Goal: Task Accomplishment & Management: Use online tool/utility

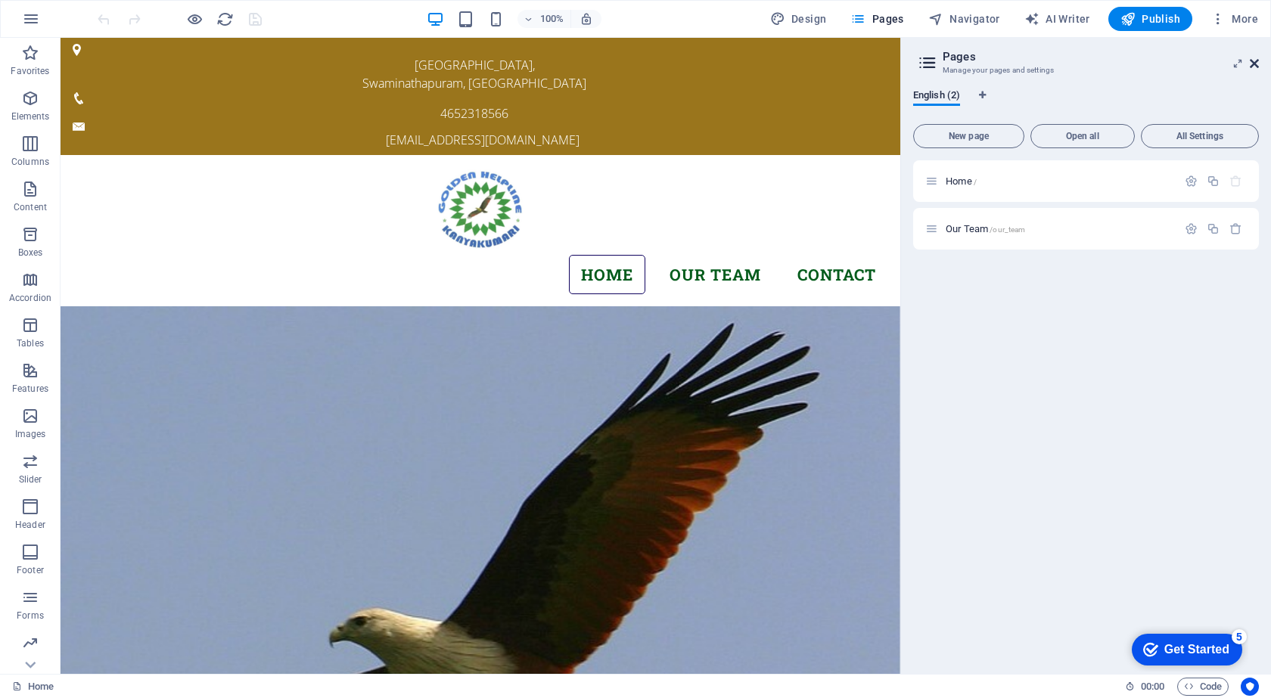
click at [1253, 65] on icon at bounding box center [1254, 63] width 9 height 12
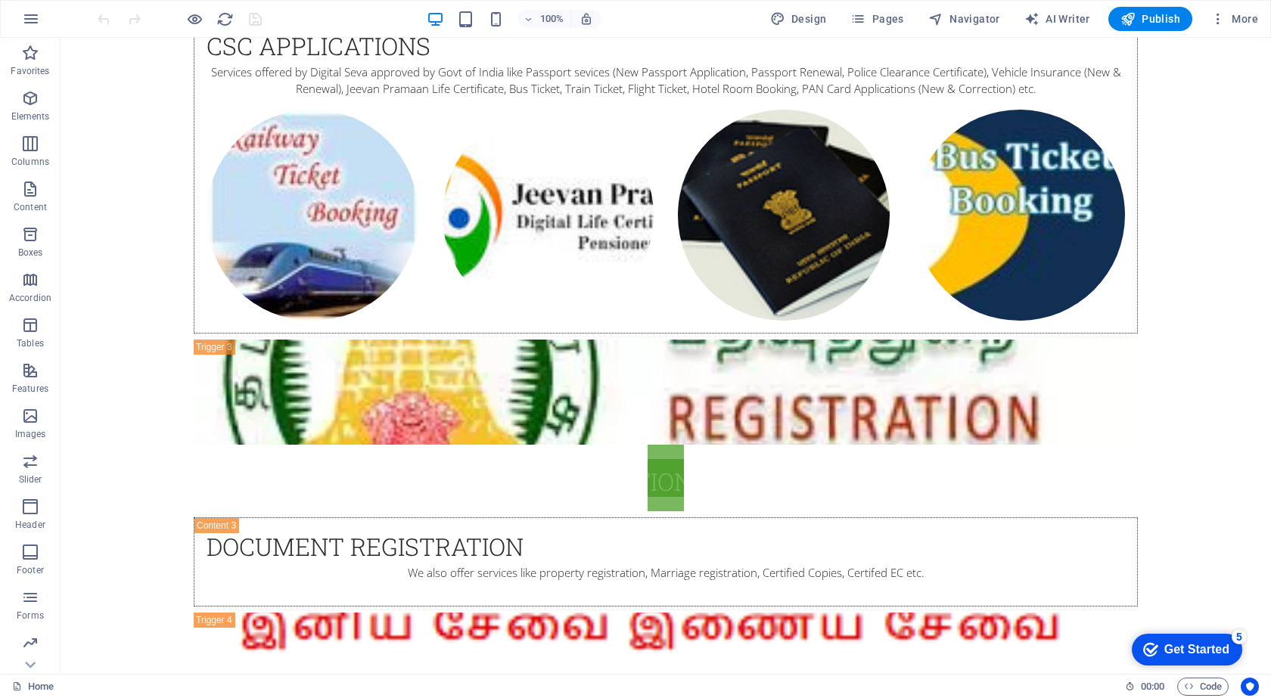
scroll to position [11, 0]
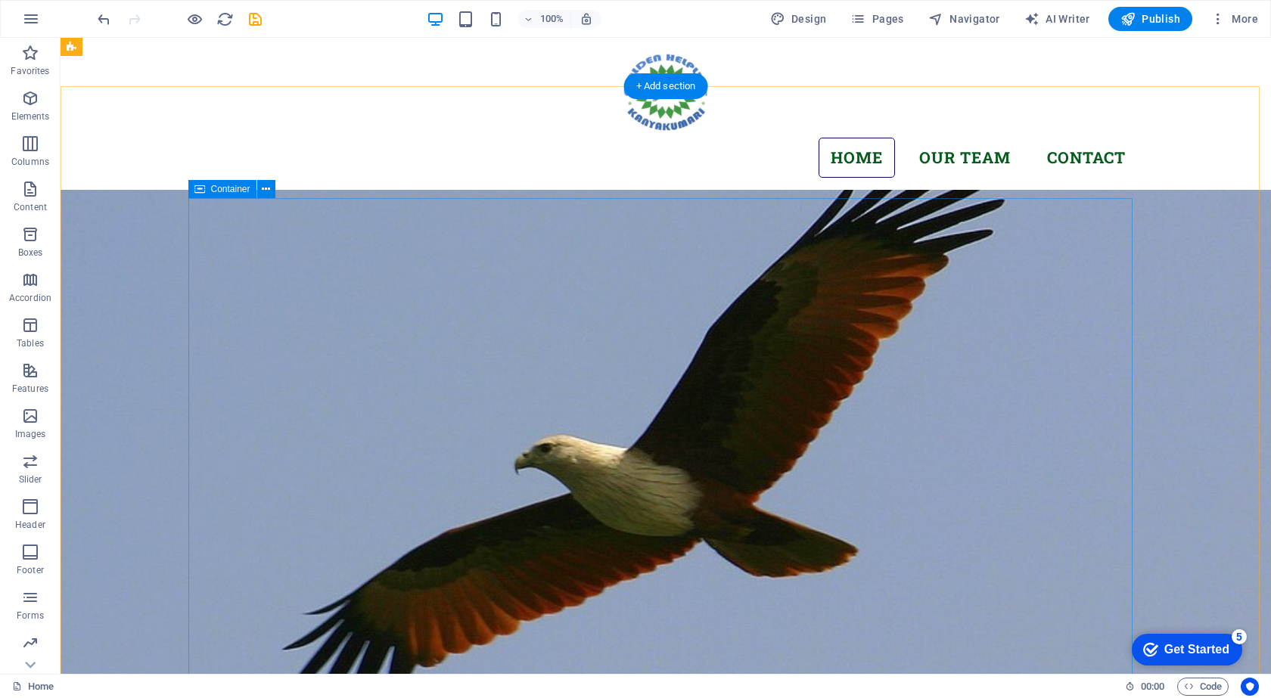
scroll to position [0, 0]
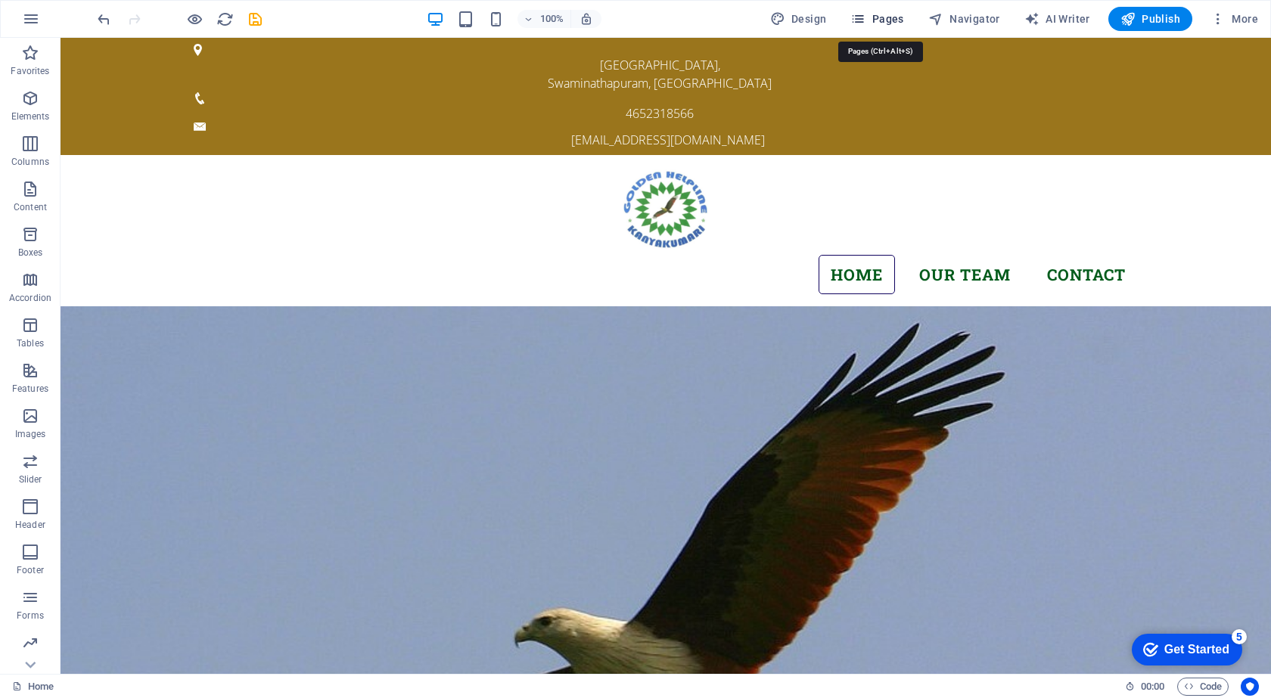
click at [901, 17] on span "Pages" at bounding box center [876, 18] width 53 height 15
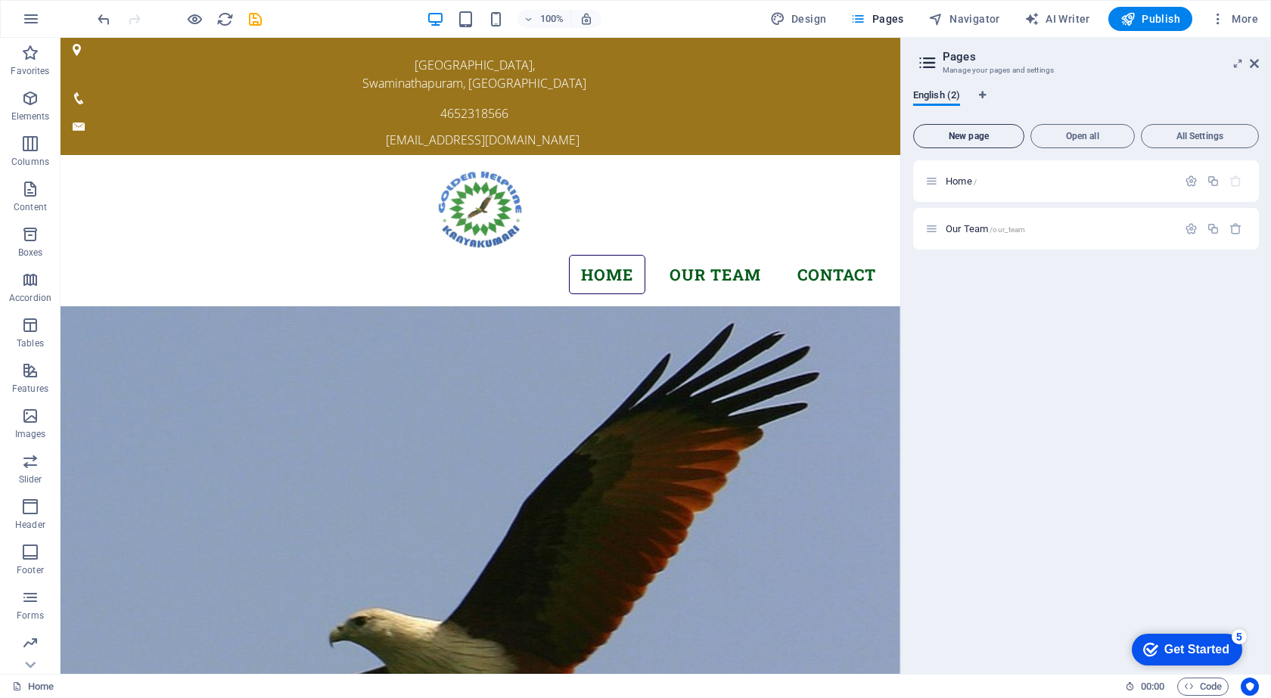
click at [965, 139] on span "New page" at bounding box center [969, 136] width 98 height 9
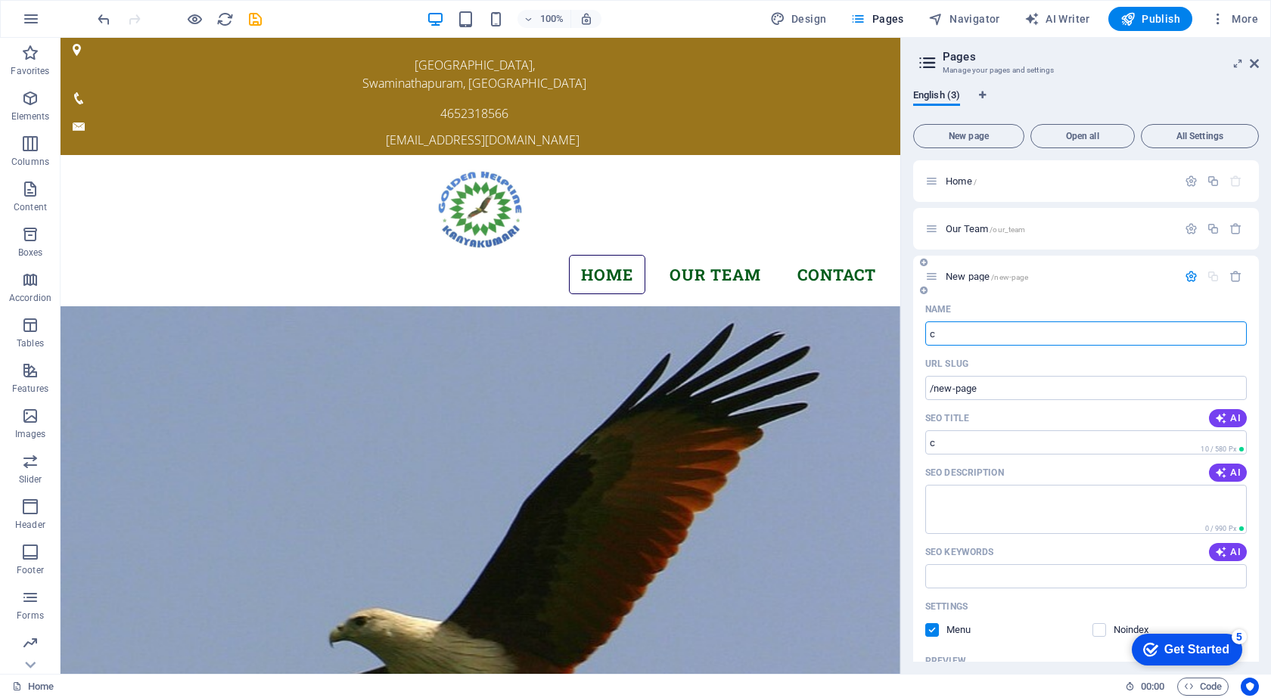
type input "c"
type input "/c"
type input "/"
type input "Co"
type input "/c"
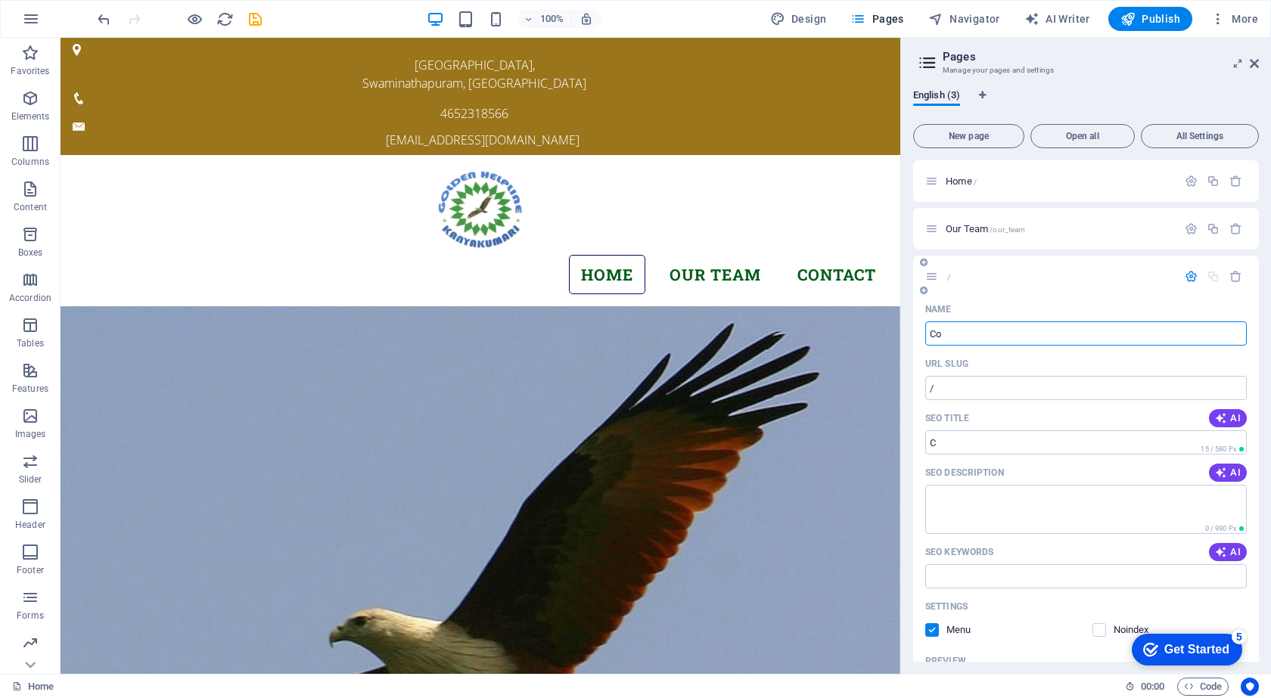
type input "C"
type input "Contact Us"
type input "/contact-us"
type input "Contact Us"
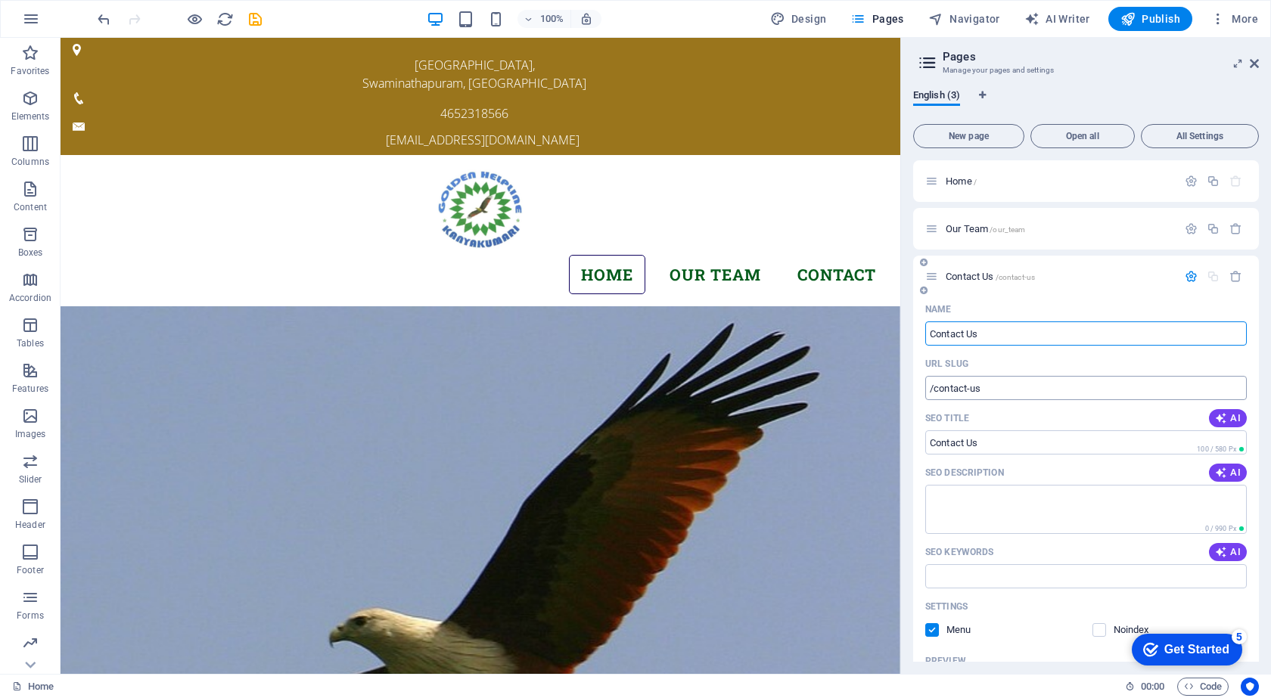
click at [988, 391] on input "/contact-us" at bounding box center [1086, 388] width 322 height 24
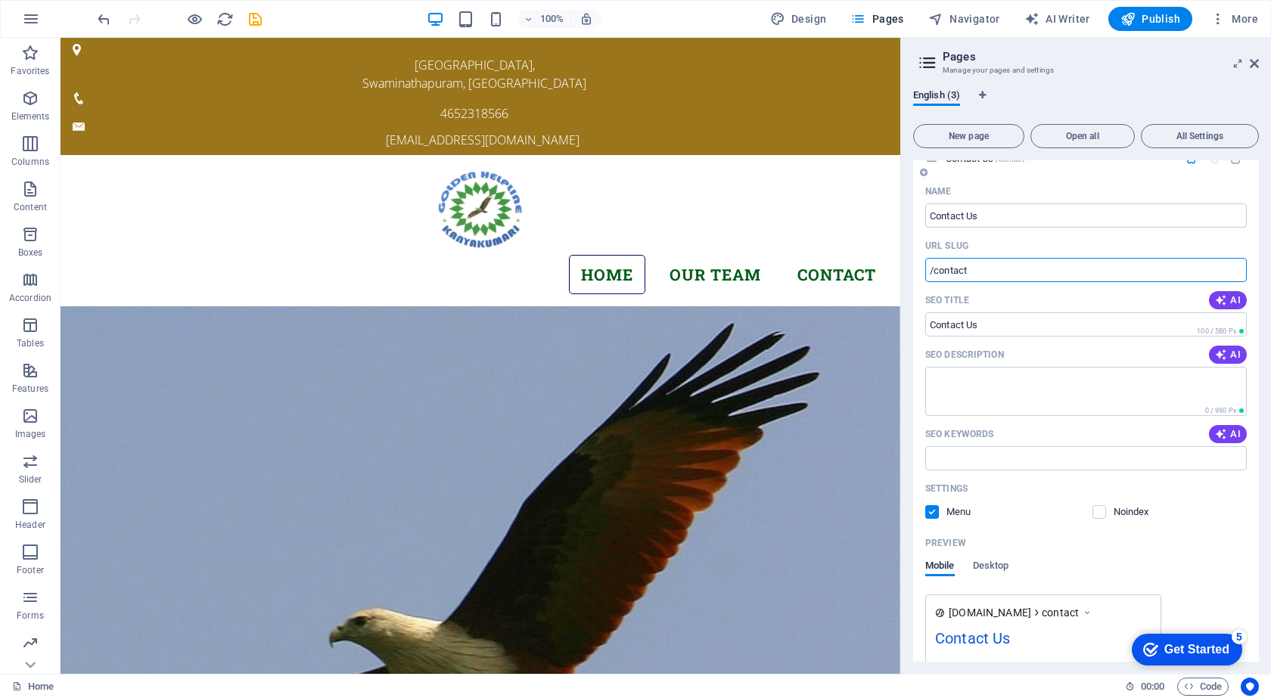
scroll to position [190, 0]
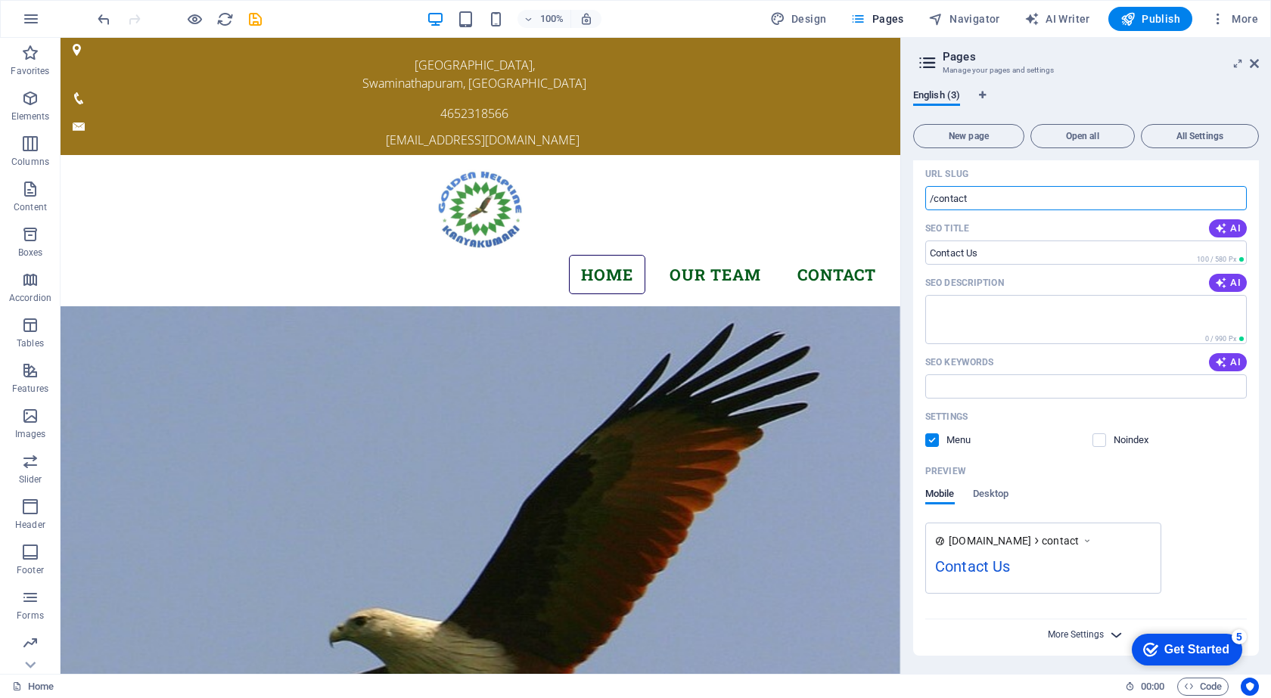
type input "/contact"
click at [1084, 634] on span "More Settings" at bounding box center [1076, 634] width 56 height 11
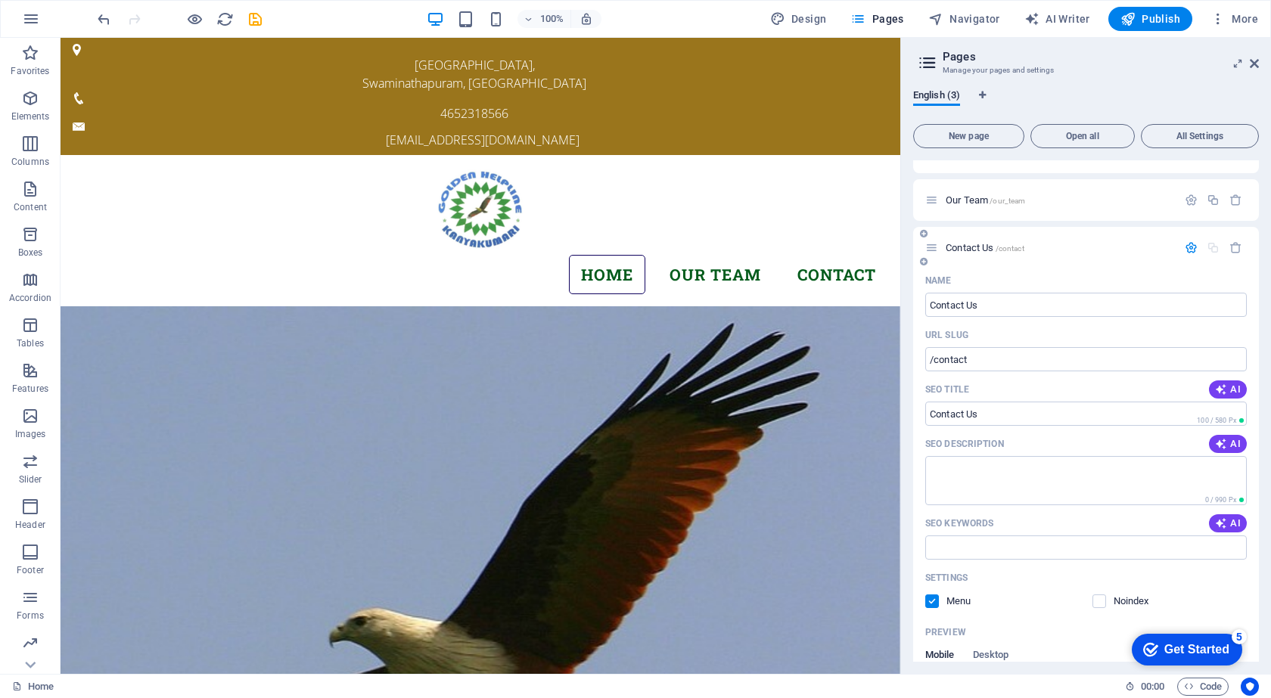
scroll to position [0, 0]
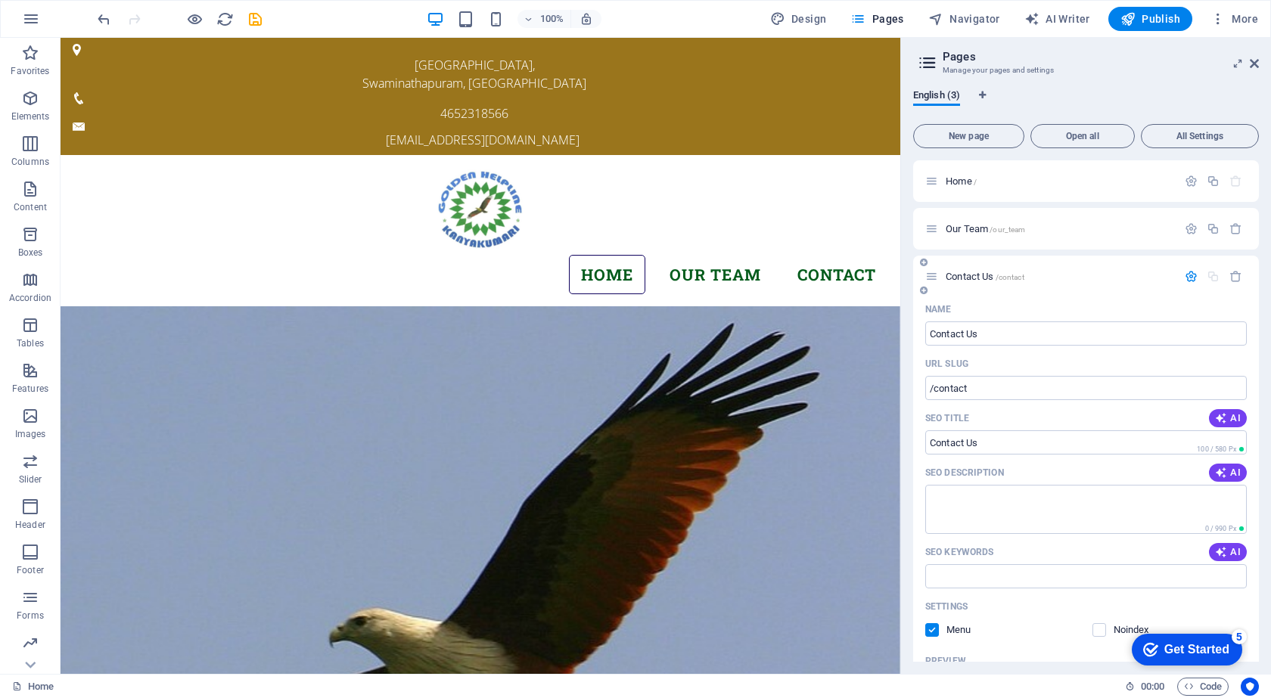
click at [1185, 275] on icon "button" at bounding box center [1191, 276] width 13 height 13
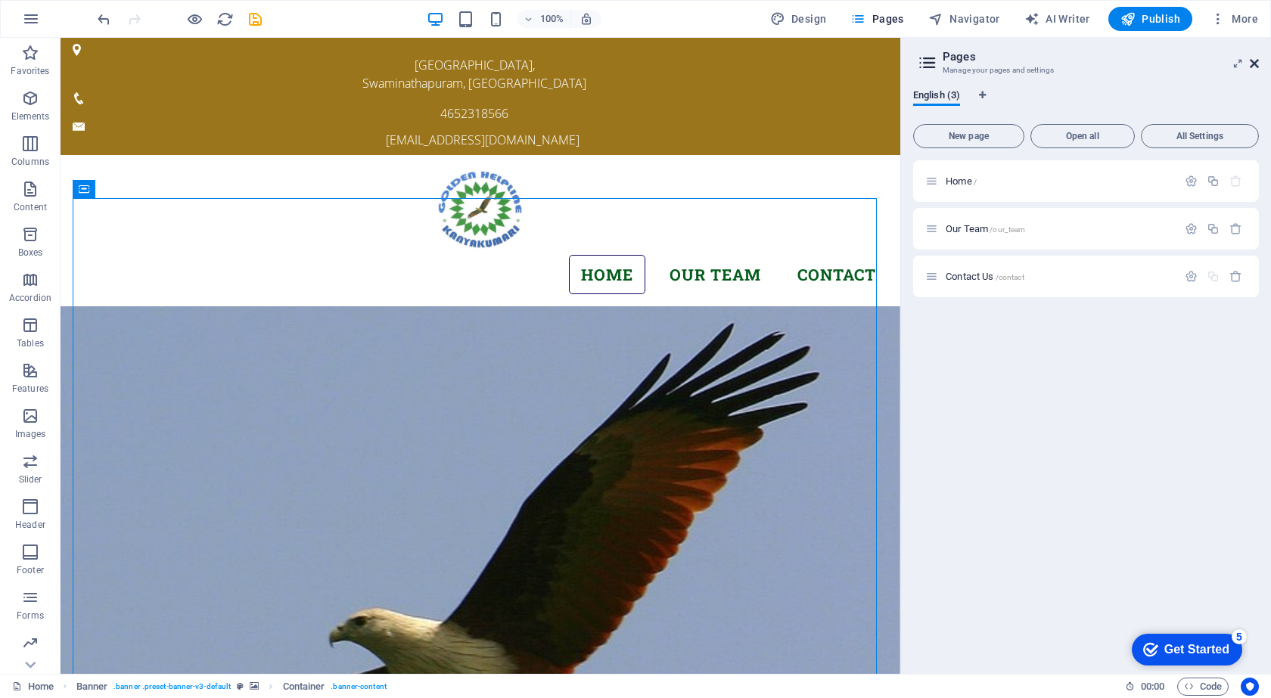
click at [1257, 61] on icon at bounding box center [1254, 63] width 9 height 12
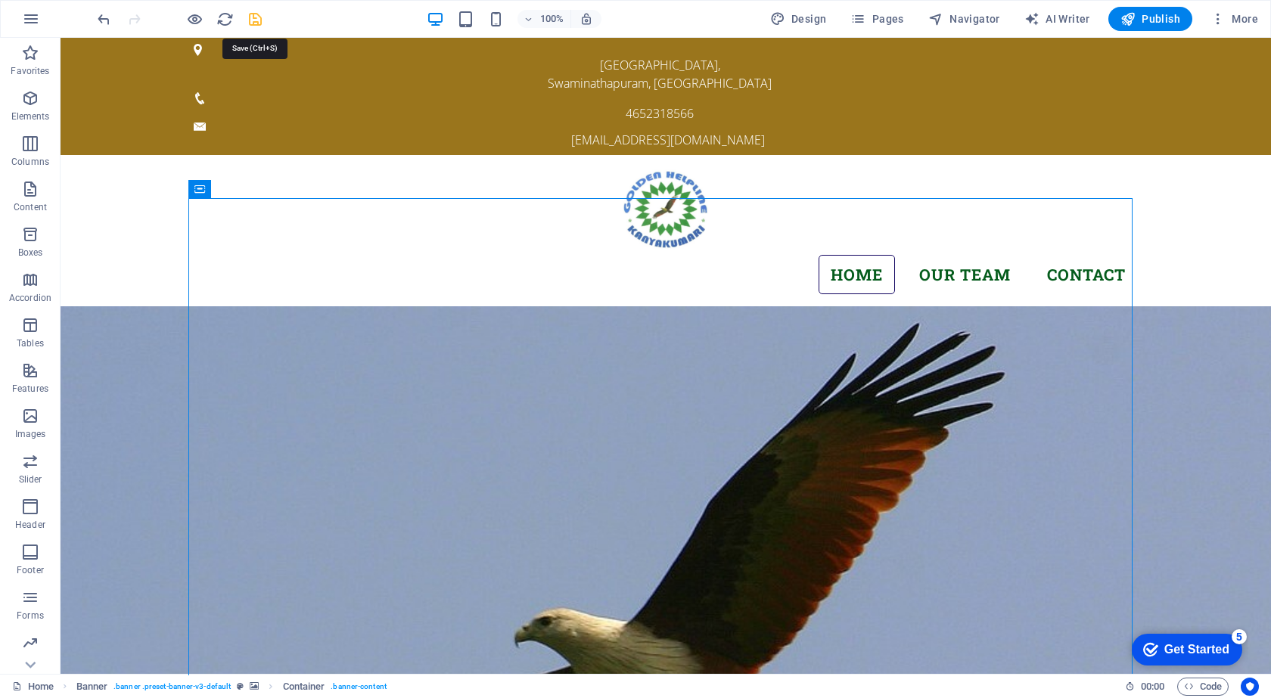
click at [247, 18] on icon "save" at bounding box center [255, 19] width 17 height 17
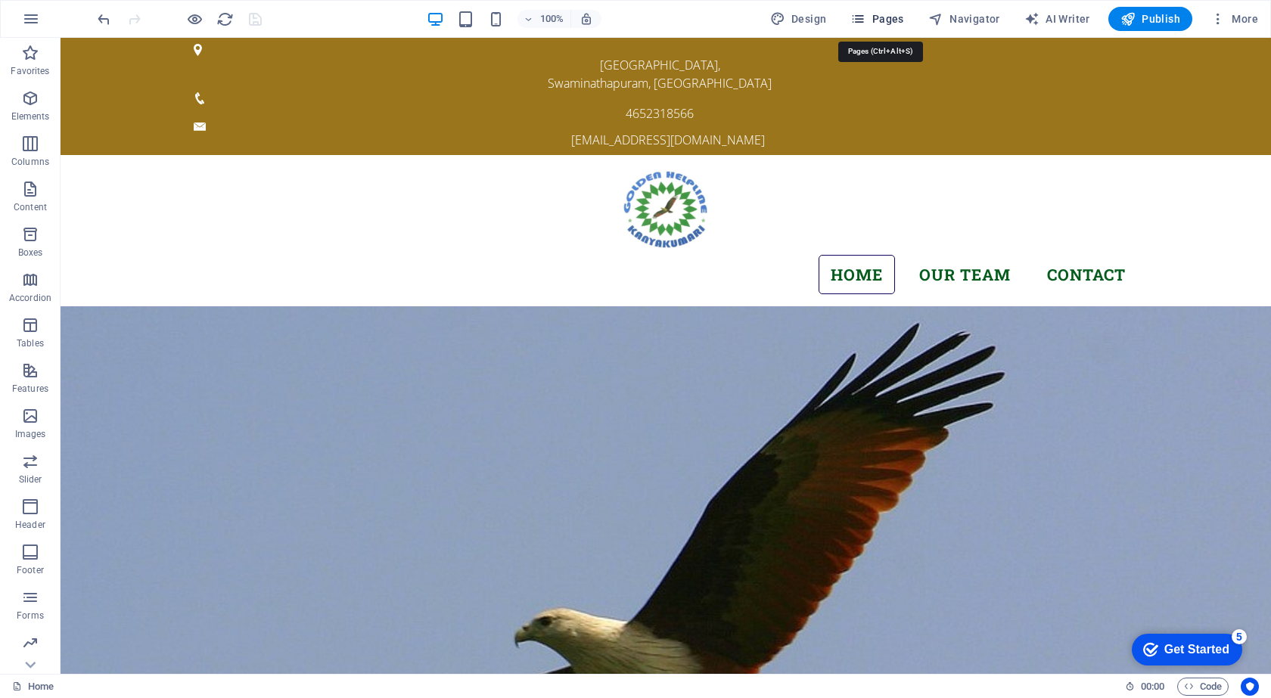
click at [893, 20] on span "Pages" at bounding box center [876, 18] width 53 height 15
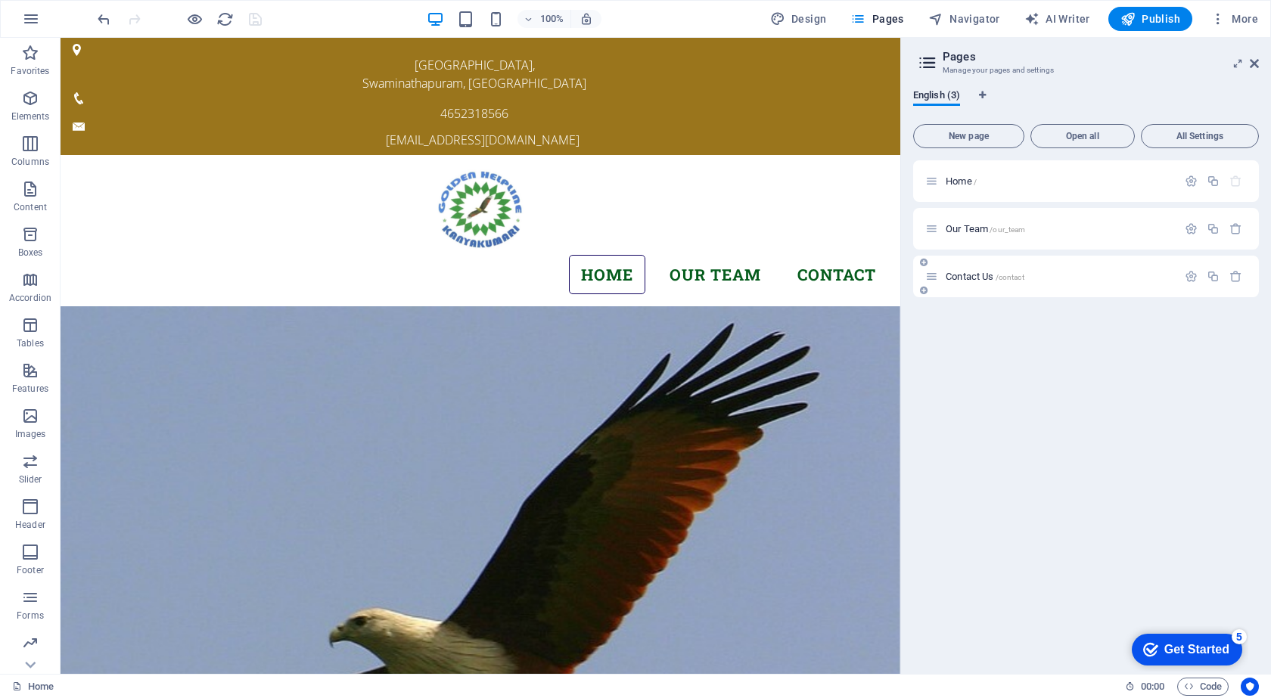
click at [975, 278] on span "Contact Us /contact" at bounding box center [985, 276] width 79 height 11
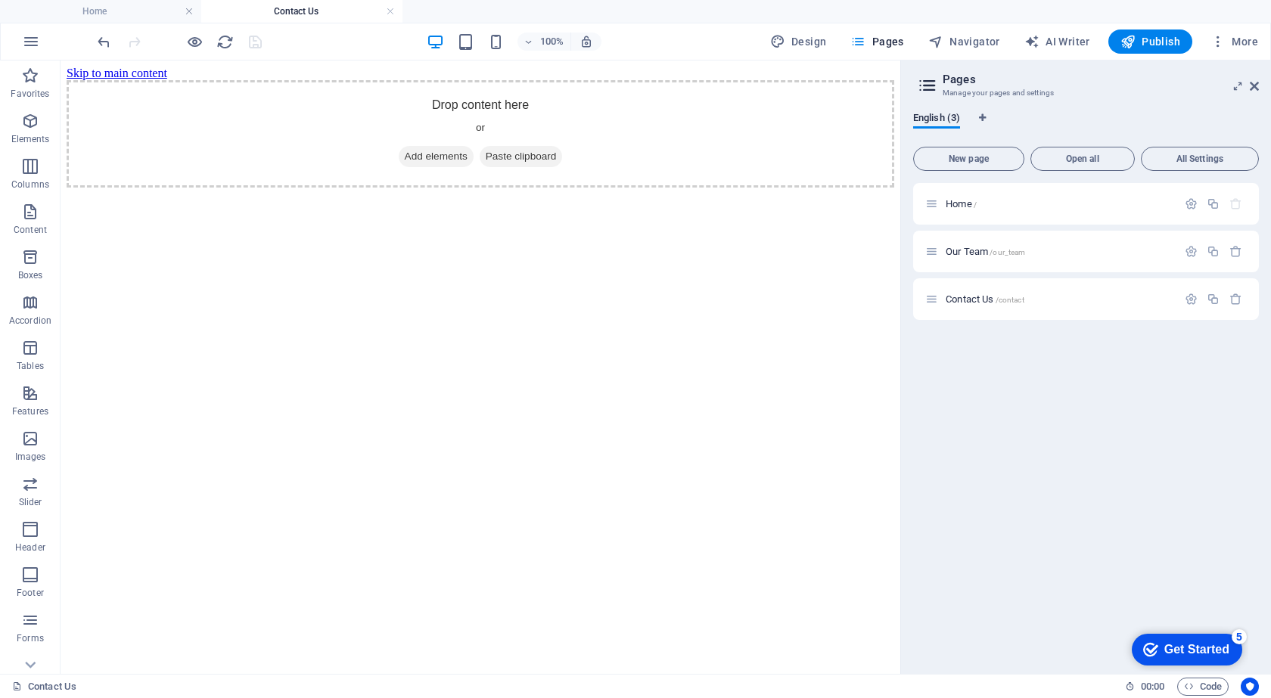
click at [1260, 91] on aside "Pages Manage your pages and settings English (3) New page Open all All Settings…" at bounding box center [1085, 368] width 371 height 614
click at [1256, 86] on icon at bounding box center [1254, 86] width 9 height 12
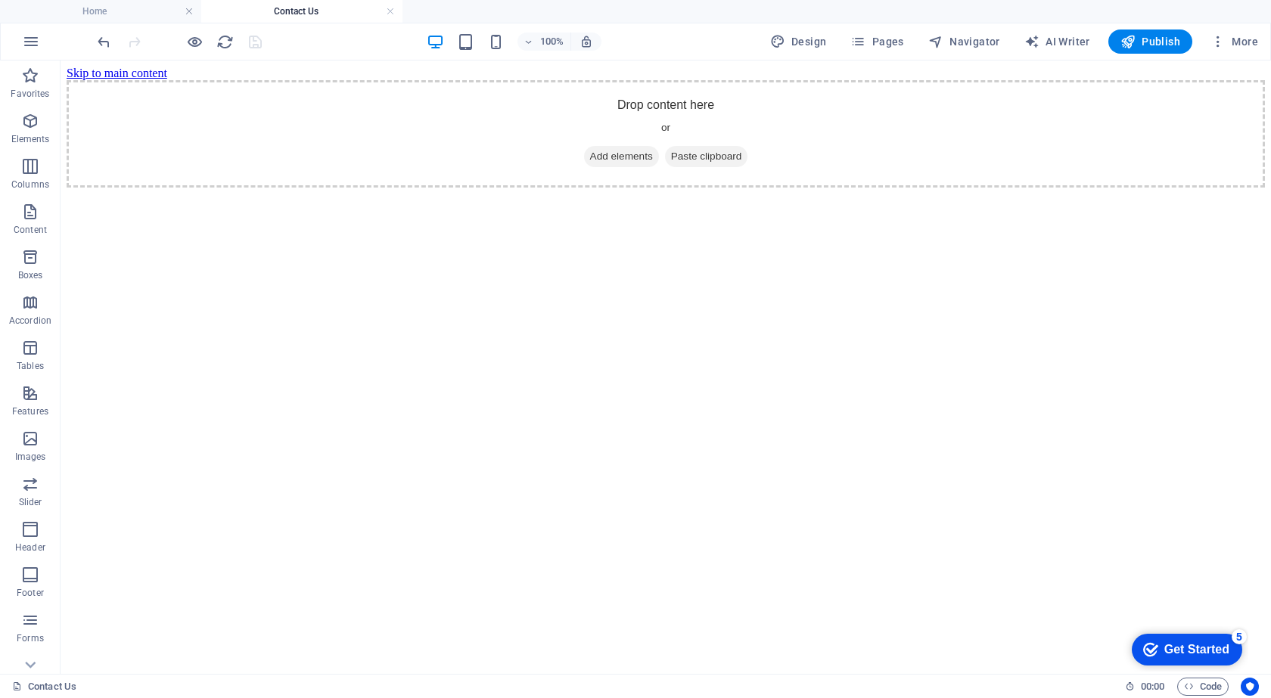
click at [601, 194] on html "Skip to main content Drop content here or Add elements Paste clipboard" at bounding box center [666, 127] width 1210 height 133
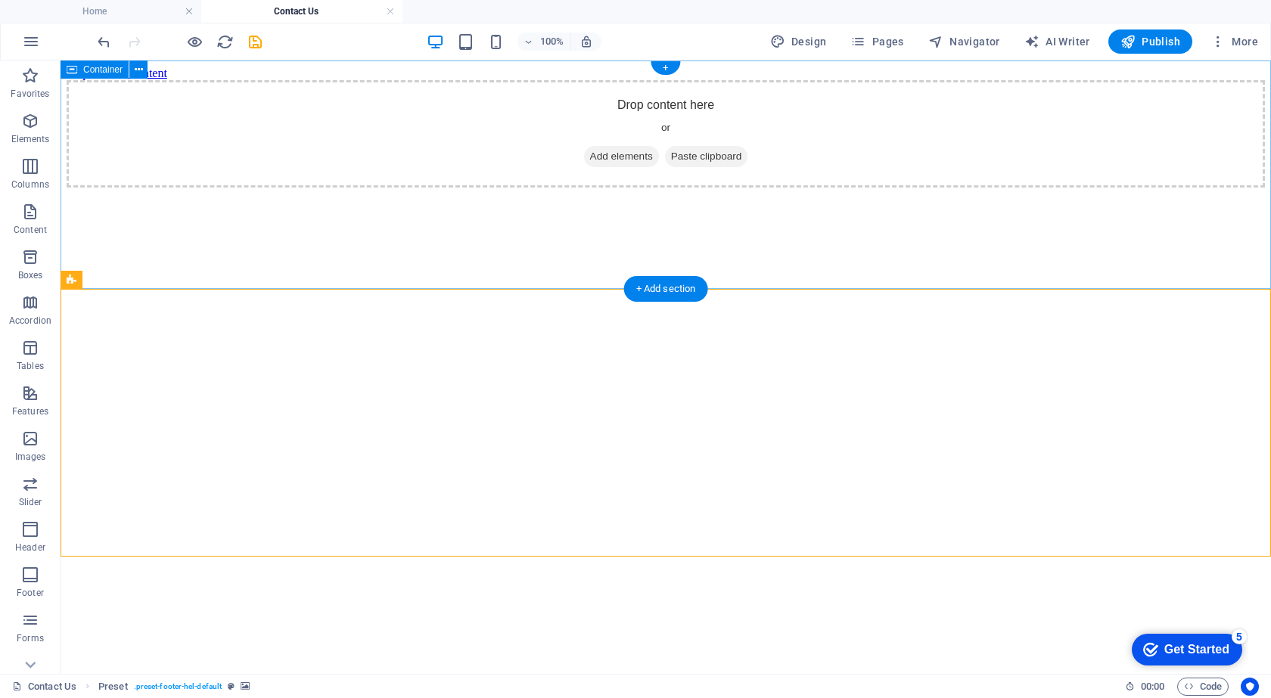
click at [569, 188] on div "Drop content here or Add elements Paste clipboard" at bounding box center [666, 133] width 1198 height 107
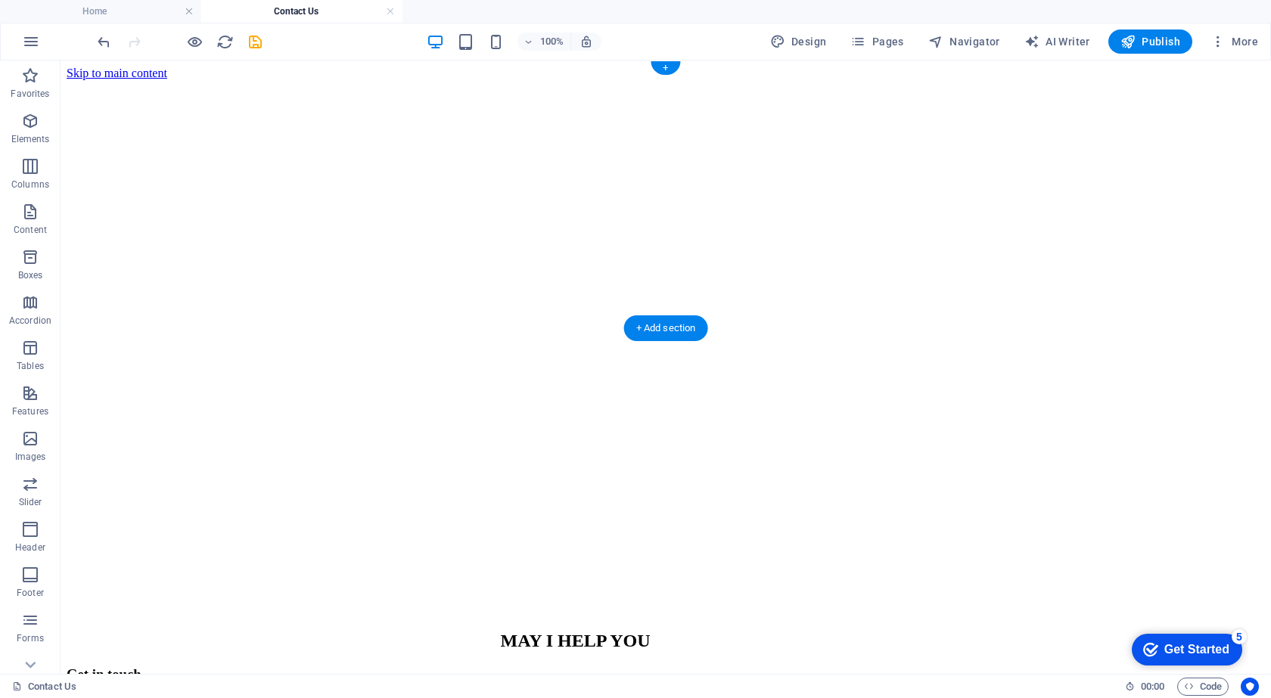
click at [629, 348] on figure at bounding box center [576, 348] width 1018 height 0
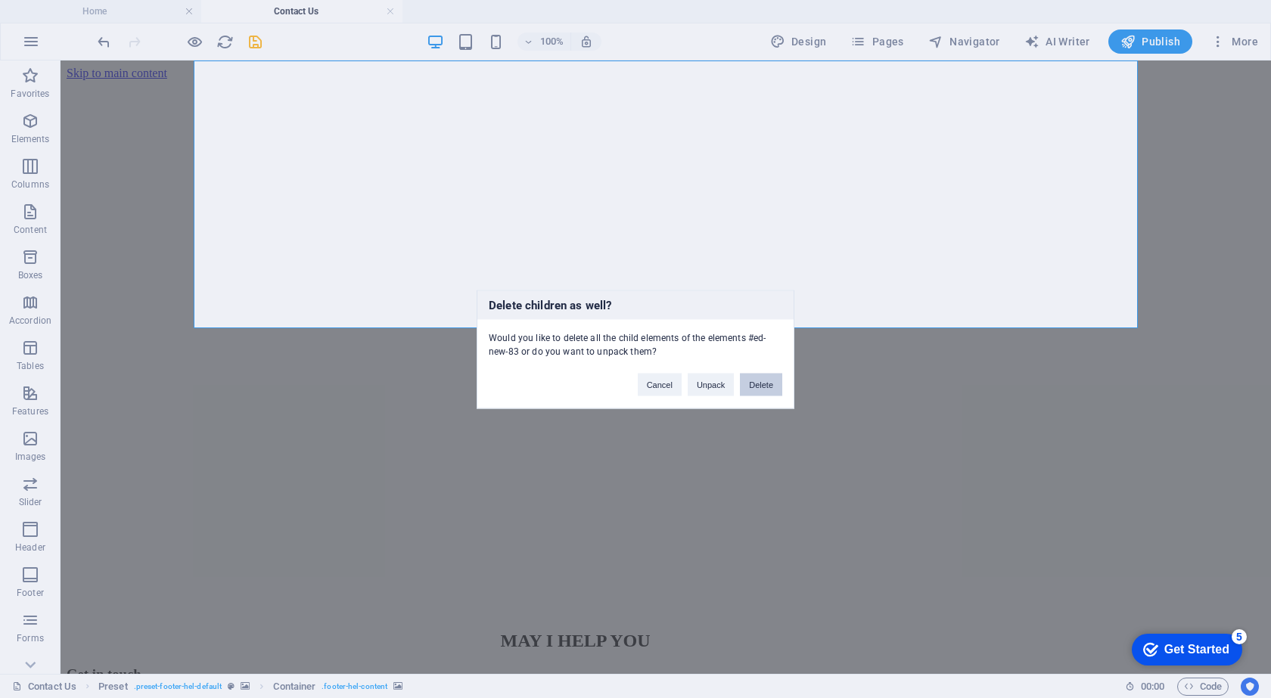
click at [744, 384] on button "Delete" at bounding box center [761, 384] width 42 height 23
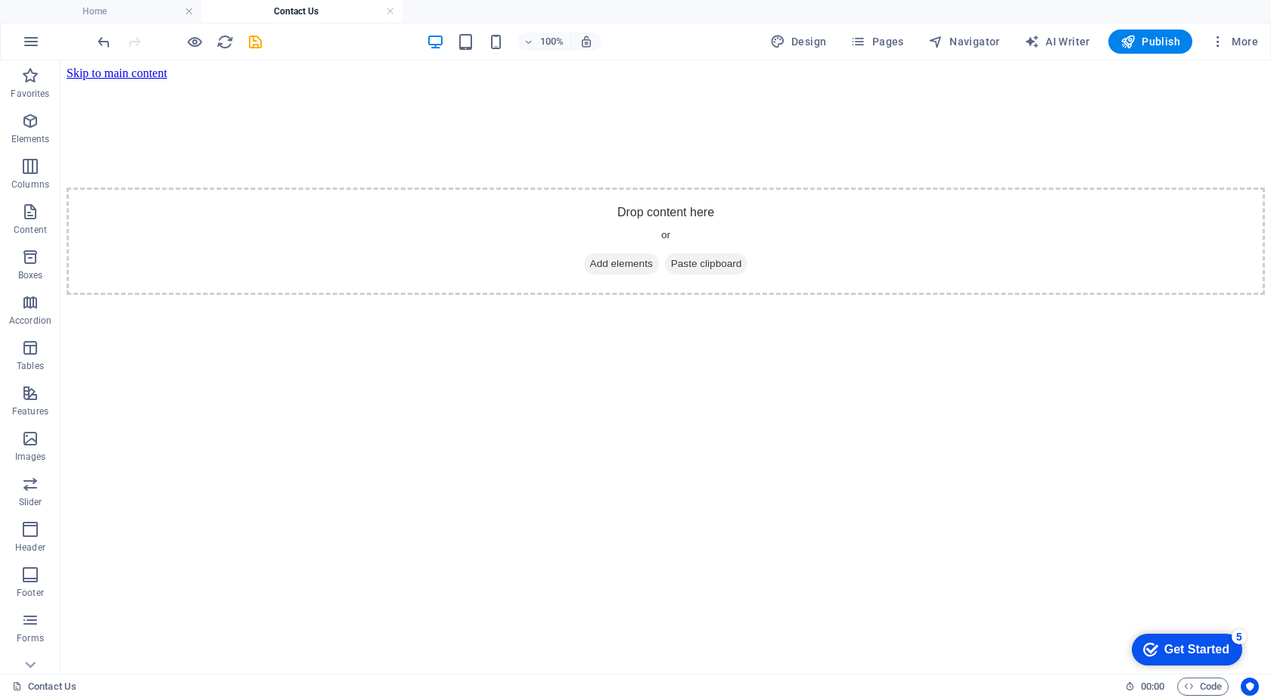
click at [341, 273] on html "Skip to main content Drop content here or Add elements Paste clipboard" at bounding box center [666, 181] width 1210 height 241
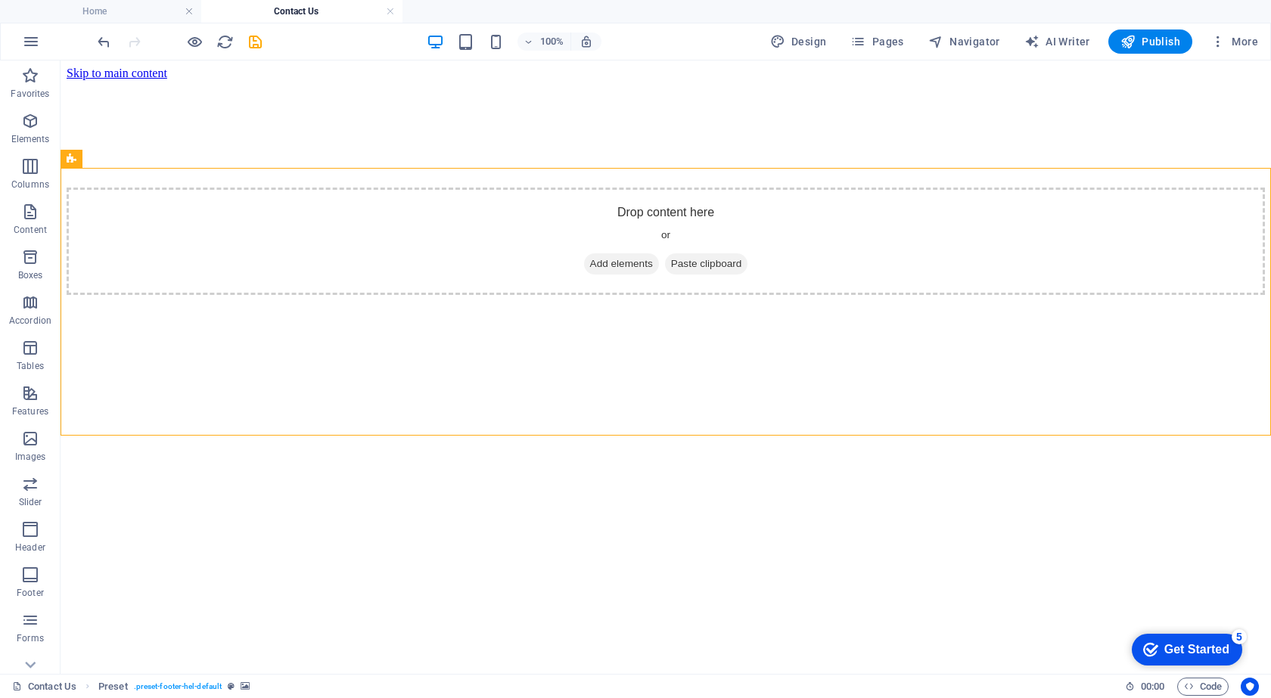
click at [622, 489] on html "Skip to main content Drop content here or Add elements Paste clipboard MAY I HE…" at bounding box center [666, 449] width 1210 height 776
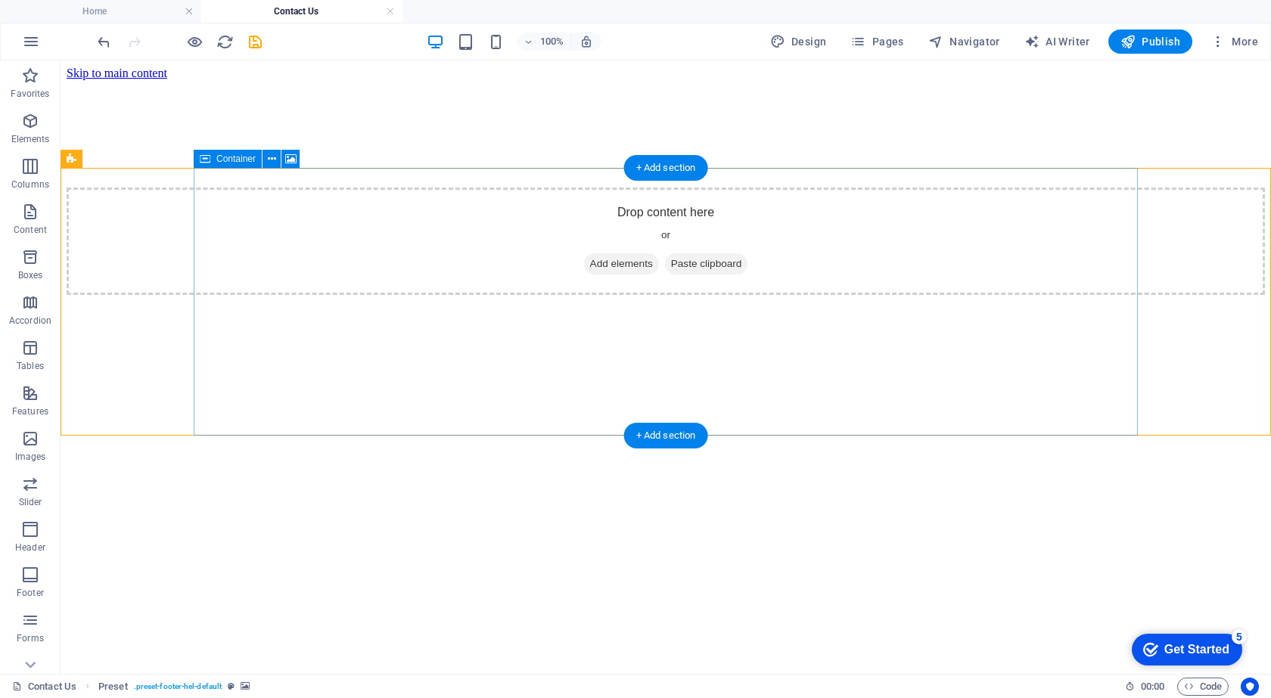
click at [594, 563] on figure at bounding box center [576, 563] width 1018 height 0
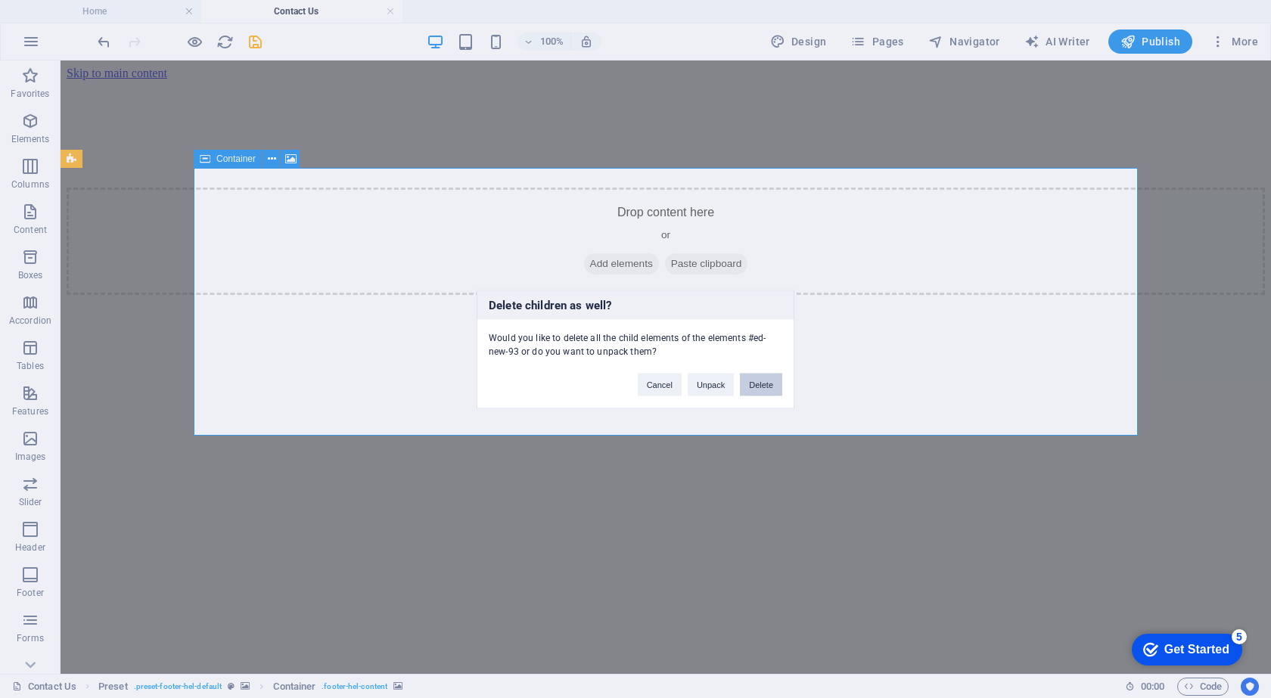
drag, startPoint x: 758, startPoint y: 389, endPoint x: 697, endPoint y: 331, distance: 84.6
click at [758, 389] on button "Delete" at bounding box center [761, 384] width 42 height 23
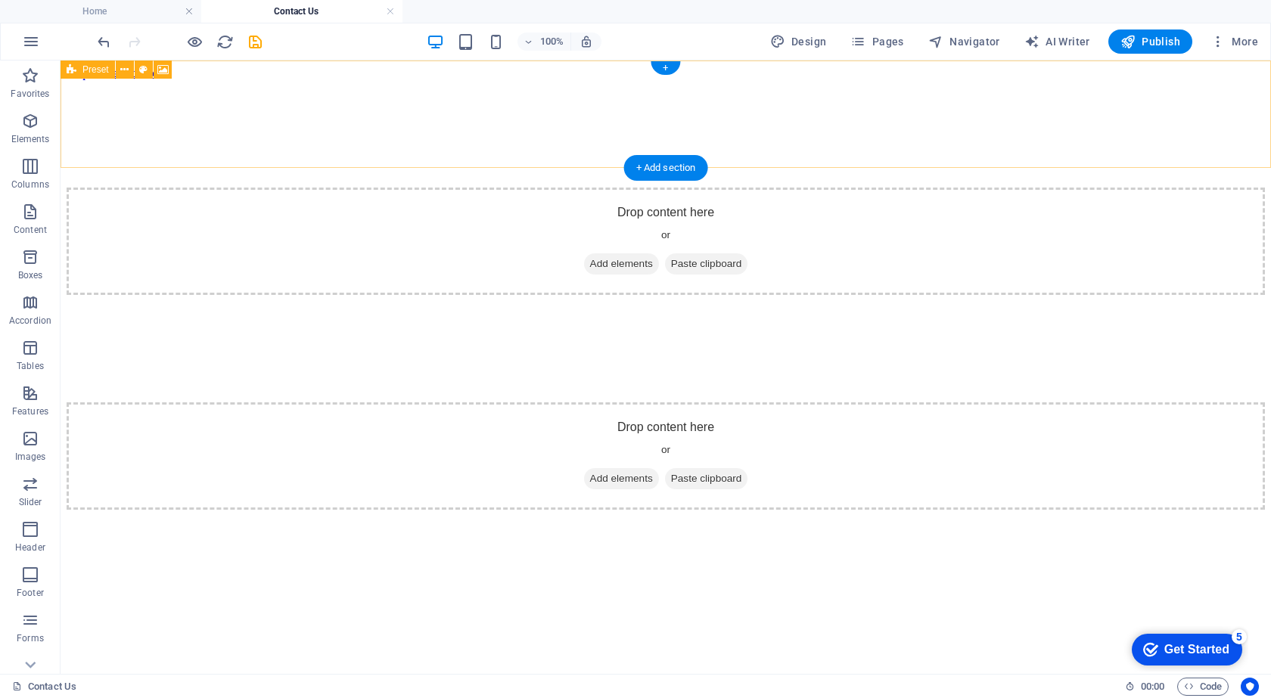
click at [479, 188] on div "Drop content here or Add elements Paste clipboard" at bounding box center [666, 241] width 1198 height 107
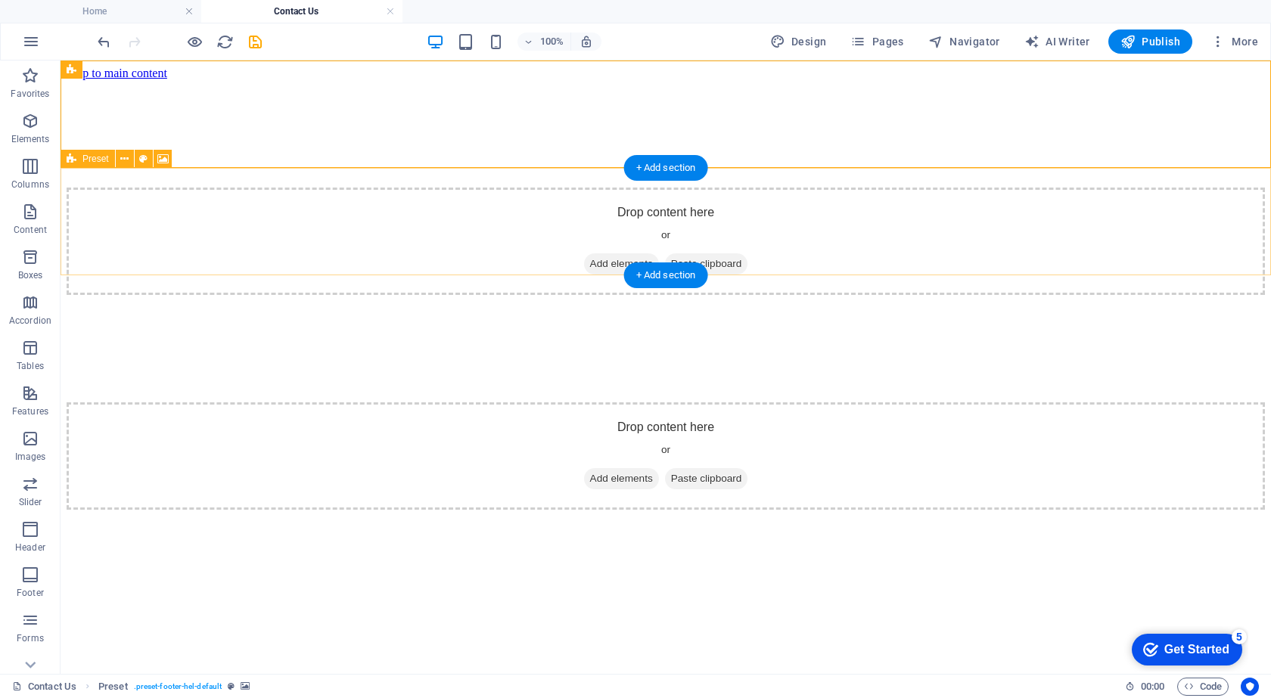
click at [478, 402] on div "Drop content here or Add elements Paste clipboard" at bounding box center [666, 455] width 1198 height 107
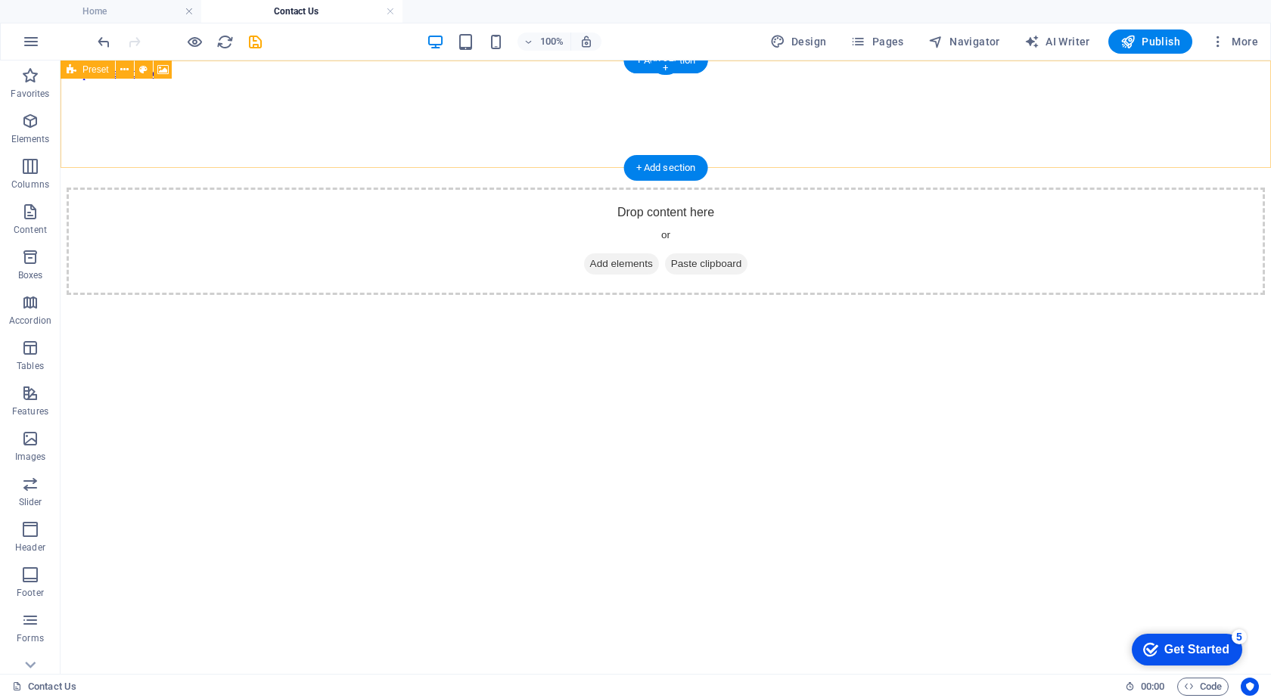
click at [502, 188] on div "Drop content here or Add elements Paste clipboard" at bounding box center [666, 241] width 1198 height 107
click at [330, 188] on div "Drop content here or Add elements Paste clipboard" at bounding box center [666, 241] width 1198 height 107
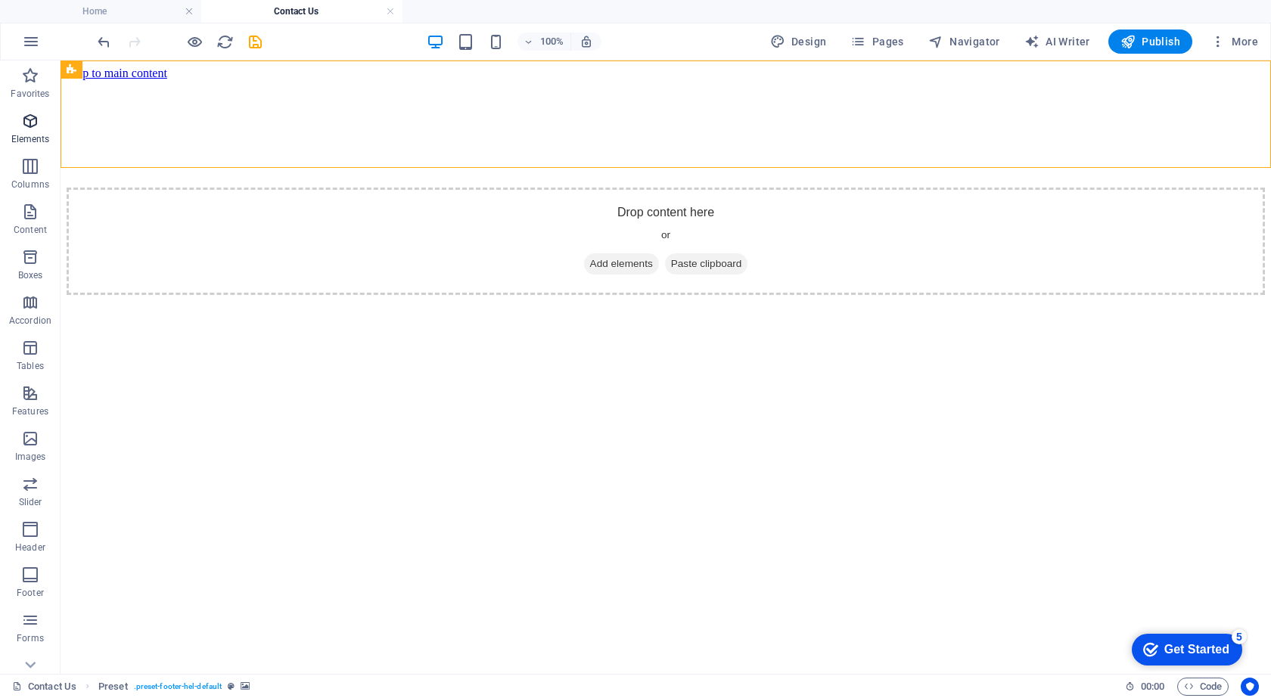
click at [31, 135] on p "Elements" at bounding box center [30, 139] width 39 height 12
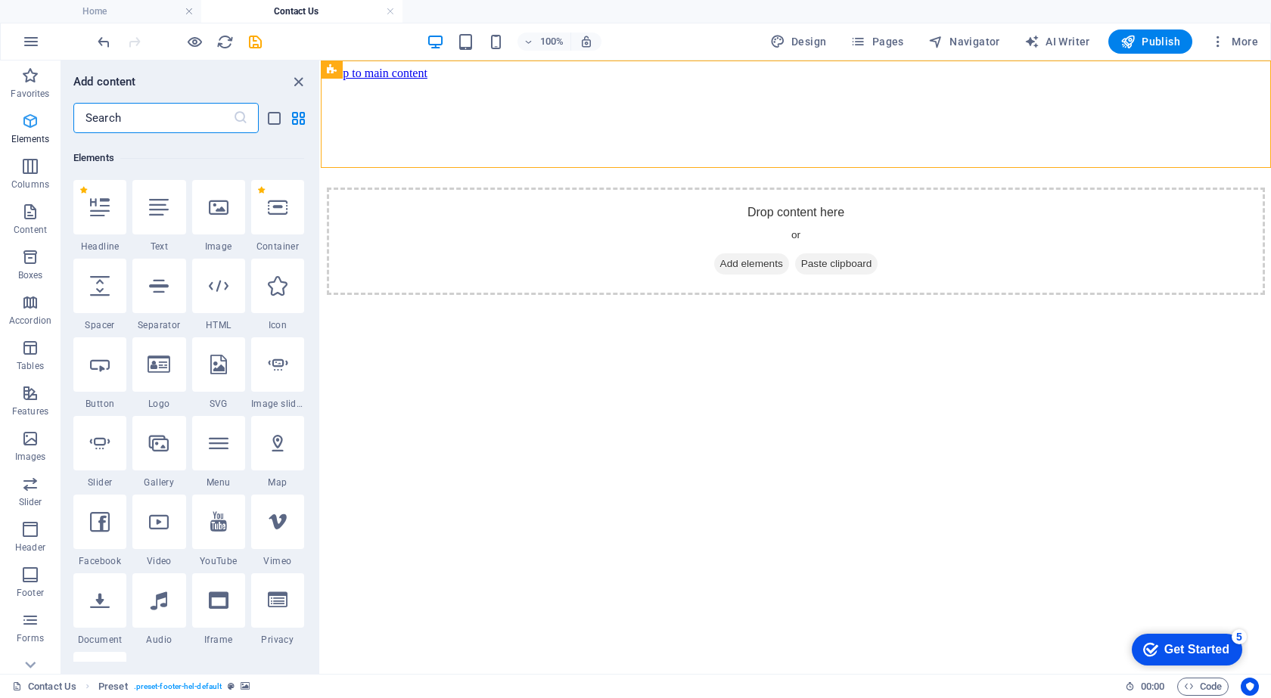
scroll to position [161, 0]
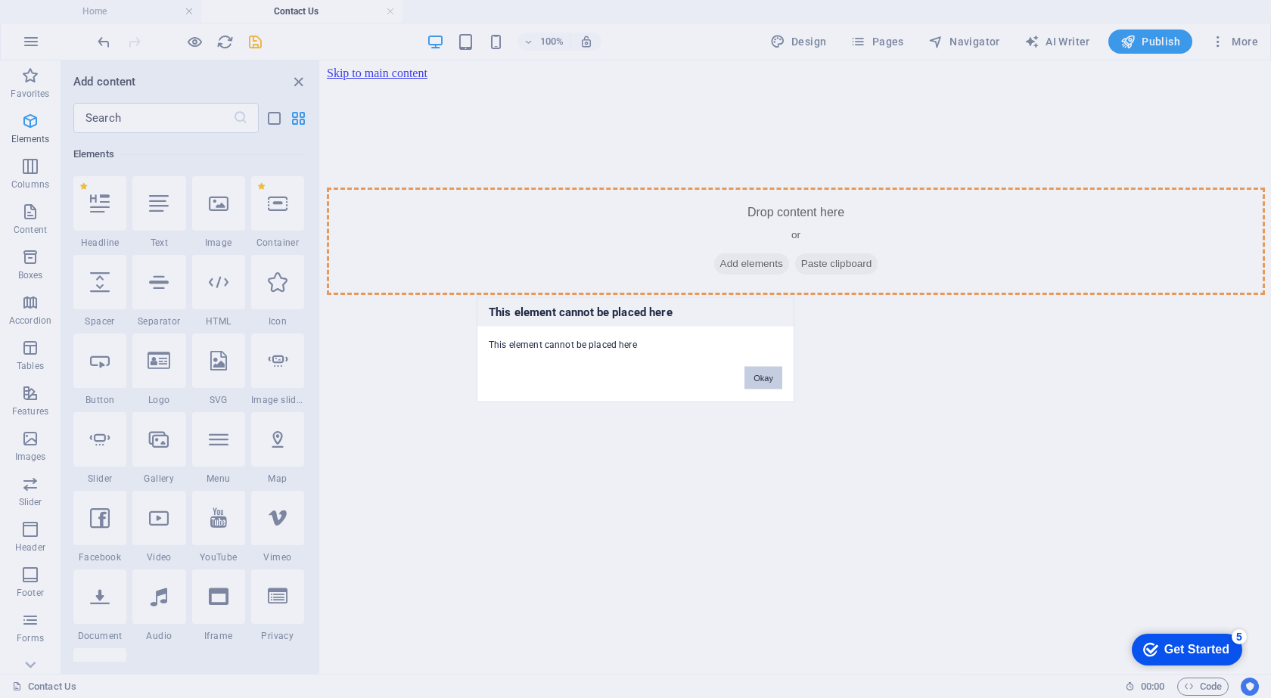
click at [756, 373] on button "Okay" at bounding box center [763, 377] width 38 height 23
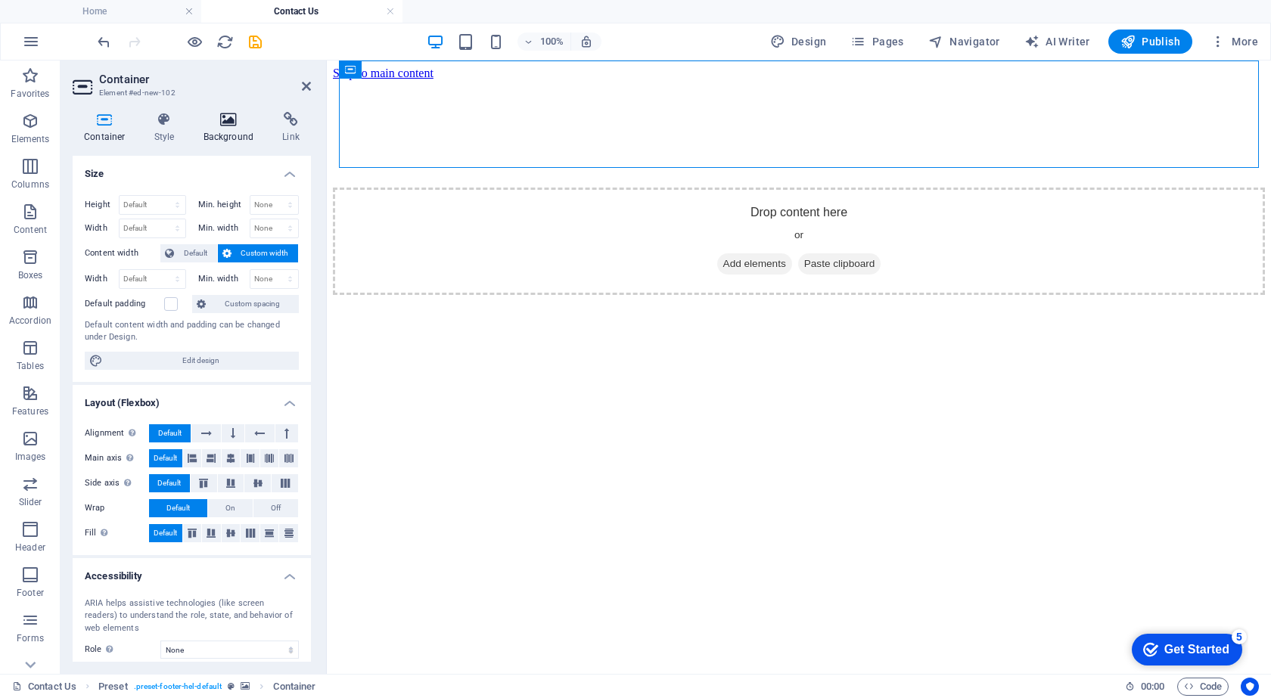
click at [220, 129] on h4 "Background" at bounding box center [231, 128] width 79 height 32
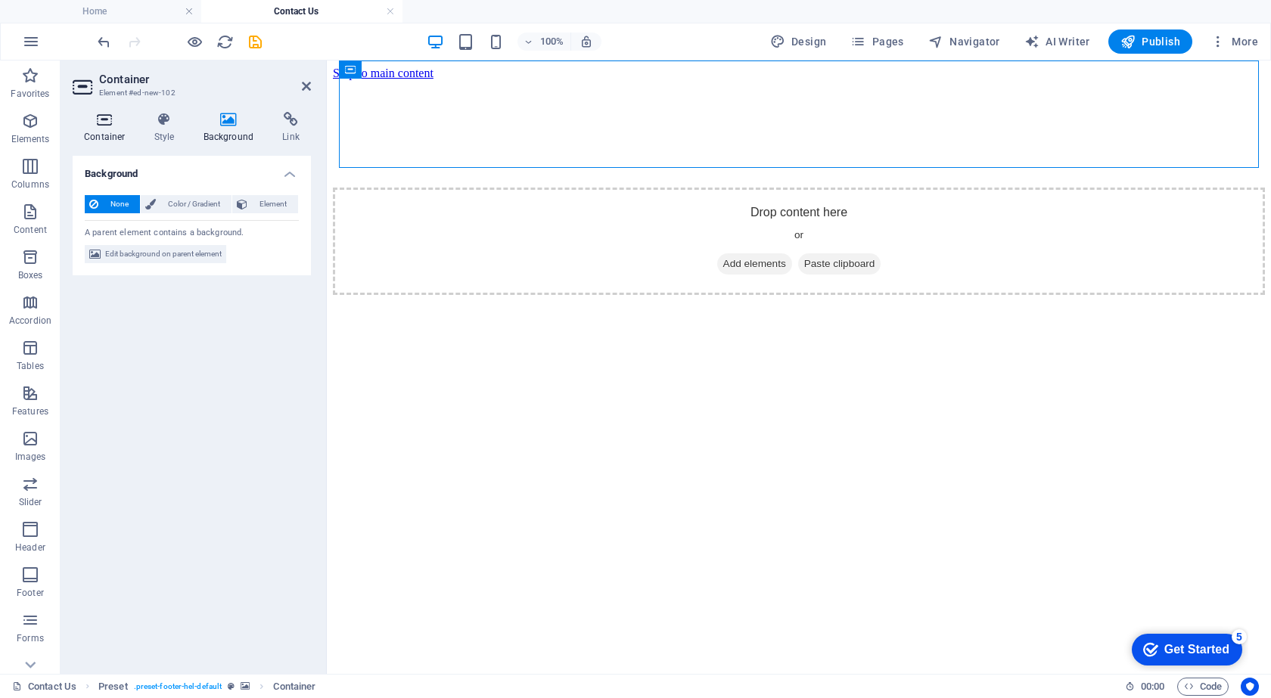
click at [97, 130] on h4 "Container" at bounding box center [108, 128] width 70 height 32
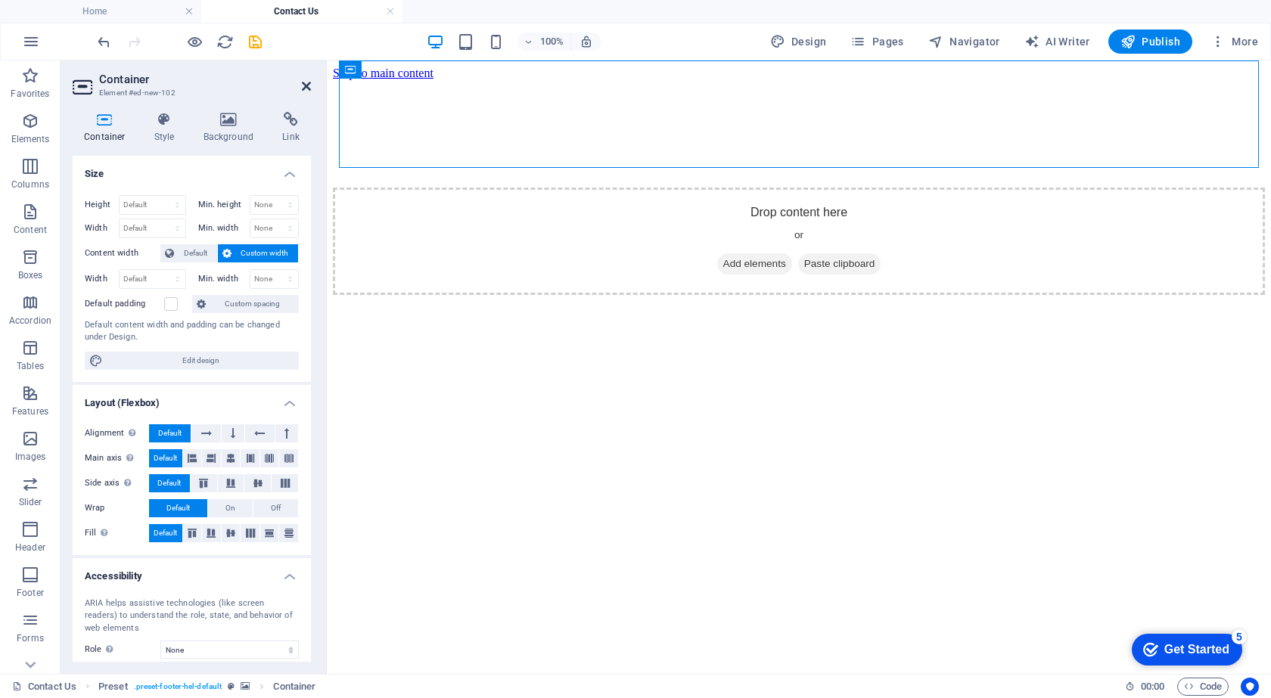
click at [309, 83] on icon at bounding box center [306, 86] width 9 height 12
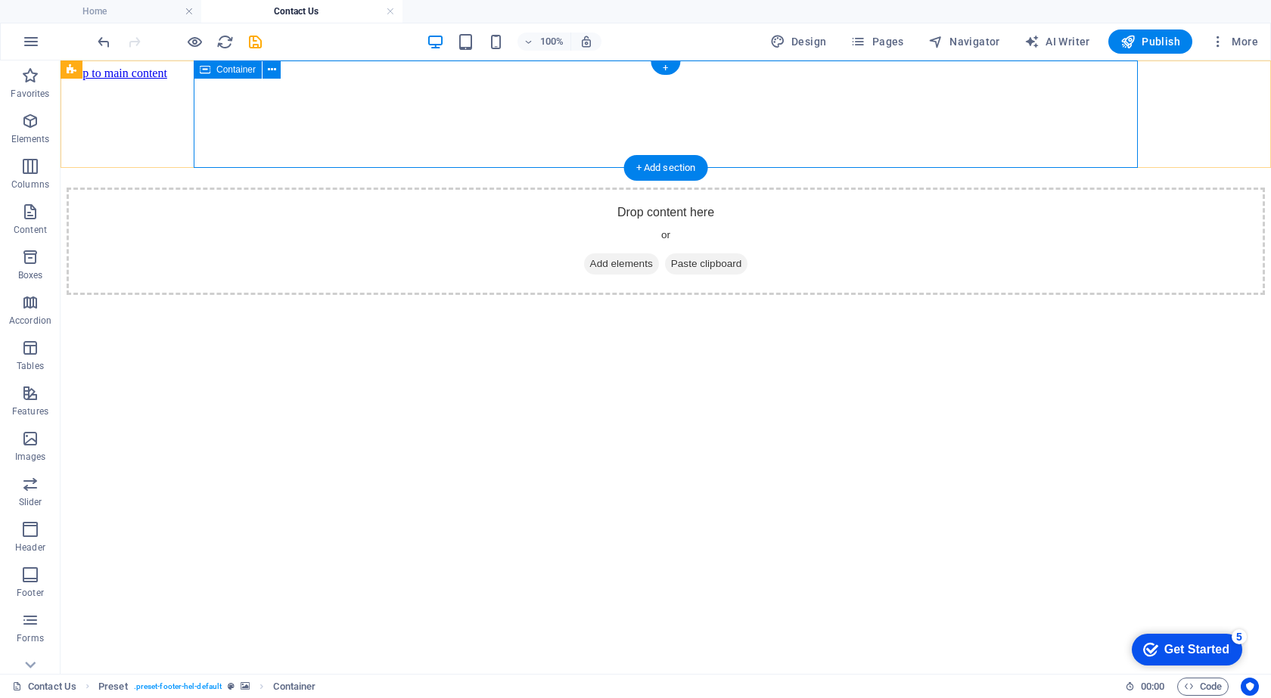
click at [553, 188] on div "Drop content here or Add elements Paste clipboard" at bounding box center [666, 241] width 1198 height 107
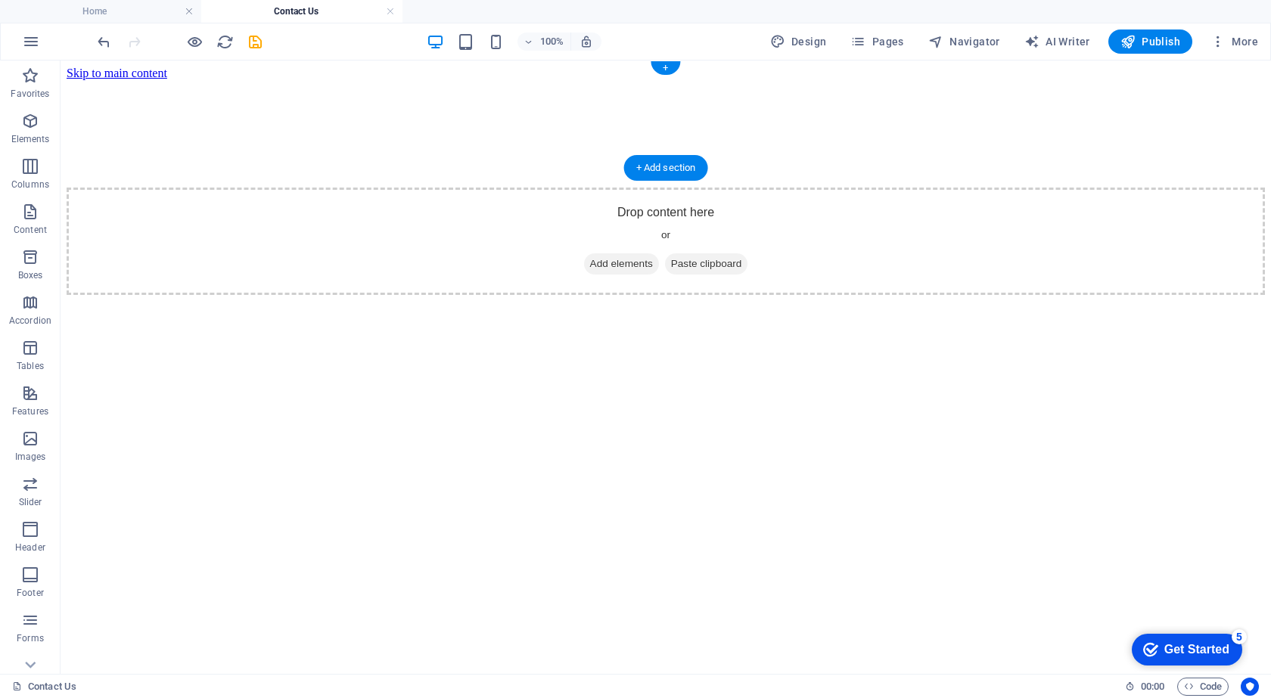
click at [133, 80] on div at bounding box center [666, 80] width 1198 height 0
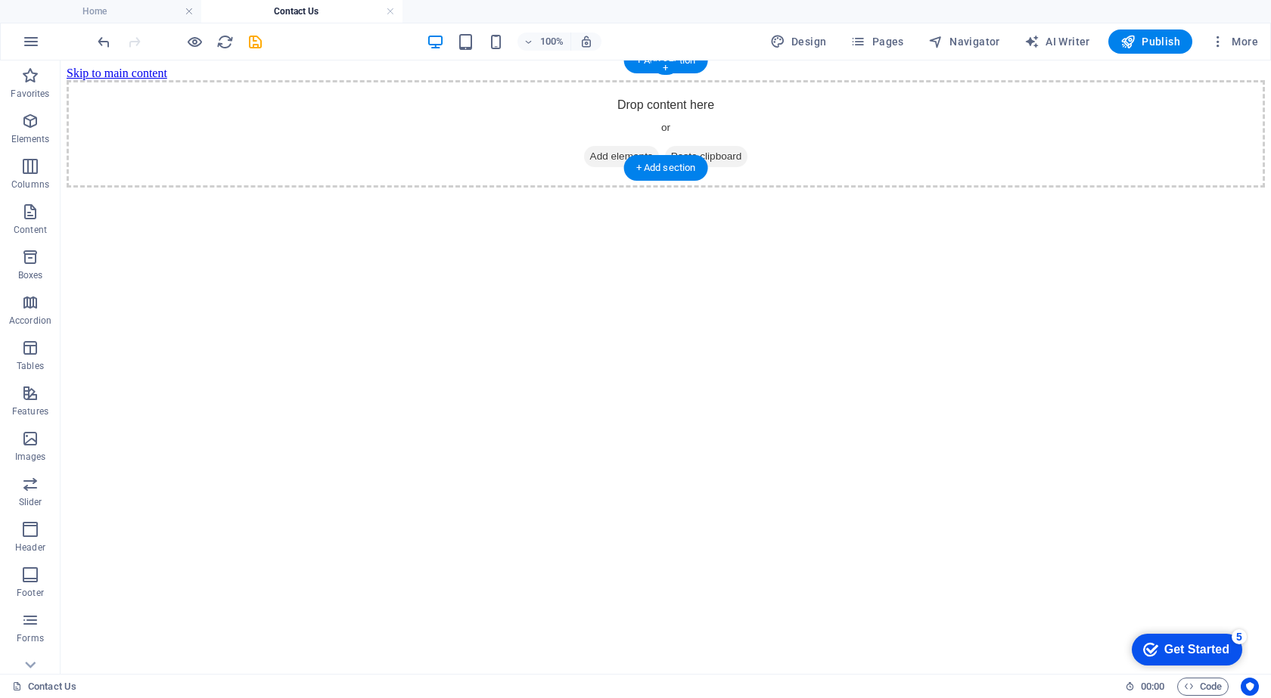
click at [399, 138] on div "Drop content here or Add elements Paste clipboard" at bounding box center [666, 133] width 1198 height 107
click at [35, 121] on icon "button" at bounding box center [30, 121] width 18 height 18
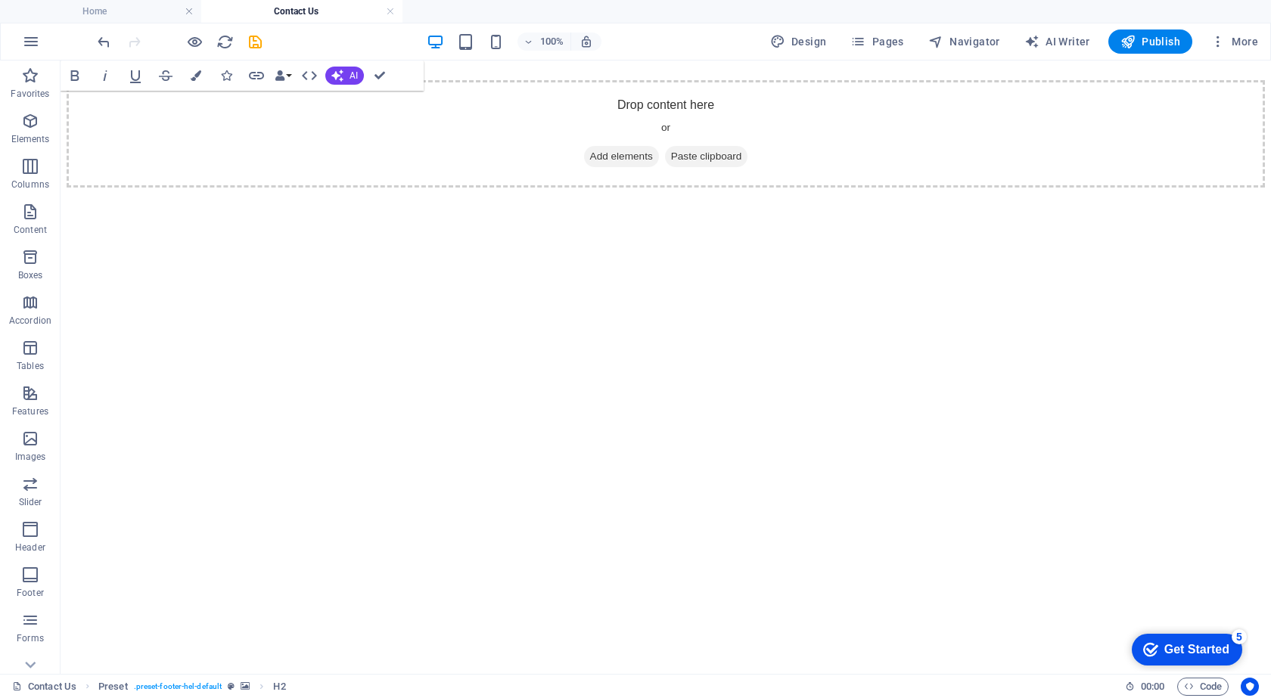
click at [459, 117] on div "Drop content here or Add elements Paste clipboard" at bounding box center [666, 133] width 1198 height 107
click at [107, 103] on div "Drop content here or Add elements Paste clipboard" at bounding box center [666, 133] width 1198 height 107
click at [106, 109] on div "Drop content here or Add elements Paste clipboard" at bounding box center [666, 133] width 1198 height 107
click at [374, 194] on html "Skip to main content Drop content here or Add elements Paste clipboard" at bounding box center [666, 127] width 1210 height 133
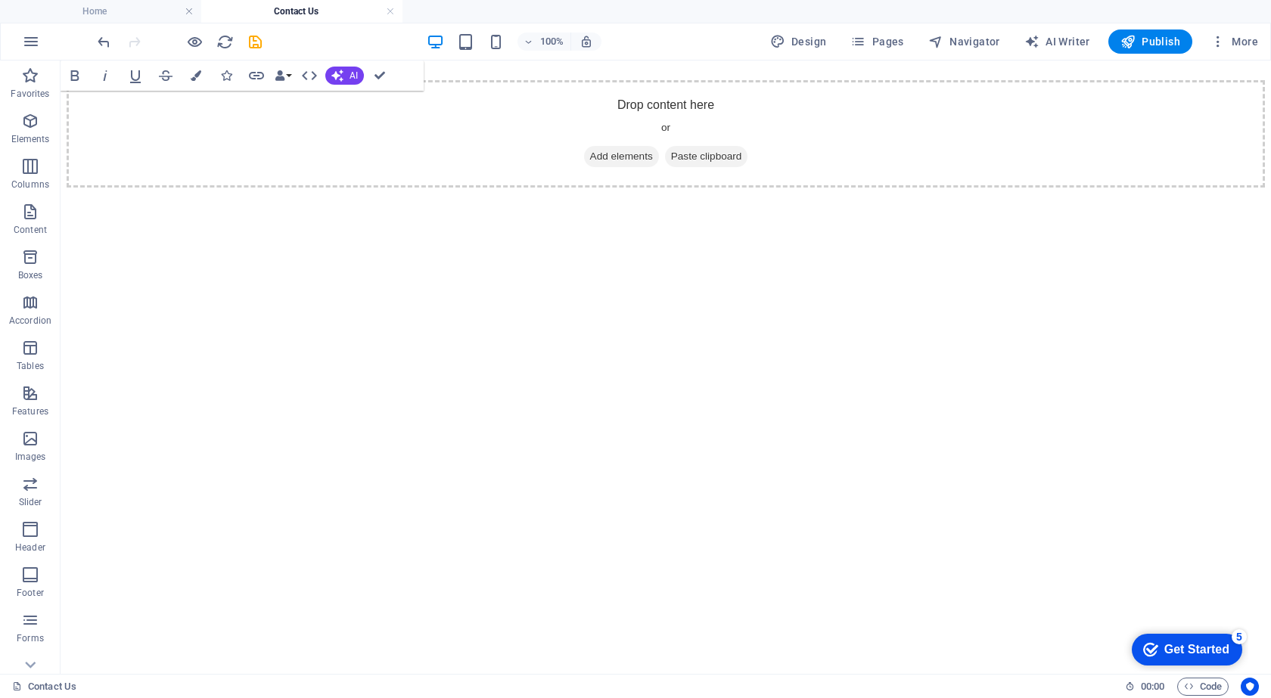
click at [399, 194] on html "Skip to main content Drop content here or Add elements Paste clipboard" at bounding box center [666, 127] width 1210 height 133
click at [303, 108] on div "Drop content here or Add elements Paste clipboard" at bounding box center [666, 133] width 1198 height 107
drag, startPoint x: 620, startPoint y: 101, endPoint x: 611, endPoint y: 221, distance: 119.9
click at [611, 194] on html "Skip to main content Drop content here or Add elements Paste clipboard" at bounding box center [666, 127] width 1210 height 133
click at [599, 146] on span "Add elements" at bounding box center [621, 156] width 75 height 21
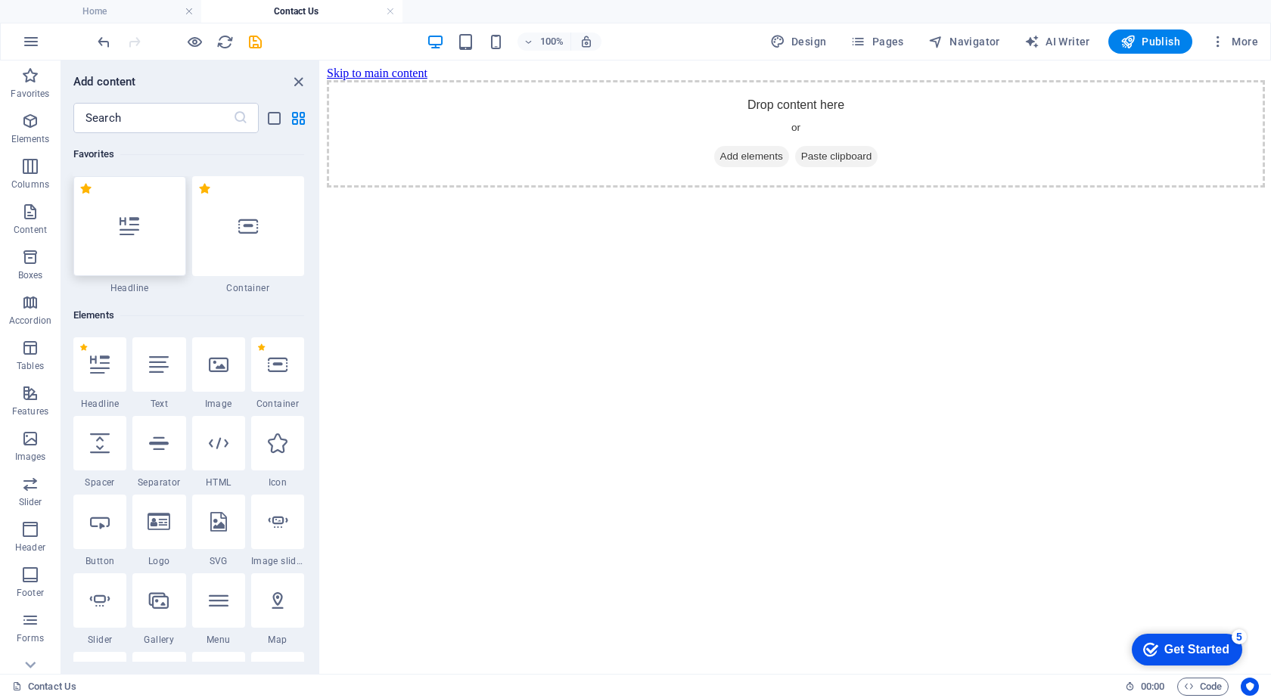
click at [138, 254] on div at bounding box center [129, 226] width 113 height 100
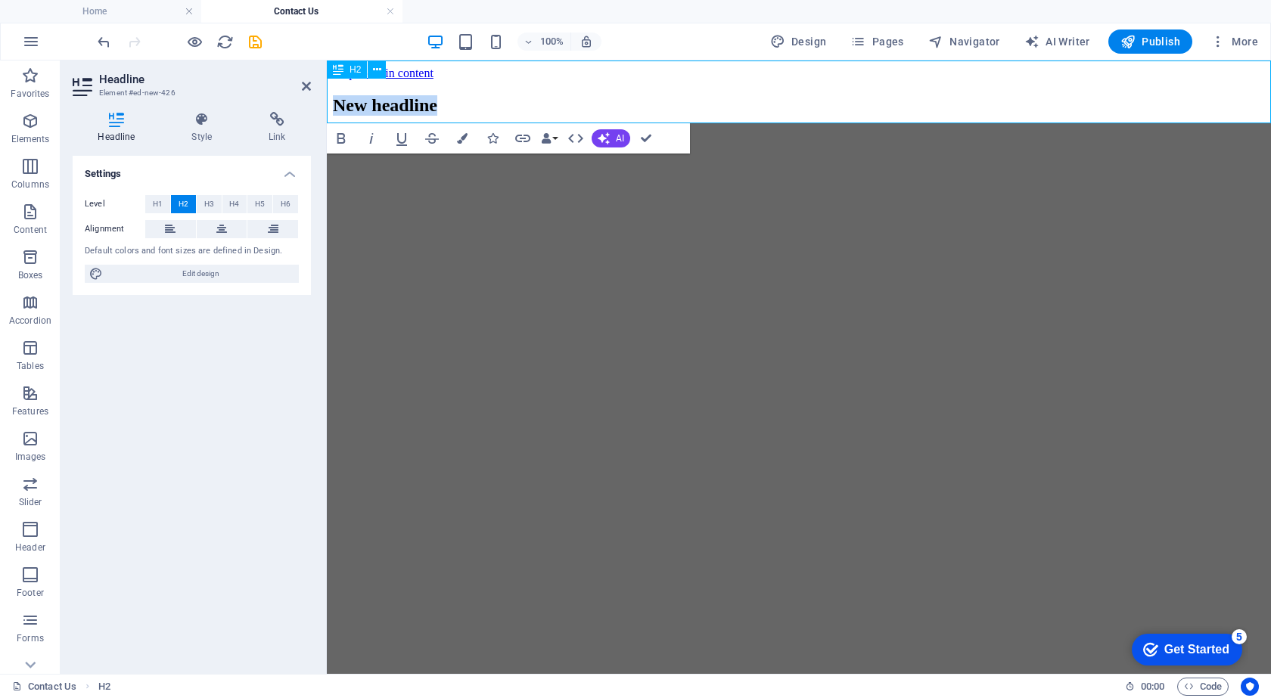
click at [778, 95] on h2 "New headline" at bounding box center [799, 105] width 932 height 20
drag, startPoint x: 661, startPoint y: 85, endPoint x: 956, endPoint y: 91, distance: 295.1
click at [956, 95] on h2 "New headline" at bounding box center [799, 105] width 932 height 20
click at [155, 207] on span "H1" at bounding box center [158, 204] width 10 height 18
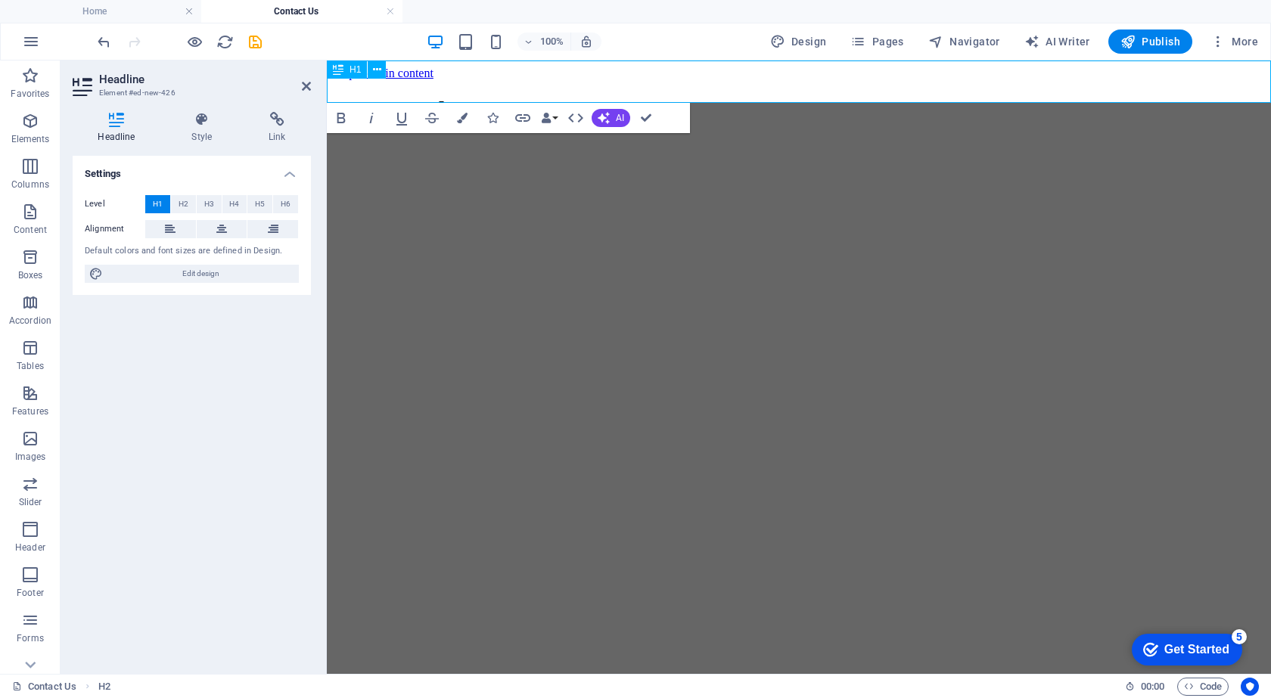
click at [759, 96] on h1 "MAY I Help You?" at bounding box center [799, 110] width 932 height 28
click at [729, 141] on html "Skip to main content MAY I Help You?" at bounding box center [799, 101] width 944 height 80
click at [731, 141] on html "Skip to main content MAY I Help You?" at bounding box center [799, 101] width 944 height 80
click at [210, 226] on button at bounding box center [222, 229] width 51 height 18
click at [707, 141] on html "Skip to main content MAY I Help You?" at bounding box center [799, 101] width 944 height 80
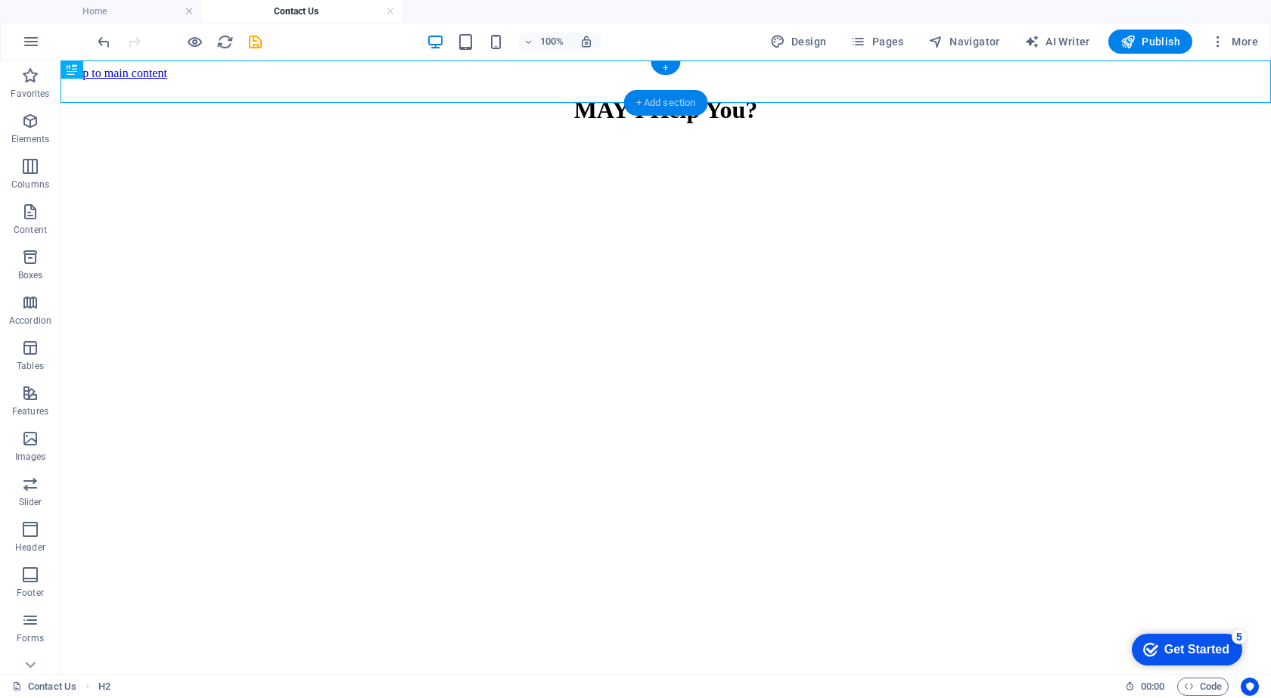
drag, startPoint x: 671, startPoint y: 90, endPoint x: 368, endPoint y: 26, distance: 309.2
click at [671, 90] on div "+ Add section" at bounding box center [666, 103] width 84 height 26
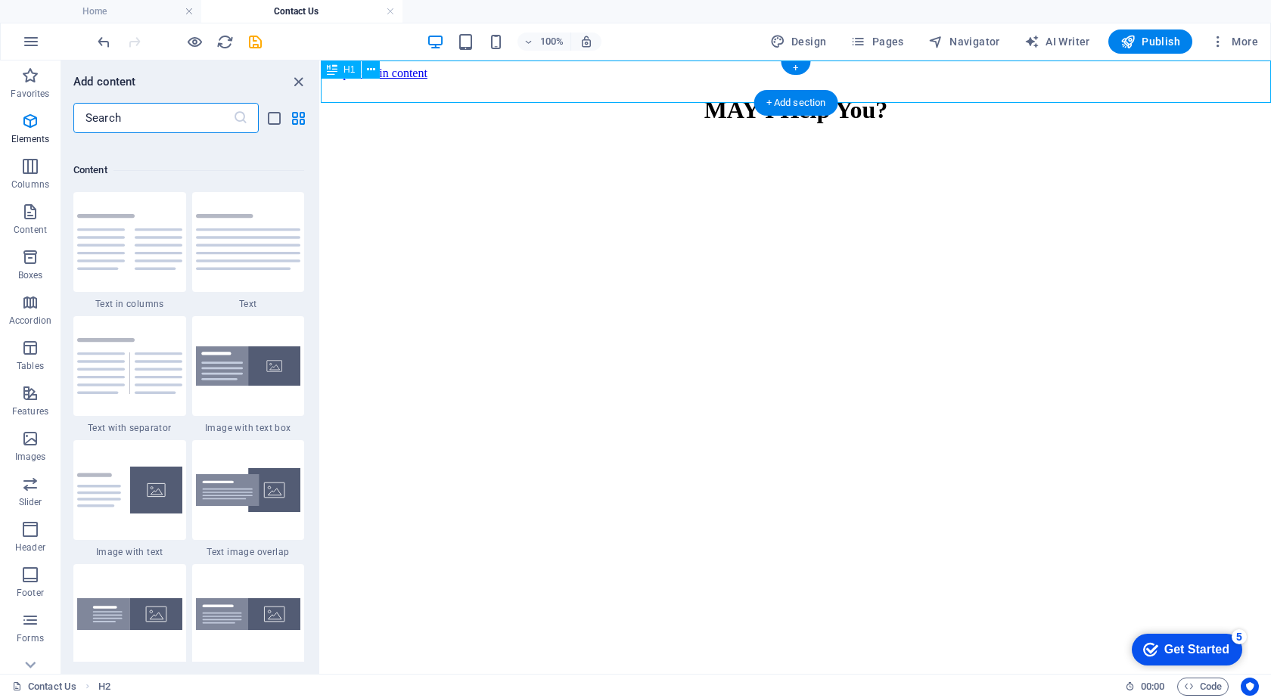
scroll to position [2647, 0]
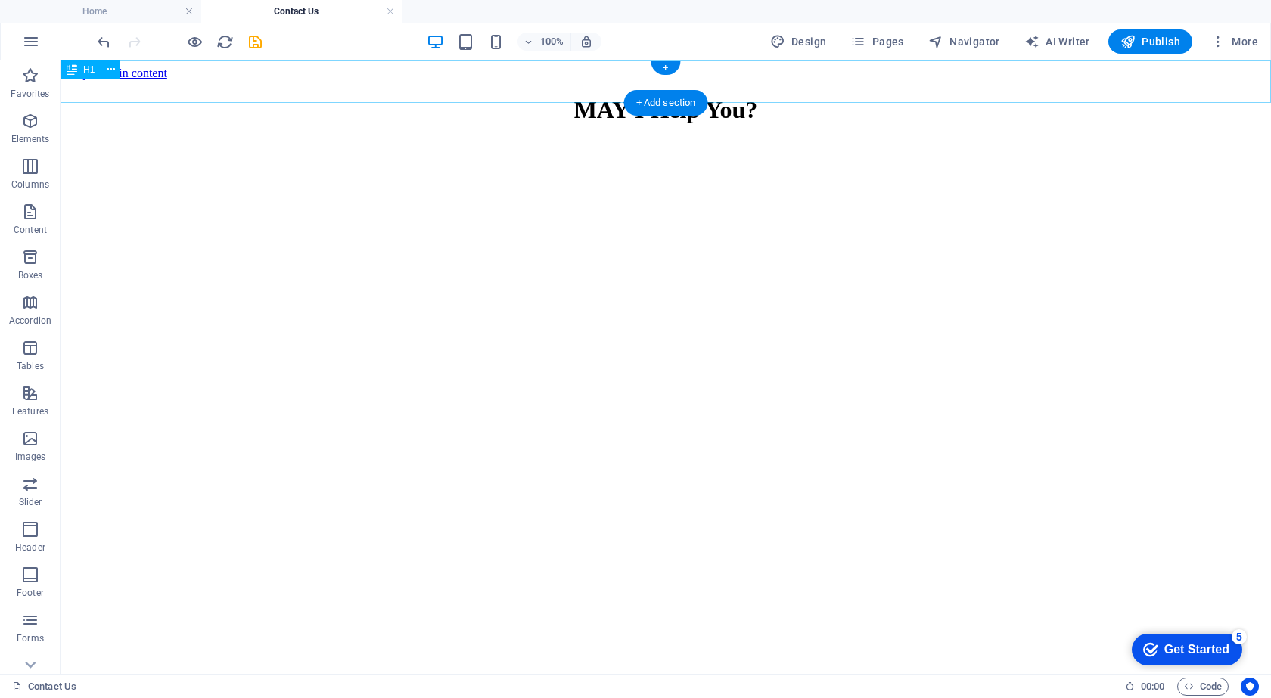
click at [747, 96] on div "MAY I Help You?" at bounding box center [666, 110] width 1198 height 28
click at [733, 96] on div "MAY I Help You?" at bounding box center [666, 110] width 1198 height 28
drag, startPoint x: 733, startPoint y: 81, endPoint x: 735, endPoint y: 165, distance: 84.0
click at [735, 141] on html "Skip to main content MAY I Help You?" at bounding box center [666, 101] width 1210 height 80
drag, startPoint x: 646, startPoint y: 79, endPoint x: 646, endPoint y: 156, distance: 76.4
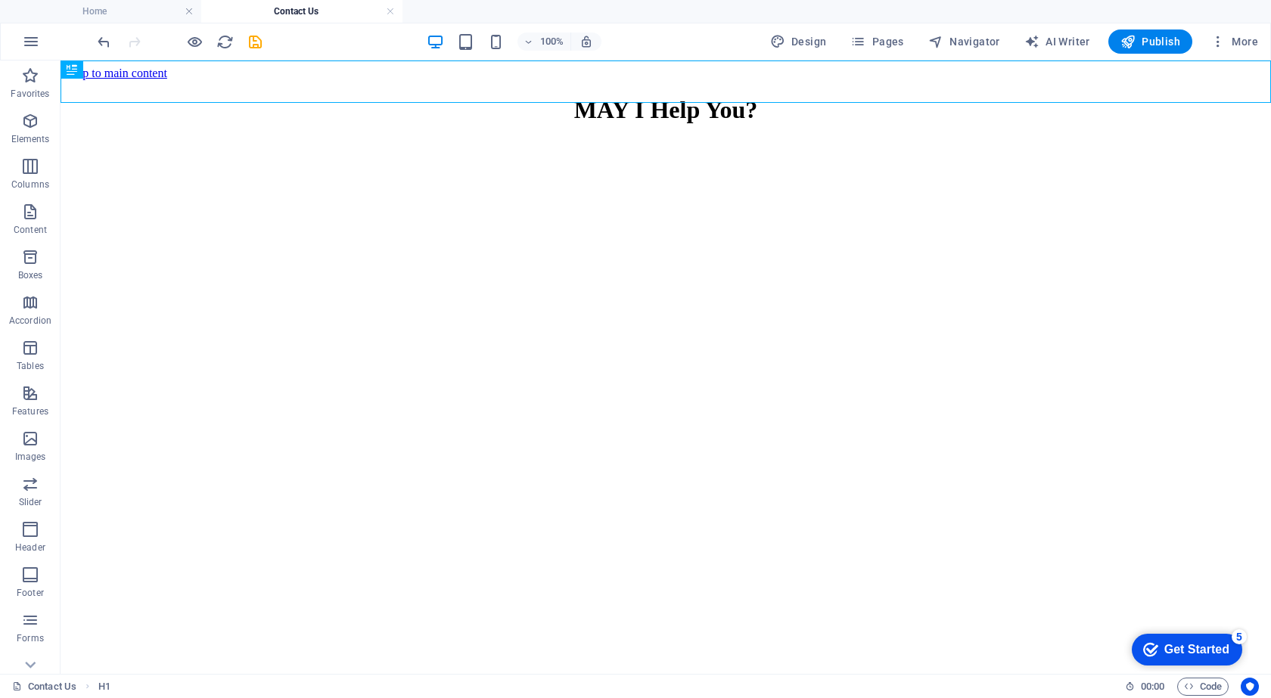
click at [646, 141] on html "Skip to main content MAY I Help You?" at bounding box center [666, 101] width 1210 height 80
click at [697, 141] on html "Skip to main content MAY I Help You?" at bounding box center [666, 101] width 1210 height 80
click at [557, 96] on div "MAY I Help You?" at bounding box center [666, 110] width 1198 height 28
click at [654, 96] on div "MAY I Help You?" at bounding box center [666, 110] width 1198 height 28
drag, startPoint x: 667, startPoint y: 98, endPoint x: 330, endPoint y: 84, distance: 337.7
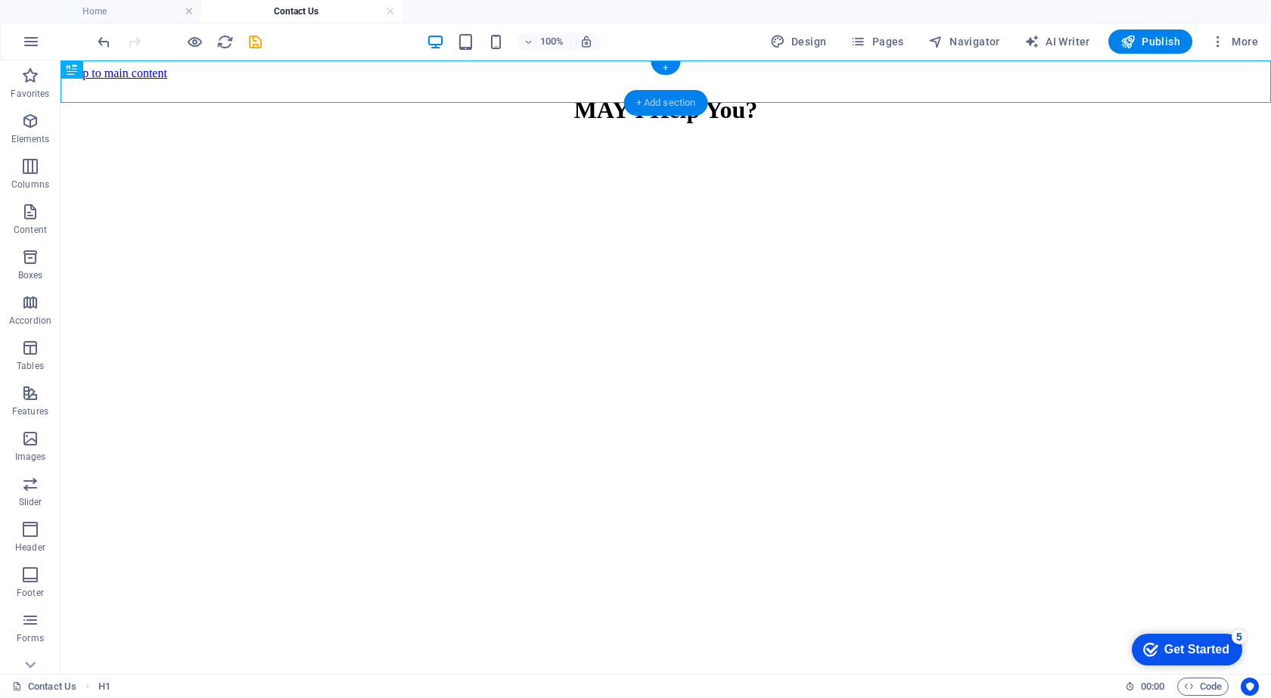
click at [667, 98] on div "+ Add section" at bounding box center [666, 103] width 84 height 26
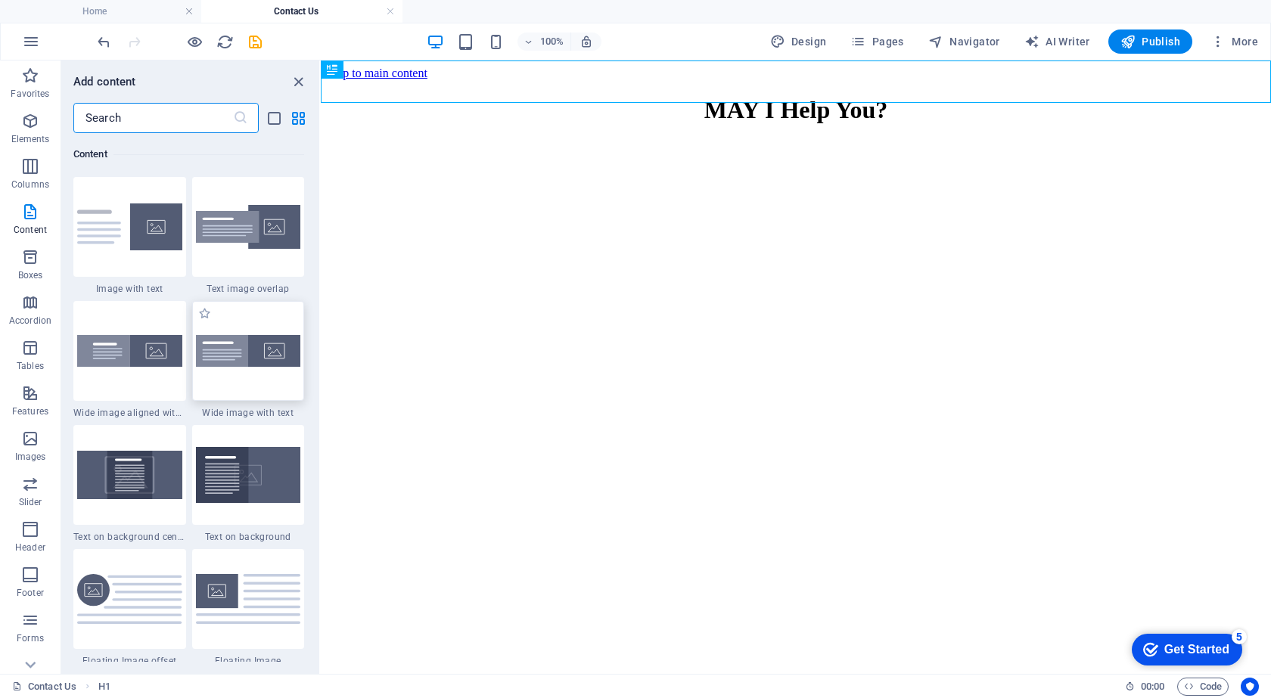
scroll to position [2874, 0]
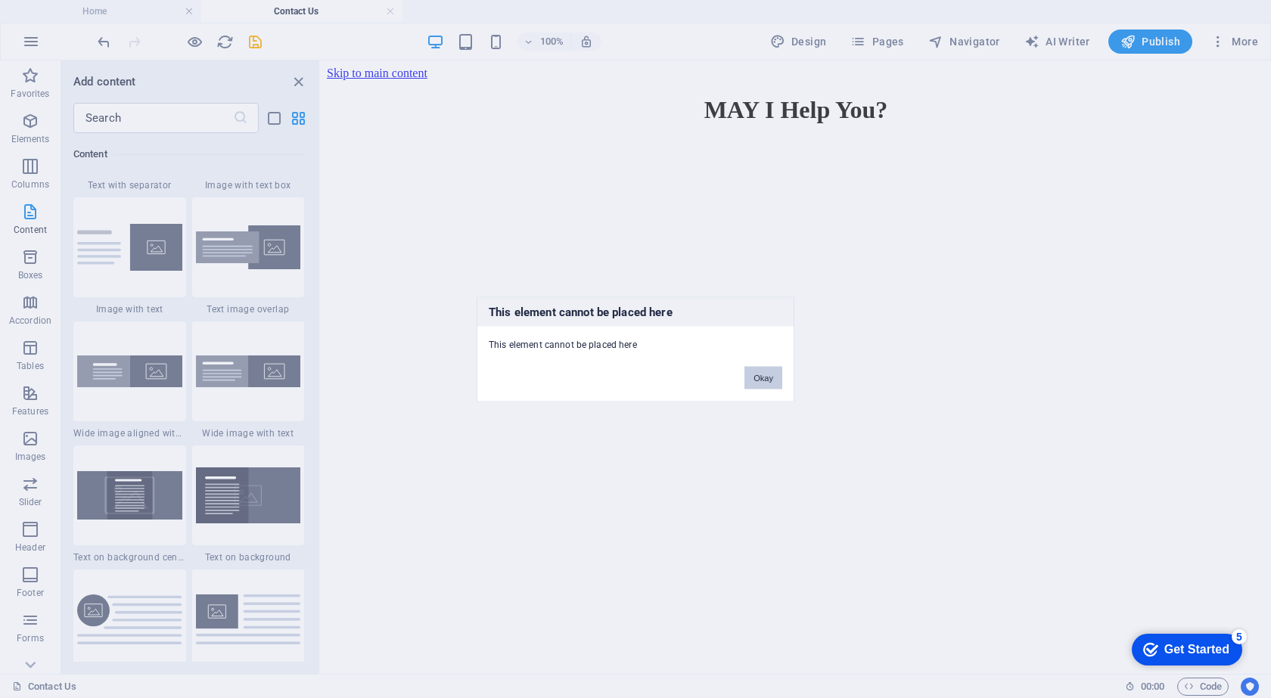
click at [766, 379] on button "Okay" at bounding box center [763, 377] width 38 height 23
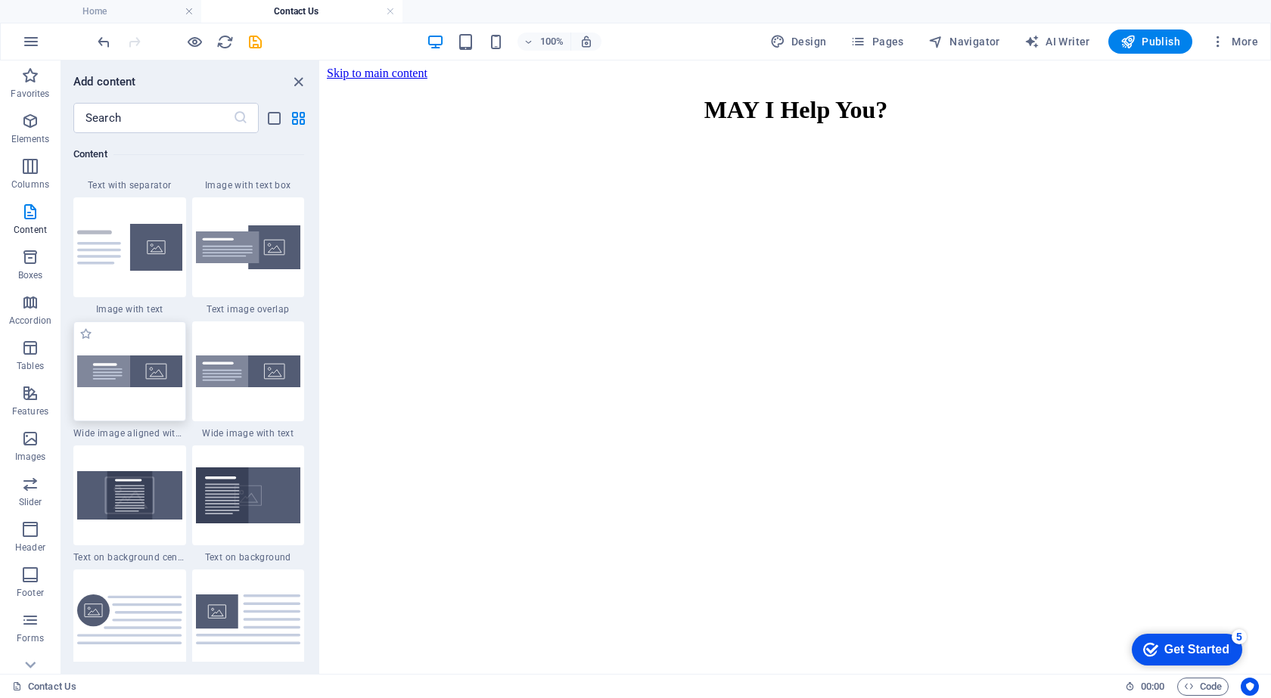
click at [109, 374] on img at bounding box center [129, 372] width 105 height 32
click at [694, 141] on html "Skip to main content MAY I Help You?" at bounding box center [796, 101] width 950 height 80
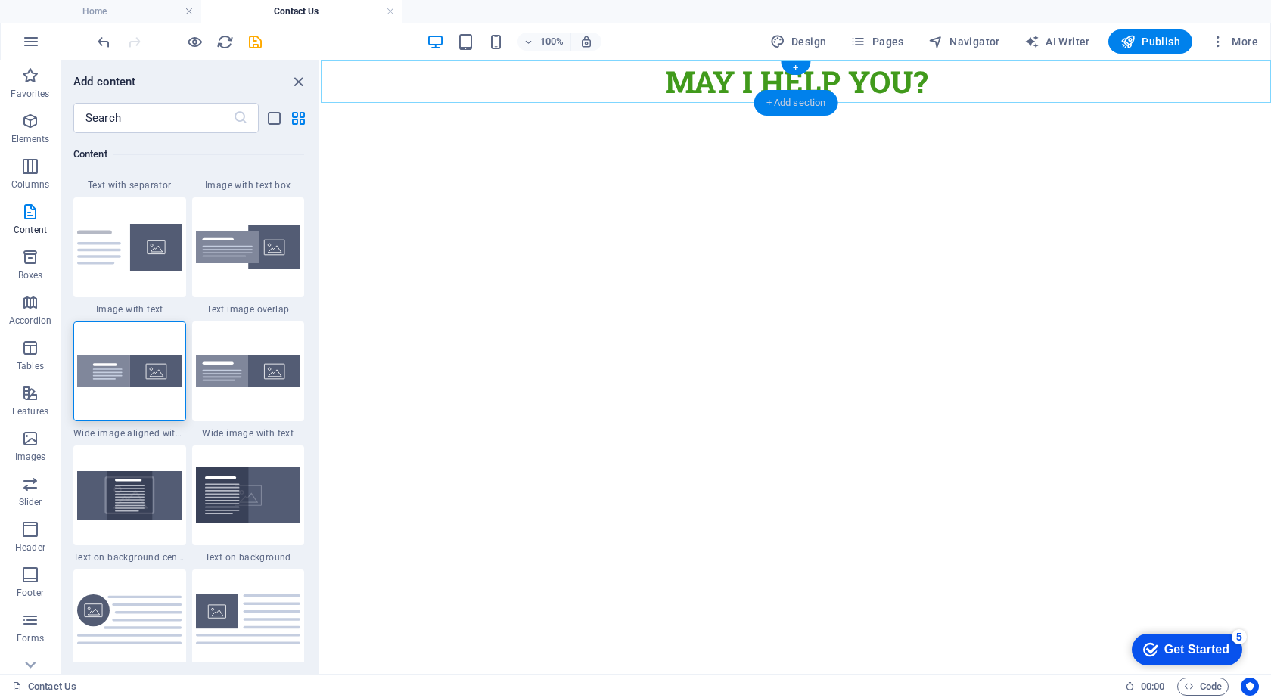
click at [789, 100] on div "+ Add section" at bounding box center [796, 103] width 84 height 26
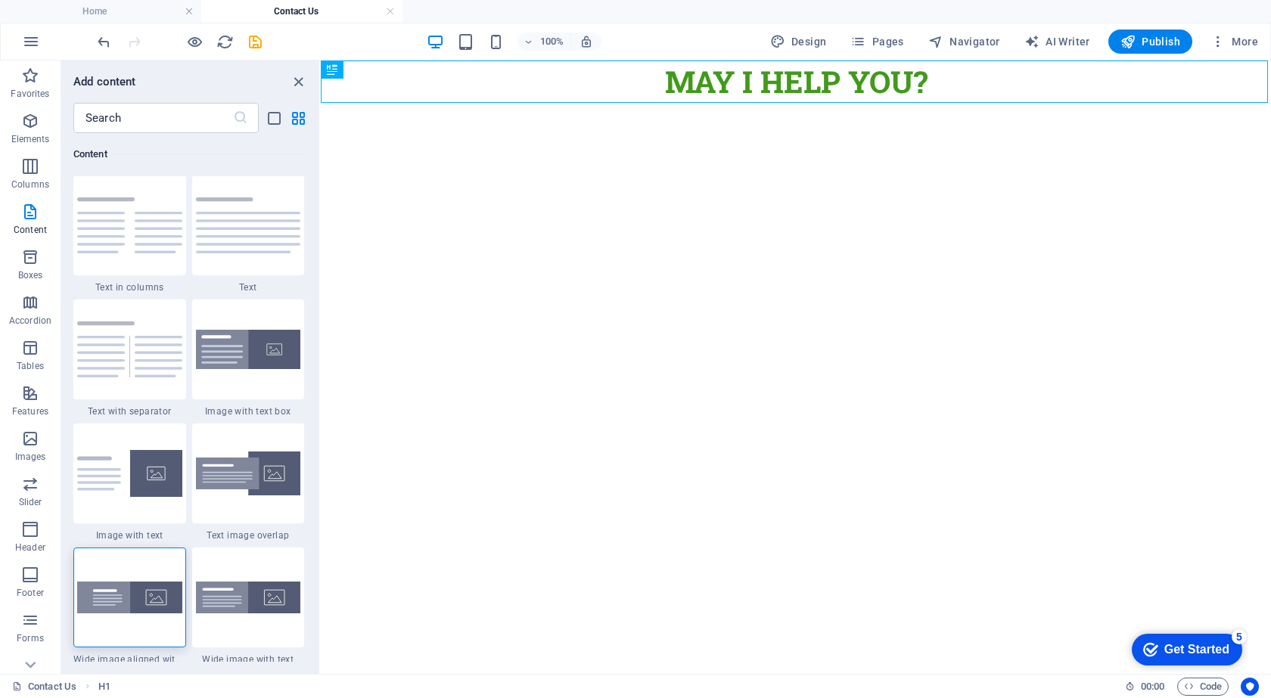
scroll to position [2647, 0]
drag, startPoint x: 238, startPoint y: 242, endPoint x: 335, endPoint y: 185, distance: 112.2
click at [238, 242] on img at bounding box center [248, 226] width 105 height 56
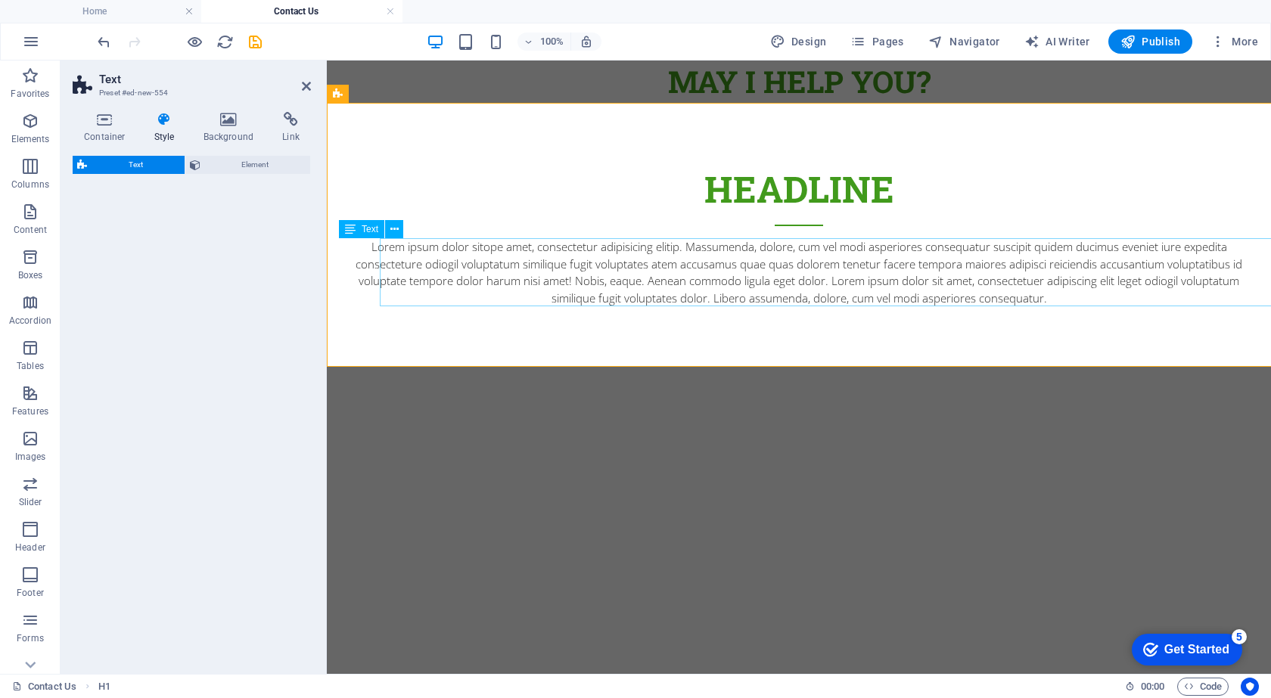
select select "preset-text-v2-default"
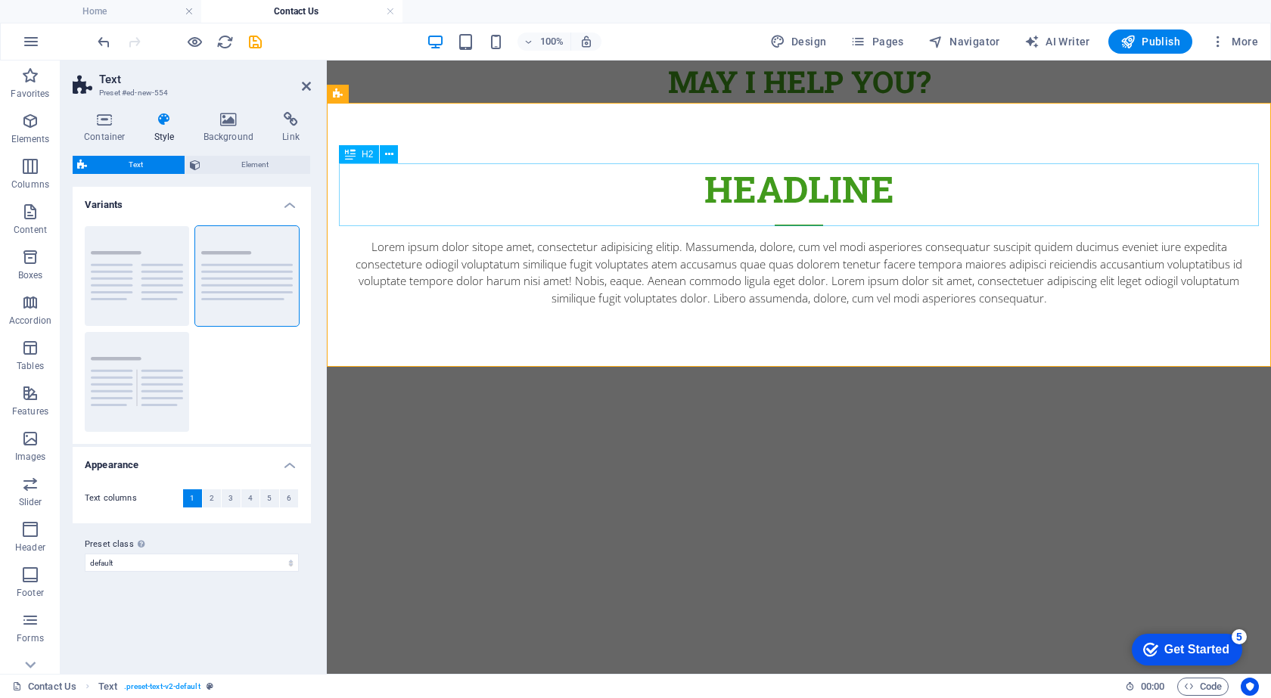
click at [780, 184] on div "Headline" at bounding box center [799, 194] width 920 height 63
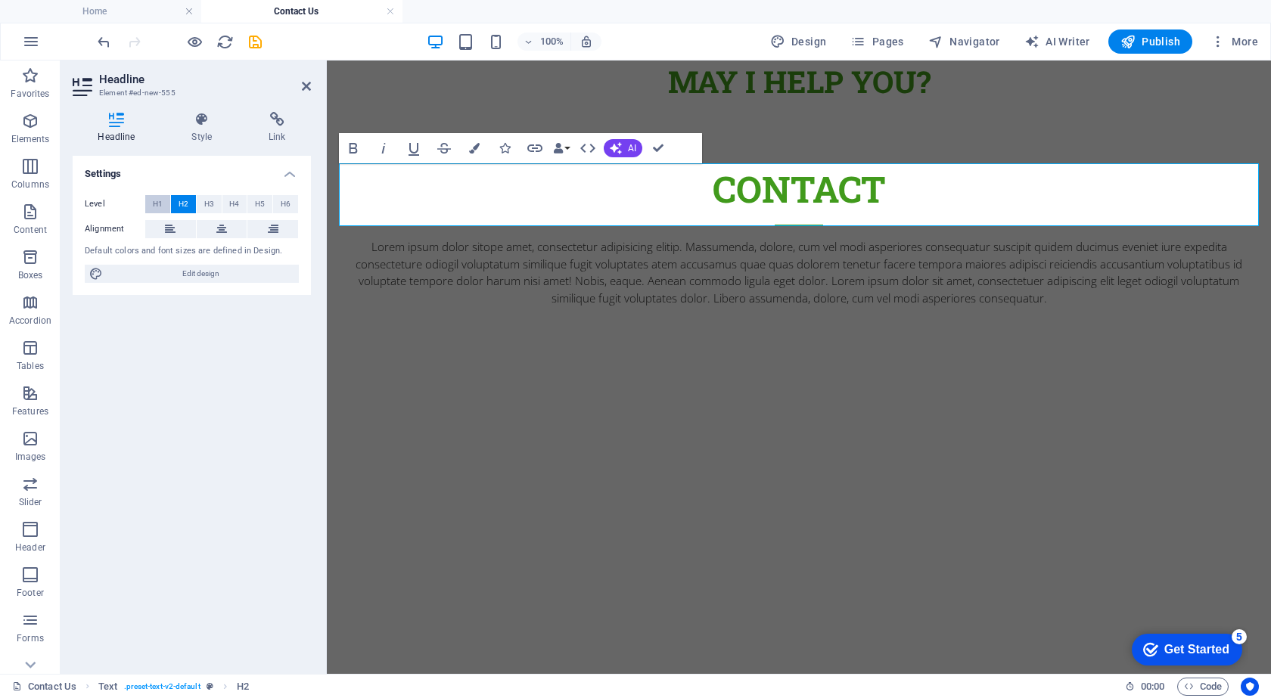
click at [157, 200] on span "H1" at bounding box center [158, 204] width 10 height 18
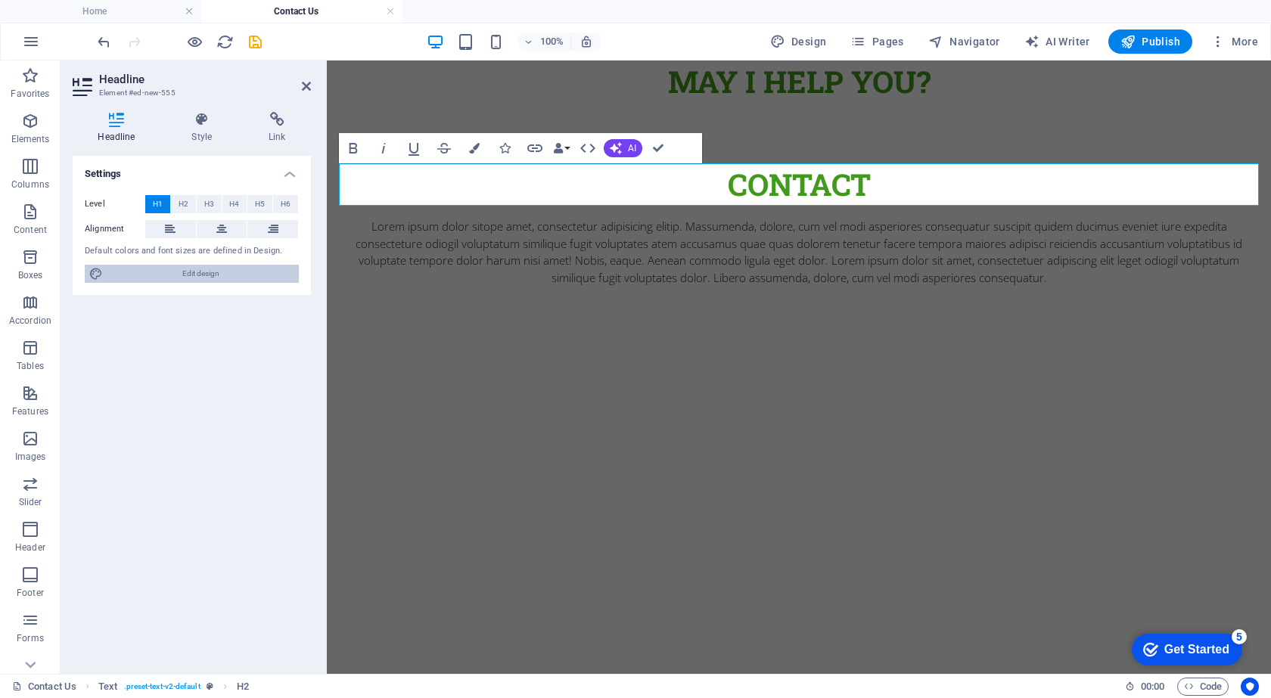
click at [206, 274] on span "Edit design" at bounding box center [200, 274] width 187 height 18
select select "px"
select select "300"
select select "px"
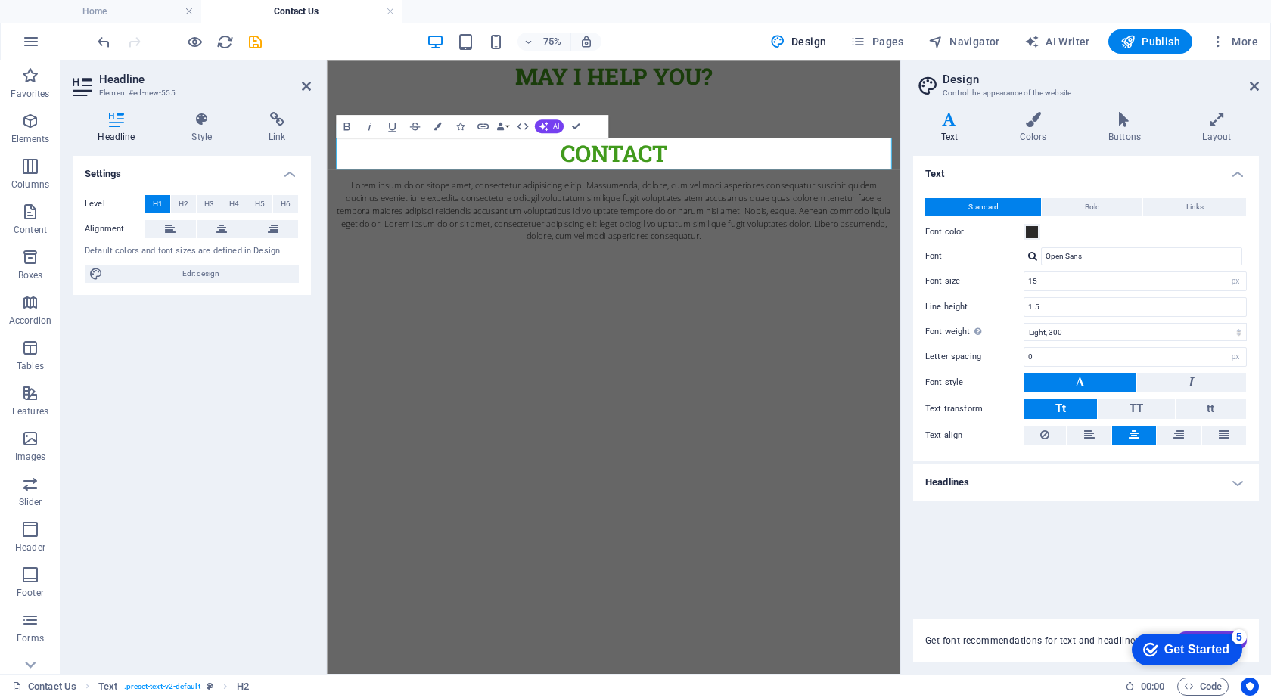
click at [1260, 82] on aside "Design Control the appearance of the website Variants Text Colors Buttons Layou…" at bounding box center [1085, 368] width 371 height 614
click at [1254, 89] on icon at bounding box center [1254, 86] width 9 height 12
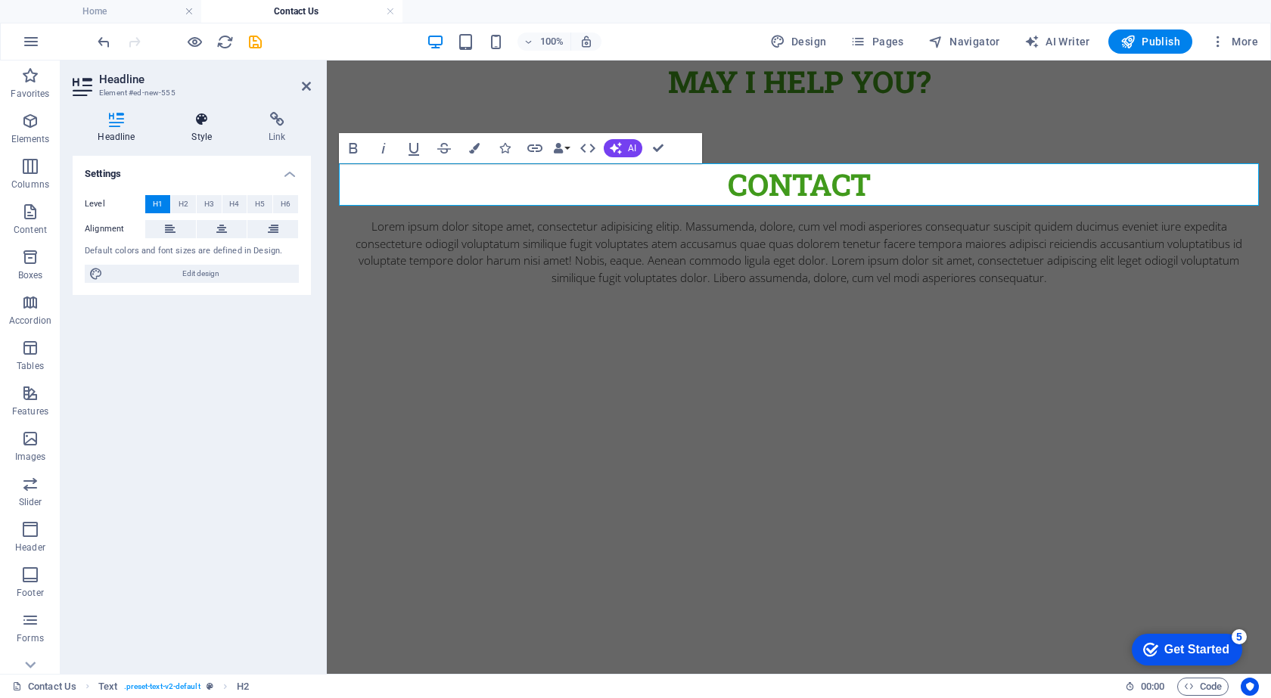
click at [209, 132] on h4 "Style" at bounding box center [204, 128] width 77 height 32
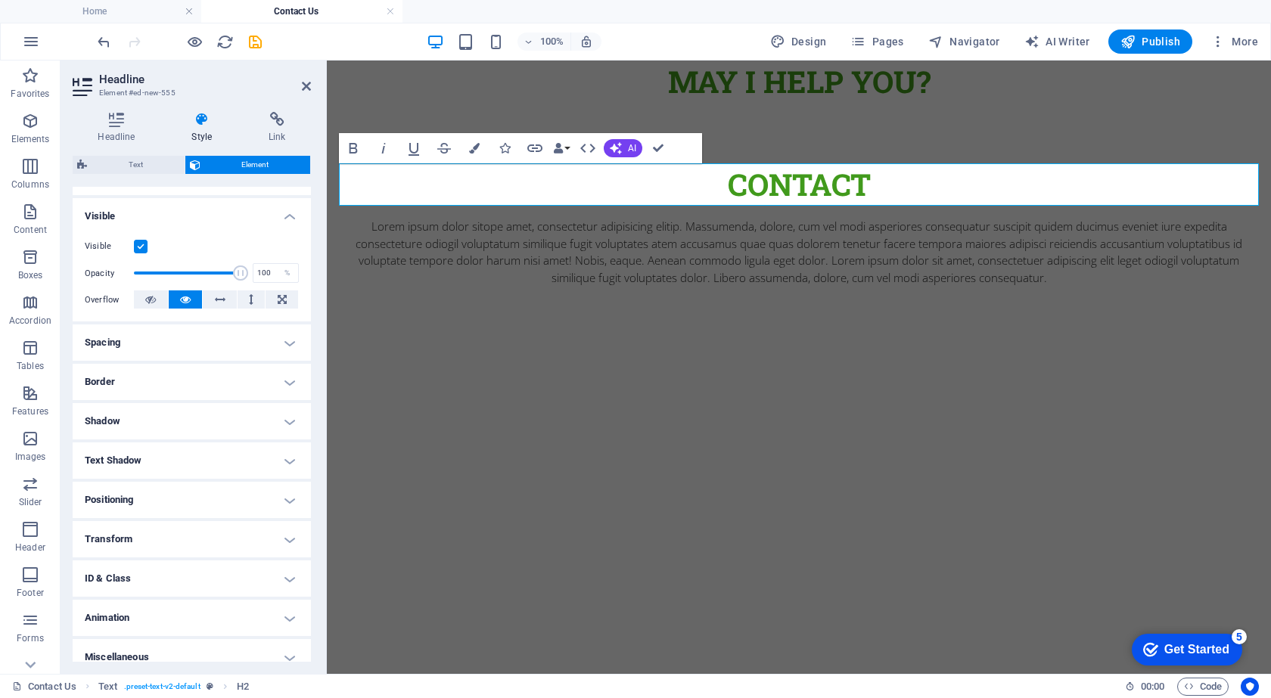
scroll to position [151, 0]
click at [163, 458] on h4 "Text Shadow" at bounding box center [192, 460] width 238 height 36
click at [163, 459] on h4 "Text Shadow" at bounding box center [192, 455] width 238 height 27
click at [163, 417] on h4 "Shadow" at bounding box center [192, 420] width 238 height 36
click at [156, 384] on h4 "Border" at bounding box center [192, 381] width 238 height 36
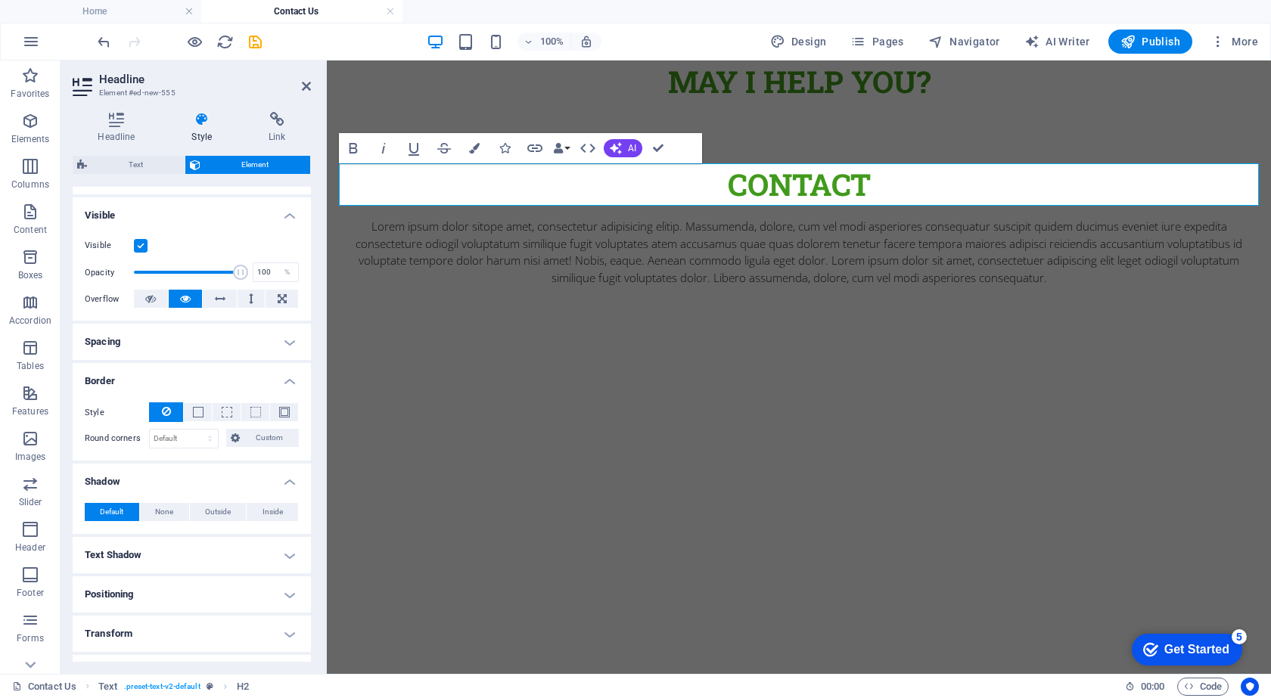
click at [156, 340] on h4 "Spacing" at bounding box center [192, 342] width 238 height 36
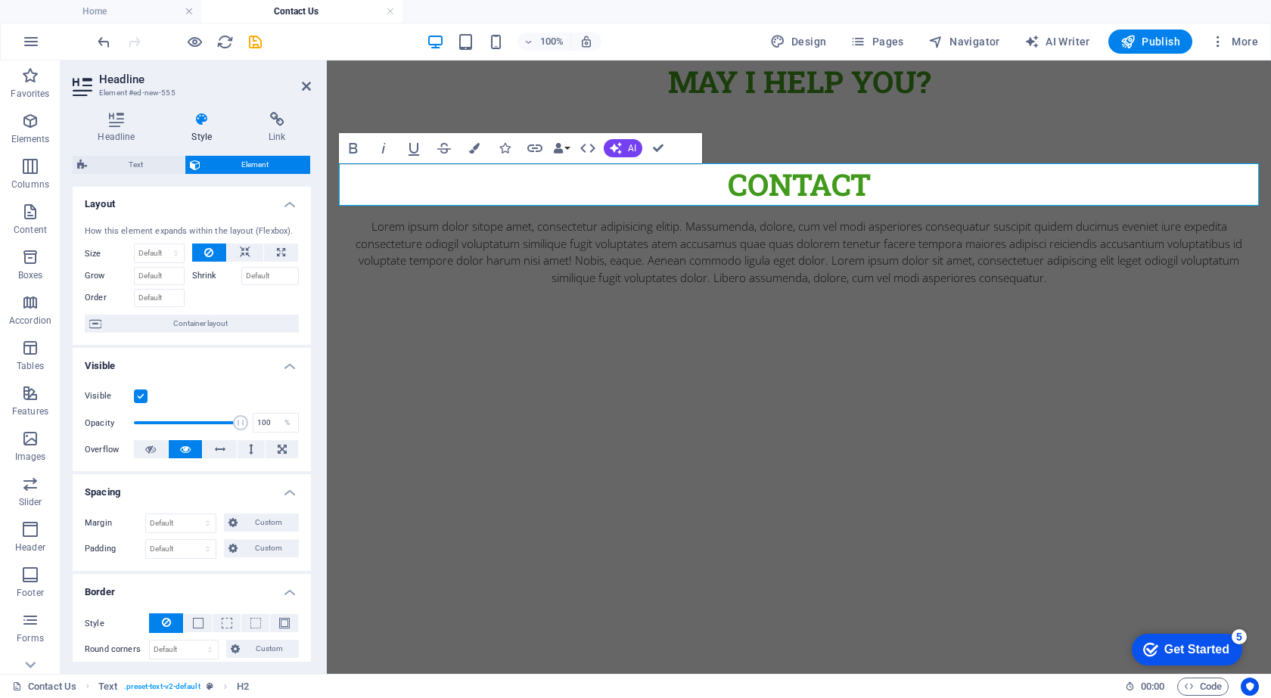
scroll to position [0, 0]
click at [241, 250] on icon at bounding box center [245, 253] width 11 height 18
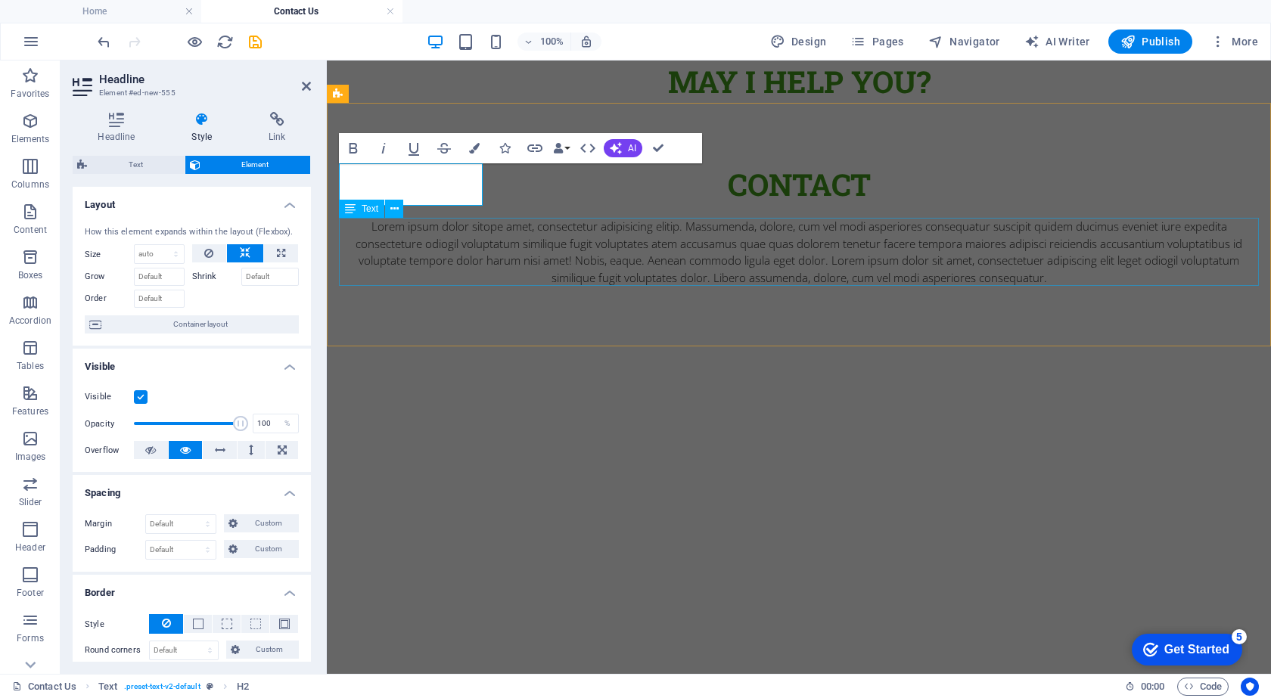
click at [471, 274] on div "Lorem ipsum dolor sitope amet, consectetur adipisicing elitip. Massumenda, dolo…" at bounding box center [799, 252] width 920 height 68
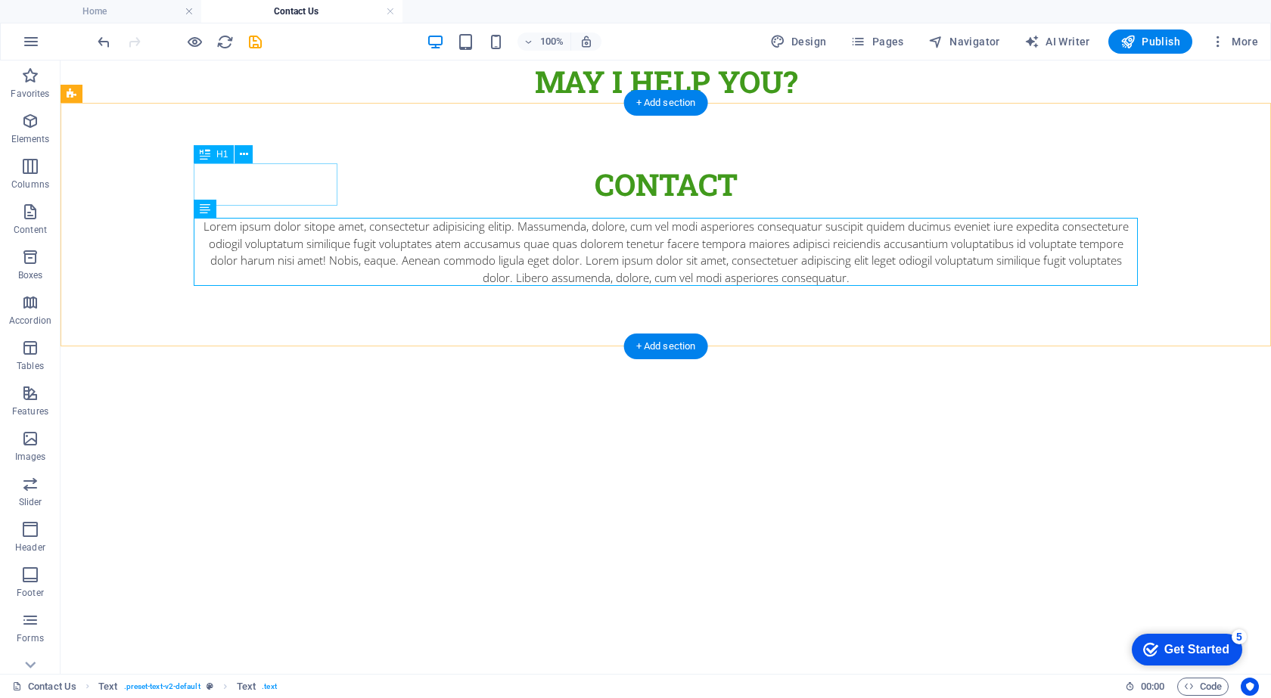
click at [270, 182] on div "Contact" at bounding box center [666, 184] width 944 height 42
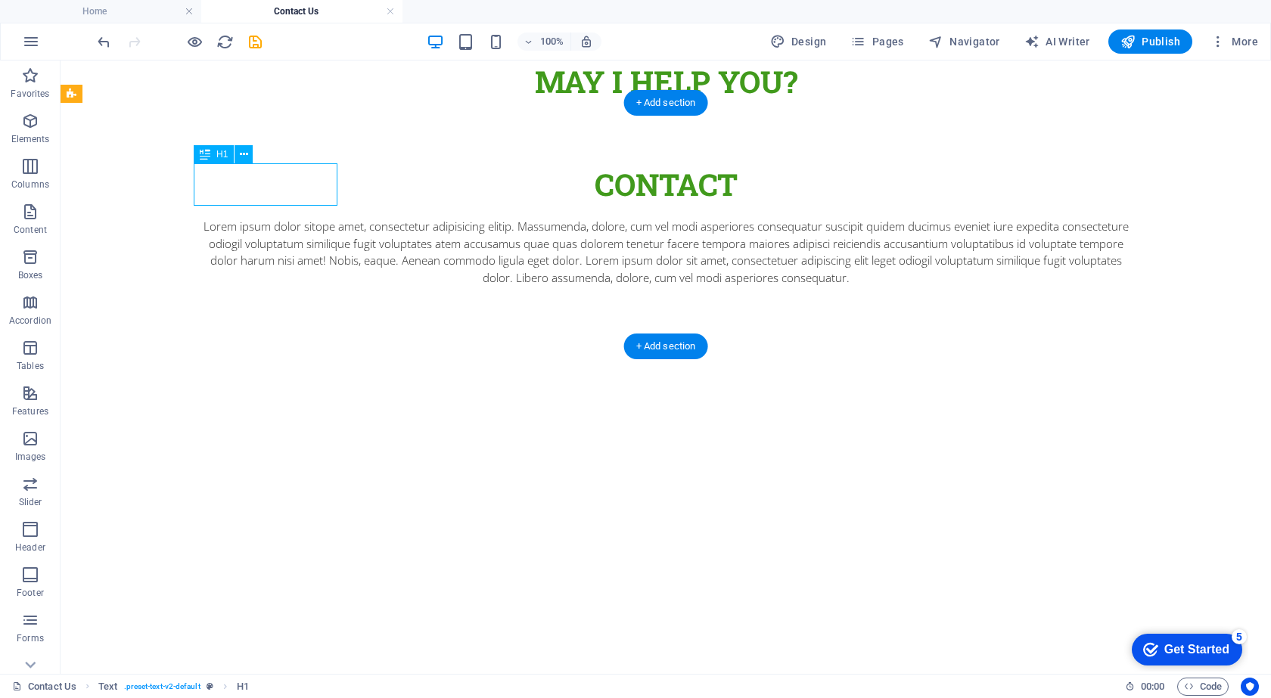
click at [270, 182] on div "Contact" at bounding box center [666, 184] width 944 height 42
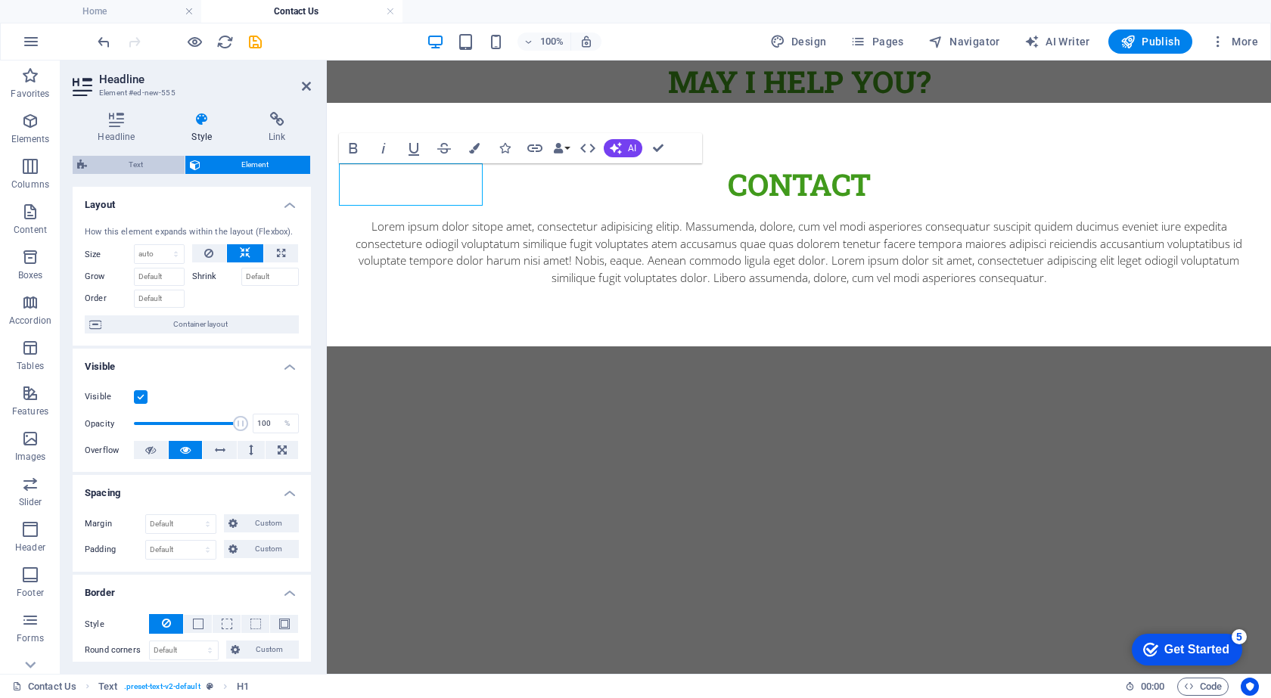
click at [145, 160] on span "Text" at bounding box center [136, 165] width 89 height 18
select select "preset-text-v2-default"
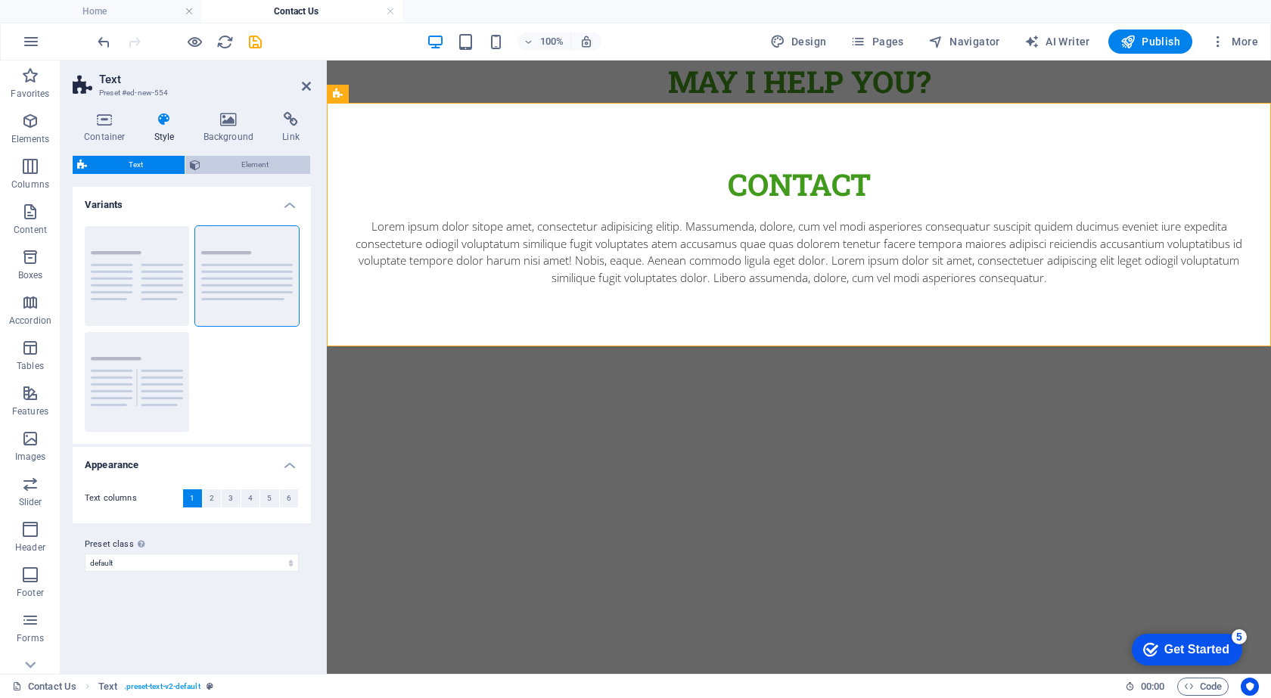
click at [225, 157] on span "Element" at bounding box center [255, 165] width 101 height 18
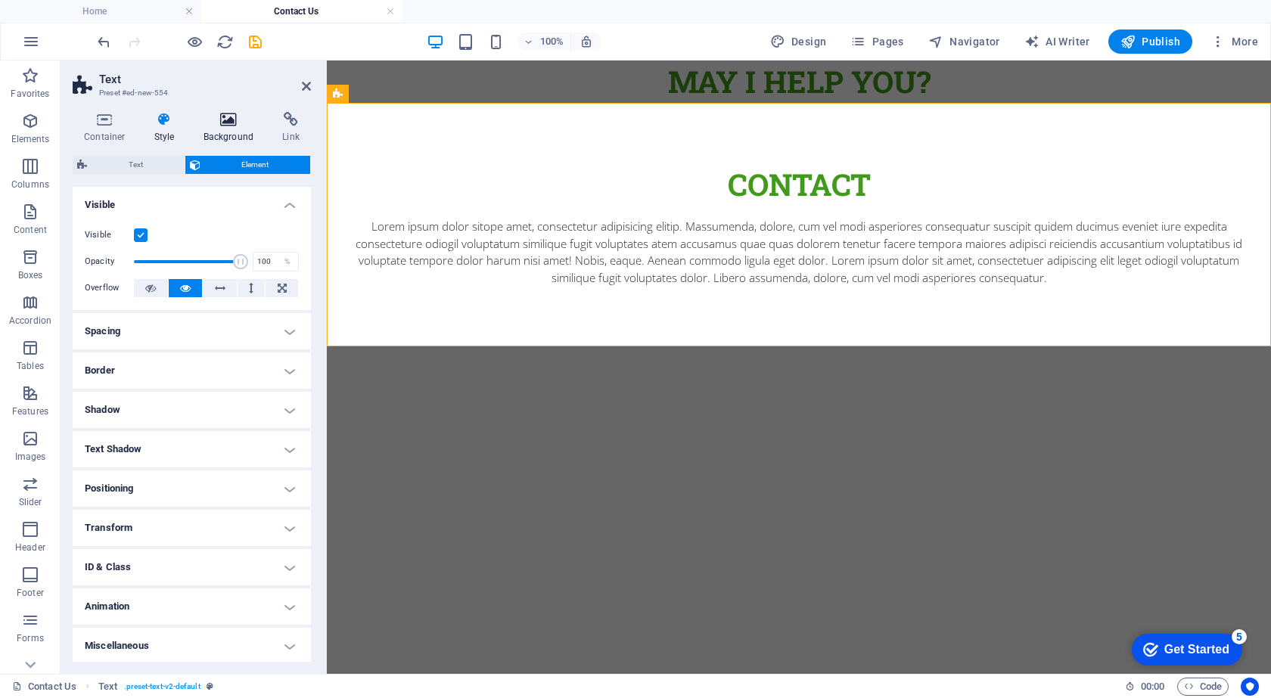
click at [254, 114] on icon at bounding box center [228, 119] width 73 height 15
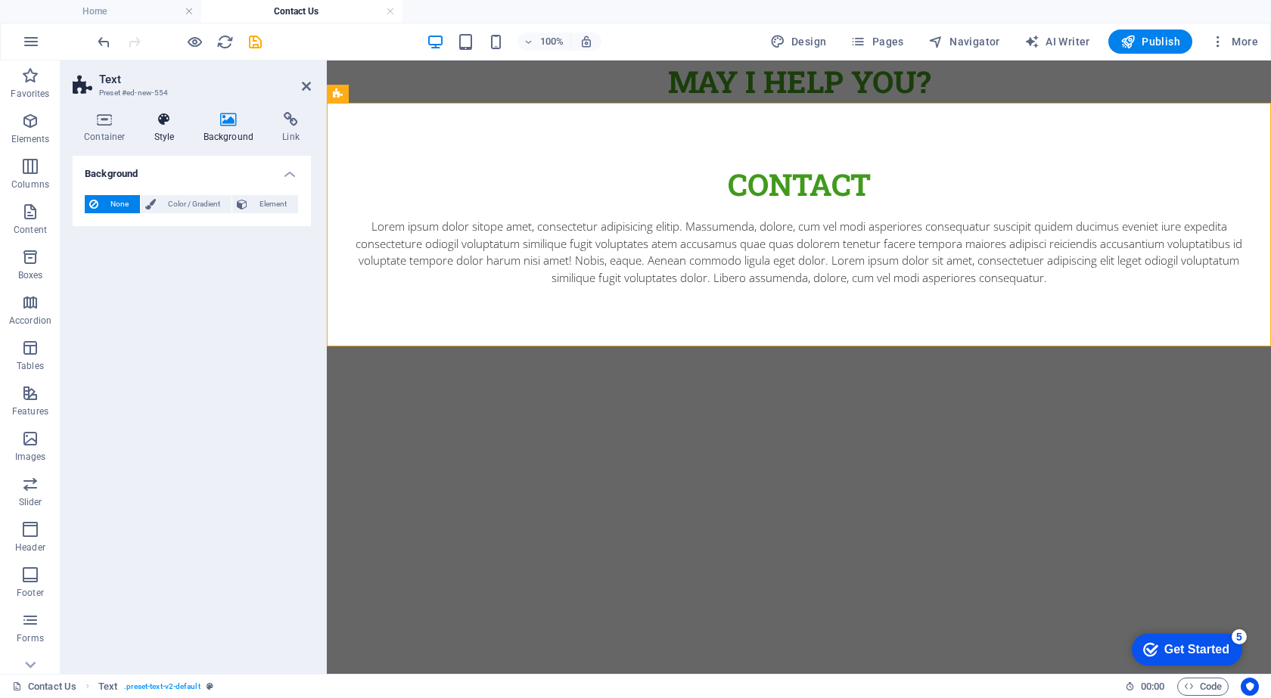
click at [151, 121] on icon at bounding box center [164, 119] width 43 height 15
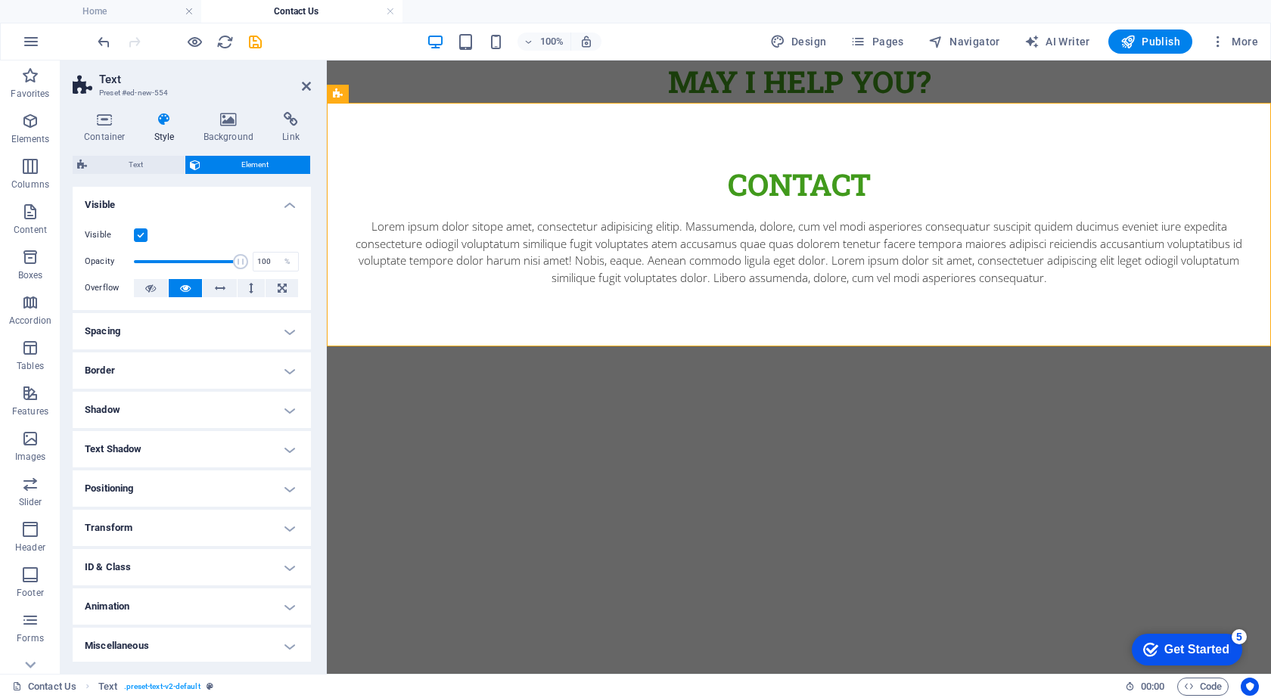
scroll to position [2, 0]
click at [415, 166] on div "Contact" at bounding box center [799, 184] width 920 height 42
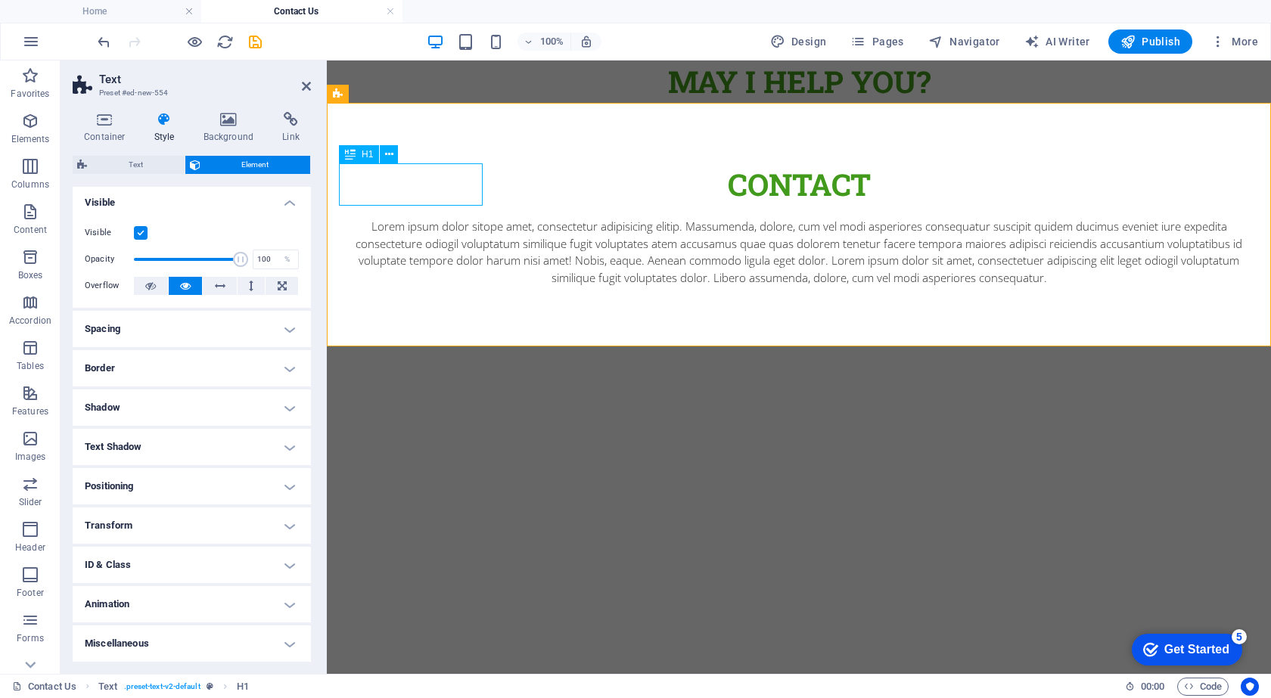
click at [415, 166] on div "Contact" at bounding box center [799, 184] width 920 height 42
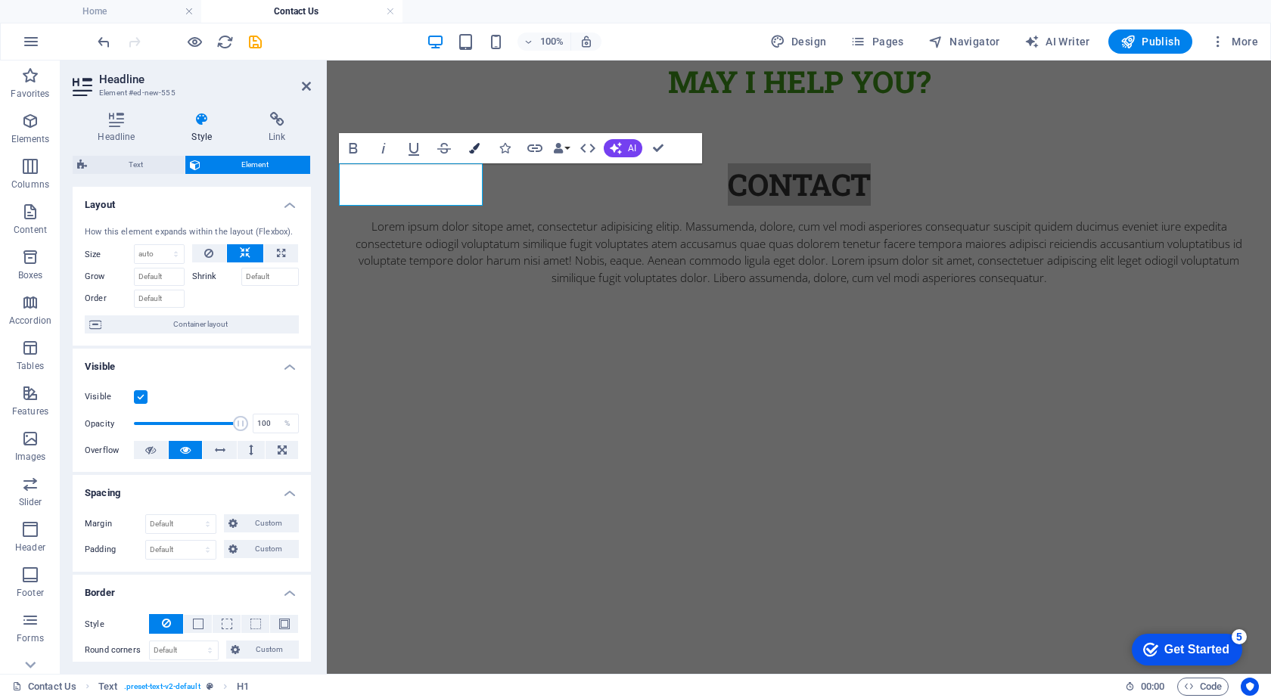
click at [480, 145] on button "Colors" at bounding box center [474, 148] width 29 height 30
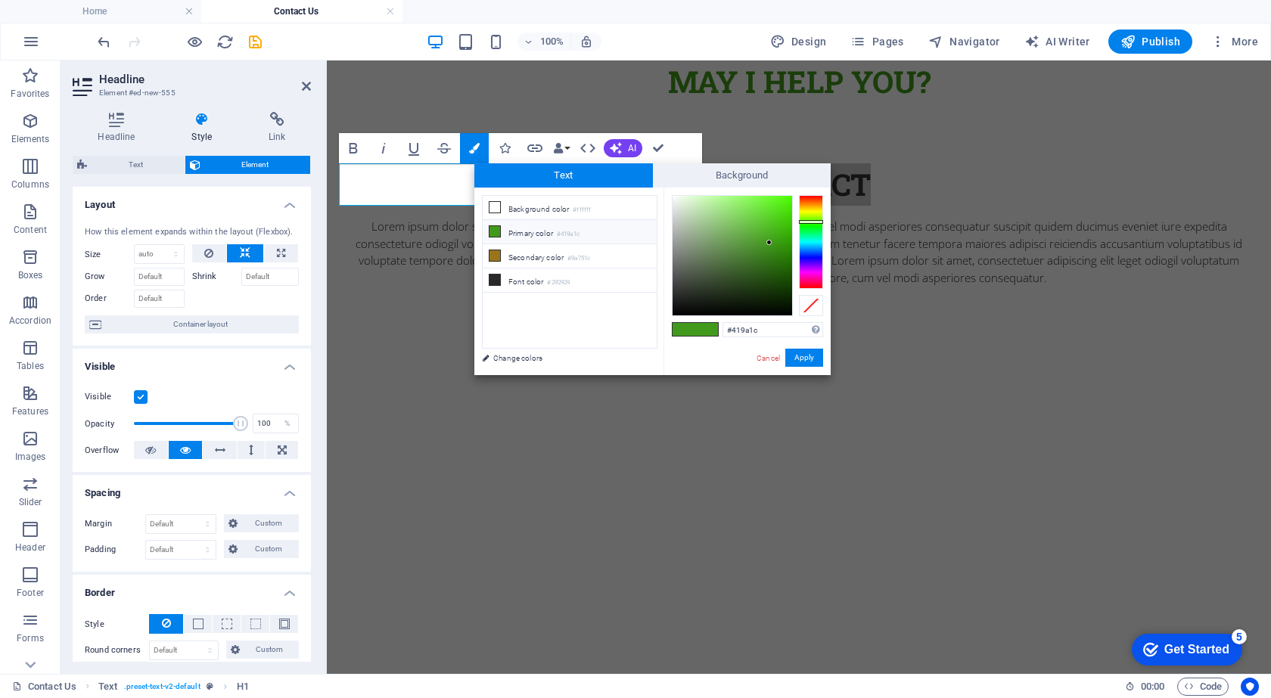
type input "#1c569a"
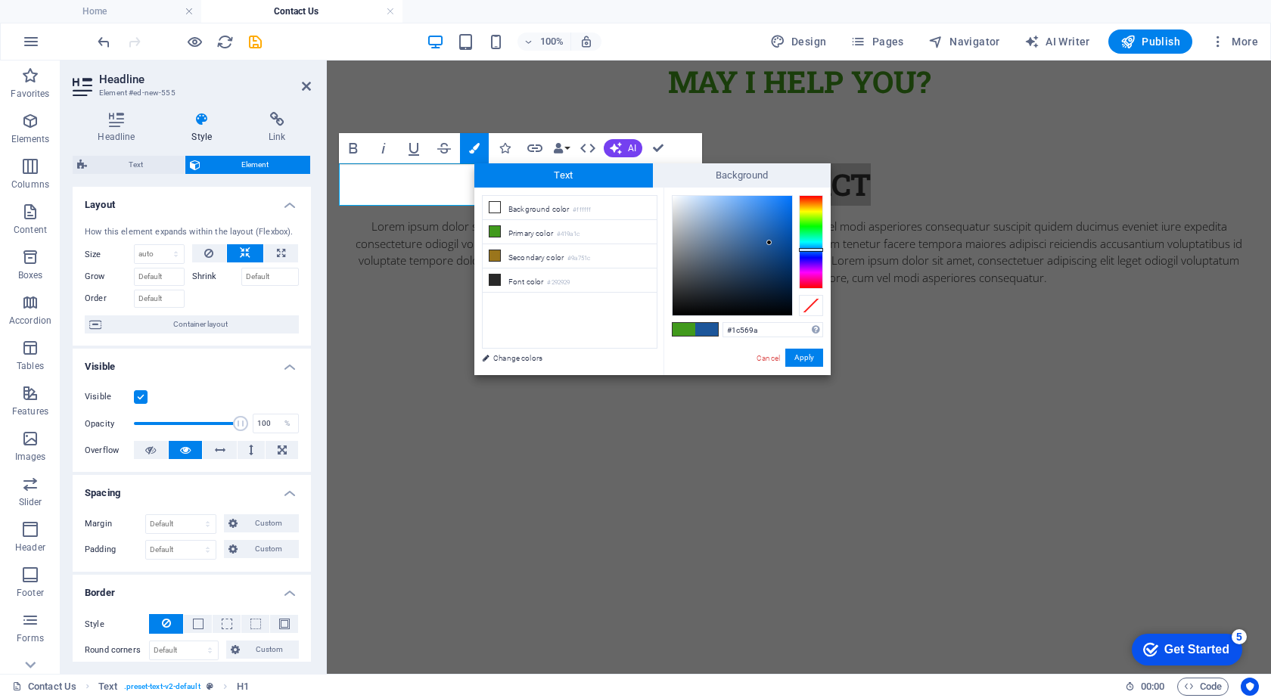
click at [813, 250] on div at bounding box center [811, 242] width 24 height 94
click at [795, 354] on button "Apply" at bounding box center [804, 358] width 38 height 18
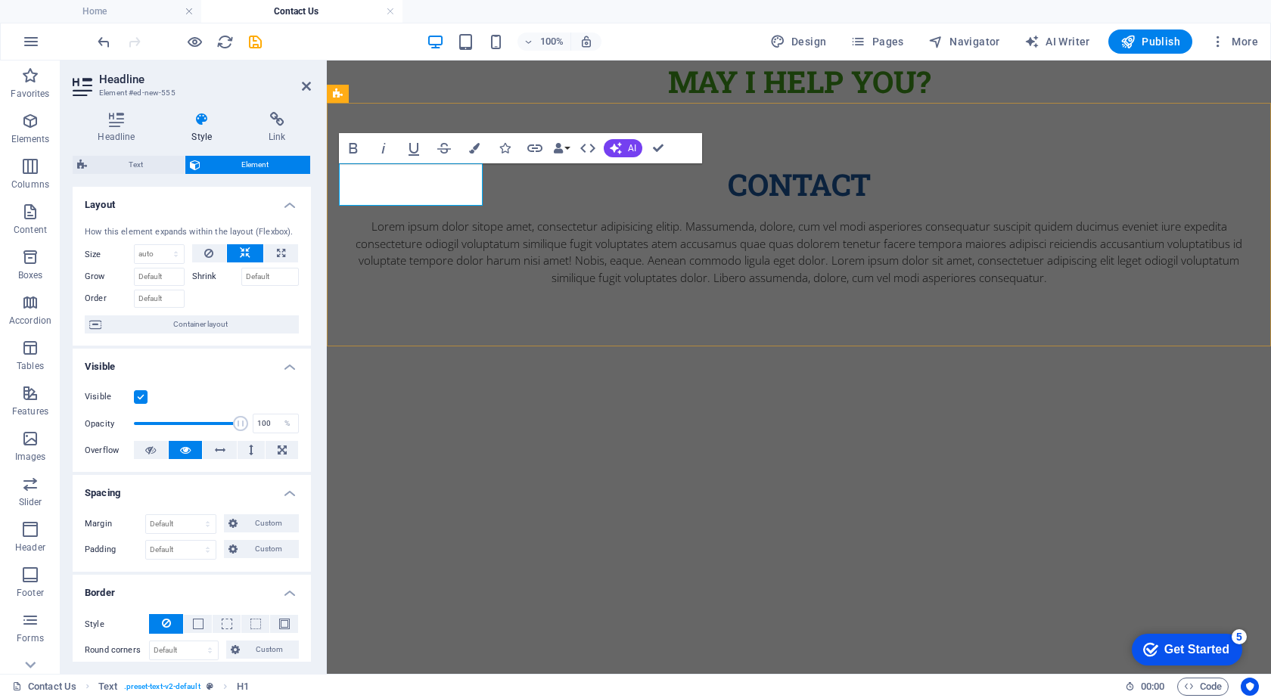
click at [728, 186] on span "Contact" at bounding box center [799, 184] width 143 height 40
click at [495, 219] on div "Lorem ipsum dolor sitope amet, consectetur adipisicing elitip. Massumenda, dolo…" at bounding box center [799, 252] width 920 height 68
click at [777, 244] on div "Lorem ipsum dolor sitope amet, consectetur adipisicing elitip. Massumenda, dolo…" at bounding box center [799, 252] width 920 height 68
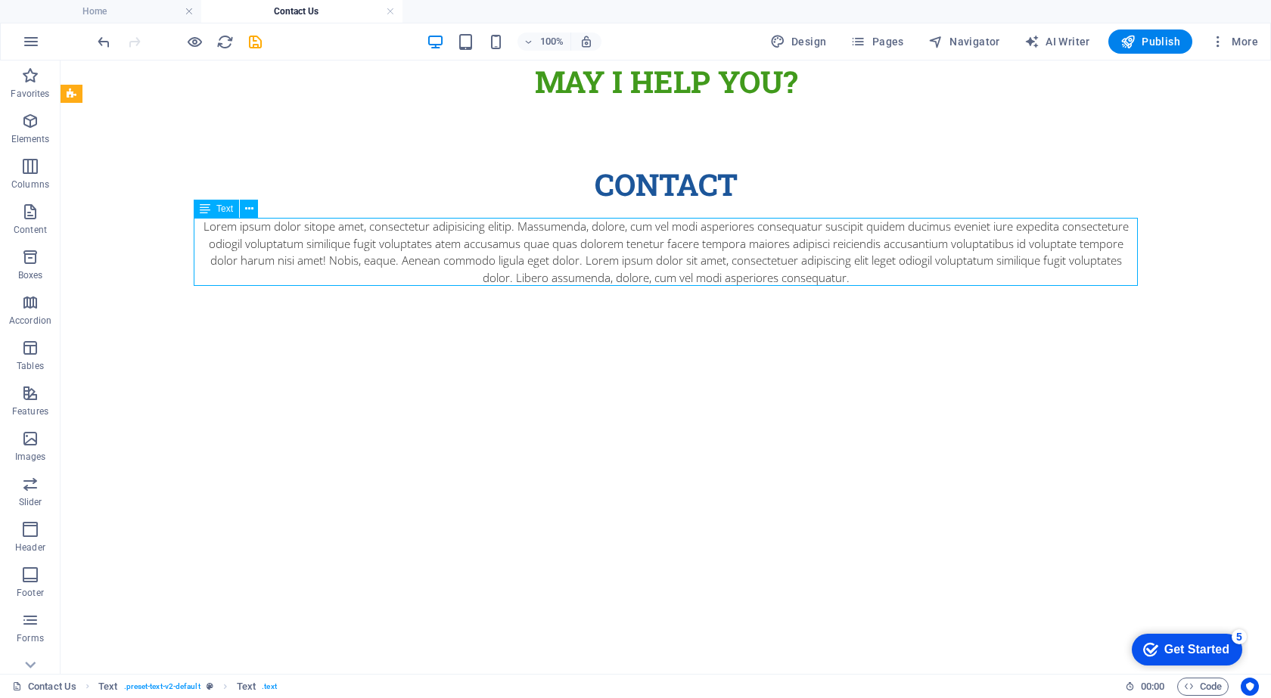
click at [511, 244] on div "Lorem ipsum dolor sitope amet, consectetur adipisicing elitip. Massumenda, dolo…" at bounding box center [666, 252] width 944 height 68
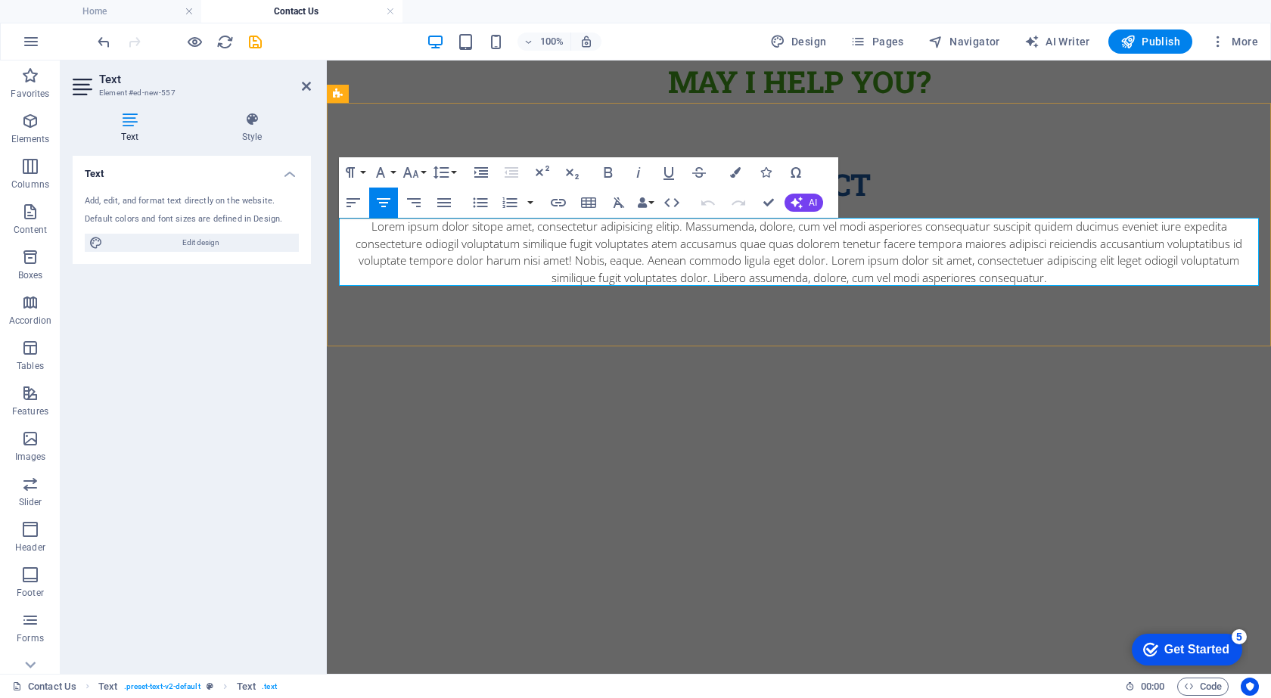
click at [479, 247] on p "Lorem ipsum dolor sitope amet, consectetur adipisicing elitip. Massumenda, dolo…" at bounding box center [799, 252] width 920 height 68
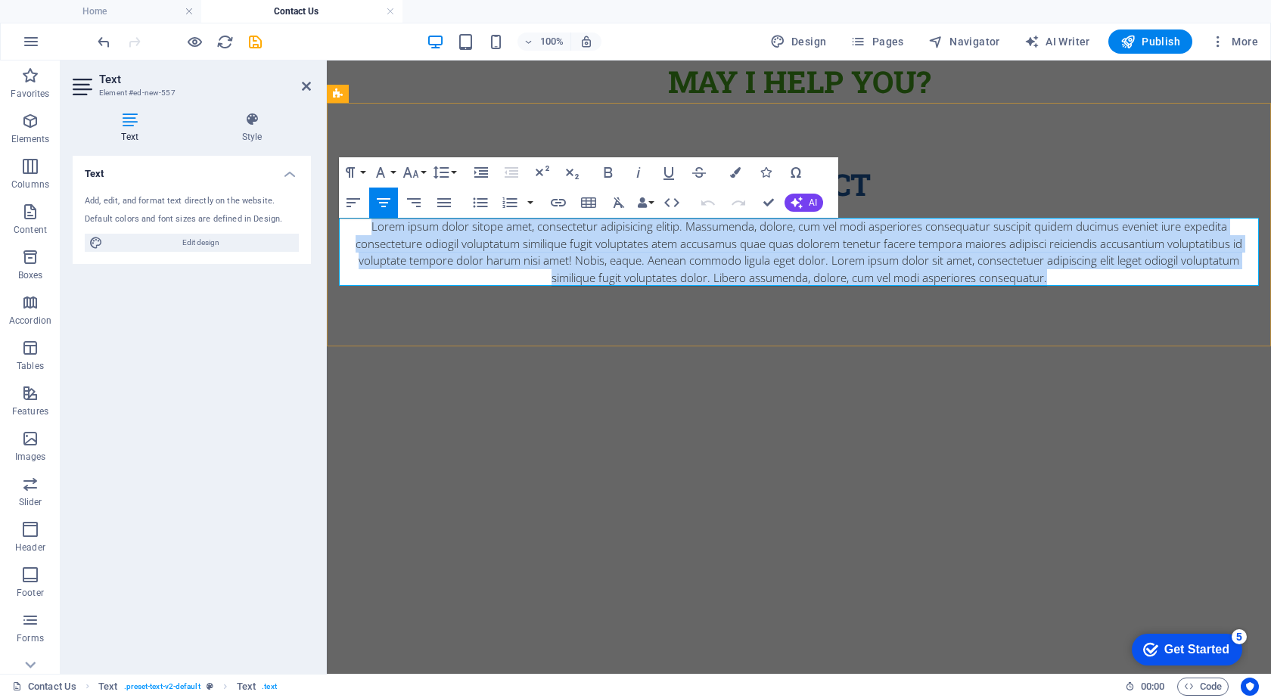
drag, startPoint x: 358, startPoint y: 228, endPoint x: 1120, endPoint y: 281, distance: 764.5
click at [1120, 281] on p "Lorem ipsum dolor sitope amet, consectetur adipisicing elitip. Massumenda, dolo…" at bounding box center [799, 252] width 920 height 68
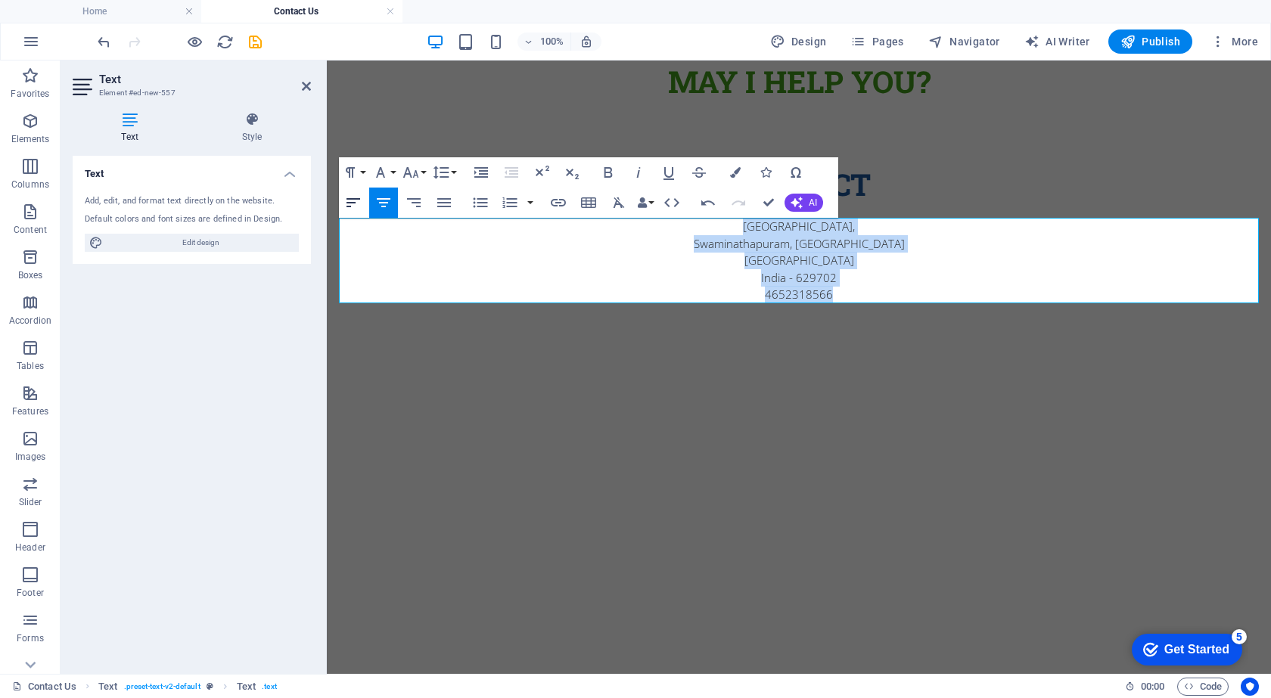
click at [356, 206] on icon "button" at bounding box center [353, 203] width 18 height 18
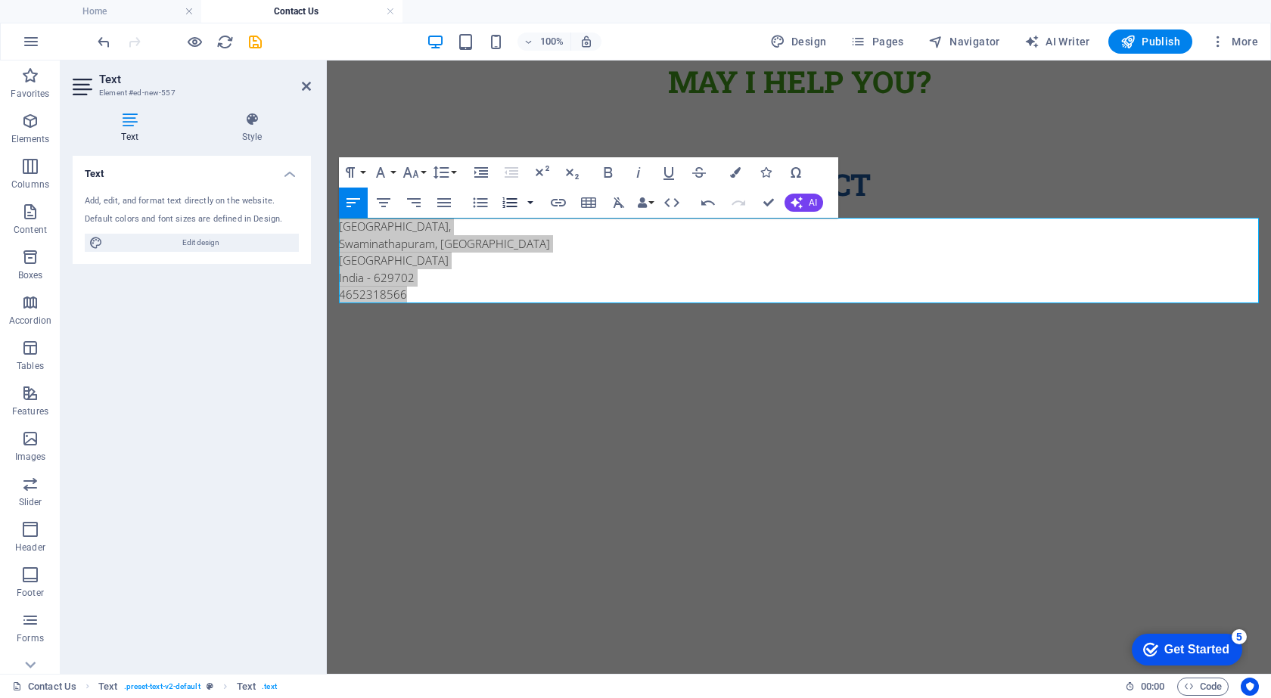
click at [531, 204] on button "button" at bounding box center [530, 203] width 12 height 30
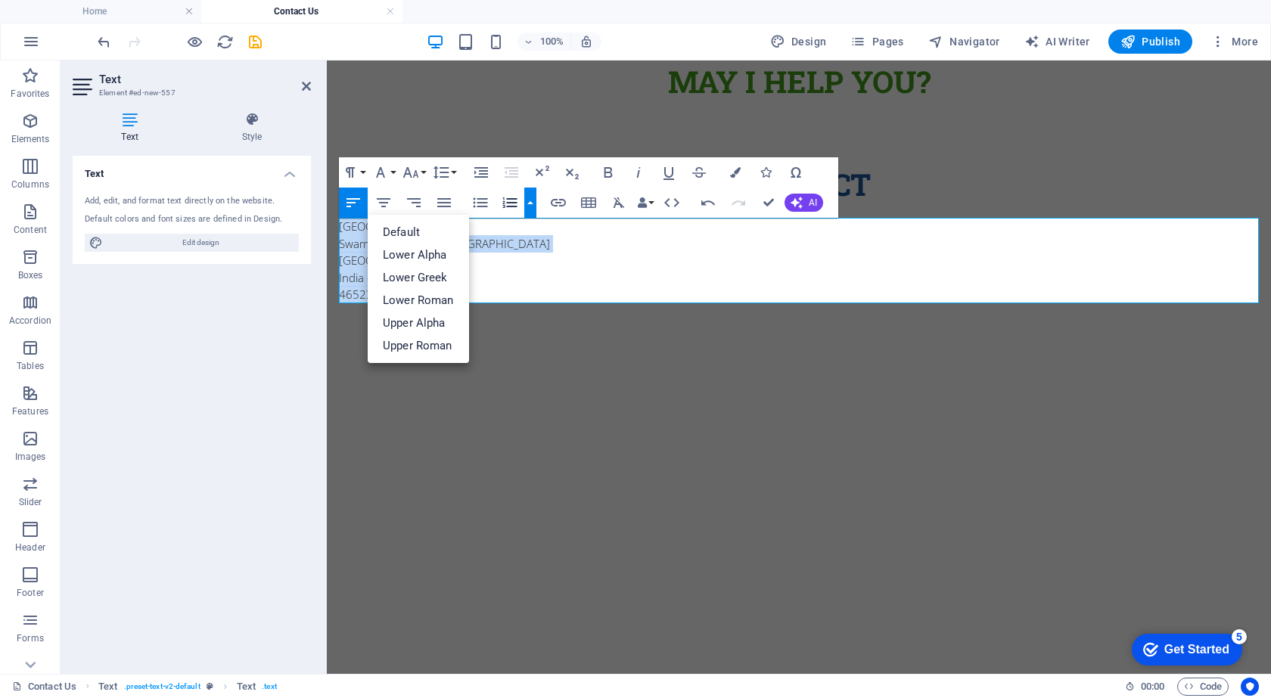
click at [505, 204] on icon "button" at bounding box center [510, 202] width 14 height 11
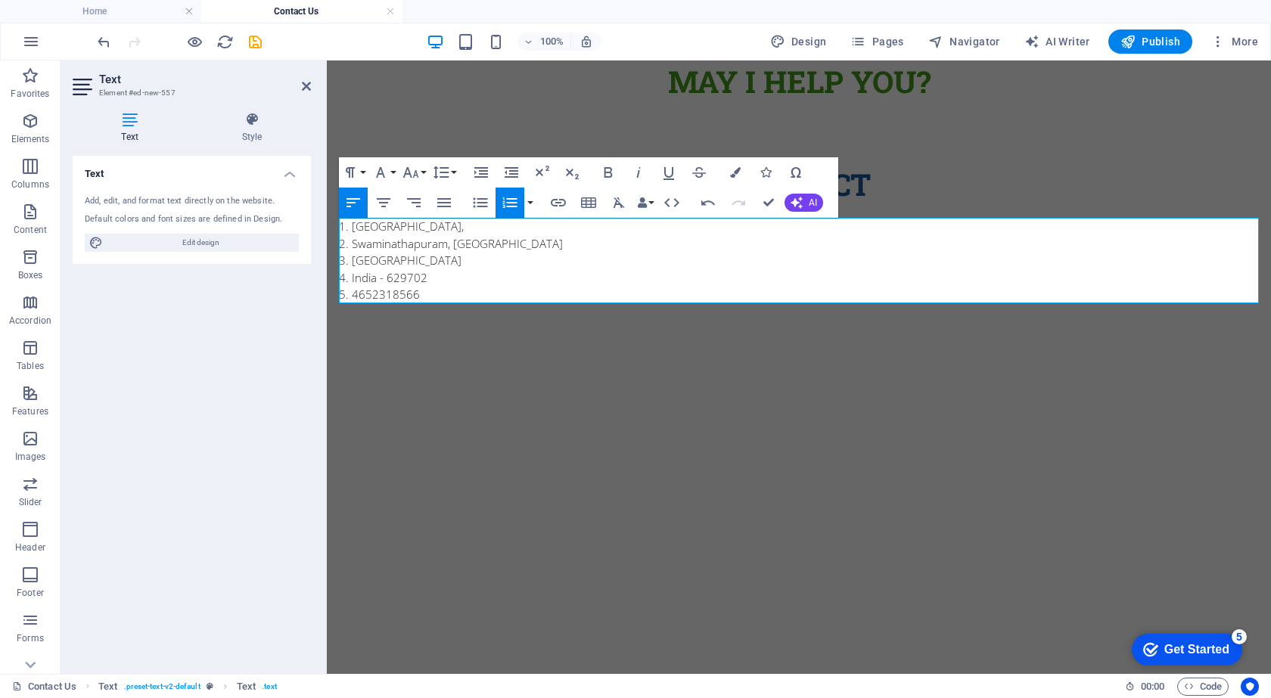
click at [508, 207] on icon "button" at bounding box center [510, 202] width 14 height 11
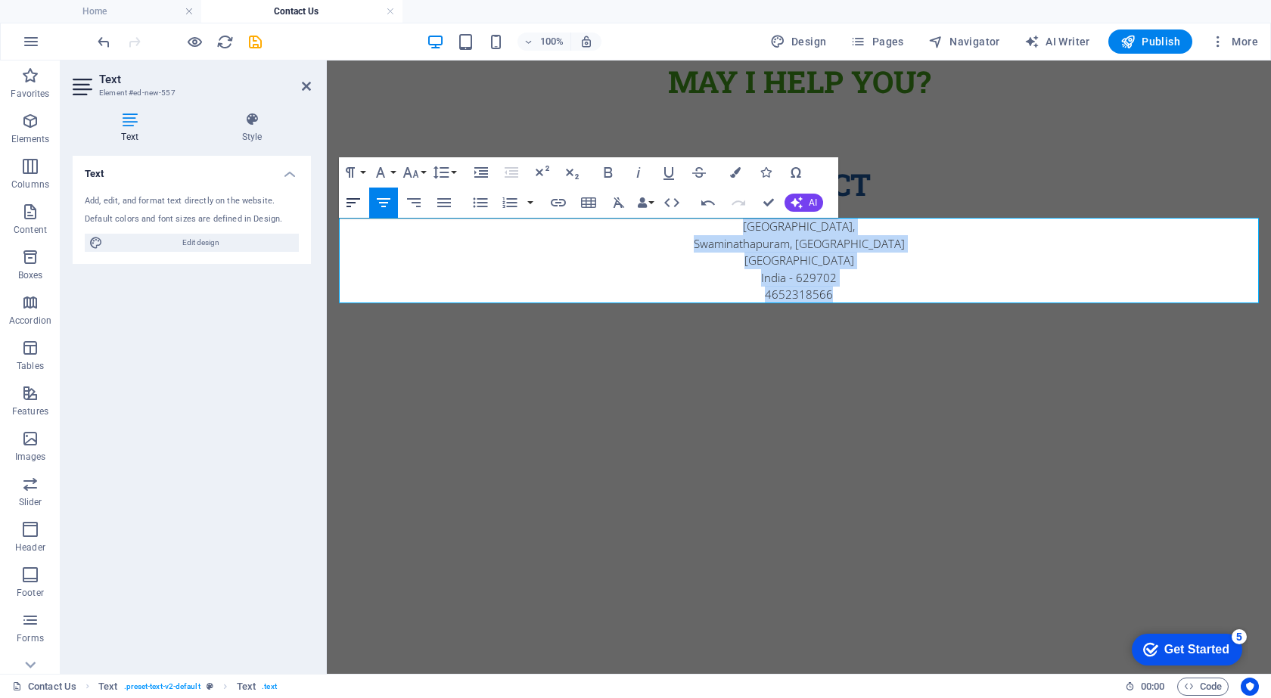
click at [349, 206] on icon "button" at bounding box center [354, 202] width 14 height 9
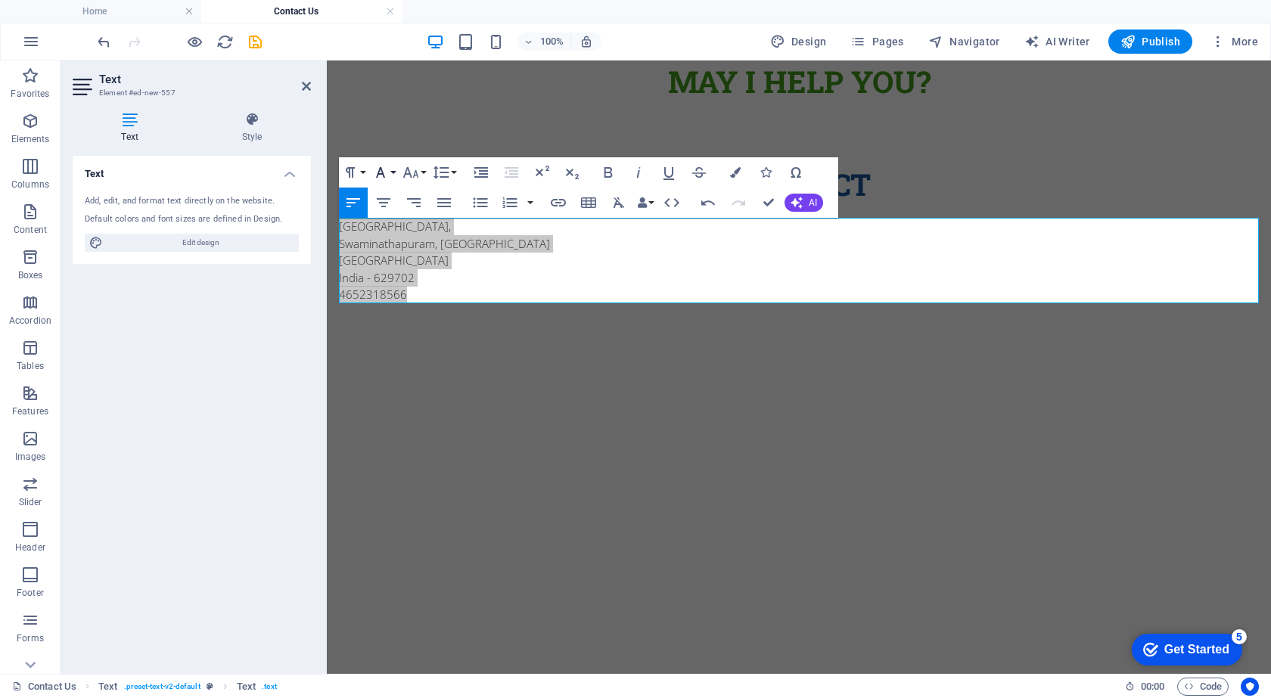
click at [389, 164] on icon "button" at bounding box center [380, 172] width 18 height 18
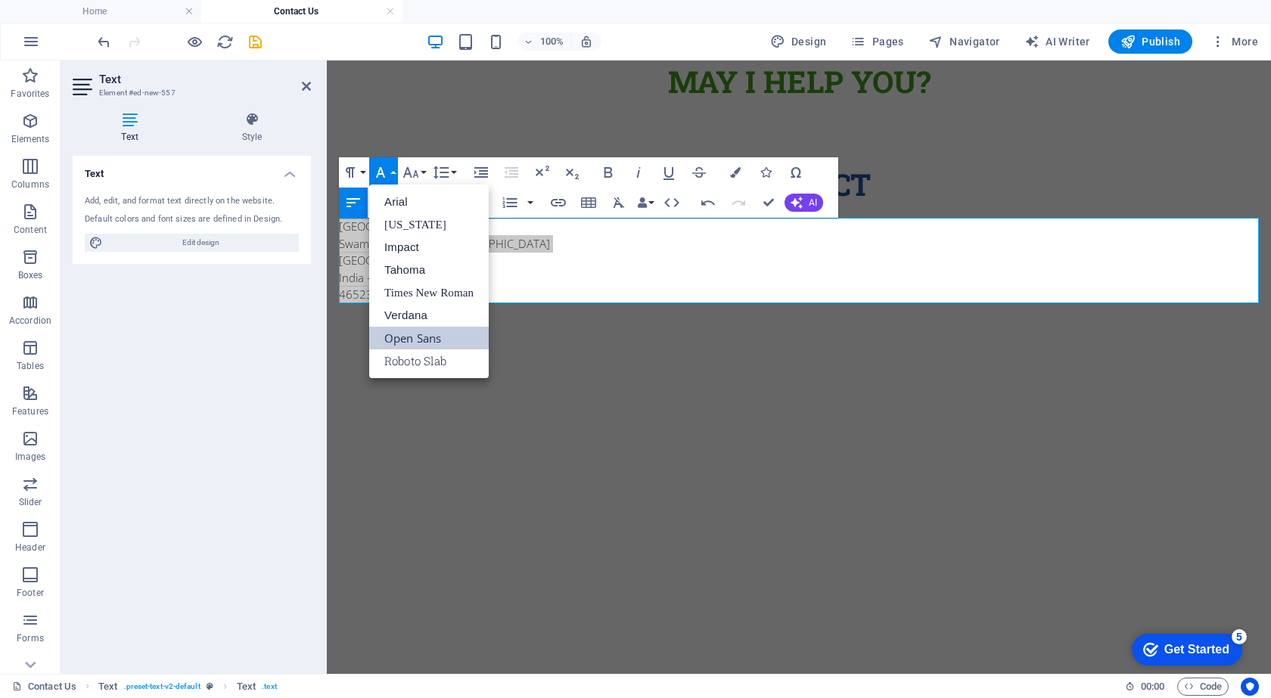
scroll to position [0, 0]
click at [399, 202] on link "Arial" at bounding box center [429, 202] width 120 height 23
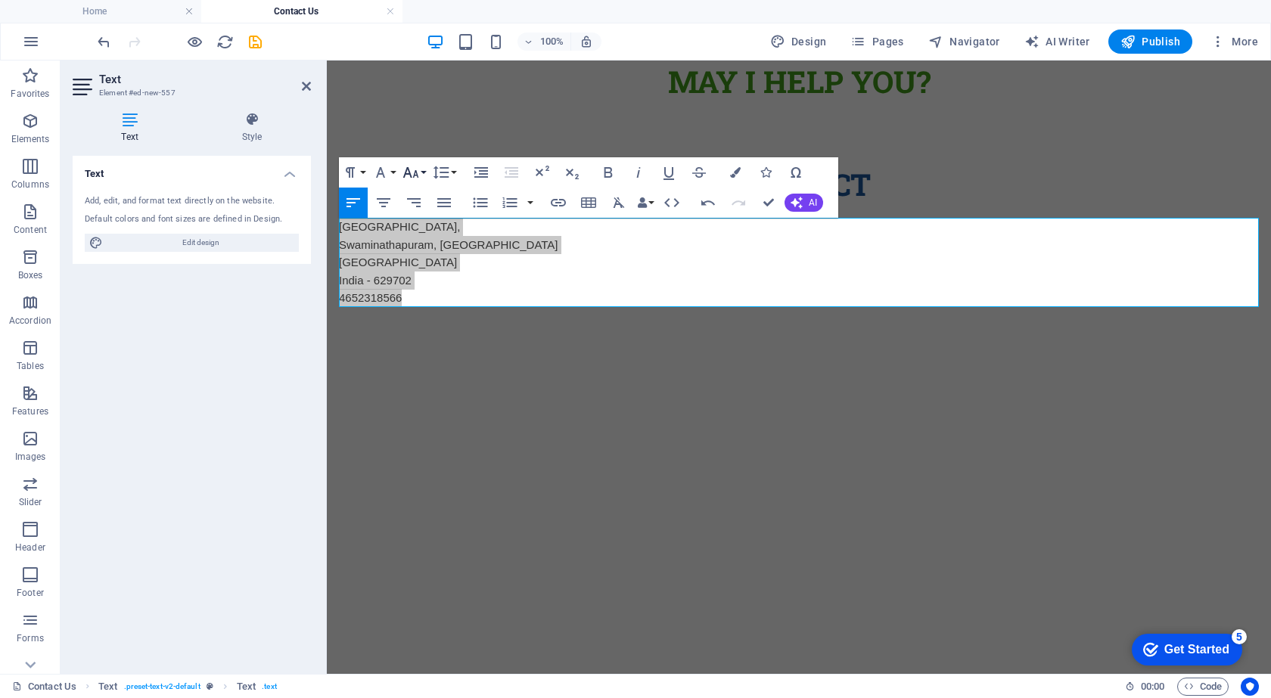
click at [417, 171] on icon "button" at bounding box center [411, 172] width 18 height 18
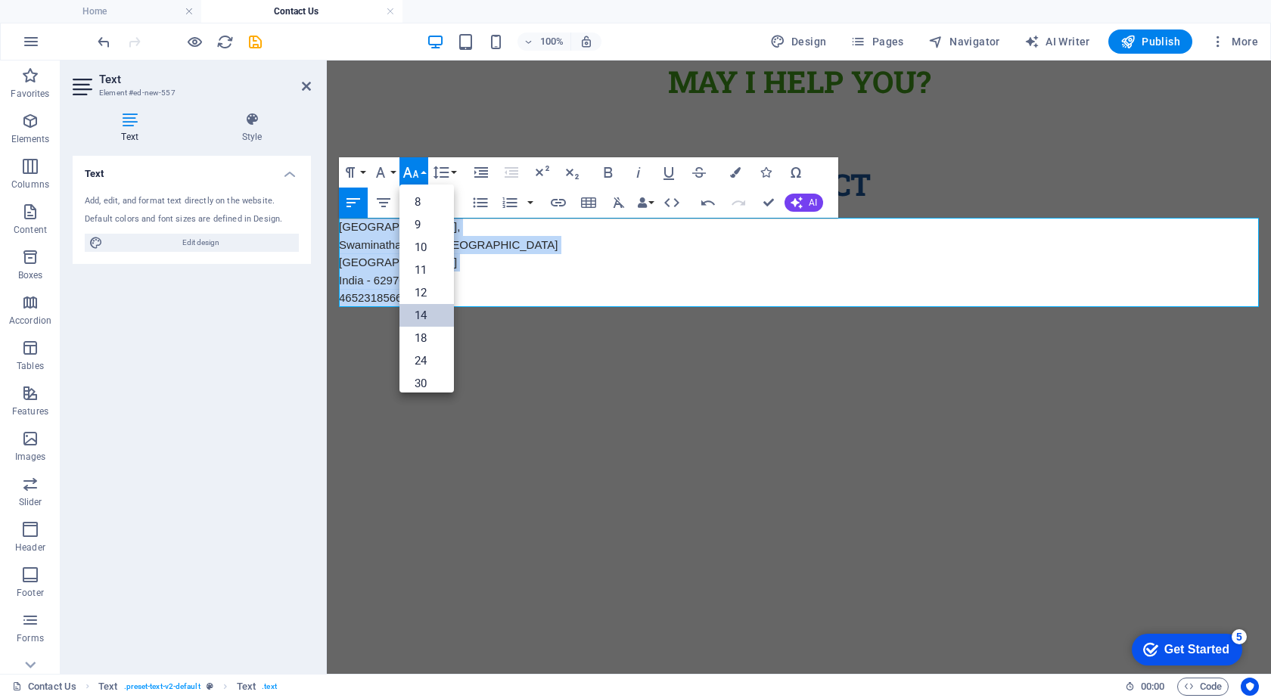
click at [421, 313] on link "14" at bounding box center [426, 315] width 54 height 23
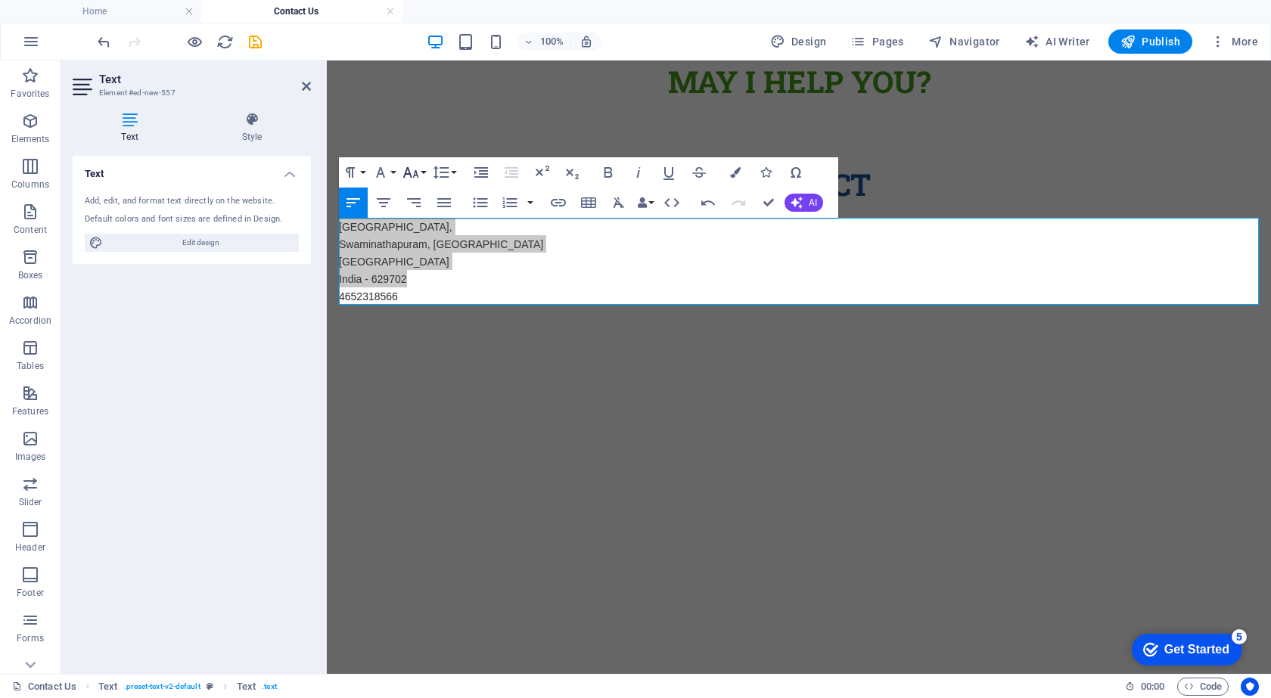
click at [416, 165] on icon "button" at bounding box center [411, 172] width 18 height 18
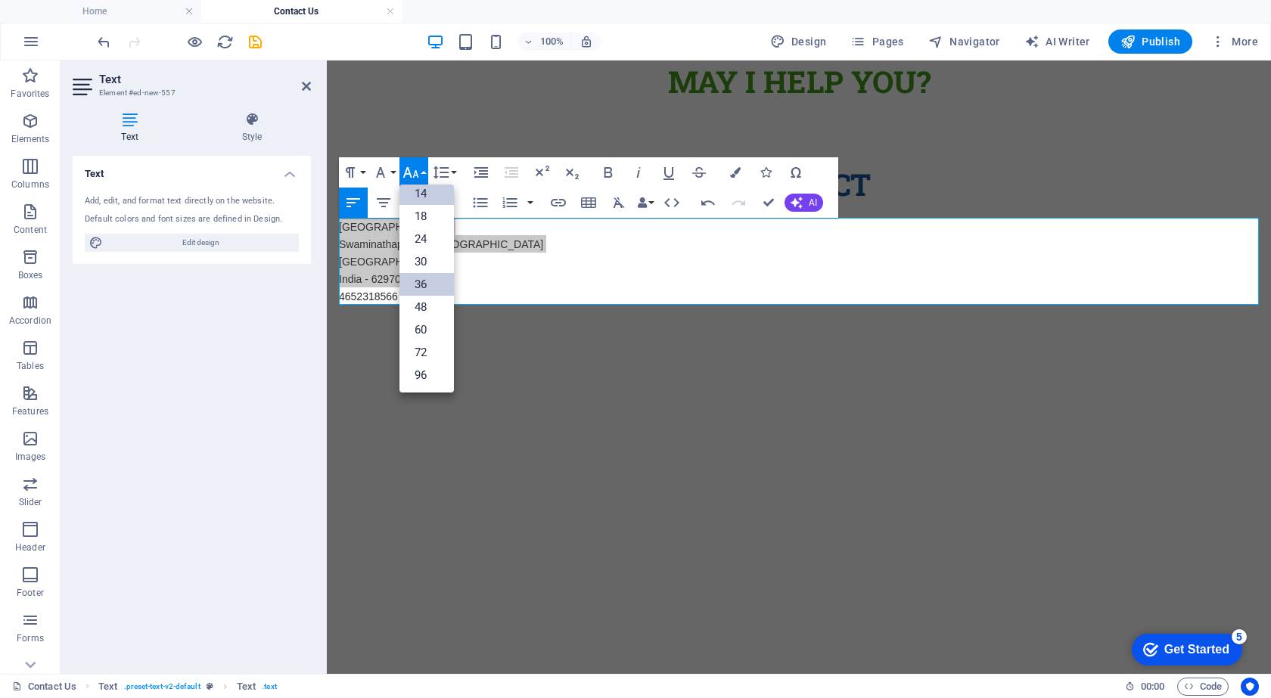
scroll to position [122, 0]
click at [427, 232] on link "24" at bounding box center [426, 239] width 54 height 23
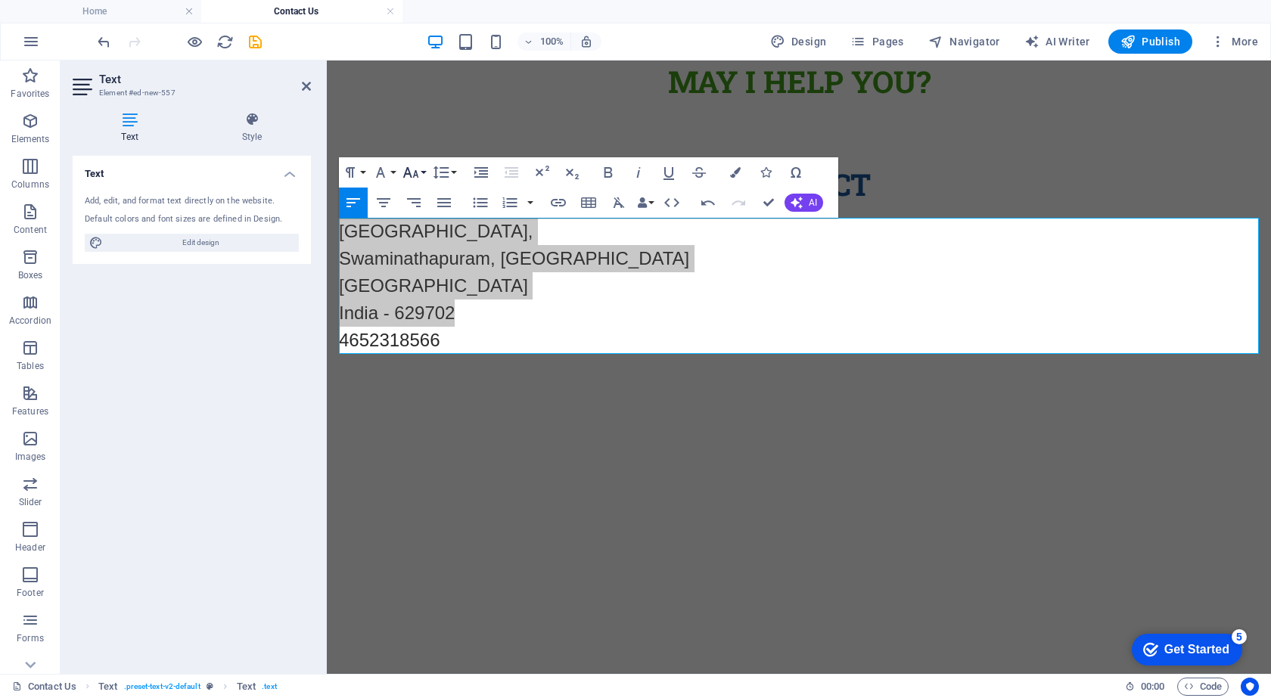
click at [410, 173] on icon "button" at bounding box center [411, 172] width 16 height 11
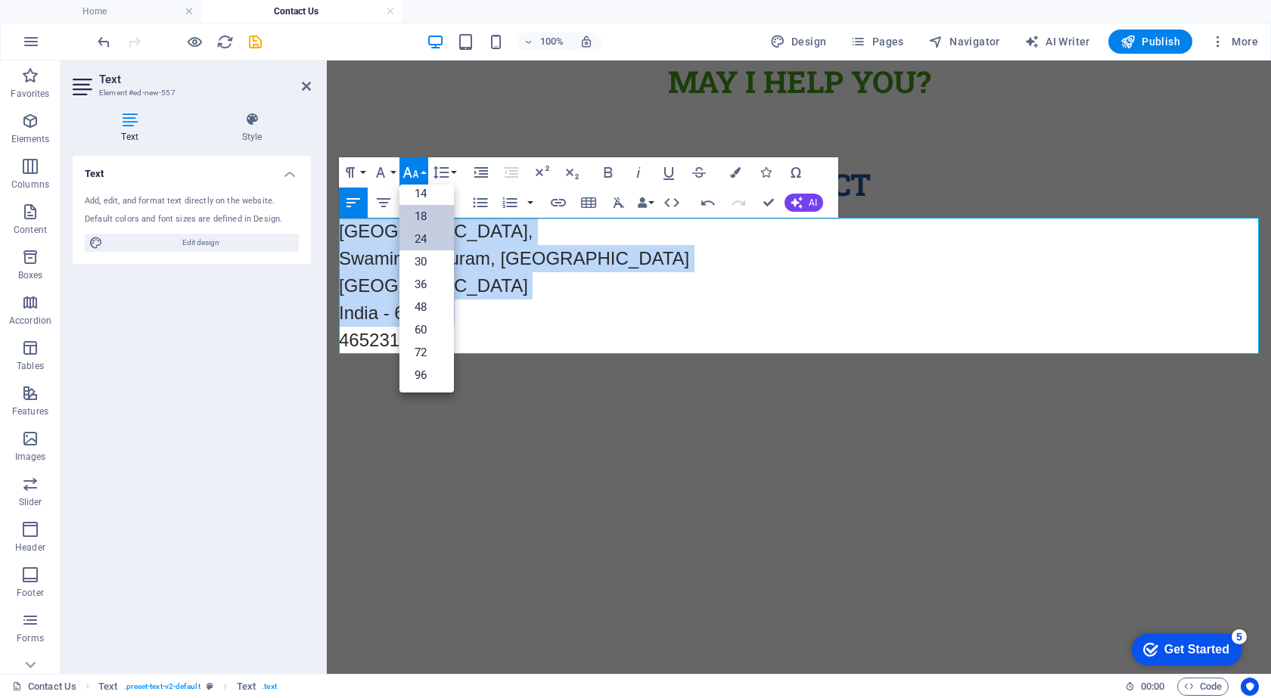
click at [418, 220] on link "18" at bounding box center [426, 216] width 54 height 23
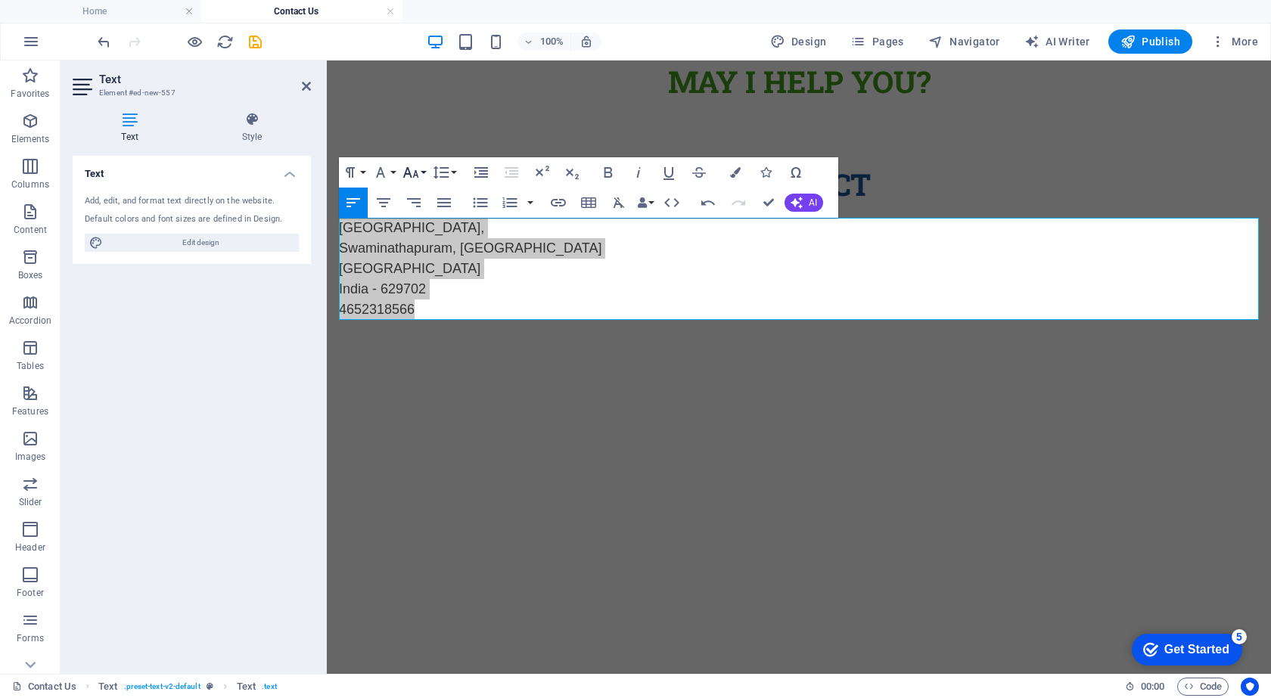
click at [424, 175] on button "Font Size" at bounding box center [413, 172] width 29 height 30
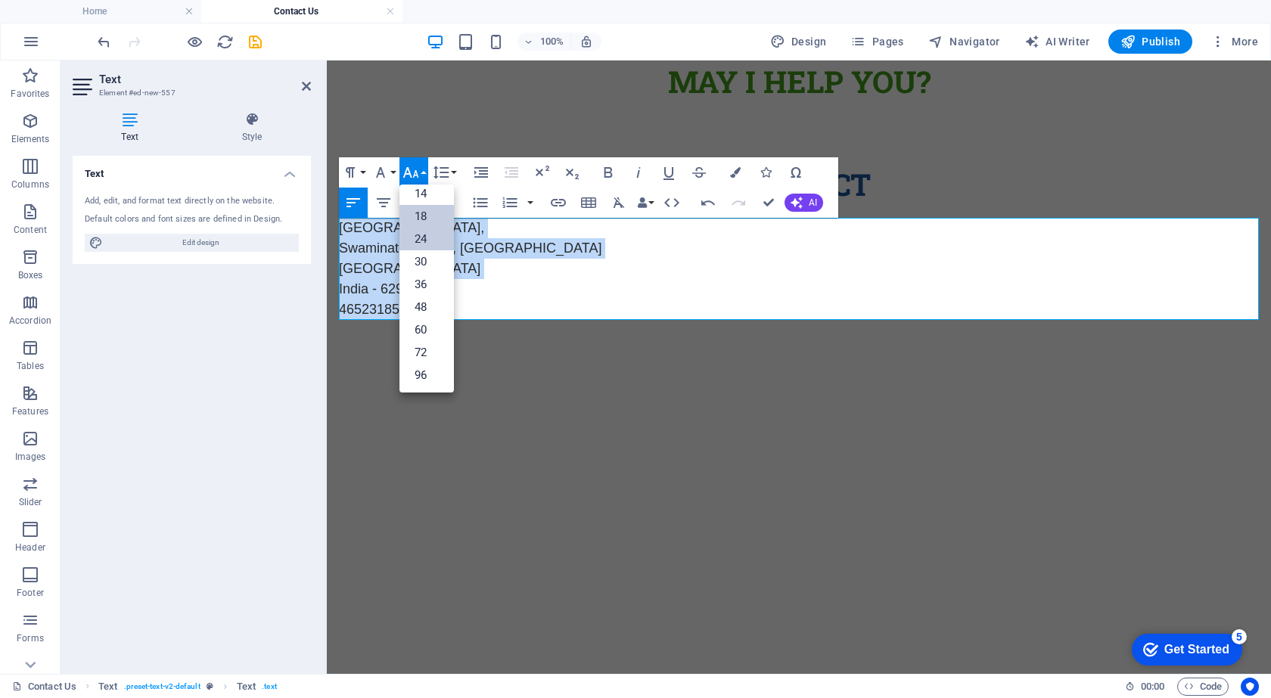
click at [421, 235] on link "24" at bounding box center [426, 239] width 54 height 23
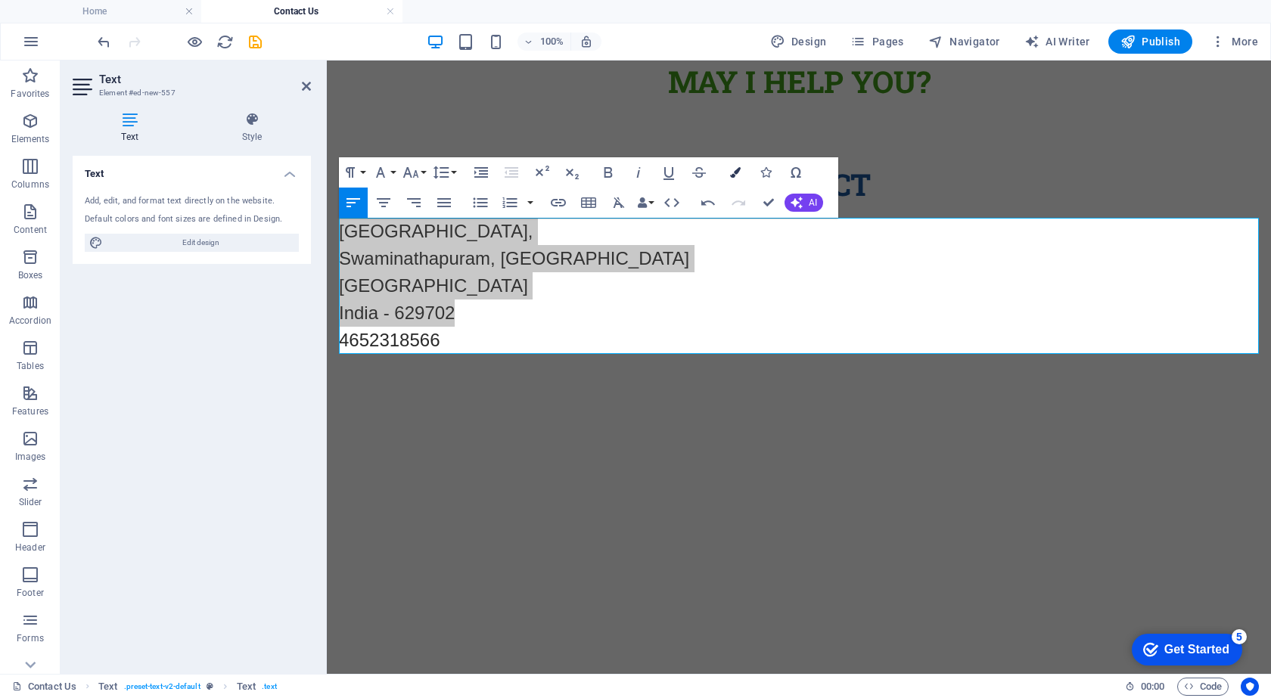
click at [735, 175] on icon "button" at bounding box center [735, 172] width 11 height 11
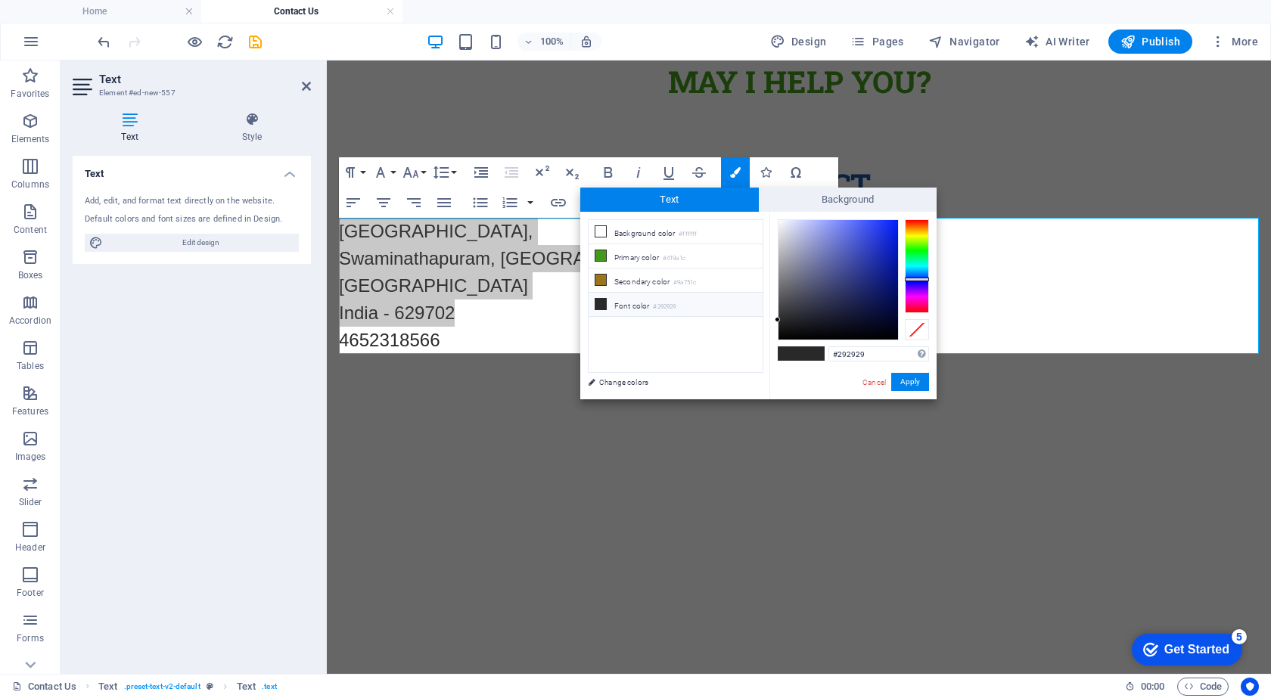
click at [915, 279] on div at bounding box center [917, 266] width 24 height 94
type input "#0b155f"
click at [883, 294] on div at bounding box center [838, 280] width 120 height 120
drag, startPoint x: 906, startPoint y: 377, endPoint x: 517, endPoint y: 326, distance: 392.2
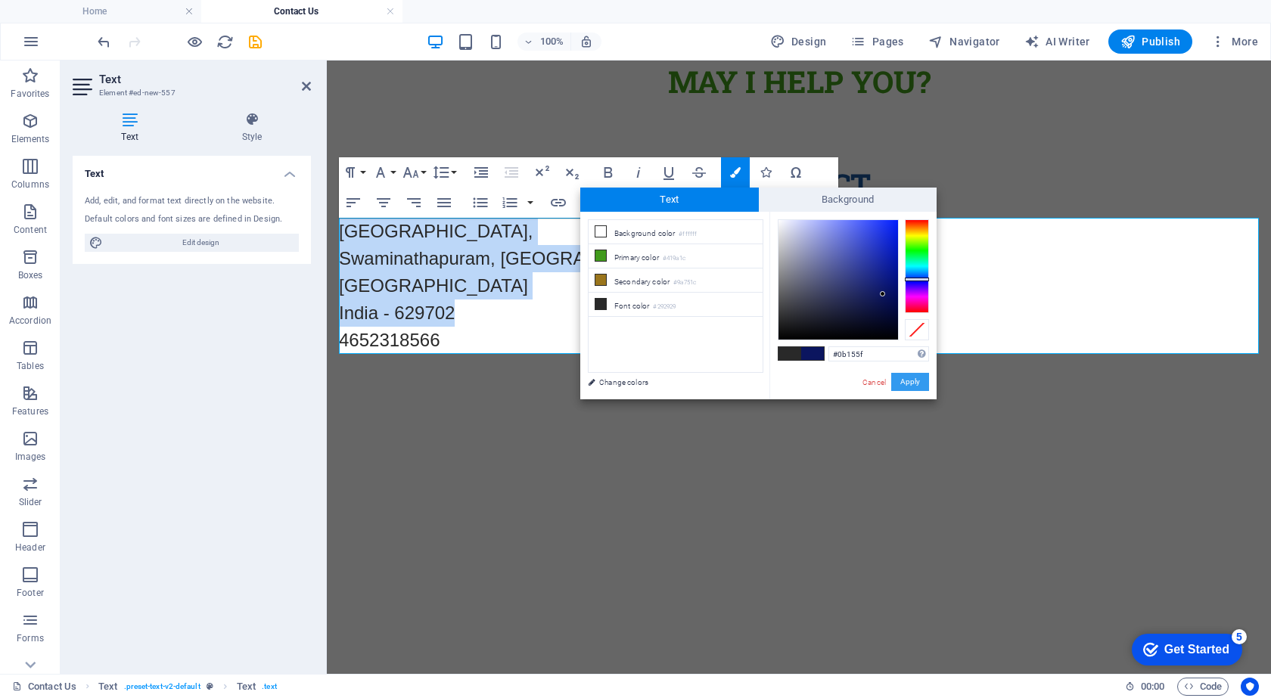
click at [906, 377] on button "Apply" at bounding box center [910, 382] width 38 height 18
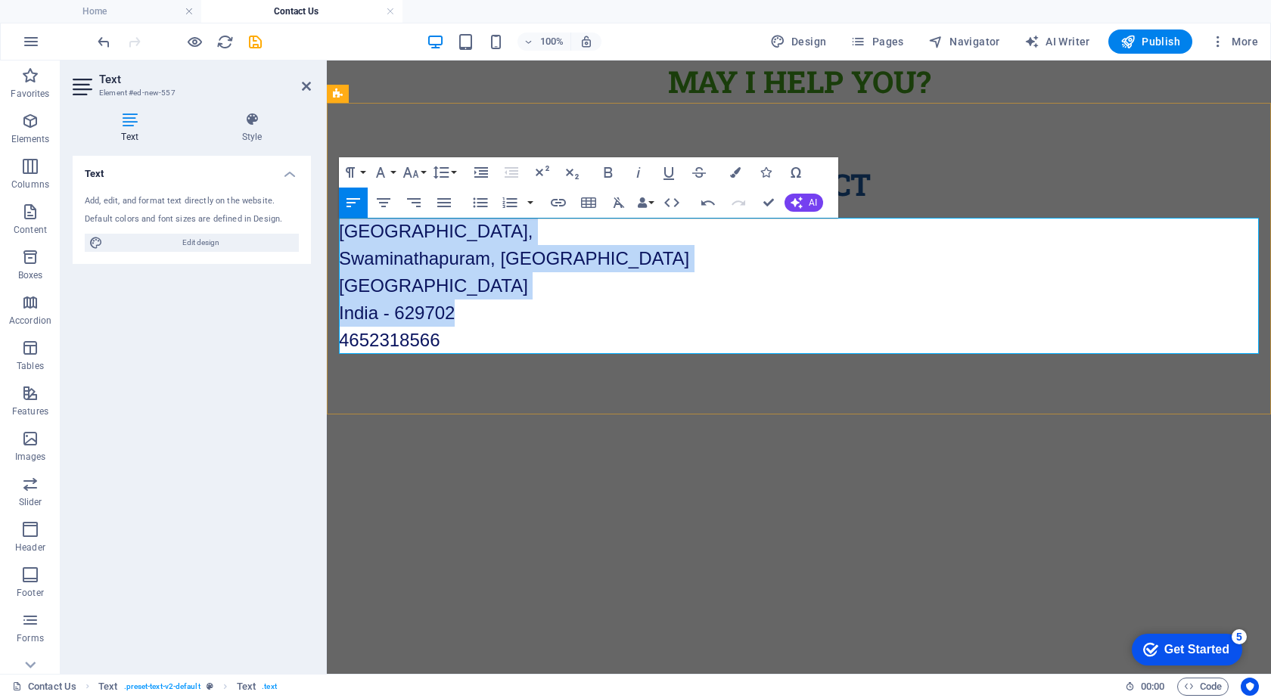
click at [519, 308] on p "India - 629702" at bounding box center [799, 313] width 920 height 27
drag, startPoint x: 473, startPoint y: 337, endPoint x: 344, endPoint y: 235, distance: 164.2
click at [344, 235] on div "​Main Road, Near Vivekanandapuram, Swaminathapuram, Kanyakumari Tamil Nadu Indi…" at bounding box center [799, 286] width 920 height 136
click at [416, 279] on span "[GEOGRAPHIC_DATA]" at bounding box center [433, 285] width 189 height 20
drag, startPoint x: 469, startPoint y: 338, endPoint x: 333, endPoint y: 232, distance: 173.0
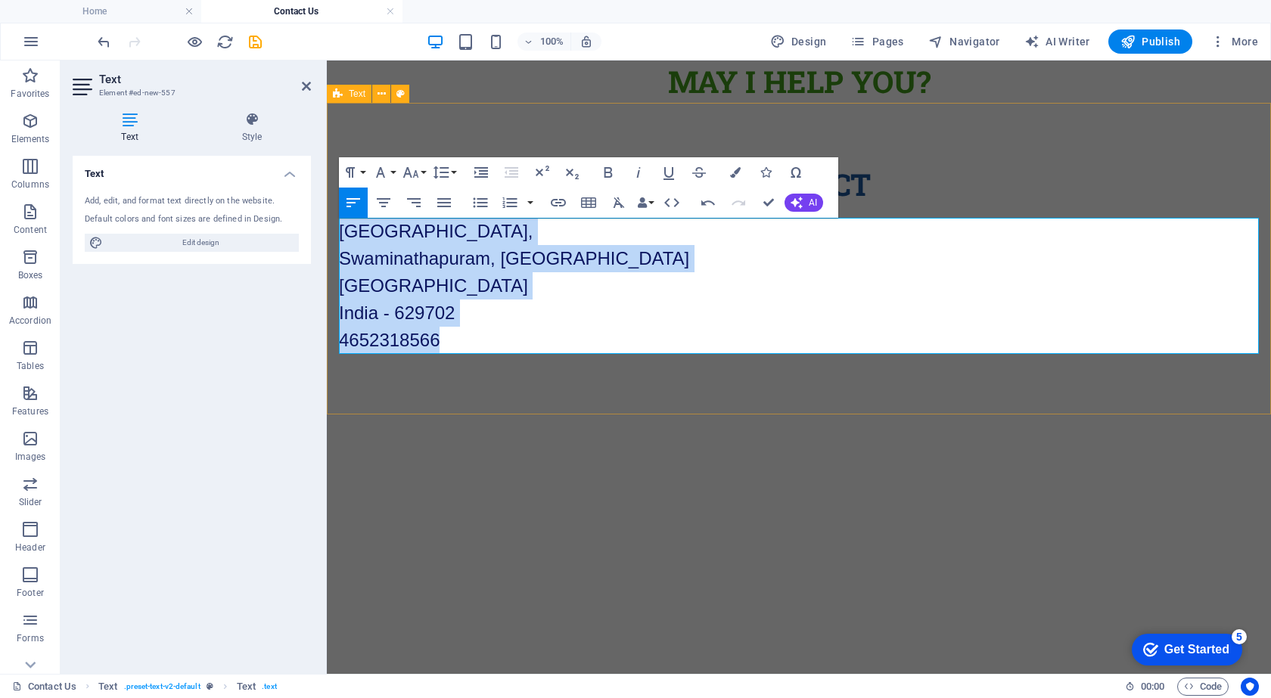
click at [333, 232] on div "Contact ​Main Road, Near Vivekanandapuram, Swaminathapuram, Kanyakumari Tamil N…" at bounding box center [799, 259] width 944 height 312
click at [486, 172] on icon "button" at bounding box center [481, 172] width 18 height 18
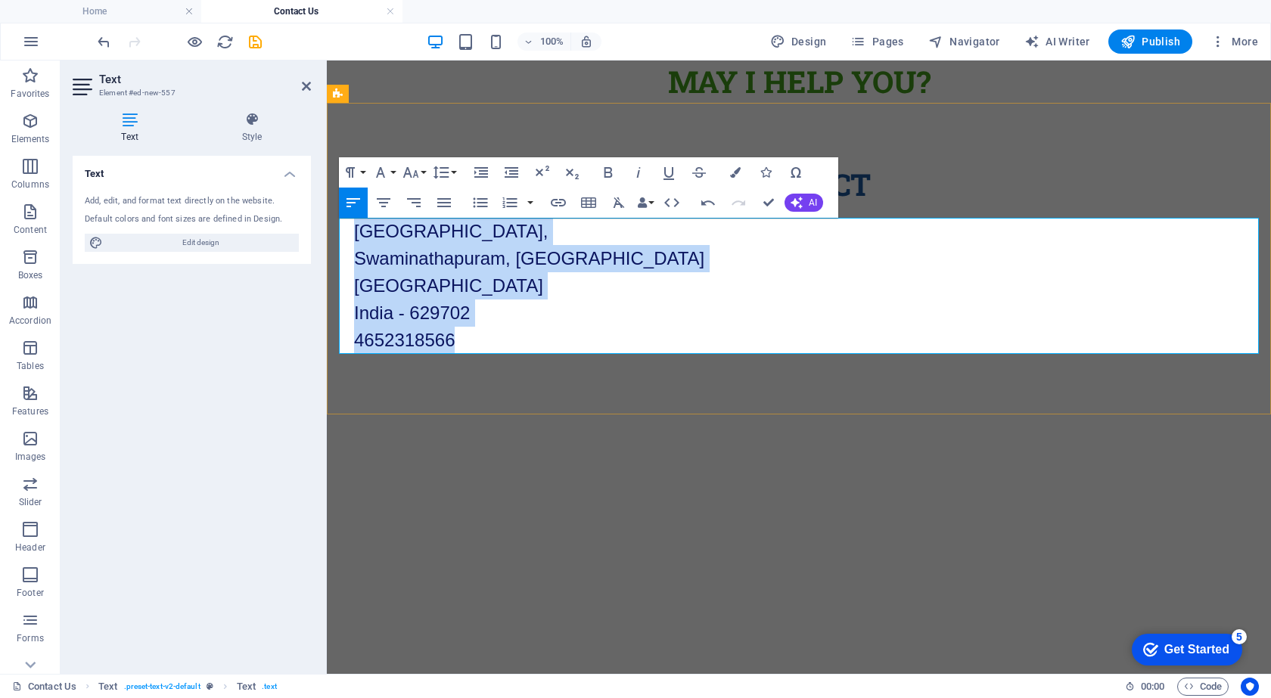
click at [477, 301] on p "India - 629702" at bounding box center [806, 313] width 905 height 27
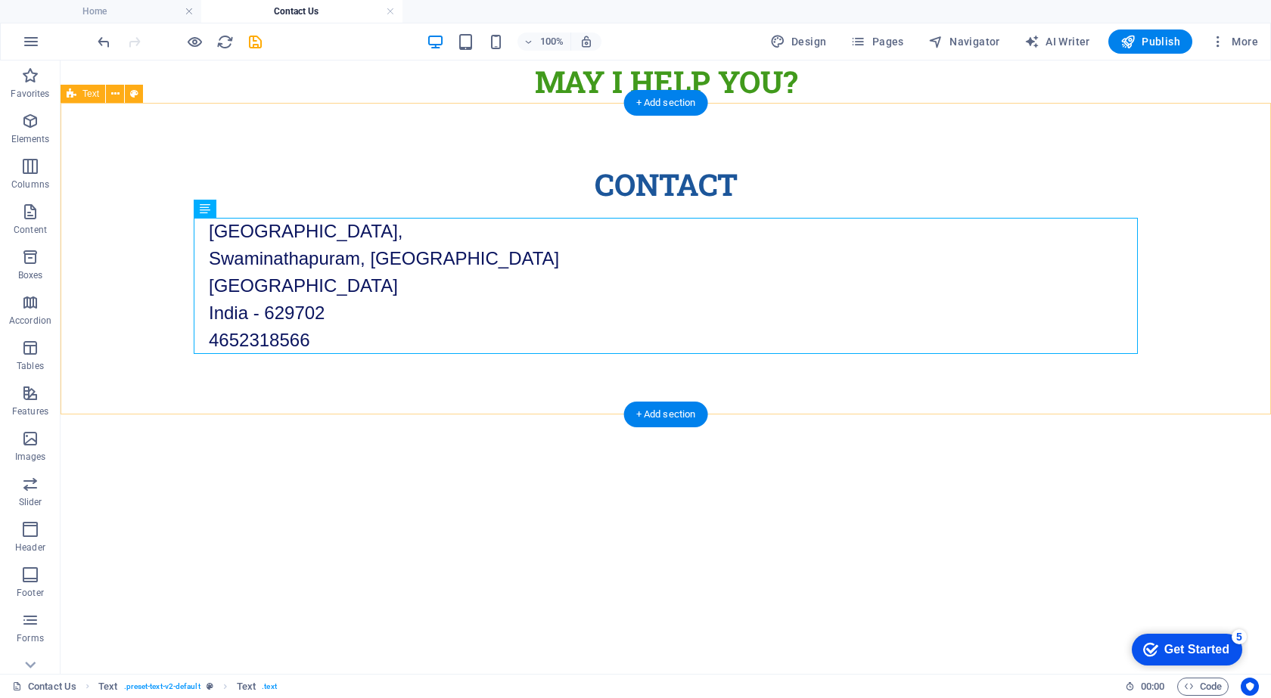
click at [571, 382] on div "Contact Main Road, Near Vivekanandapuram, Swaminathapuram, Kanyakumari Tamil Na…" at bounding box center [666, 259] width 1210 height 312
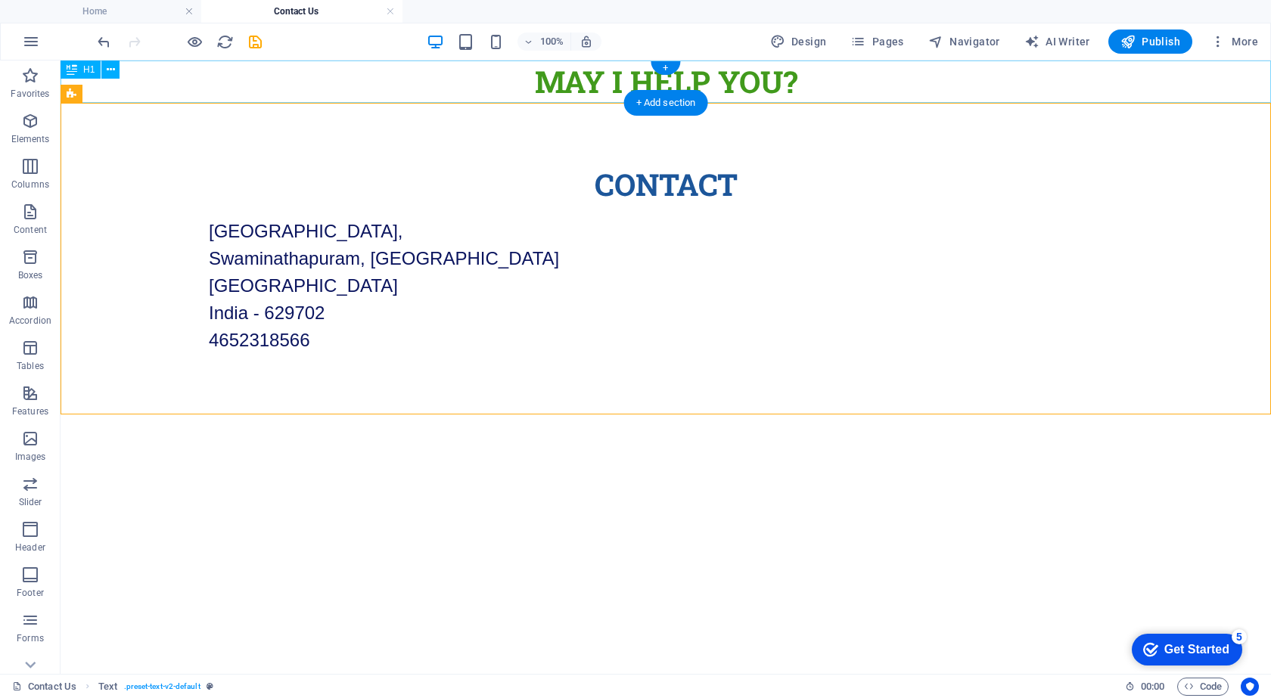
click at [585, 81] on div "MAY I Help You?" at bounding box center [666, 82] width 1210 height 42
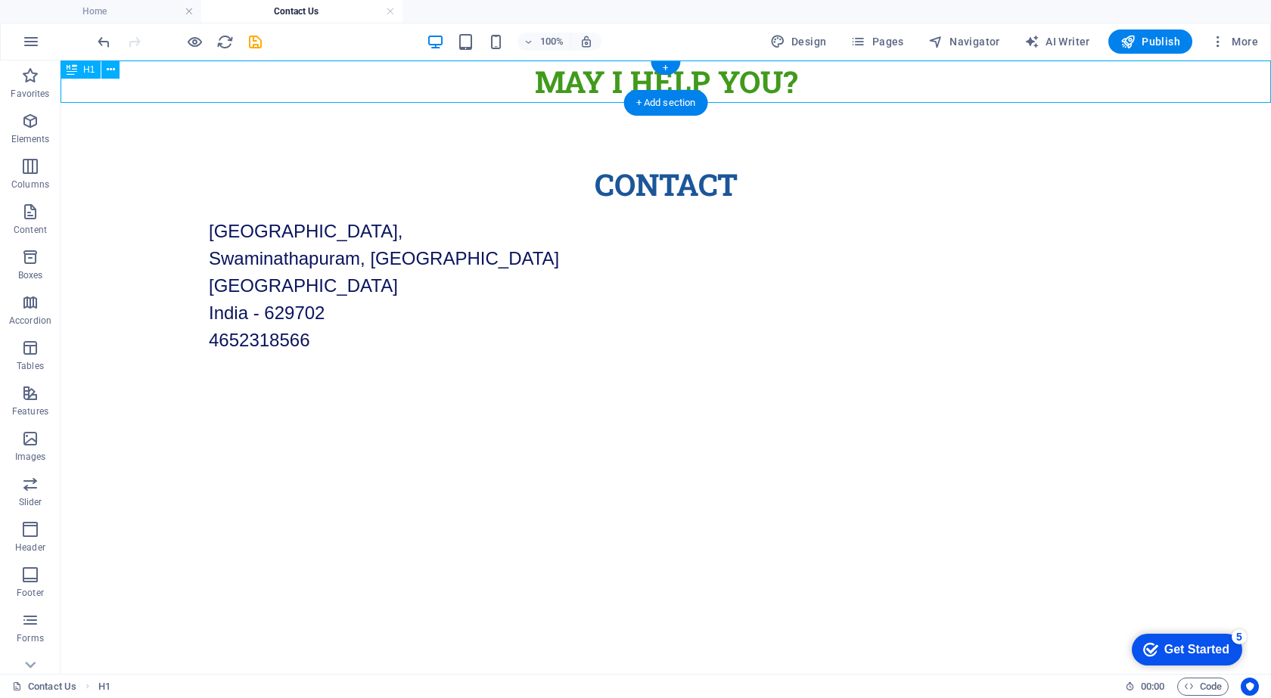
click at [584, 85] on div "MAY I Help You?" at bounding box center [666, 82] width 1210 height 42
click at [499, 148] on div "Contact Main Road, Near Vivekanandapuram, Swaminathapuram, Kanyakumari Tamil Na…" at bounding box center [666, 259] width 1210 height 312
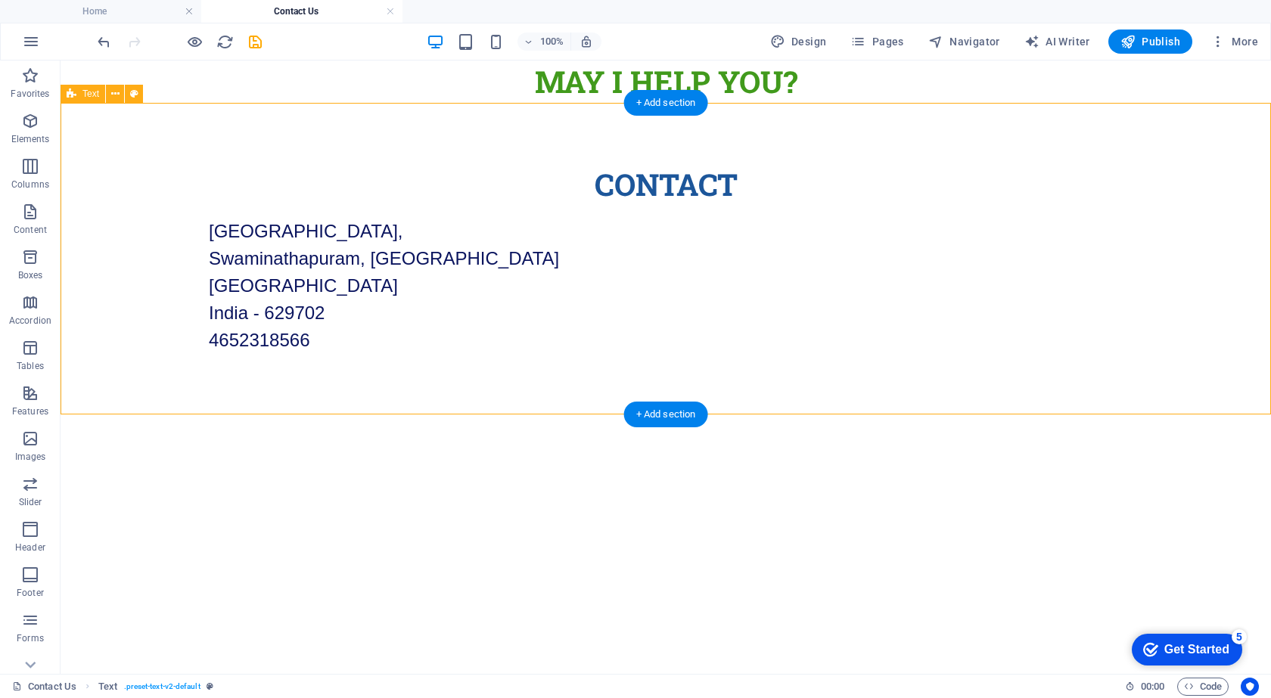
click at [499, 148] on div "Contact Main Road, Near Vivekanandapuram, Swaminathapuram, Kanyakumari Tamil Na…" at bounding box center [666, 259] width 1210 height 312
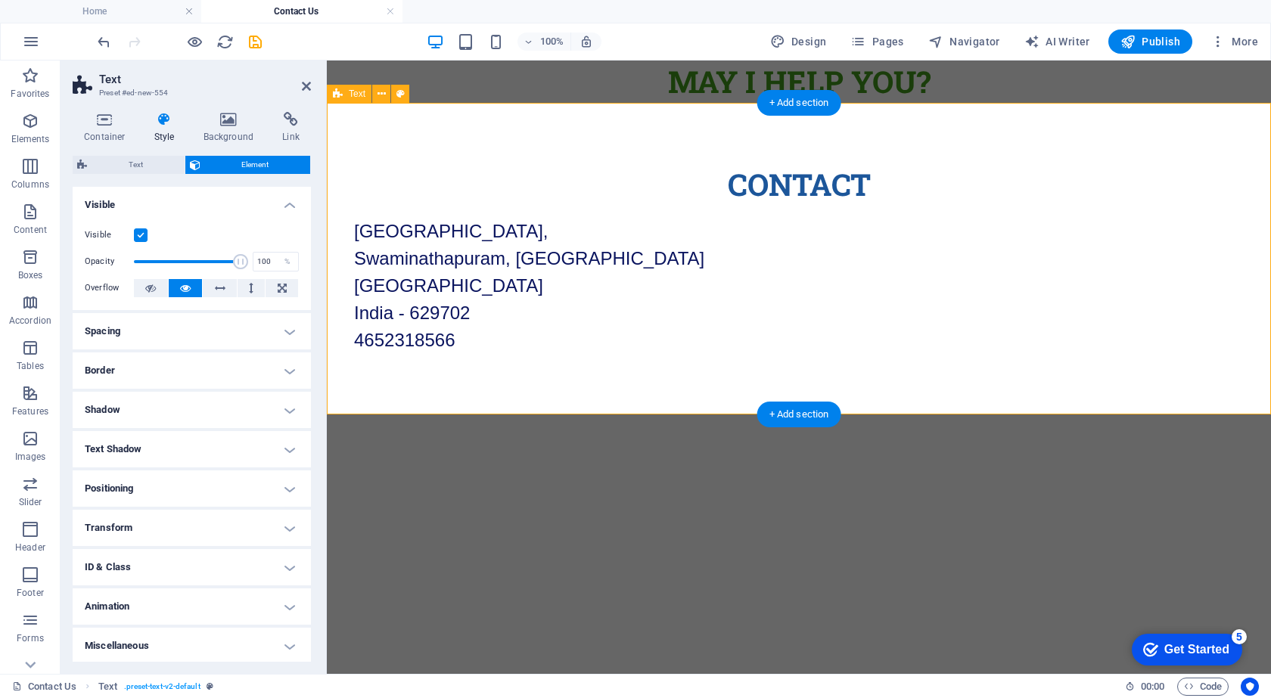
click at [390, 156] on div "Contact Main Road, Near Vivekanandapuram, Swaminathapuram, Kanyakumari Tamil Na…" at bounding box center [799, 259] width 944 height 312
click at [452, 151] on div "Contact Main Road, Near Vivekanandapuram, Swaminathapuram, Kanyakumari Tamil Na…" at bounding box center [799, 259] width 944 height 312
click at [452, 148] on div "Contact Main Road, Near Vivekanandapuram, Swaminathapuram, Kanyakumari Tamil Na…" at bounding box center [799, 259] width 944 height 312
click at [378, 179] on div "Contact" at bounding box center [799, 184] width 920 height 42
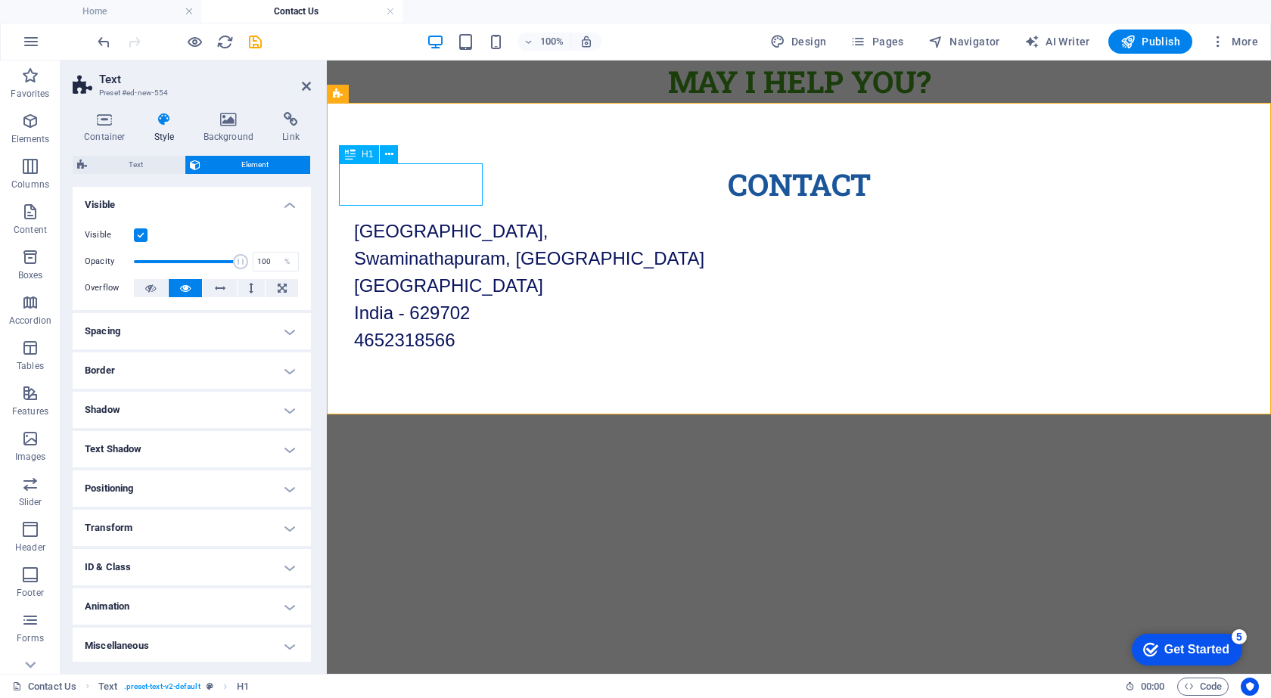
drag, startPoint x: 421, startPoint y: 188, endPoint x: 684, endPoint y: 189, distance: 262.5
click at [686, 188] on div "Contact Main Road, Near Vivekanandapuram, Swaminathapuram, Kanyakumari Tamil Na…" at bounding box center [799, 259] width 944 height 312
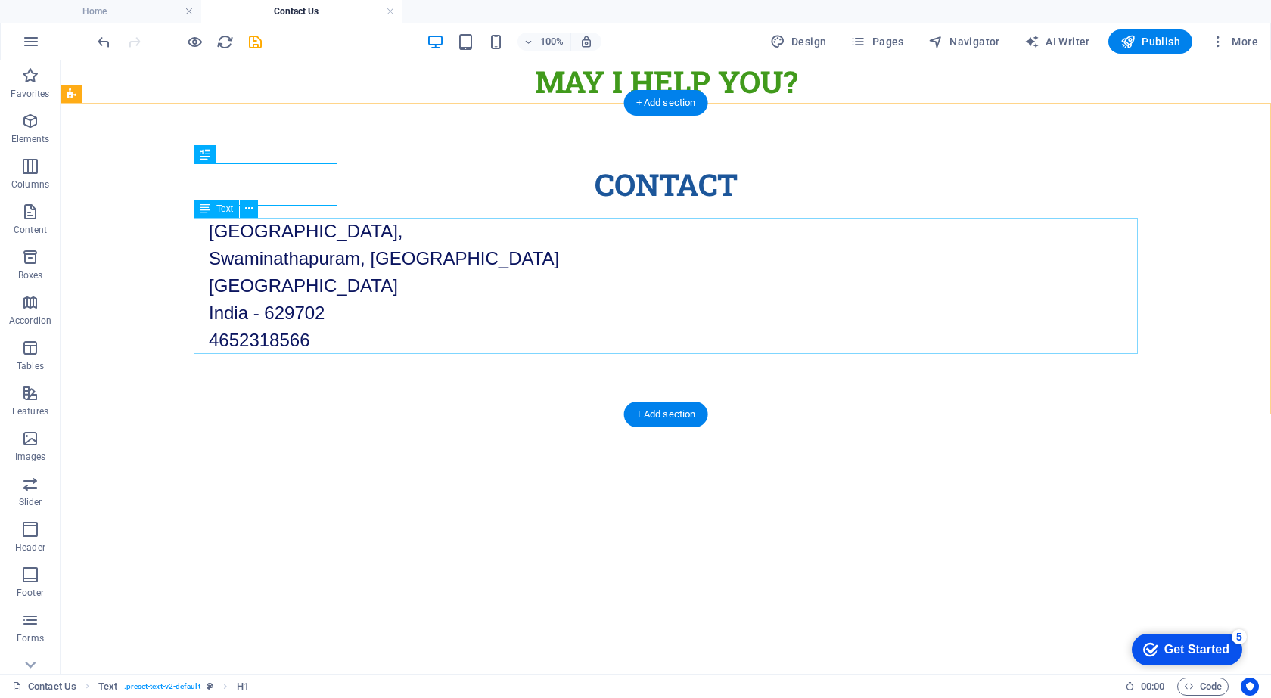
click at [331, 340] on div "Main Road, Near Vivekanandapuram, Swaminathapuram, Kanyakumari Tamil Nadu India…" at bounding box center [666, 286] width 944 height 136
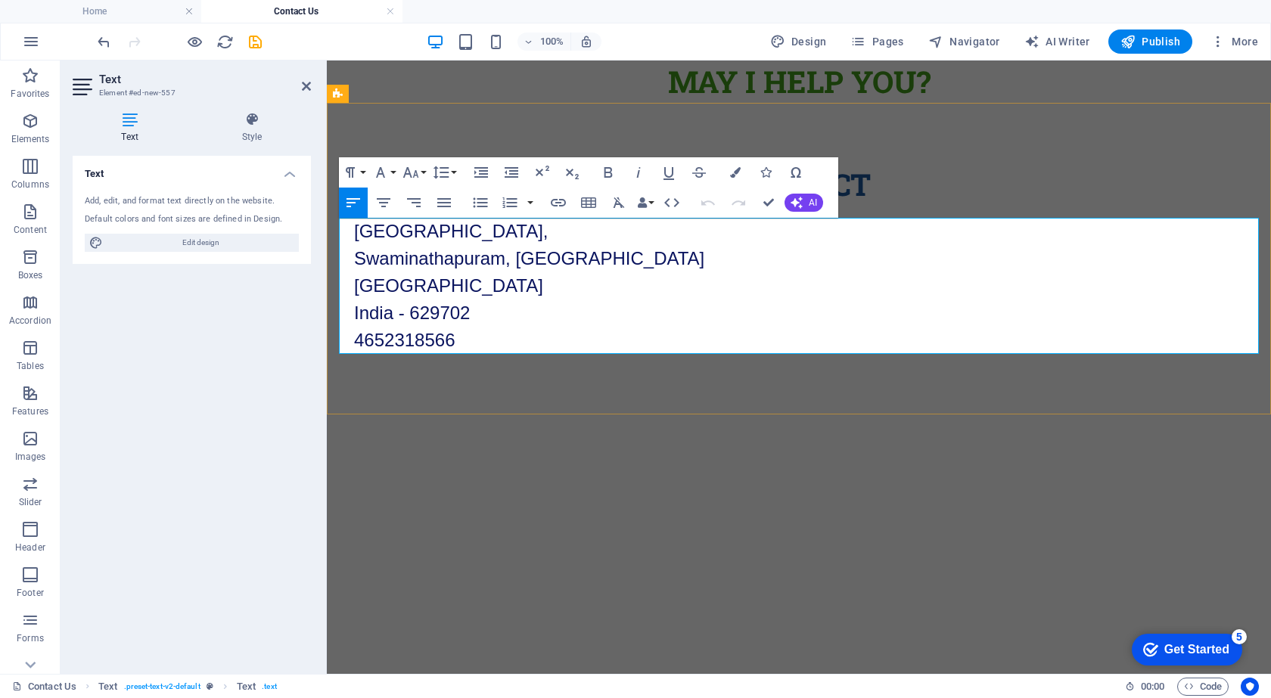
click at [355, 337] on span "4652318566" at bounding box center [404, 340] width 101 height 20
drag, startPoint x: 387, startPoint y: 347, endPoint x: 343, endPoint y: 340, distance: 45.0
click at [343, 340] on div "Main Road, Near Vivekanandapuram, Swaminathapuram, Kanyakumari Tamil Nadu India…" at bounding box center [799, 286] width 920 height 136
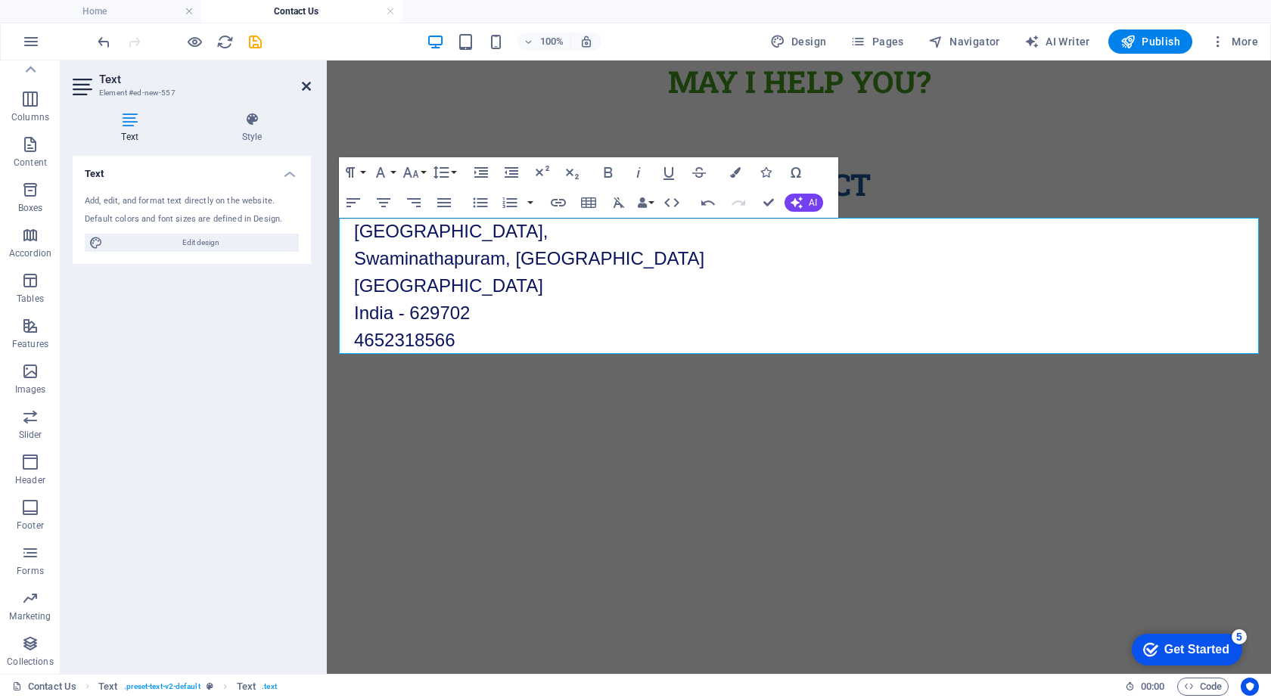
click at [304, 87] on icon at bounding box center [306, 86] width 9 height 12
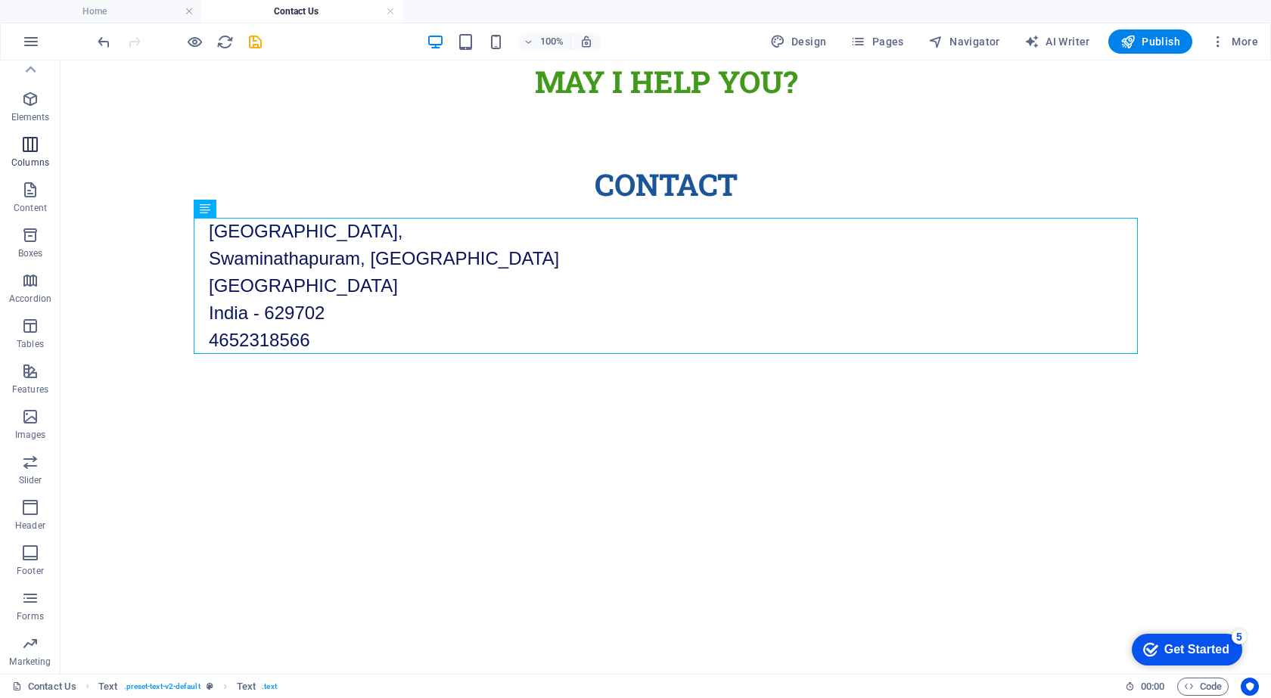
scroll to position [0, 0]
click at [30, 131] on span "Elements" at bounding box center [30, 130] width 61 height 36
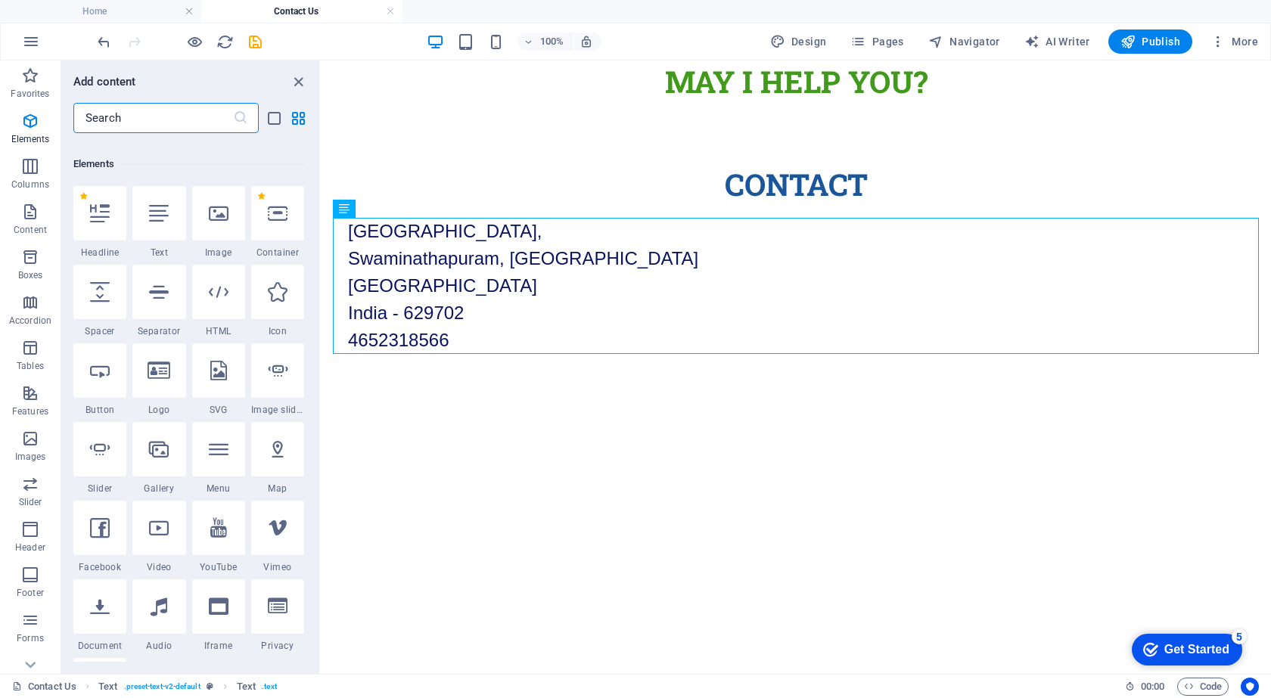
scroll to position [161, 0]
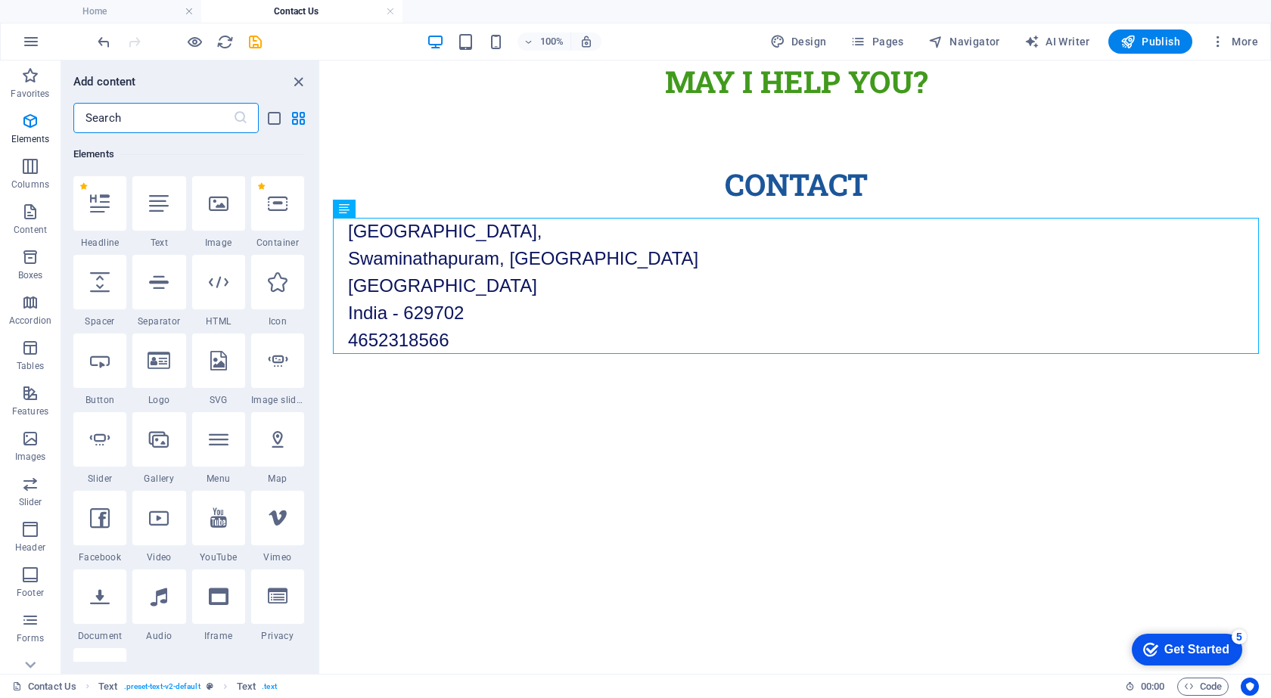
click at [117, 126] on input "text" at bounding box center [153, 118] width 160 height 30
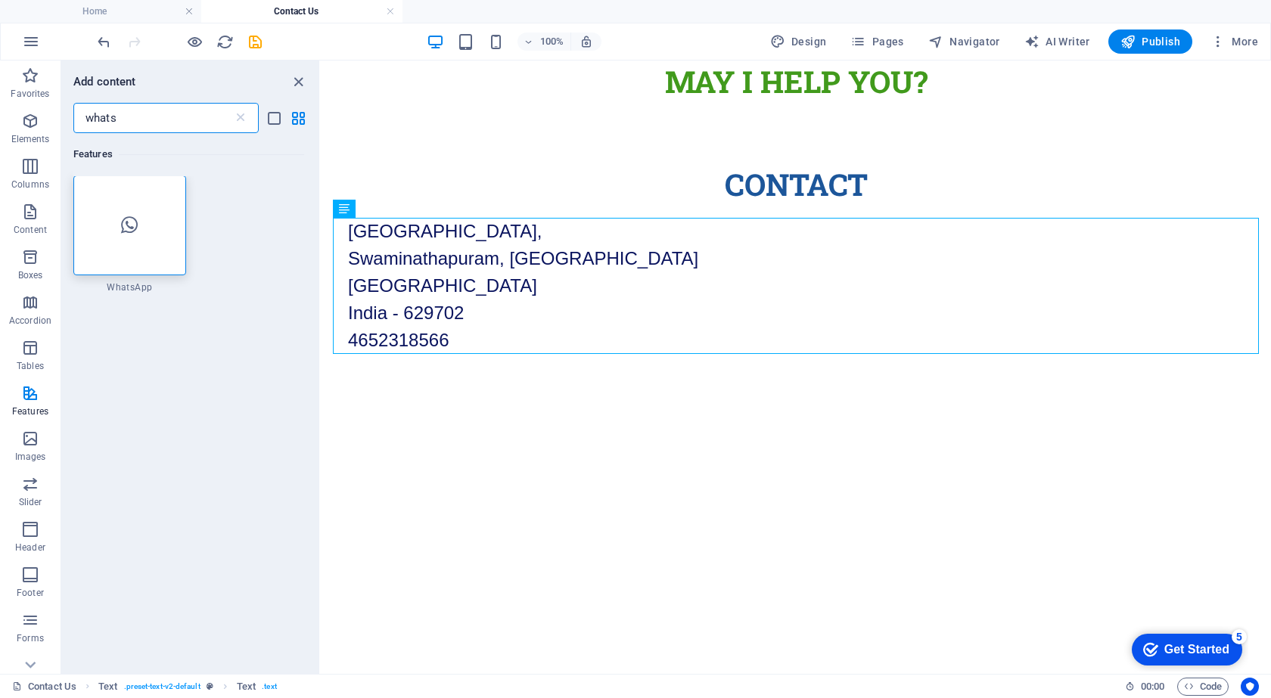
scroll to position [0, 0]
type input "whats"
click at [126, 235] on icon at bounding box center [129, 226] width 17 height 20
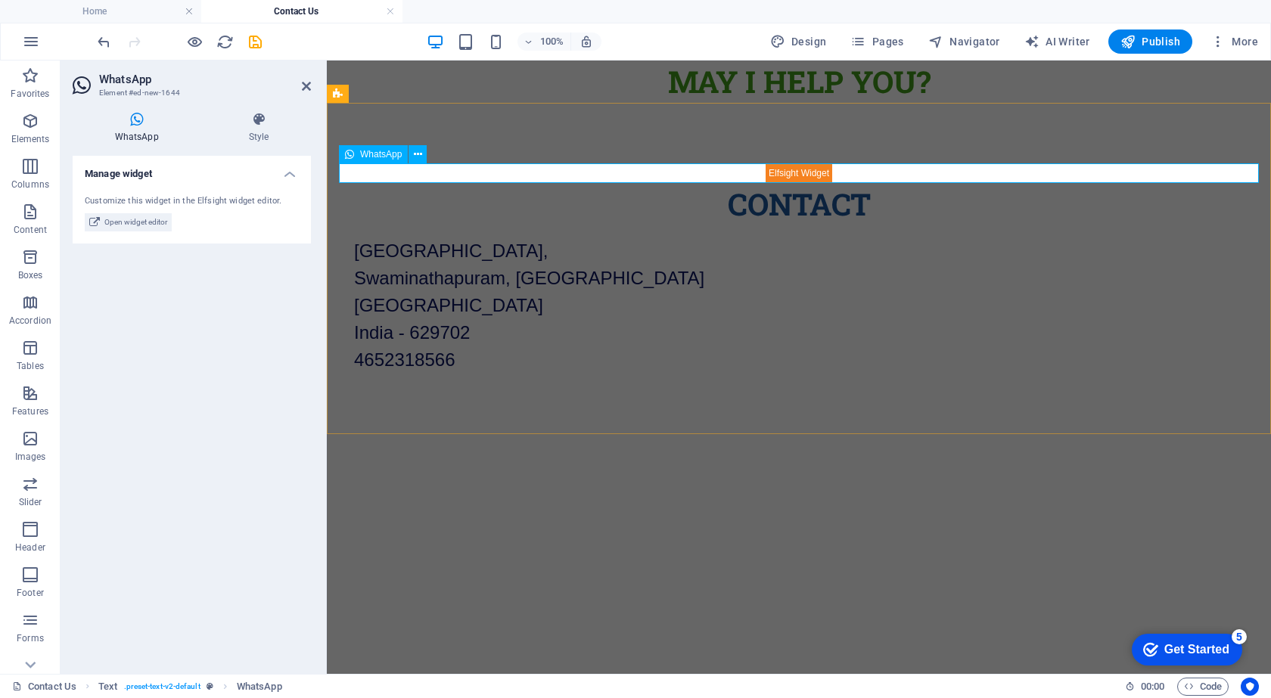
click at [782, 176] on div at bounding box center [799, 173] width 920 height 20
click at [780, 173] on div at bounding box center [799, 173] width 920 height 20
click at [126, 218] on span "Open widget editor" at bounding box center [135, 222] width 63 height 18
click at [134, 223] on span "Open widget editor" at bounding box center [135, 222] width 63 height 18
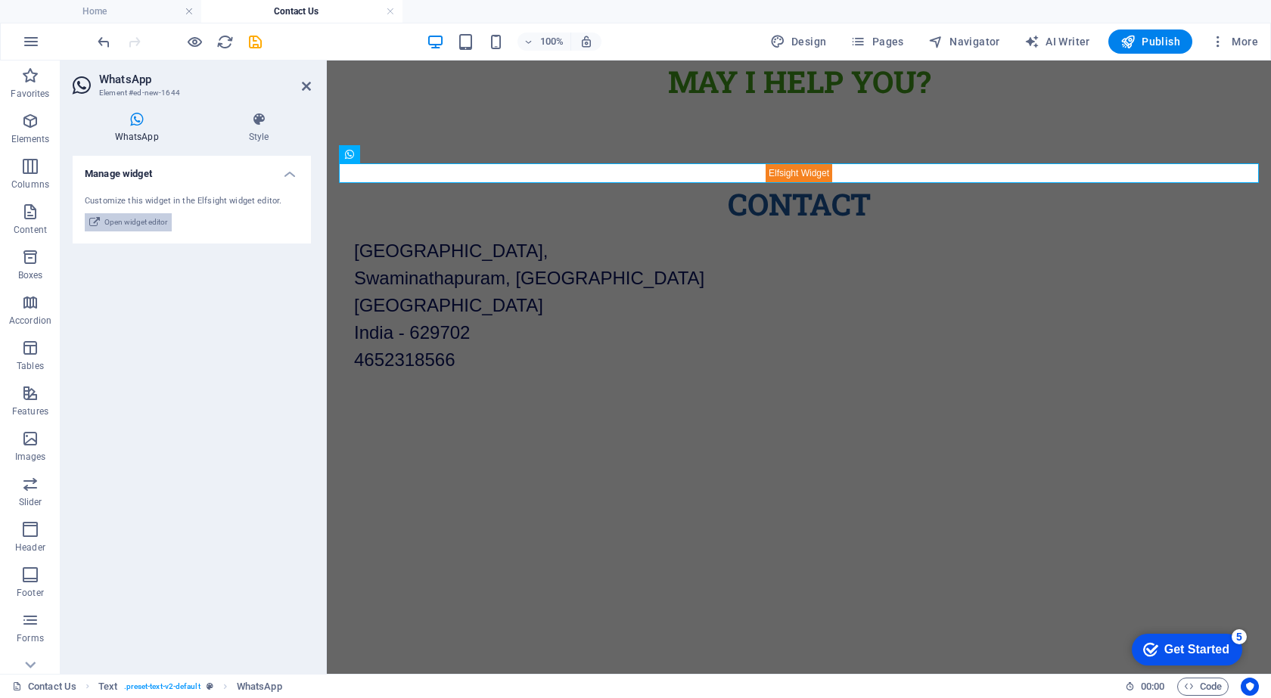
click at [135, 222] on span "Open widget editor" at bounding box center [135, 222] width 63 height 18
click at [123, 306] on div "Manage widget Customize this widget in the Elfsight widget editor. Open widget …" at bounding box center [192, 409] width 238 height 506
click at [266, 134] on h4 "Style" at bounding box center [259, 128] width 104 height 32
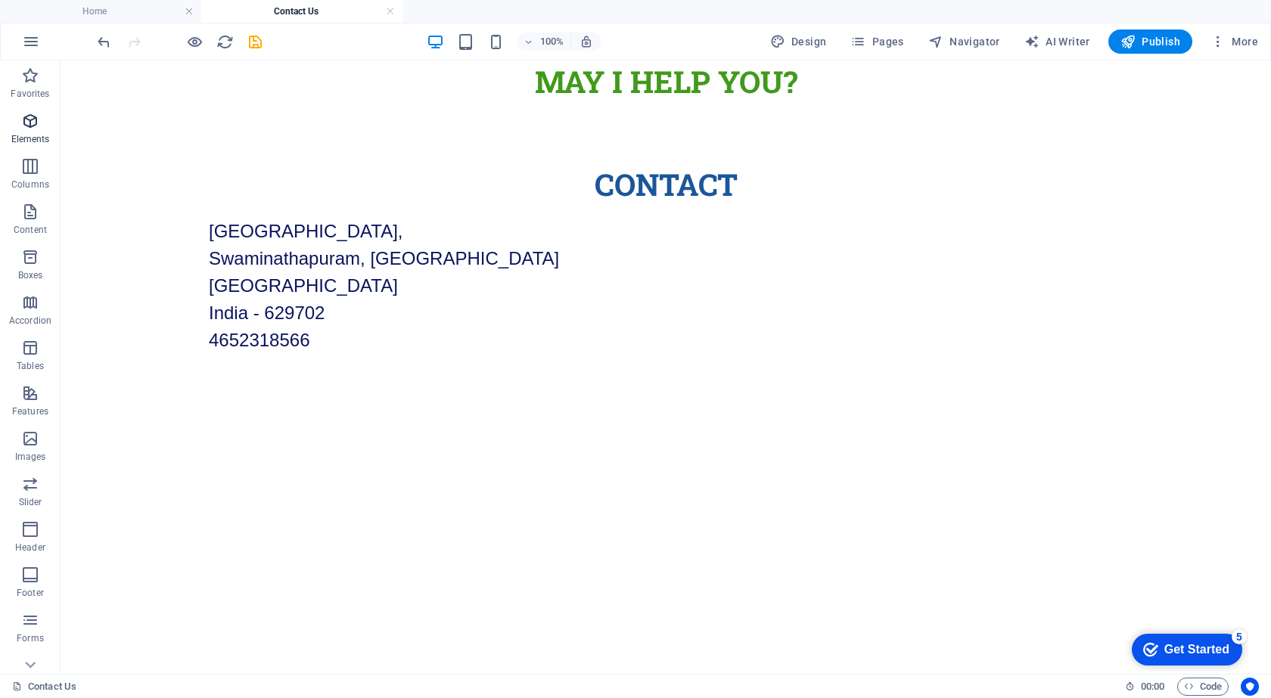
click at [33, 130] on span "Elements" at bounding box center [30, 130] width 61 height 36
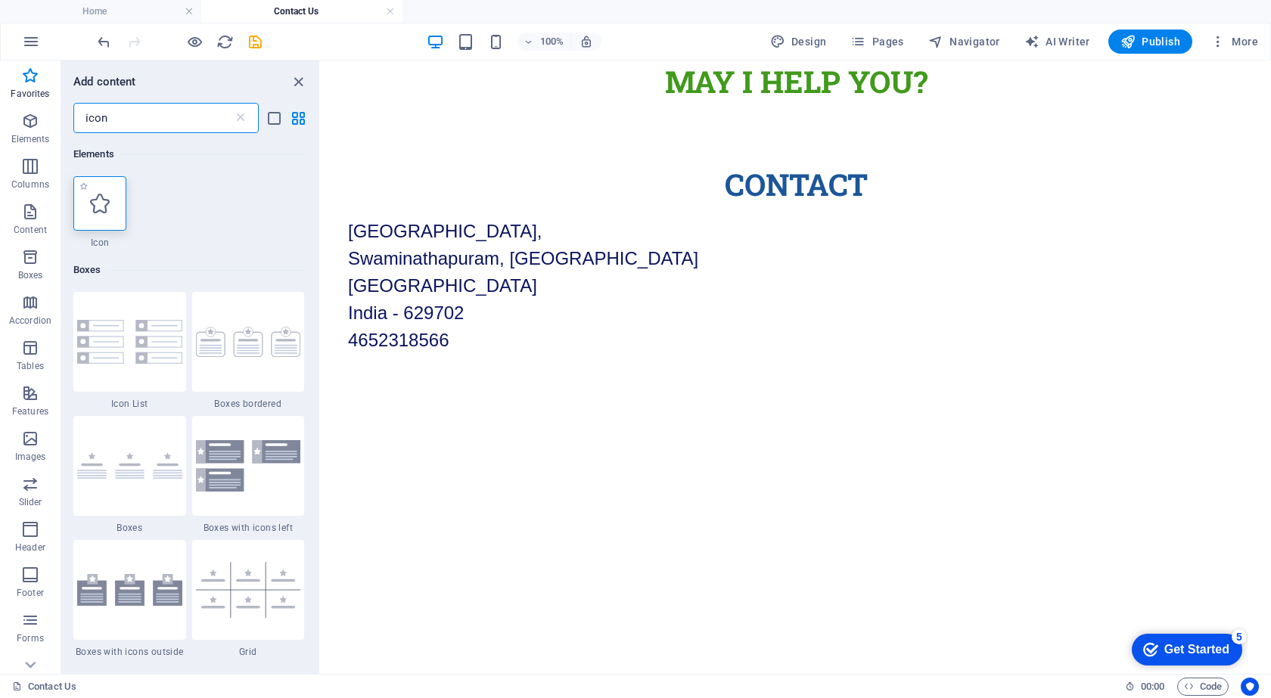
type input "icon"
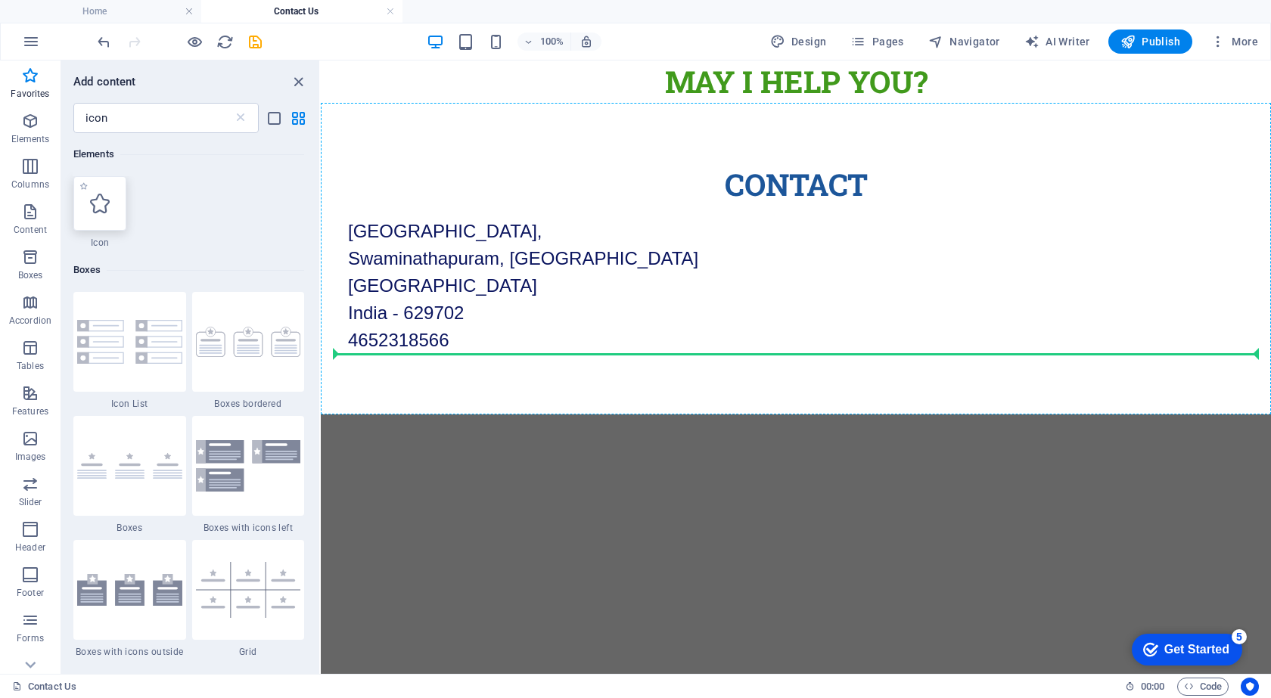
drag, startPoint x: 424, startPoint y: 263, endPoint x: 432, endPoint y: 269, distance: 10.3
select select "xMidYMid"
select select "px"
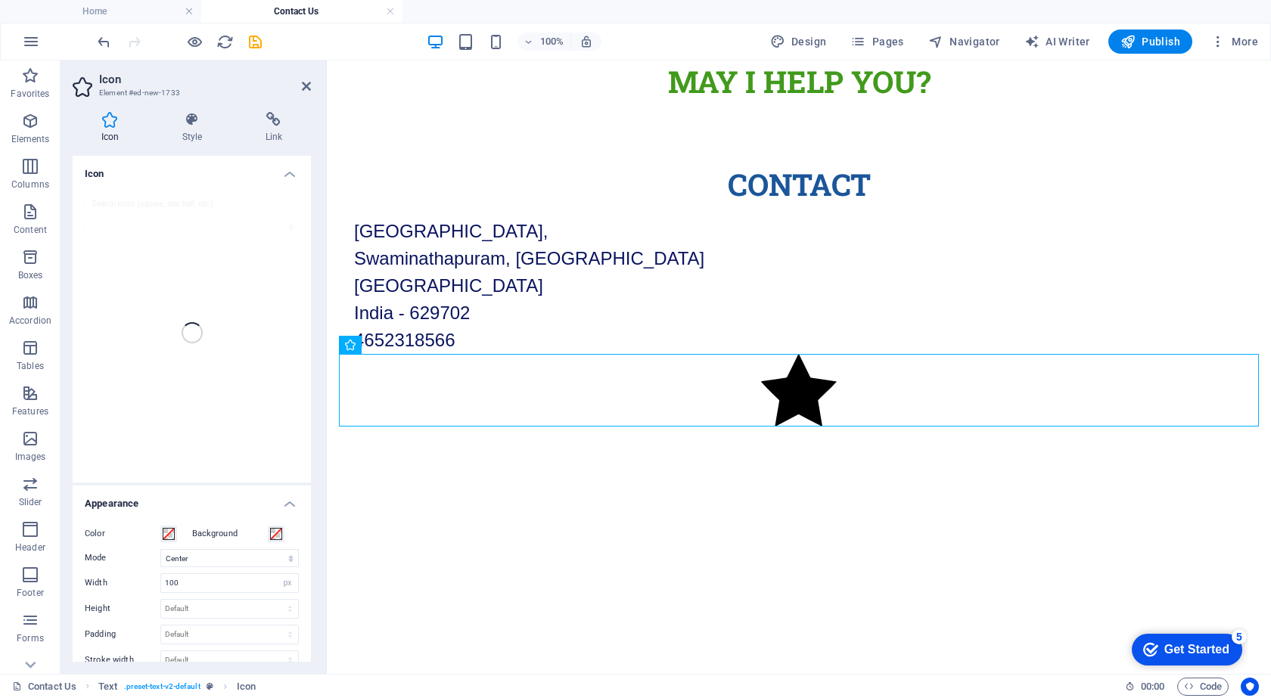
click at [194, 346] on div at bounding box center [192, 333] width 238 height 300
click at [189, 130] on h4 "Style" at bounding box center [195, 128] width 83 height 32
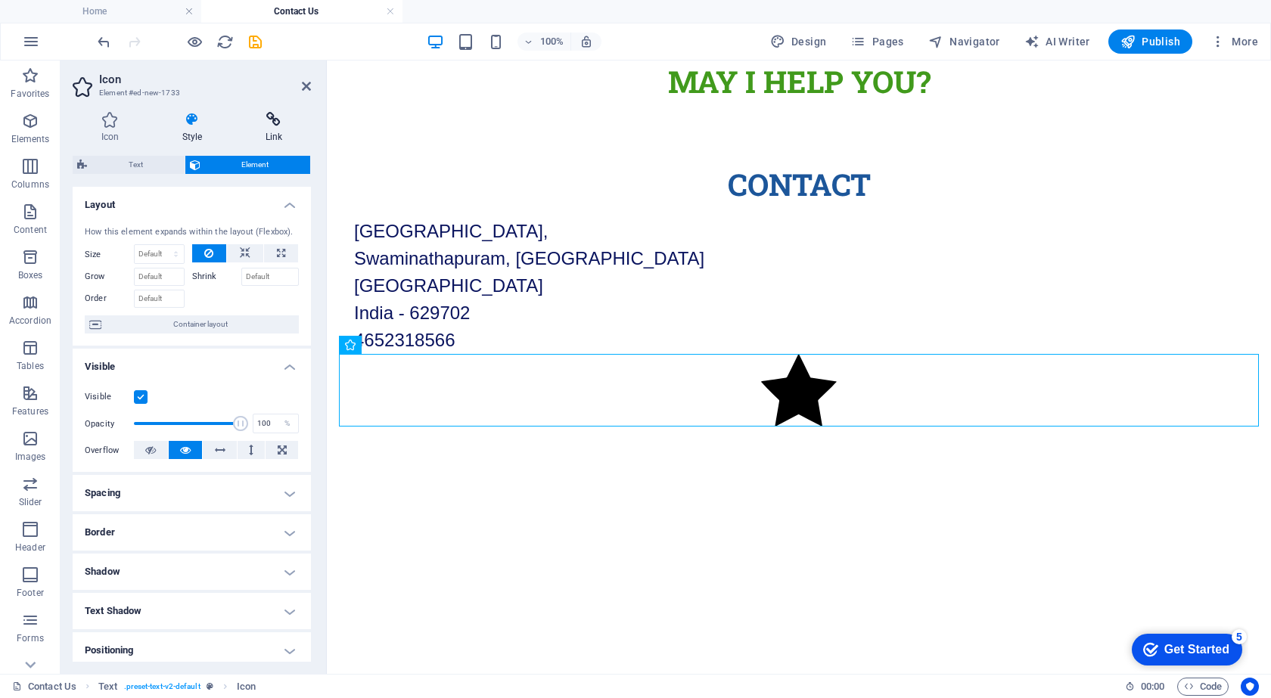
click at [272, 129] on h4 "Link" at bounding box center [274, 128] width 74 height 32
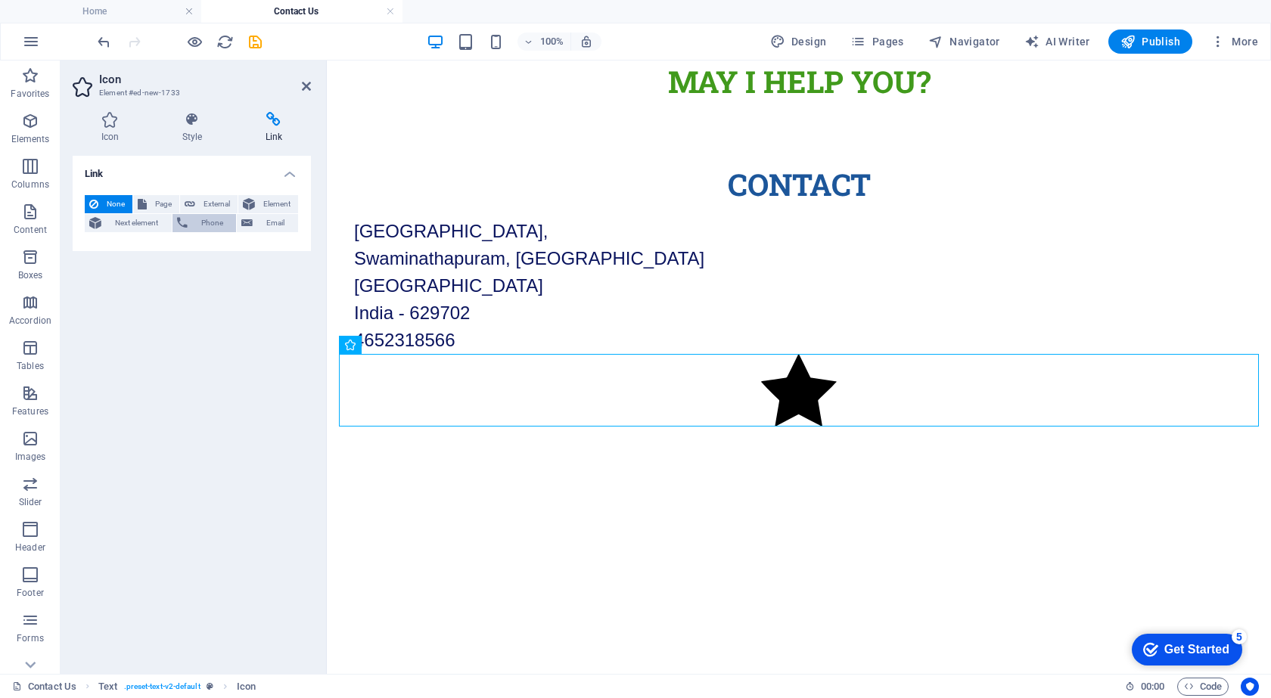
click at [216, 218] on span "Phone" at bounding box center [212, 223] width 40 height 18
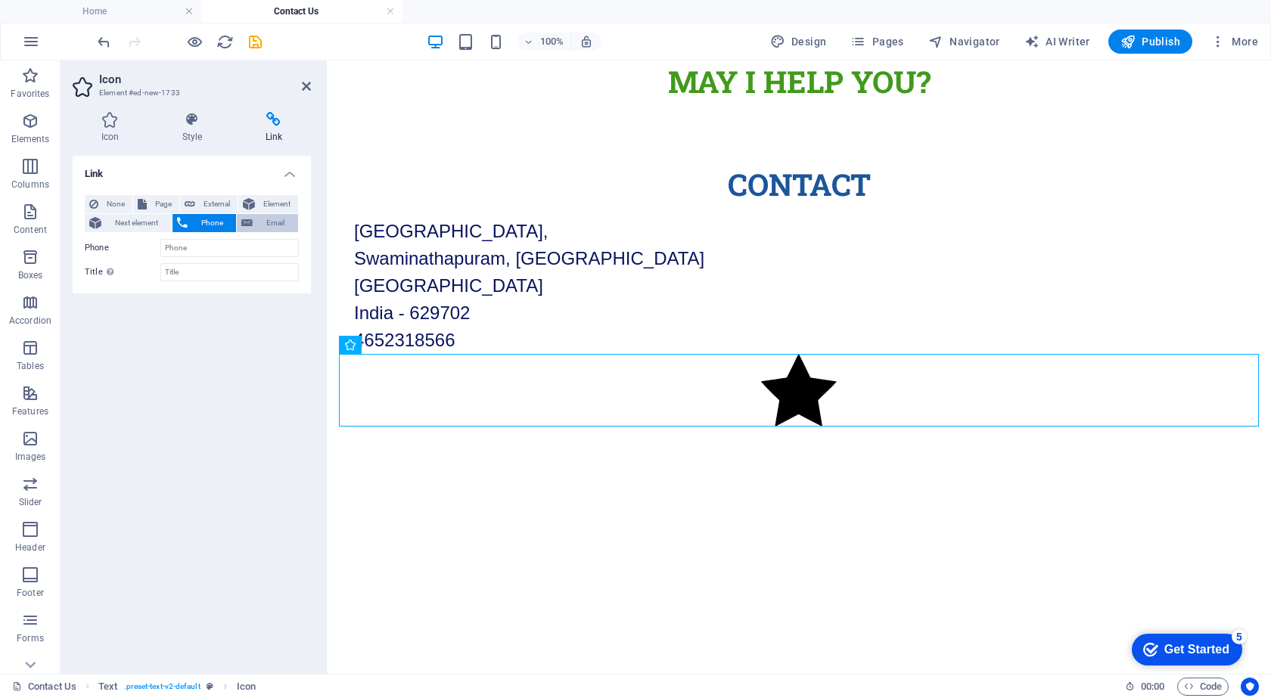
click at [259, 222] on span "Email" at bounding box center [275, 223] width 36 height 18
click at [262, 203] on span "Element" at bounding box center [276, 204] width 34 height 18
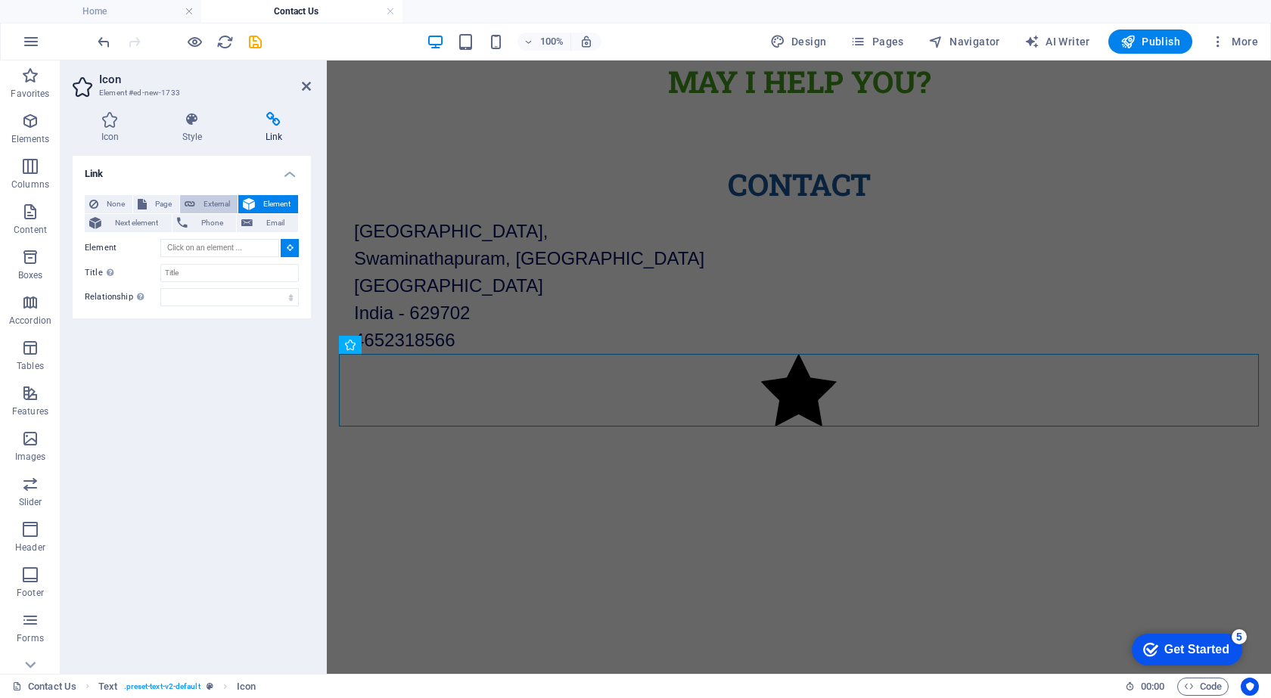
click at [208, 198] on span "External" at bounding box center [216, 204] width 33 height 18
select select "blank"
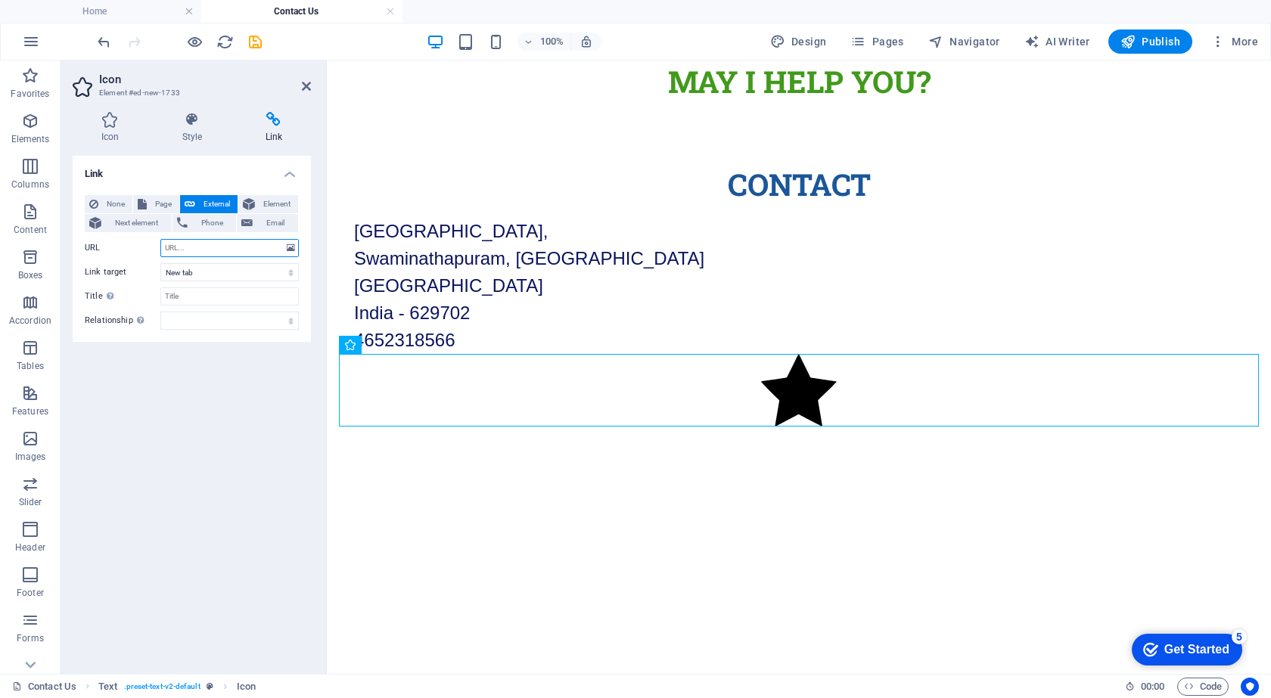
click at [188, 247] on input "URL" at bounding box center [229, 248] width 138 height 18
type input "wa.me/+914652318566"
click at [129, 132] on h4 "Icon" at bounding box center [113, 128] width 81 height 32
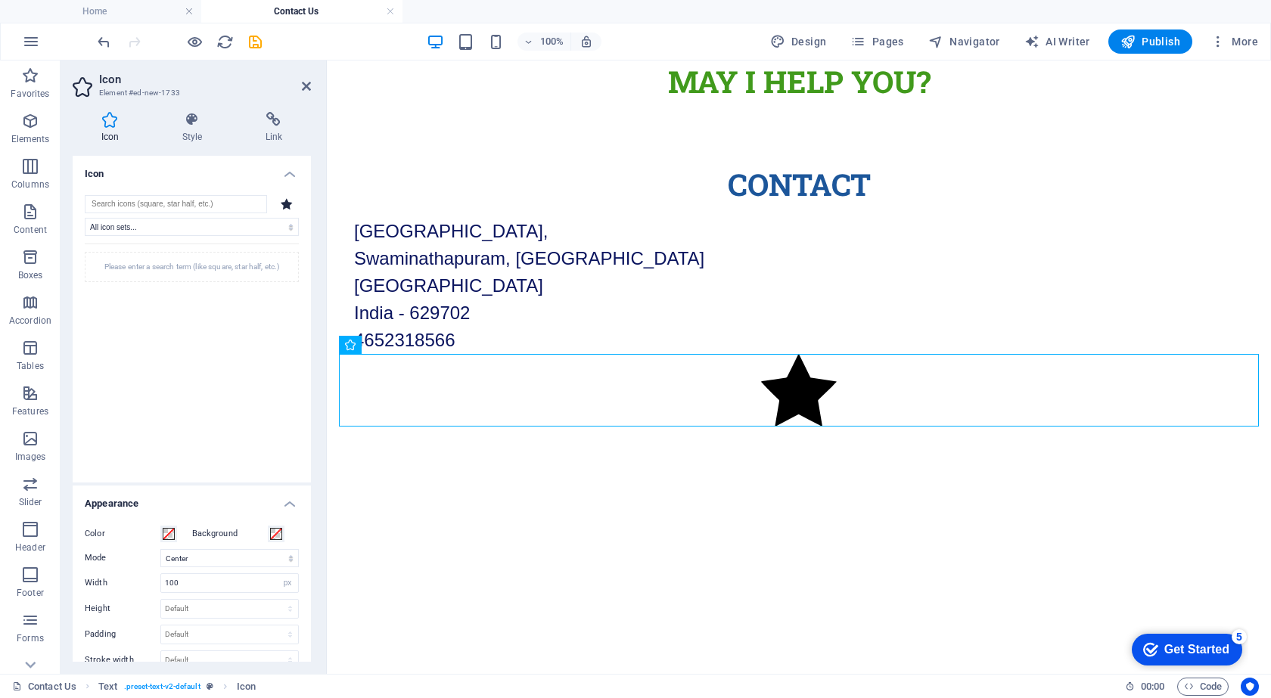
click at [167, 266] on div "Please enter a search term (like square, star half, etc.)" at bounding box center [192, 267] width 214 height 30
click at [282, 204] on icon at bounding box center [287, 203] width 12 height 11
click at [227, 205] on input "search" at bounding box center [176, 204] width 182 height 18
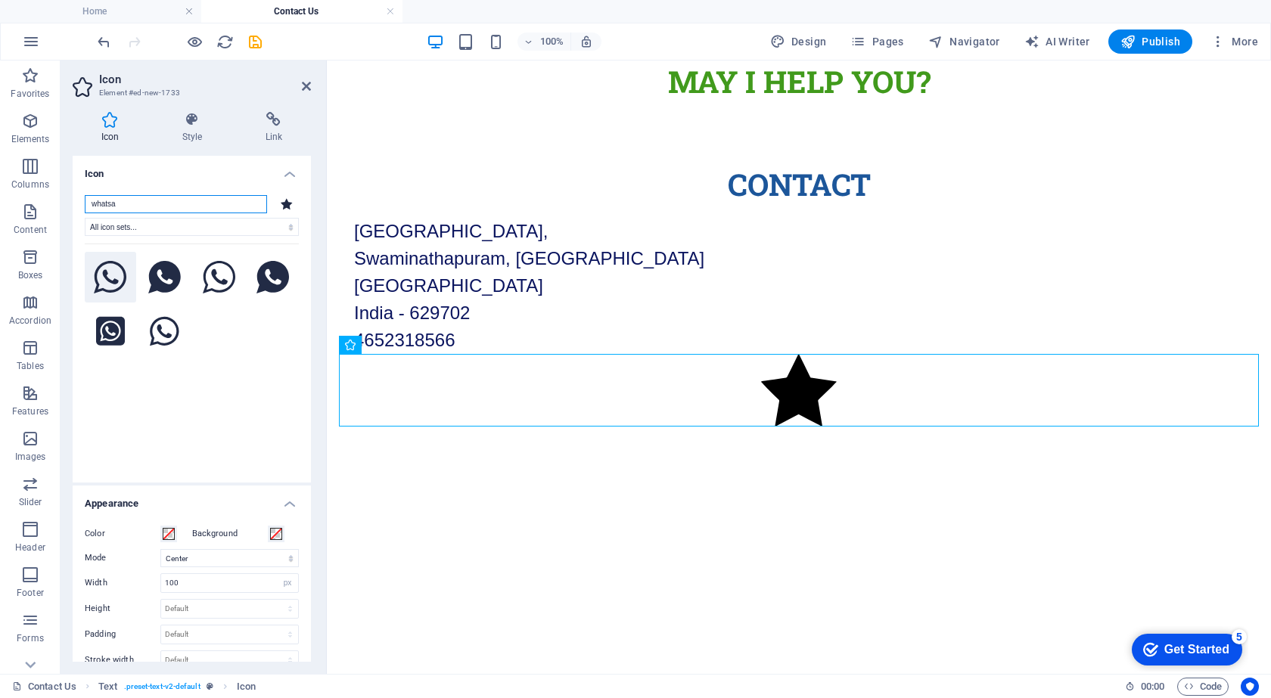
type input "whatsa"
click at [113, 276] on icon at bounding box center [110, 277] width 33 height 33
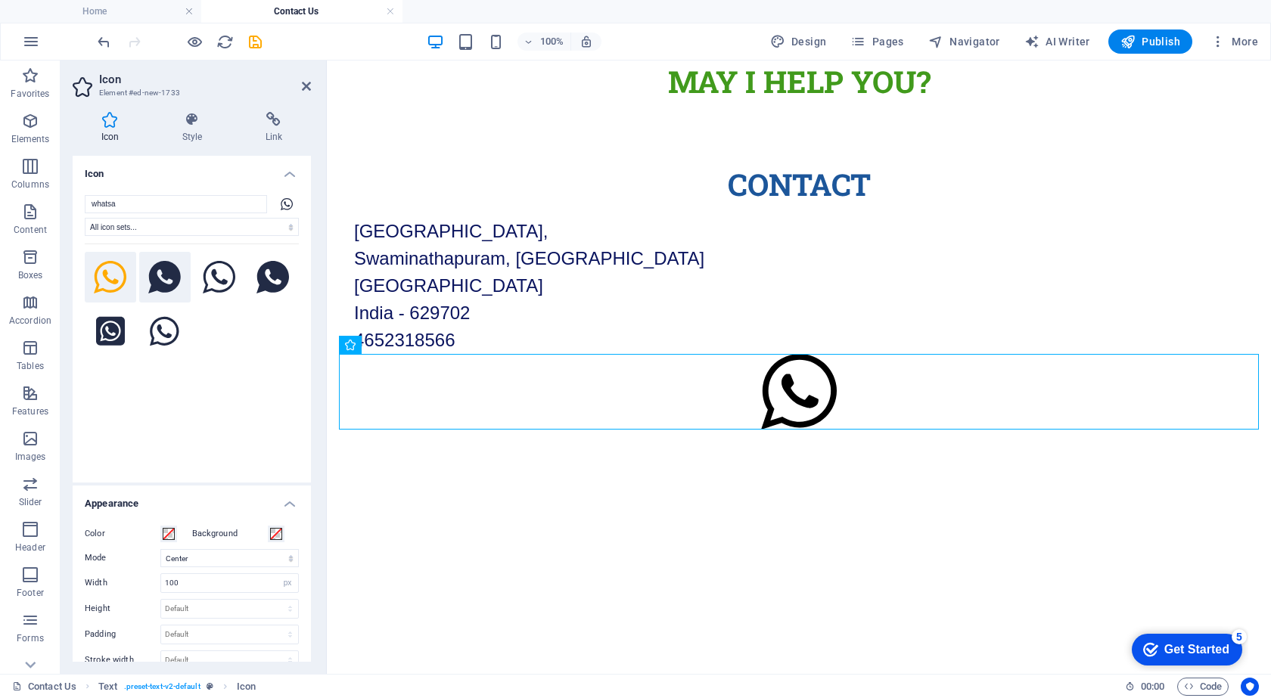
click at [149, 285] on icon at bounding box center [164, 277] width 33 height 33
click at [208, 282] on icon at bounding box center [219, 277] width 33 height 33
click at [276, 280] on icon at bounding box center [272, 277] width 33 height 33
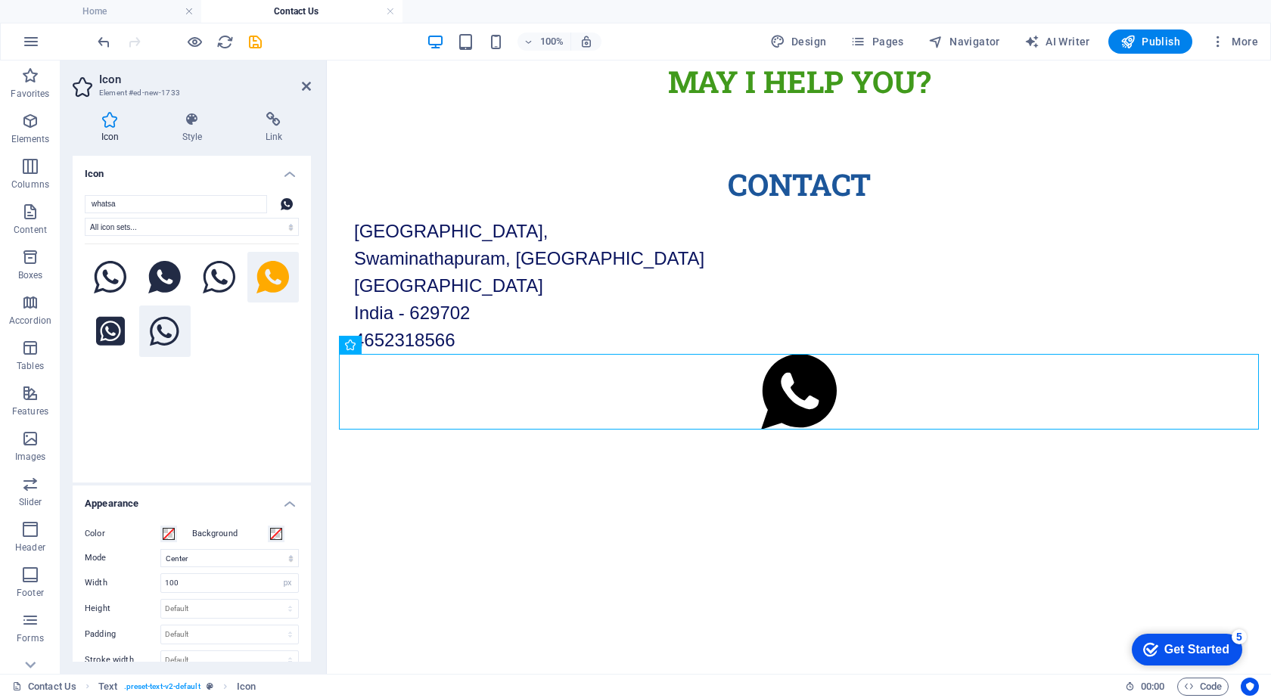
click at [162, 337] on icon at bounding box center [164, 331] width 29 height 33
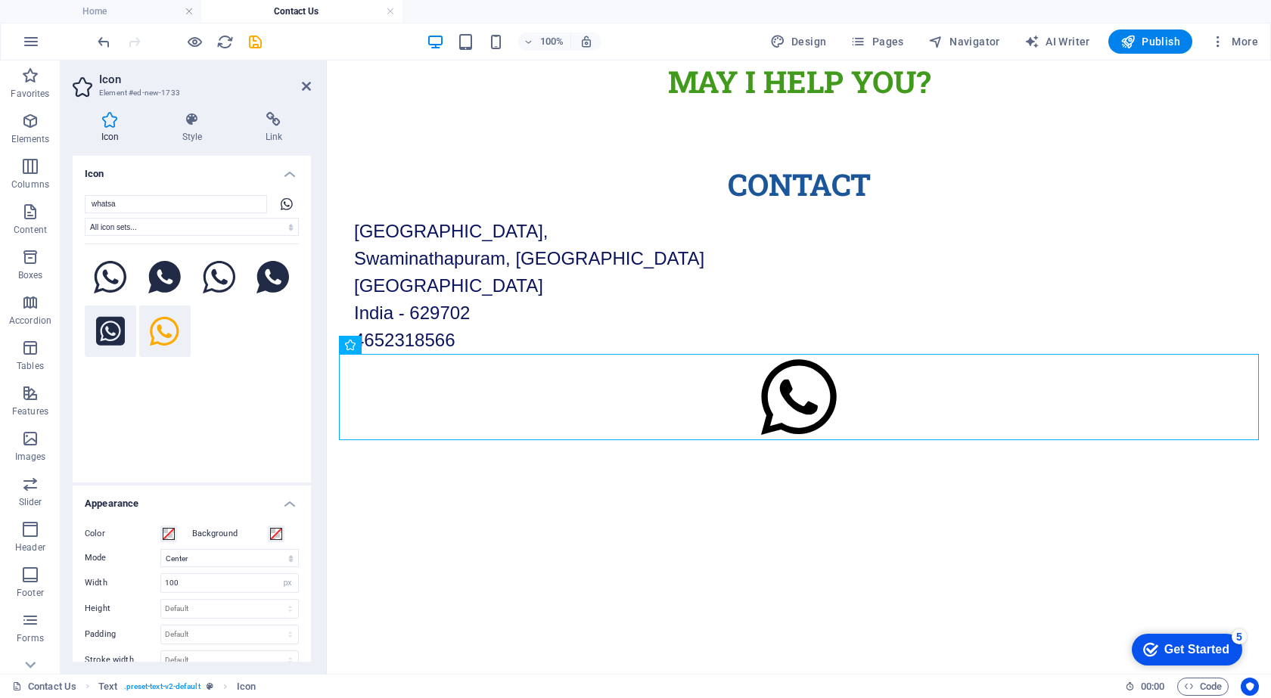
click at [114, 328] on icon at bounding box center [110, 331] width 29 height 29
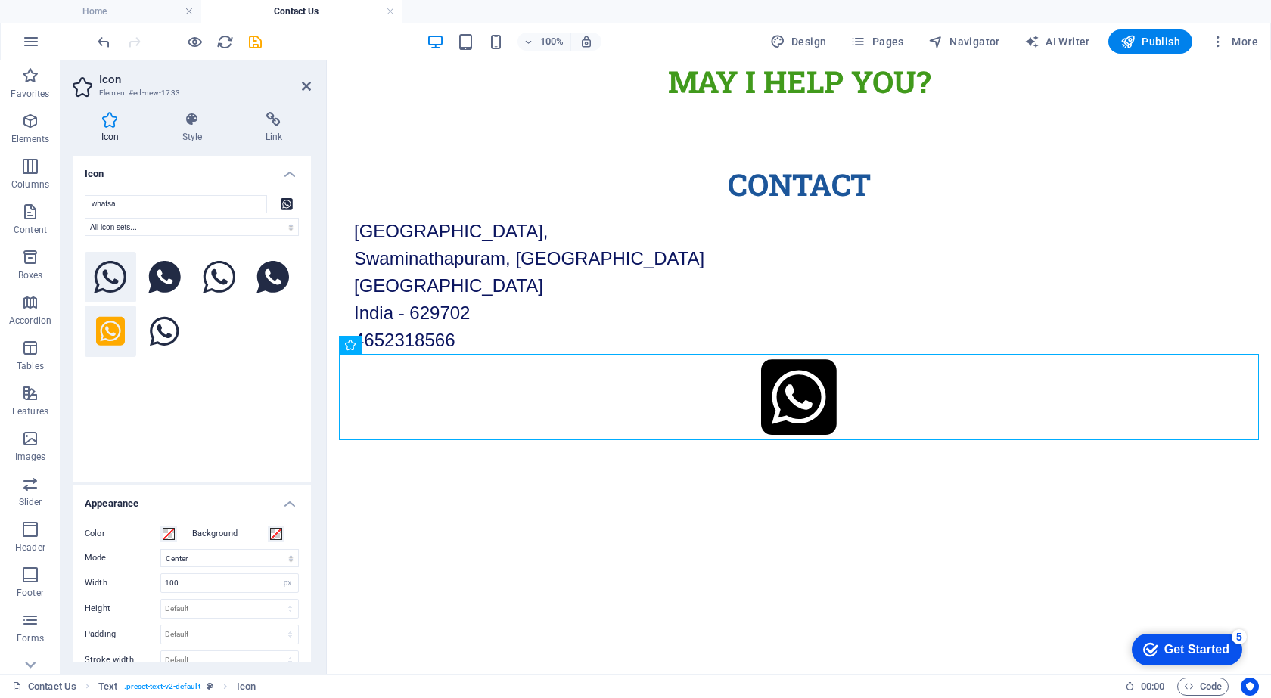
click at [101, 268] on icon at bounding box center [110, 277] width 33 height 33
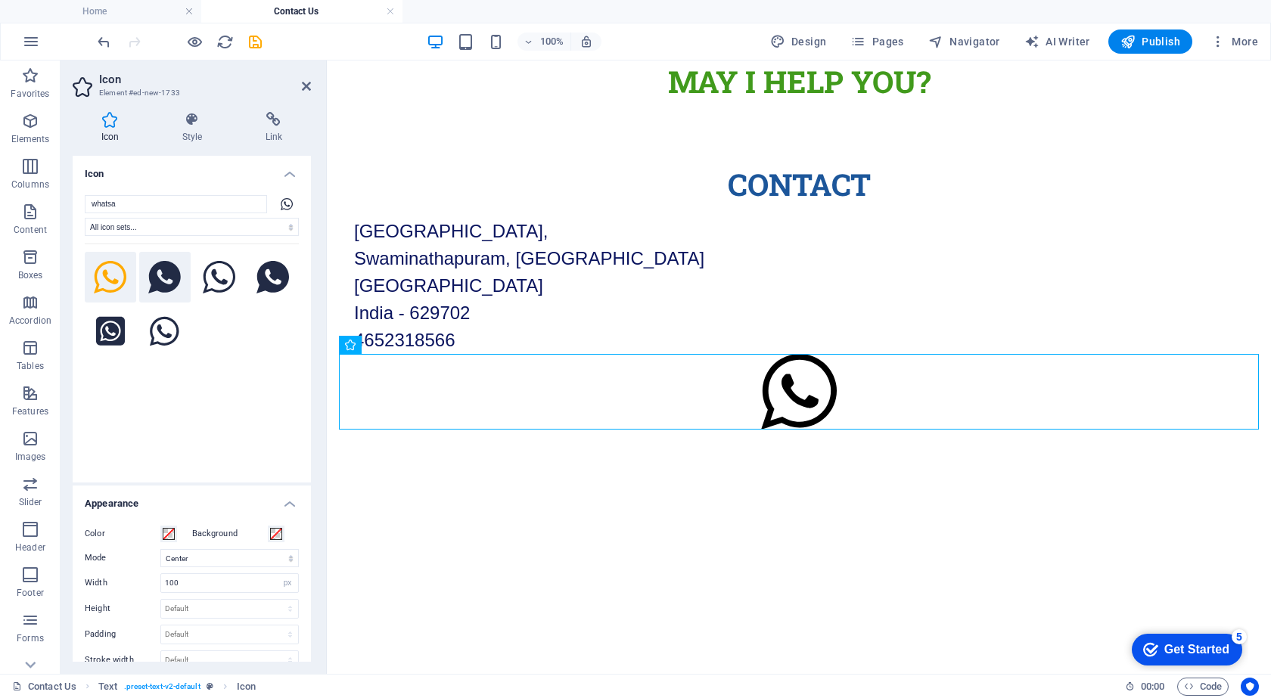
click at [166, 277] on icon at bounding box center [164, 277] width 33 height 33
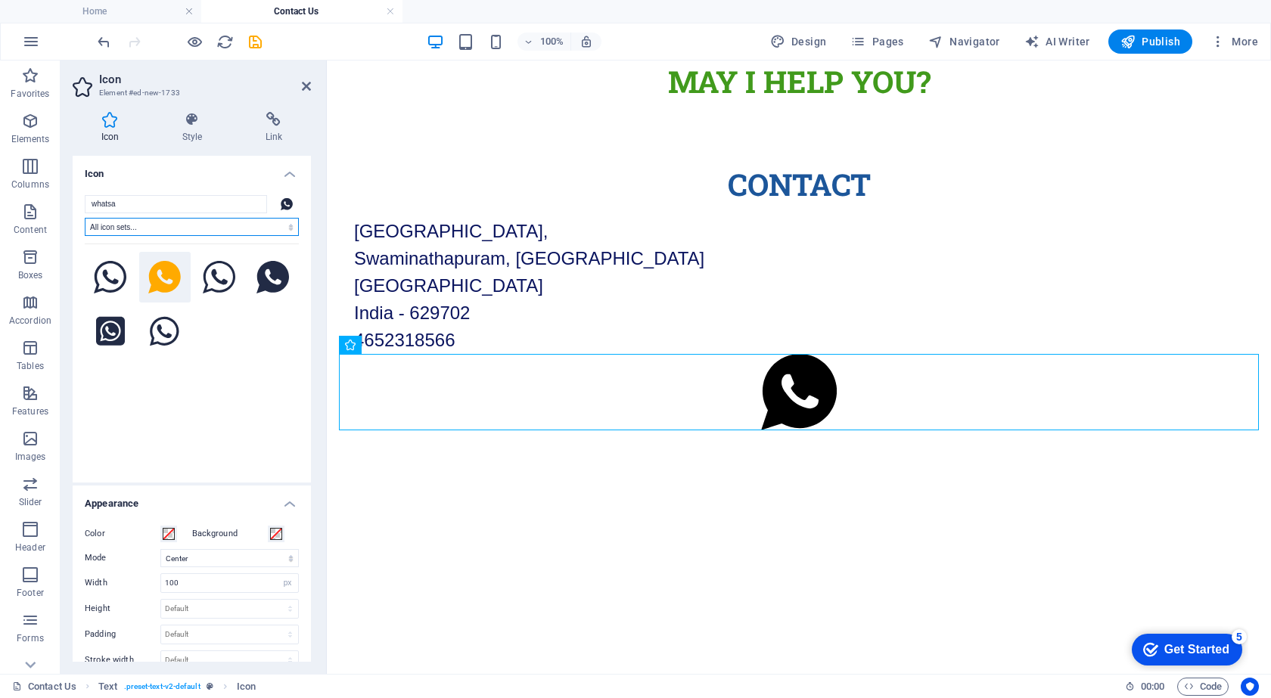
click at [163, 228] on select "All icon sets... IcoFont Ionicons FontAwesome Brands FontAwesome Duotone FontAw…" at bounding box center [192, 227] width 214 height 18
click at [209, 184] on div "whatsa All icon sets... IcoFont Ionicons FontAwesome Brands FontAwesome Duotone…" at bounding box center [192, 333] width 238 height 300
click at [157, 281] on icon at bounding box center [164, 277] width 33 height 33
click at [218, 275] on icon at bounding box center [219, 277] width 33 height 33
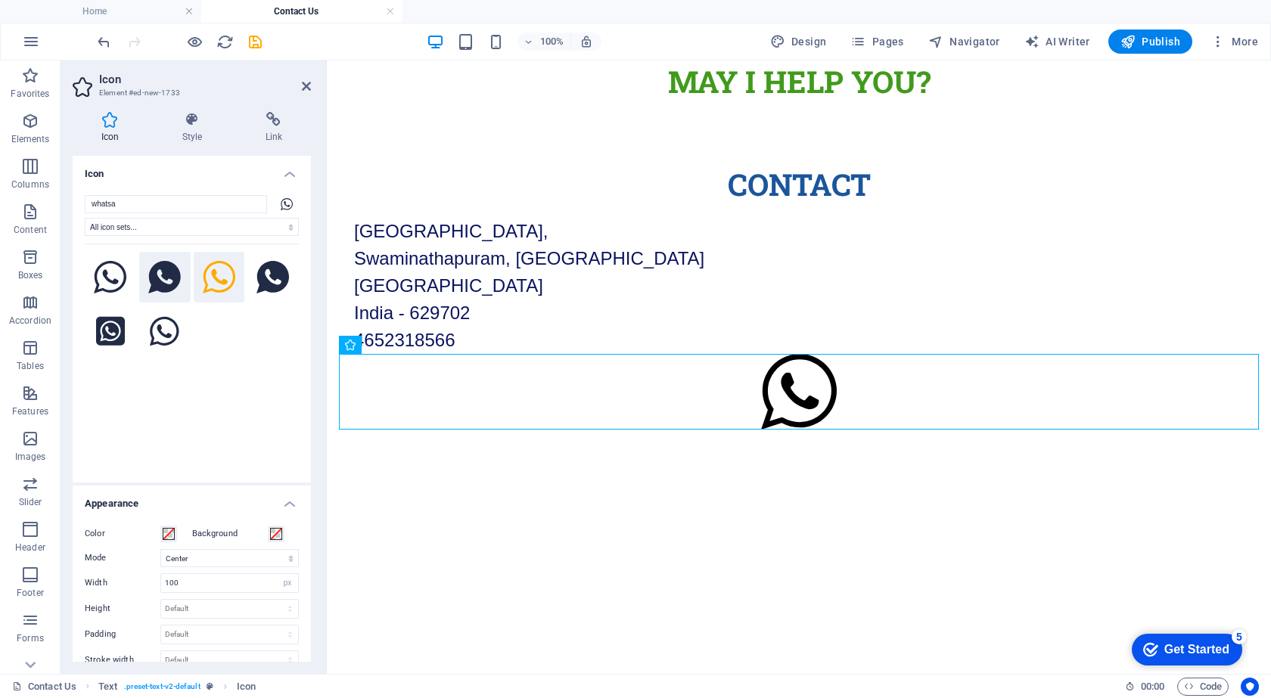
click at [163, 273] on icon at bounding box center [164, 277] width 33 height 33
click at [108, 276] on icon at bounding box center [110, 277] width 33 height 33
click at [217, 279] on icon at bounding box center [219, 277] width 33 height 33
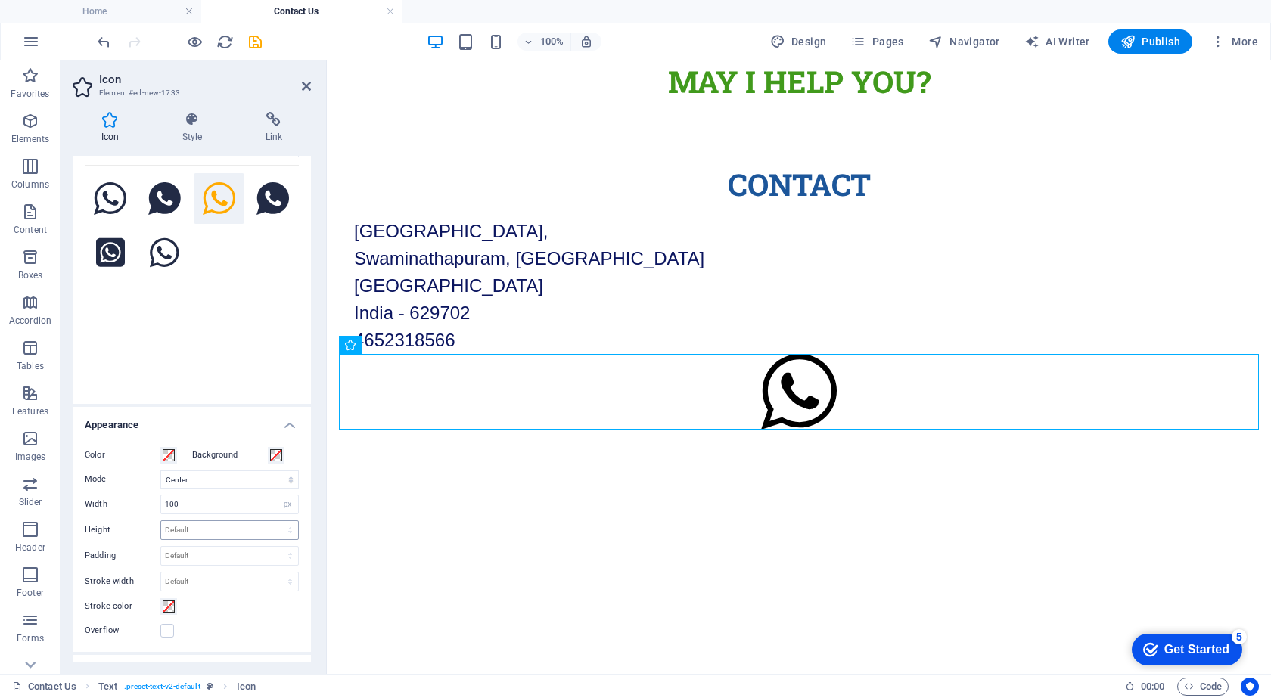
scroll to position [151, 0]
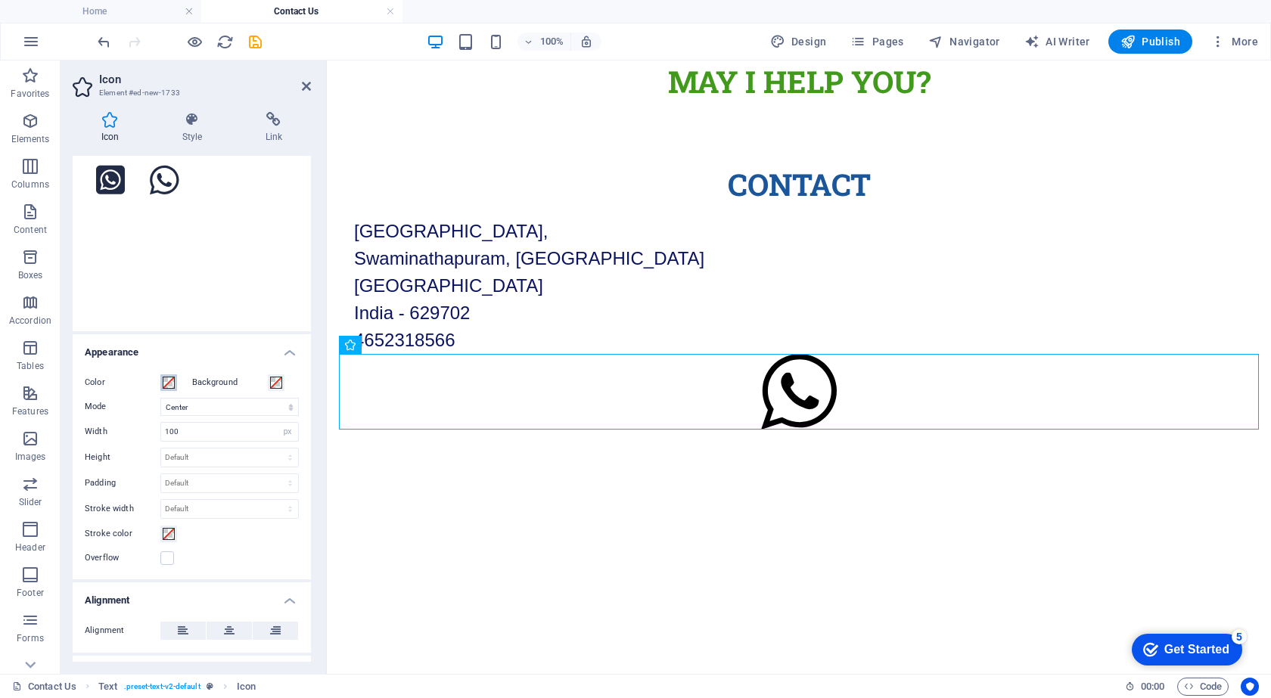
click at [172, 382] on span at bounding box center [169, 383] width 12 height 12
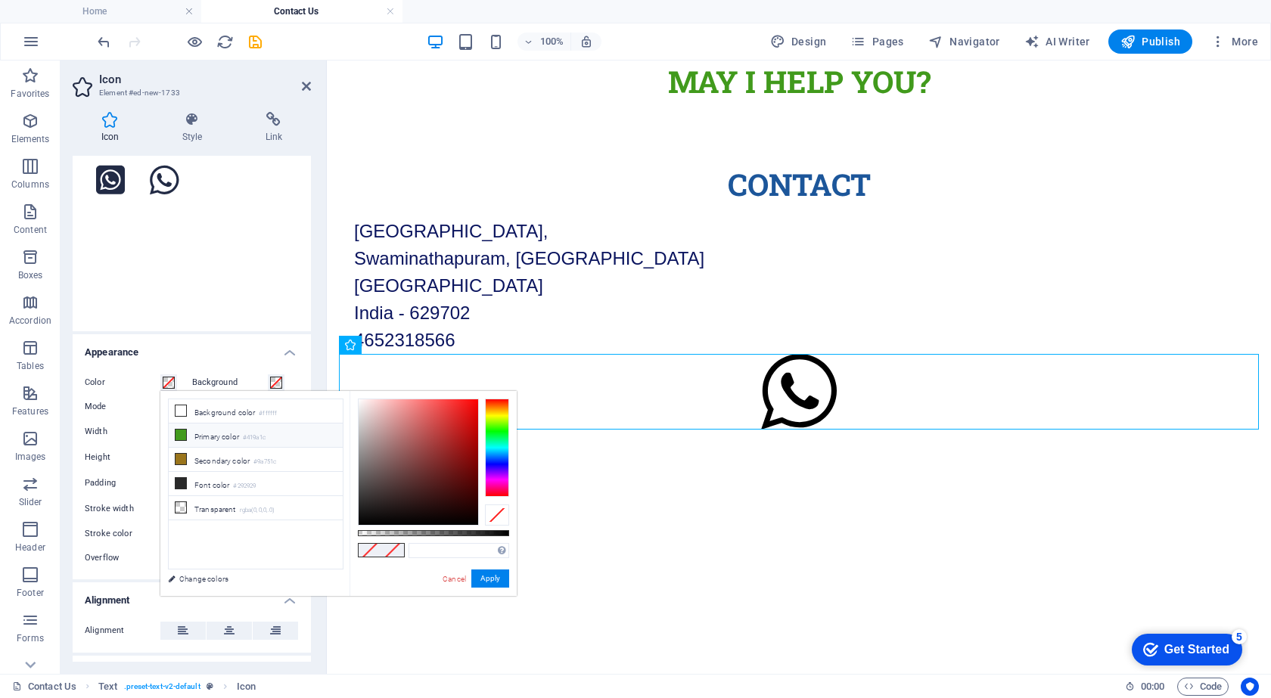
click at [176, 439] on span at bounding box center [181, 435] width 12 height 12
type input "#419a1c"
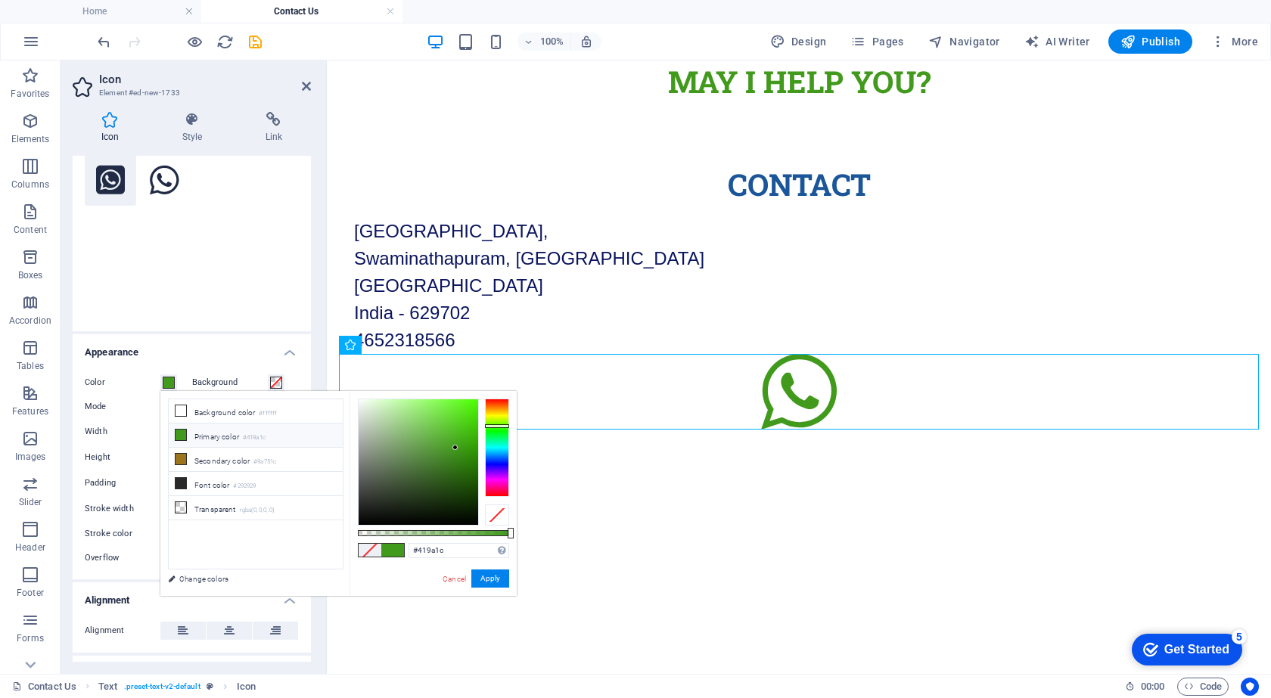
click at [106, 184] on icon at bounding box center [110, 180] width 29 height 29
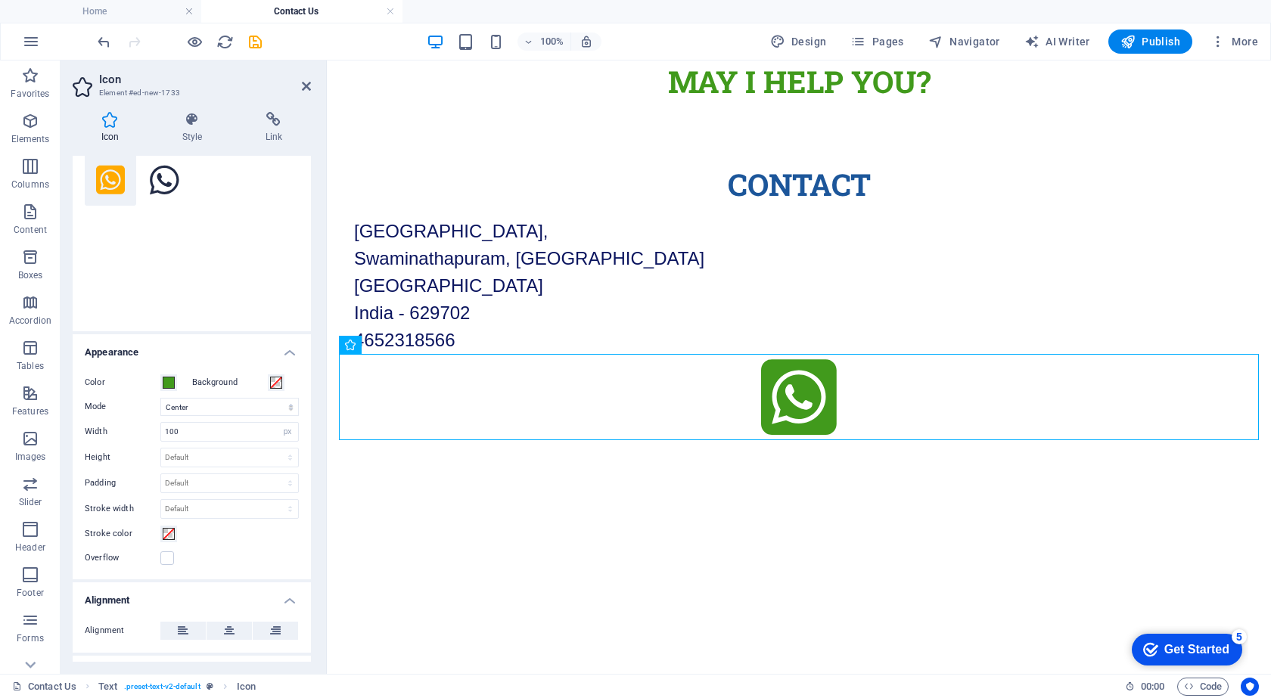
click at [368, 505] on html "Skip to main content MAY I Help You? Contact Main Road, Near Vivekanandapuram, …" at bounding box center [799, 283] width 944 height 445
click at [783, 404] on figure at bounding box center [799, 399] width 920 height 91
click at [815, 406] on figure at bounding box center [799, 399] width 920 height 91
click at [183, 115] on icon at bounding box center [192, 119] width 77 height 15
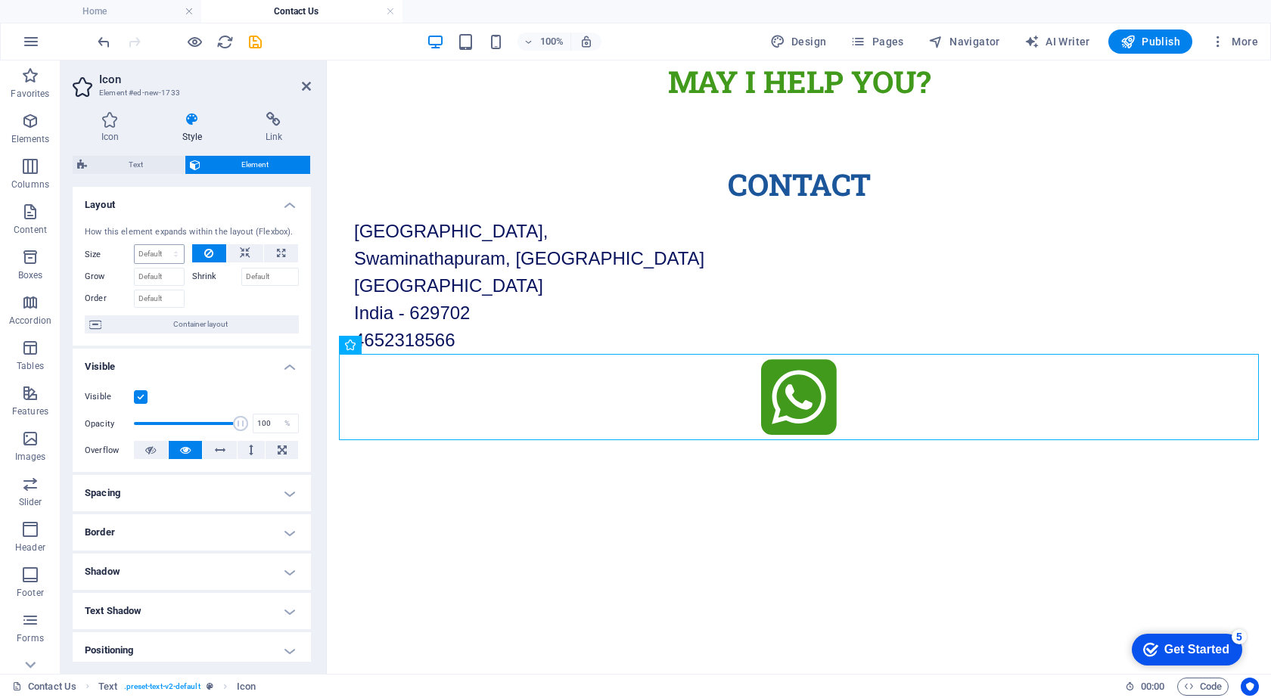
click at [165, 244] on div "Default auto px % 1/1 1/2 1/3 1/4 1/5 1/6 1/7 1/8 1/9 1/10" at bounding box center [159, 254] width 51 height 20
click at [241, 252] on icon at bounding box center [245, 253] width 11 height 18
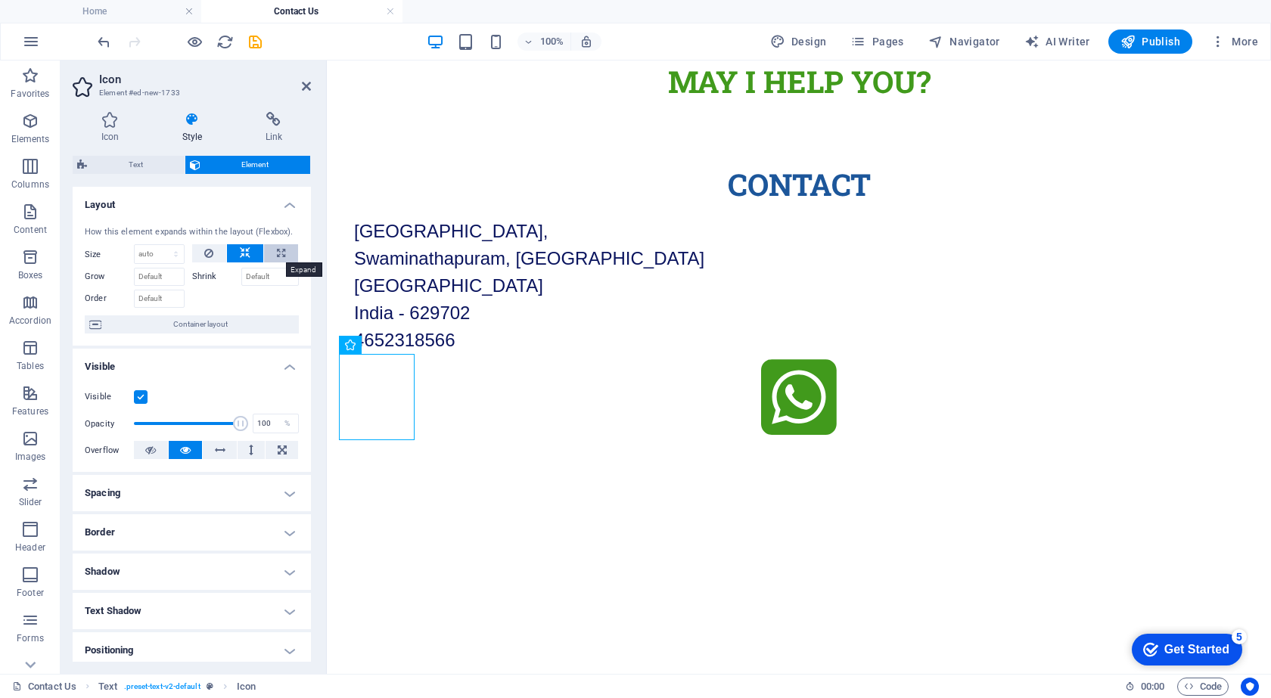
click at [272, 257] on button at bounding box center [281, 253] width 34 height 18
type input "100"
select select "%"
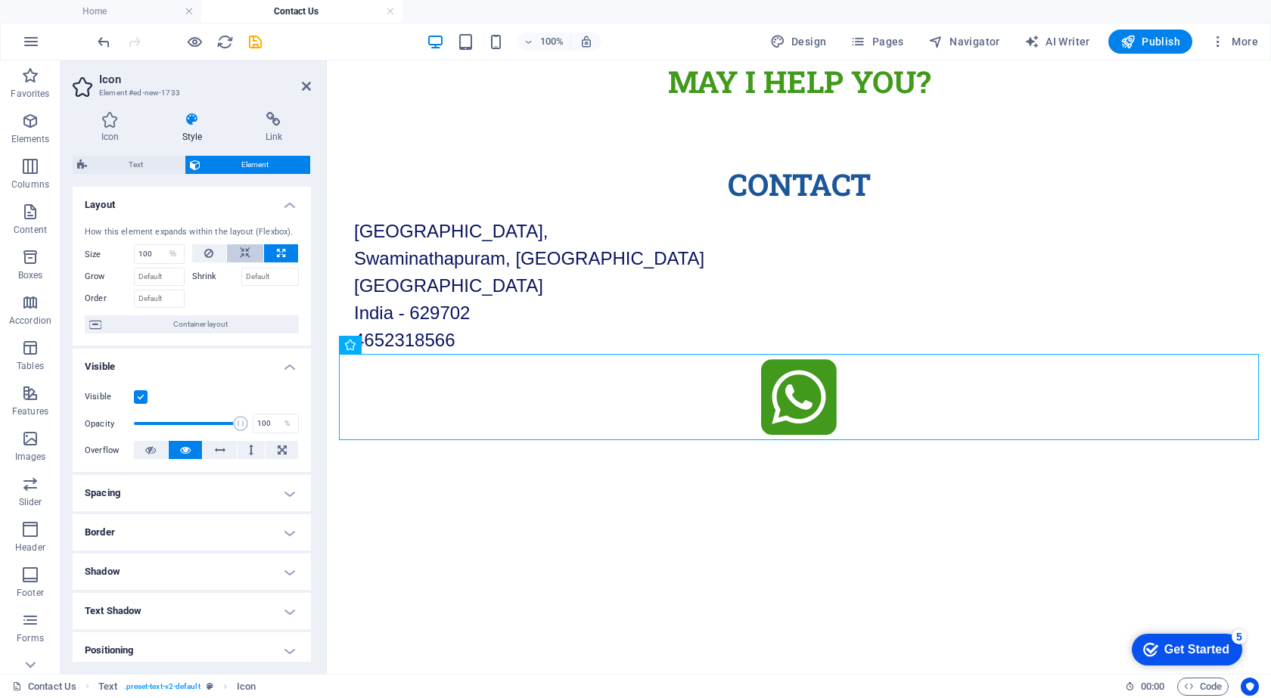
click at [250, 249] on button at bounding box center [245, 253] width 36 height 18
select select "DISABLED_OPTION_VALUE"
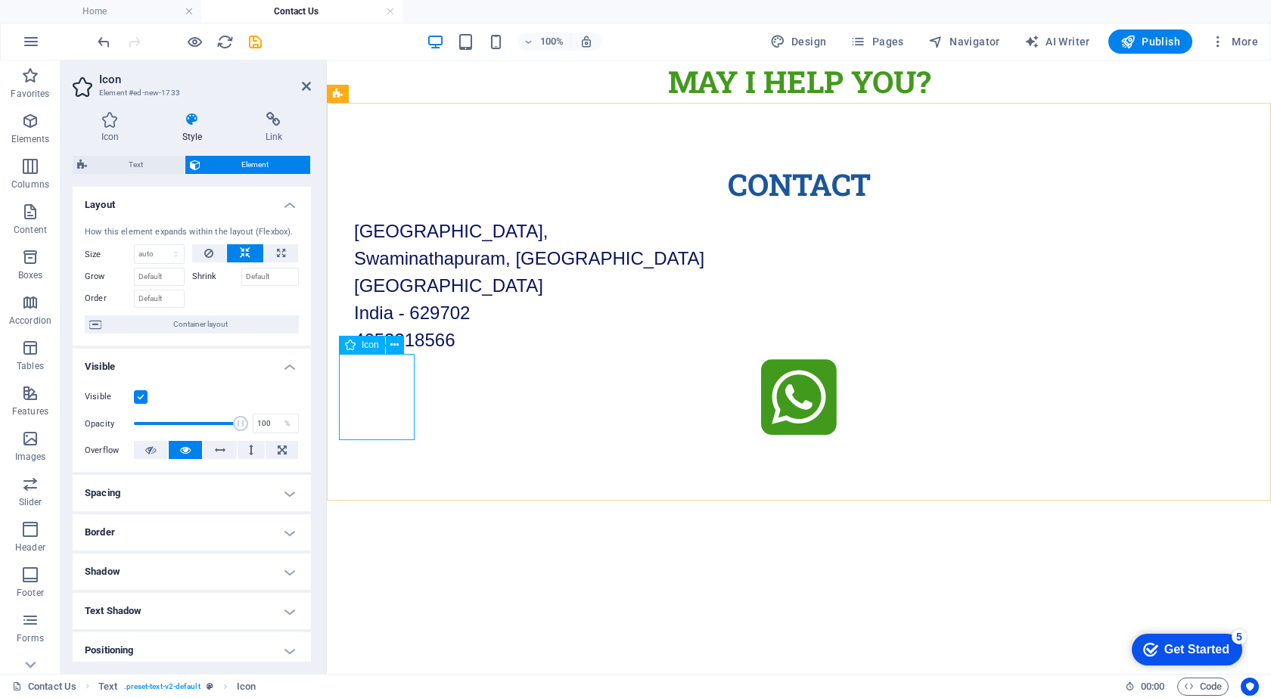
click at [363, 421] on figure at bounding box center [799, 399] width 920 height 91
click at [404, 433] on figure at bounding box center [799, 399] width 920 height 91
drag, startPoint x: 234, startPoint y: 423, endPoint x: 149, endPoint y: 417, distance: 85.0
click at [149, 417] on span at bounding box center [148, 423] width 15 height 15
type input "100"
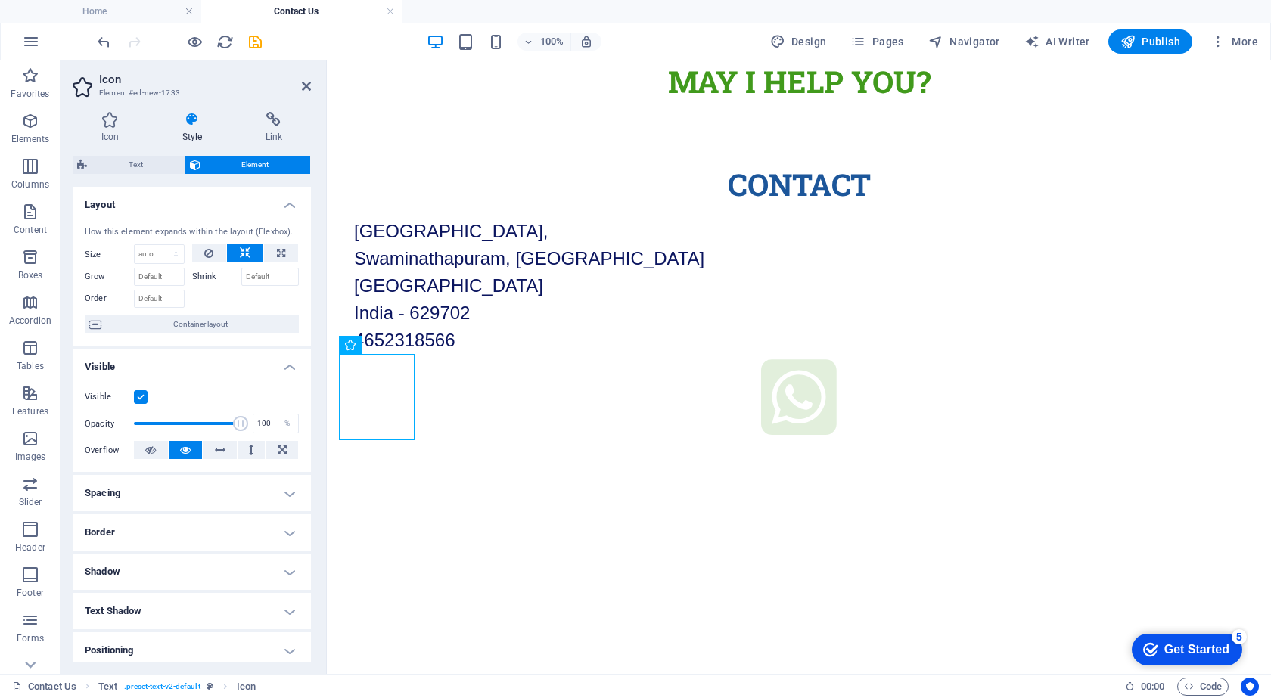
drag, startPoint x: 147, startPoint y: 417, endPoint x: 248, endPoint y: 422, distance: 101.5
click at [248, 422] on div "Opacity 100 %" at bounding box center [192, 423] width 214 height 23
click at [153, 449] on icon at bounding box center [150, 450] width 11 height 18
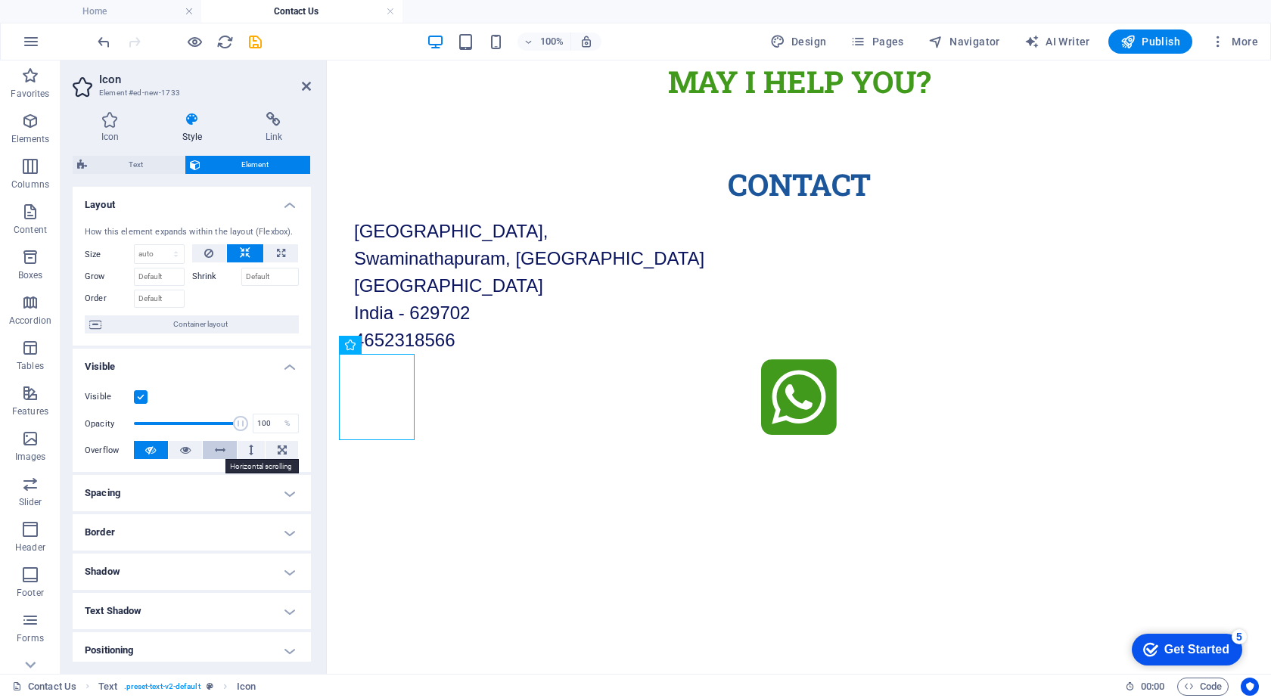
click at [227, 455] on button at bounding box center [220, 450] width 34 height 18
click at [242, 451] on button at bounding box center [252, 450] width 28 height 18
drag, startPoint x: 299, startPoint y: 452, endPoint x: 281, endPoint y: 452, distance: 17.4
click at [298, 452] on div "Visible Opacity 100 % Overflow" at bounding box center [192, 424] width 238 height 96
click at [280, 452] on icon at bounding box center [282, 450] width 9 height 18
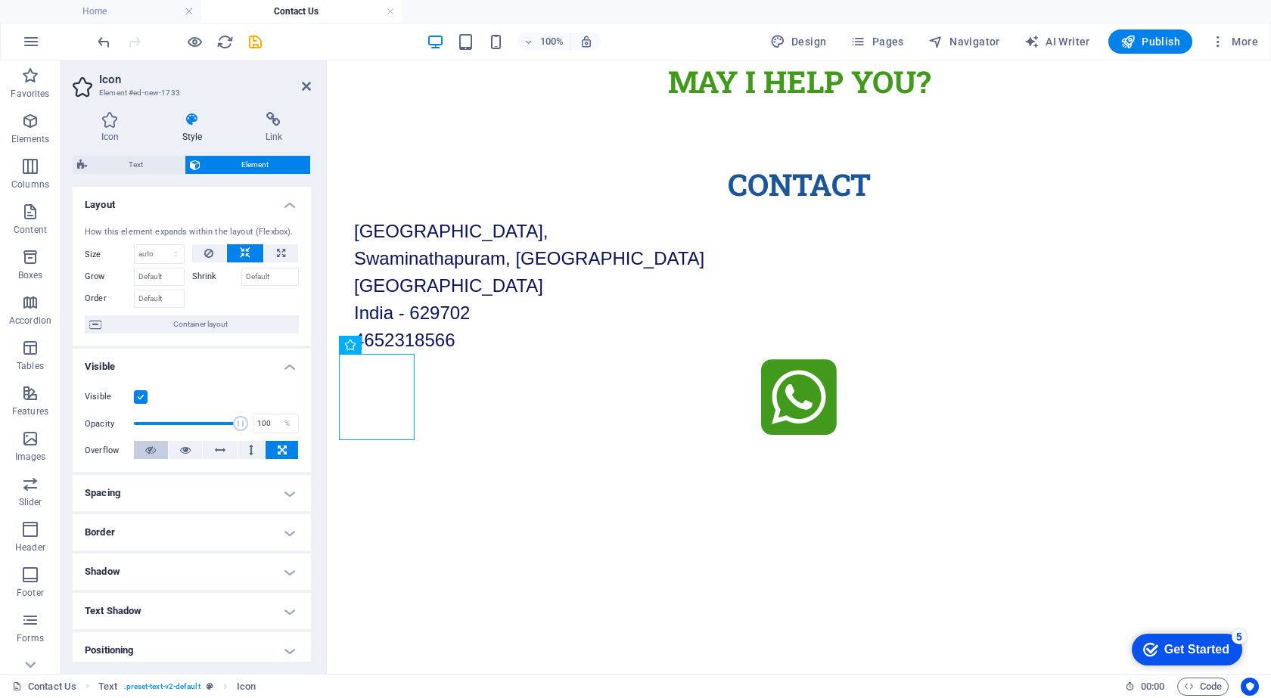
click at [151, 453] on icon at bounding box center [150, 450] width 11 height 18
click at [155, 250] on select "Default auto px % 1/1 1/2 1/3 1/4 1/5 1/6 1/7 1/8 1/9 1/10" at bounding box center [159, 254] width 49 height 18
select select "1/1"
click at [160, 245] on select "Default auto px % 1/1 1/2 1/3 1/4 1/5 1/6 1/7 1/8 1/9 1/10" at bounding box center [159, 254] width 49 height 18
type input "100"
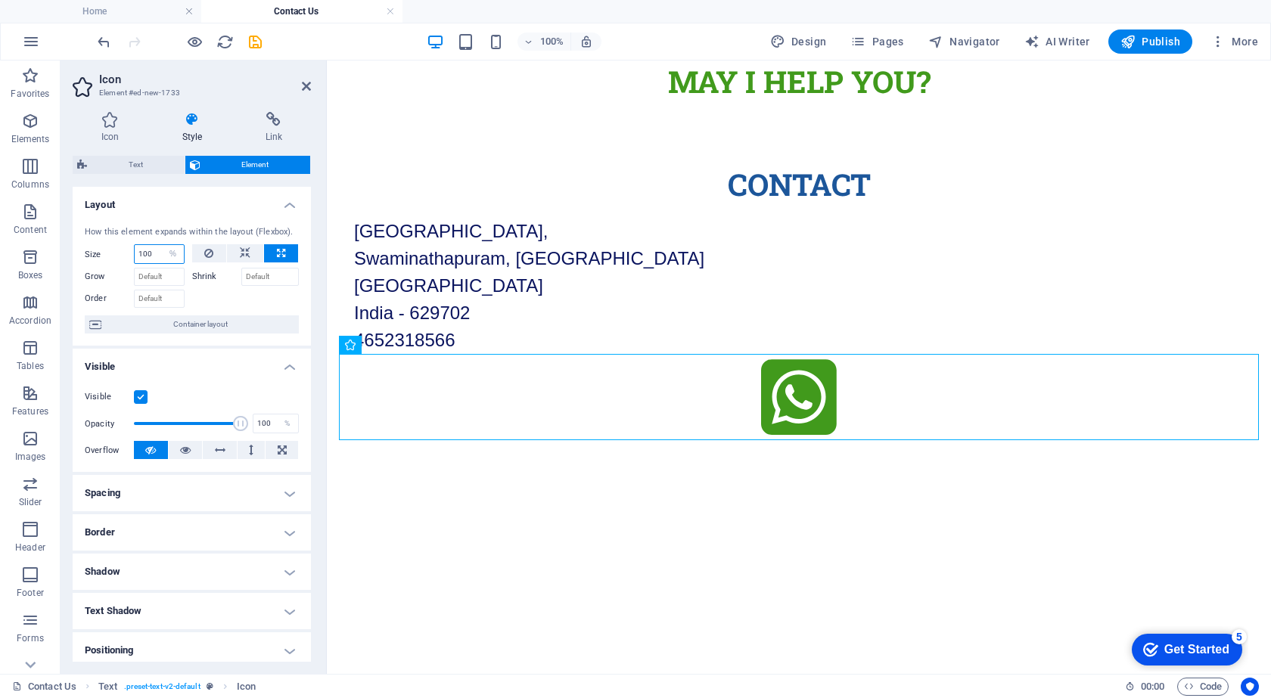
click at [157, 257] on input "100" at bounding box center [159, 254] width 49 height 18
click at [169, 256] on select "Default auto px % 1/1 1/2 1/3 1/4 1/5 1/6 1/7 1/8 1/9 1/10" at bounding box center [173, 254] width 21 height 18
select select "1/5"
click at [163, 245] on select "Default auto px % 1/1 1/2 1/3 1/4 1/5 1/6 1/7 1/8 1/9 1/10" at bounding box center [173, 254] width 21 height 18
type input "20"
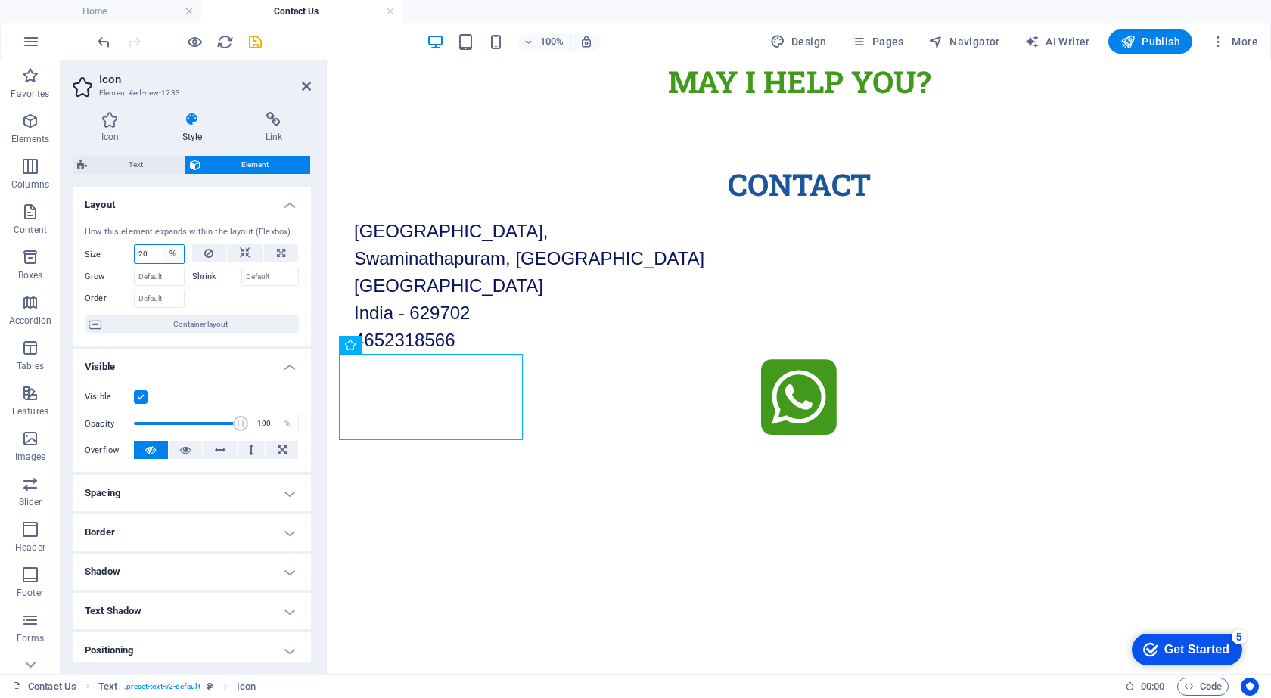
click at [164, 254] on select "Default auto px % 1/1 1/2 1/3 1/4 1/5 1/6 1/7 1/8 1/9 1/10" at bounding box center [173, 254] width 21 height 18
select select "1/10"
click at [163, 245] on select "Default auto px % 1/1 1/2 1/3 1/4 1/5 1/6 1/7 1/8 1/9 1/10" at bounding box center [173, 254] width 21 height 18
type input "10"
select select "%"
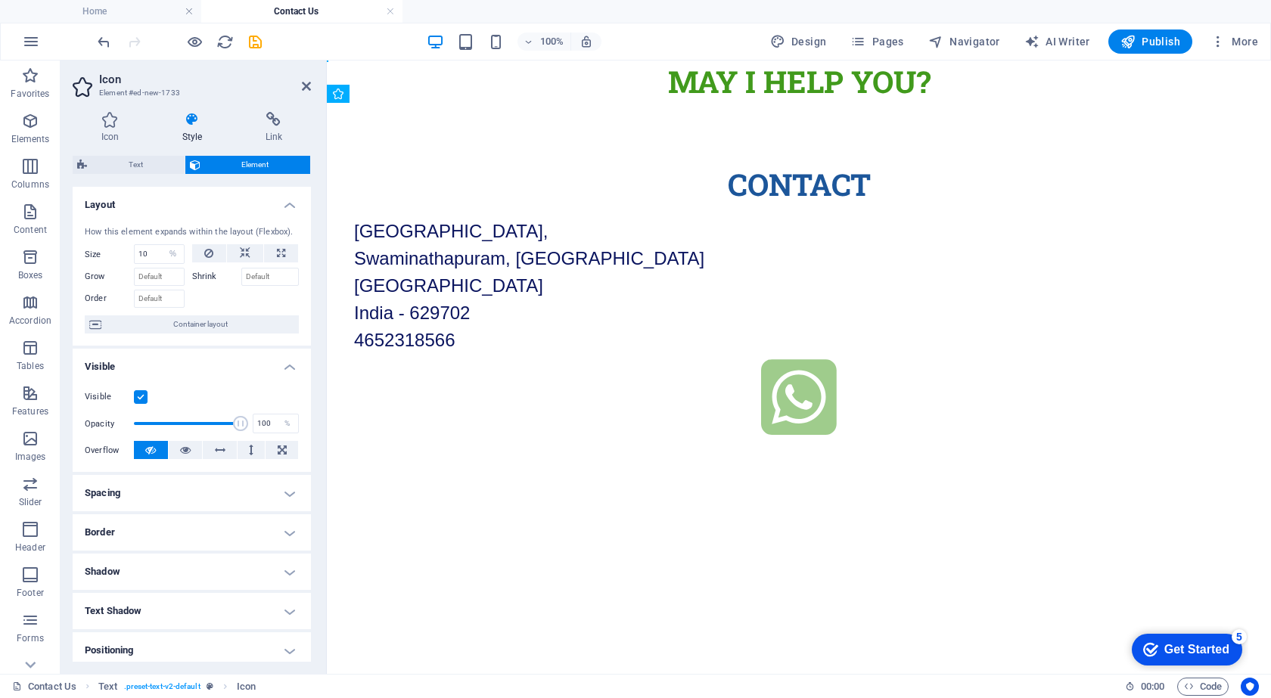
drag, startPoint x: 413, startPoint y: 415, endPoint x: 348, endPoint y: 425, distance: 65.8
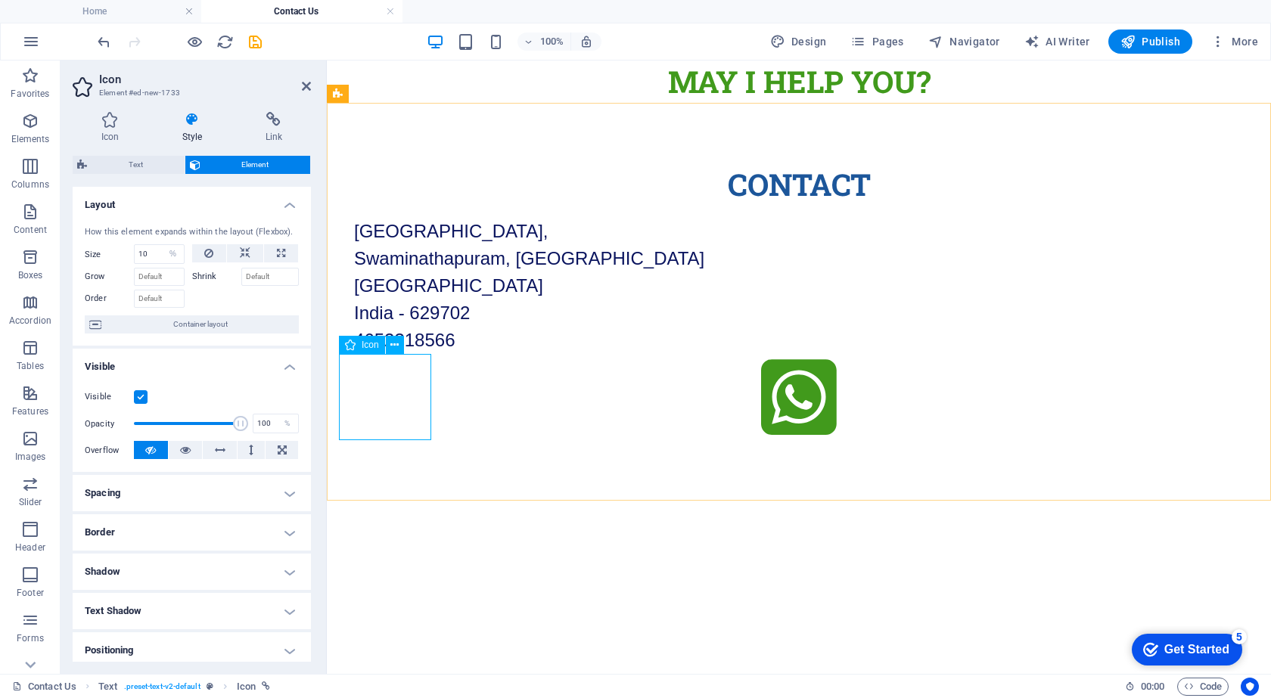
click at [414, 408] on figure at bounding box center [799, 399] width 920 height 91
click at [216, 255] on button at bounding box center [209, 253] width 35 height 18
select select "DISABLED_OPTION_VALUE"
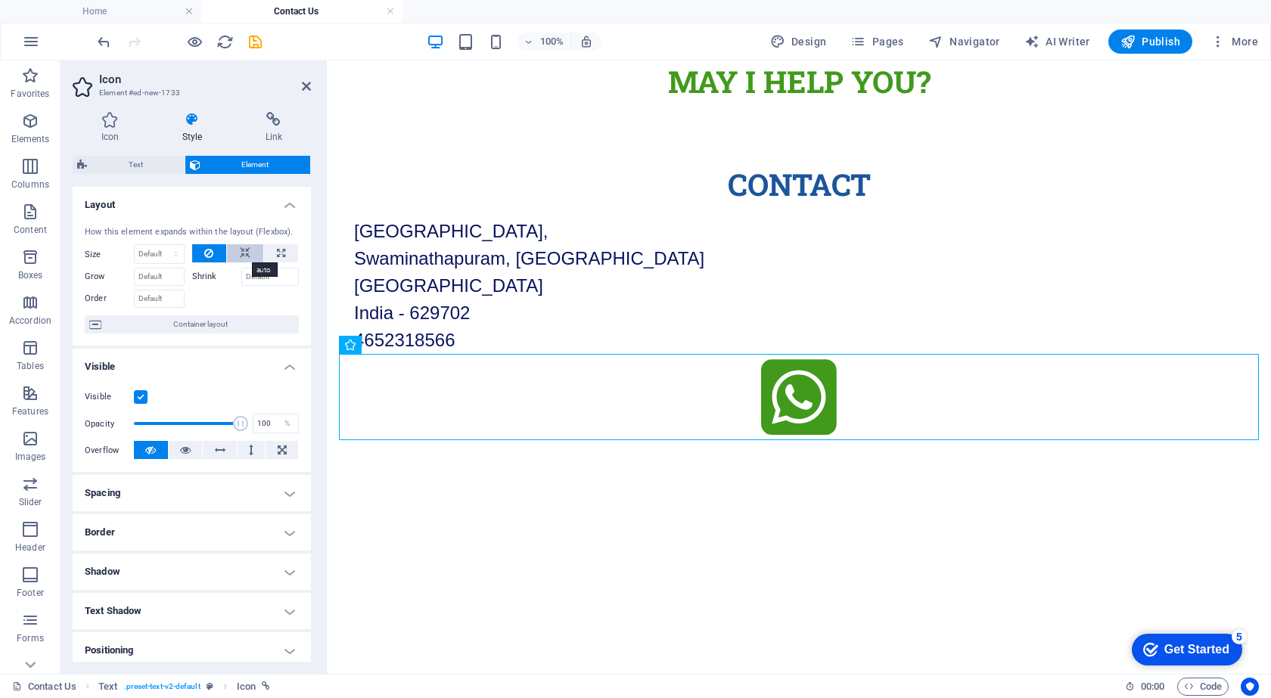
click at [240, 253] on icon at bounding box center [245, 253] width 11 height 18
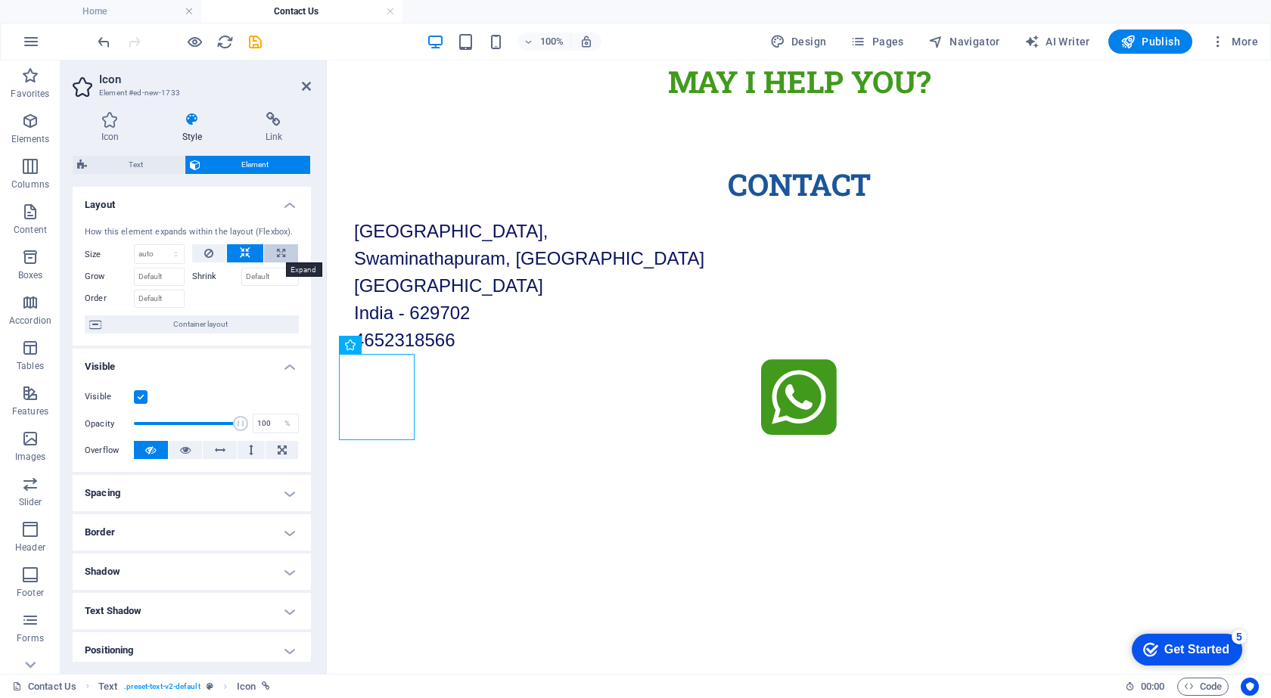
click at [271, 253] on button at bounding box center [281, 253] width 34 height 18
type input "100"
select select "%"
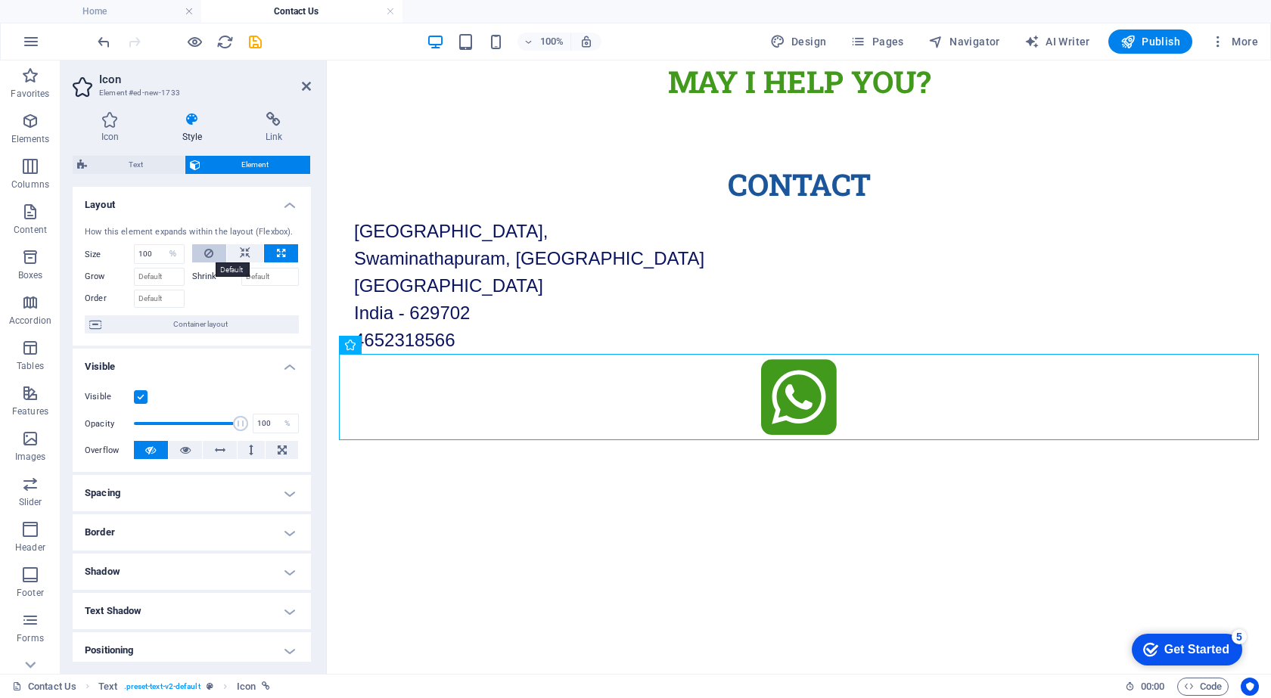
click at [202, 253] on button at bounding box center [209, 253] width 35 height 18
select select "DISABLED_OPTION_VALUE"
click at [194, 275] on label "Shrink" at bounding box center [216, 277] width 49 height 18
click at [241, 275] on input "Shrink" at bounding box center [270, 277] width 58 height 18
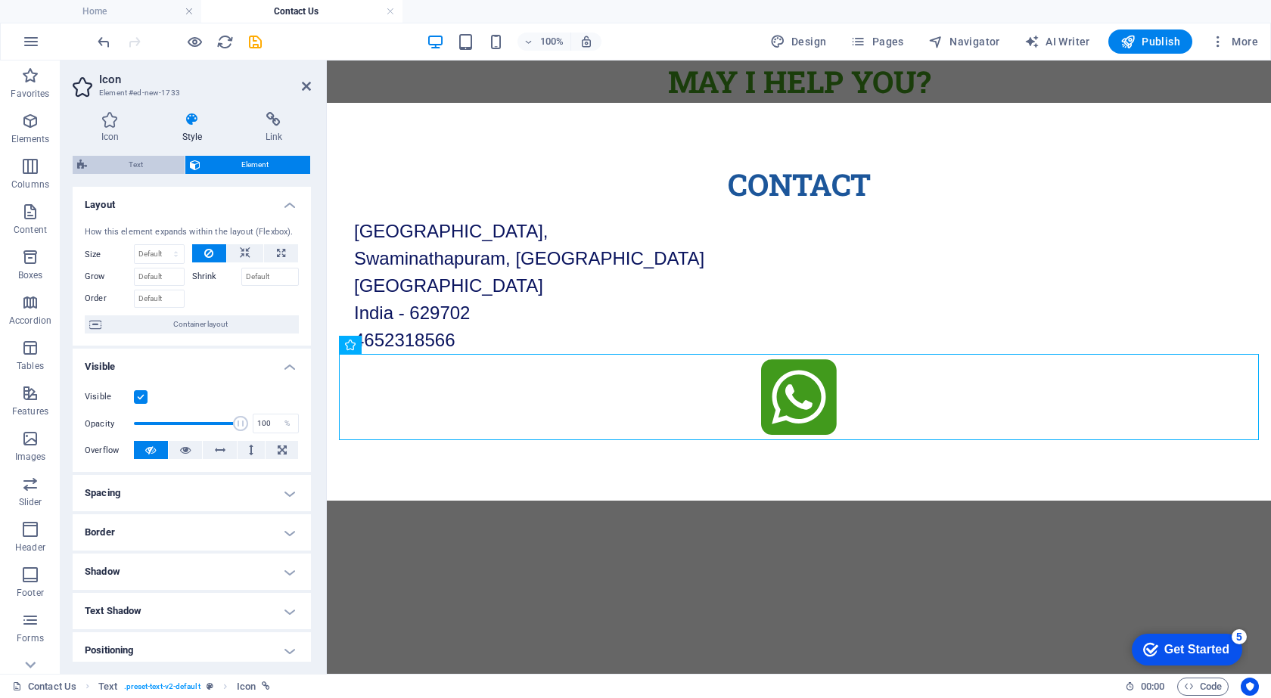
click at [127, 161] on span "Text" at bounding box center [136, 165] width 89 height 18
select select "preset-text-v2-default"
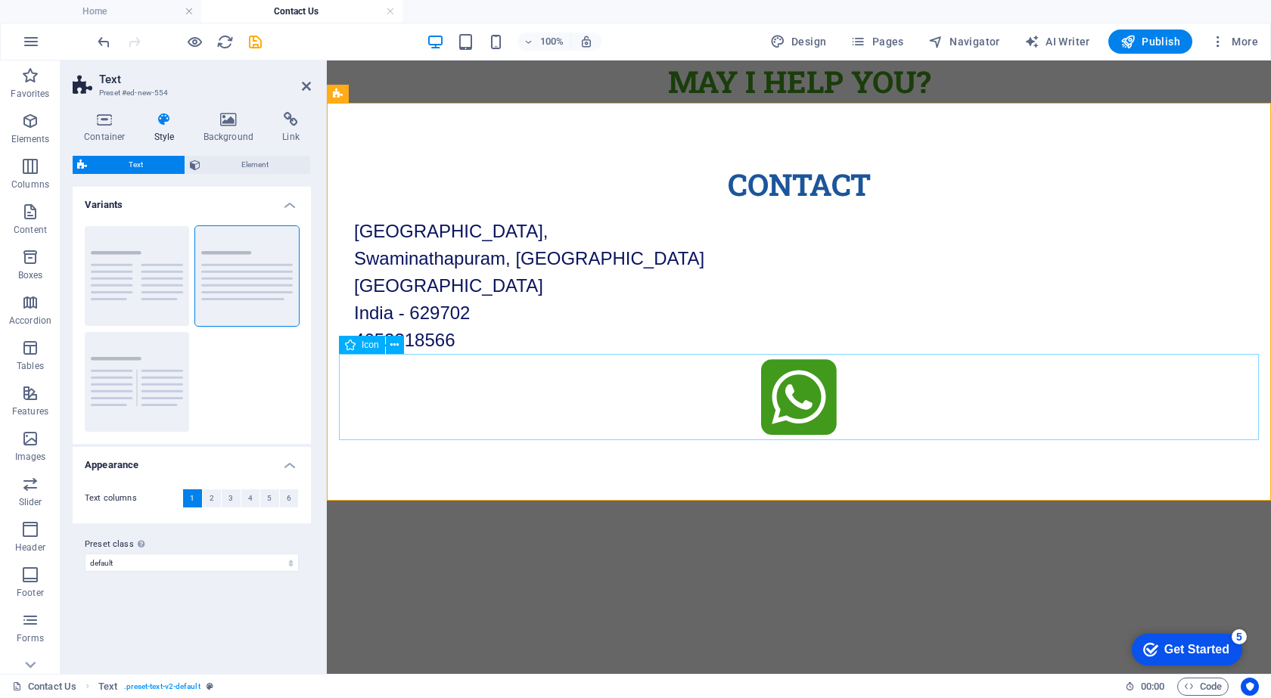
click at [789, 393] on figure at bounding box center [799, 399] width 920 height 91
click at [85, 128] on h4 "Container" at bounding box center [108, 128] width 70 height 32
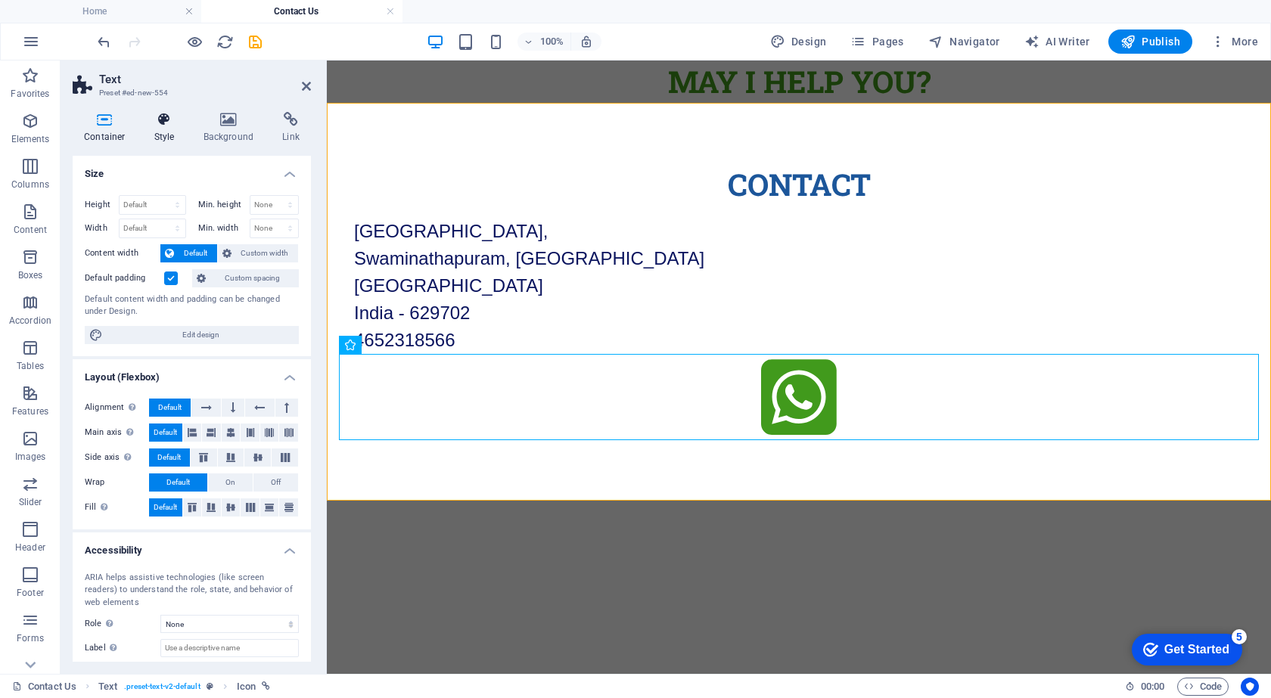
click at [158, 132] on h4 "Style" at bounding box center [167, 128] width 49 height 32
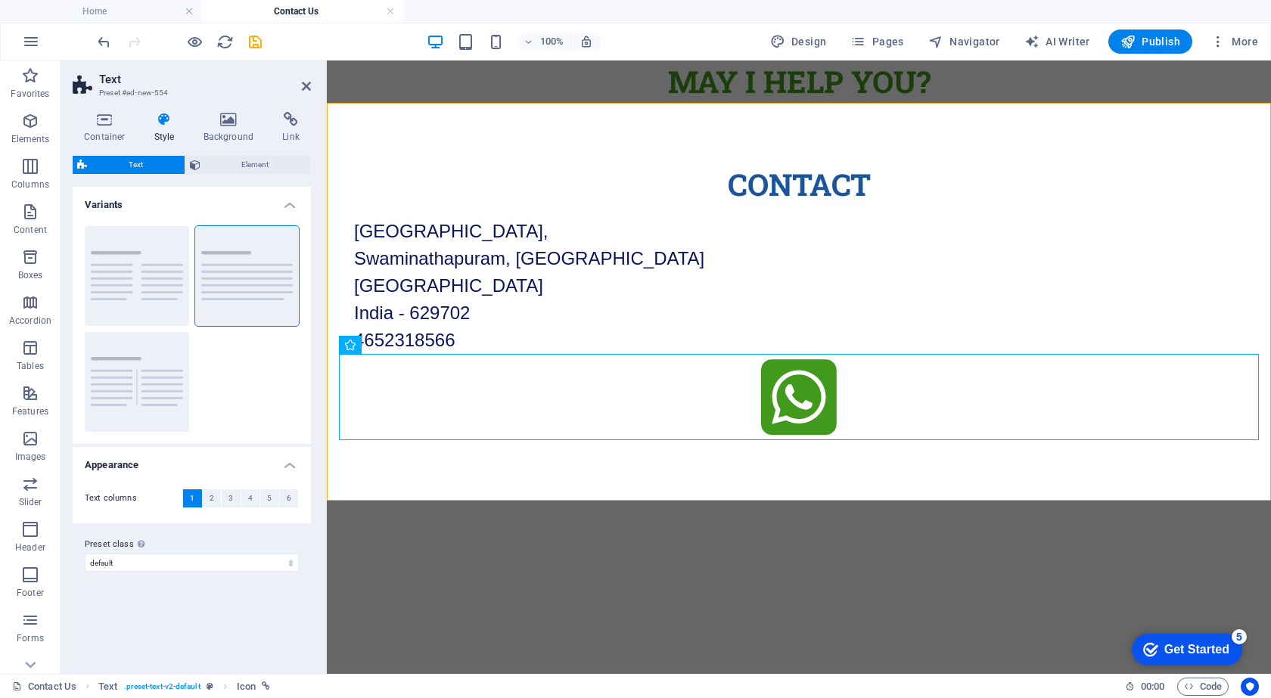
click at [186, 132] on h4 "Style" at bounding box center [167, 128] width 49 height 32
click at [211, 135] on h4 "Background" at bounding box center [231, 128] width 79 height 32
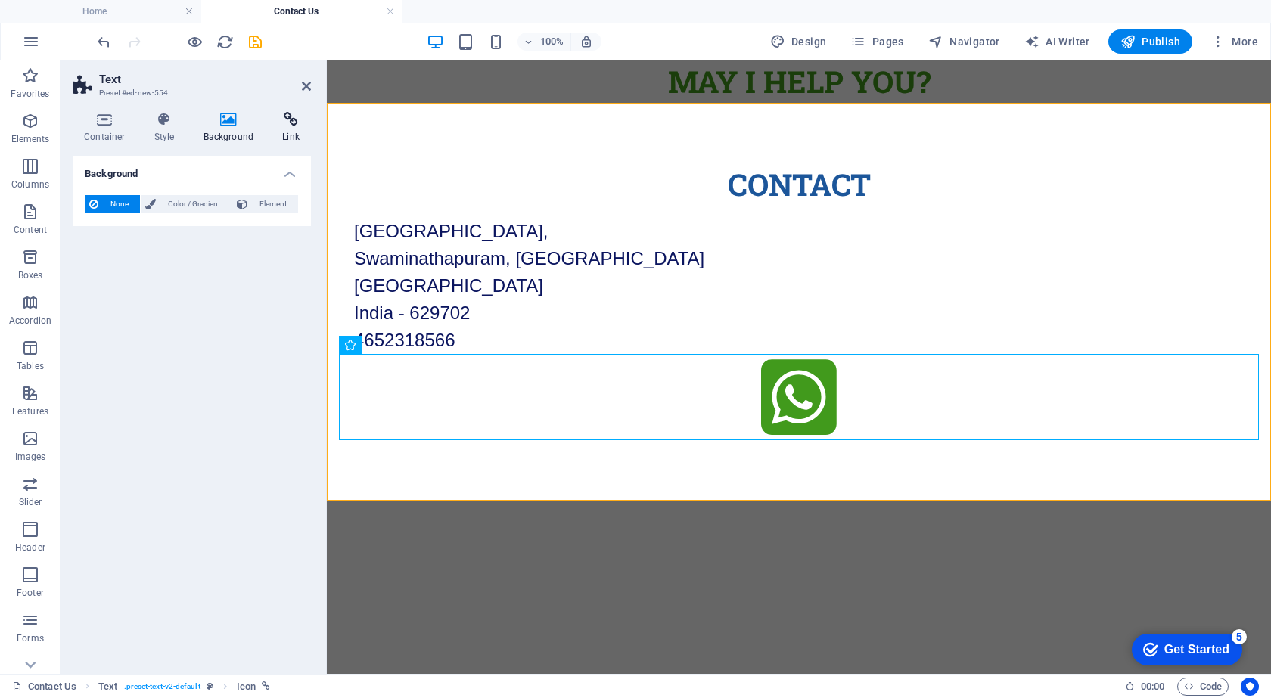
click at [282, 133] on h4 "Link" at bounding box center [291, 128] width 40 height 32
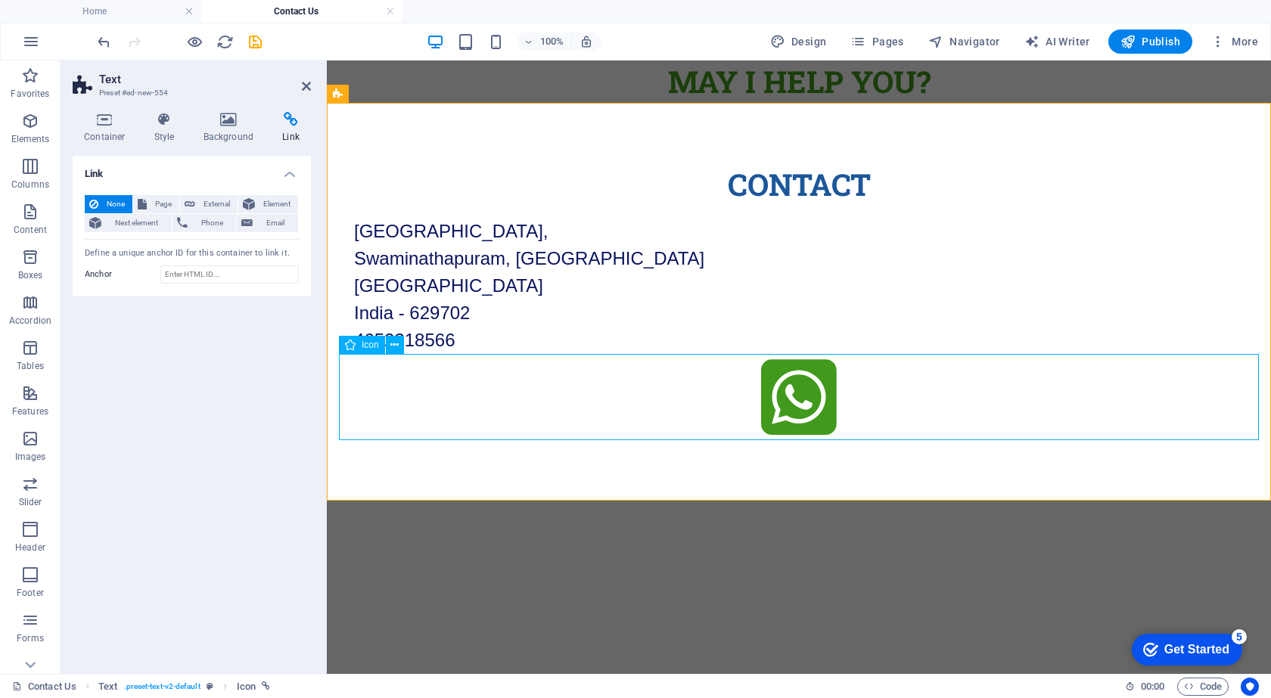
click at [826, 402] on figure at bounding box center [799, 399] width 920 height 91
click at [807, 400] on figure at bounding box center [799, 399] width 920 height 91
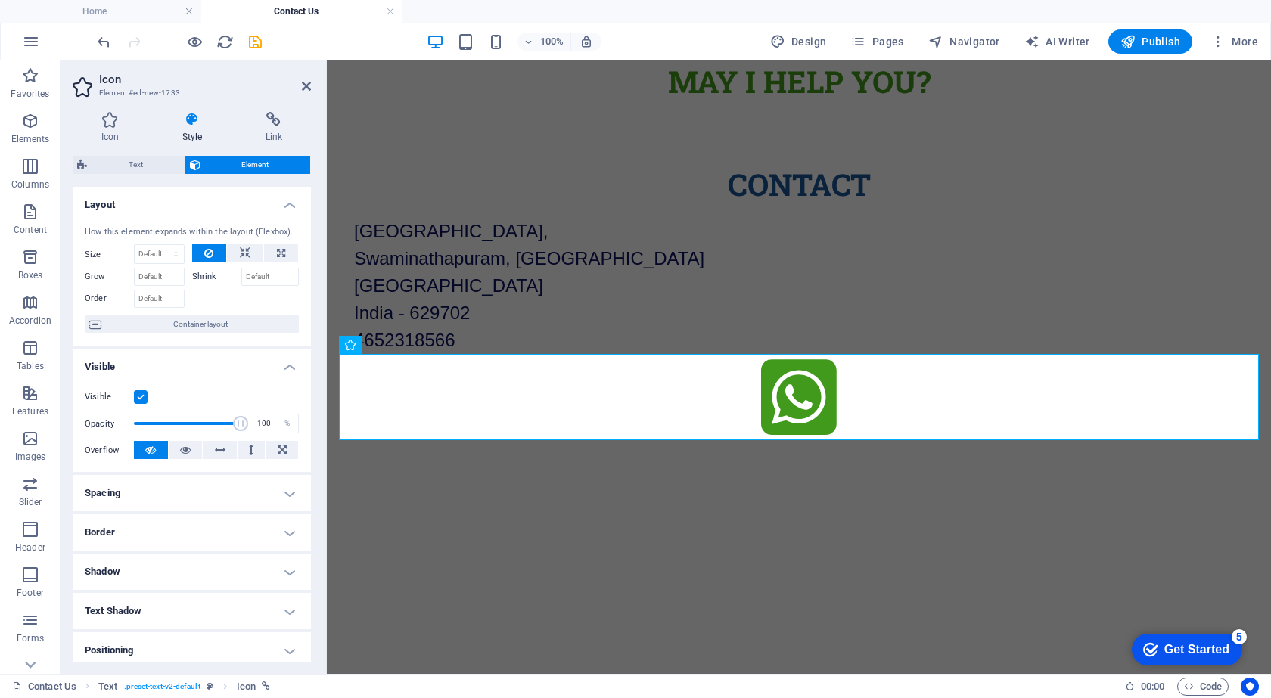
click at [185, 114] on icon at bounding box center [192, 119] width 77 height 15
click at [250, 120] on icon at bounding box center [274, 119] width 74 height 15
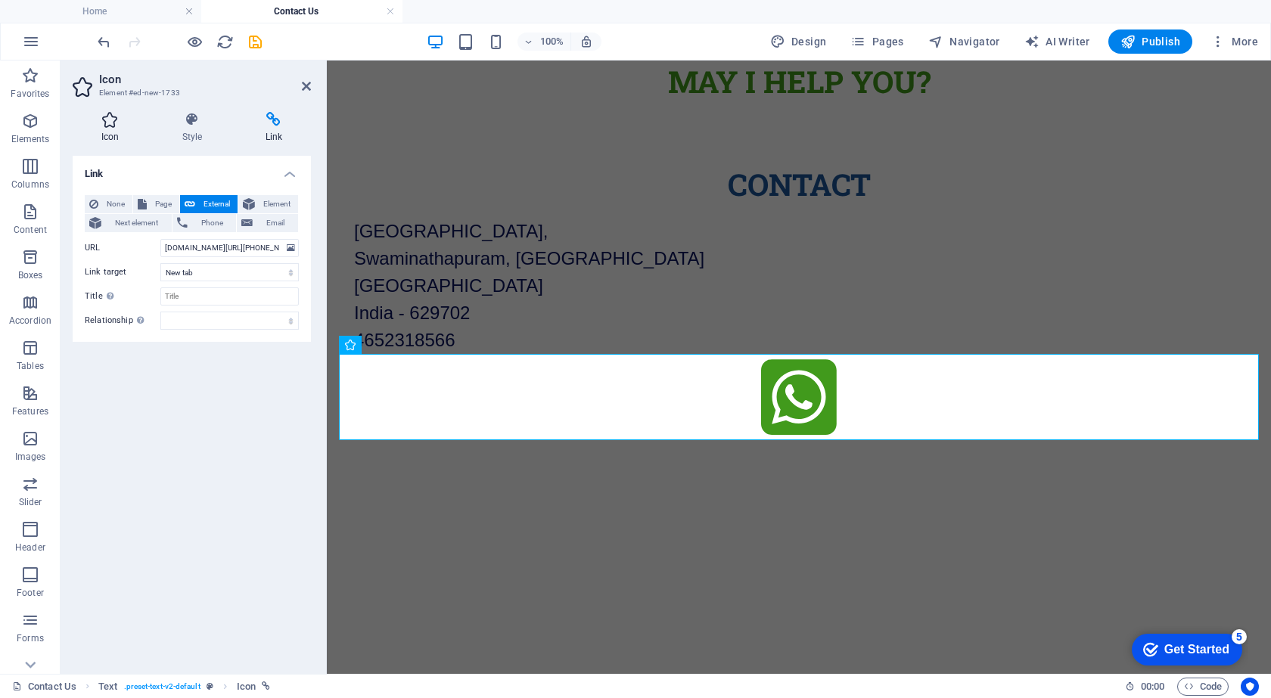
click at [108, 130] on h4 "Icon" at bounding box center [113, 128] width 81 height 32
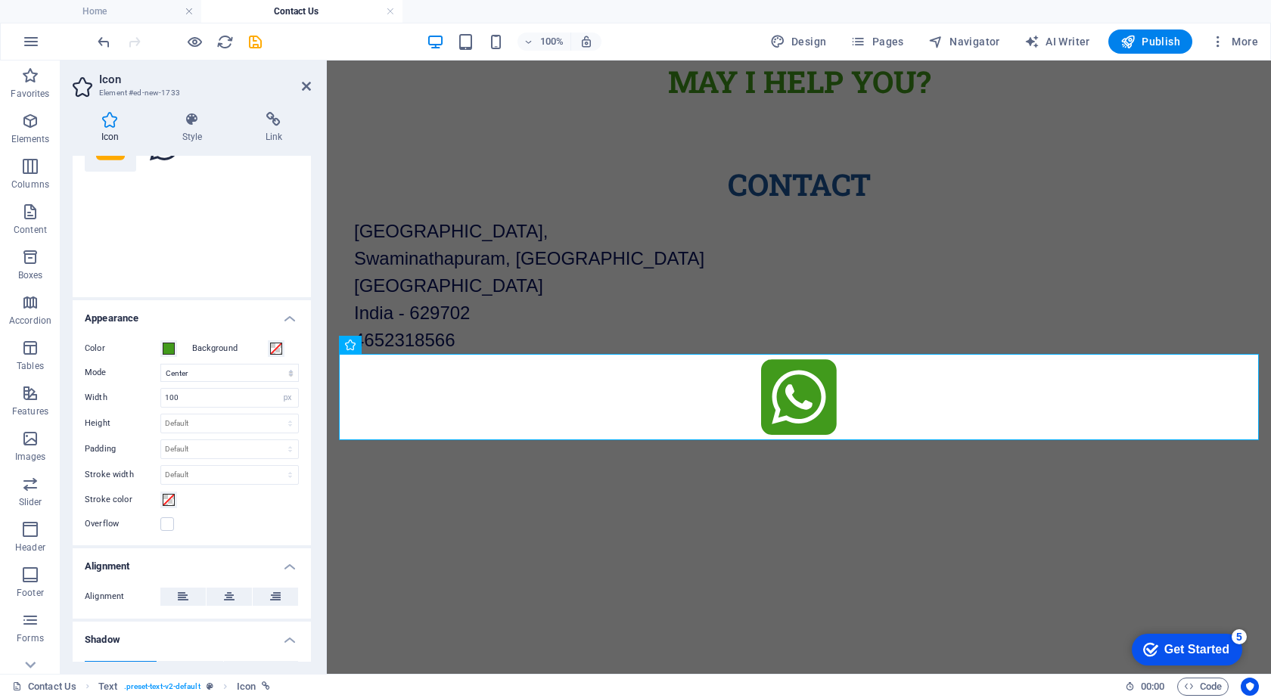
scroll to position [227, 0]
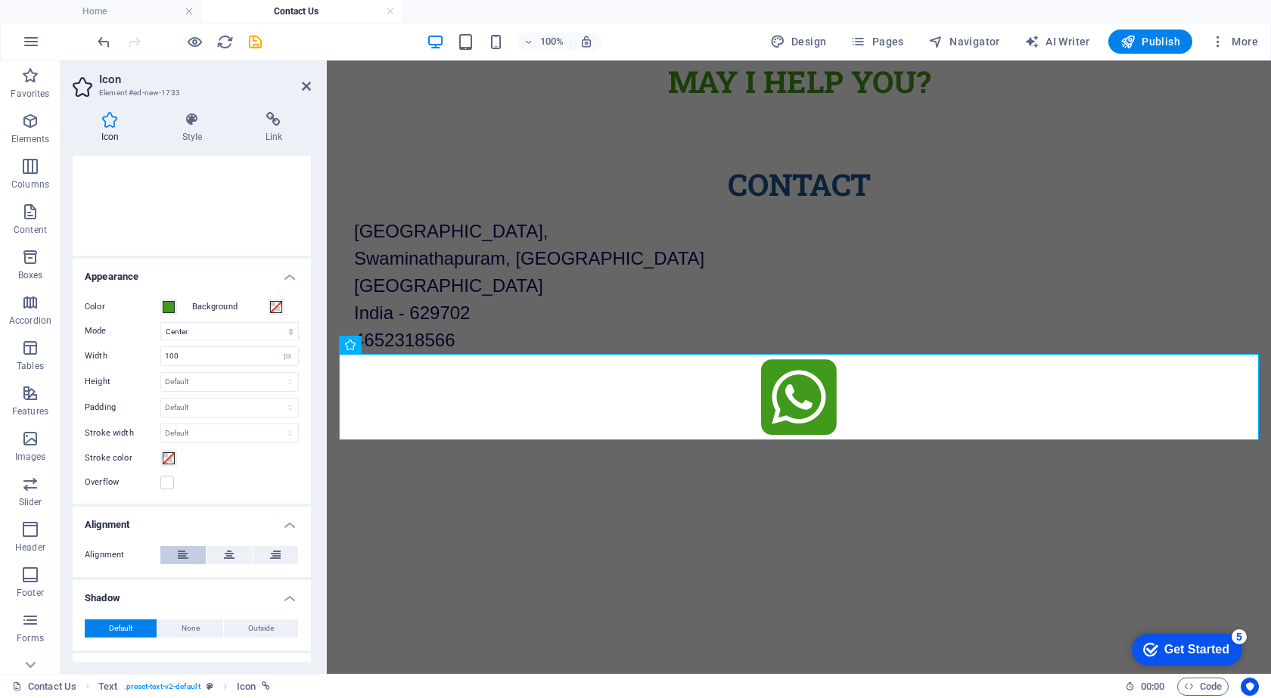
click at [180, 555] on icon at bounding box center [183, 555] width 11 height 18
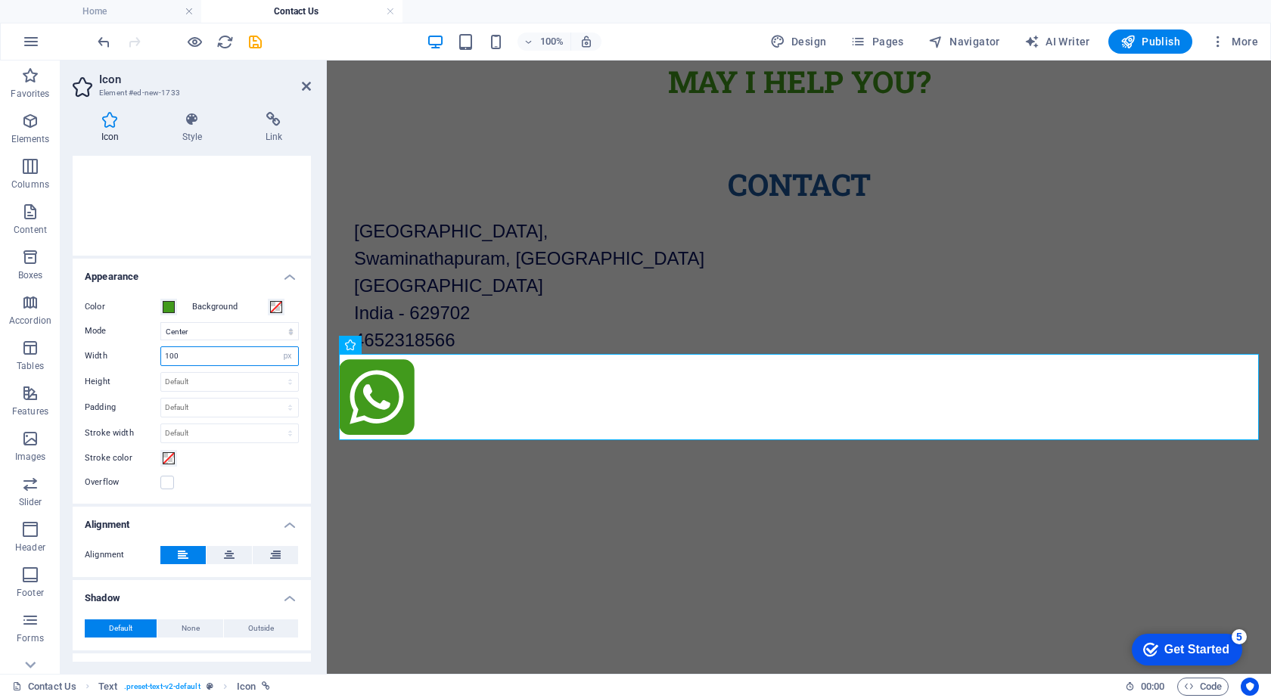
drag, startPoint x: 185, startPoint y: 358, endPoint x: 150, endPoint y: 353, distance: 35.8
click at [150, 353] on div "Width 100 Default auto px rem % em vh vw" at bounding box center [192, 357] width 214 height 20
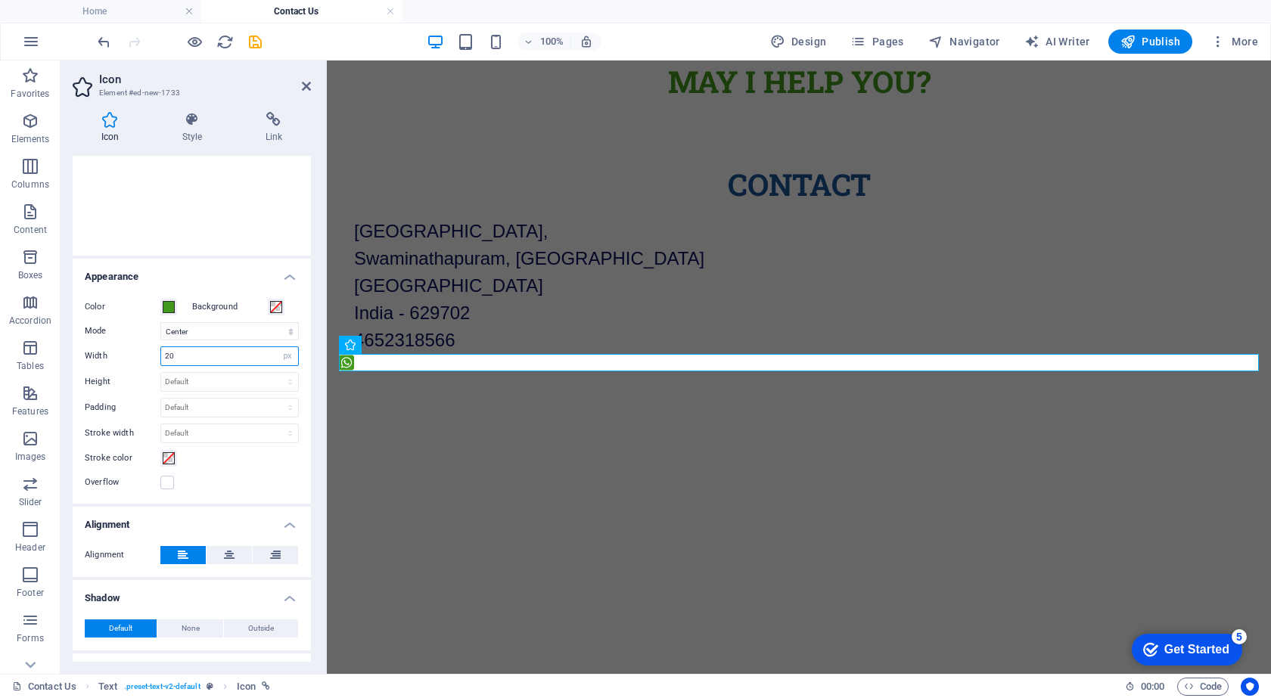
drag, startPoint x: 181, startPoint y: 356, endPoint x: 129, endPoint y: 353, distance: 52.3
click at [129, 353] on div "Width 20 Default auto px rem % em vh vw" at bounding box center [192, 357] width 214 height 20
type input "30"
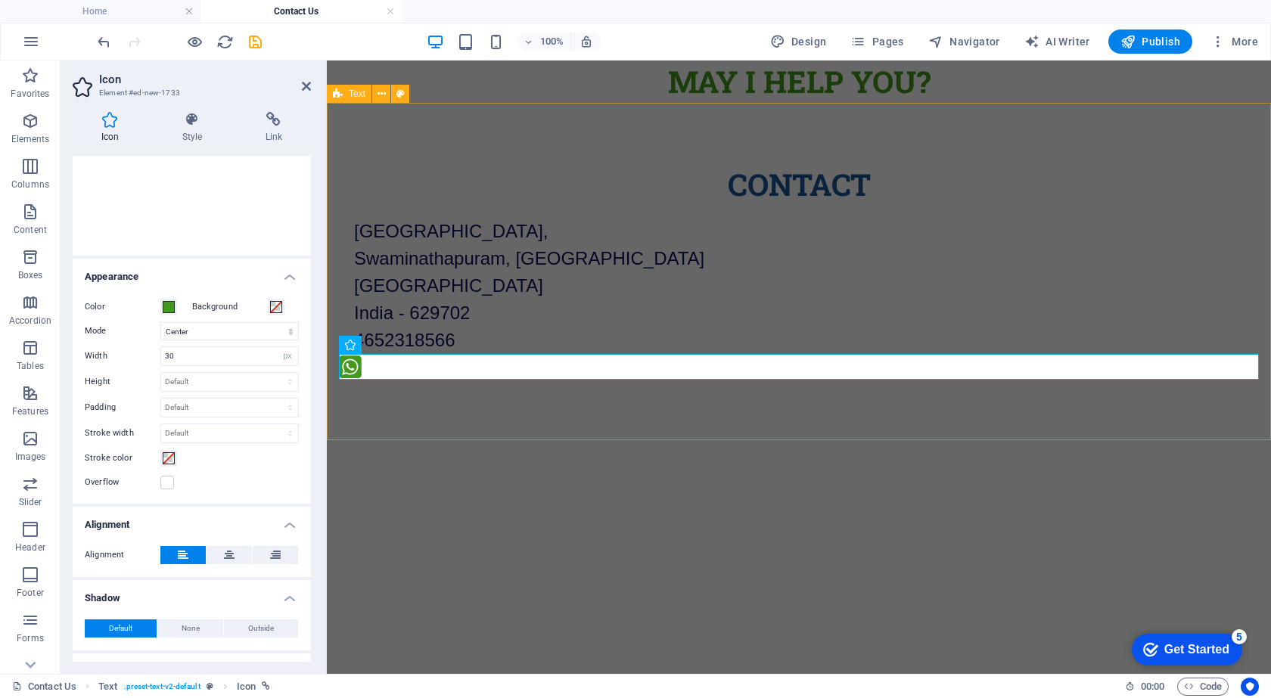
click at [393, 403] on div "Contact Main Road, Near Vivekanandapuram, Swaminathapuram, Kanyakumari Tamil Na…" at bounding box center [799, 274] width 944 height 342
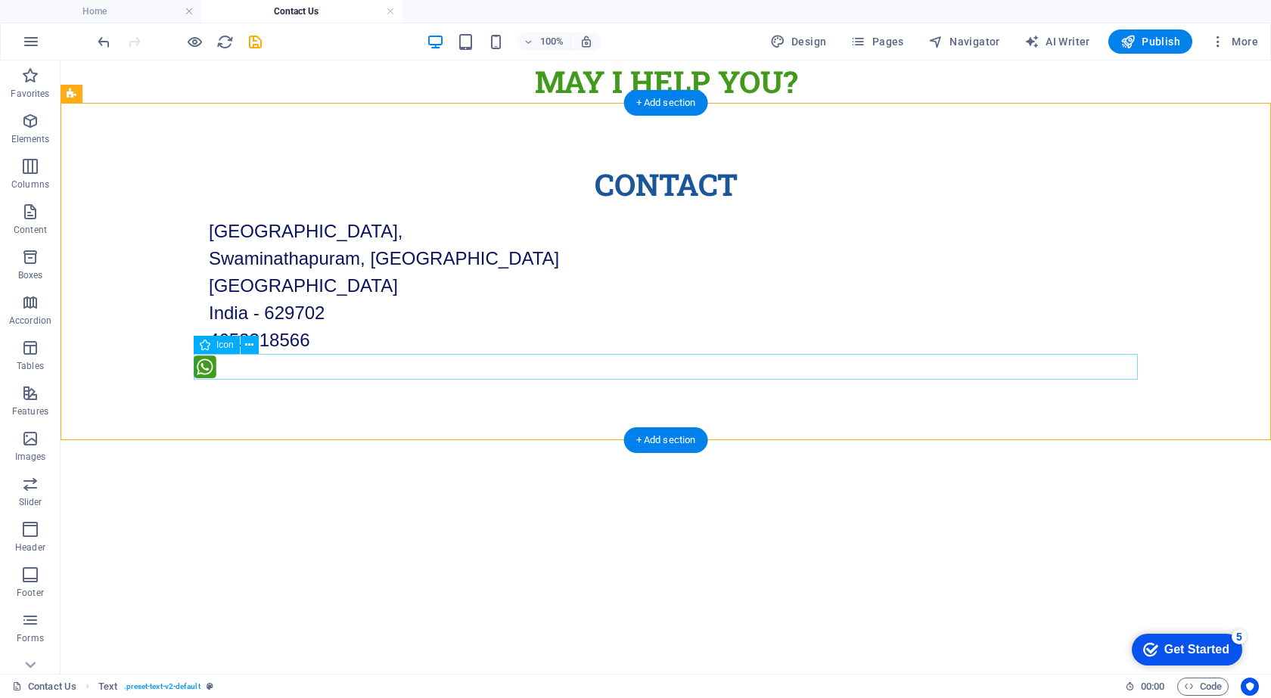
click at [204, 368] on figure at bounding box center [666, 369] width 944 height 30
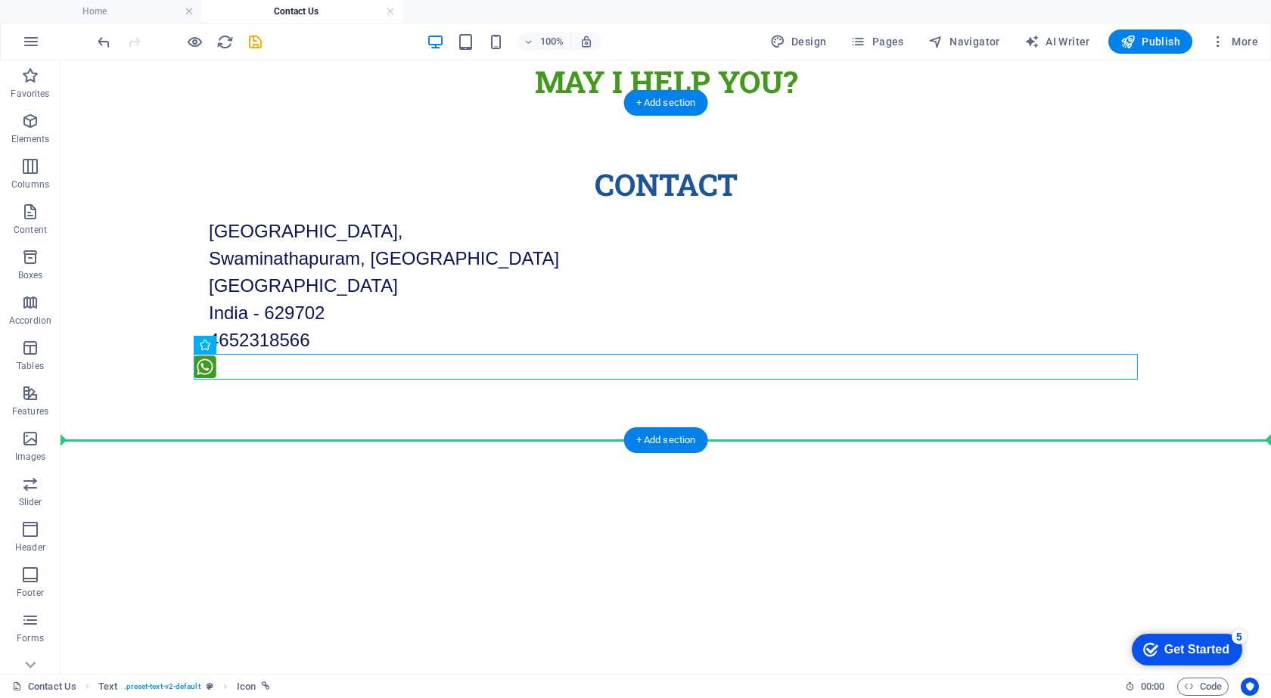
drag, startPoint x: 204, startPoint y: 368, endPoint x: 189, endPoint y: 335, distance: 35.9
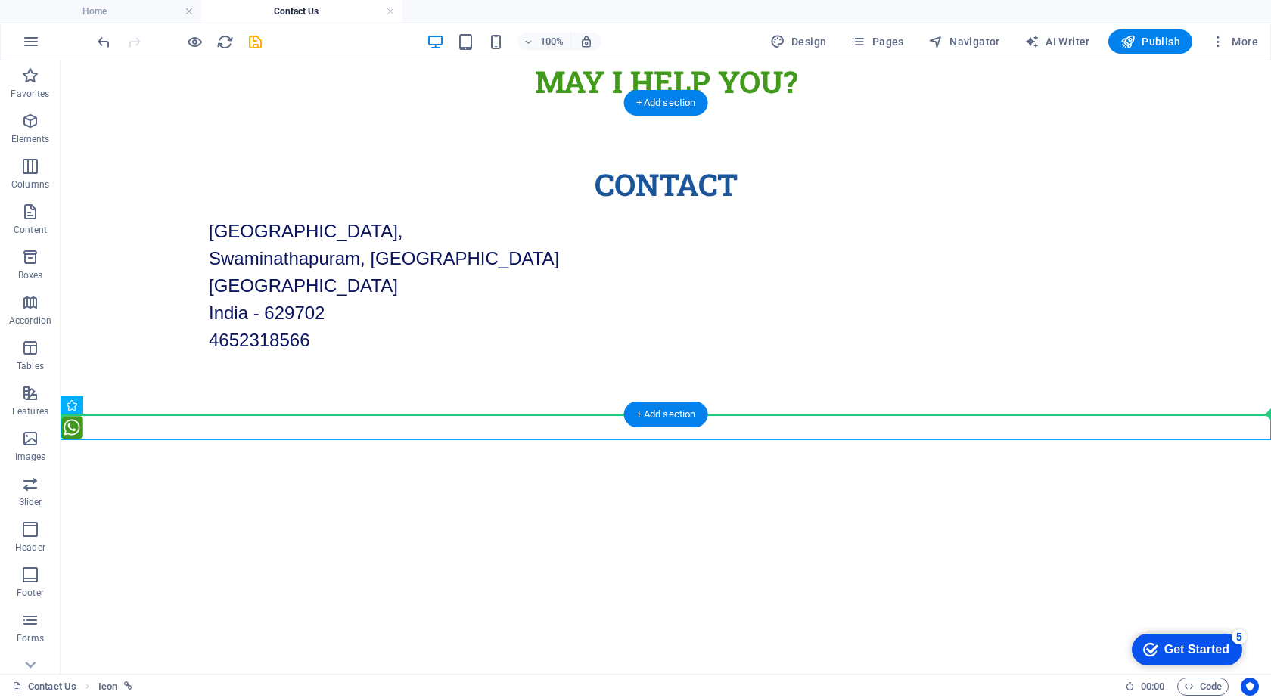
drag, startPoint x: 68, startPoint y: 427, endPoint x: 187, endPoint y: 343, distance: 145.9
drag, startPoint x: 76, startPoint y: 426, endPoint x: 196, endPoint y: 354, distance: 140.1
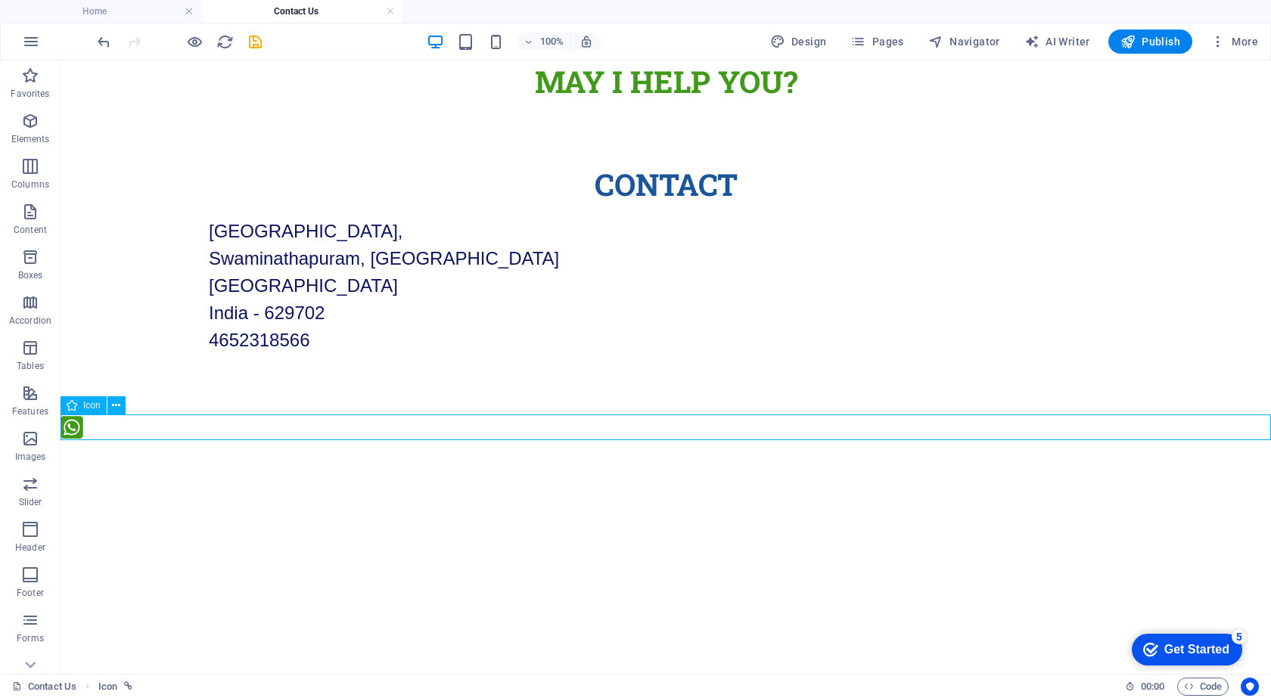
click at [86, 430] on figure at bounding box center [666, 430] width 1210 height 30
click at [73, 427] on figure at bounding box center [666, 430] width 1210 height 30
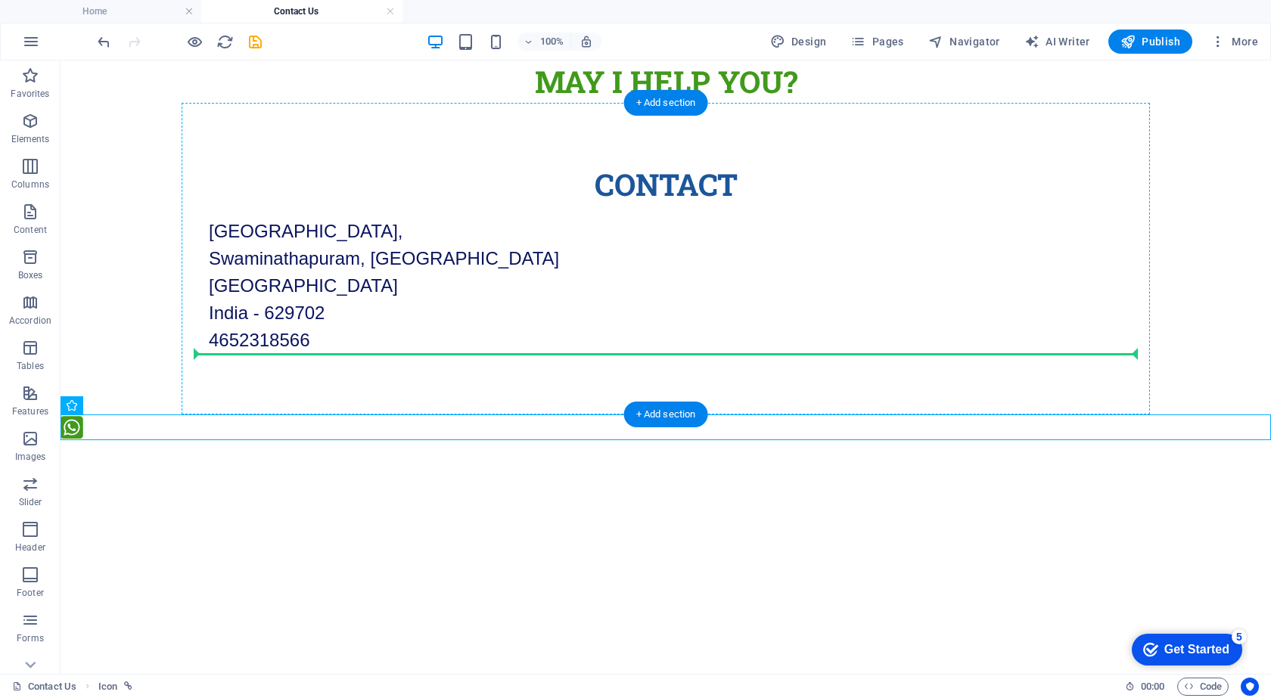
drag, startPoint x: 73, startPoint y: 427, endPoint x: 209, endPoint y: 315, distance: 176.3
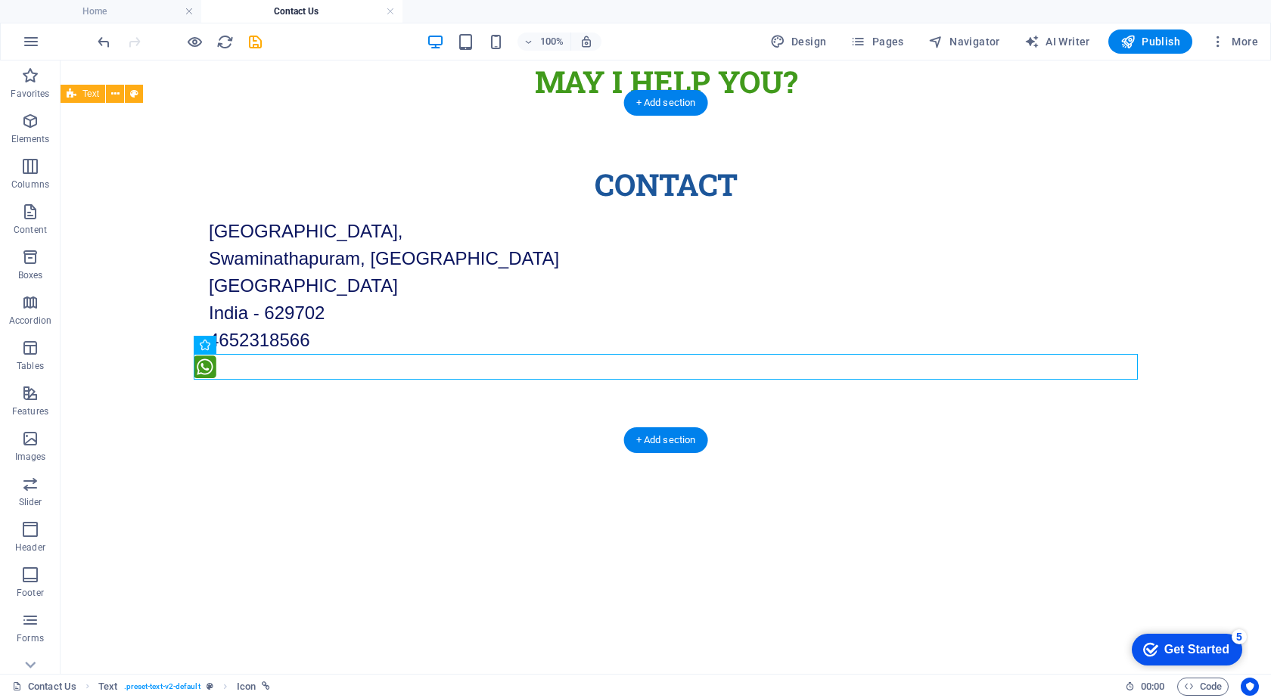
click at [278, 396] on div "Contact Main Road, Near Vivekanandapuram, Swaminathapuram, Kanyakumari Tamil Na…" at bounding box center [666, 274] width 1210 height 342
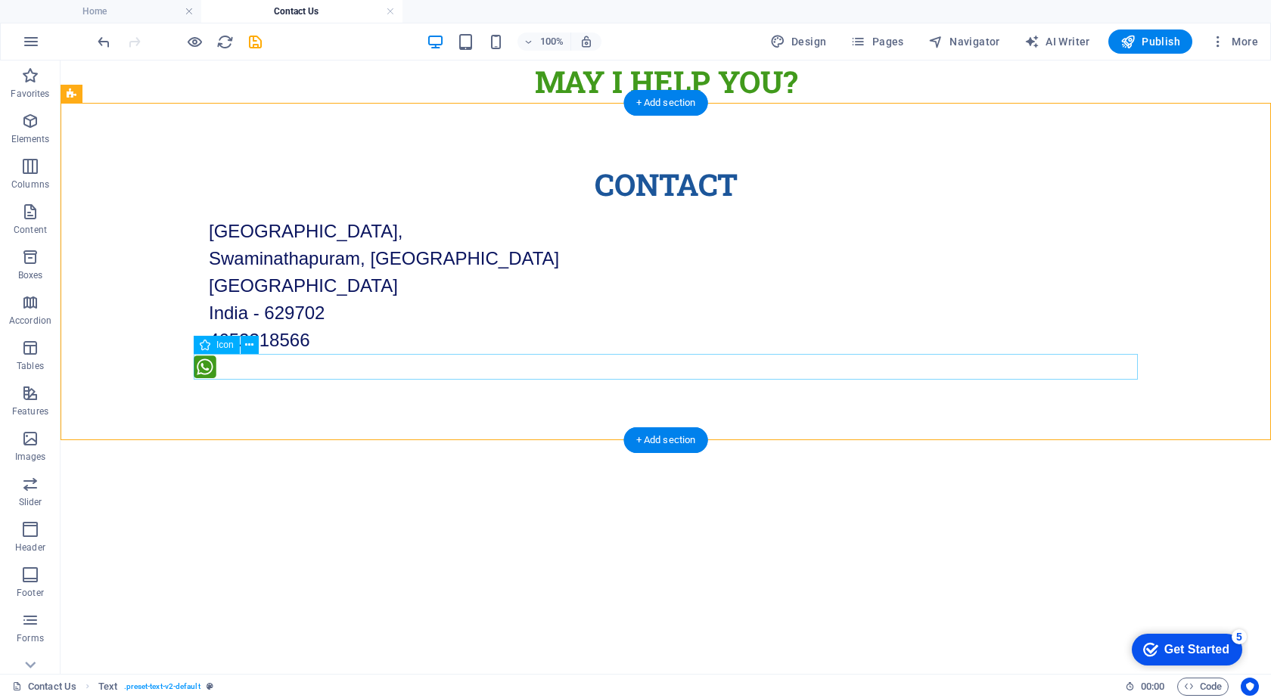
click at [272, 369] on figure at bounding box center [666, 369] width 944 height 30
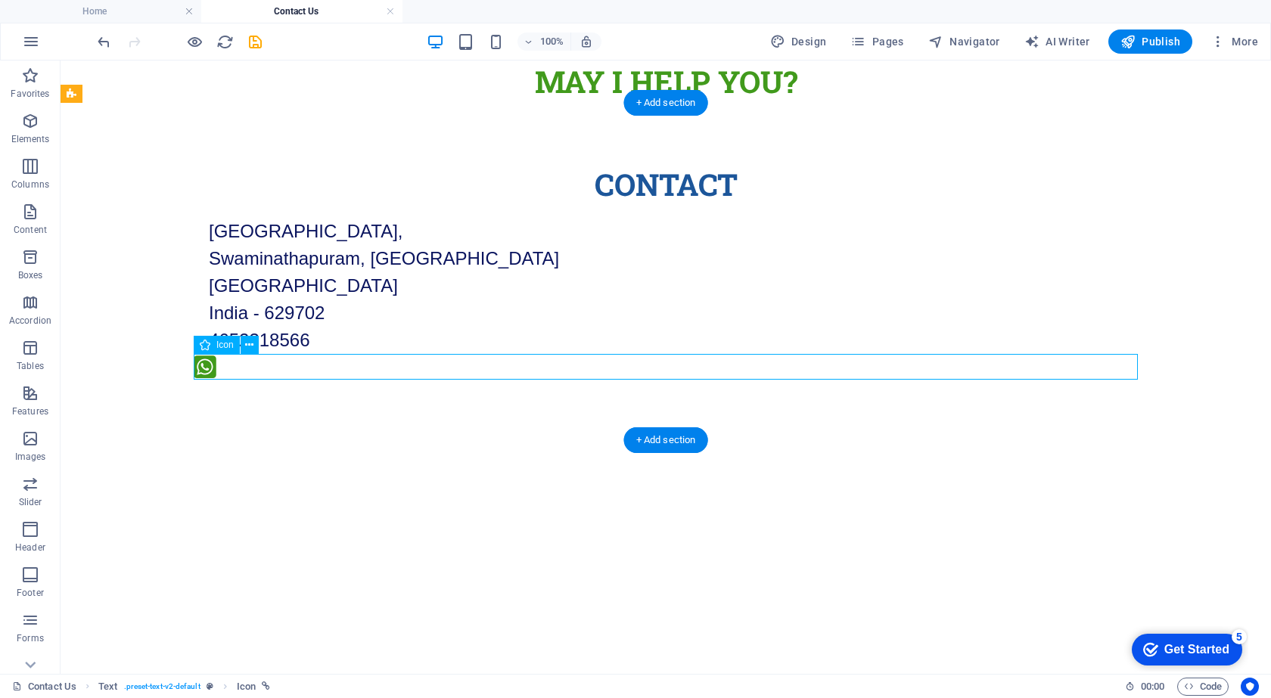
click at [237, 370] on figure at bounding box center [666, 369] width 944 height 30
select select "xMidYMid"
select select "px"
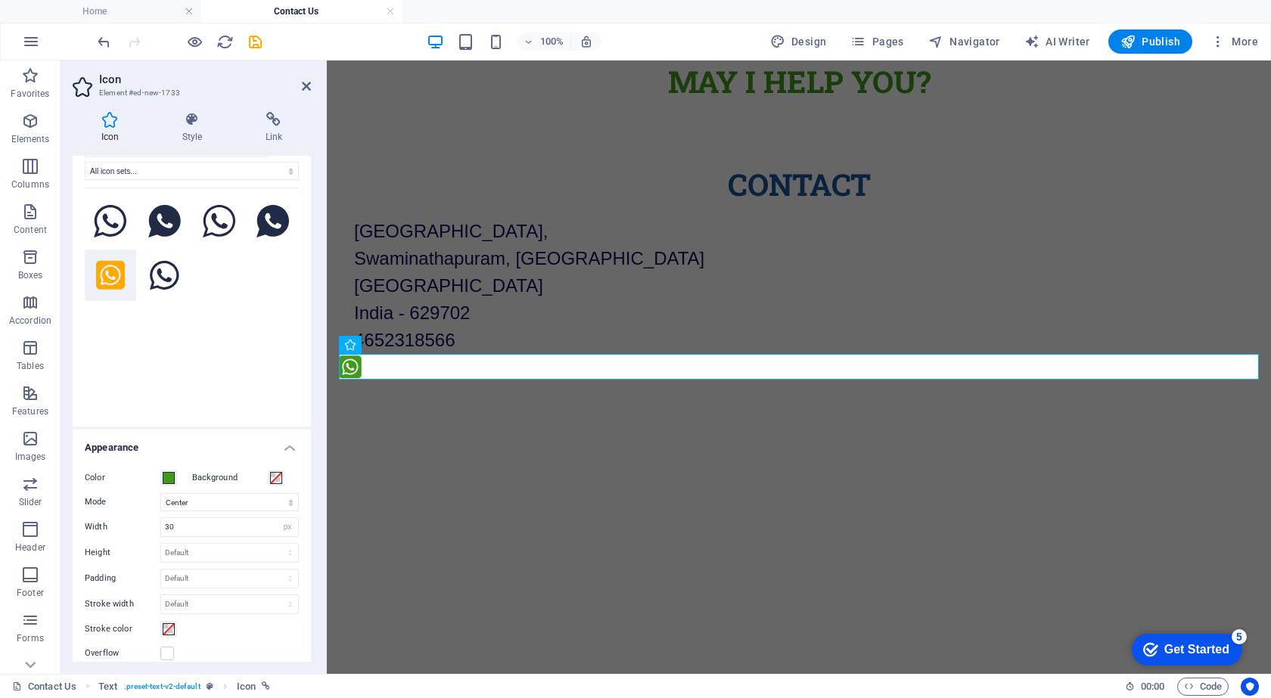
scroll to position [76, 0]
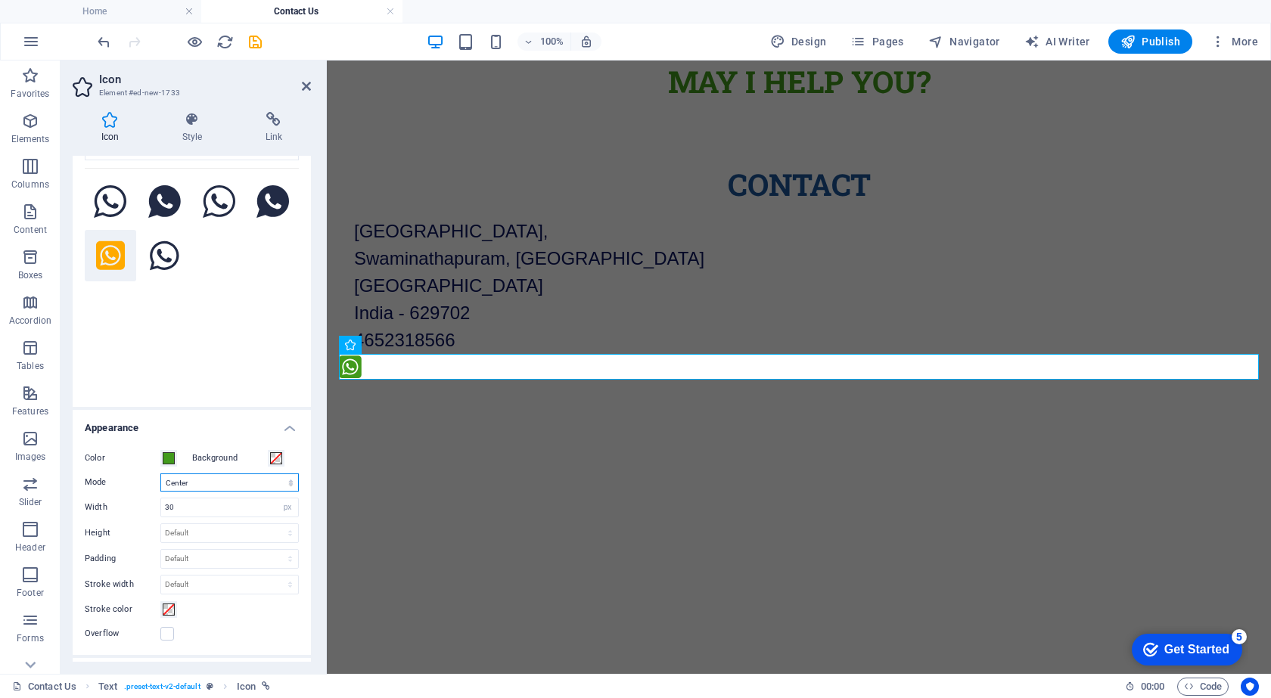
click at [214, 486] on select "Scale Left Center Right" at bounding box center [229, 483] width 138 height 18
select select "xMinYMid"
click at [160, 474] on select "Scale Left Center Right" at bounding box center [229, 483] width 138 height 18
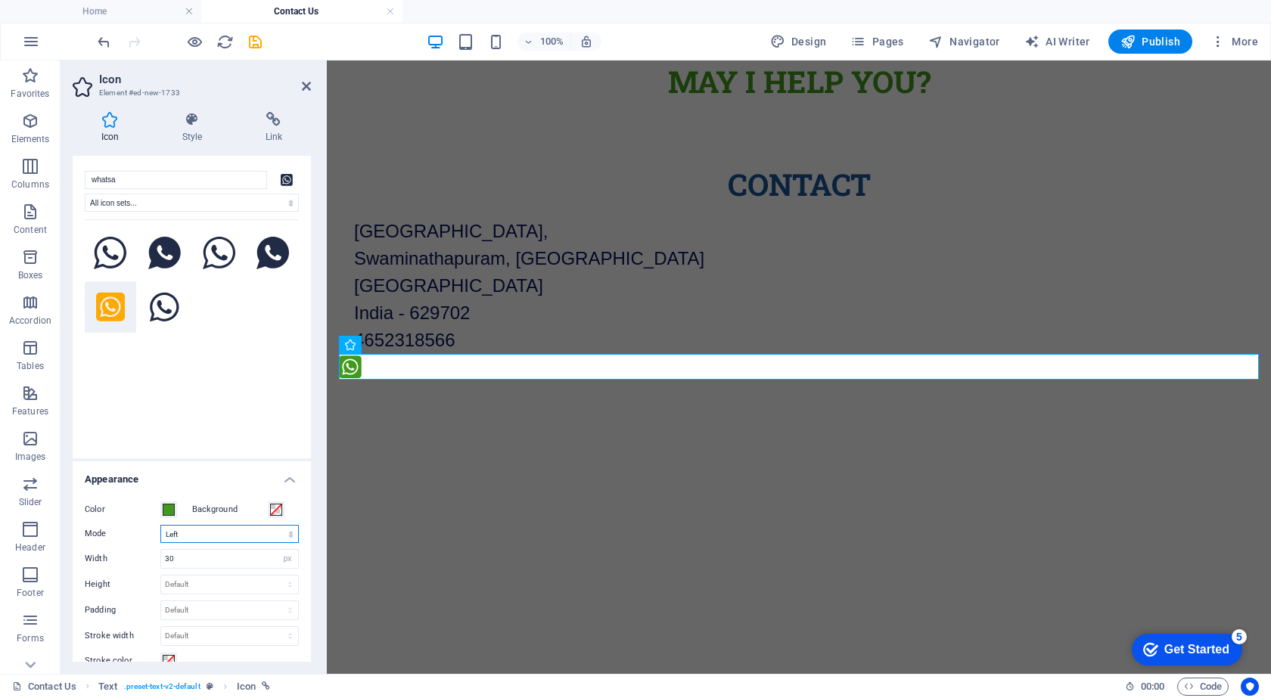
scroll to position [0, 0]
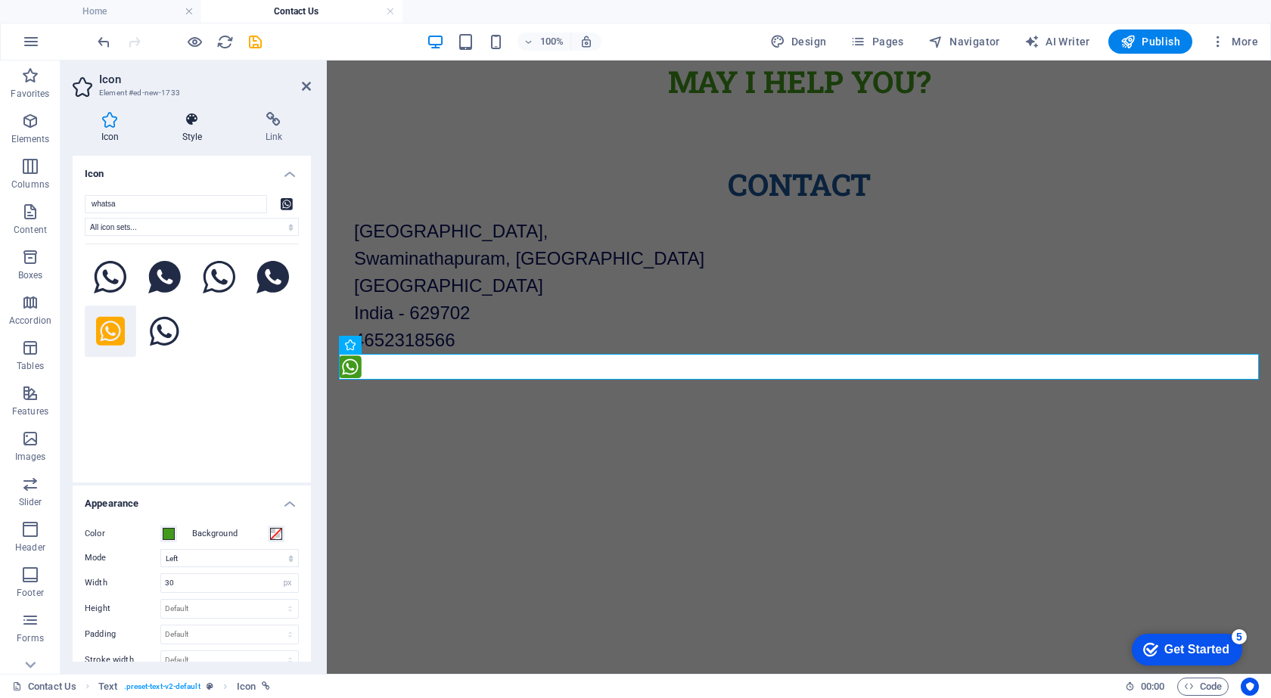
click at [210, 126] on icon at bounding box center [192, 119] width 77 height 15
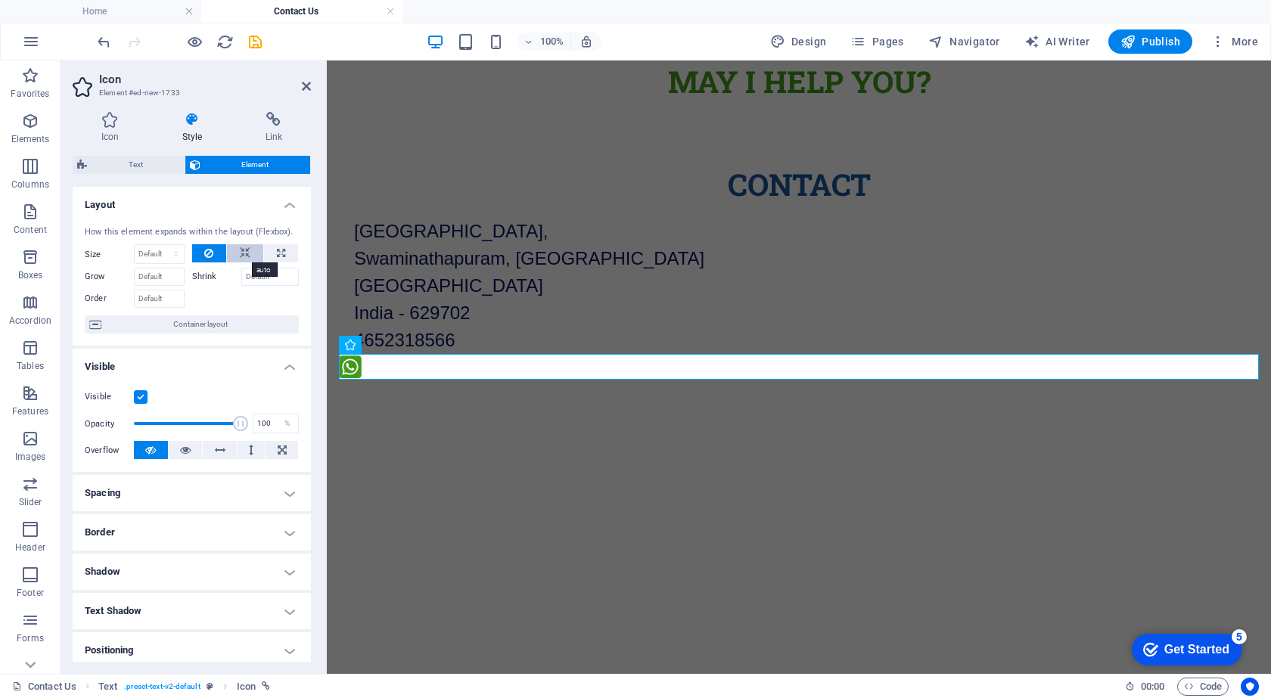
click at [247, 247] on icon at bounding box center [245, 253] width 11 height 18
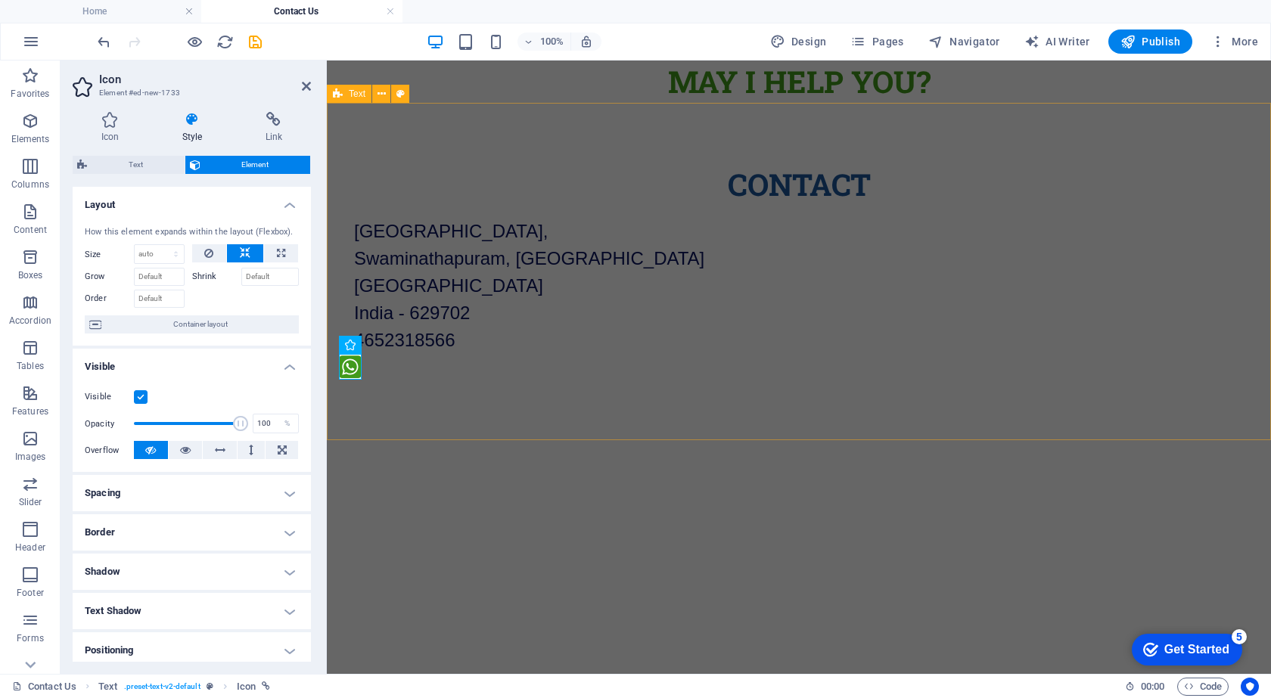
click at [443, 399] on div "Contact Main Road, Near Vivekanandapuram, Swaminathapuram, Kanyakumari Tamil Na…" at bounding box center [799, 274] width 944 height 342
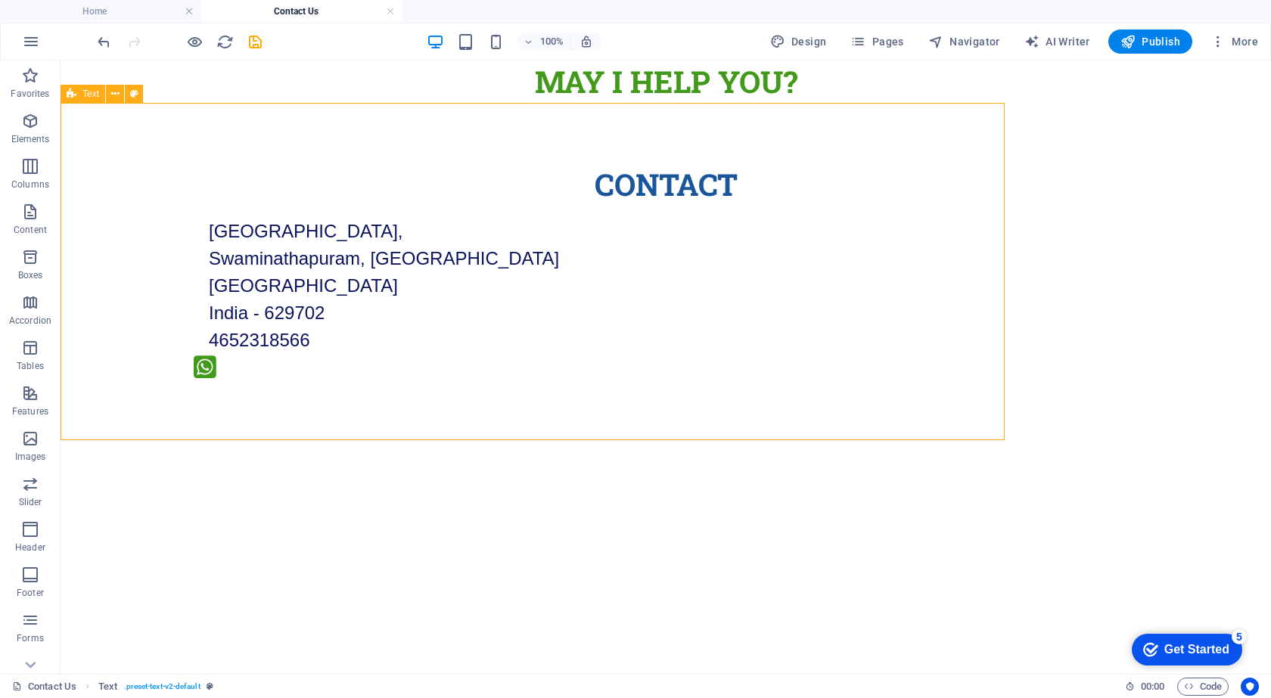
click at [390, 365] on div "Contact Main Road, Near Vivekanandapuram, Swaminathapuram, Kanyakumari Tamil Na…" at bounding box center [666, 274] width 1210 height 342
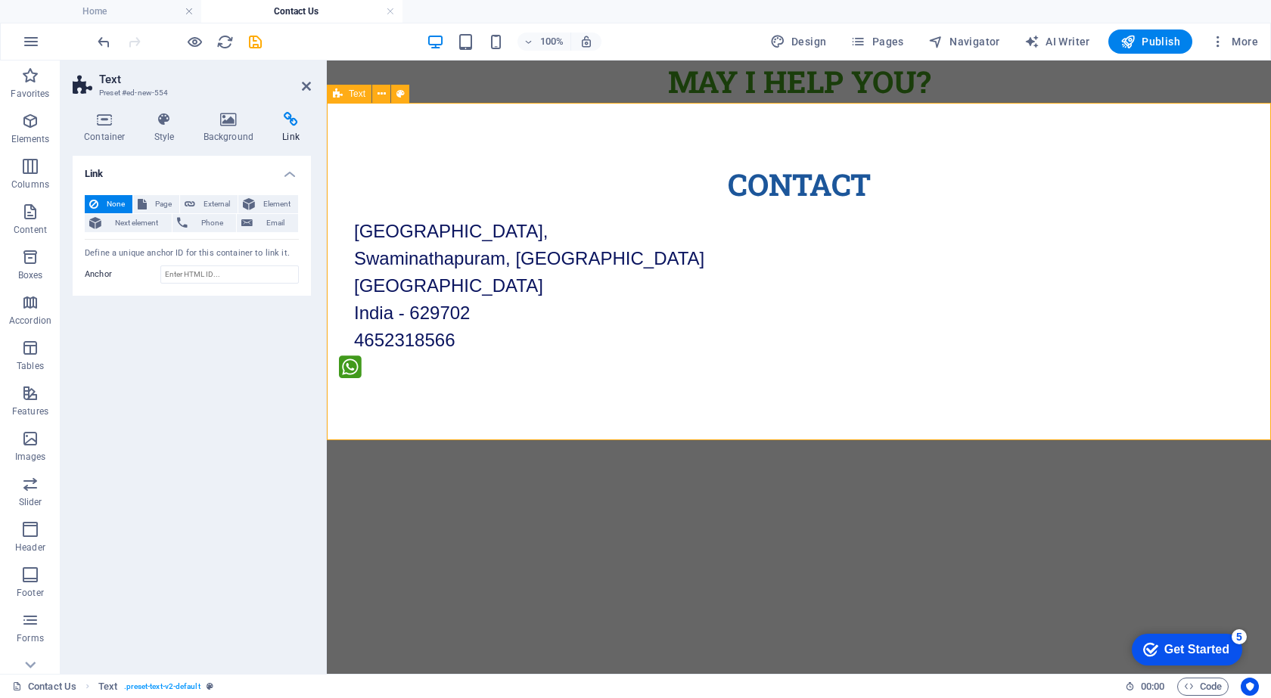
click at [387, 367] on div "Contact Main Road, Near Vivekanandapuram, Swaminathapuram, Kanyakumari Tamil Na…" at bounding box center [799, 274] width 944 height 342
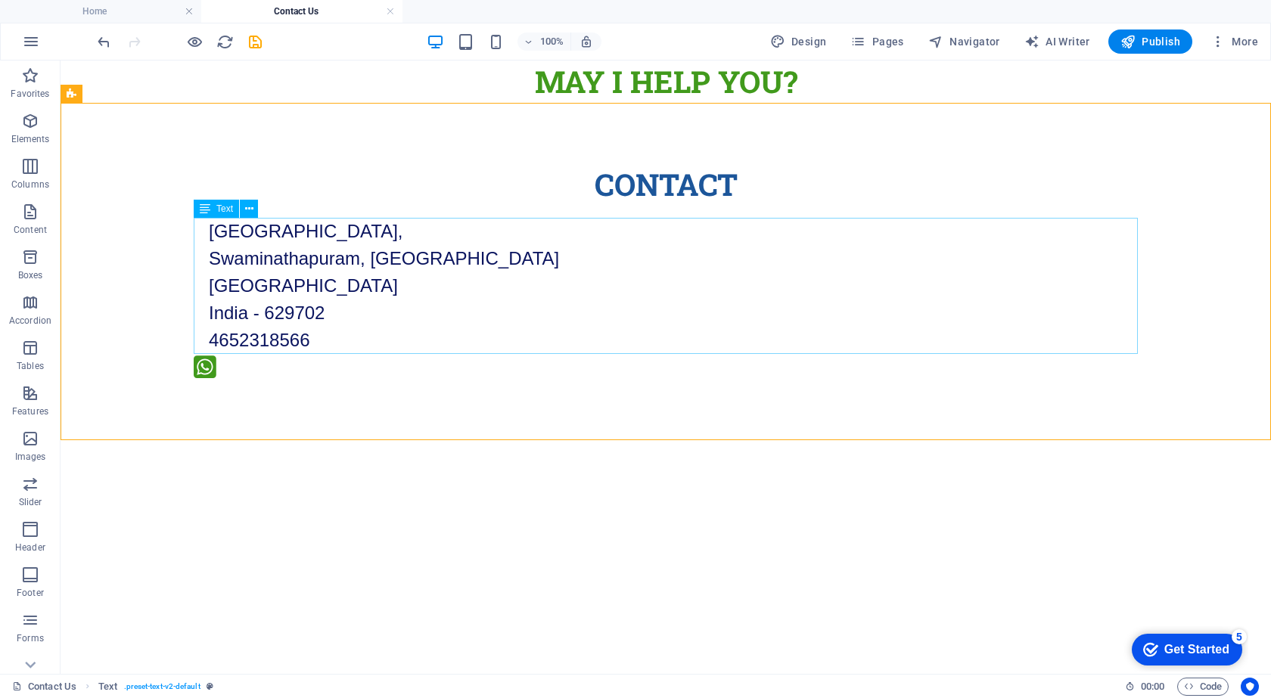
click at [319, 343] on div "Main Road, Near Vivekanandapuram, Swaminathapuram, Kanyakumari Tamil Nadu India…" at bounding box center [666, 286] width 944 height 136
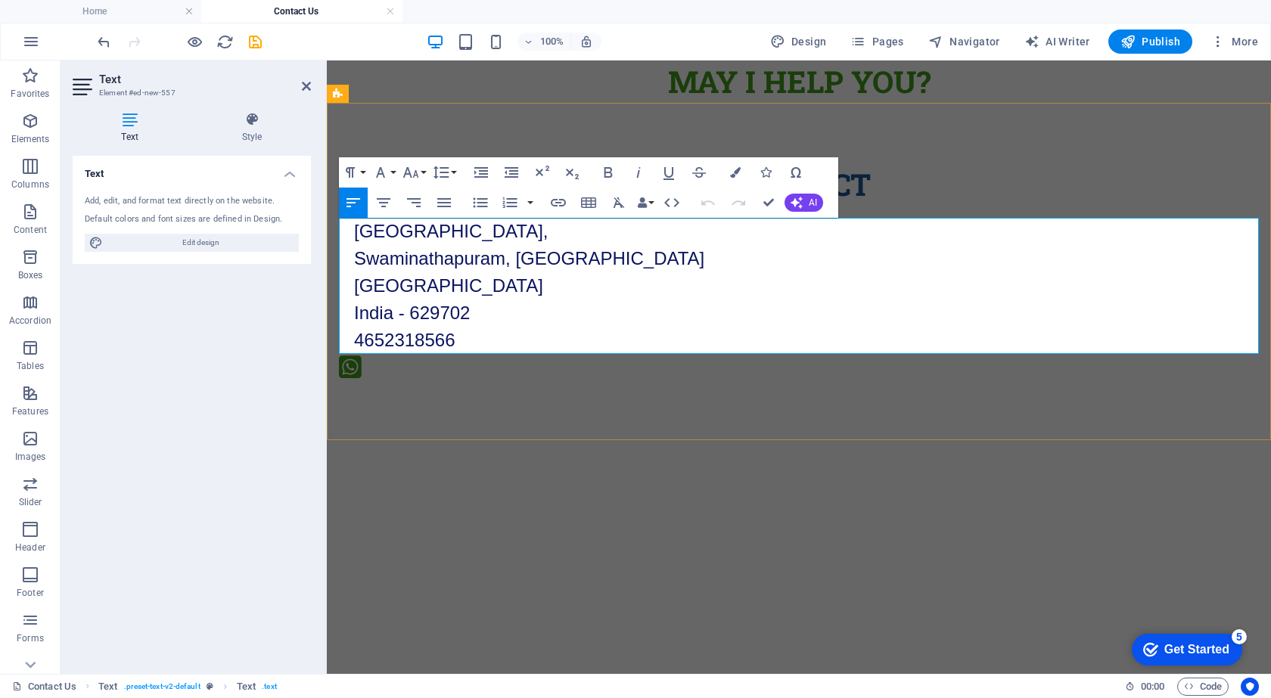
click at [415, 341] on span "4652318566" at bounding box center [404, 340] width 101 height 20
drag, startPoint x: 456, startPoint y: 340, endPoint x: 350, endPoint y: 336, distance: 106.0
click at [350, 336] on div "Main Road, Near Vivekanandapuram, Swaminathapuram, Kanyakumari Tamil Nadu India…" at bounding box center [799, 286] width 920 height 136
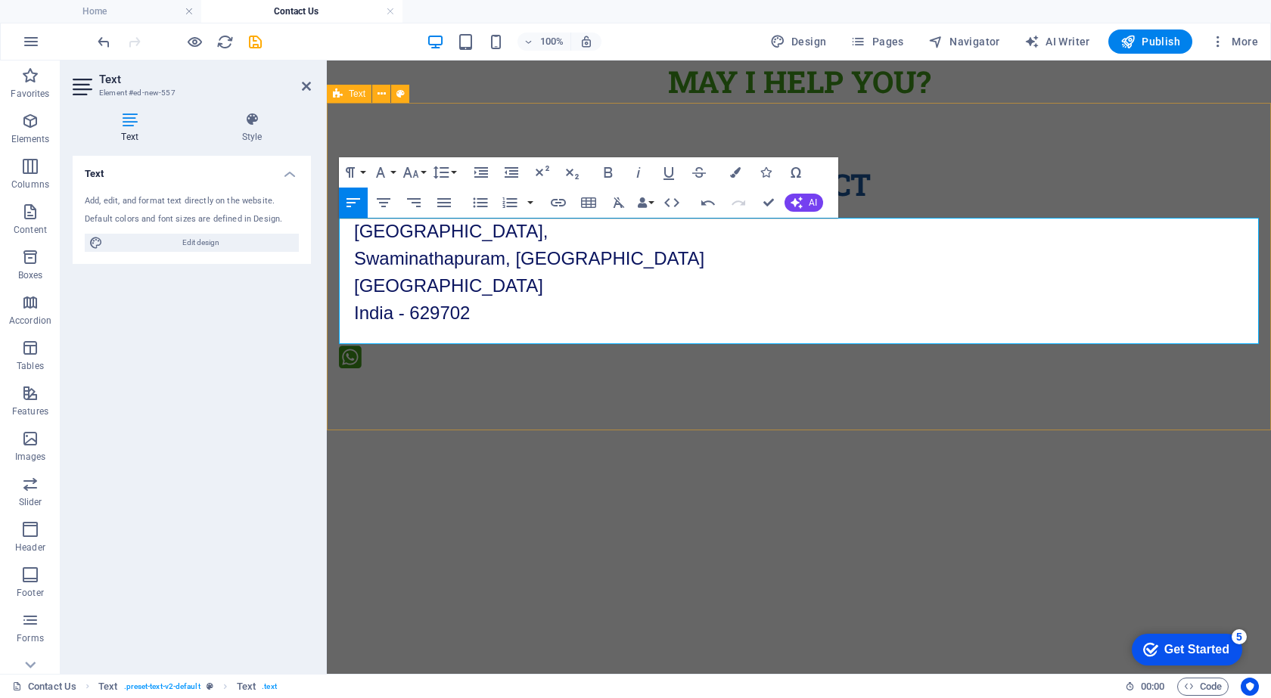
click at [402, 370] on div "Contact Main Road, Near Vivekanandapuram, Swaminathapuram, Kanyakumari Tamil Na…" at bounding box center [799, 268] width 944 height 331
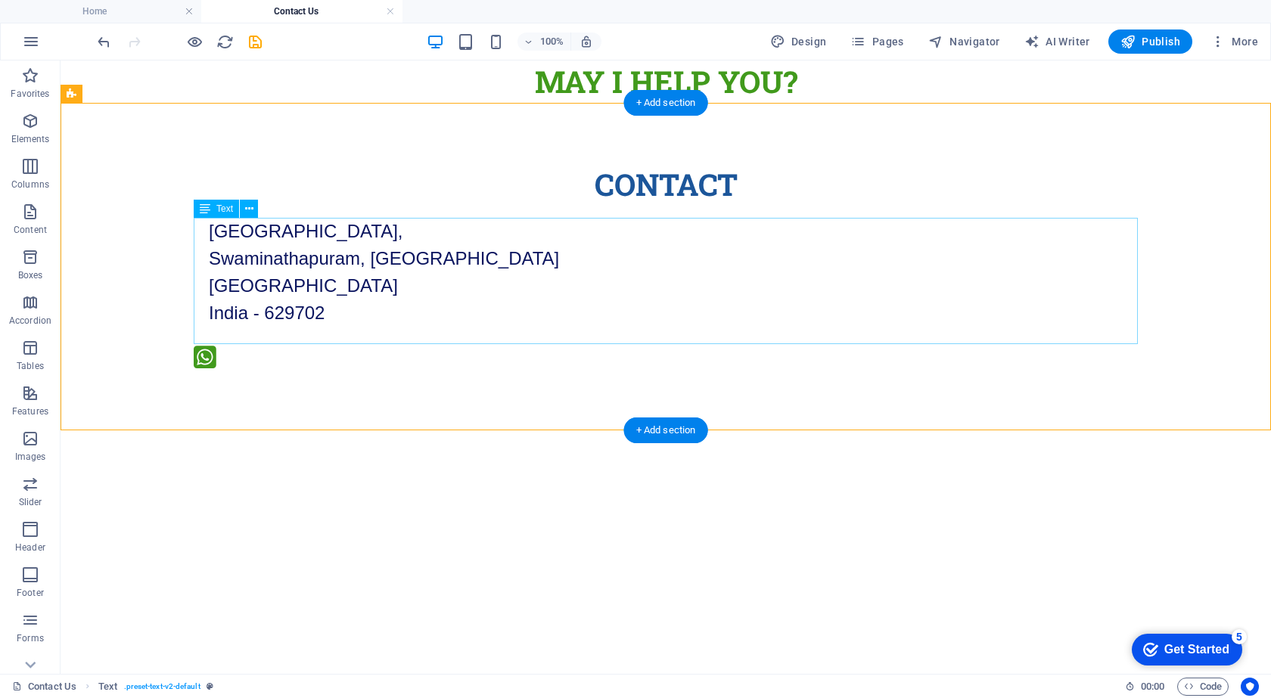
click at [368, 330] on div "Main Road, Near Vivekanandapuram, Swaminathapuram, Kanyakumari Tamil Nadu India…" at bounding box center [666, 281] width 944 height 126
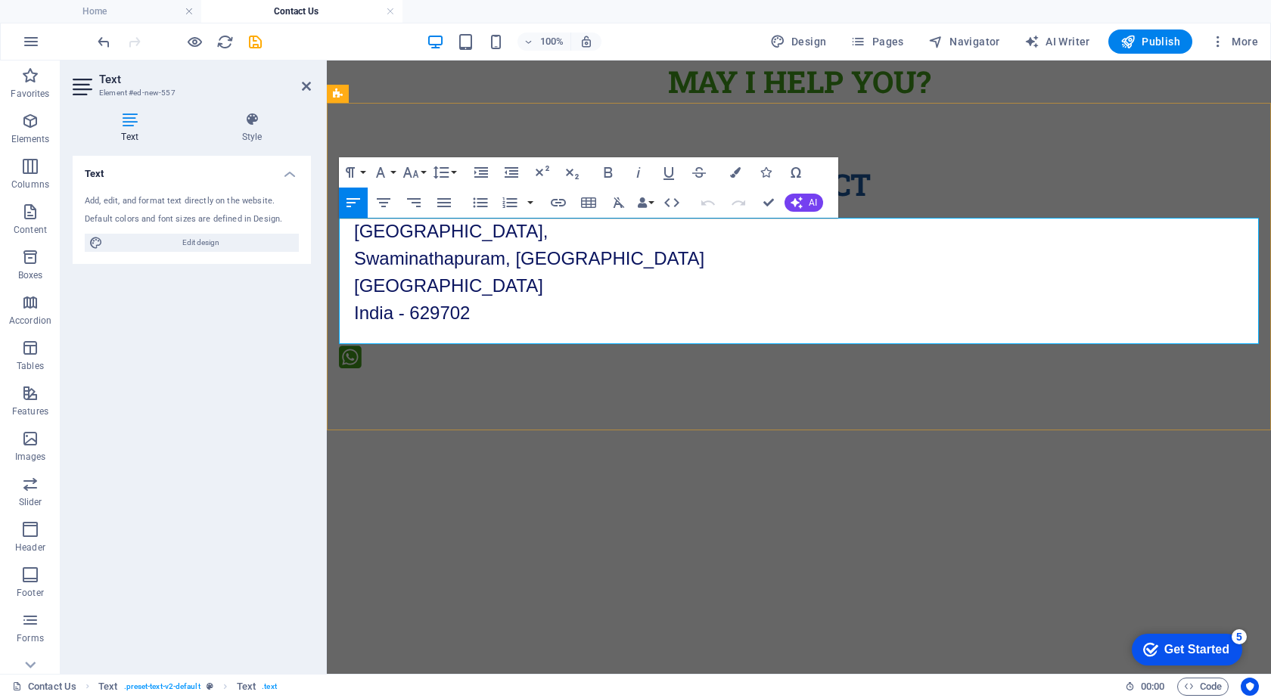
click at [375, 332] on p at bounding box center [806, 335] width 905 height 17
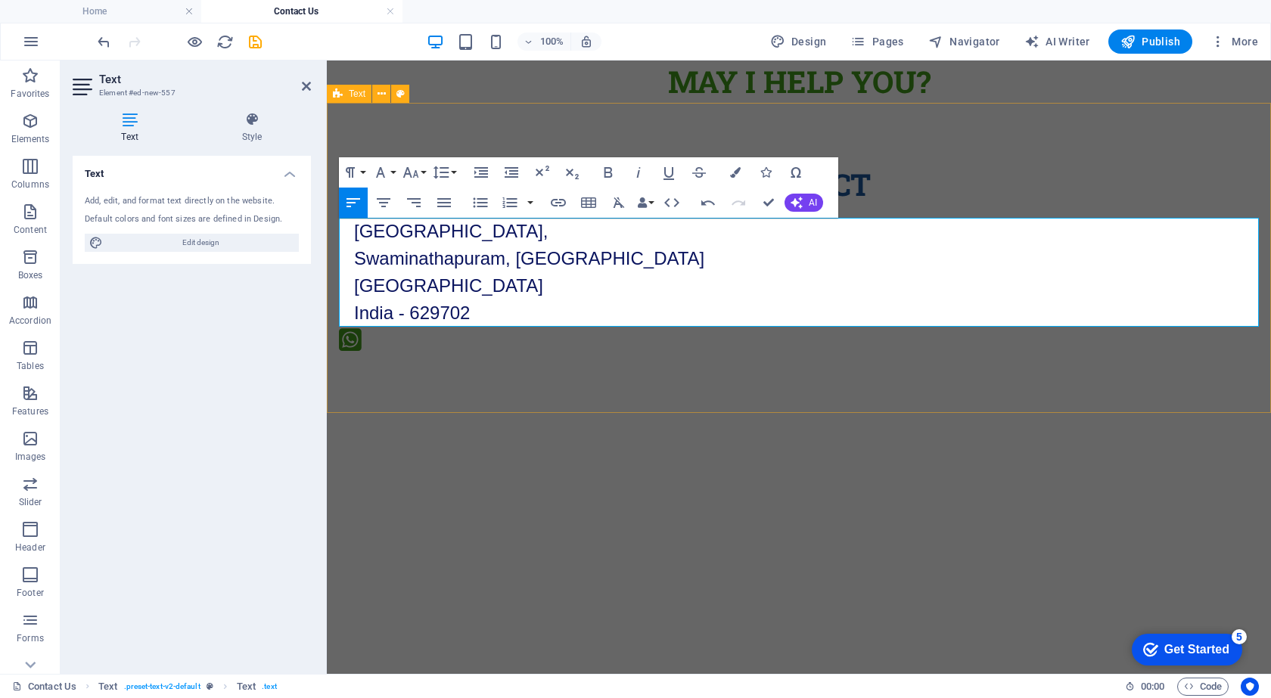
click at [386, 346] on div "Contact Main Road, Near Vivekanandapuram, Swaminathapuram, Kanyakumari Tamil Na…" at bounding box center [799, 260] width 944 height 315
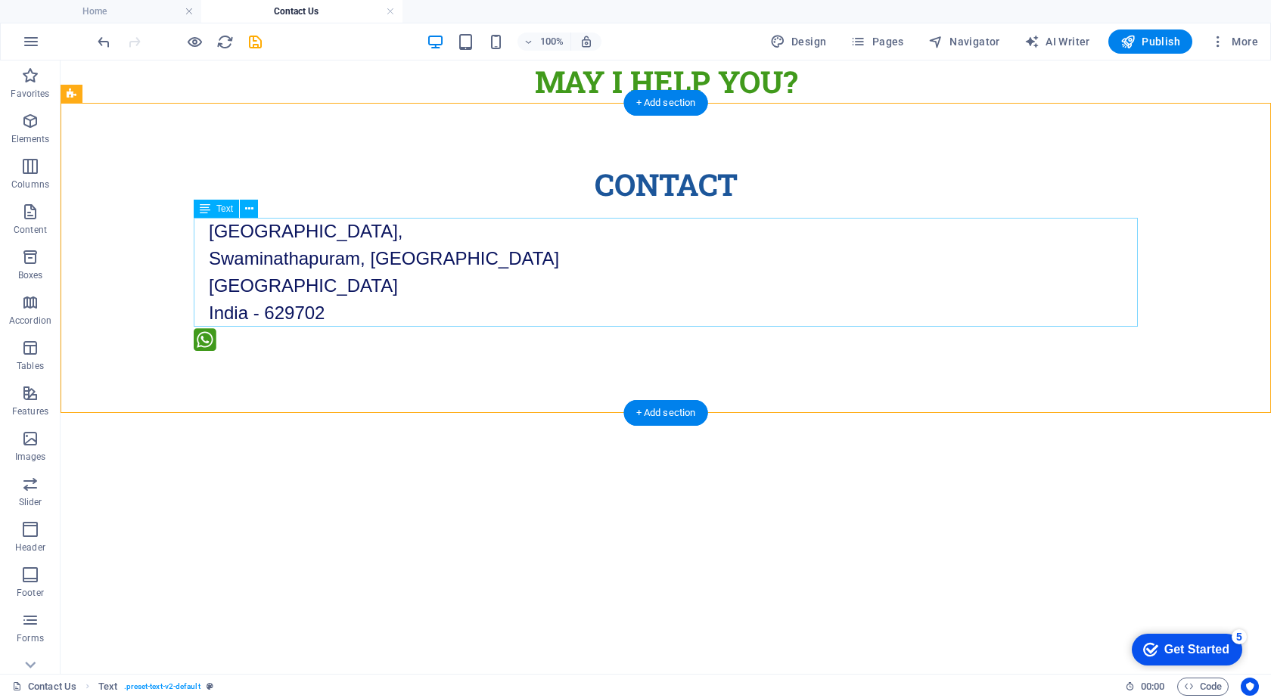
click at [275, 269] on div "Main Road, Near Vivekanandapuram, Swaminathapuram, Kanyakumari Tamil Nadu India…" at bounding box center [666, 272] width 944 height 109
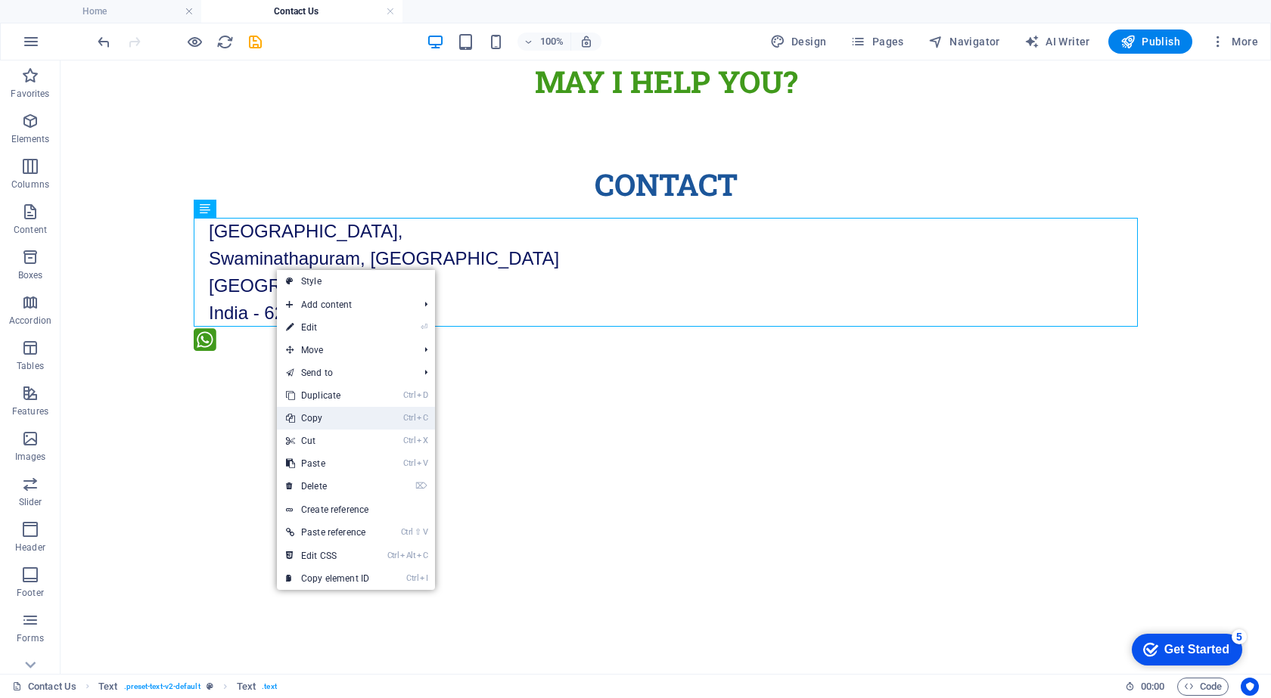
click at [308, 421] on link "Ctrl C Copy" at bounding box center [327, 418] width 101 height 23
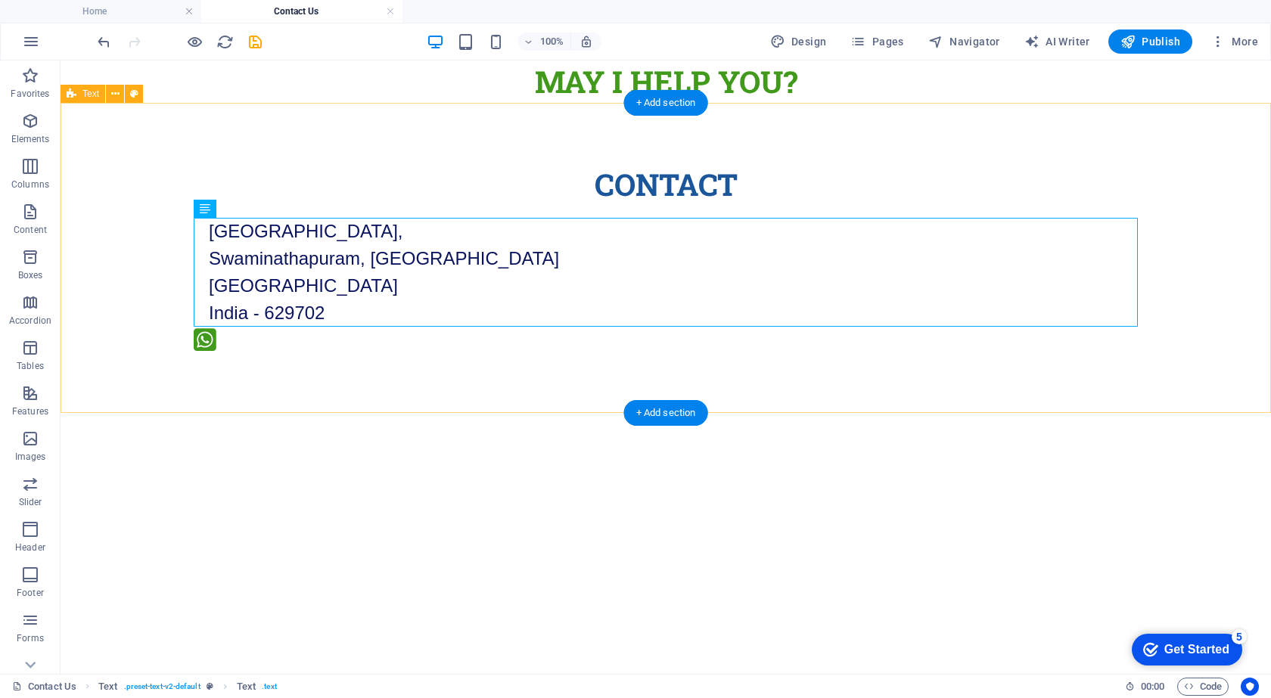
click at [263, 390] on div "Contact Main Road, Near Vivekanandapuram, Swaminathapuram, Kanyakumari Tamil Na…" at bounding box center [666, 260] width 1210 height 315
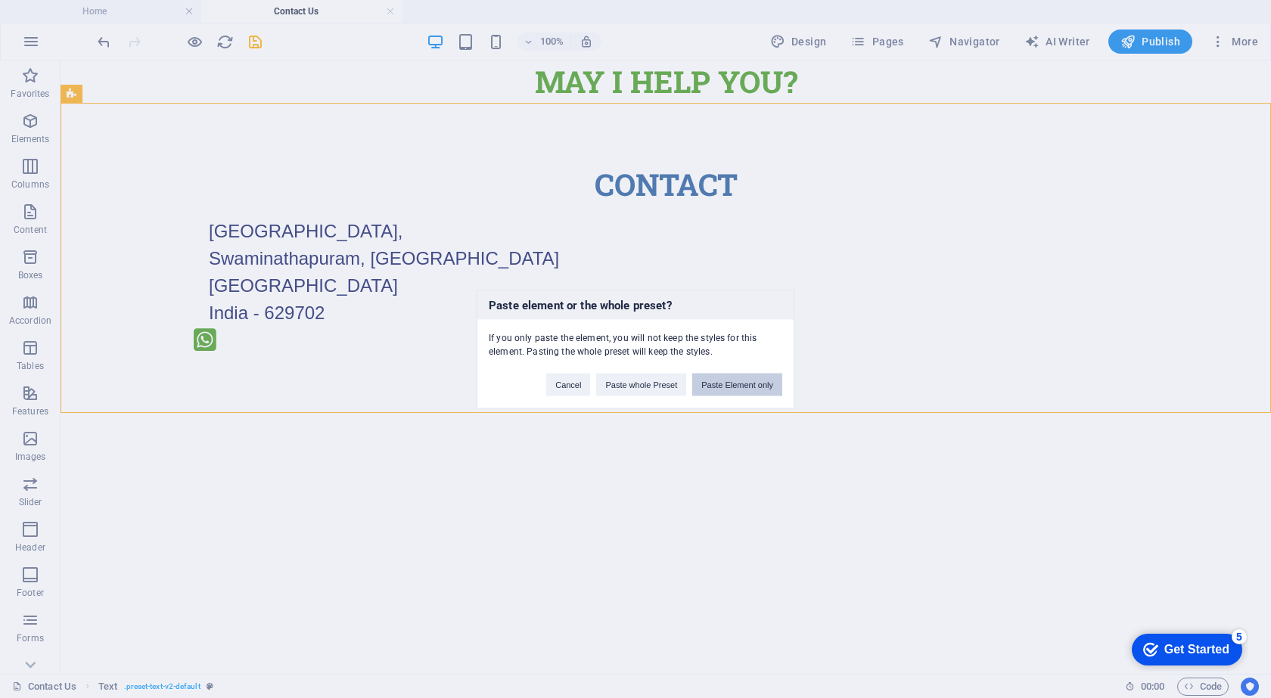
click at [721, 383] on button "Paste Element only" at bounding box center [737, 384] width 90 height 23
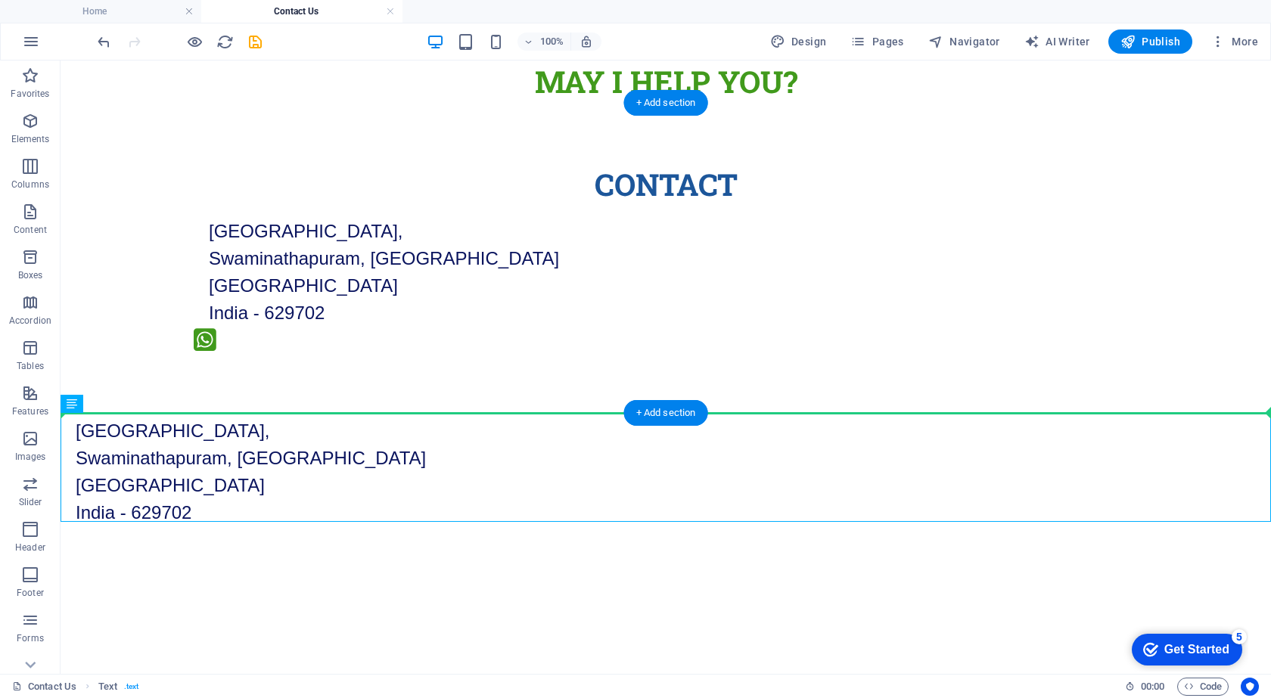
drag, startPoint x: 370, startPoint y: 444, endPoint x: 499, endPoint y: 385, distance: 142.2
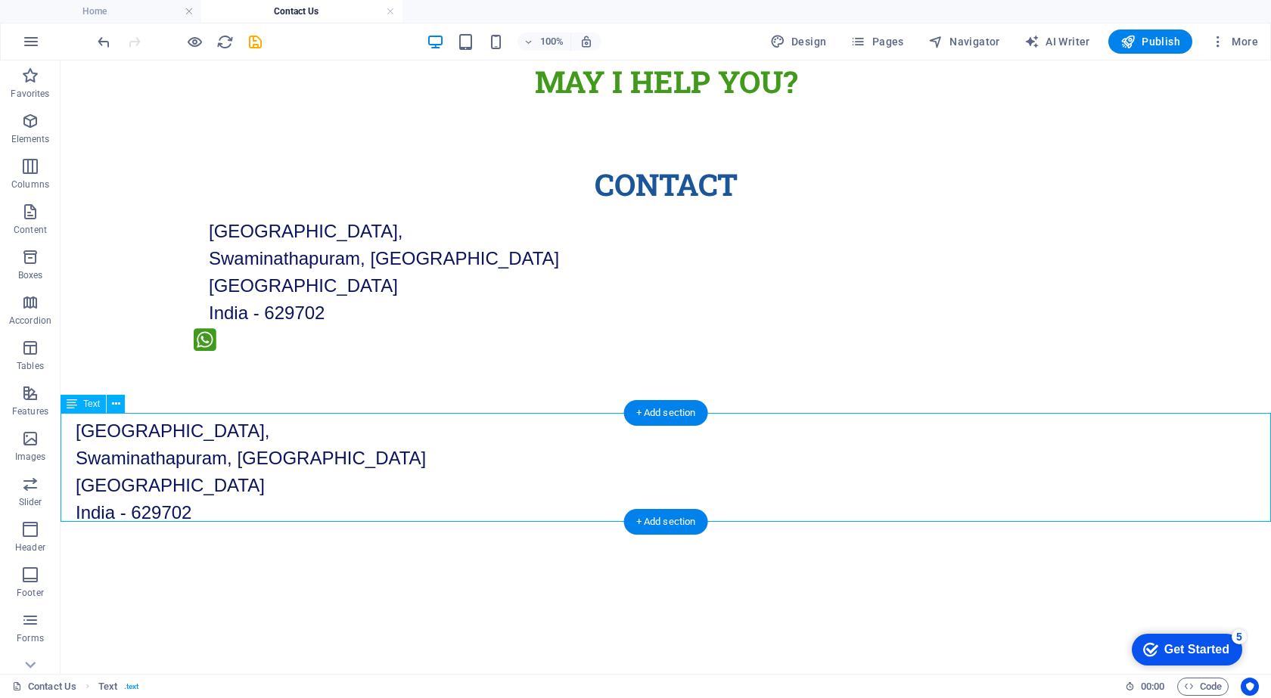
click at [407, 440] on div "Main Road, Near Vivekanandapuram, Swaminathapuram, Kanyakumari Tamil Nadu India…" at bounding box center [666, 472] width 1210 height 109
click at [253, 465] on div "Main Road, Near Vivekanandapuram, Swaminathapuram, Kanyakumari Tamil Nadu India…" at bounding box center [666, 472] width 1210 height 109
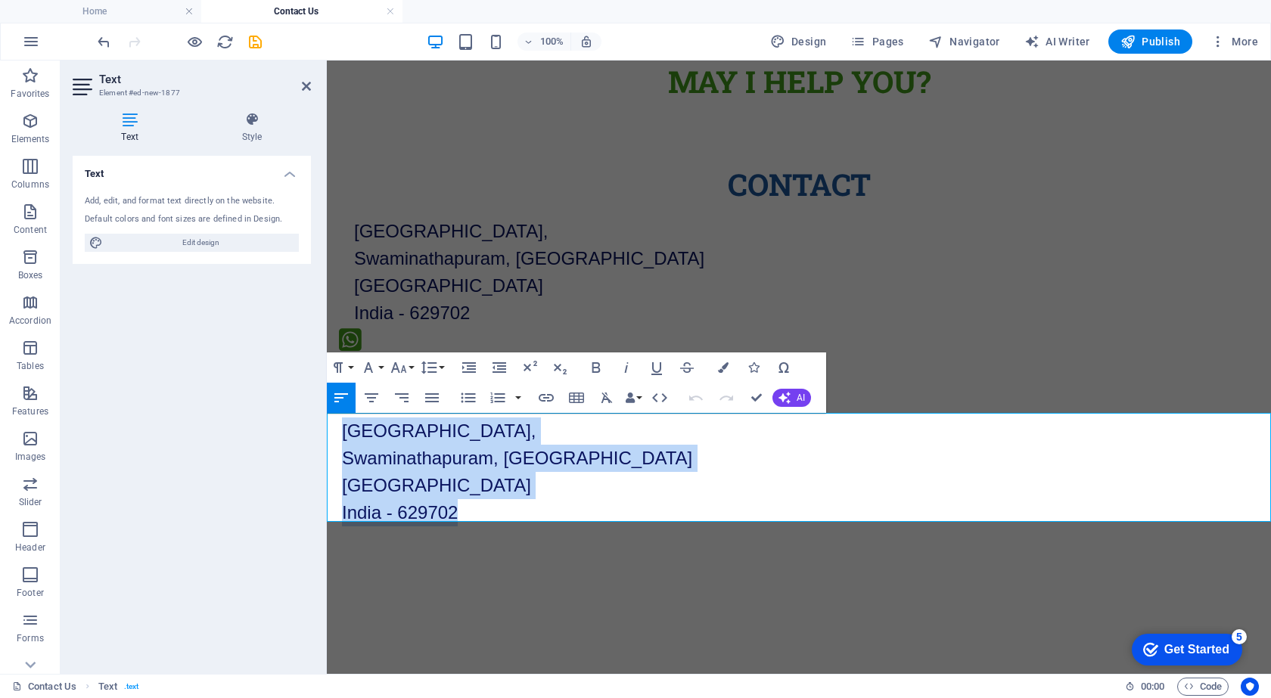
drag, startPoint x: 460, startPoint y: 515, endPoint x: 322, endPoint y: 407, distance: 175.7
click at [327, 407] on html "Skip to main content MAY I Help You? Contact Main Road, Near Vivekanandapuram, …" at bounding box center [799, 294] width 944 height 466
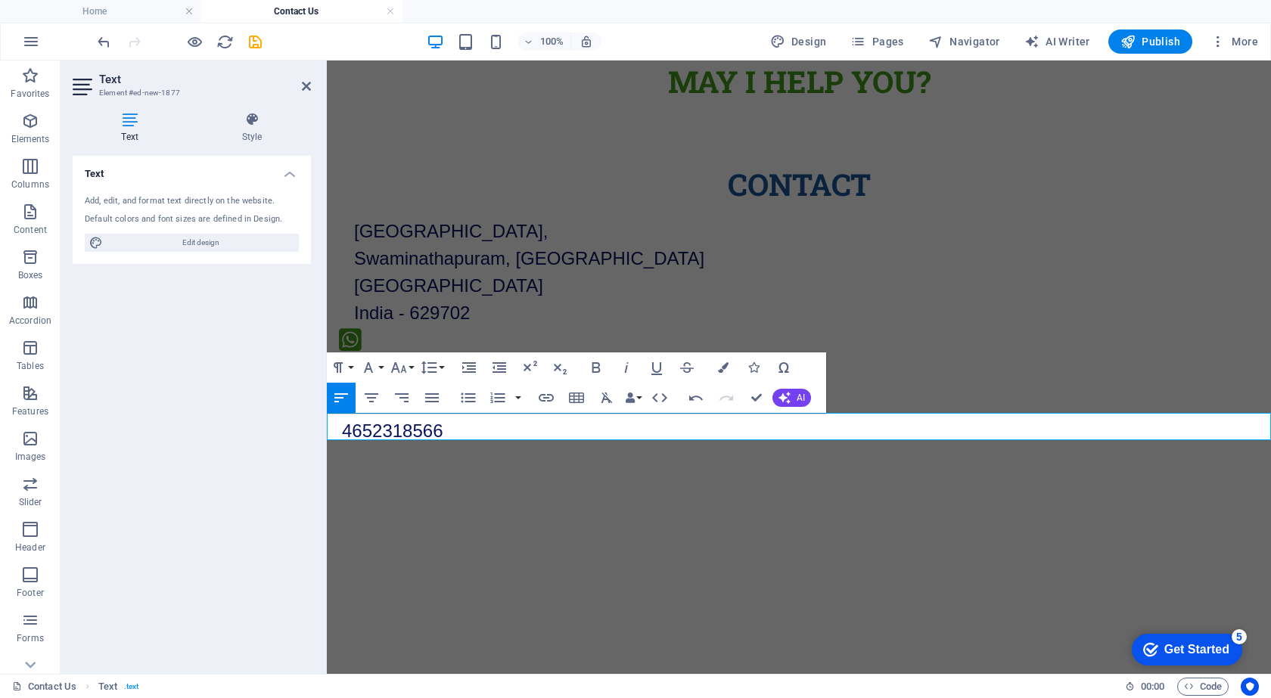
click at [433, 445] on html "Skip to main content MAY I Help You? Contact Main Road, Near Vivekanandapuram, …" at bounding box center [799, 253] width 944 height 384
click at [378, 445] on html "Skip to main content MAY I Help You? Contact Main Road, Near Vivekanandapuram, …" at bounding box center [799, 253] width 944 height 384
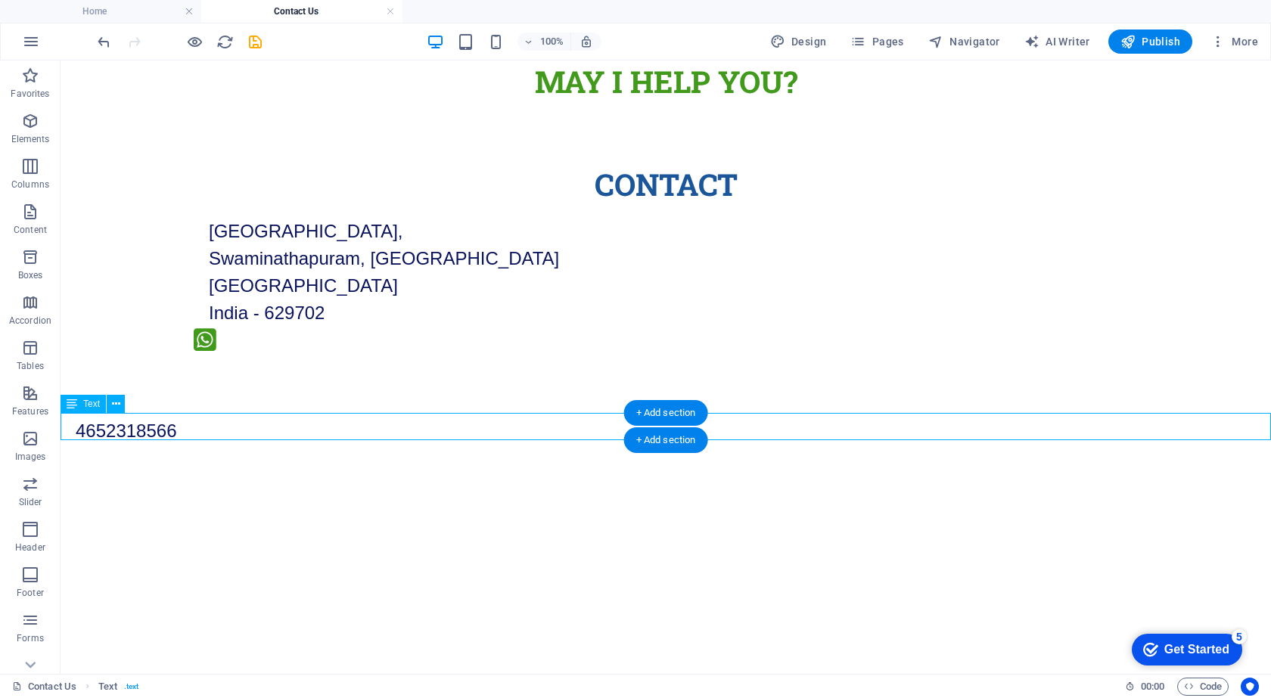
click at [247, 420] on div "4652318566" at bounding box center [666, 431] width 1210 height 27
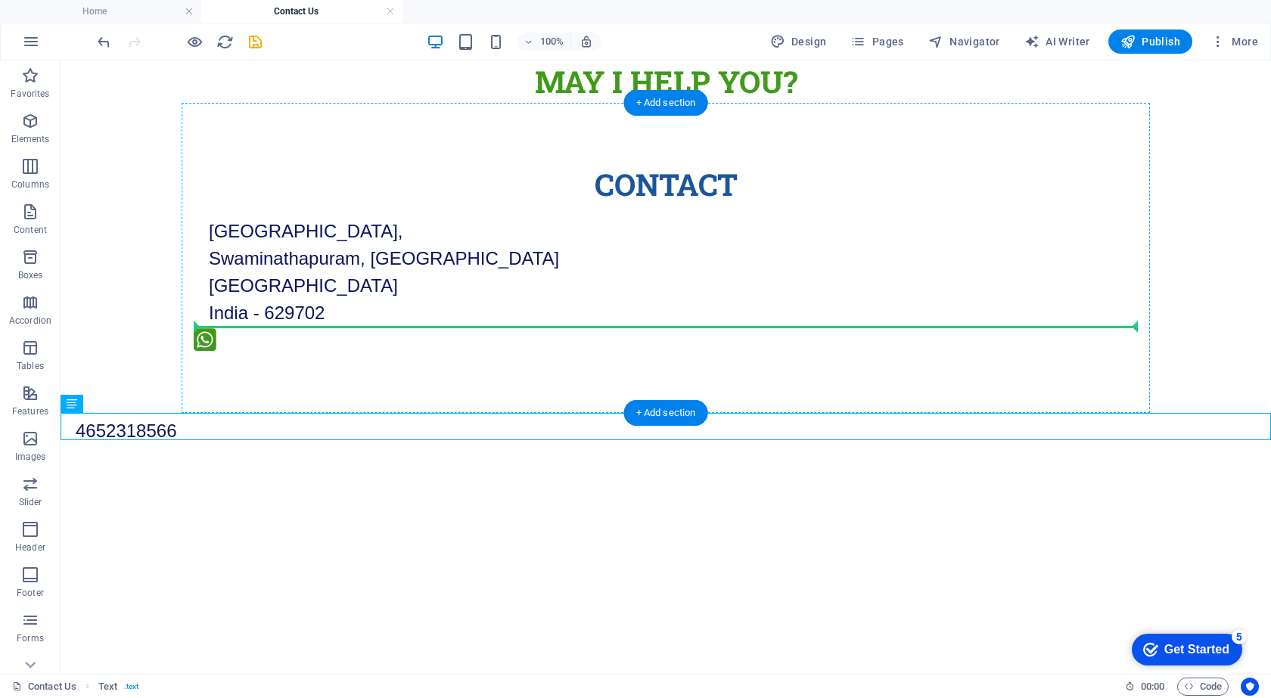
drag, startPoint x: 214, startPoint y: 426, endPoint x: 322, endPoint y: 319, distance: 151.4
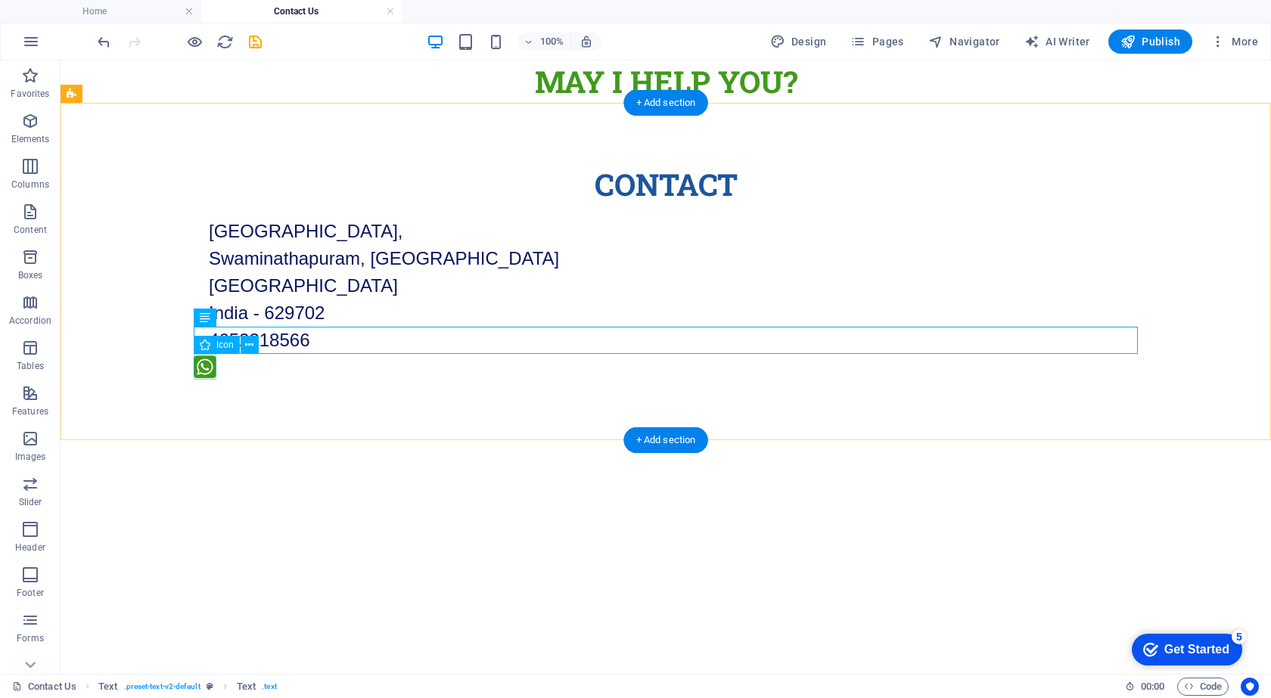
click at [203, 367] on figure at bounding box center [666, 369] width 944 height 30
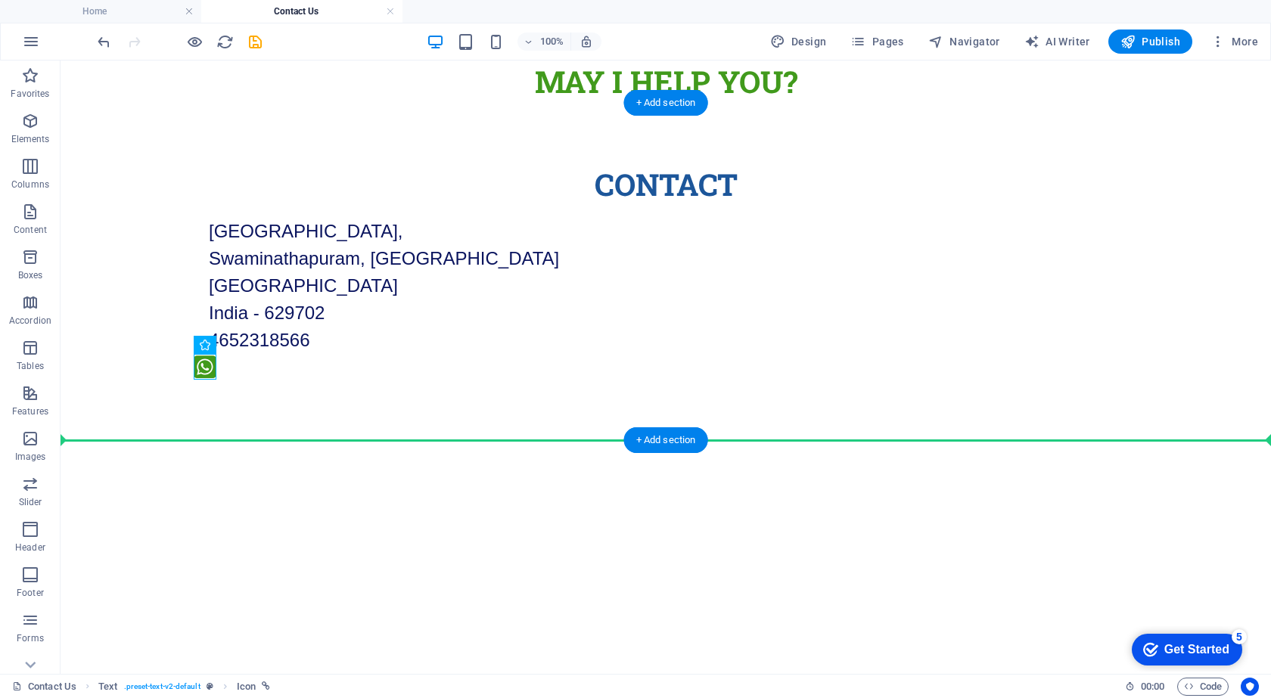
drag, startPoint x: 202, startPoint y: 368, endPoint x: 184, endPoint y: 327, distance: 44.7
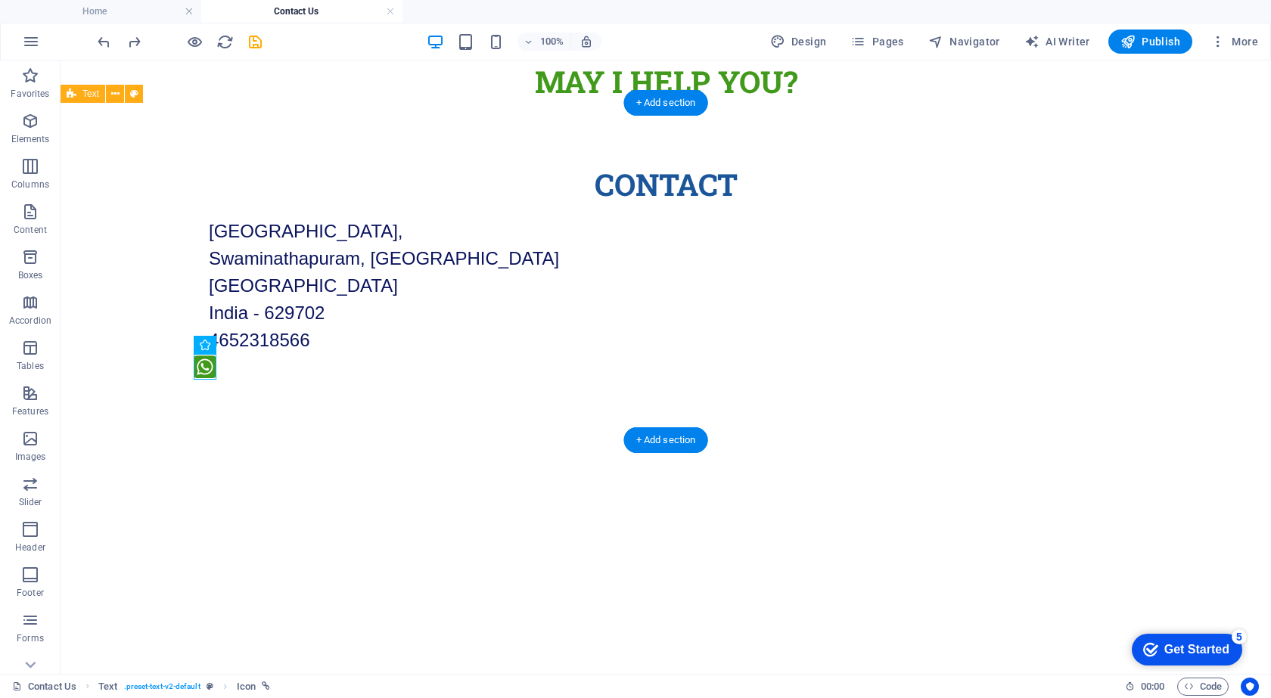
click at [256, 380] on div "Contact Main Road, Near Vivekanandapuram, Swaminathapuram, Kanyakumari Tamil Na…" at bounding box center [666, 274] width 1210 height 342
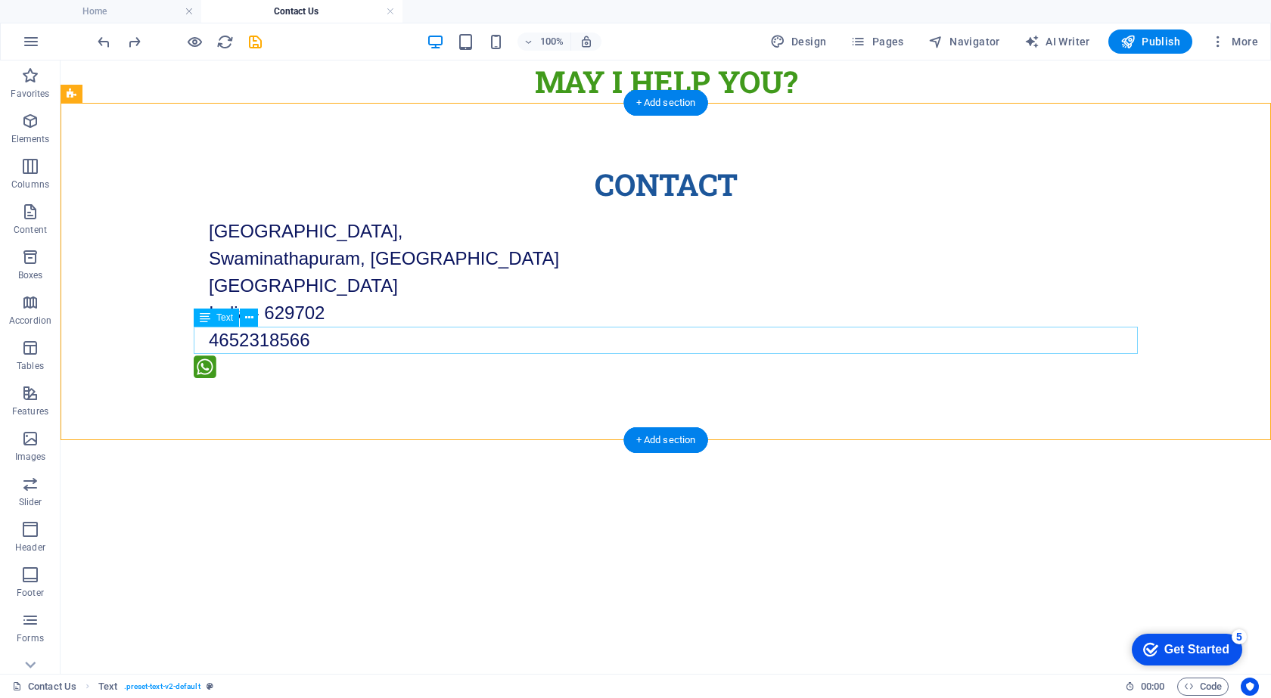
click at [264, 339] on div "4652318566" at bounding box center [666, 340] width 944 height 27
click at [315, 340] on div "4652318566" at bounding box center [666, 340] width 944 height 27
click at [312, 339] on div "4652318566" at bounding box center [666, 340] width 944 height 27
click at [255, 318] on button at bounding box center [249, 318] width 18 height 18
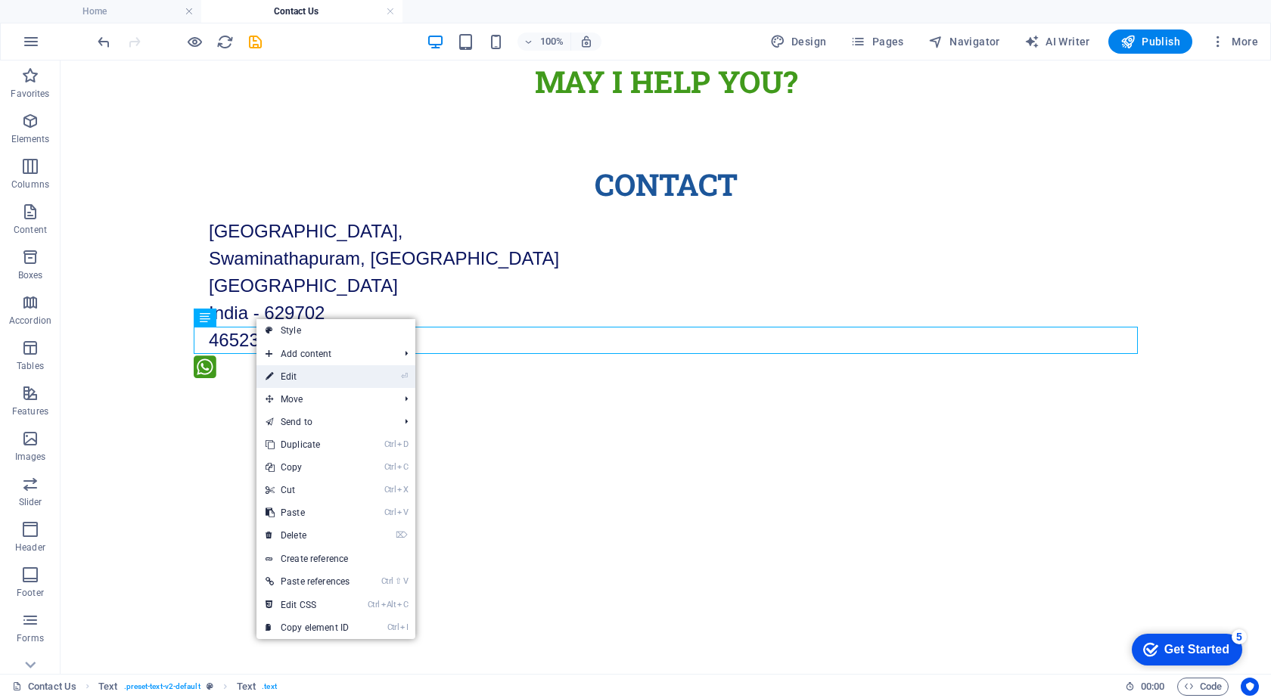
click at [347, 375] on link "⏎ Edit" at bounding box center [307, 376] width 102 height 23
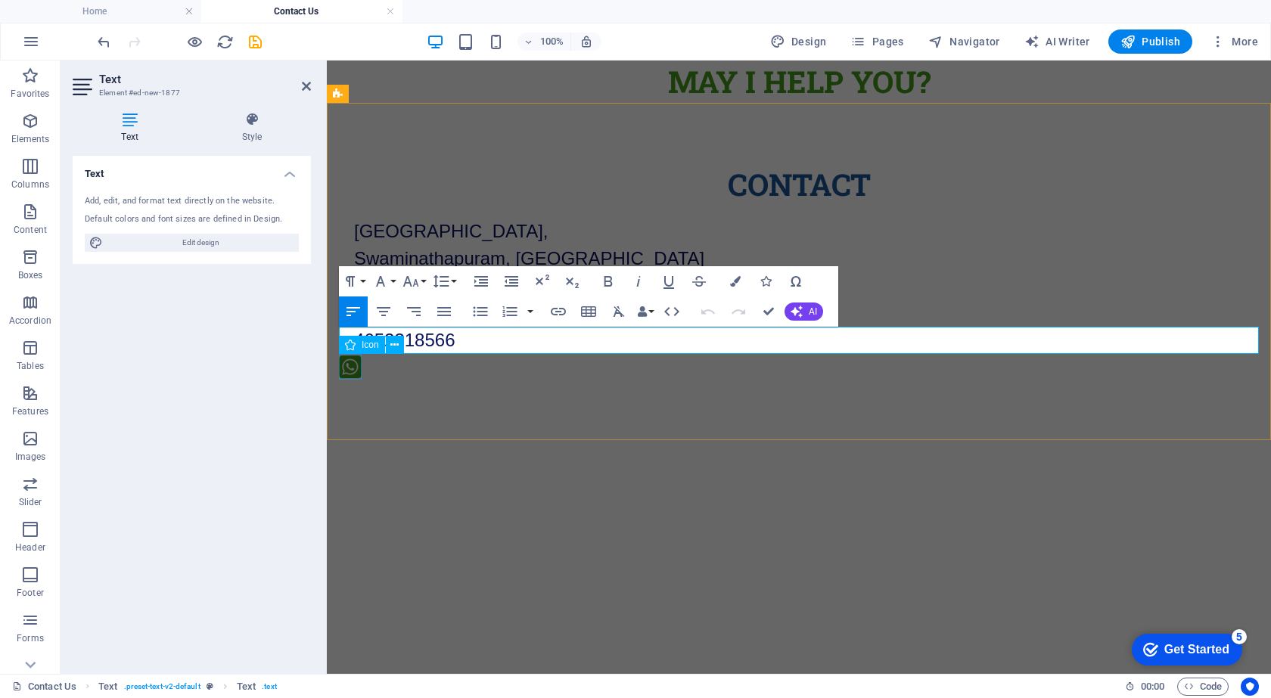
click at [351, 365] on figure at bounding box center [799, 369] width 920 height 30
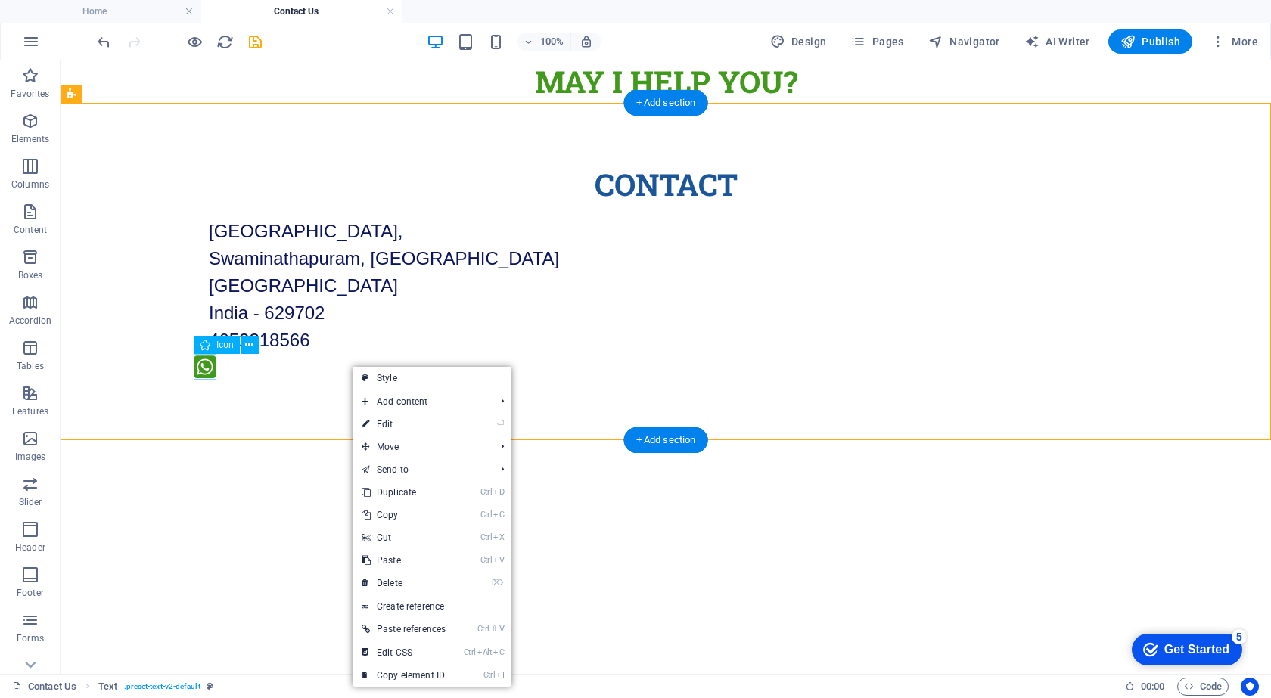
click at [209, 364] on figure at bounding box center [666, 369] width 944 height 30
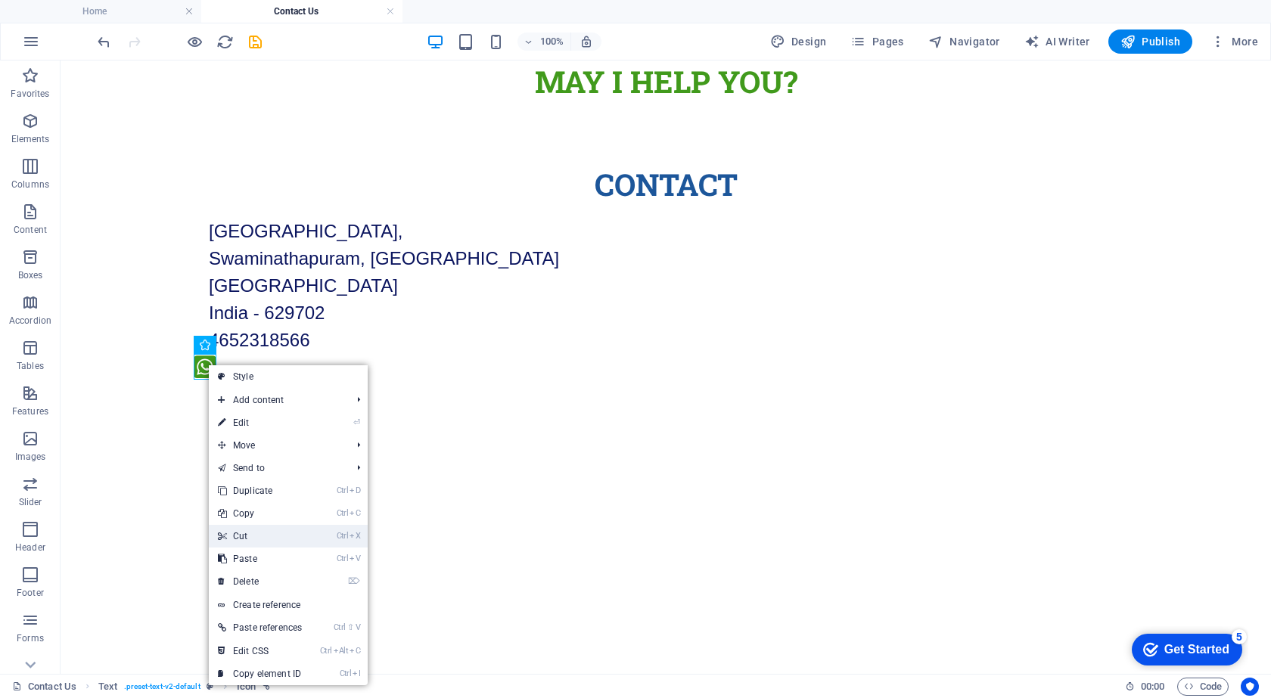
click at [238, 535] on link "Ctrl X Cut" at bounding box center [260, 536] width 102 height 23
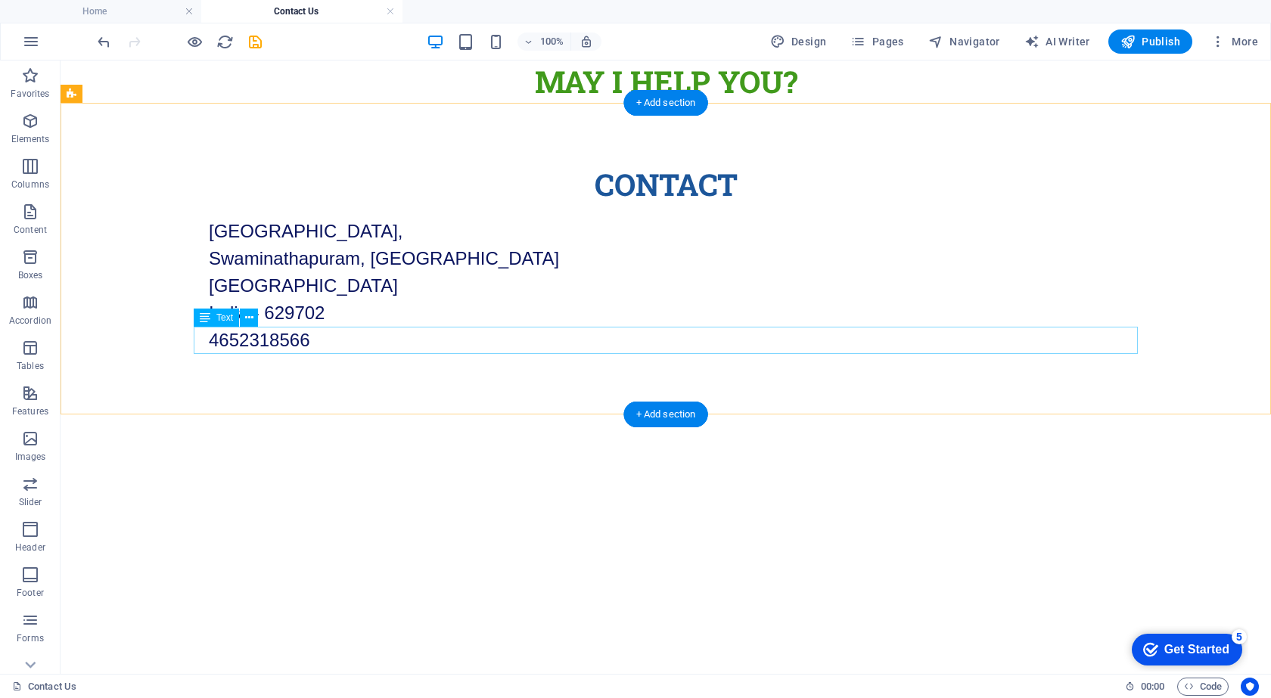
click at [225, 334] on div "4652318566" at bounding box center [666, 340] width 944 height 27
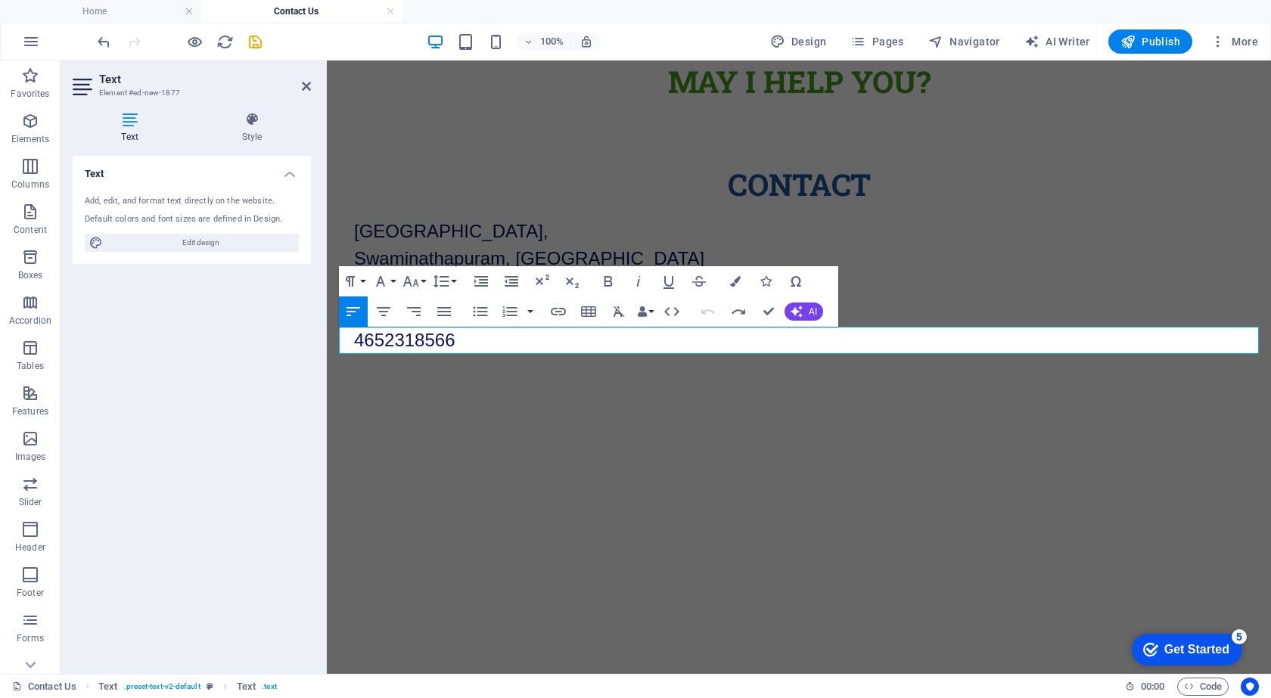
click at [436, 415] on html "Skip to main content MAY I Help You? Contact Main Road, Near Vivekanandapuram, …" at bounding box center [799, 238] width 944 height 354
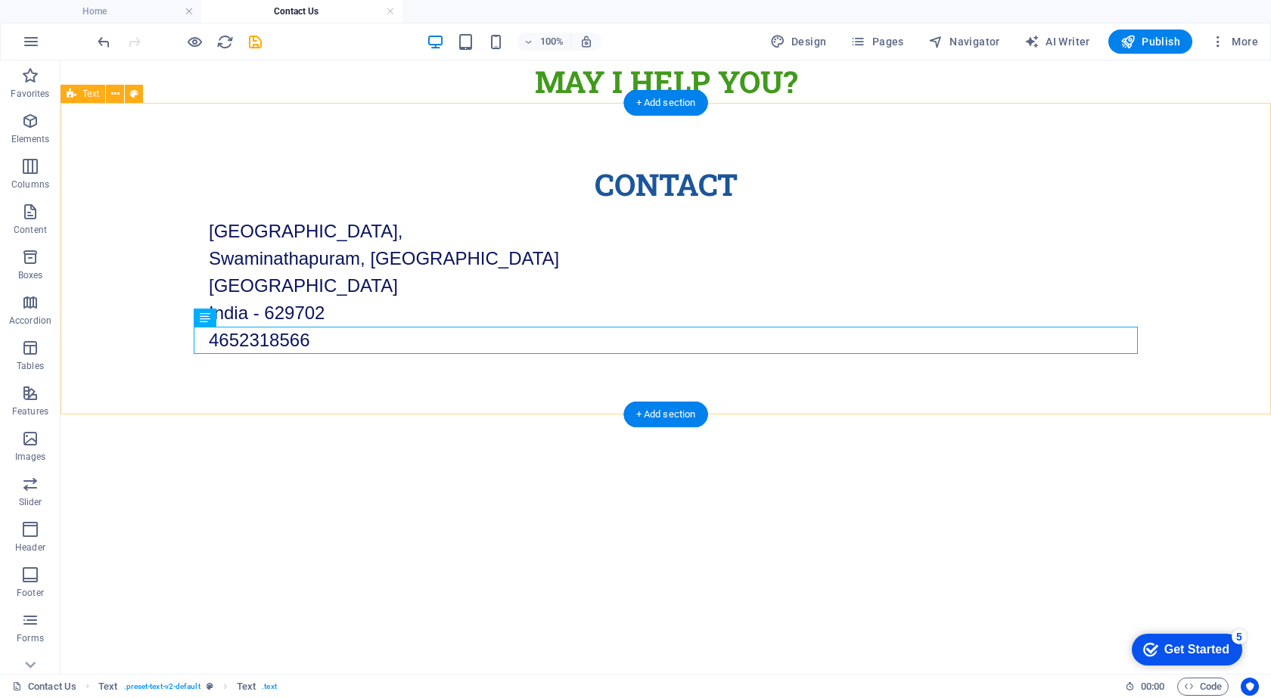
click at [281, 398] on div "Contact Main Road, Near Vivekanandapuram, Swaminathapuram, Kanyakumari Tamil Na…" at bounding box center [666, 259] width 1210 height 312
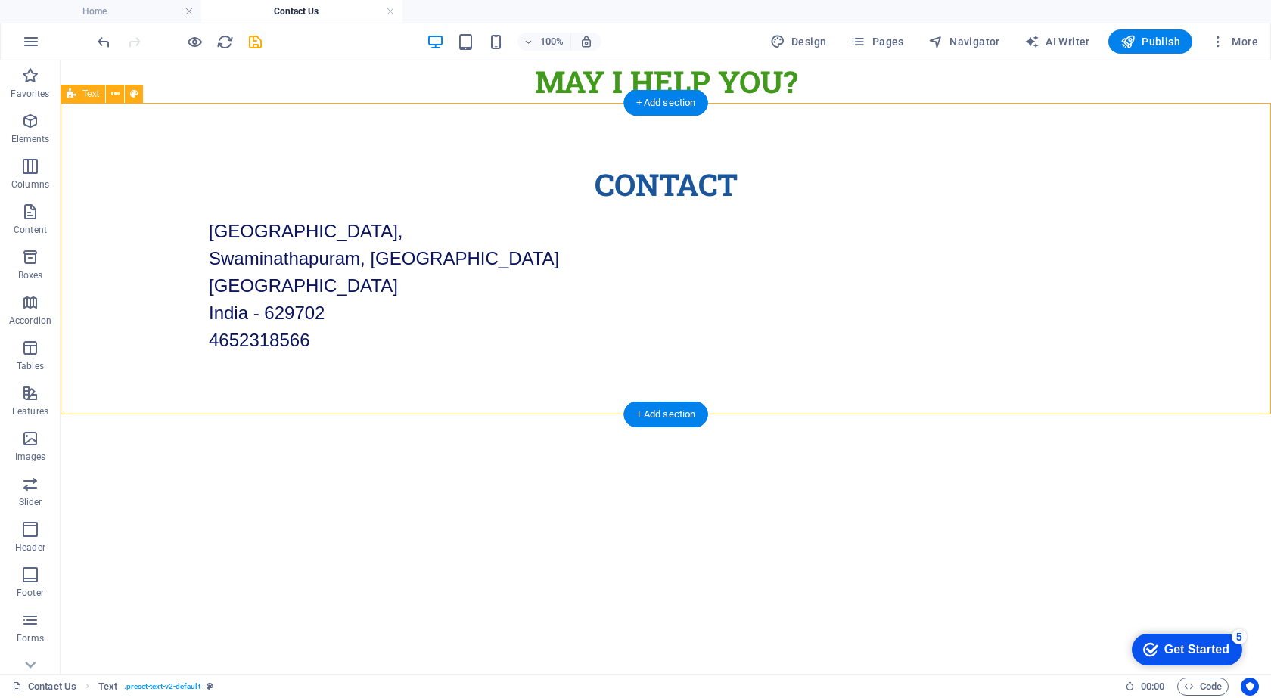
click at [281, 398] on div "Contact Main Road, Near Vivekanandapuram, Swaminathapuram, Kanyakumari Tamil Na…" at bounding box center [666, 259] width 1210 height 312
click at [325, 412] on div "Contact Main Road, Near Vivekanandapuram, Swaminathapuram, Kanyakumari Tamil Na…" at bounding box center [666, 259] width 1210 height 312
click at [319, 415] on html "Skip to main content MAY I Help You? Contact Main Road, Near Vivekanandapuram, …" at bounding box center [666, 238] width 1210 height 354
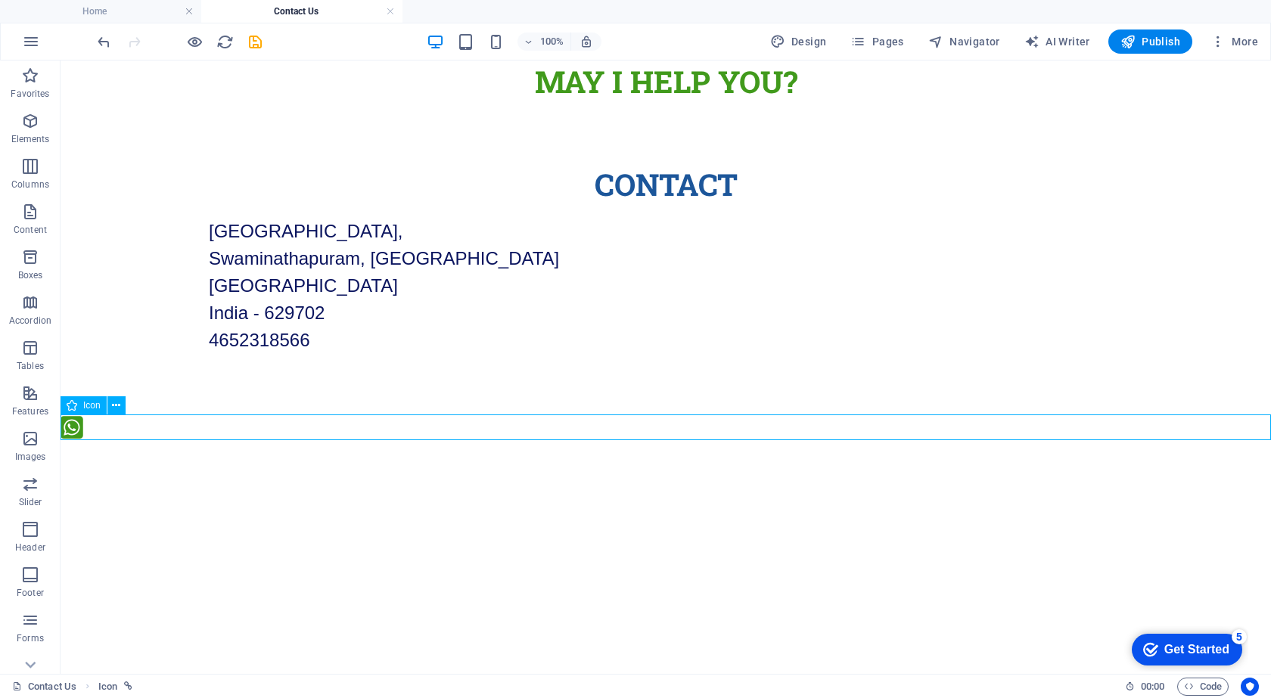
click at [72, 426] on figure at bounding box center [666, 430] width 1210 height 30
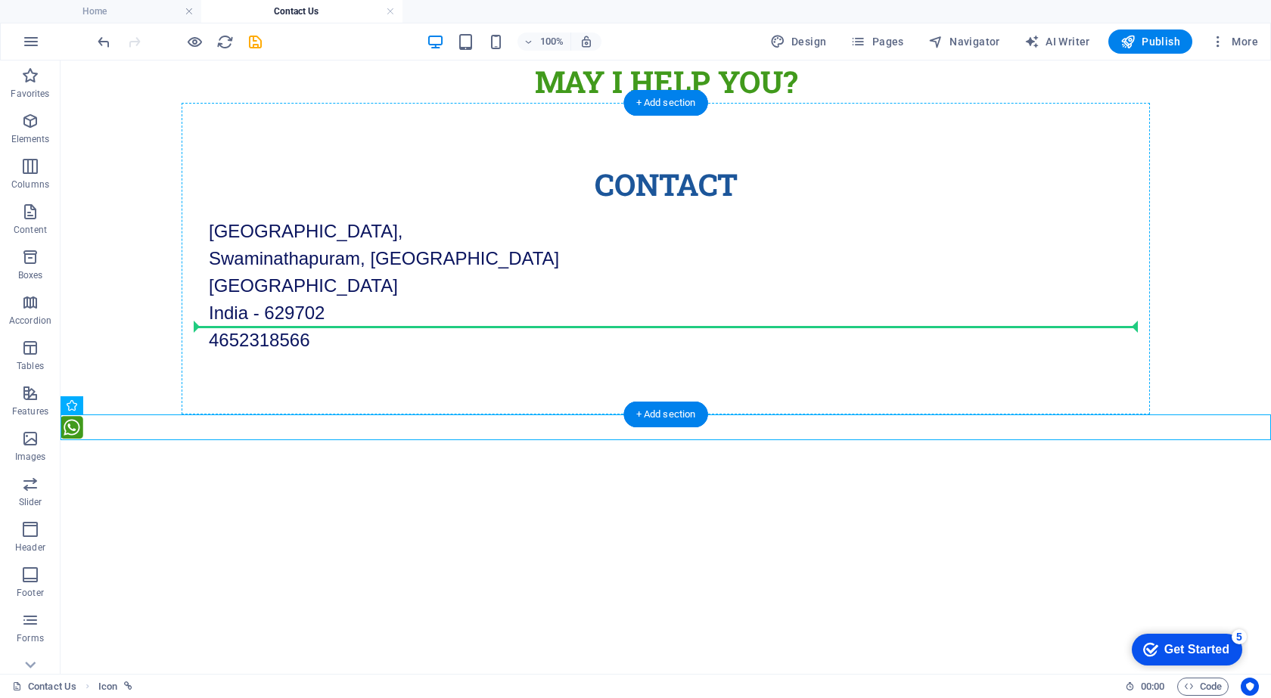
drag, startPoint x: 72, startPoint y: 426, endPoint x: 198, endPoint y: 334, distance: 156.5
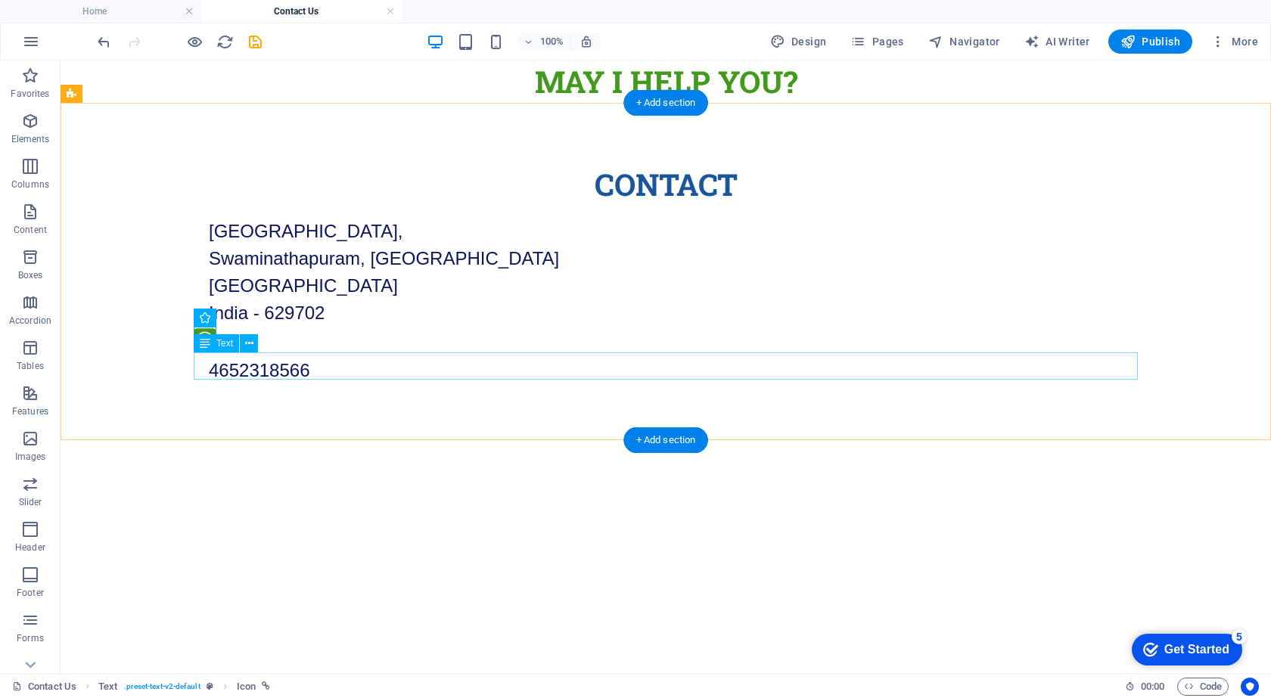
click at [235, 372] on div "4652318566" at bounding box center [666, 370] width 944 height 27
click at [248, 367] on div "4652318566" at bounding box center [666, 370] width 944 height 27
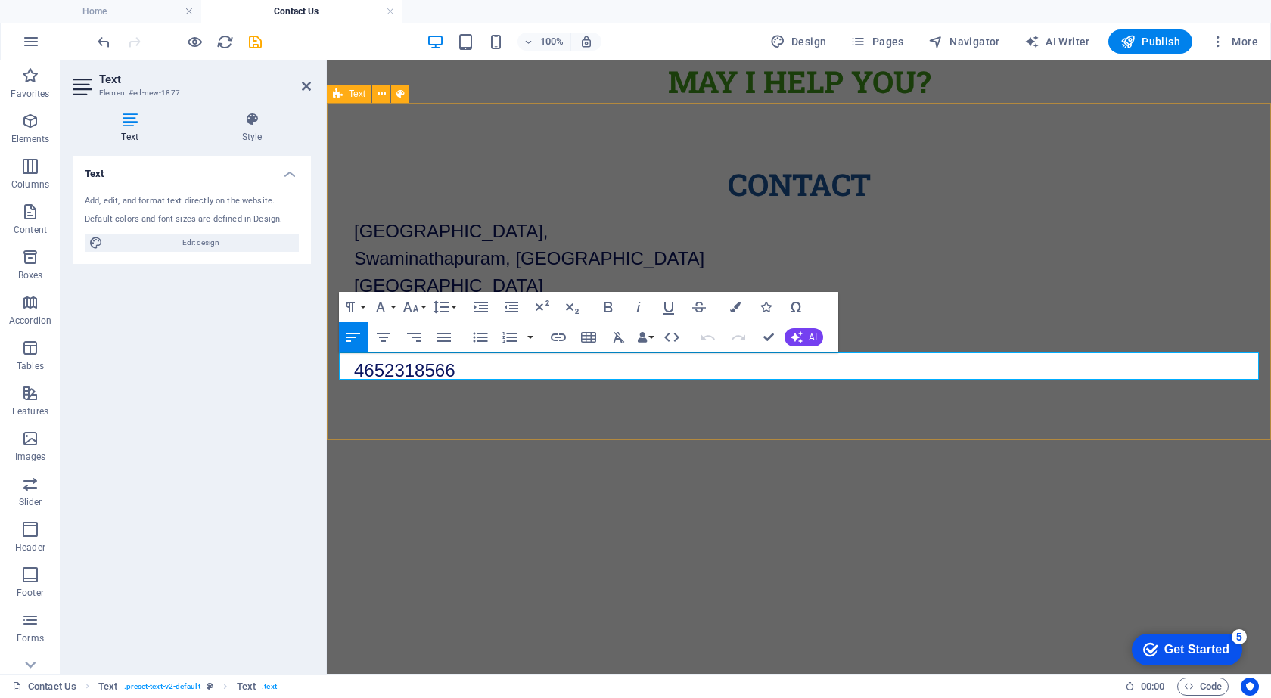
click at [443, 422] on div "Contact Main Road, Near Vivekanandapuram, Swaminathapuram, Kanyakumari Tamil Na…" at bounding box center [799, 274] width 944 height 342
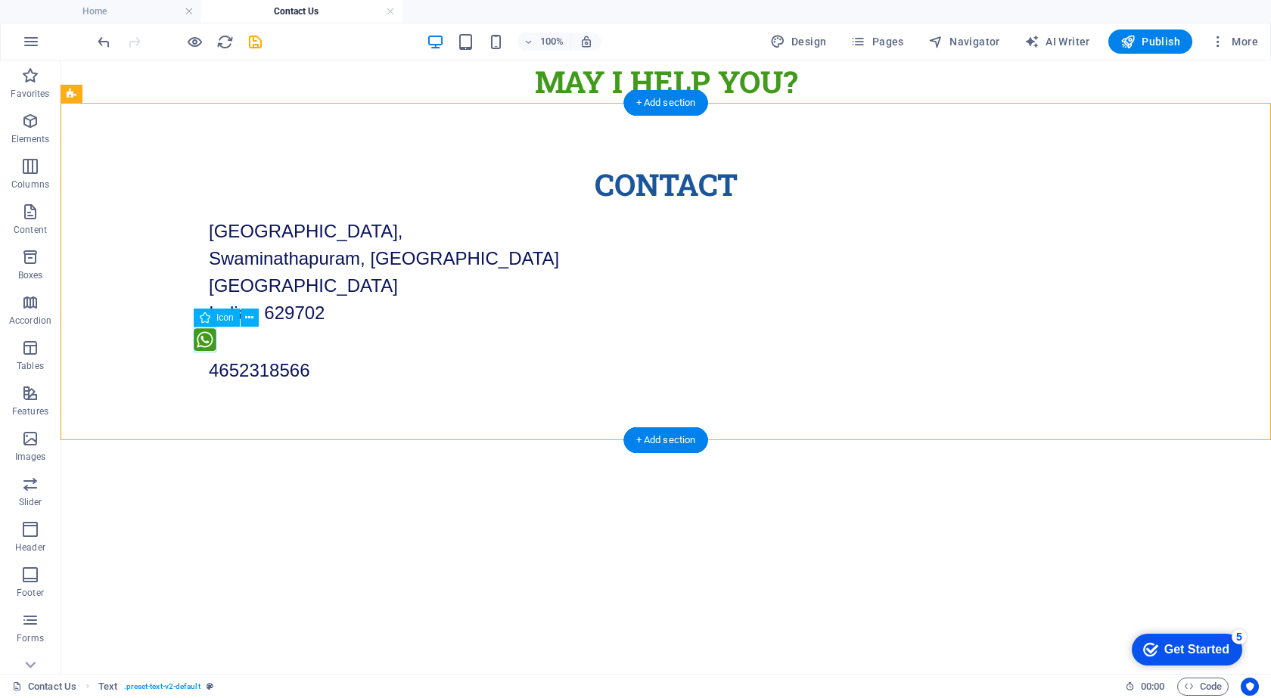
click at [203, 334] on figure at bounding box center [666, 342] width 944 height 30
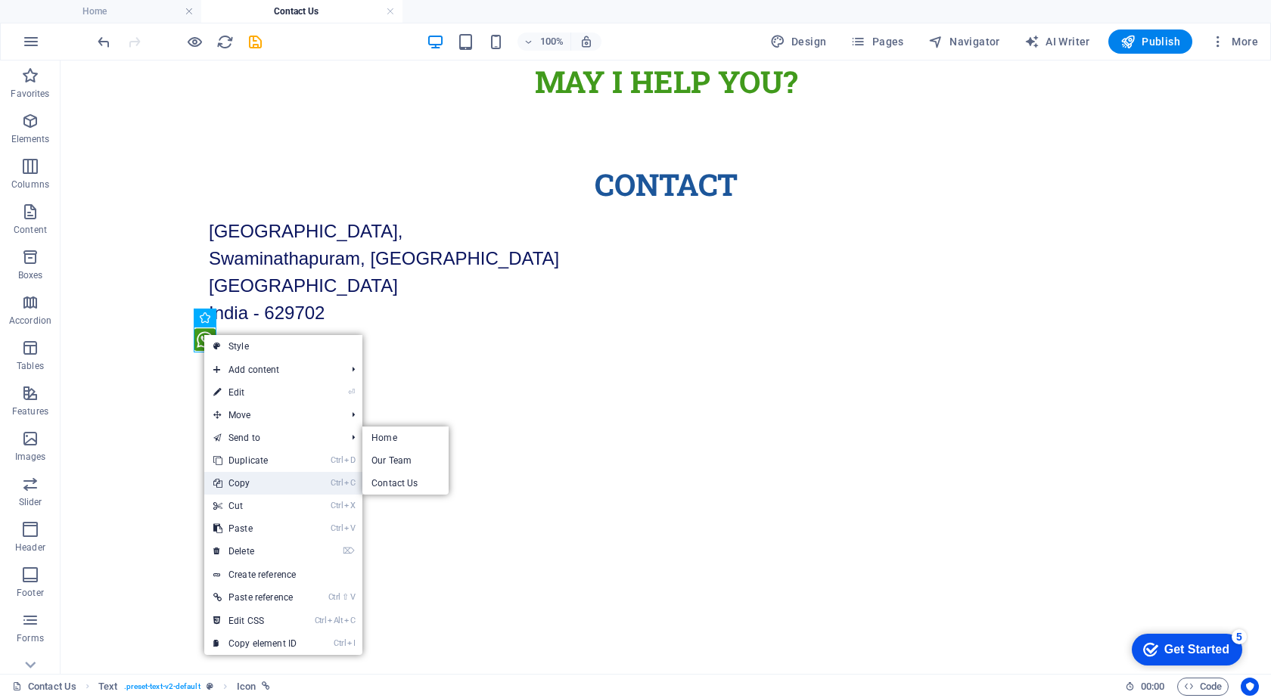
click at [248, 486] on link "Ctrl C Copy" at bounding box center [254, 483] width 101 height 23
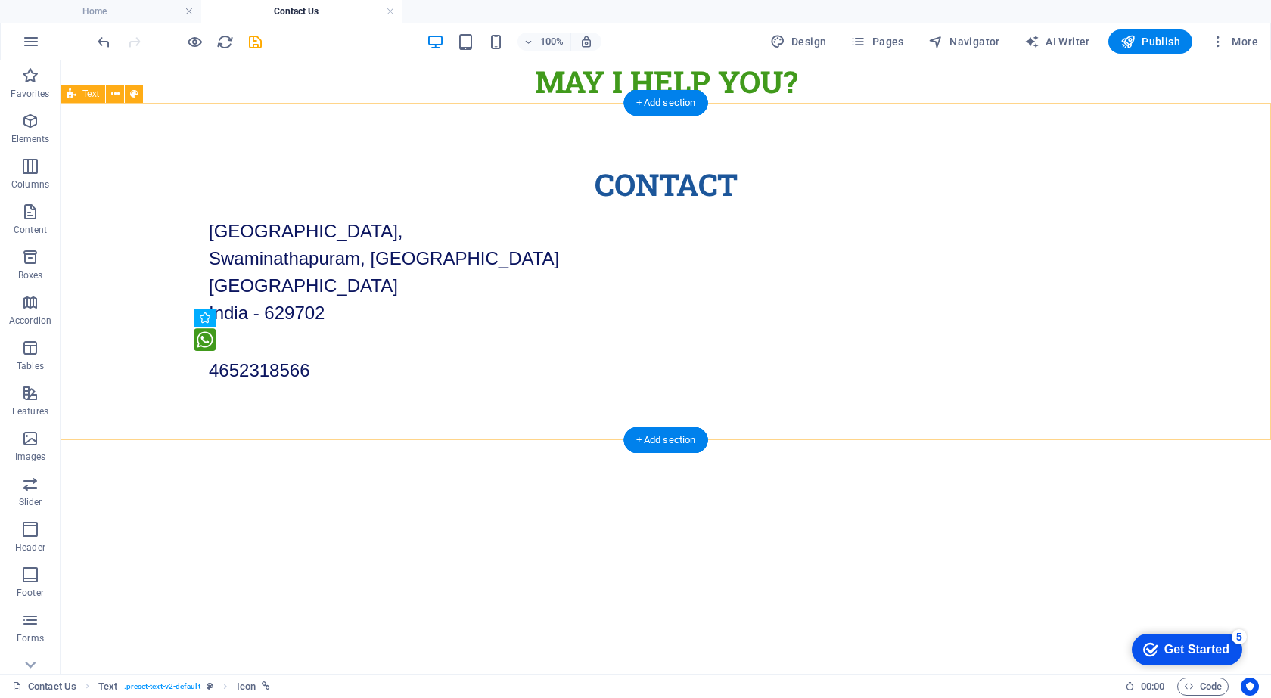
click at [251, 396] on div "Contact Main Road, Near Vivekanandapuram, Swaminathapuram, Kanyakumari Tamil Na…" at bounding box center [666, 274] width 1210 height 342
click at [263, 392] on div "Contact Main Road, Near Vivekanandapuram, Swaminathapuram, Kanyakumari Tamil Na…" at bounding box center [666, 274] width 1210 height 342
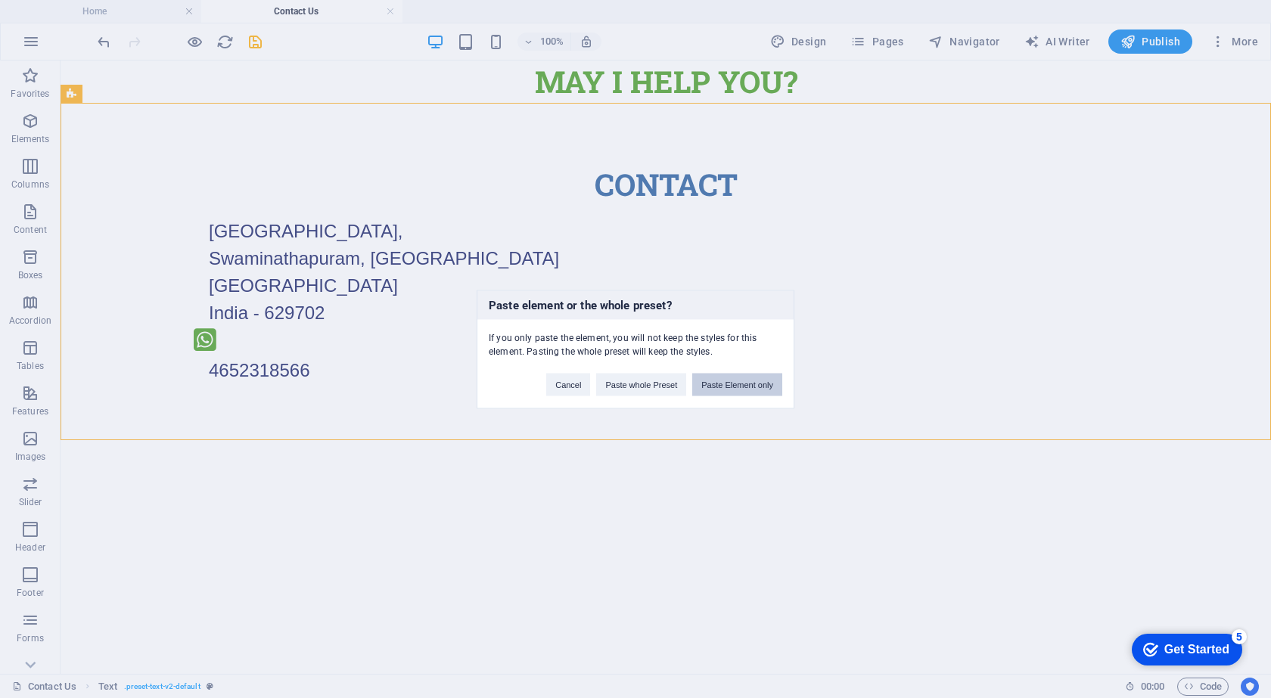
click at [733, 387] on button "Paste Element only" at bounding box center [737, 384] width 90 height 23
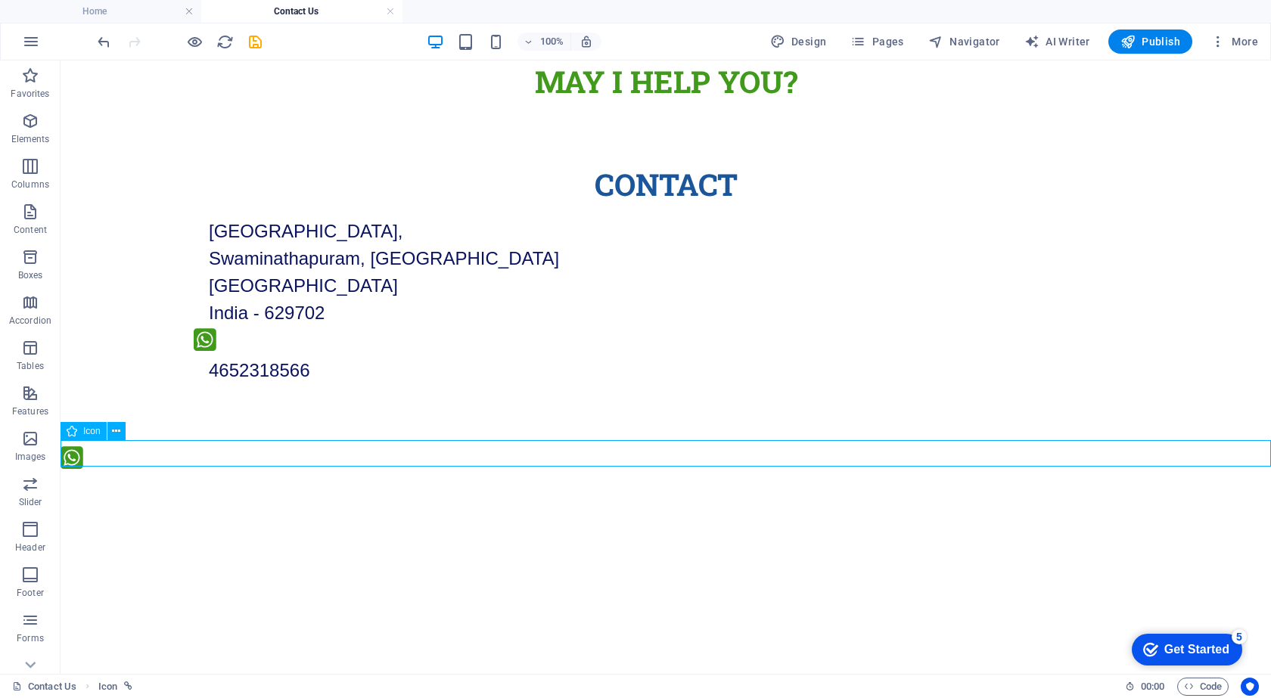
click at [145, 448] on figure at bounding box center [666, 460] width 1210 height 30
select select "xMinYMid"
select select "px"
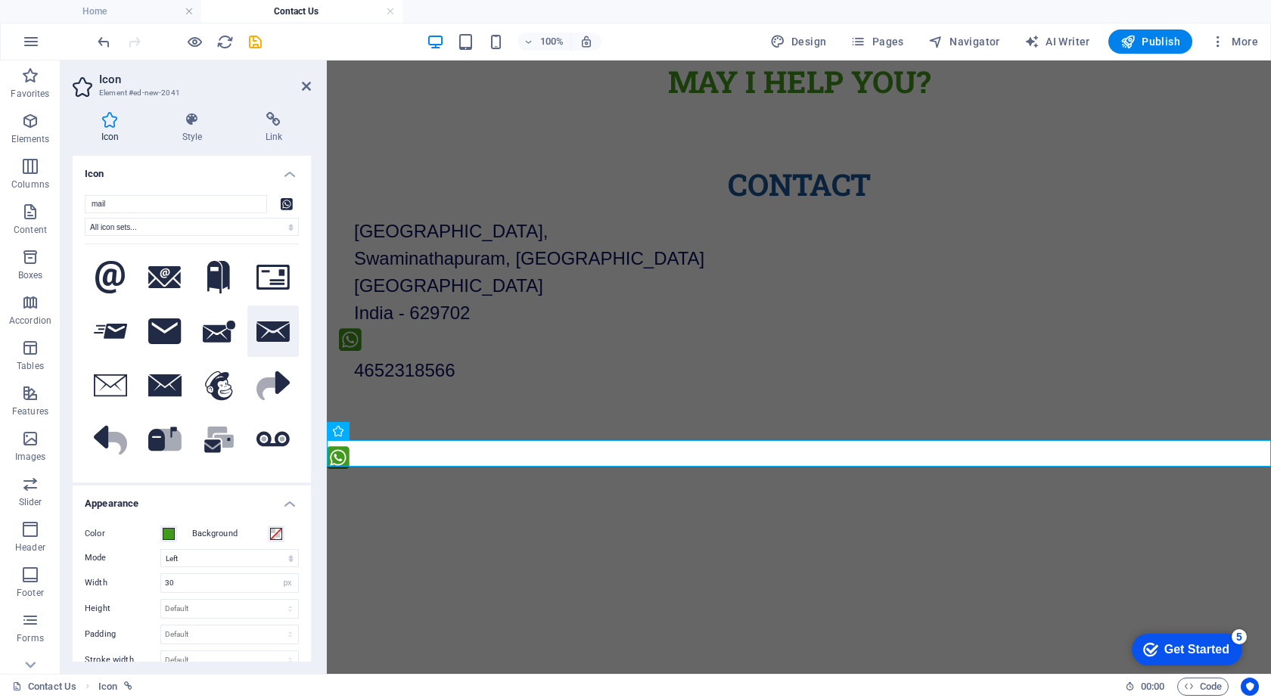
type input "mail"
click at [260, 329] on icon at bounding box center [272, 332] width 33 height 20
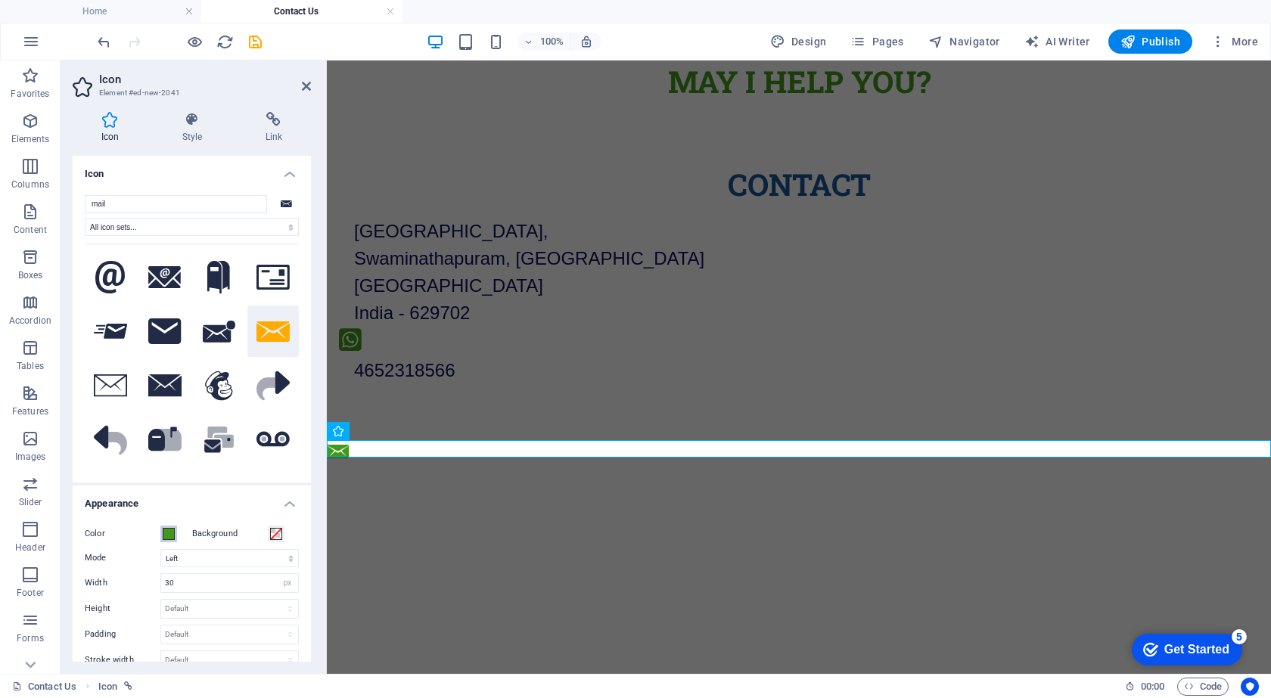
click at [166, 533] on span at bounding box center [169, 534] width 12 height 12
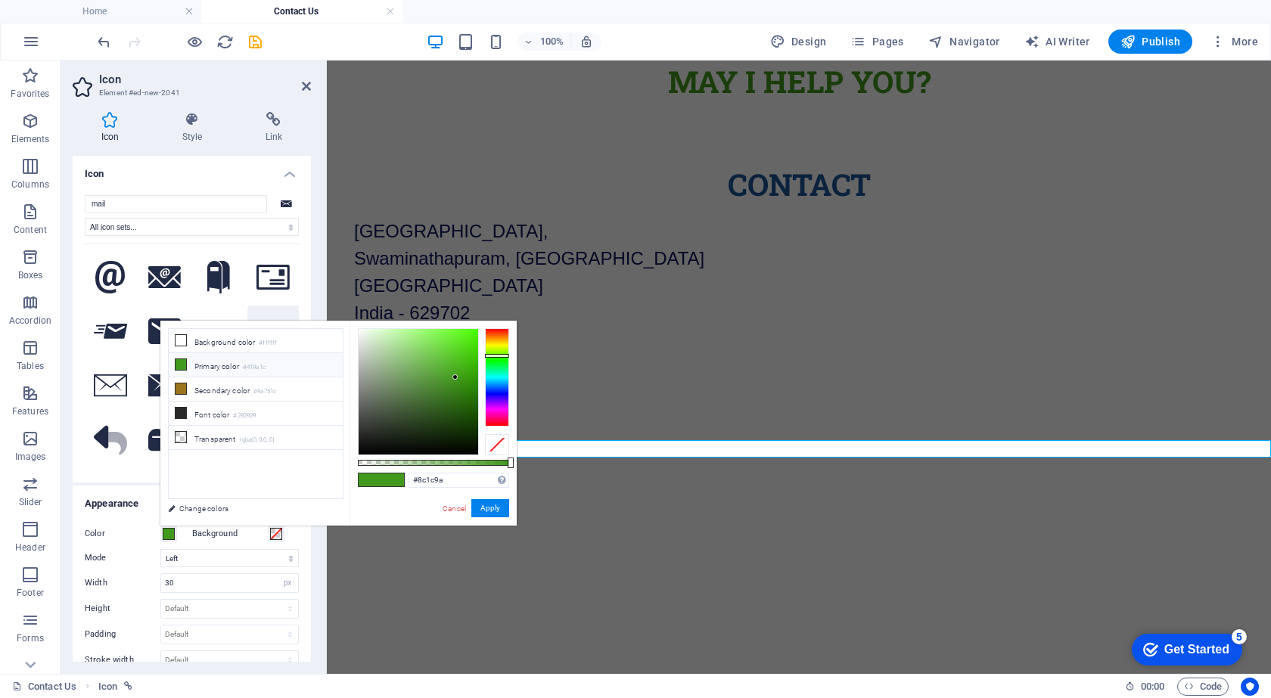
click at [489, 407] on div at bounding box center [497, 377] width 24 height 98
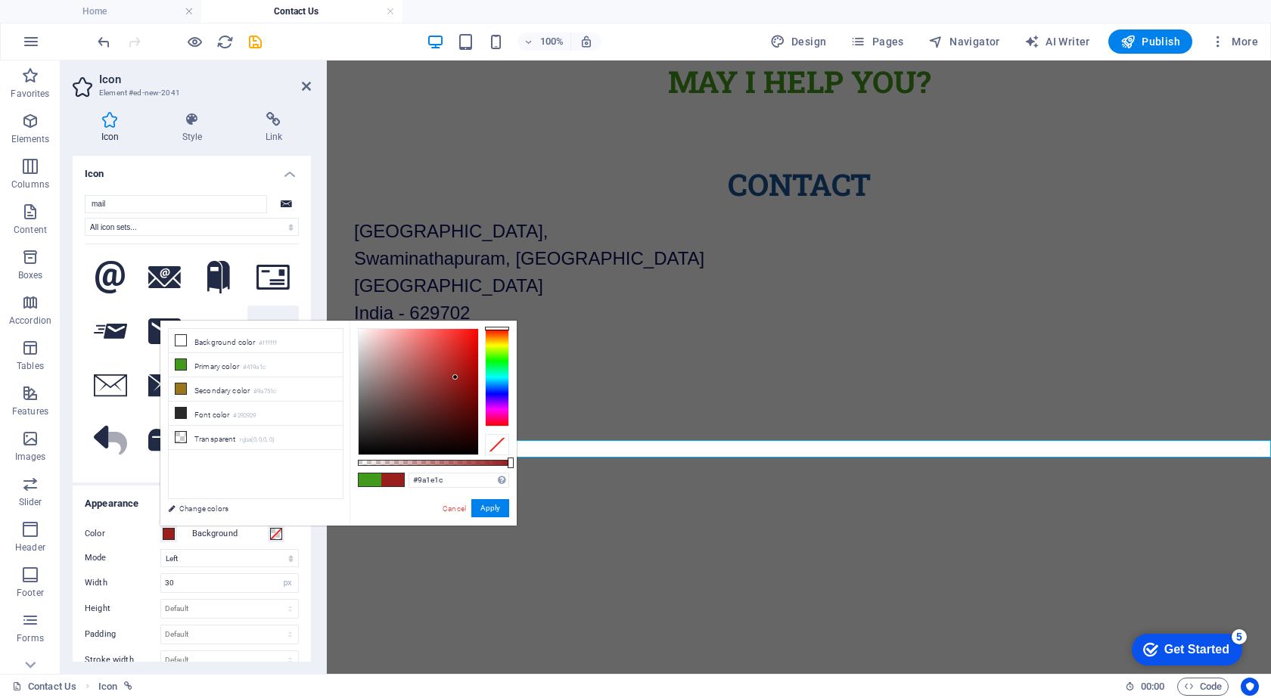
click at [498, 328] on div at bounding box center [497, 377] width 24 height 98
type input "#cf2926"
click at [455, 352] on div at bounding box center [419, 392] width 120 height 126
drag, startPoint x: 160, startPoint y: 445, endPoint x: 484, endPoint y: 505, distance: 330.2
click at [484, 505] on button "Apply" at bounding box center [490, 508] width 38 height 18
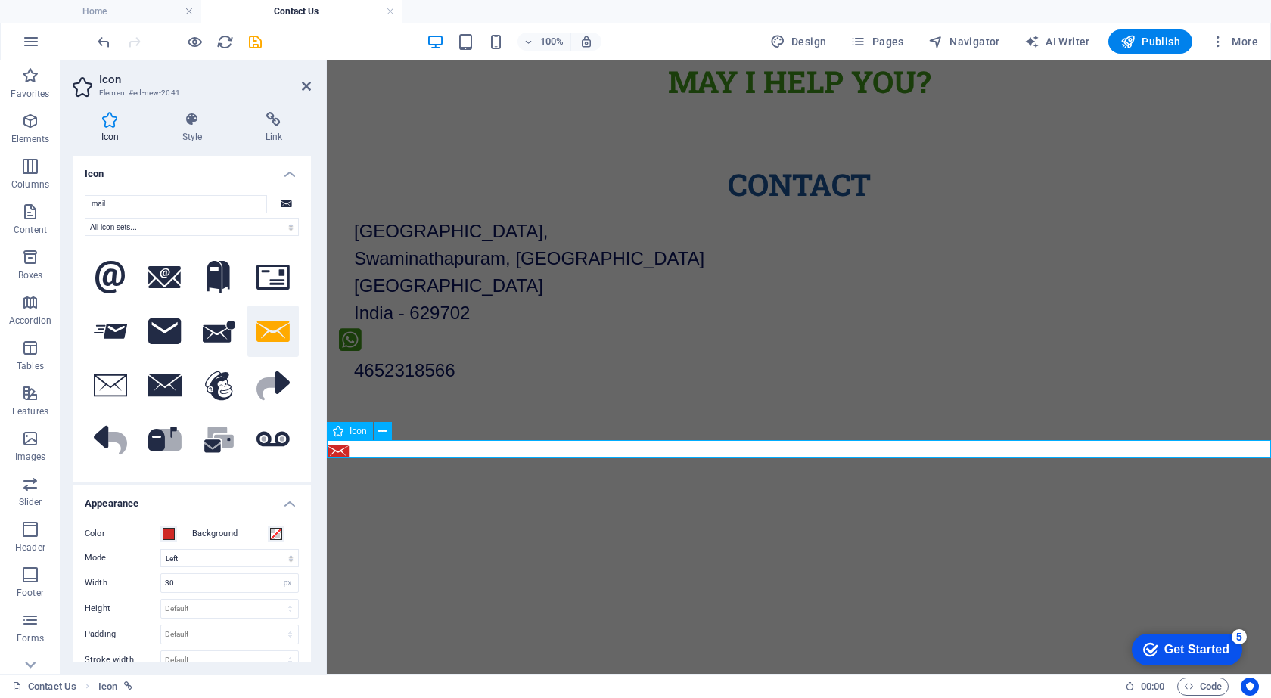
click at [345, 447] on figure at bounding box center [799, 454] width 944 height 18
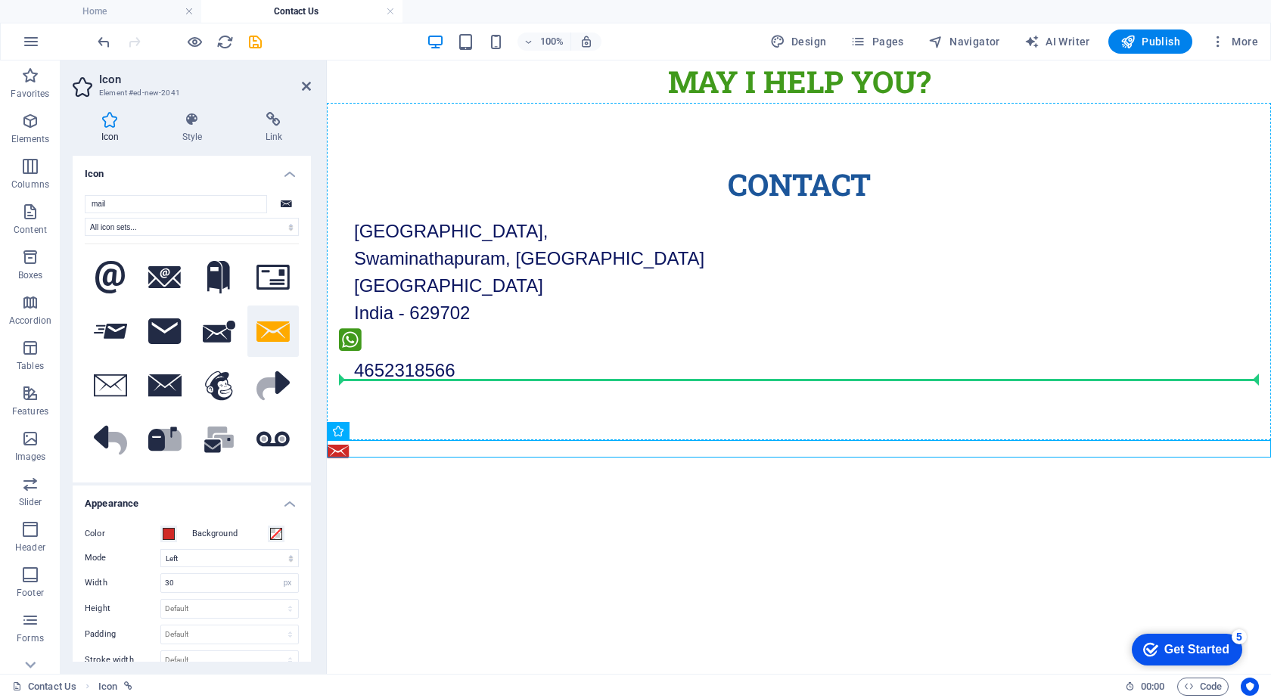
drag, startPoint x: 345, startPoint y: 447, endPoint x: 689, endPoint y: 440, distance: 344.3
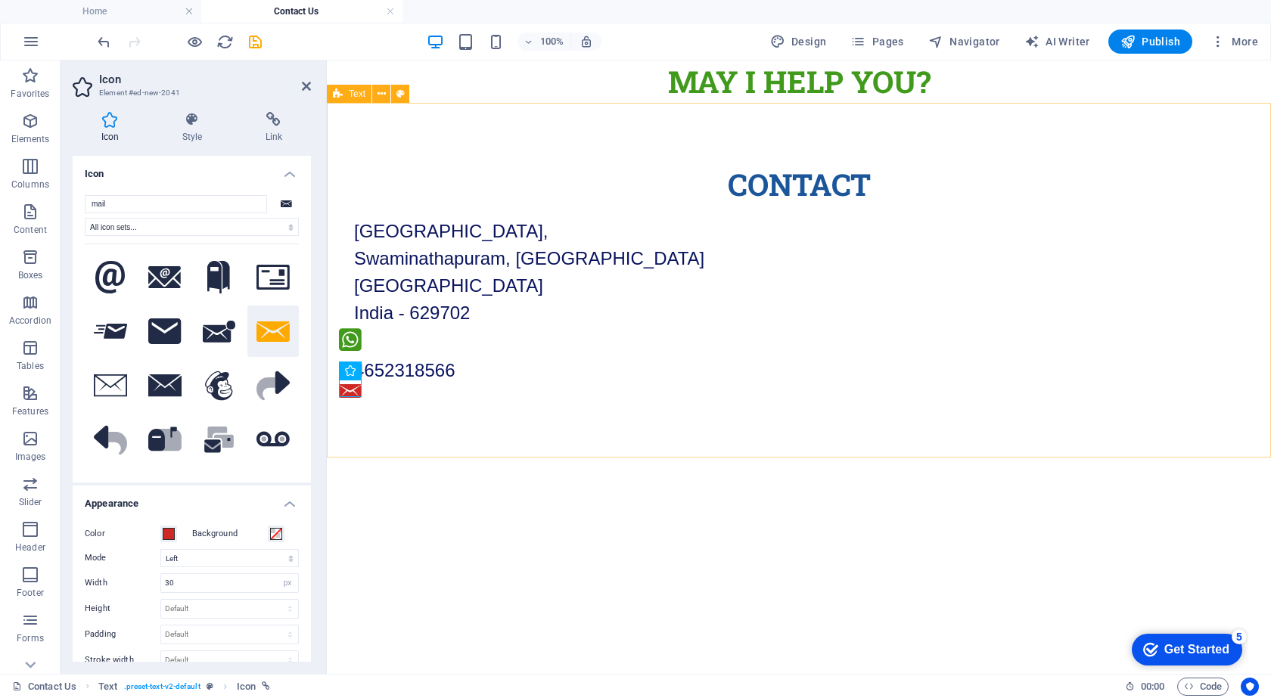
click at [371, 402] on div "Contact Main Road, Near Vivekanandapuram, Swaminathapuram, Kanyakumari Tamil Na…" at bounding box center [799, 283] width 944 height 360
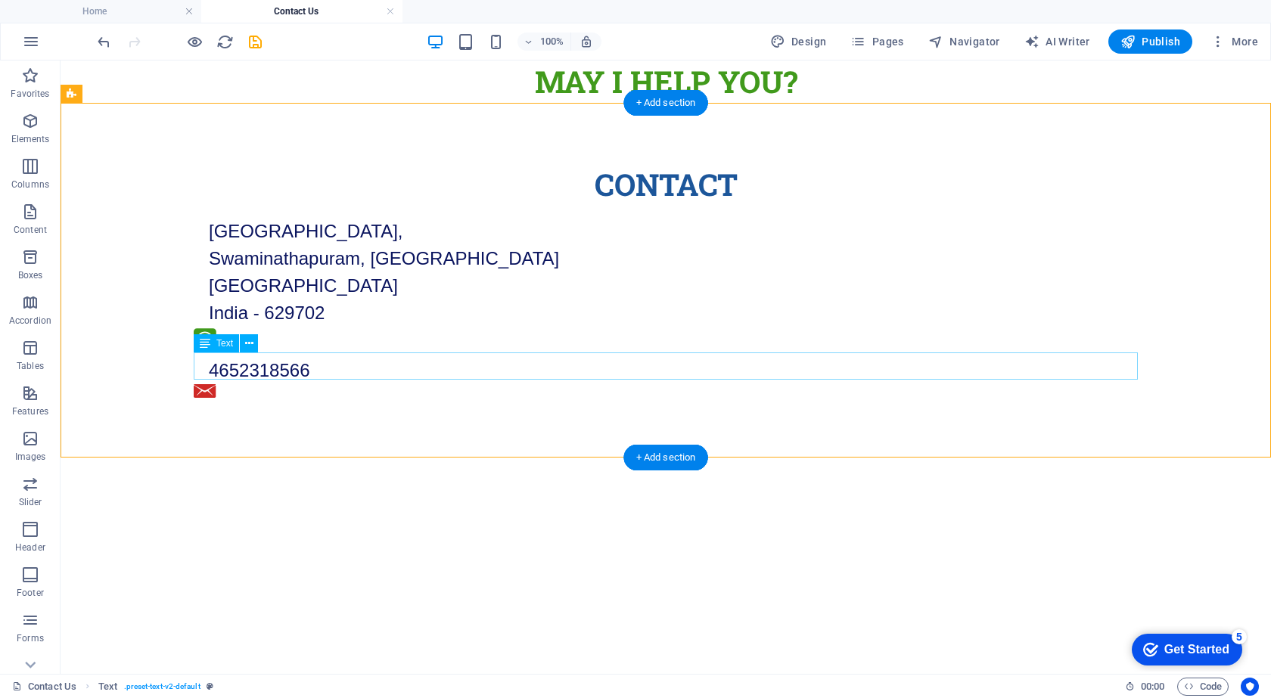
click at [310, 371] on div "4652318566" at bounding box center [666, 370] width 944 height 27
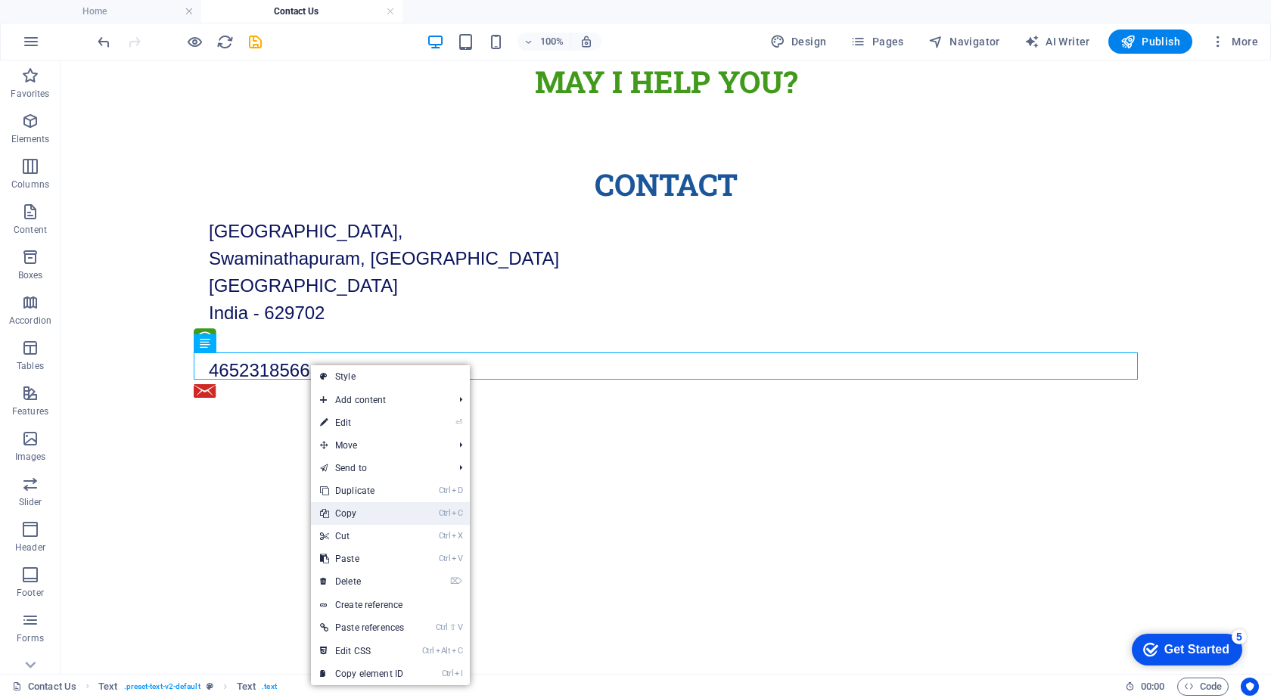
click at [334, 512] on link "Ctrl C Copy" at bounding box center [362, 513] width 102 height 23
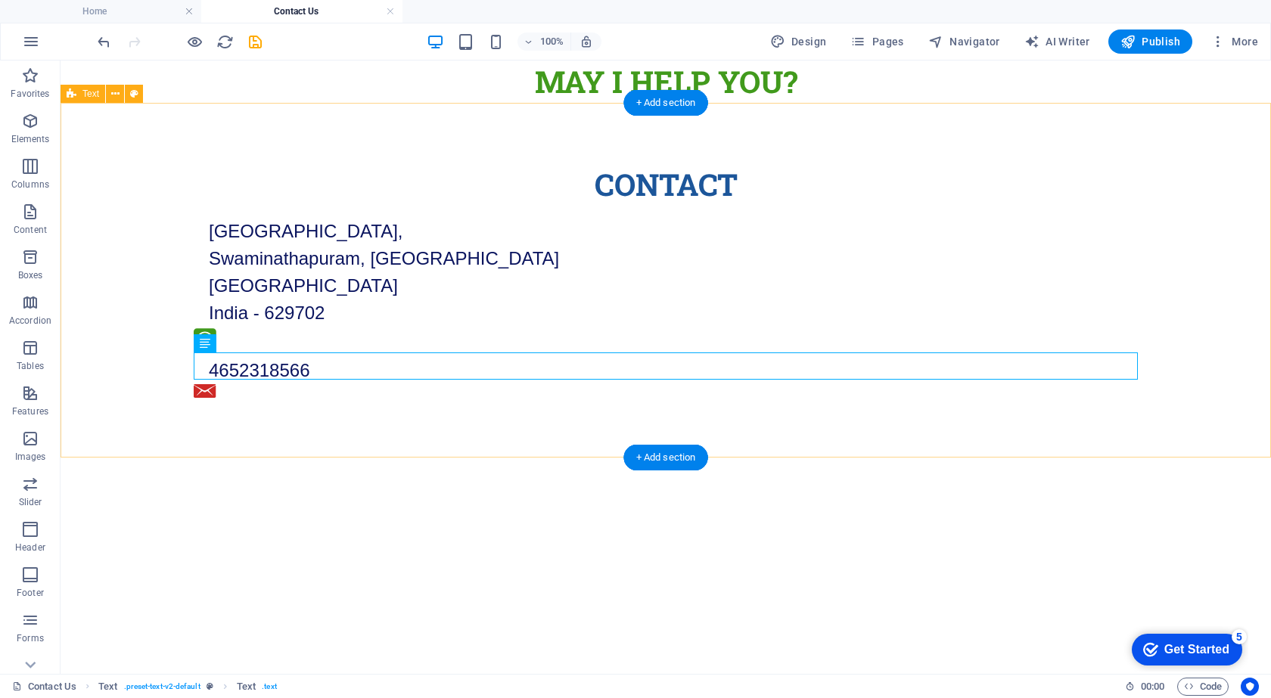
click at [224, 406] on div "Contact Main Road, Near Vivekanandapuram, Swaminathapuram, Kanyakumari Tamil Na…" at bounding box center [666, 283] width 1210 height 360
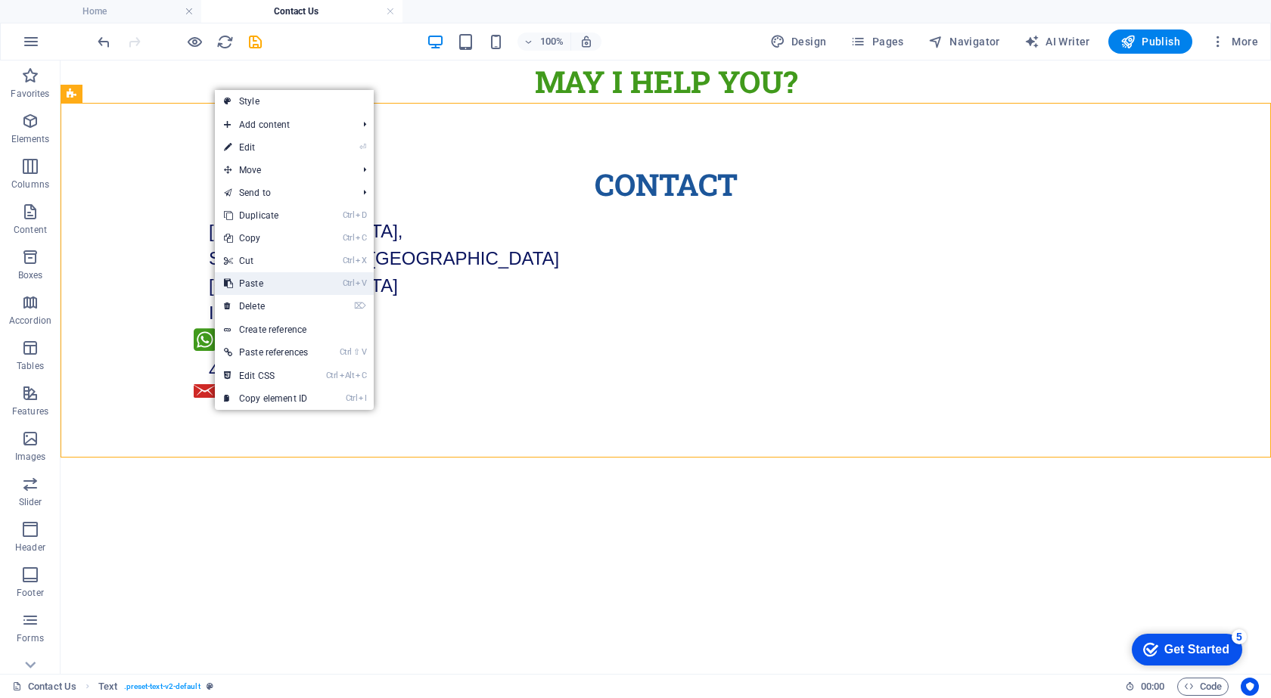
click at [260, 287] on link "Ctrl V Paste" at bounding box center [266, 283] width 102 height 23
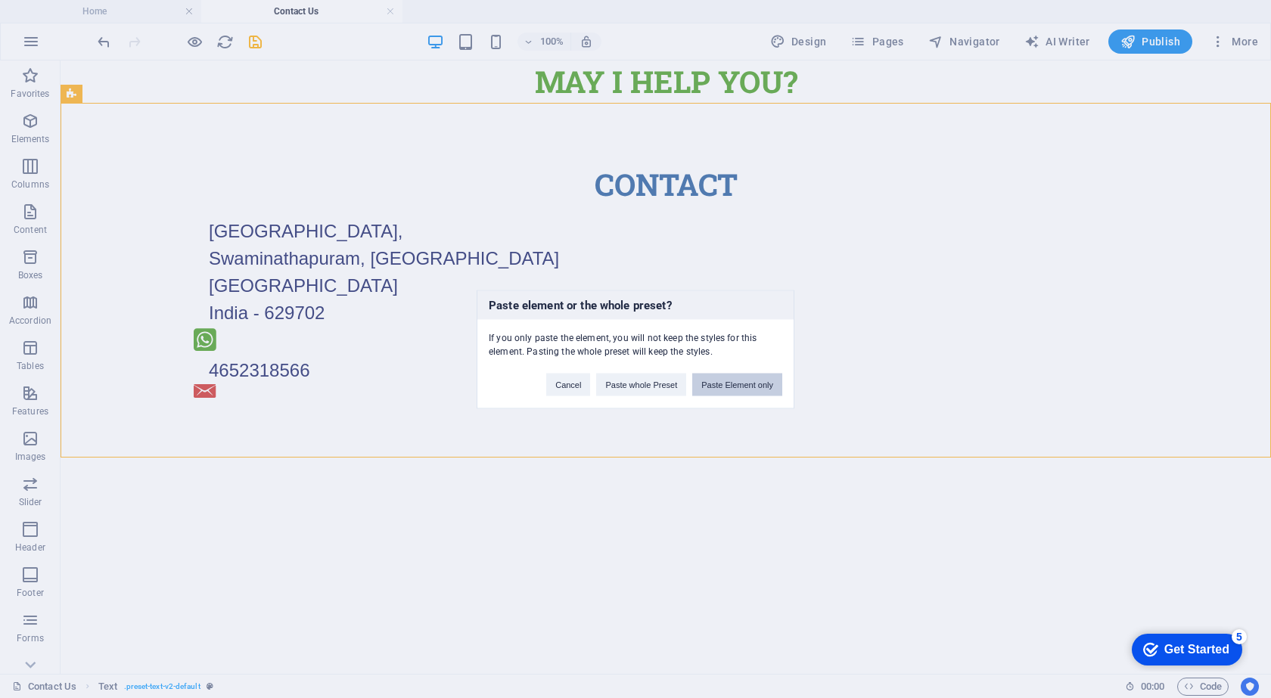
click at [740, 386] on button "Paste Element only" at bounding box center [737, 384] width 90 height 23
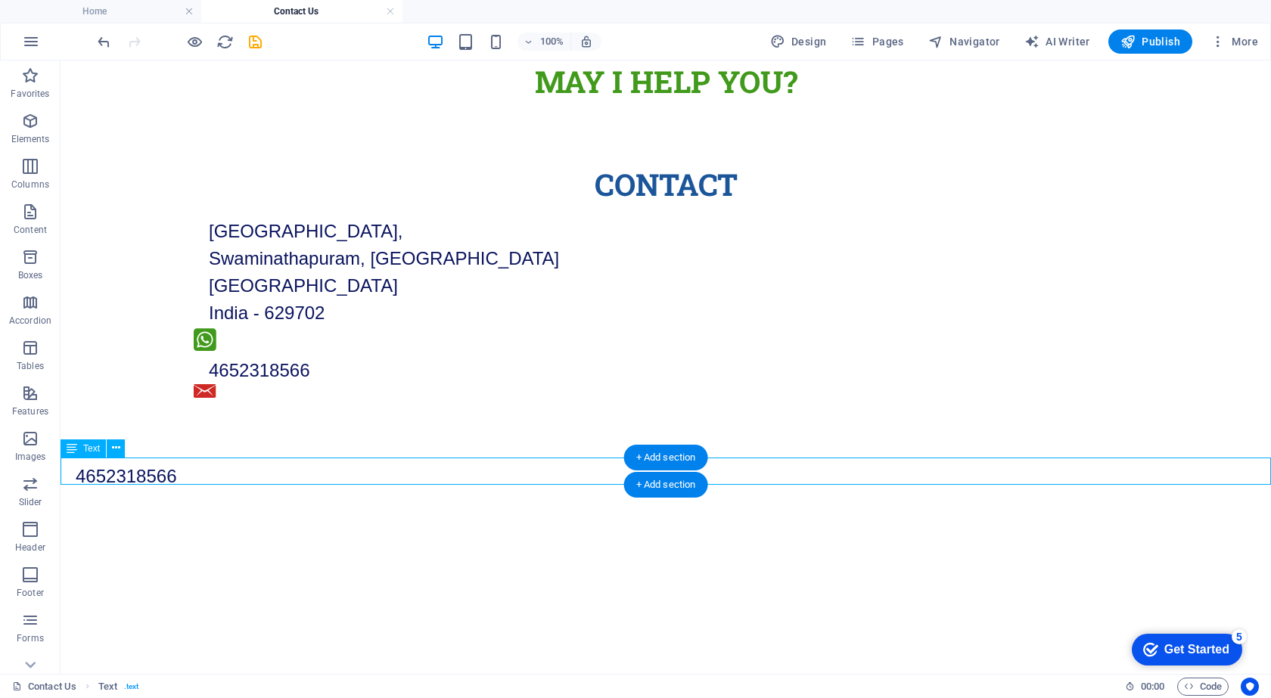
click at [238, 463] on div "4652318566" at bounding box center [666, 476] width 1210 height 27
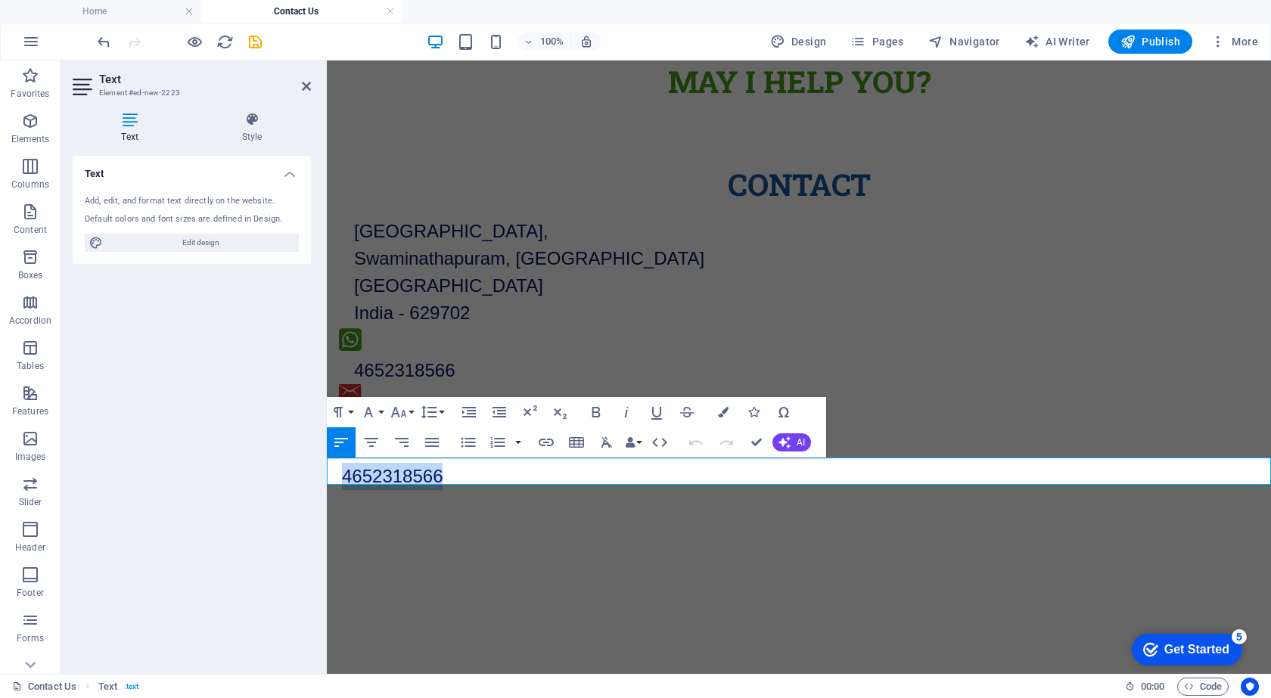
drag, startPoint x: 450, startPoint y: 474, endPoint x: 322, endPoint y: 462, distance: 128.4
click at [327, 462] on html "Skip to main content MAY I Help You? Contact Main Road, Near Vivekanandapuram, …" at bounding box center [799, 276] width 944 height 430
click at [371, 482] on p "4652318566" at bounding box center [806, 476] width 929 height 27
drag, startPoint x: 353, startPoint y: 475, endPoint x: 524, endPoint y: 480, distance: 171.1
click at [524, 480] on p "4652318566" at bounding box center [806, 476] width 929 height 27
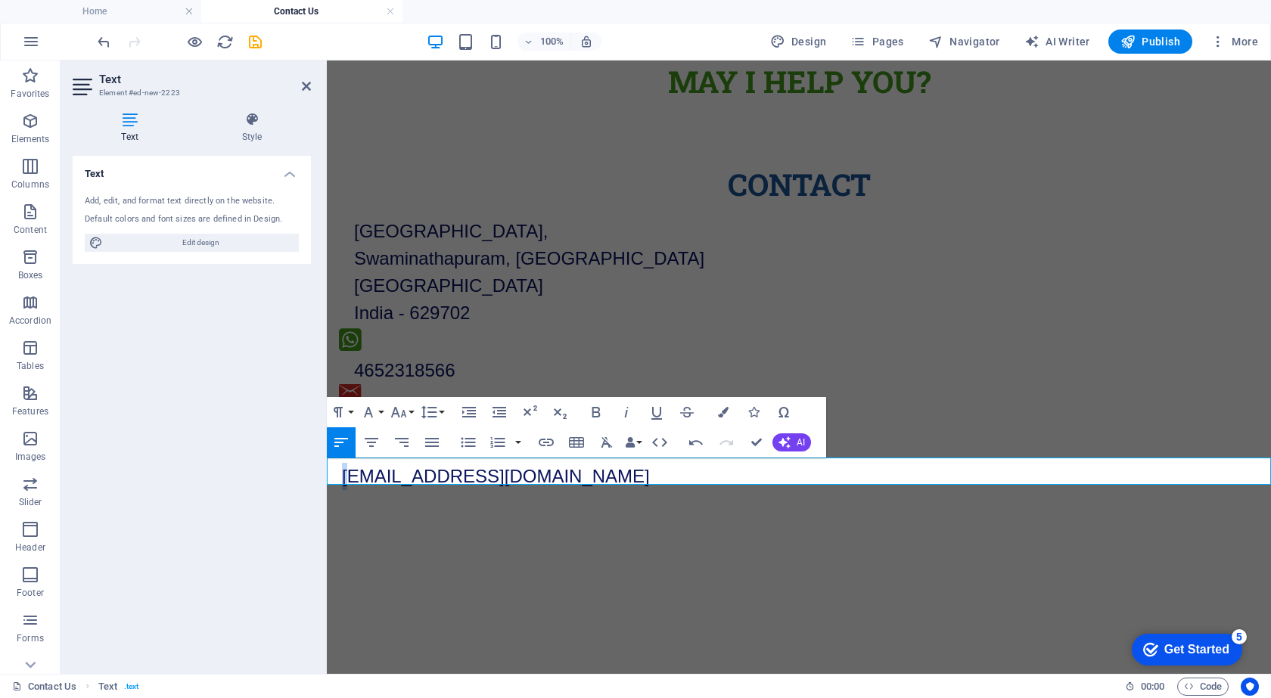
drag, startPoint x: 353, startPoint y: 469, endPoint x: 323, endPoint y: 471, distance: 29.5
click at [327, 471] on html "Skip to main content MAY I Help You? Contact Main Road, Near Vivekanandapuram, …" at bounding box center [799, 276] width 944 height 430
click at [378, 490] on html "Skip to main content MAY I Help You? Contact Main Road, Near Vivekanandapuram, …" at bounding box center [799, 276] width 944 height 430
click at [564, 490] on html "Skip to main content MAY I Help You? Contact Main Road, Near Vivekanandapuram, …" at bounding box center [799, 276] width 944 height 430
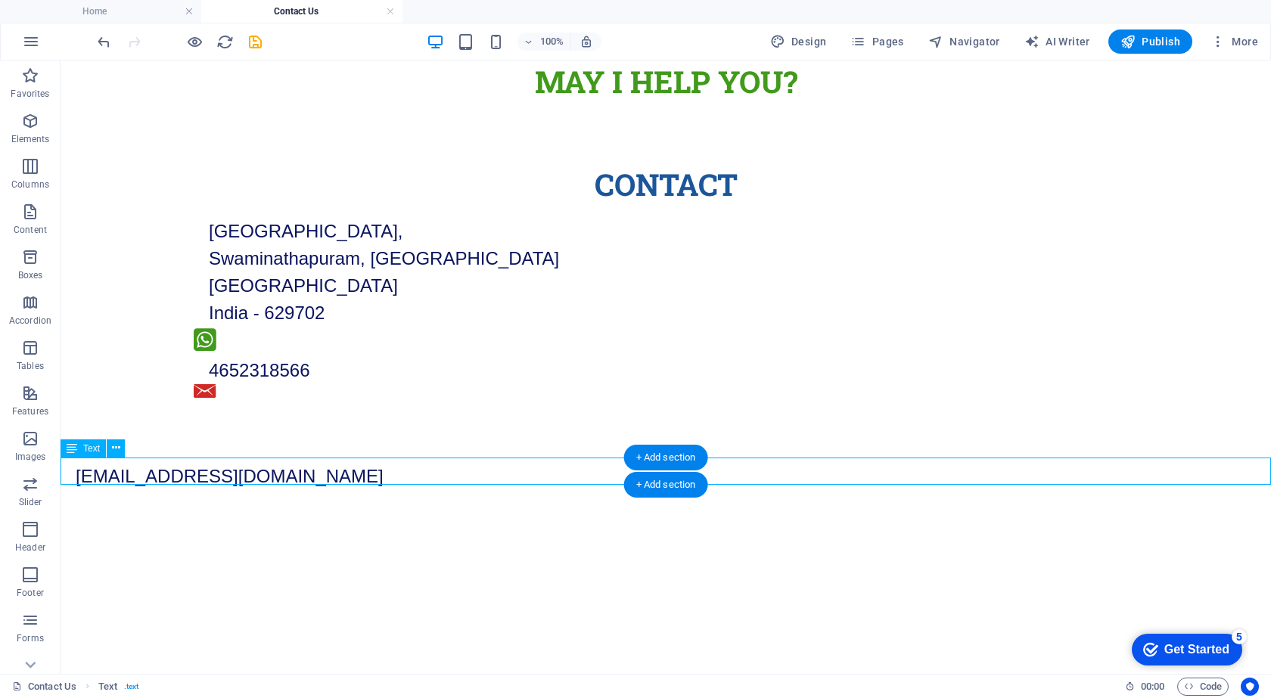
click at [428, 483] on div "[EMAIL_ADDRESS][DOMAIN_NAME]" at bounding box center [666, 476] width 1210 height 27
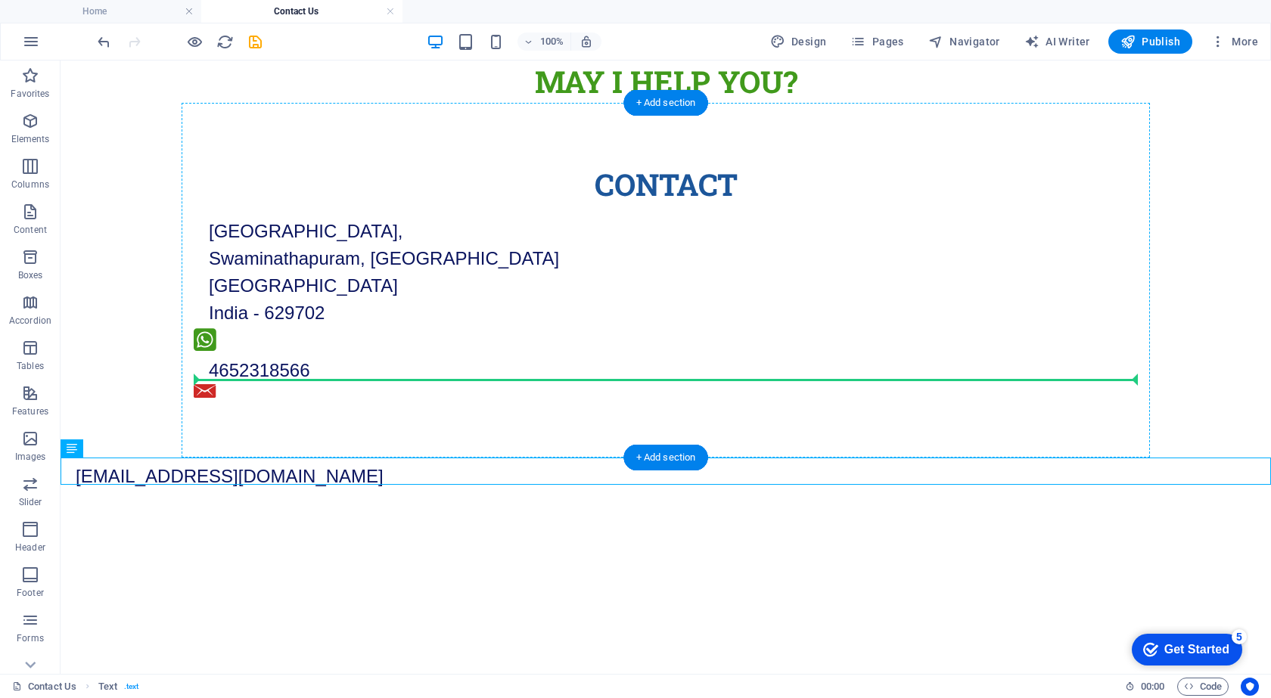
drag, startPoint x: 415, startPoint y: 475, endPoint x: 229, endPoint y: 379, distance: 208.8
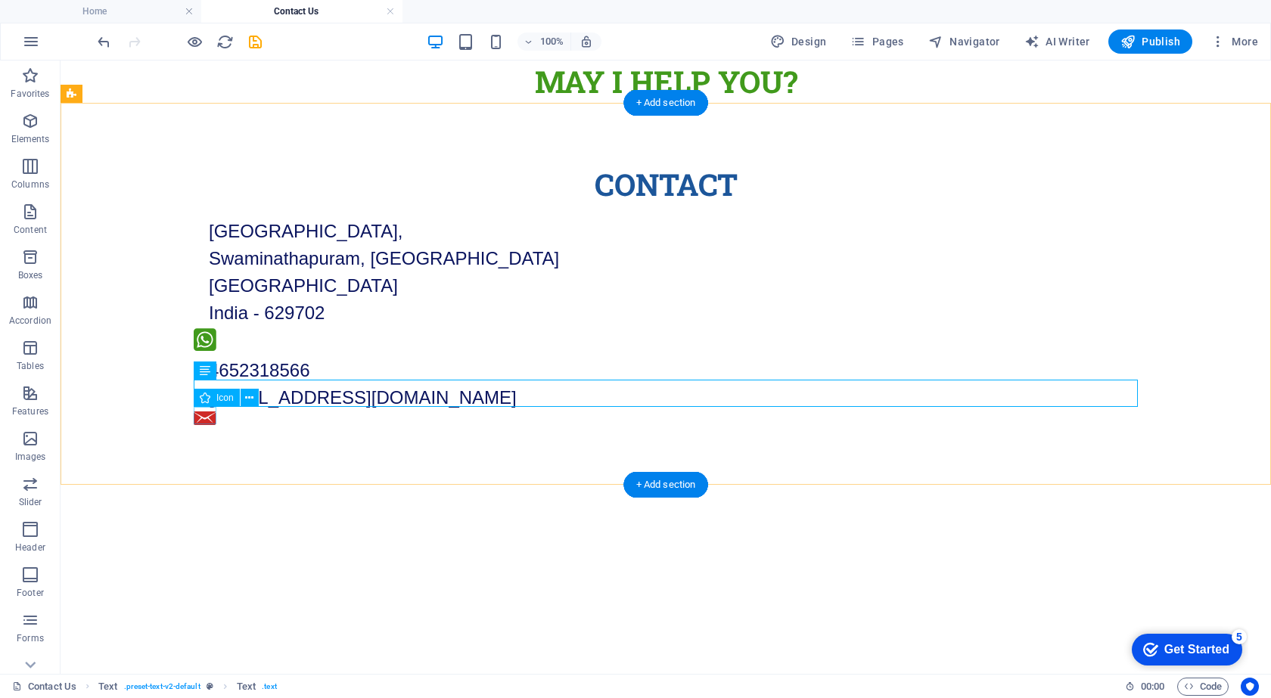
click at [203, 415] on figure at bounding box center [666, 421] width 944 height 18
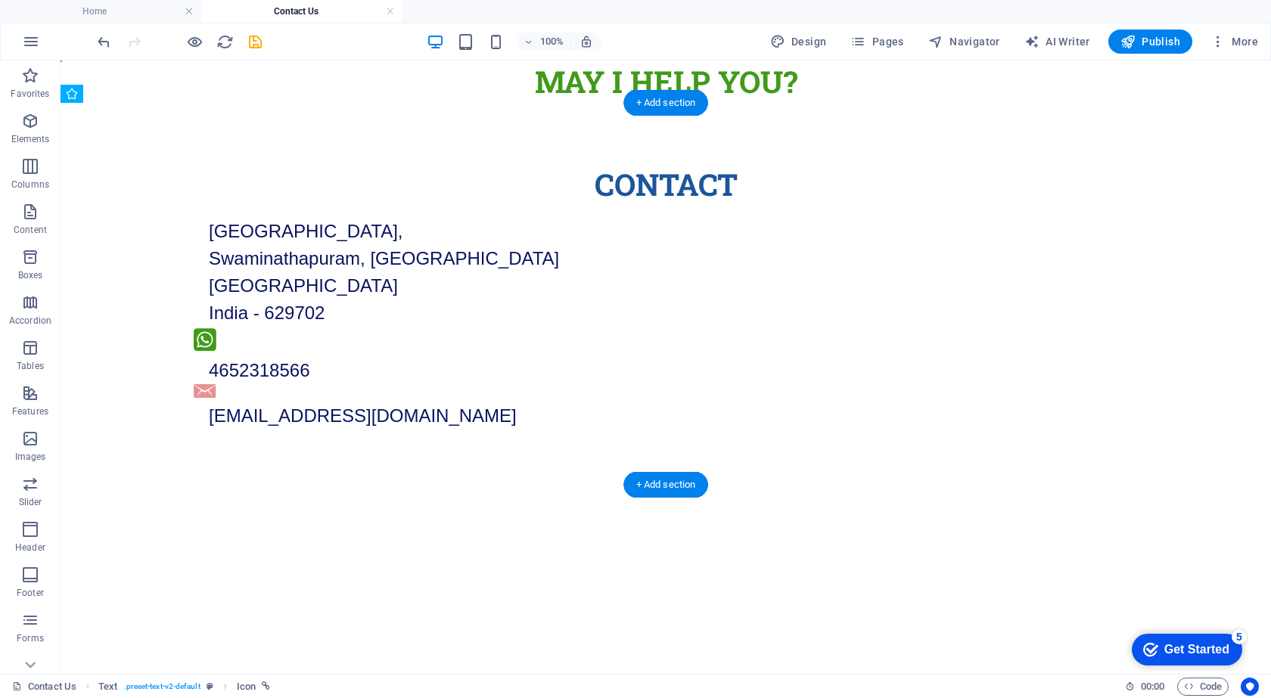
drag, startPoint x: 206, startPoint y: 415, endPoint x: 211, endPoint y: 384, distance: 32.2
click at [242, 446] on div "Contact Main Road, Near Vivekanandapuram, Swaminathapuram, Kanyakumari Tamil Na…" at bounding box center [666, 296] width 1210 height 387
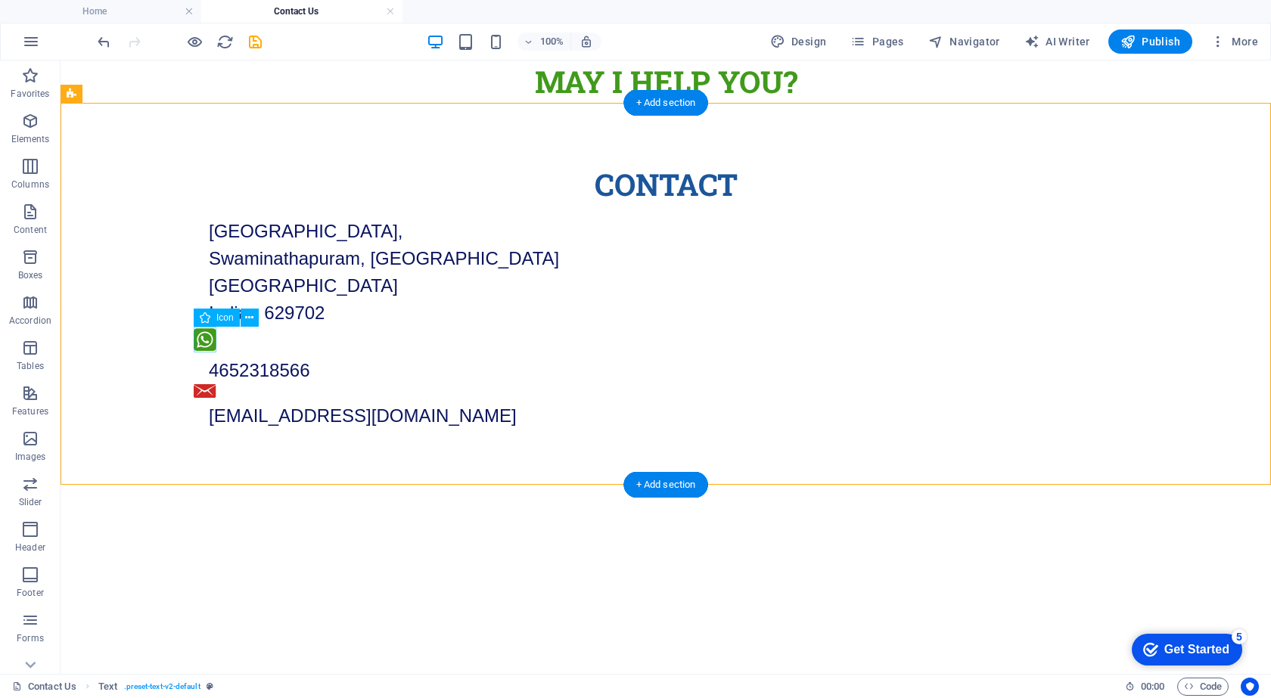
click at [200, 341] on figure at bounding box center [666, 342] width 944 height 30
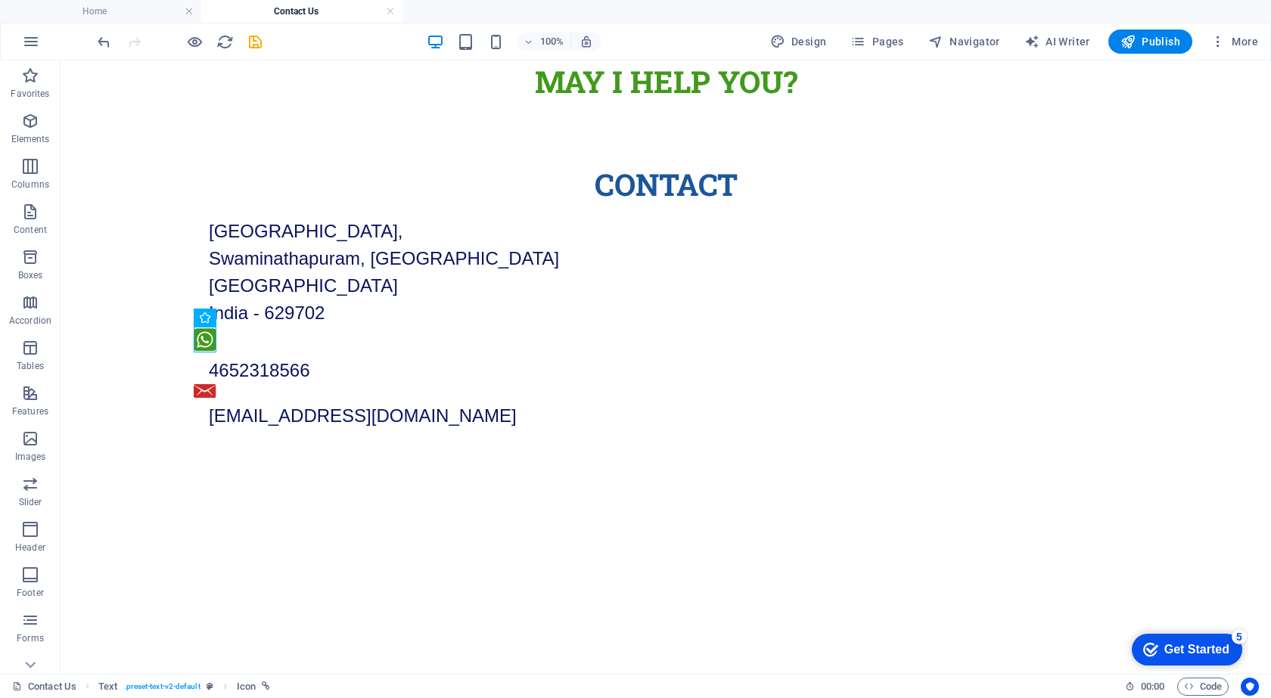
click at [205, 490] on html "Skip to main content MAY I Help You? Contact Main Road, Near Vivekanandapuram, …" at bounding box center [666, 276] width 1210 height 430
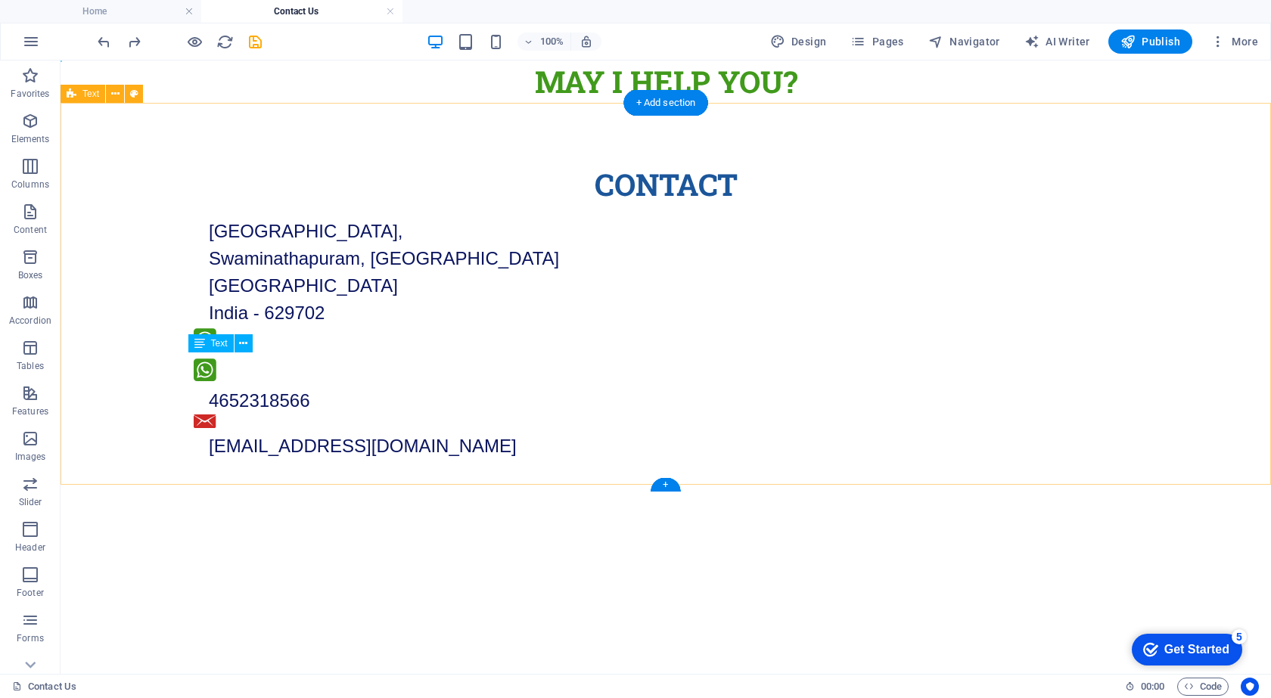
click at [244, 476] on div "Contact Main Road, Near Vivekanandapuram, Swaminathapuram, Kanyakumari Tamil Na…" at bounding box center [666, 312] width 1210 height 418
click at [236, 500] on html "Skip to main content MAY I Help You? Contact Main Road, Near Vivekanandapuram, …" at bounding box center [666, 291] width 1210 height 460
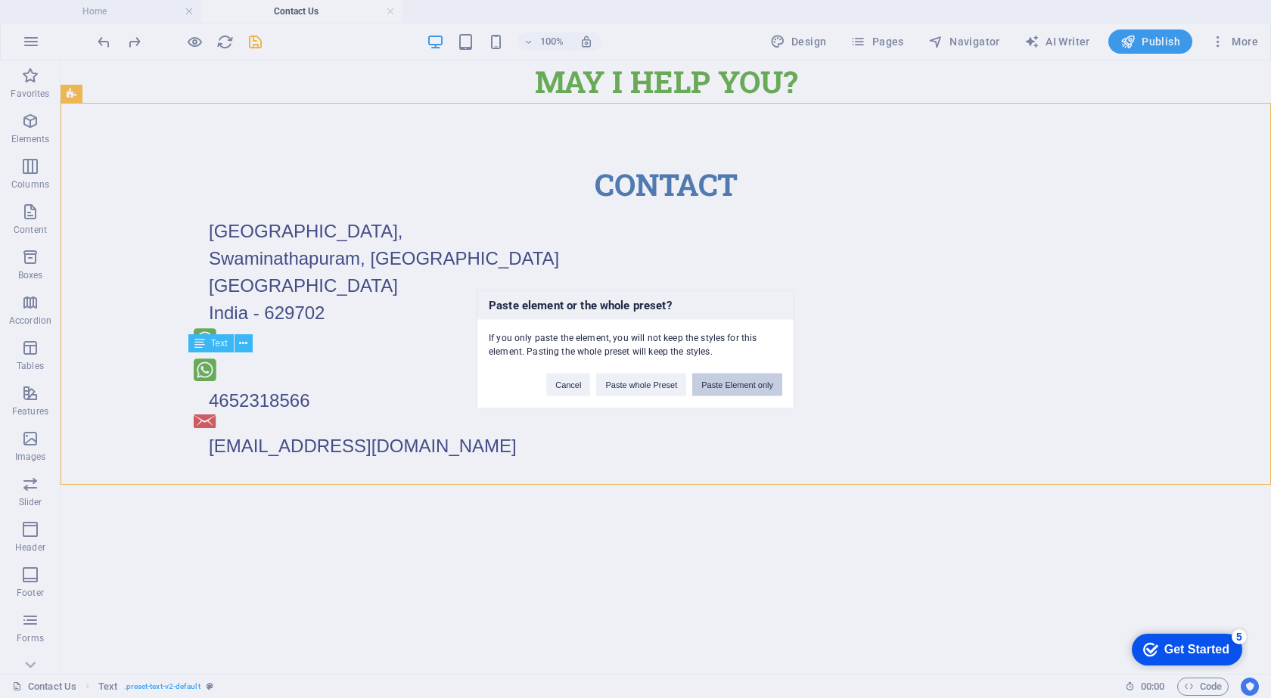
click at [724, 384] on button "Paste Element only" at bounding box center [737, 384] width 90 height 23
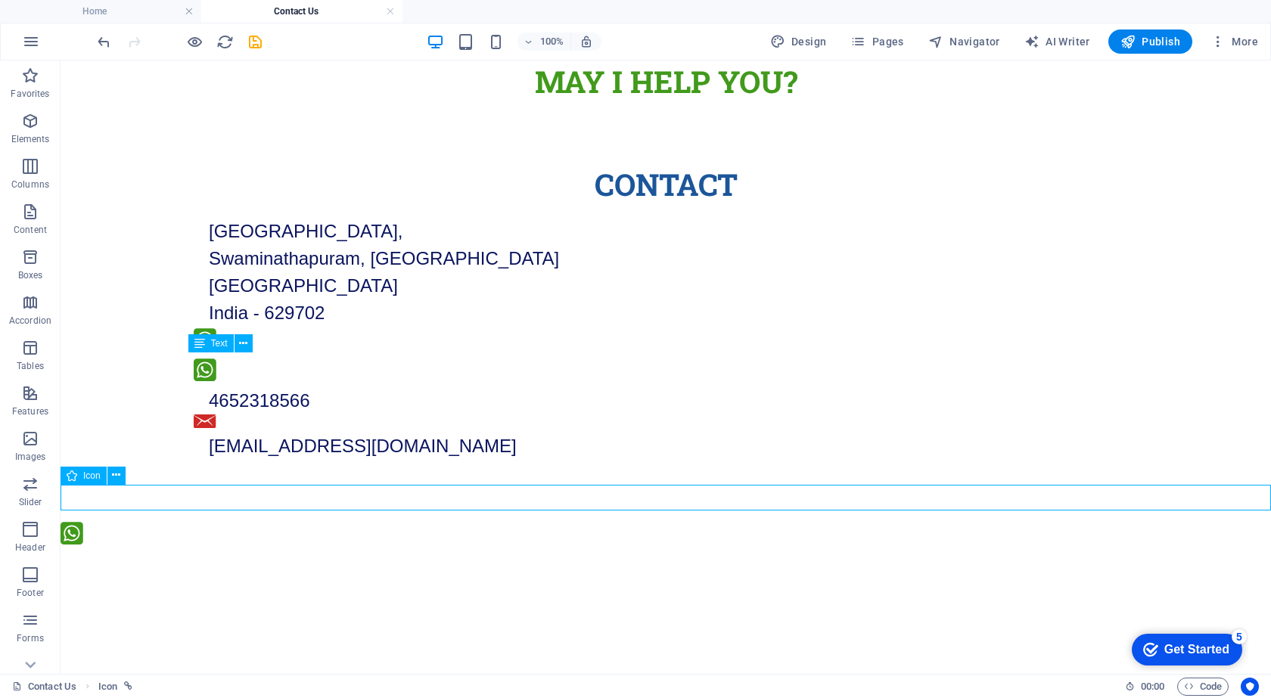
click at [103, 521] on figure at bounding box center [666, 536] width 1210 height 30
select select "xMinYMid"
select select "px"
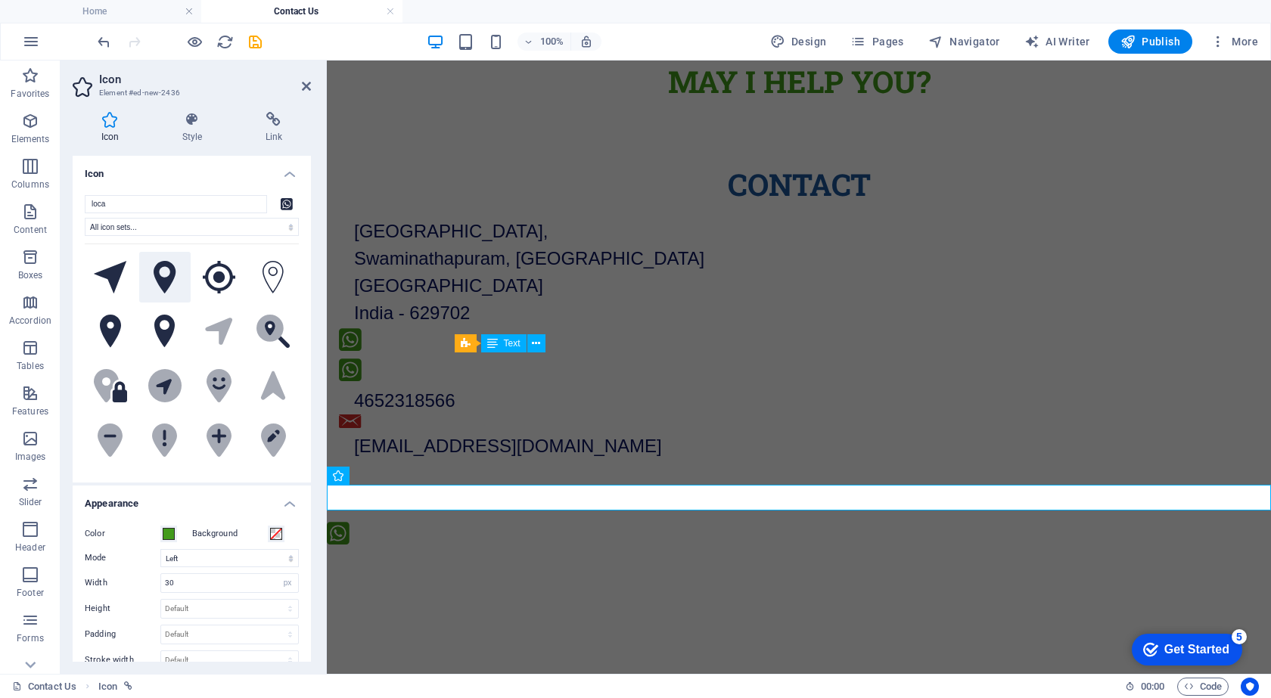
type input "loca"
click at [161, 276] on icon at bounding box center [165, 277] width 23 height 33
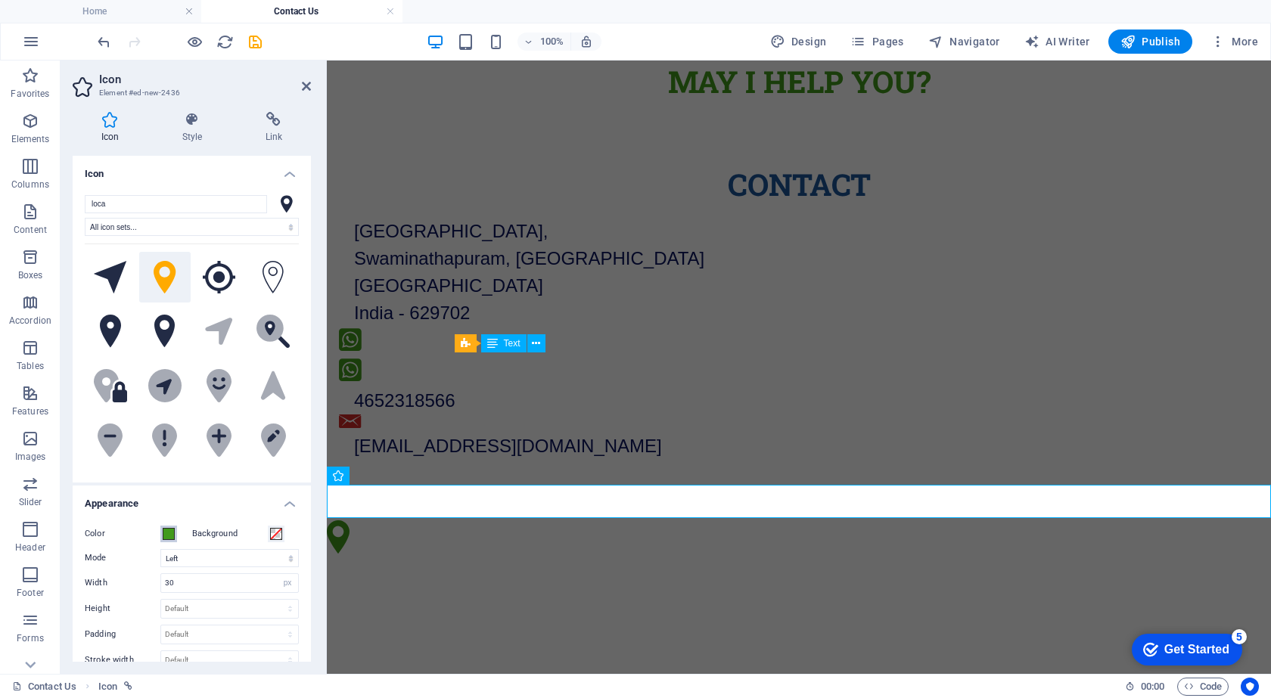
click at [170, 540] on button "Color" at bounding box center [168, 534] width 17 height 17
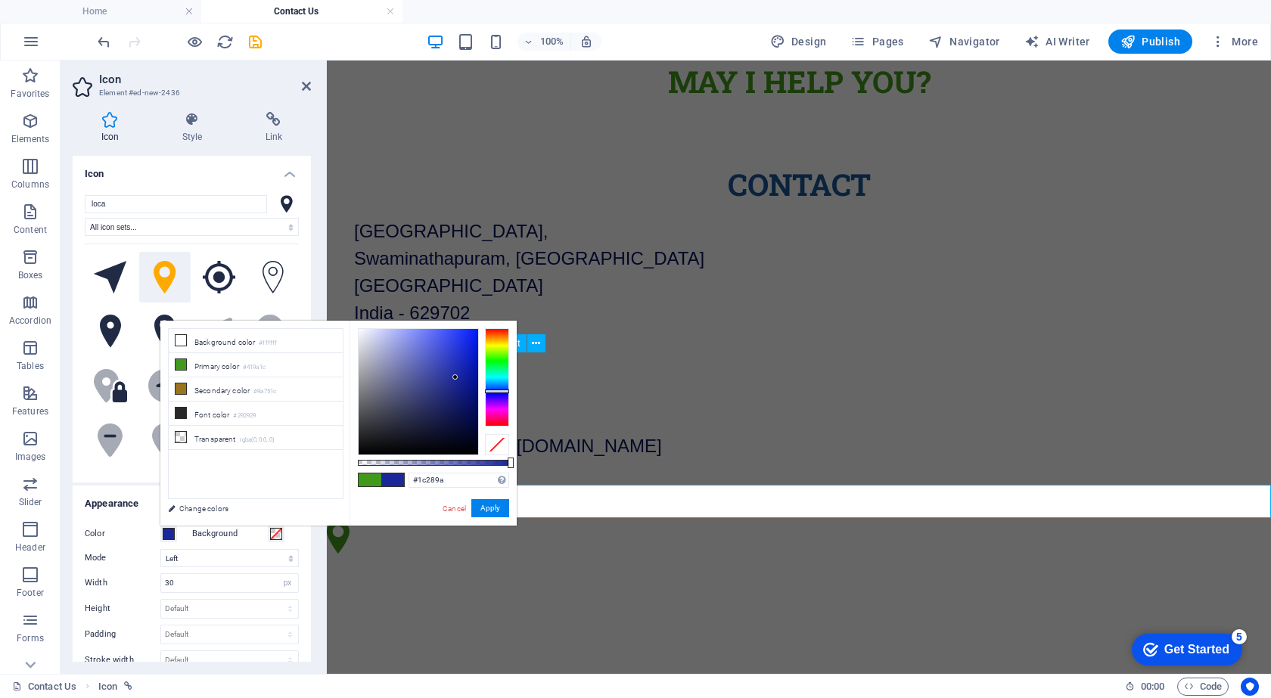
click at [501, 391] on div at bounding box center [497, 377] width 24 height 98
click at [501, 369] on div at bounding box center [497, 377] width 24 height 98
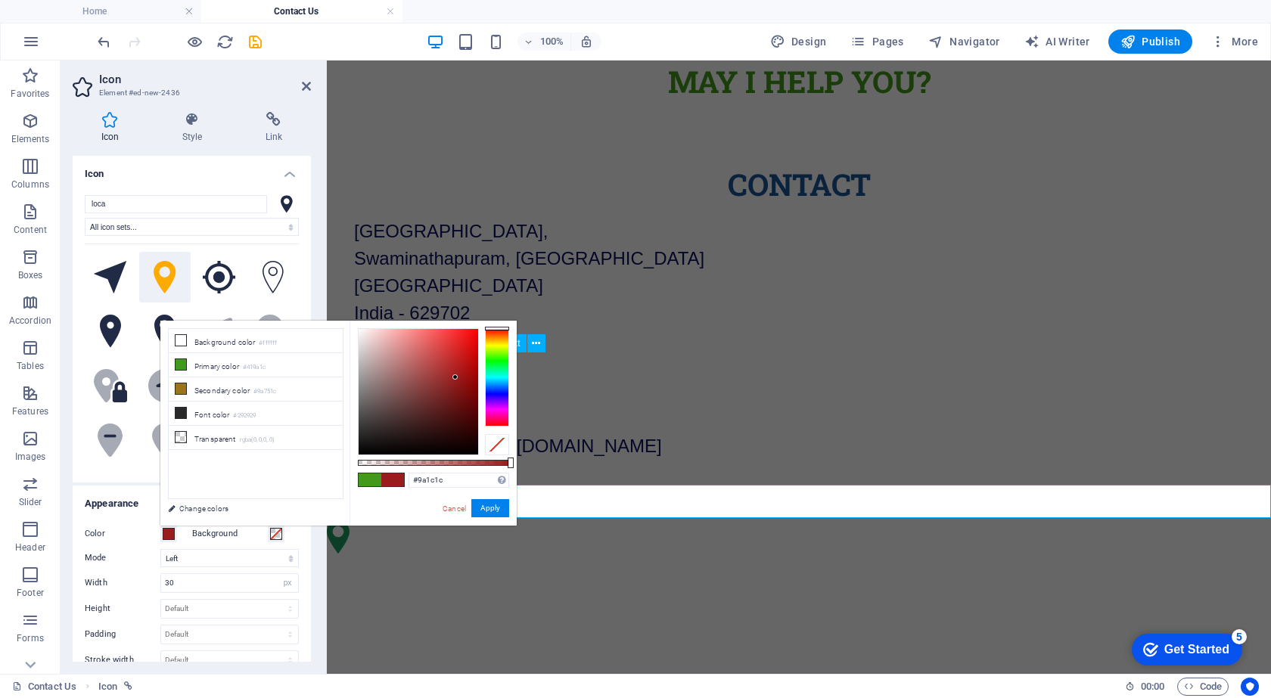
click at [499, 328] on div at bounding box center [497, 377] width 24 height 98
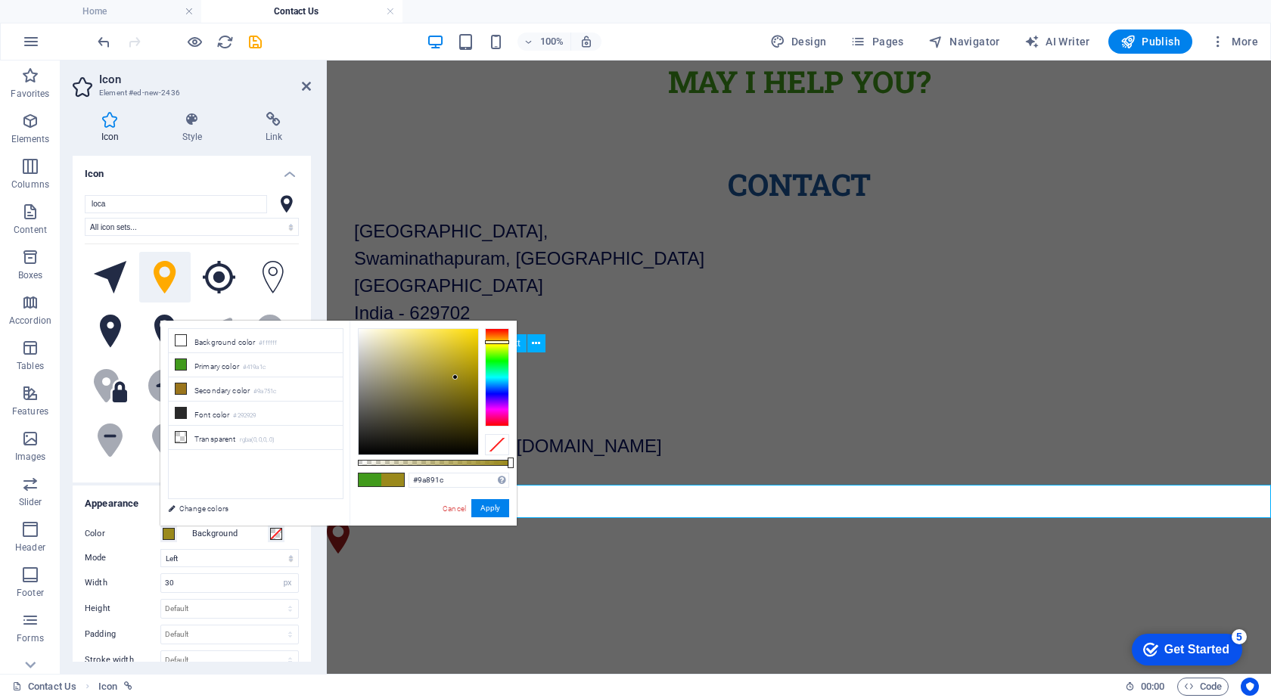
click at [496, 342] on div at bounding box center [497, 377] width 24 height 98
click at [498, 347] on div at bounding box center [497, 377] width 24 height 98
click at [434, 333] on div at bounding box center [419, 392] width 120 height 126
click at [494, 342] on div at bounding box center [497, 342] width 24 height 4
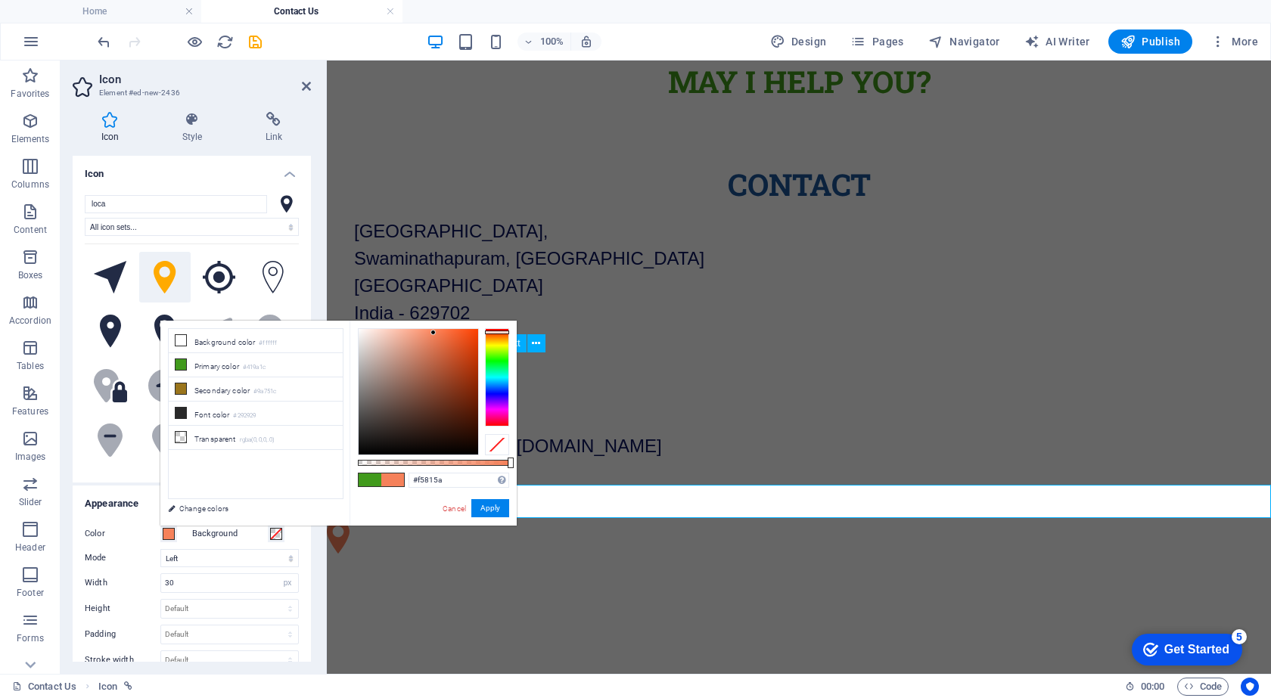
click at [489, 332] on div at bounding box center [497, 377] width 24 height 98
drag, startPoint x: 490, startPoint y: 329, endPoint x: 491, endPoint y: 320, distance: 9.1
click at [491, 321] on div "#f55a5a Supported formats #0852ed rgb(8, 82, 237) rgba(8, 82, 237, 90%) hsv(221…" at bounding box center [433, 533] width 167 height 424
click at [471, 337] on div at bounding box center [419, 392] width 120 height 126
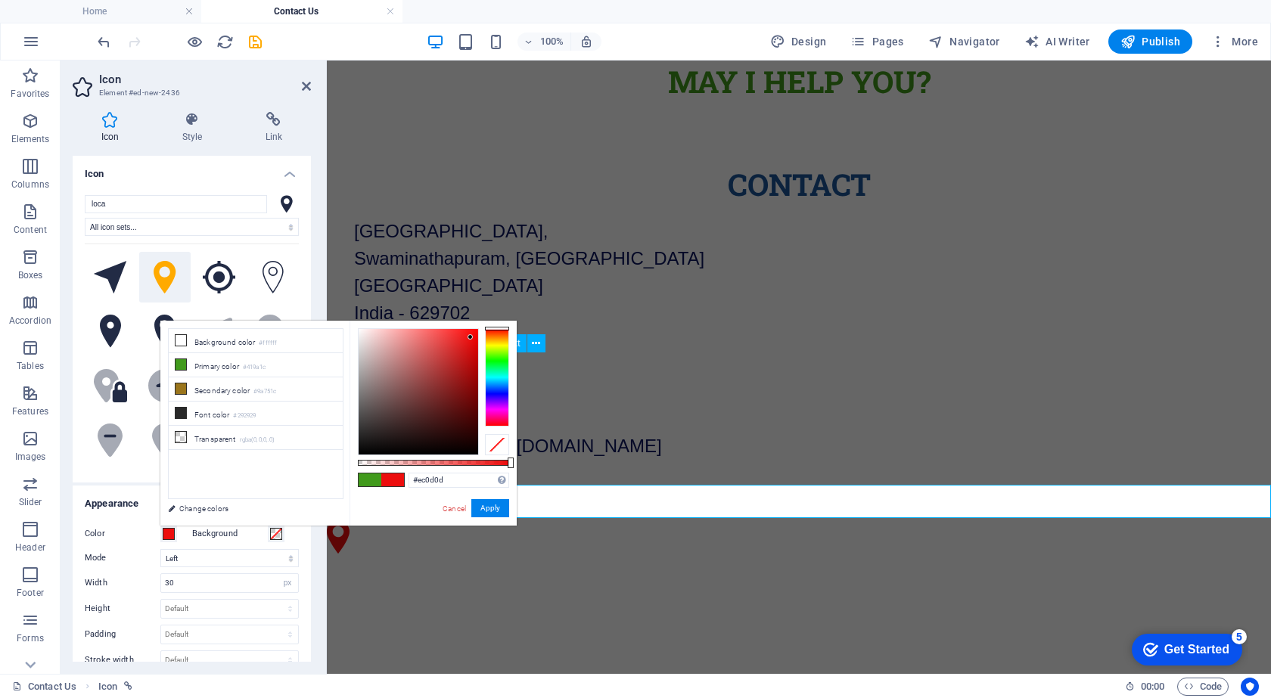
type input "#f50b0b"
click at [472, 333] on div at bounding box center [419, 392] width 120 height 126
click at [477, 508] on button "Apply" at bounding box center [490, 508] width 38 height 18
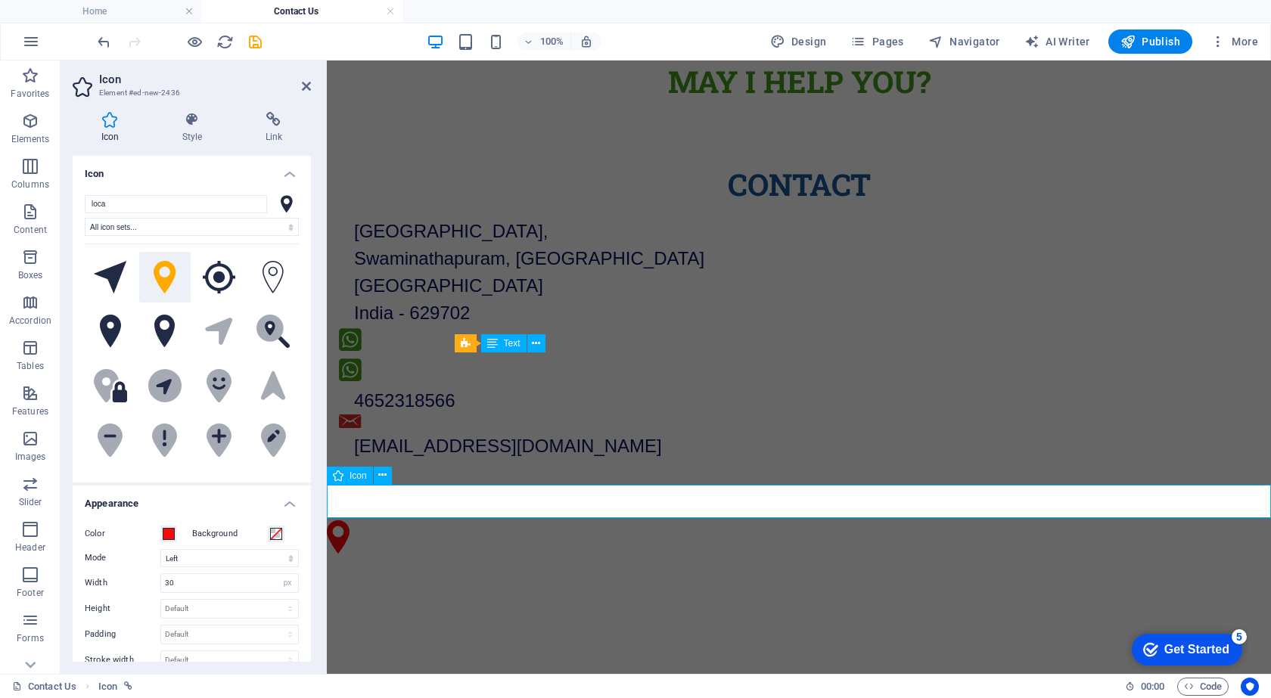
click at [336, 521] on figure at bounding box center [799, 540] width 944 height 38
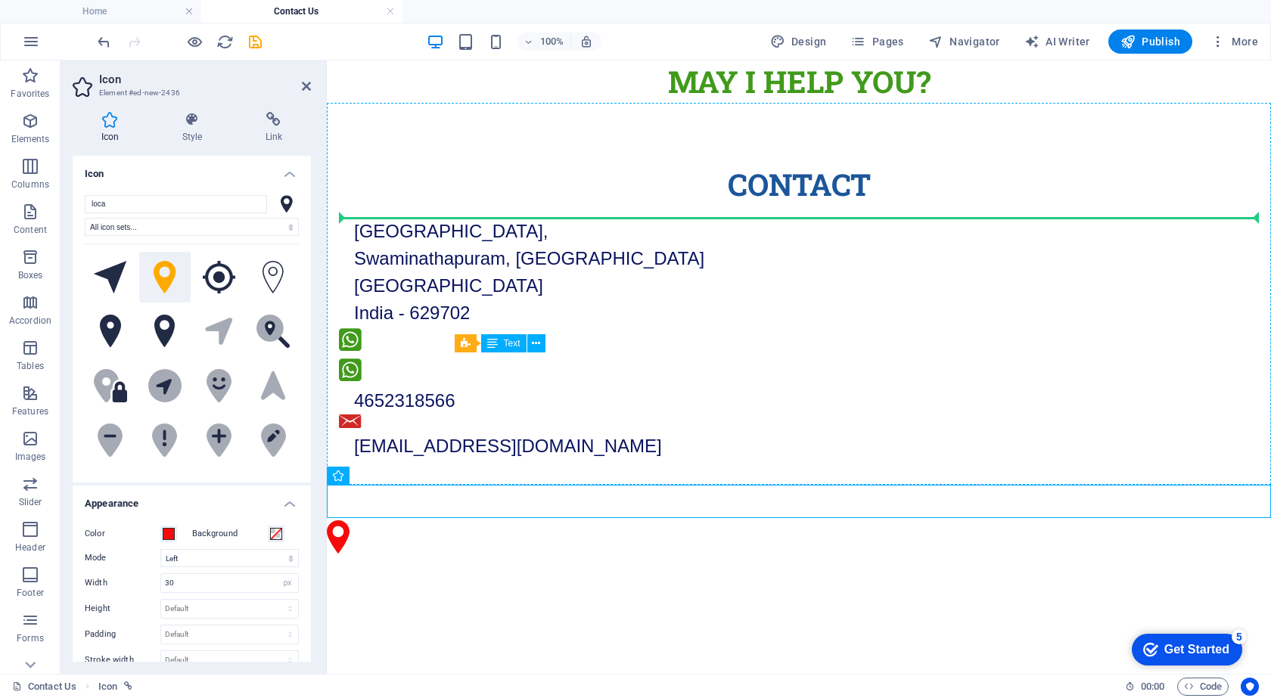
drag, startPoint x: 336, startPoint y: 502, endPoint x: 373, endPoint y: 227, distance: 277.1
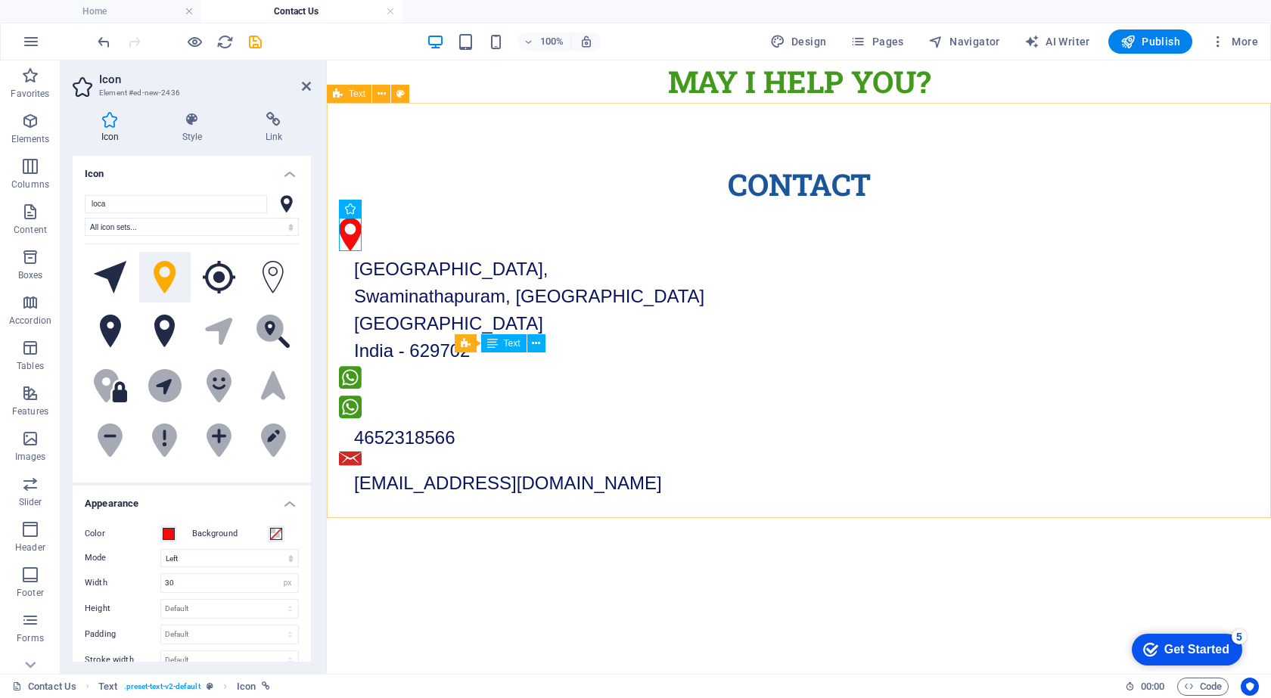
click at [423, 367] on div "Contact Main Road, Near Vivekanandapuram, Swaminathapuram, Kanyakumari Tamil Na…" at bounding box center [799, 330] width 944 height 455
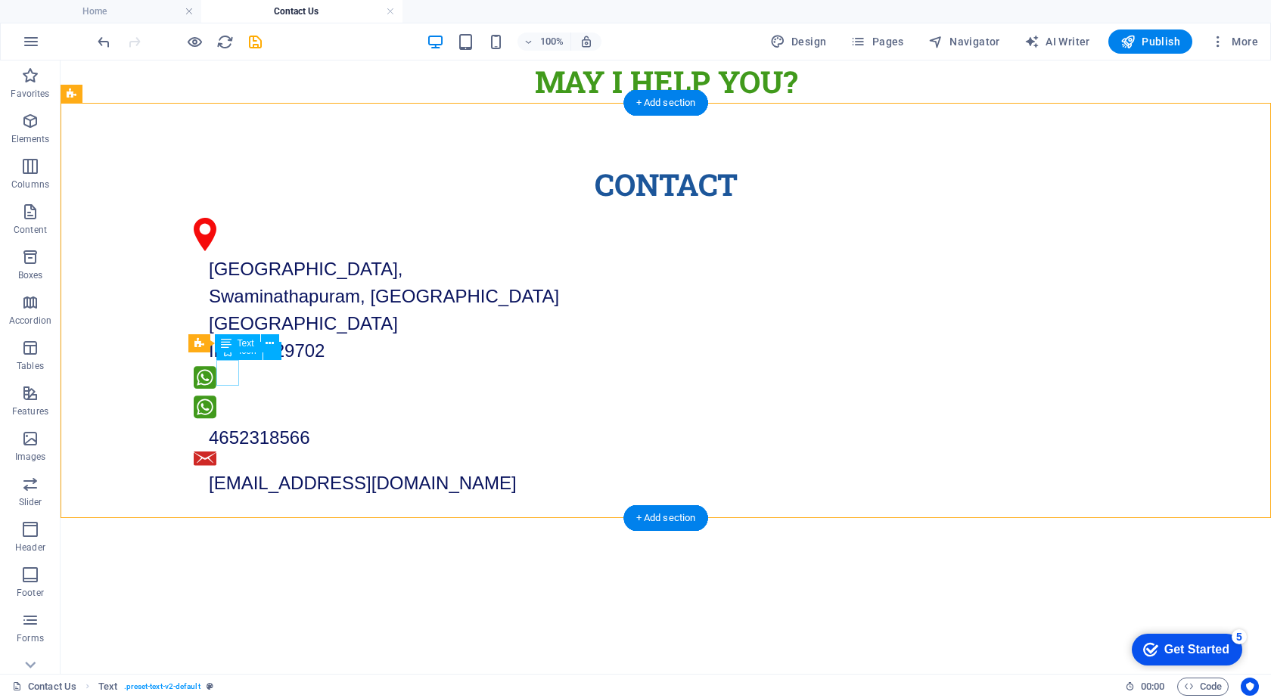
click at [231, 394] on figure at bounding box center [666, 409] width 944 height 30
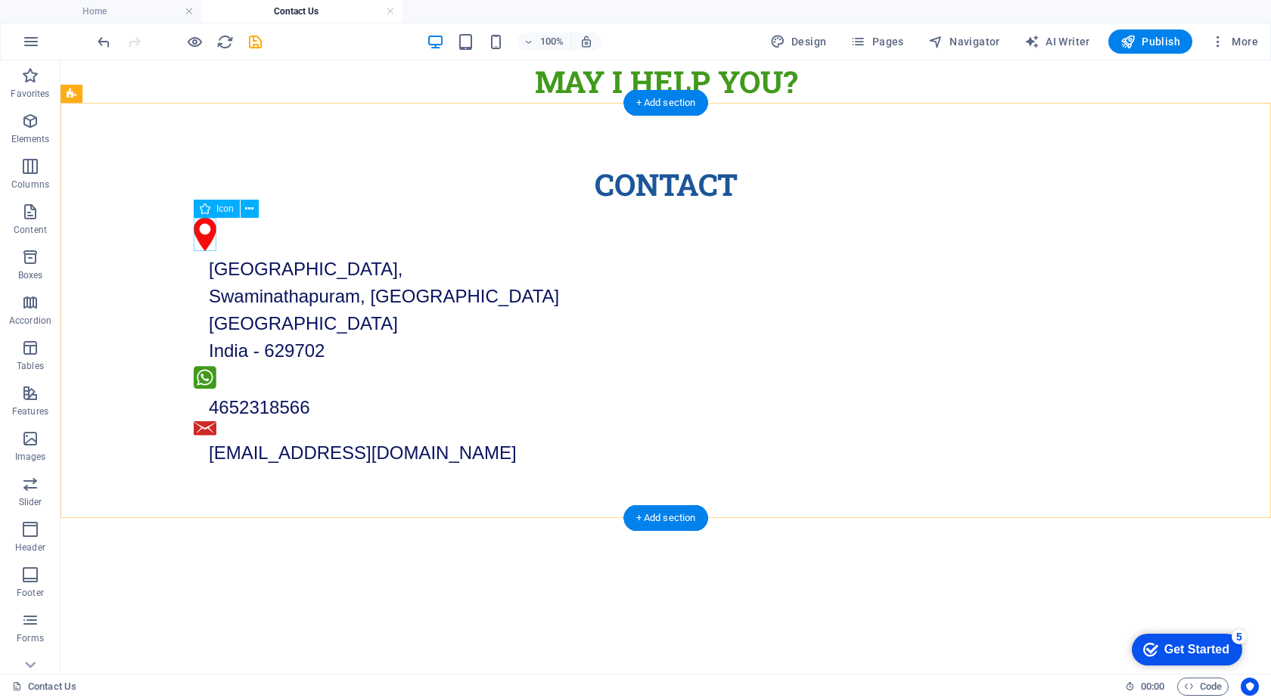
click at [204, 230] on figure at bounding box center [666, 237] width 944 height 38
click at [199, 231] on figure at bounding box center [666, 237] width 944 height 38
select select "xMinYMid"
select select "px"
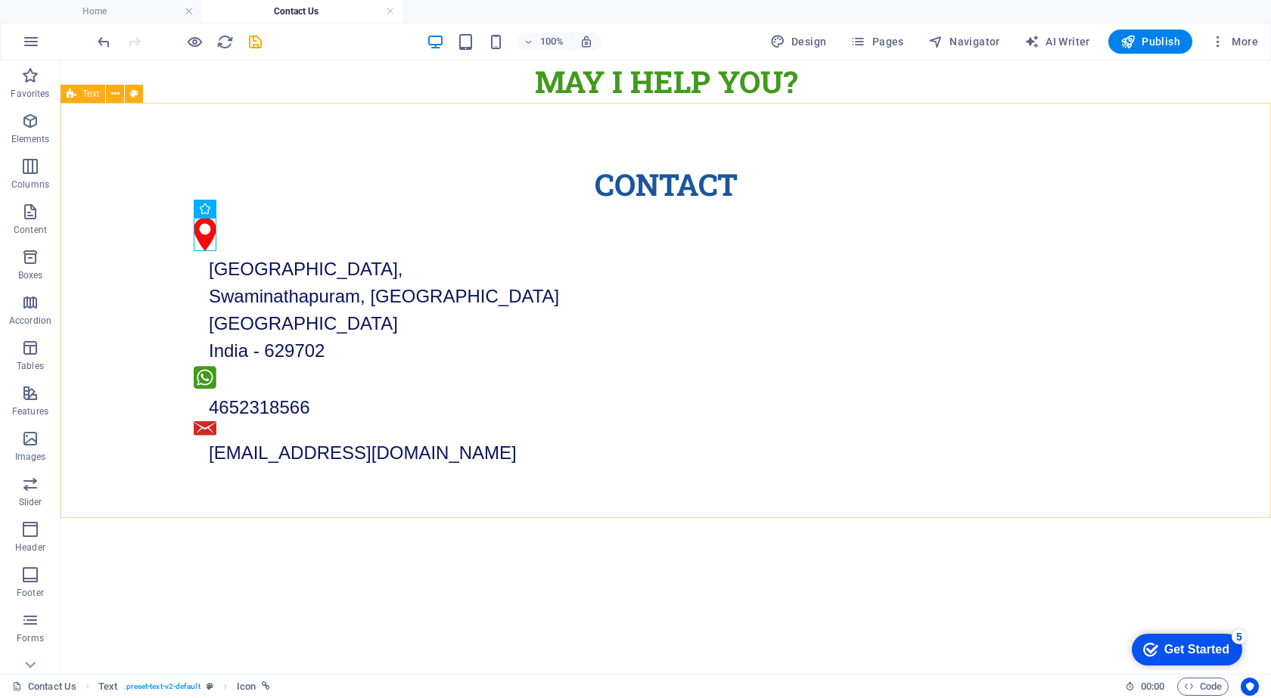
click at [373, 512] on div "Contact Main Road, Near Vivekanandapuram, Swaminathapuram, Kanyakumari Tamil Na…" at bounding box center [666, 315] width 1210 height 424
click at [254, 40] on icon "save" at bounding box center [255, 41] width 17 height 17
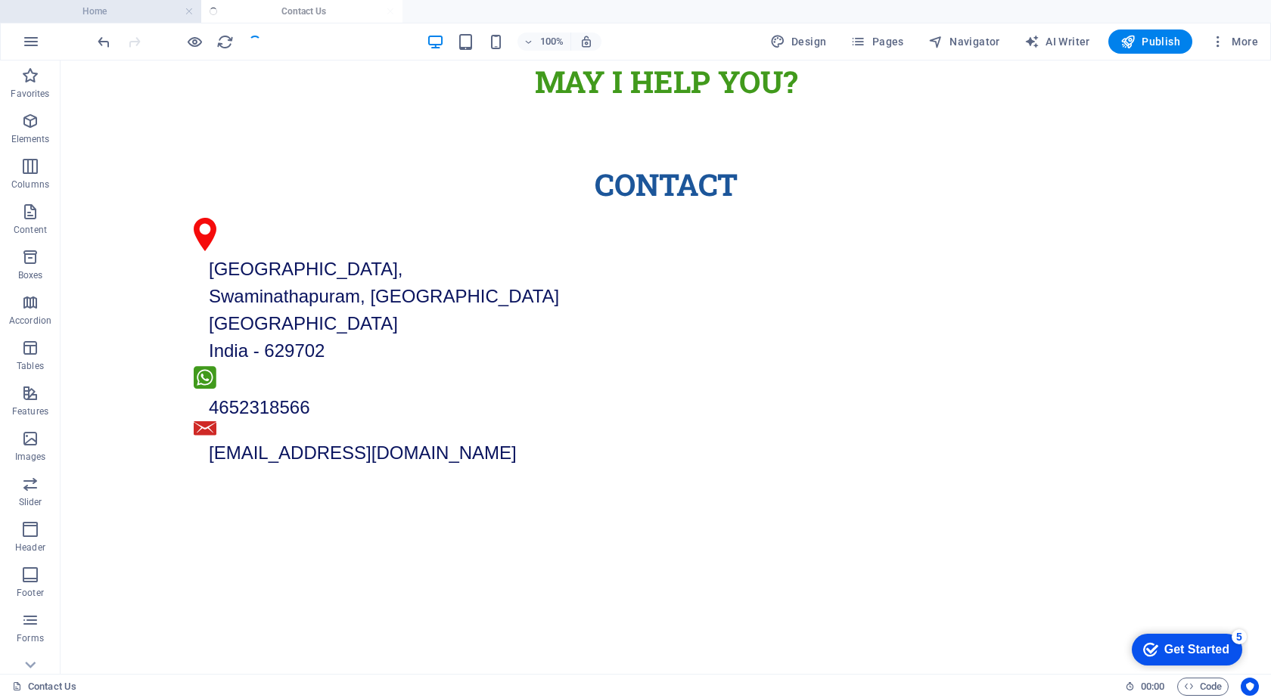
click at [117, 13] on h4 "Home" at bounding box center [100, 11] width 201 height 17
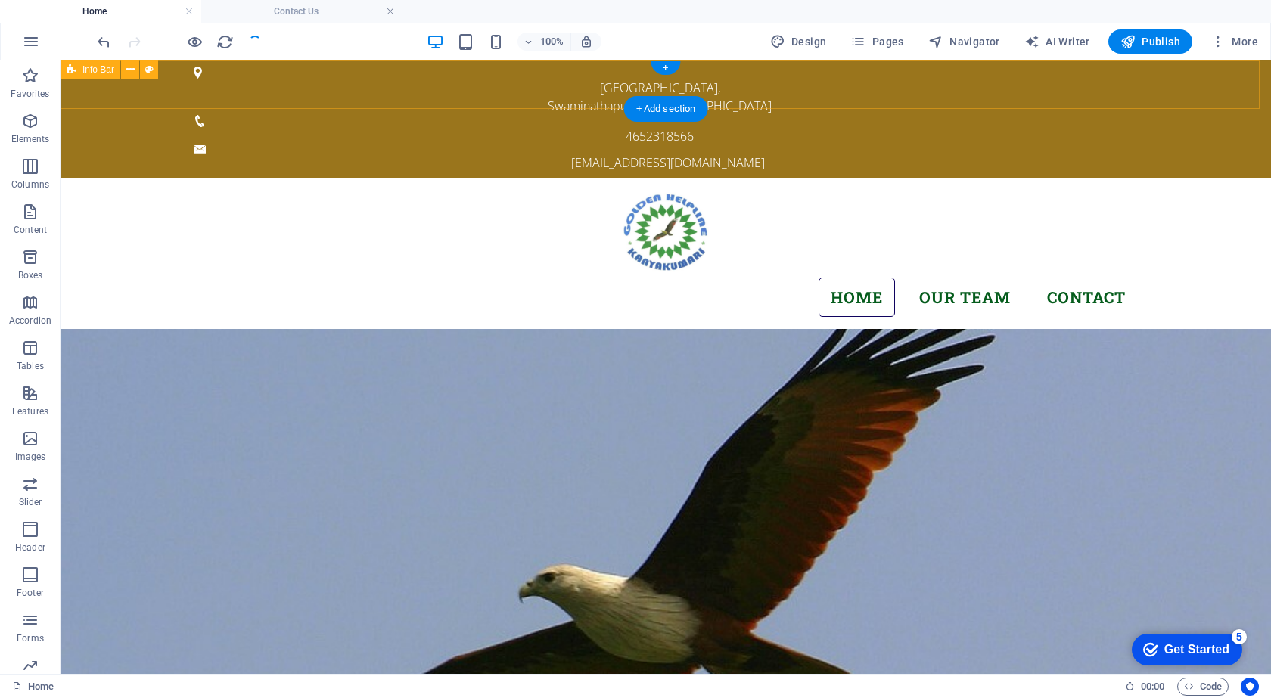
click at [476, 73] on div "Main Road, Near Vivekanandapuram, Swaminathapuram, Kanyakumari 4652318566 golde…" at bounding box center [666, 119] width 1210 height 117
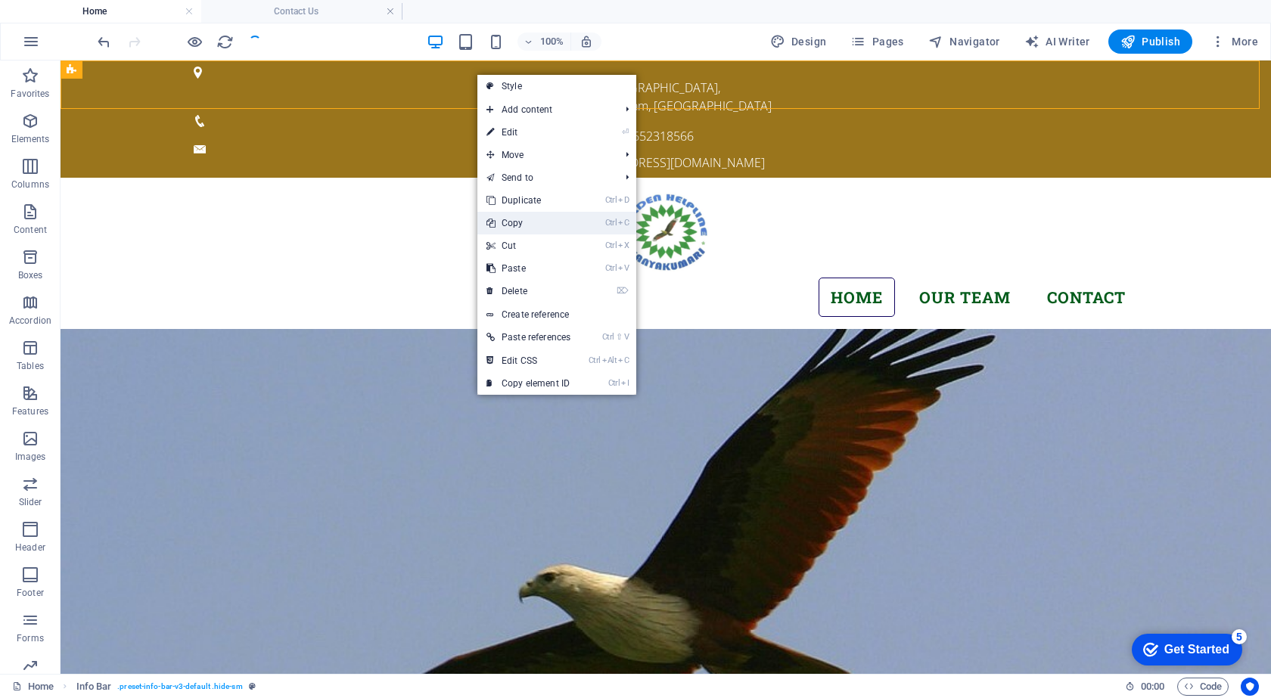
click at [508, 226] on link "Ctrl C Copy" at bounding box center [528, 223] width 102 height 23
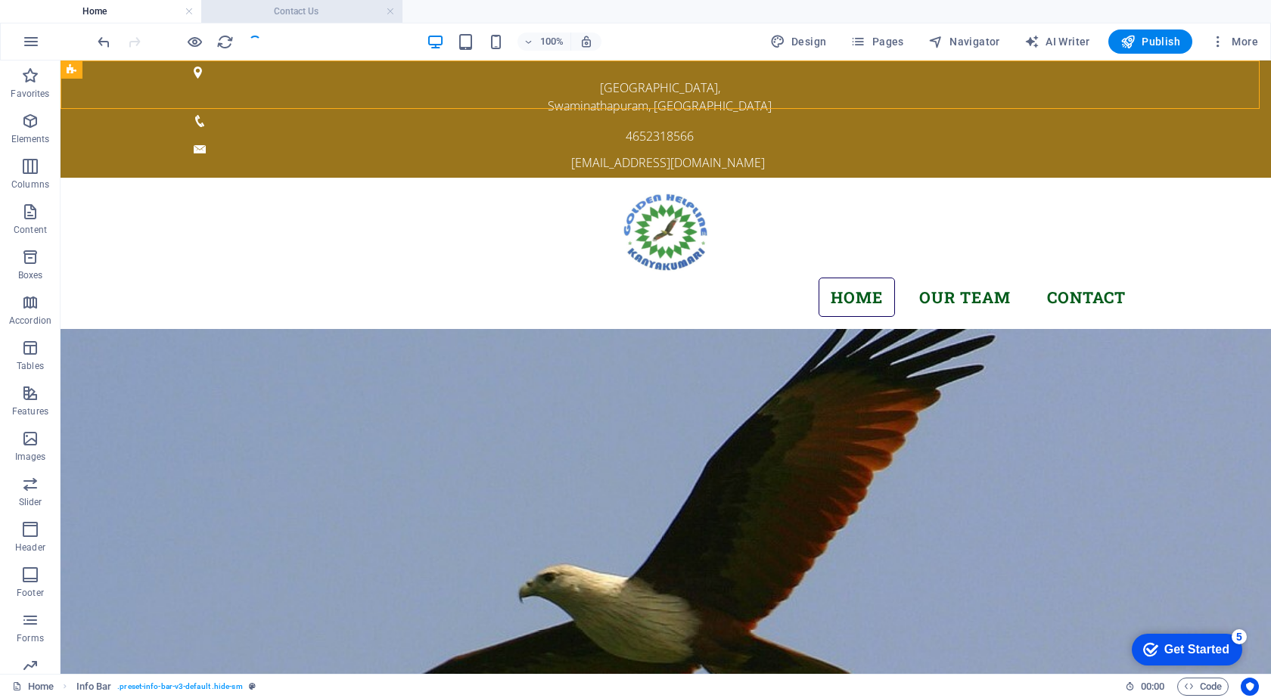
click at [316, 9] on h4 "Contact Us" at bounding box center [301, 11] width 201 height 17
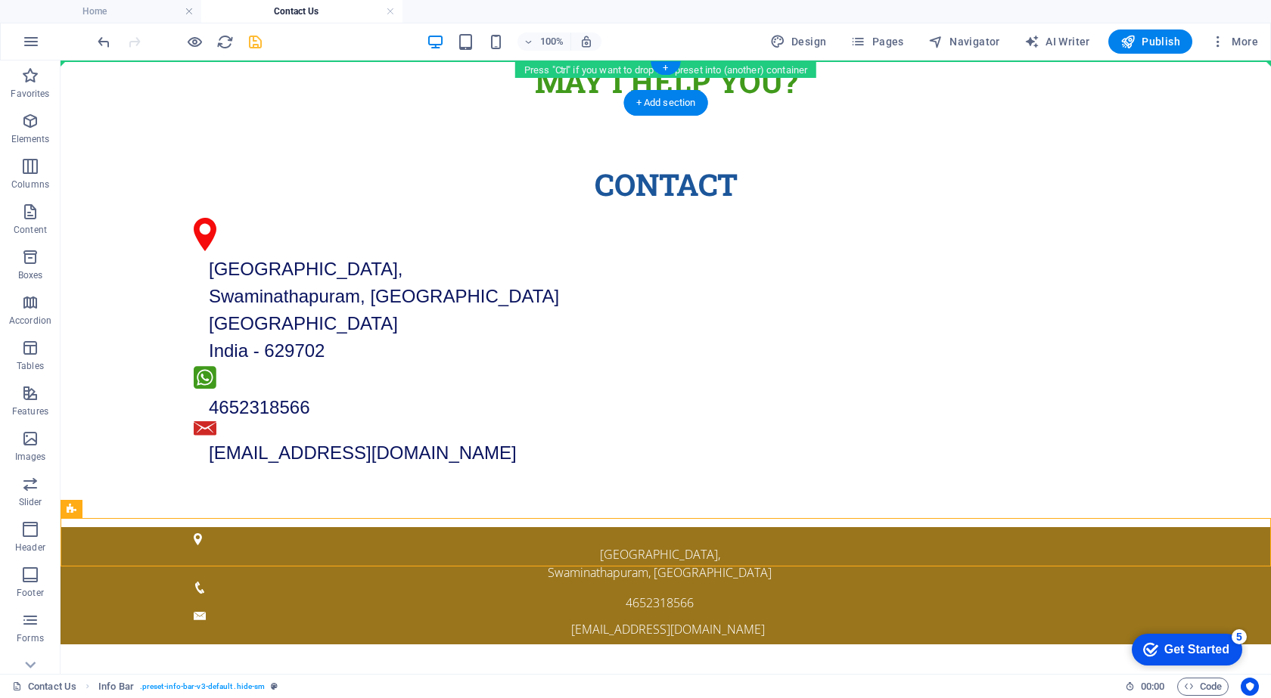
drag, startPoint x: 491, startPoint y: 536, endPoint x: 539, endPoint y: 62, distance: 476.1
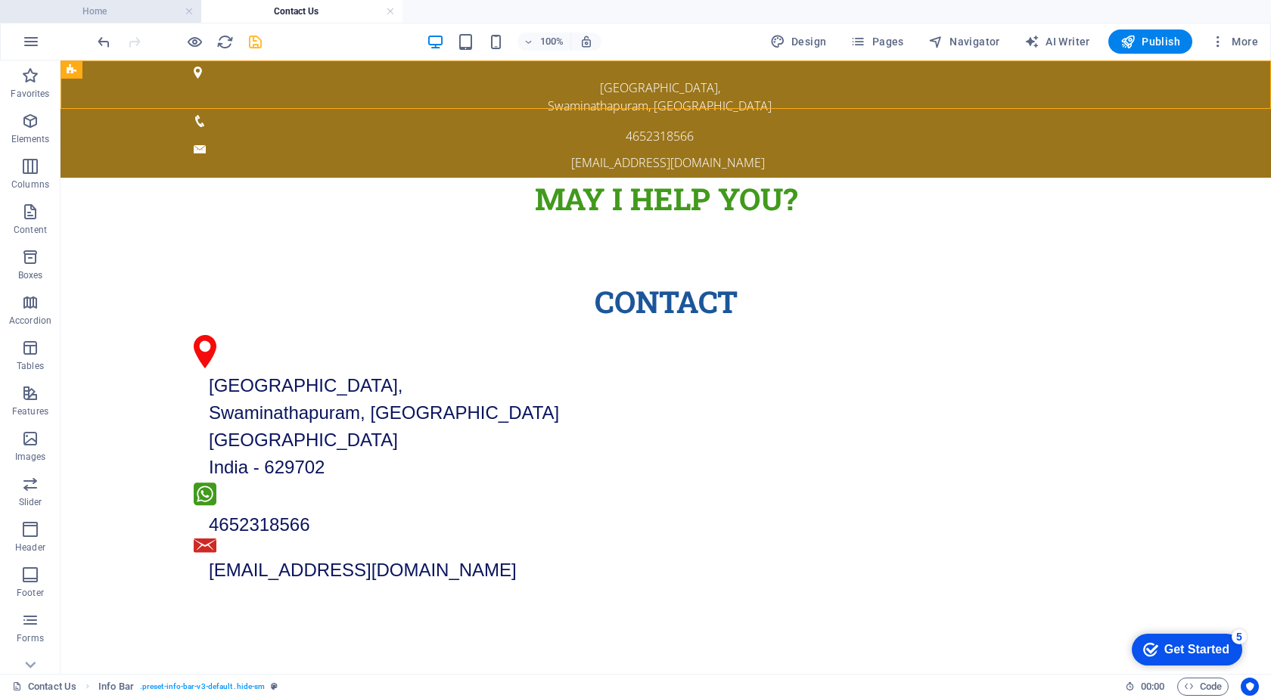
click at [150, 14] on h4 "Home" at bounding box center [100, 11] width 201 height 17
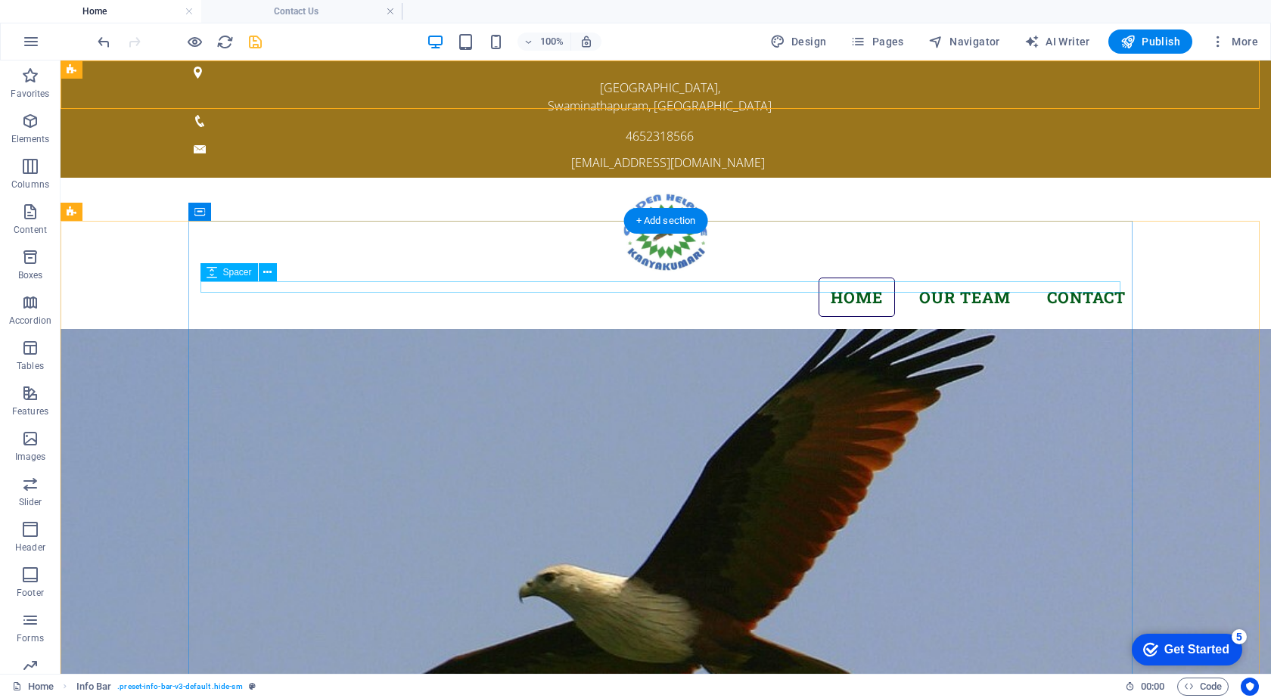
click at [136, 329] on figure at bounding box center [666, 636] width 1210 height 614
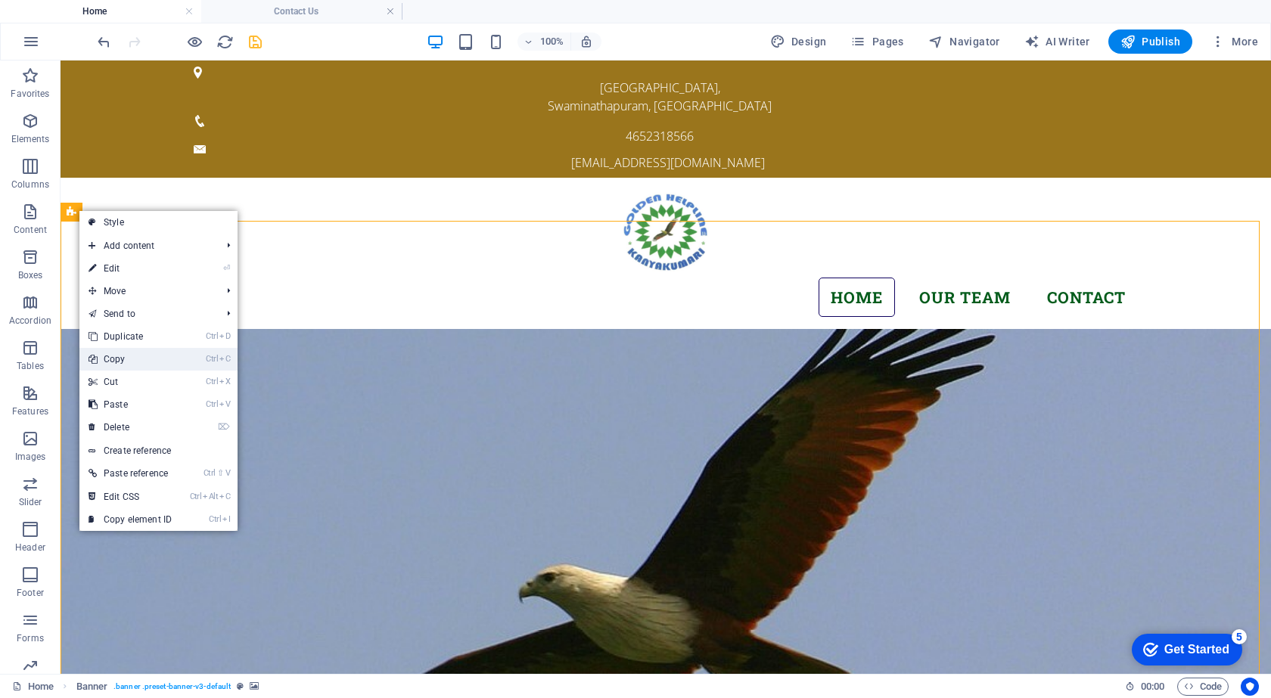
drag, startPoint x: 120, startPoint y: 356, endPoint x: 151, endPoint y: 202, distance: 157.4
click at [120, 356] on link "Ctrl C Copy" at bounding box center [129, 359] width 101 height 23
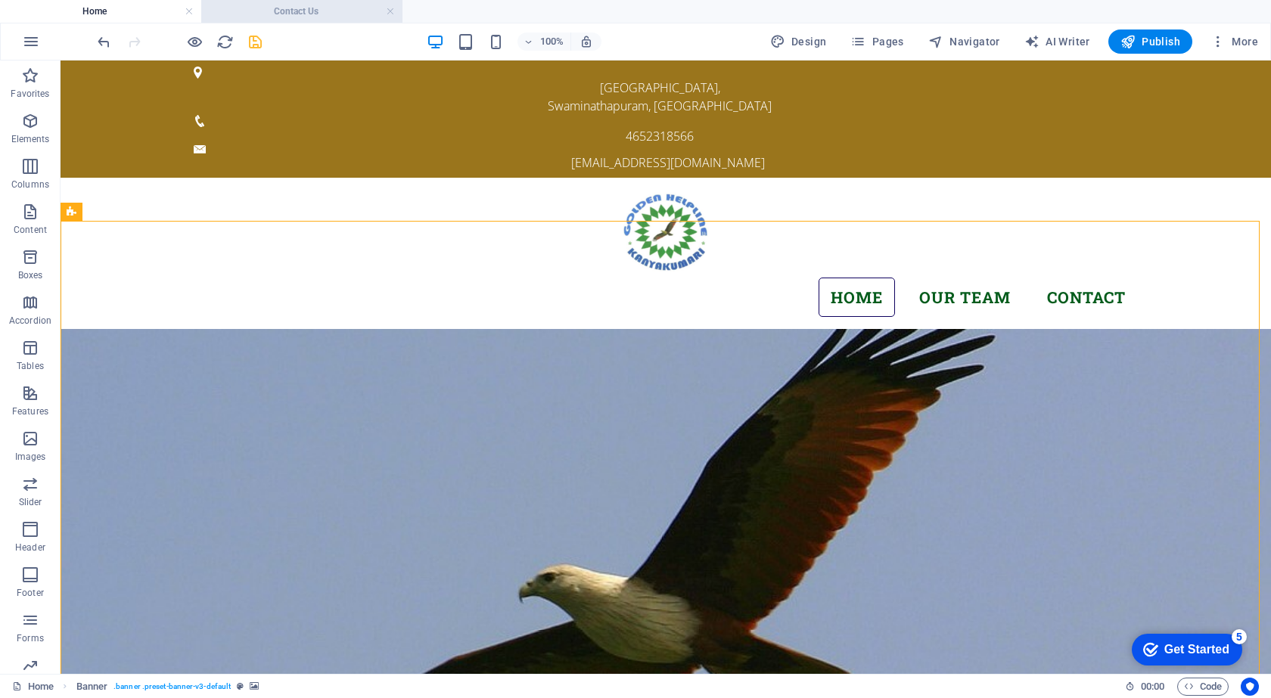
drag, startPoint x: 285, startPoint y: 12, endPoint x: 294, endPoint y: 21, distance: 12.3
click at [293, 11] on h4 "Contact Us" at bounding box center [301, 11] width 201 height 17
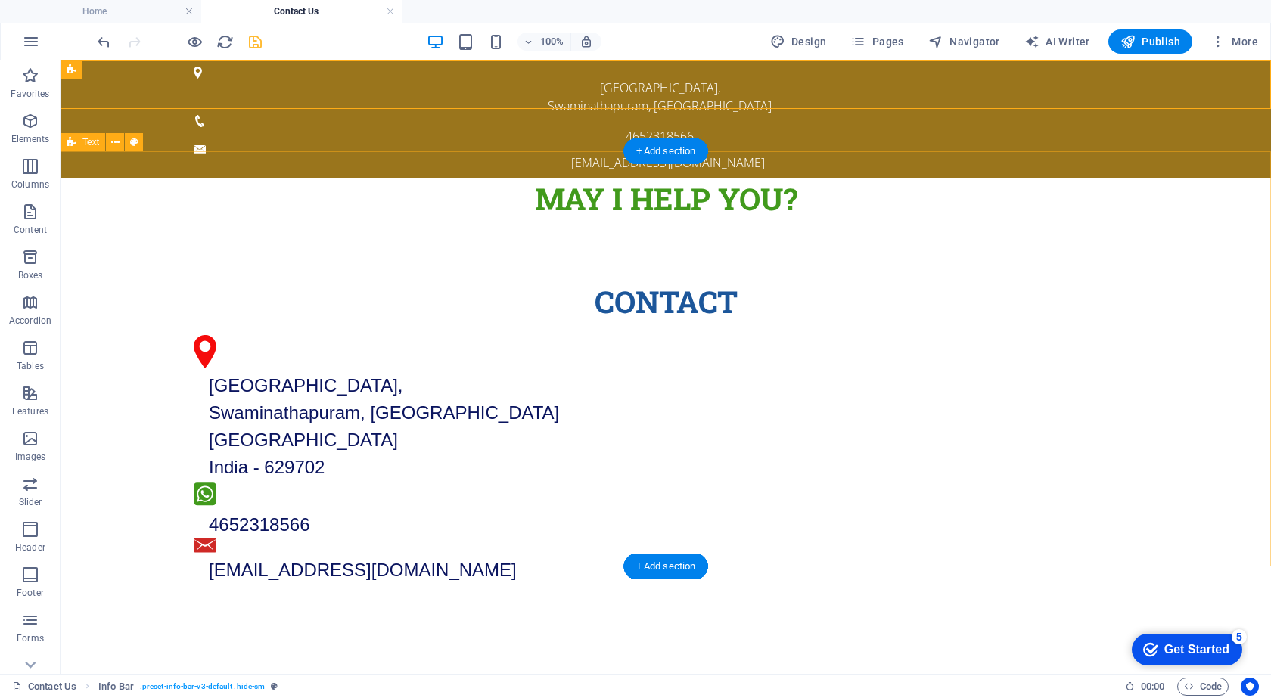
click at [347, 220] on div "Contact Main Road, Near Vivekanandapuram, Swaminathapuram, Kanyakumari Tamil Na…" at bounding box center [666, 432] width 1210 height 424
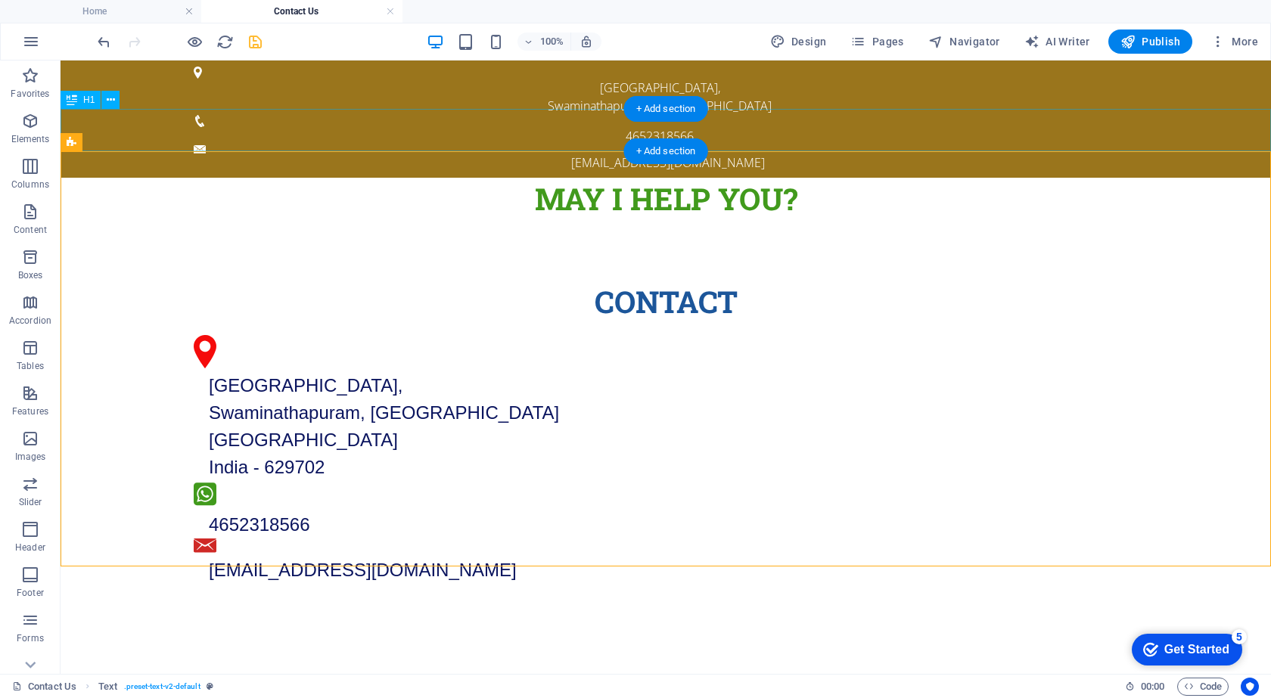
click at [337, 178] on div "MAY I Help You?" at bounding box center [666, 199] width 1210 height 42
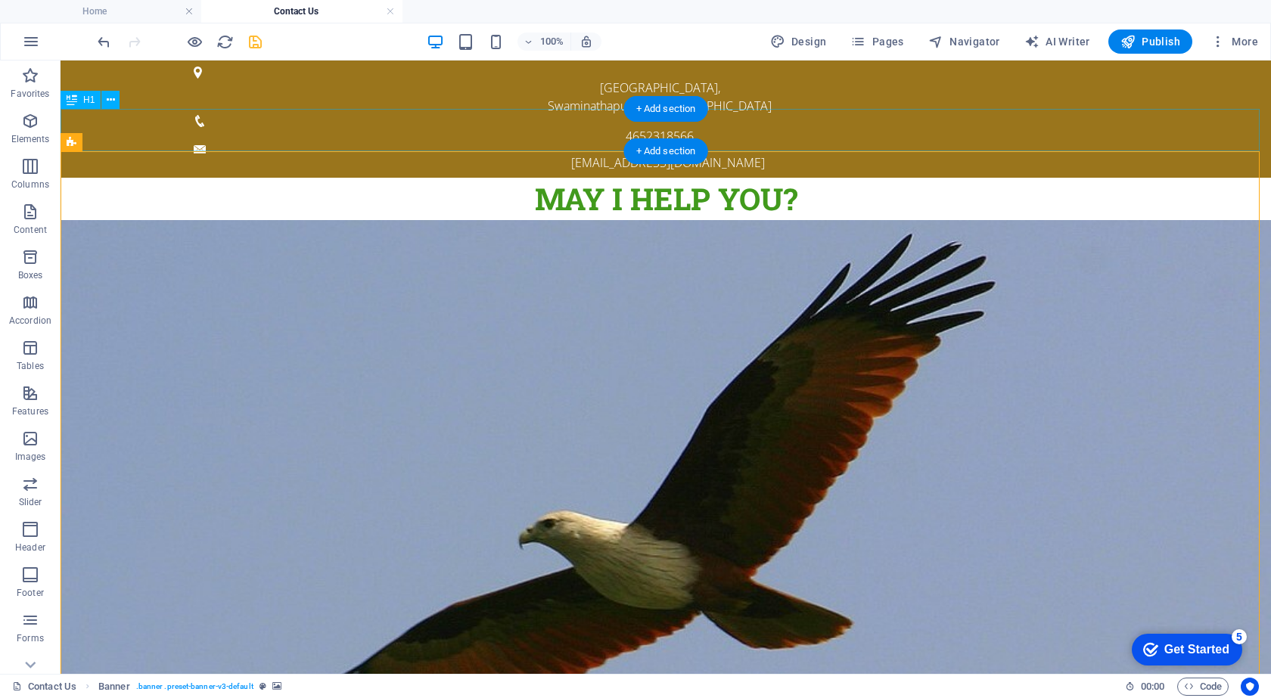
click at [591, 178] on div "MAY I Help You?" at bounding box center [666, 199] width 1210 height 42
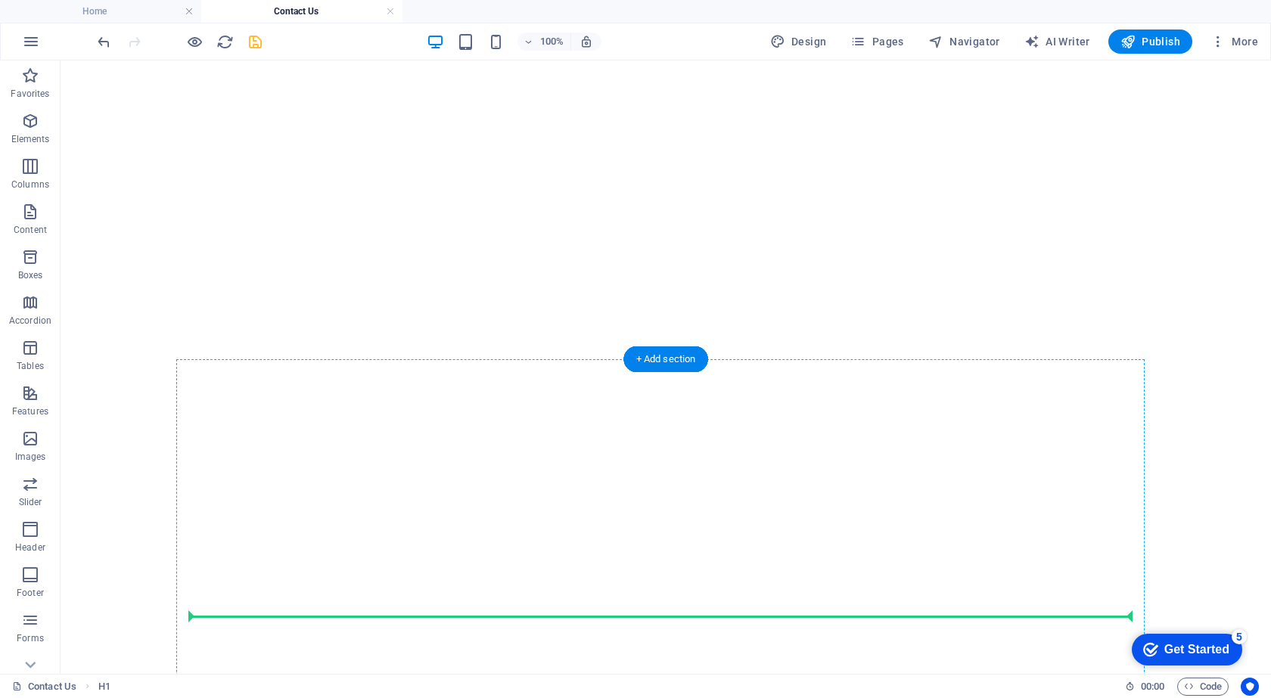
scroll to position [1251, 0]
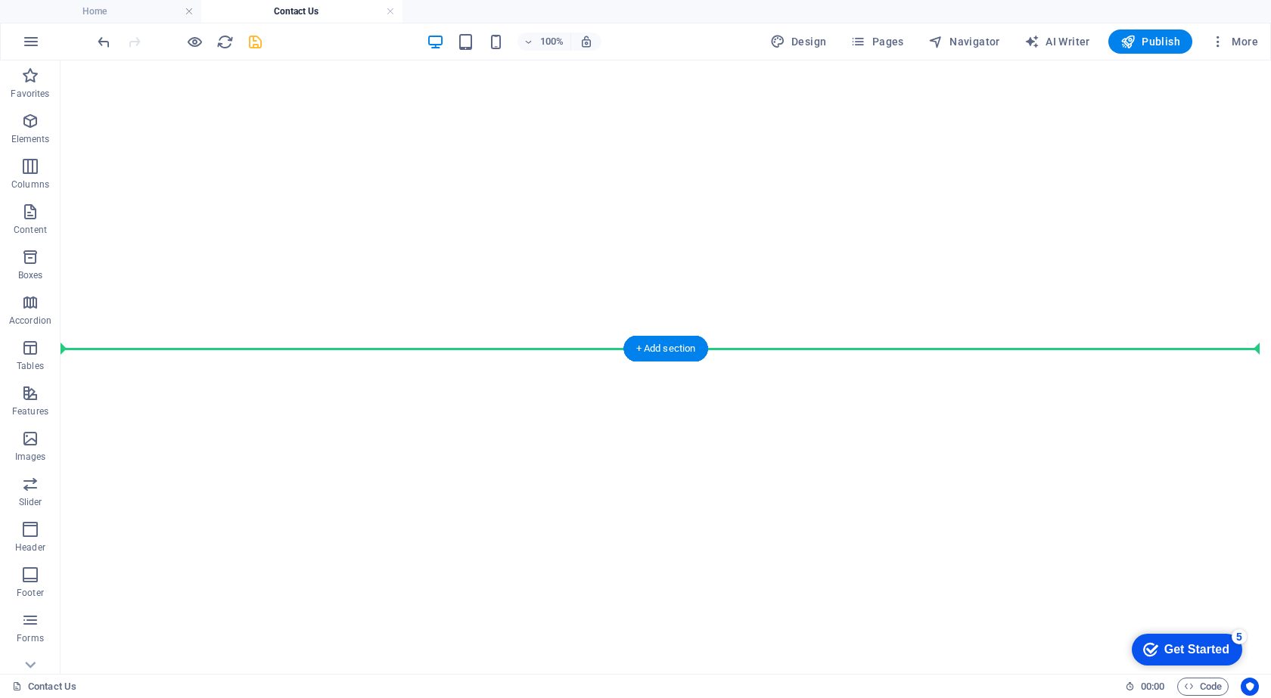
drag, startPoint x: 591, startPoint y: 132, endPoint x: 623, endPoint y: 373, distance: 243.4
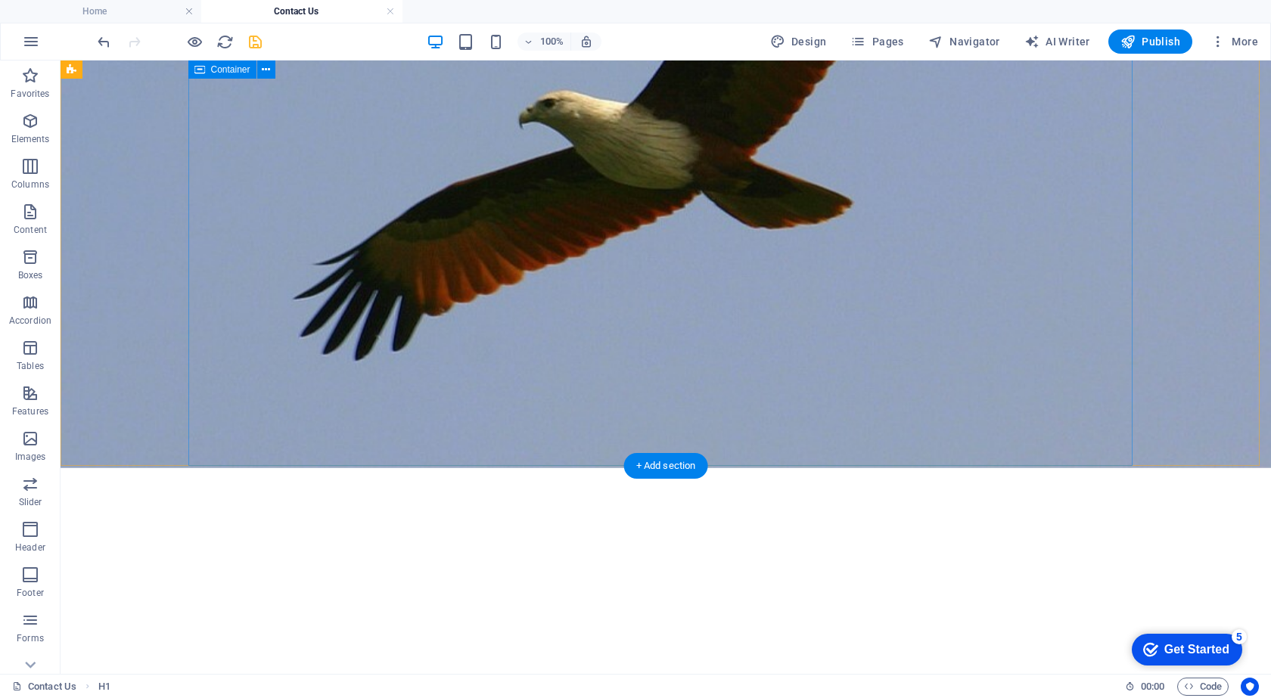
scroll to position [191, 0]
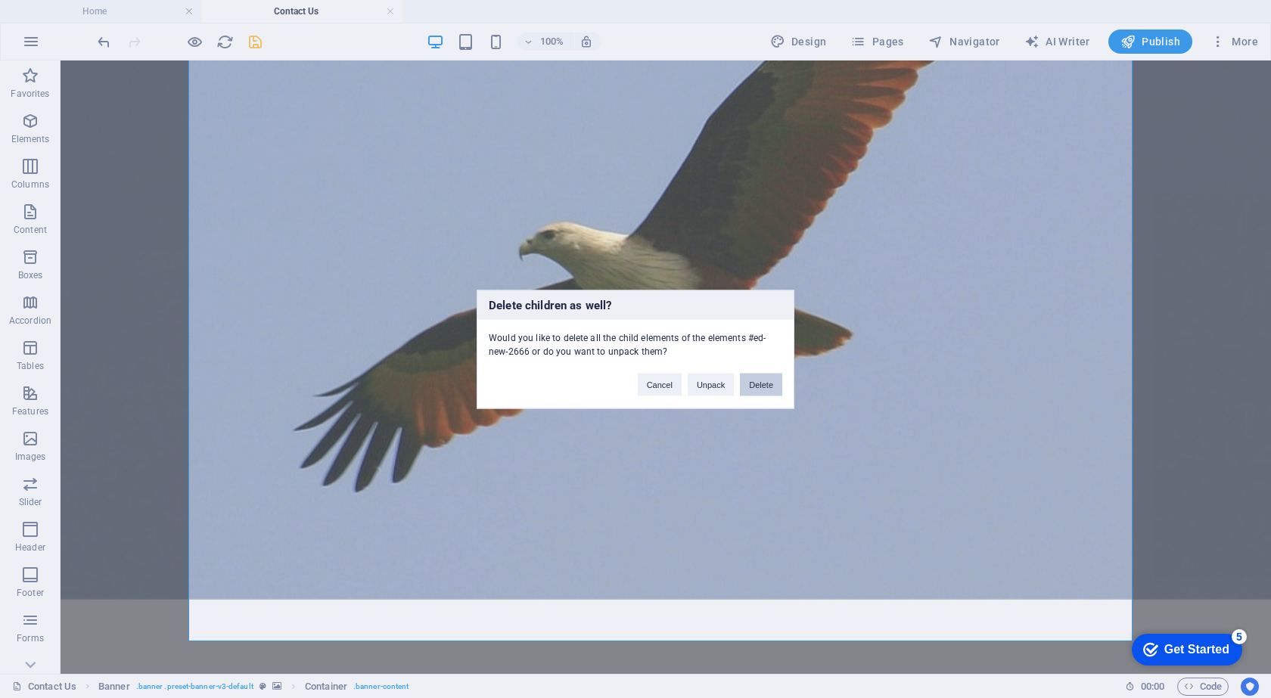
drag, startPoint x: 755, startPoint y: 381, endPoint x: 561, endPoint y: 309, distance: 207.3
click at [755, 381] on button "Delete" at bounding box center [761, 384] width 42 height 23
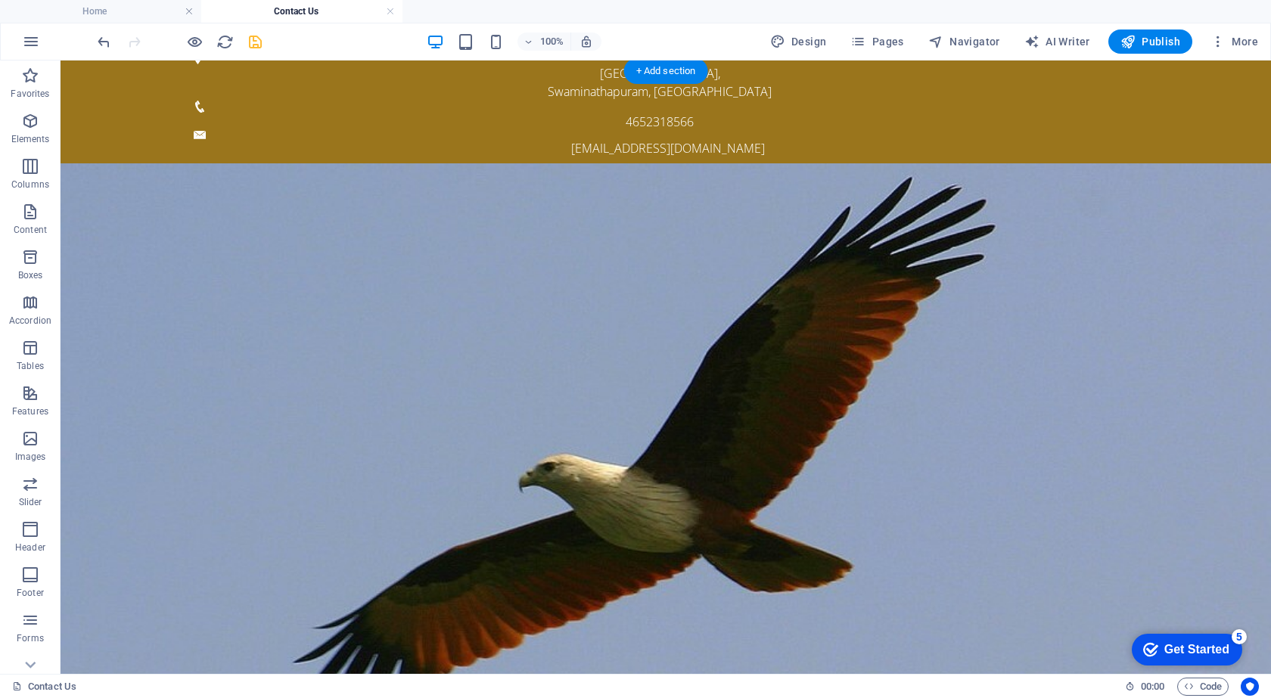
scroll to position [0, 0]
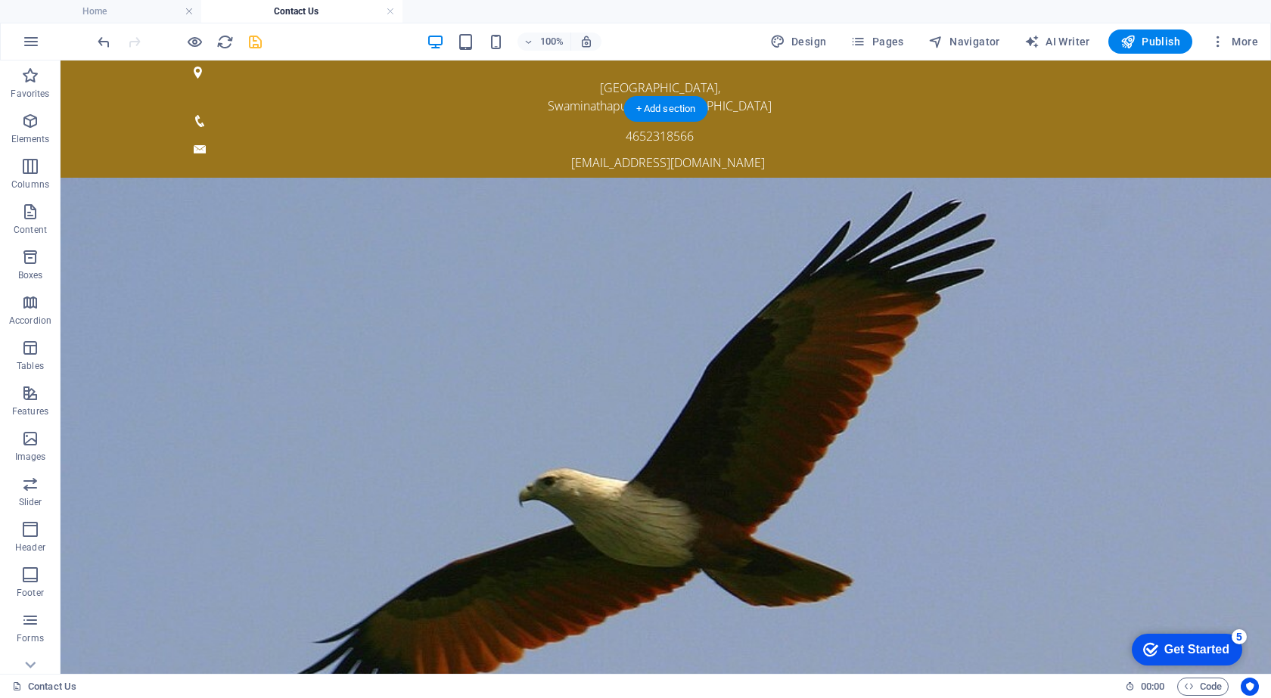
click at [580, 355] on figure at bounding box center [666, 540] width 1210 height 724
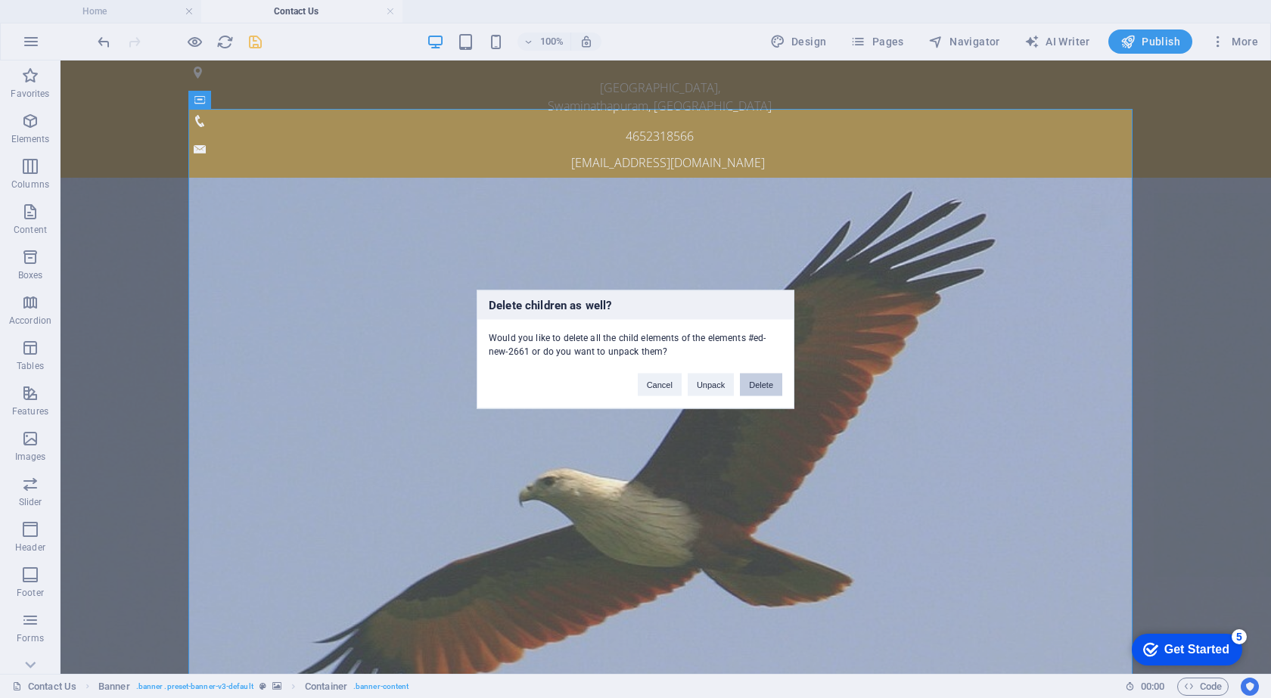
click at [769, 386] on button "Delete" at bounding box center [761, 384] width 42 height 23
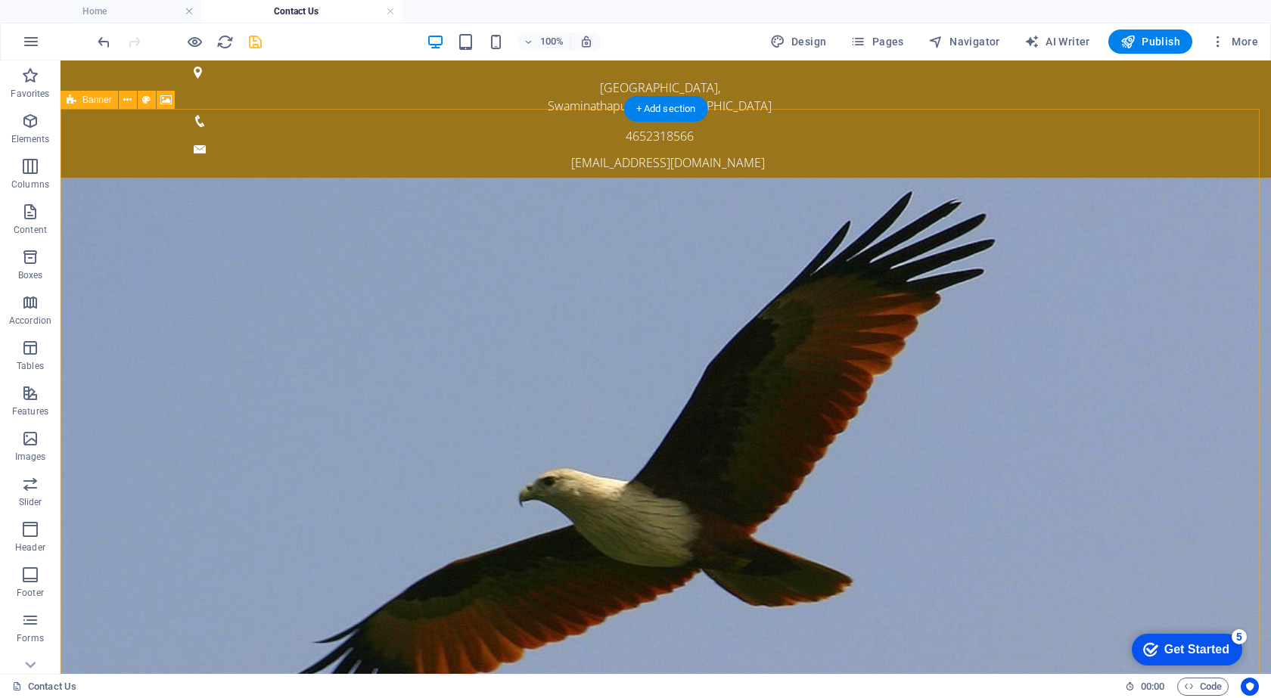
click at [673, 365] on figure at bounding box center [666, 540] width 1210 height 724
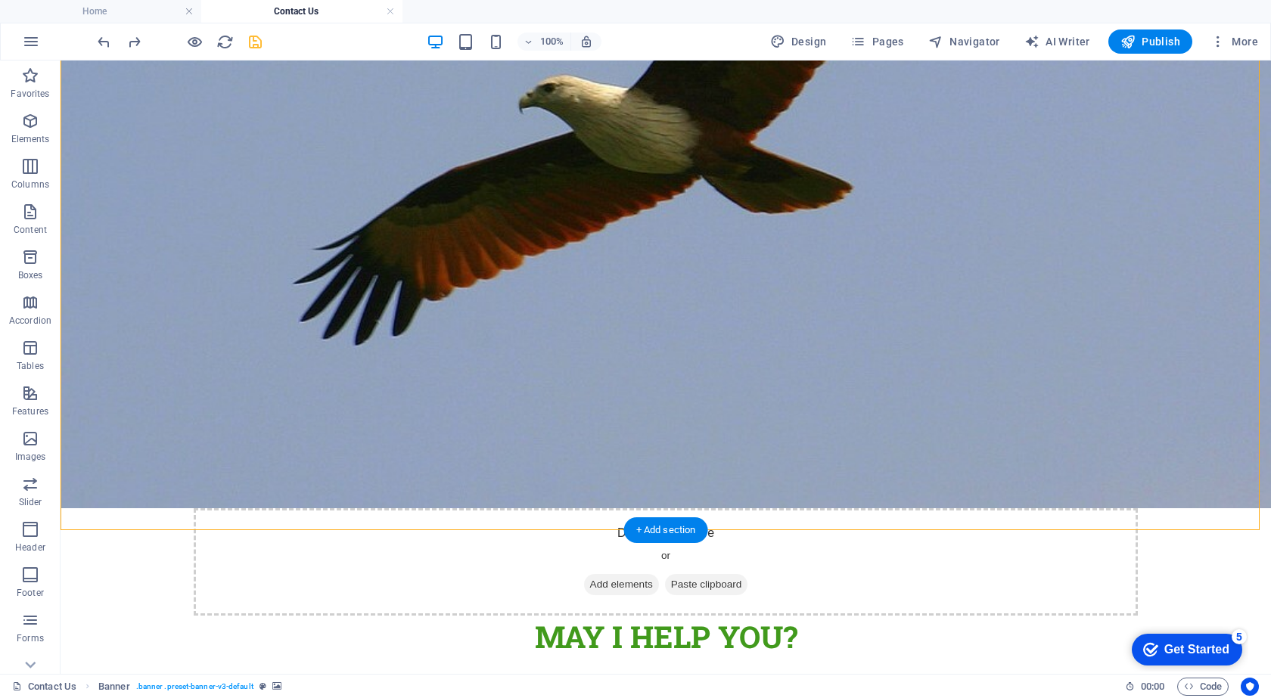
scroll to position [530, 0]
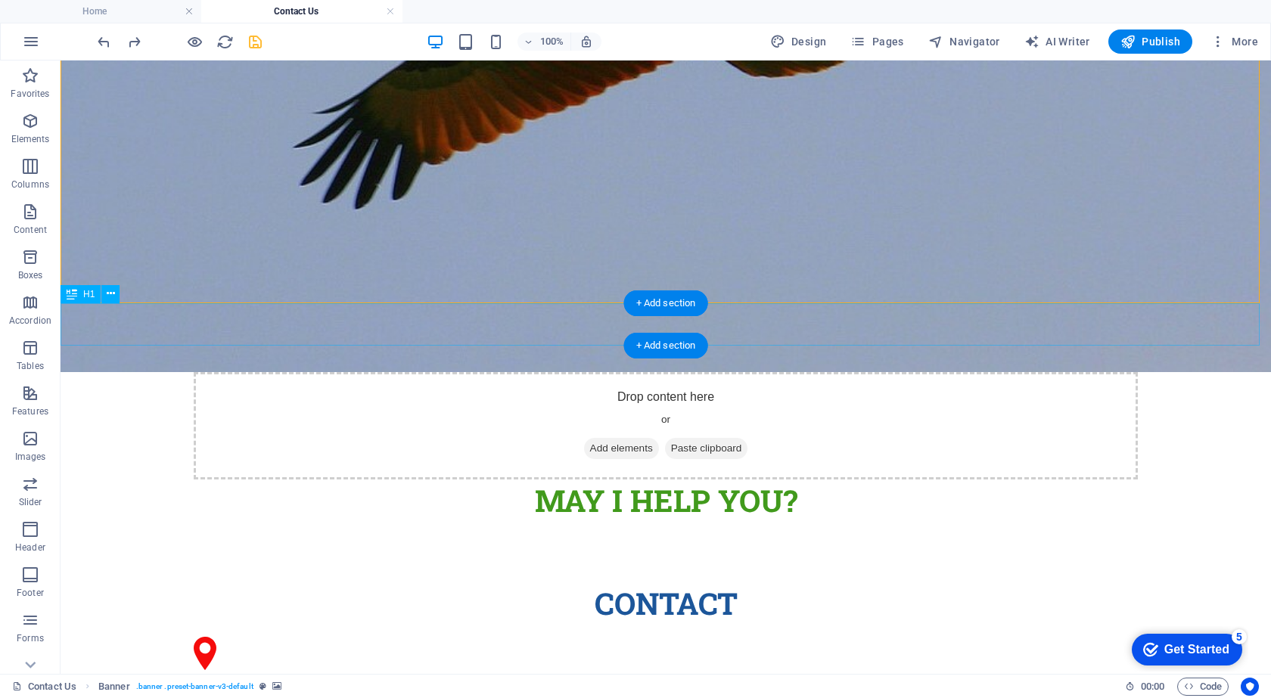
click at [583, 480] on div "MAY I Help You?" at bounding box center [666, 501] width 1210 height 42
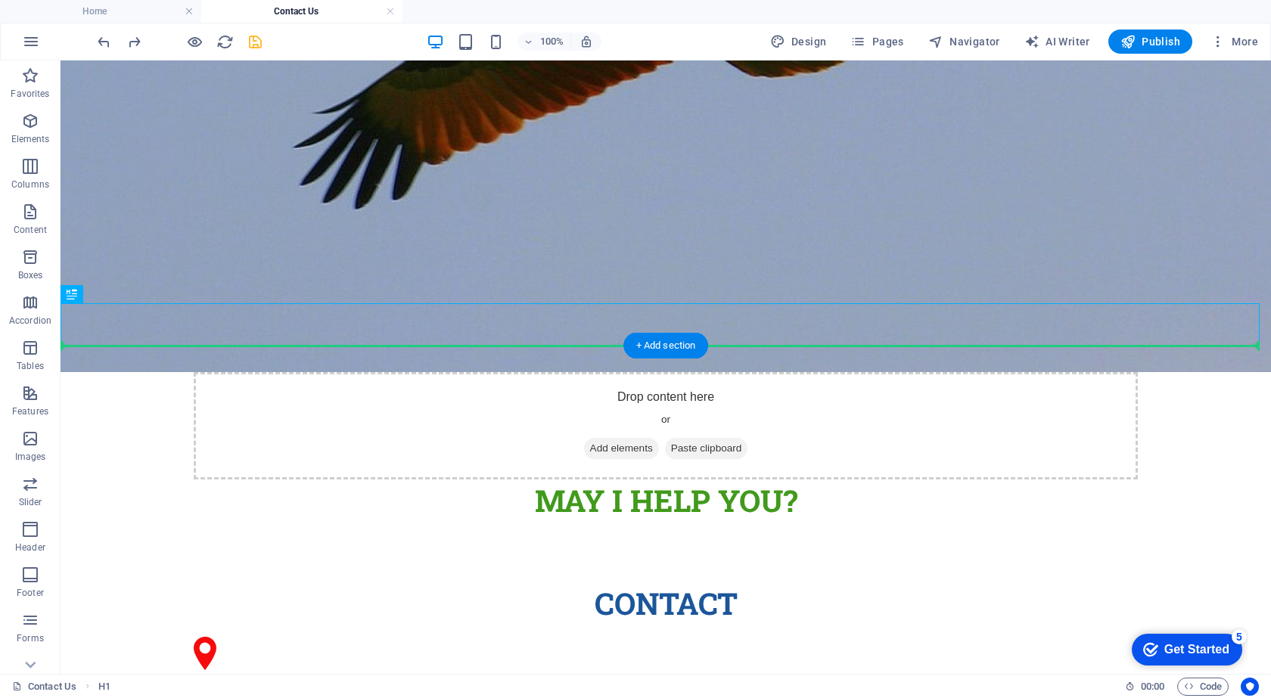
drag, startPoint x: 570, startPoint y: 328, endPoint x: 564, endPoint y: 362, distance: 34.6
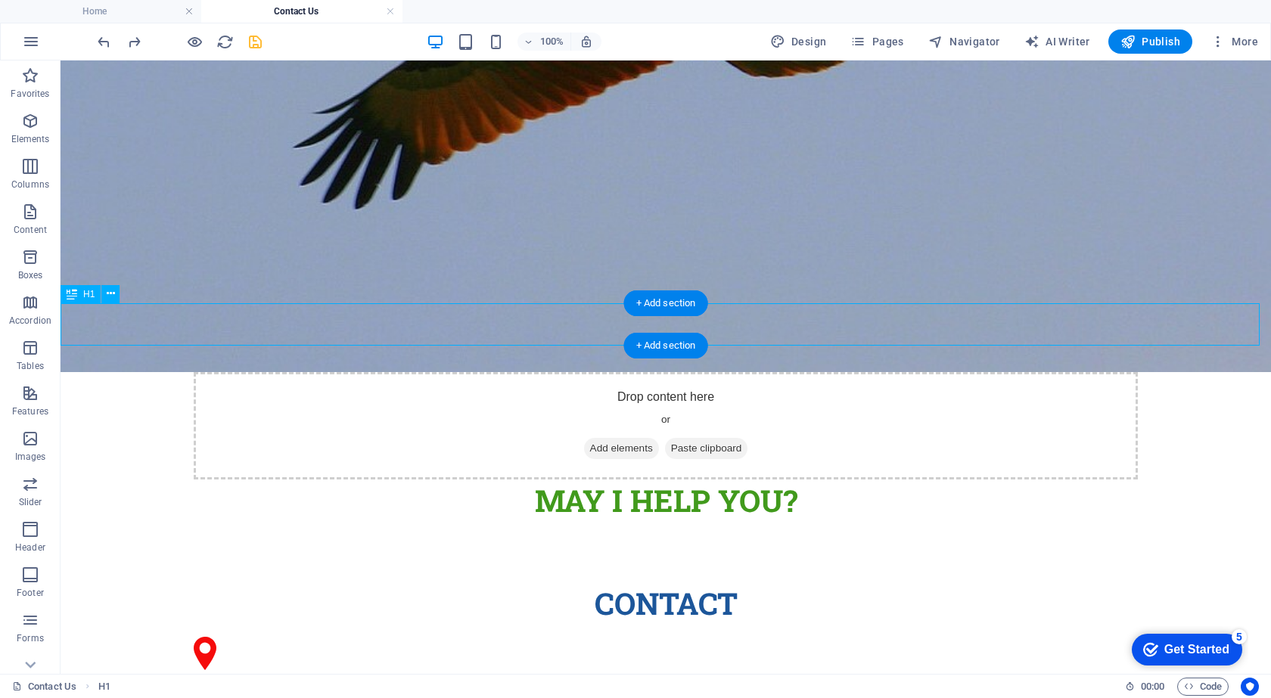
click at [565, 480] on div "MAY I Help You?" at bounding box center [666, 501] width 1210 height 42
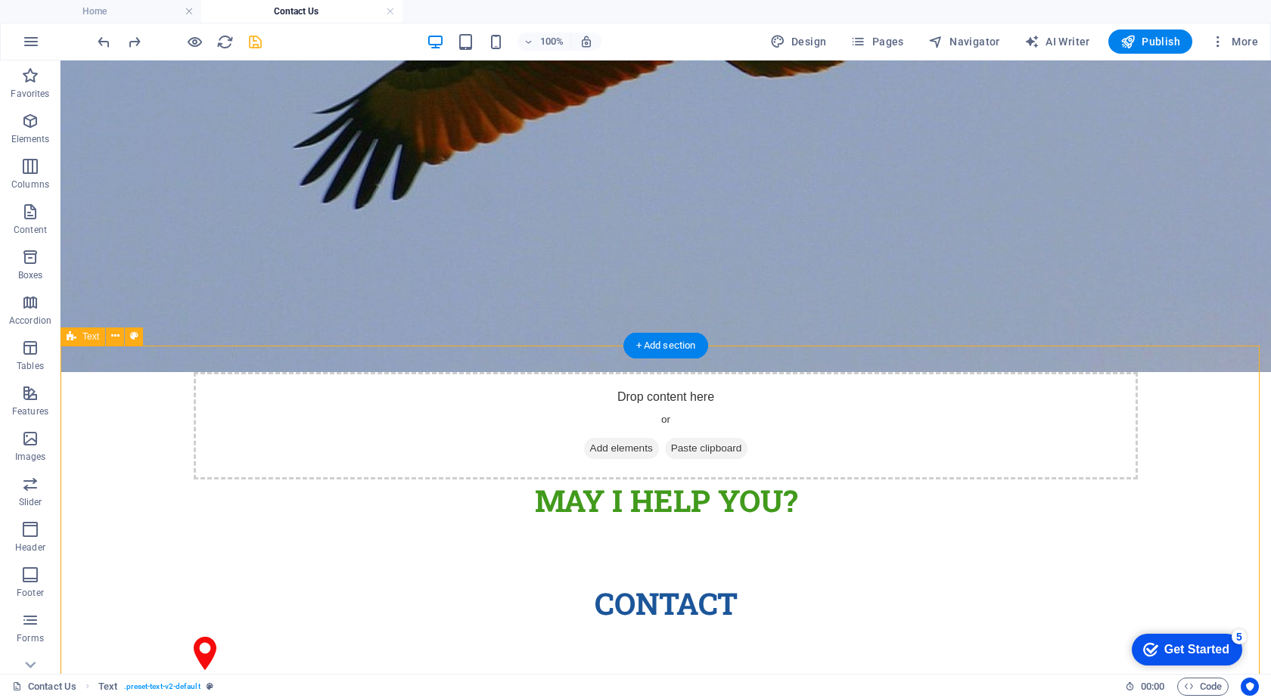
click at [622, 480] on div "MAY I Help You?" at bounding box center [666, 501] width 1210 height 42
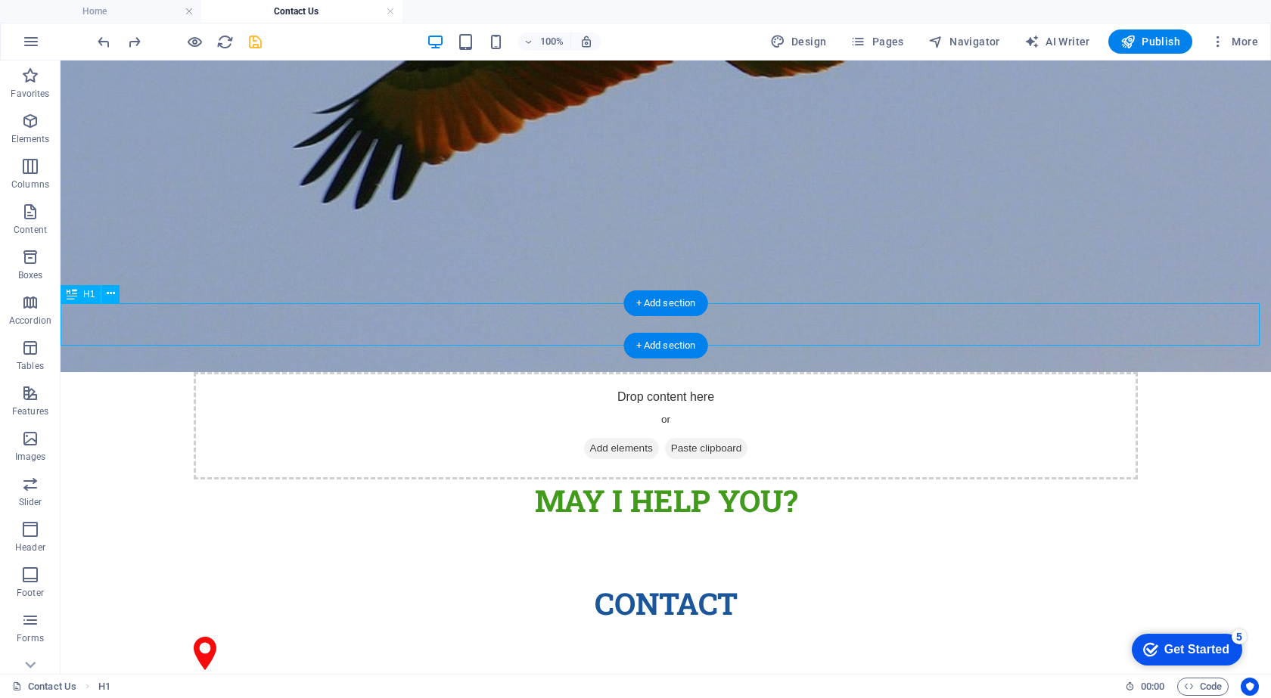
click at [588, 480] on div "MAY I Help You?" at bounding box center [666, 501] width 1210 height 42
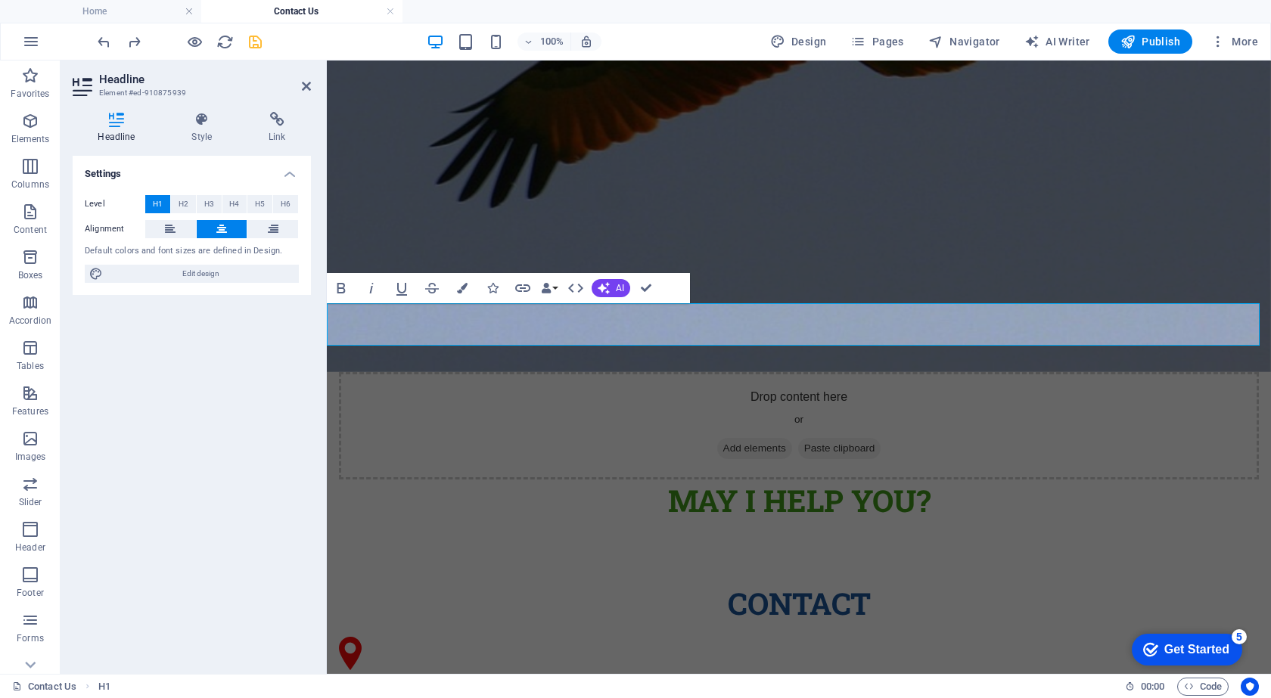
click at [687, 480] on h1 "MAY I Help You?" at bounding box center [799, 501] width 944 height 42
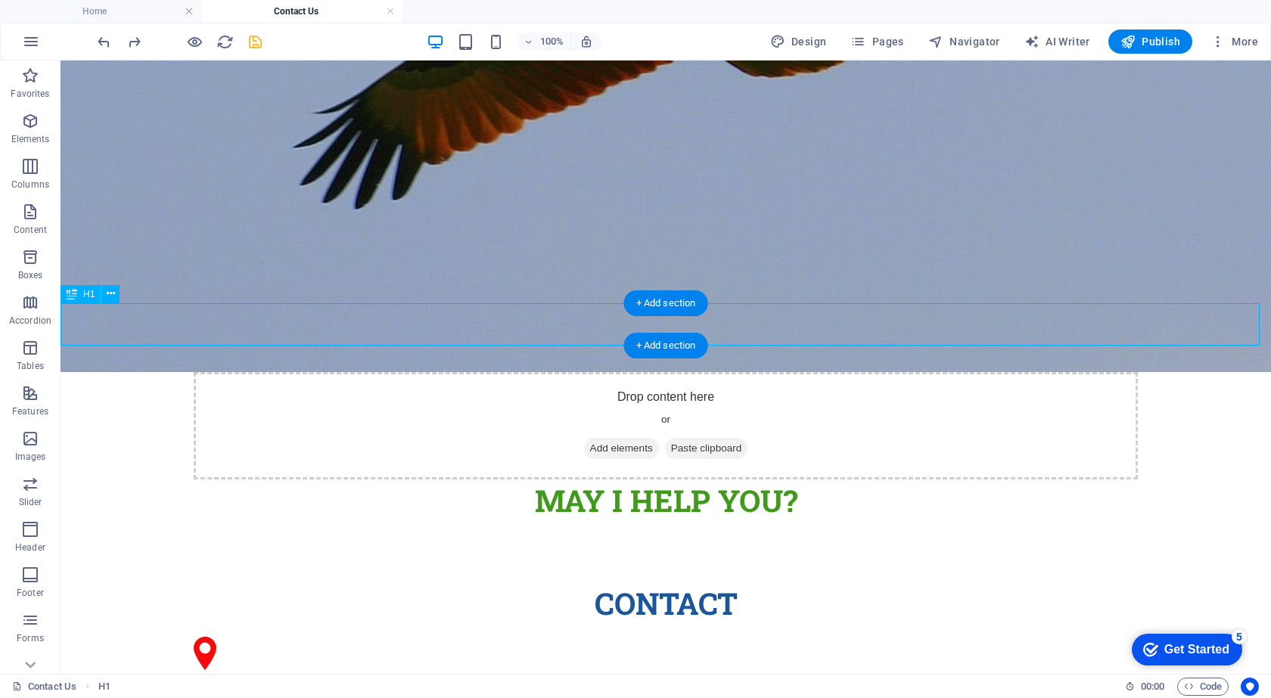
click at [737, 480] on div "MAY I Help You?" at bounding box center [666, 501] width 1210 height 42
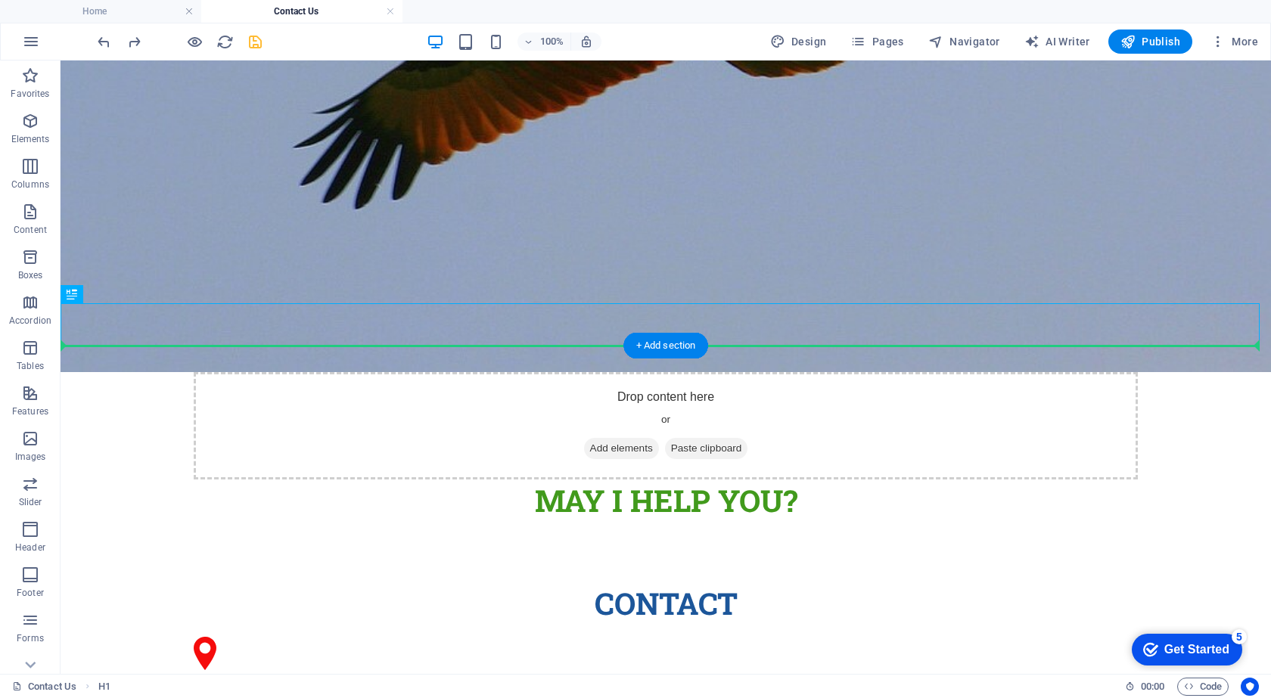
drag, startPoint x: 737, startPoint y: 326, endPoint x: 735, endPoint y: 397, distance: 71.1
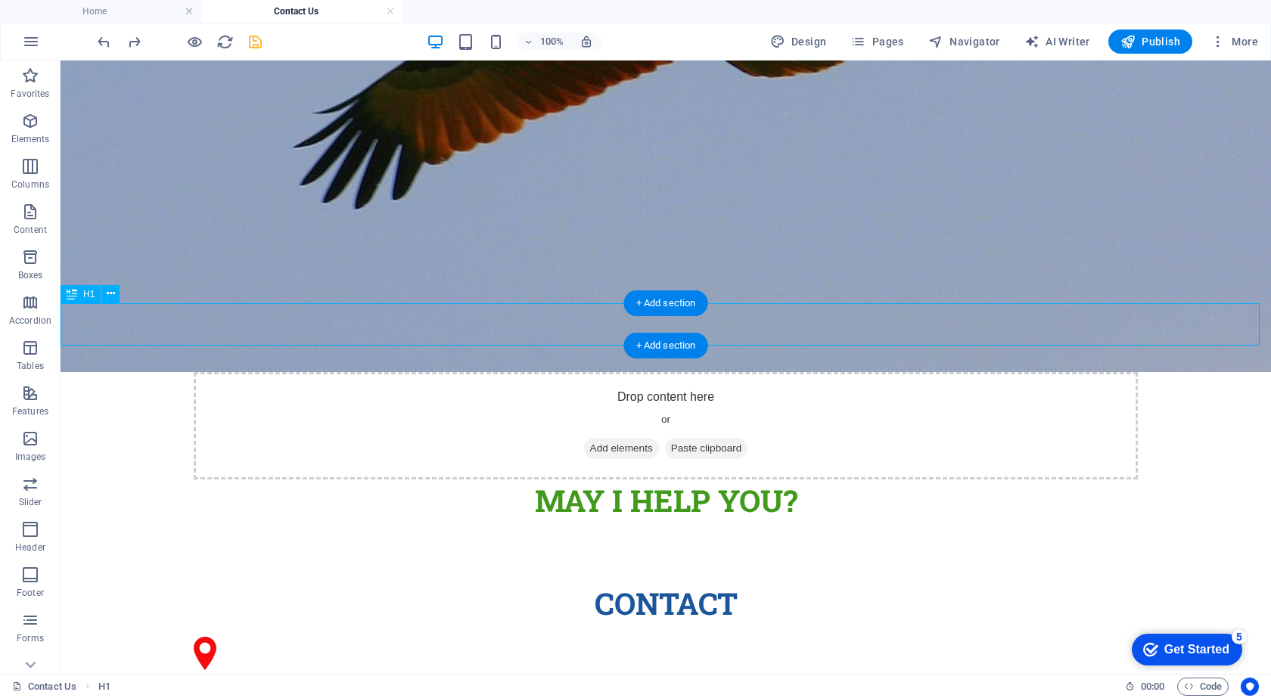
click at [596, 480] on div "MAY I Help You?" at bounding box center [666, 501] width 1210 height 42
click at [580, 480] on div "MAY I Help You?" at bounding box center [666, 501] width 1210 height 42
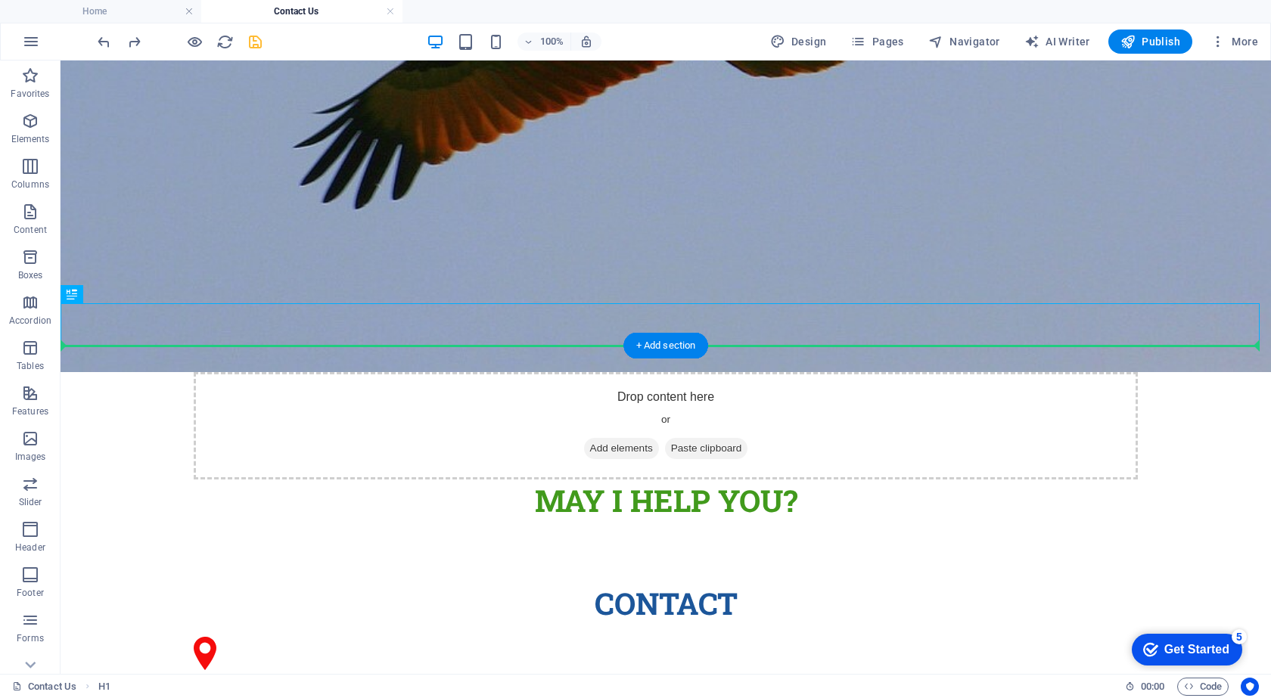
drag, startPoint x: 571, startPoint y: 322, endPoint x: 575, endPoint y: 425, distance: 103.7
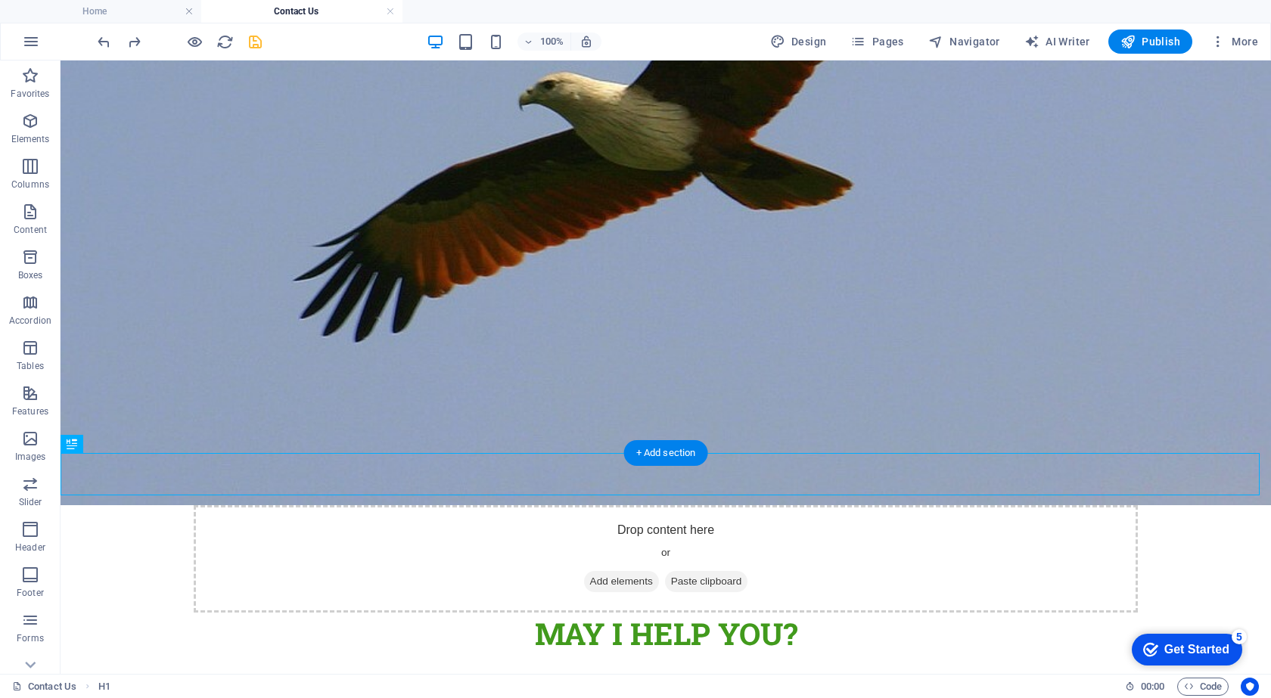
scroll to position [378, 0]
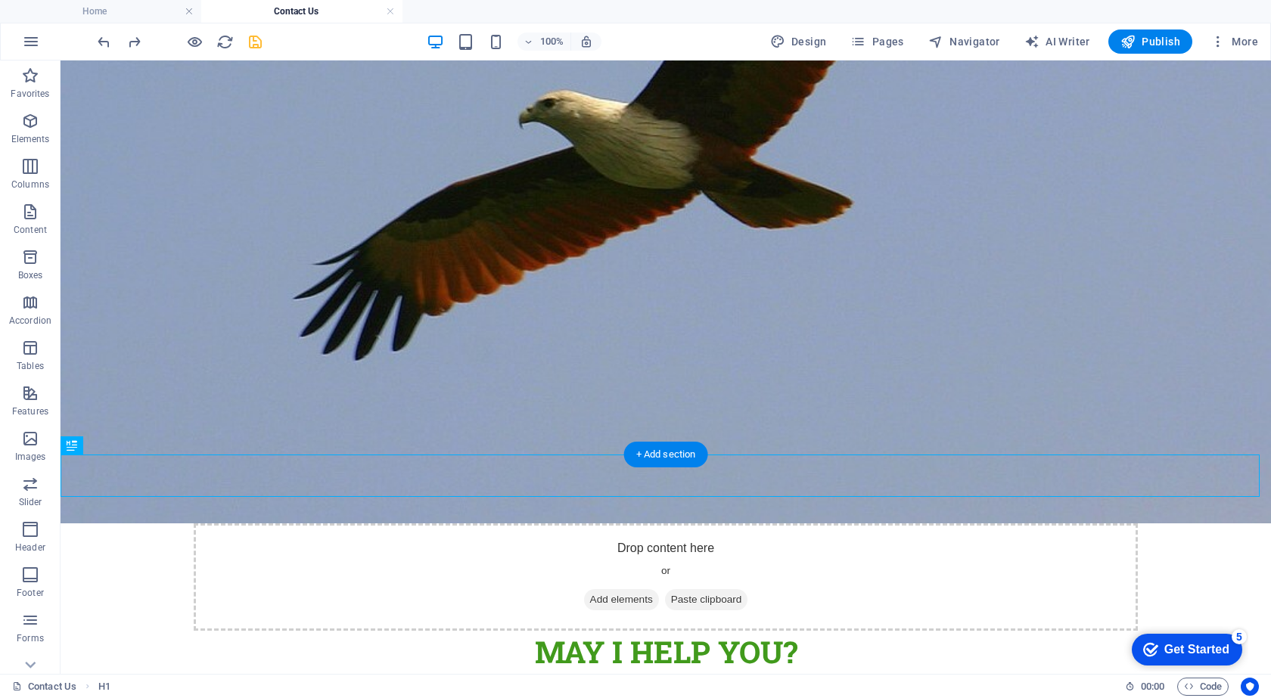
click at [608, 283] on figure at bounding box center [666, 162] width 1210 height 724
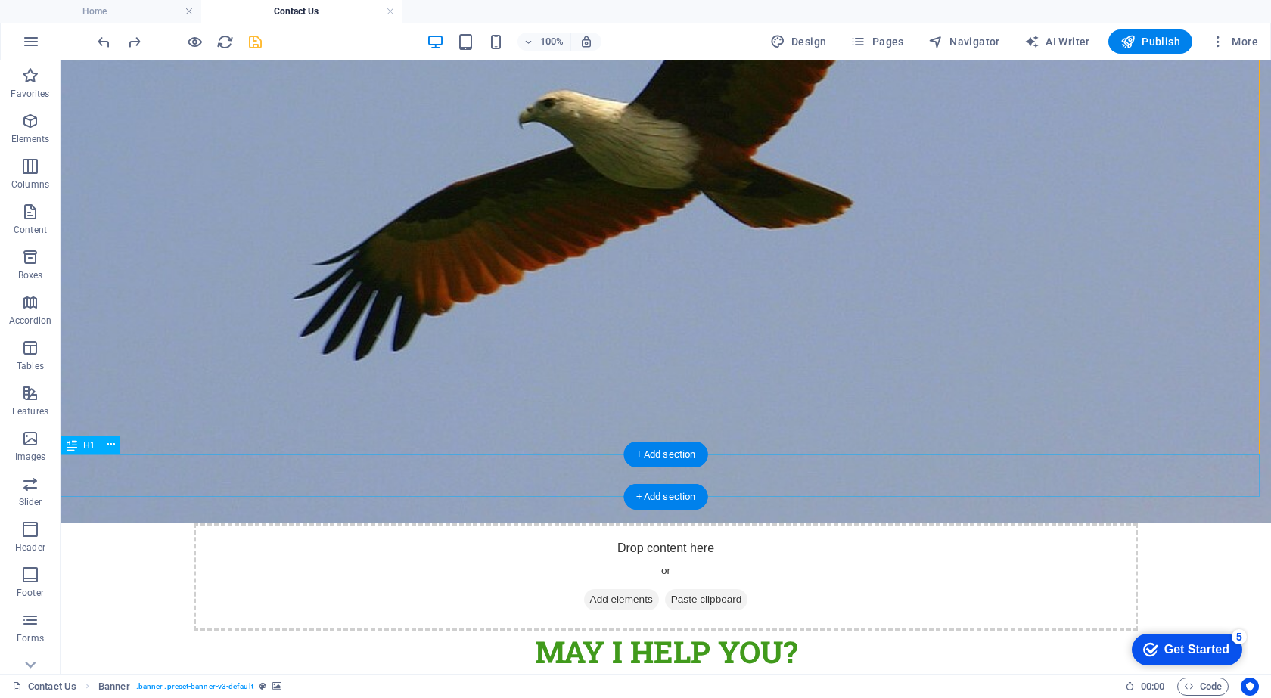
click at [567, 631] on div "MAY I Help You?" at bounding box center [666, 652] width 1210 height 42
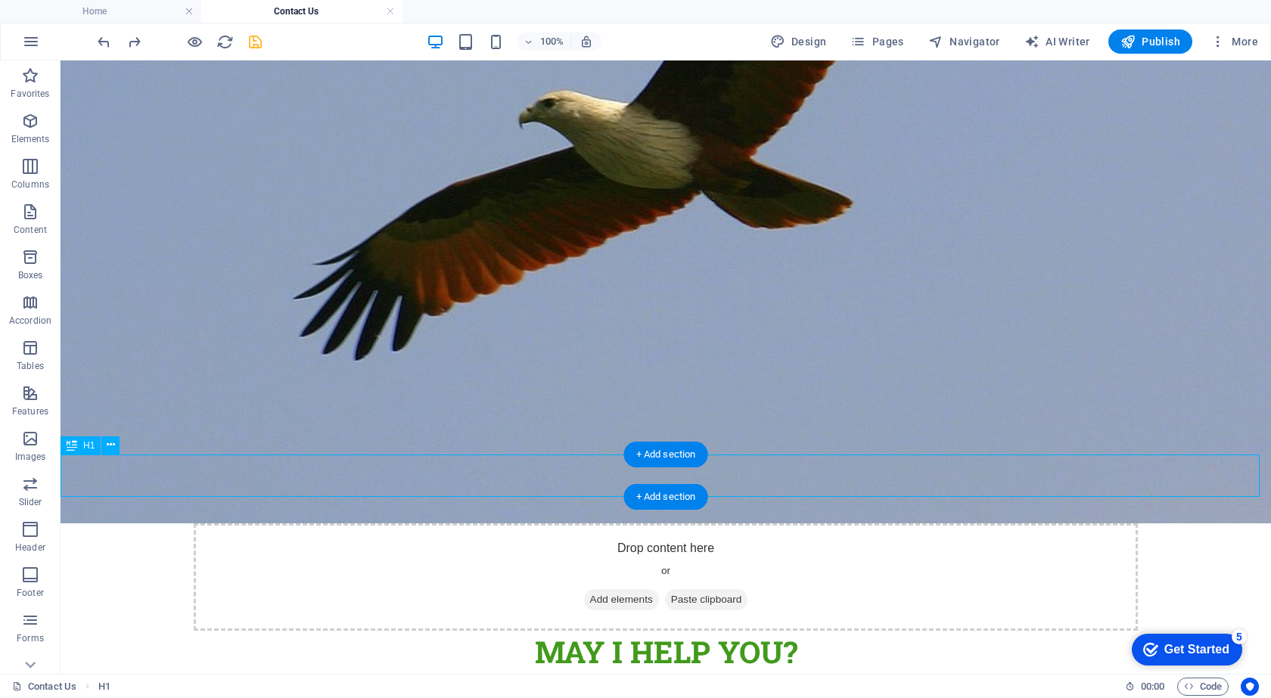
click at [564, 631] on div "MAY I Help You?" at bounding box center [666, 652] width 1210 height 42
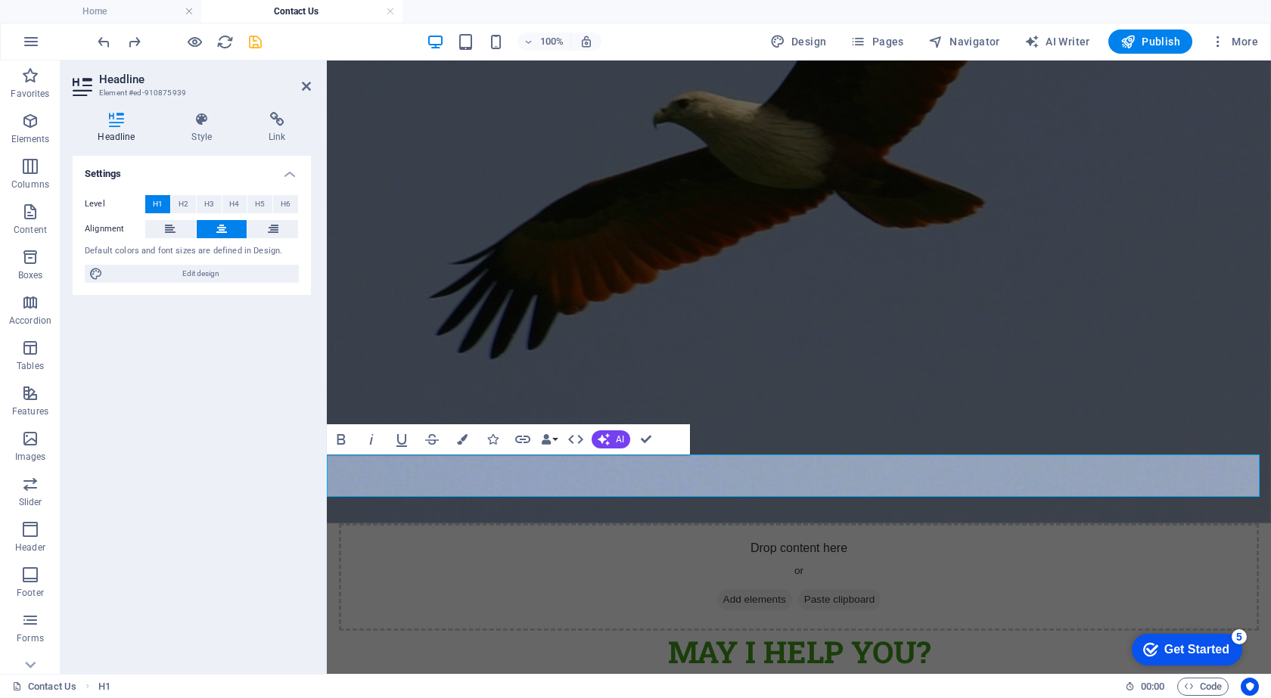
click at [651, 631] on h1 "MAY I Help You?" at bounding box center [799, 652] width 944 height 42
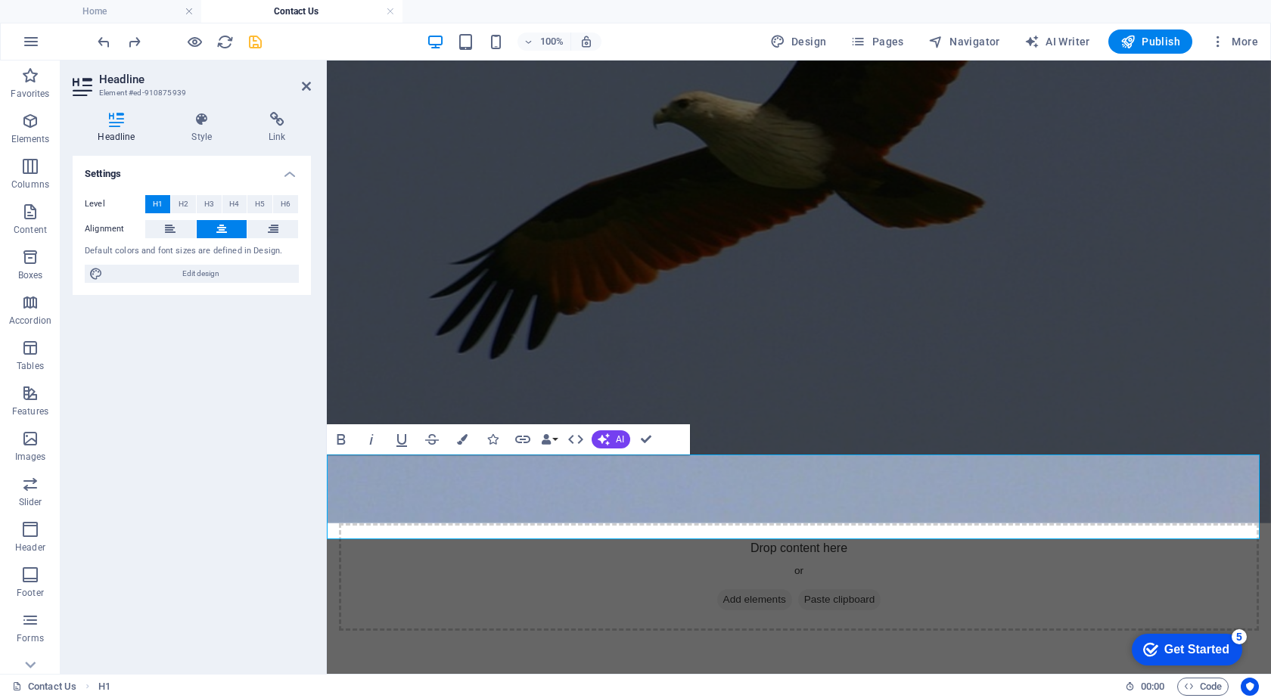
click at [935, 631] on h1 "‌MAY I Help You?" at bounding box center [799, 673] width 944 height 85
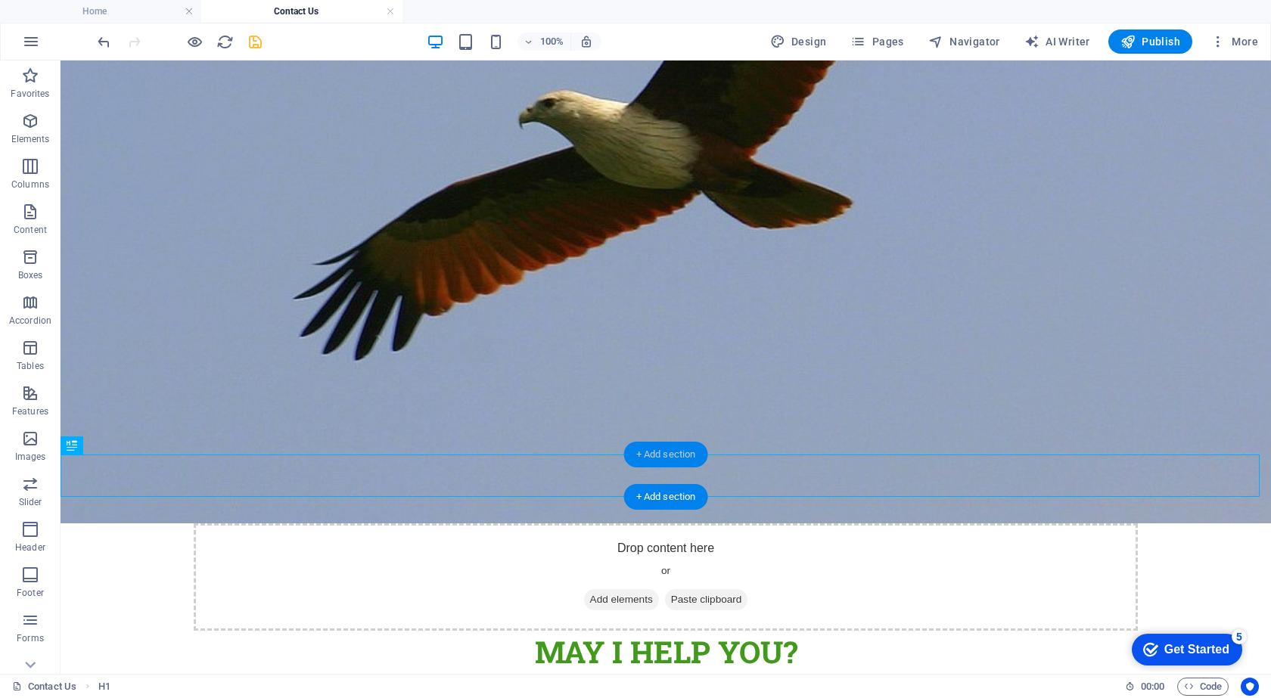
click at [679, 465] on div "+ Add section" at bounding box center [666, 455] width 84 height 26
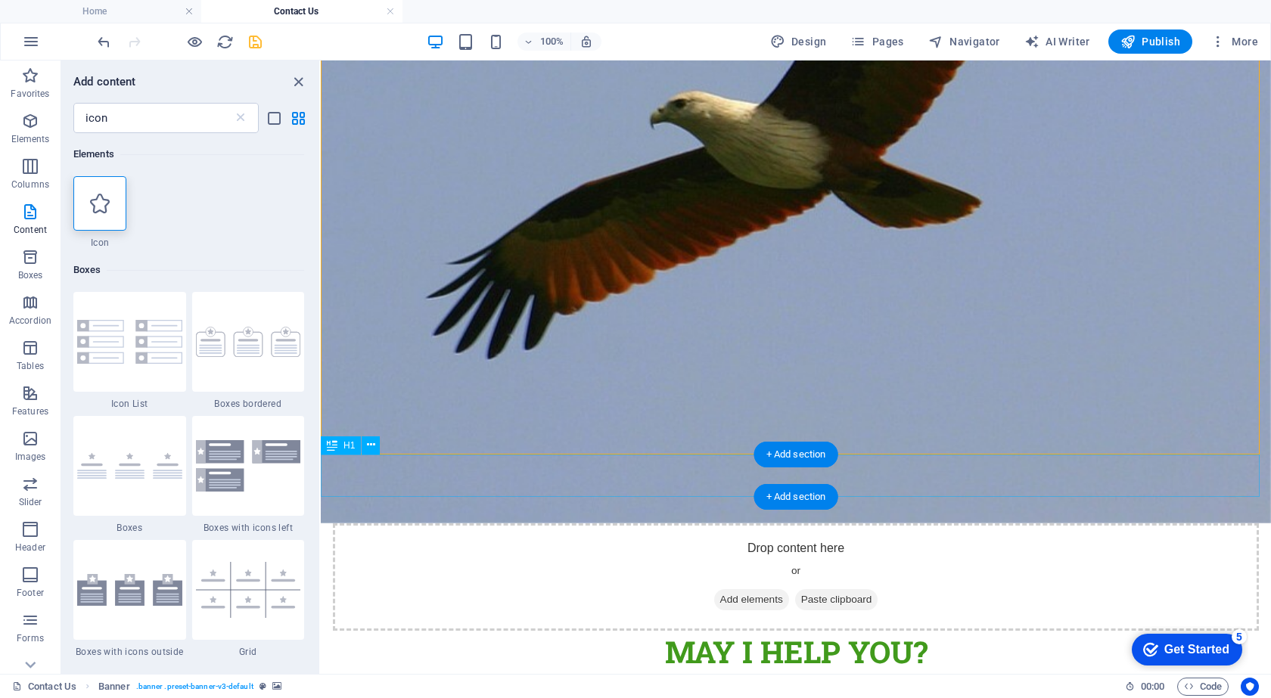
click at [679, 631] on div "MAY I Help You?" at bounding box center [796, 652] width 950 height 42
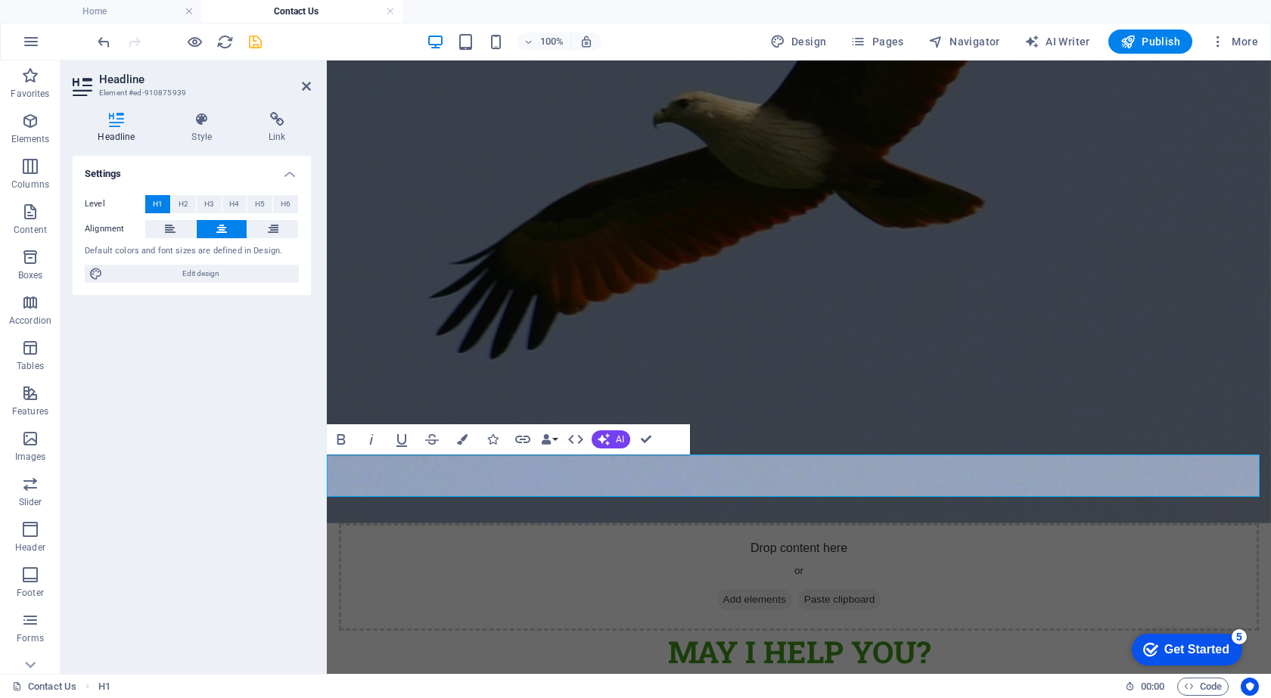
click at [674, 631] on h1 "MAY I Help You?" at bounding box center [799, 652] width 944 height 42
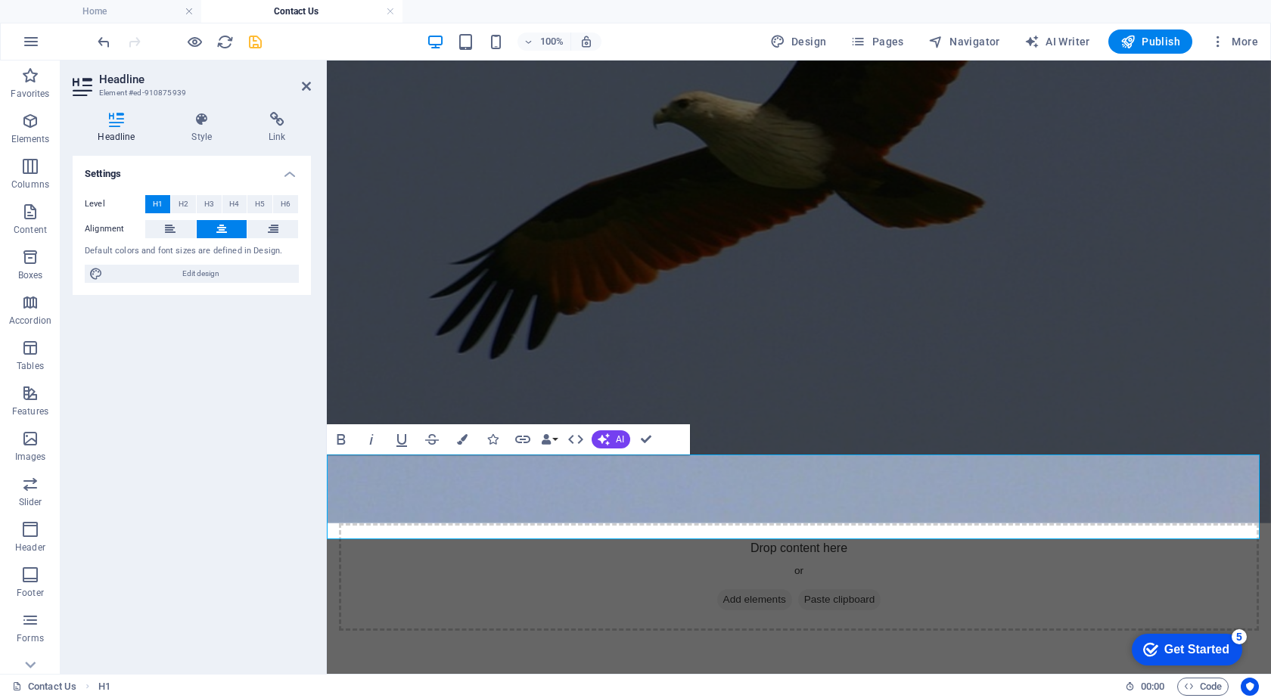
click at [943, 631] on h1 "‌MAY I Help You?" at bounding box center [799, 673] width 944 height 85
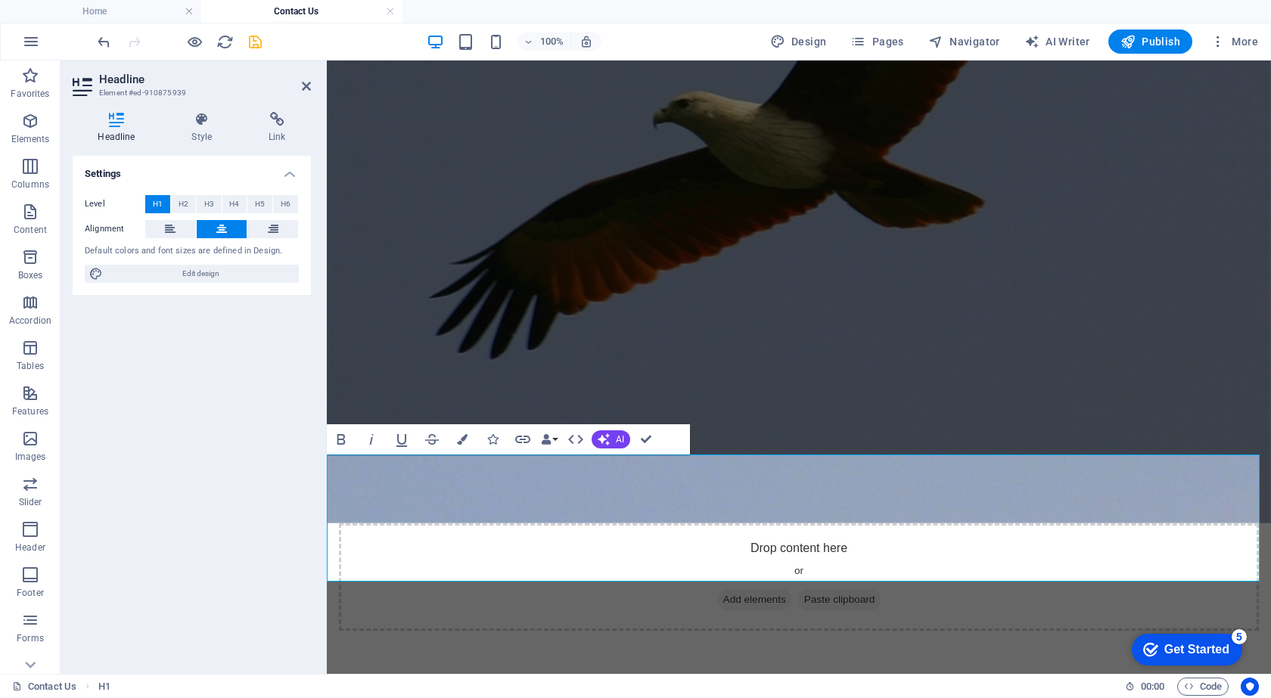
click at [822, 631] on h1 "‌MAY I Help You? ‌" at bounding box center [799, 694] width 944 height 127
click at [825, 359] on figure at bounding box center [799, 162] width 944 height 724
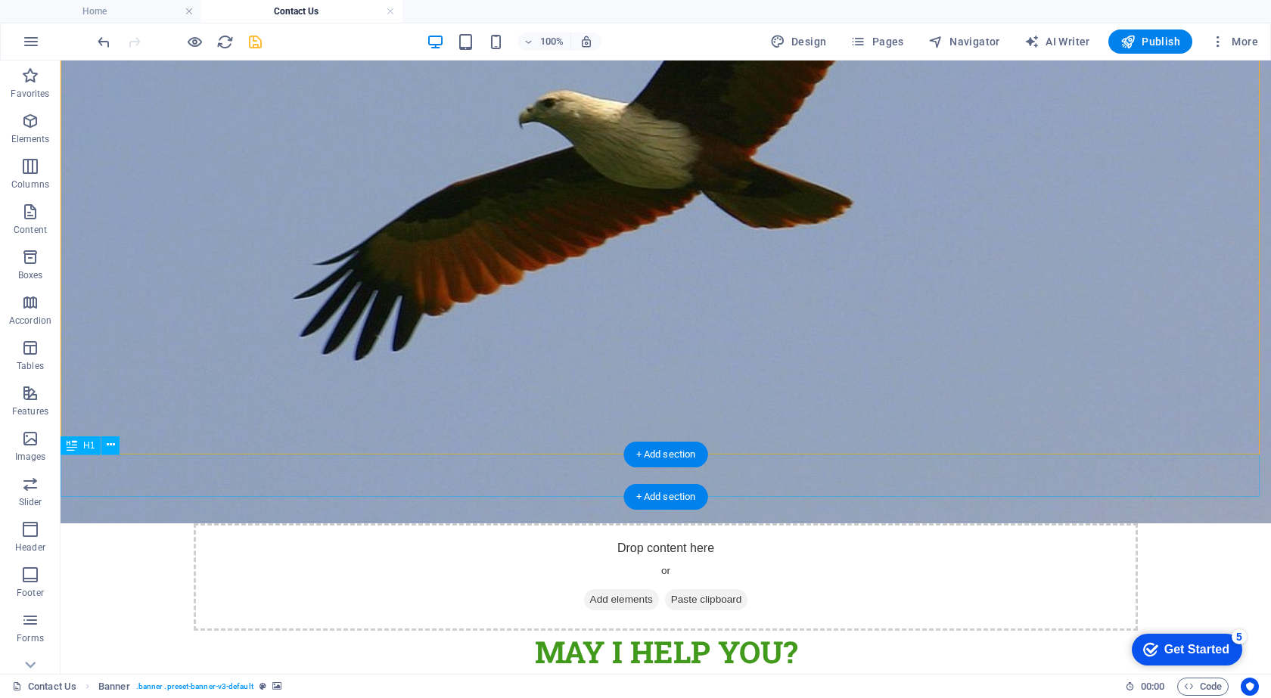
click at [607, 631] on div "MAY I Help You?" at bounding box center [666, 652] width 1210 height 42
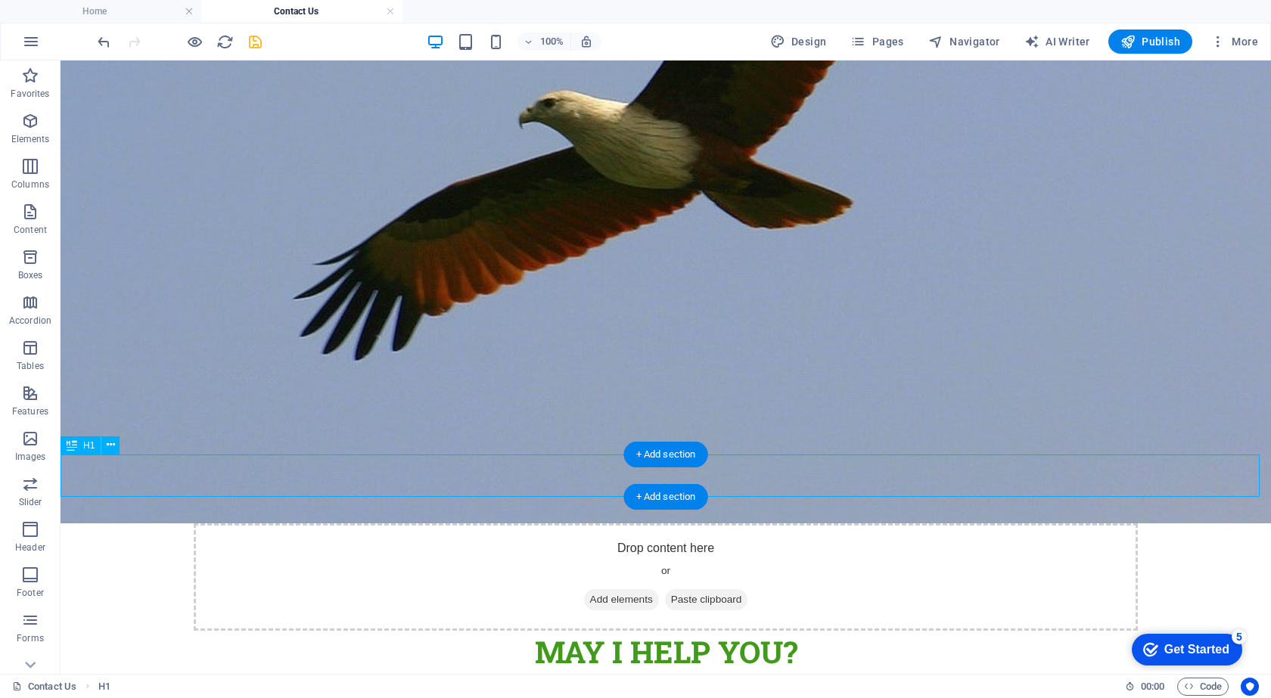
click at [607, 631] on div "MAY I Help You?" at bounding box center [666, 652] width 1210 height 42
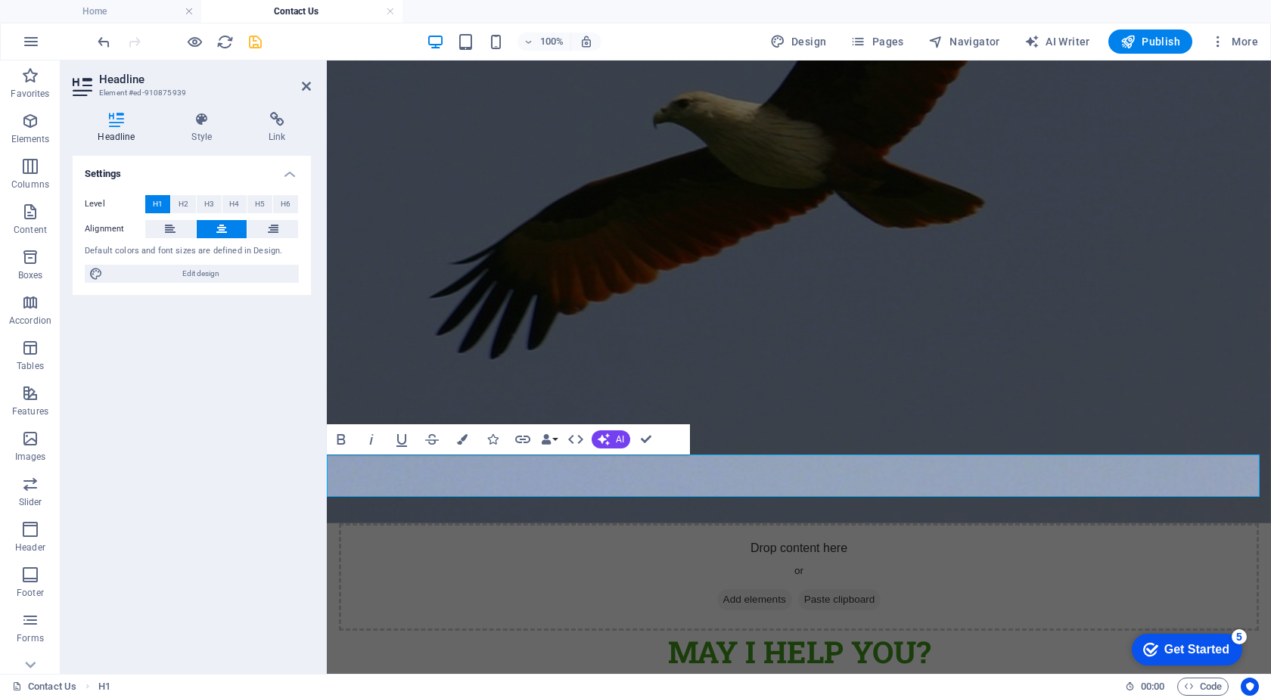
click at [650, 631] on h1 "MAY I Help You?" at bounding box center [799, 652] width 944 height 42
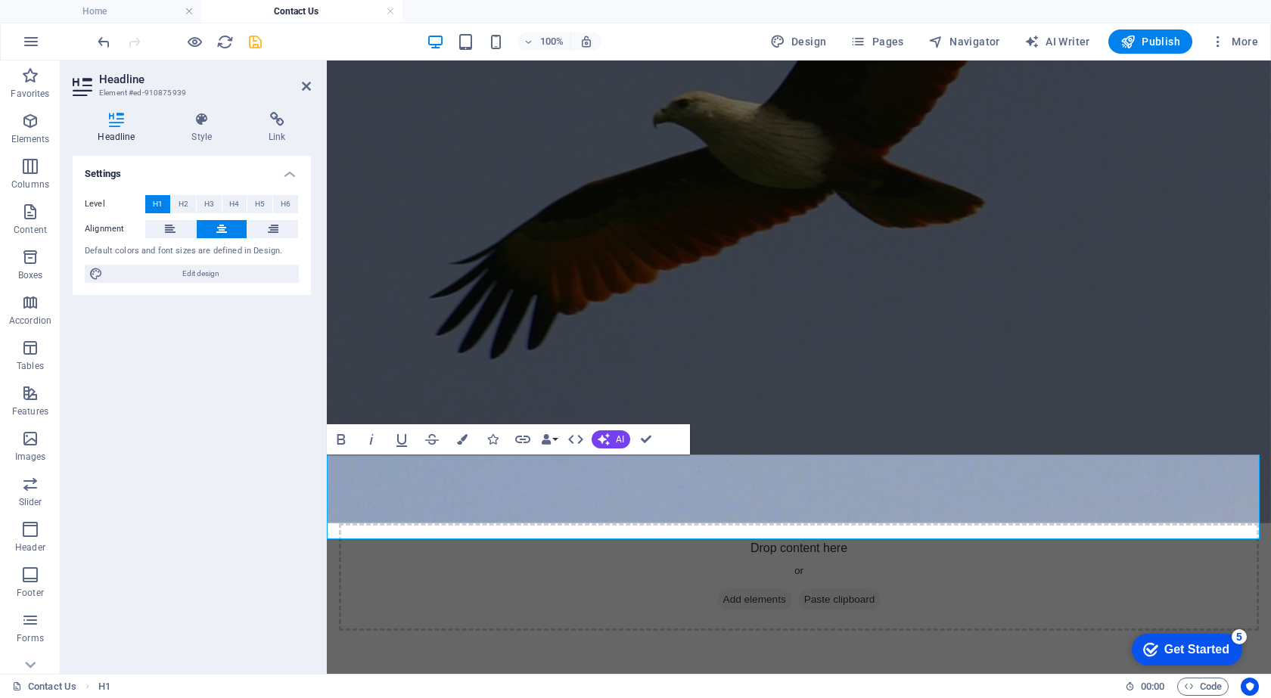
click at [751, 631] on h1 "‌MAY I Help You?" at bounding box center [799, 673] width 944 height 85
click at [927, 631] on h1 "‌MAY I Help You?" at bounding box center [799, 673] width 944 height 85
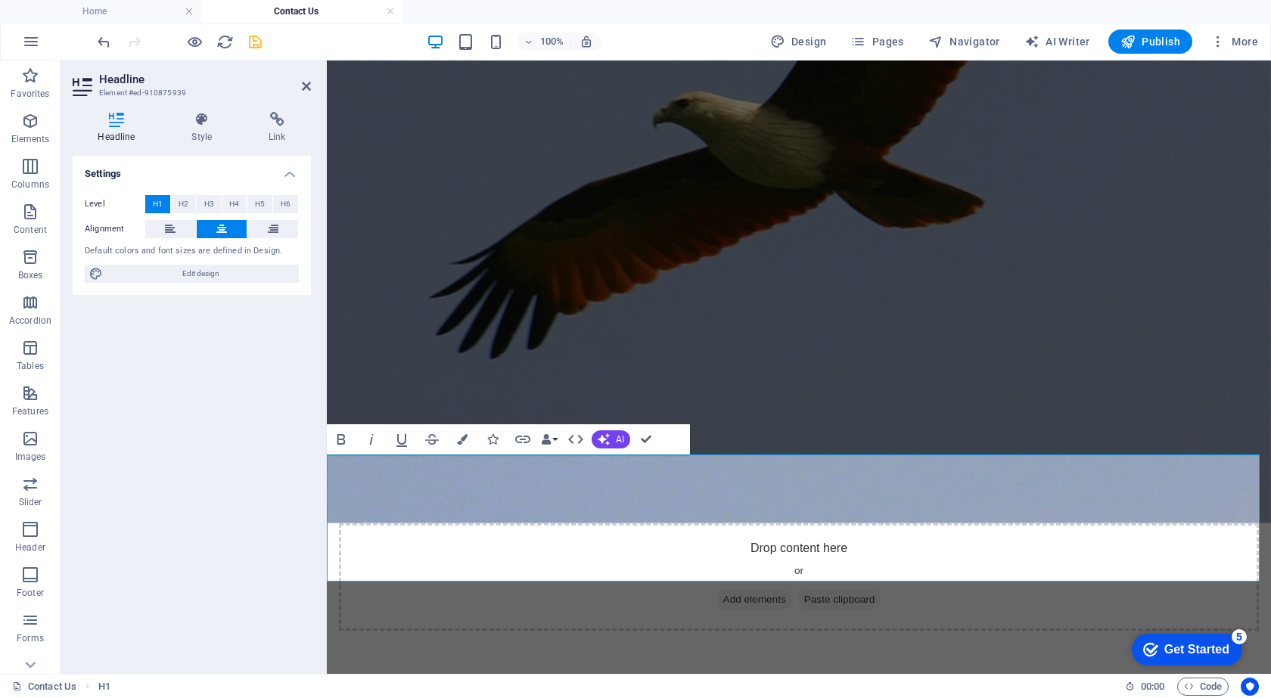
click at [890, 428] on figure at bounding box center [799, 162] width 944 height 724
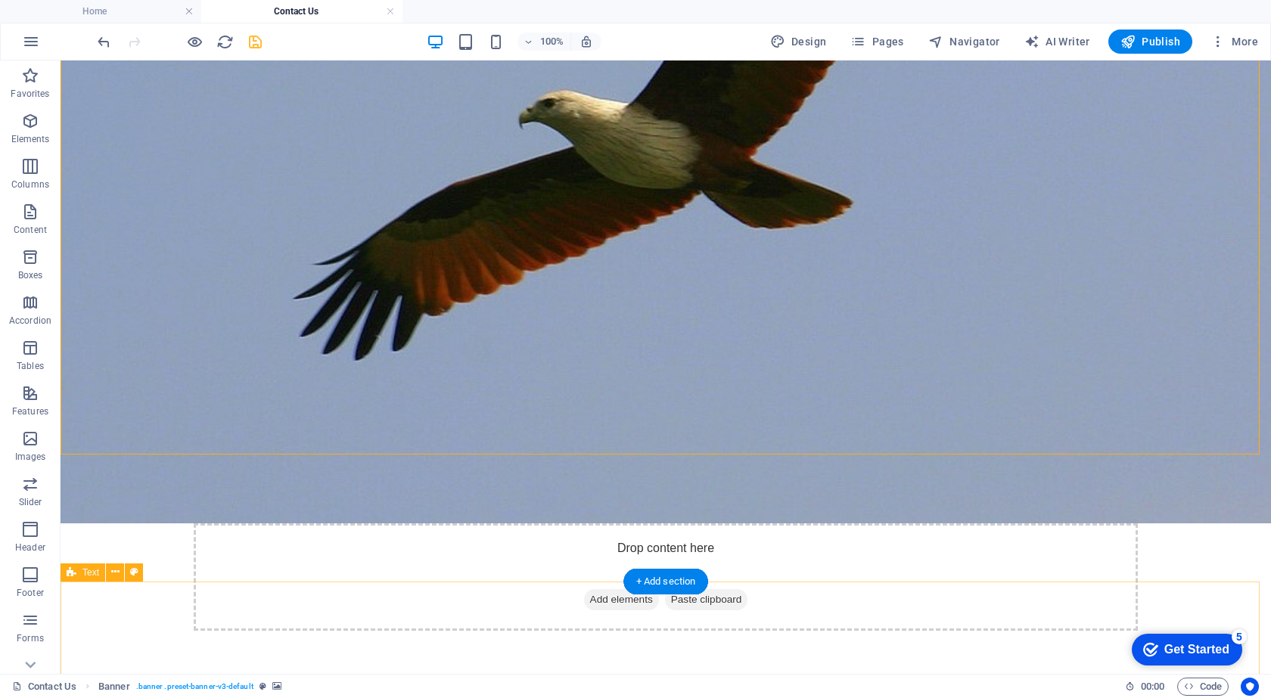
scroll to position [454, 0]
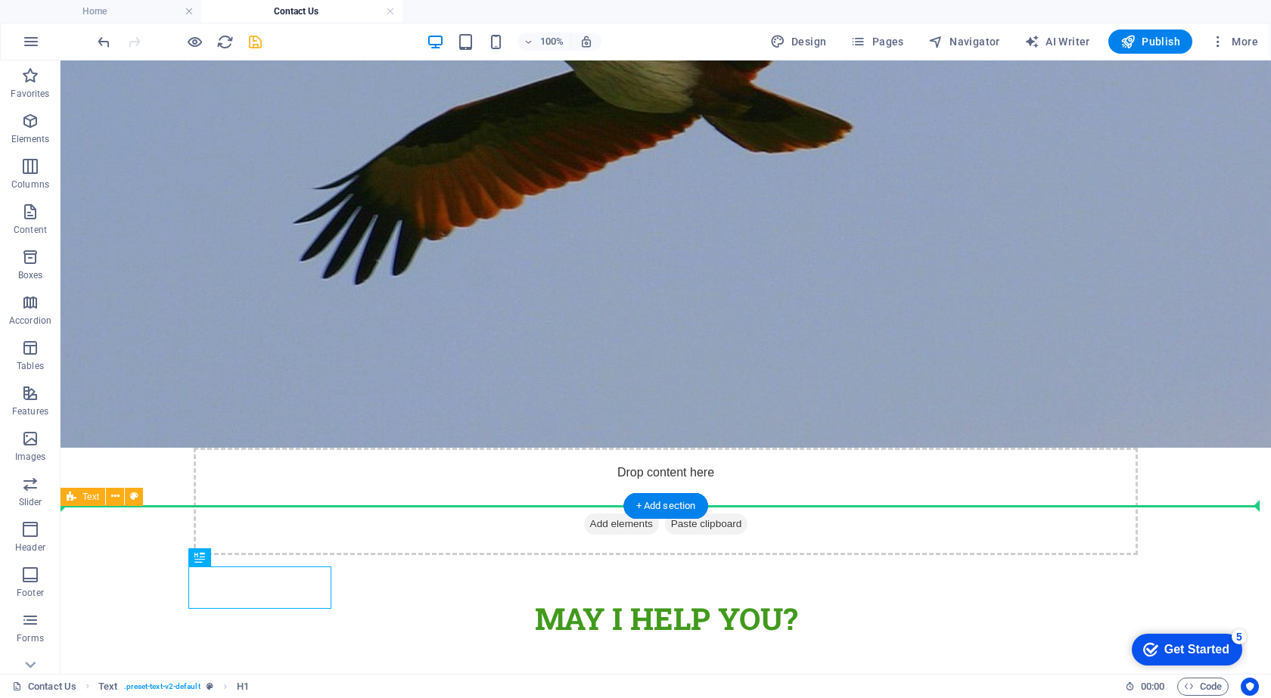
drag, startPoint x: 176, startPoint y: 579, endPoint x: 442, endPoint y: 540, distance: 269.1
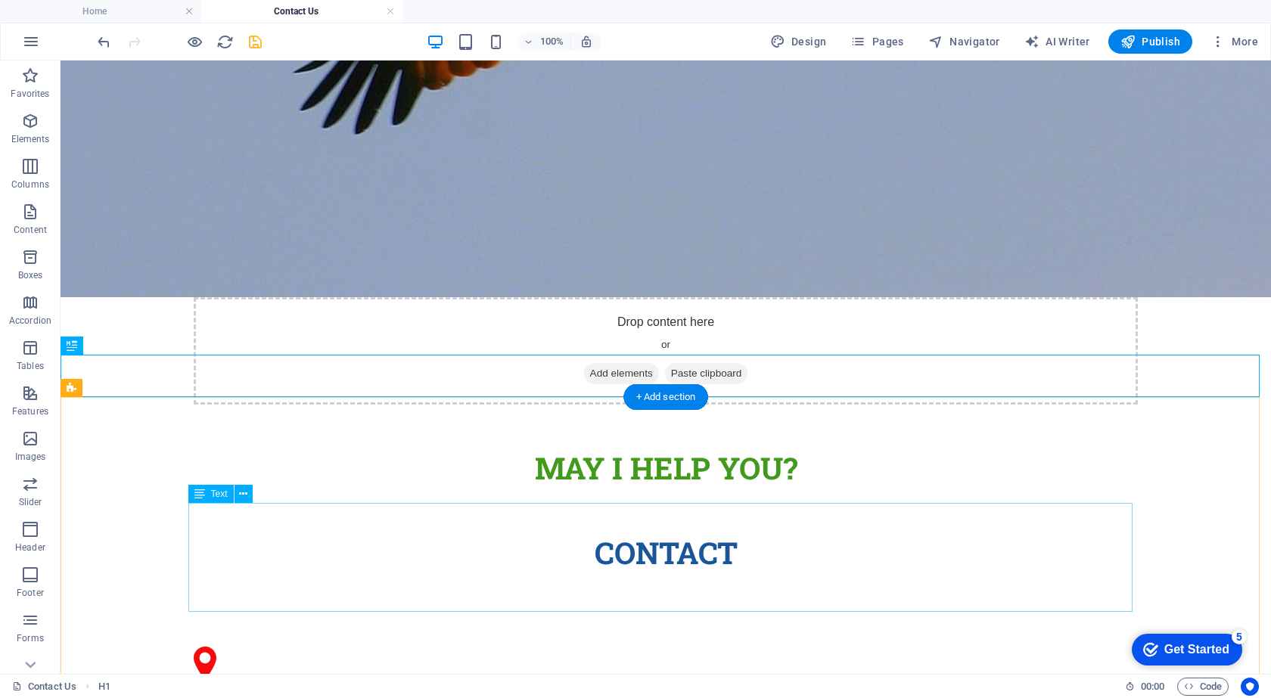
scroll to position [605, 0]
click at [694, 531] on div "Contact" at bounding box center [666, 552] width 1210 height 42
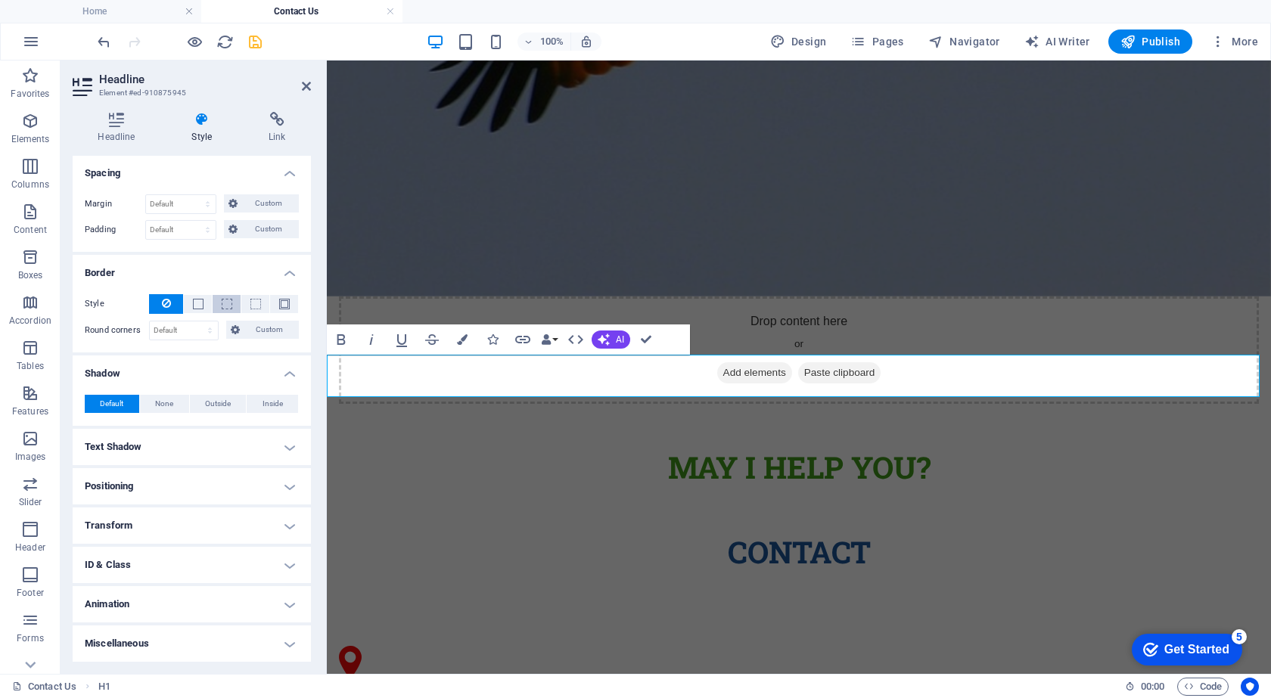
scroll to position [0, 0]
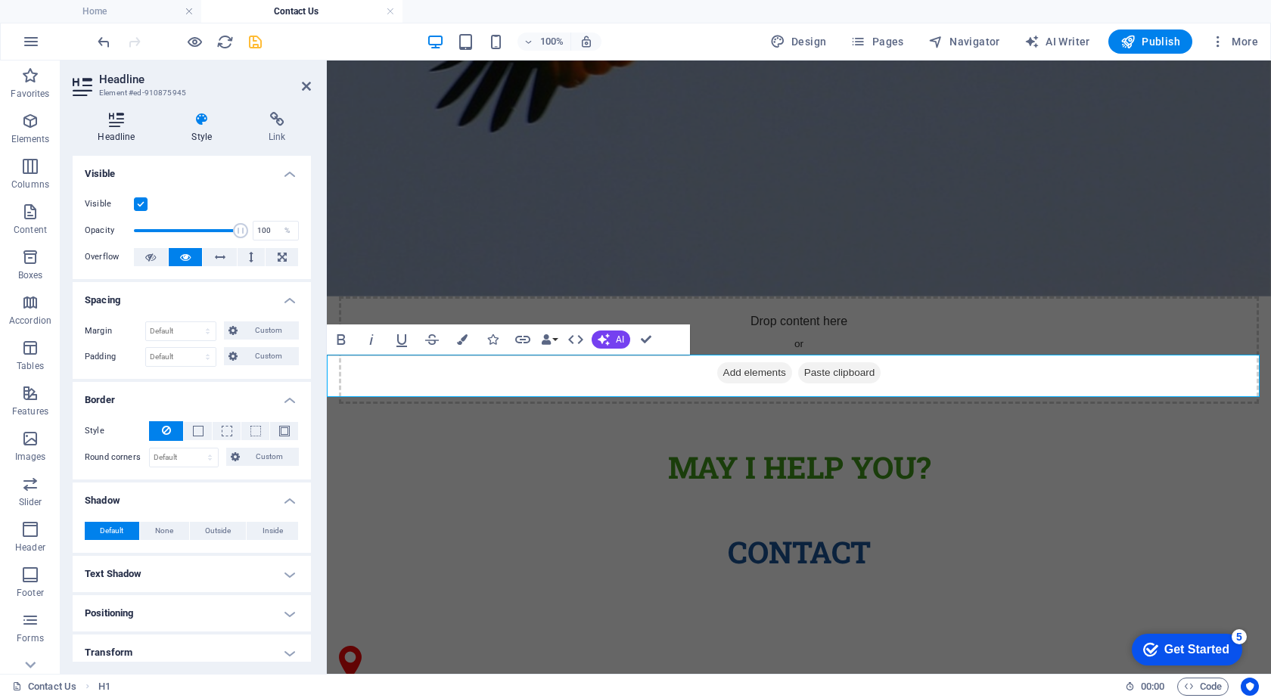
click at [131, 129] on h4 "Headline" at bounding box center [120, 128] width 94 height 32
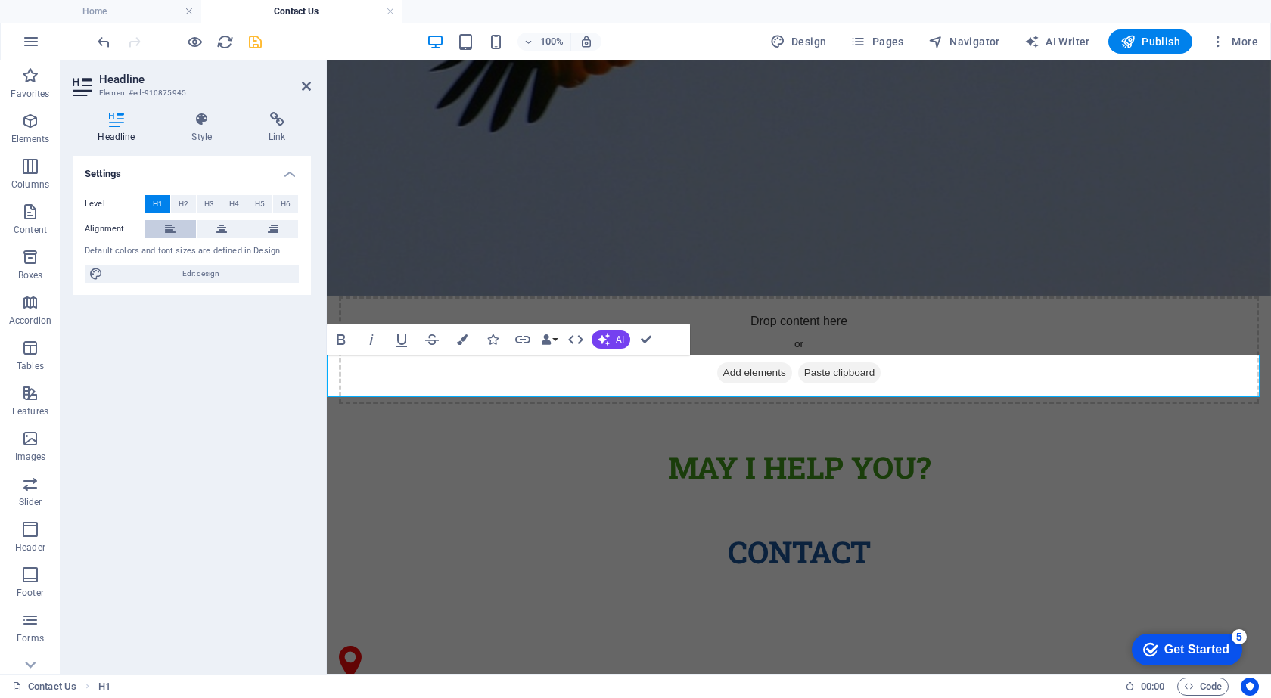
click at [172, 232] on icon at bounding box center [170, 229] width 11 height 18
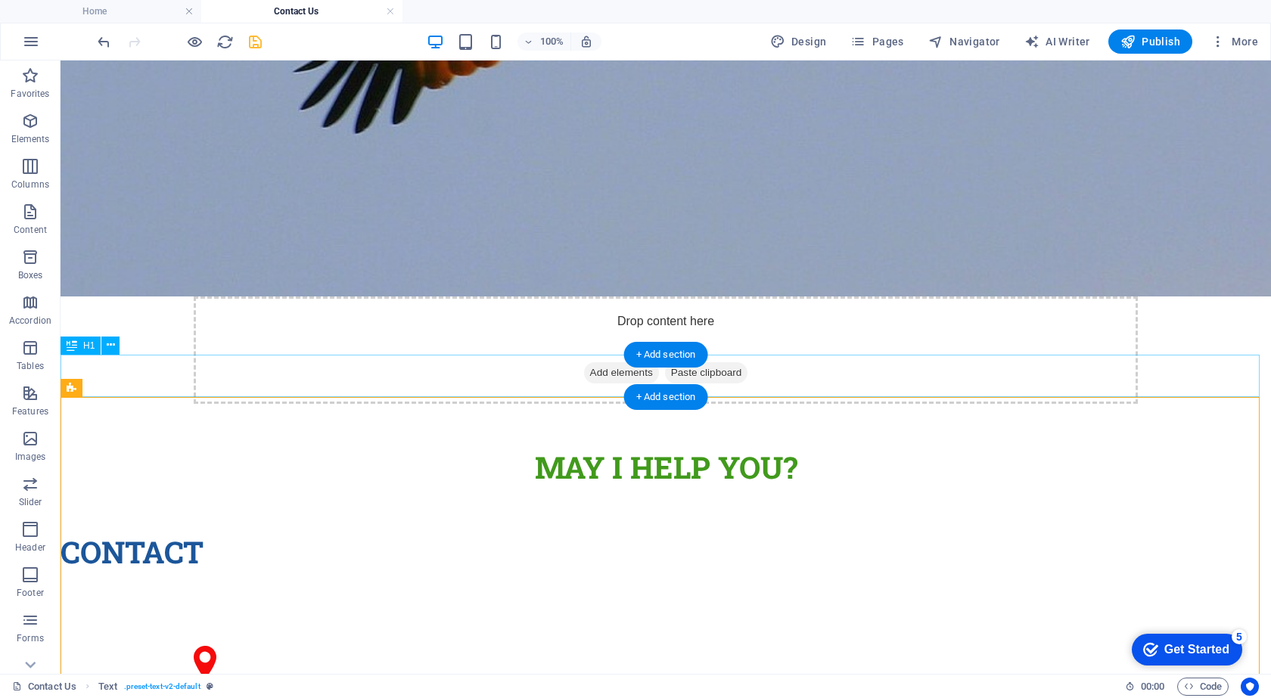
click at [191, 531] on div "Contact" at bounding box center [666, 552] width 1210 height 42
click at [172, 531] on div "Contact" at bounding box center [666, 552] width 1210 height 42
drag, startPoint x: 172, startPoint y: 374, endPoint x: 270, endPoint y: 382, distance: 97.9
click at [270, 531] on div "Contact" at bounding box center [666, 552] width 1210 height 42
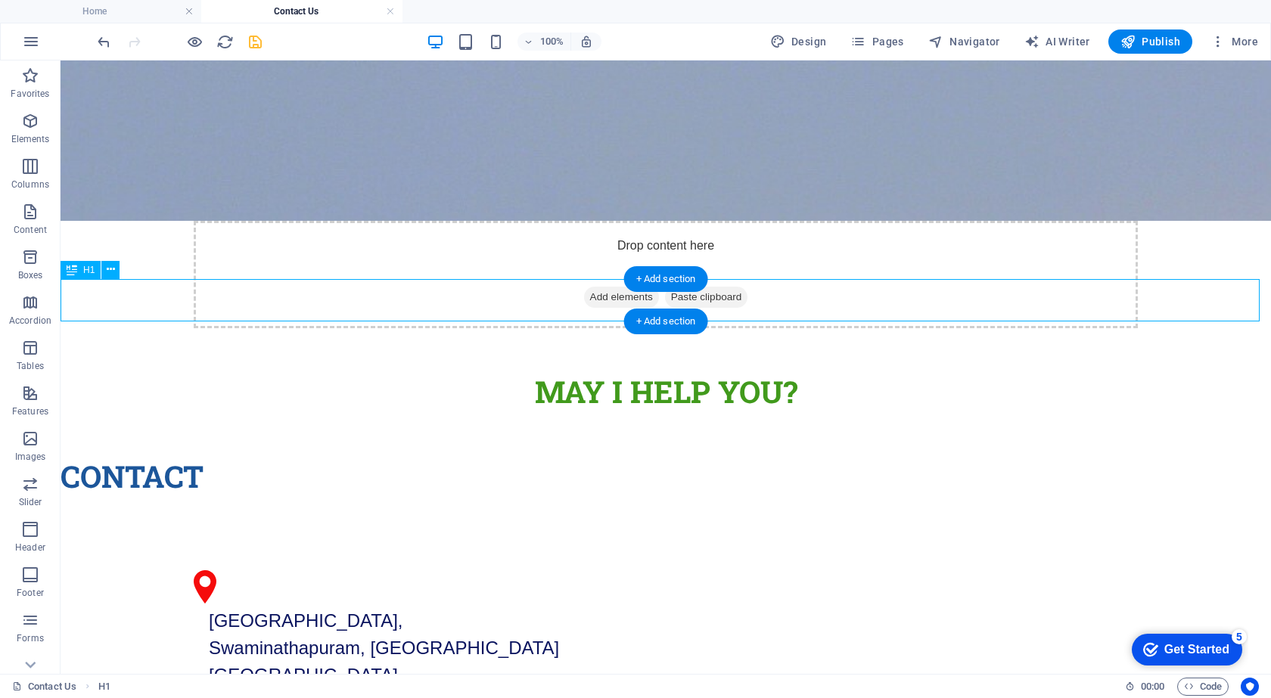
click at [179, 455] on div "Contact" at bounding box center [666, 476] width 1210 height 42
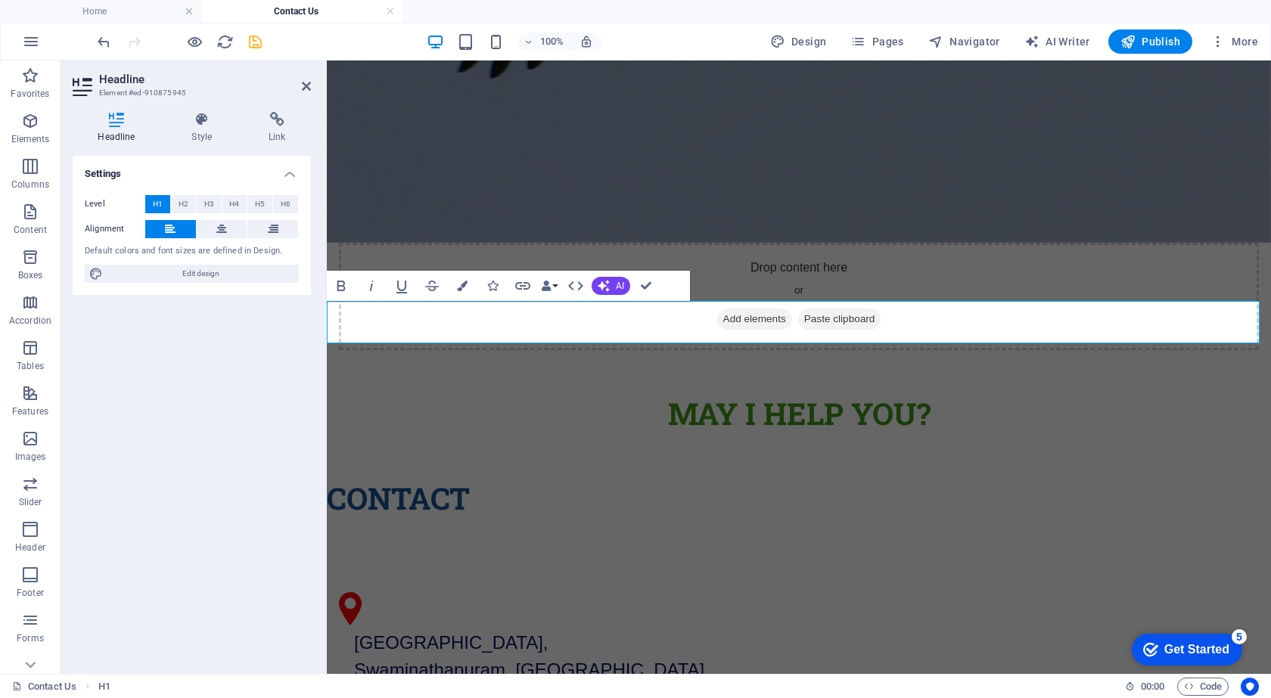
click at [338, 478] on span "Contact" at bounding box center [398, 498] width 143 height 40
click at [194, 202] on button "H2" at bounding box center [183, 204] width 25 height 18
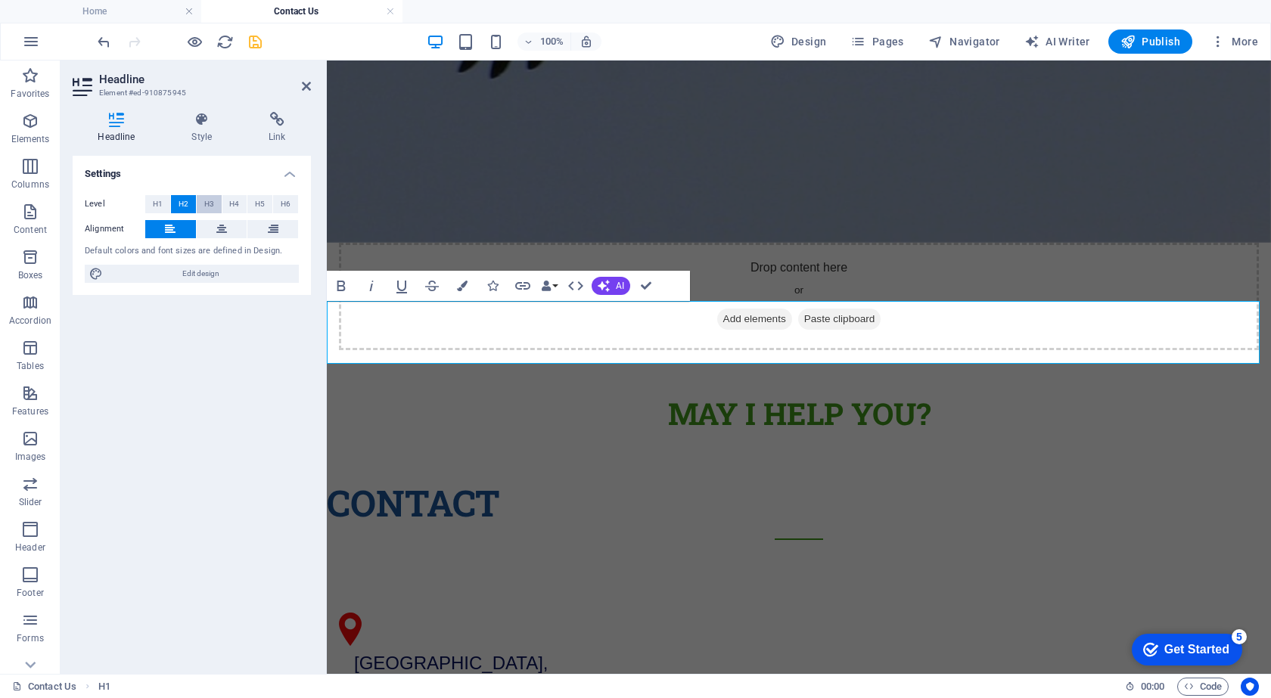
click at [216, 201] on button "H3" at bounding box center [209, 204] width 25 height 18
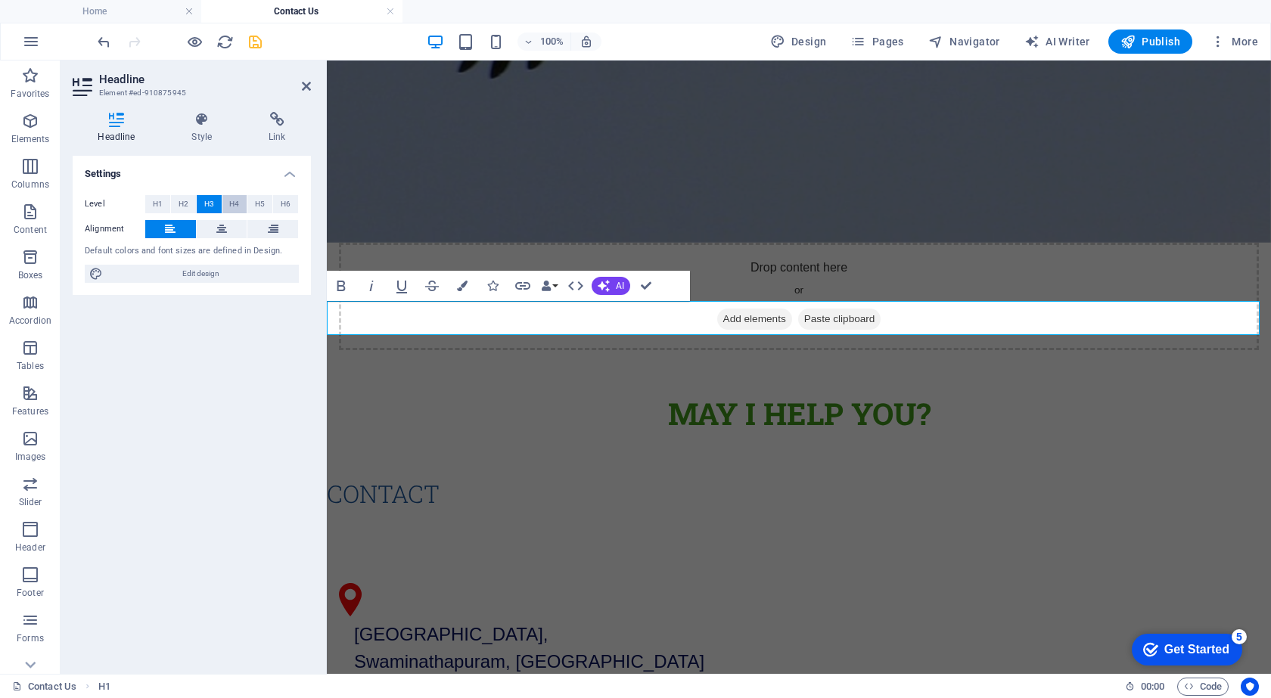
click at [232, 204] on span "H4" at bounding box center [234, 204] width 10 height 18
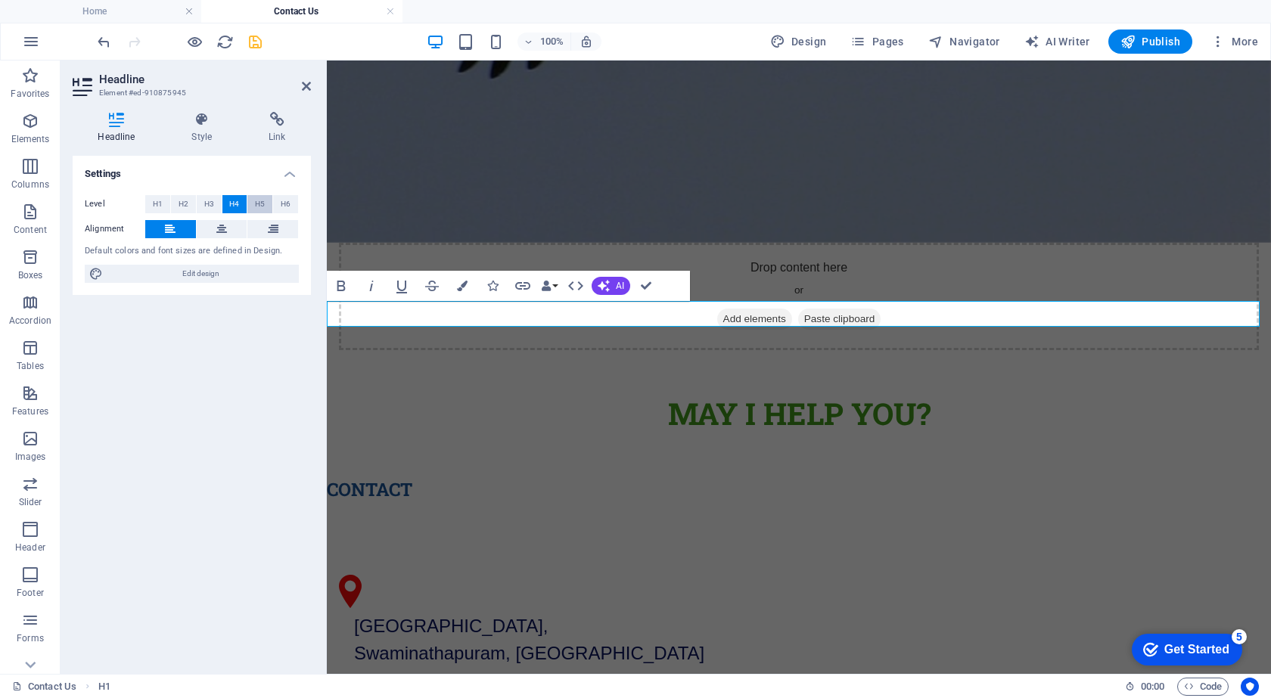
click at [255, 207] on span "H5" at bounding box center [260, 204] width 10 height 18
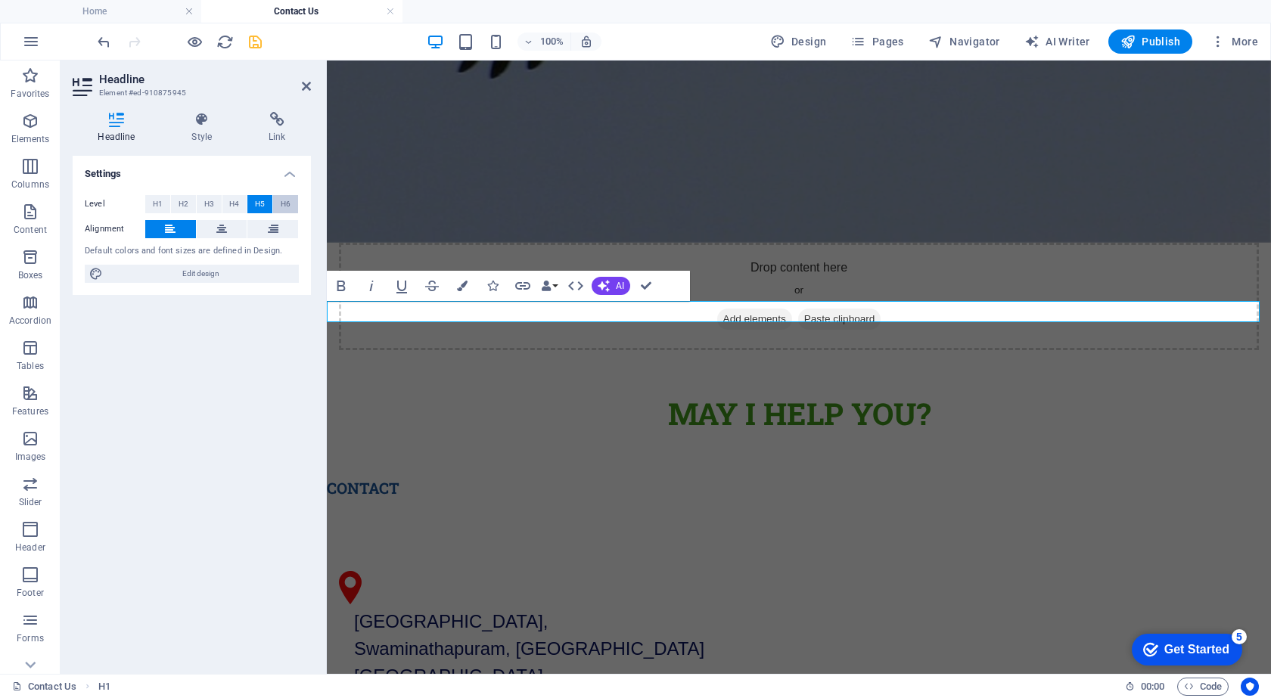
click at [284, 205] on span "H6" at bounding box center [286, 204] width 10 height 18
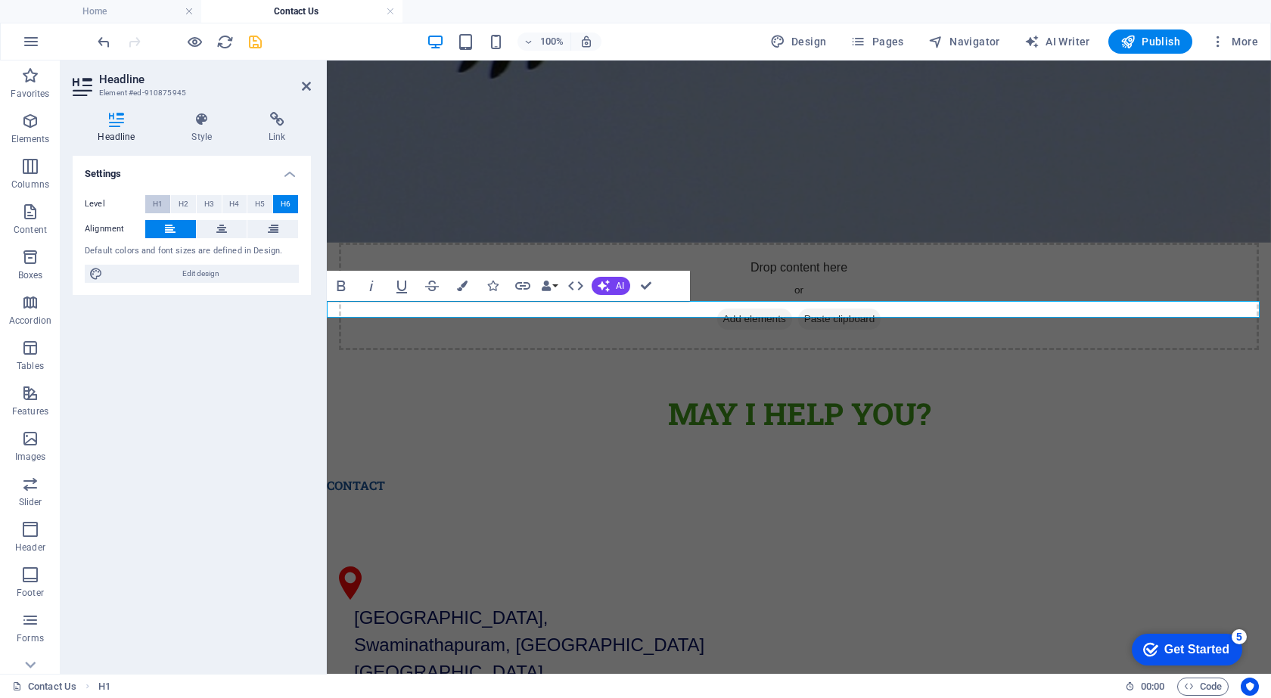
click at [169, 203] on button "H1" at bounding box center [157, 204] width 25 height 18
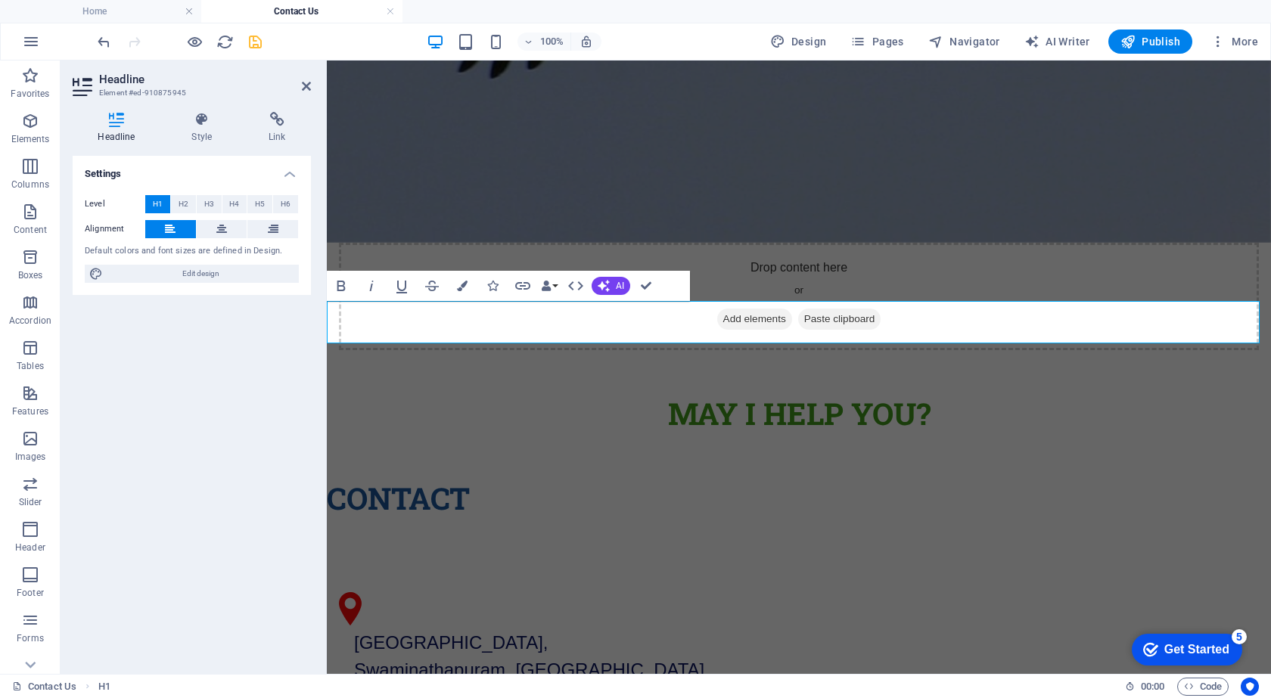
click at [437, 478] on span "Contact" at bounding box center [398, 498] width 143 height 40
click at [334, 478] on span "Contact" at bounding box center [398, 498] width 143 height 40
click at [336, 478] on span "Contact" at bounding box center [398, 498] width 143 height 40
click at [698, 520] on div "Main Road, Near Vivekanandapuram, Swaminathapuram, Kanyakumari Tamil Nadu India…" at bounding box center [799, 711] width 944 height 382
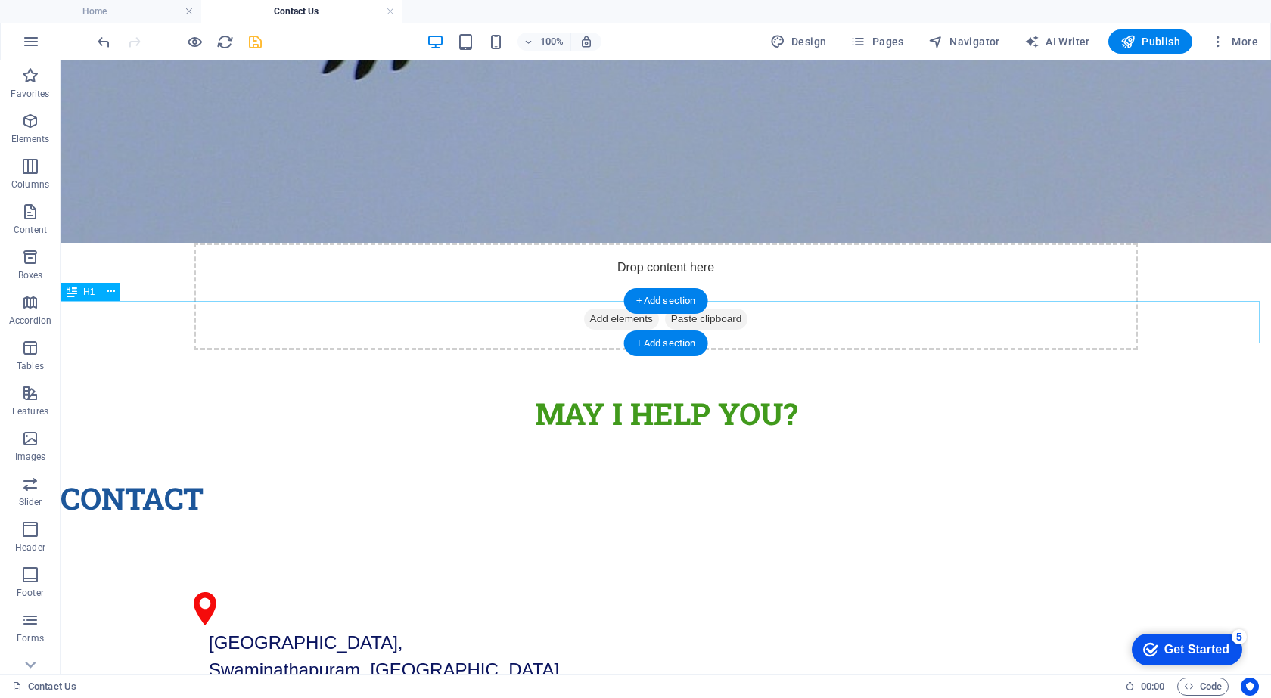
click at [200, 477] on div "Contact" at bounding box center [666, 498] width 1210 height 42
click at [187, 477] on div "Contact" at bounding box center [666, 498] width 1210 height 42
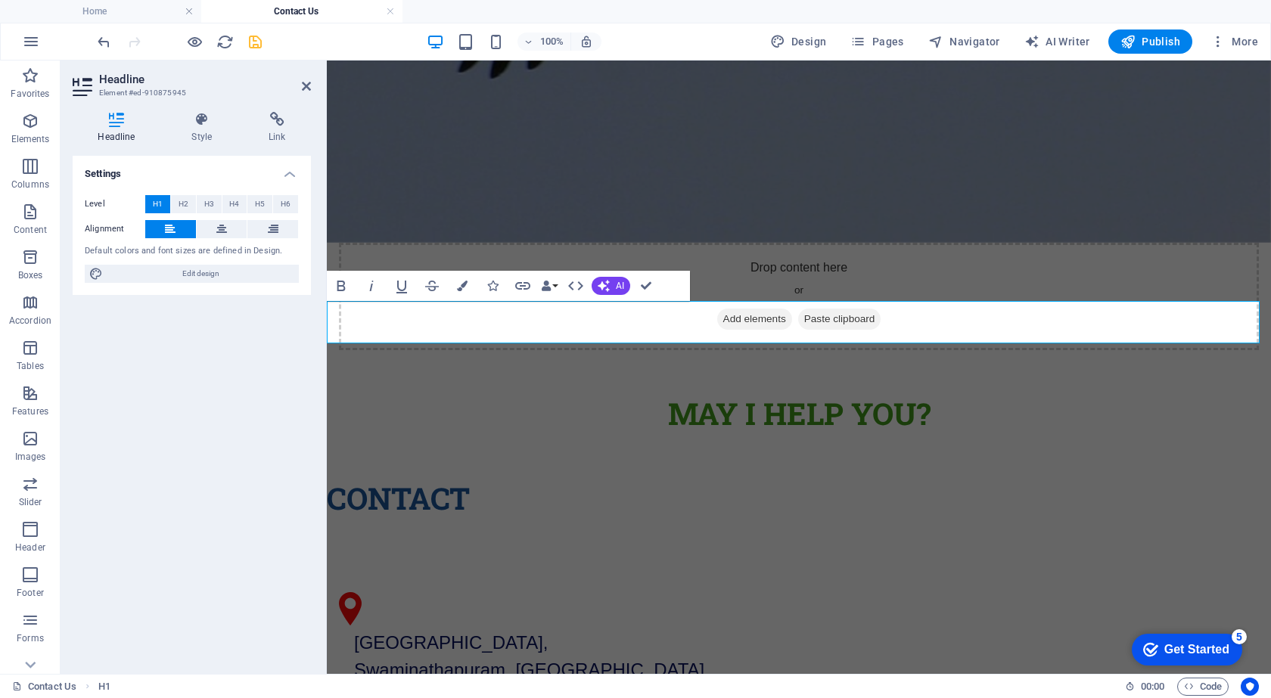
click at [361, 478] on span "Contact" at bounding box center [398, 498] width 143 height 40
click at [723, 580] on div at bounding box center [799, 586] width 920 height 12
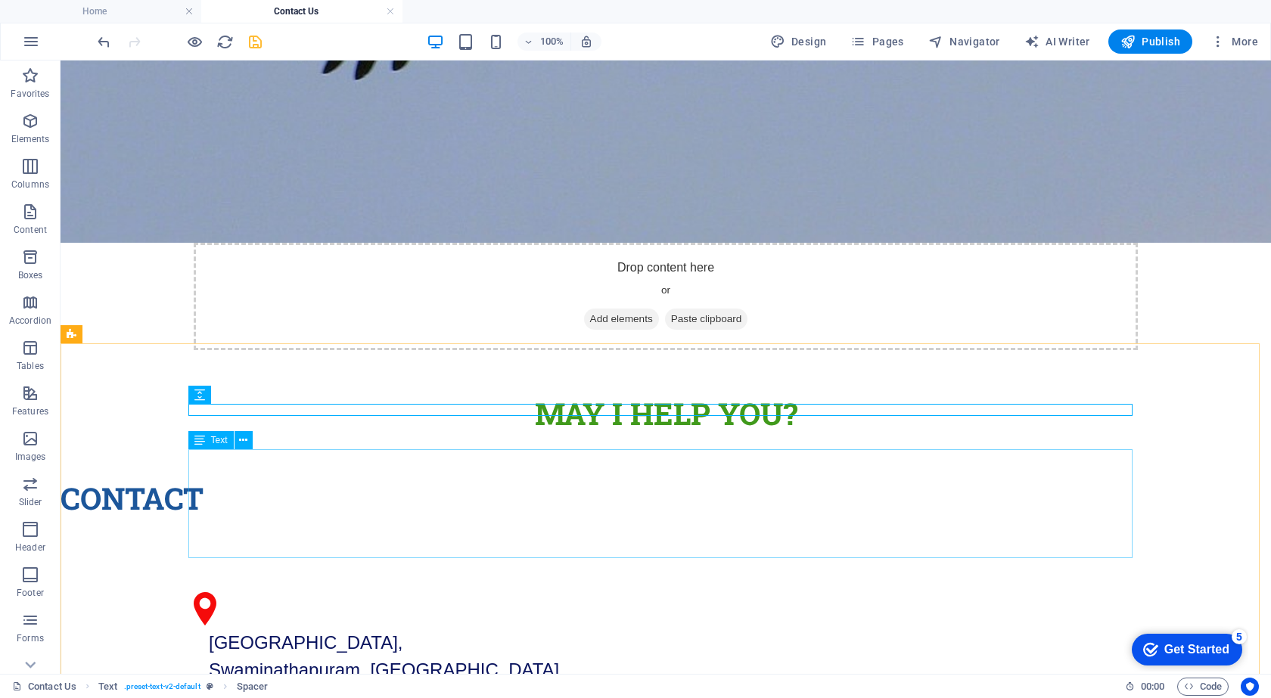
click at [748, 629] on div "Main Road, Near Vivekanandapuram, Swaminathapuram, Kanyakumari Tamil Nadu India…" at bounding box center [666, 683] width 944 height 109
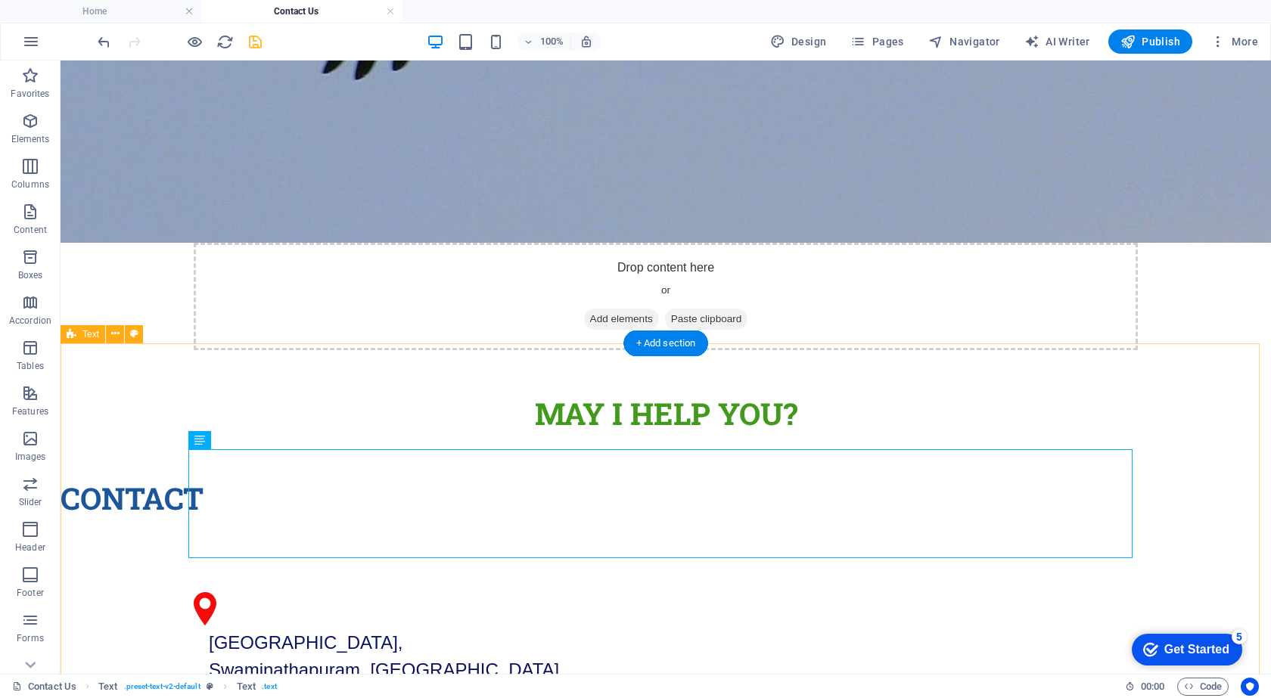
click at [414, 520] on div "Main Road, Near Vivekanandapuram, Swaminathapuram, Kanyakumari Tamil Nadu India…" at bounding box center [666, 711] width 1210 height 382
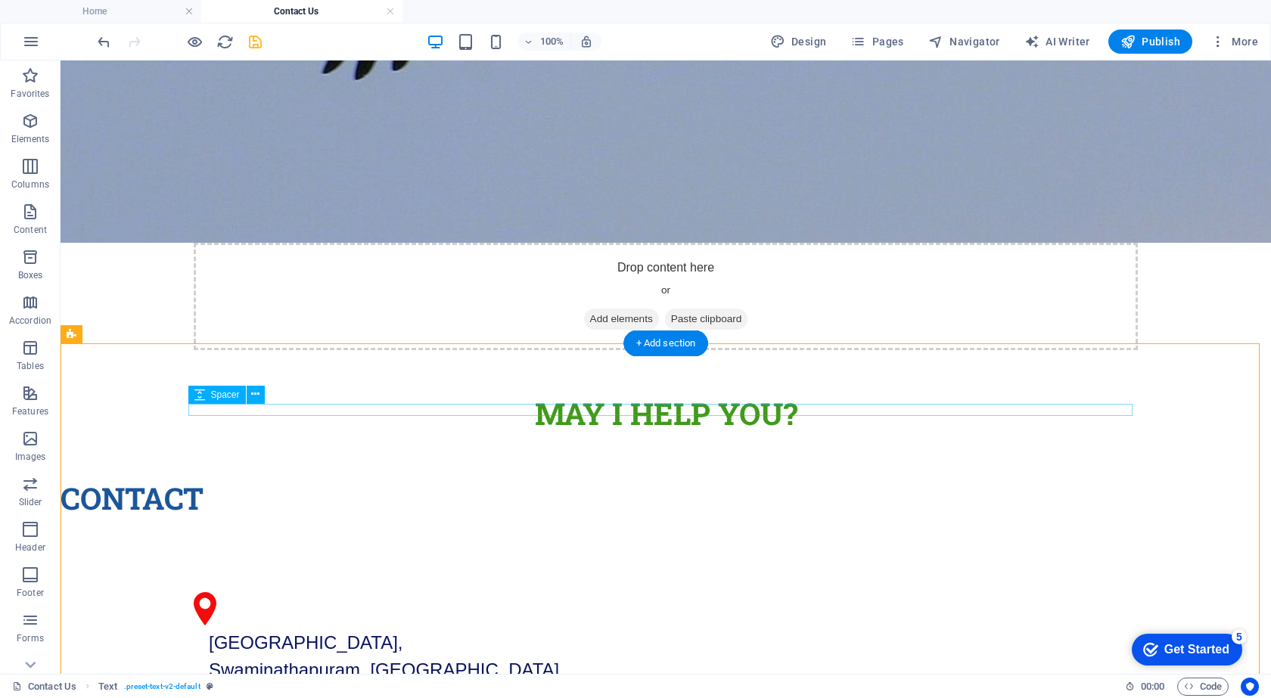
click at [290, 580] on div at bounding box center [666, 586] width 944 height 12
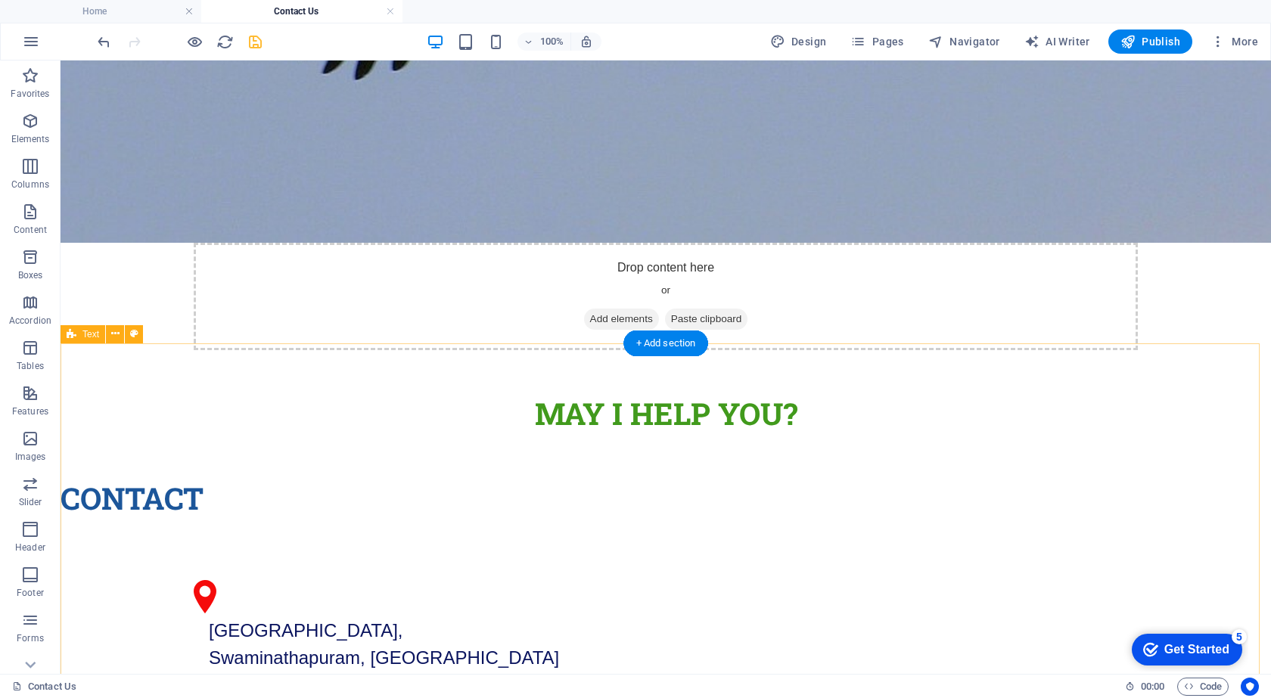
click at [281, 520] on div "Main Road, Near Vivekanandapuram, Swaminathapuram, Kanyakumari Tamil Nadu India…" at bounding box center [666, 705] width 1210 height 370
click at [315, 520] on div "Main Road, Near Vivekanandapuram, Swaminathapuram, Kanyakumari Tamil Nadu India…" at bounding box center [666, 705] width 1210 height 370
click at [272, 520] on div "Main Road, Near Vivekanandapuram, Swaminathapuram, Kanyakumari Tamil Nadu India…" at bounding box center [666, 705] width 1210 height 370
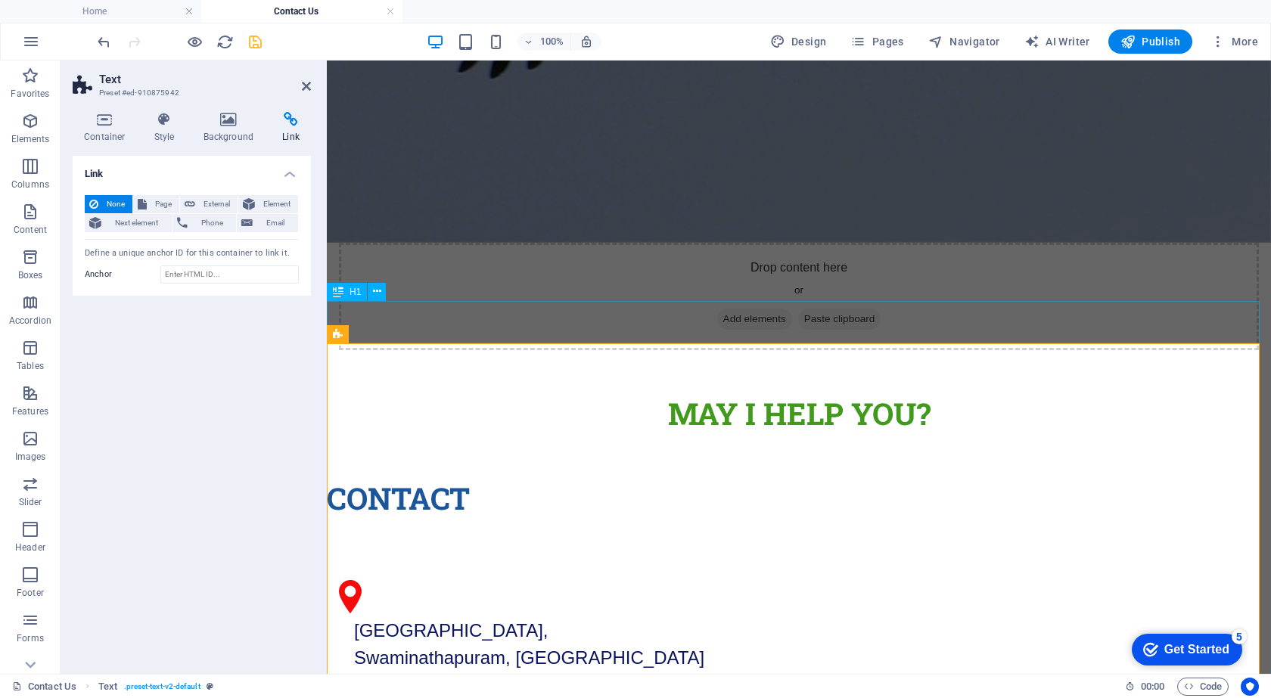
click at [534, 477] on div "Contact" at bounding box center [799, 498] width 944 height 42
click at [797, 477] on div "Contact" at bounding box center [799, 498] width 944 height 42
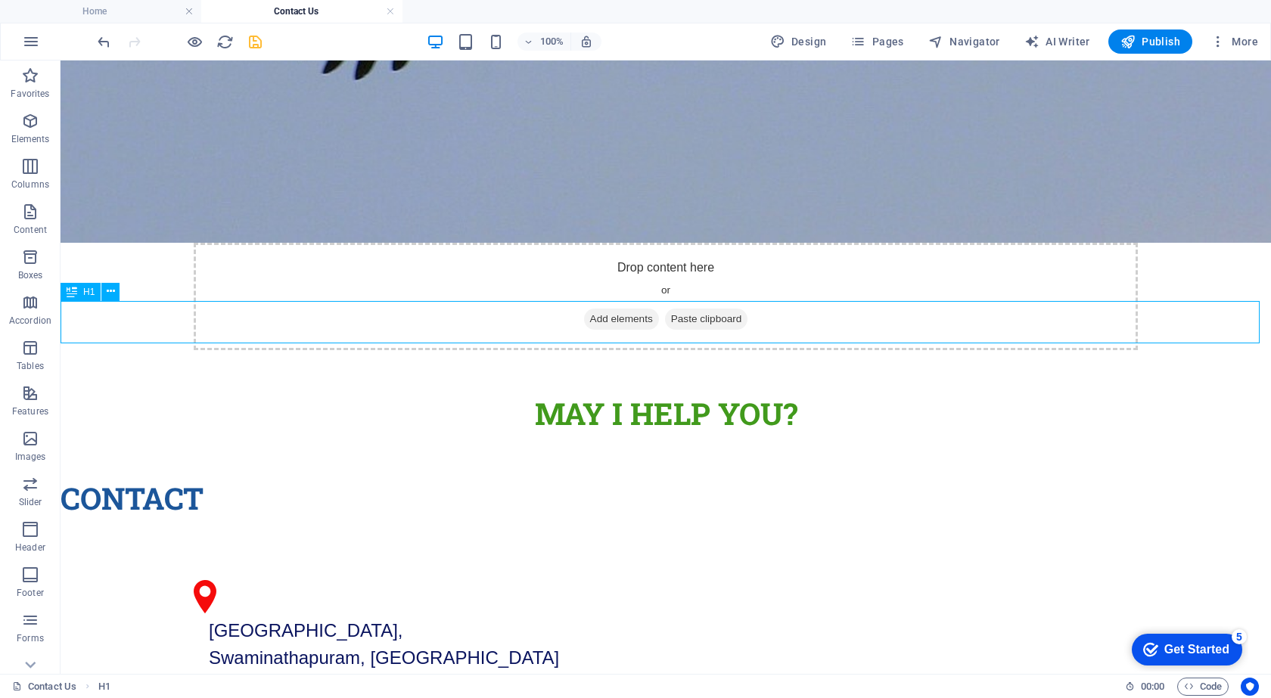
click at [368, 477] on div "Contact" at bounding box center [666, 498] width 1210 height 42
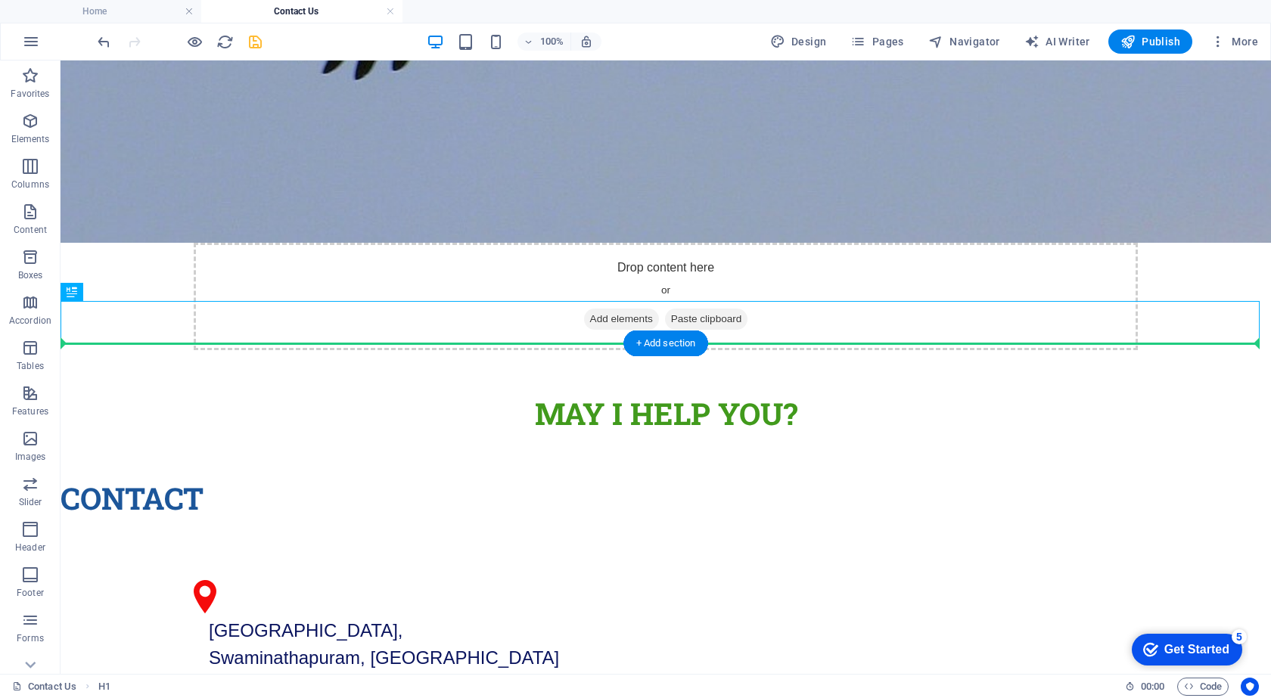
drag, startPoint x: 343, startPoint y: 324, endPoint x: 338, endPoint y: 375, distance: 51.6
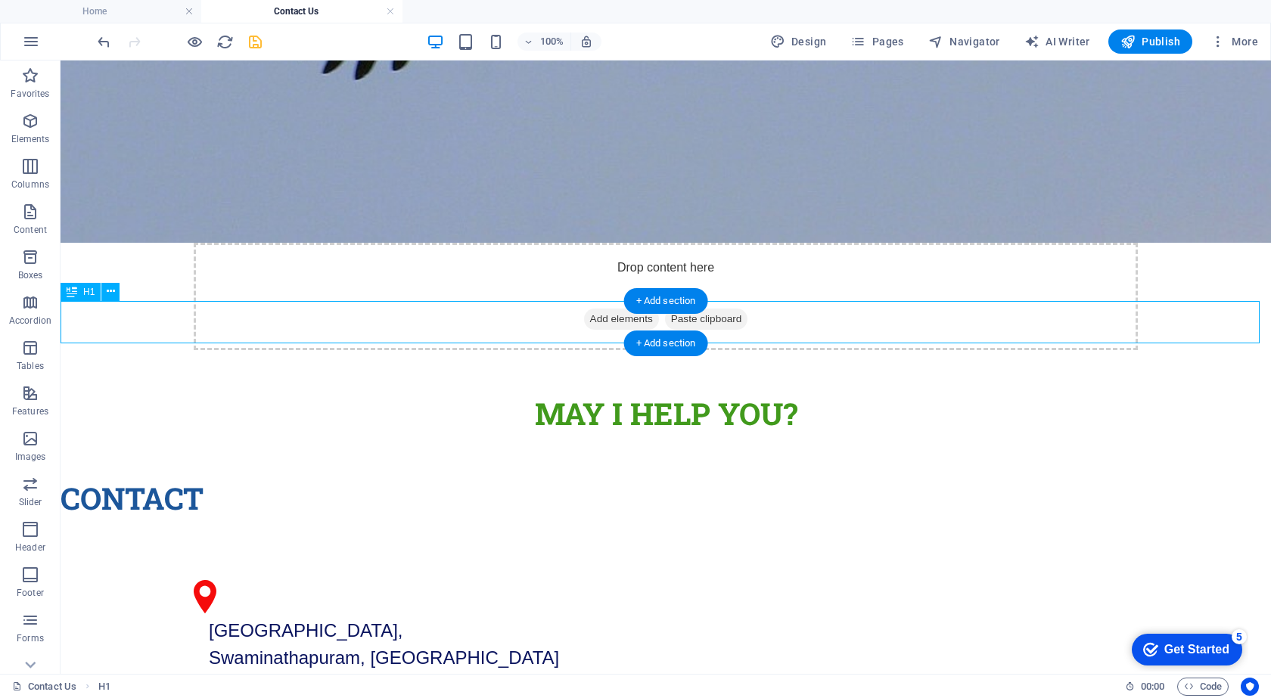
click at [315, 477] on div "Contact" at bounding box center [666, 498] width 1210 height 42
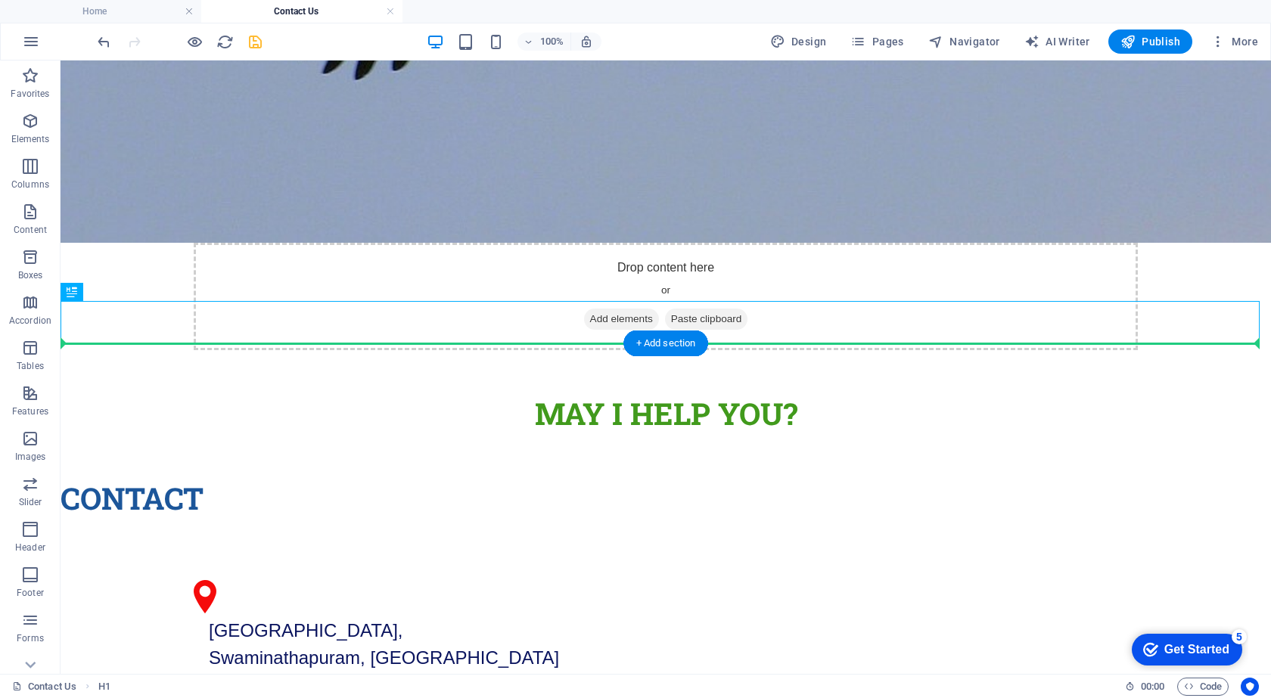
drag, startPoint x: 315, startPoint y: 319, endPoint x: 305, endPoint y: 409, distance: 90.7
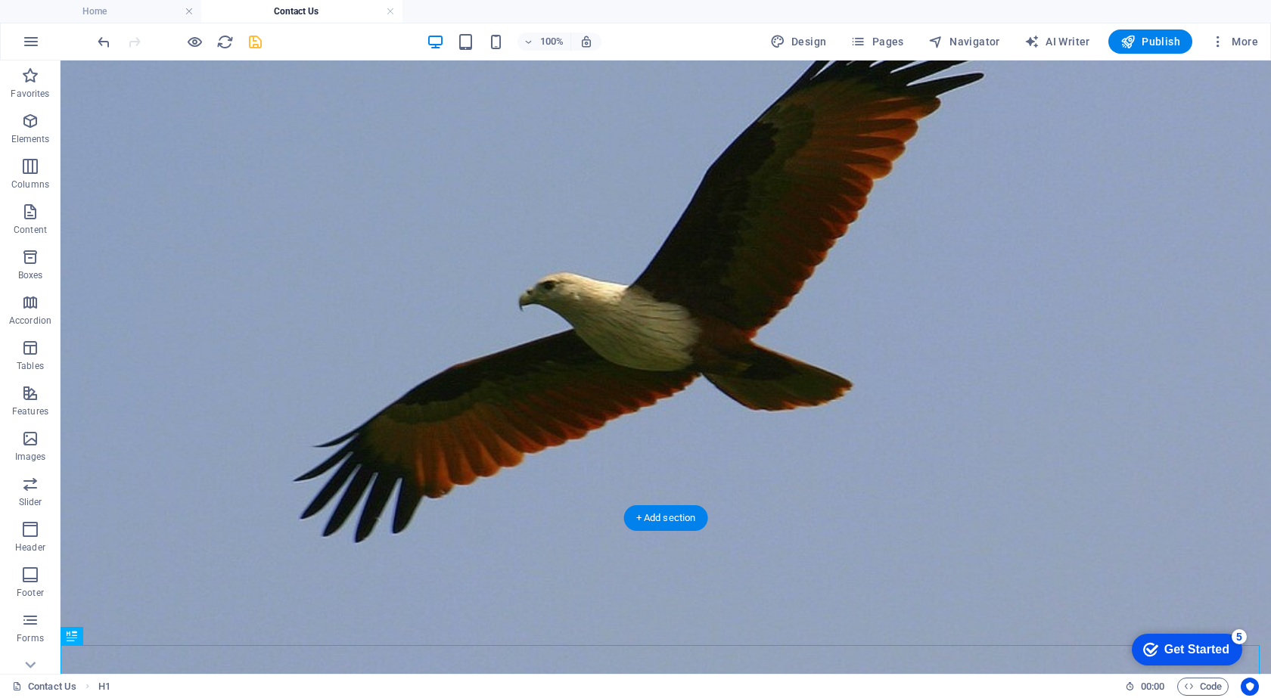
scroll to position [0, 0]
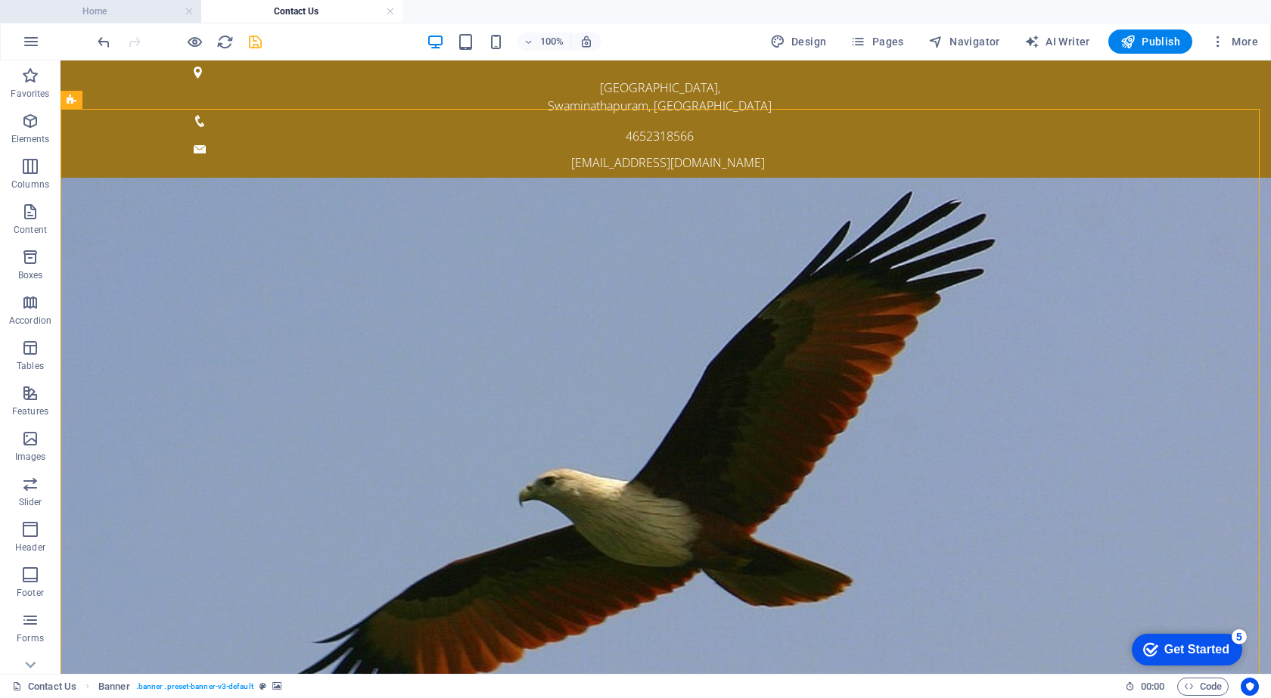
click at [126, 14] on h4 "Home" at bounding box center [100, 11] width 201 height 17
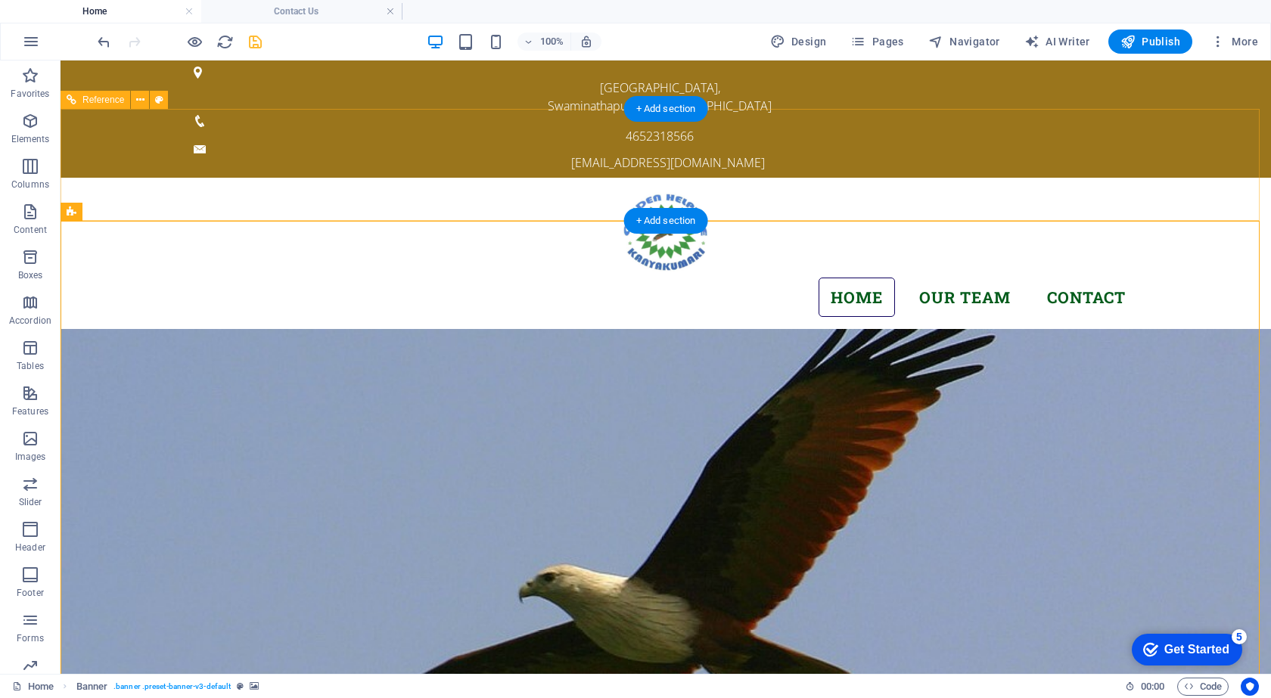
click at [353, 178] on div "Menu Home Our Team Contact" at bounding box center [666, 254] width 1210 height 152
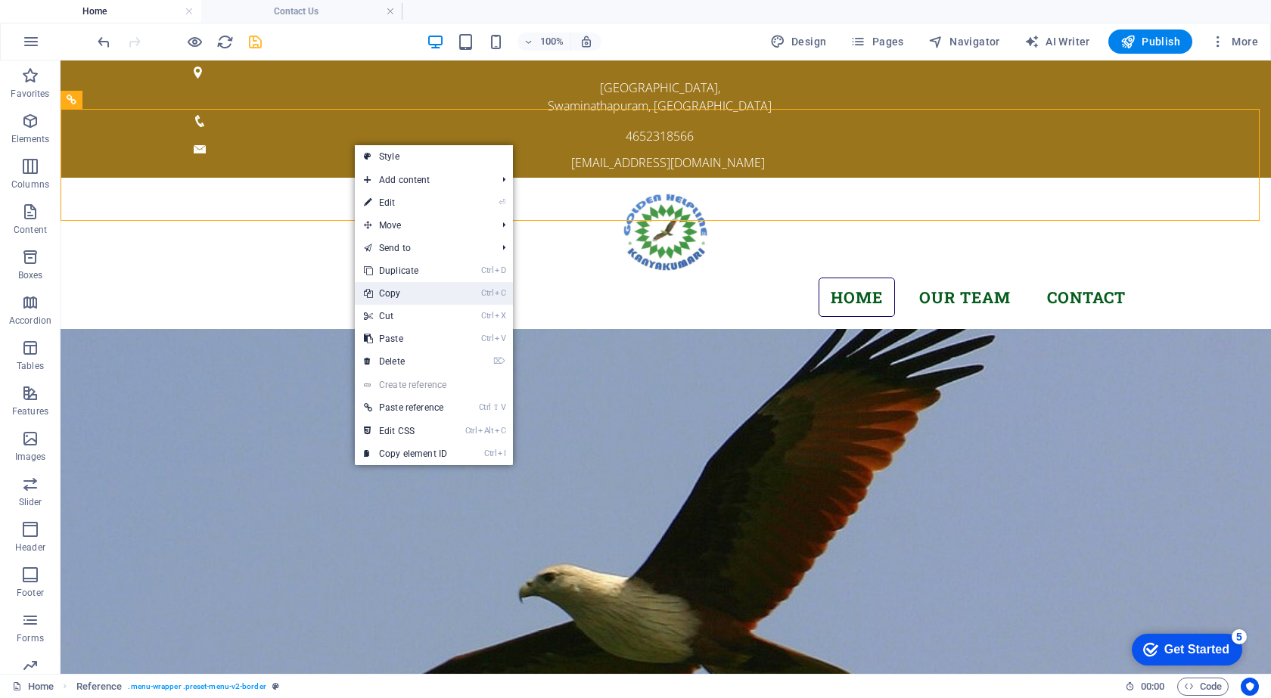
click at [403, 291] on link "Ctrl C Copy" at bounding box center [405, 293] width 101 height 23
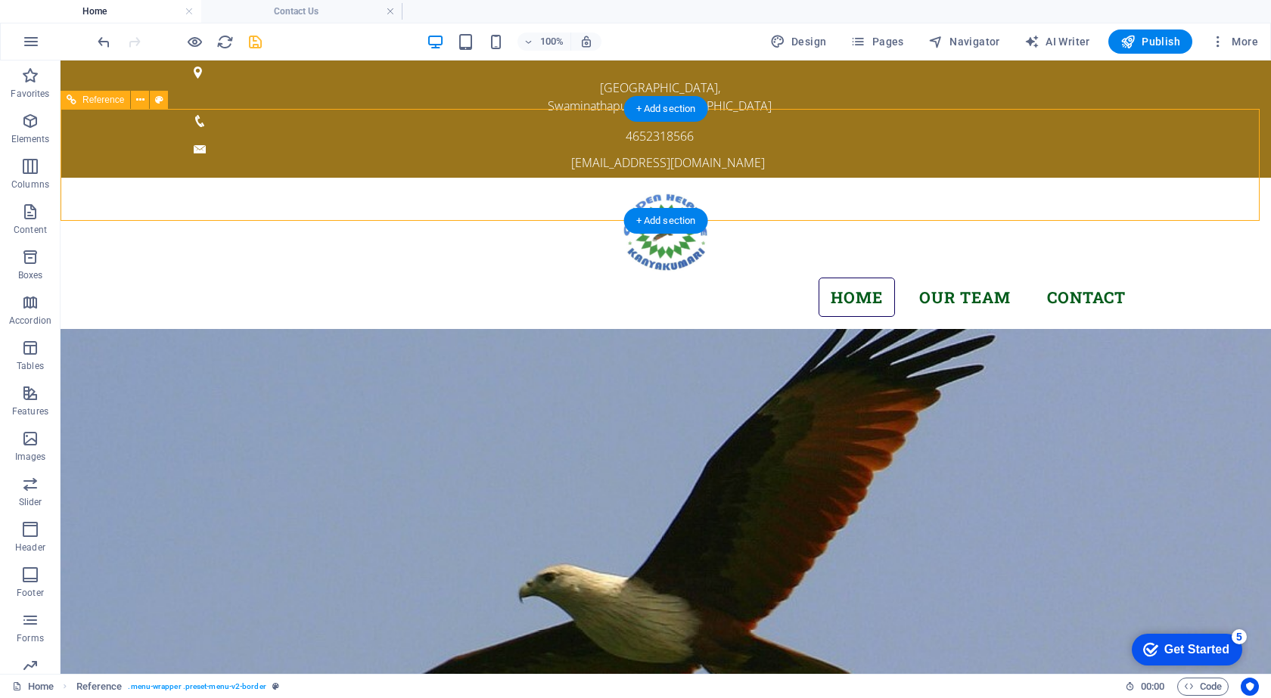
click at [544, 278] on nav "Home Our Team Contact" at bounding box center [666, 298] width 944 height 40
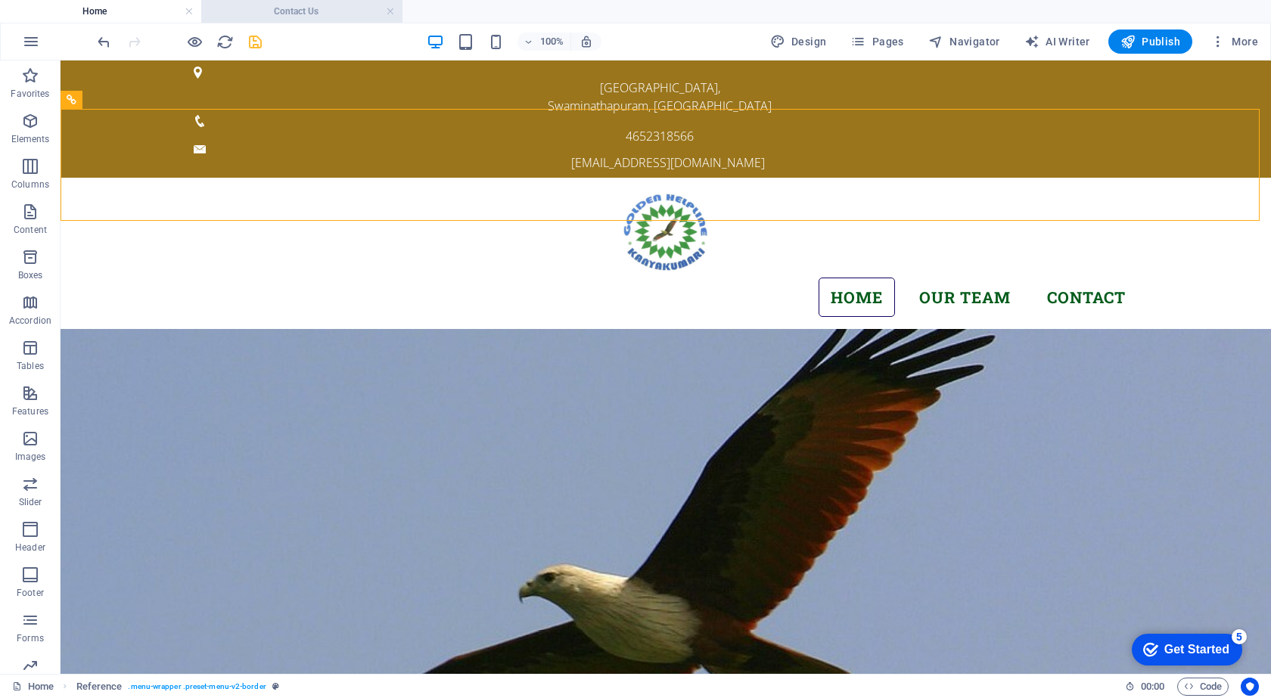
click at [329, 14] on h4 "Contact Us" at bounding box center [301, 11] width 201 height 17
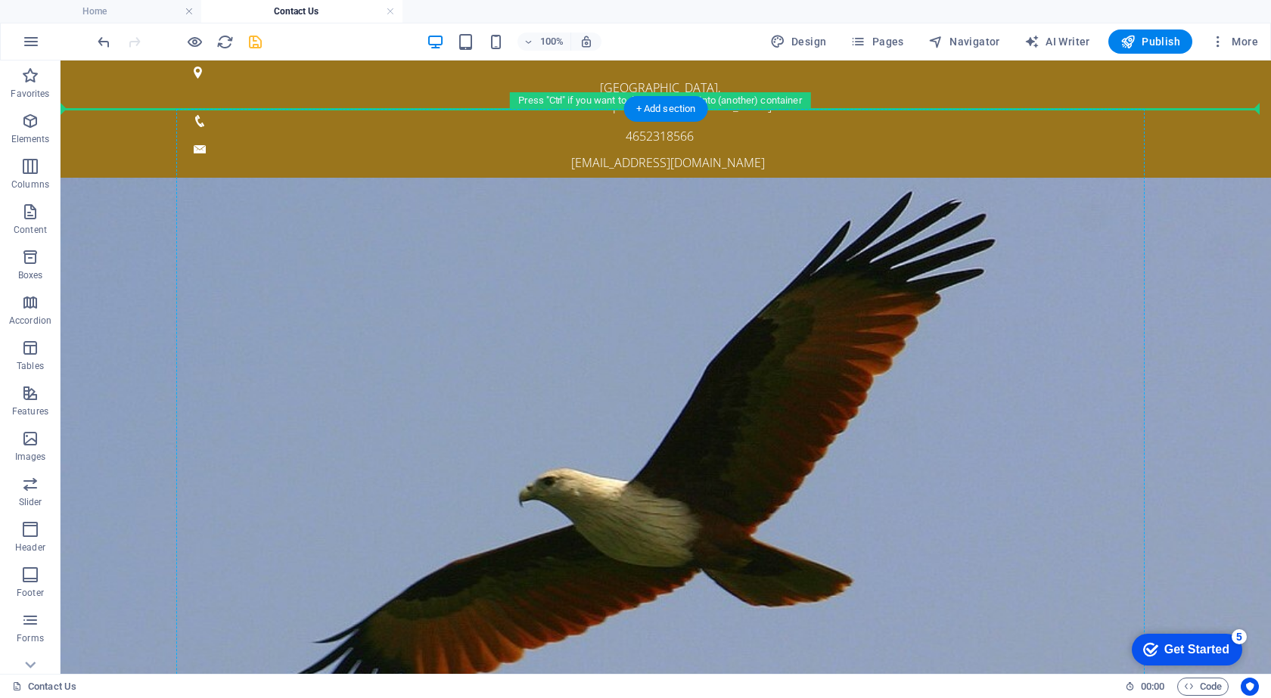
drag, startPoint x: 536, startPoint y: 360, endPoint x: 536, endPoint y: 144, distance: 216.4
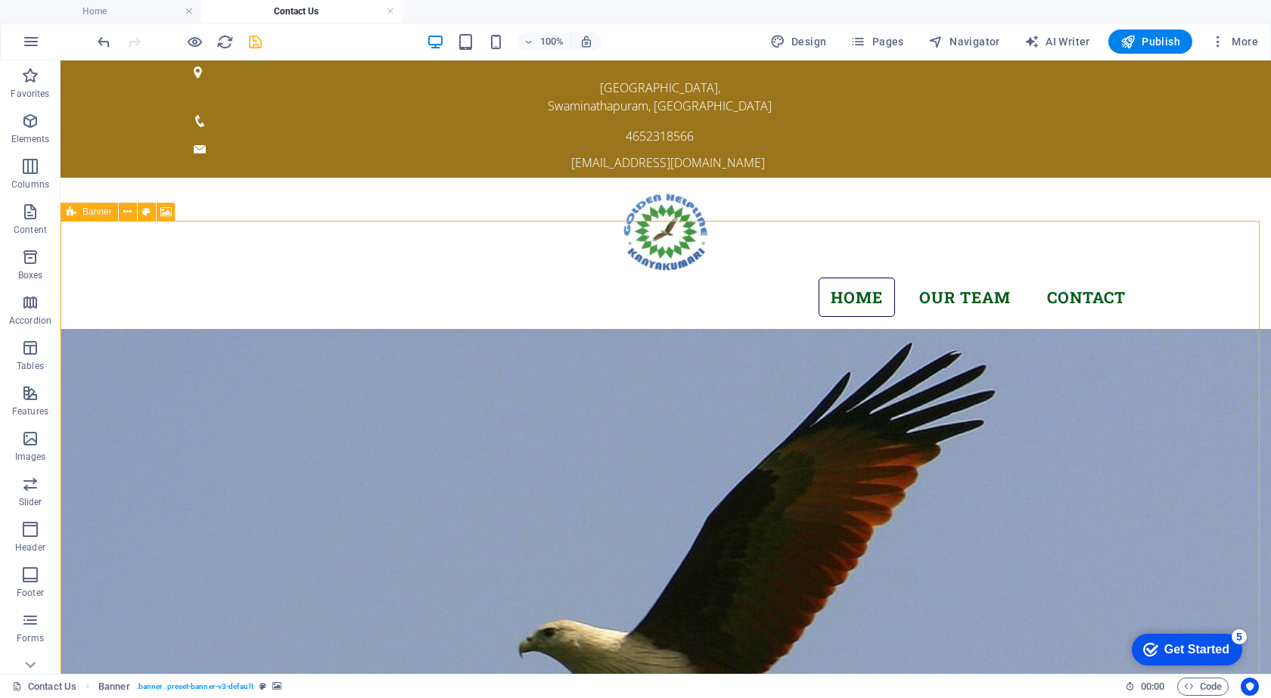
click at [78, 213] on div "Banner" at bounding box center [89, 212] width 57 height 18
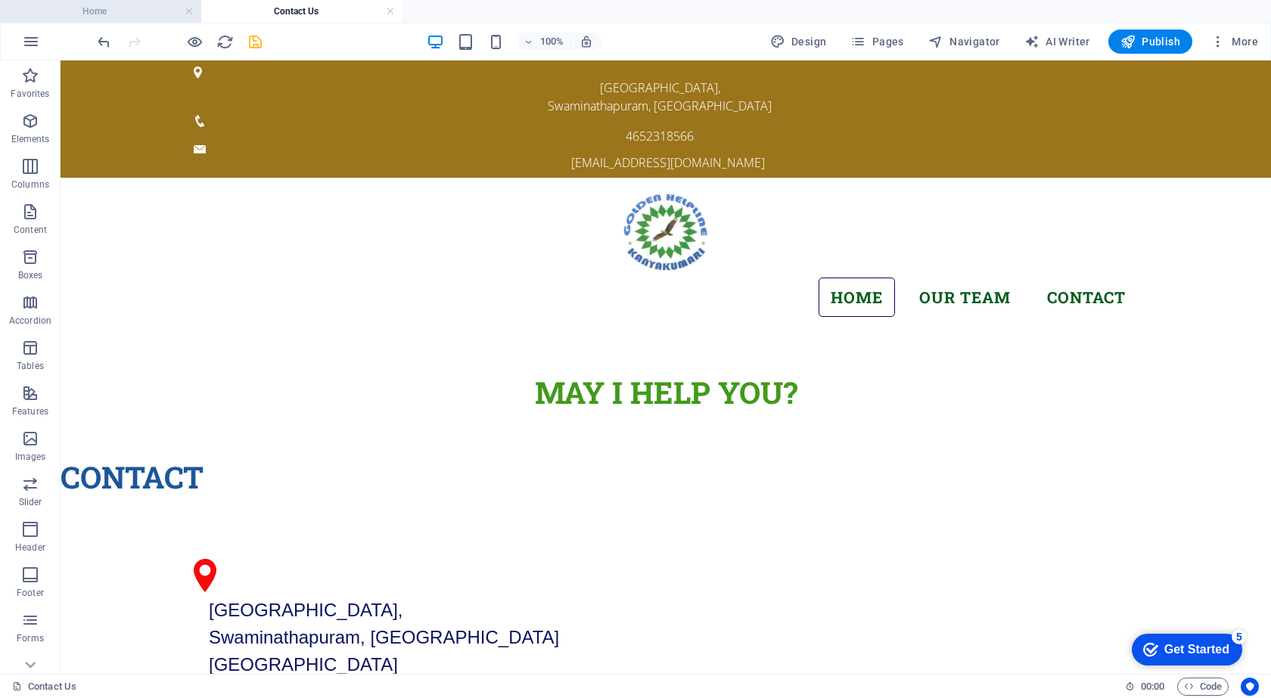
click at [134, 2] on li "Home" at bounding box center [100, 11] width 201 height 23
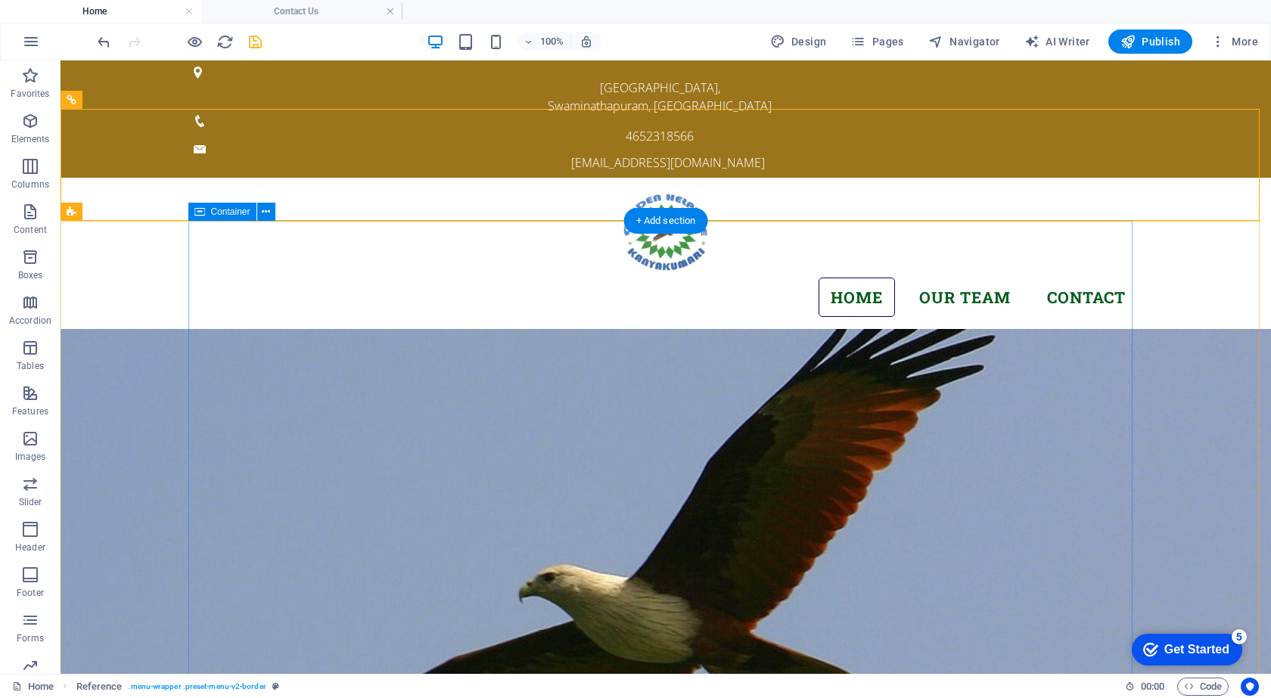
drag, startPoint x: 397, startPoint y: 277, endPoint x: 249, endPoint y: 263, distance: 148.9
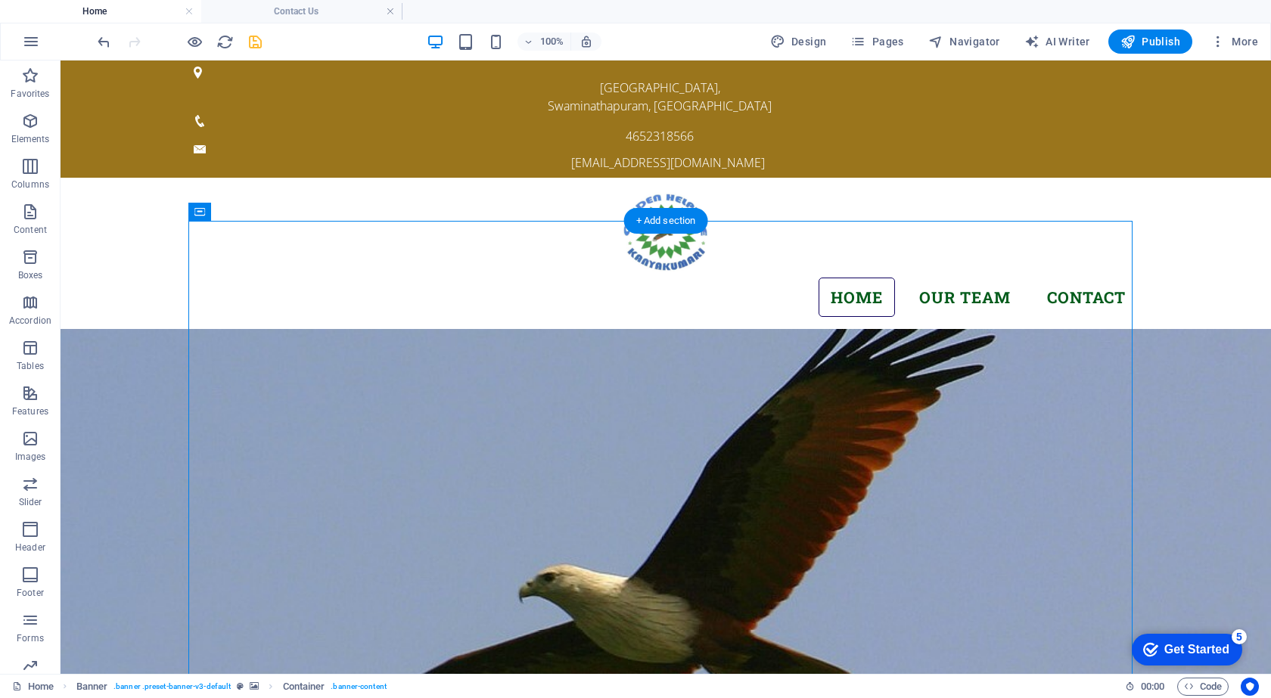
click at [96, 329] on figure at bounding box center [666, 636] width 1210 height 614
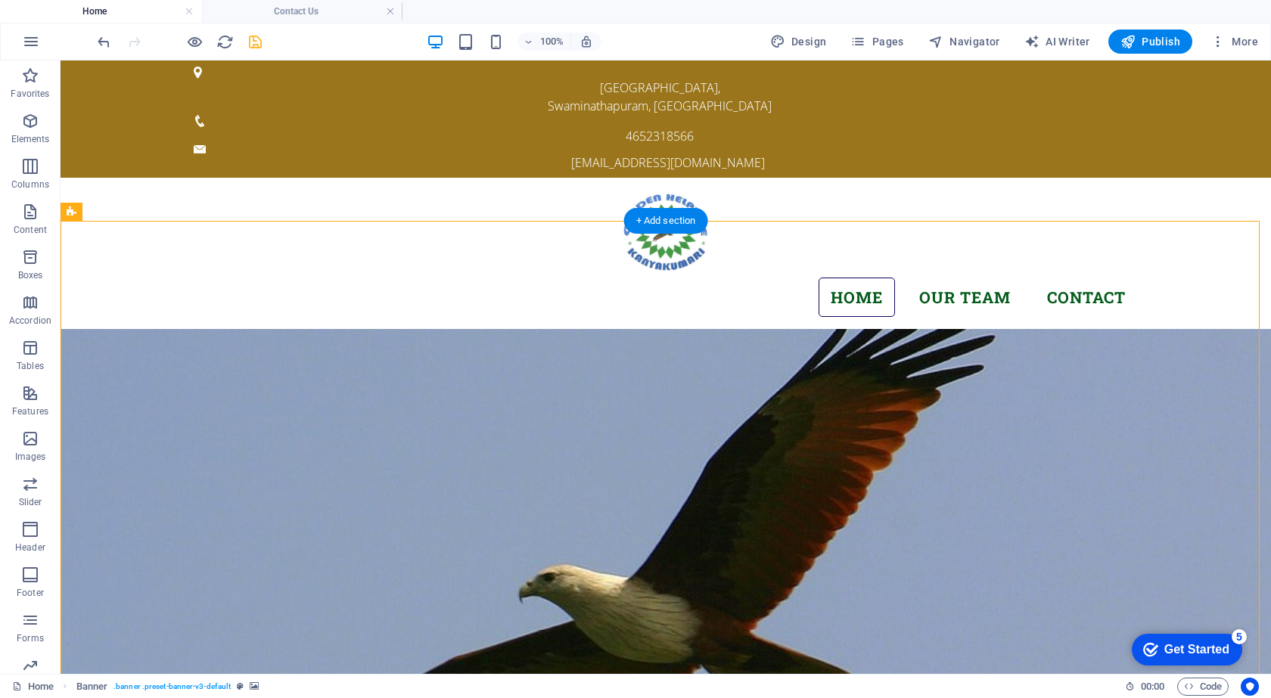
click at [101, 329] on figure at bounding box center [666, 636] width 1210 height 614
click at [84, 329] on figure at bounding box center [666, 636] width 1210 height 614
click at [80, 208] on div "Banner" at bounding box center [89, 212] width 57 height 18
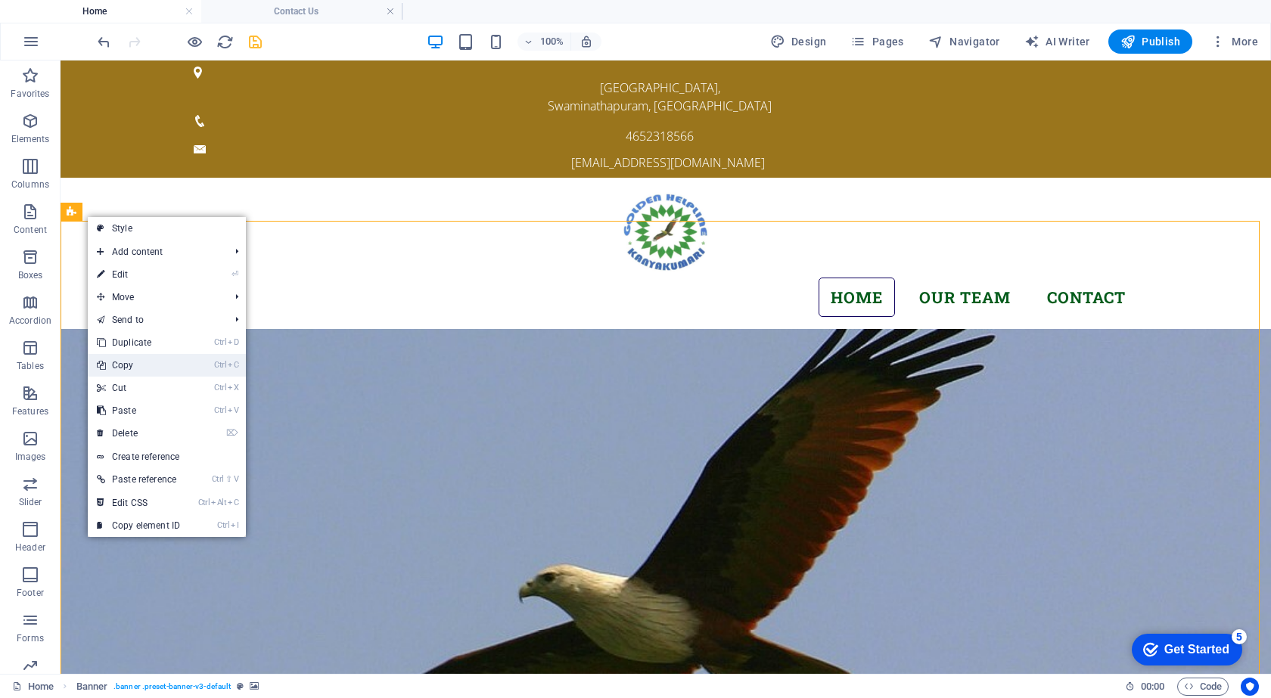
click at [124, 360] on link "Ctrl C Copy" at bounding box center [138, 365] width 101 height 23
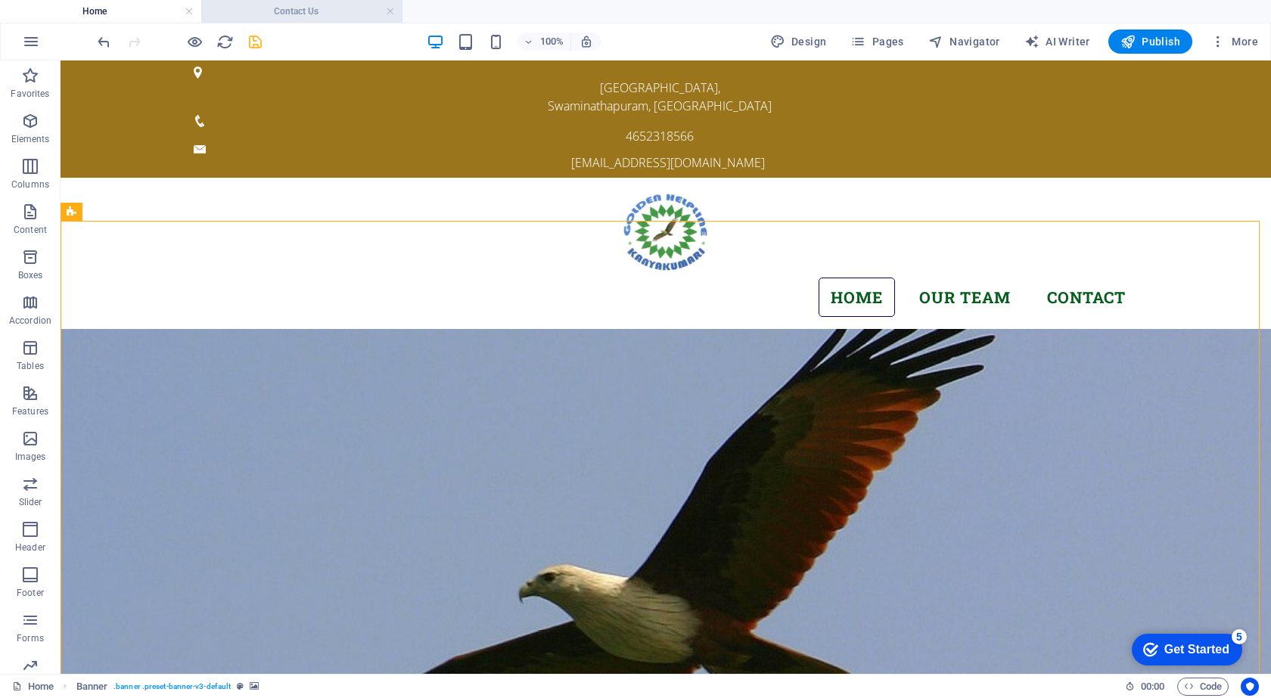
click at [312, 12] on h4 "Contact Us" at bounding box center [301, 11] width 201 height 17
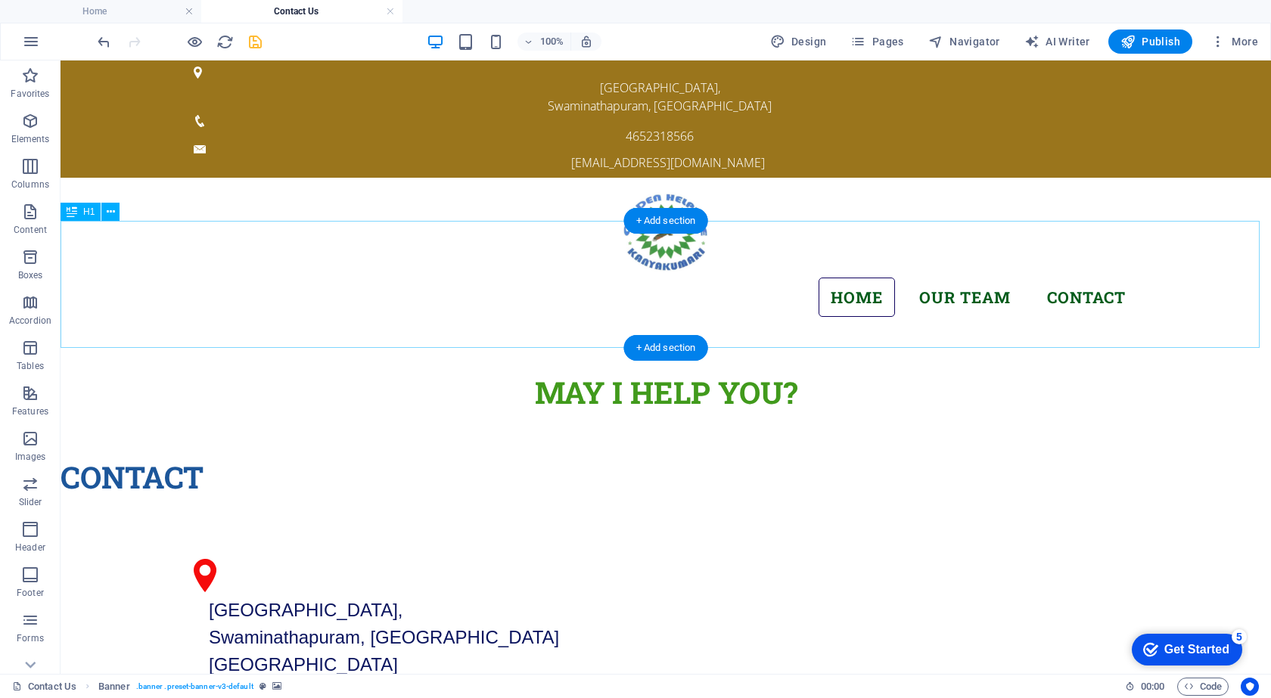
click at [92, 329] on div "MAY I Help You?" at bounding box center [666, 392] width 1210 height 127
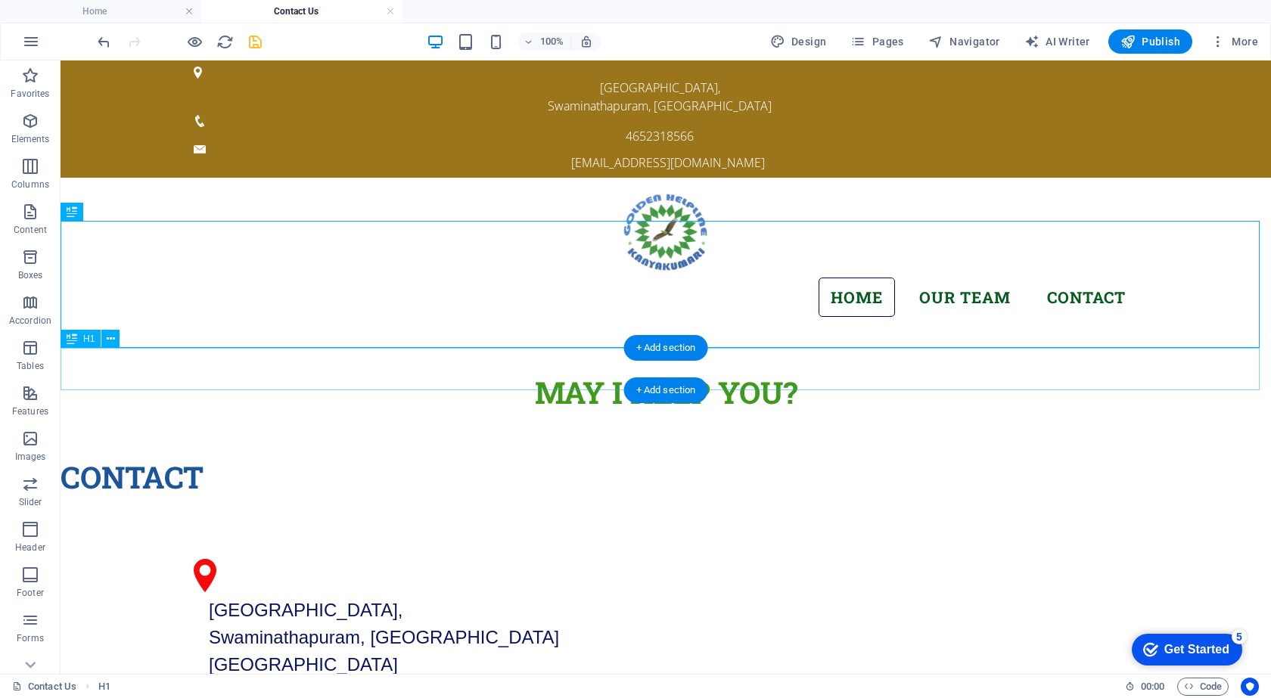
click at [347, 456] on div "Contact" at bounding box center [666, 477] width 1210 height 42
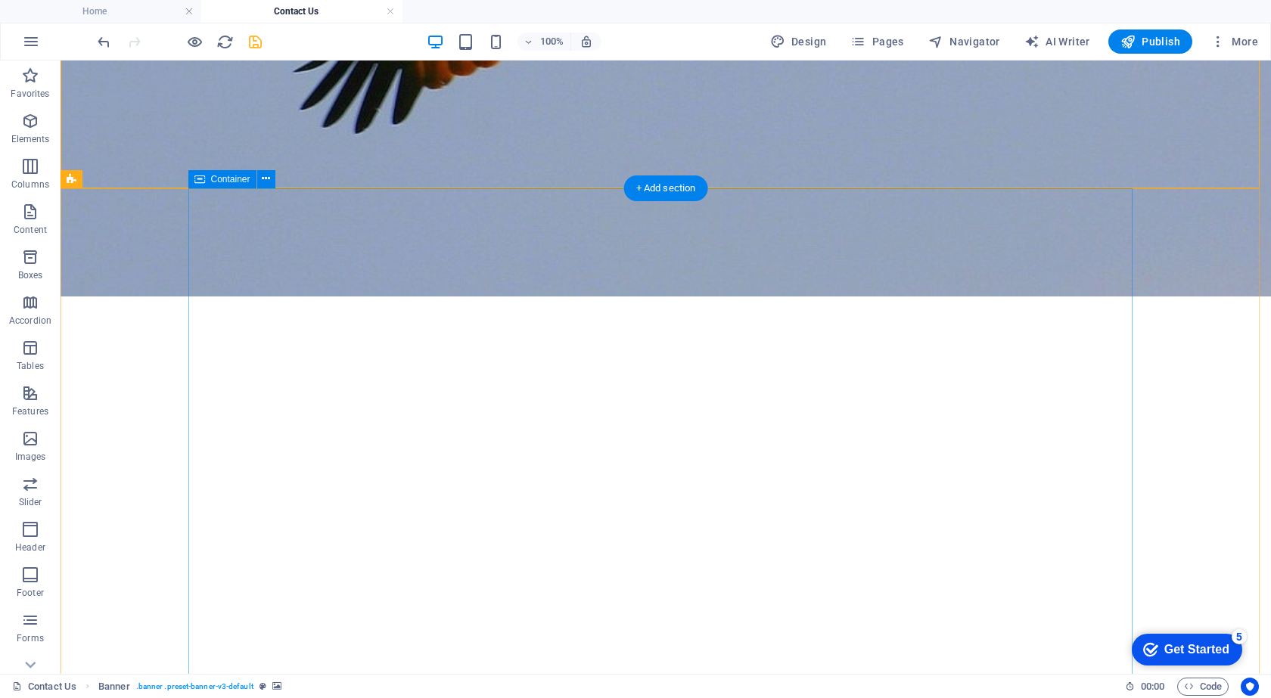
scroll to position [832, 0]
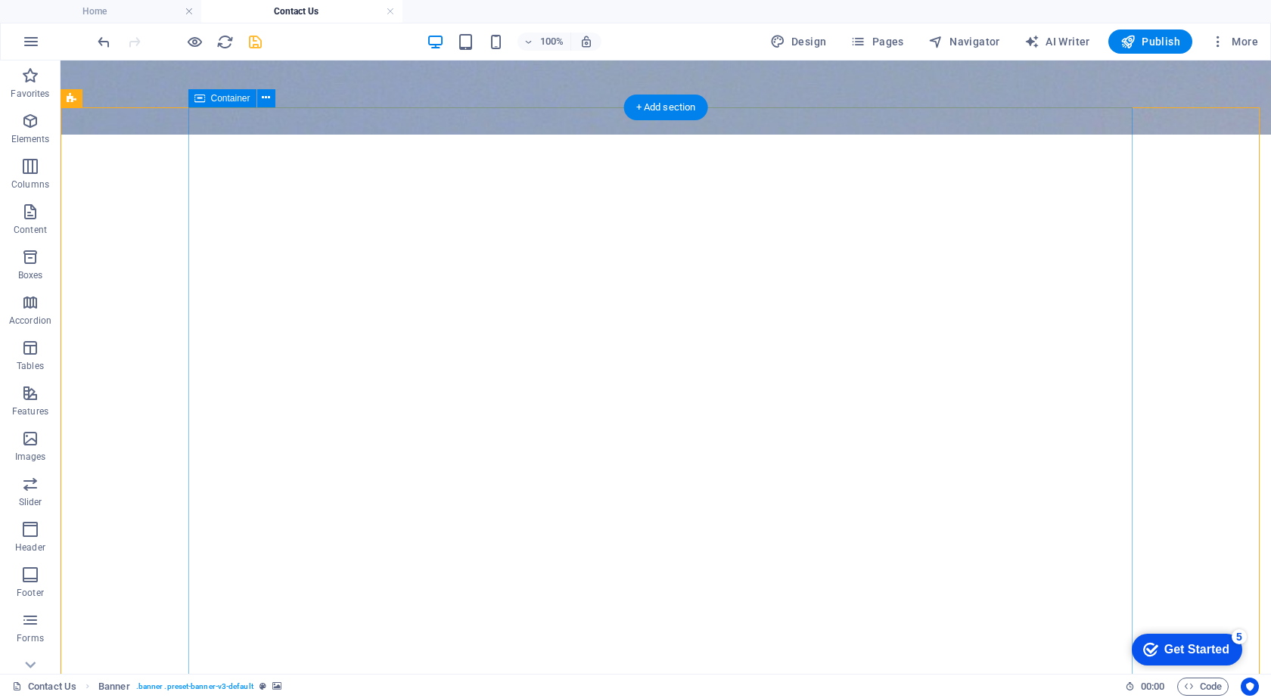
scroll to position [984, 0]
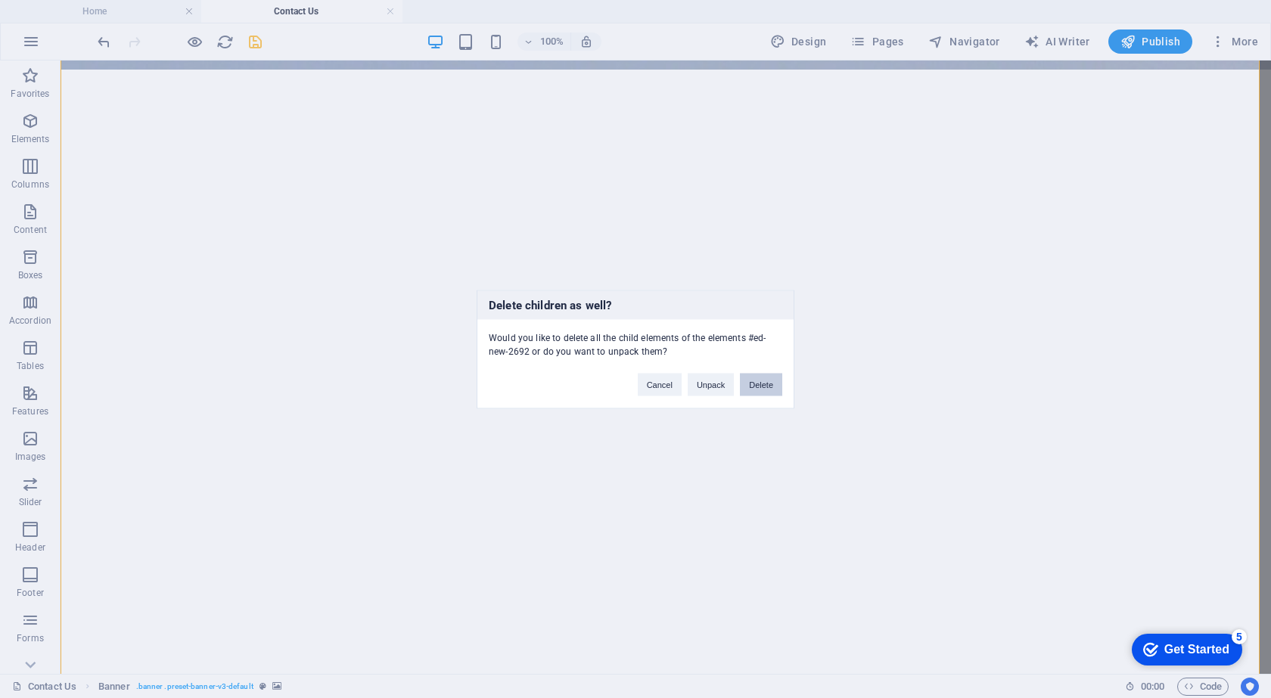
drag, startPoint x: 766, startPoint y: 385, endPoint x: 596, endPoint y: 332, distance: 177.6
click at [766, 385] on button "Delete" at bounding box center [761, 384] width 42 height 23
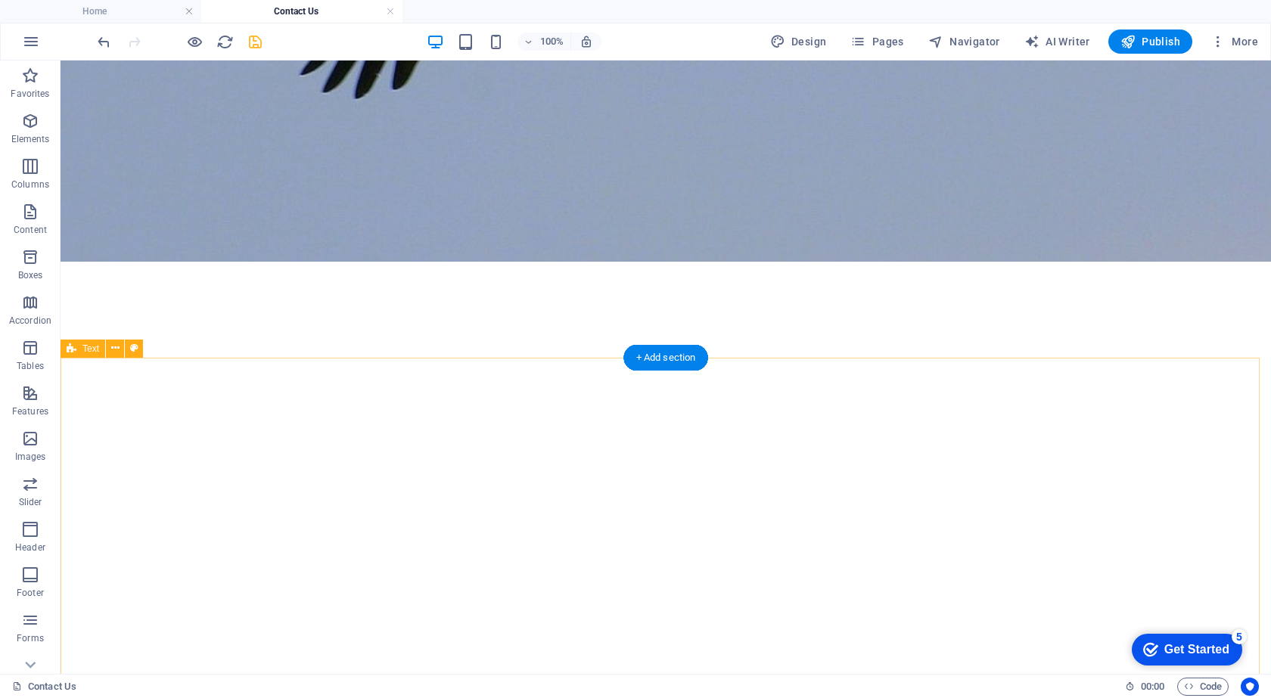
scroll to position [801, 0]
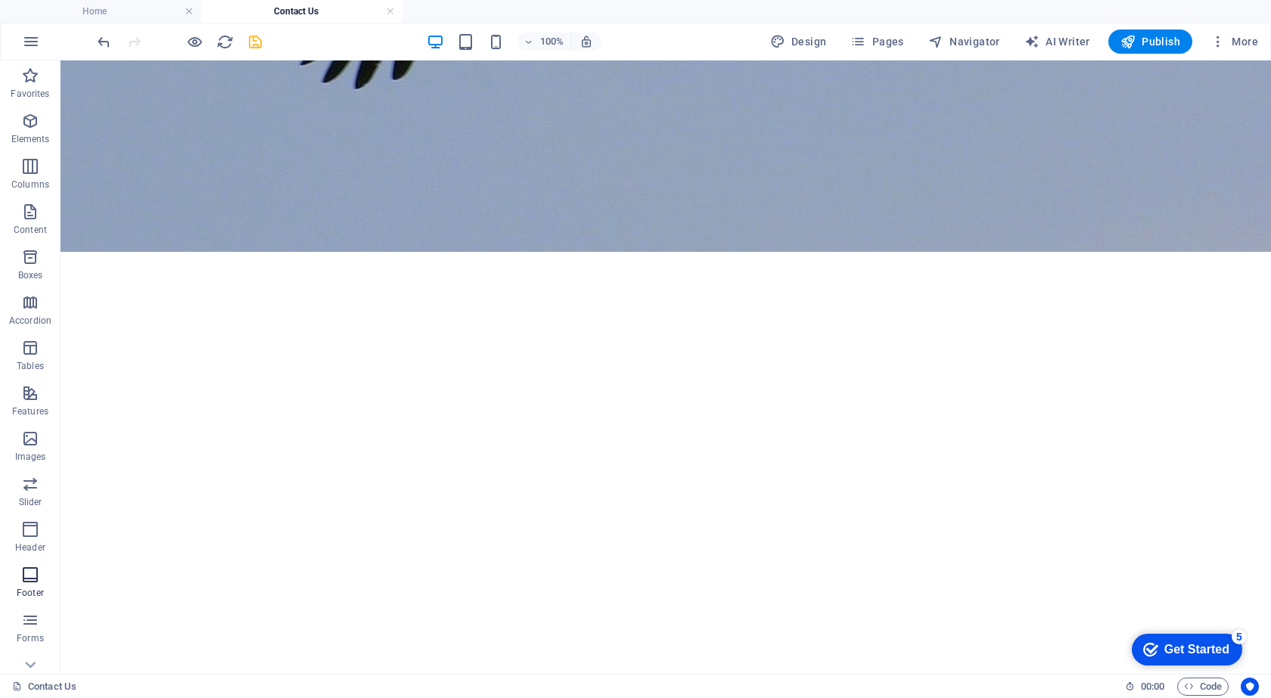
click at [27, 579] on icon "button" at bounding box center [30, 575] width 18 height 18
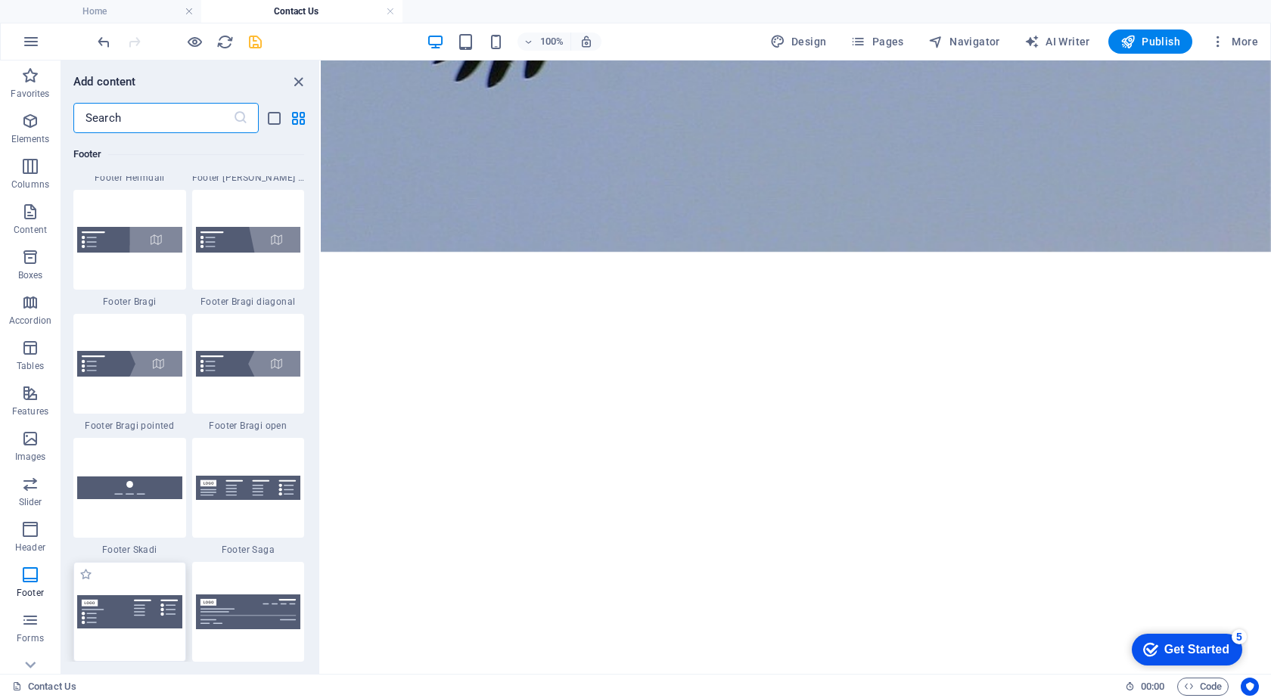
scroll to position [10394, 0]
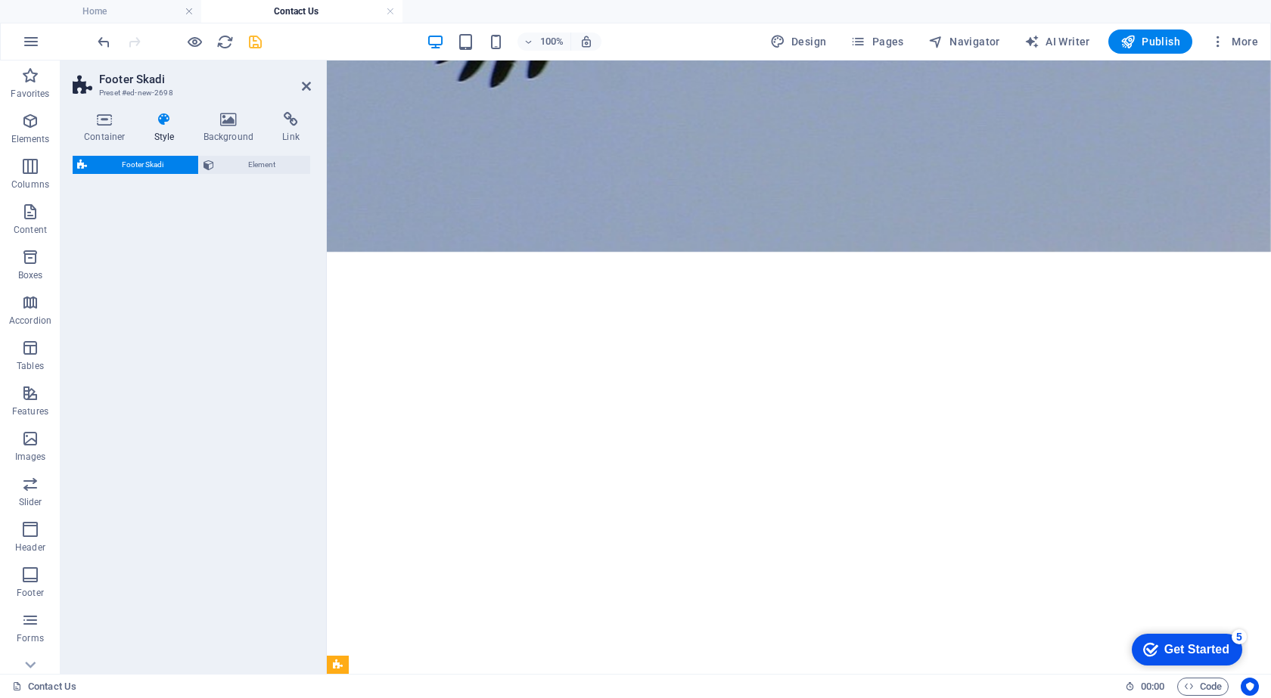
select select "rem"
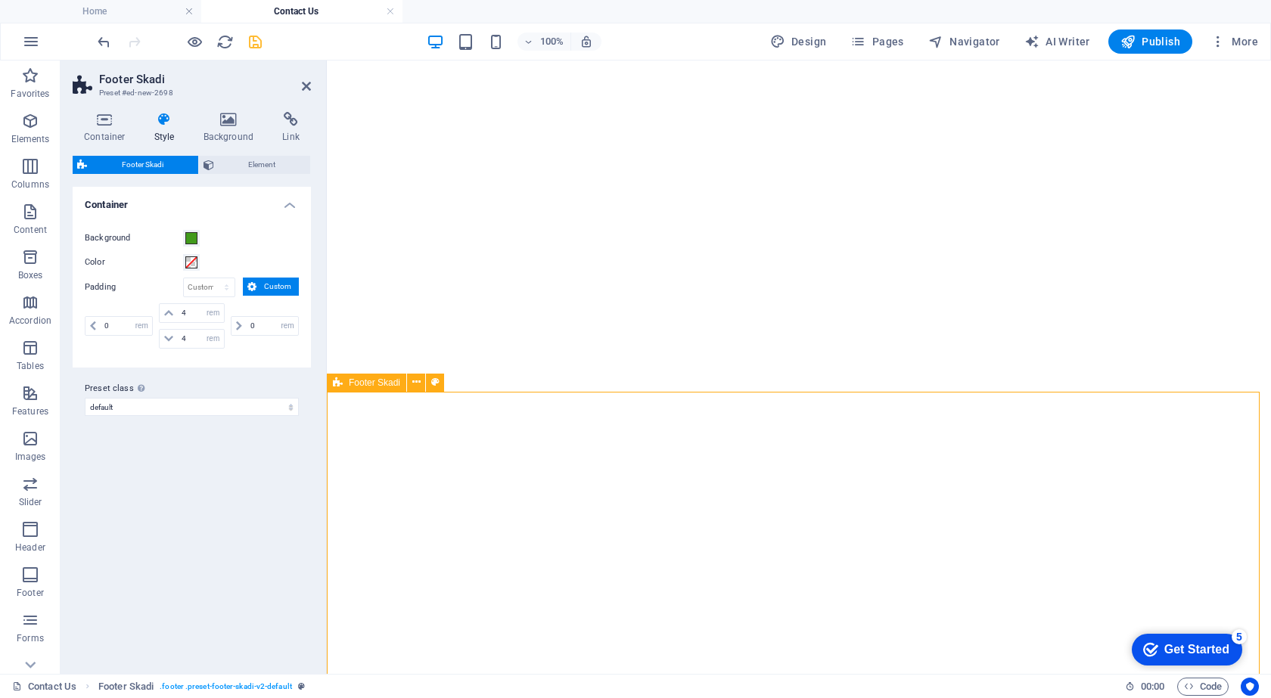
scroll to position [1109, 0]
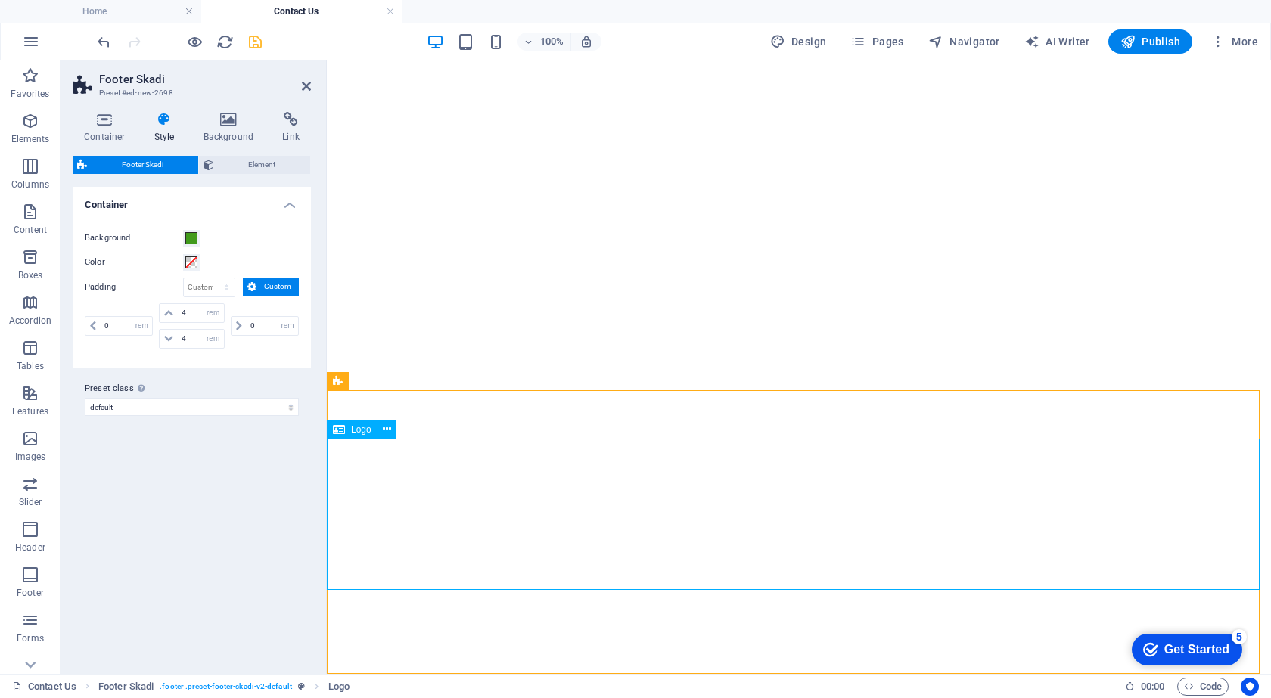
select select "px"
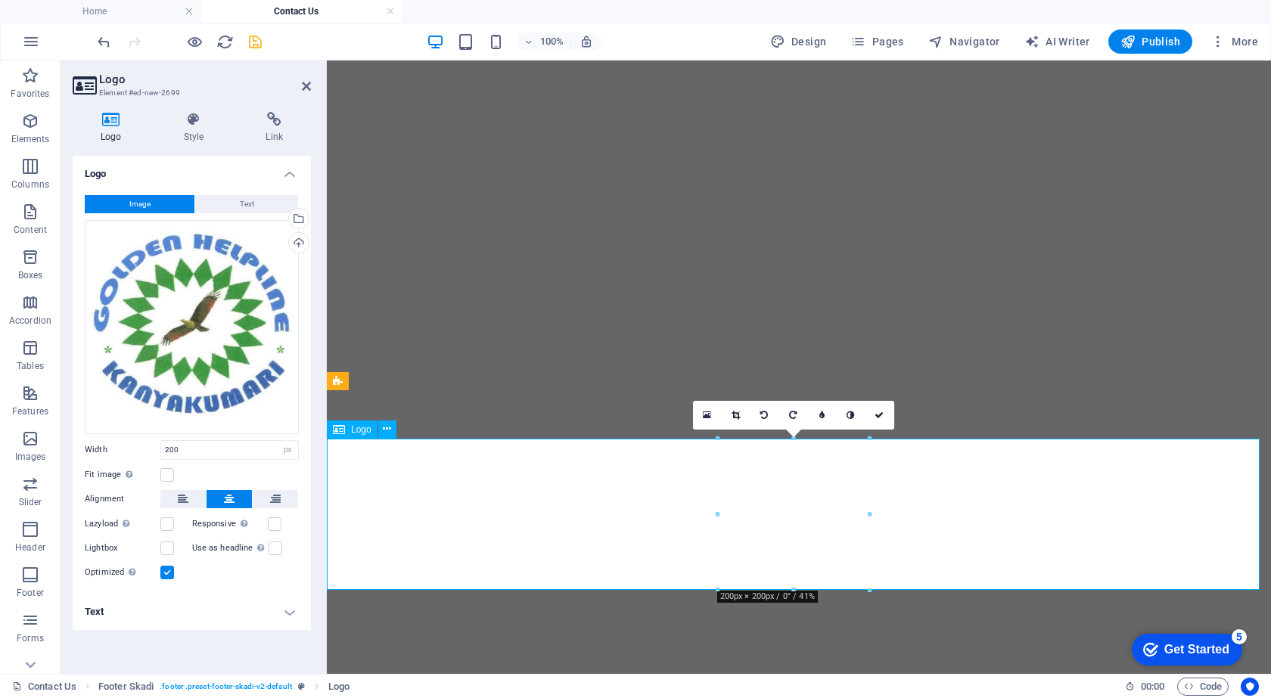
scroll to position [934, 0]
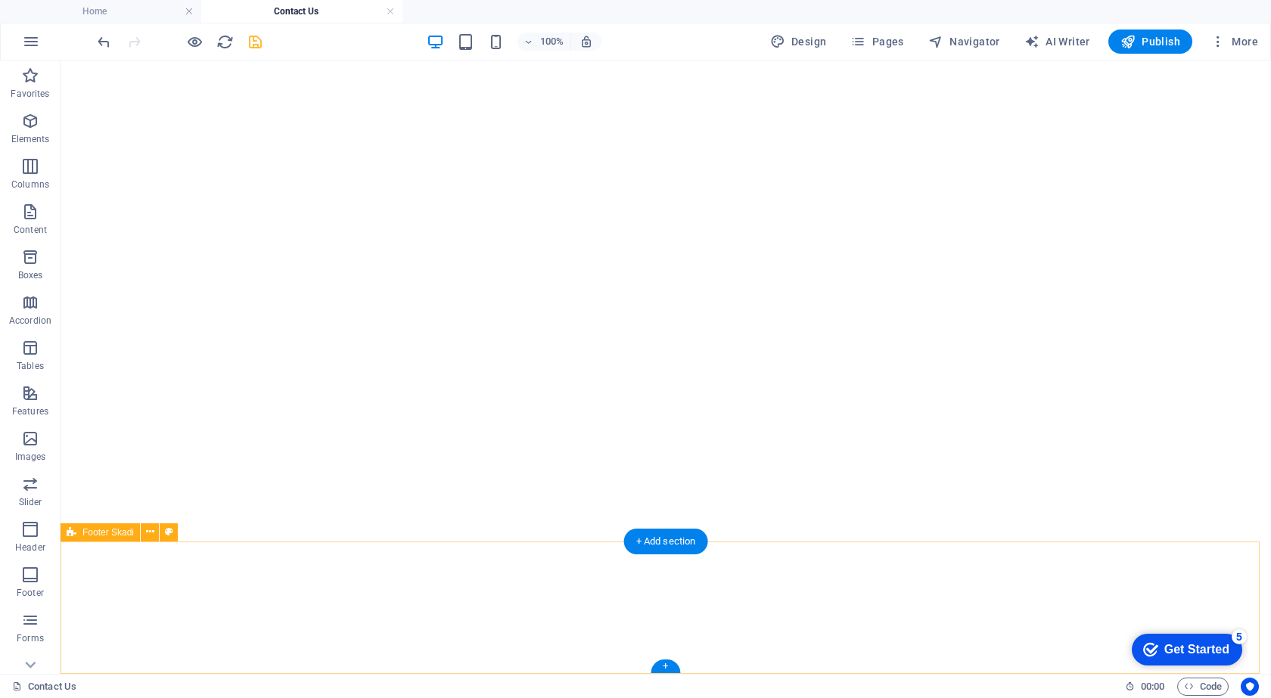
select select "rem"
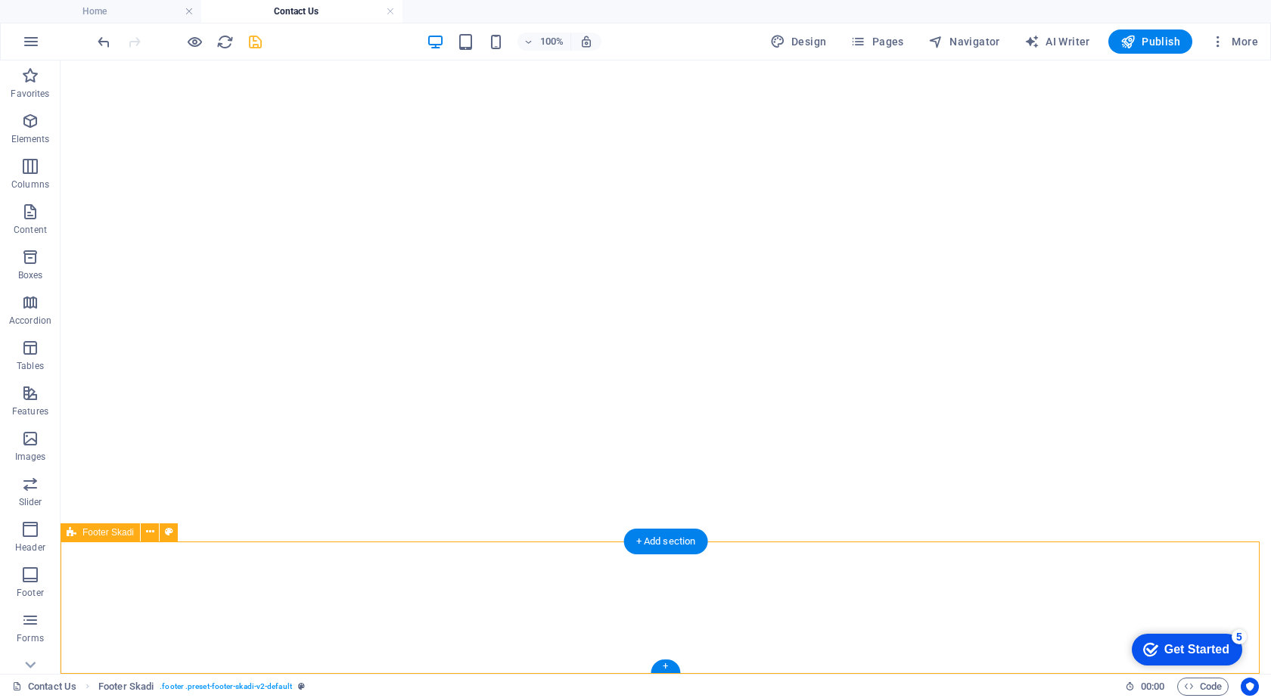
select select "rem"
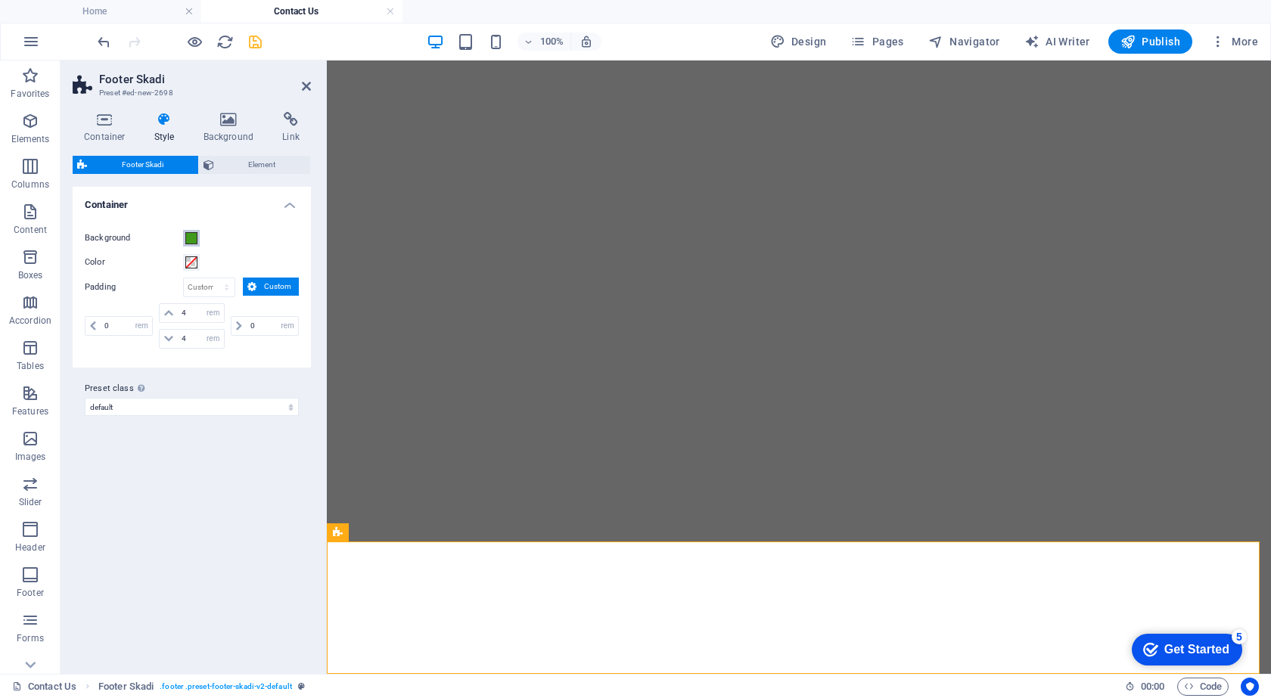
click at [192, 242] on span at bounding box center [191, 238] width 12 height 12
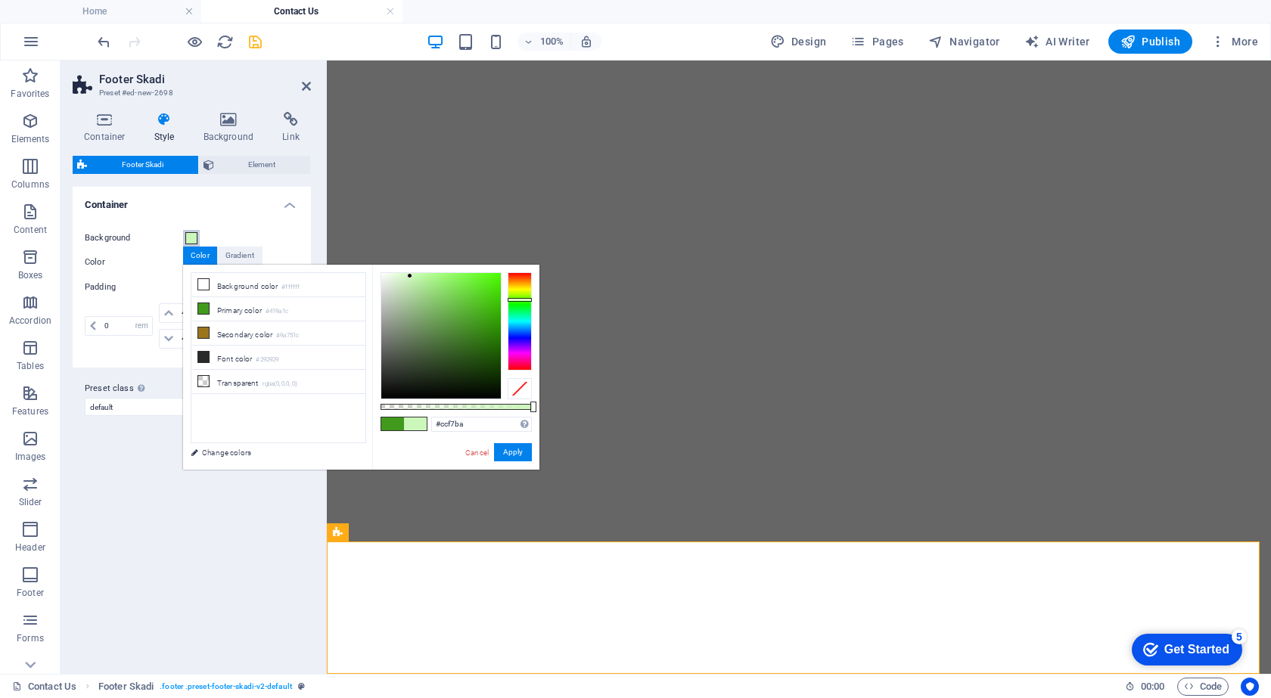
click at [410, 276] on div at bounding box center [441, 336] width 120 height 126
type input "#d8f7cb"
click at [402, 276] on div at bounding box center [441, 336] width 120 height 126
click at [521, 447] on button "Apply" at bounding box center [513, 452] width 38 height 18
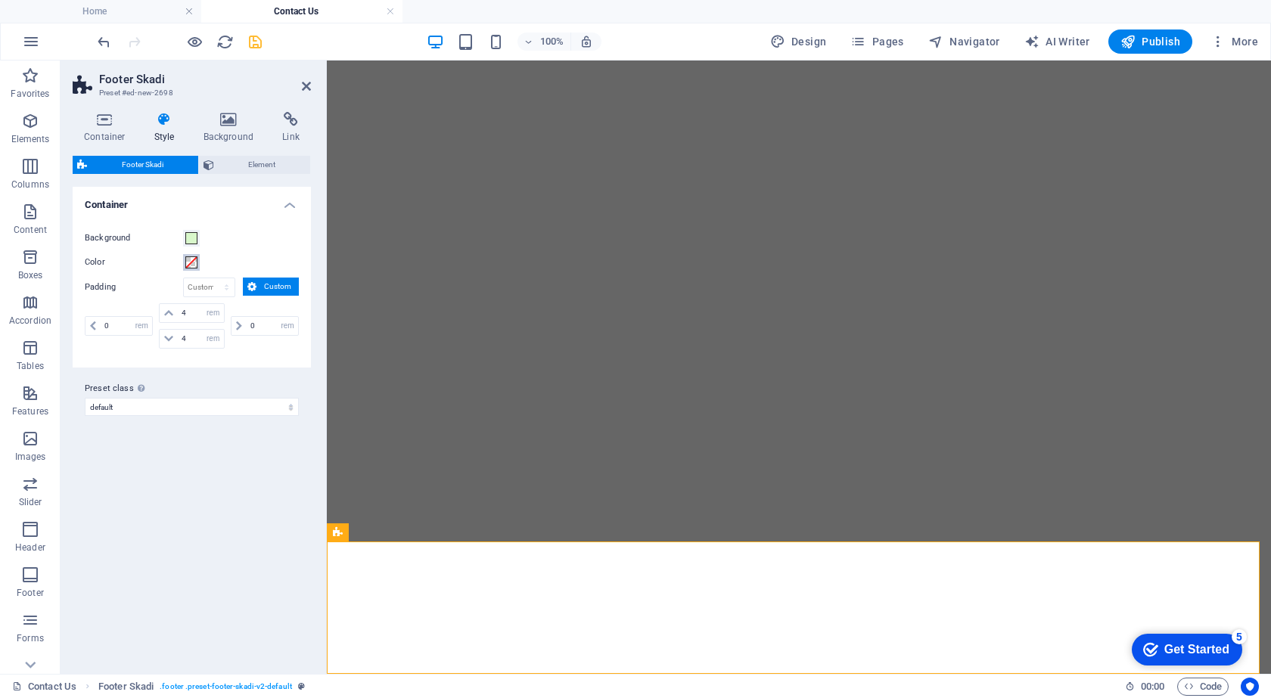
click at [193, 262] on span at bounding box center [191, 262] width 12 height 12
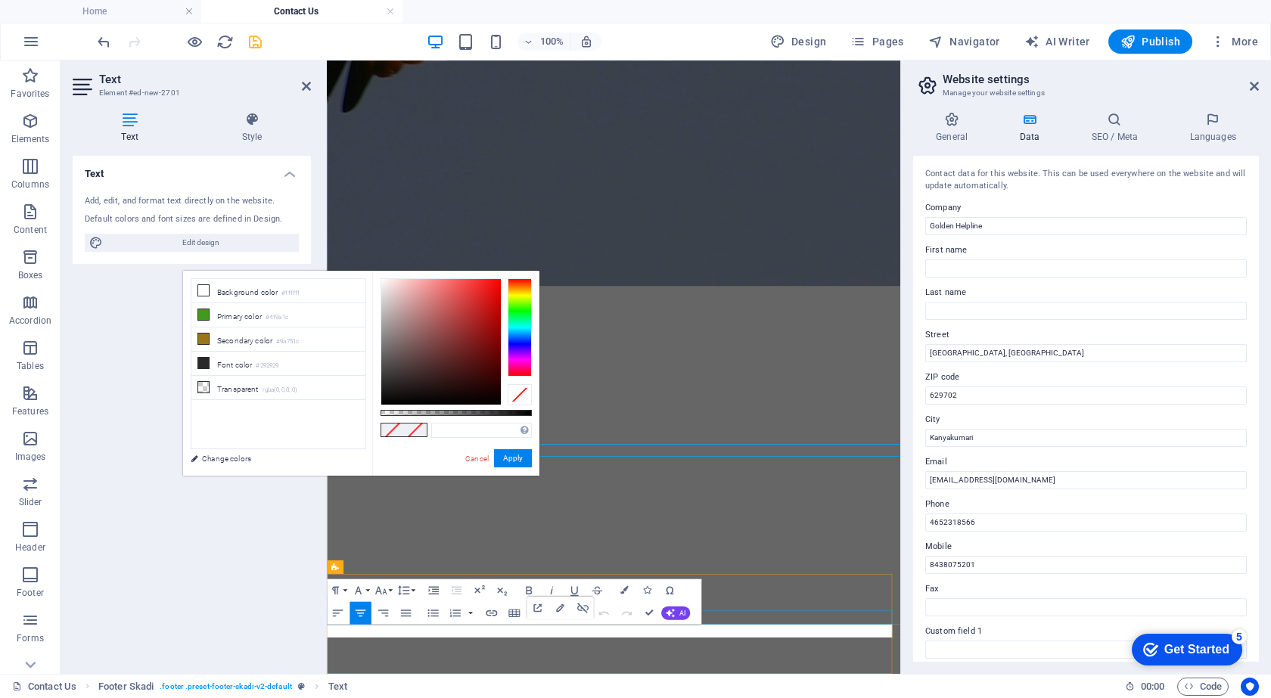
scroll to position [971, 0]
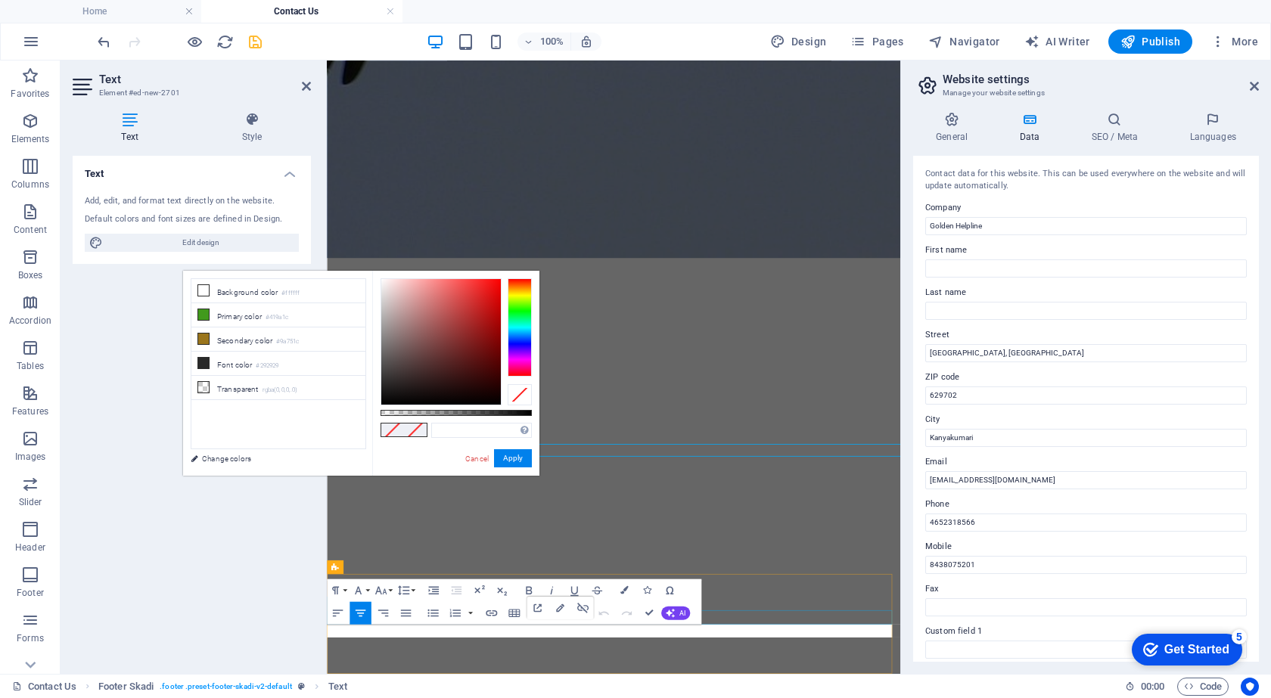
select select "px"
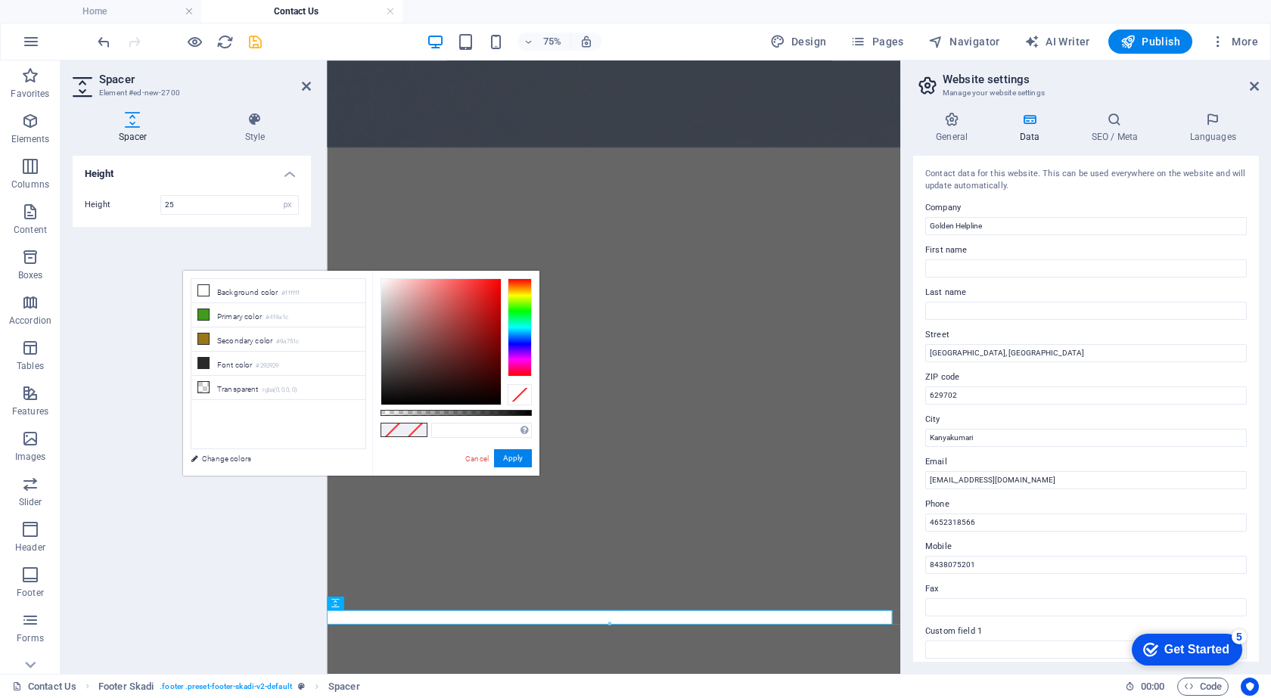
scroll to position [934, 0]
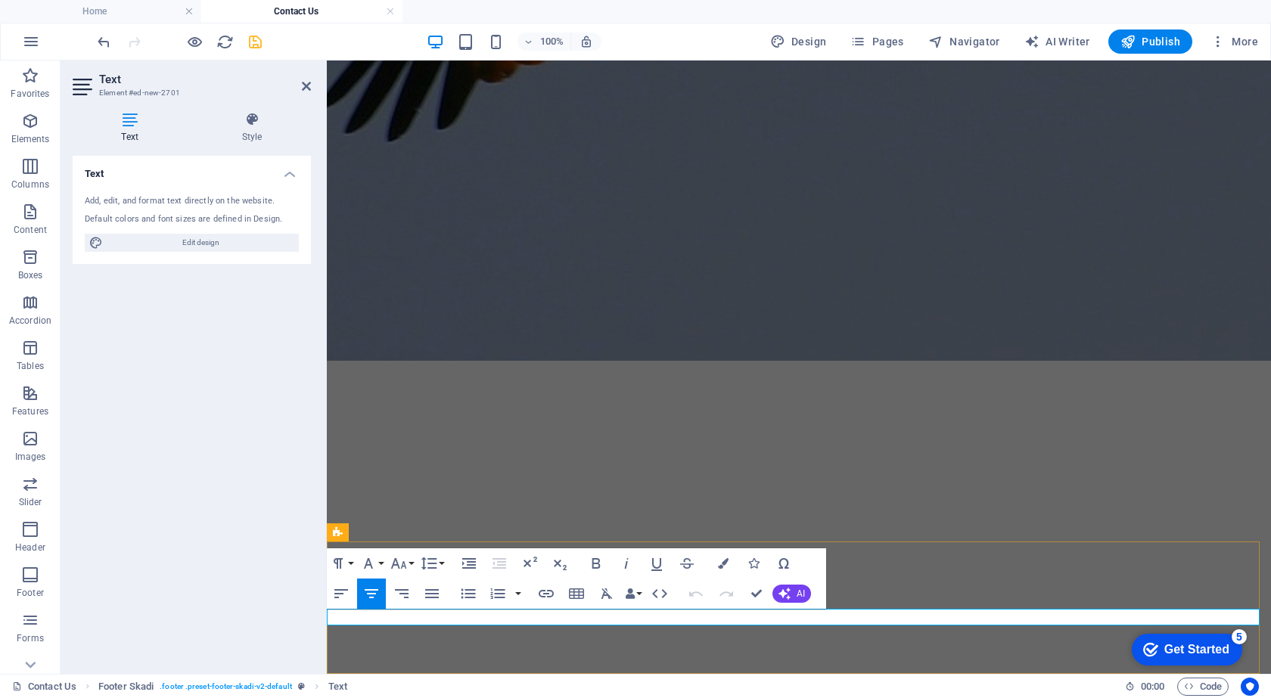
scroll to position [971, 0]
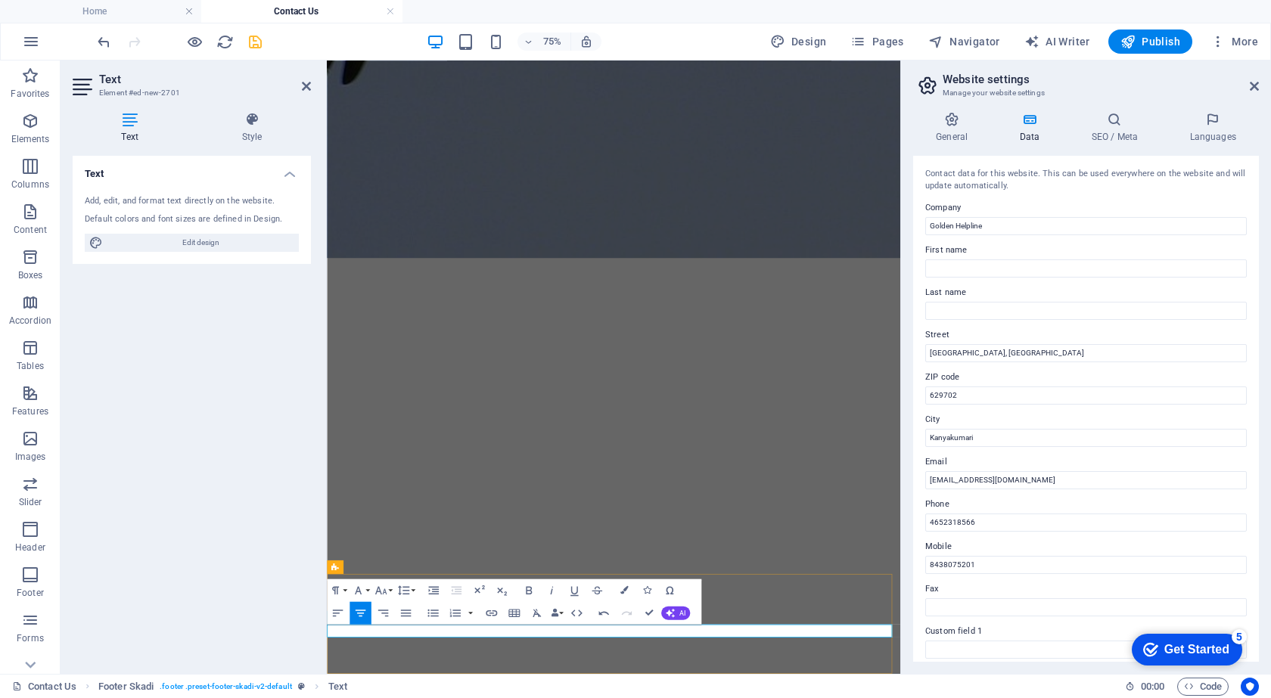
drag, startPoint x: 797, startPoint y: 819, endPoint x: 595, endPoint y: 825, distance: 202.8
drag, startPoint x: 861, startPoint y: 825, endPoint x: 701, endPoint y: 831, distance: 159.7
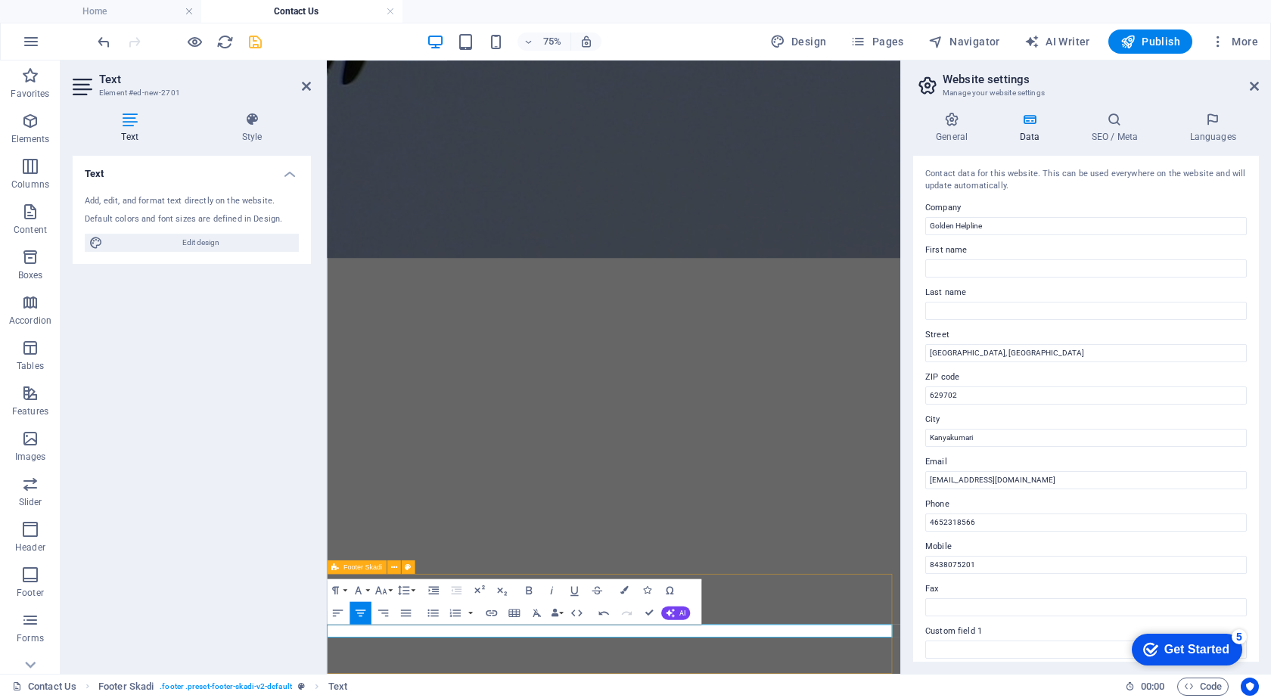
drag, startPoint x: 792, startPoint y: 819, endPoint x: 592, endPoint y: 813, distance: 200.6
click at [359, 589] on icon "button" at bounding box center [358, 591] width 7 height 8
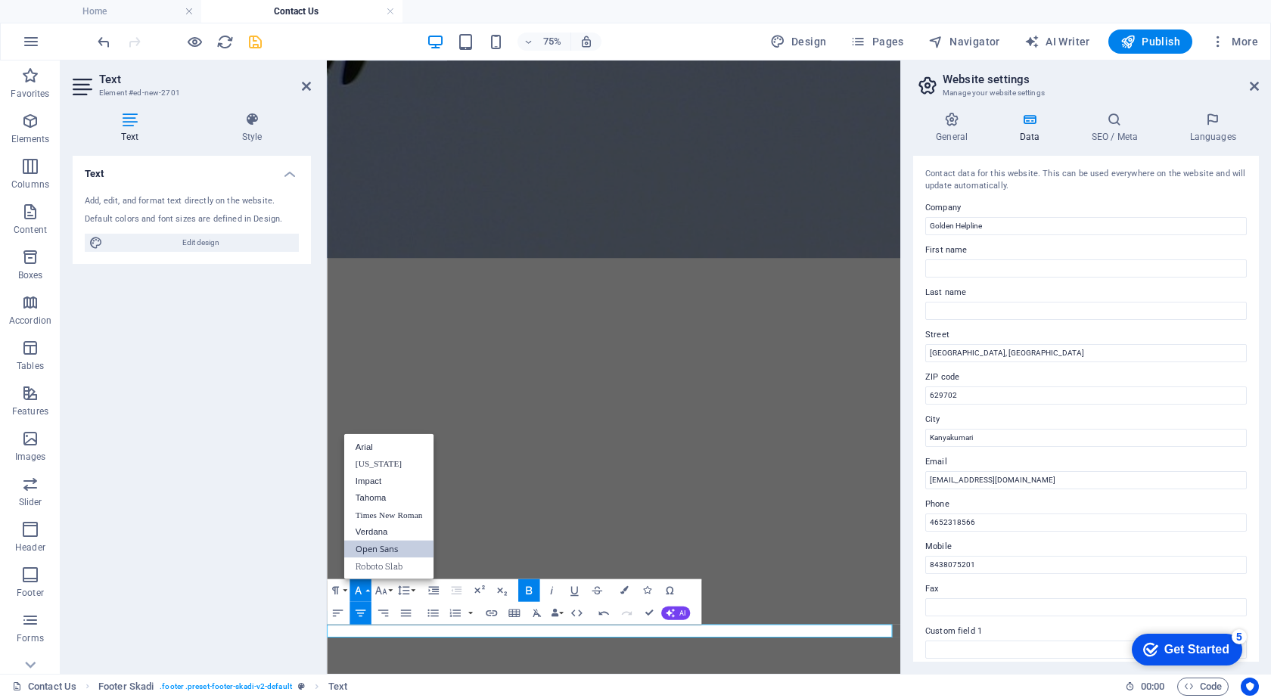
scroll to position [0, 0]
click at [378, 444] on link "Arial" at bounding box center [389, 447] width 90 height 17
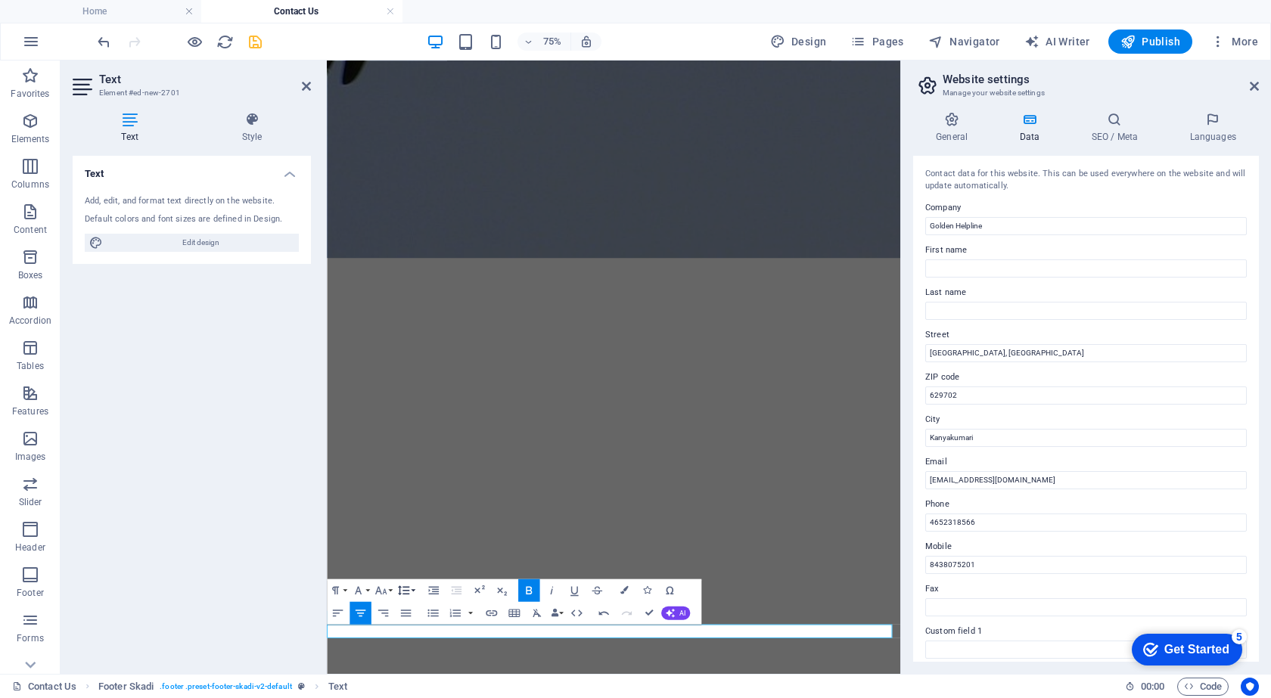
click at [411, 591] on button "Line Height" at bounding box center [406, 591] width 22 height 23
click at [368, 589] on button "Font Family" at bounding box center [361, 591] width 22 height 23
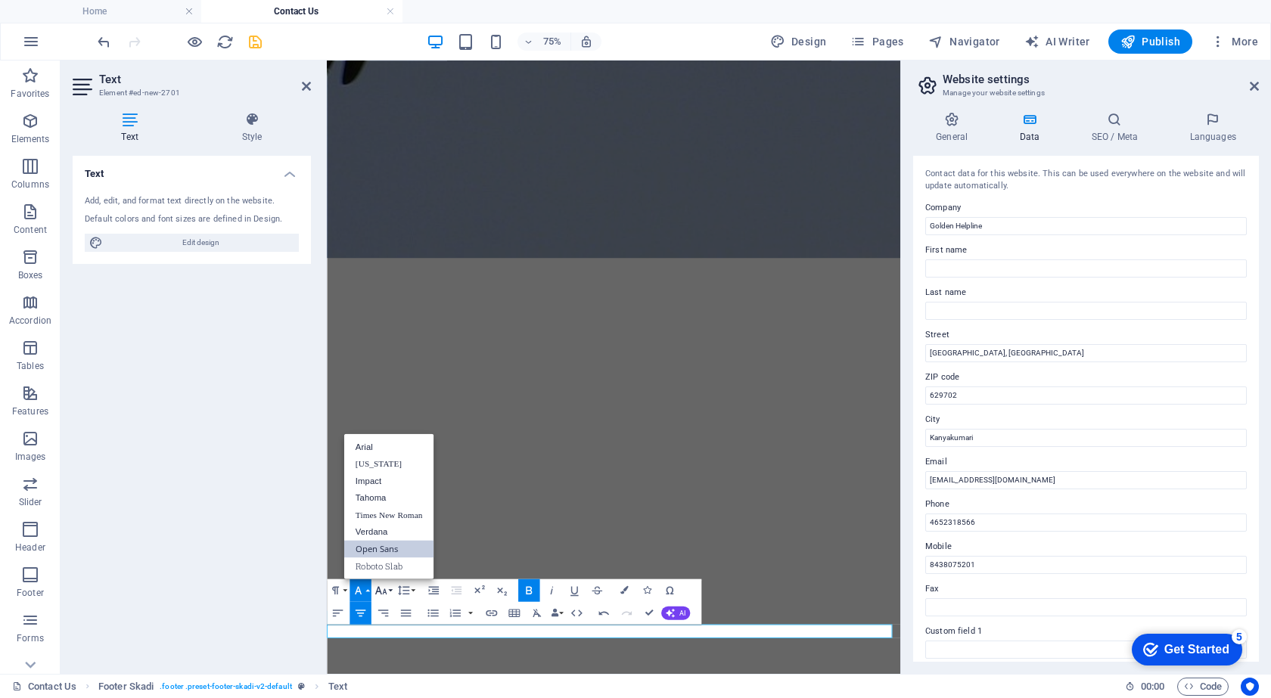
click at [382, 589] on icon "button" at bounding box center [381, 591] width 14 height 14
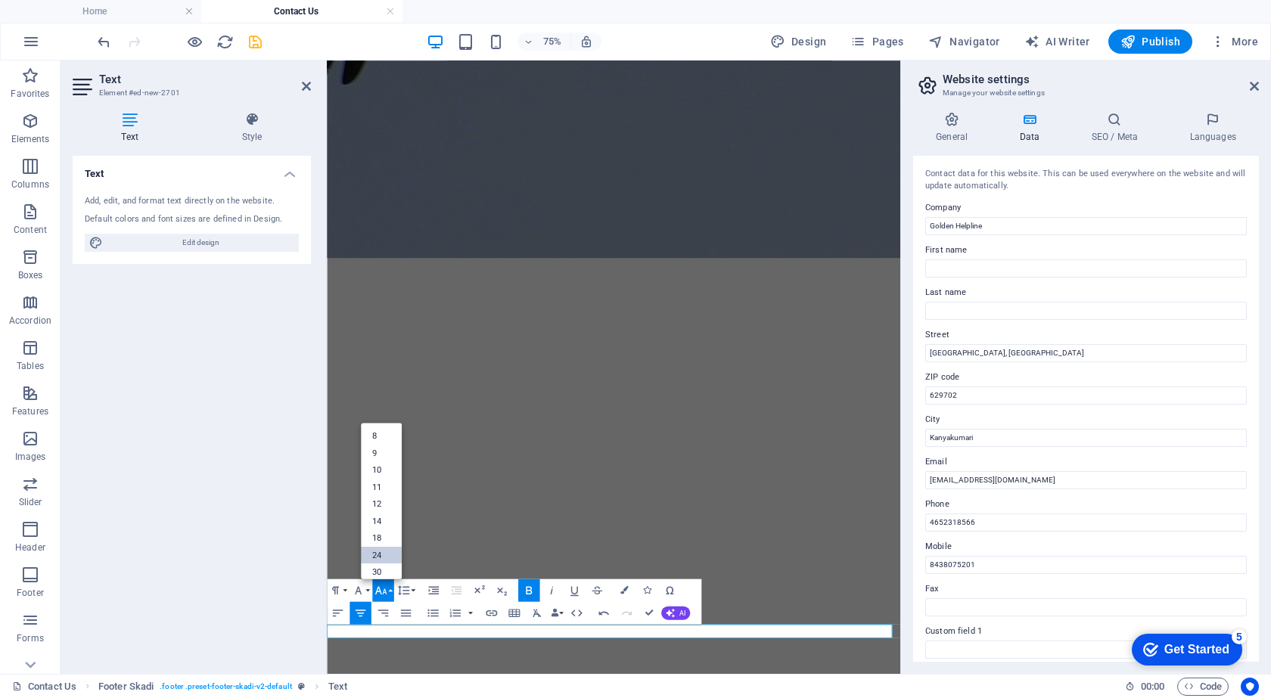
click at [390, 549] on link "24" at bounding box center [381, 555] width 41 height 17
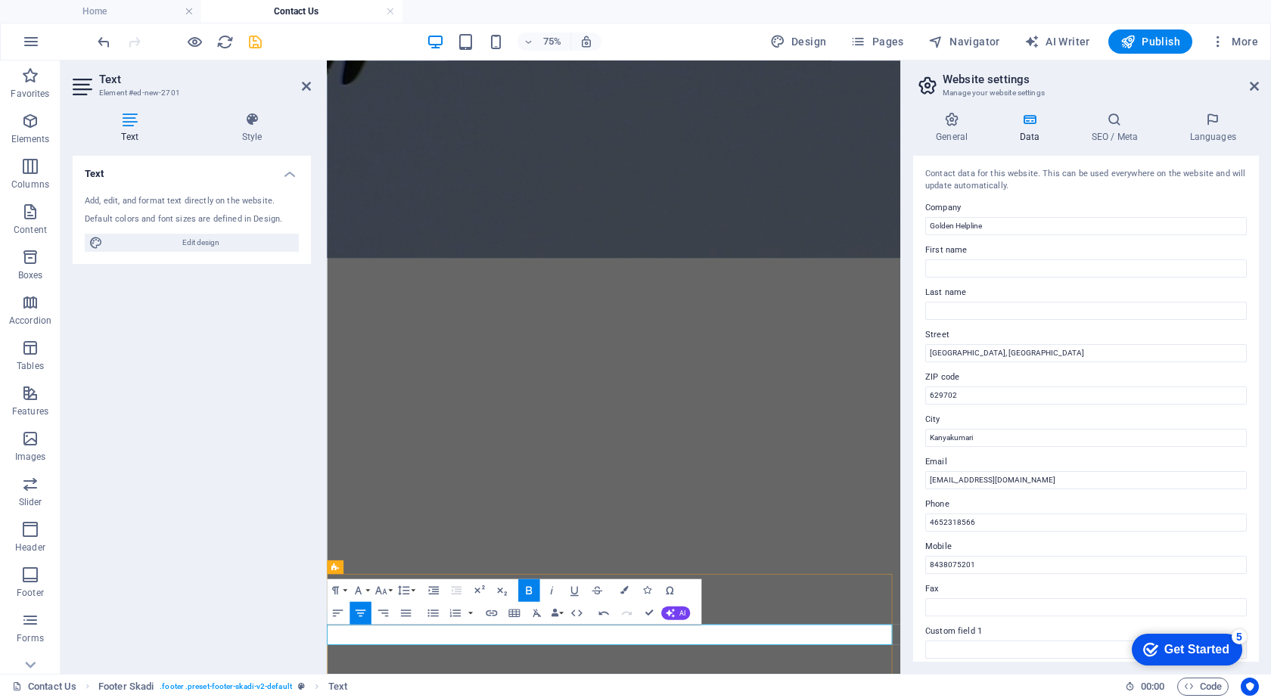
drag, startPoint x: 878, startPoint y: 821, endPoint x: 506, endPoint y: 831, distance: 372.4
click at [628, 595] on button "Colors" at bounding box center [625, 591] width 22 height 23
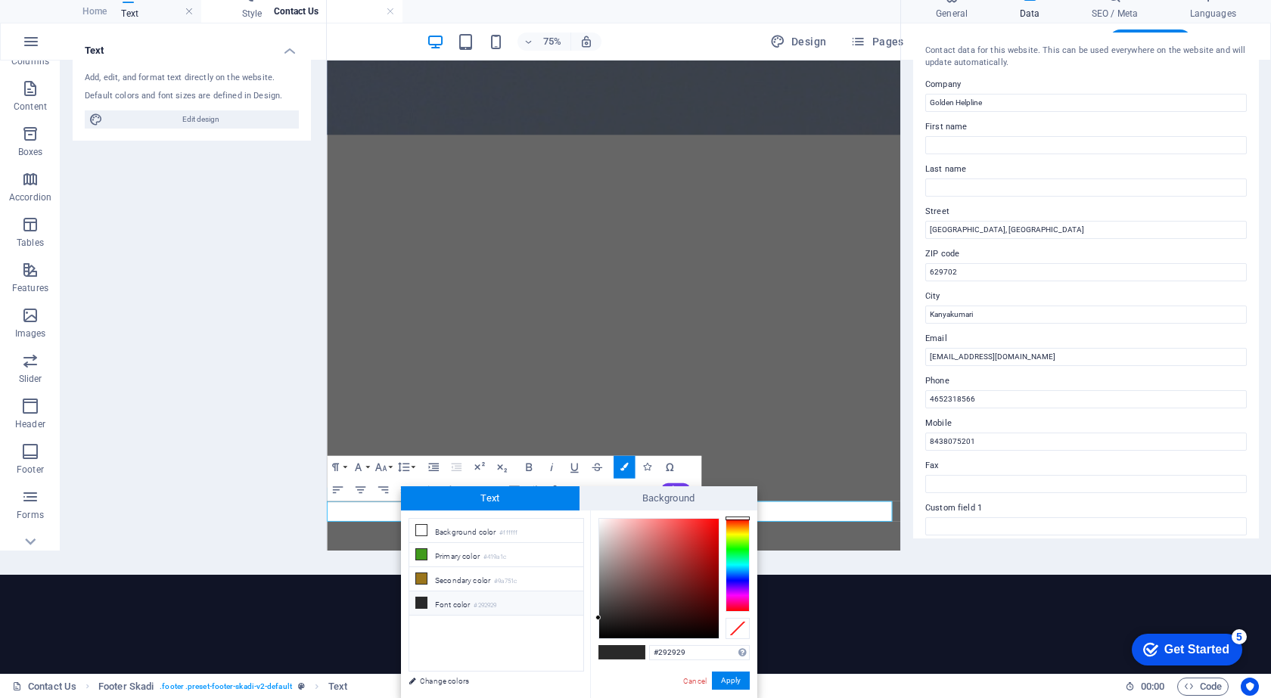
type input "#f5dfdf"
click at [609, 523] on div at bounding box center [659, 579] width 120 height 120
click at [735, 680] on button "Apply" at bounding box center [731, 681] width 38 height 18
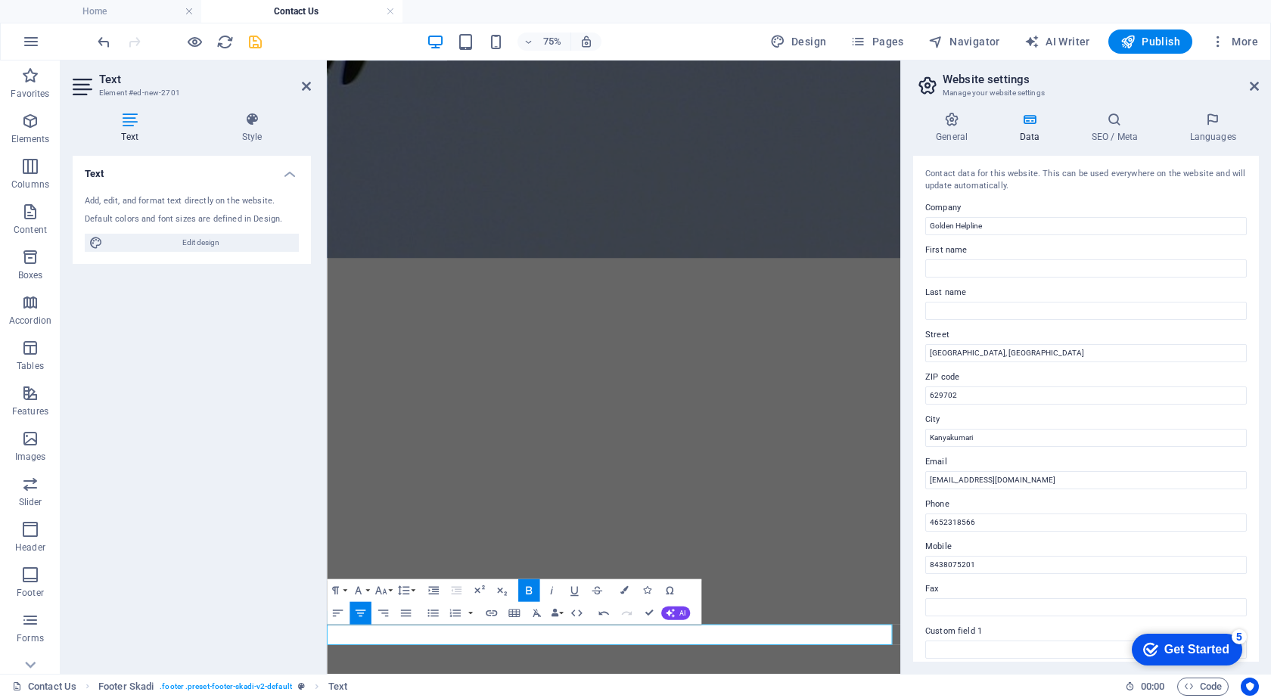
scroll to position [0, 0]
drag, startPoint x: 882, startPoint y: 824, endPoint x: 508, endPoint y: 822, distance: 374.5
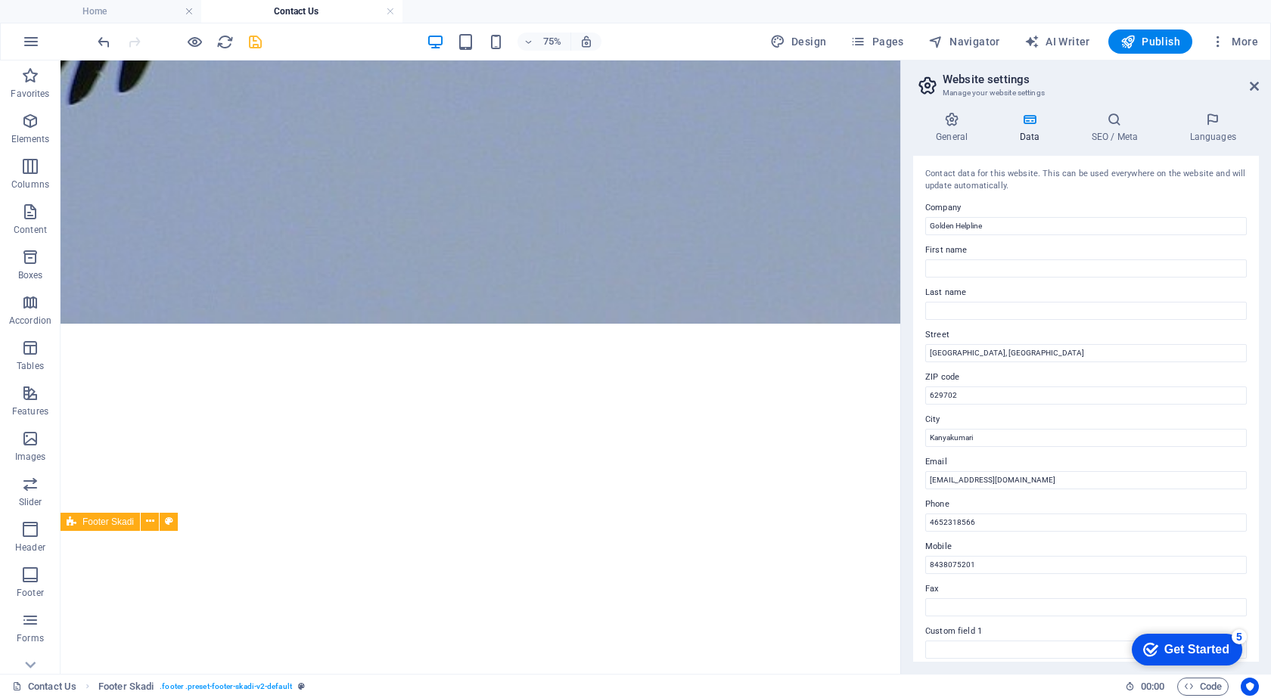
scroll to position [944, 0]
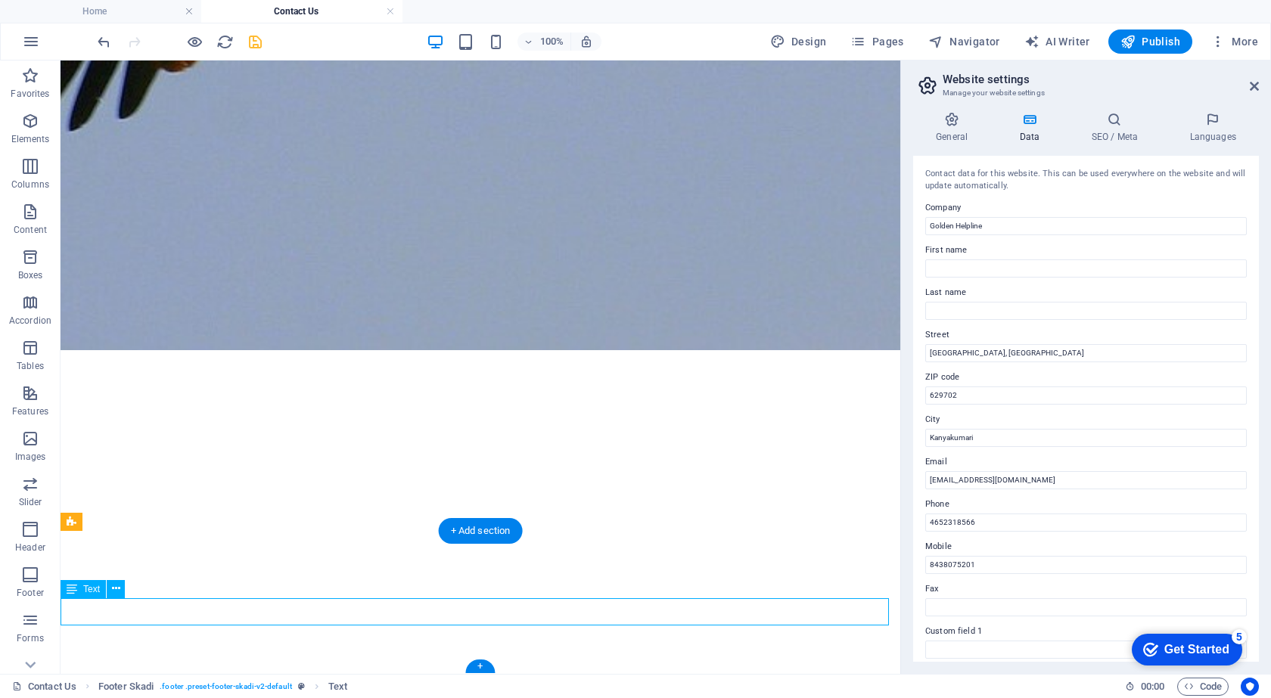
scroll to position [981, 0]
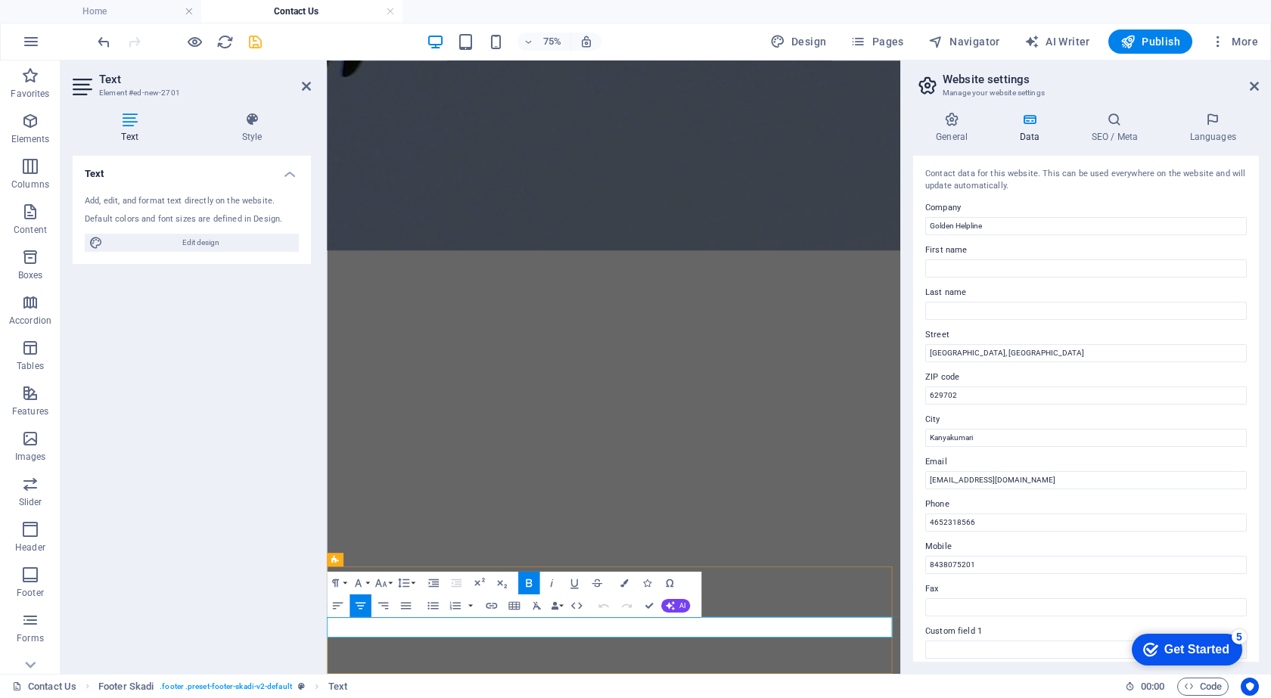
drag, startPoint x: 893, startPoint y: 816, endPoint x: 494, endPoint y: 819, distance: 399.5
click at [624, 585] on icon "button" at bounding box center [624, 584] width 8 height 8
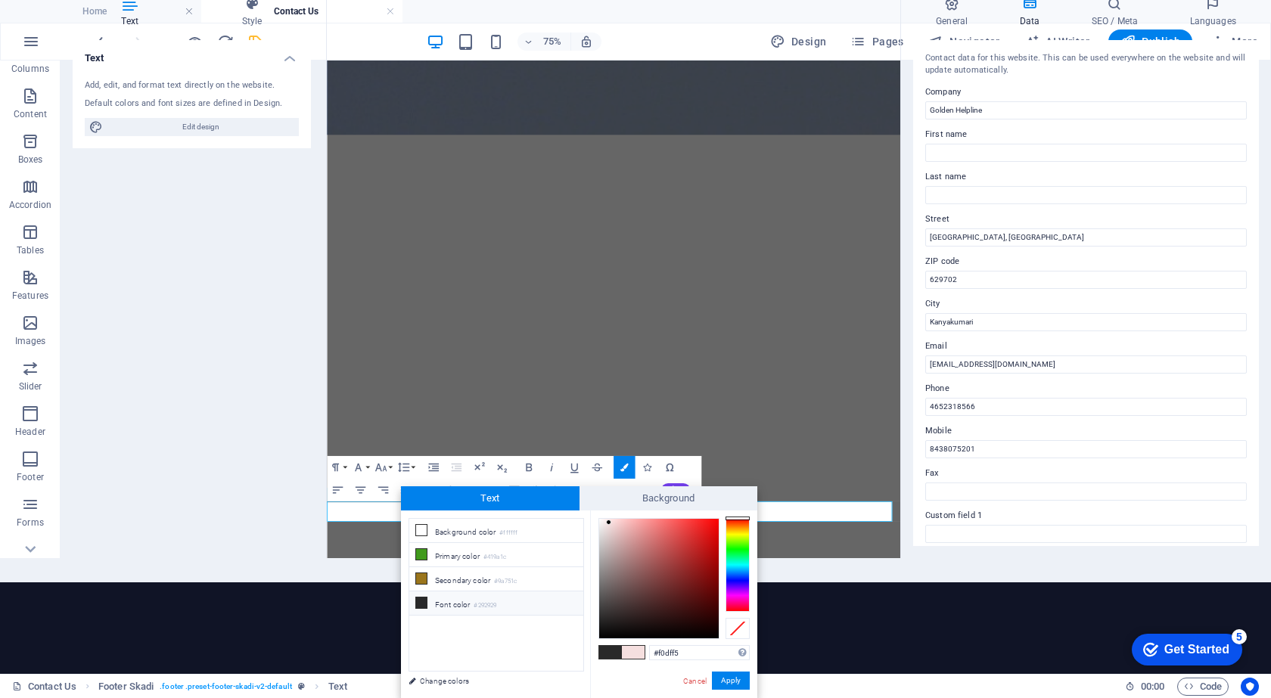
click at [743, 592] on div at bounding box center [738, 565] width 24 height 94
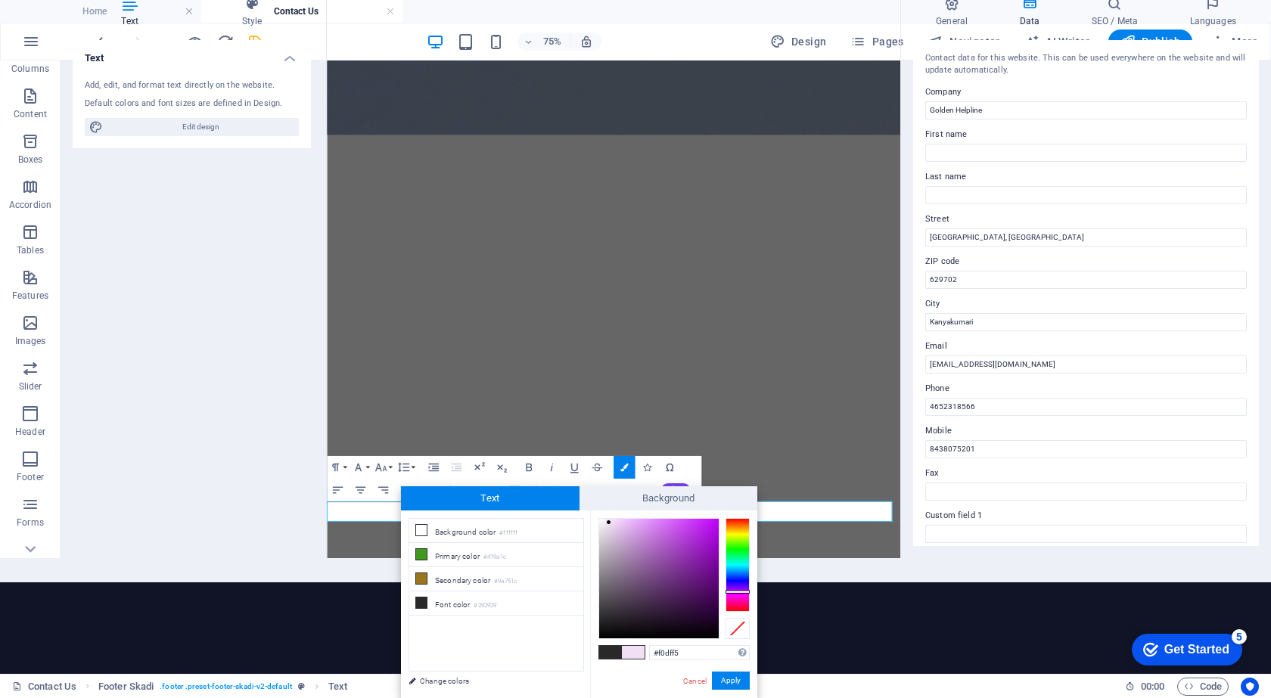
type input "#3c094c"
click at [704, 602] on div at bounding box center [659, 579] width 120 height 120
click at [733, 678] on button "Apply" at bounding box center [731, 681] width 38 height 18
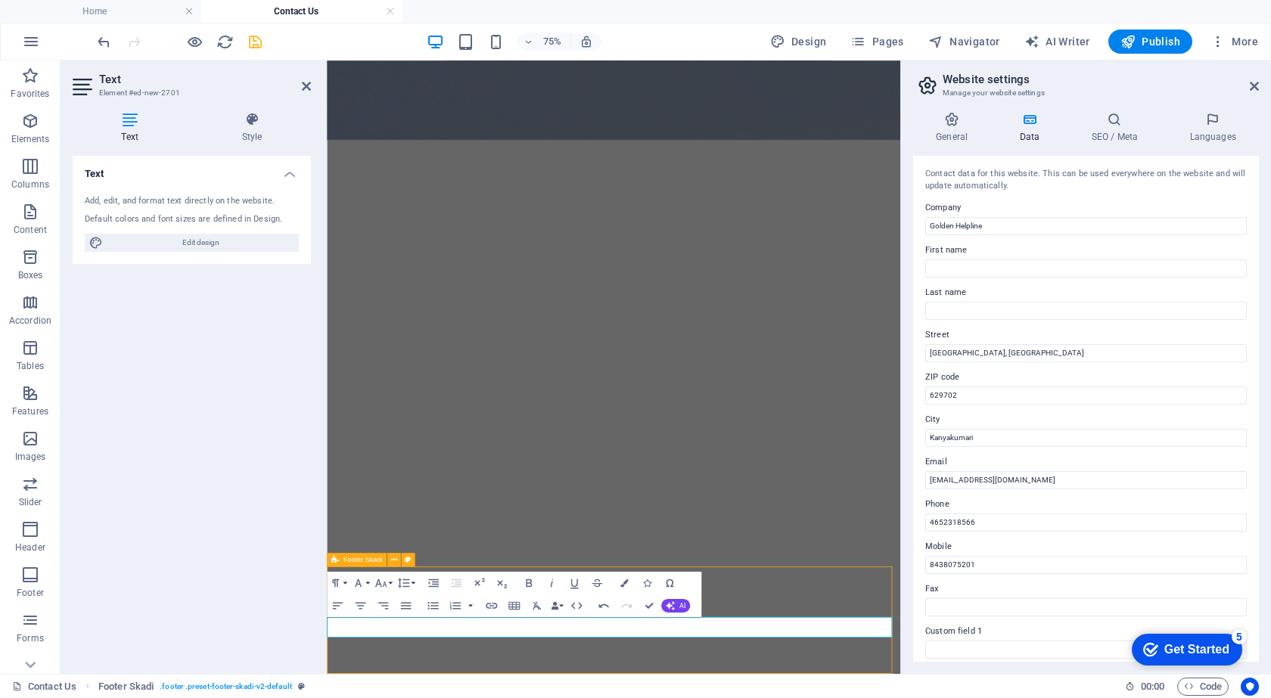
scroll to position [944, 0]
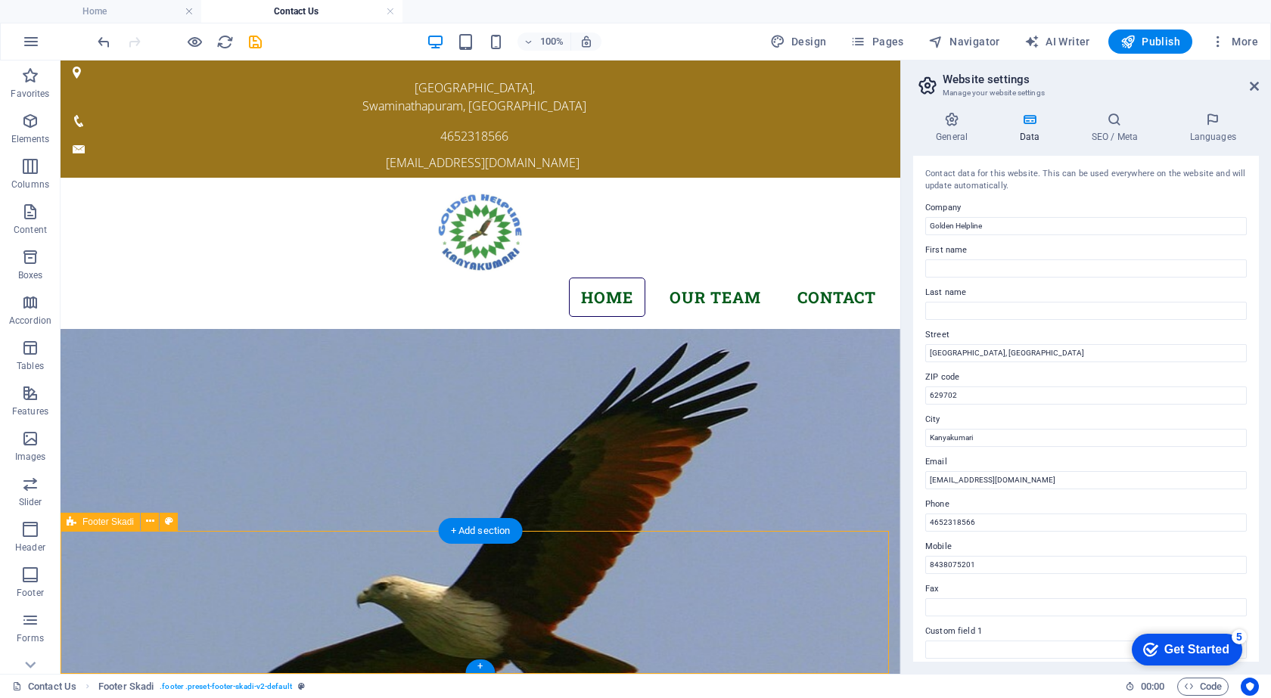
scroll to position [944, 0]
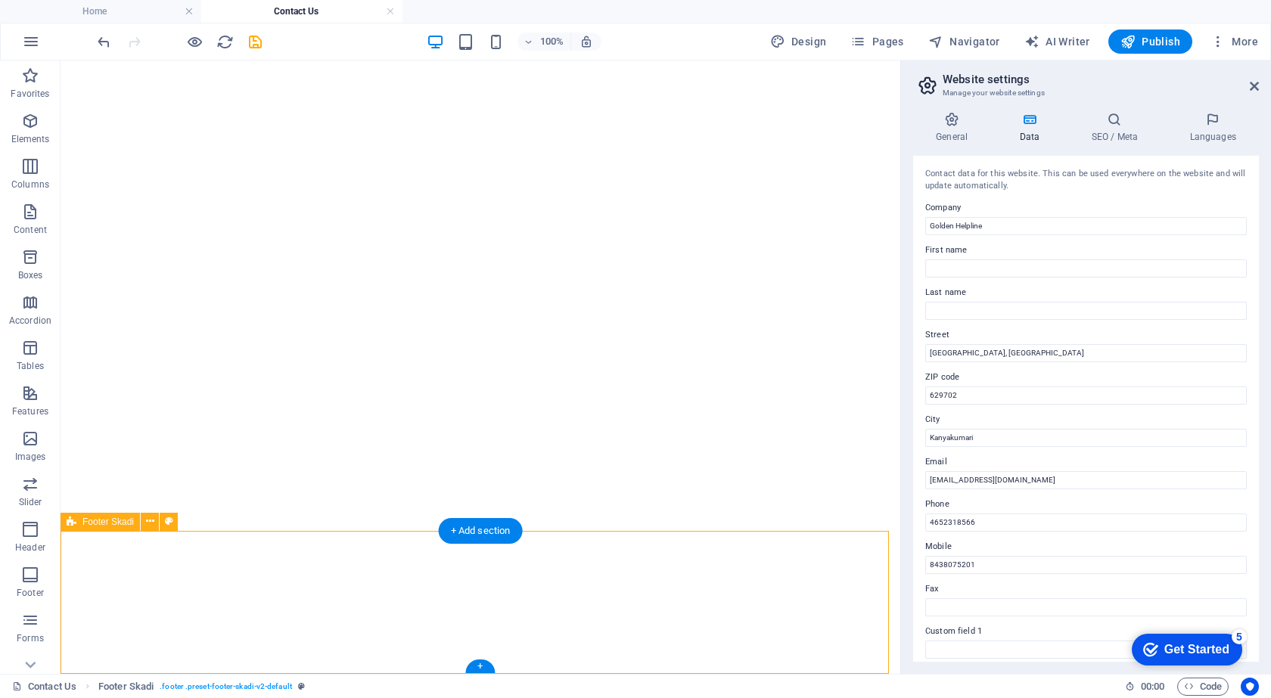
select select "rem"
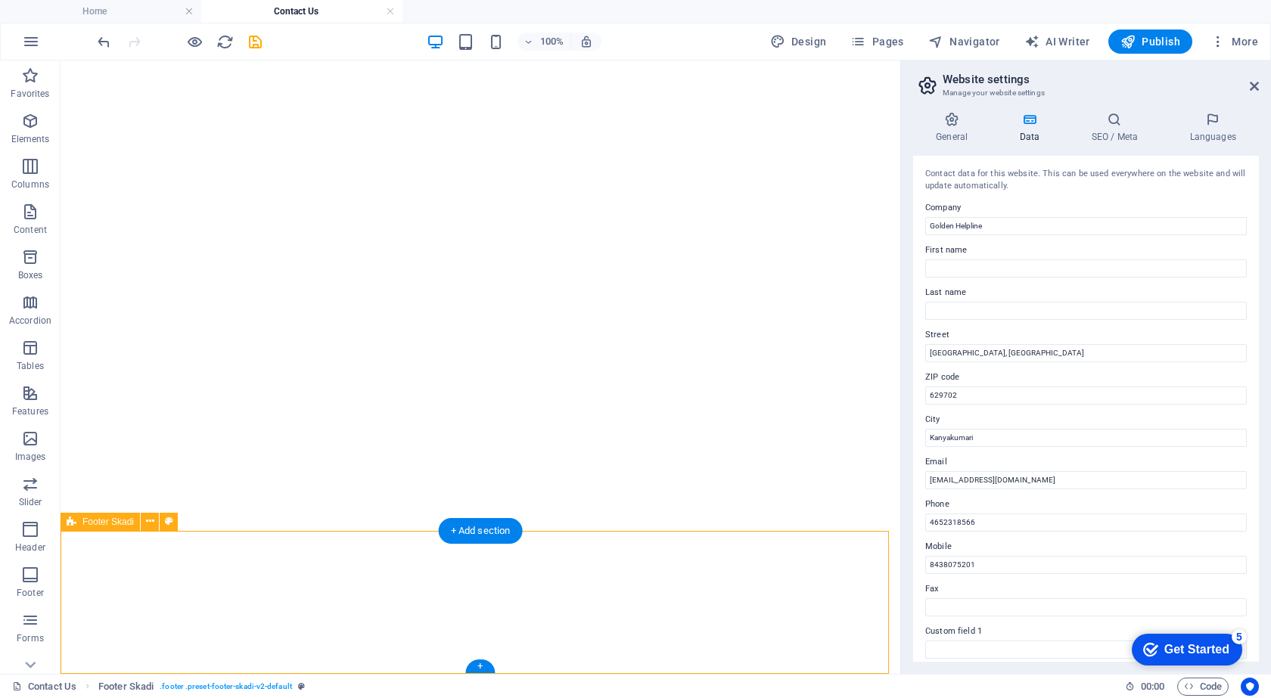
select select "rem"
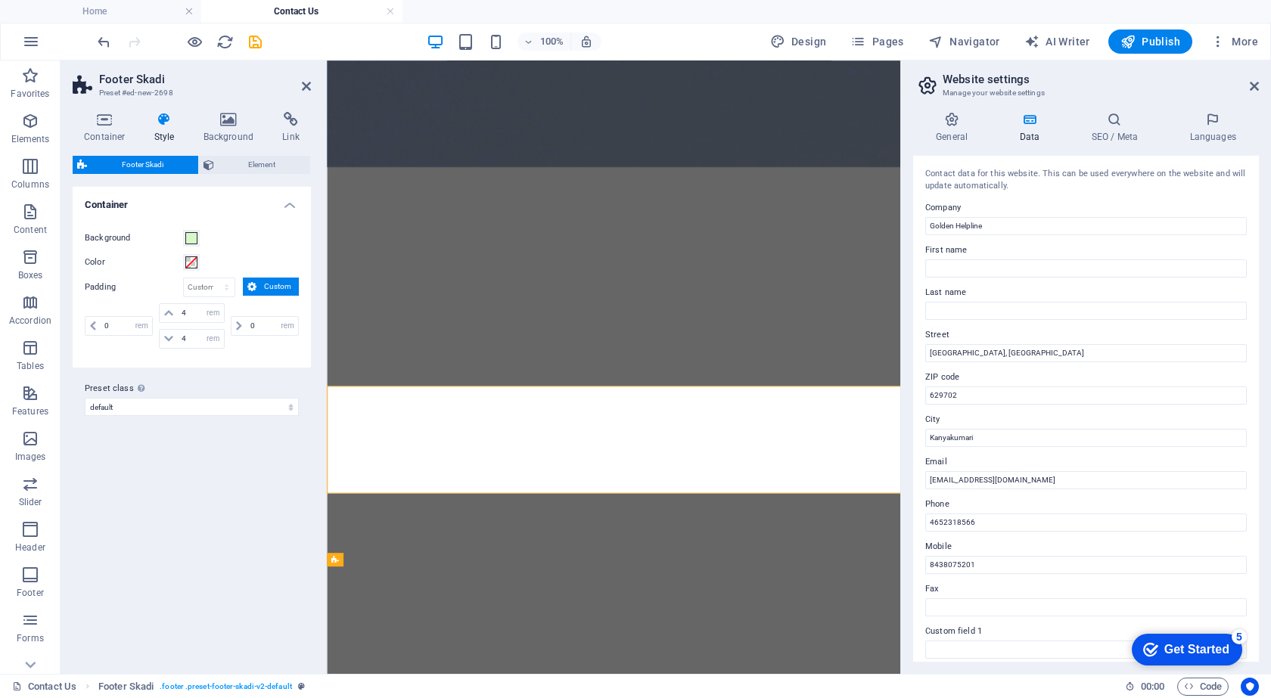
scroll to position [981, 0]
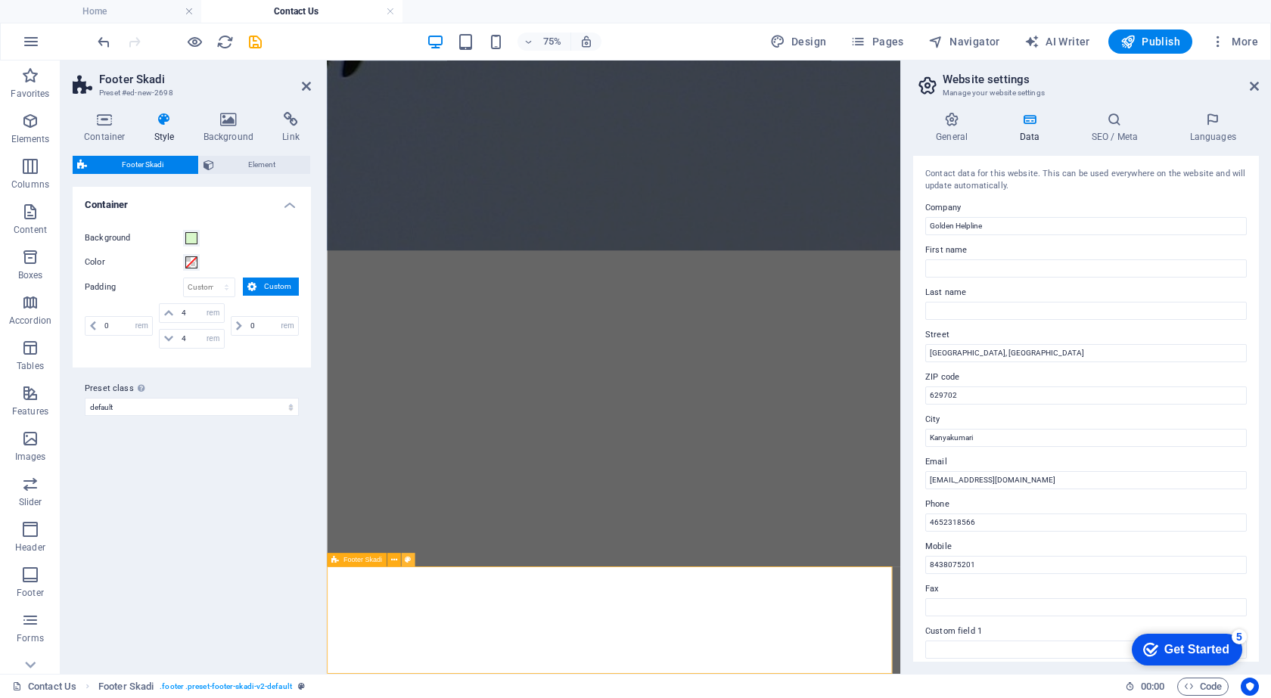
click at [408, 566] on icon at bounding box center [408, 560] width 6 height 12
click at [167, 338] on icon at bounding box center [168, 338] width 9 height 9
click at [167, 337] on icon at bounding box center [168, 338] width 9 height 9
click at [165, 340] on icon at bounding box center [168, 338] width 9 height 9
click at [165, 309] on icon at bounding box center [168, 313] width 9 height 9
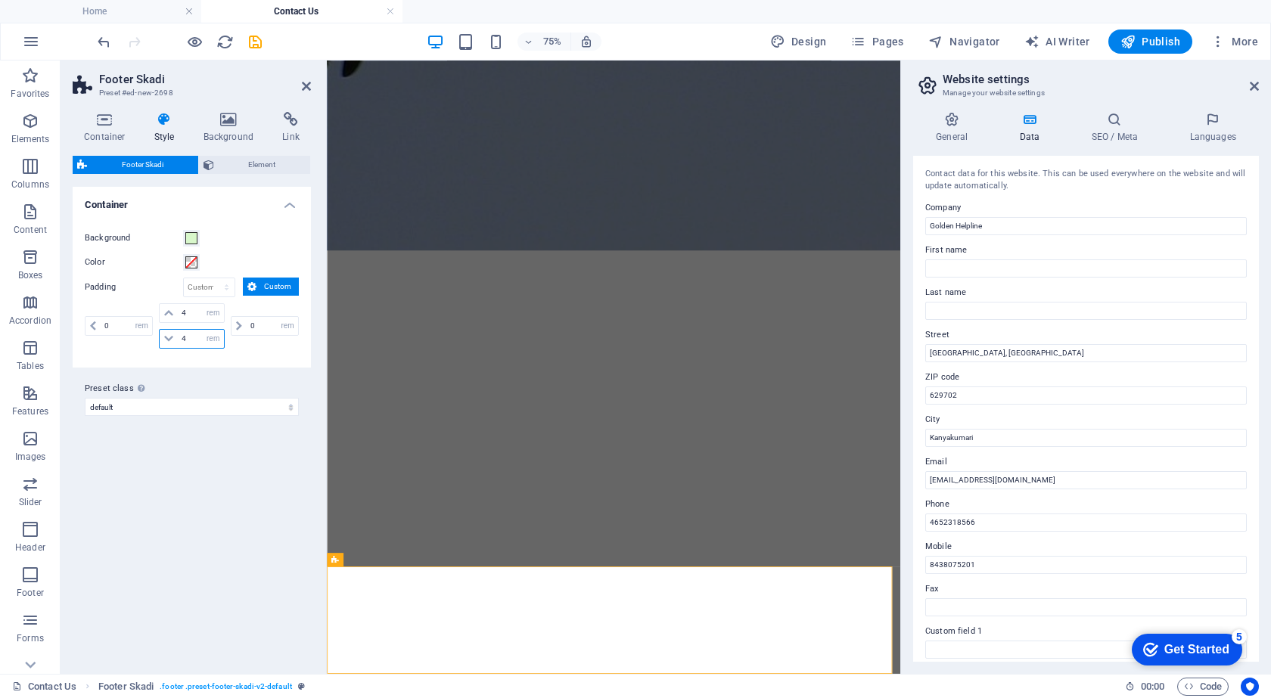
click at [198, 341] on input "4" at bounding box center [200, 339] width 45 height 18
click at [209, 340] on select "px rem % vh vw" at bounding box center [213, 339] width 21 height 18
select select "px"
click at [203, 330] on select "px rem % vh vw" at bounding box center [213, 339] width 21 height 18
type input "25"
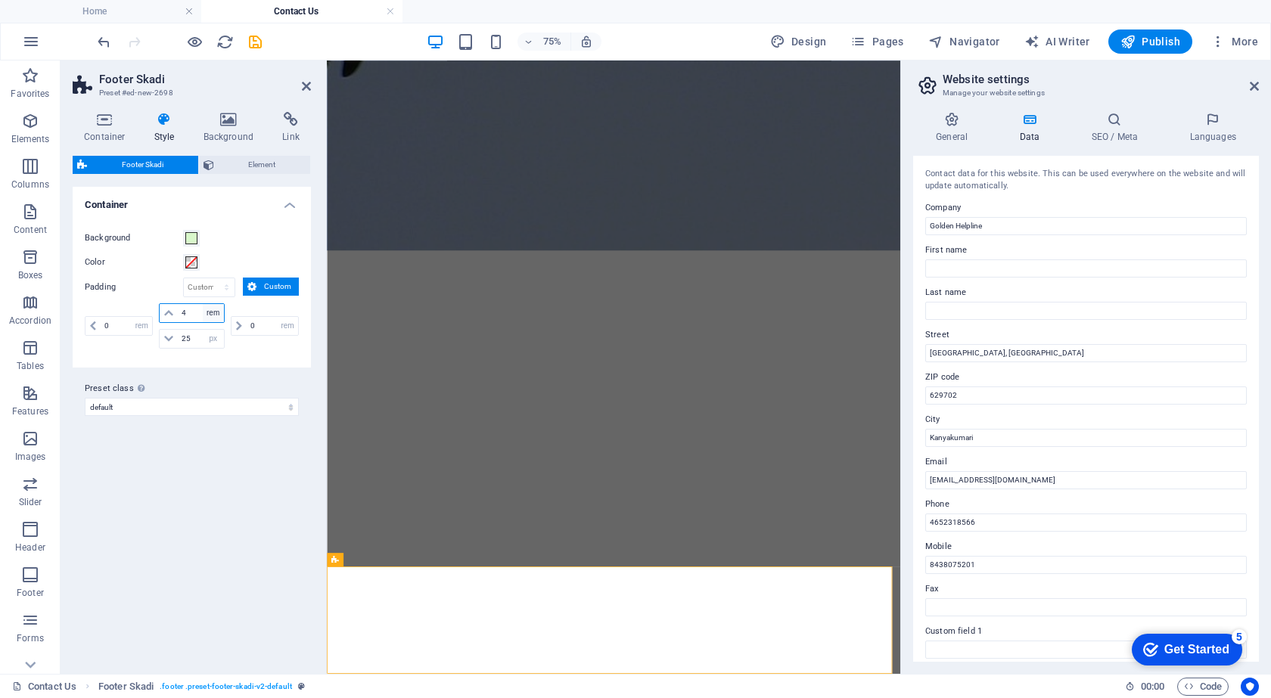
click at [204, 312] on select "px rem % vh vw" at bounding box center [213, 313] width 21 height 18
select select "px"
click at [203, 304] on select "px rem % vh vw" at bounding box center [213, 313] width 21 height 18
type input "25"
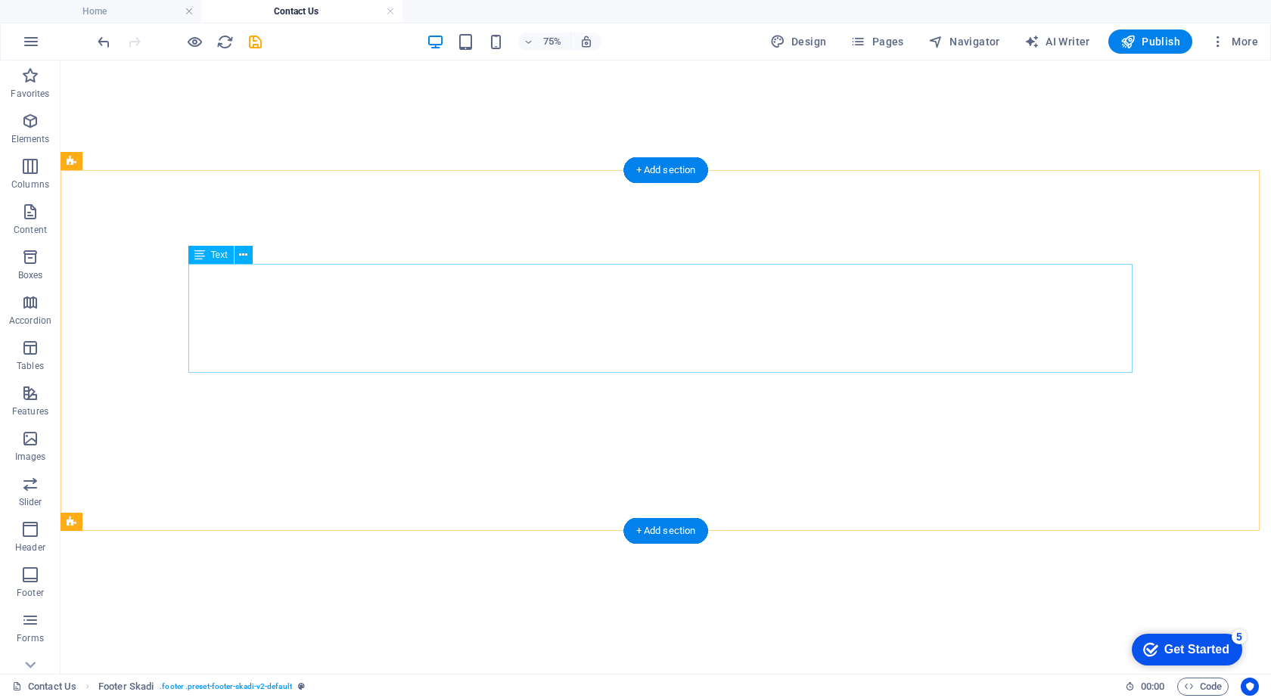
scroll to position [944, 0]
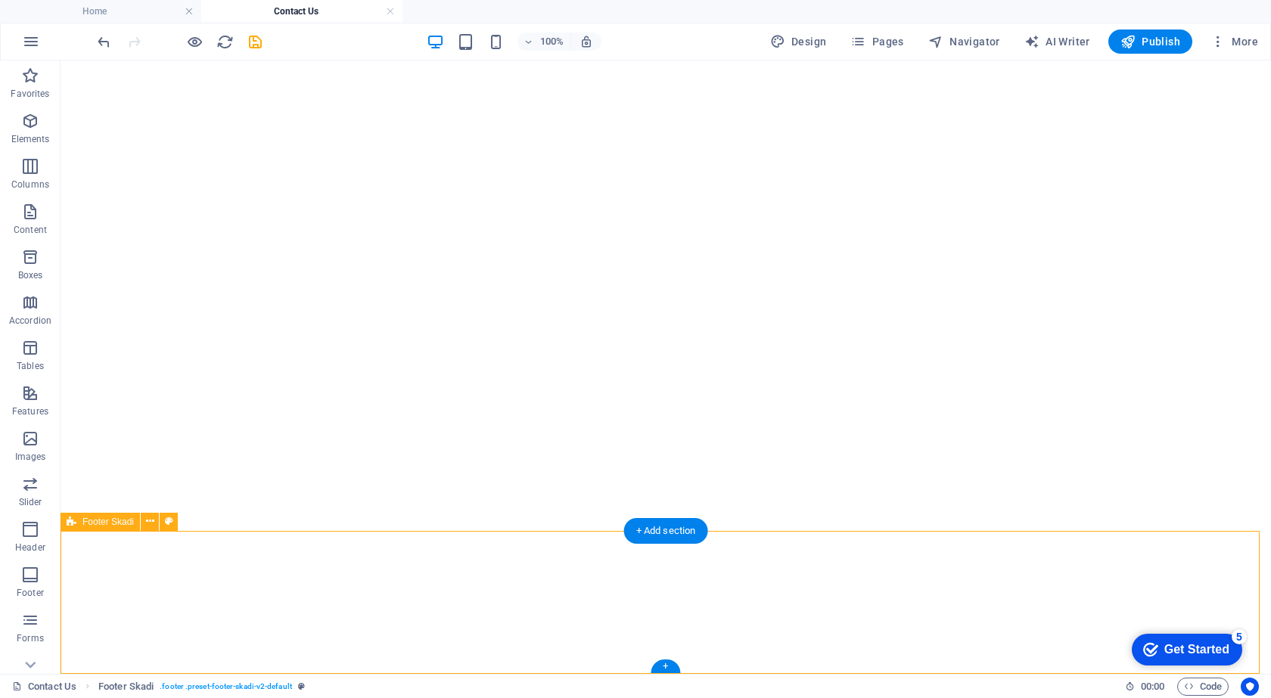
select select "rem"
select select "px"
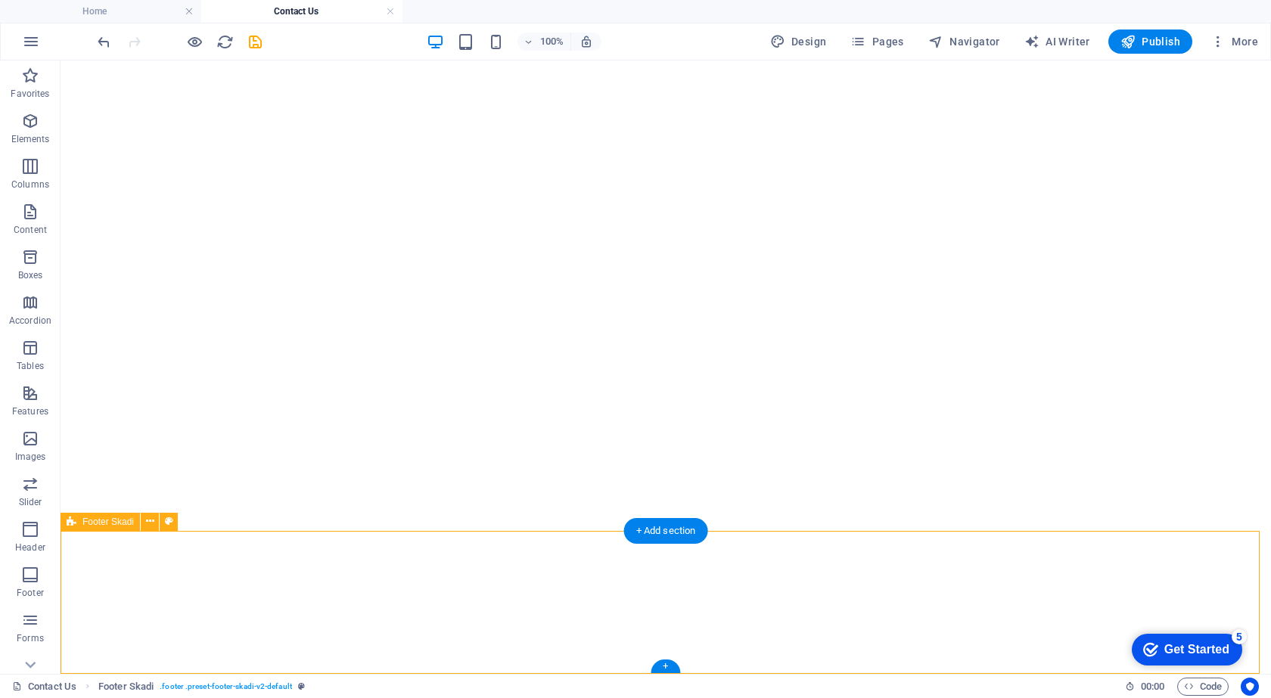
select select "rem"
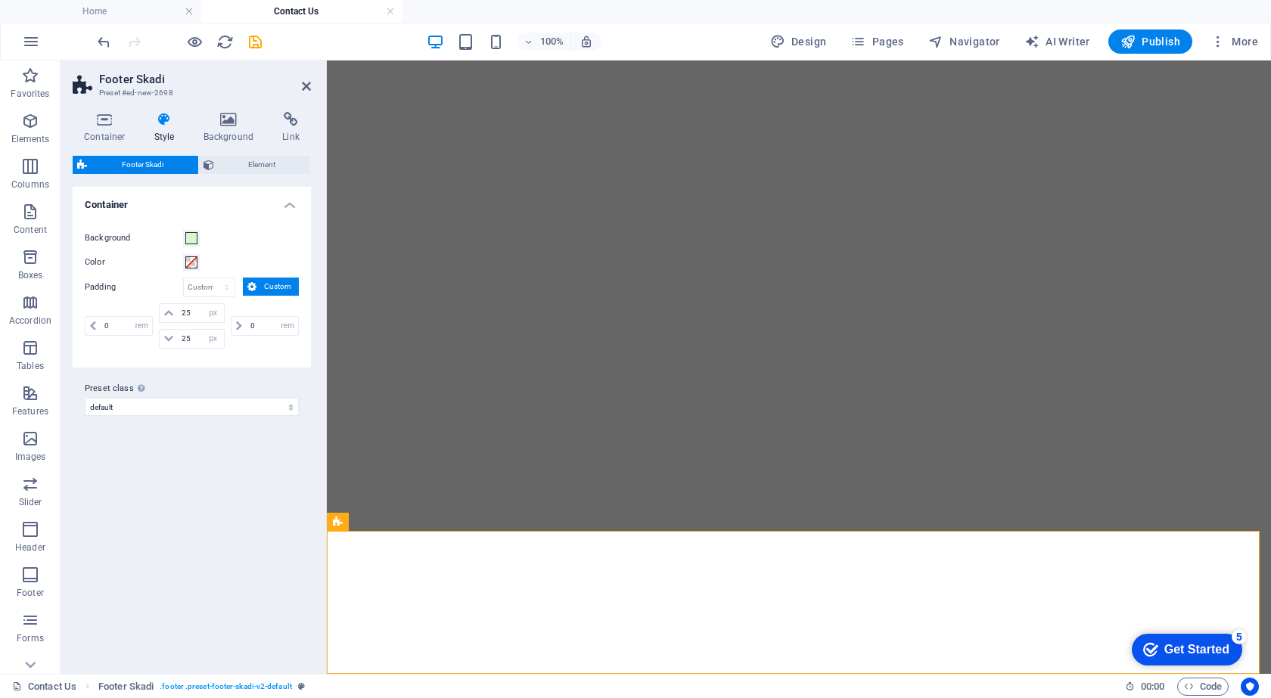
scroll to position [885, 0]
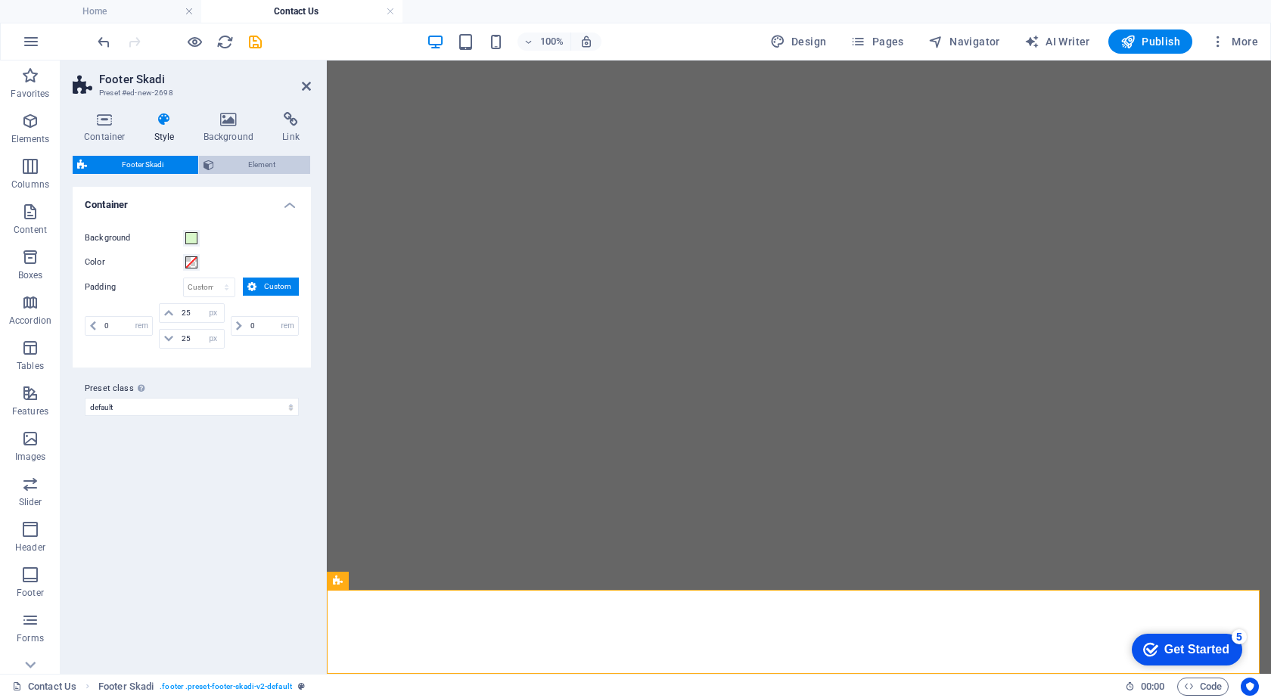
click at [278, 166] on span "Element" at bounding box center [263, 165] width 88 height 18
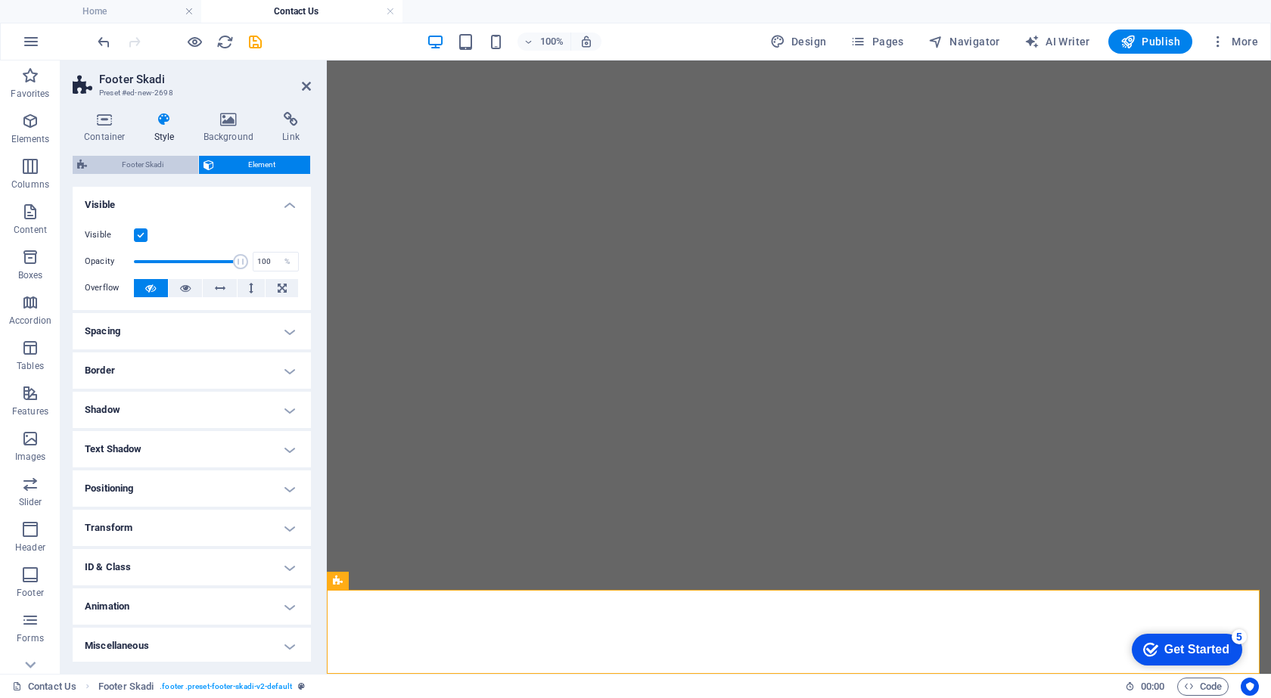
click at [149, 156] on span "Footer Skadi" at bounding box center [143, 165] width 102 height 18
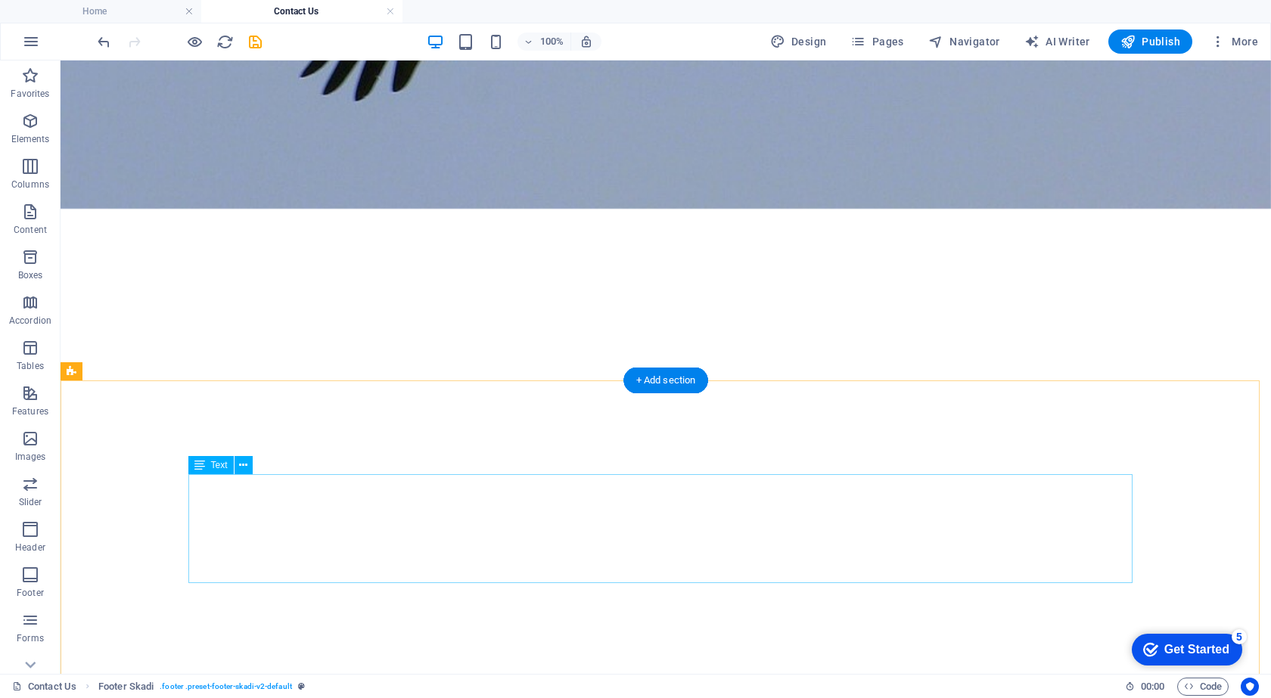
scroll to position [658, 0]
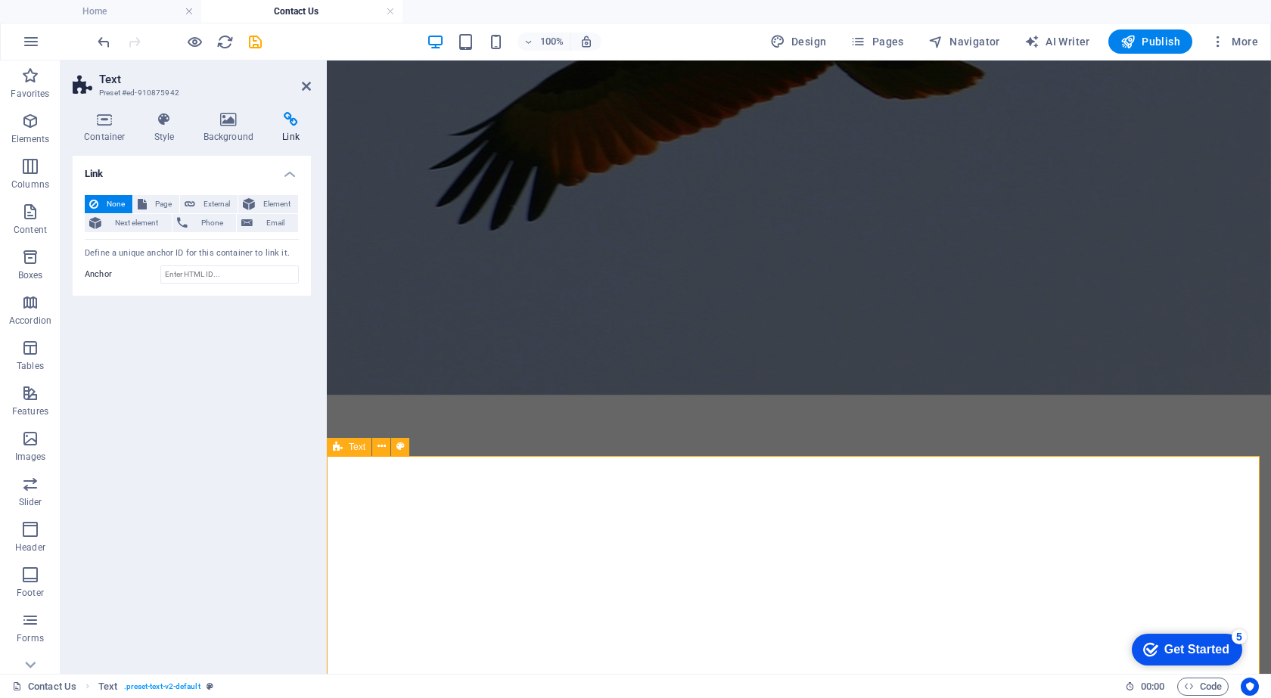
click at [238, 135] on h4 "Background" at bounding box center [231, 128] width 79 height 32
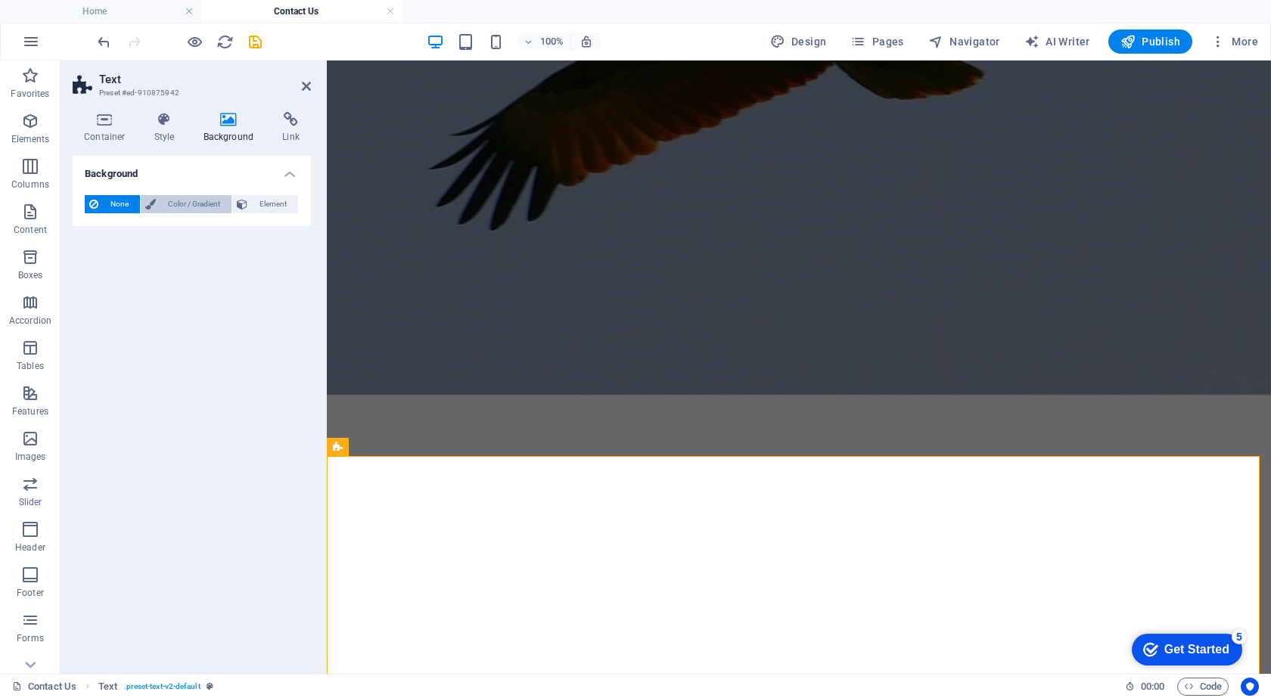
click at [185, 202] on span "Color / Gradient" at bounding box center [193, 204] width 67 height 18
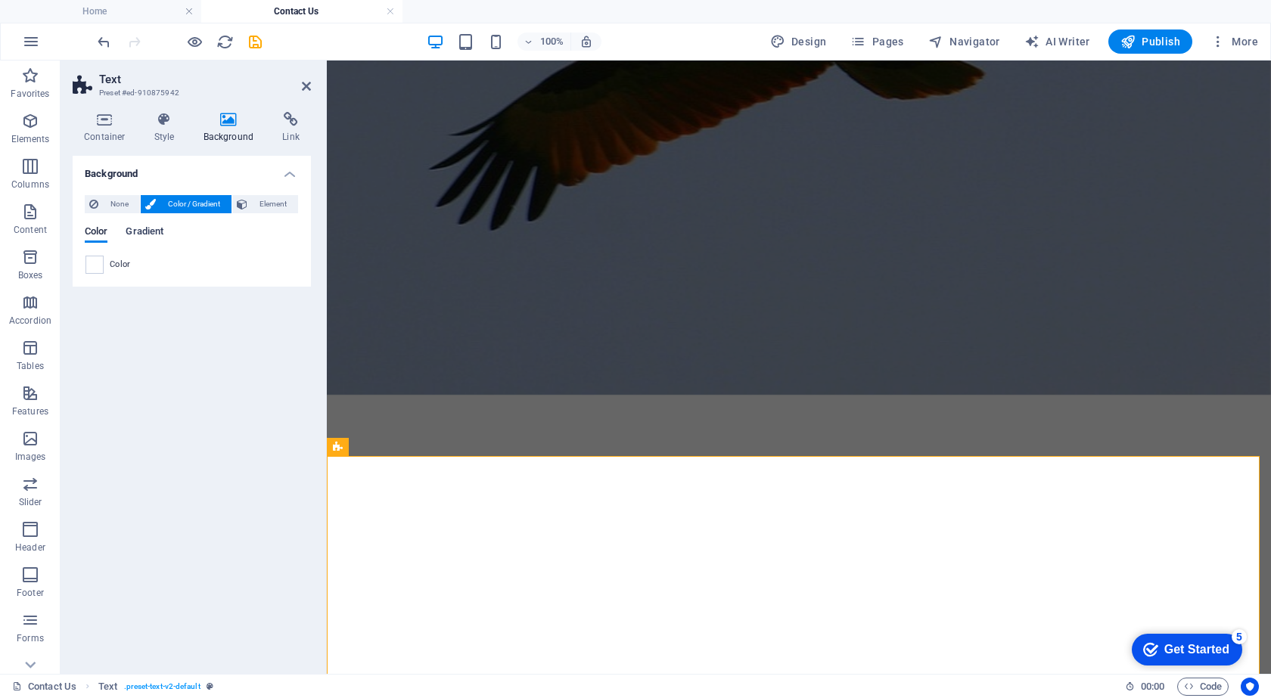
click at [129, 235] on span "Gradient" at bounding box center [145, 232] width 38 height 21
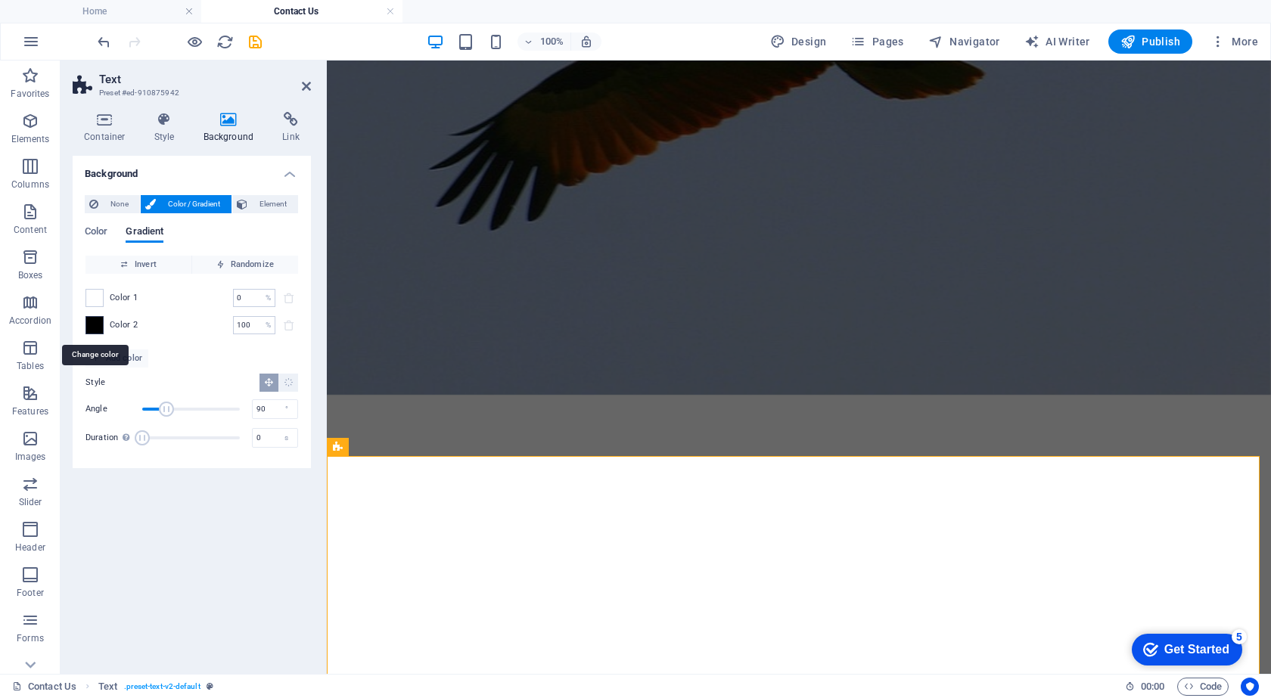
click at [94, 319] on span at bounding box center [94, 325] width 17 height 17
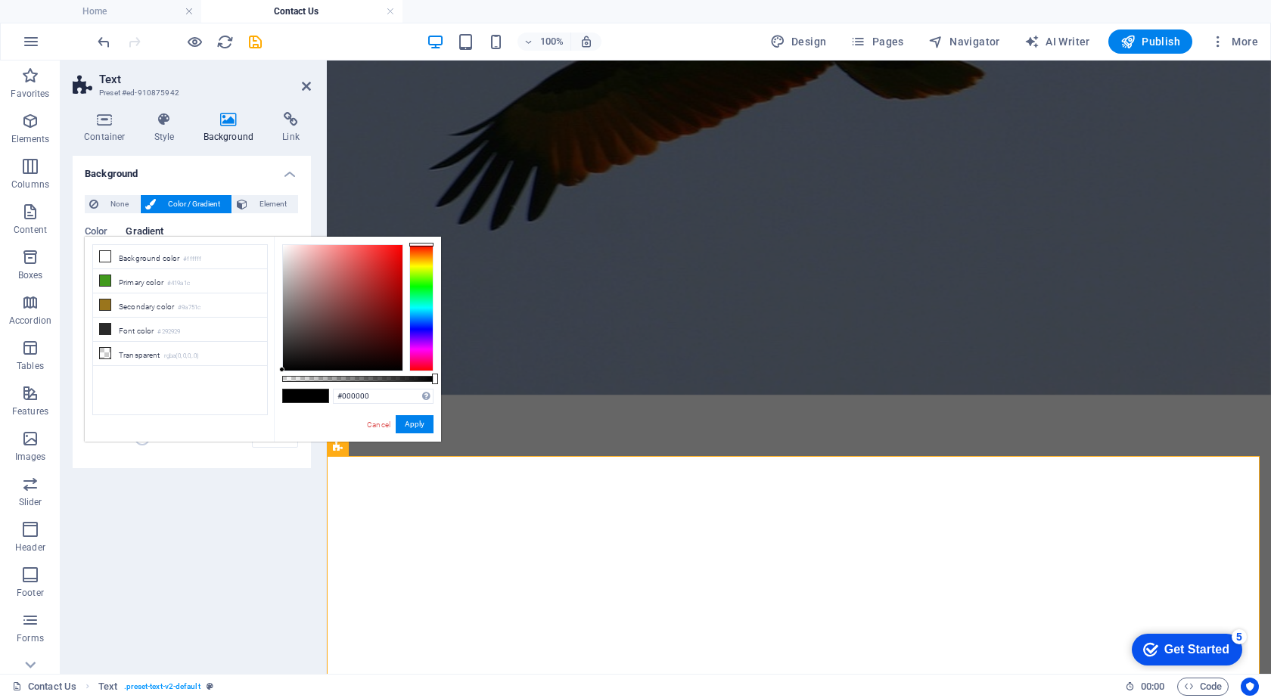
type input "#f7c9c9"
click at [304, 248] on div at bounding box center [343, 308] width 120 height 126
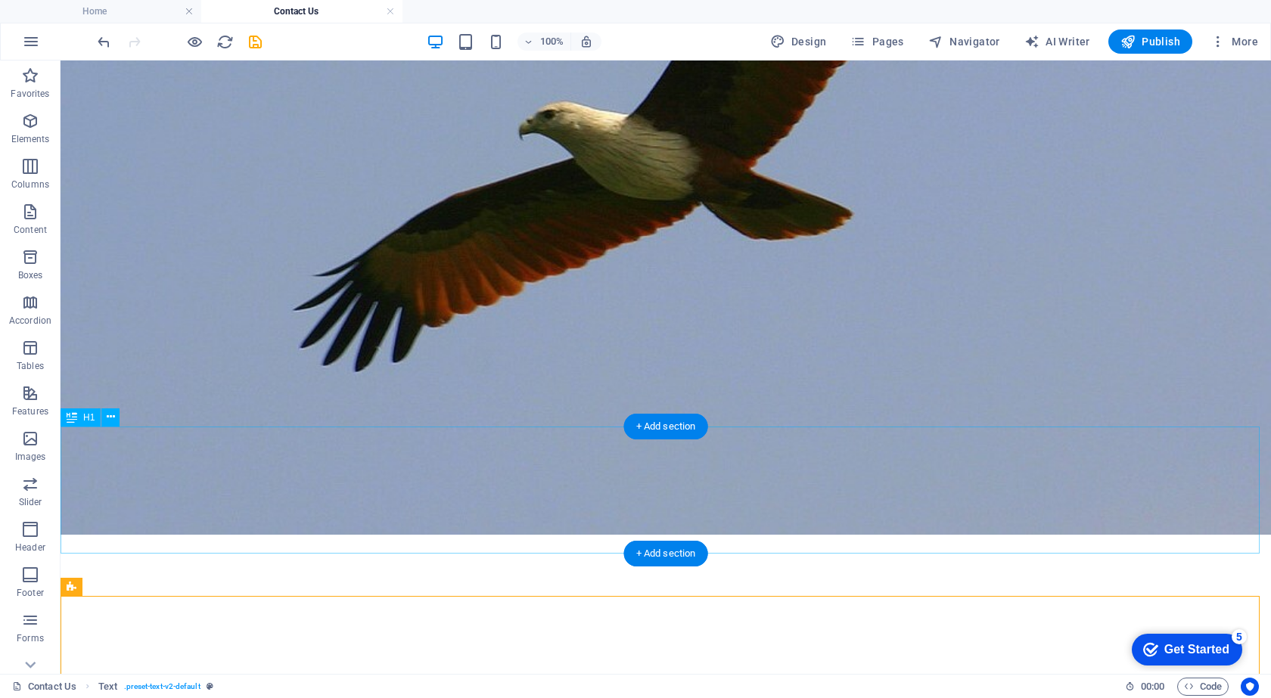
scroll to position [507, 0]
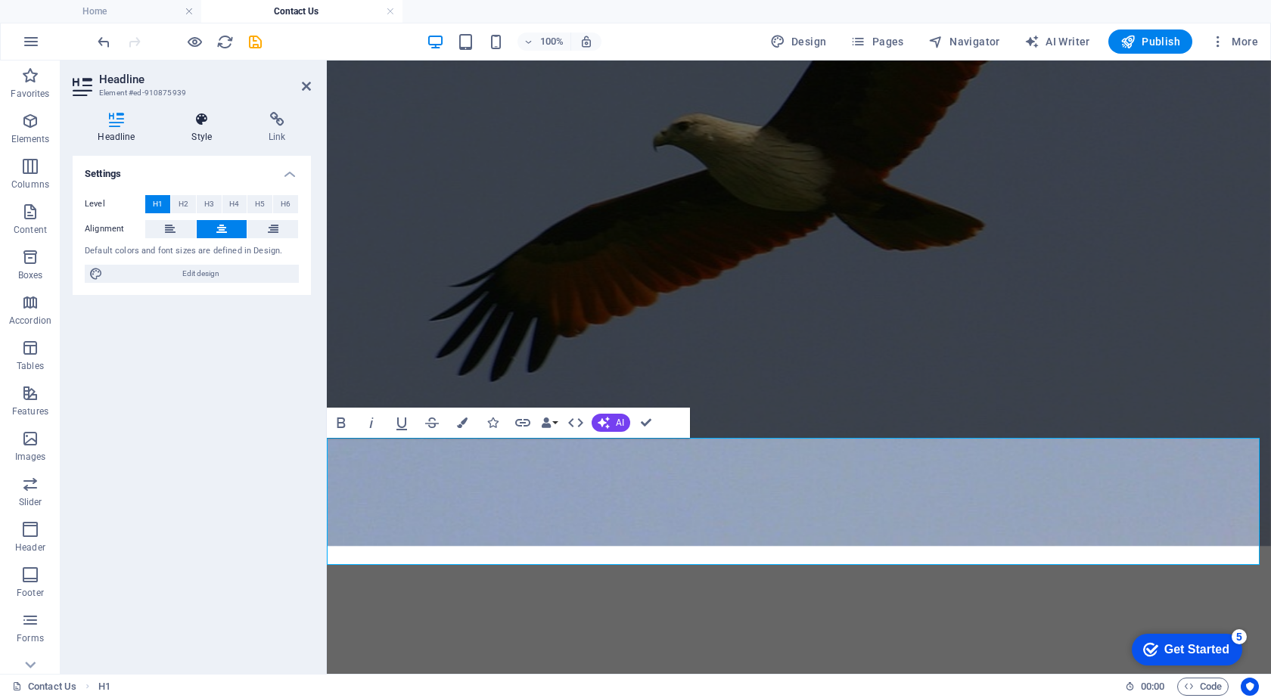
click at [211, 130] on h4 "Style" at bounding box center [204, 128] width 77 height 32
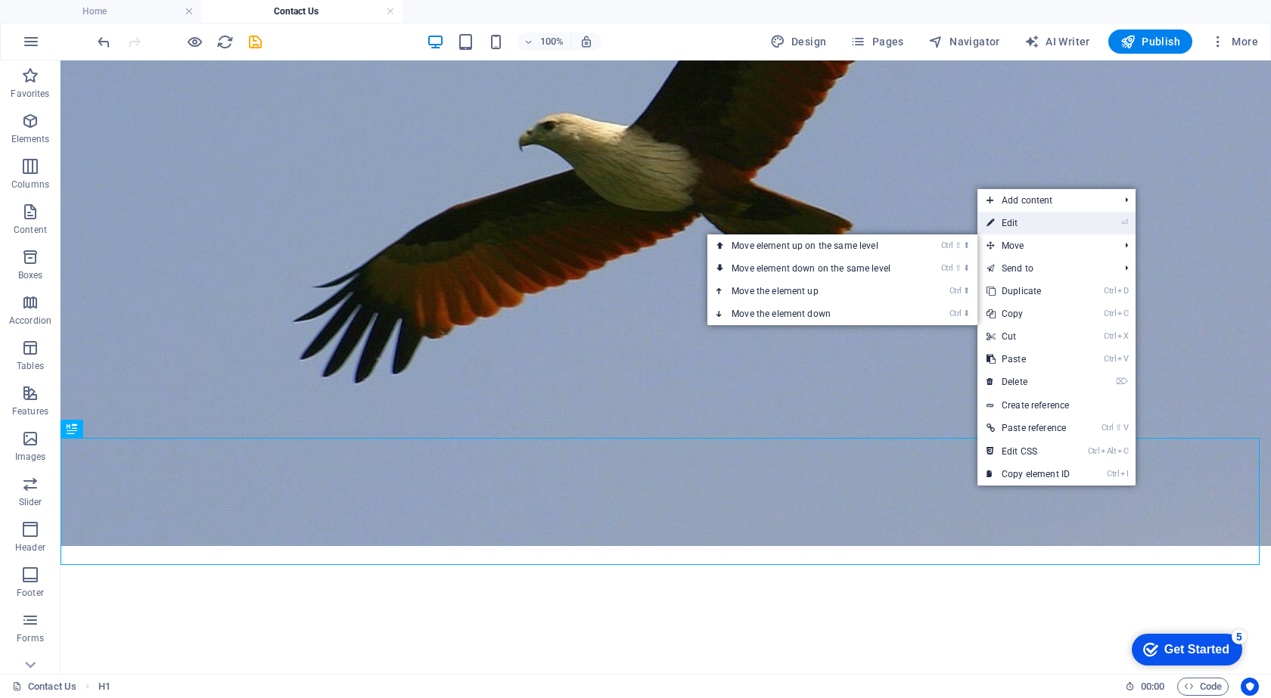
click at [1016, 223] on link "⏎ Edit" at bounding box center [1027, 223] width 101 height 23
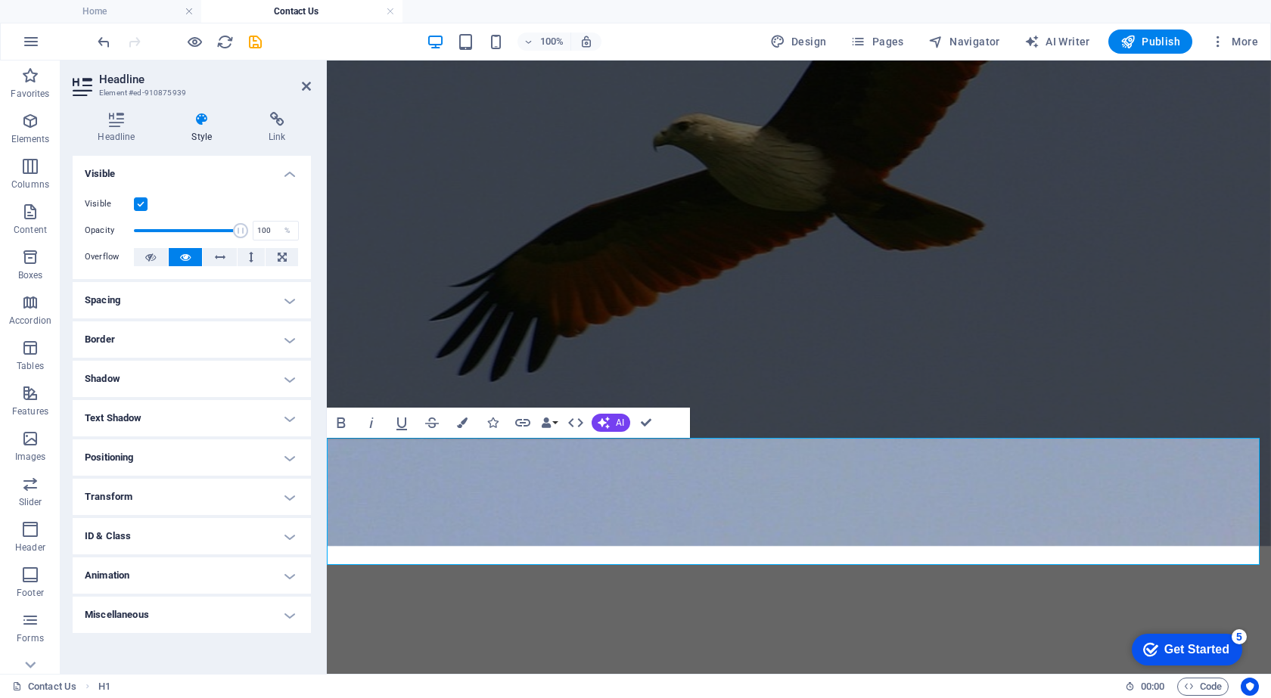
click at [211, 120] on icon at bounding box center [201, 119] width 71 height 15
click at [210, 137] on h4 "Style" at bounding box center [204, 128] width 77 height 32
click at [285, 182] on h4 "Visible" at bounding box center [192, 169] width 238 height 27
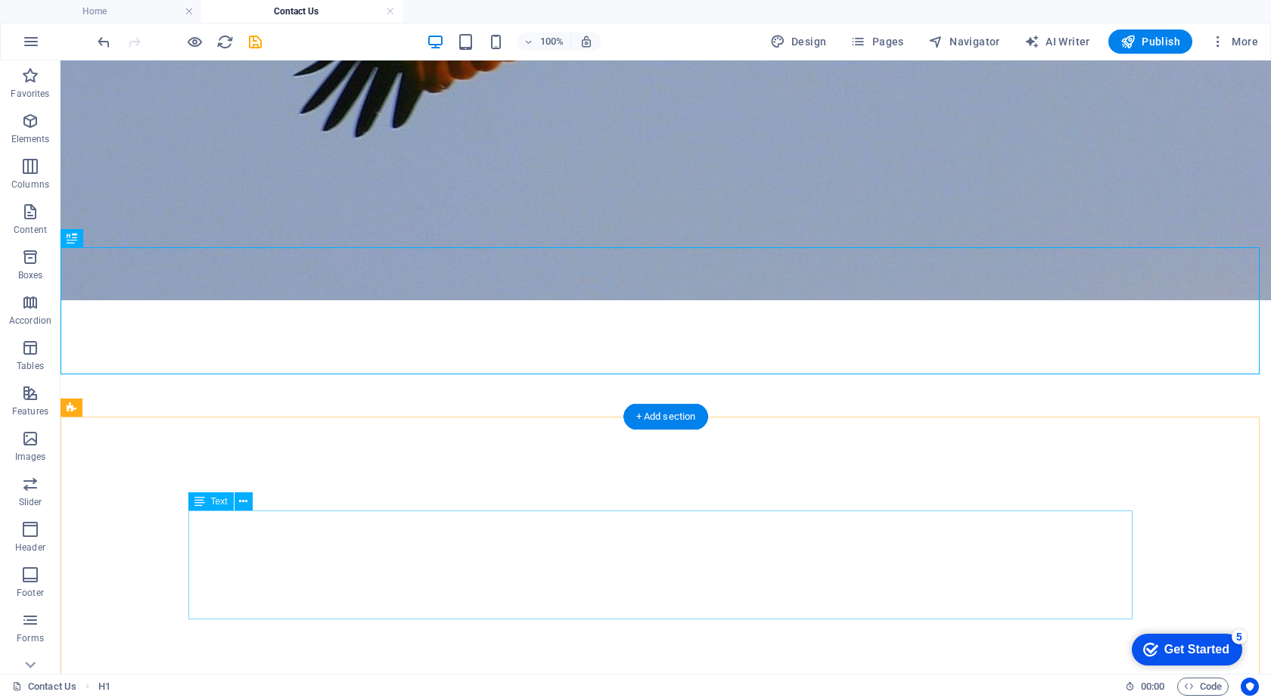
scroll to position [885, 0]
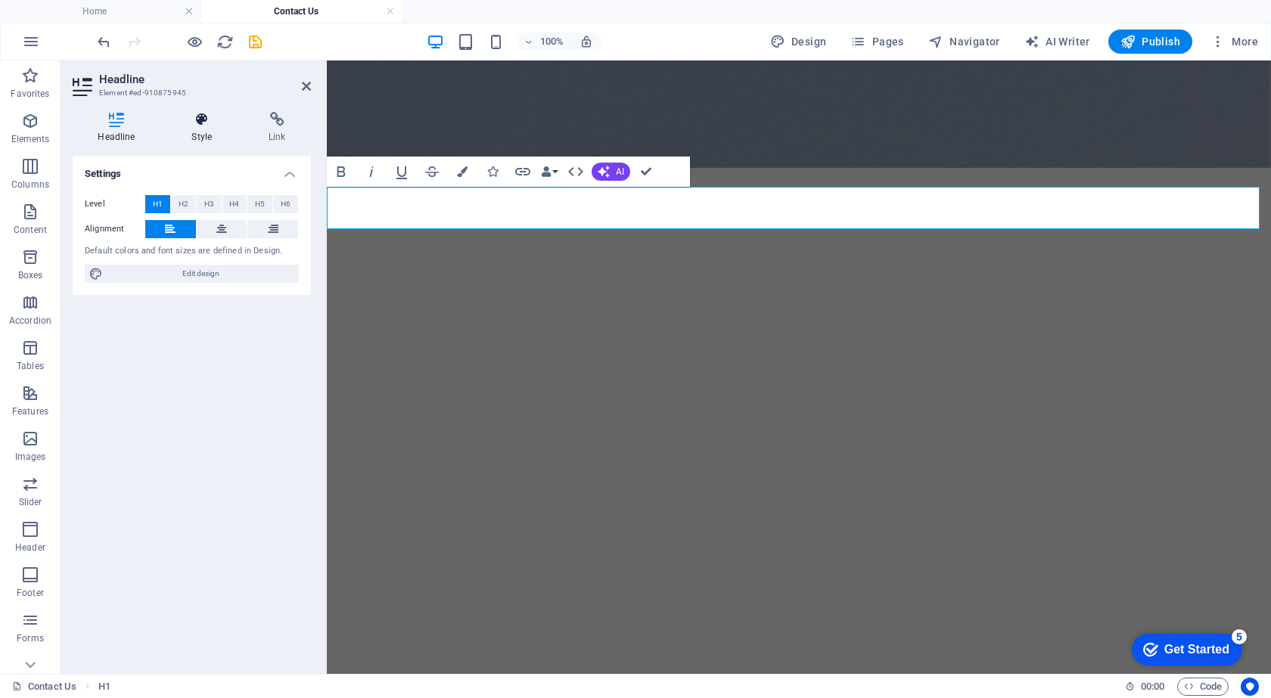
click at [213, 138] on h4 "Style" at bounding box center [204, 128] width 77 height 32
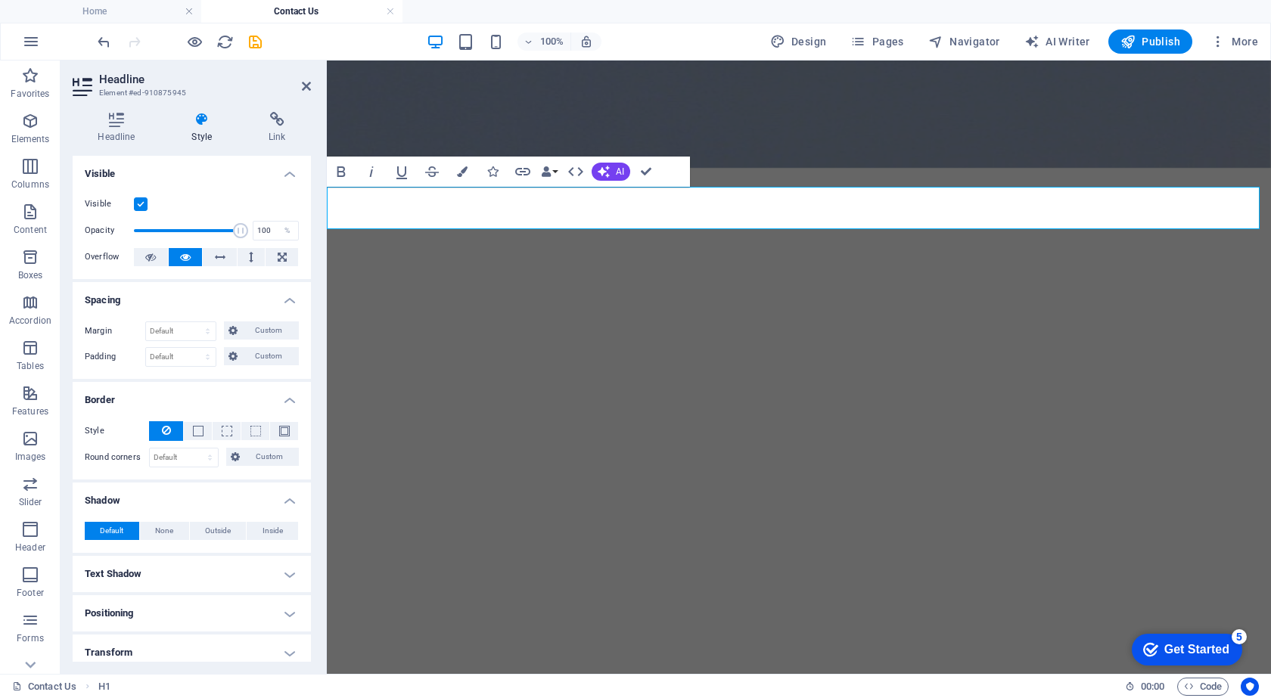
click at [284, 171] on h4 "Visible" at bounding box center [192, 169] width 238 height 27
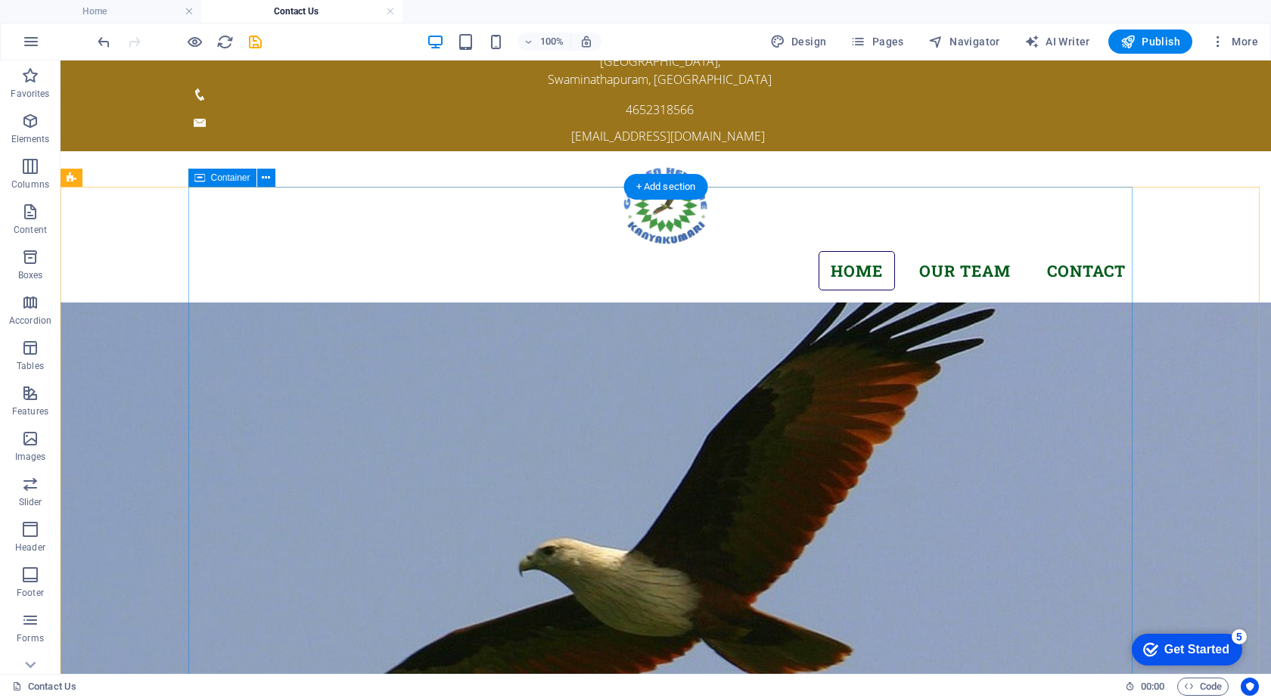
scroll to position [0, 0]
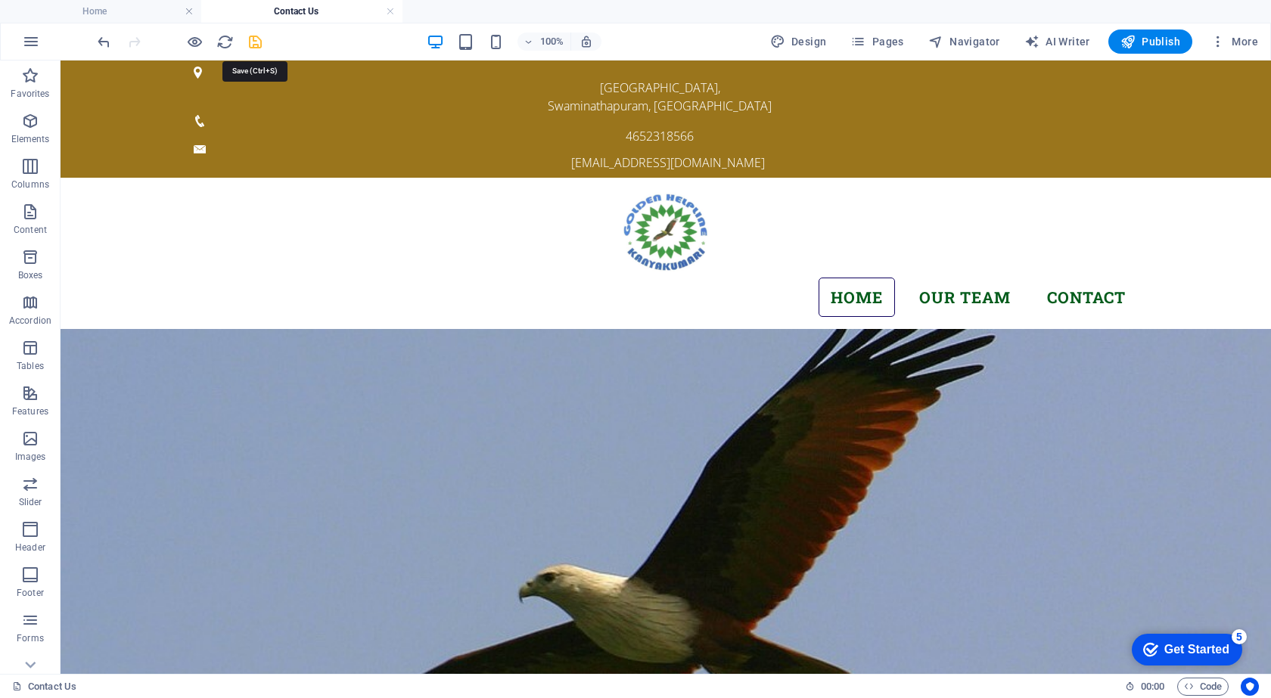
click at [256, 40] on icon "save" at bounding box center [255, 41] width 17 height 17
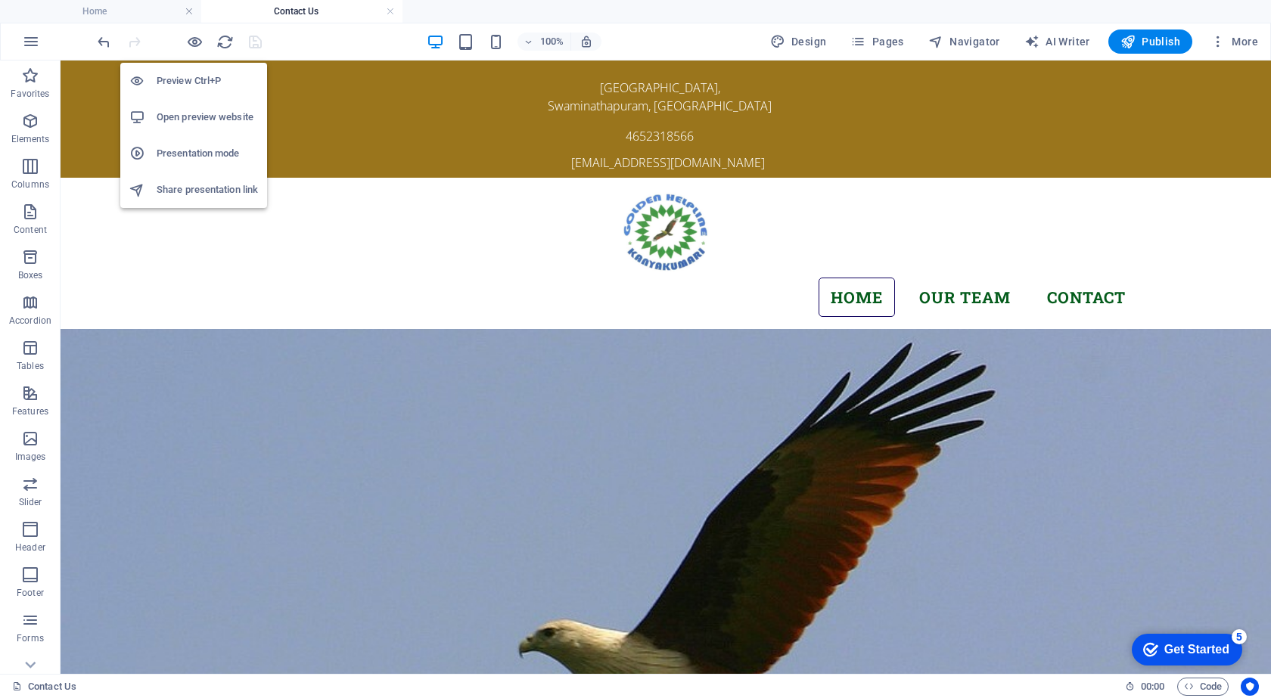
click at [182, 111] on h6 "Open preview website" at bounding box center [207, 117] width 101 height 18
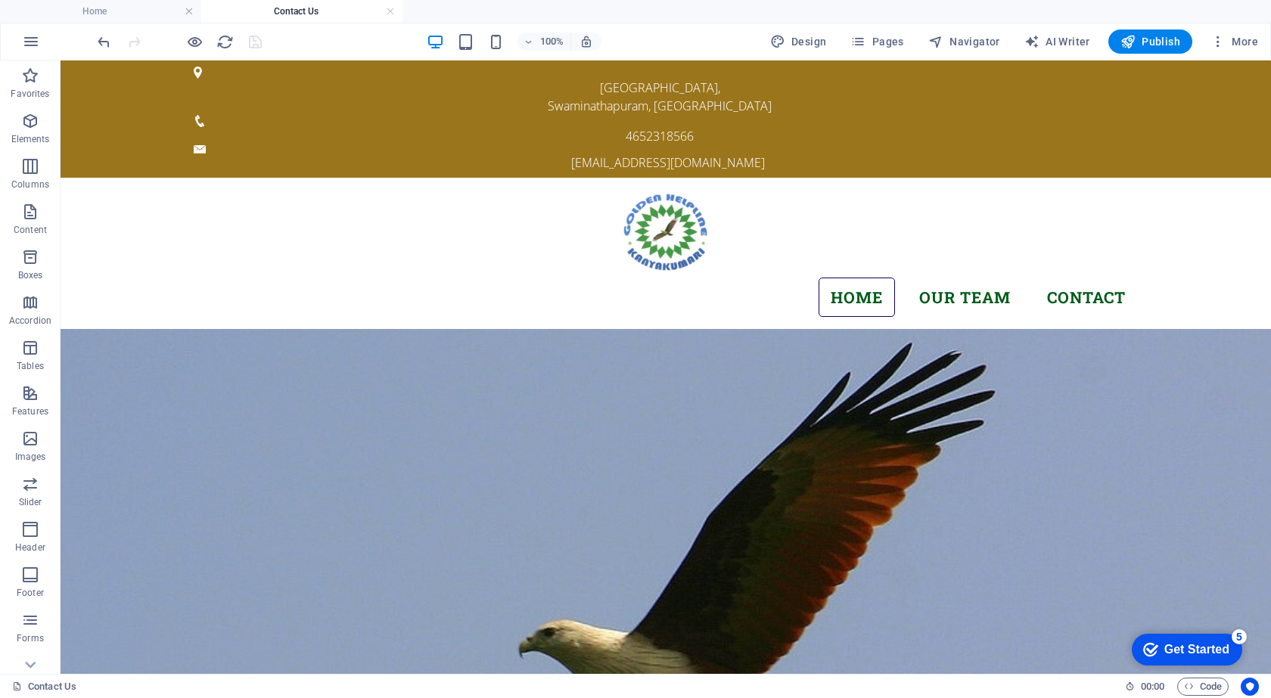
click at [289, 7] on h4 "Contact Us" at bounding box center [301, 11] width 201 height 17
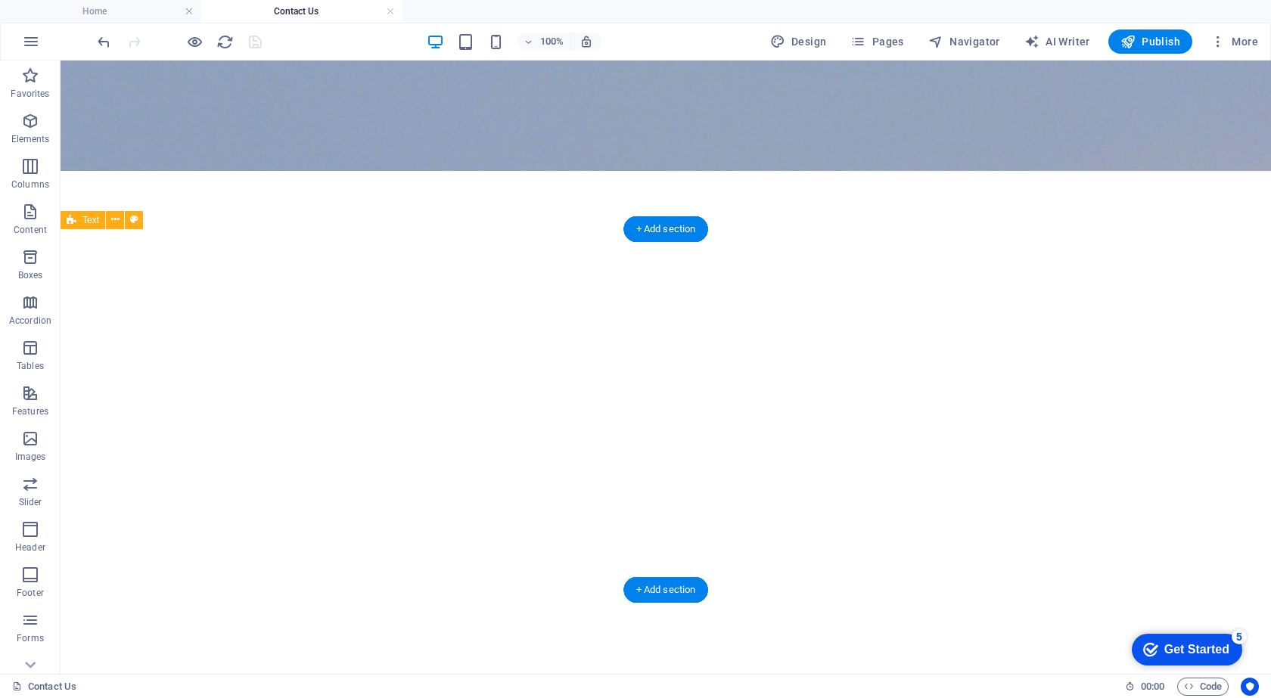
scroll to position [885, 0]
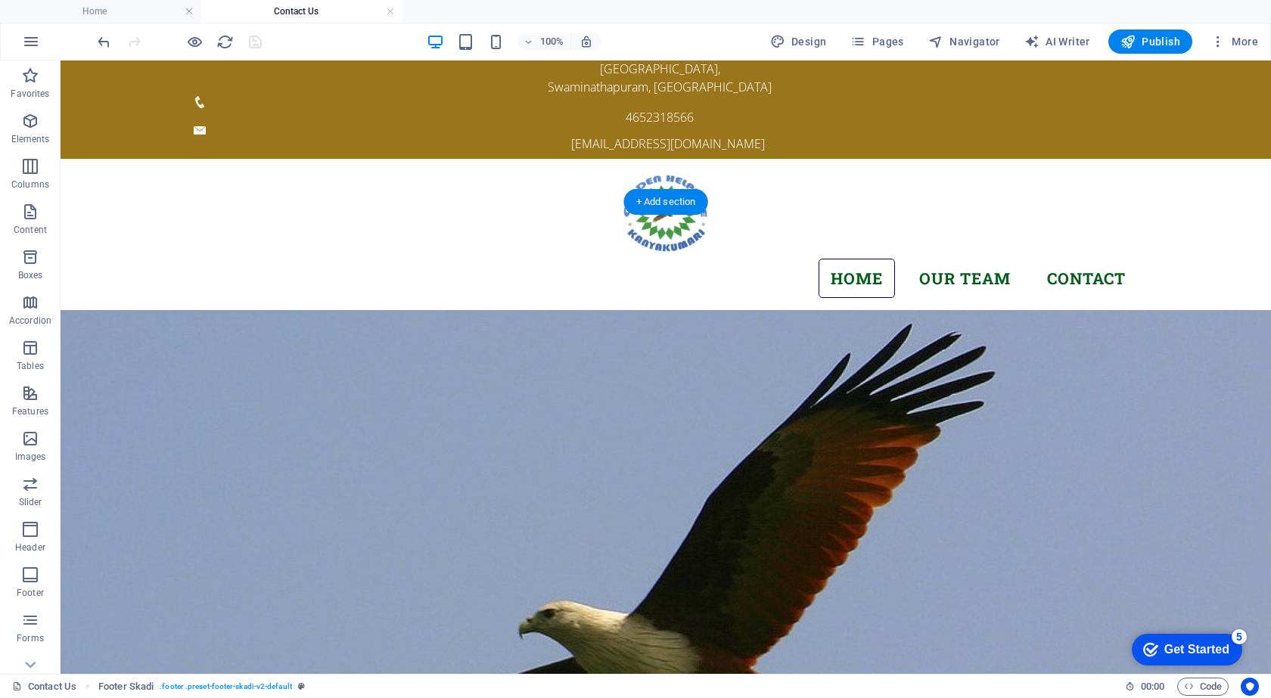
scroll to position [0, 0]
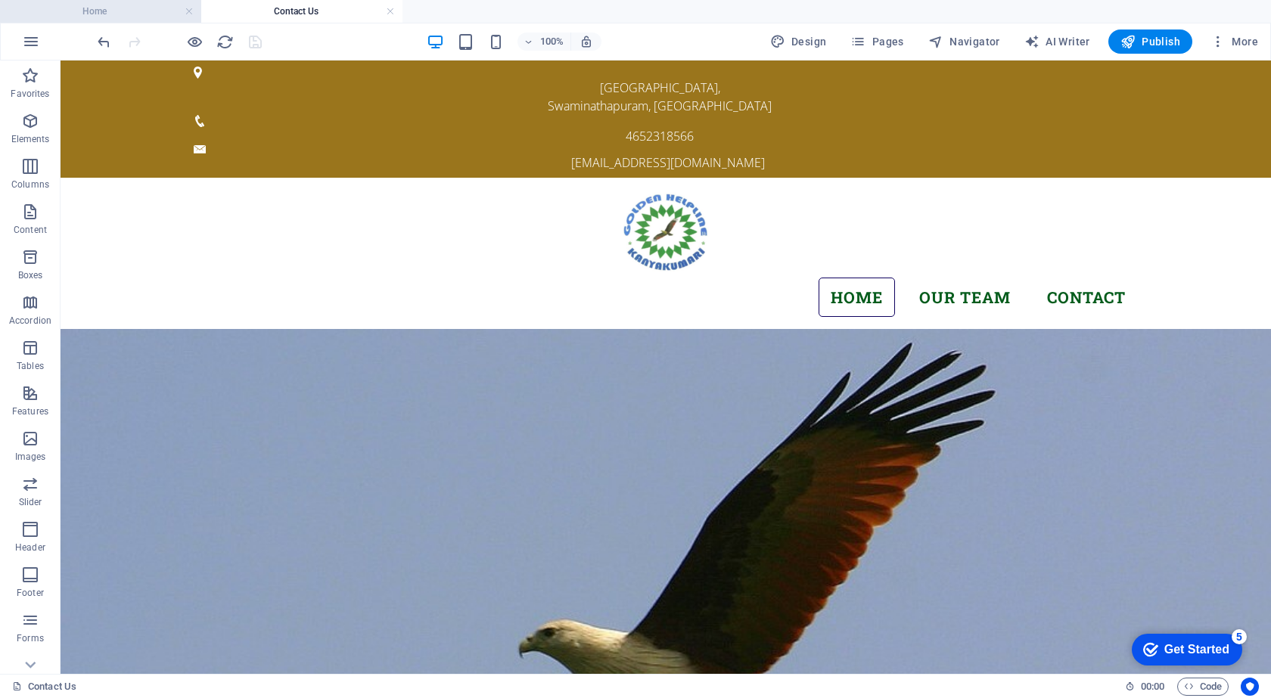
click at [145, 2] on li "Home" at bounding box center [100, 11] width 201 height 23
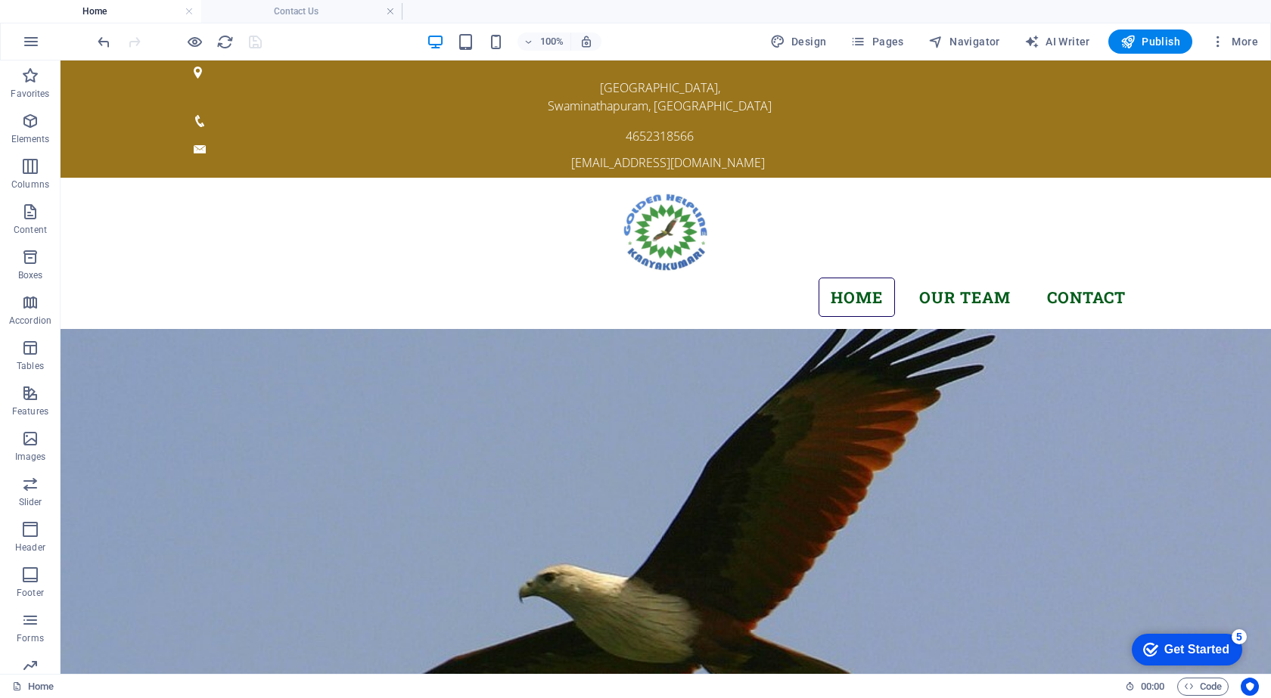
click at [142, 8] on h4 "Home" at bounding box center [100, 11] width 201 height 17
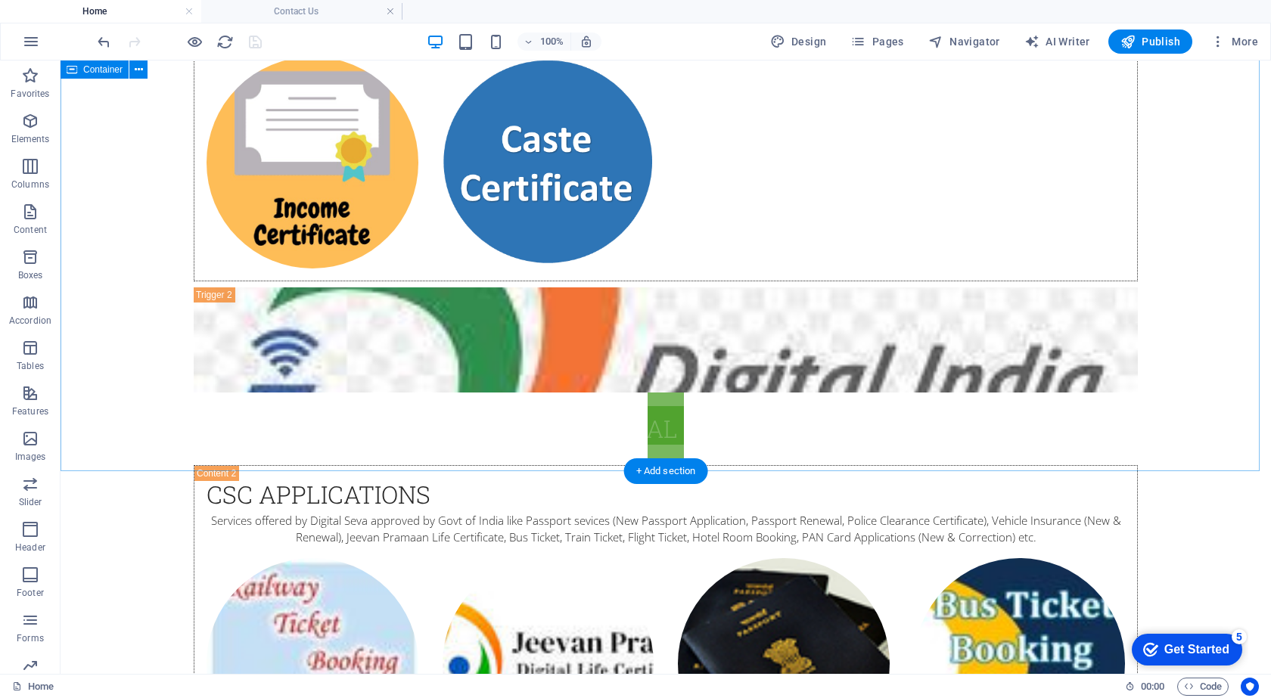
scroll to position [2827, 0]
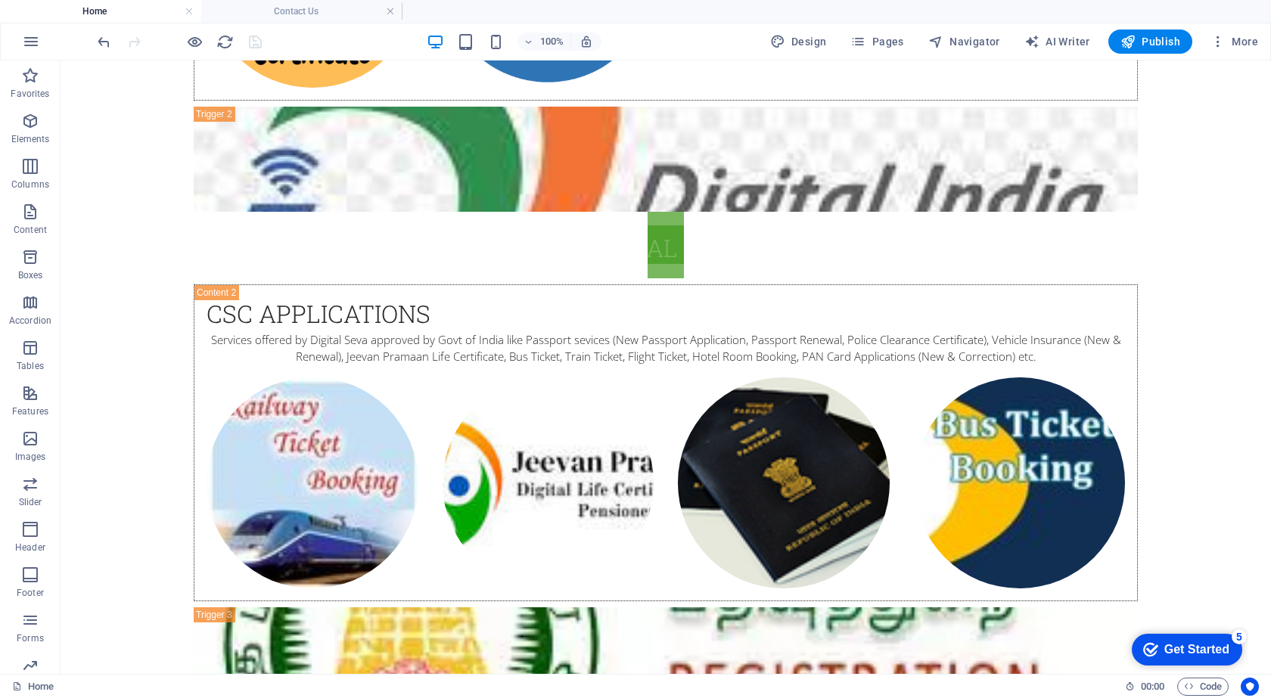
click at [381, 678] on div "Home" at bounding box center [562, 687] width 1101 height 18
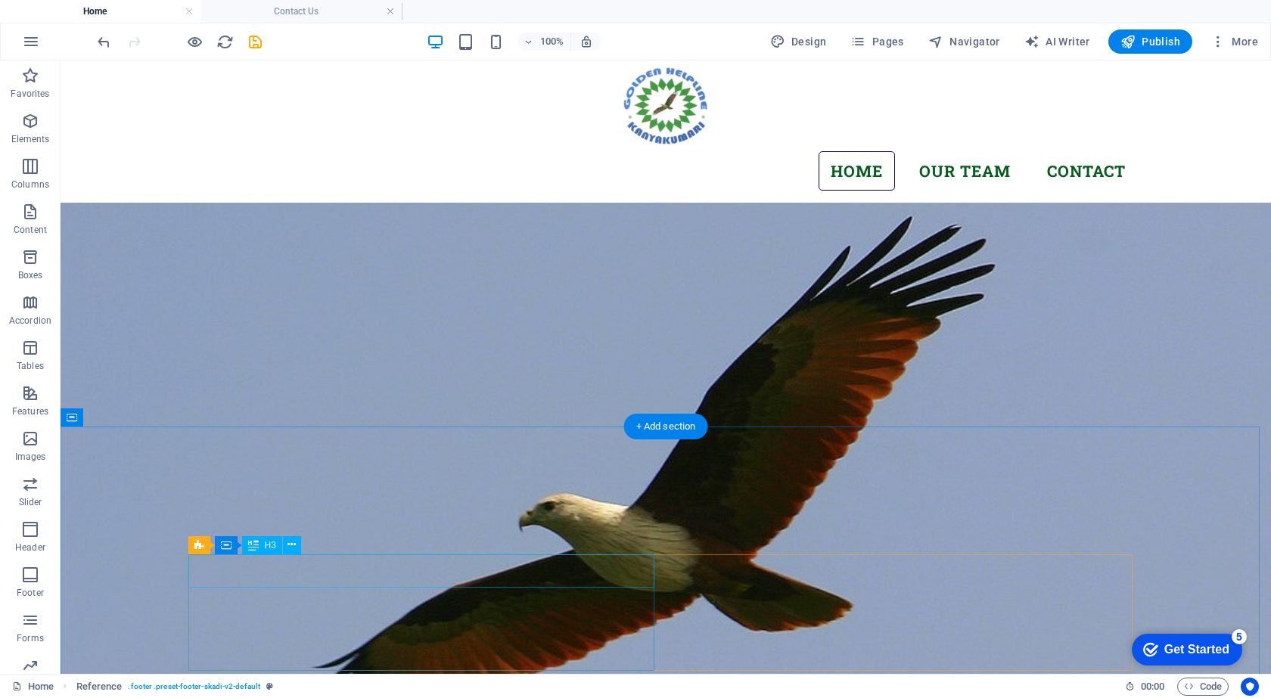
scroll to position [0, 0]
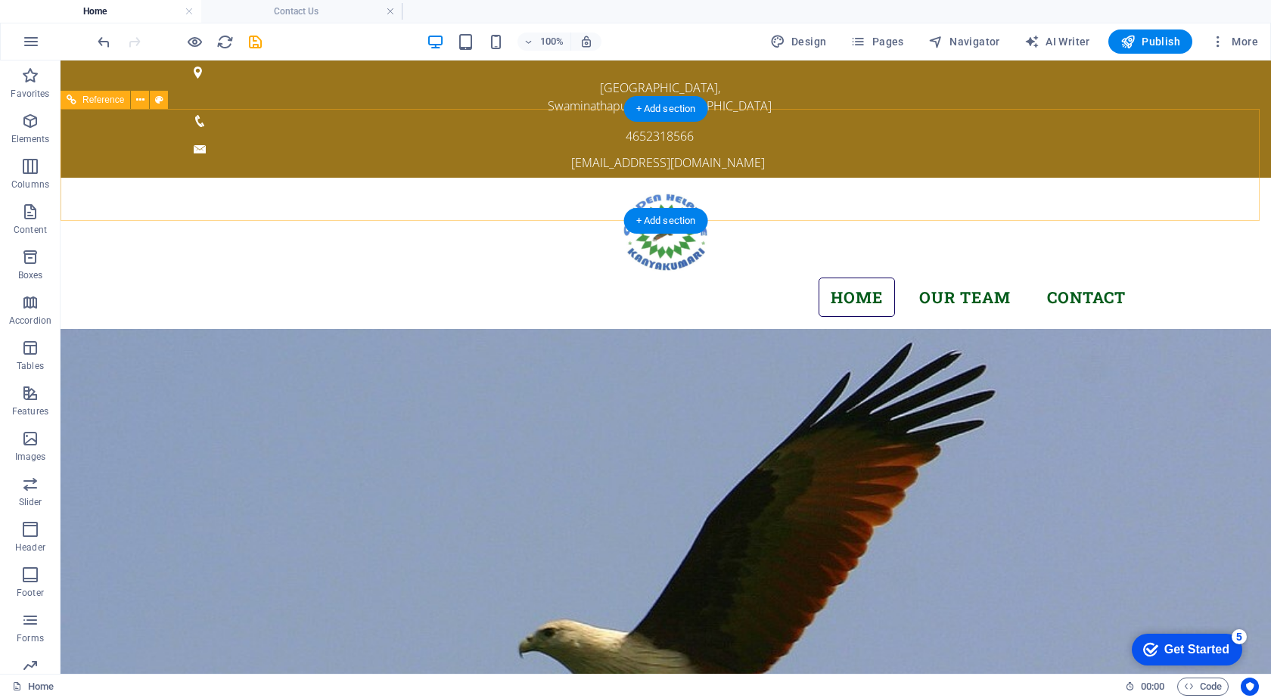
click at [943, 278] on nav "Home Our Team Contact" at bounding box center [666, 298] width 944 height 40
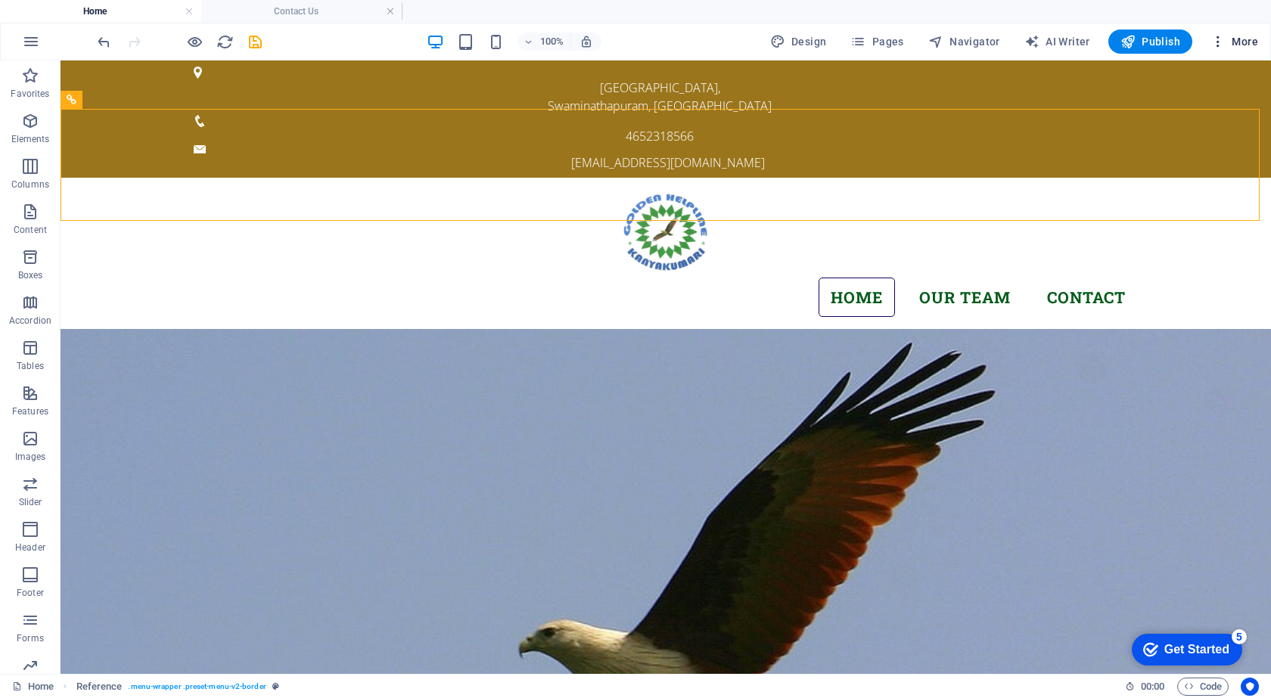
click at [1224, 39] on icon "button" at bounding box center [1217, 41] width 15 height 15
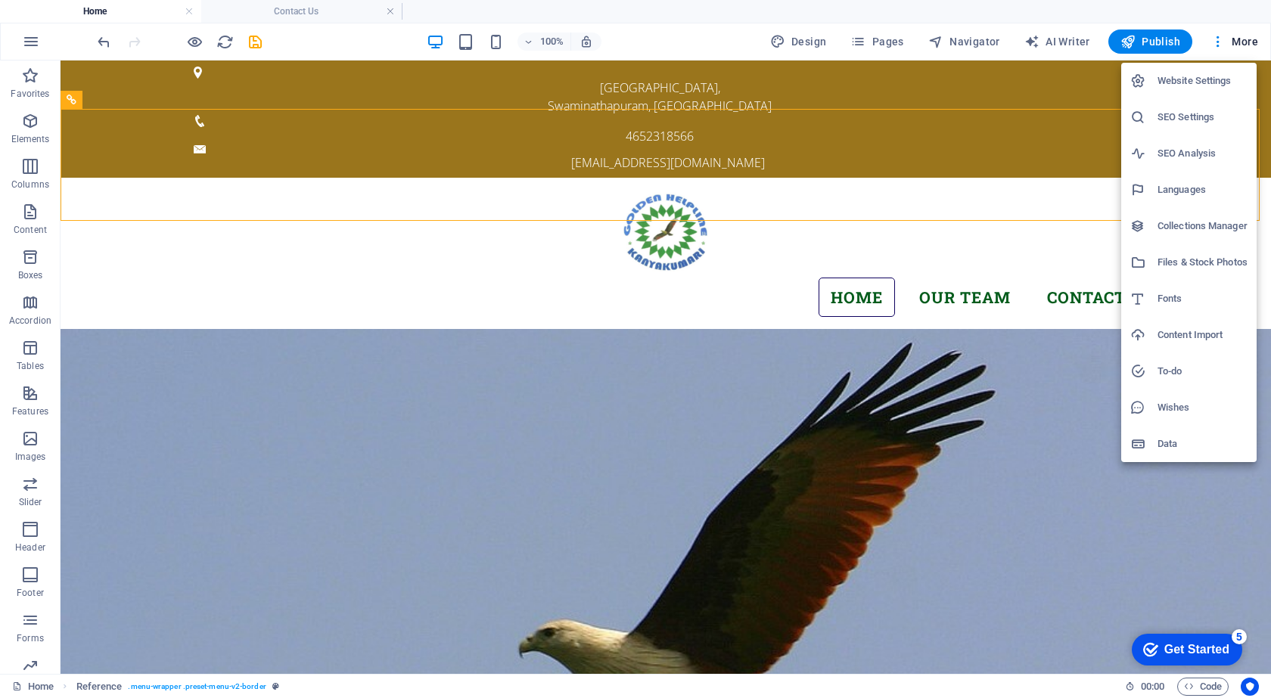
click at [1040, 15] on div at bounding box center [635, 349] width 1271 height 698
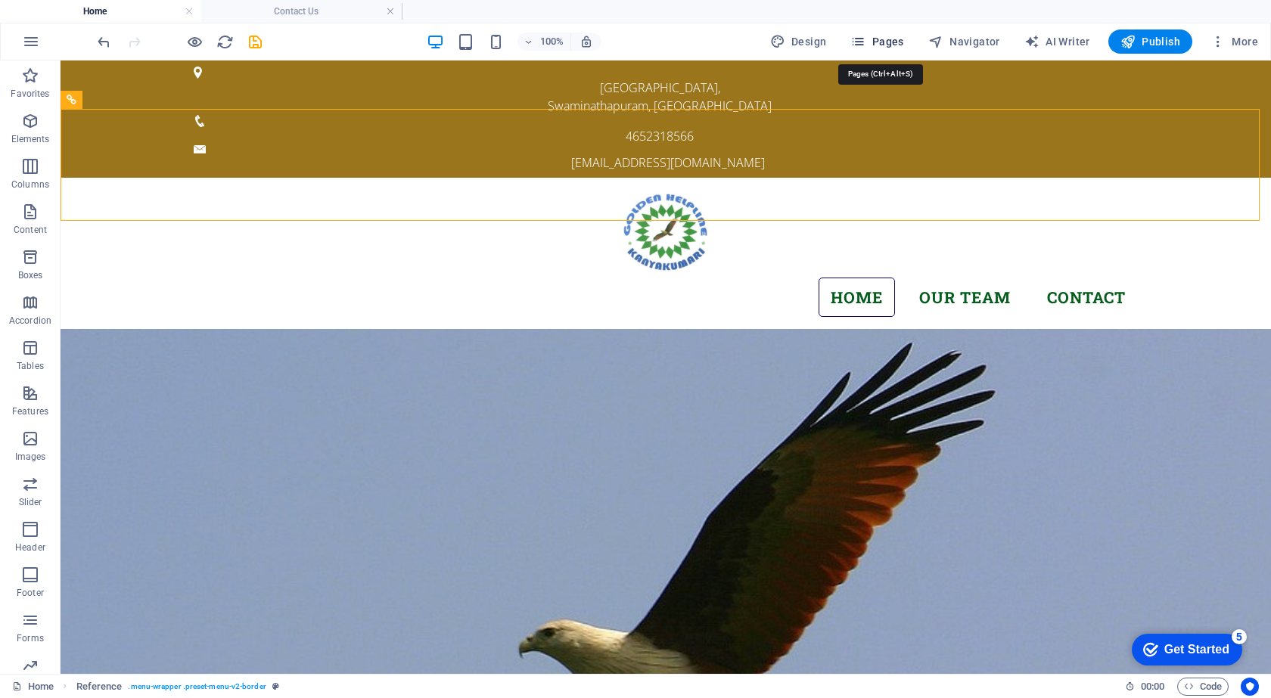
click at [896, 40] on span "Pages" at bounding box center [876, 41] width 53 height 15
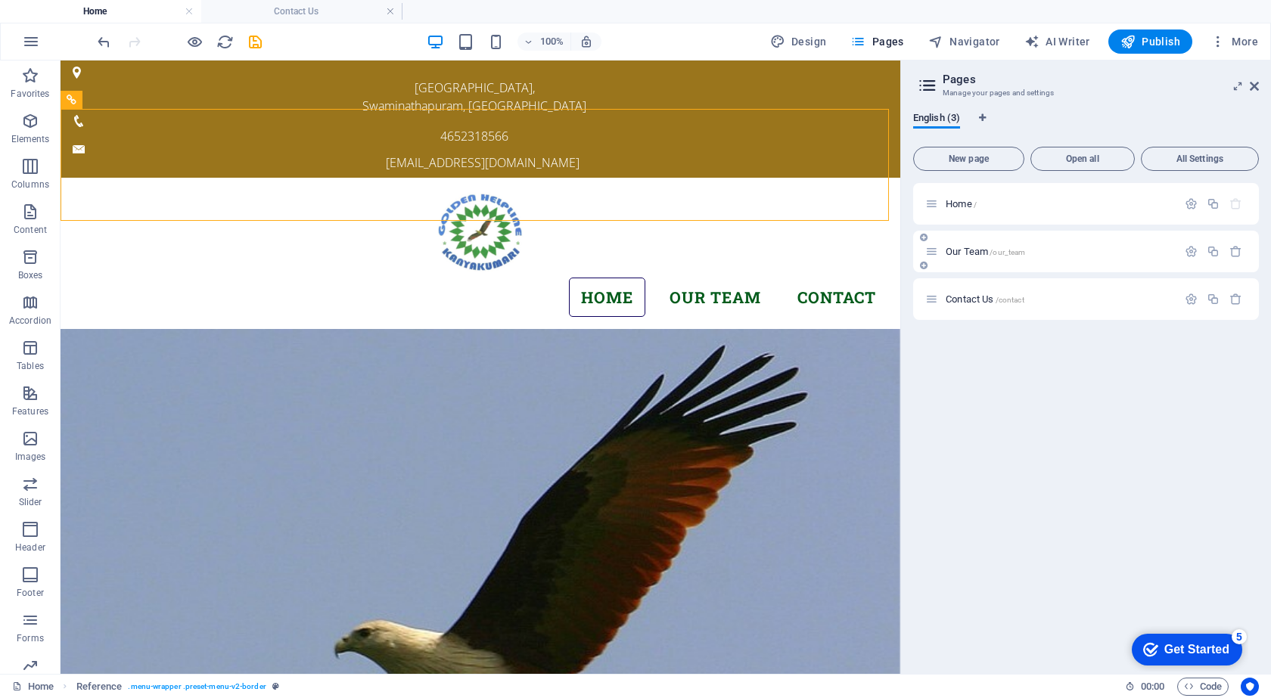
click at [980, 257] on div "Our Team /our_team" at bounding box center [1051, 251] width 252 height 17
click at [956, 247] on span "Our Team /our_team" at bounding box center [985, 251] width 79 height 11
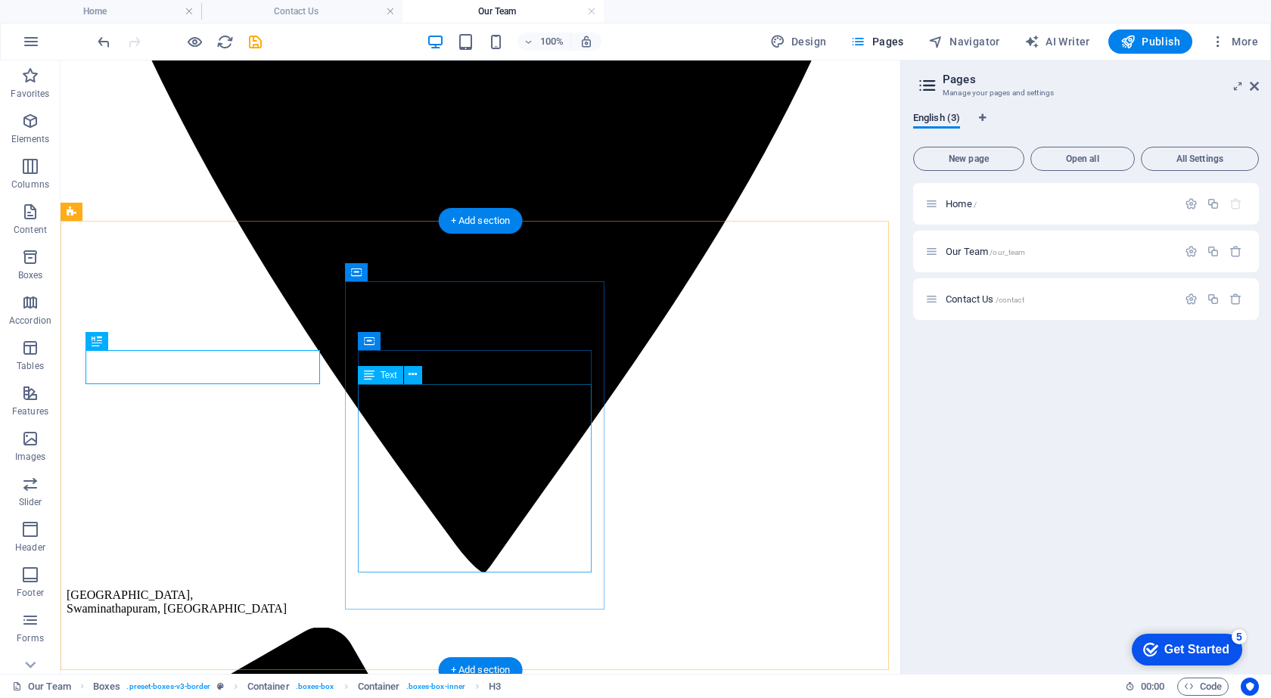
scroll to position [1170, 0]
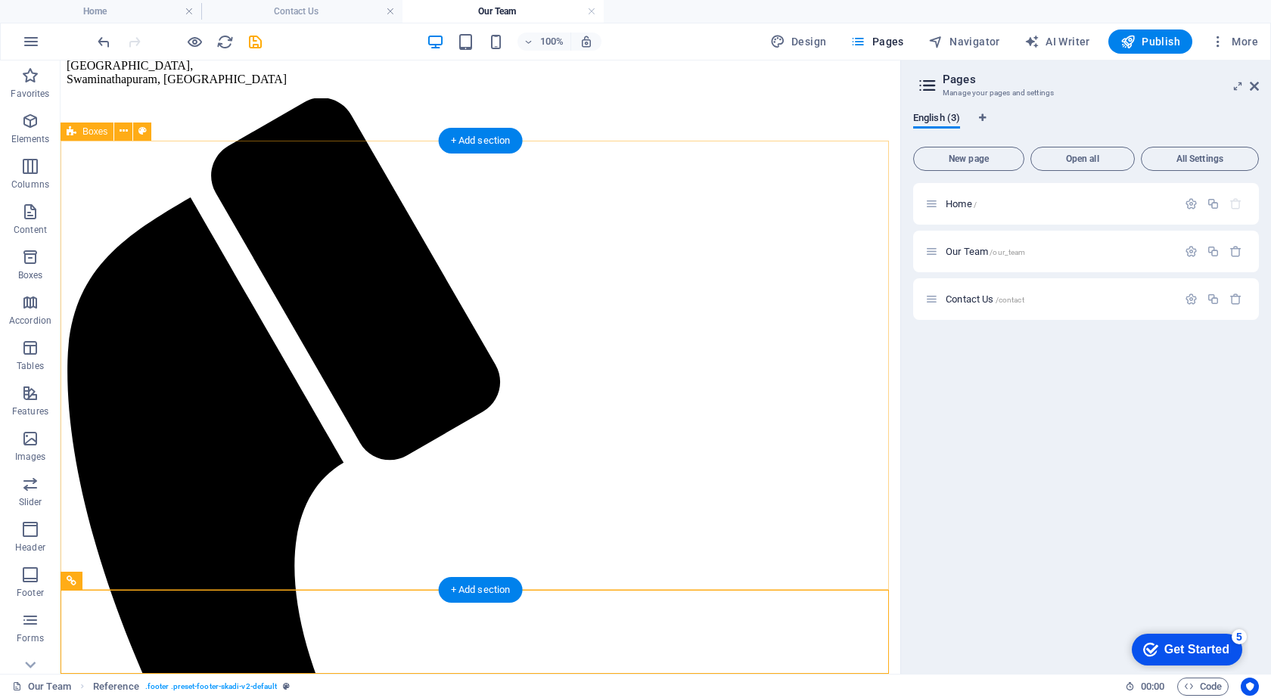
scroll to position [991, 0]
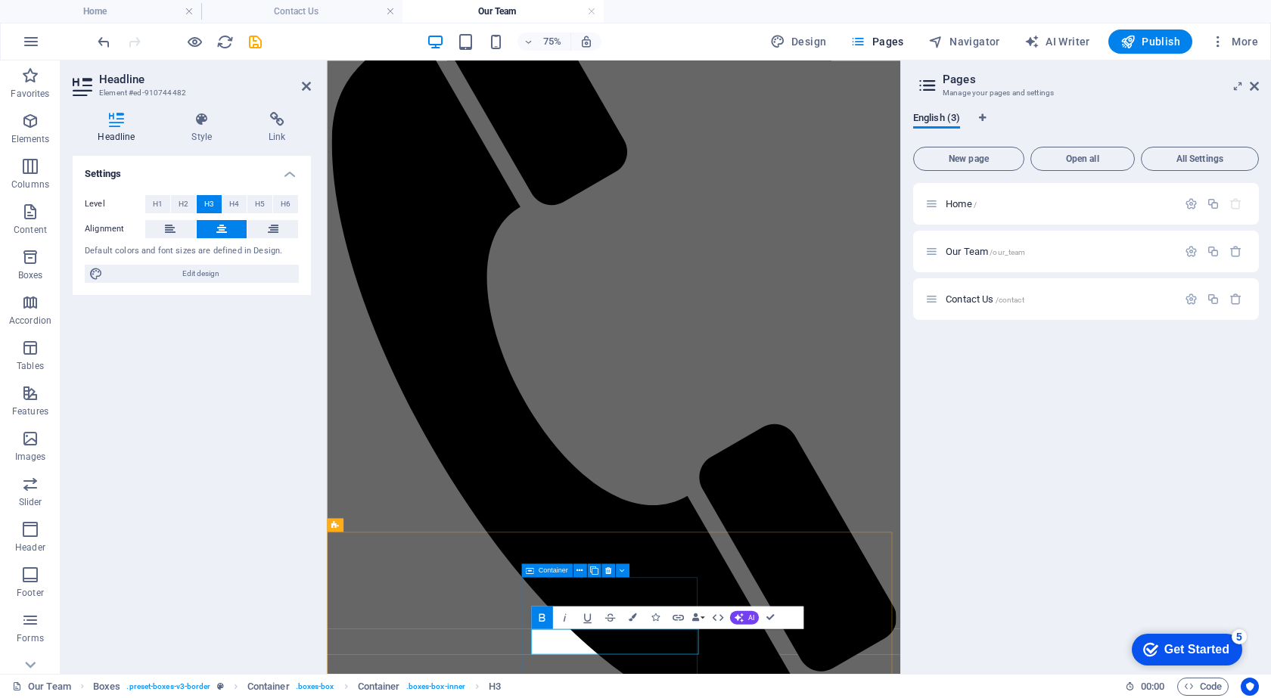
scroll to position [1383, 0]
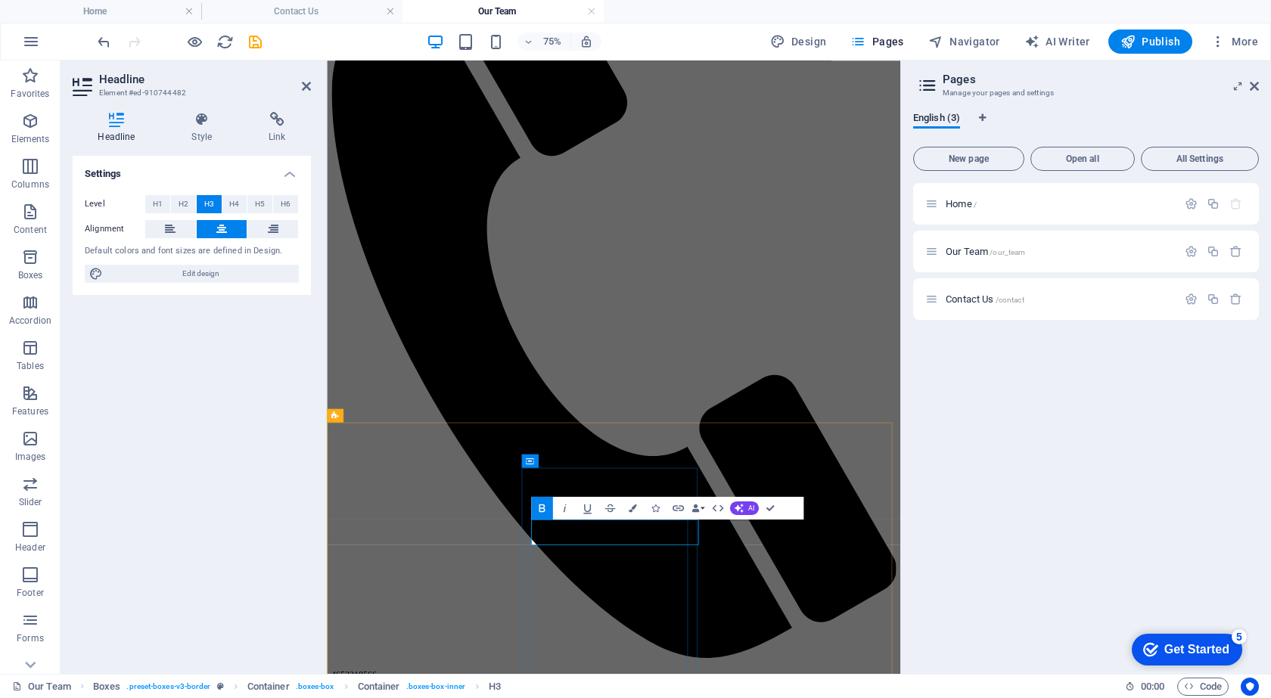
drag, startPoint x: 673, startPoint y: 688, endPoint x: 592, endPoint y: 692, distance: 81.1
drag, startPoint x: 738, startPoint y: 688, endPoint x: 589, endPoint y: 688, distance: 148.3
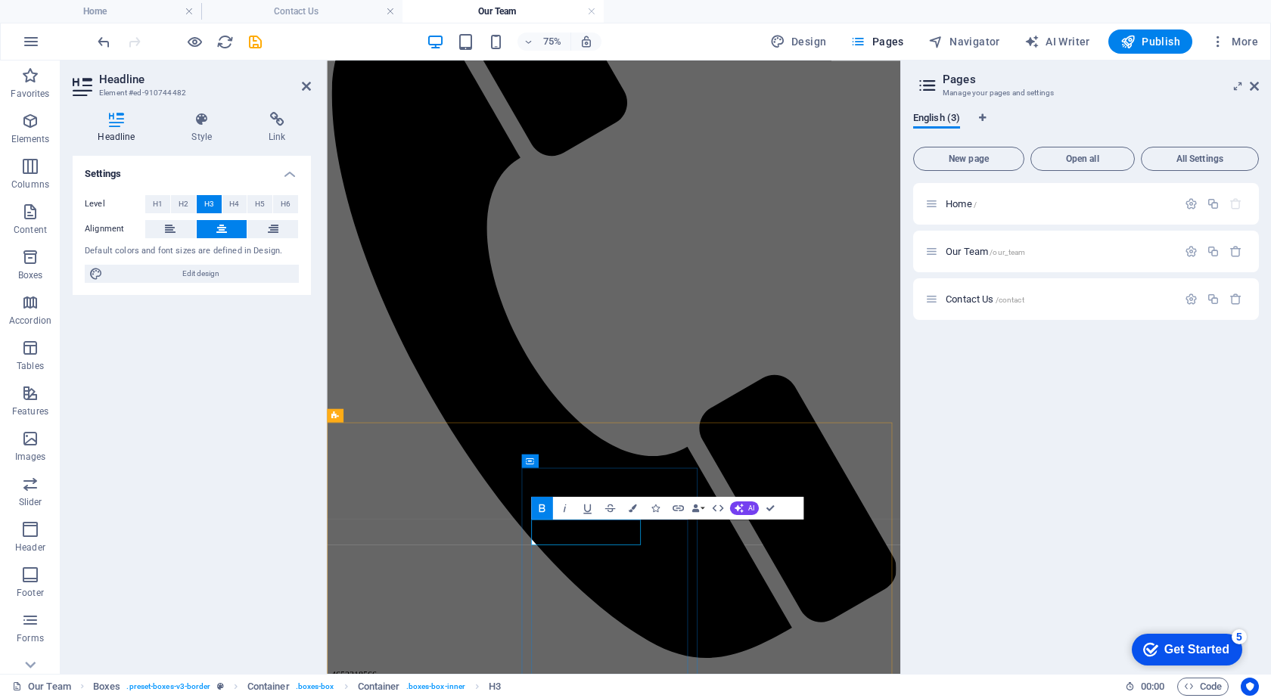
click at [168, 222] on icon at bounding box center [170, 229] width 11 height 18
click at [227, 228] on button at bounding box center [222, 229] width 51 height 18
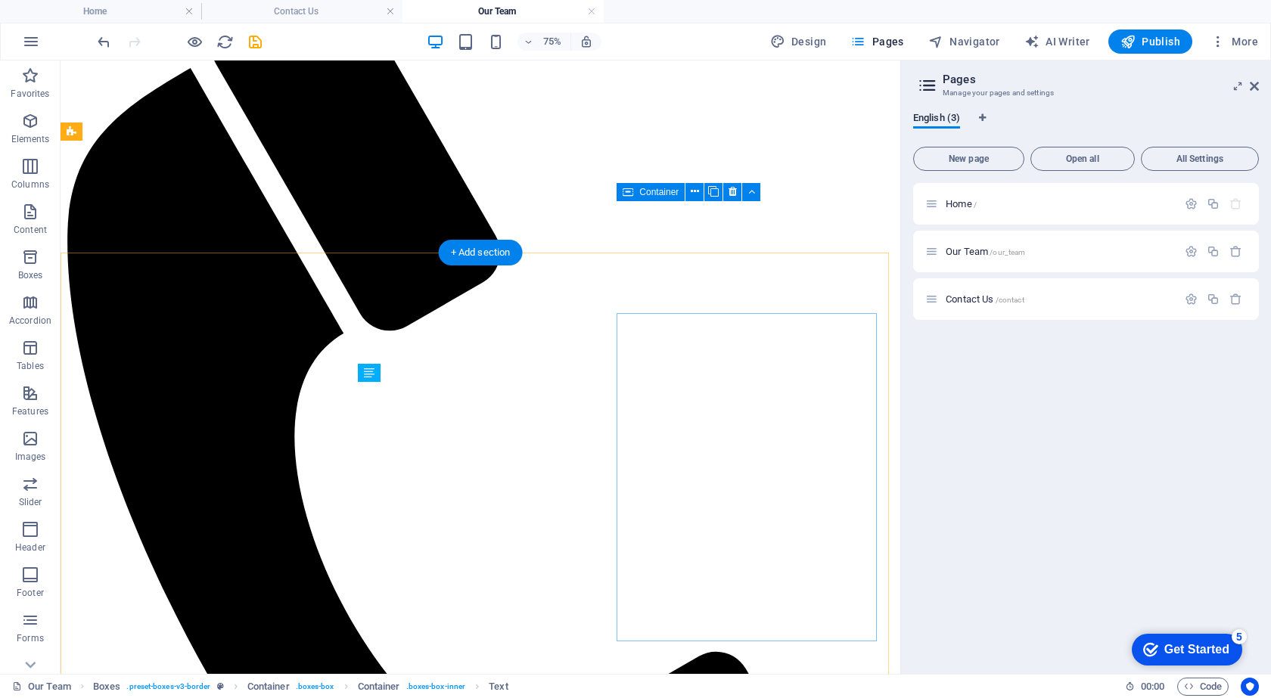
scroll to position [1142, 0]
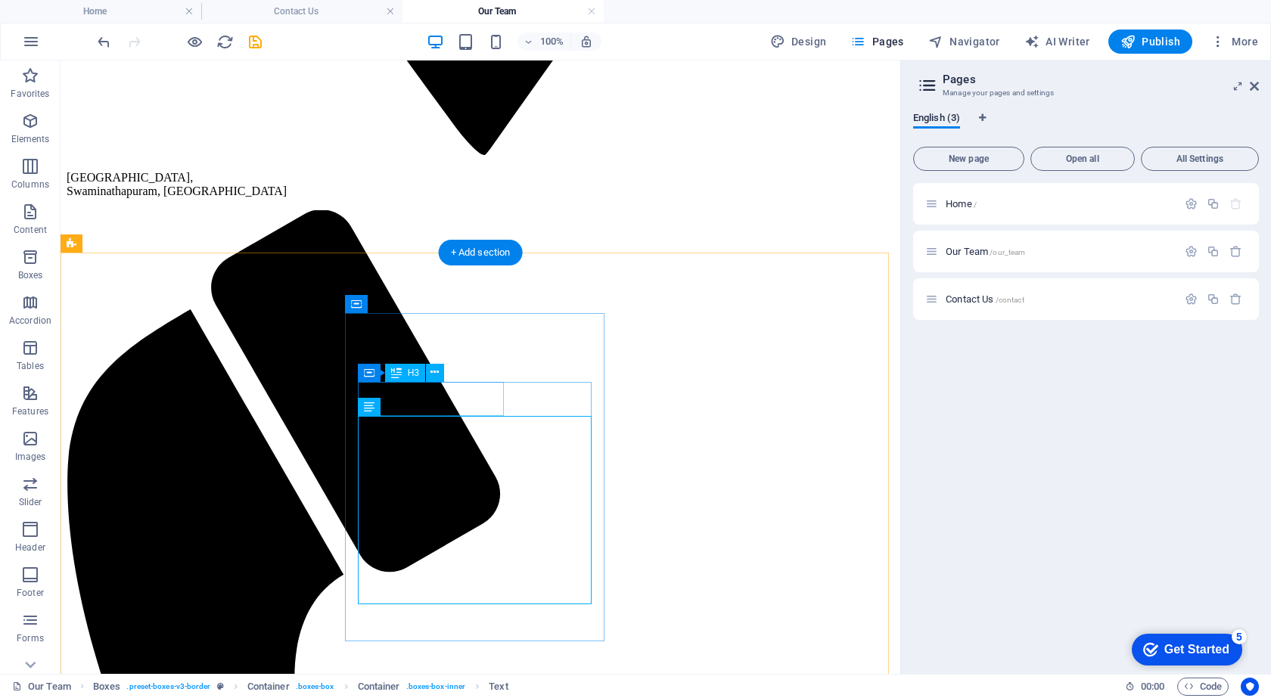
click at [436, 375] on icon at bounding box center [434, 373] width 8 height 16
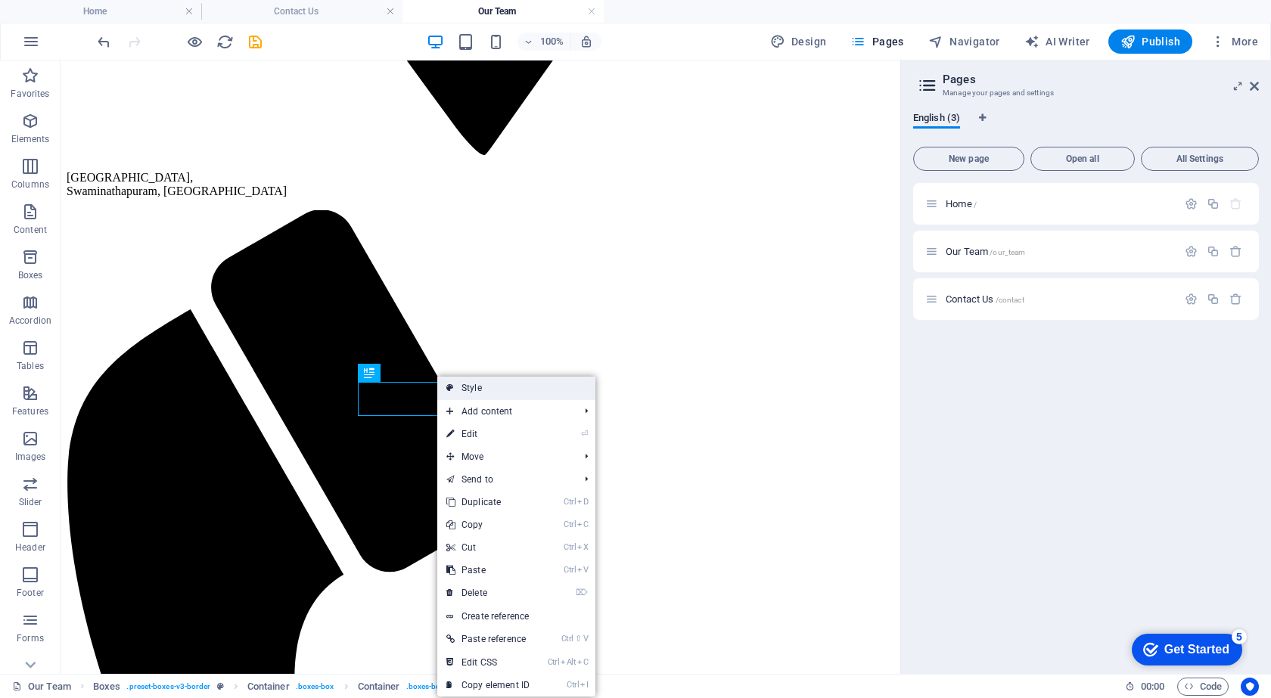
drag, startPoint x: 493, startPoint y: 388, endPoint x: 219, endPoint y: 437, distance: 278.1
click at [493, 388] on link "Style" at bounding box center [516, 388] width 158 height 23
select select "rem"
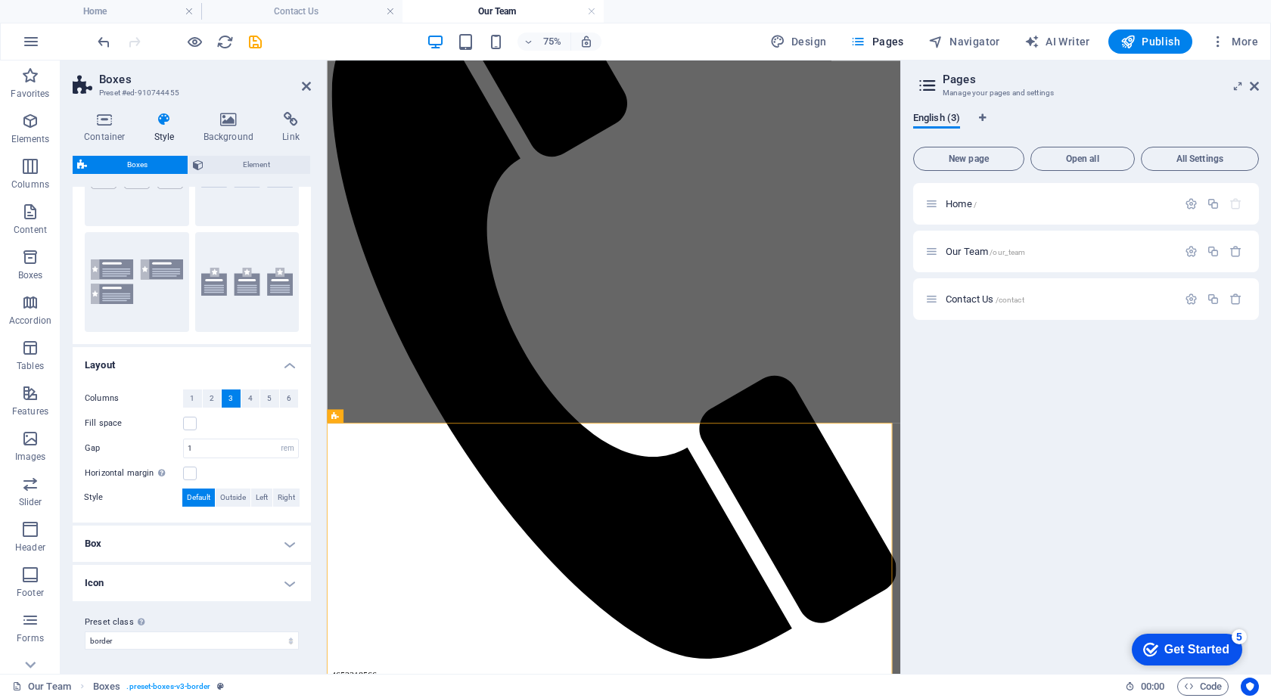
scroll to position [0, 0]
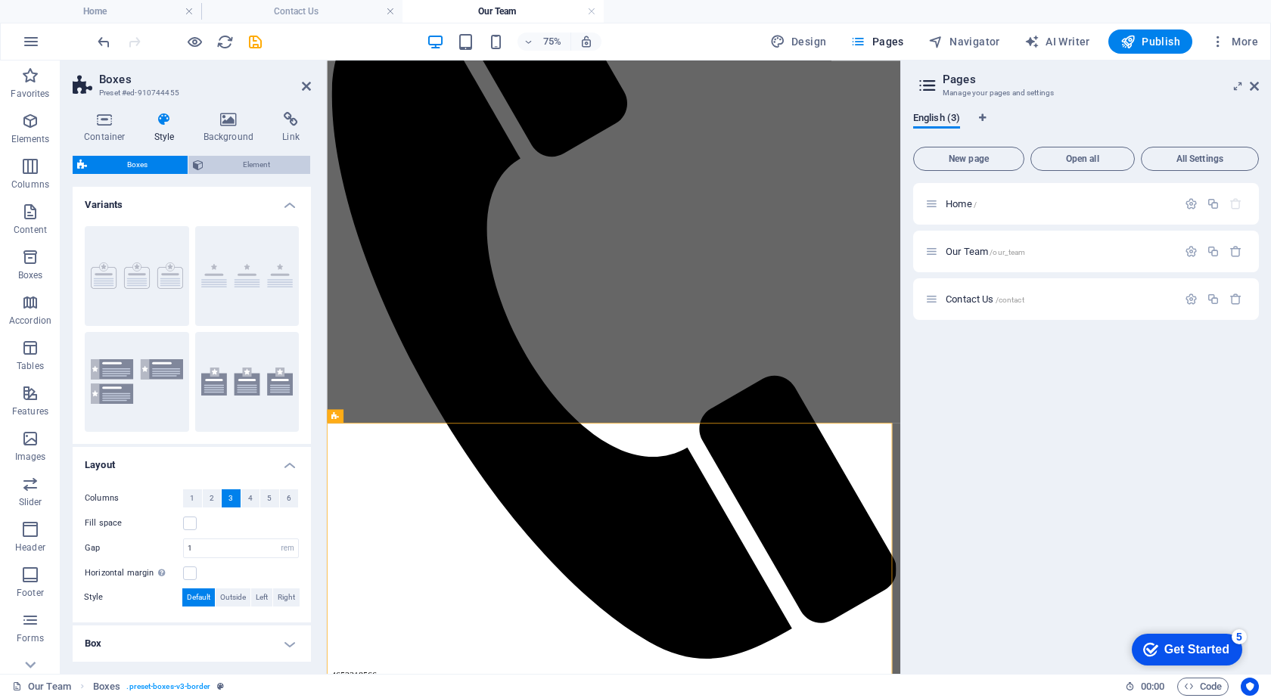
click at [238, 163] on span "Element" at bounding box center [257, 165] width 98 height 18
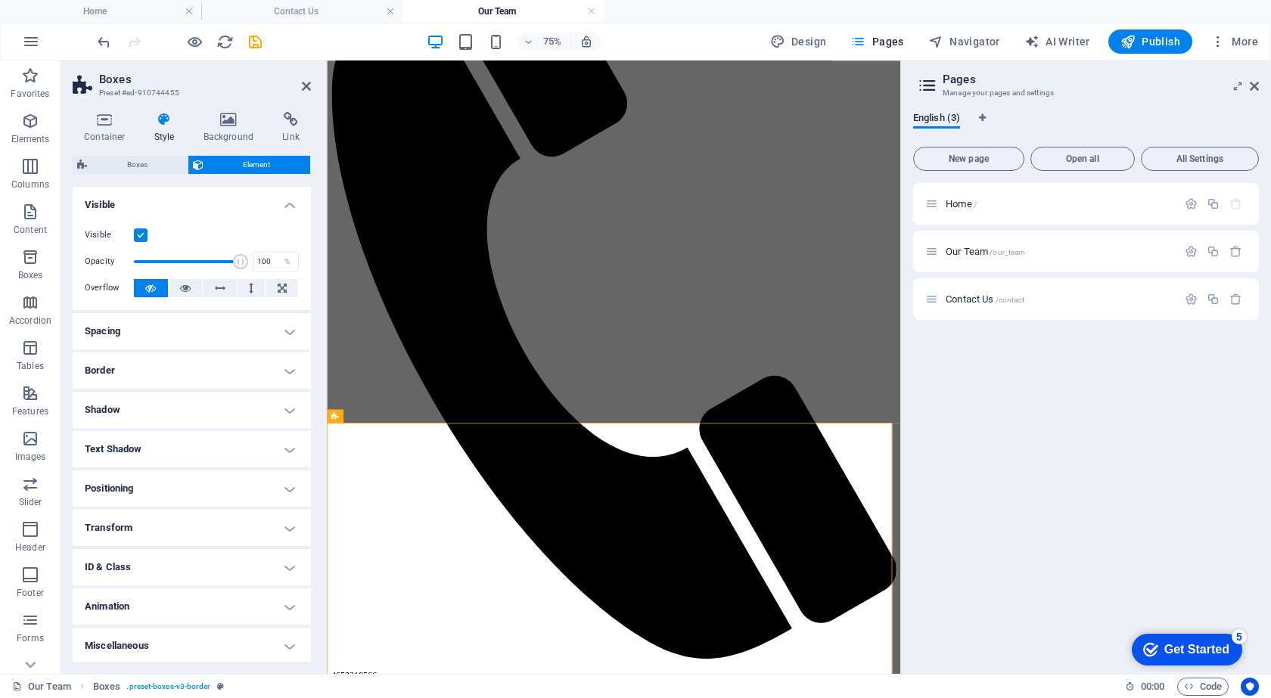
click at [166, 117] on icon at bounding box center [164, 119] width 43 height 15
click at [147, 165] on span "Boxes" at bounding box center [138, 165] width 92 height 18
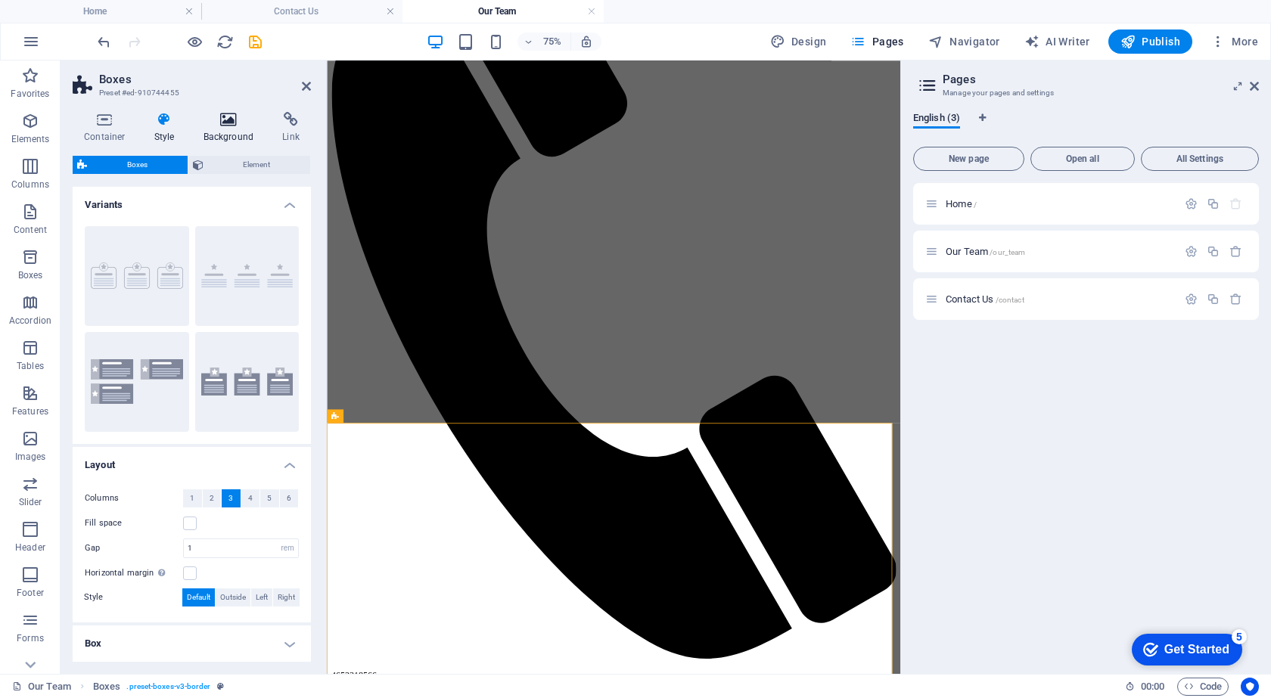
click at [210, 124] on icon at bounding box center [228, 119] width 73 height 15
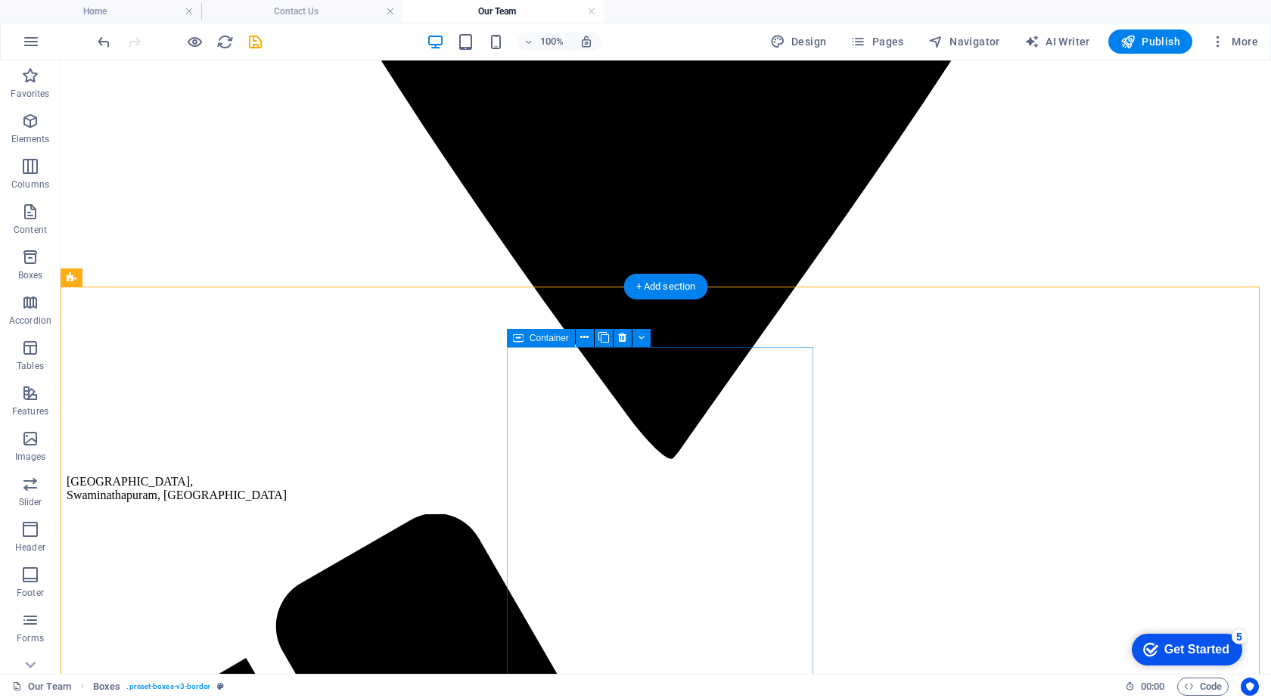
scroll to position [1108, 0]
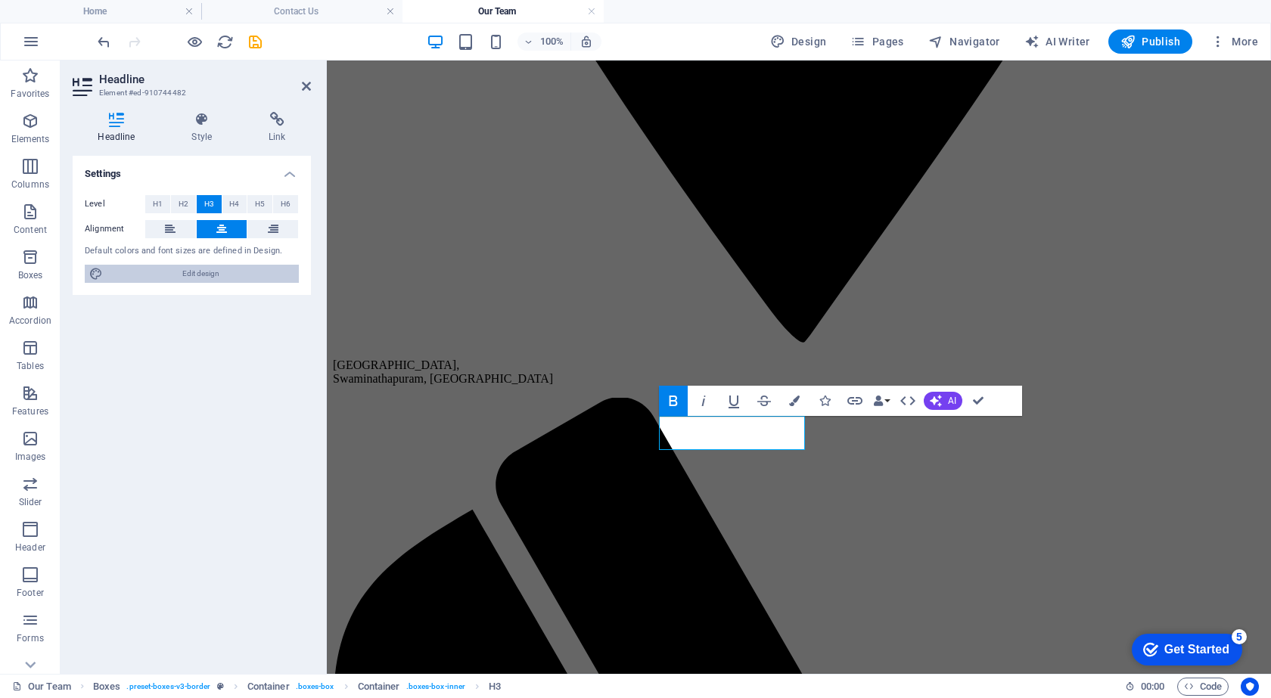
click at [203, 272] on span "Edit design" at bounding box center [200, 274] width 187 height 18
select select "px"
select select "300"
select select "px"
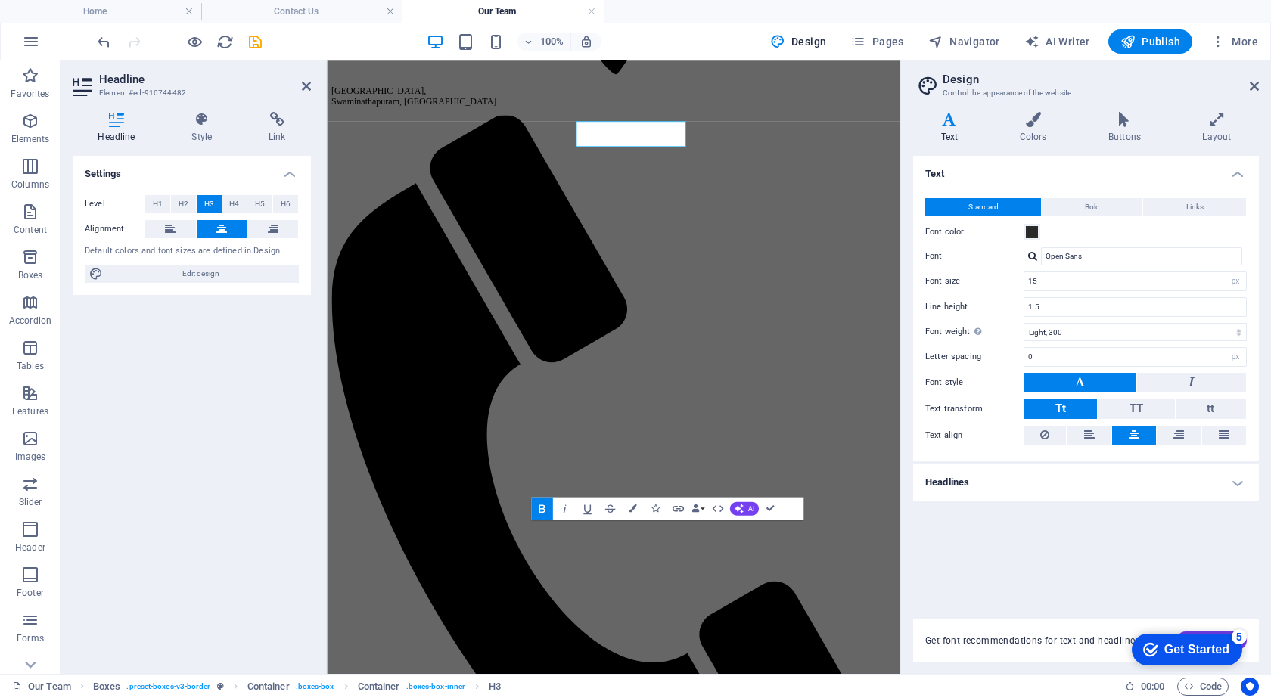
scroll to position [1382, 0]
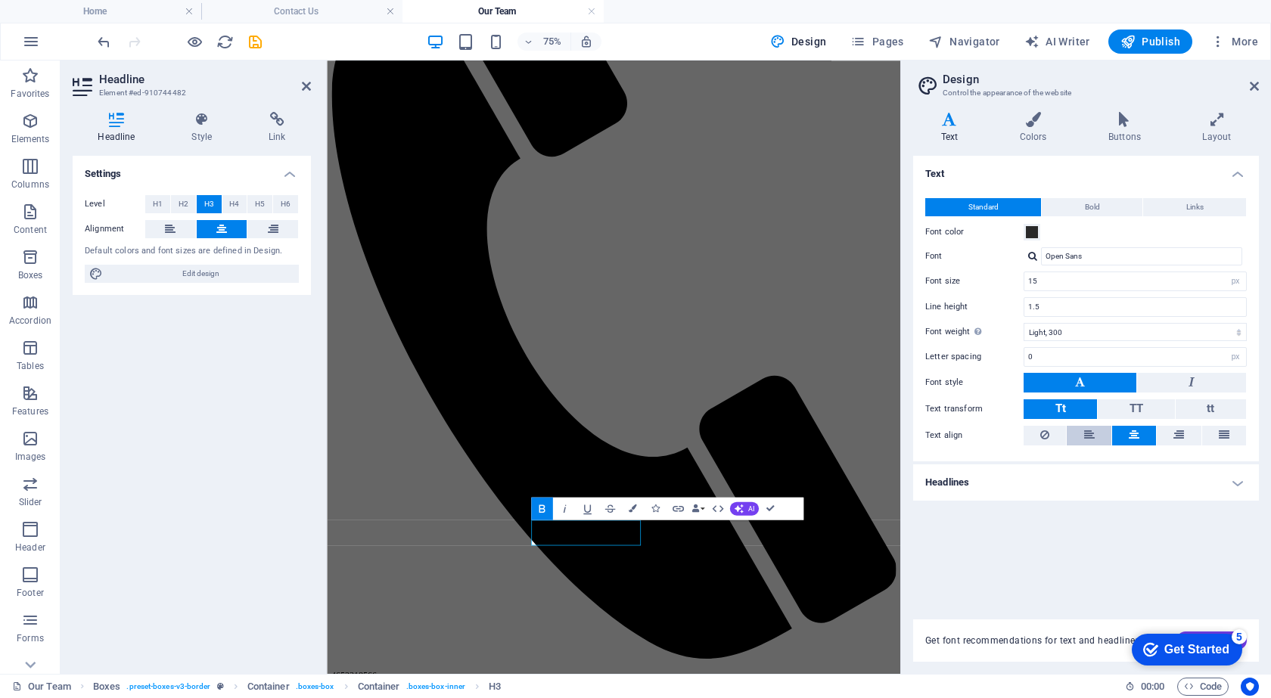
click at [1096, 433] on button at bounding box center [1089, 436] width 44 height 20
click at [1133, 438] on icon at bounding box center [1134, 435] width 11 height 18
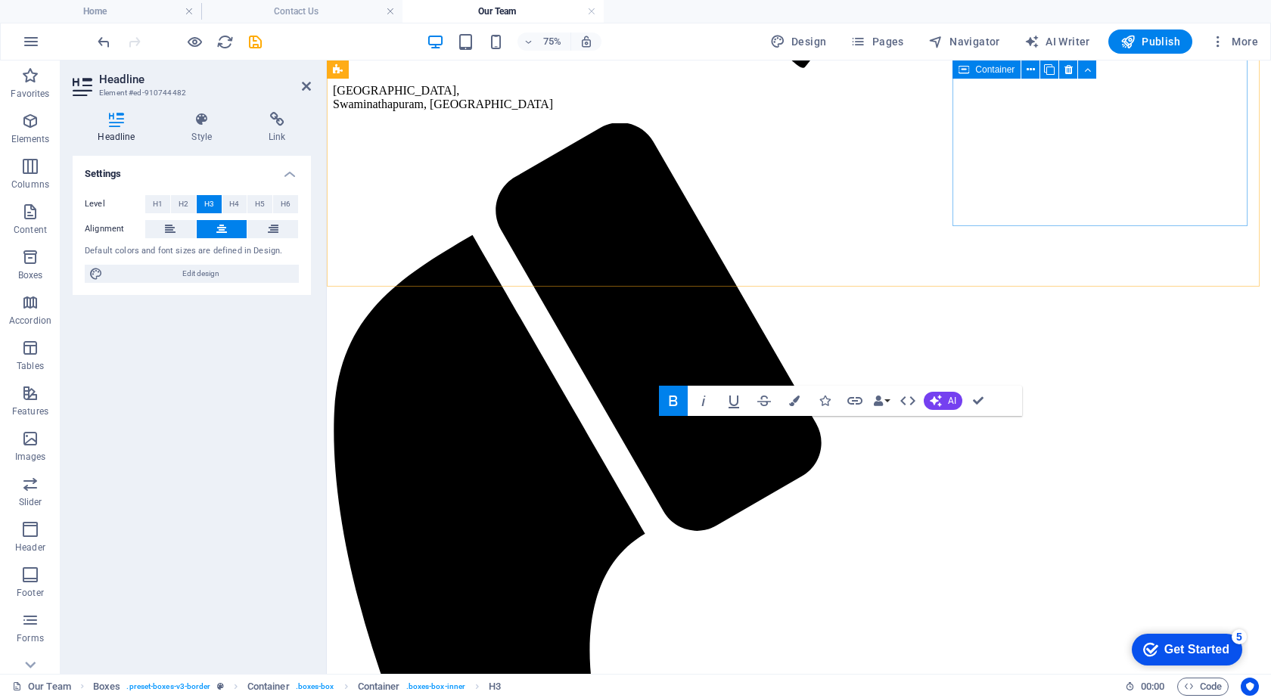
scroll to position [1108, 0]
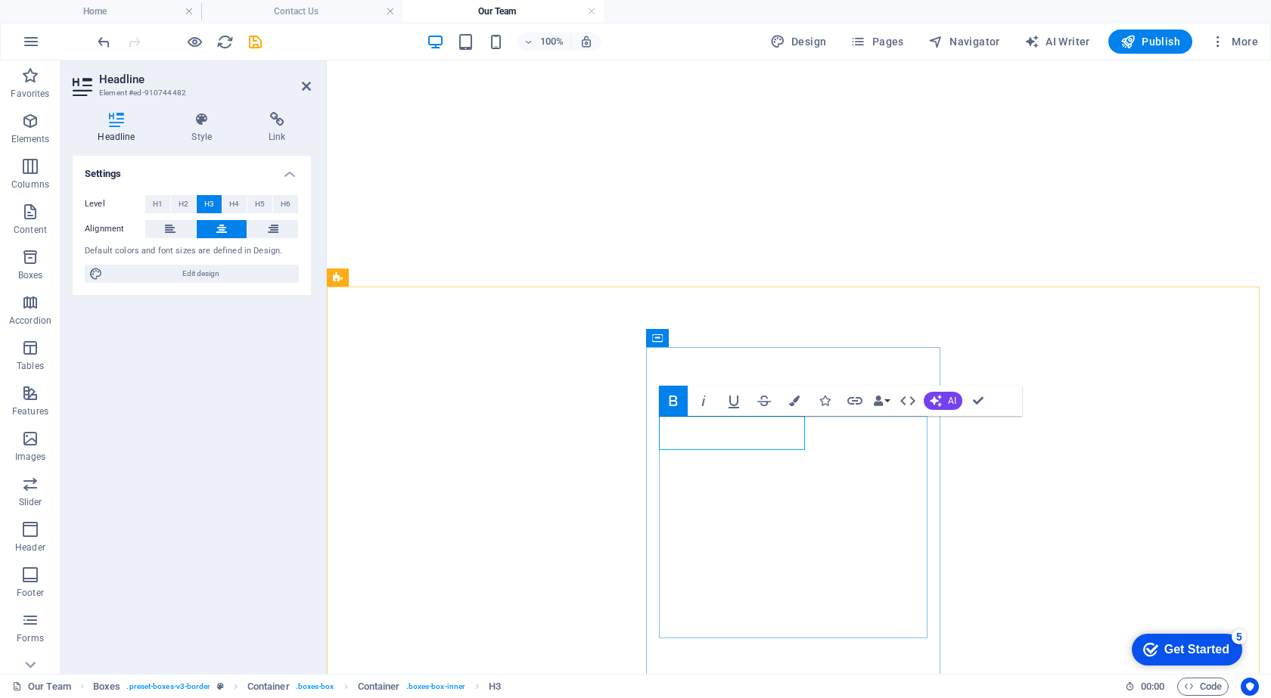
drag, startPoint x: 795, startPoint y: 437, endPoint x: 680, endPoint y: 436, distance: 115.0
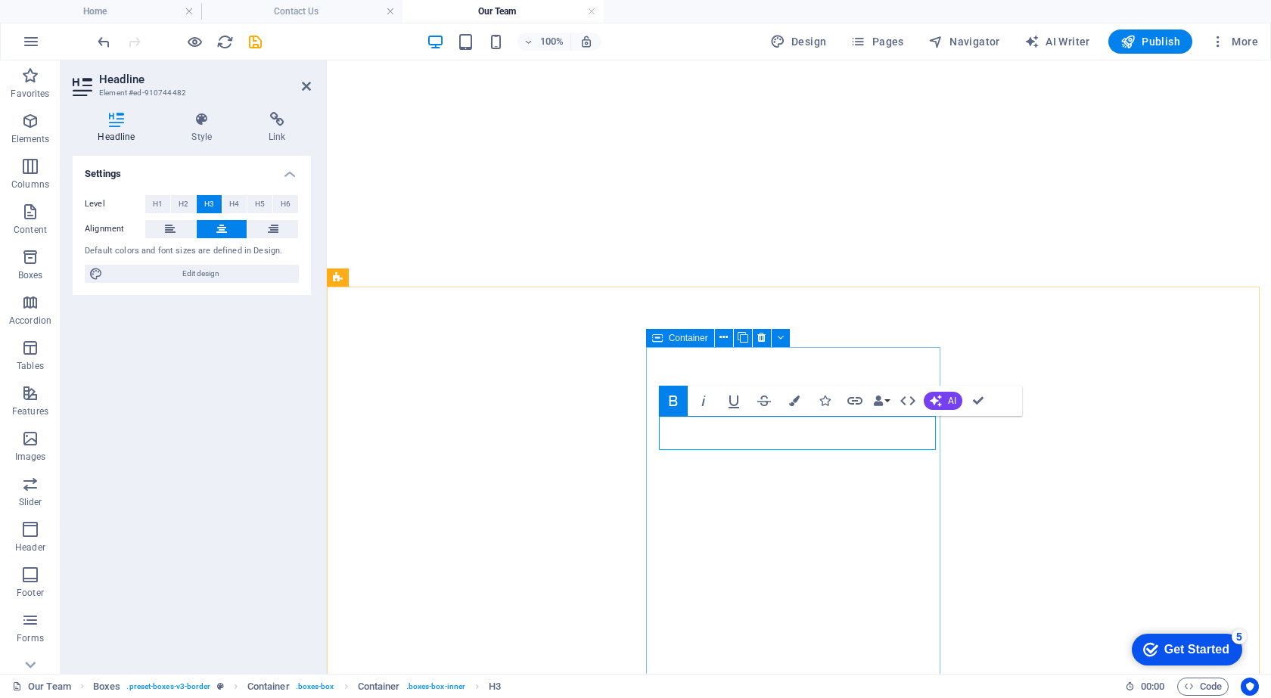
drag, startPoint x: 670, startPoint y: 434, endPoint x: 653, endPoint y: 434, distance: 17.4
click at [213, 553] on div "Settings Level H1 H2 H3 H4 H5 H6 Alignment Default colors and font sizes are de…" at bounding box center [192, 409] width 238 height 506
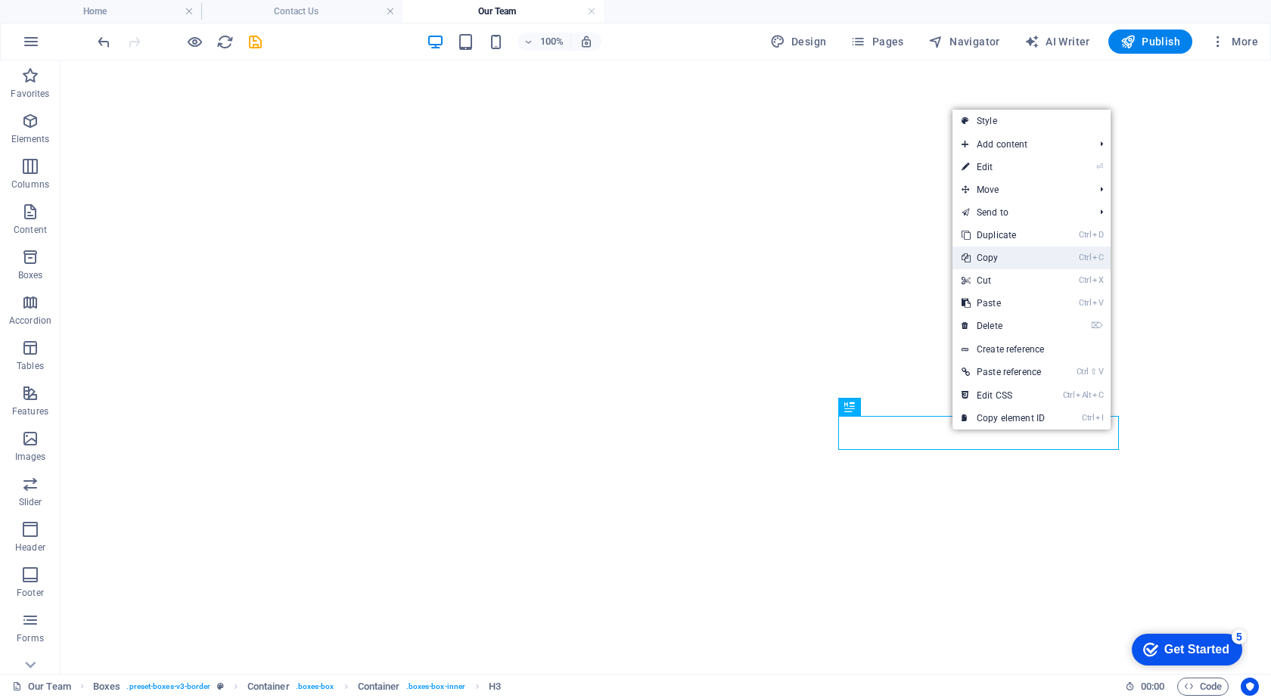
click at [1001, 258] on link "Ctrl C Copy" at bounding box center [1003, 258] width 101 height 23
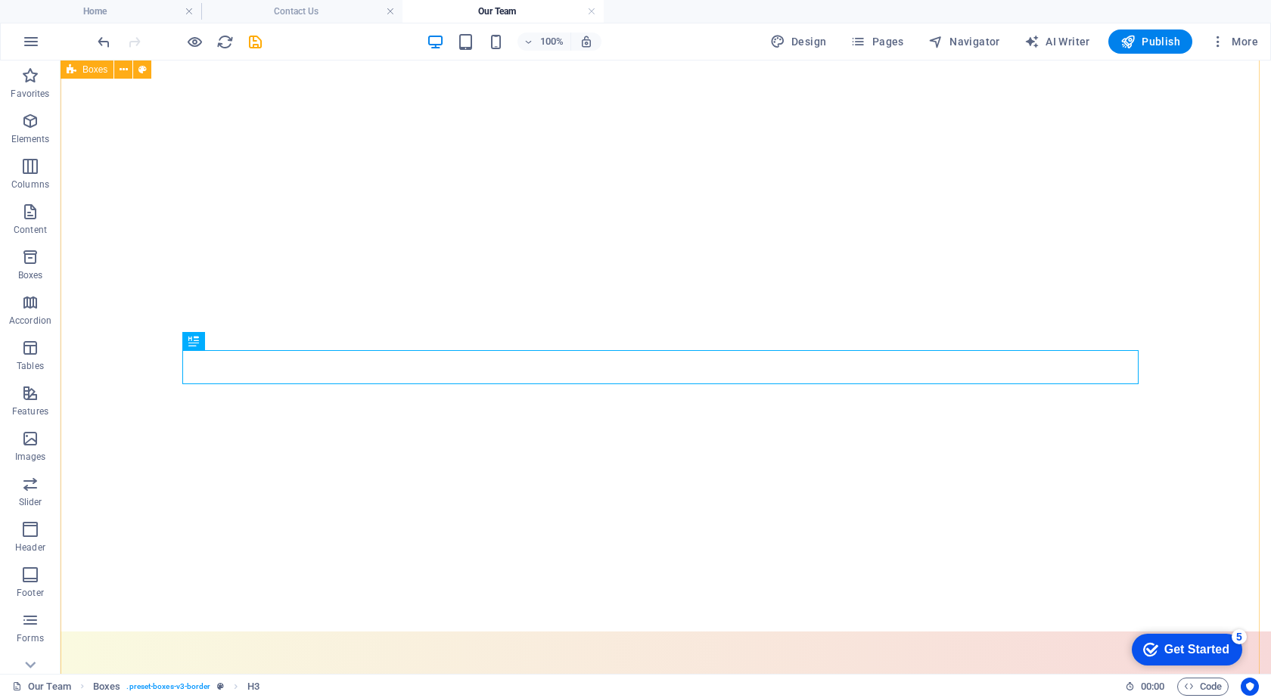
scroll to position [1142, 0]
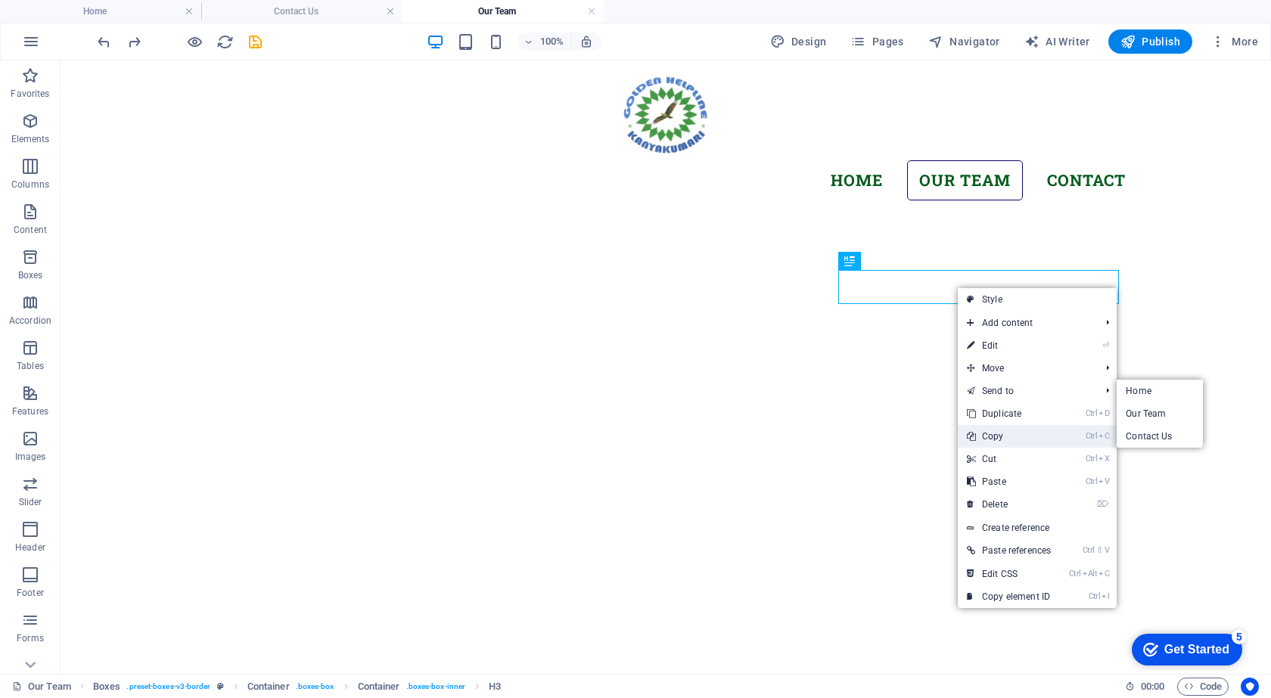
click at [997, 429] on link "Ctrl C Copy" at bounding box center [1009, 436] width 102 height 23
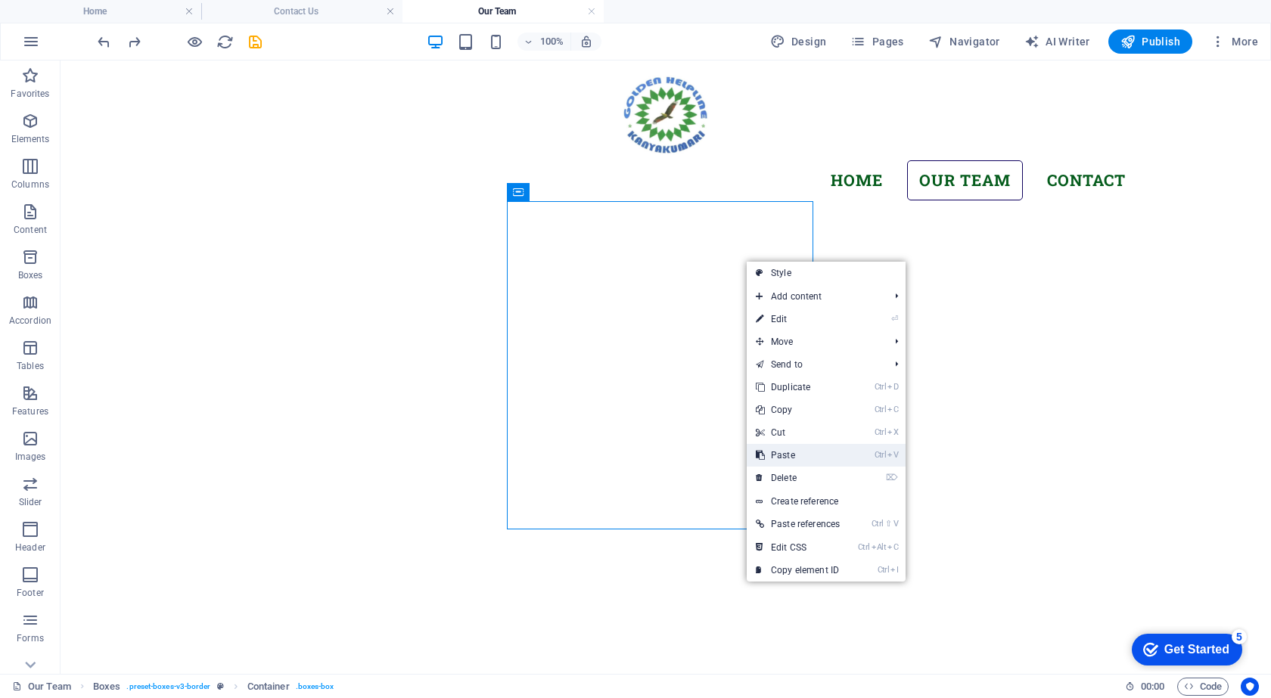
click at [791, 455] on link "Ctrl V Paste" at bounding box center [798, 455] width 102 height 23
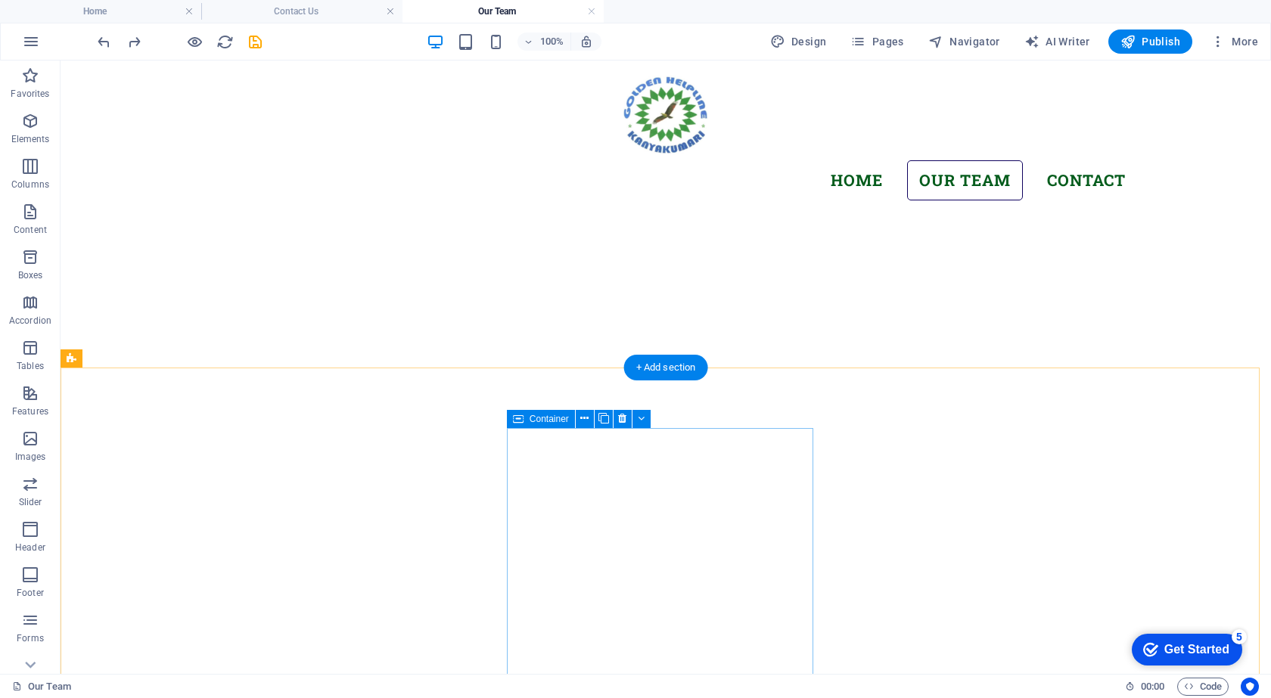
scroll to position [915, 0]
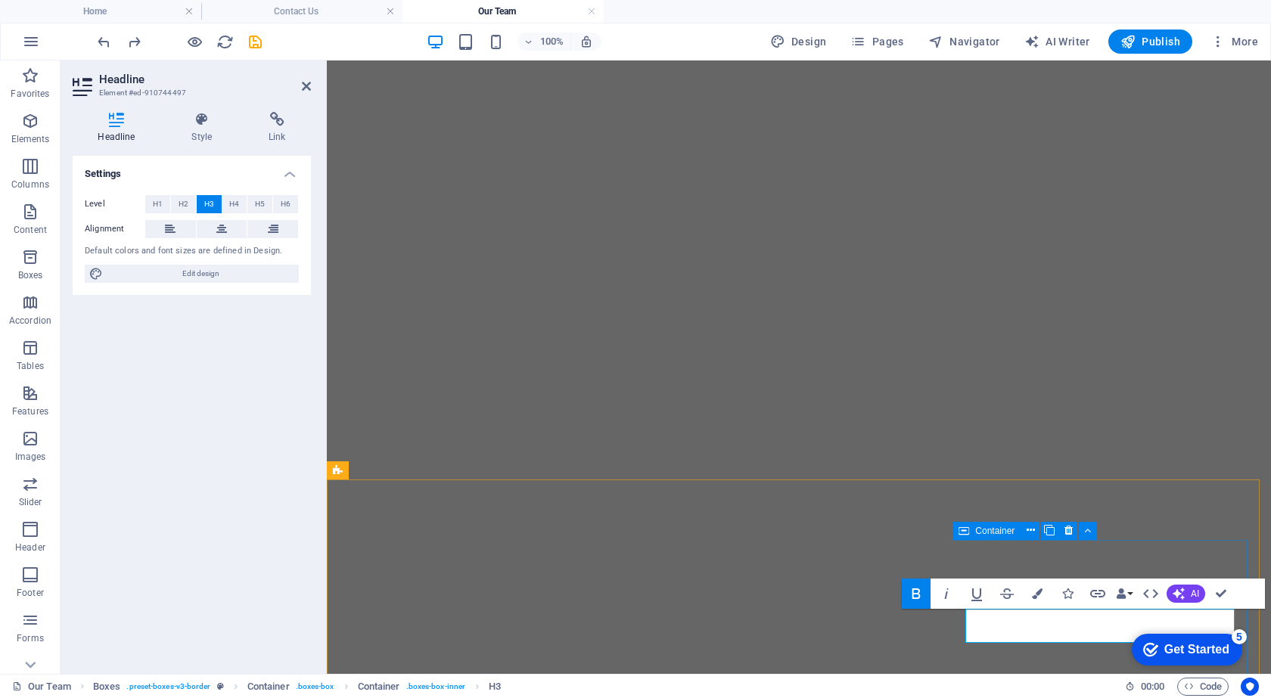
scroll to position [1066, 0]
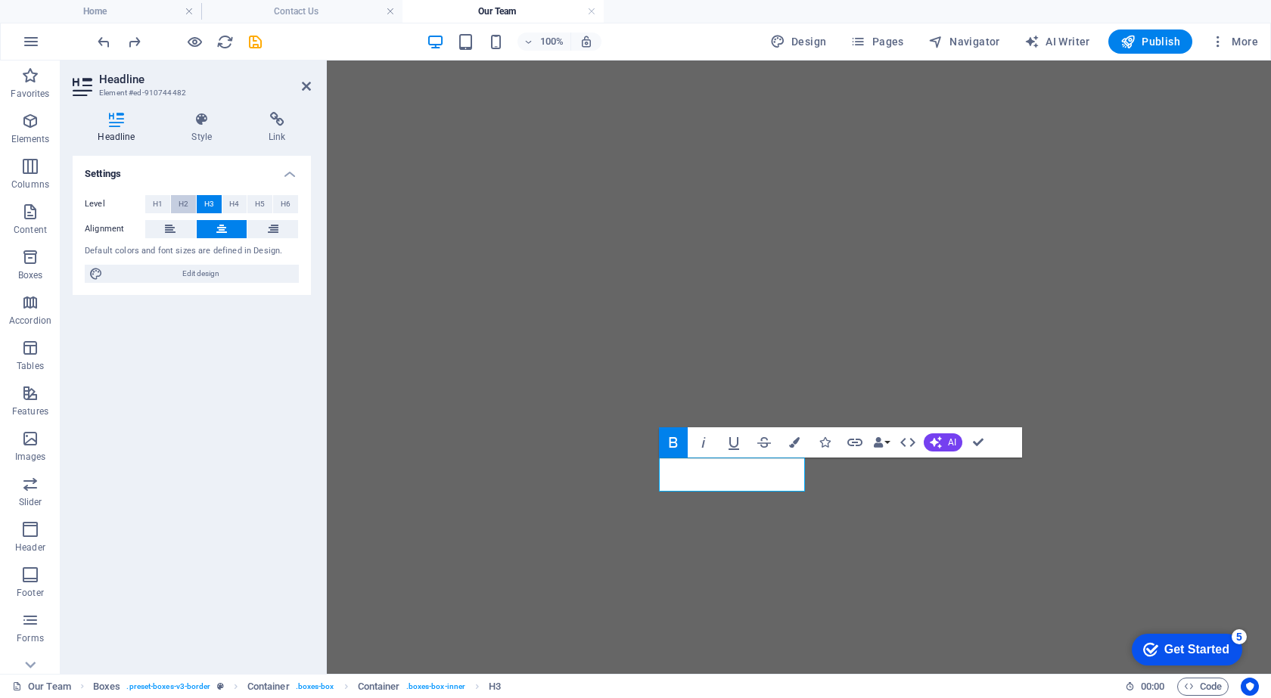
click at [185, 201] on span "H2" at bounding box center [184, 204] width 10 height 18
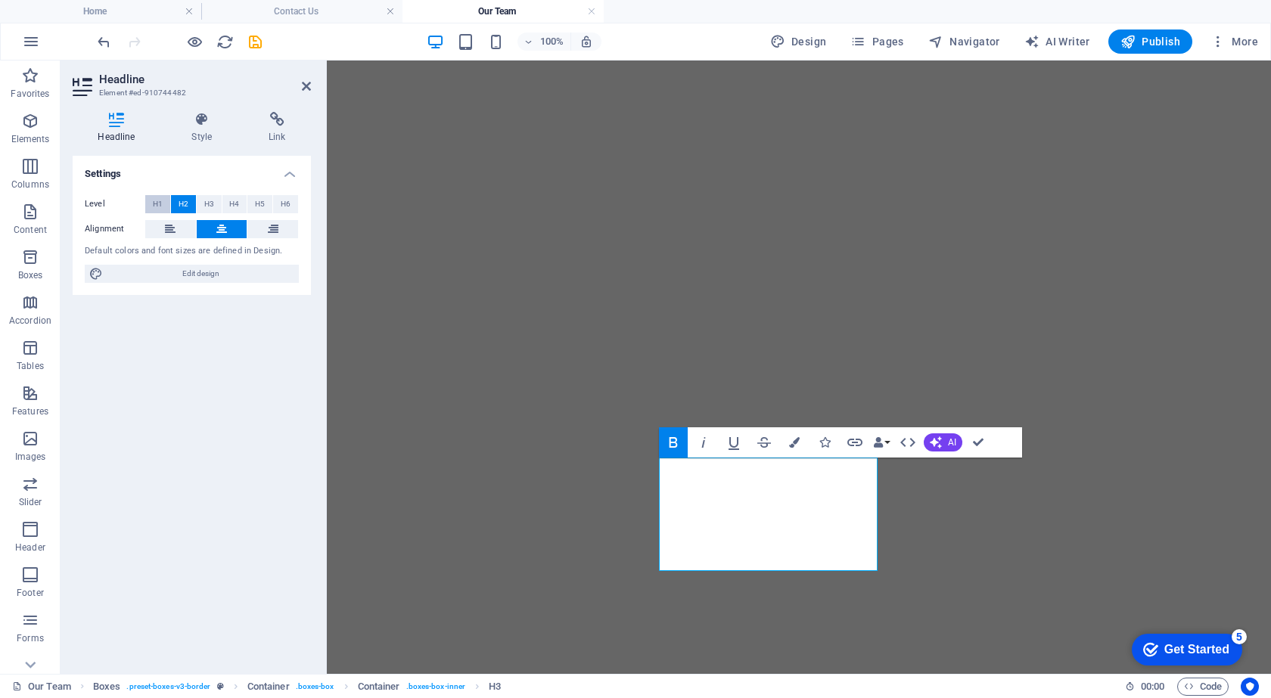
click at [153, 201] on span "H1" at bounding box center [158, 204] width 10 height 18
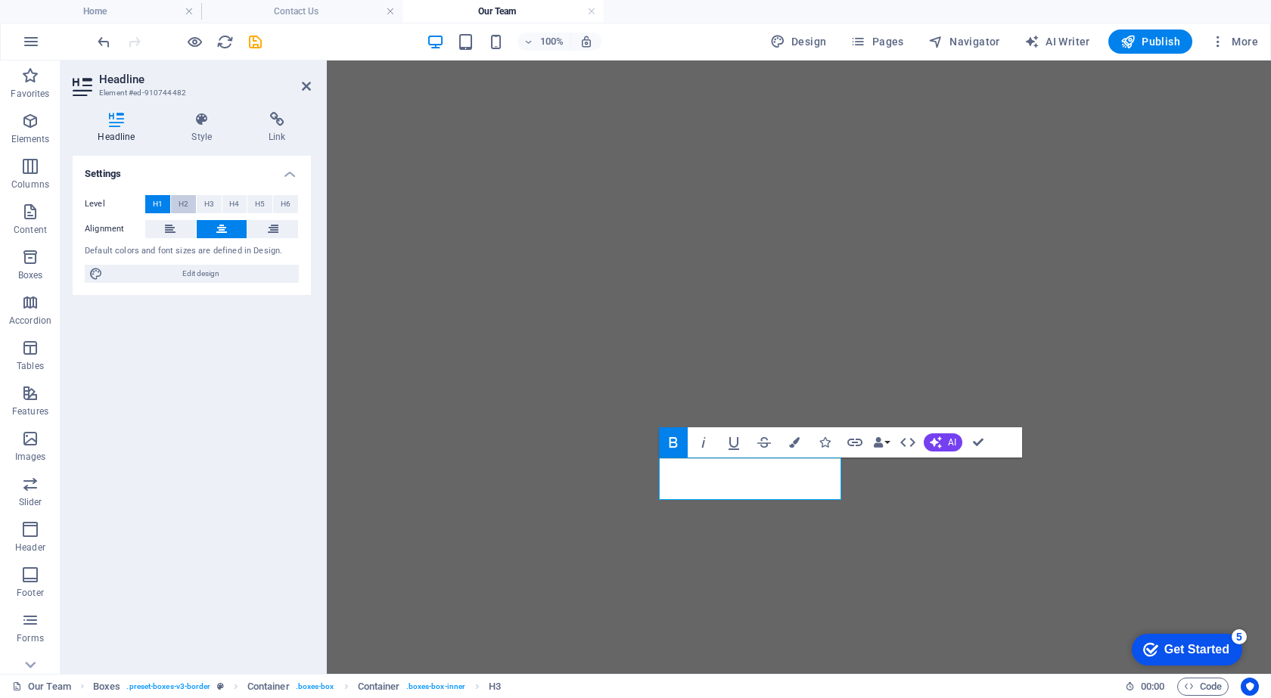
click at [184, 203] on span "H2" at bounding box center [184, 204] width 10 height 18
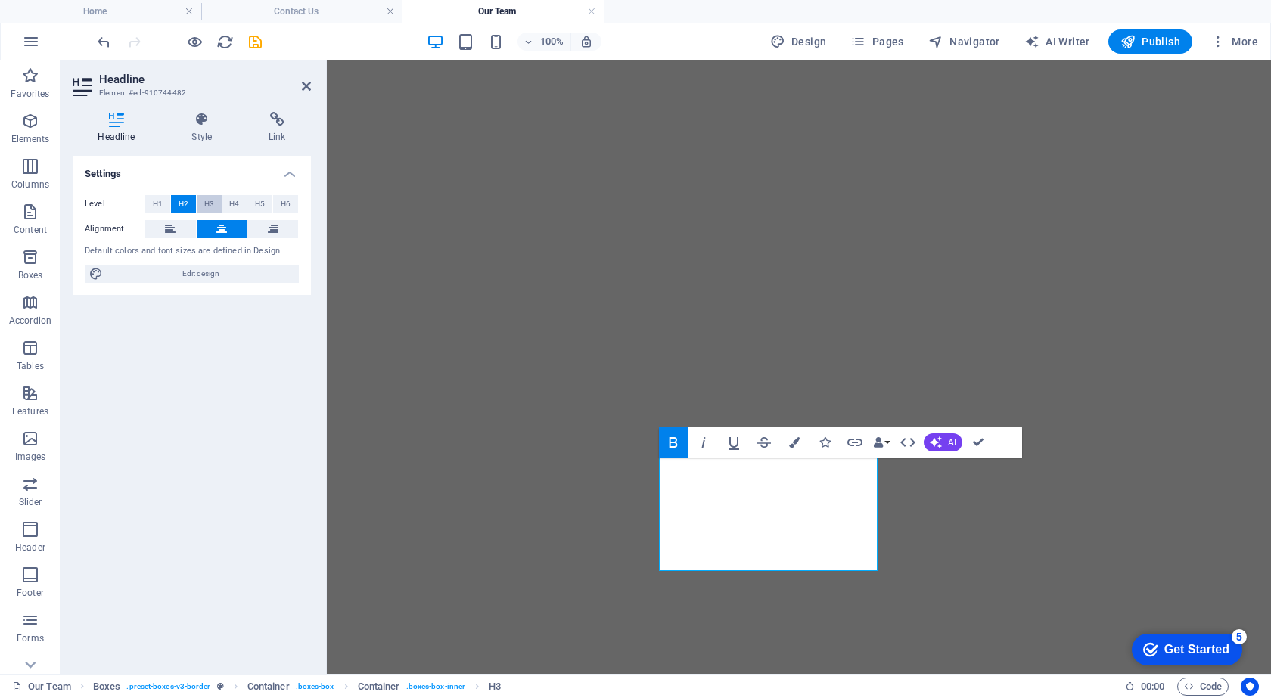
click at [221, 204] on button "H3" at bounding box center [209, 204] width 25 height 18
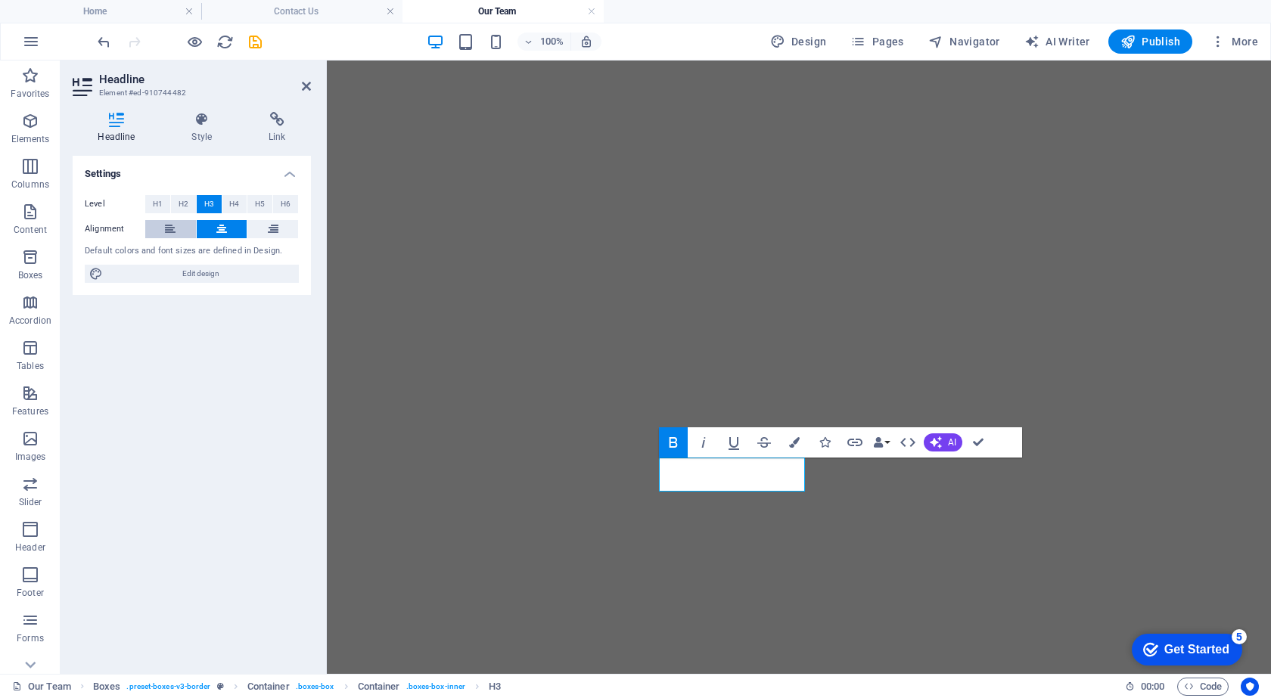
click at [168, 228] on icon at bounding box center [170, 229] width 11 height 18
click at [218, 228] on icon at bounding box center [221, 229] width 11 height 18
click at [200, 126] on icon at bounding box center [201, 119] width 71 height 15
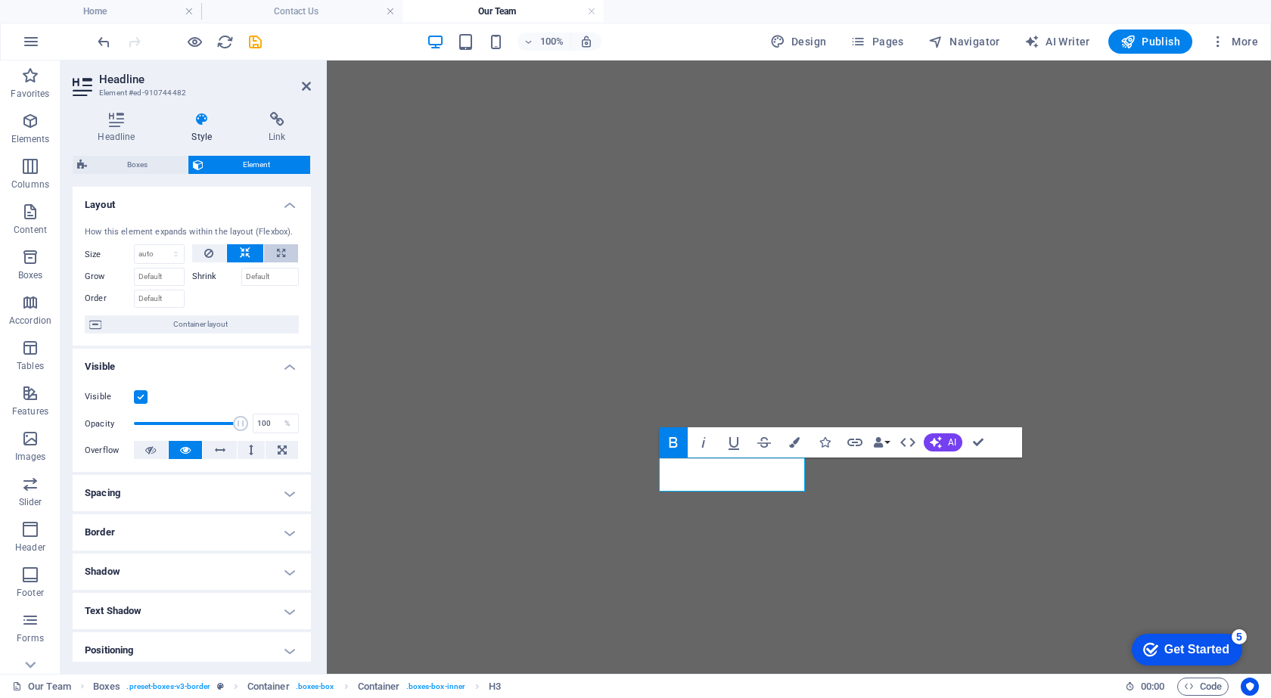
click at [287, 246] on button at bounding box center [281, 253] width 34 height 18
type input "100"
select select "%"
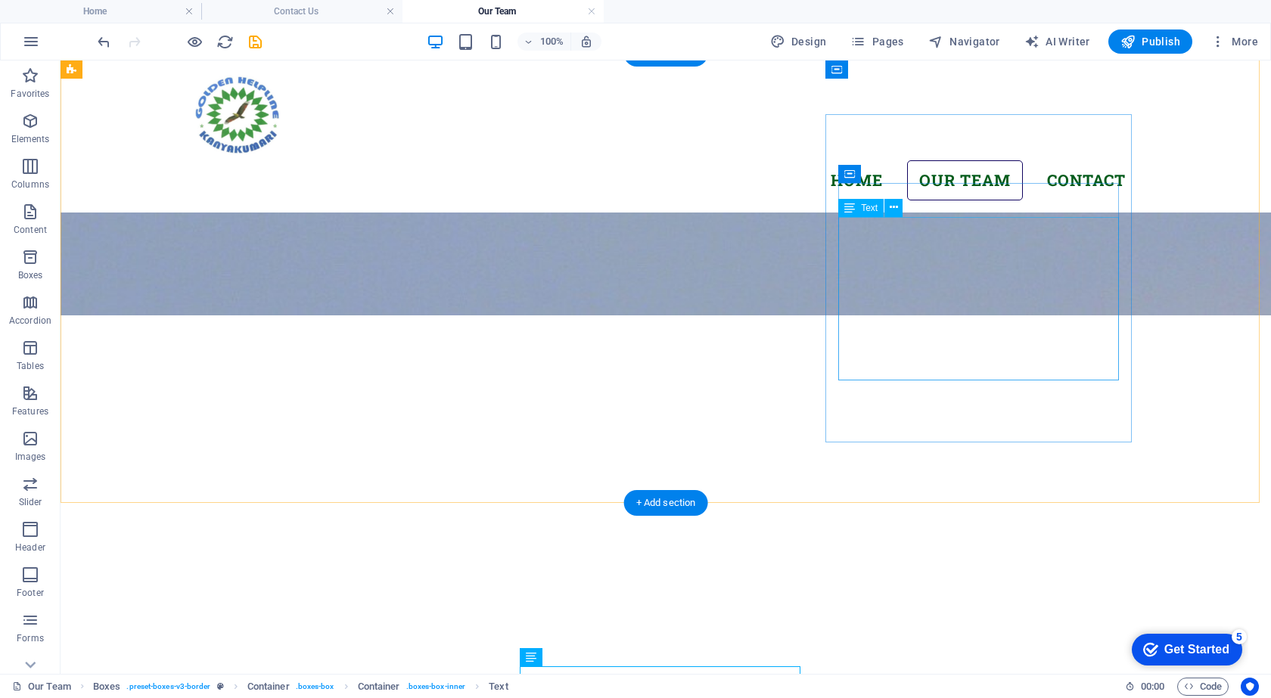
scroll to position [688, 0]
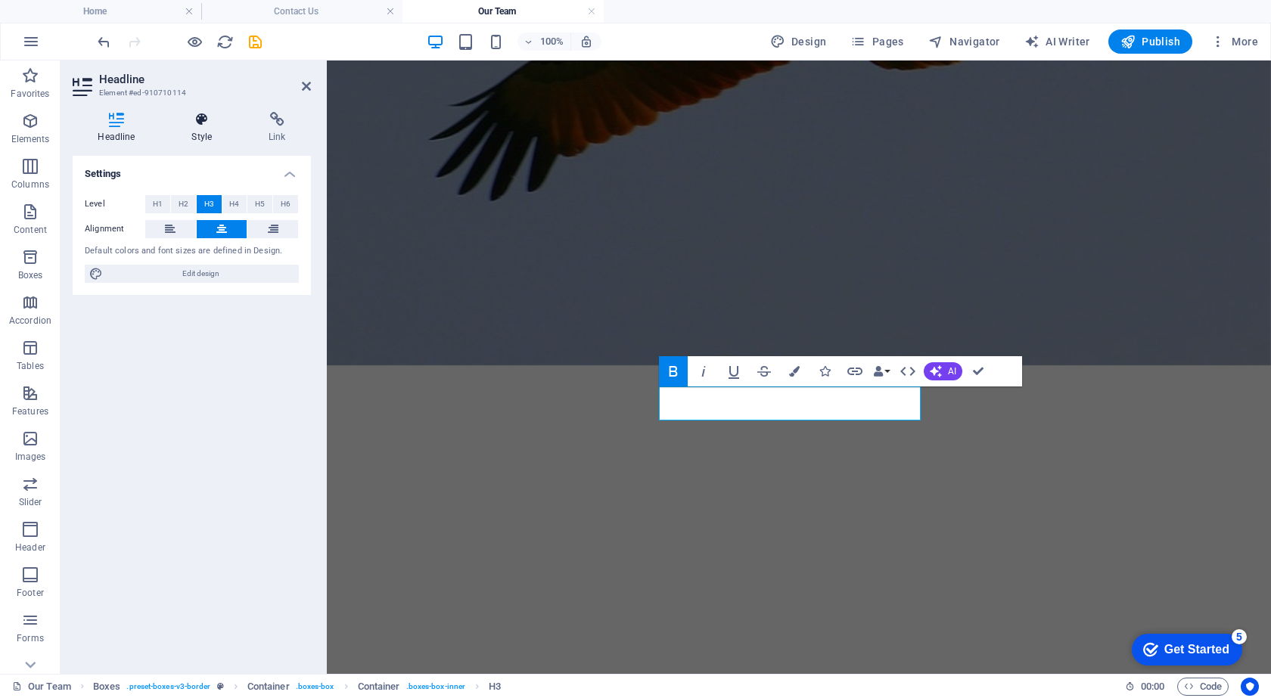
click at [207, 130] on h4 "Style" at bounding box center [204, 128] width 77 height 32
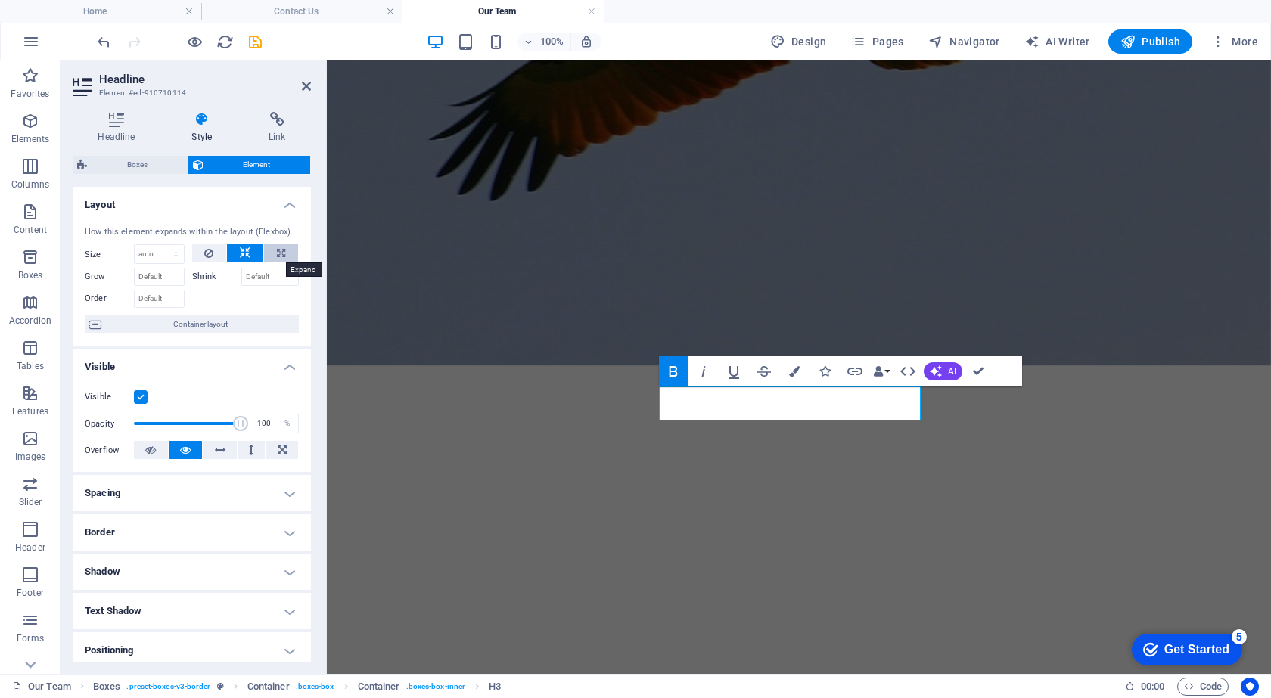
click at [280, 253] on icon at bounding box center [281, 253] width 8 height 18
type input "100"
select select "%"
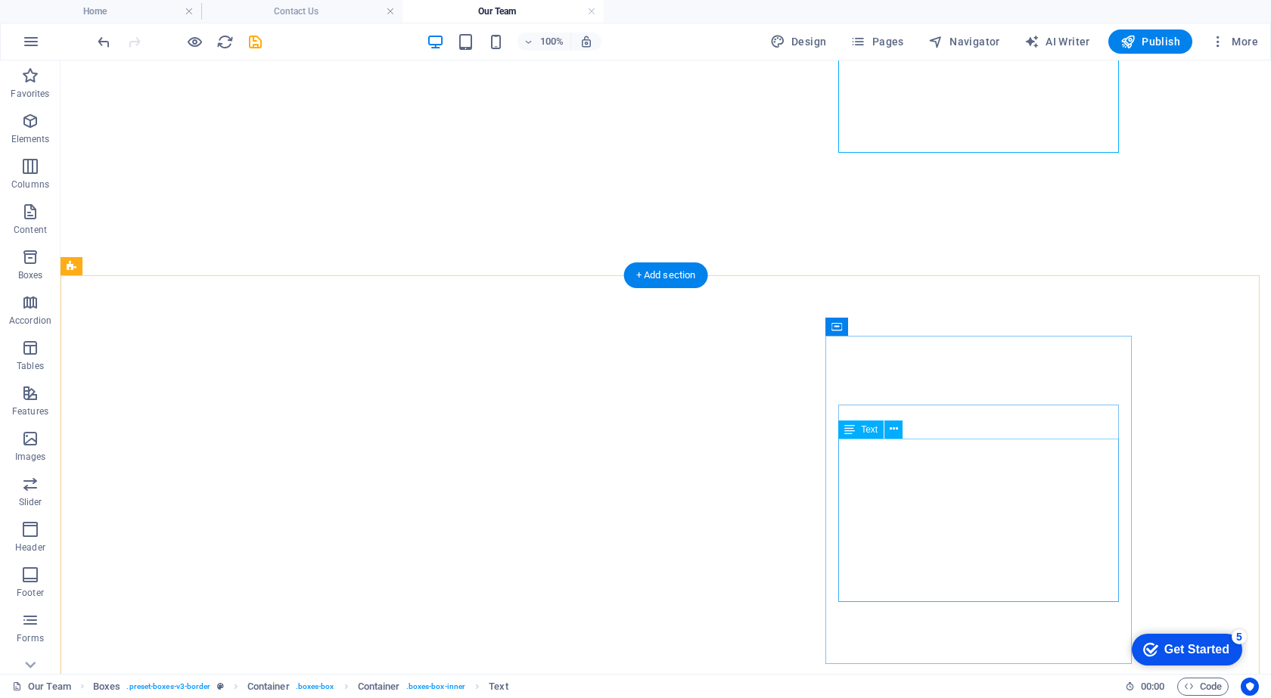
scroll to position [1142, 0]
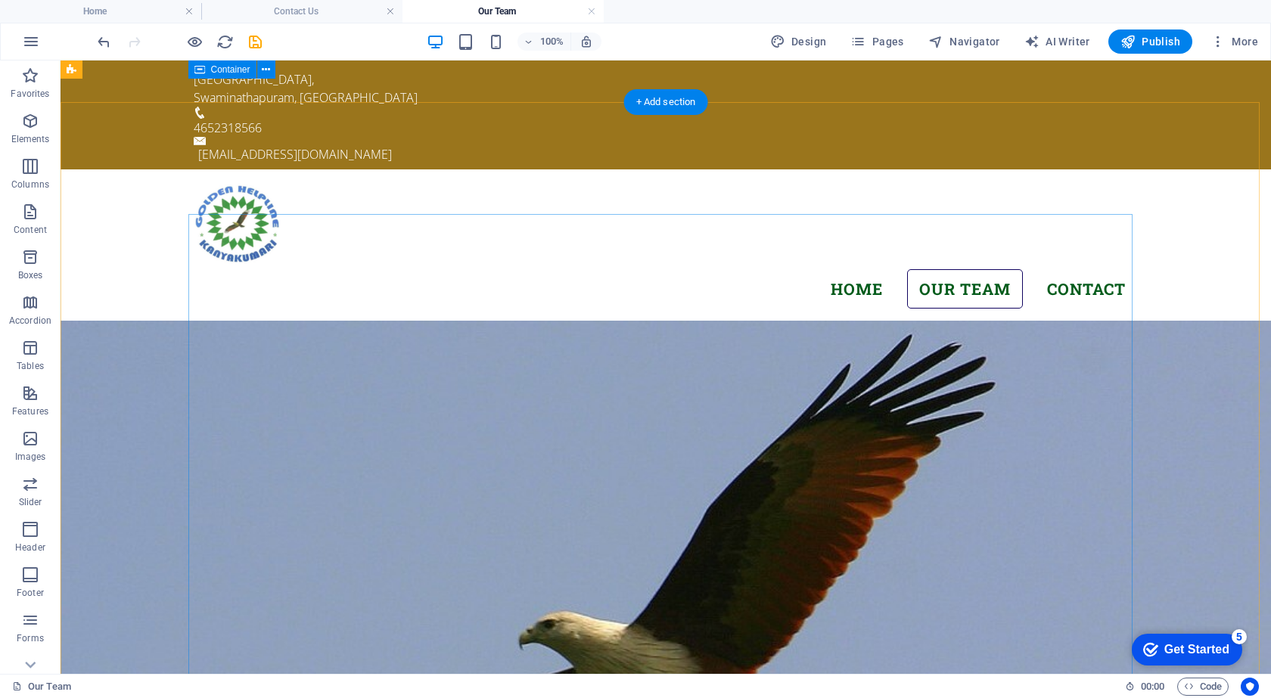
scroll to position [0, 0]
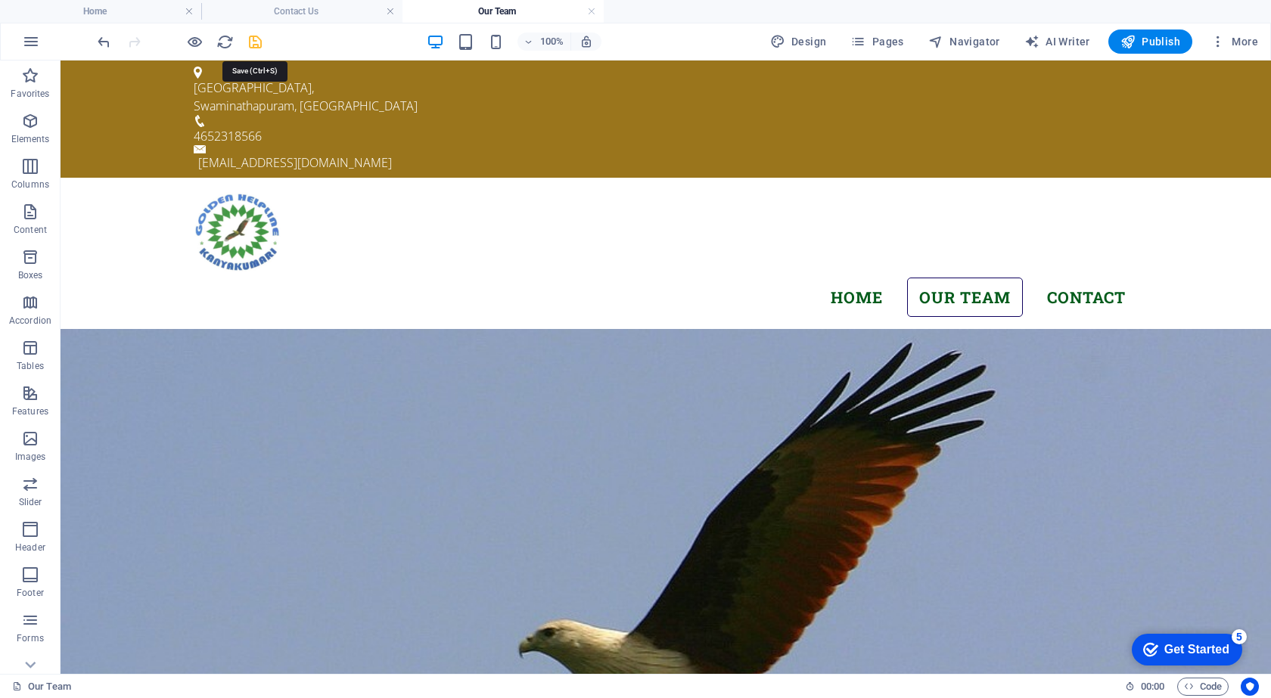
drag, startPoint x: 255, startPoint y: 38, endPoint x: 225, endPoint y: 100, distance: 69.0
click at [255, 38] on icon "save" at bounding box center [255, 41] width 17 height 17
click at [1155, 40] on span "Publish" at bounding box center [1150, 41] width 60 height 15
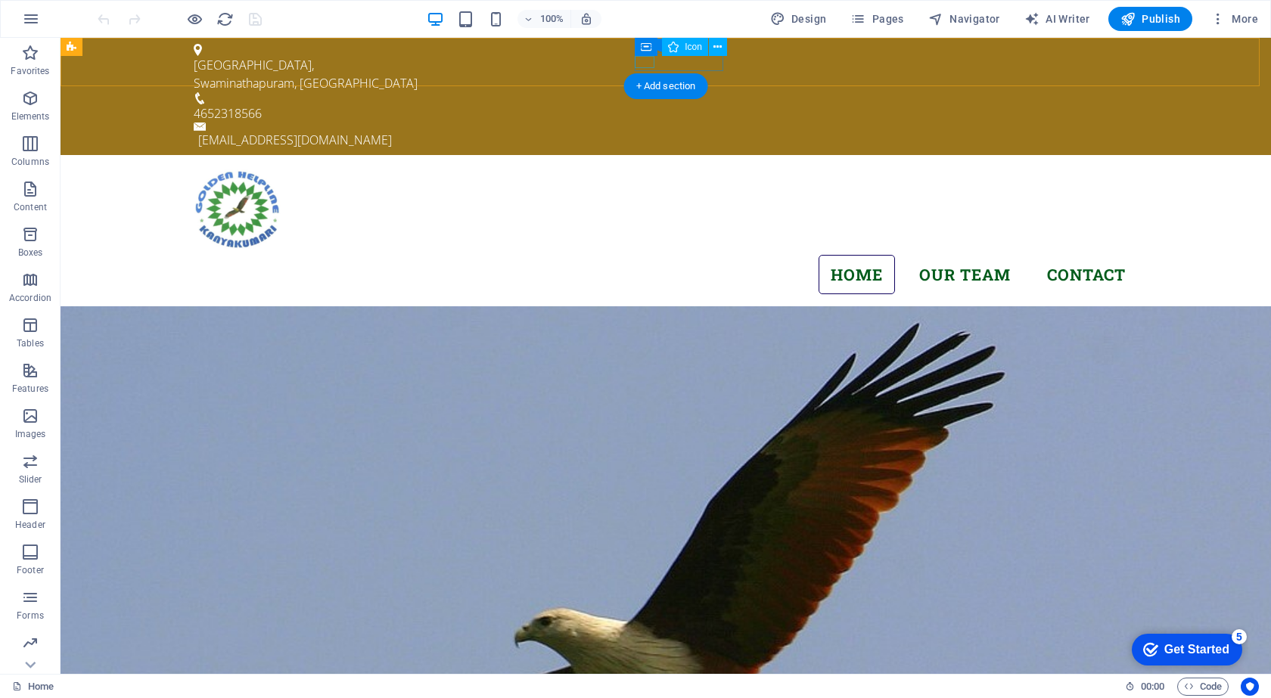
click at [644, 92] on figure at bounding box center [660, 98] width 932 height 12
select select "xMidYMid"
select select "px"
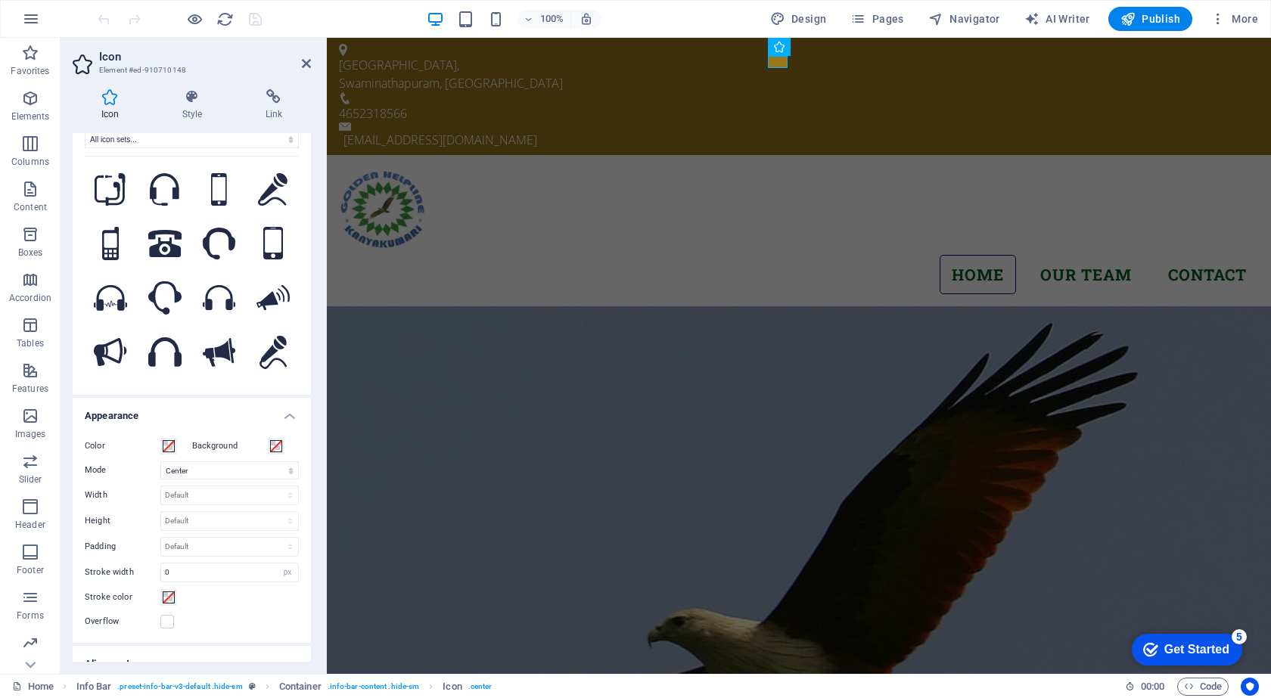
scroll to position [39, 0]
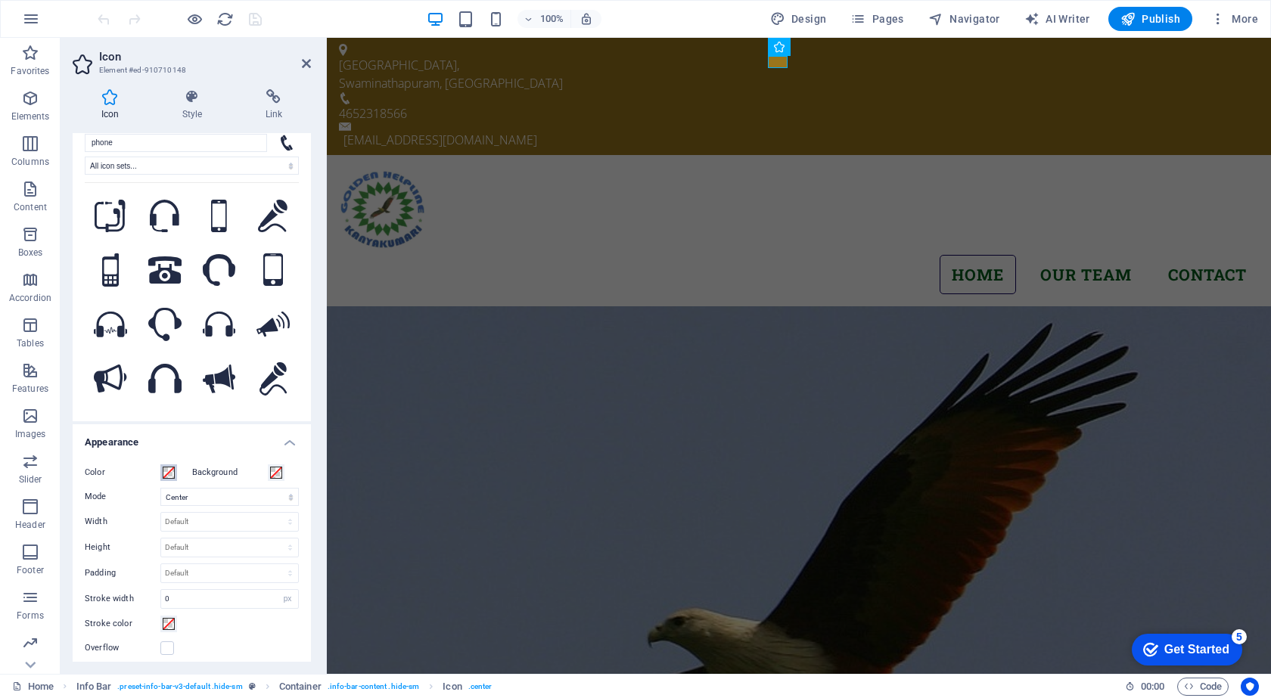
click at [172, 472] on span at bounding box center [169, 473] width 12 height 12
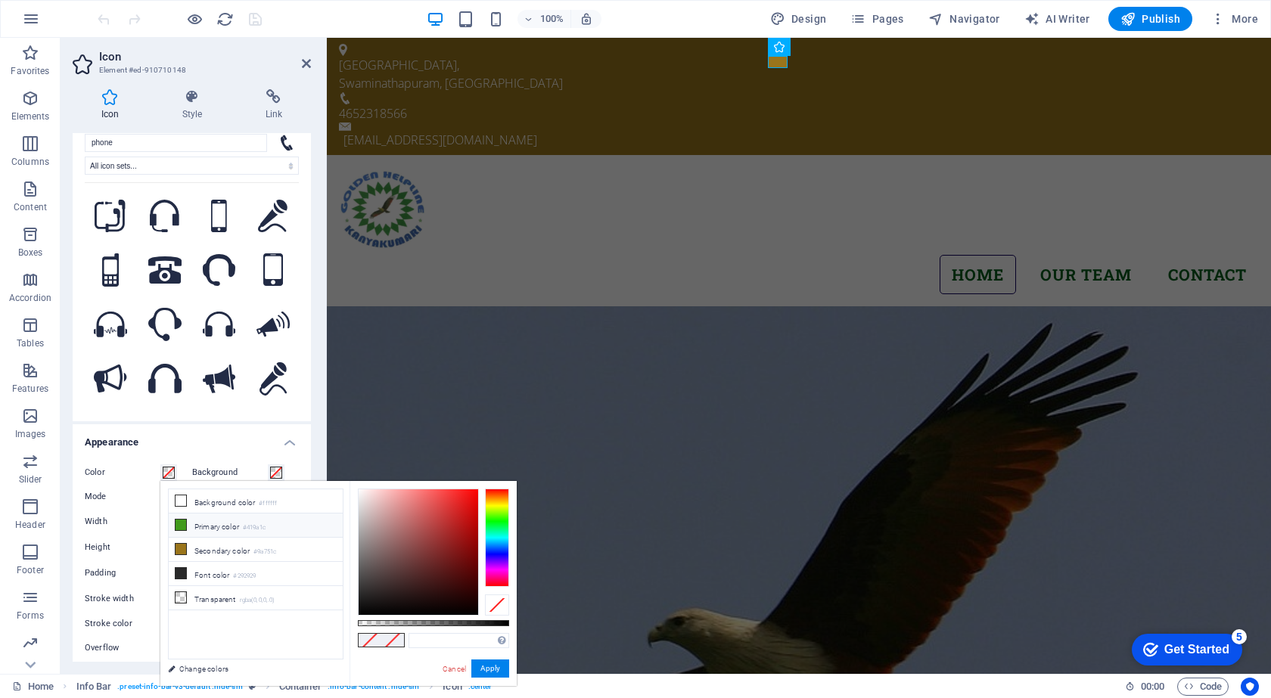
click at [182, 521] on icon at bounding box center [181, 525] width 11 height 11
type input "#419a1c"
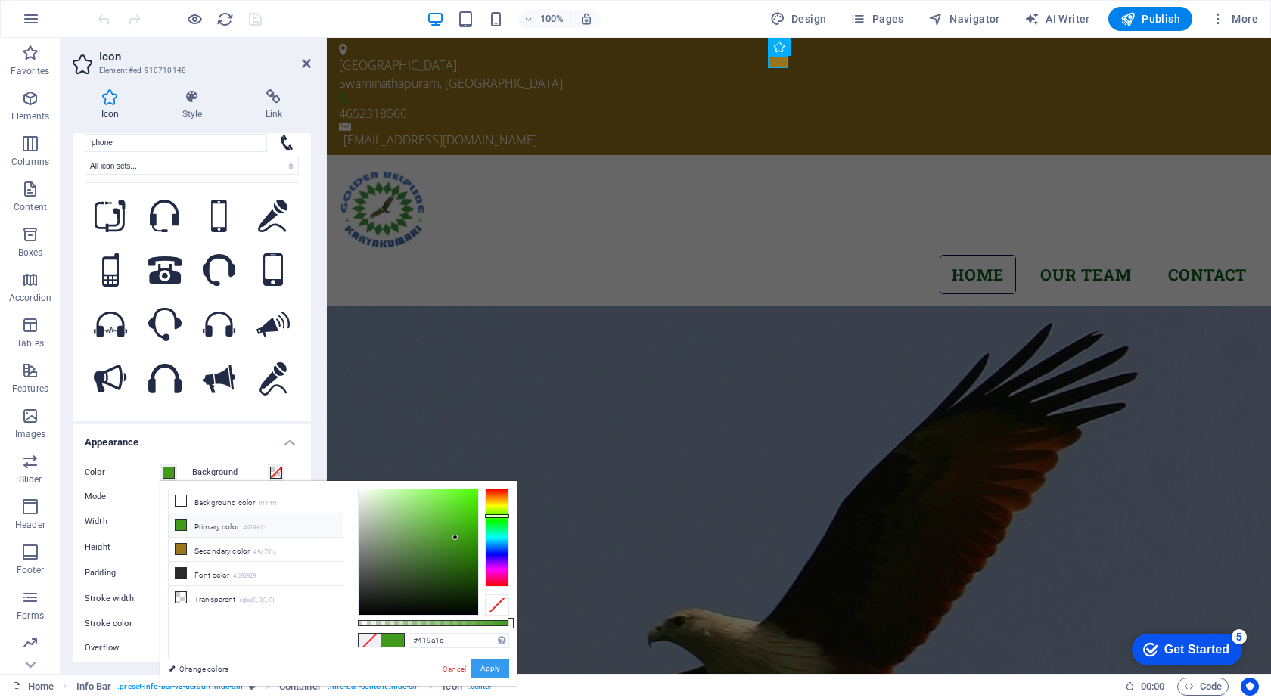
click at [493, 667] on button "Apply" at bounding box center [490, 669] width 38 height 18
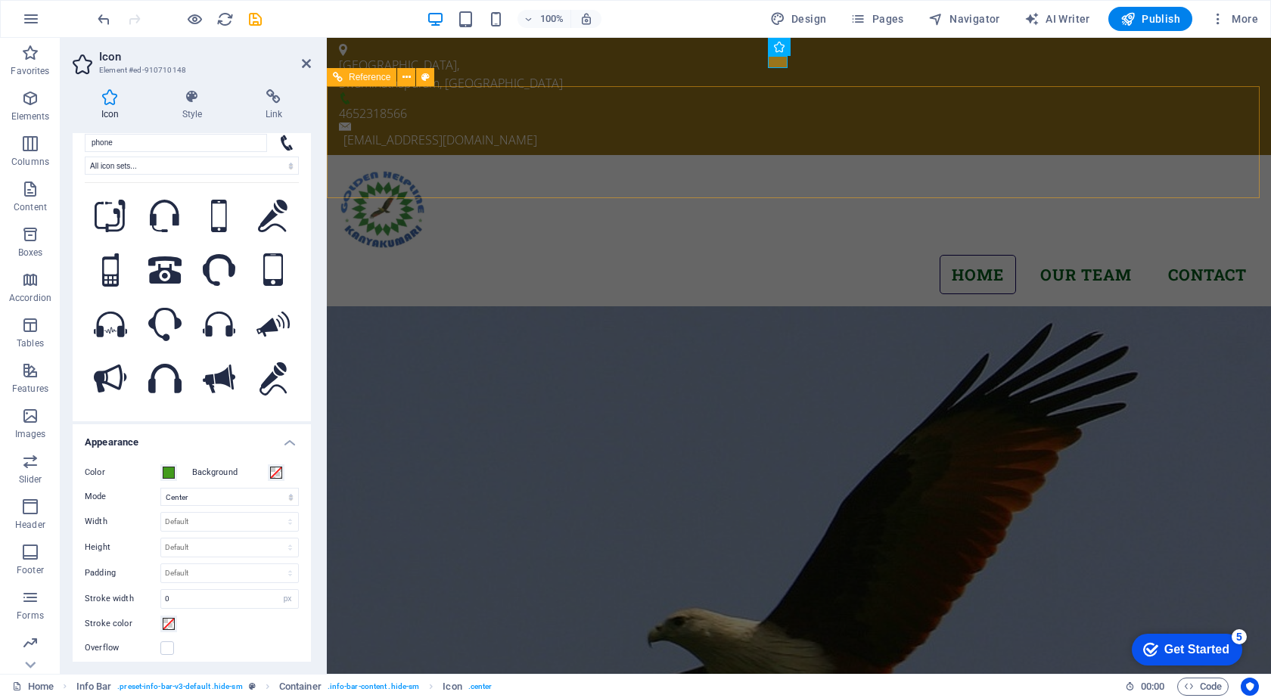
click at [714, 255] on nav "Home Our Team Contact" at bounding box center [799, 275] width 920 height 40
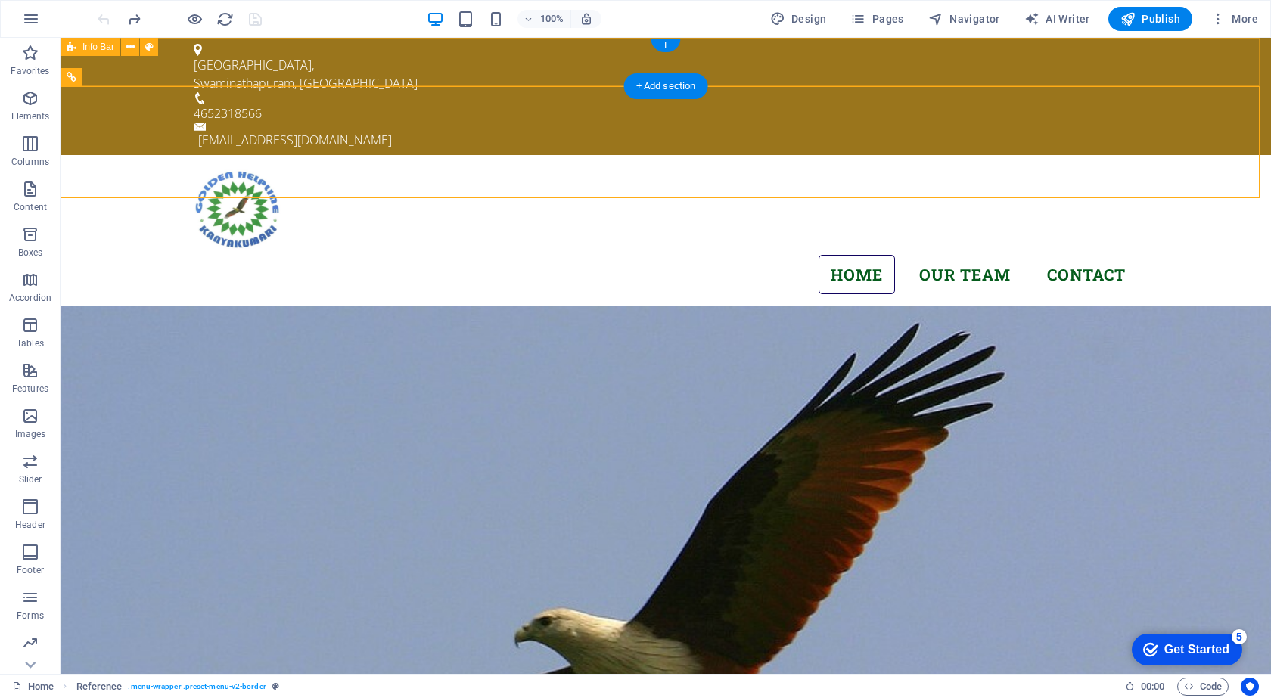
click at [1179, 66] on div "[GEOGRAPHIC_DATA] [EMAIL_ADDRESS][DOMAIN_NAME]" at bounding box center [666, 96] width 1210 height 117
click at [912, 131] on div "[EMAIL_ADDRESS][DOMAIN_NAME]" at bounding box center [668, 140] width 940 height 18
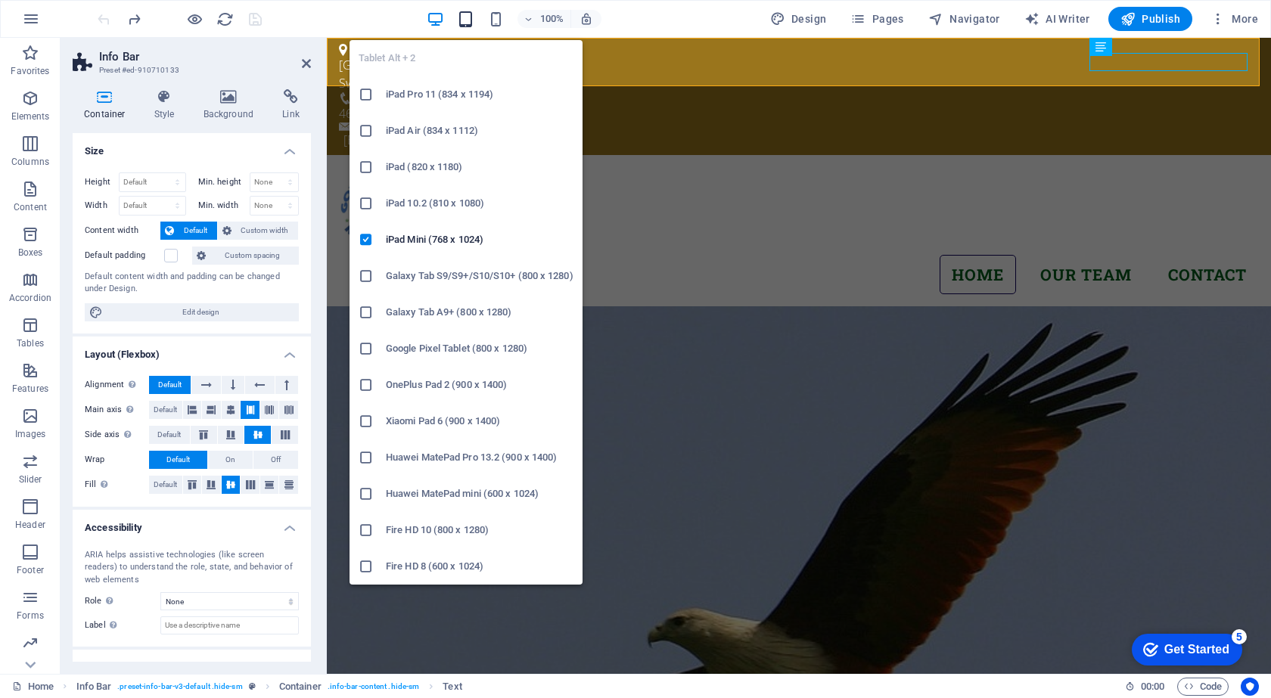
click at [0, 0] on icon "button" at bounding box center [0, 0] width 0 height 0
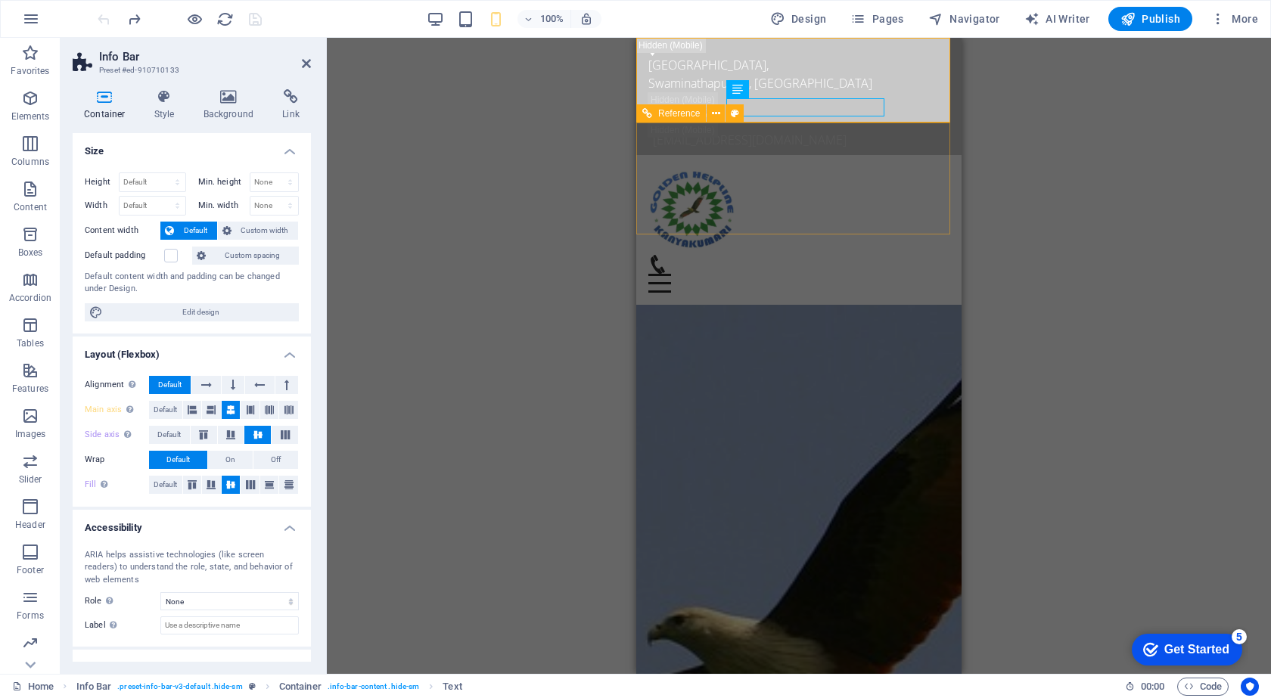
click at [890, 255] on figure at bounding box center [792, 264] width 289 height 19
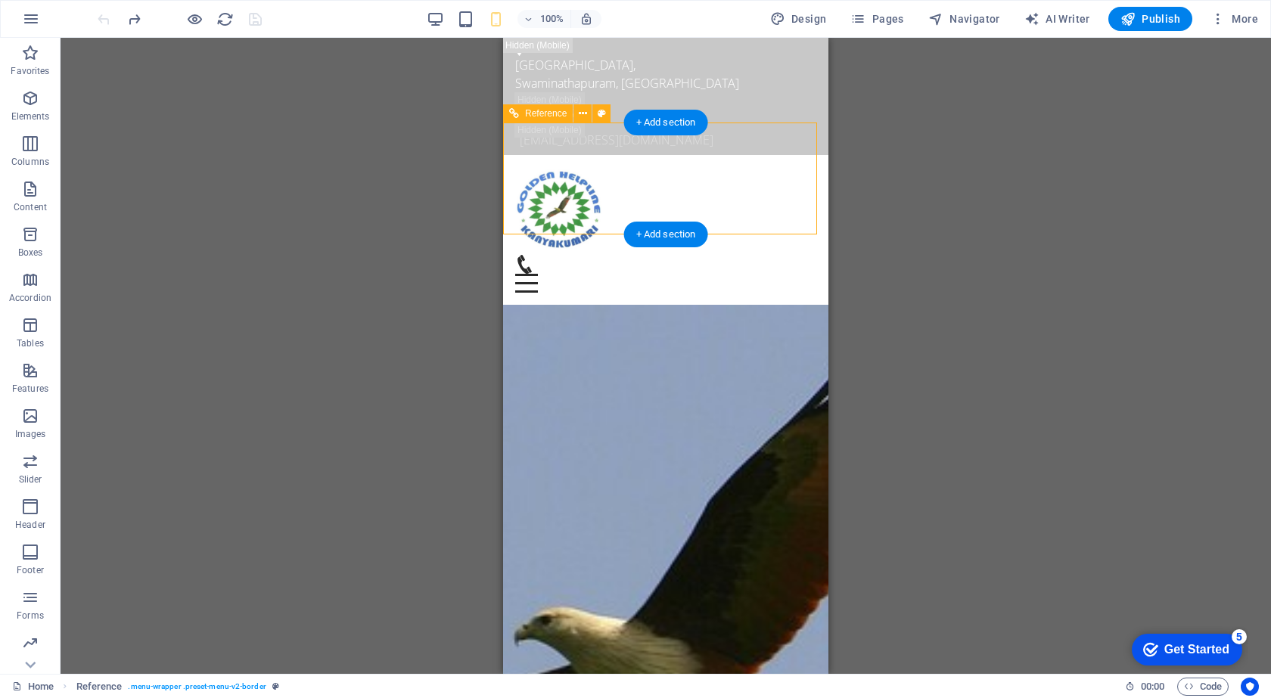
click at [760, 255] on figure at bounding box center [659, 264] width 289 height 19
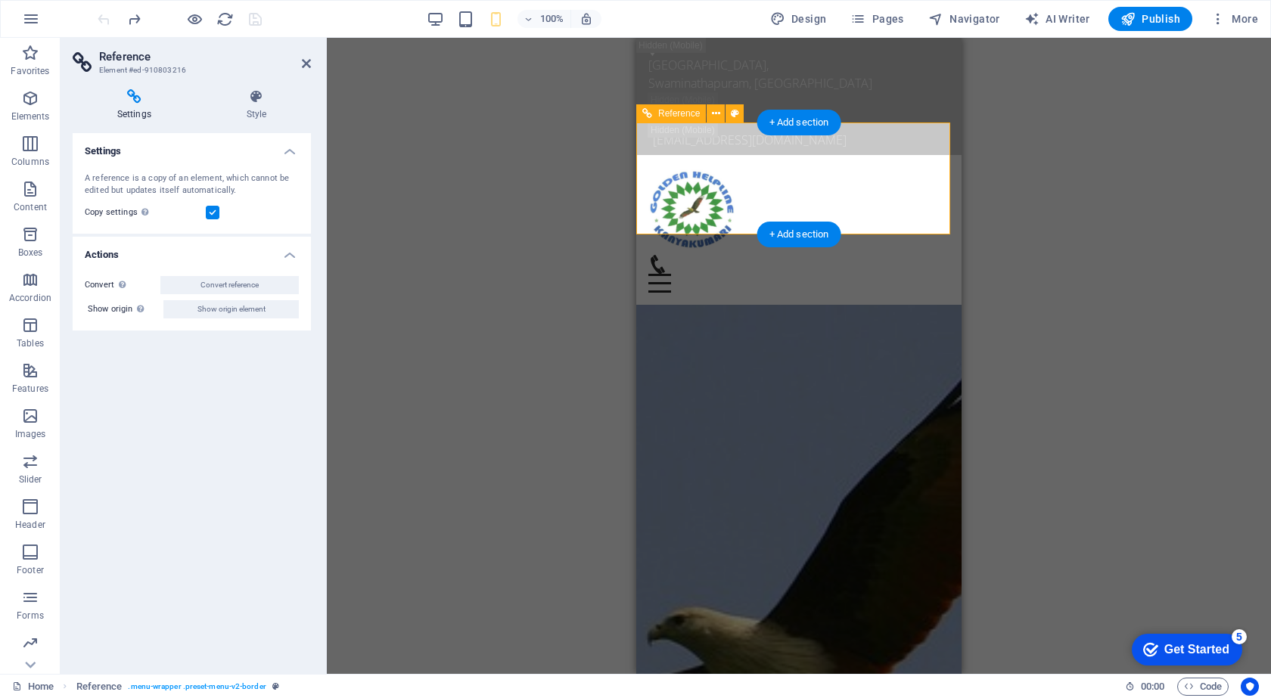
click at [865, 255] on div "Menu" at bounding box center [798, 274] width 301 height 38
click at [256, 92] on icon at bounding box center [256, 96] width 109 height 15
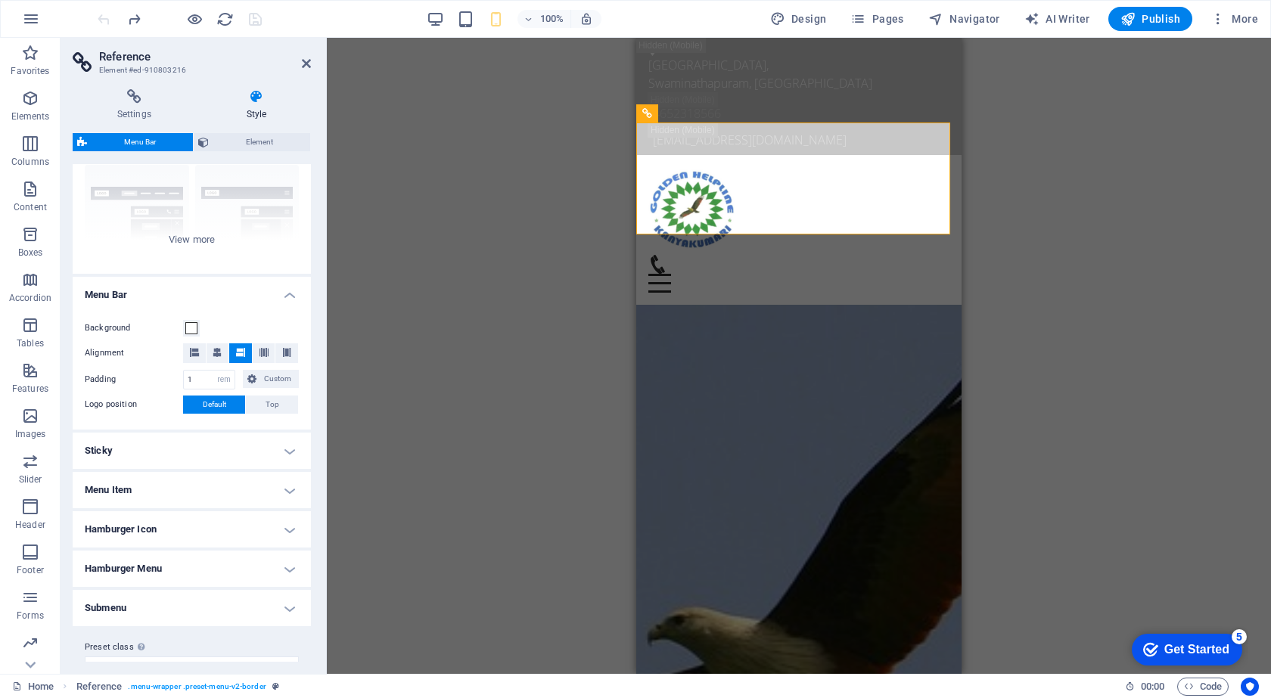
scroll to position [169, 0]
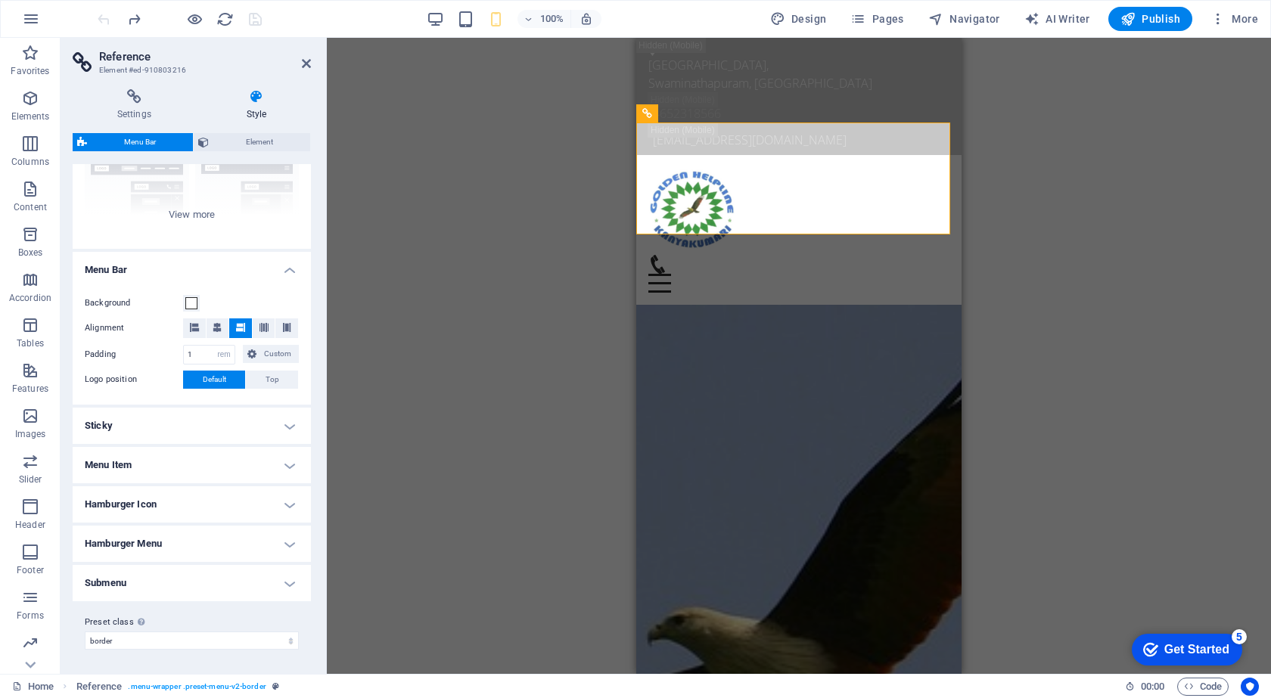
click at [210, 452] on h4 "Menu Item" at bounding box center [192, 465] width 238 height 36
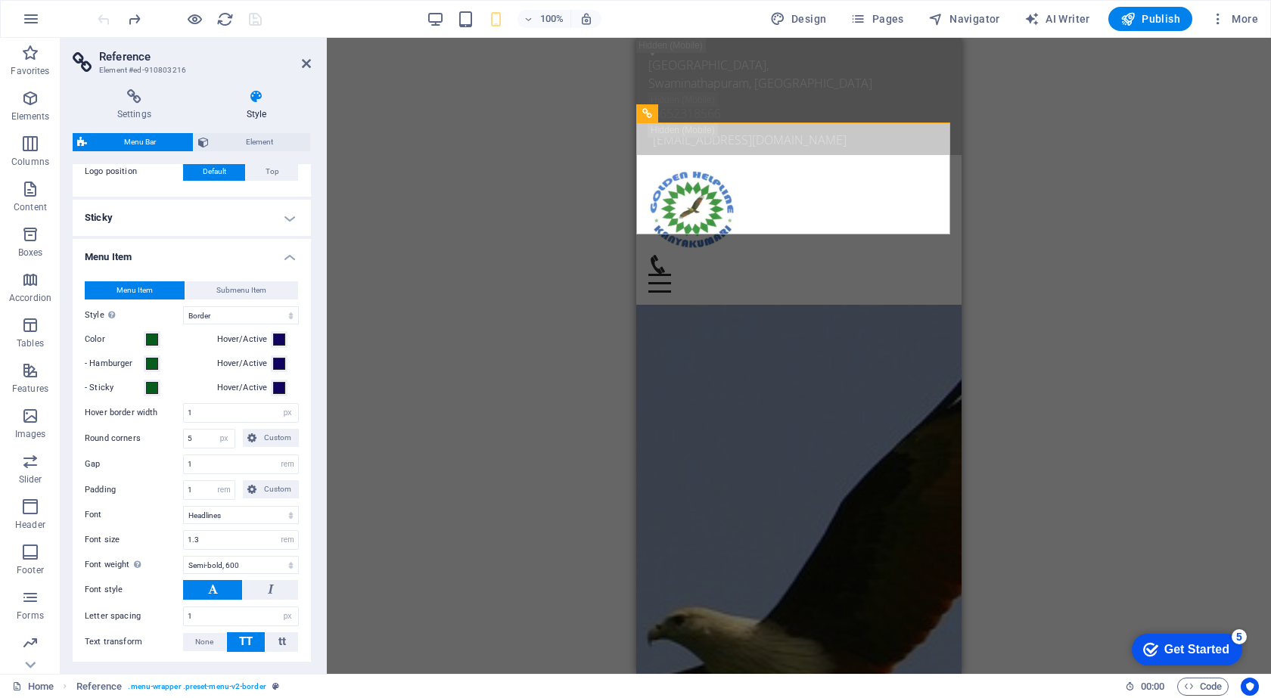
scroll to position [396, 0]
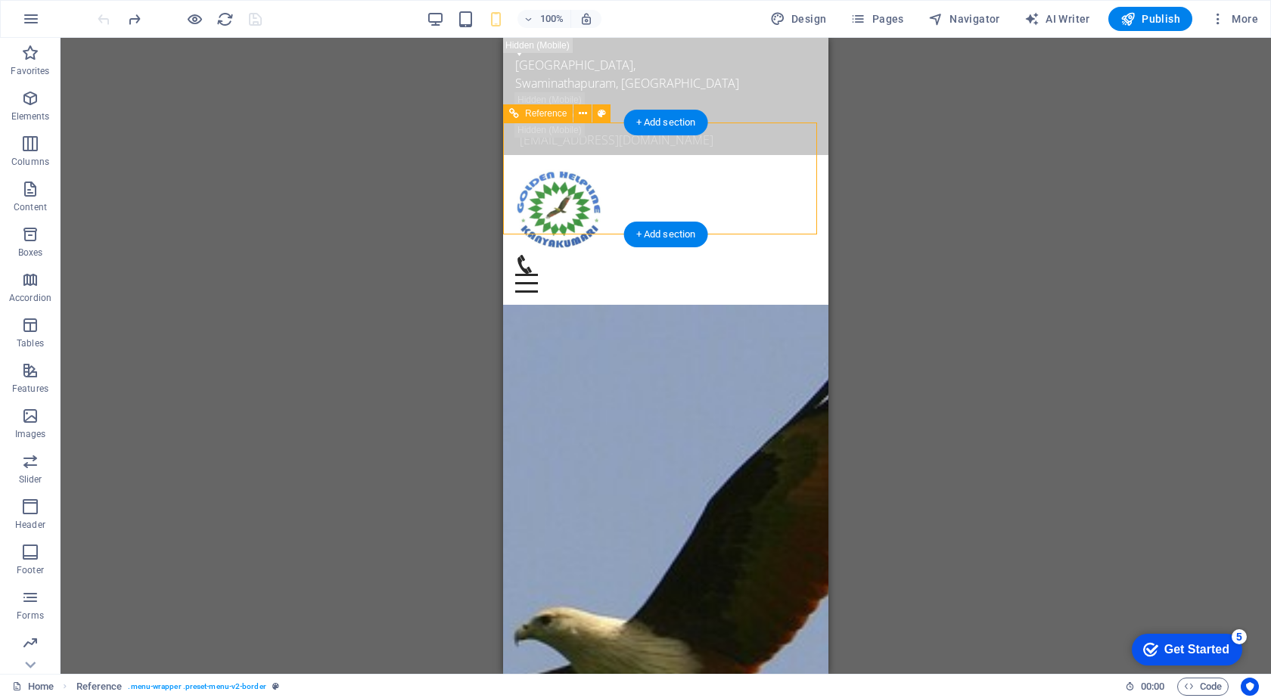
click at [717, 199] on div "Menu Home Our Team Contact" at bounding box center [665, 230] width 325 height 150
select select "rem"
select select "hover_border"
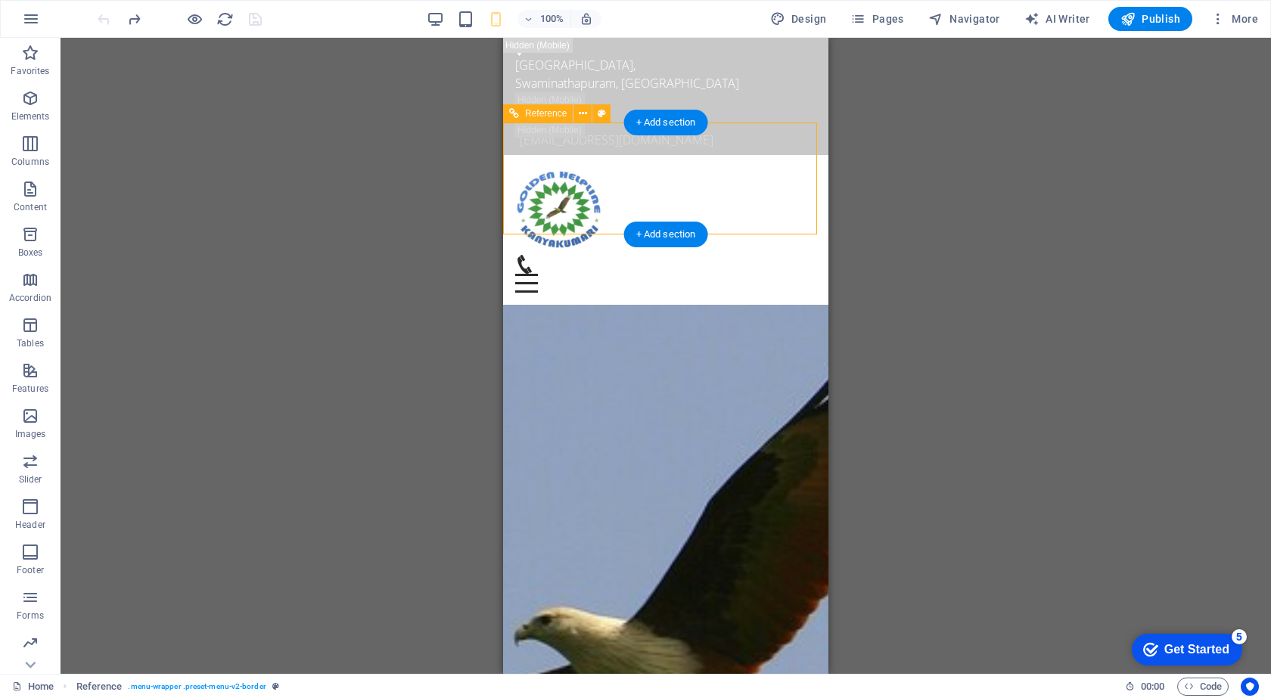
select select "px"
select select "rem"
select select "link-special-font"
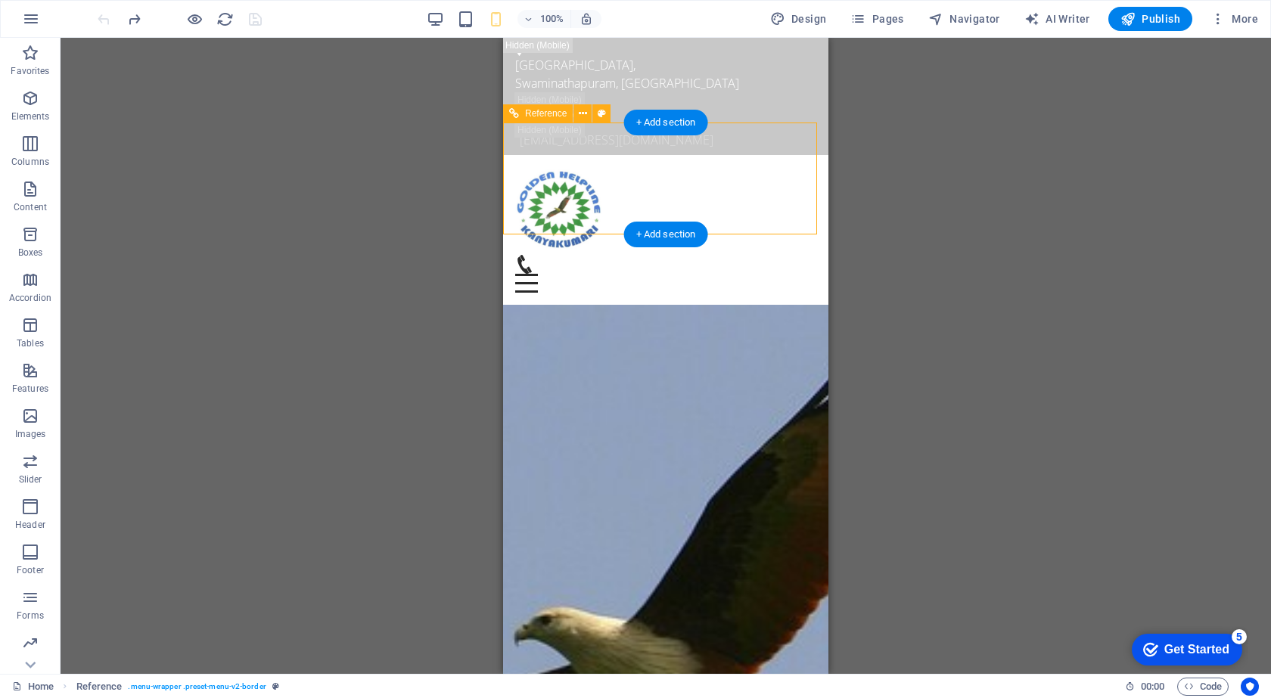
select select "rem"
select select "600"
select select "px"
select select "preset-menu-v2-border"
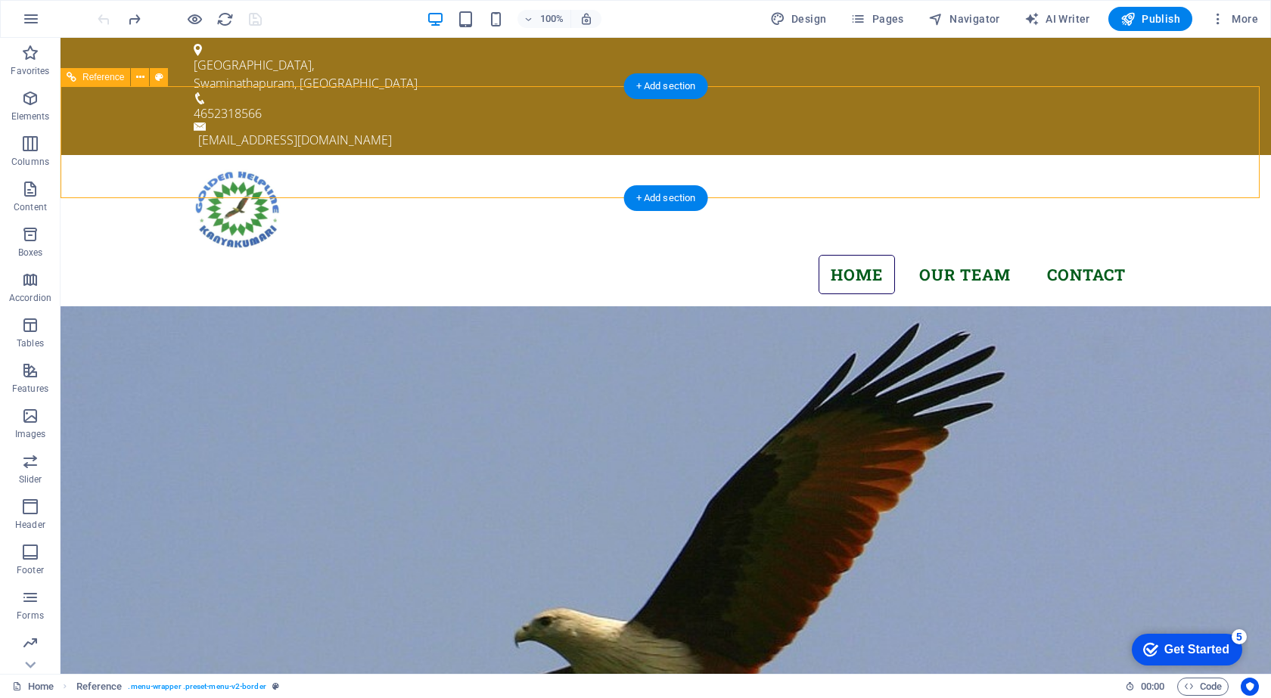
click at [1079, 255] on nav "Home Our Team Contact" at bounding box center [666, 275] width 944 height 40
click at [1235, 20] on span "More" at bounding box center [1234, 18] width 48 height 15
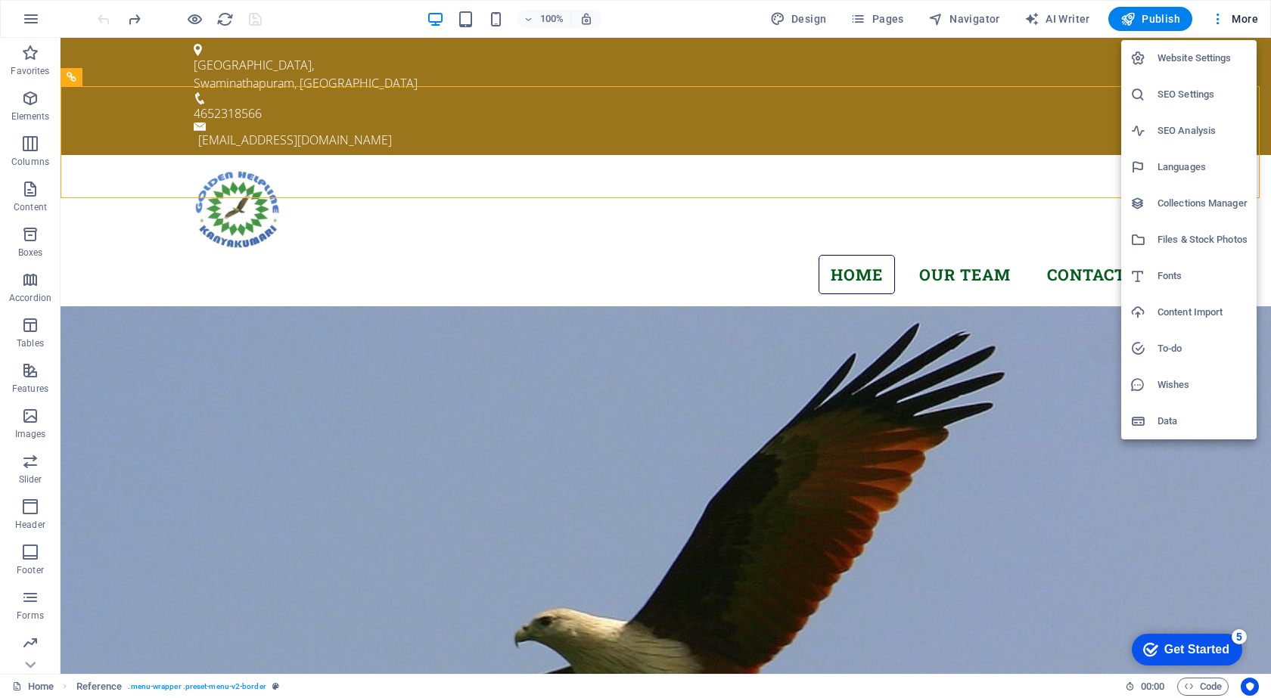
click at [1183, 53] on h6 "Website Settings" at bounding box center [1203, 58] width 90 height 18
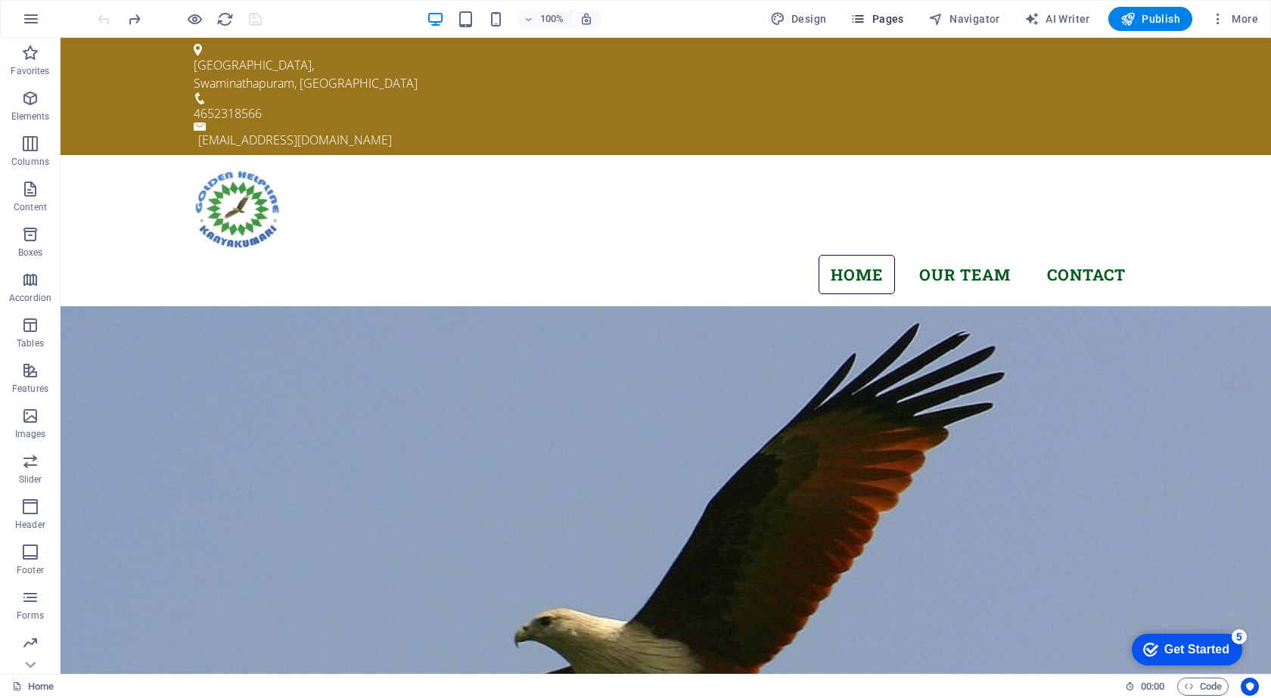
click at [874, 14] on span "Pages" at bounding box center [876, 18] width 53 height 15
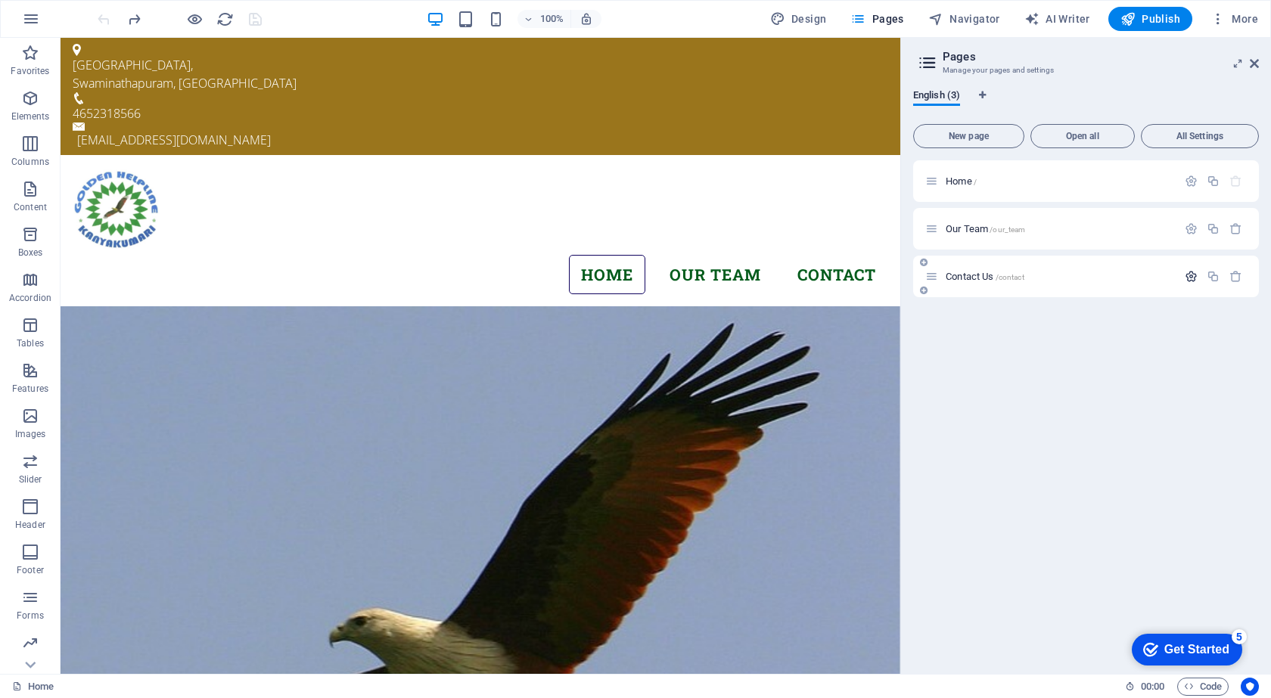
click at [1186, 270] on icon "button" at bounding box center [1191, 276] width 13 height 13
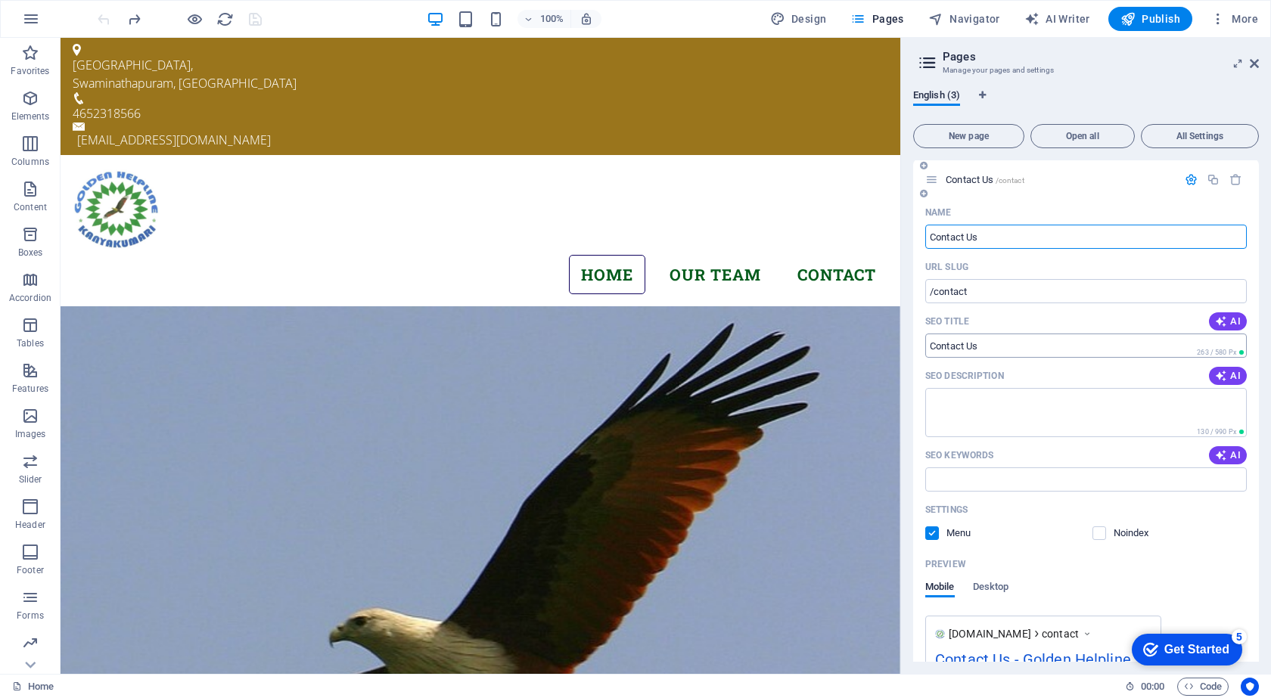
scroll to position [0, 0]
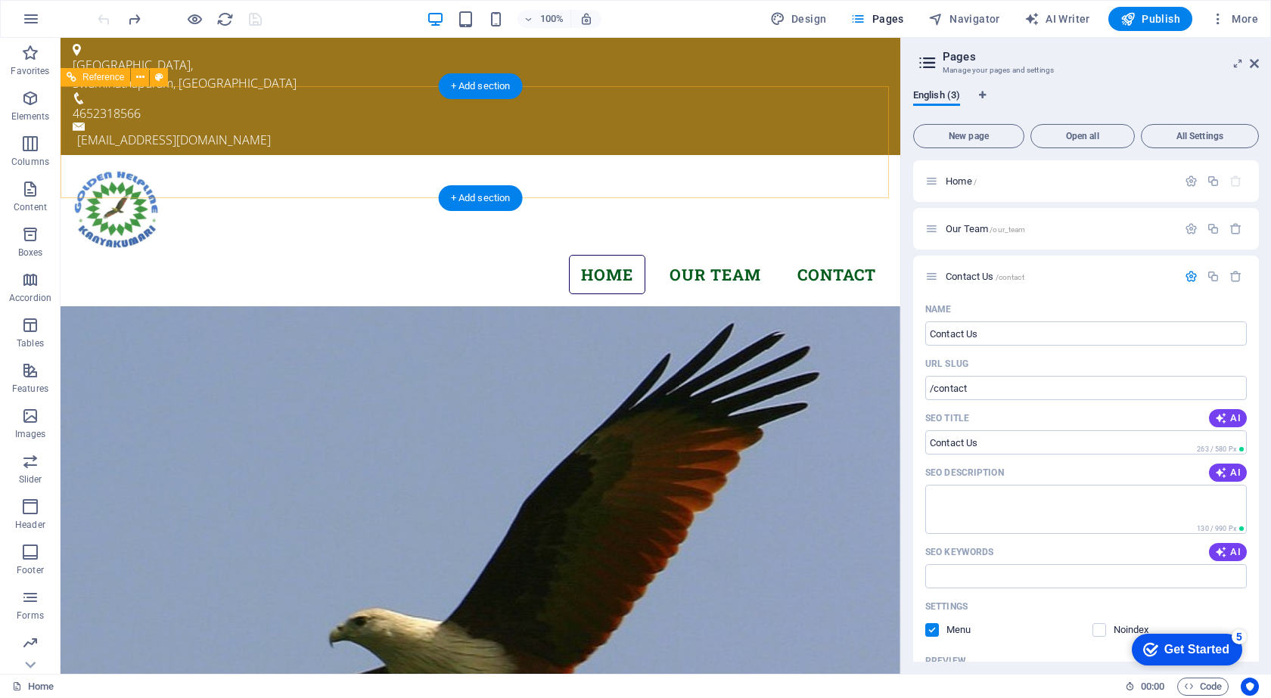
click at [838, 255] on nav "Home Our Team Contact" at bounding box center [481, 275] width 816 height 40
click at [817, 255] on nav "Home Our Team Contact" at bounding box center [481, 275] width 816 height 40
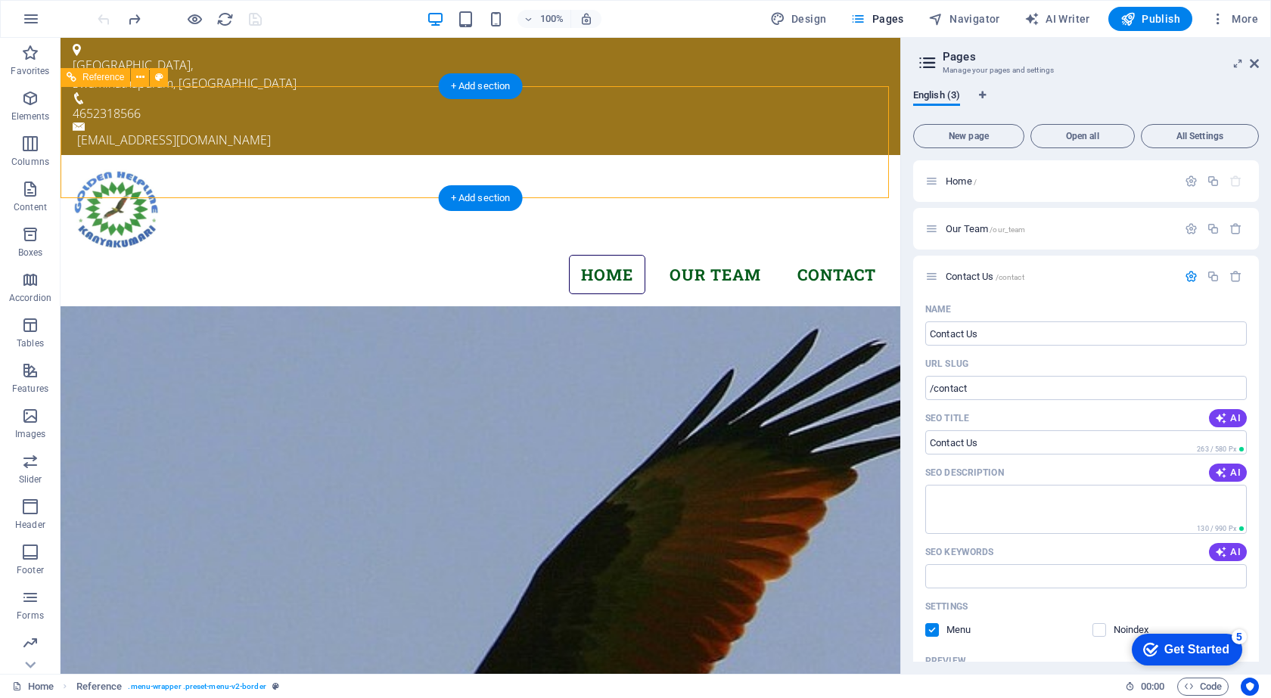
select select "rem"
select select "hover_border"
select select "px"
select select "rem"
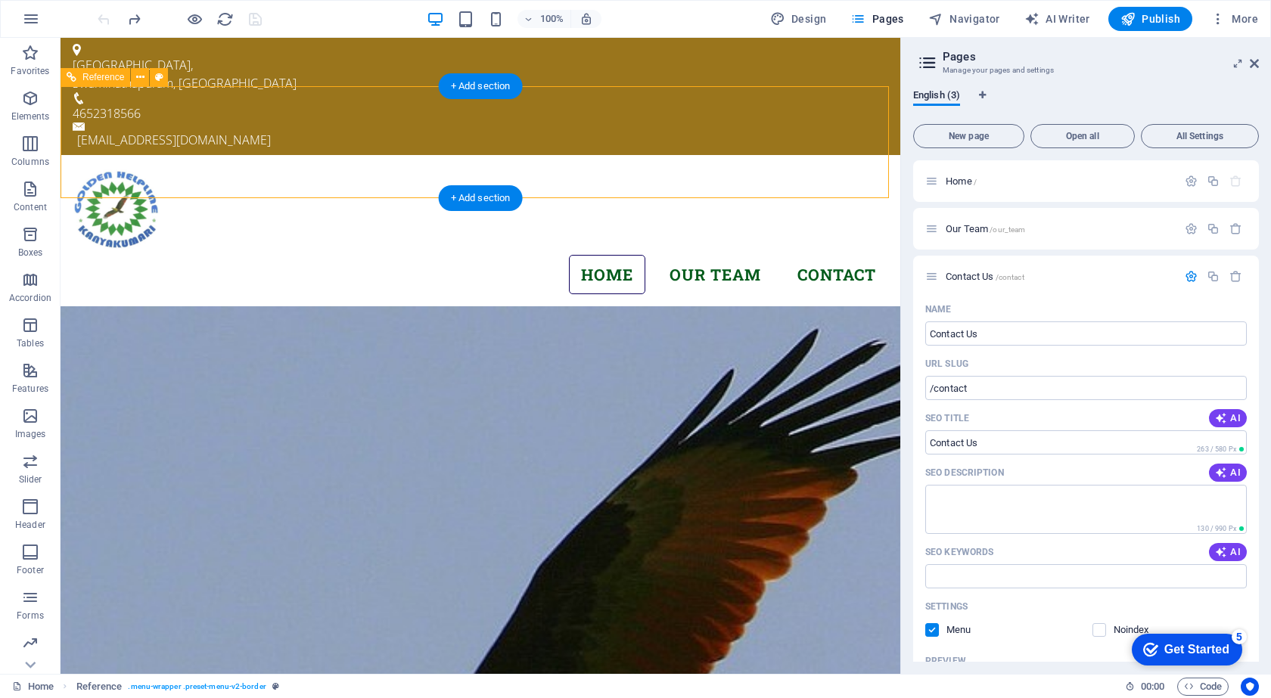
select select "rem"
select select "link-special-font"
select select "rem"
select select "600"
select select "px"
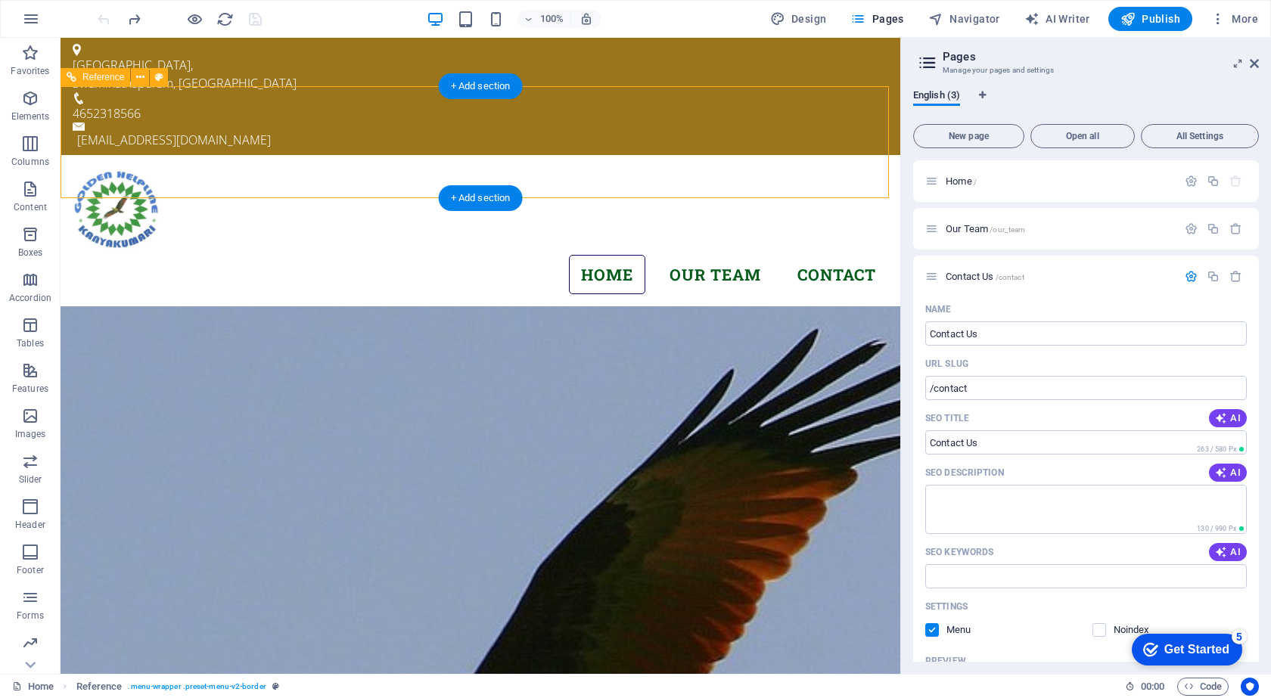
select select "preset-menu-v2-border"
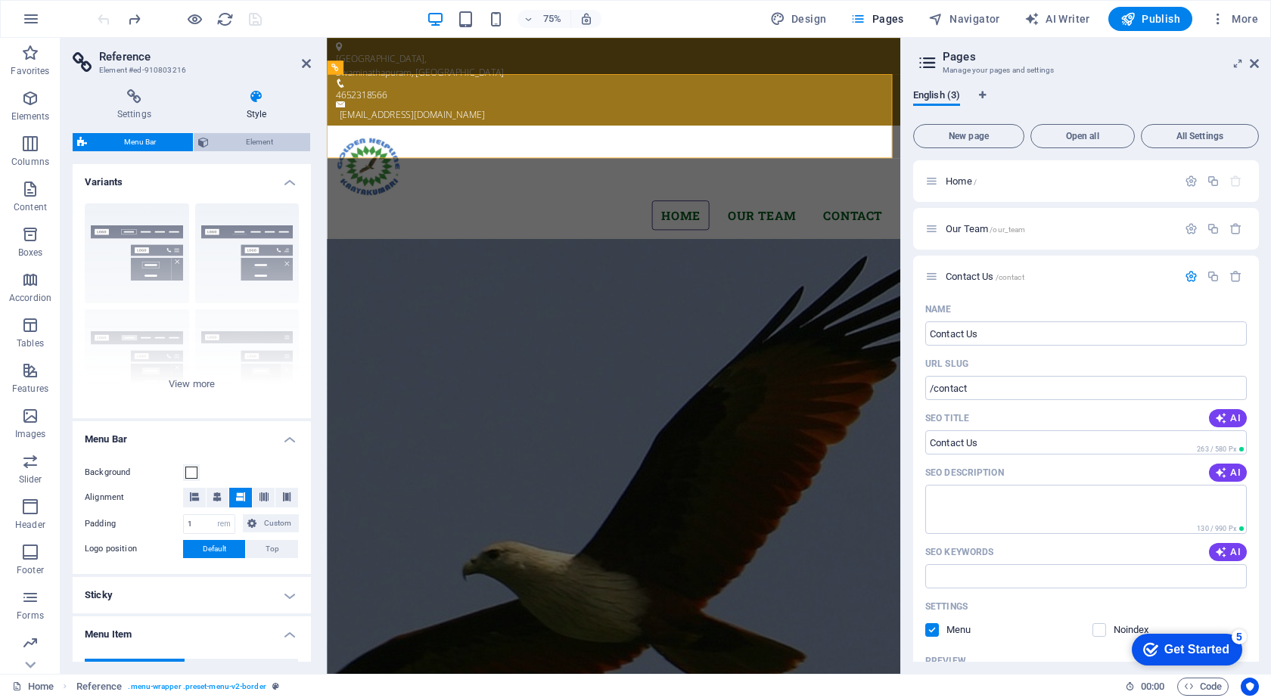
click at [247, 144] on span "Element" at bounding box center [259, 142] width 92 height 18
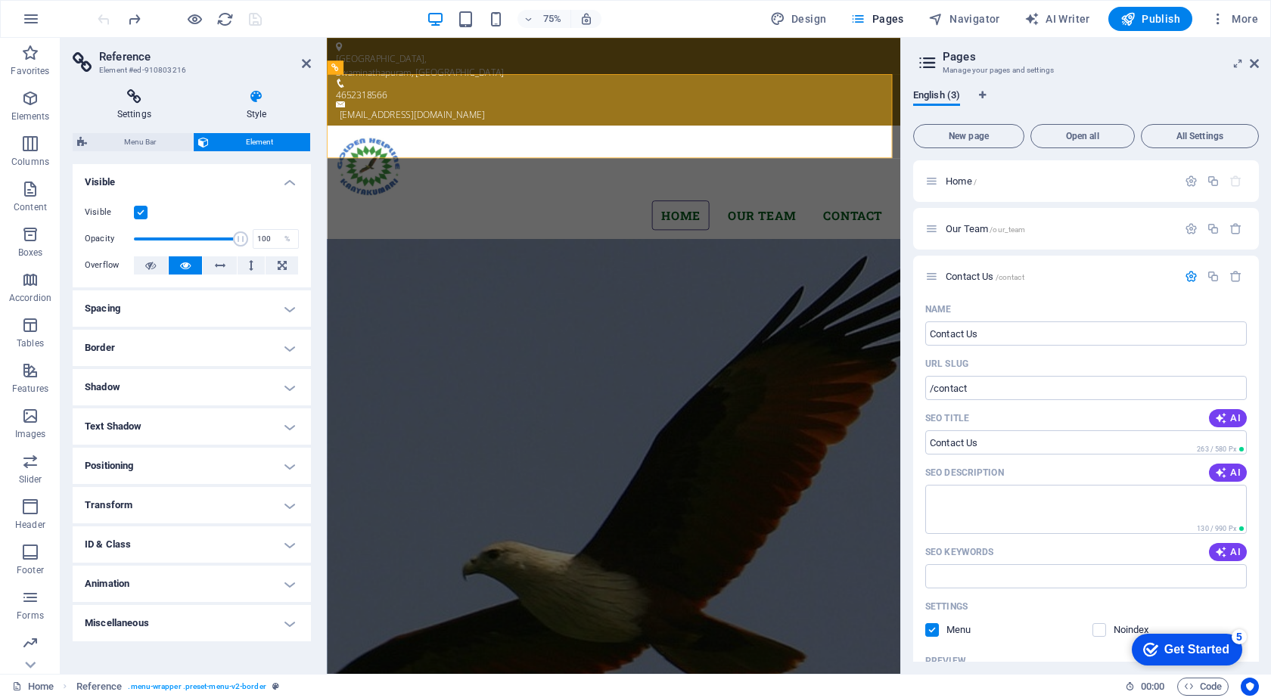
click at [149, 107] on h4 "Settings" at bounding box center [137, 105] width 129 height 32
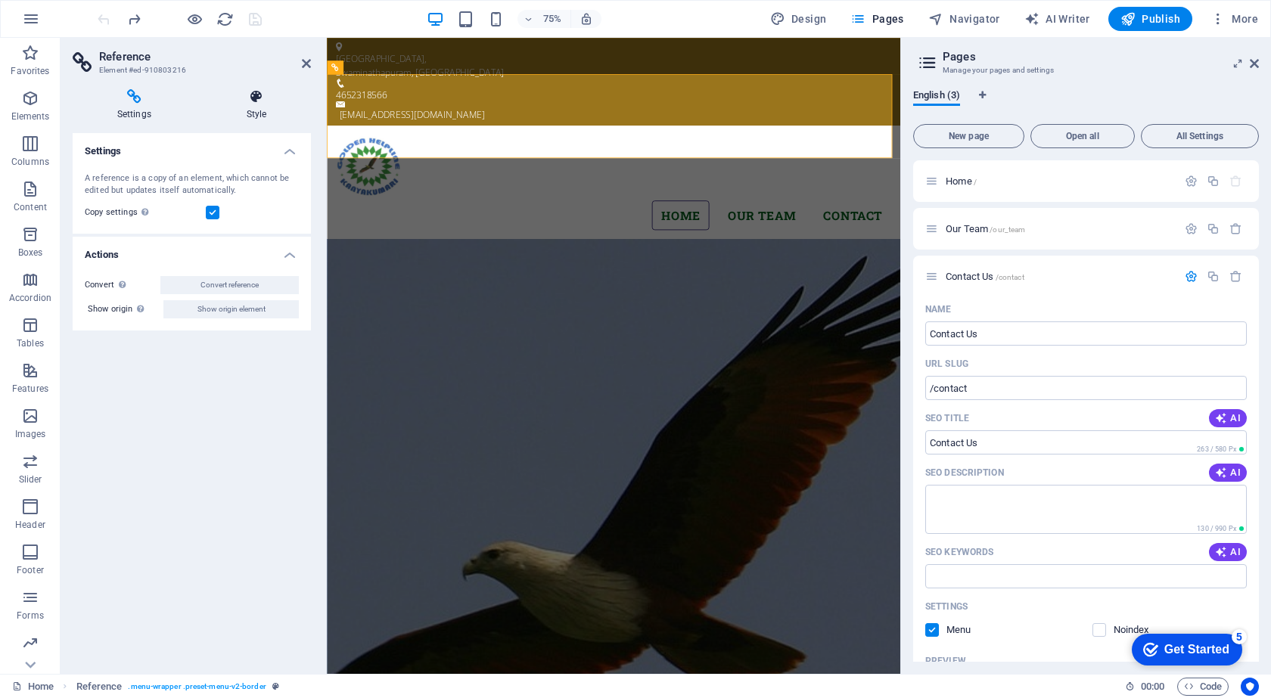
click at [263, 99] on icon at bounding box center [256, 96] width 109 height 15
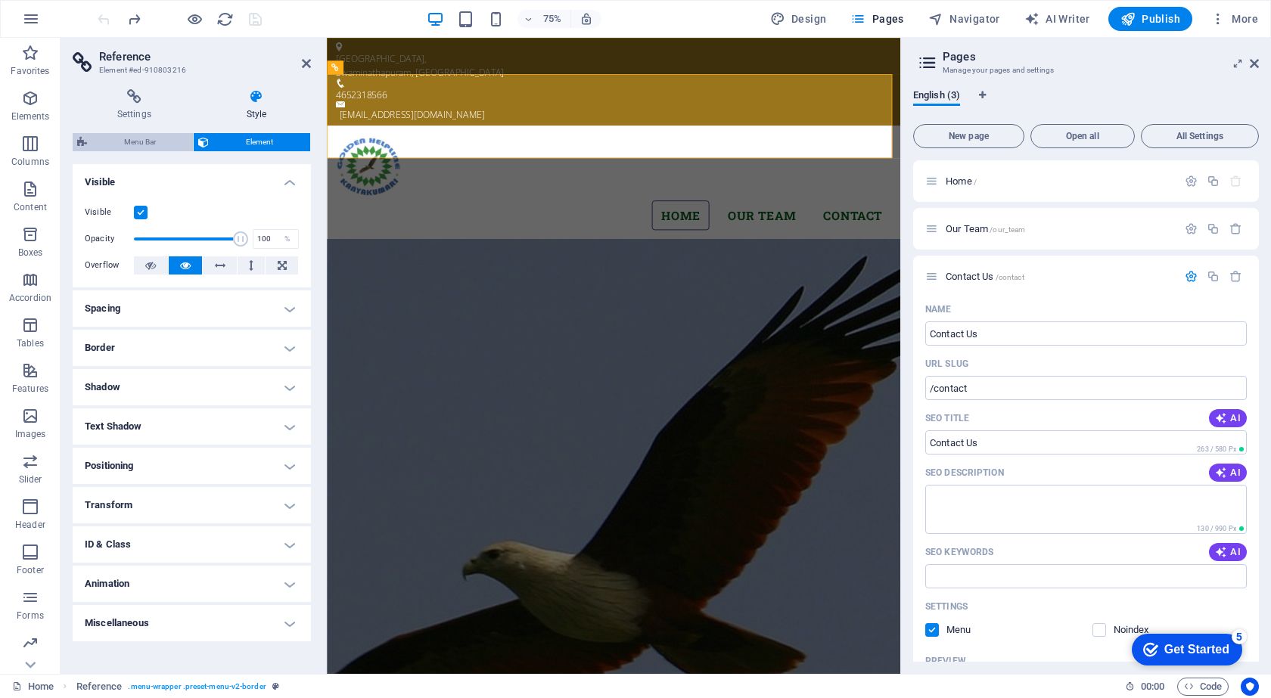
click at [148, 138] on span "Menu Bar" at bounding box center [140, 142] width 97 height 18
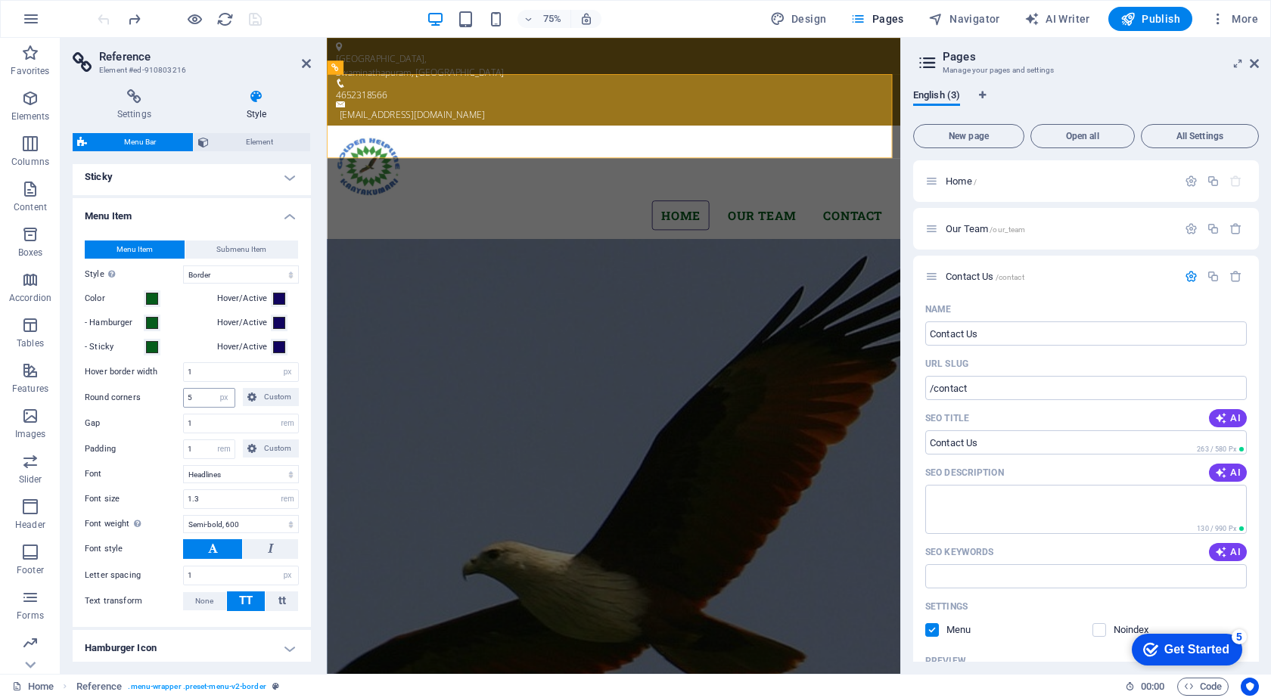
scroll to position [562, 0]
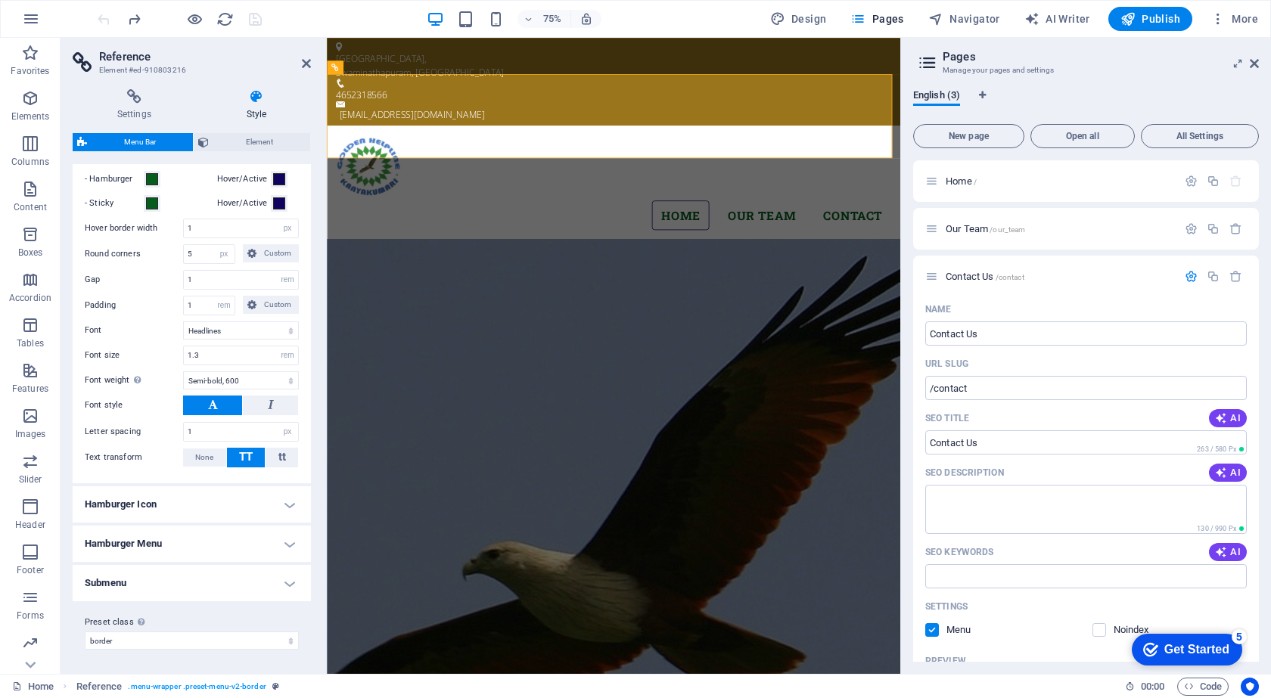
click at [190, 586] on h4 "Submenu" at bounding box center [192, 583] width 238 height 36
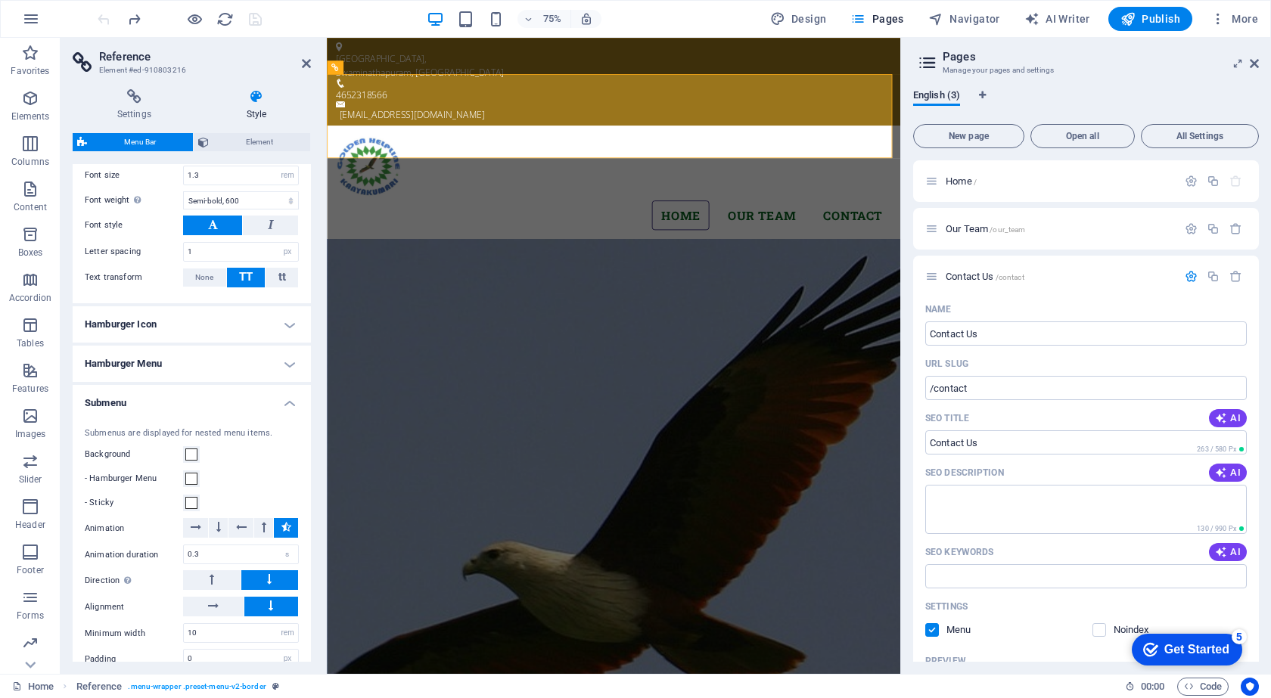
scroll to position [825, 0]
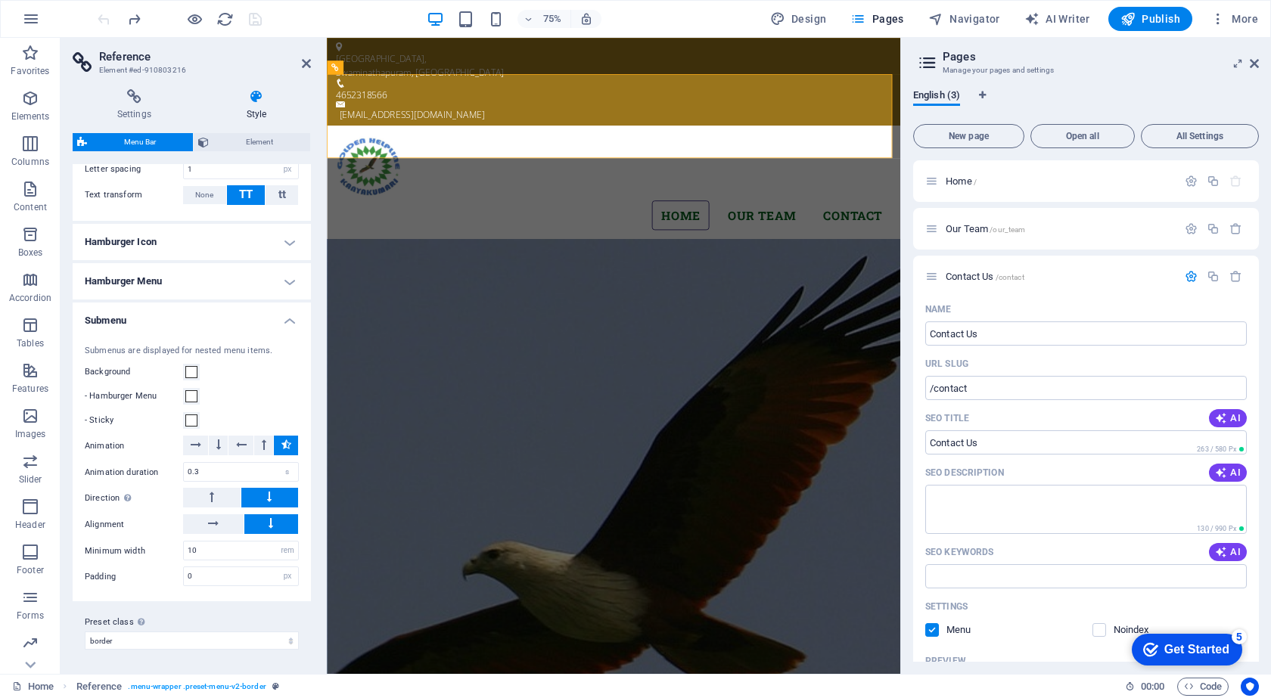
click at [216, 301] on ul "Menu Bar Background Alignment Padding 1 px rem % vh vw Custom Custom 1 px rem %…" at bounding box center [192, 99] width 238 height 1005
click at [219, 322] on h4 "Submenu" at bounding box center [192, 316] width 238 height 27
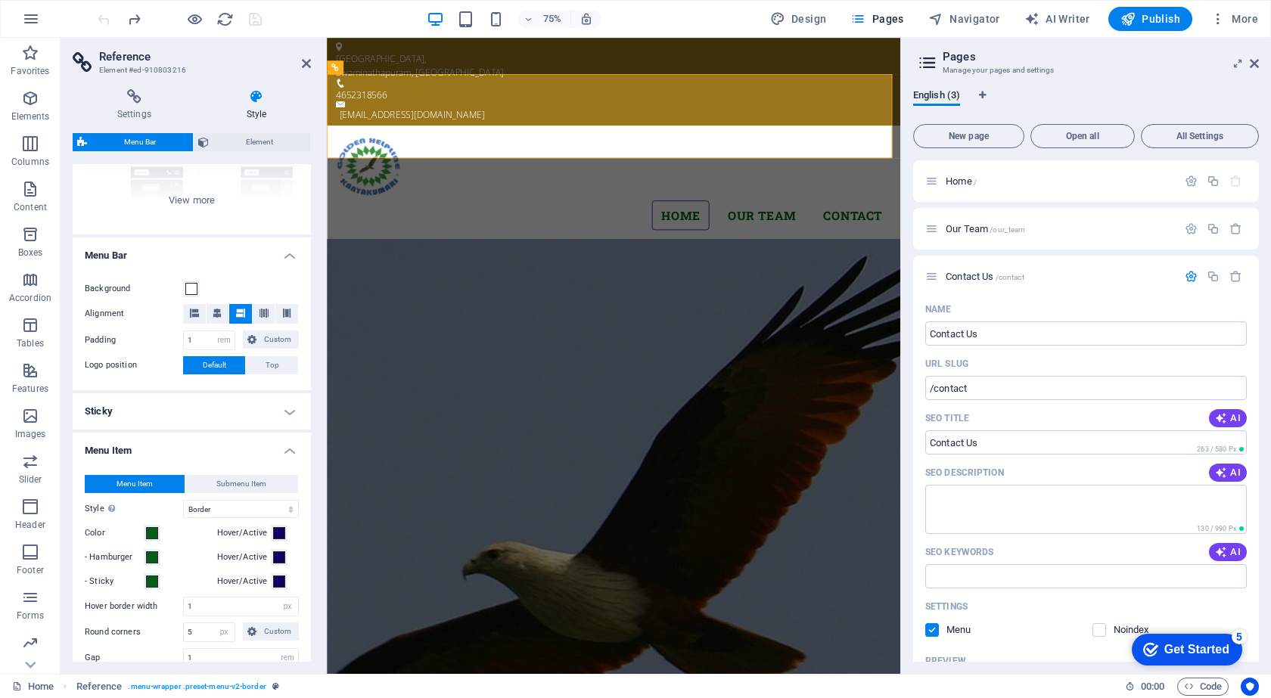
scroll to position [0, 0]
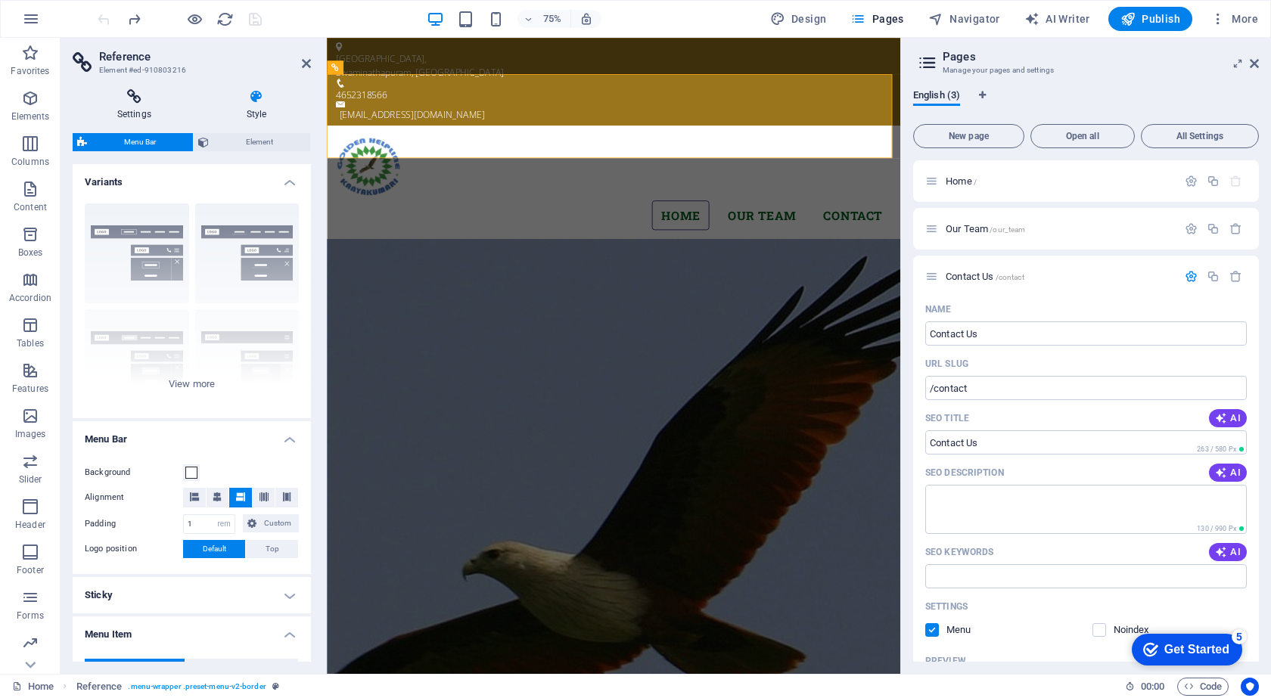
click at [145, 101] on icon at bounding box center [134, 96] width 123 height 15
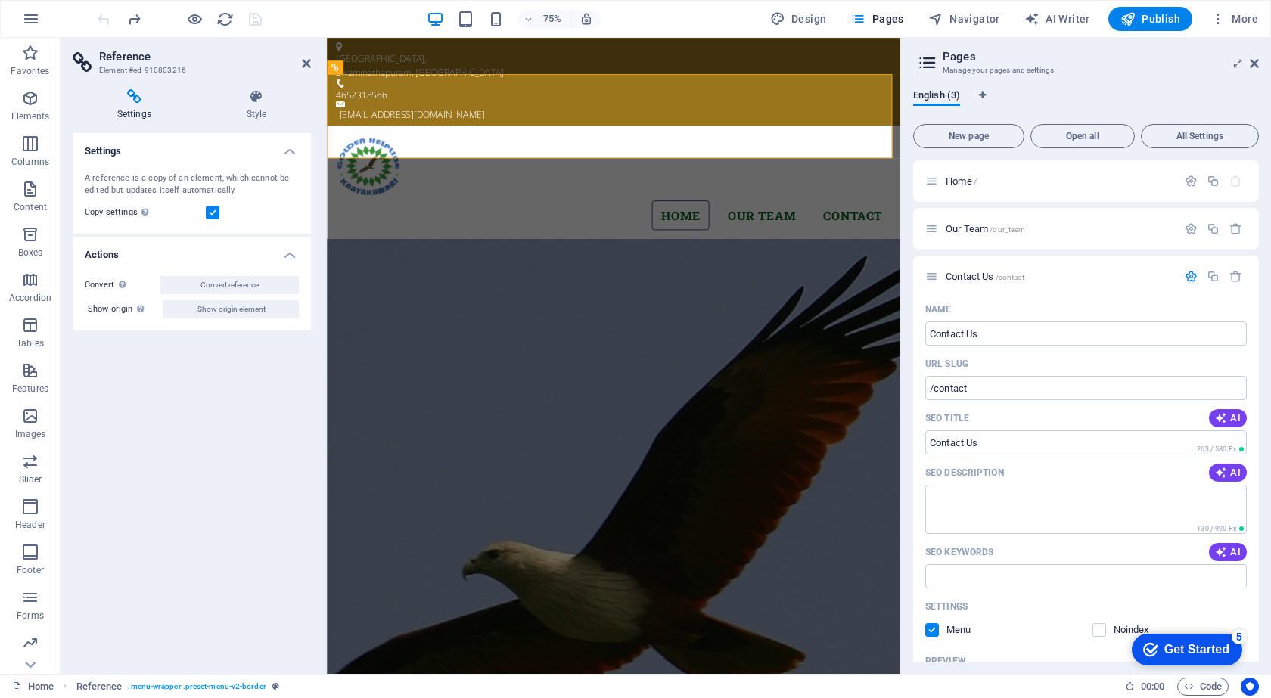
click at [237, 250] on h4 "Actions" at bounding box center [192, 250] width 238 height 27
click at [237, 250] on h4 "Actions" at bounding box center [192, 255] width 238 height 36
click at [256, 110] on h4 "Style" at bounding box center [256, 105] width 109 height 32
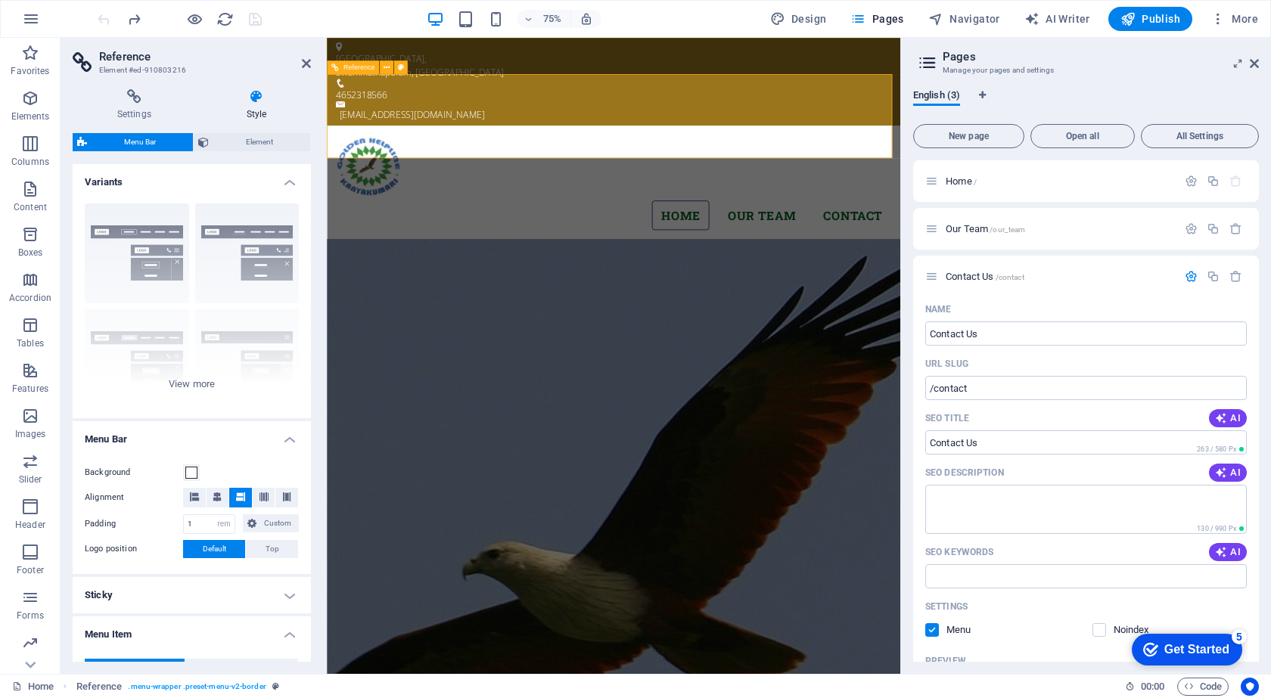
click at [776, 255] on nav "Home Our Team Contact" at bounding box center [709, 275] width 741 height 40
click at [220, 387] on div "Border Centered Default Fixed Loki Trigger Wide XXL" at bounding box center [192, 304] width 238 height 227
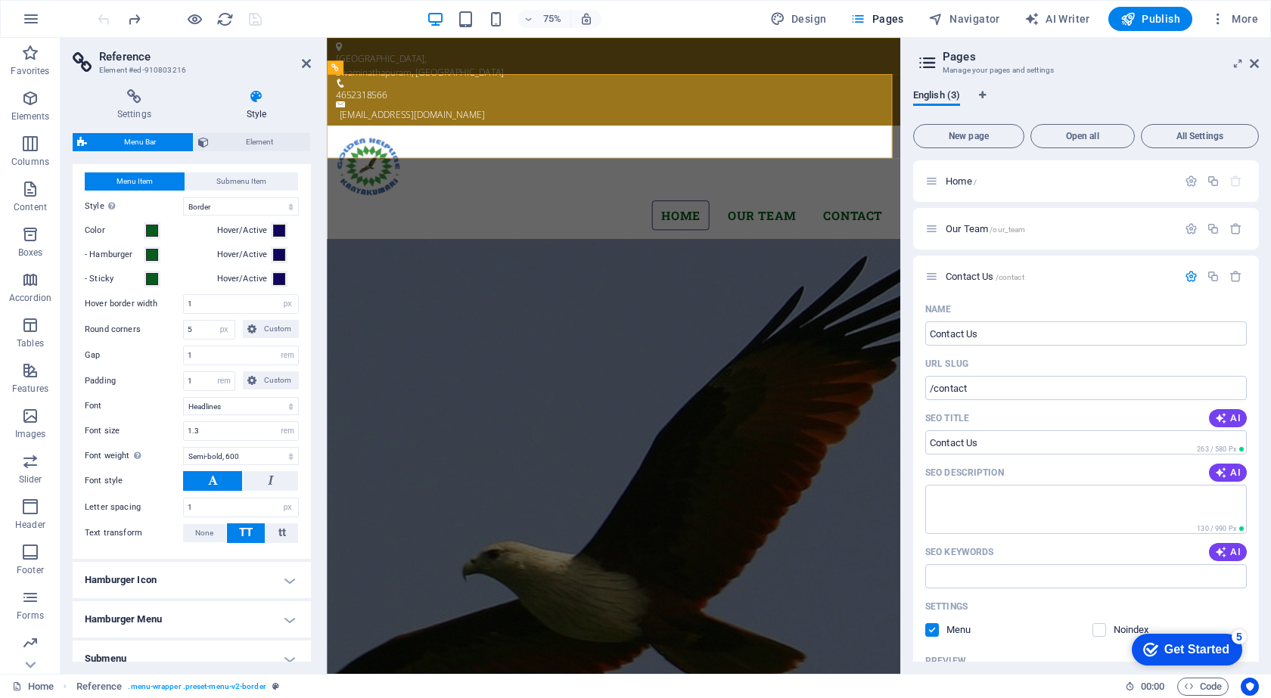
scroll to position [777, 0]
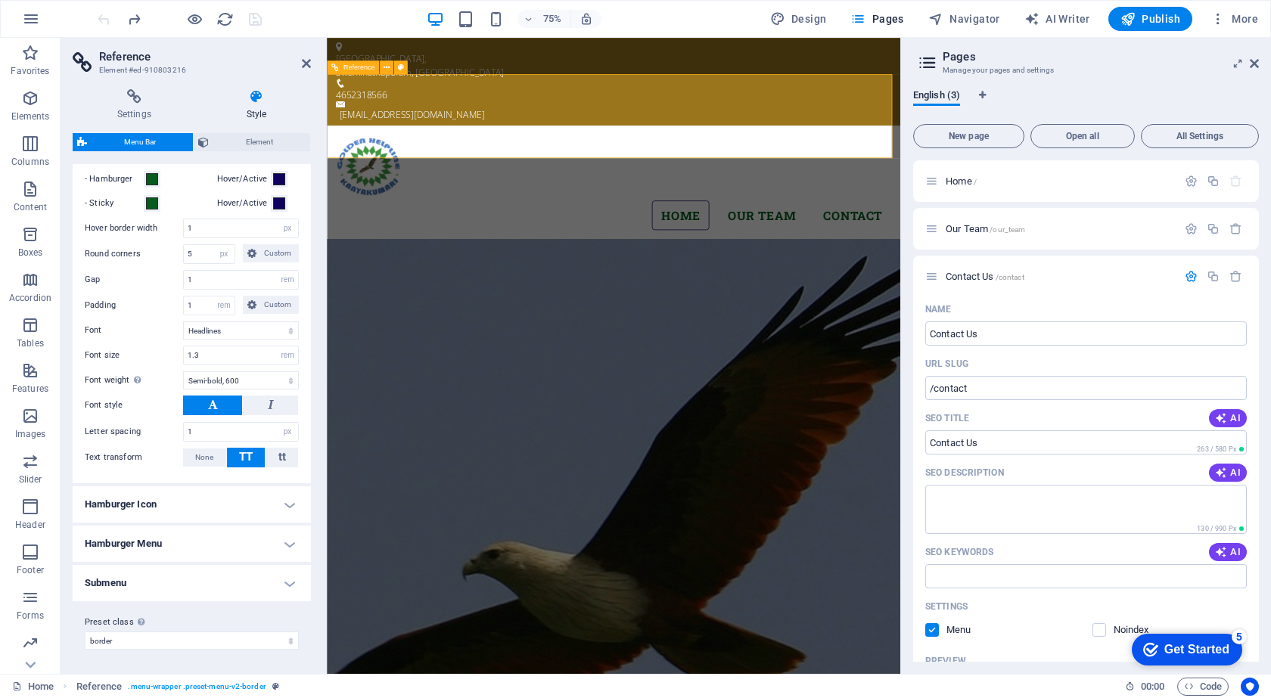
click at [571, 155] on div "Menu Home Our Team Contact" at bounding box center [709, 231] width 765 height 152
click at [344, 67] on span "Reference" at bounding box center [359, 67] width 32 height 7
click at [246, 138] on span "Element" at bounding box center [259, 142] width 92 height 18
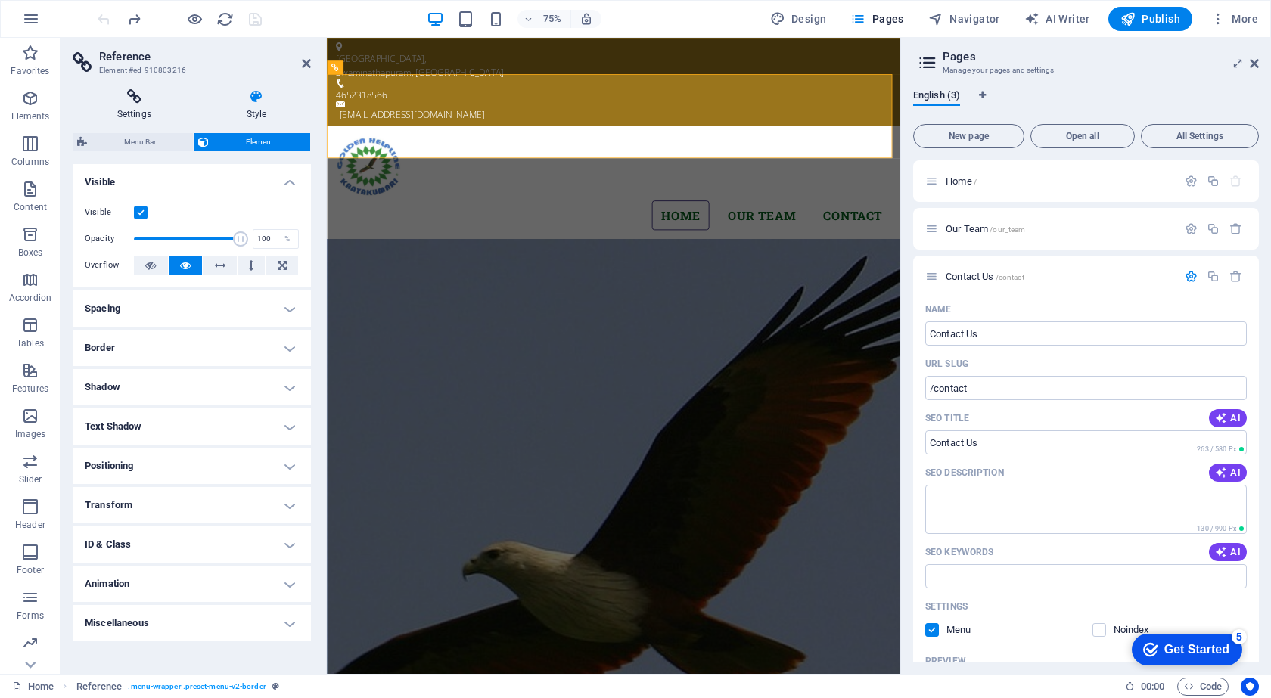
click at [137, 96] on icon at bounding box center [134, 96] width 123 height 15
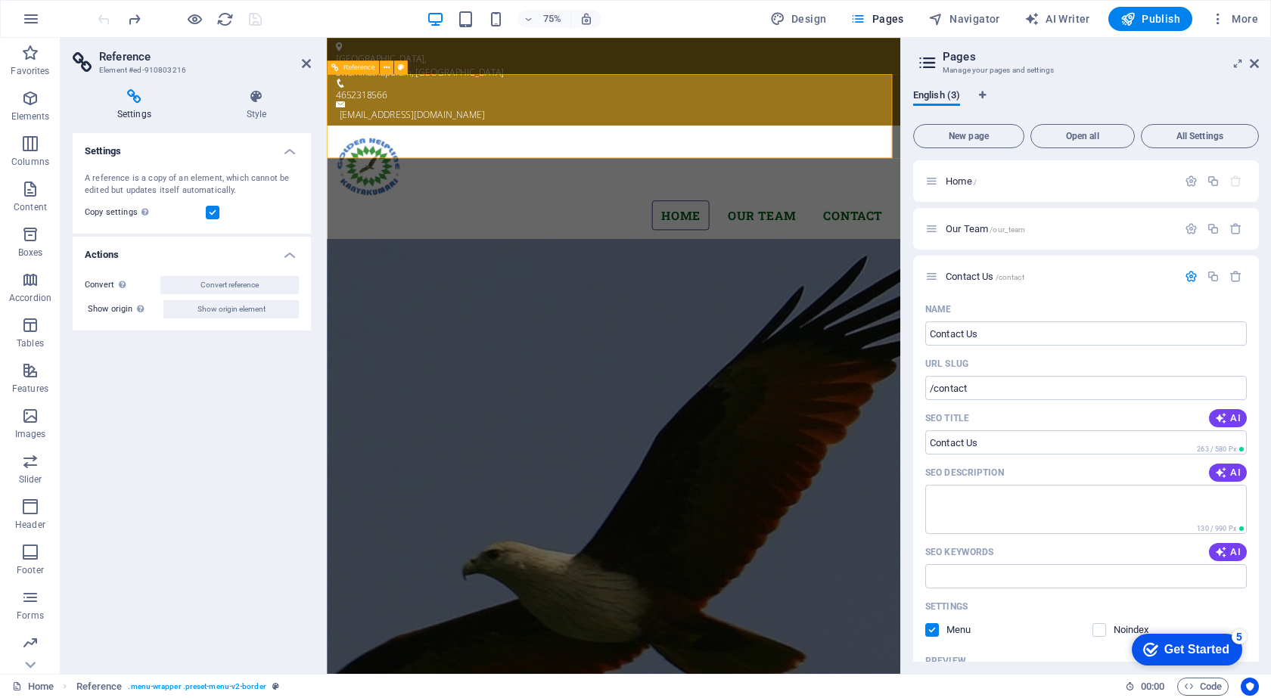
click at [883, 255] on nav "Home Our Team Contact" at bounding box center [709, 275] width 741 height 40
click at [1201, 136] on span "All Settings" at bounding box center [1200, 136] width 104 height 9
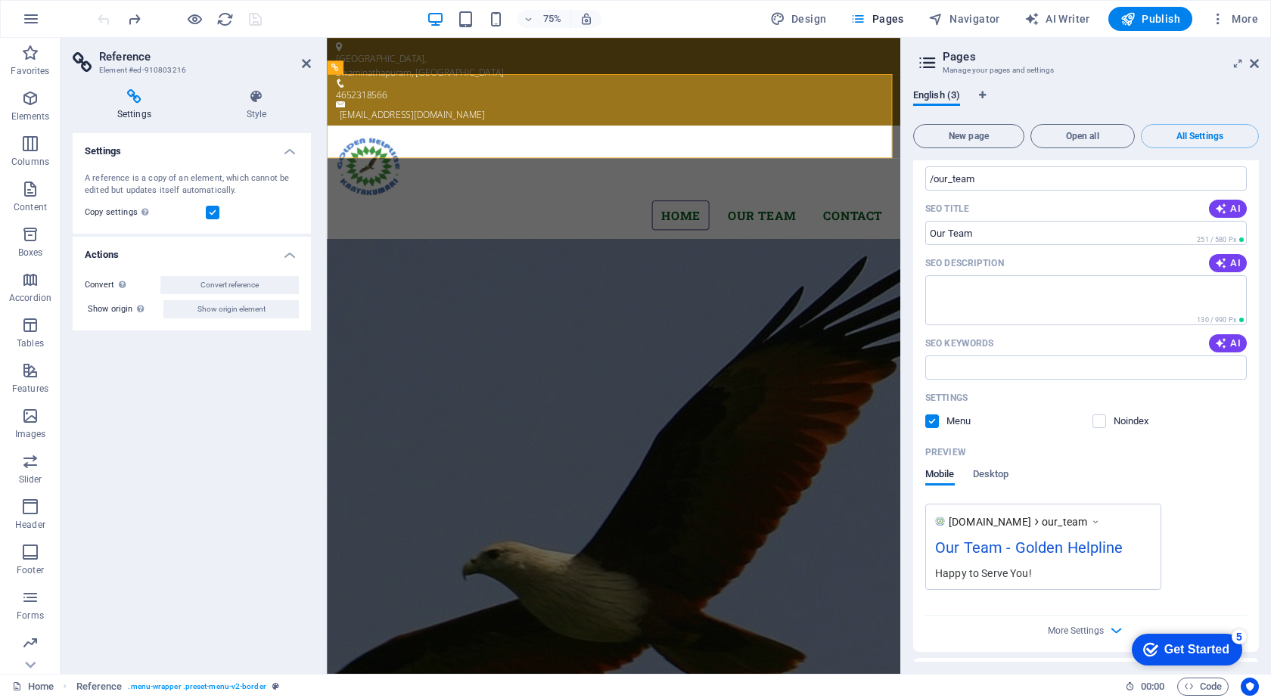
scroll to position [501, 0]
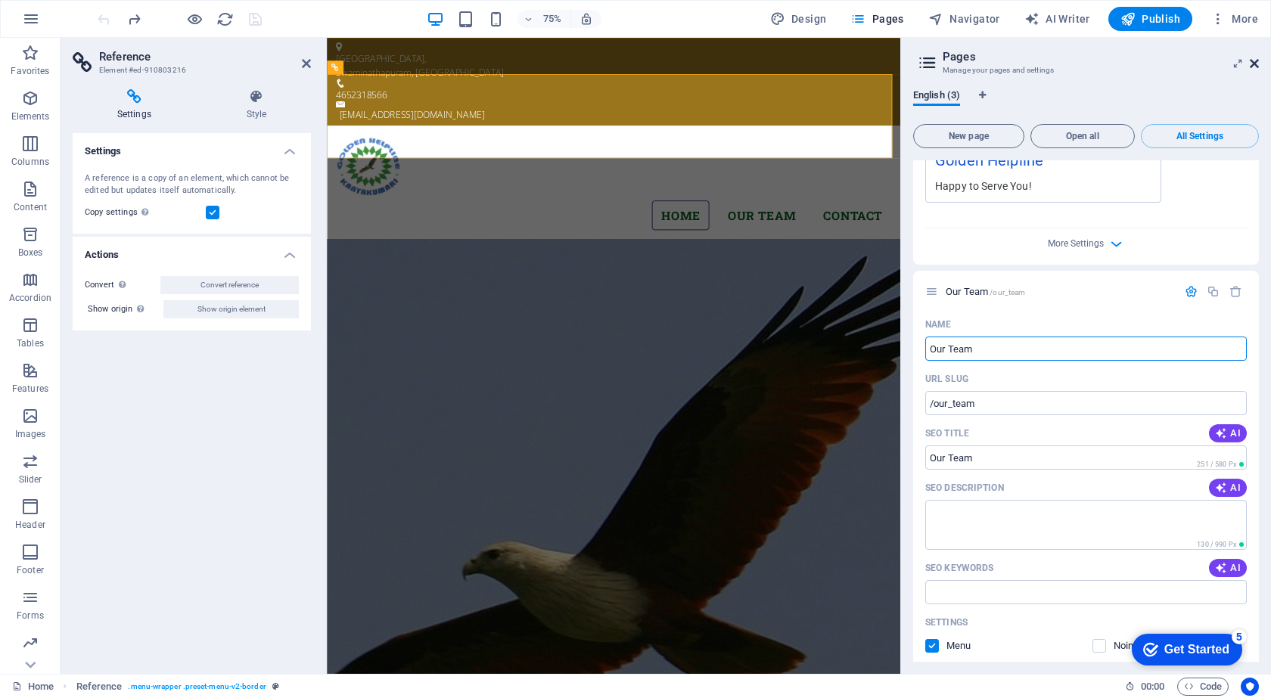
click at [1251, 67] on icon at bounding box center [1254, 63] width 9 height 12
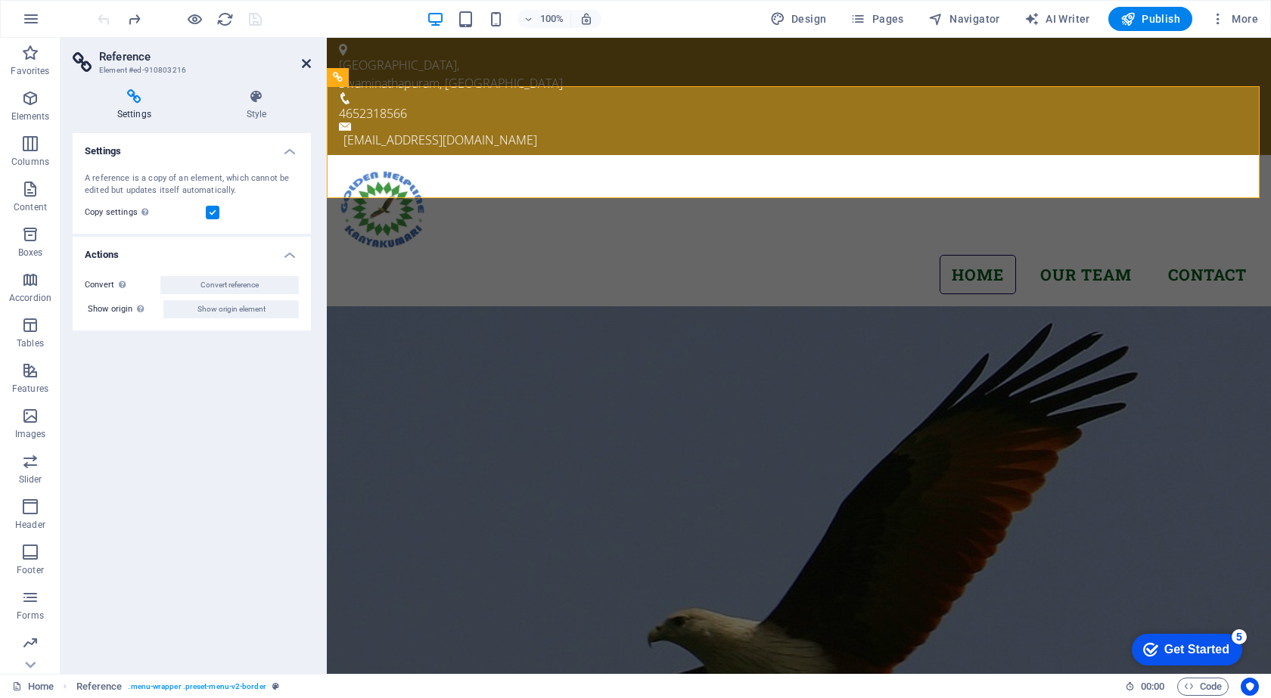
click at [307, 60] on icon at bounding box center [306, 63] width 9 height 12
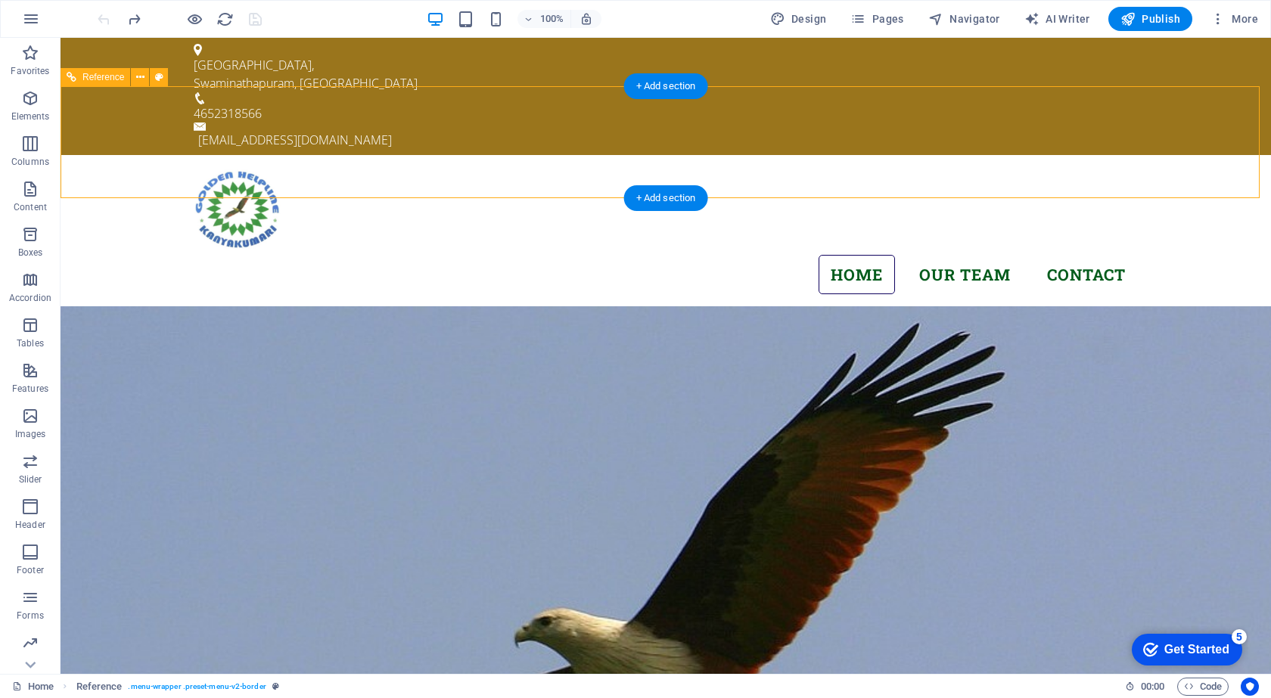
click at [300, 255] on nav "Home Our Team Contact" at bounding box center [666, 275] width 944 height 40
click at [979, 16] on span "Navigator" at bounding box center [964, 18] width 72 height 15
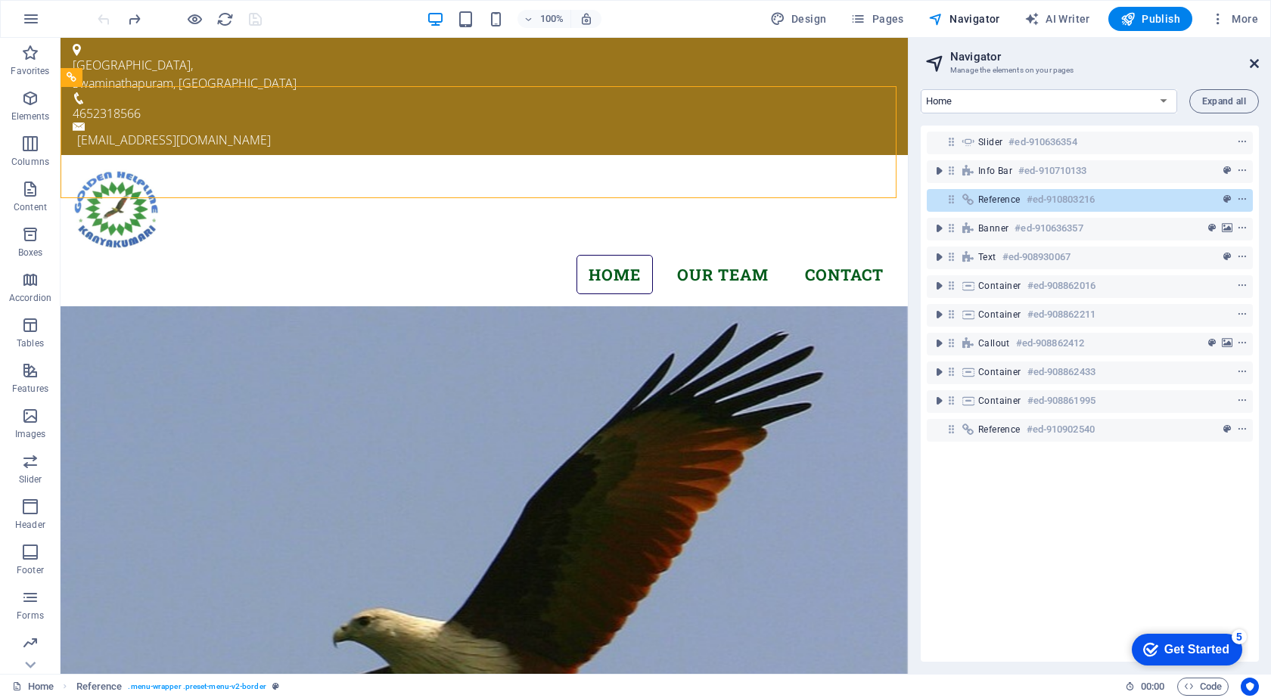
click at [1251, 59] on icon at bounding box center [1254, 63] width 9 height 12
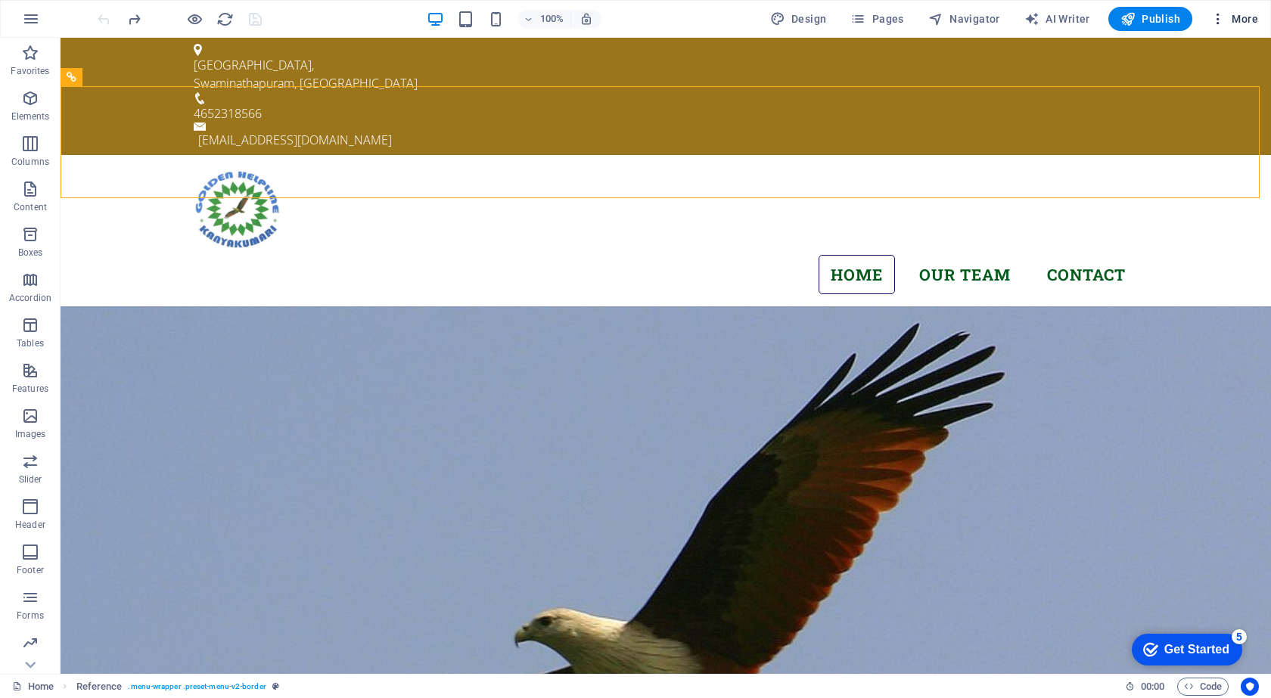
click at [1223, 22] on icon "button" at bounding box center [1217, 18] width 15 height 15
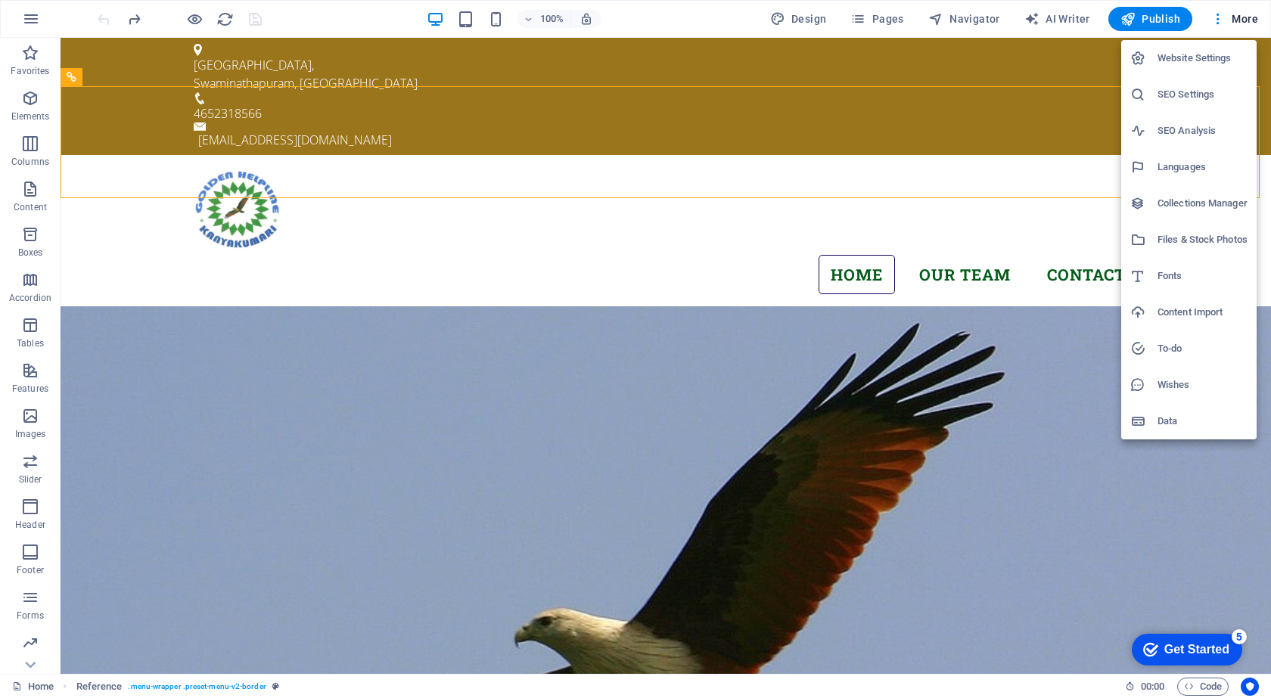
click at [1210, 92] on h6 "SEO Settings" at bounding box center [1203, 94] width 90 height 18
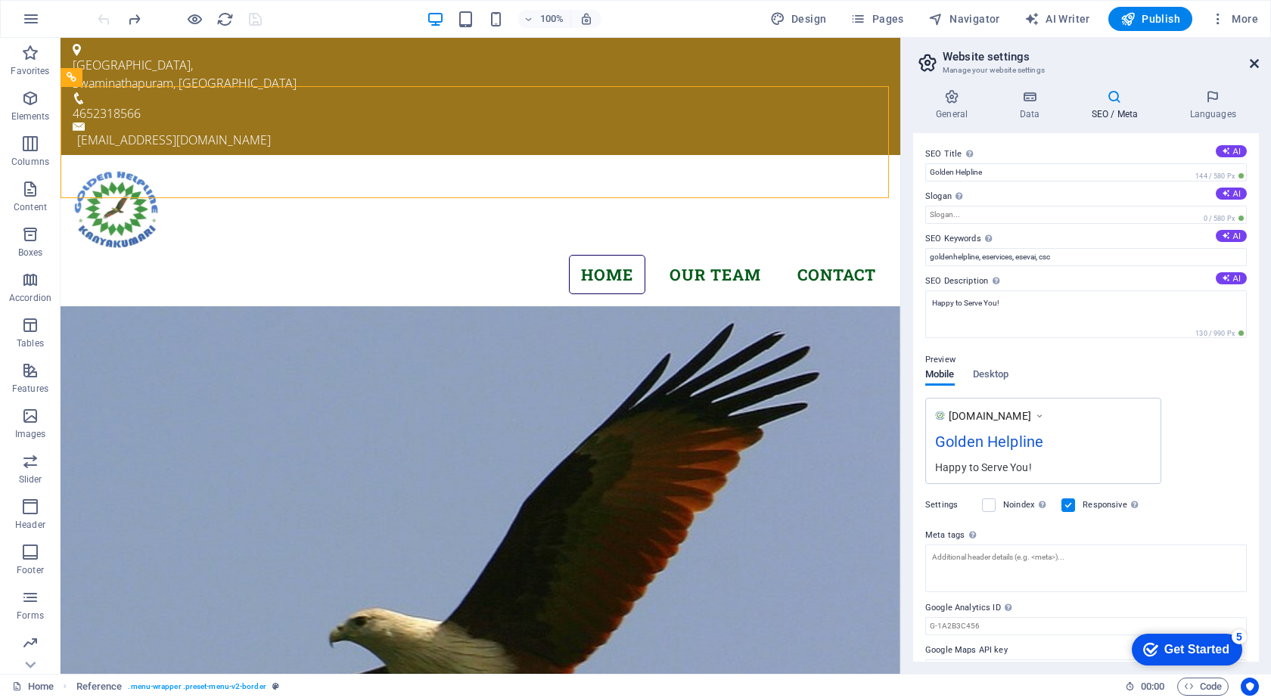
click at [1258, 61] on icon at bounding box center [1254, 63] width 9 height 12
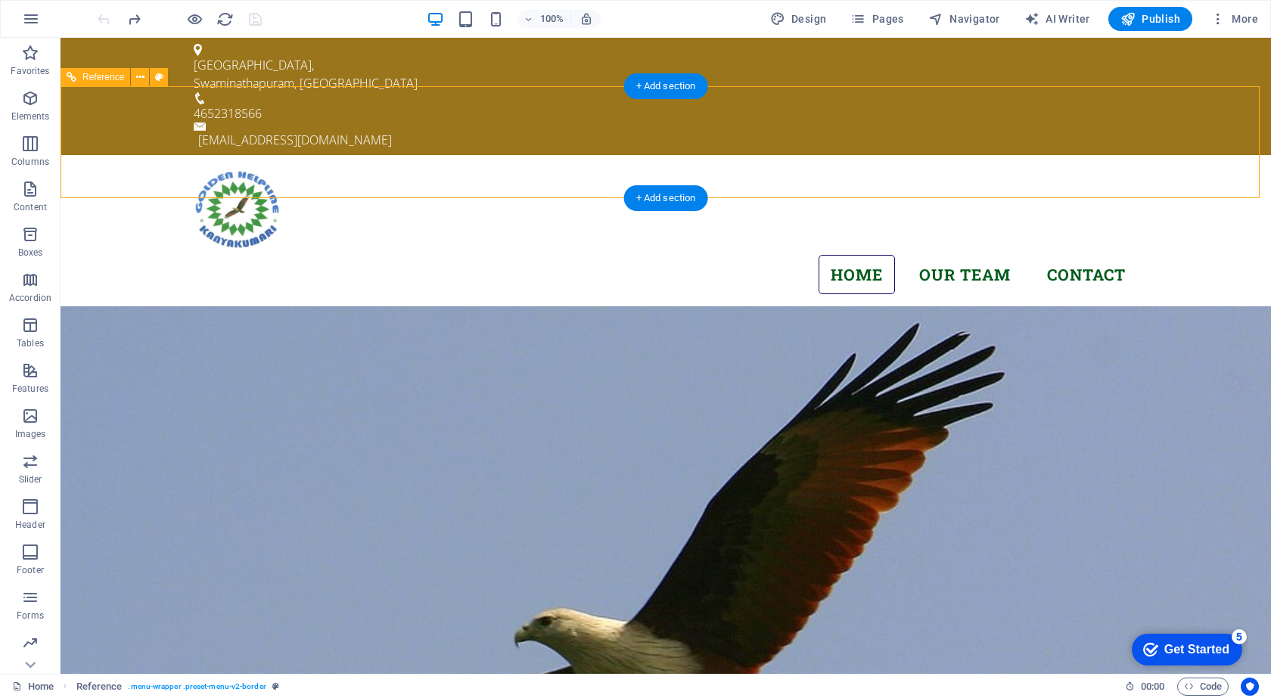
click at [135, 155] on div "Menu Home Our Team Contact" at bounding box center [666, 231] width 1210 height 152
click at [139, 76] on icon at bounding box center [140, 78] width 8 height 16
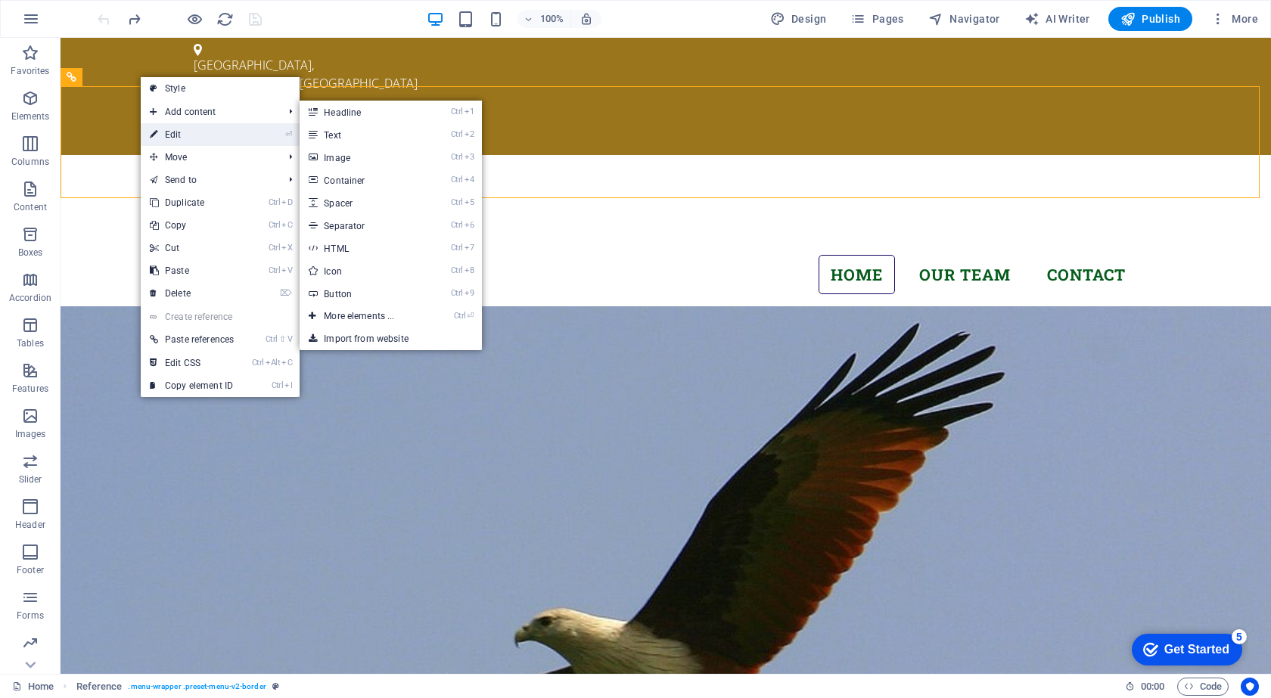
click at [171, 130] on link "⏎ Edit" at bounding box center [192, 134] width 102 height 23
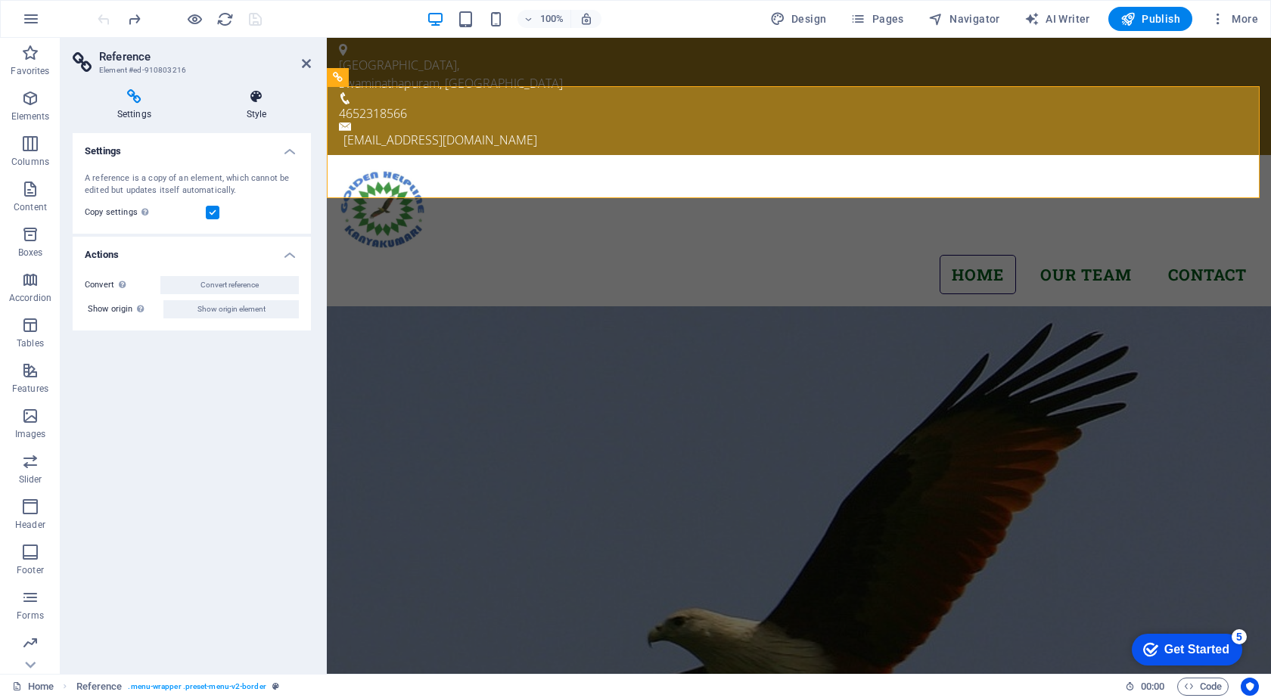
click at [253, 97] on icon at bounding box center [256, 96] width 109 height 15
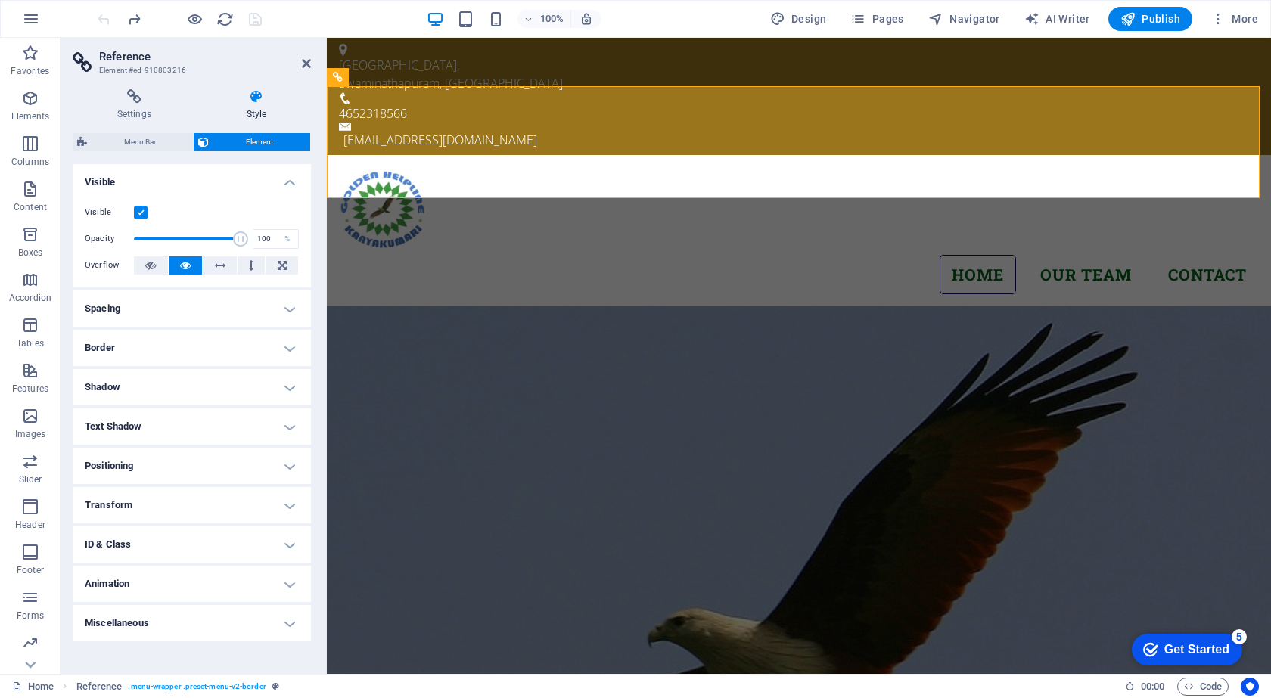
click at [147, 363] on h4 "Border" at bounding box center [192, 348] width 238 height 36
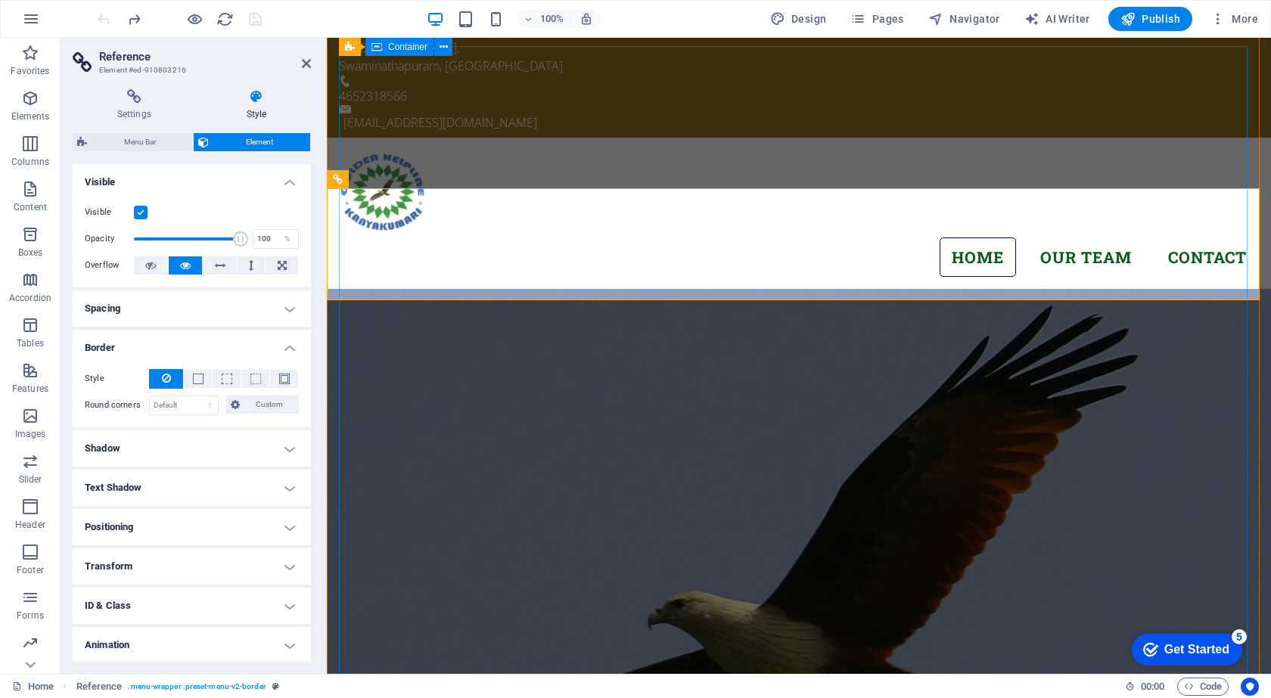
scroll to position [0, 0]
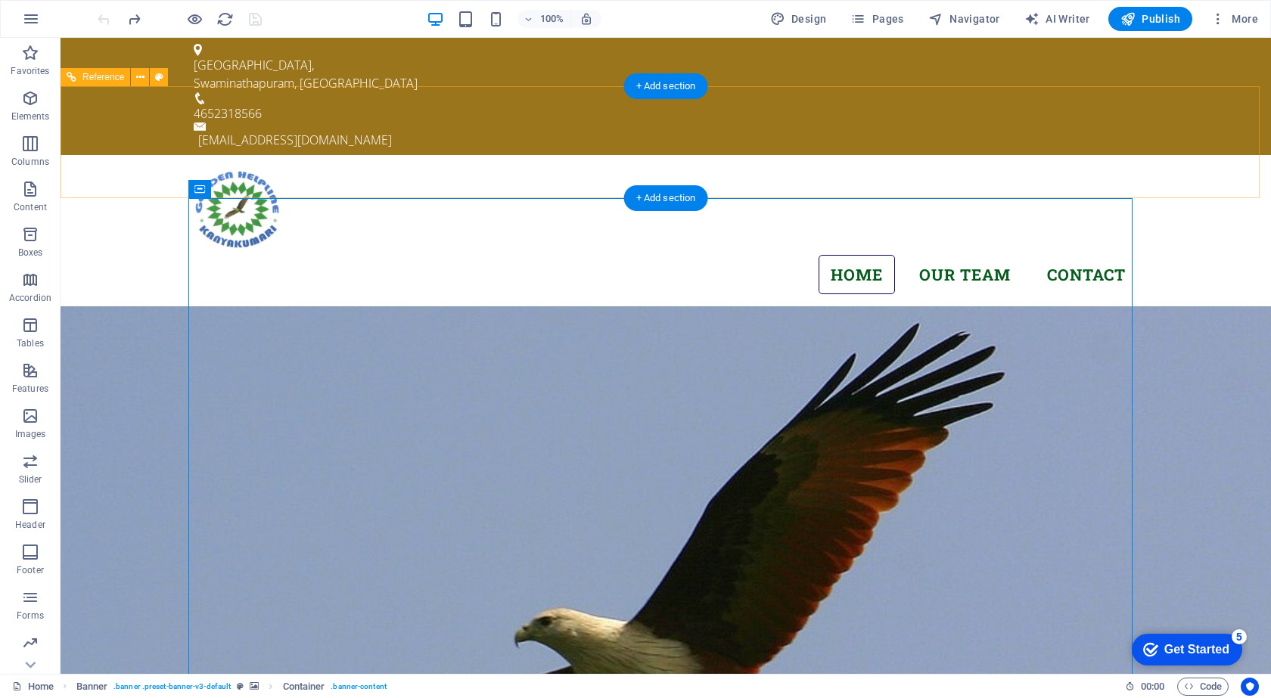
click at [1088, 255] on nav "Home Our Team Contact" at bounding box center [666, 275] width 944 height 40
click at [986, 255] on nav "Home Our Team Contact" at bounding box center [666, 275] width 944 height 40
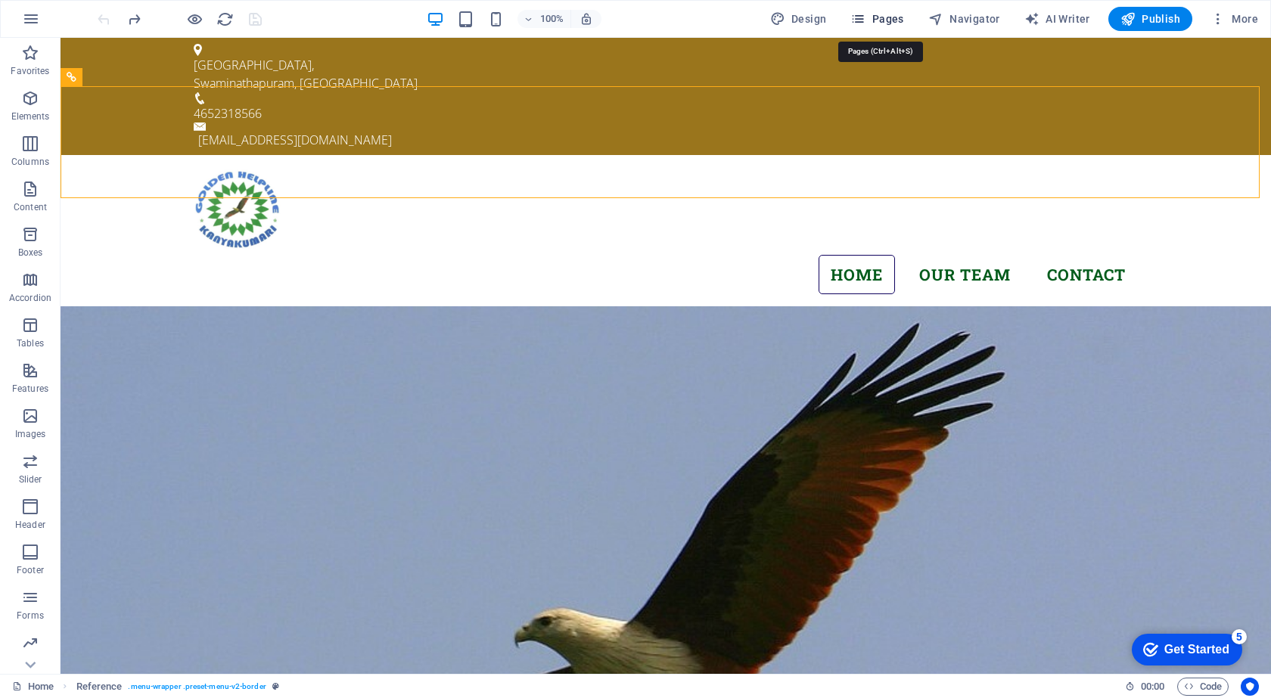
click at [891, 14] on span "Pages" at bounding box center [876, 18] width 53 height 15
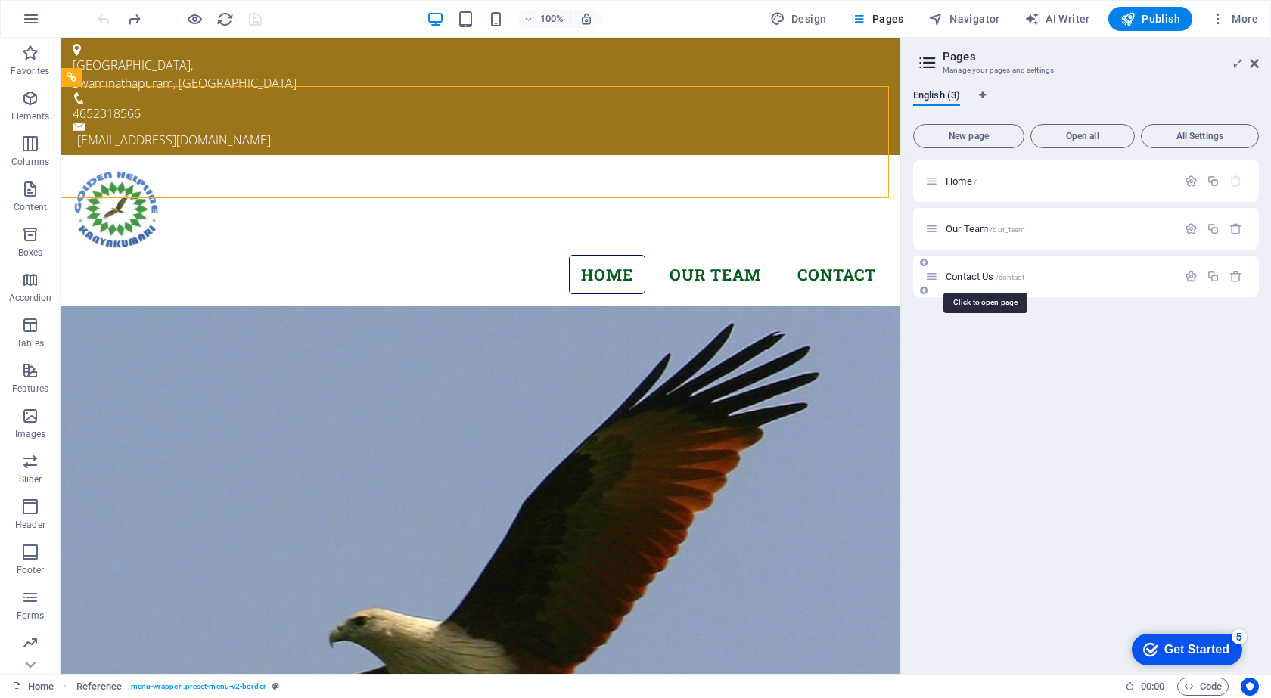
click at [974, 277] on span "Contact Us /contact" at bounding box center [985, 276] width 79 height 11
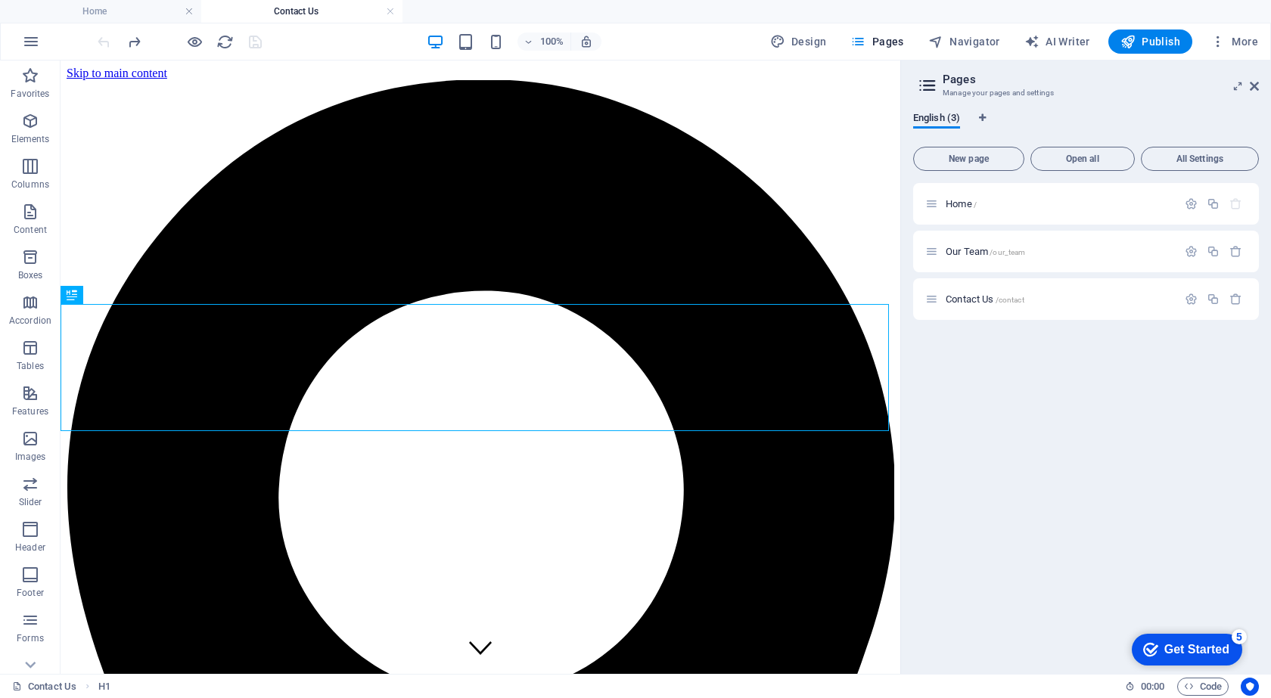
scroll to position [641, 0]
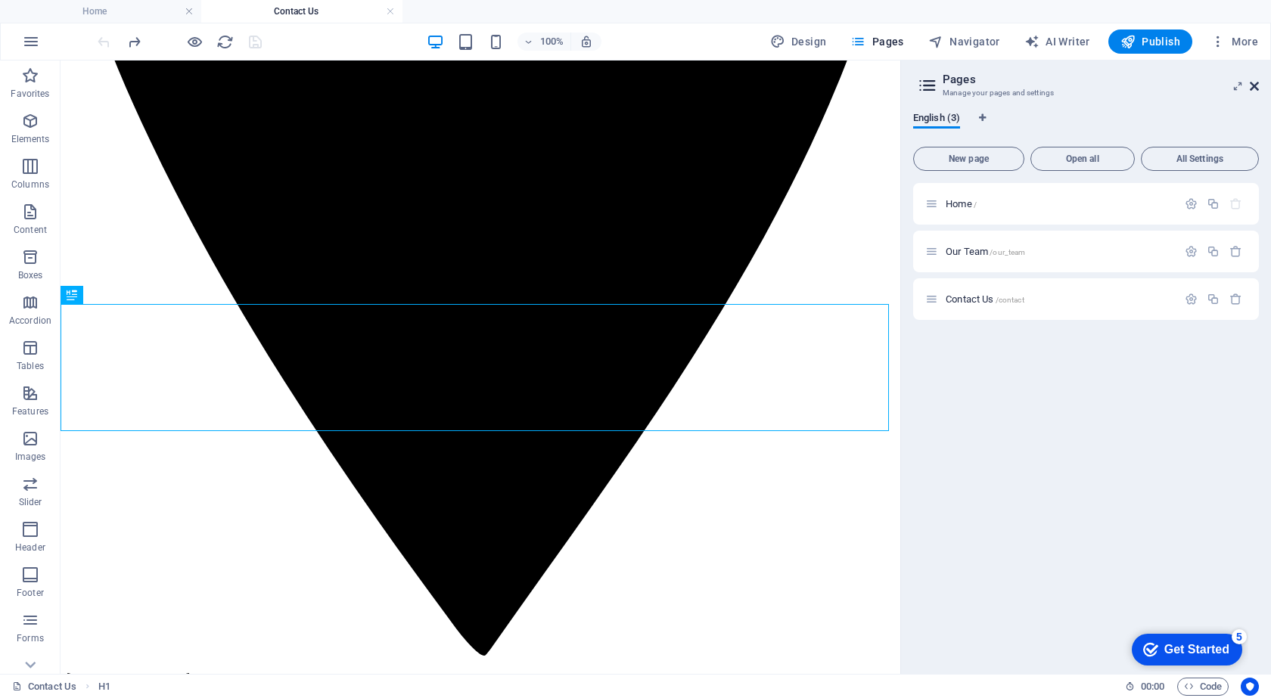
click at [1255, 84] on icon at bounding box center [1254, 86] width 9 height 12
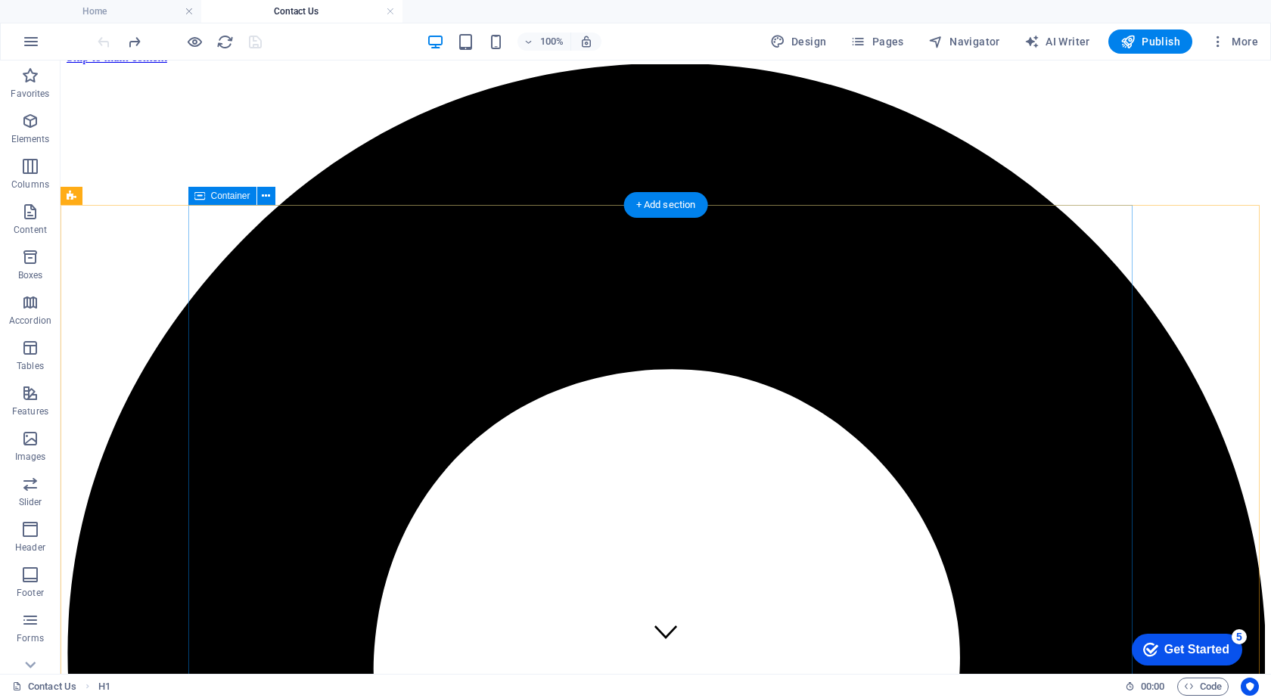
scroll to position [0, 0]
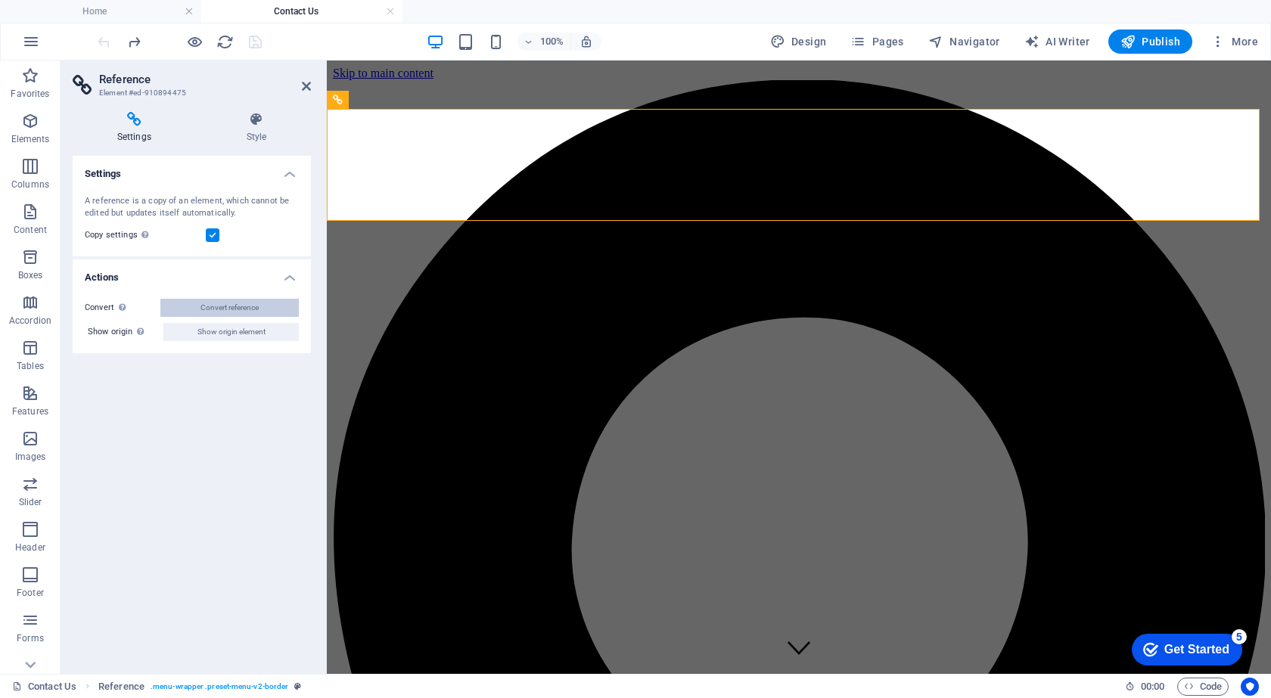
click at [220, 303] on span "Convert reference" at bounding box center [229, 308] width 58 height 18
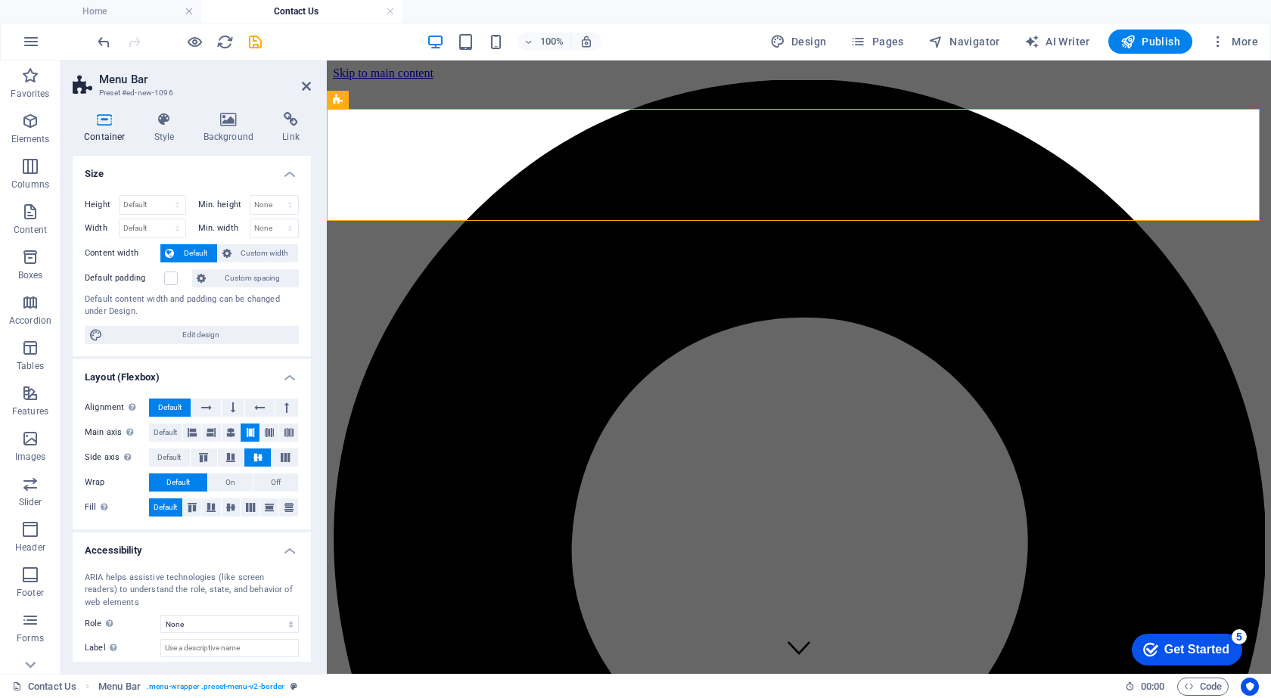
click at [135, 123] on icon at bounding box center [105, 119] width 64 height 15
click at [172, 128] on h4 "Style" at bounding box center [167, 128] width 49 height 32
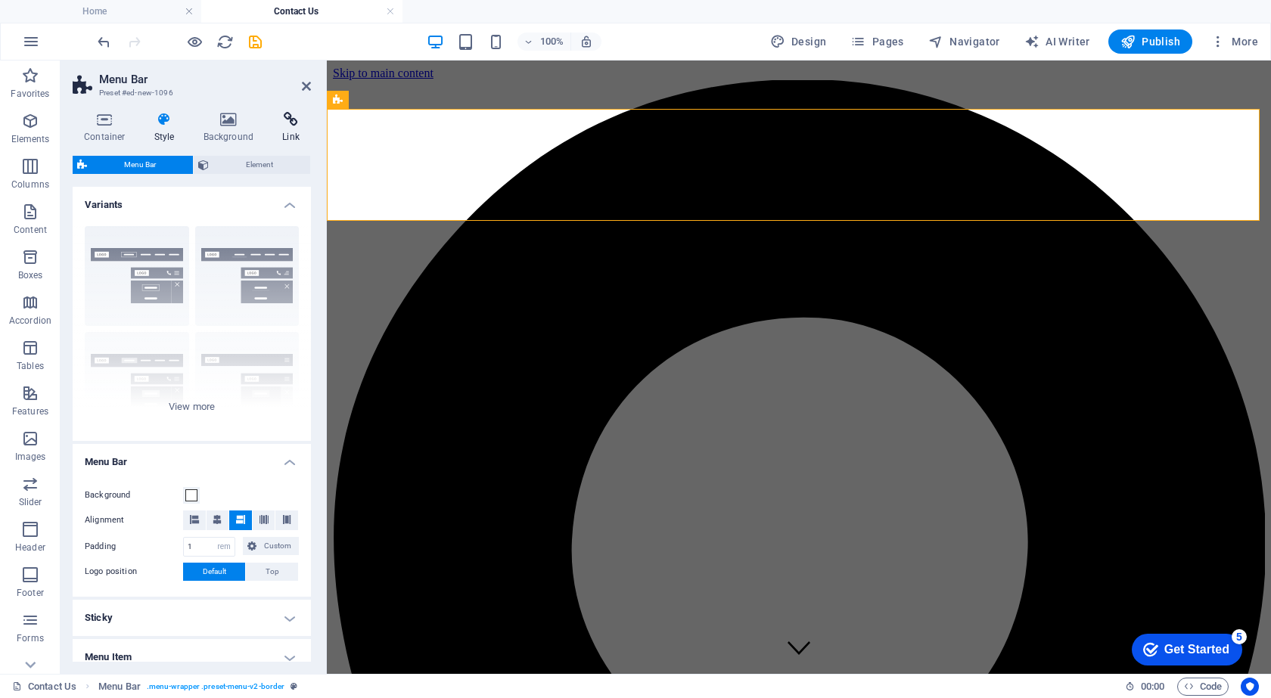
click at [306, 131] on h4 "Link" at bounding box center [291, 128] width 40 height 32
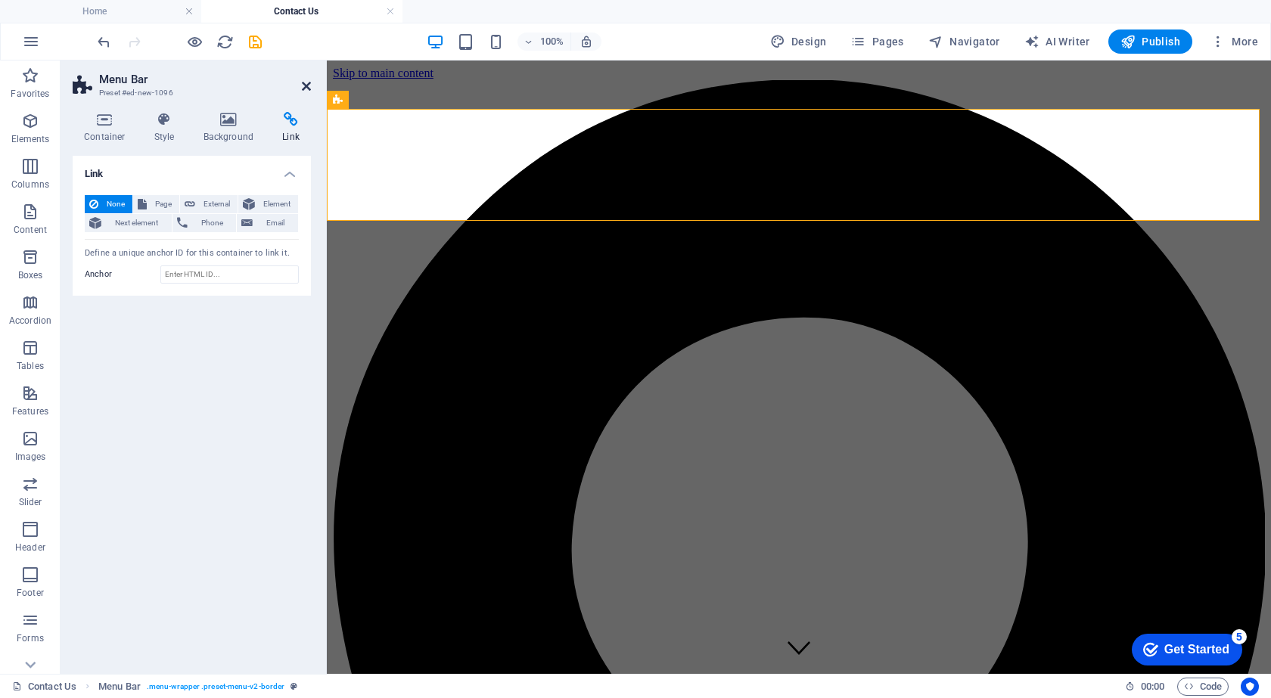
click at [309, 85] on icon at bounding box center [306, 86] width 9 height 12
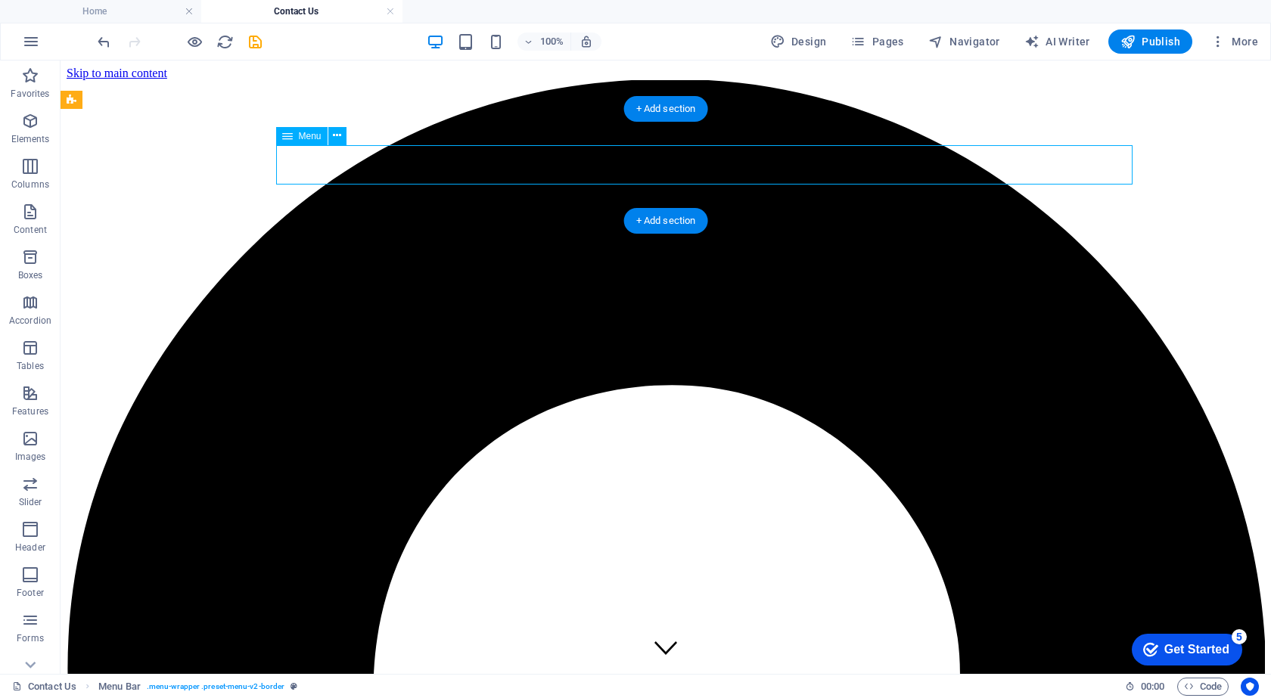
select select
select select "1"
select select
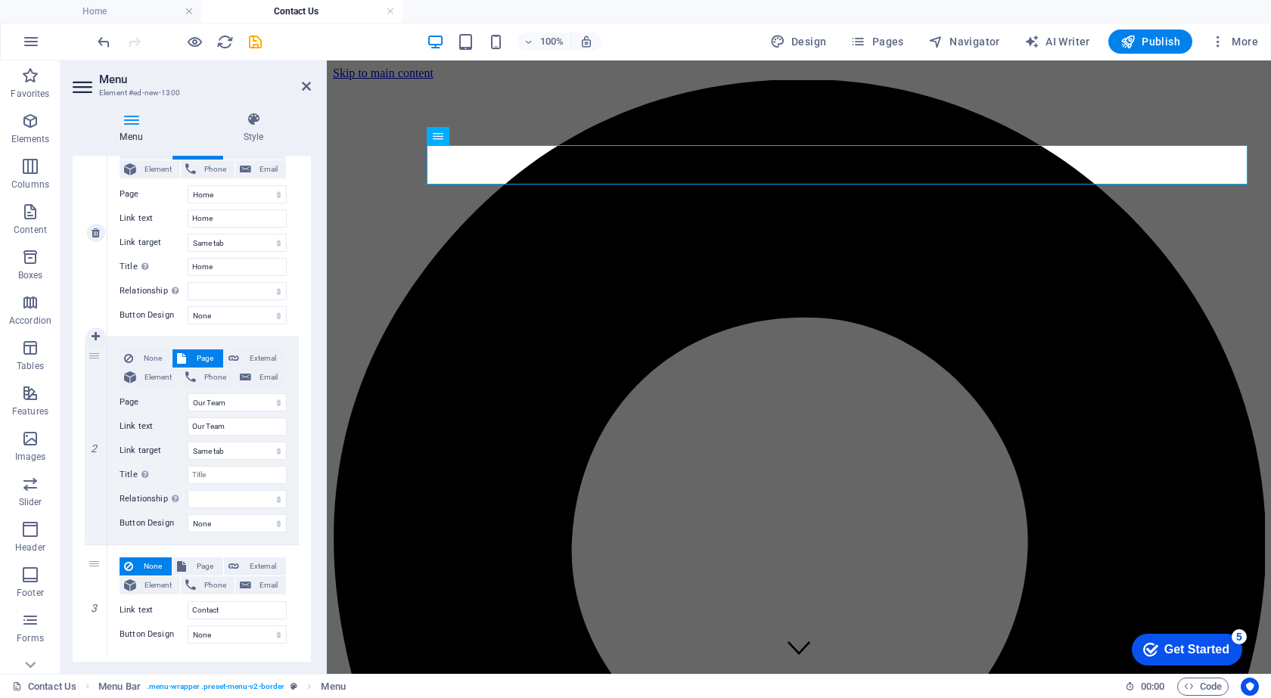
scroll to position [176, 0]
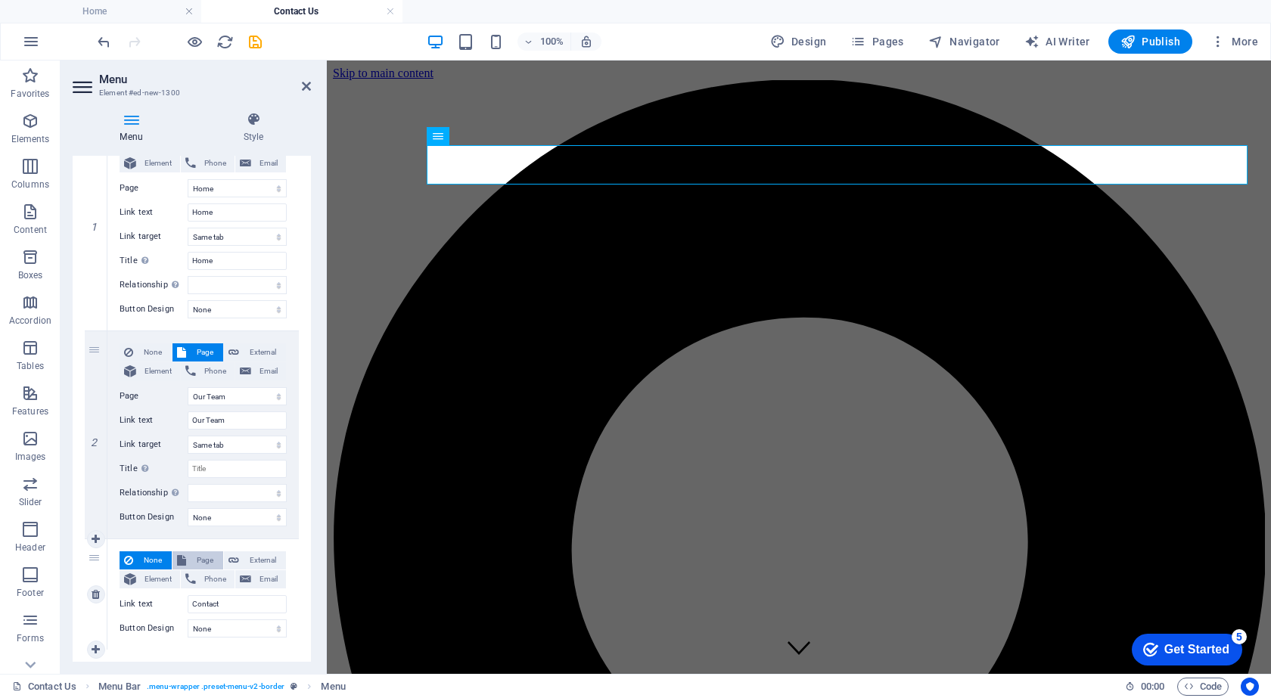
click at [197, 561] on span "Page" at bounding box center [205, 561] width 28 height 18
select select
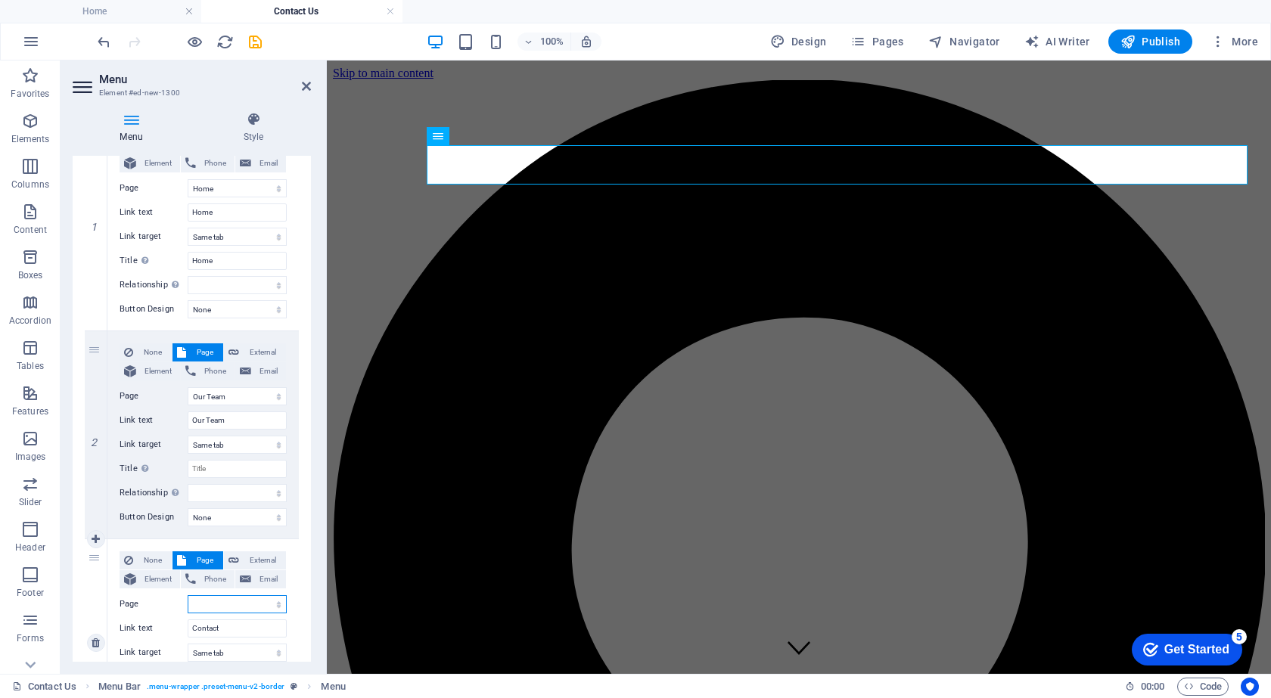
click at [209, 608] on select "Home Our Team Contact Us" at bounding box center [237, 604] width 99 height 18
select select "2"
click at [188, 595] on select "Home Our Team Contact Us" at bounding box center [237, 604] width 99 height 18
select select
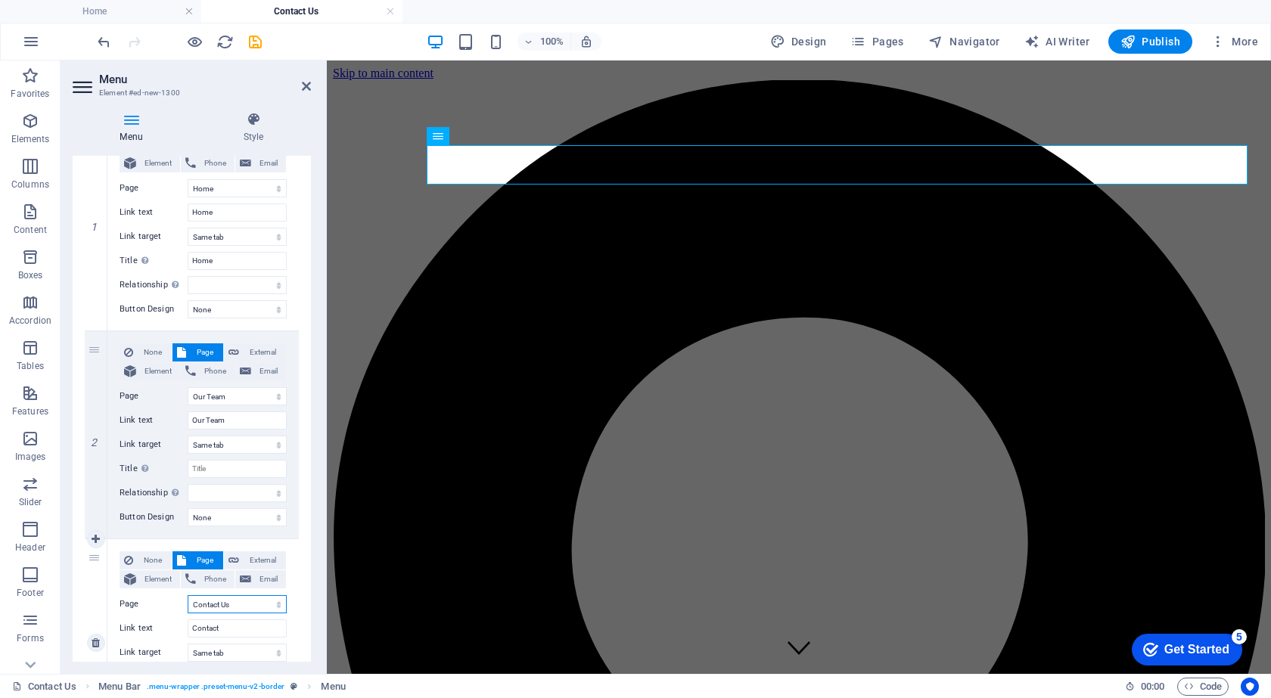
select select
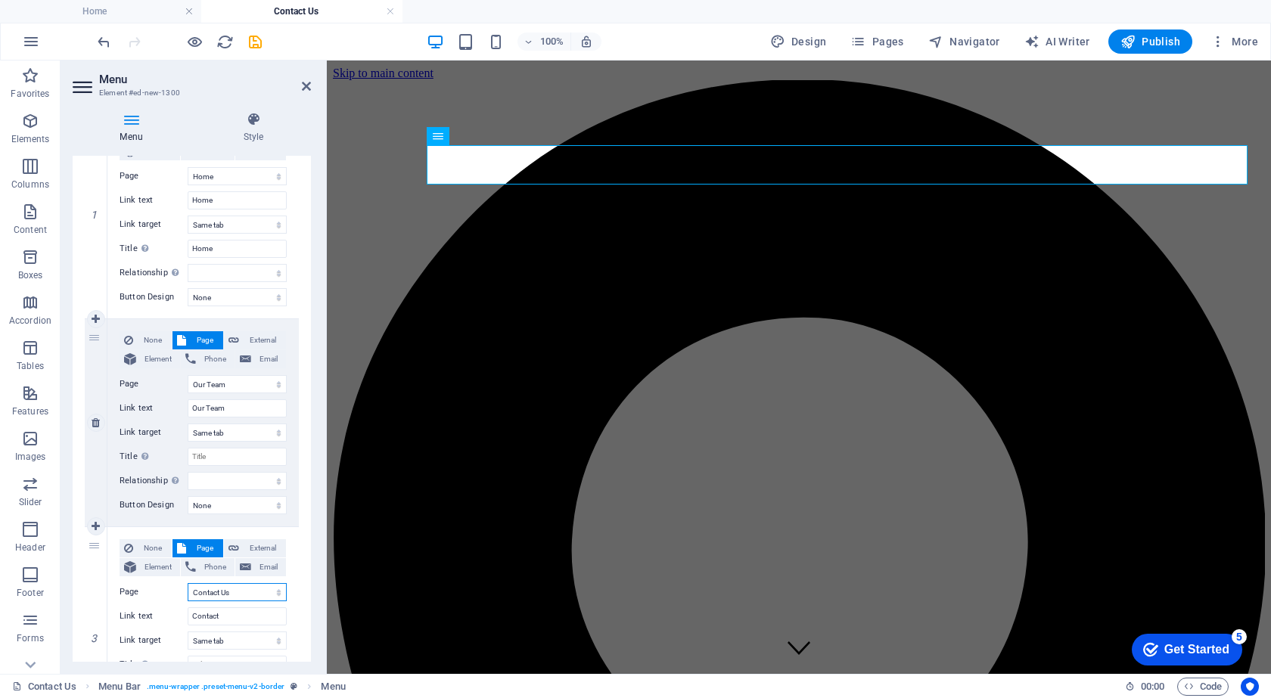
scroll to position [303, 0]
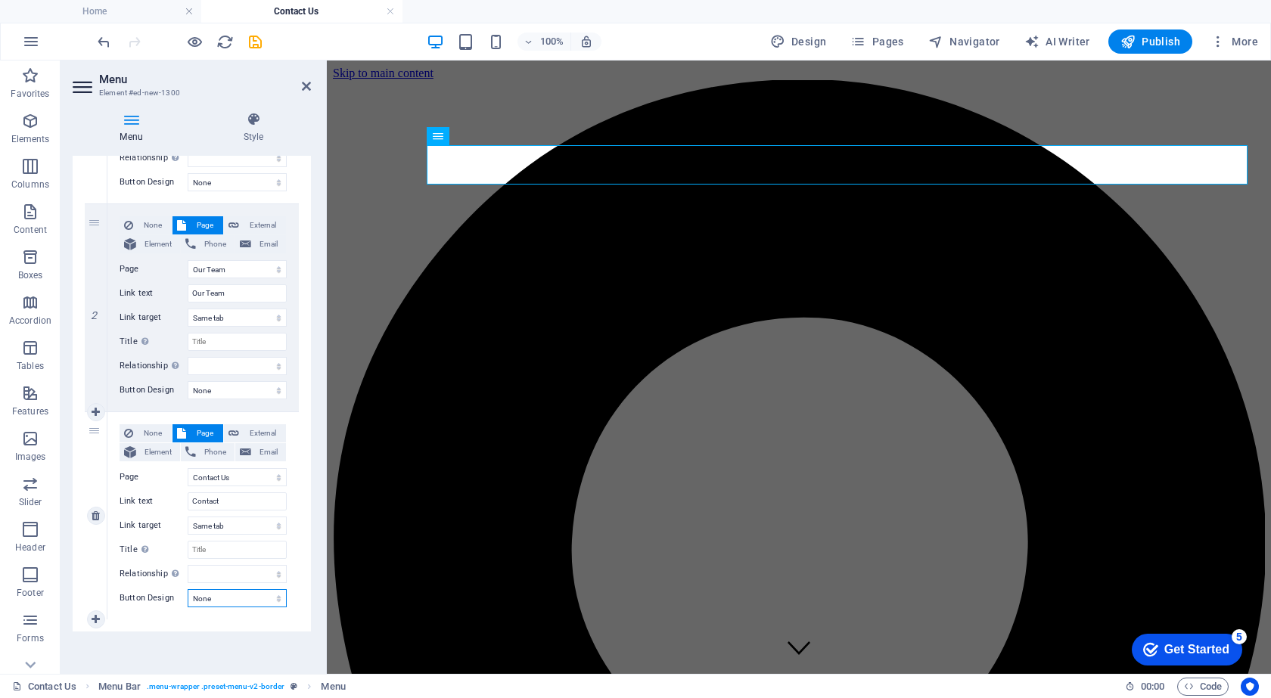
click at [232, 600] on select "None Default Primary Secondary" at bounding box center [237, 598] width 99 height 18
click at [304, 89] on icon at bounding box center [306, 86] width 9 height 12
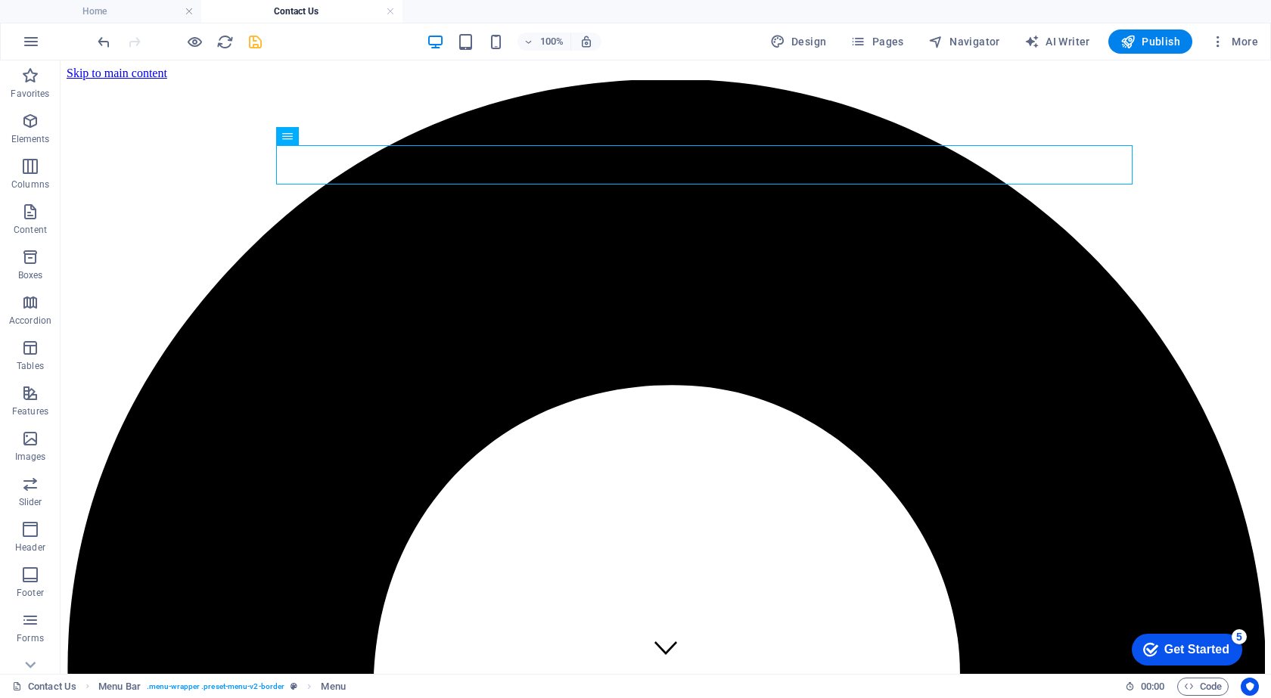
click at [253, 39] on icon "save" at bounding box center [255, 41] width 17 height 17
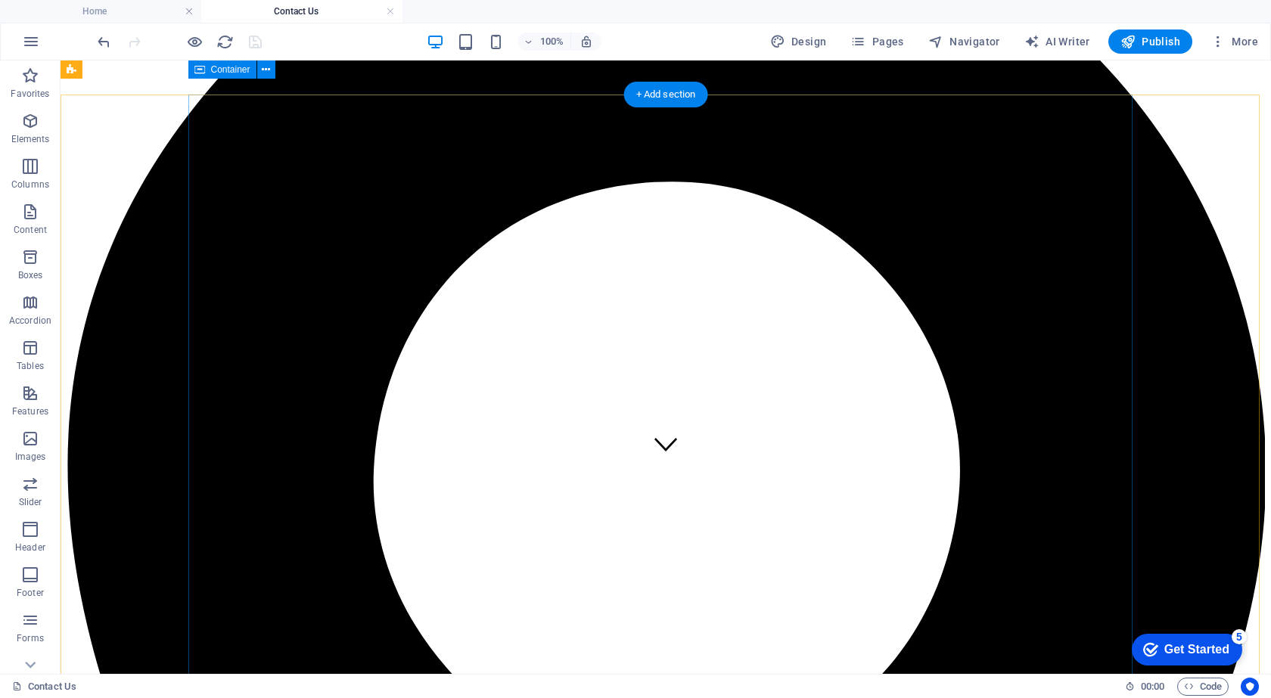
scroll to position [0, 0]
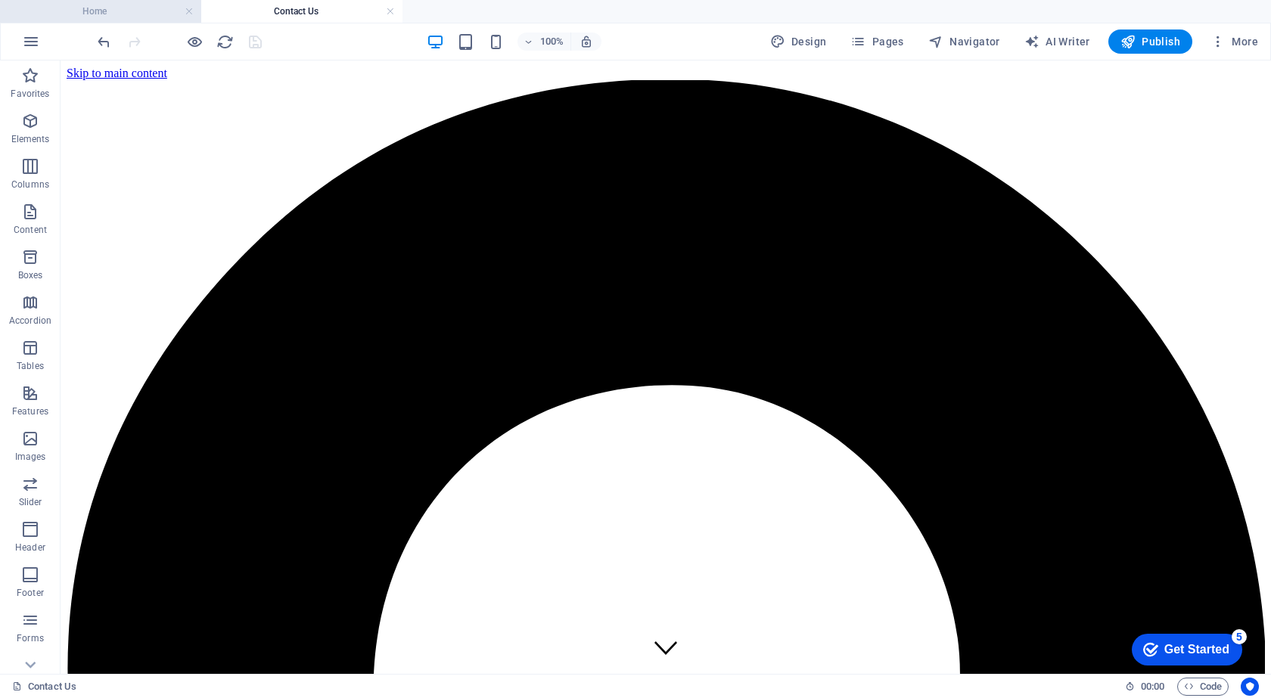
click at [138, 8] on h4 "Home" at bounding box center [100, 11] width 201 height 17
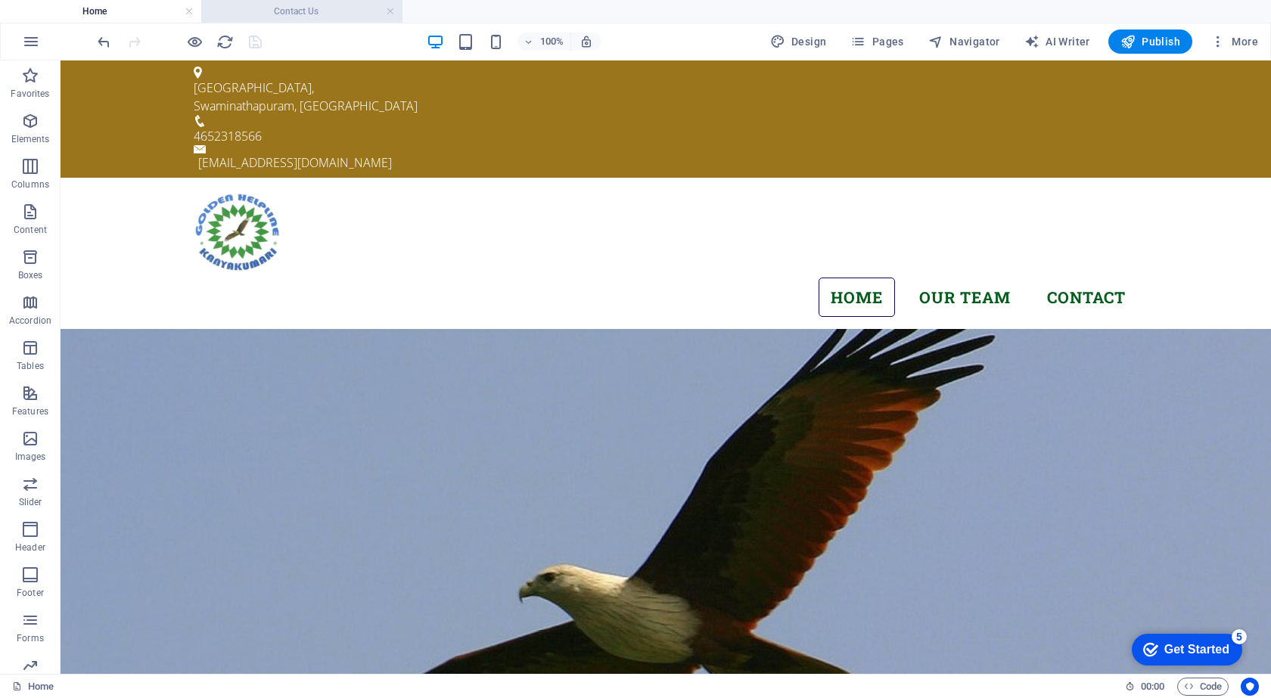
click at [281, 5] on h4 "Contact Us" at bounding box center [301, 11] width 201 height 17
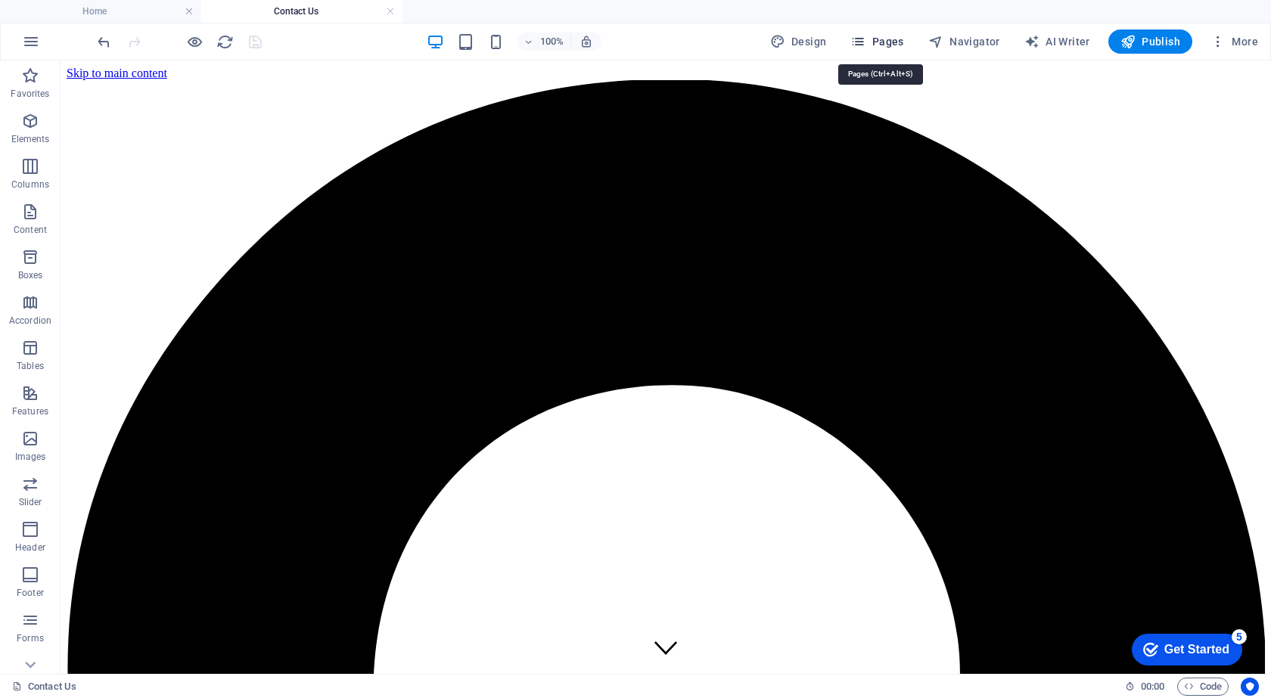
click at [889, 40] on span "Pages" at bounding box center [876, 41] width 53 height 15
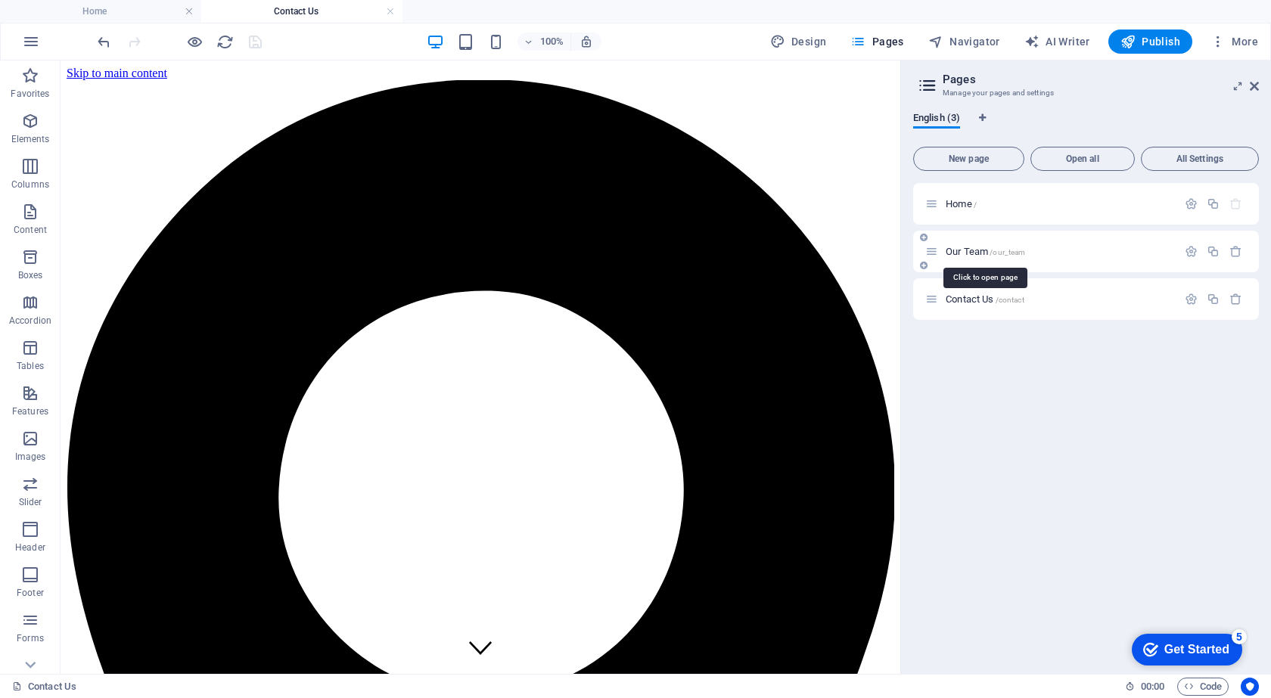
click at [976, 247] on span "Our Team /our_team" at bounding box center [985, 251] width 79 height 11
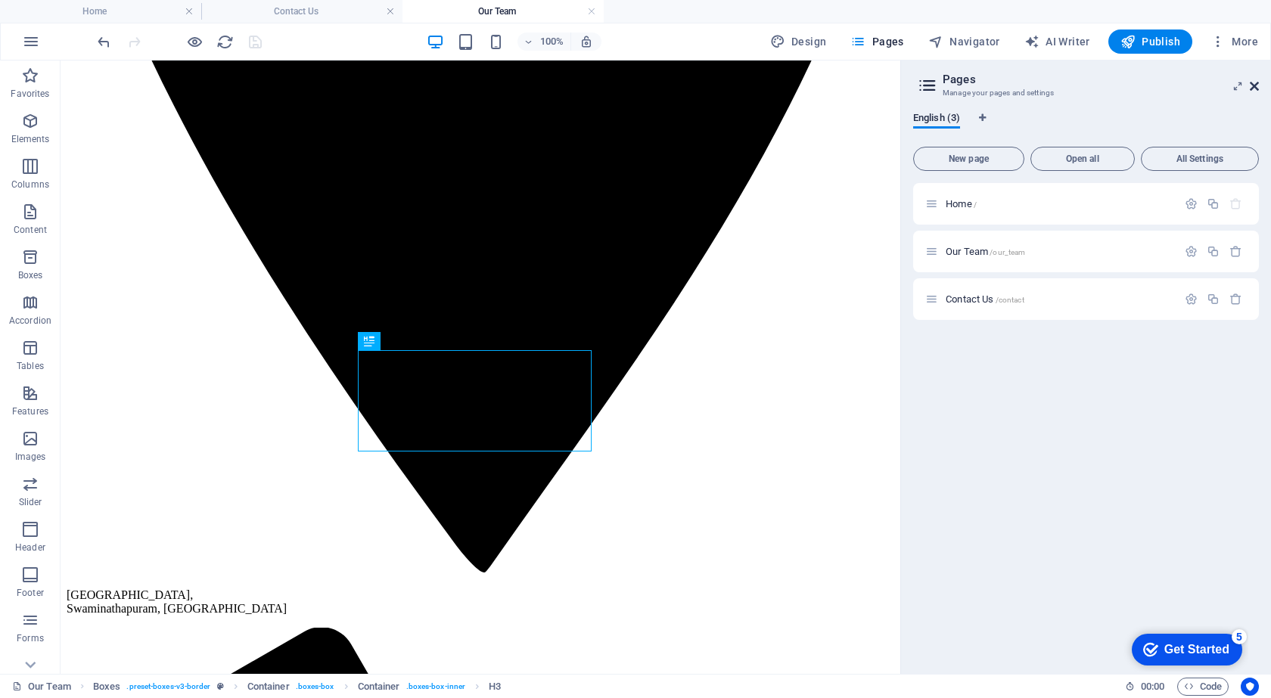
drag, startPoint x: 1251, startPoint y: 83, endPoint x: 1189, endPoint y: 29, distance: 82.6
click at [1251, 83] on icon at bounding box center [1254, 86] width 9 height 12
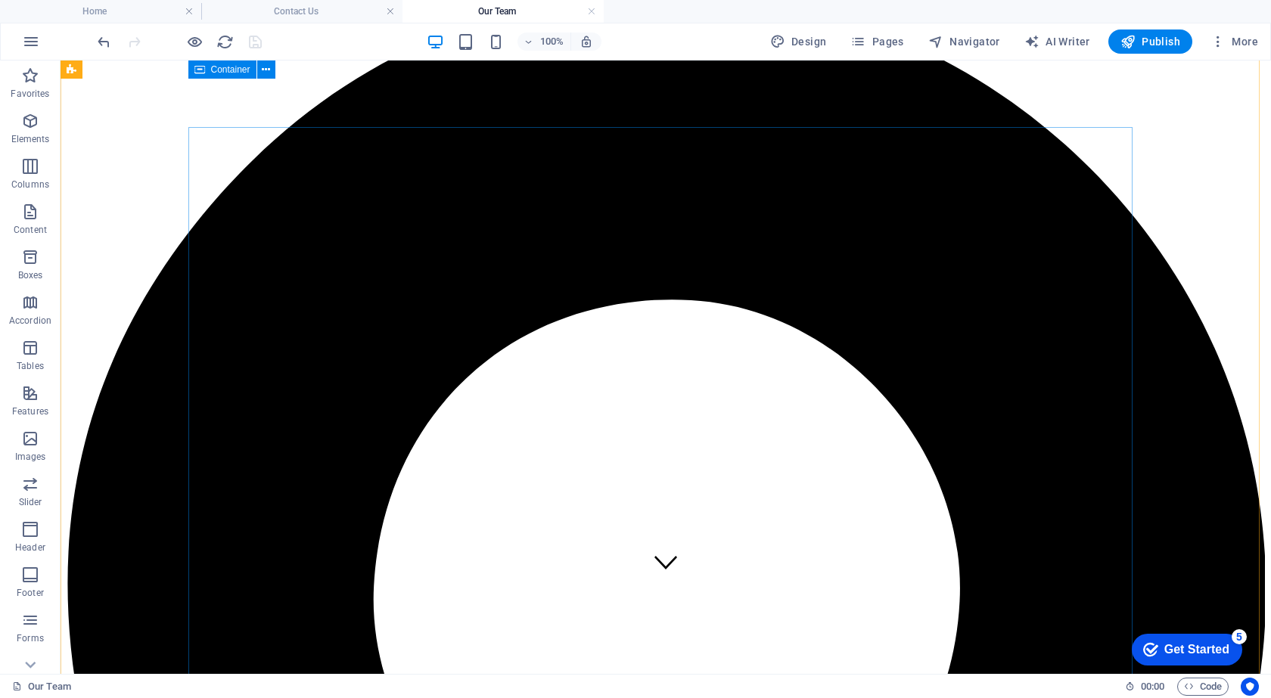
scroll to position [0, 0]
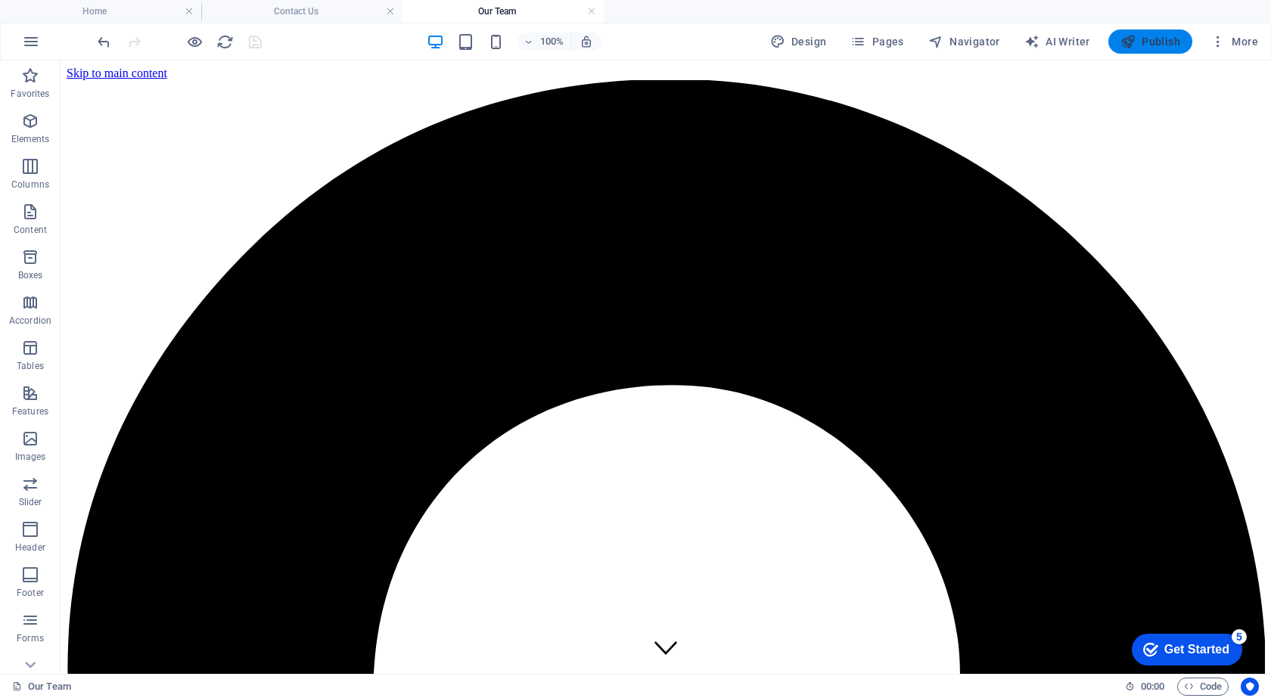
click at [1133, 34] on icon "button" at bounding box center [1127, 41] width 15 height 15
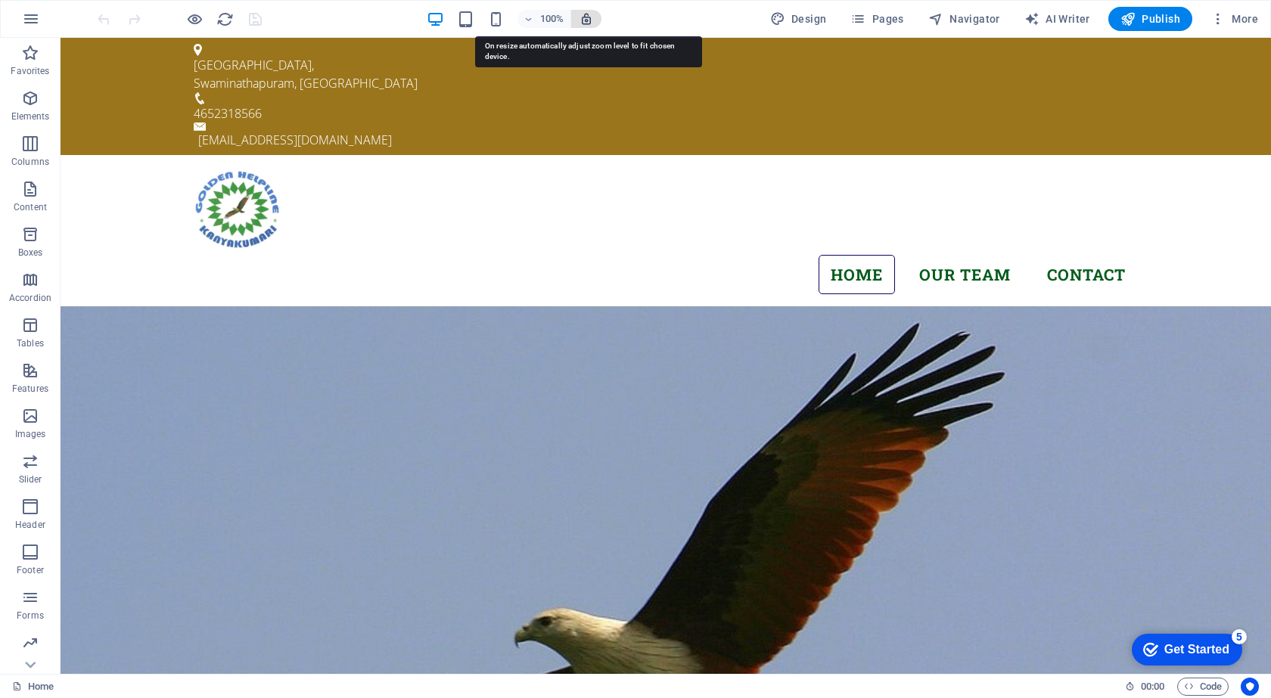
click at [586, 15] on icon "button" at bounding box center [587, 19] width 14 height 14
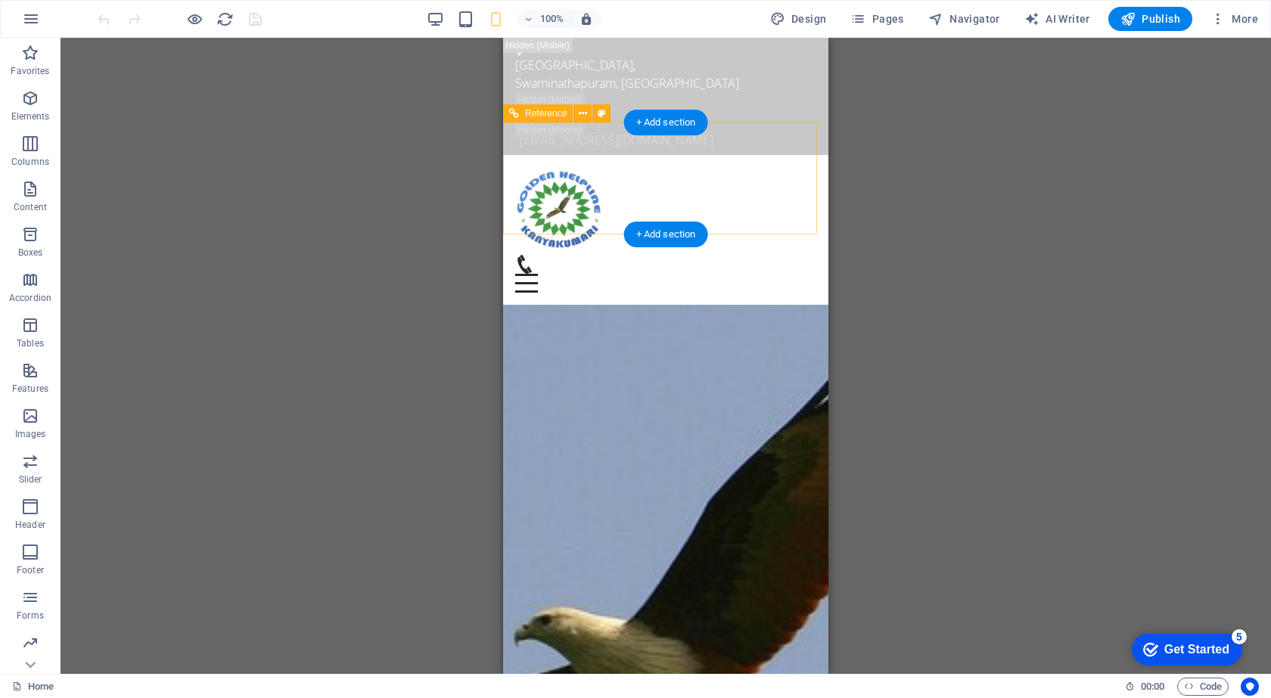
click at [759, 255] on figure at bounding box center [659, 264] width 289 height 19
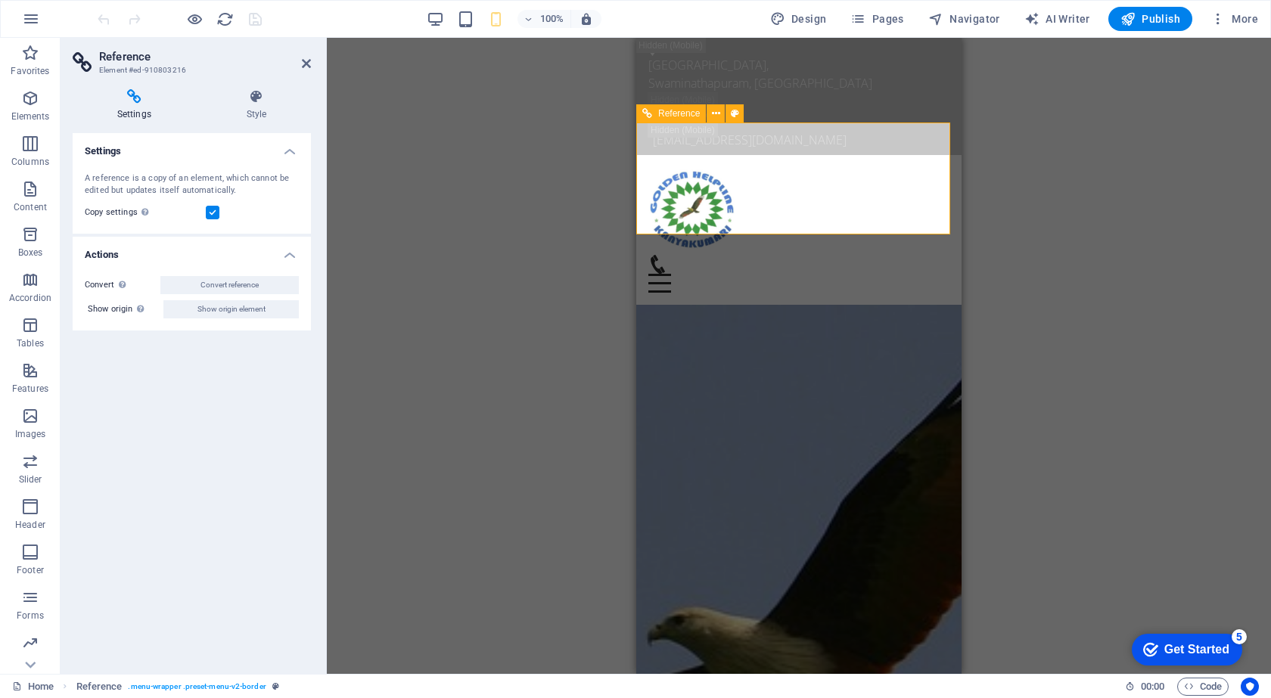
click at [800, 255] on div "Menu" at bounding box center [798, 274] width 301 height 38
click at [266, 106] on h4 "Style" at bounding box center [256, 105] width 109 height 32
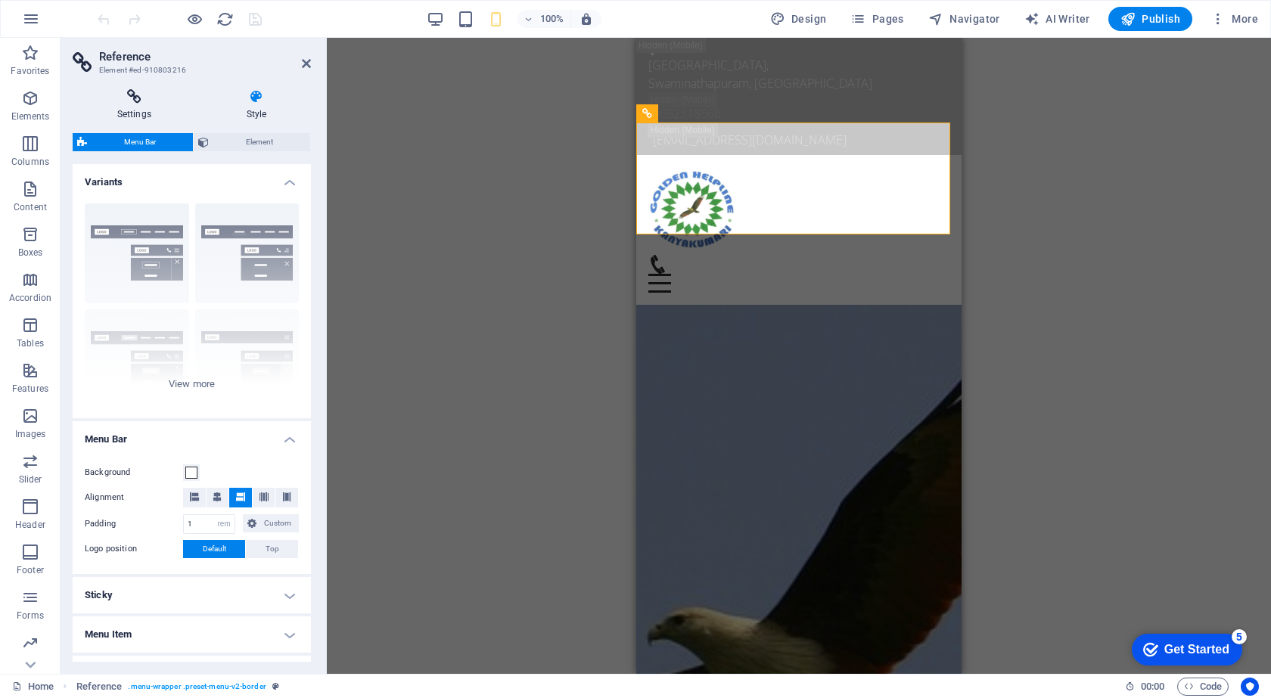
click at [104, 100] on icon at bounding box center [134, 96] width 123 height 15
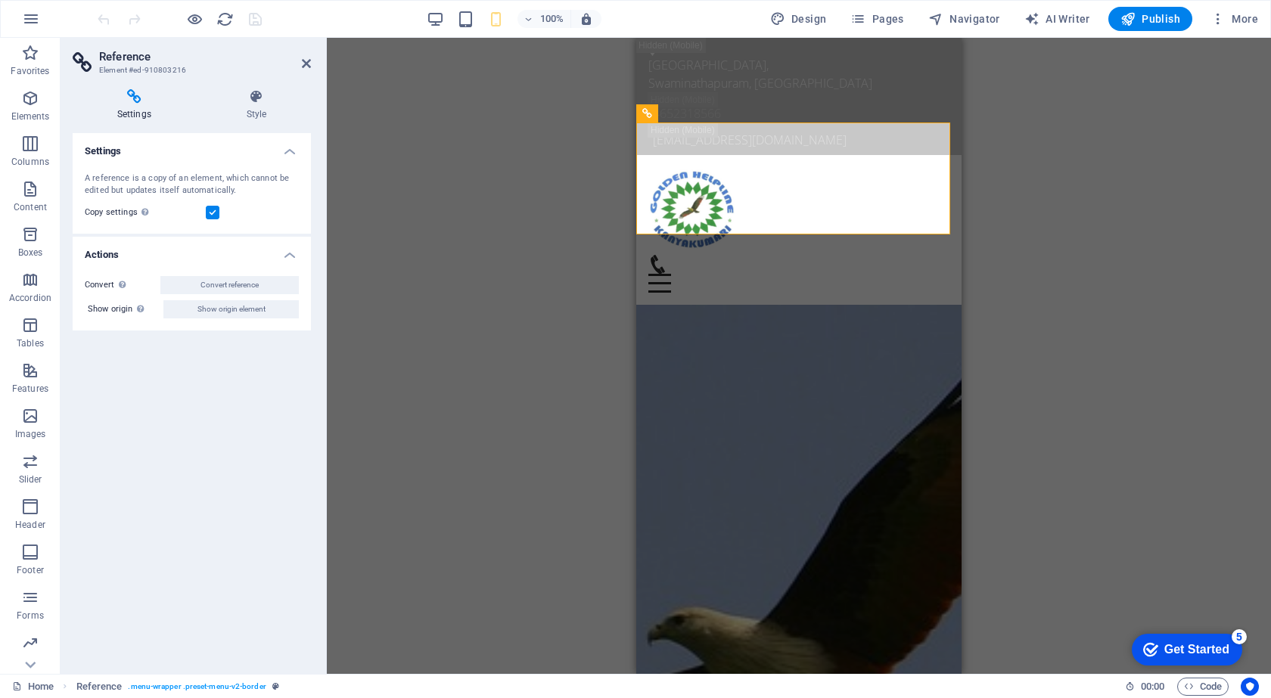
click at [524, 383] on div "Drag here to replace the existing content. Press “Ctrl” if you want to create a…" at bounding box center [799, 356] width 944 height 636
click at [311, 67] on aside "Reference Element #ed-910803216 Settings Style Settings A reference is a copy o…" at bounding box center [194, 356] width 266 height 636
click at [303, 63] on icon at bounding box center [306, 63] width 9 height 12
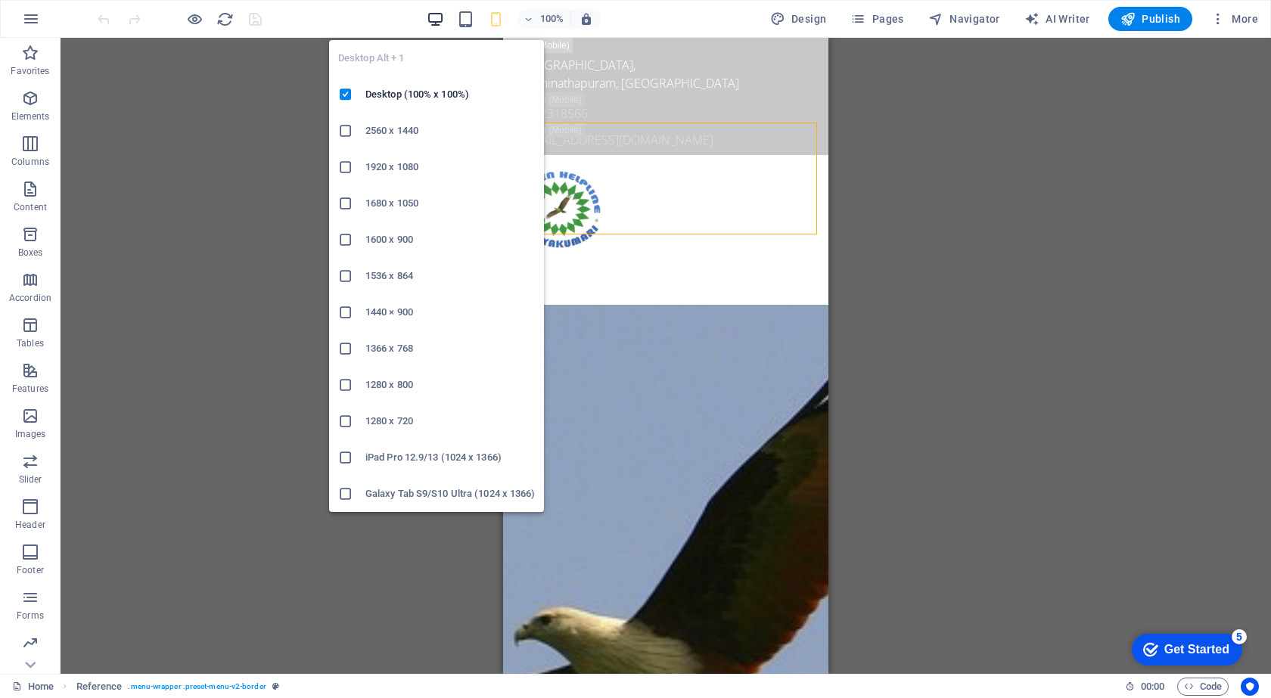
click at [442, 18] on icon "button" at bounding box center [435, 19] width 17 height 17
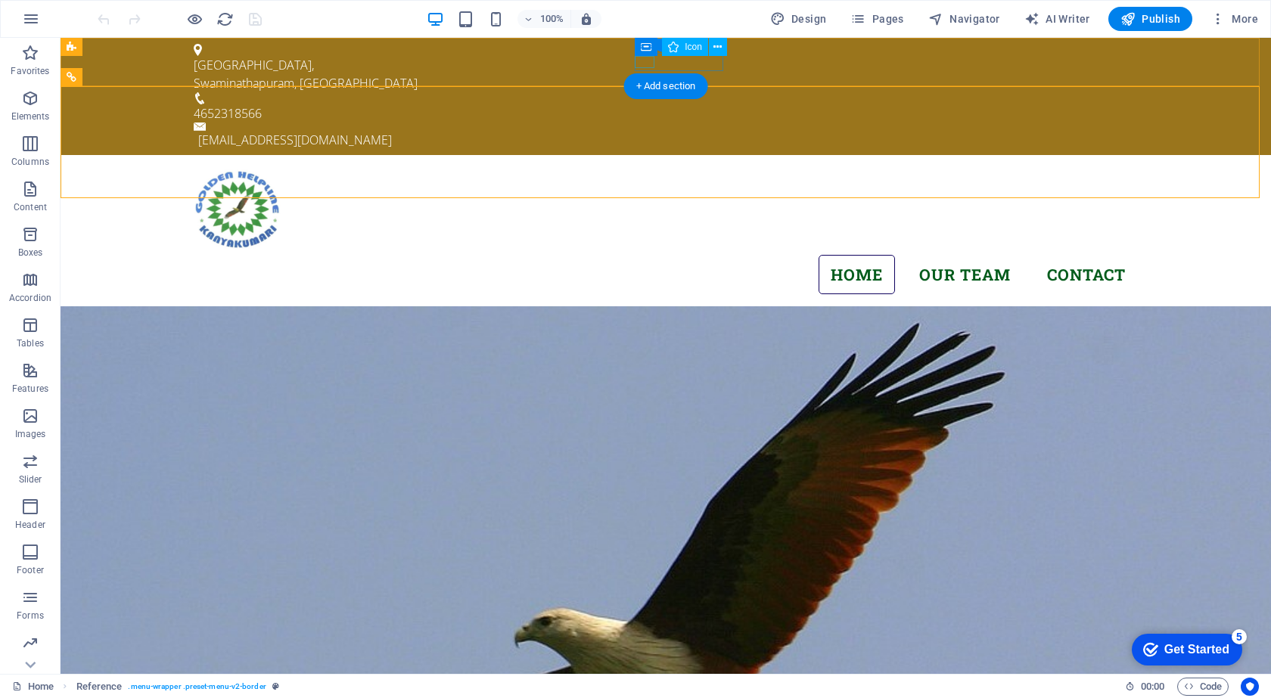
click at [637, 92] on figure at bounding box center [660, 98] width 932 height 12
click at [641, 92] on figure at bounding box center [660, 98] width 932 height 12
select select "xMidYMid"
select select "px"
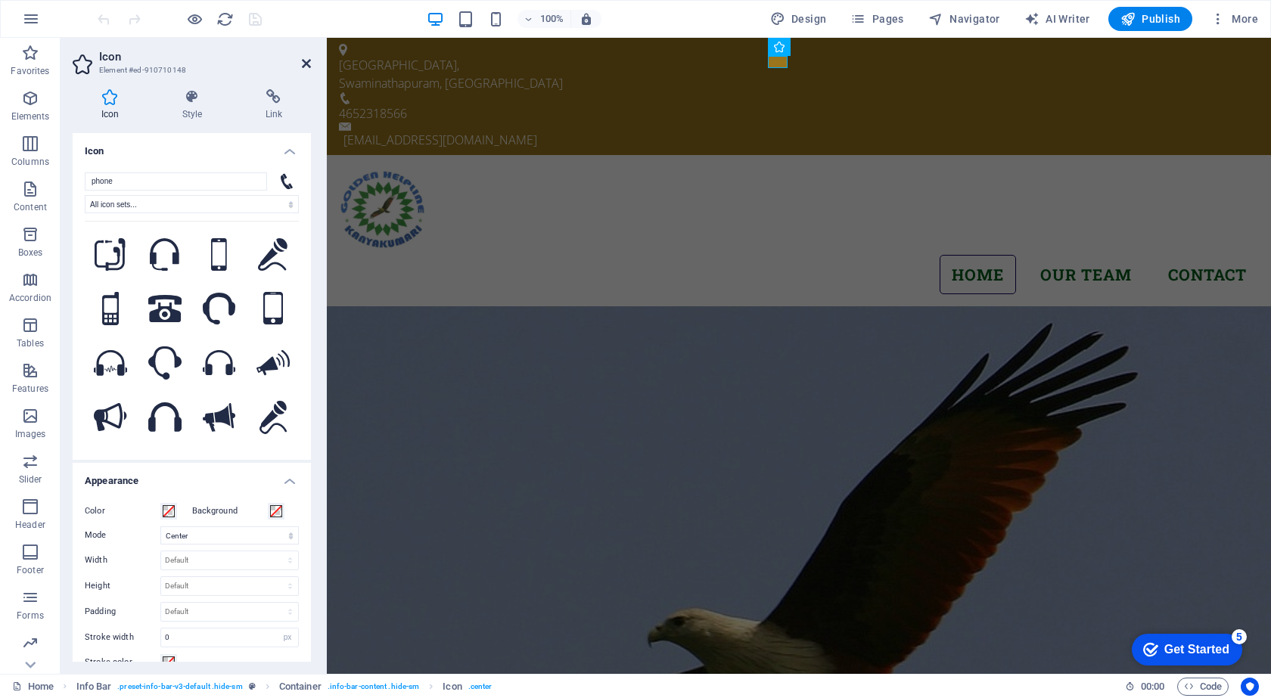
click at [302, 64] on icon at bounding box center [306, 63] width 9 height 12
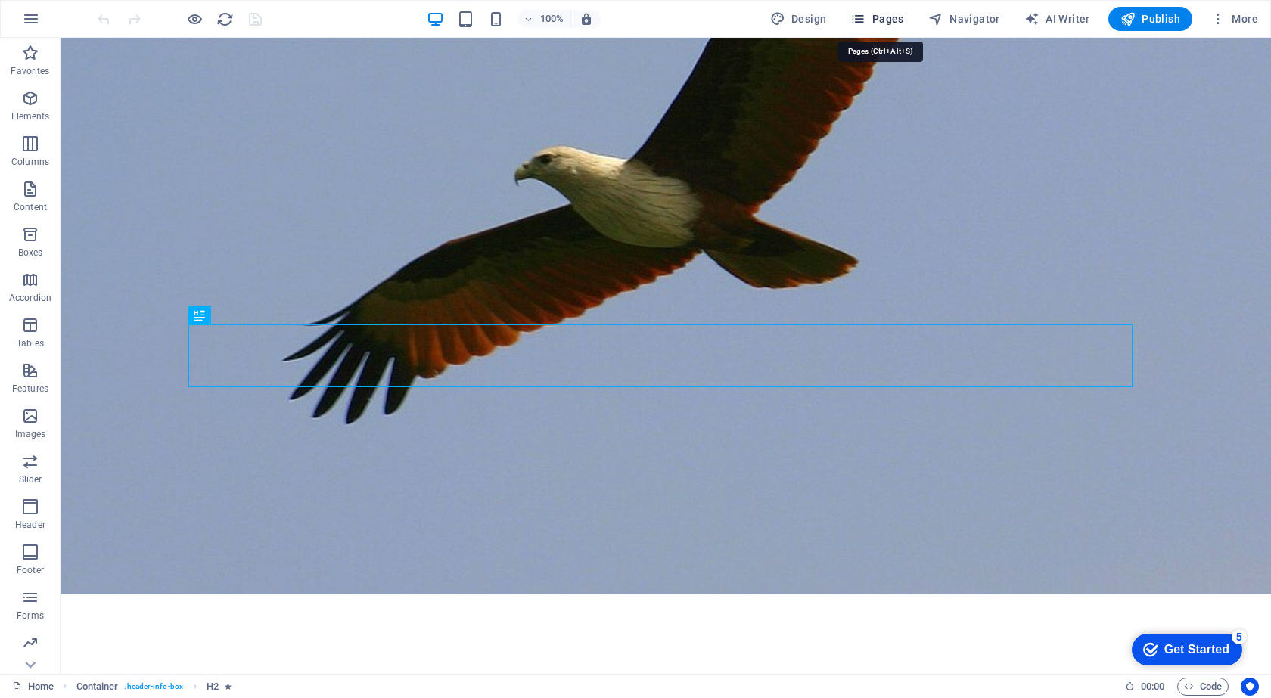
click at [887, 17] on span "Pages" at bounding box center [876, 18] width 53 height 15
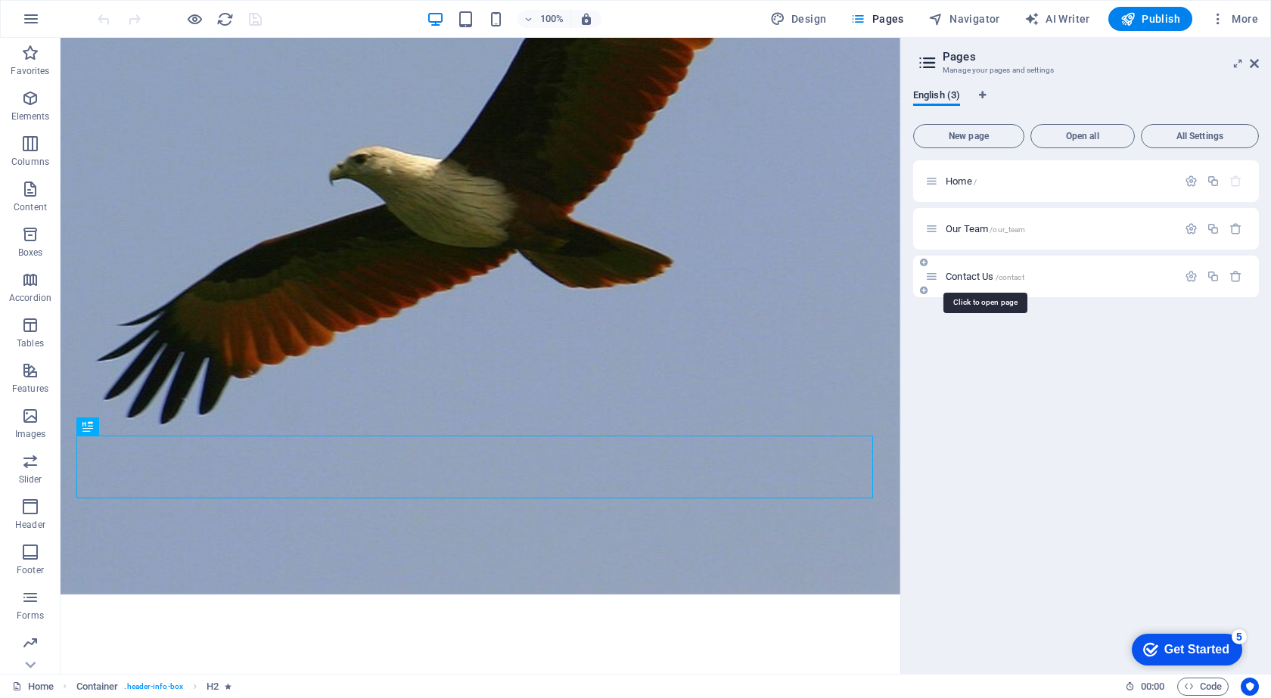
click at [972, 275] on span "Contact Us /contact" at bounding box center [985, 276] width 79 height 11
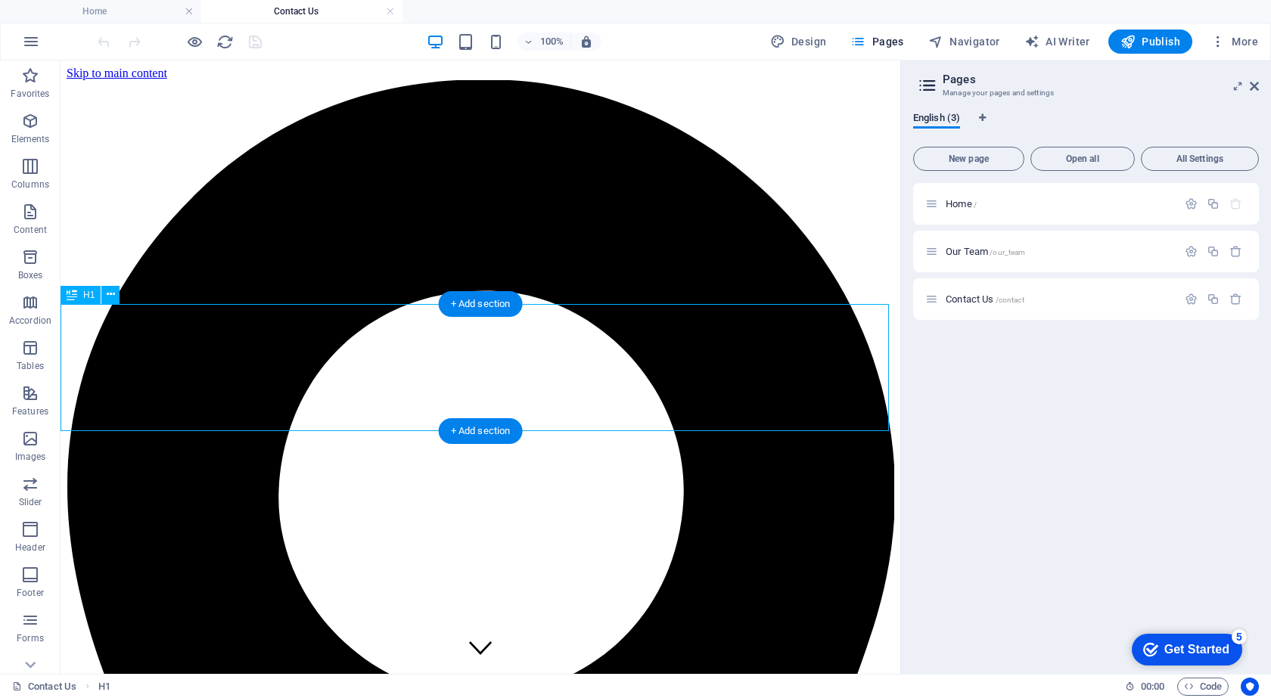
scroll to position [641, 0]
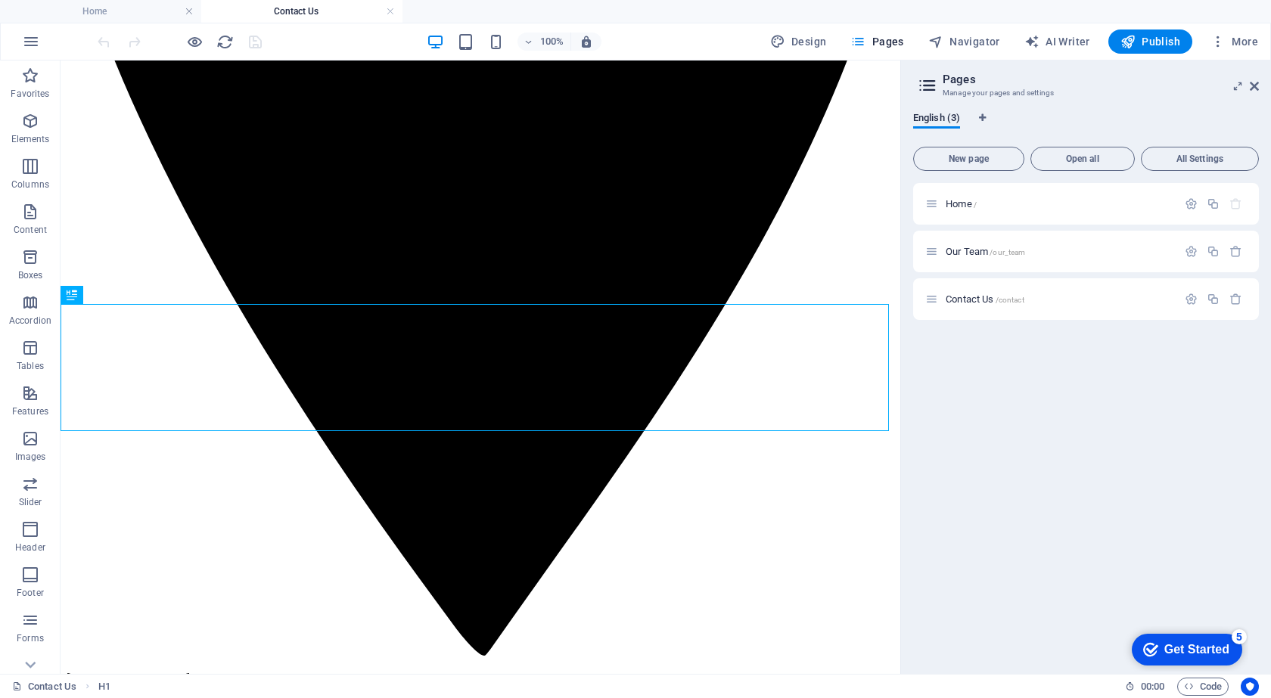
click at [1260, 86] on aside "Pages Manage your pages and settings English (3) New page Open all All Settings…" at bounding box center [1085, 368] width 371 height 614
click at [1254, 85] on icon at bounding box center [1254, 86] width 9 height 12
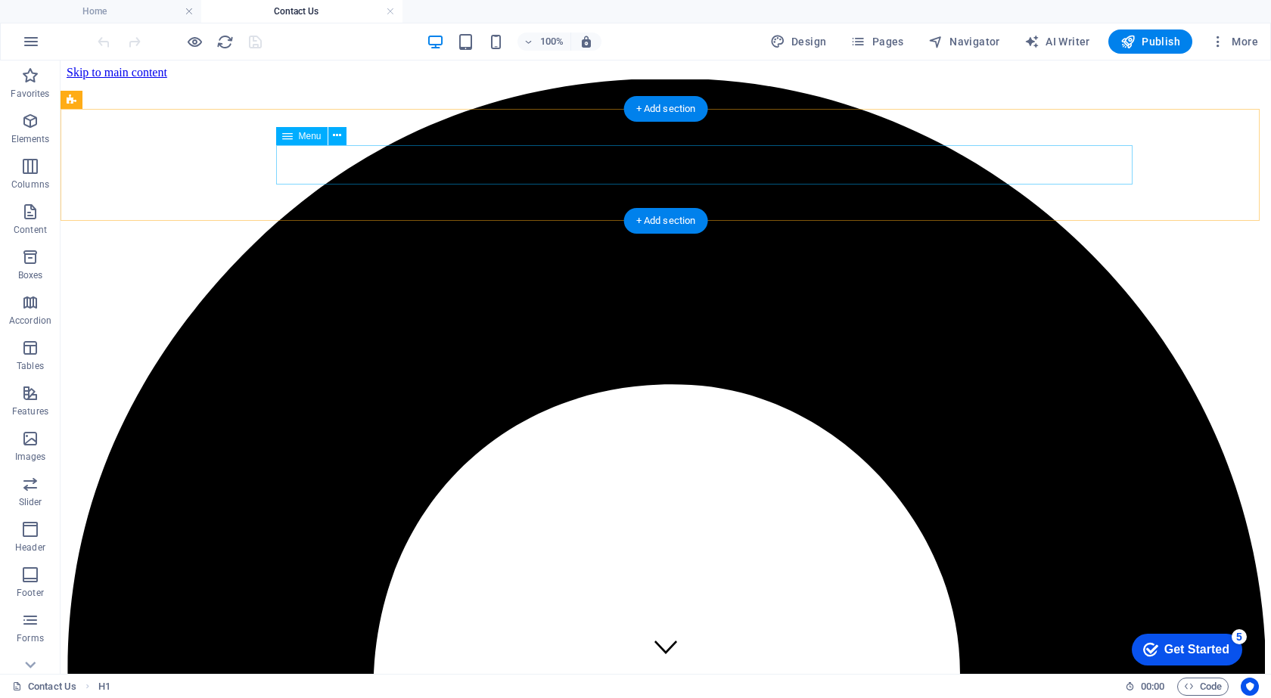
scroll to position [0, 0]
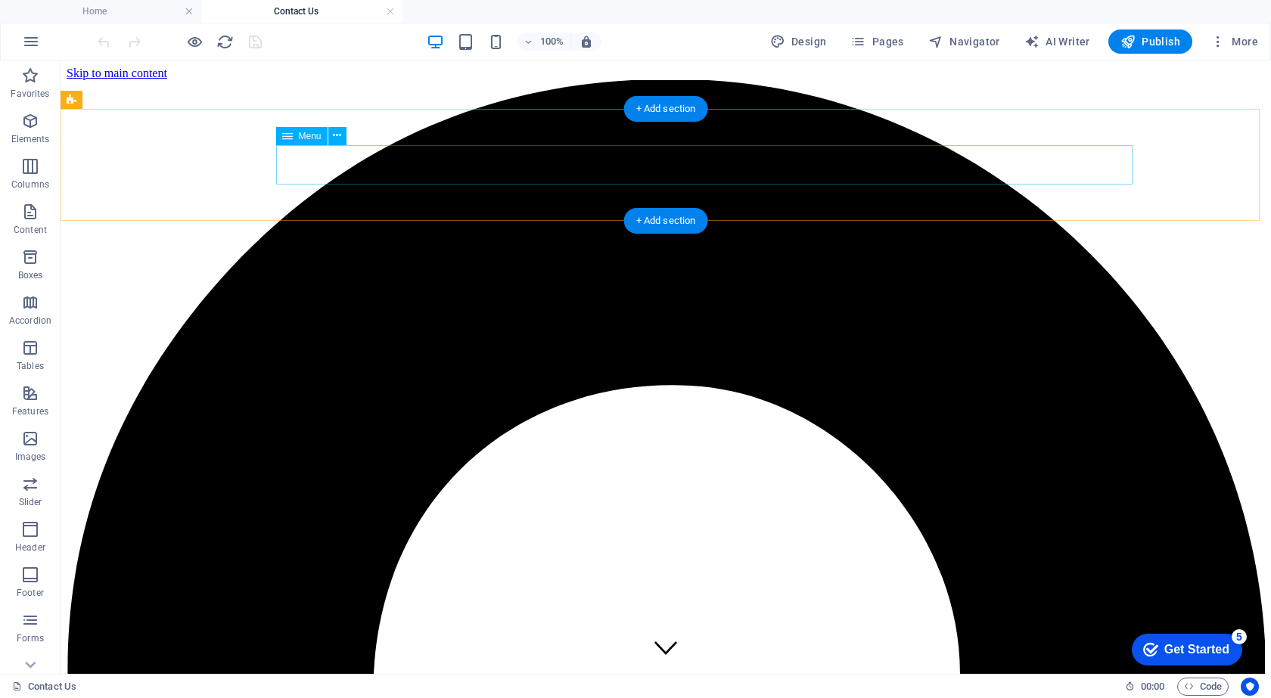
select select
select select "1"
select select
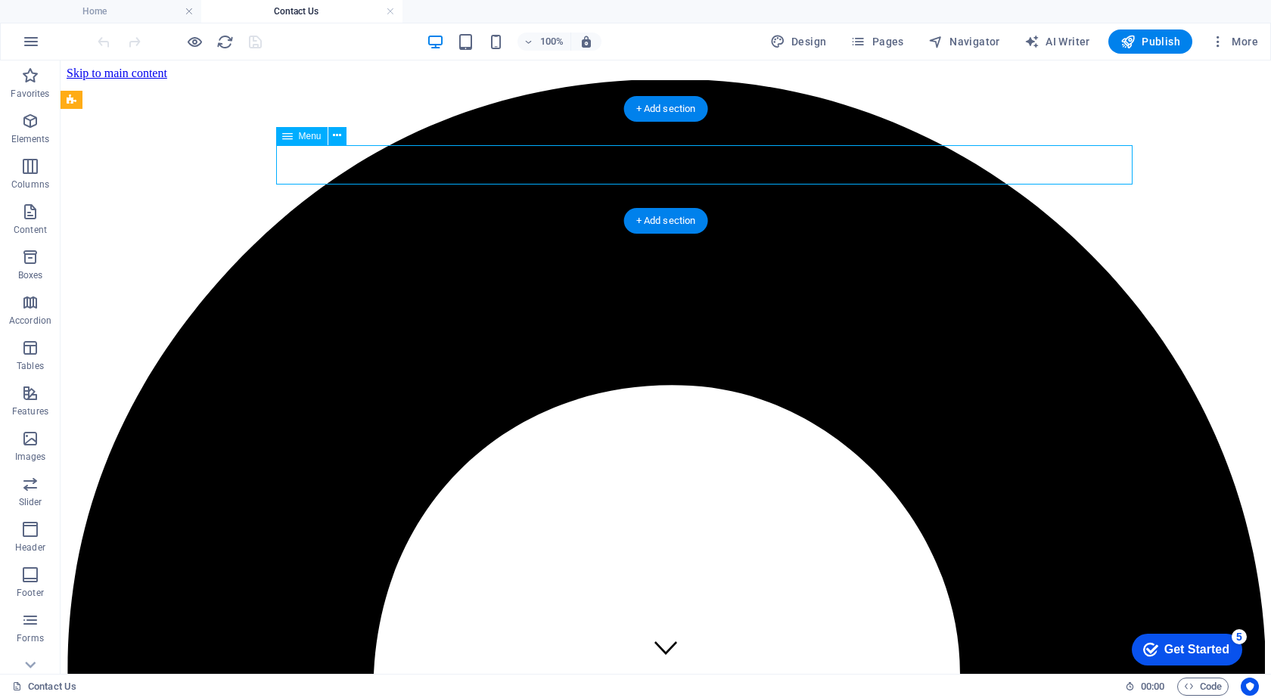
select select "2"
select select
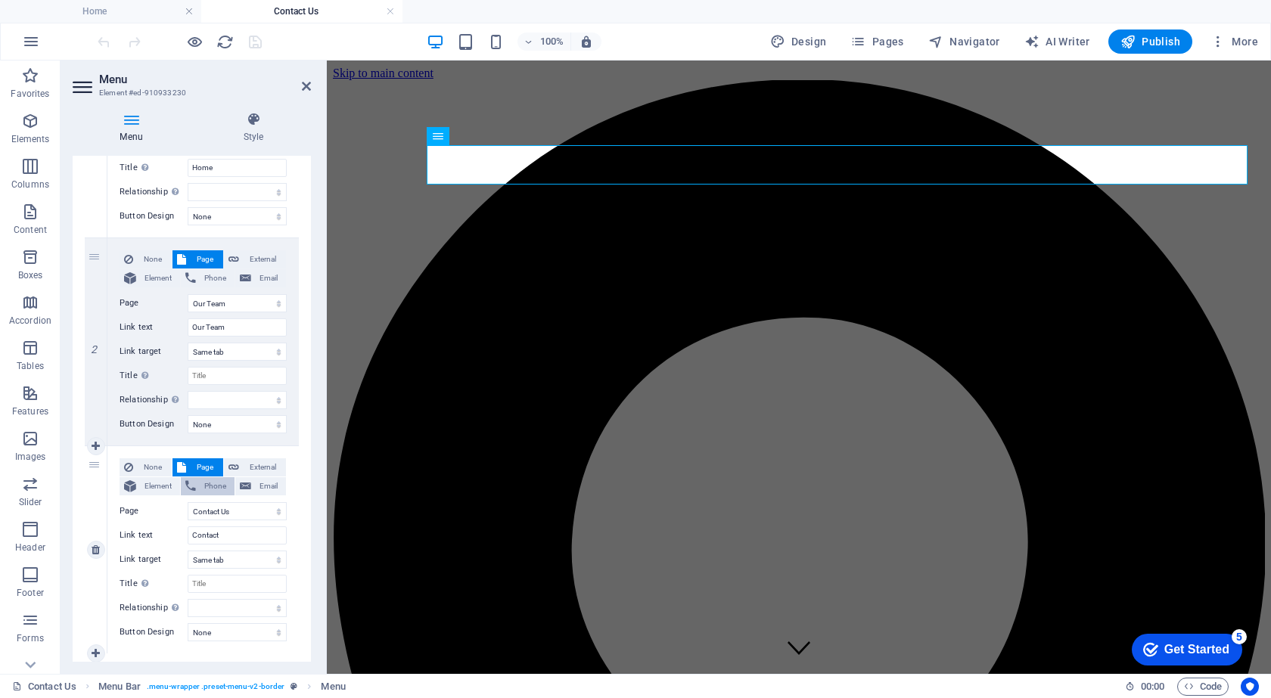
scroll to position [303, 0]
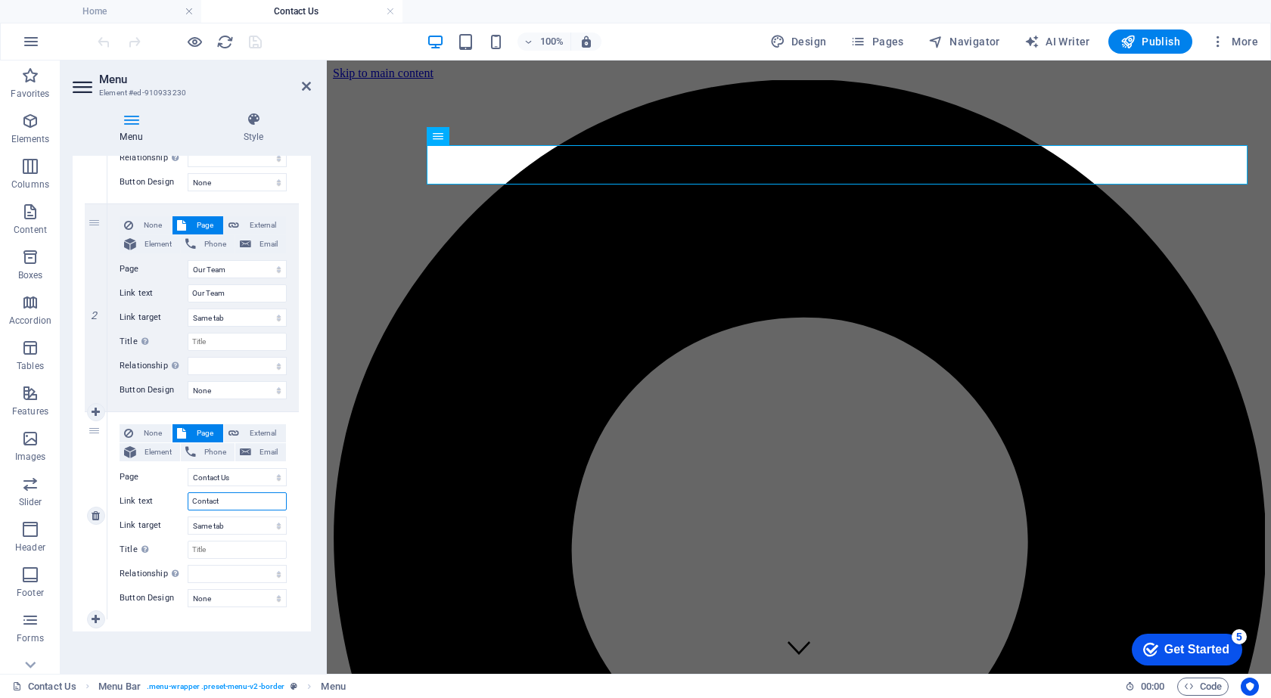
click at [238, 503] on input "Contact" at bounding box center [237, 502] width 99 height 18
click at [228, 480] on select "Home Our Team Contact Us" at bounding box center [237, 477] width 99 height 18
click at [188, 468] on select "Home Our Team Contact Us" at bounding box center [237, 477] width 99 height 18
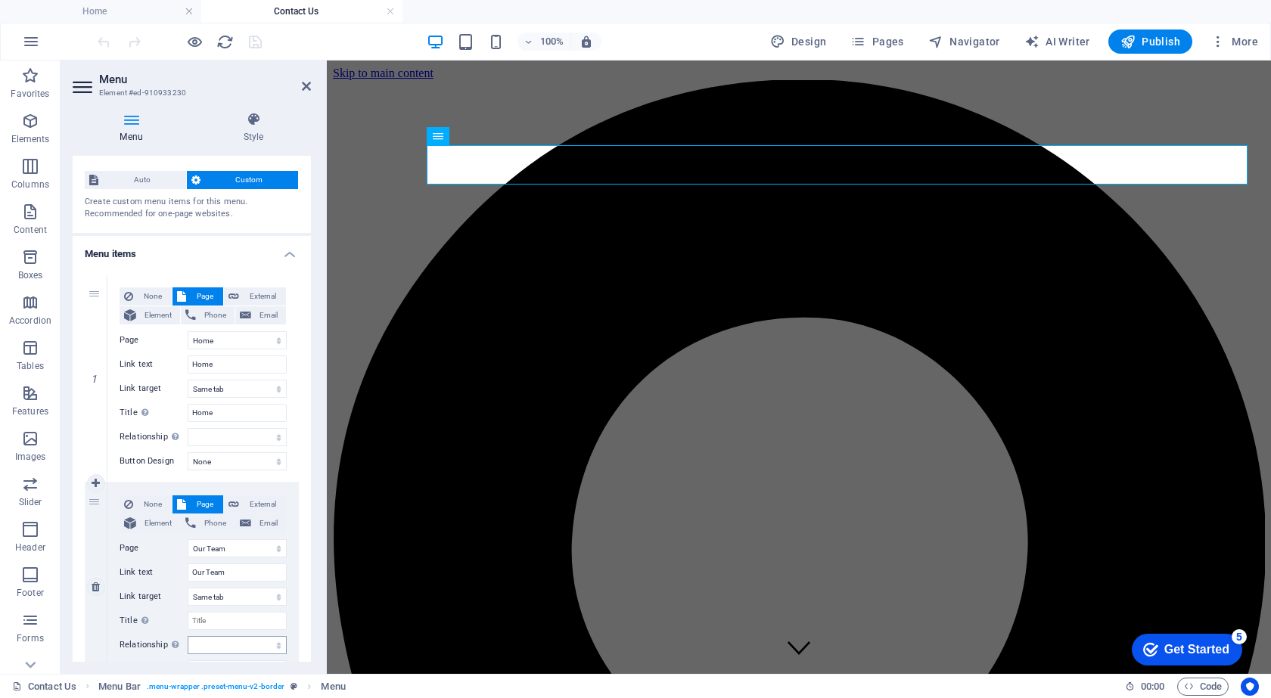
scroll to position [0, 0]
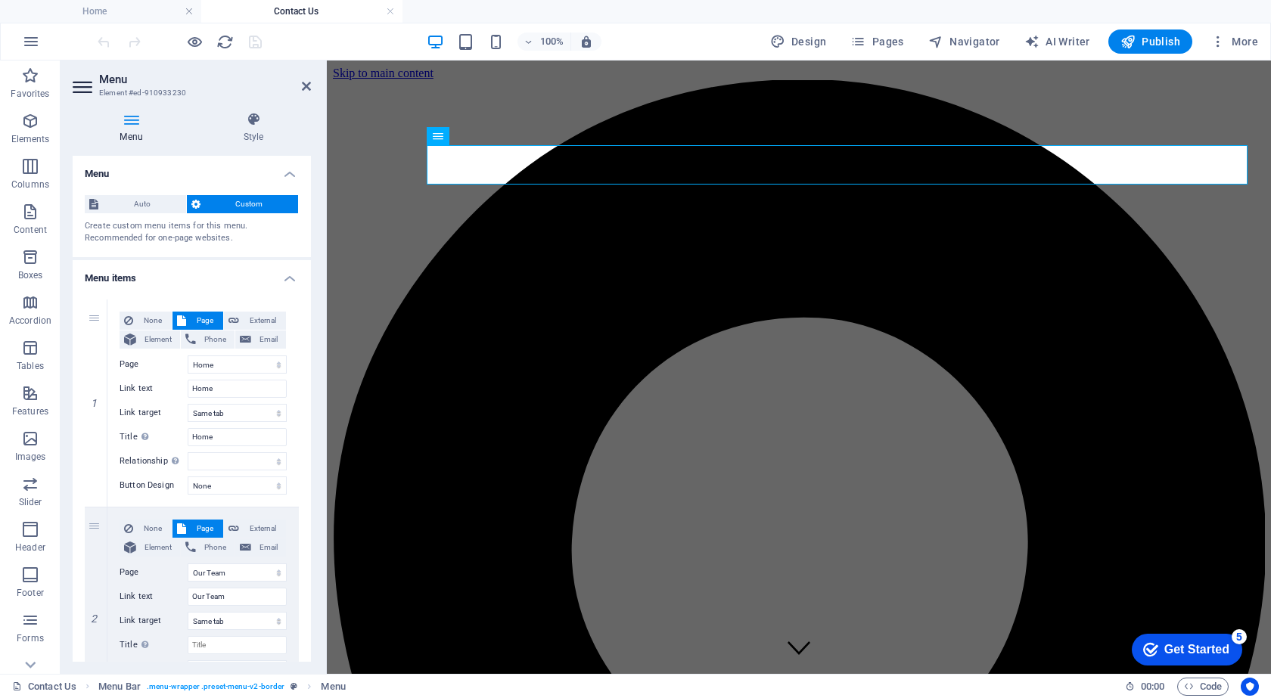
click at [306, 75] on h2 "Menu" at bounding box center [205, 80] width 212 height 14
click at [306, 85] on icon at bounding box center [306, 86] width 9 height 12
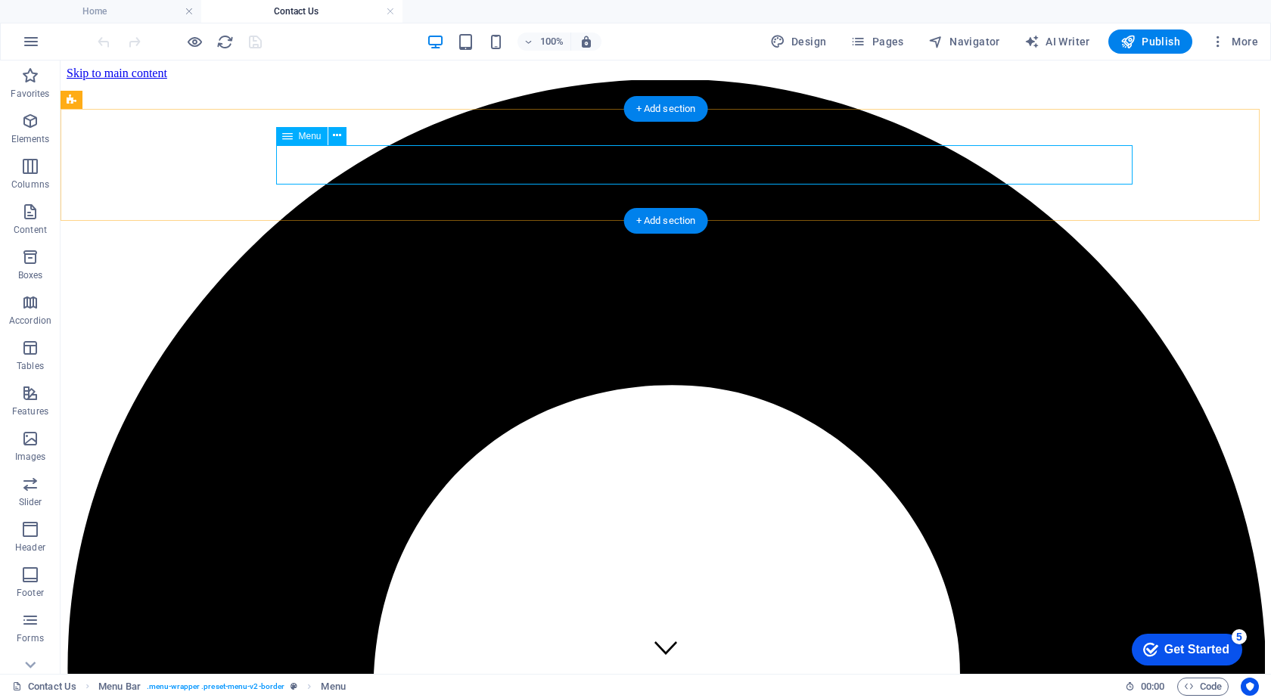
click at [884, 38] on span "Pages" at bounding box center [876, 41] width 53 height 15
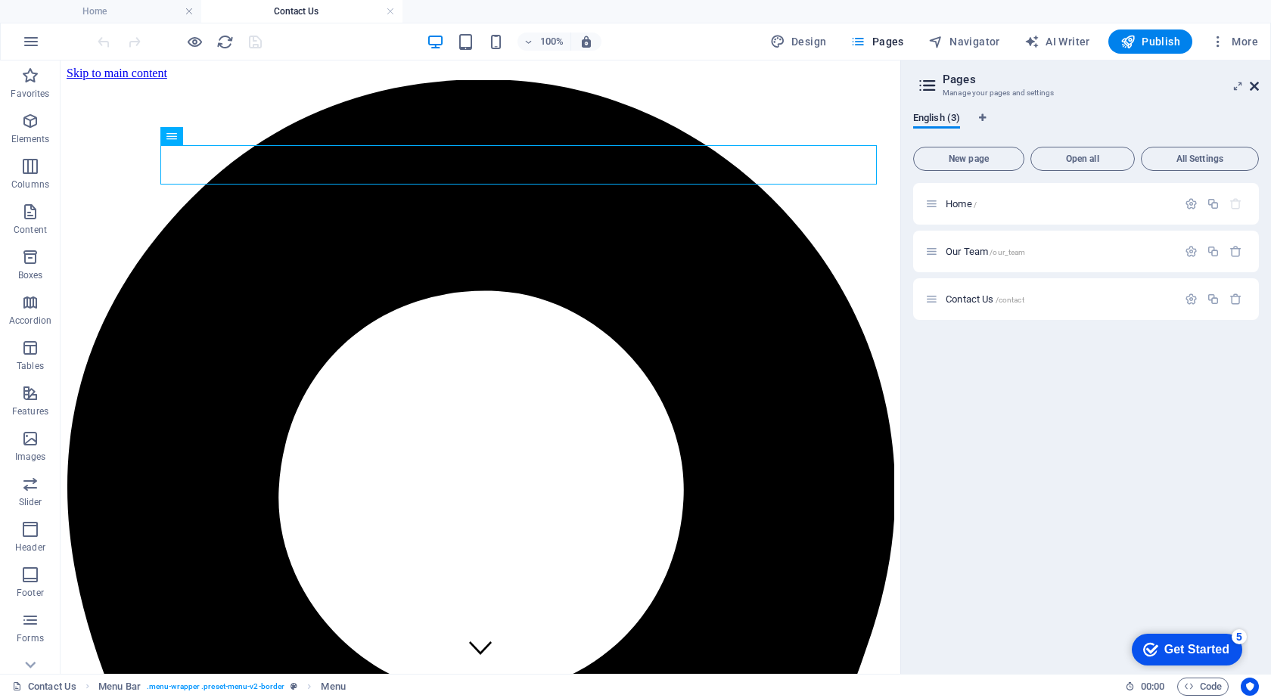
drag, startPoint x: 1253, startPoint y: 89, endPoint x: 1193, endPoint y: 30, distance: 83.5
click at [1253, 89] on icon at bounding box center [1254, 86] width 9 height 12
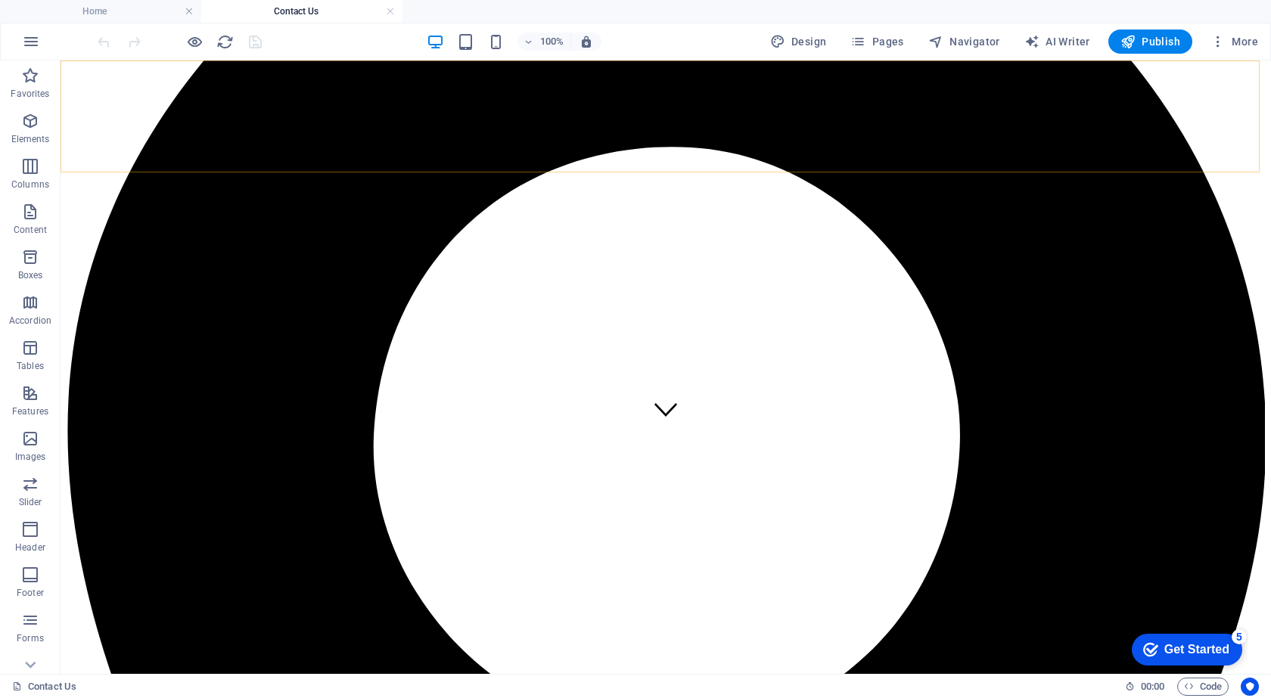
scroll to position [94, 0]
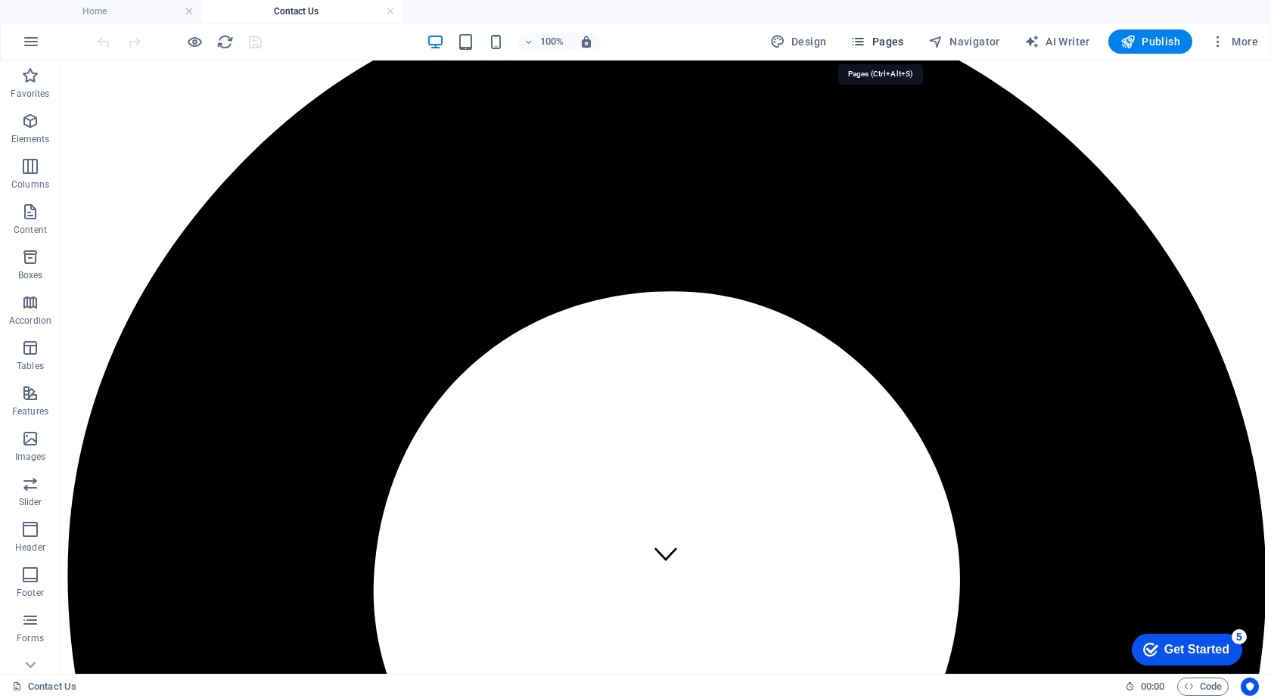
click at [882, 36] on span "Pages" at bounding box center [876, 41] width 53 height 15
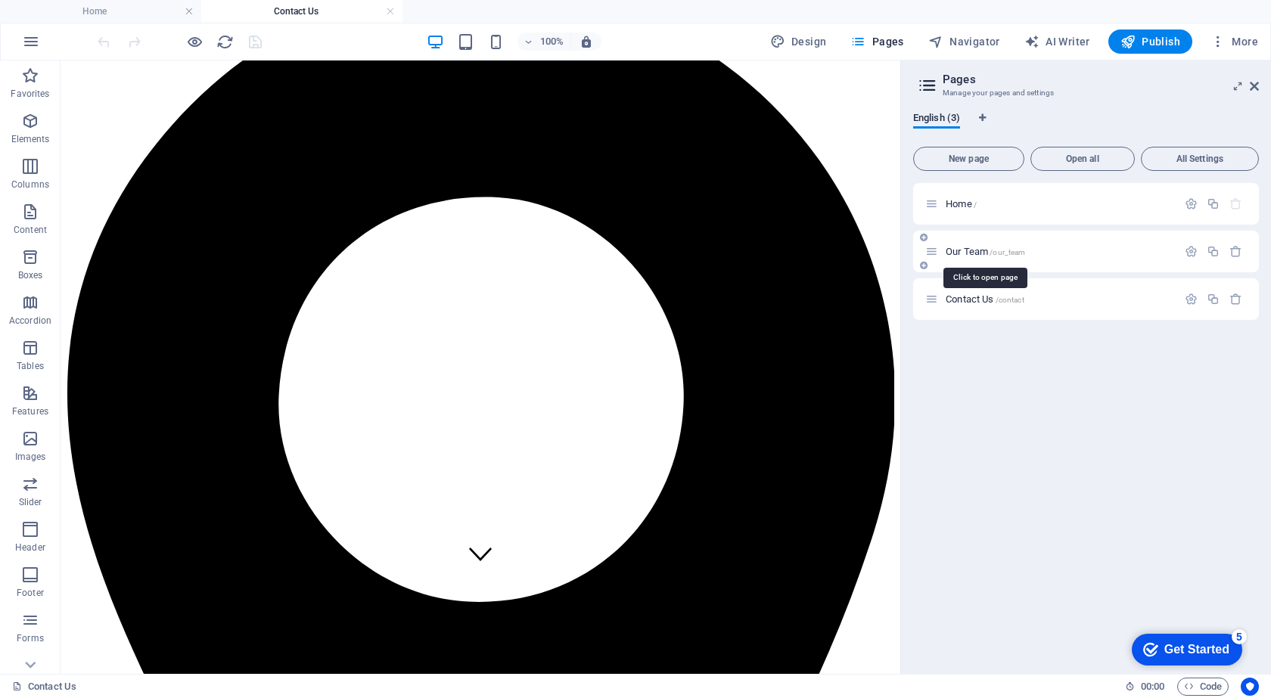
click at [995, 251] on span "/our_team" at bounding box center [1008, 252] width 36 height 8
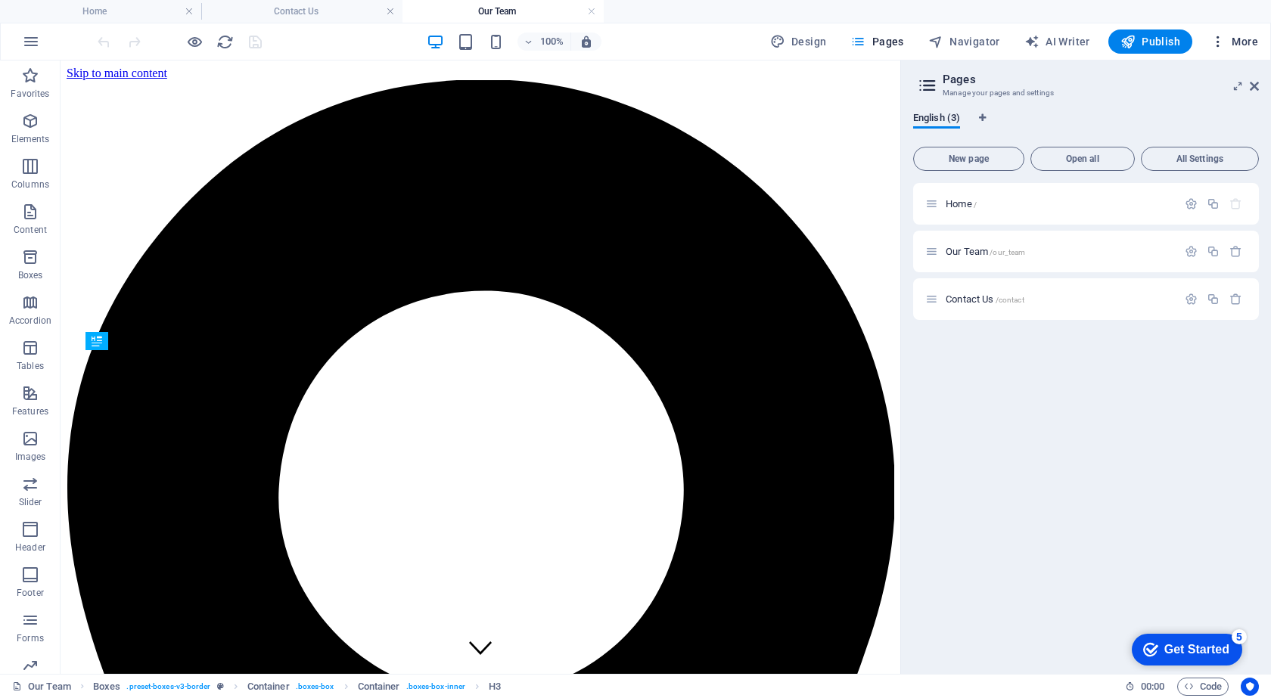
scroll to position [724, 0]
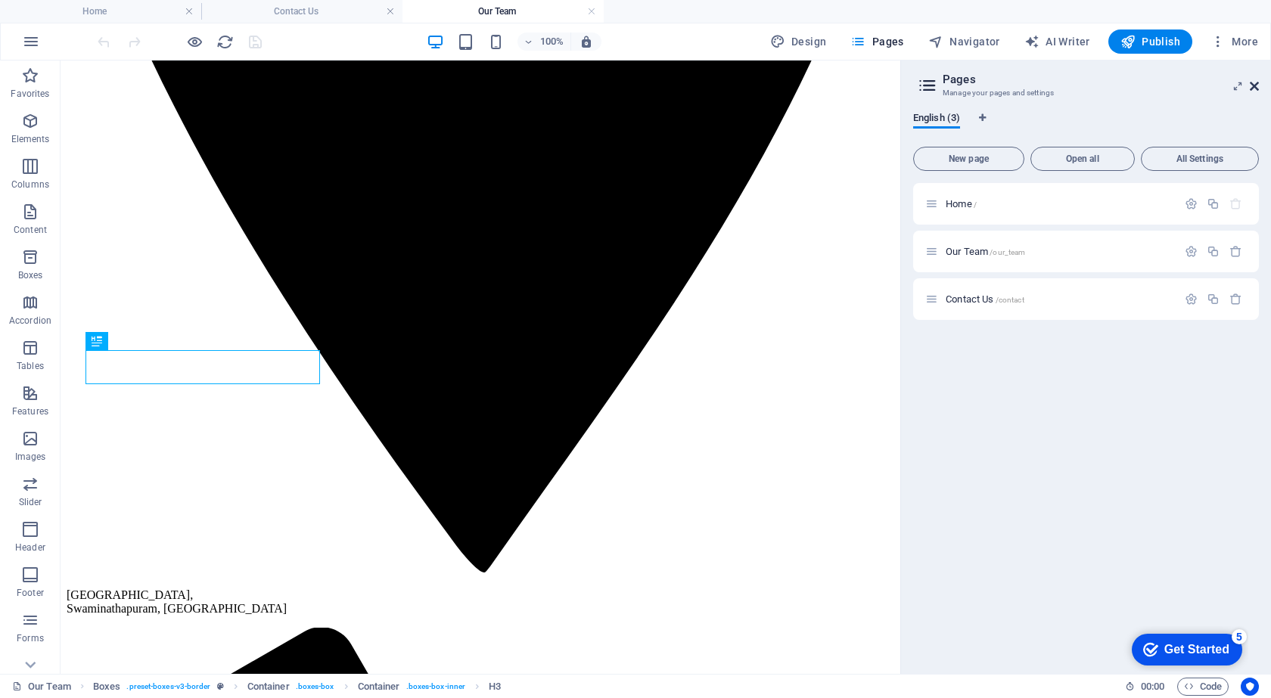
drag, startPoint x: 1254, startPoint y: 87, endPoint x: 982, endPoint y: 150, distance: 278.8
click at [1254, 87] on icon at bounding box center [1254, 86] width 9 height 12
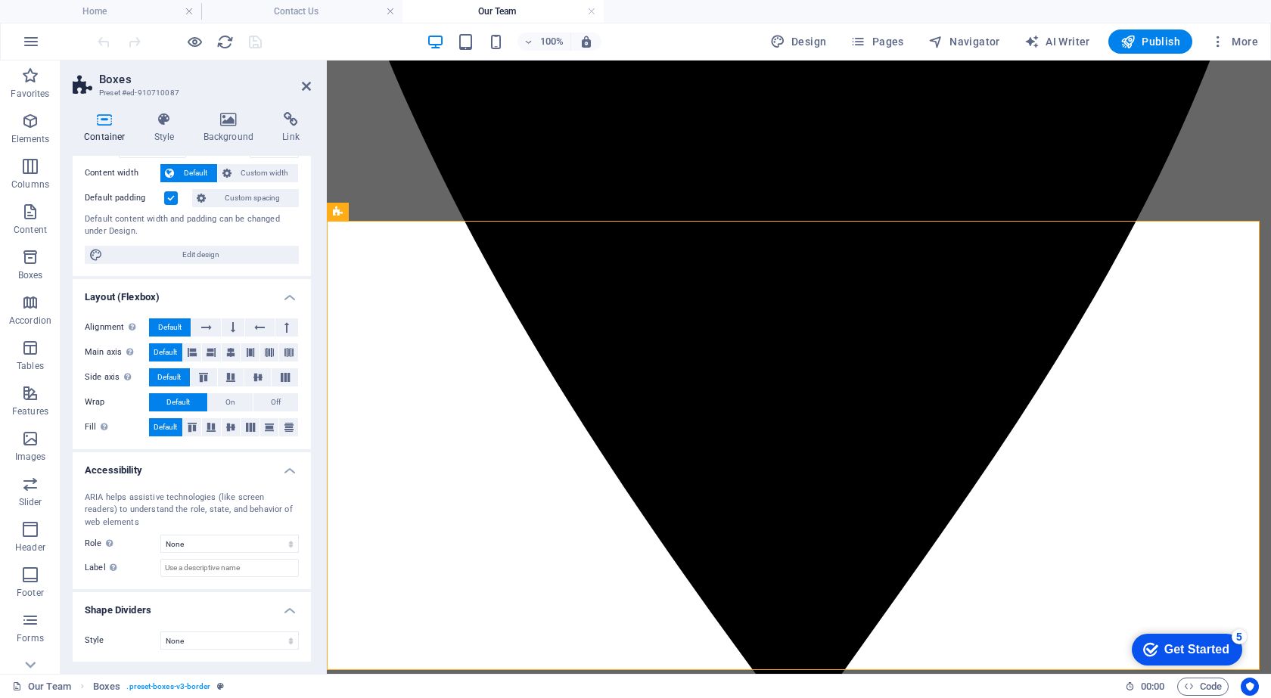
scroll to position [0, 0]
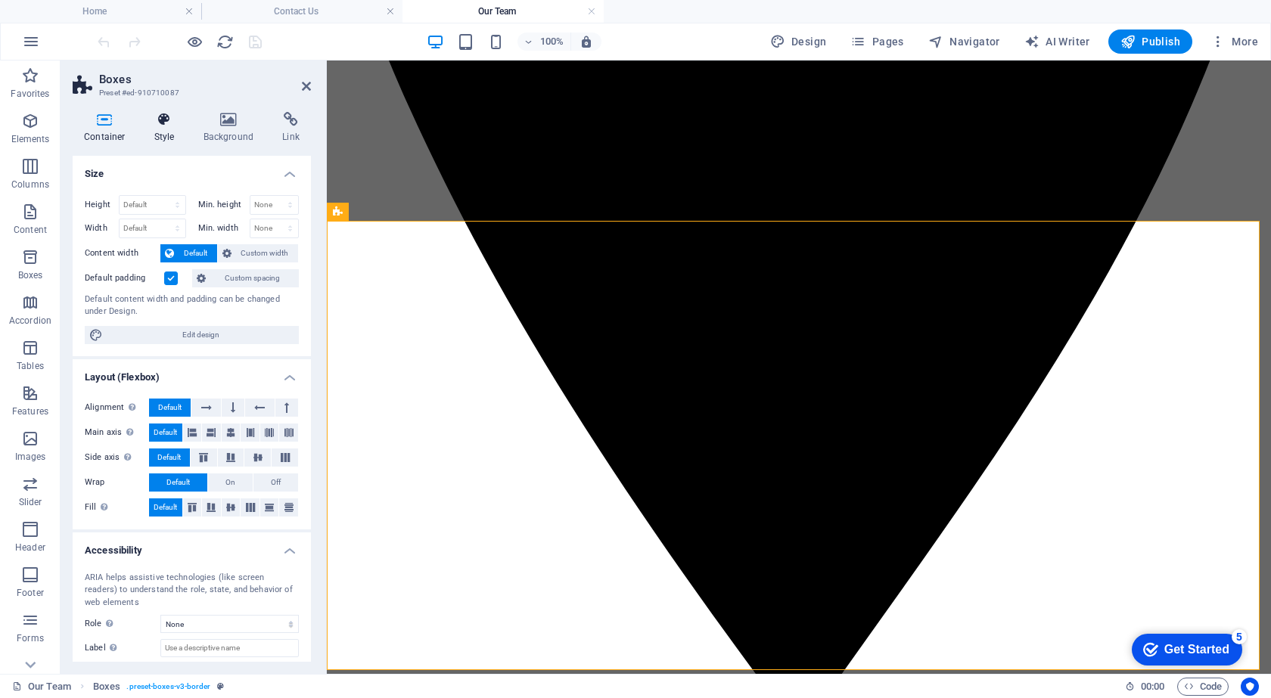
click at [173, 121] on icon at bounding box center [164, 119] width 43 height 15
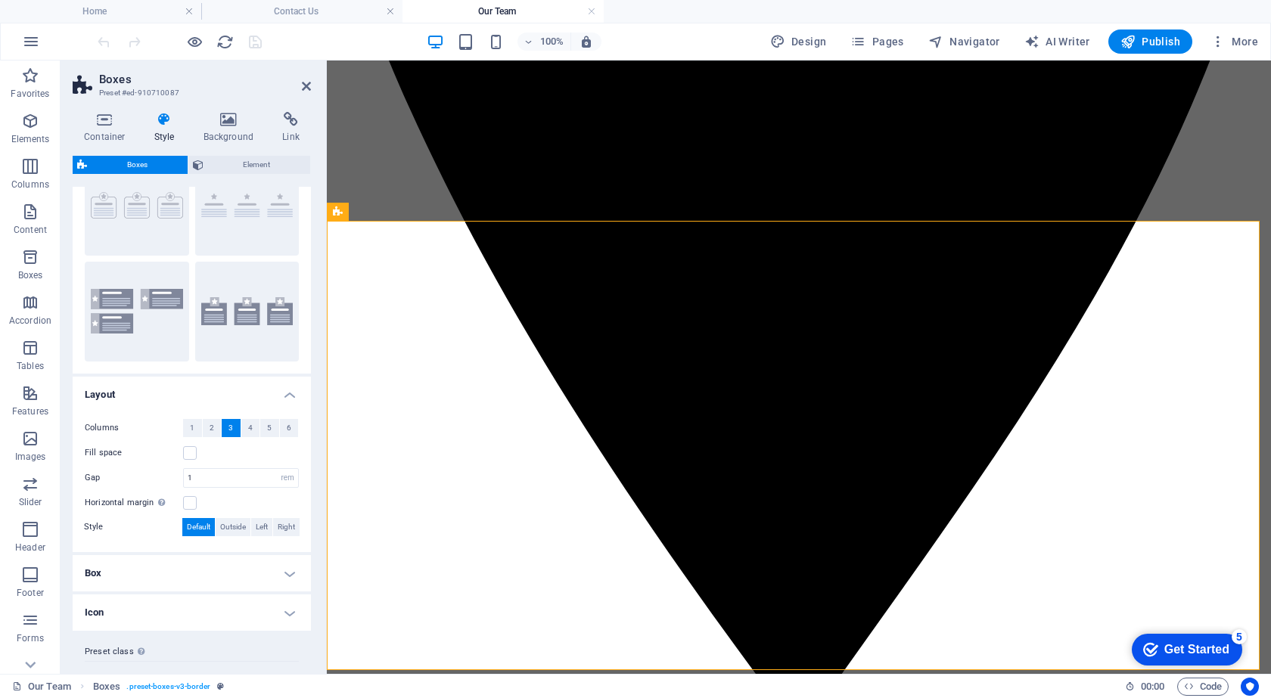
scroll to position [100, 0]
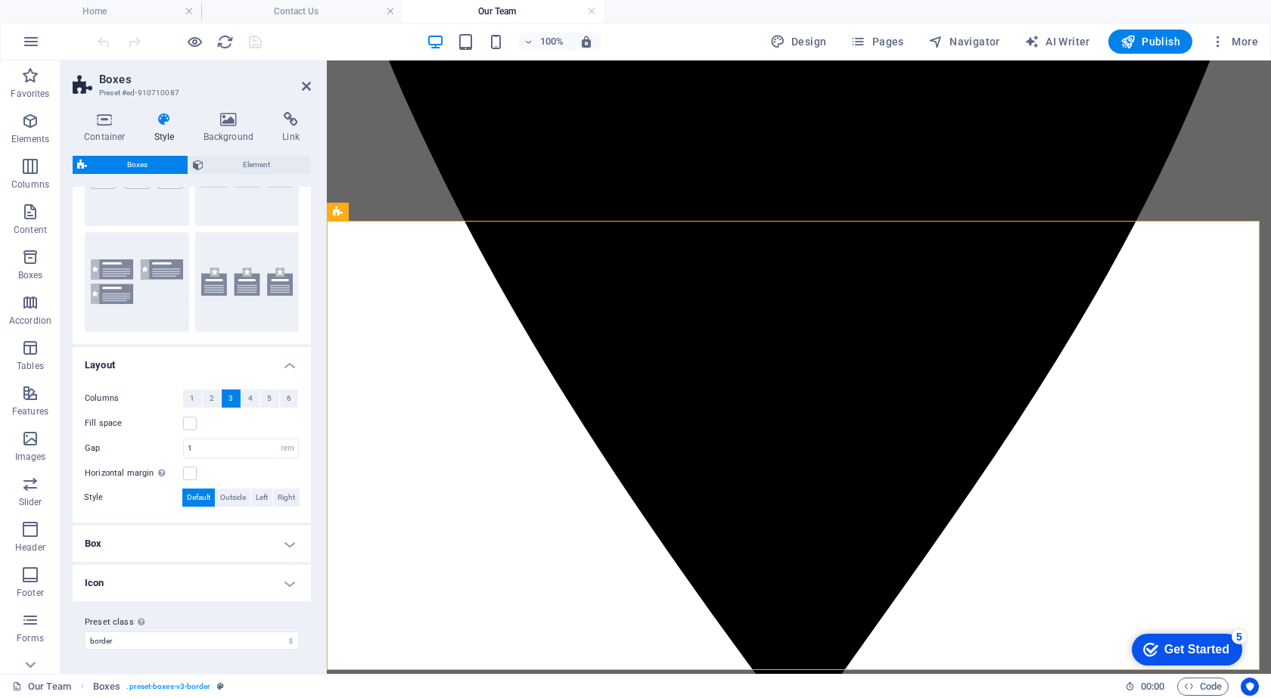
click at [184, 542] on h4 "Box" at bounding box center [192, 544] width 238 height 36
click at [204, 539] on h4 "Box" at bounding box center [192, 539] width 238 height 27
click at [204, 539] on h4 "Box" at bounding box center [192, 544] width 238 height 36
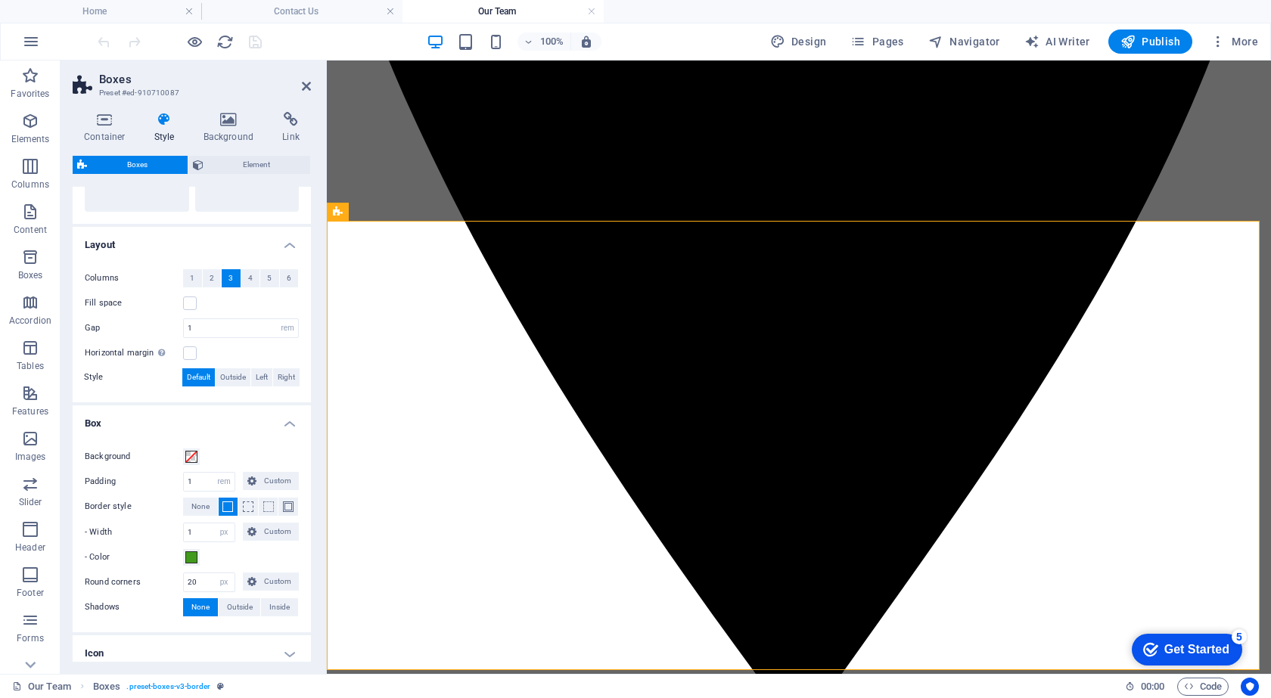
scroll to position [291, 0]
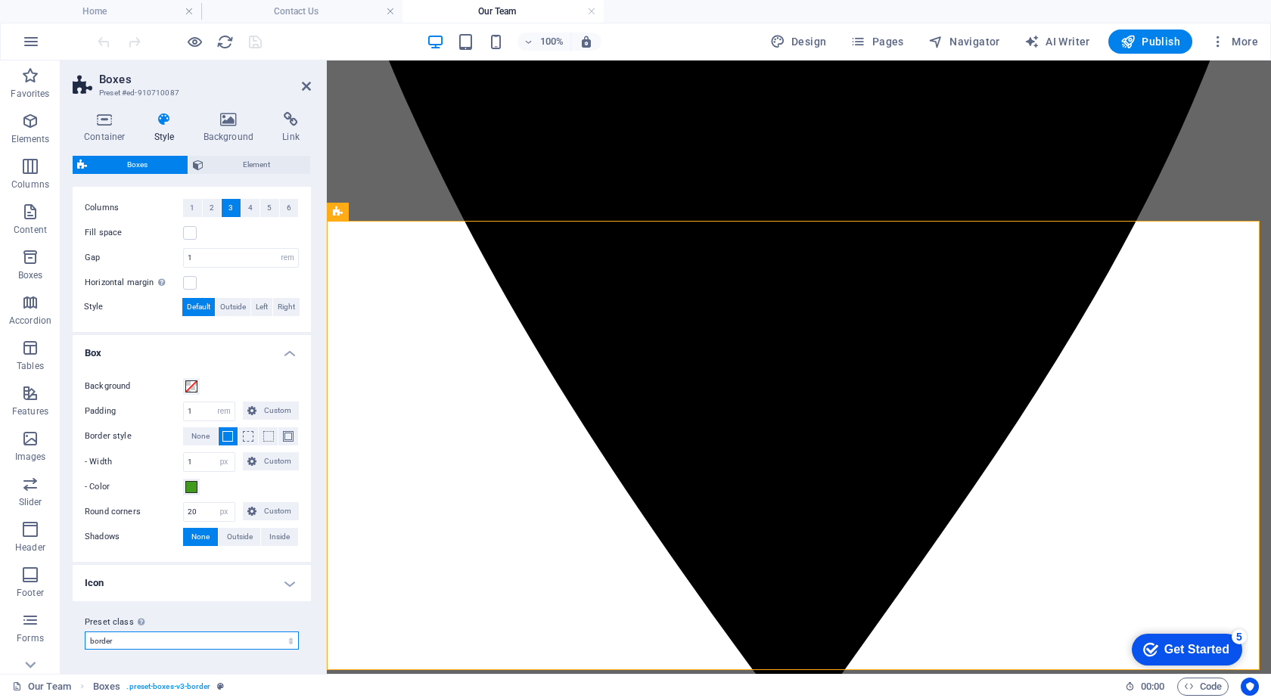
click at [175, 632] on select "border Add preset class" at bounding box center [192, 641] width 214 height 18
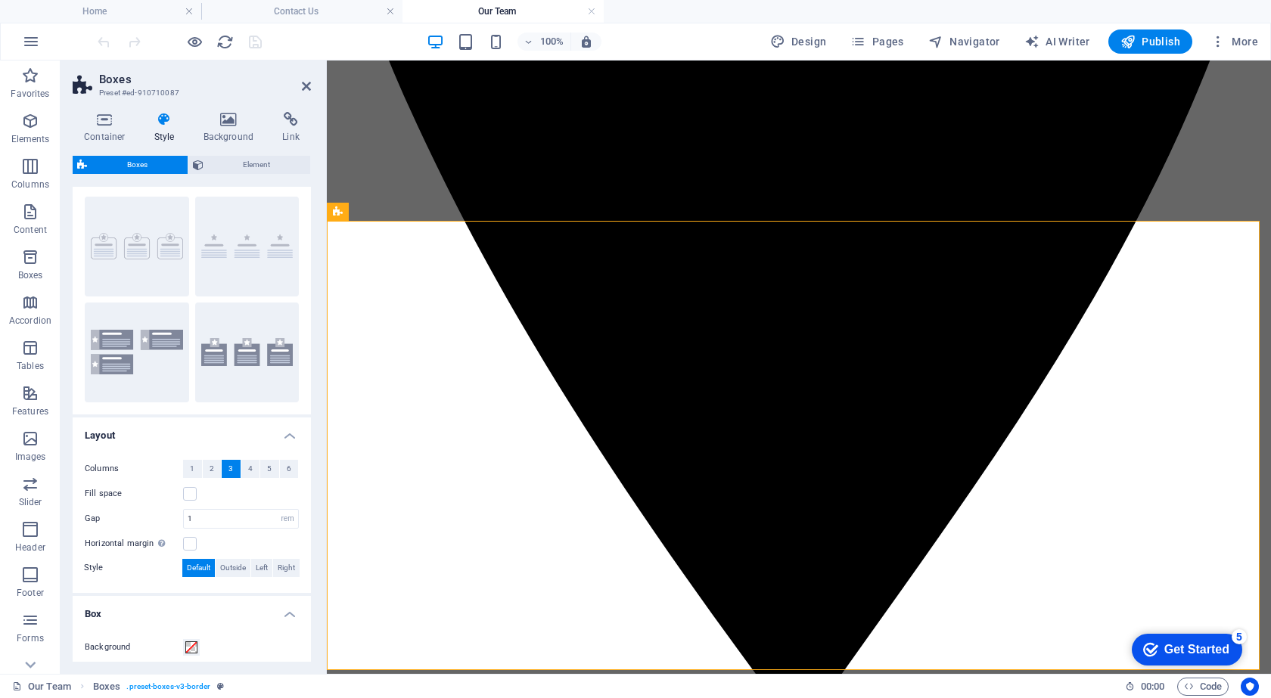
scroll to position [0, 0]
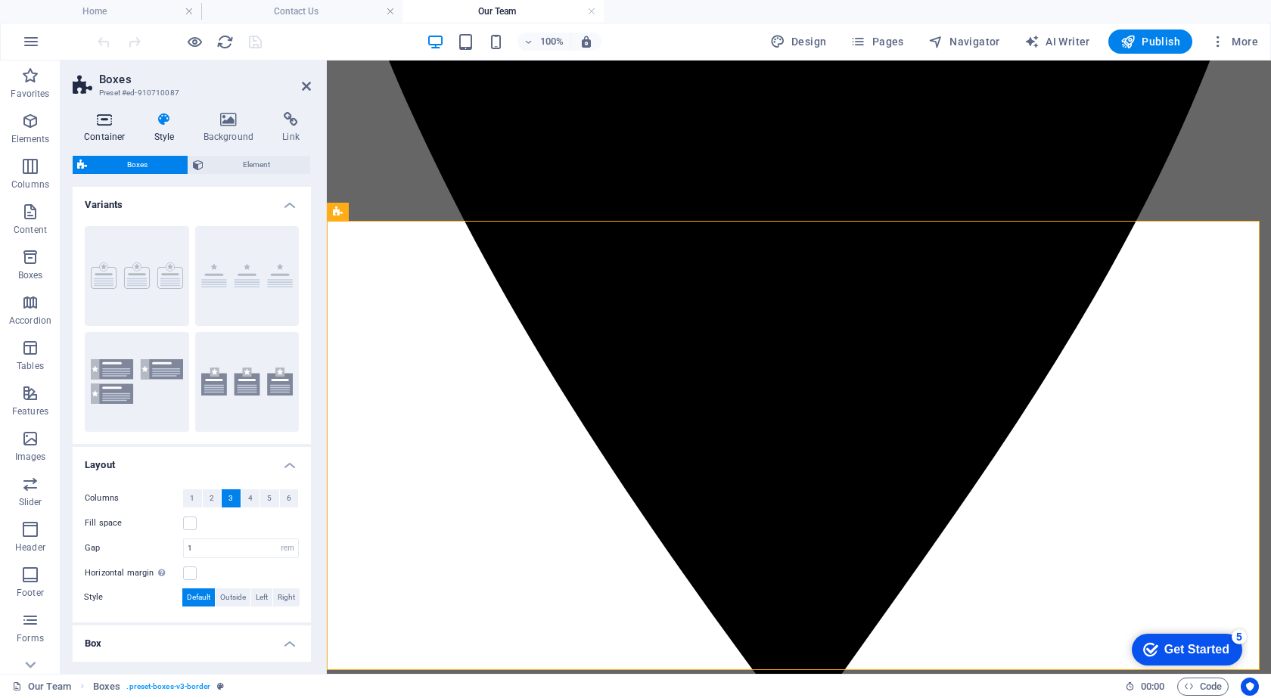
click at [98, 132] on h4 "Container" at bounding box center [108, 128] width 70 height 32
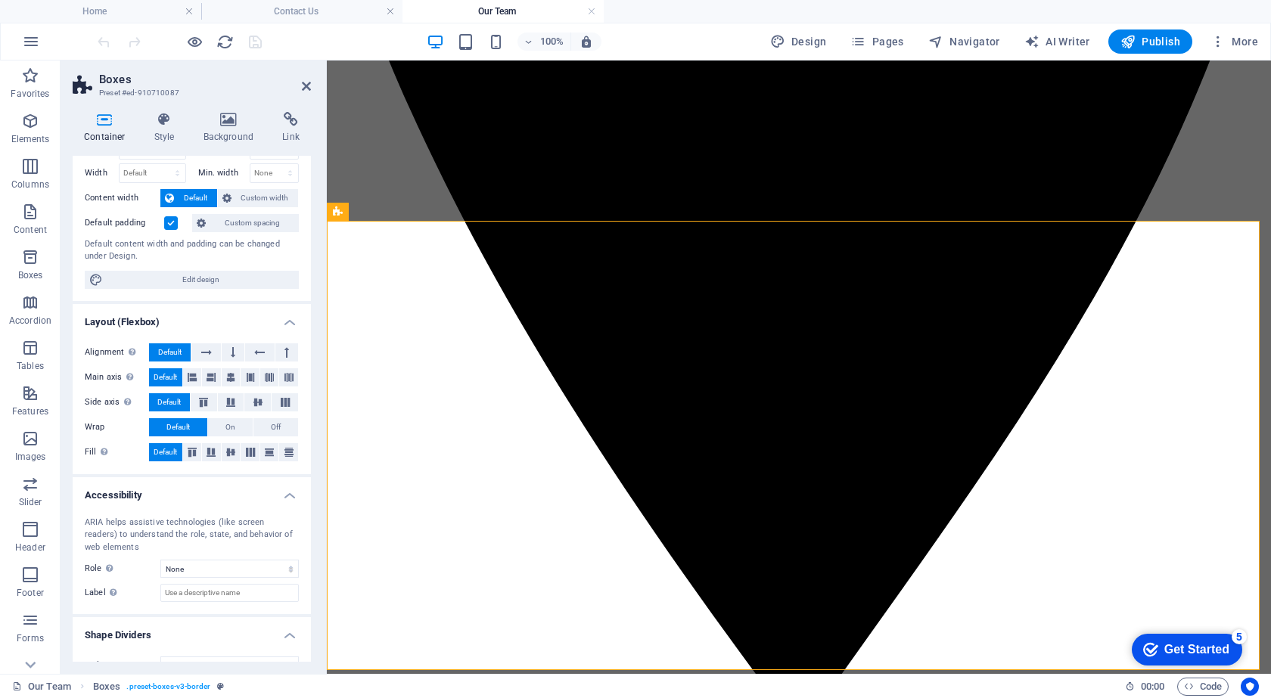
scroll to position [80, 0]
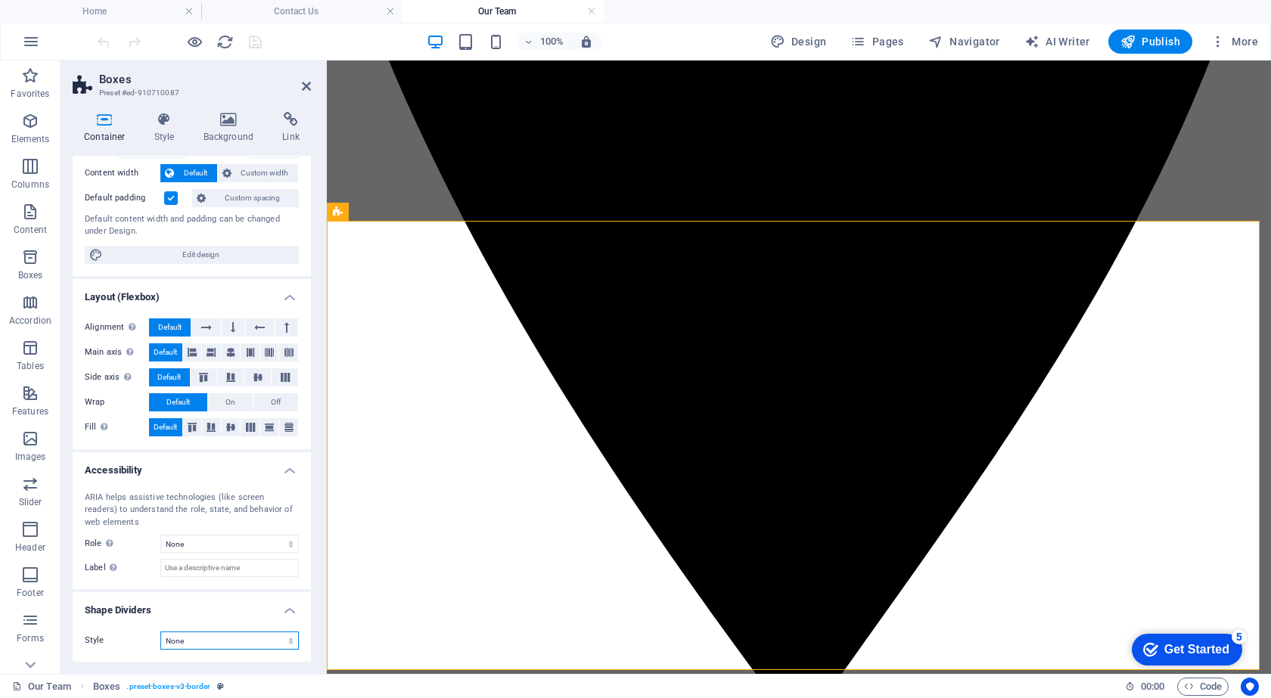
click at [198, 633] on select "None Triangle Square Diagonal Polygon 1 Polygon 2 Zigzag Multiple Zigzags Waves…" at bounding box center [229, 641] width 138 height 18
click at [118, 471] on h4 "Accessibility" at bounding box center [192, 465] width 238 height 27
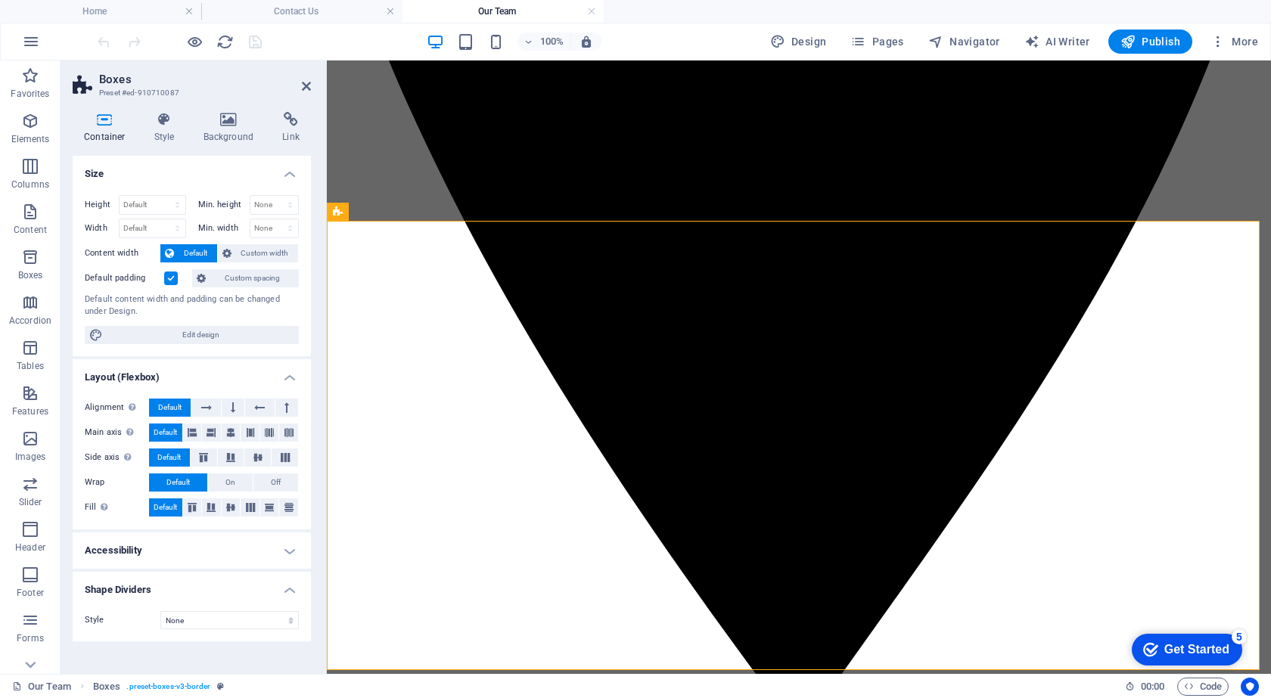
click at [202, 543] on h4 "Accessibility" at bounding box center [192, 551] width 238 height 36
click at [172, 128] on h4 "Style" at bounding box center [167, 128] width 49 height 32
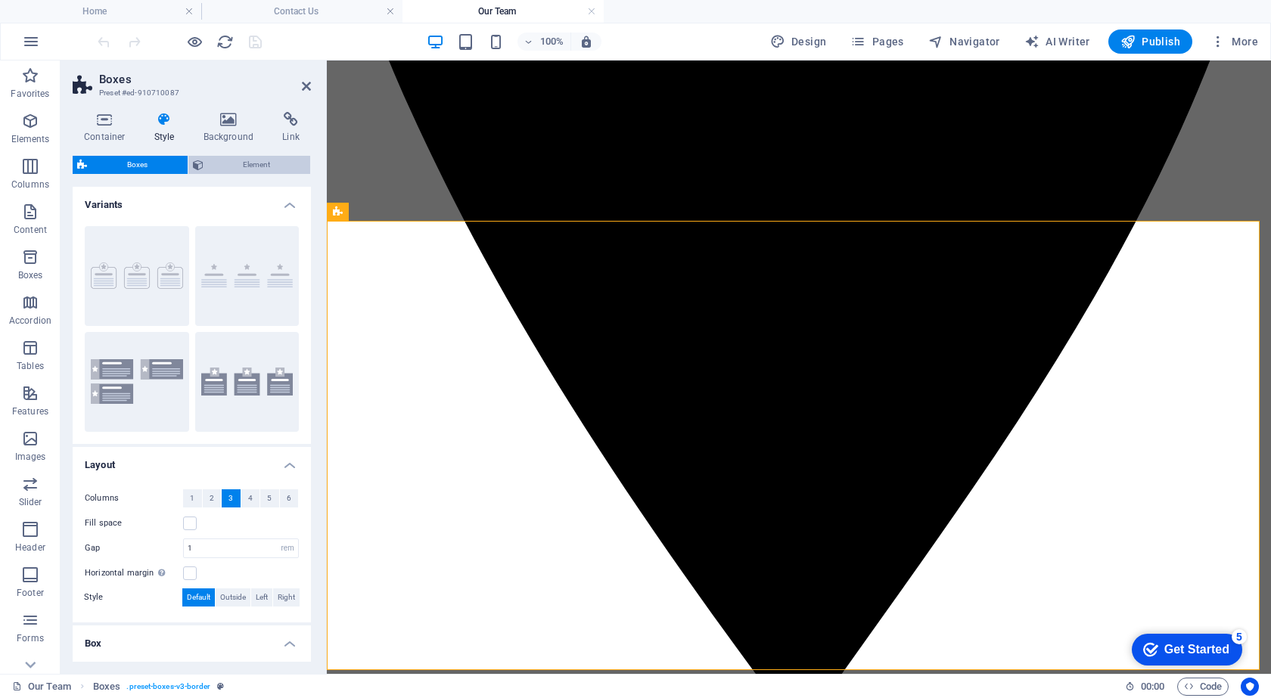
click at [236, 166] on span "Element" at bounding box center [257, 165] width 98 height 18
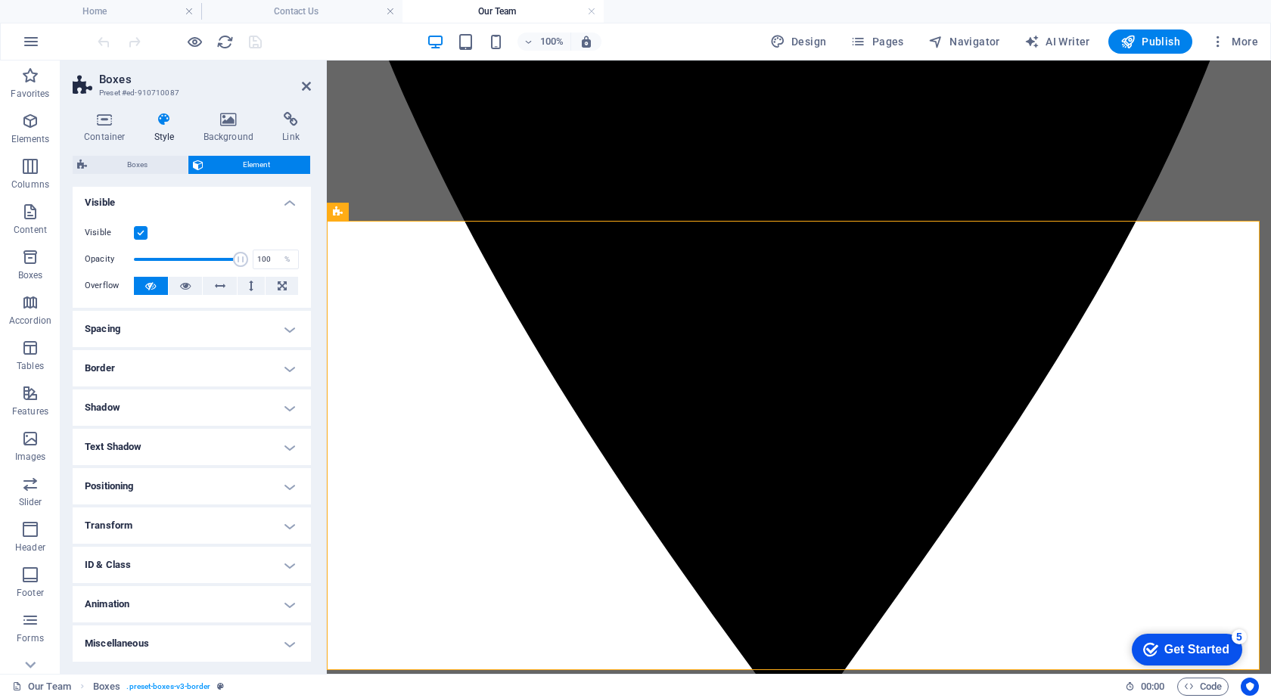
click at [136, 595] on h4 "Animation" at bounding box center [192, 604] width 238 height 36
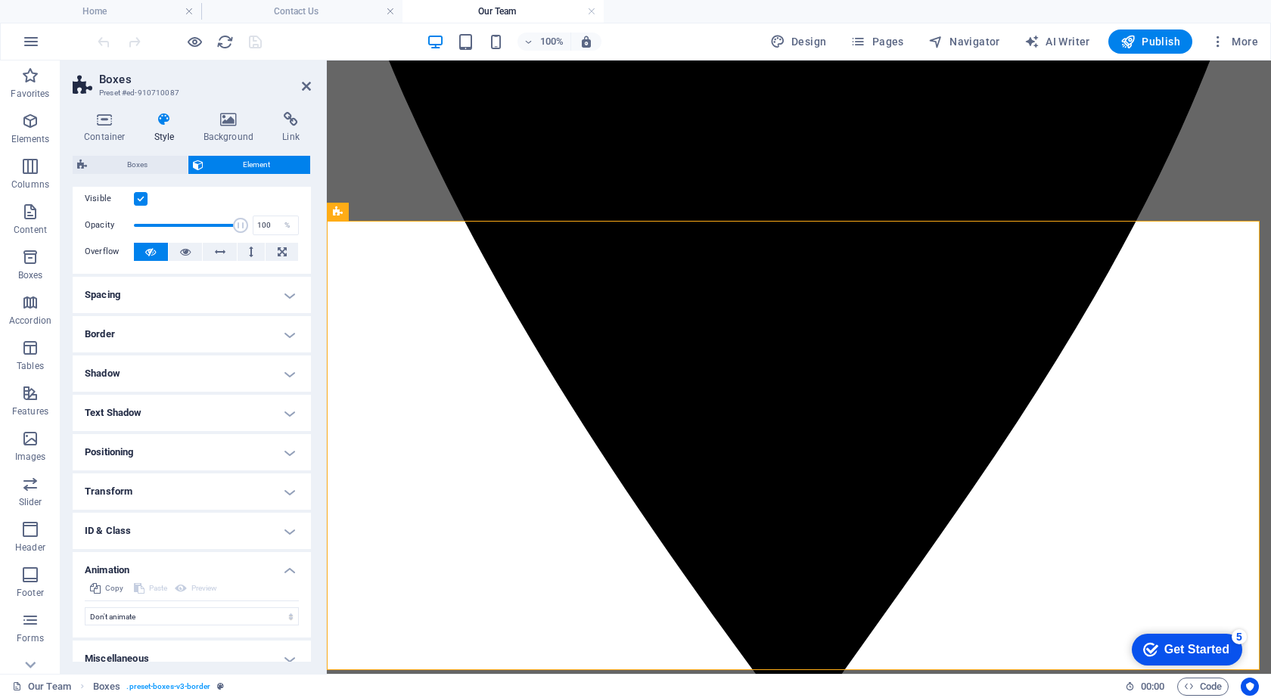
scroll to position [51, 0]
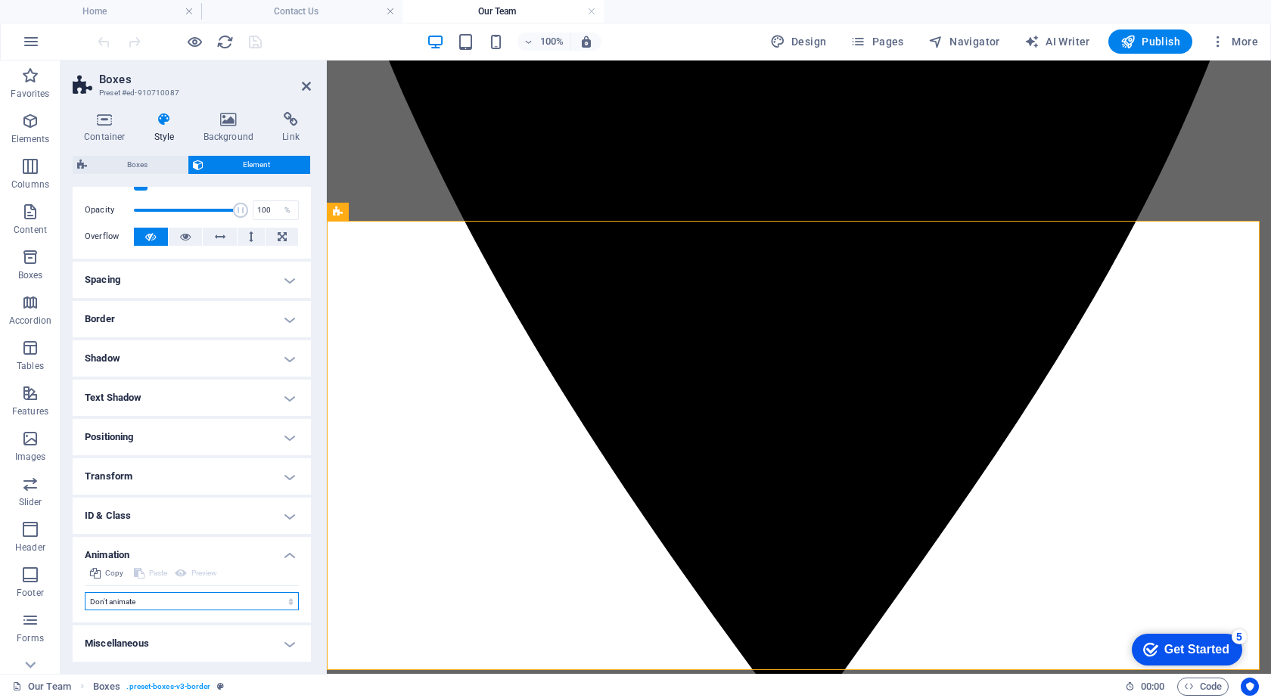
click at [166, 603] on select "Don't animate Show / Hide Slide up/down Zoom in/out Slide left to right Slide r…" at bounding box center [192, 601] width 214 height 18
select select "move-bottom-to-top"
click at [85, 592] on select "Don't animate Show / Hide Slide up/down Zoom in/out Slide left to right Slide r…" at bounding box center [192, 601] width 214 height 18
select select "scroll"
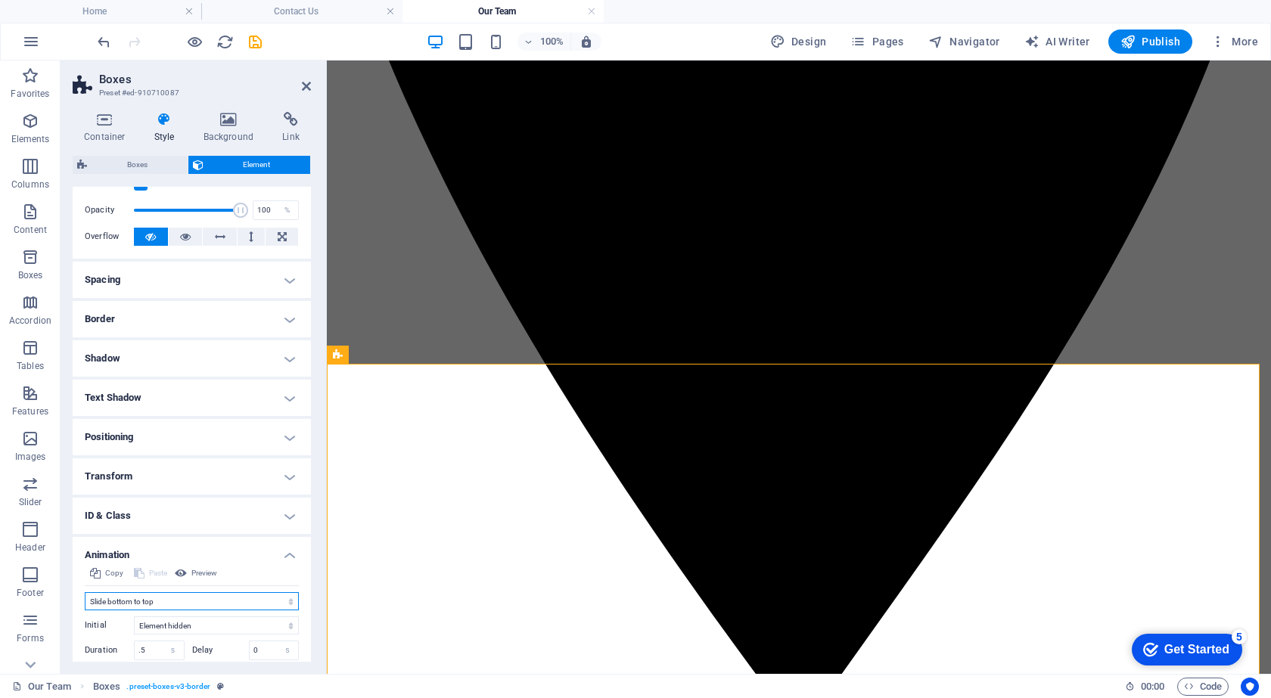
click at [167, 599] on select "Don't animate Show / Hide Slide up/down Zoom in/out Slide left to right Slide r…" at bounding box center [192, 601] width 214 height 18
click at [85, 592] on select "Don't animate Show / Hide Slide up/down Zoom in/out Slide left to right Slide r…" at bounding box center [192, 601] width 214 height 18
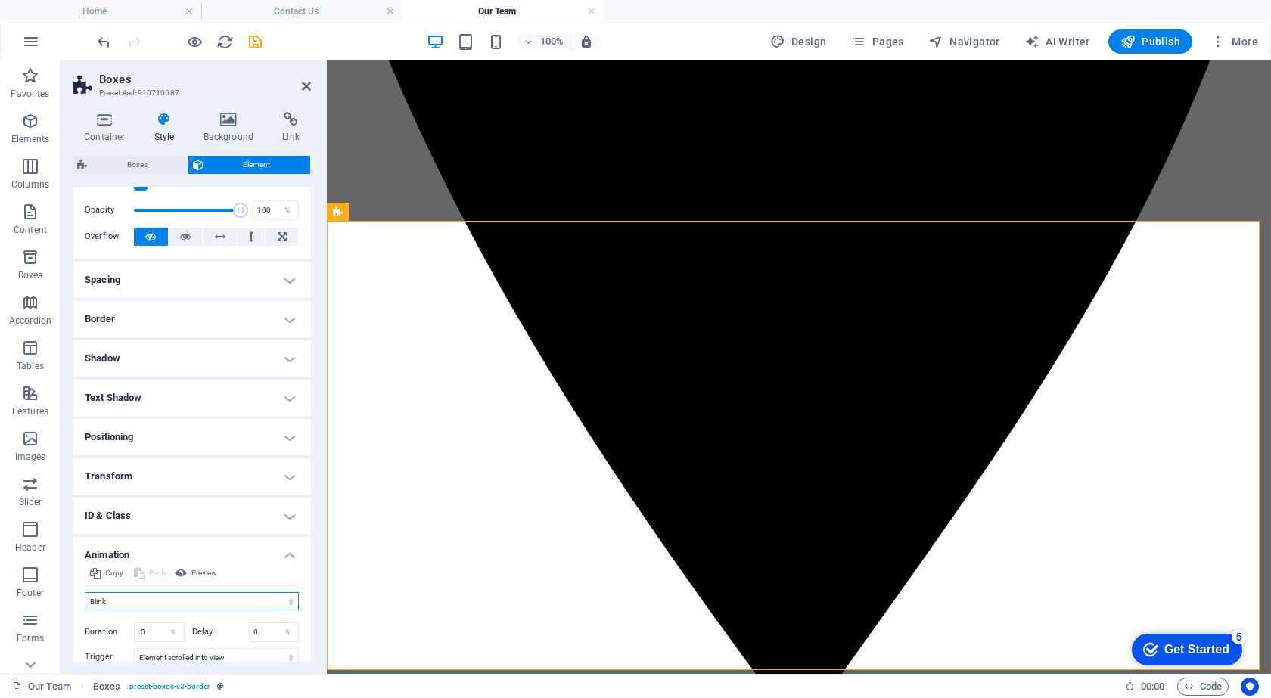
click at [154, 606] on select "Don't animate Show / Hide Slide up/down Zoom in/out Slide left to right Slide r…" at bounding box center [192, 601] width 214 height 18
click at [85, 592] on select "Don't animate Show / Hide Slide up/down Zoom in/out Slide left to right Slide r…" at bounding box center [192, 601] width 214 height 18
click at [174, 602] on select "Don't animate Show / Hide Slide up/down Zoom in/out Slide left to right Slide r…" at bounding box center [192, 601] width 214 height 18
click at [85, 592] on select "Don't animate Show / Hide Slide up/down Zoom in/out Slide left to right Slide r…" at bounding box center [192, 601] width 214 height 18
click at [162, 602] on select "Don't animate Show / Hide Slide up/down Zoom in/out Slide left to right Slide r…" at bounding box center [192, 601] width 214 height 18
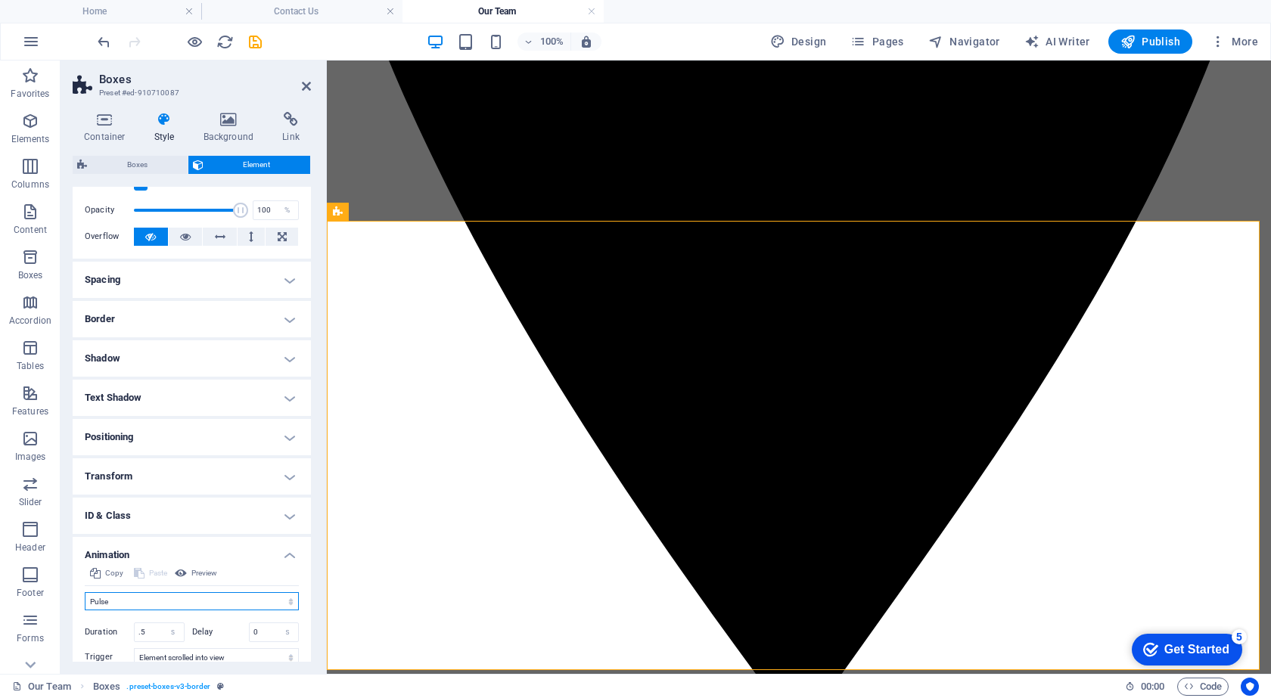
select select "move-top-to-bottom"
click at [85, 592] on select "Don't animate Show / Hide Slide up/down Zoom in/out Slide left to right Slide r…" at bounding box center [192, 601] width 214 height 18
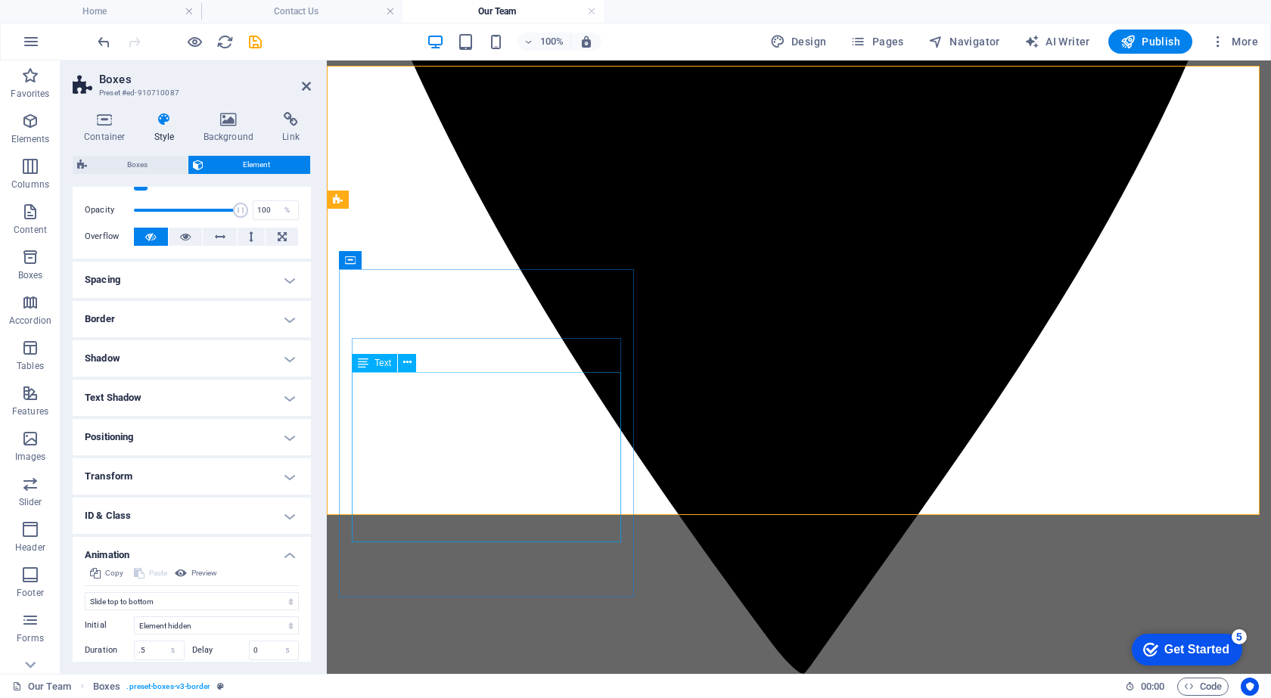
scroll to position [1027, 0]
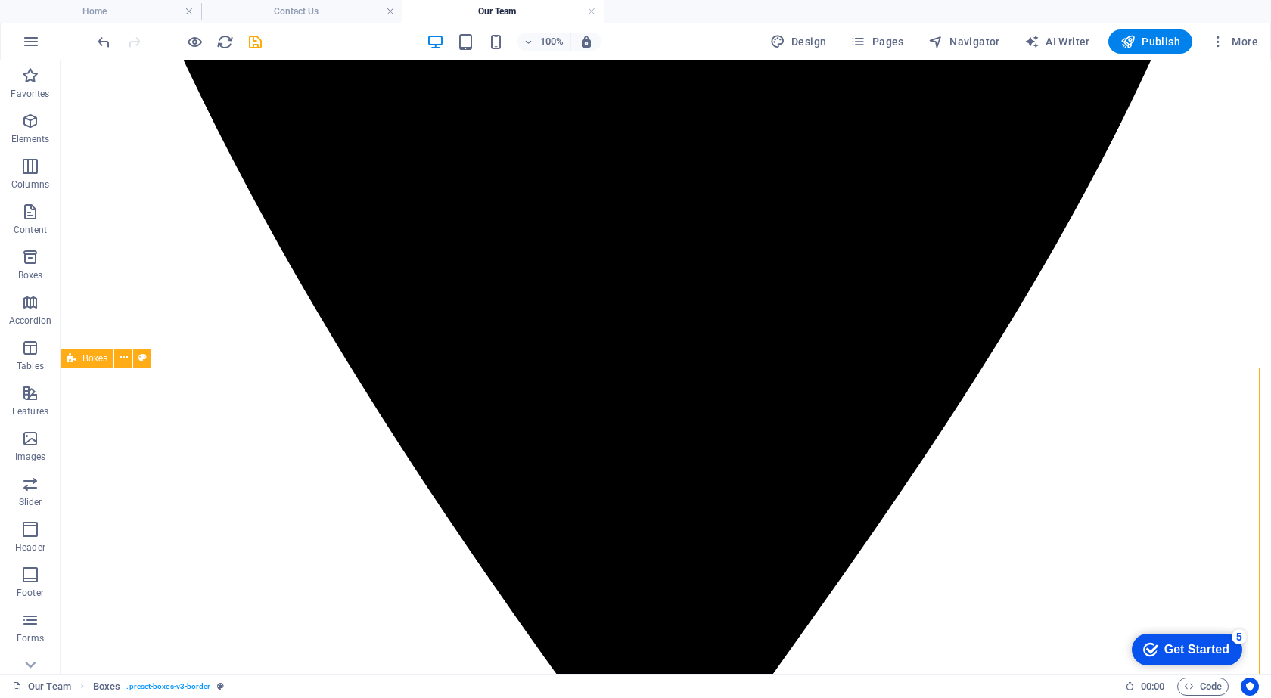
select select "rem"
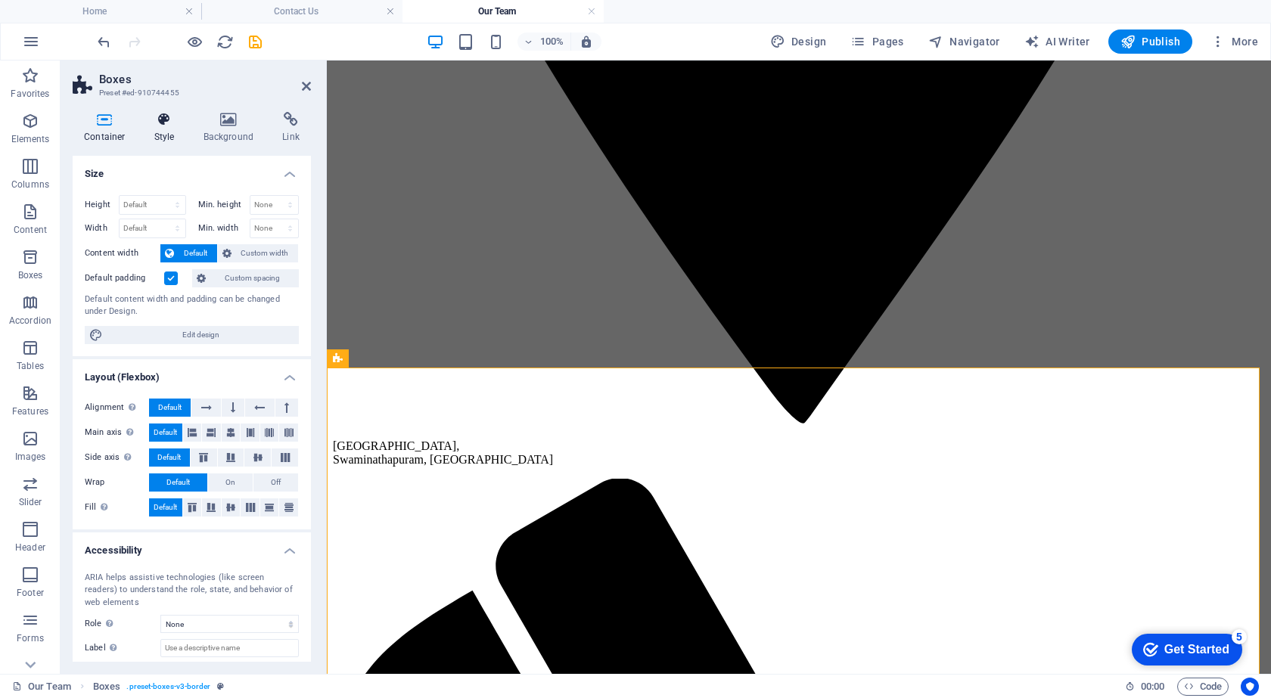
click at [179, 129] on h4 "Style" at bounding box center [167, 128] width 49 height 32
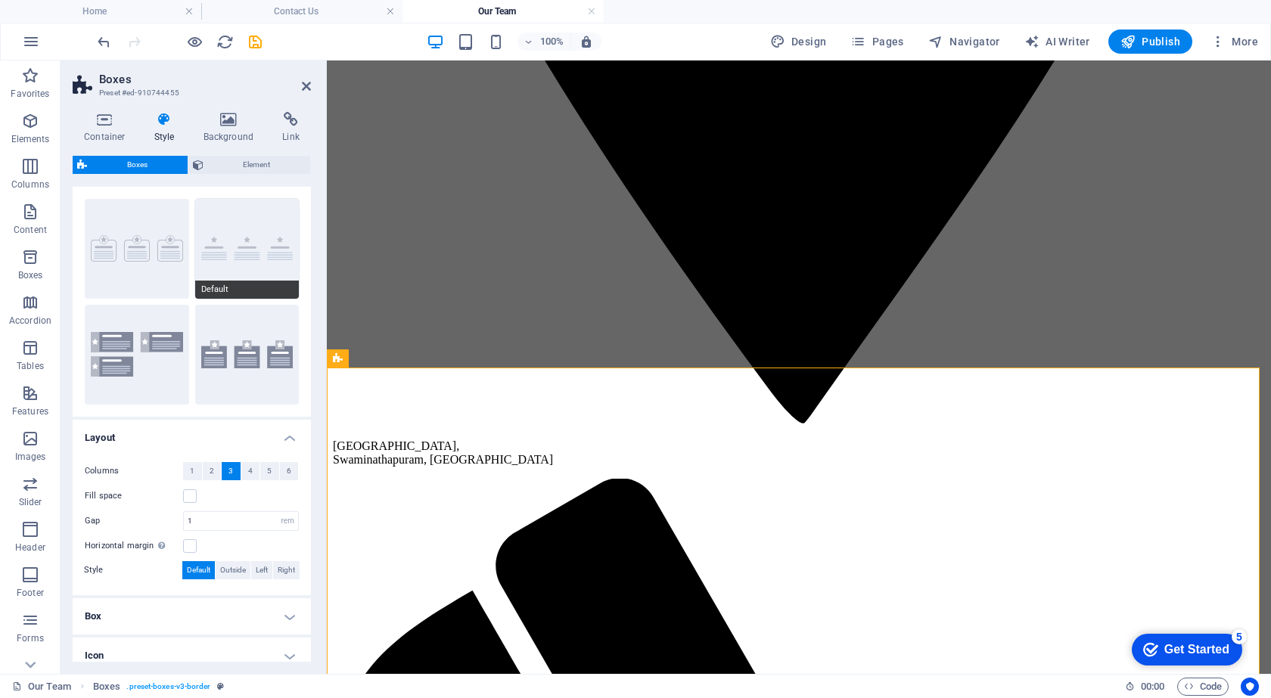
scroll to position [0, 0]
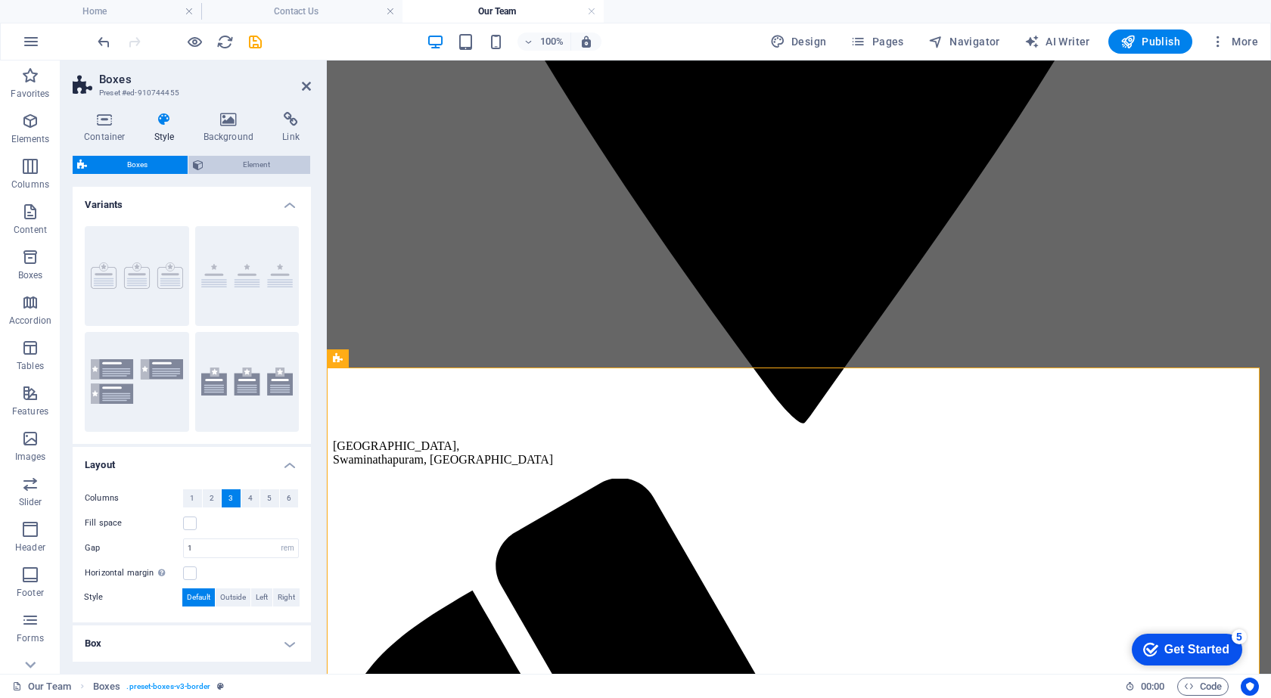
click at [233, 157] on span "Element" at bounding box center [257, 165] width 98 height 18
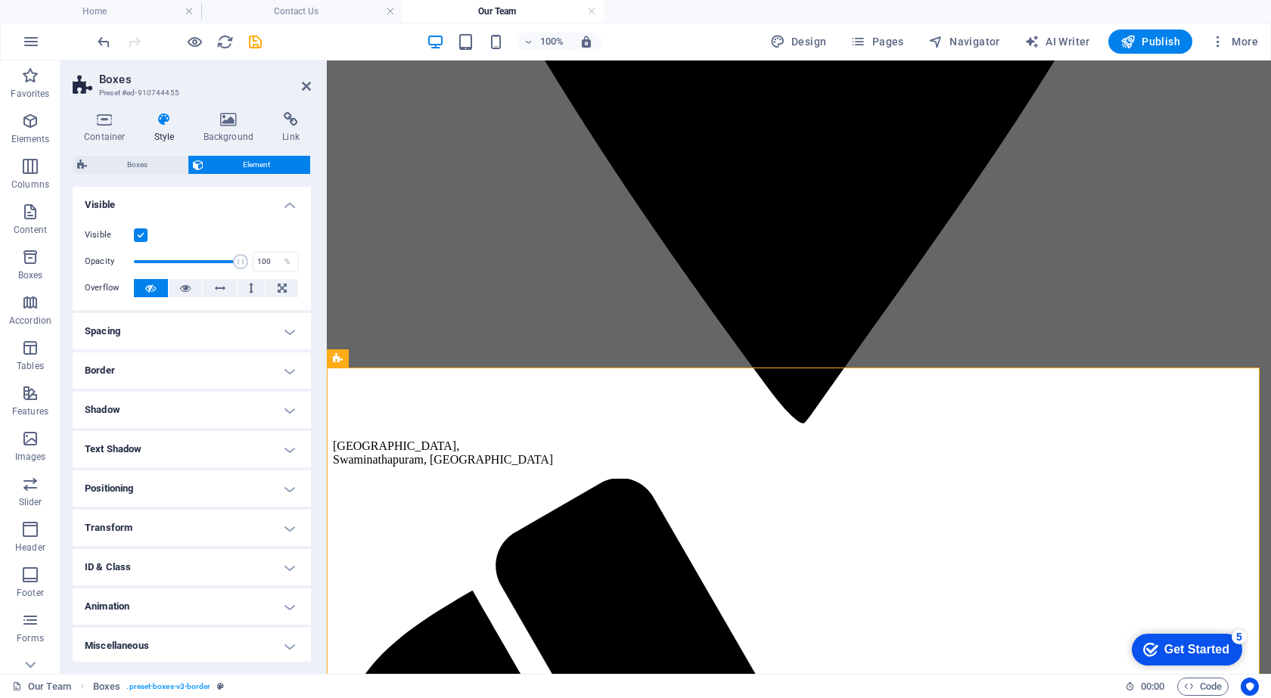
scroll to position [2, 0]
click at [148, 614] on h4 "Animation" at bounding box center [192, 604] width 238 height 36
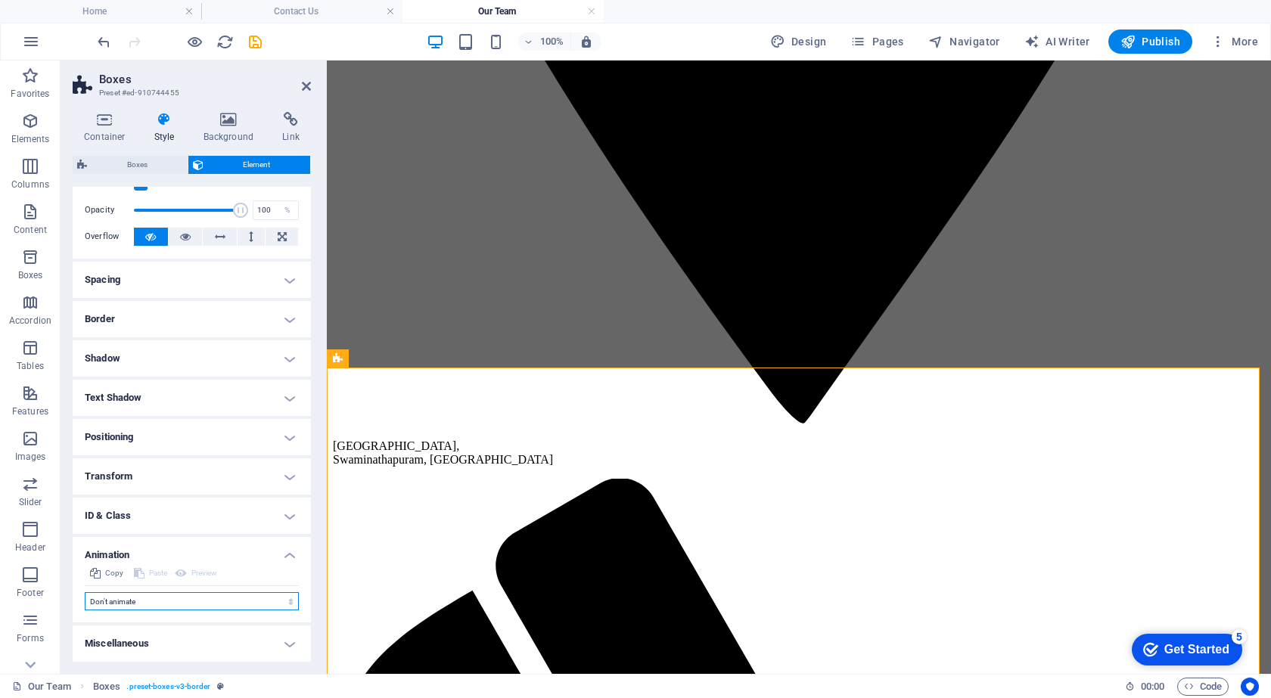
click at [163, 604] on select "Don't animate Show / Hide Slide up/down Zoom in/out Slide left to right Slide r…" at bounding box center [192, 601] width 214 height 18
select select "move-bottom-to-top"
click at [85, 592] on select "Don't animate Show / Hide Slide up/down Zoom in/out Slide left to right Slide r…" at bounding box center [192, 601] width 214 height 18
select select "scroll"
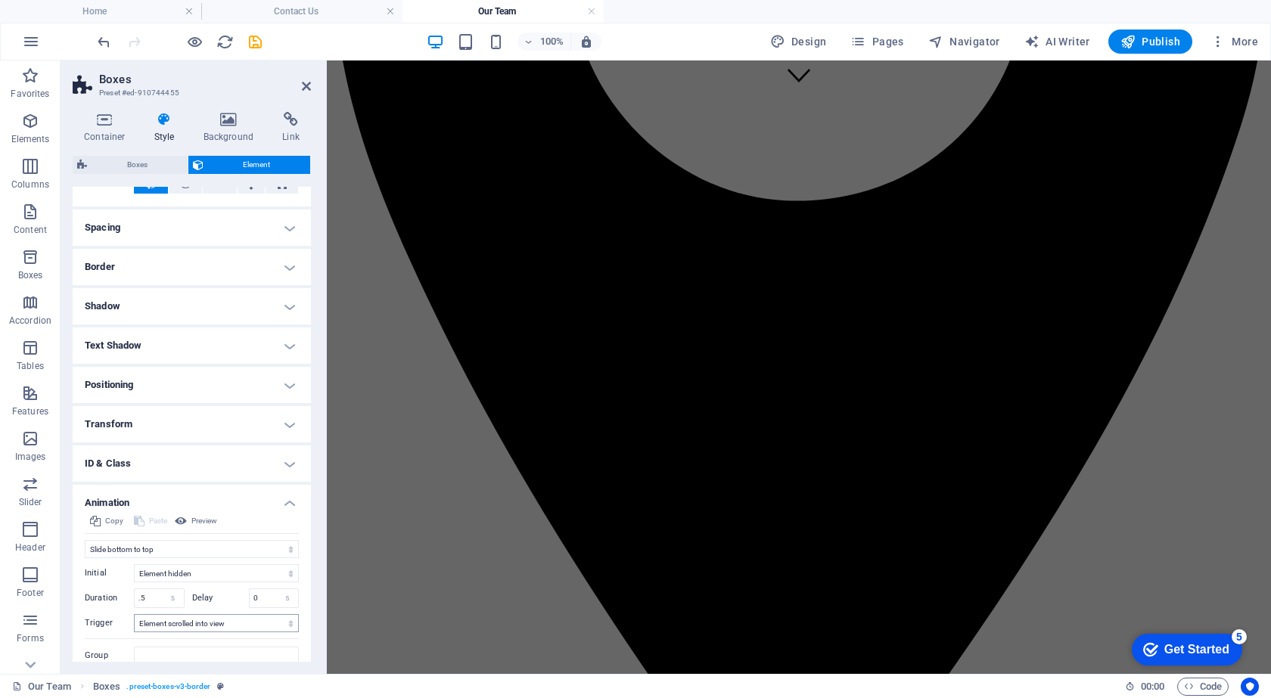
scroll to position [158, 0]
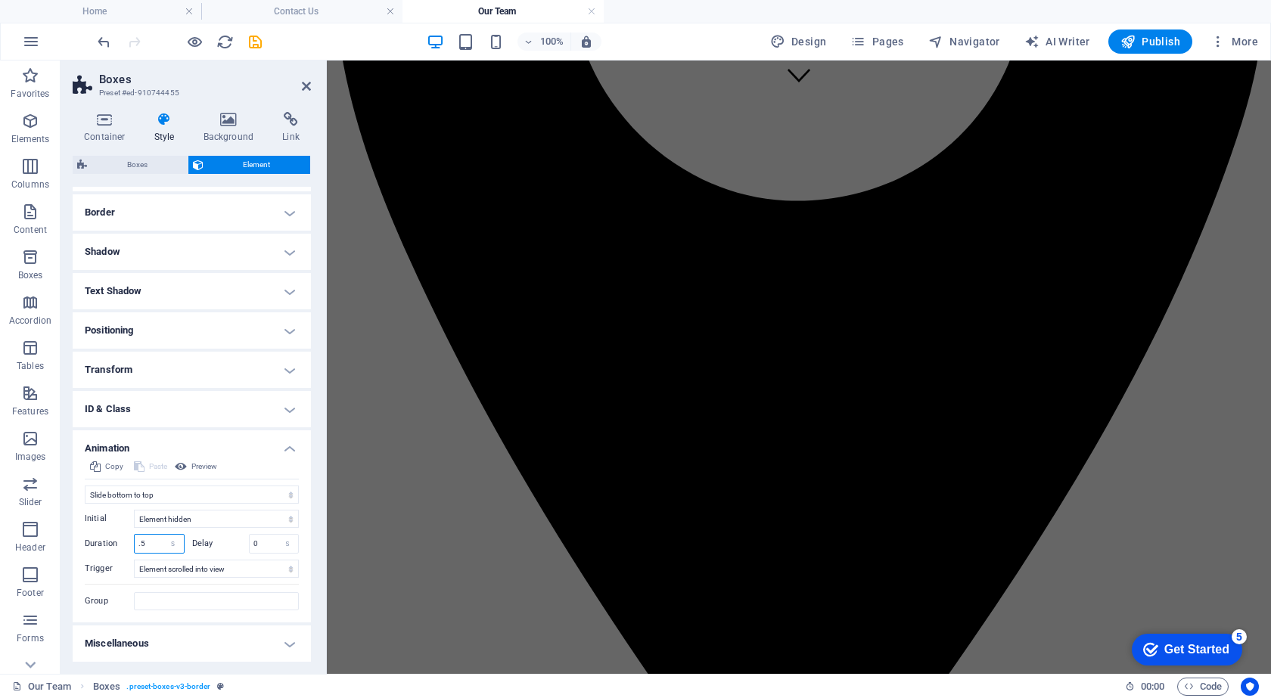
drag, startPoint x: 155, startPoint y: 542, endPoint x: 118, endPoint y: 542, distance: 37.1
click at [118, 542] on div "Duration .5 s ms" at bounding box center [135, 544] width 100 height 20
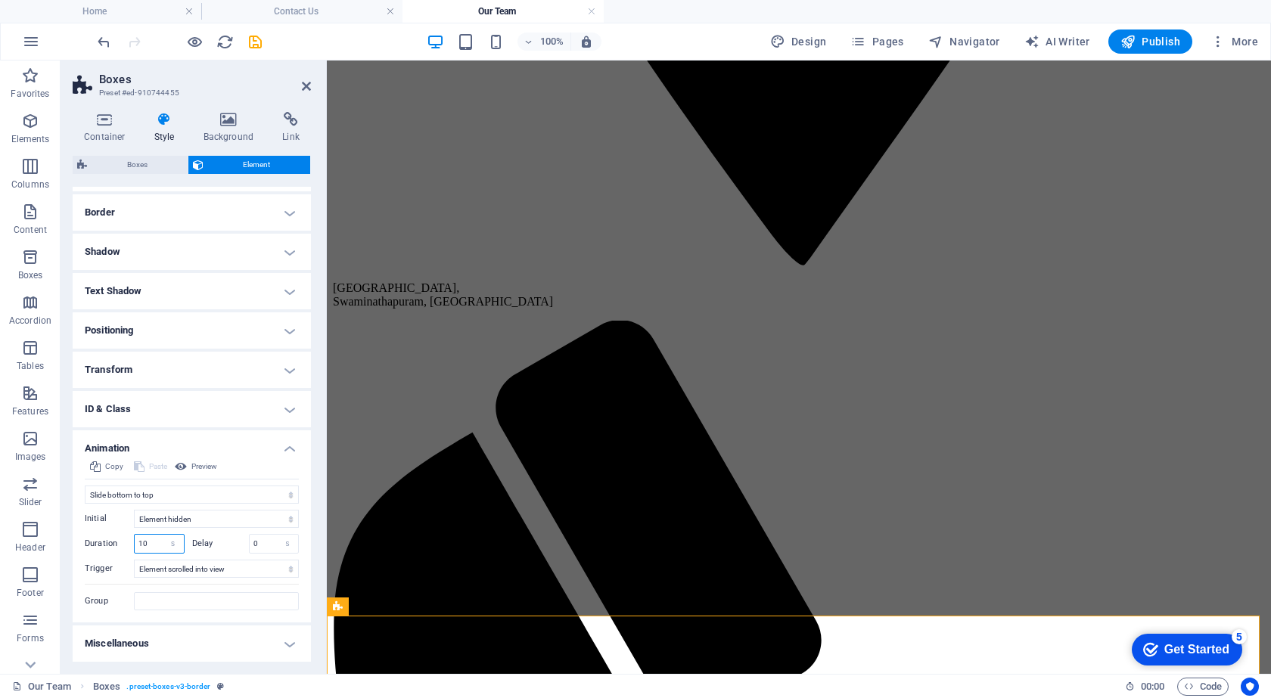
type input "10"
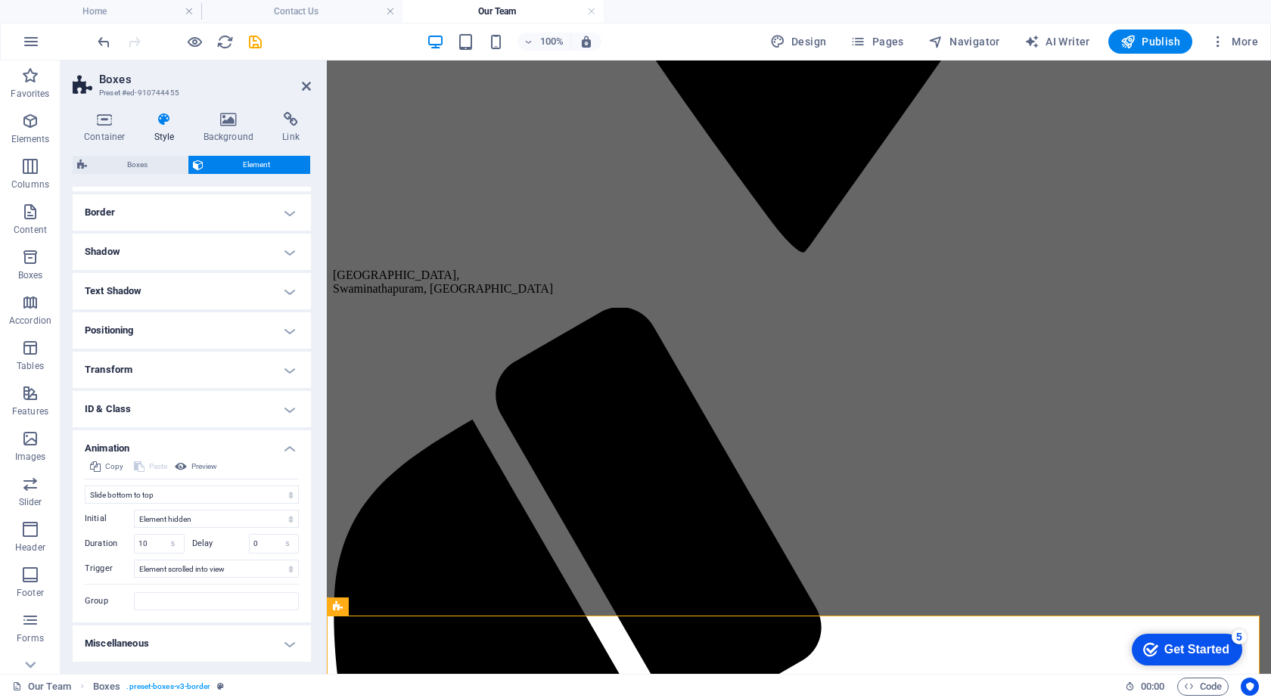
click at [113, 539] on label "Duration" at bounding box center [109, 543] width 49 height 8
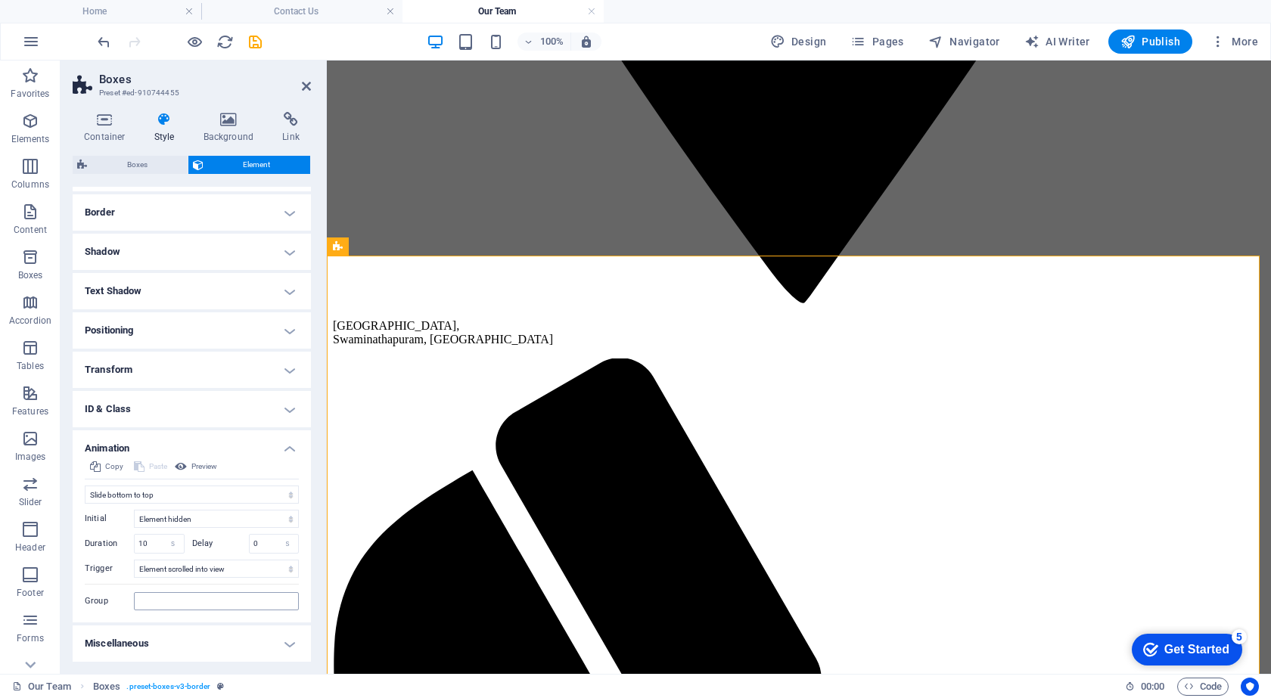
scroll to position [1142, 0]
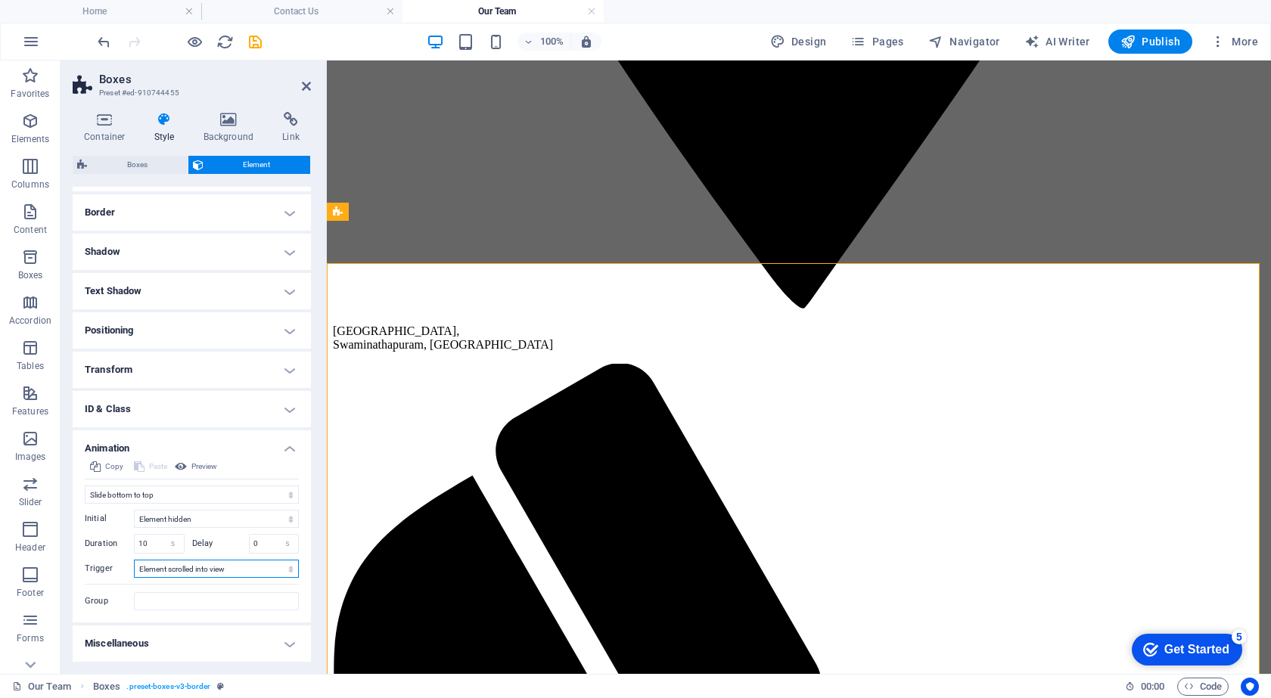
click at [200, 568] on select "No automatic trigger On page load Element scrolled into view" at bounding box center [216, 569] width 165 height 18
select select "onload"
click at [134, 560] on select "No automatic trigger On page load Element scrolled into view" at bounding box center [216, 569] width 165 height 18
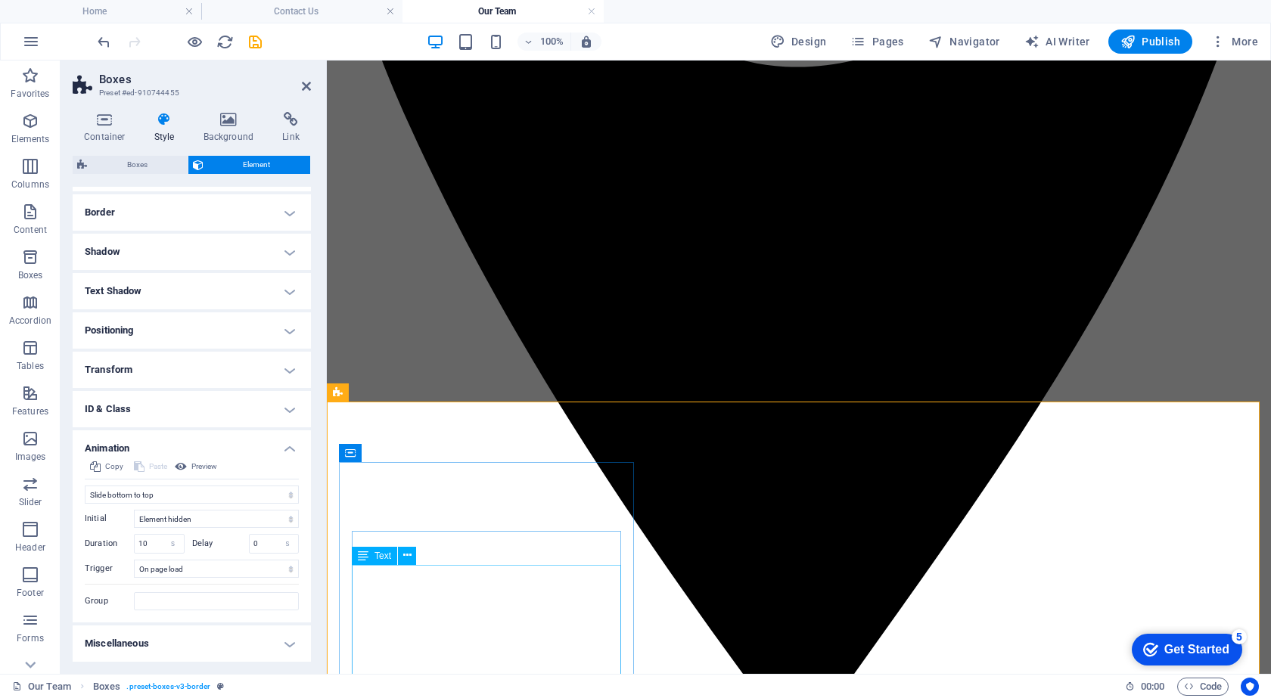
scroll to position [688, 0]
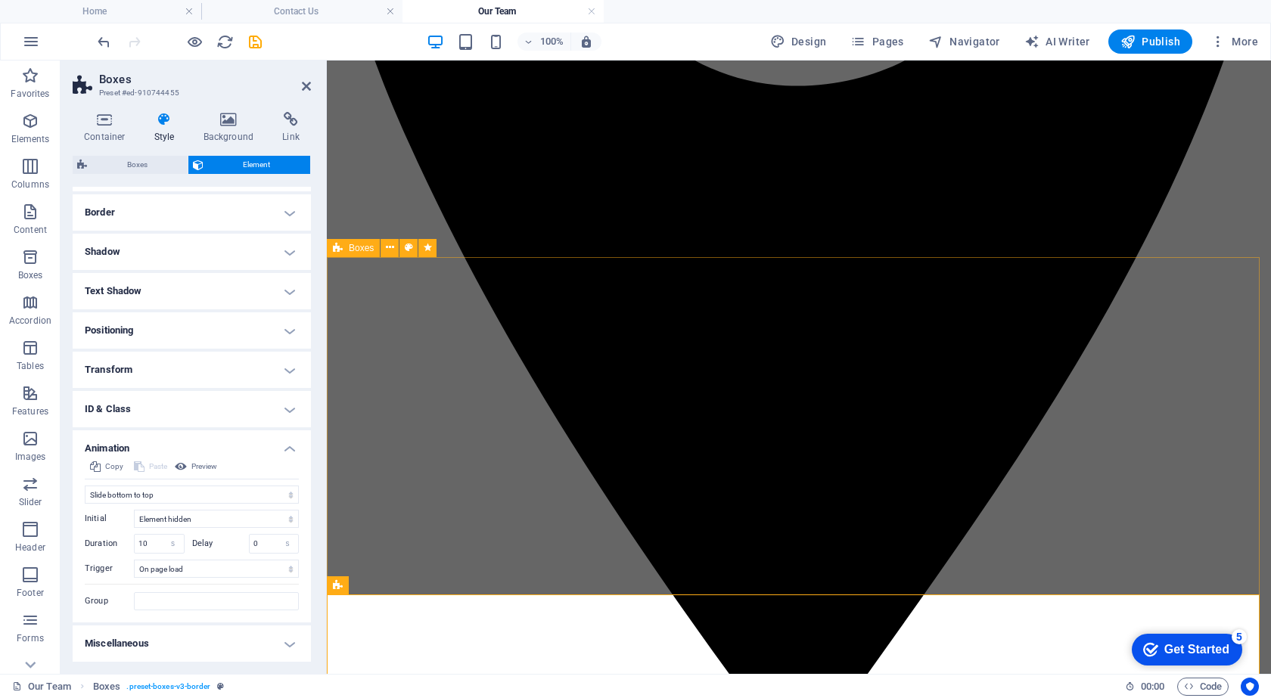
select select "move-top-to-bottom"
select select "s"
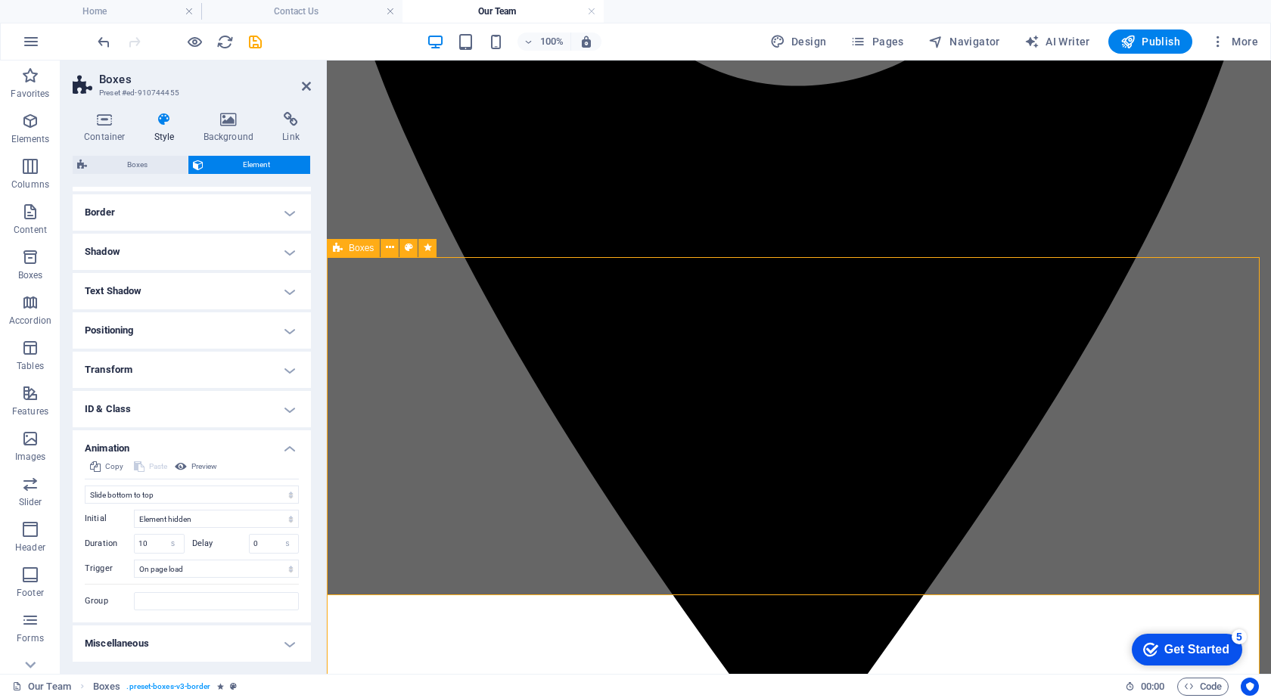
select select "scroll"
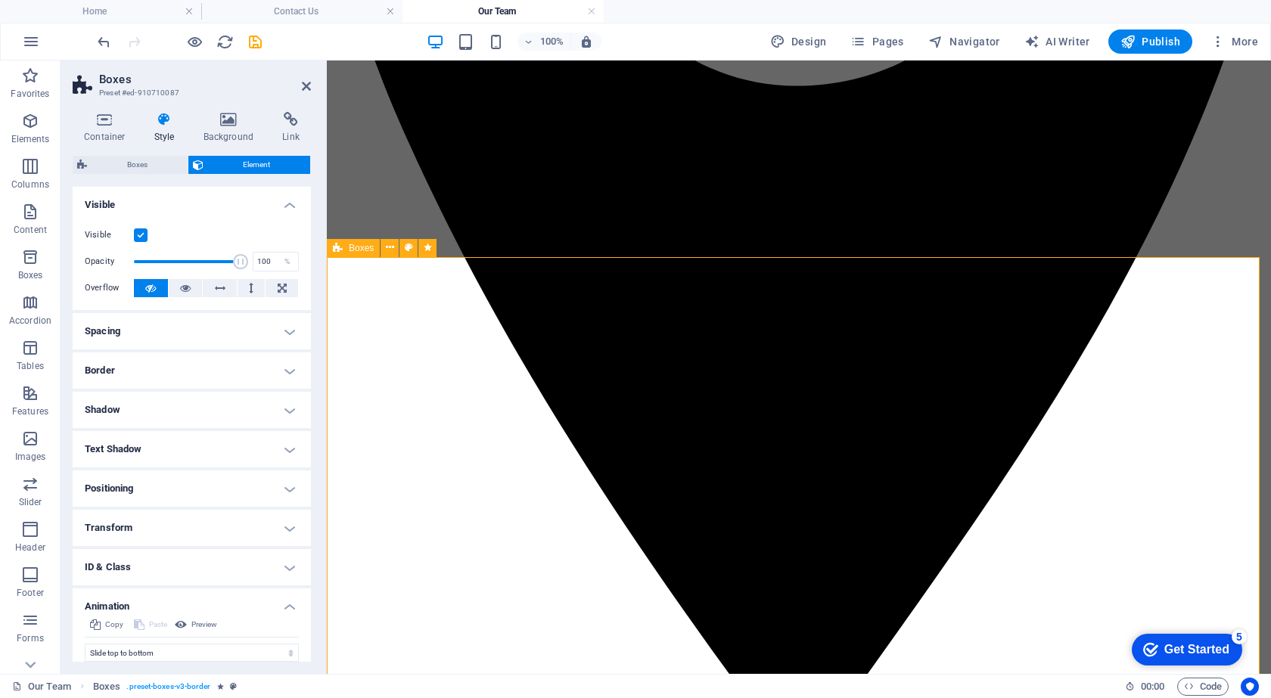
click at [302, 81] on icon at bounding box center [306, 86] width 9 height 12
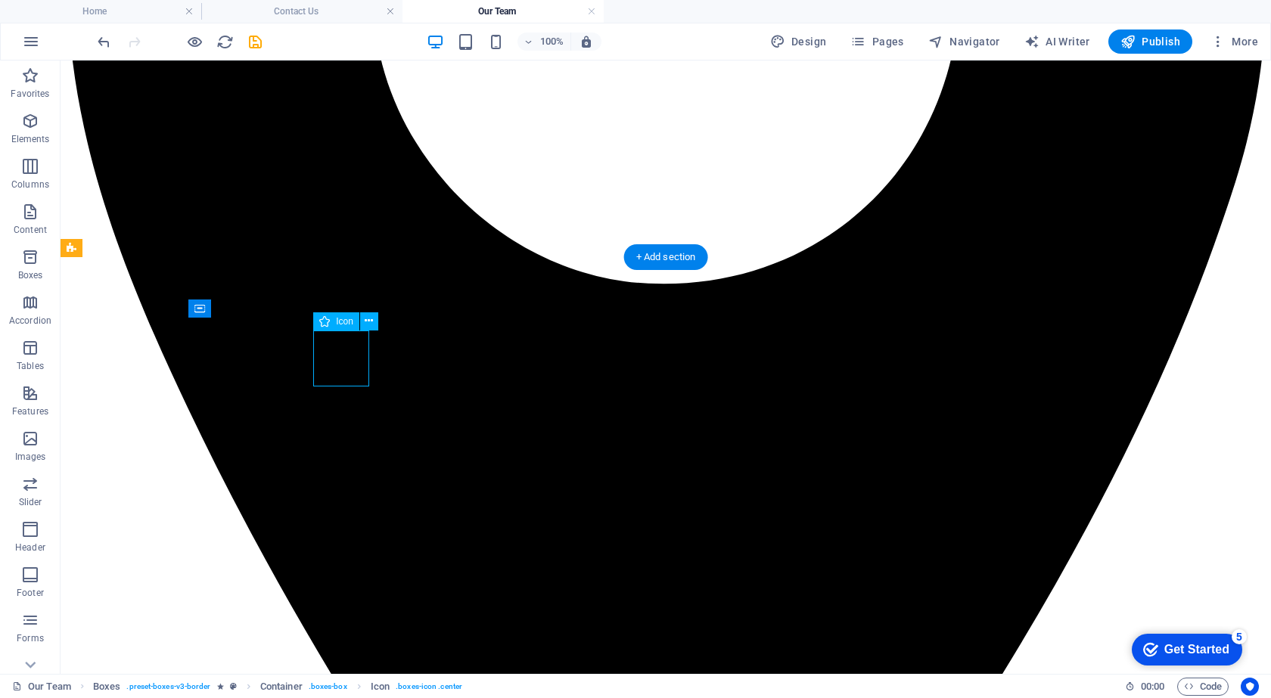
select select "xMidYMid"
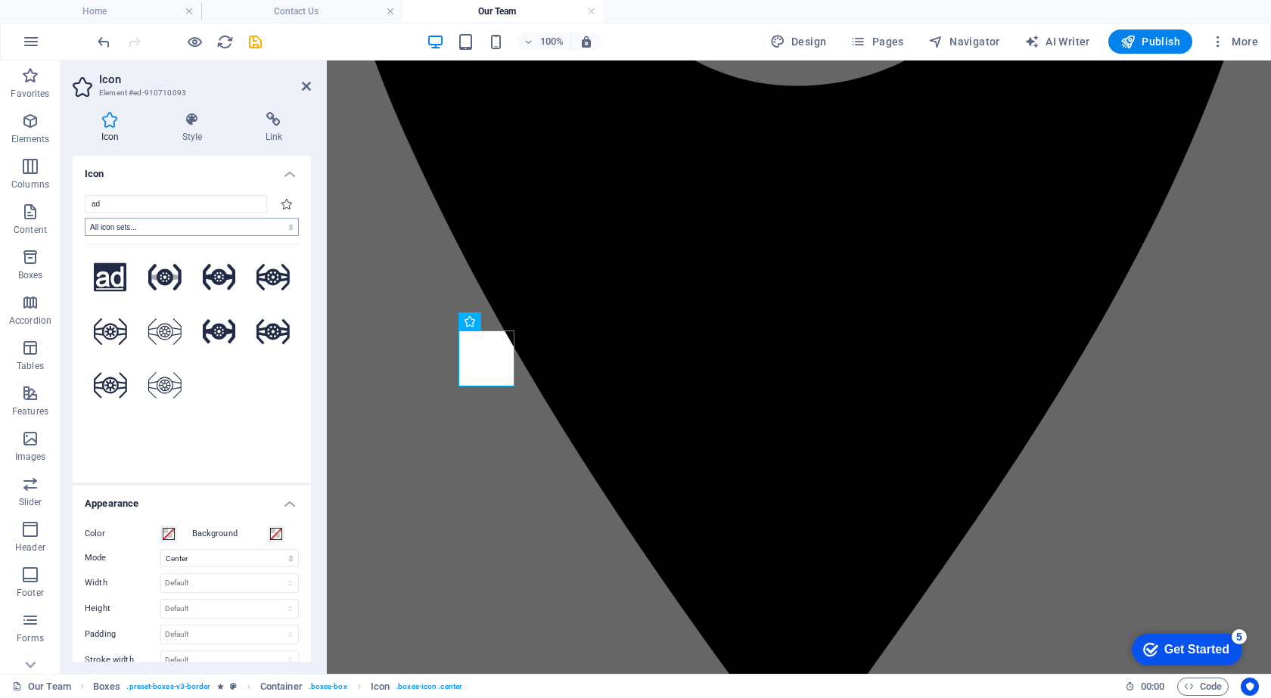
type input "a"
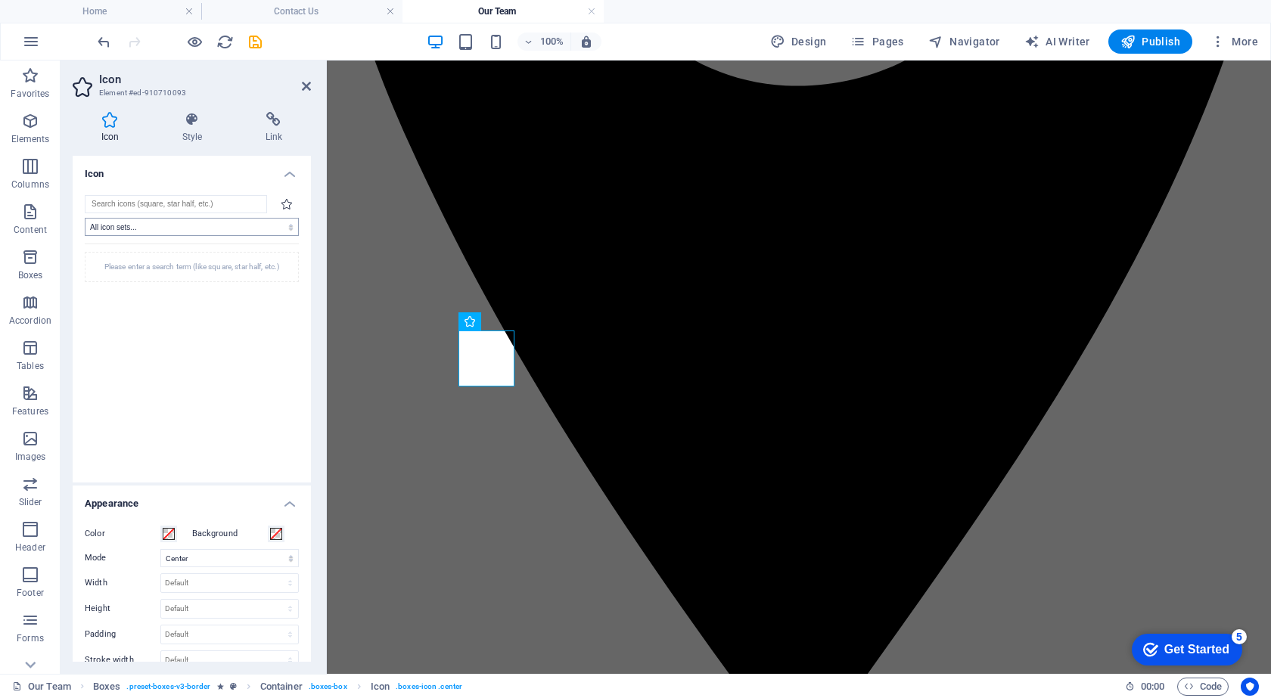
type input "k"
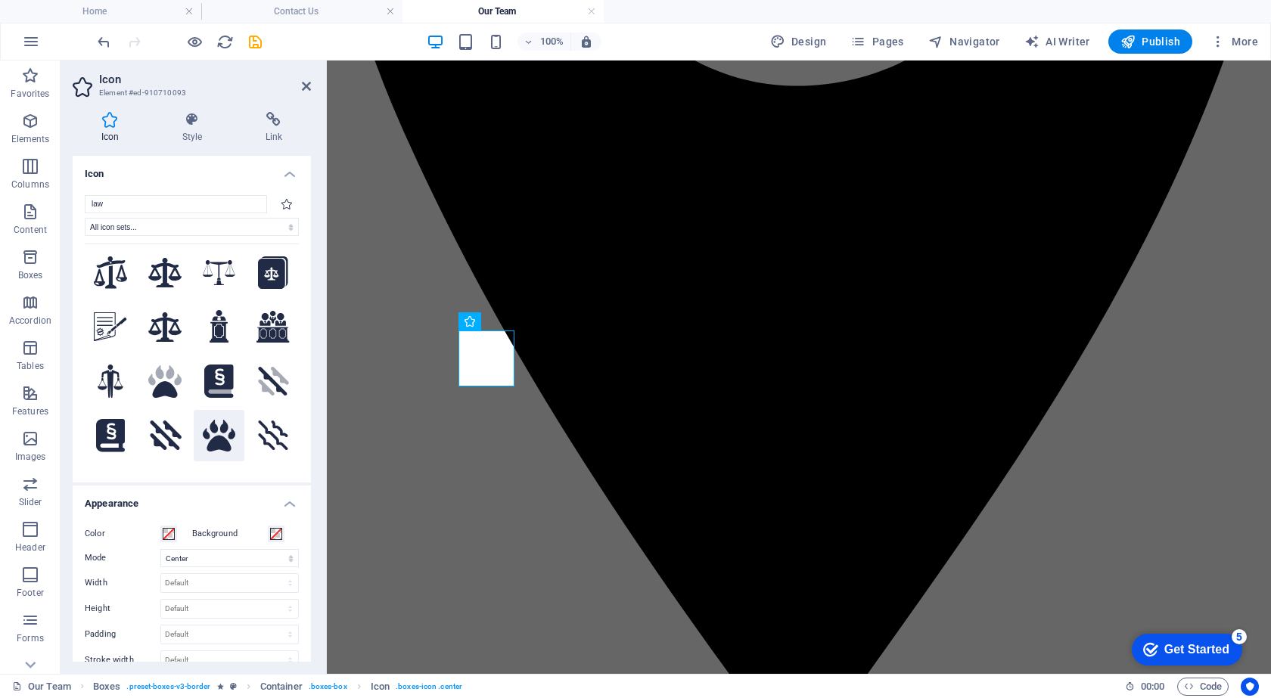
scroll to position [0, 0]
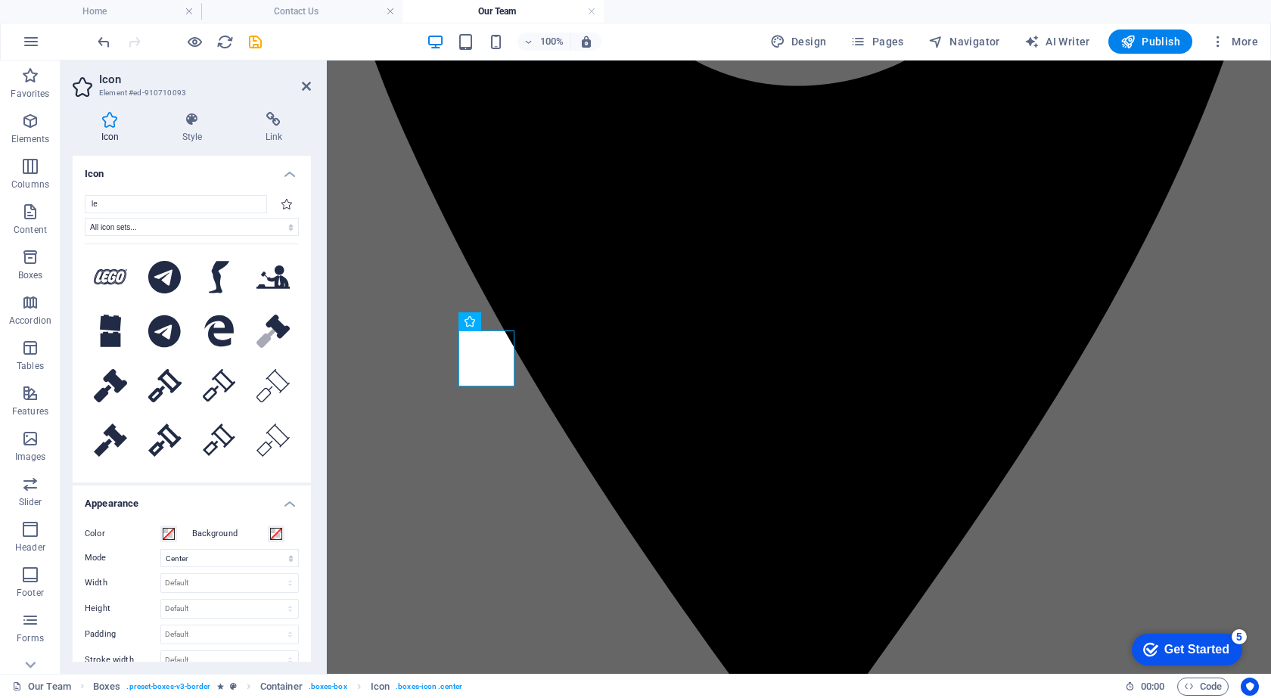
type input "l"
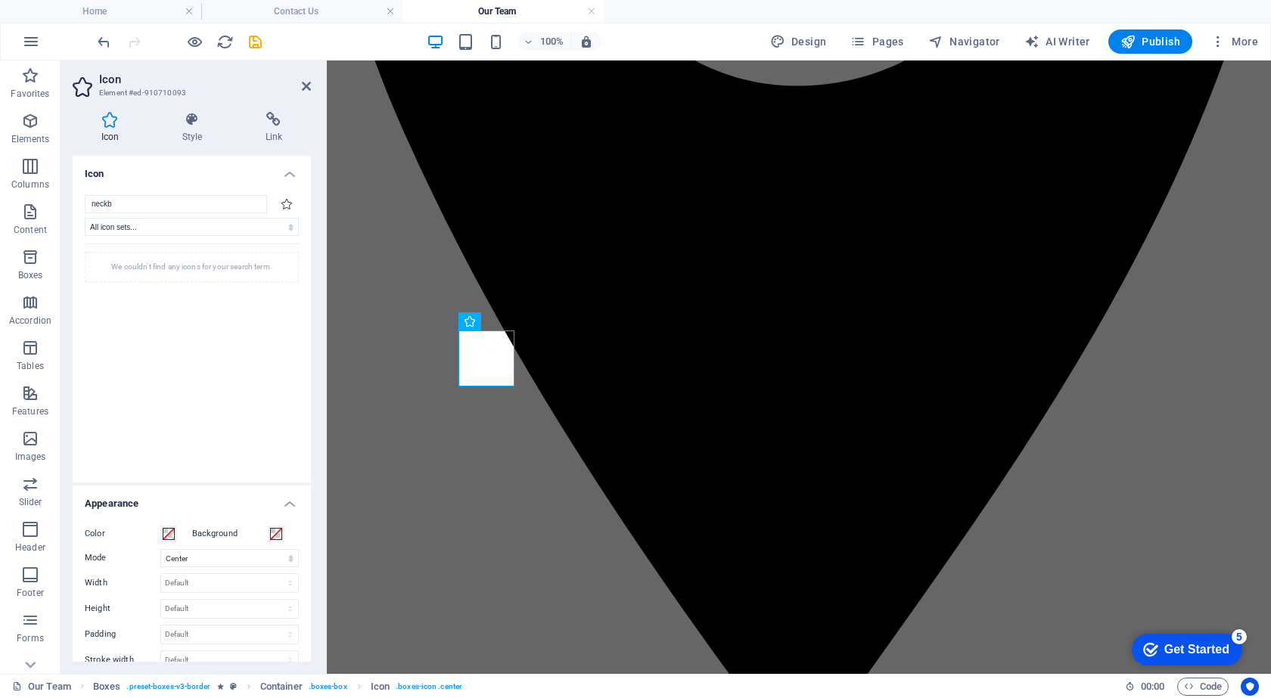
type input "neck"
click at [130, 229] on select "All icon sets... IcoFont Ionicons FontAwesome Brands FontAwesome Duotone FontAw…" at bounding box center [192, 227] width 214 height 18
click at [194, 213] on div "All icon sets... IcoFont Ionicons FontAwesome Brands FontAwesome Duotone FontAw…" at bounding box center [192, 332] width 214 height 275
click at [191, 204] on input "search" at bounding box center [176, 204] width 182 height 18
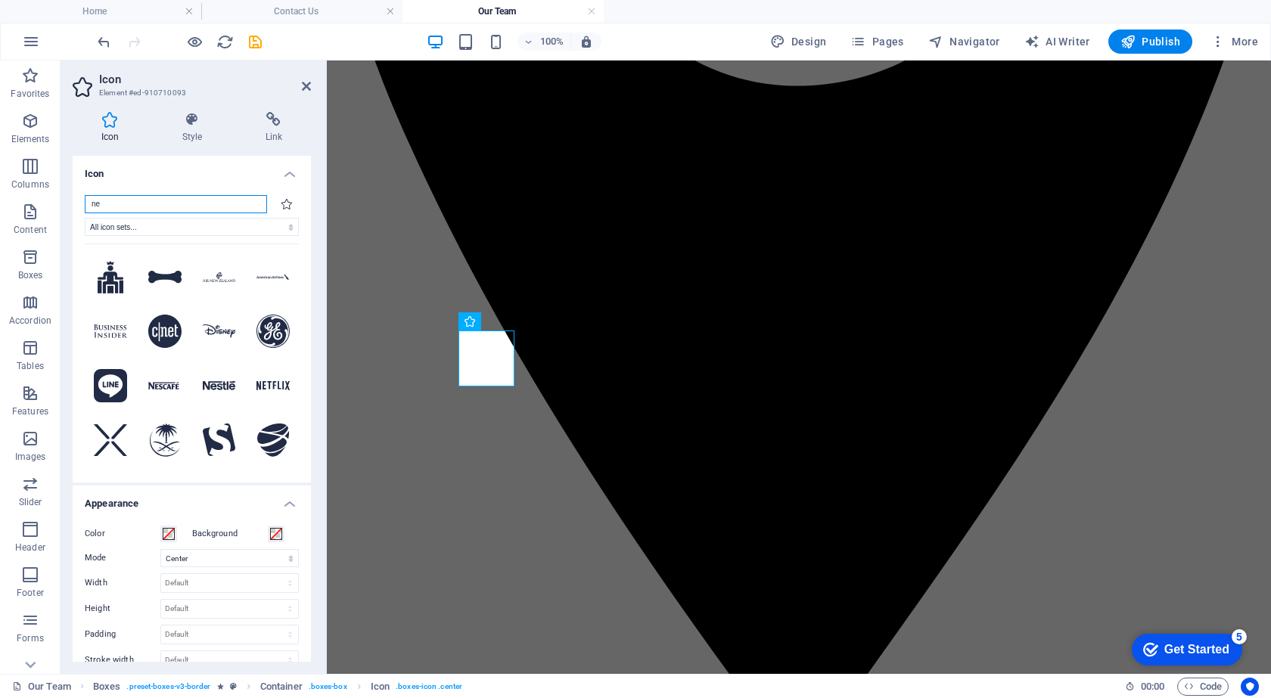
type input "n"
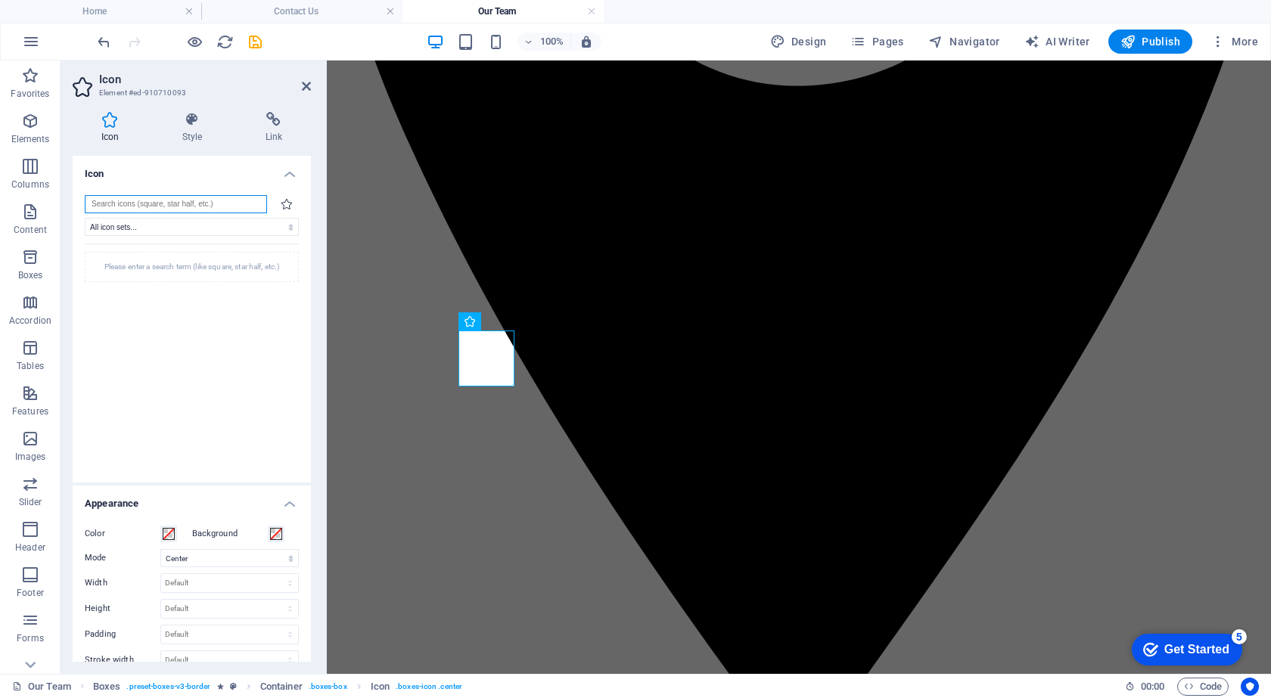
click at [184, 202] on input "search" at bounding box center [176, 204] width 182 height 18
click at [291, 166] on h4 "Icon" at bounding box center [192, 169] width 238 height 27
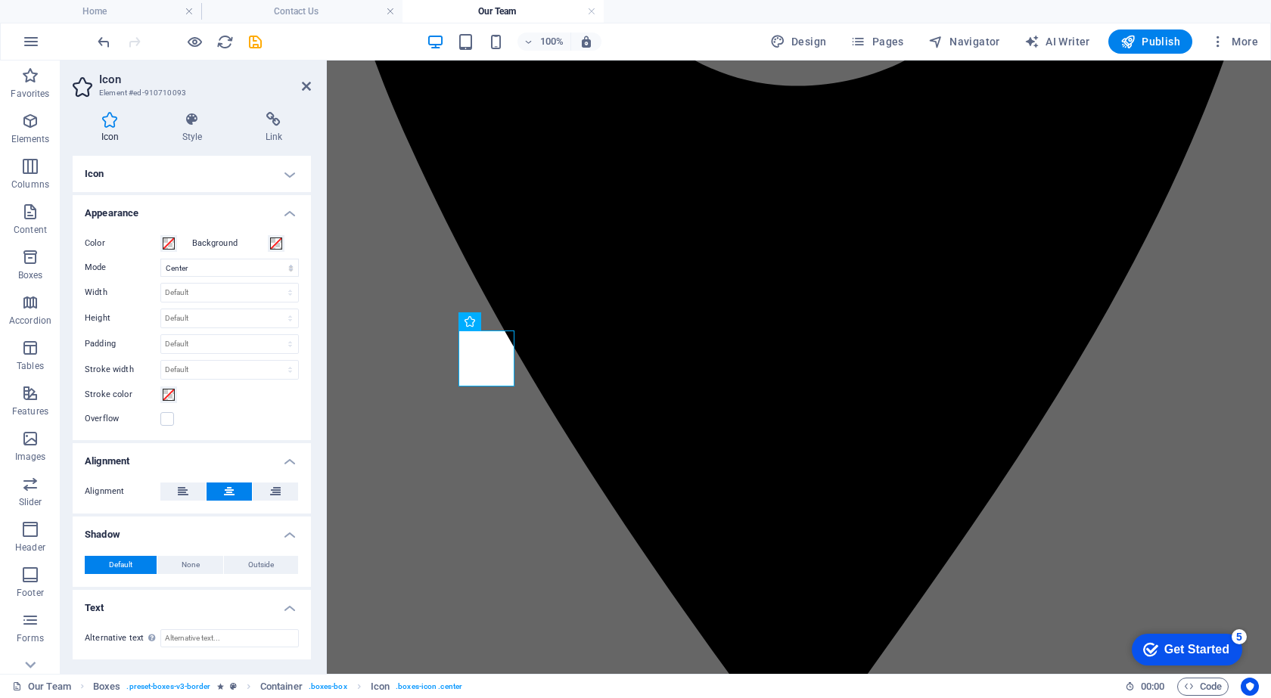
click at [290, 166] on h4 "Icon" at bounding box center [192, 174] width 238 height 36
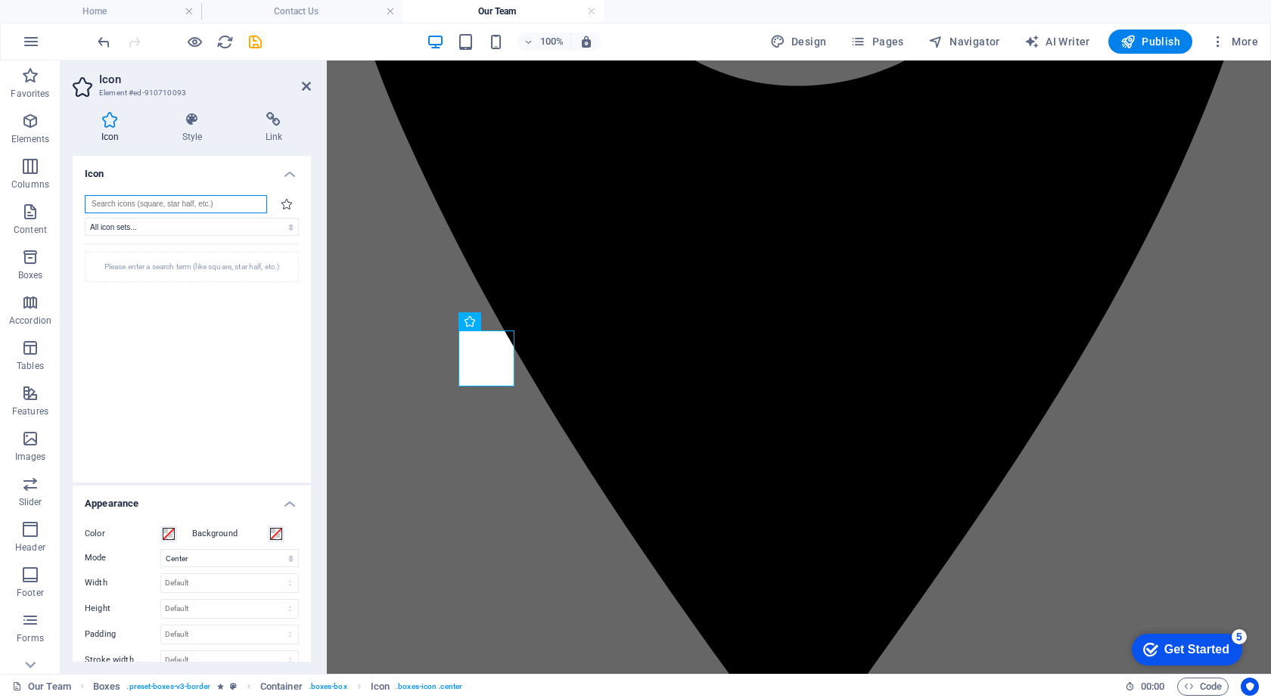
click at [197, 204] on input "search" at bounding box center [176, 204] width 182 height 18
type input "l"
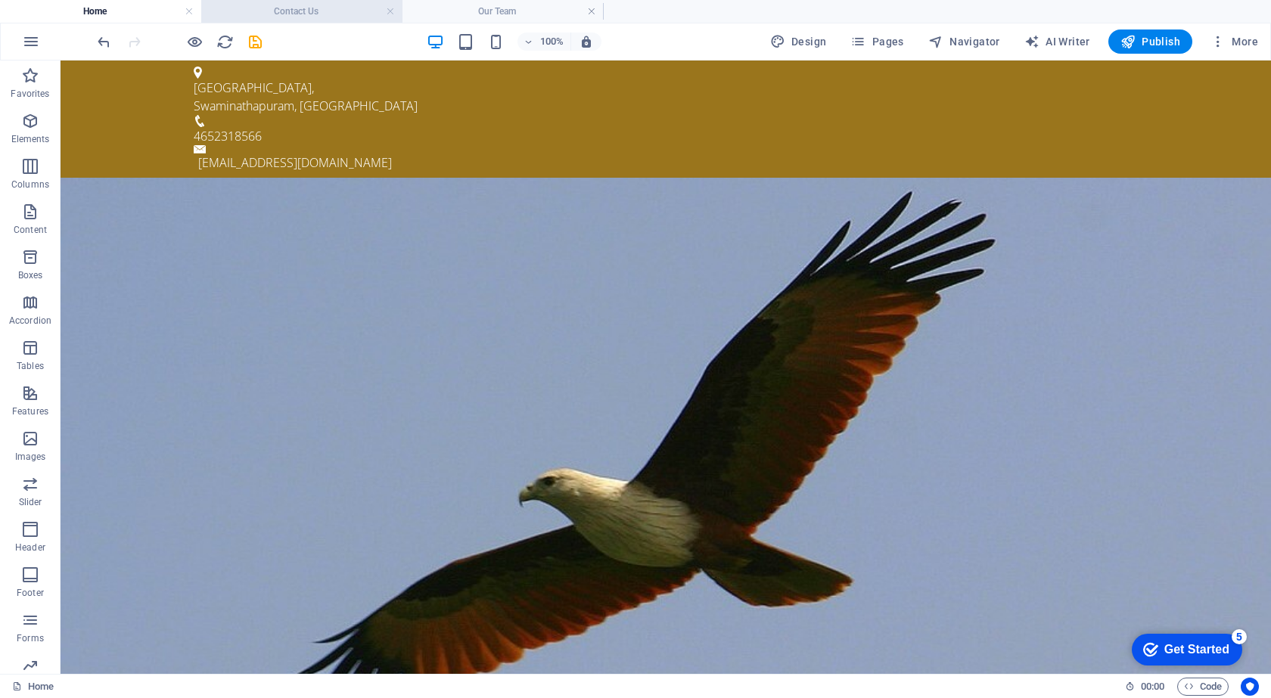
click at [300, 10] on h4 "Contact Us" at bounding box center [301, 11] width 201 height 17
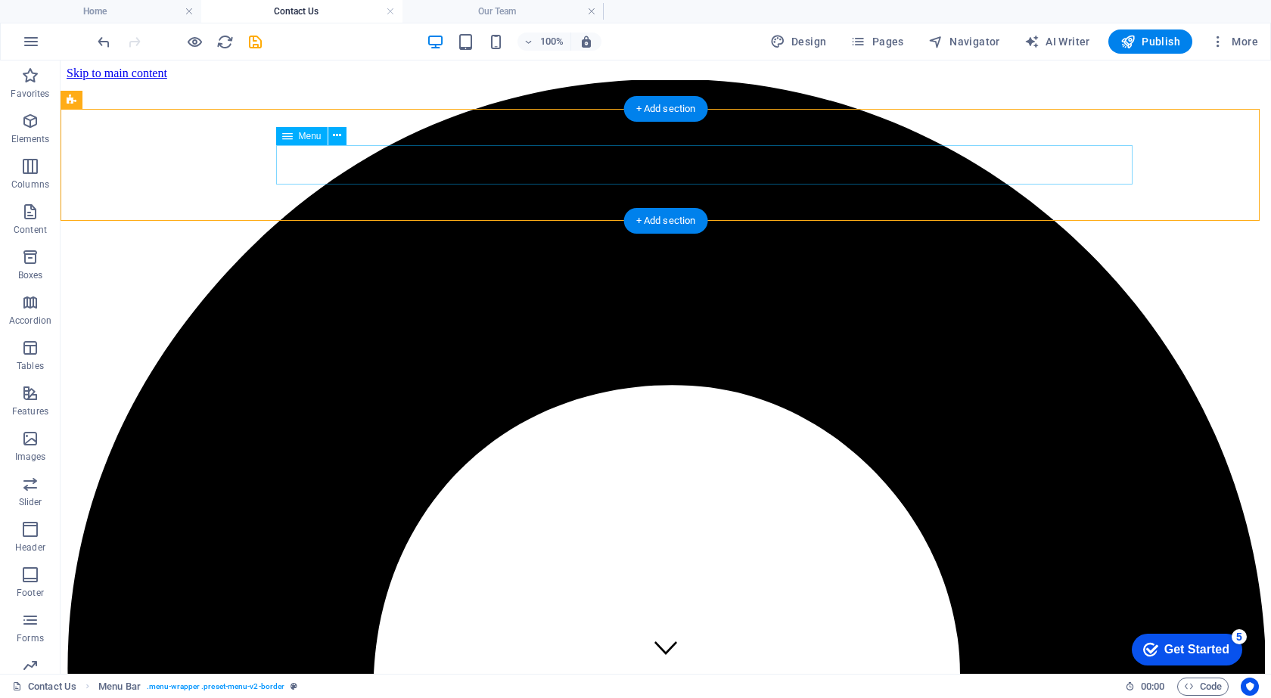
drag, startPoint x: 163, startPoint y: 166, endPoint x: 148, endPoint y: 194, distance: 32.1
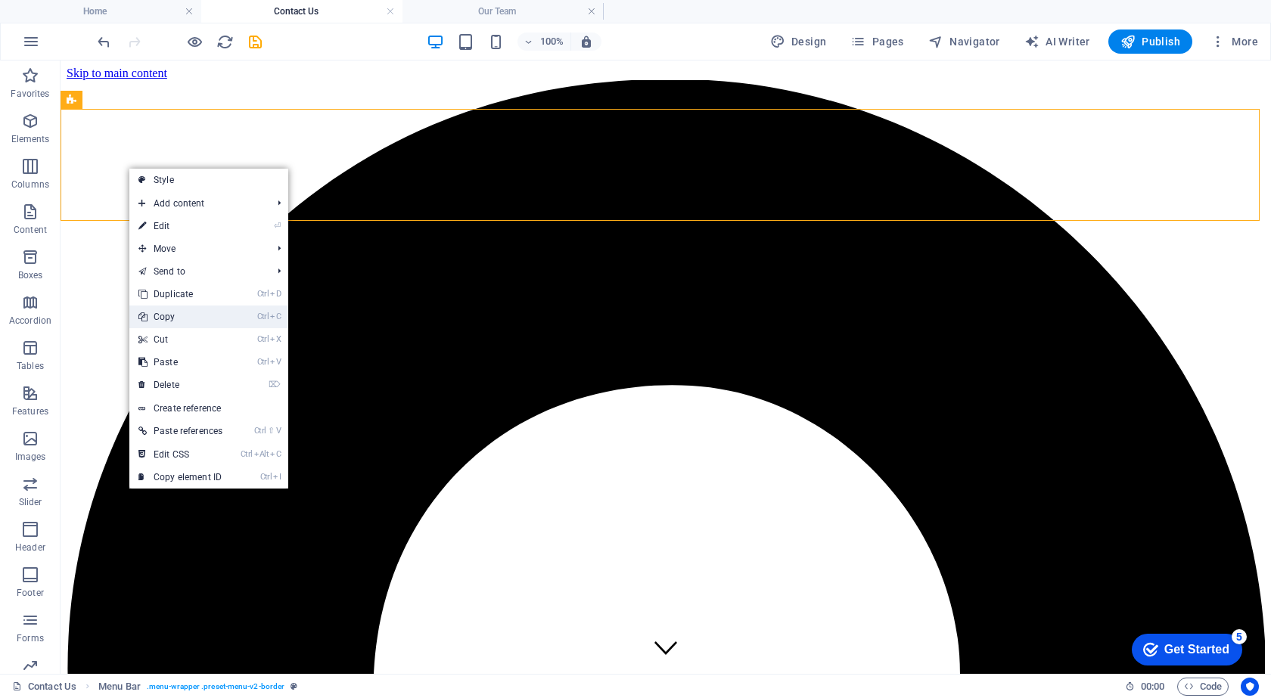
click at [156, 314] on link "Ctrl C Copy" at bounding box center [180, 317] width 102 height 23
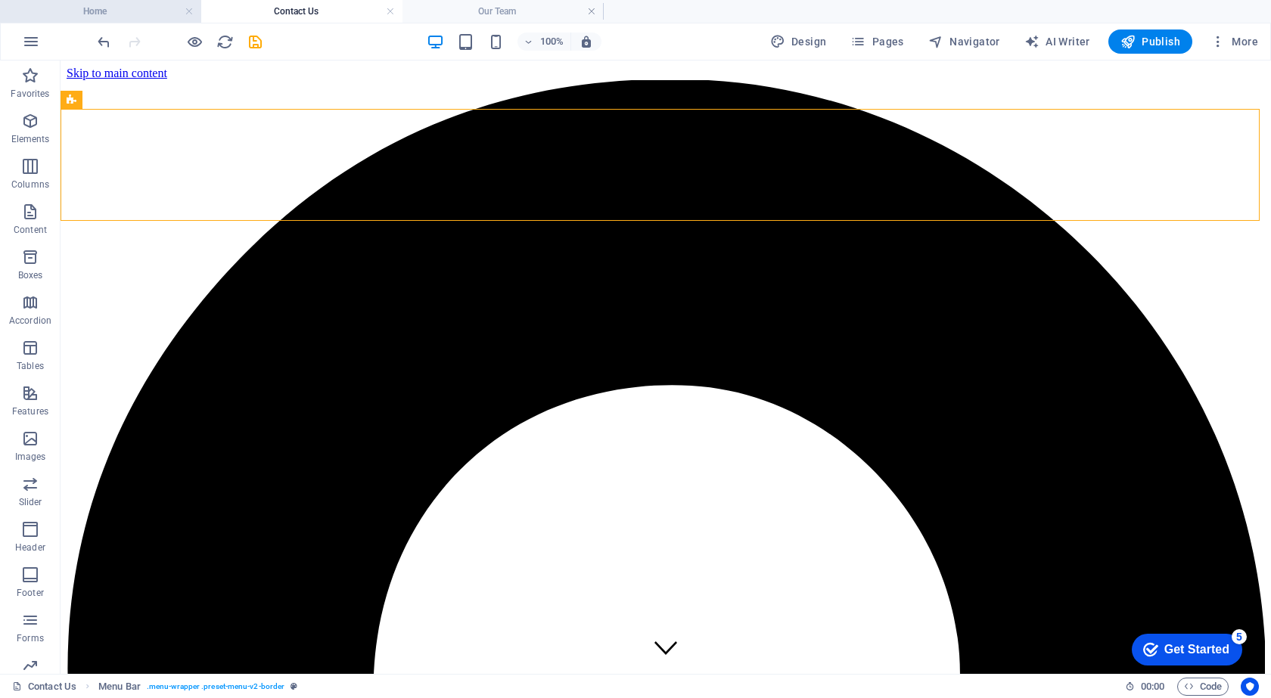
click at [129, 13] on h4 "Home" at bounding box center [100, 11] width 201 height 17
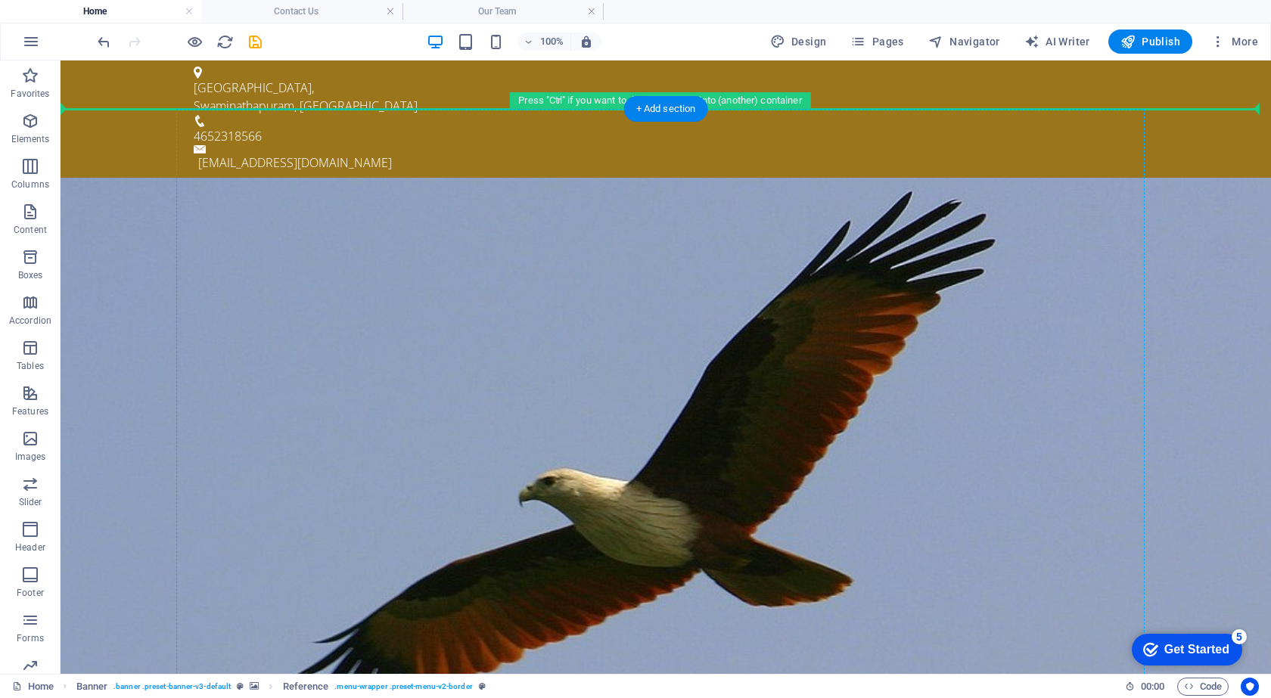
drag, startPoint x: 419, startPoint y: 377, endPoint x: 285, endPoint y: 125, distance: 285.3
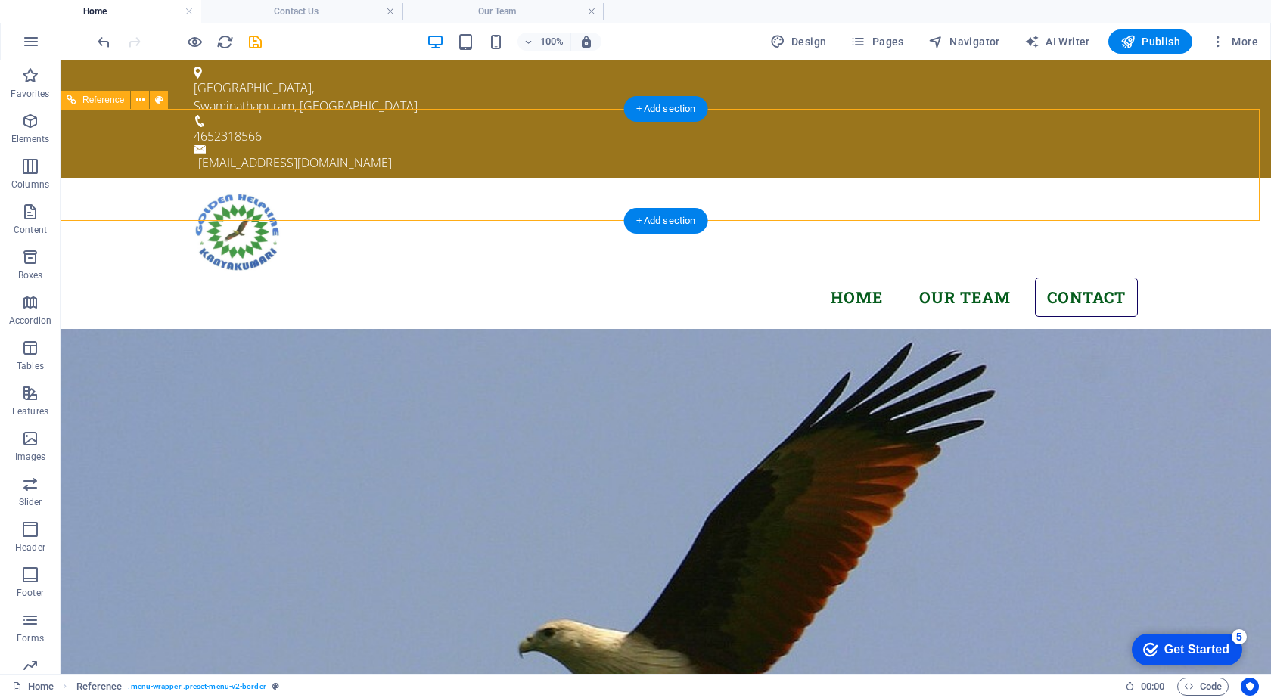
click at [397, 278] on nav "Home Our Team Contact" at bounding box center [666, 298] width 944 height 40
click at [194, 190] on div at bounding box center [666, 234] width 944 height 88
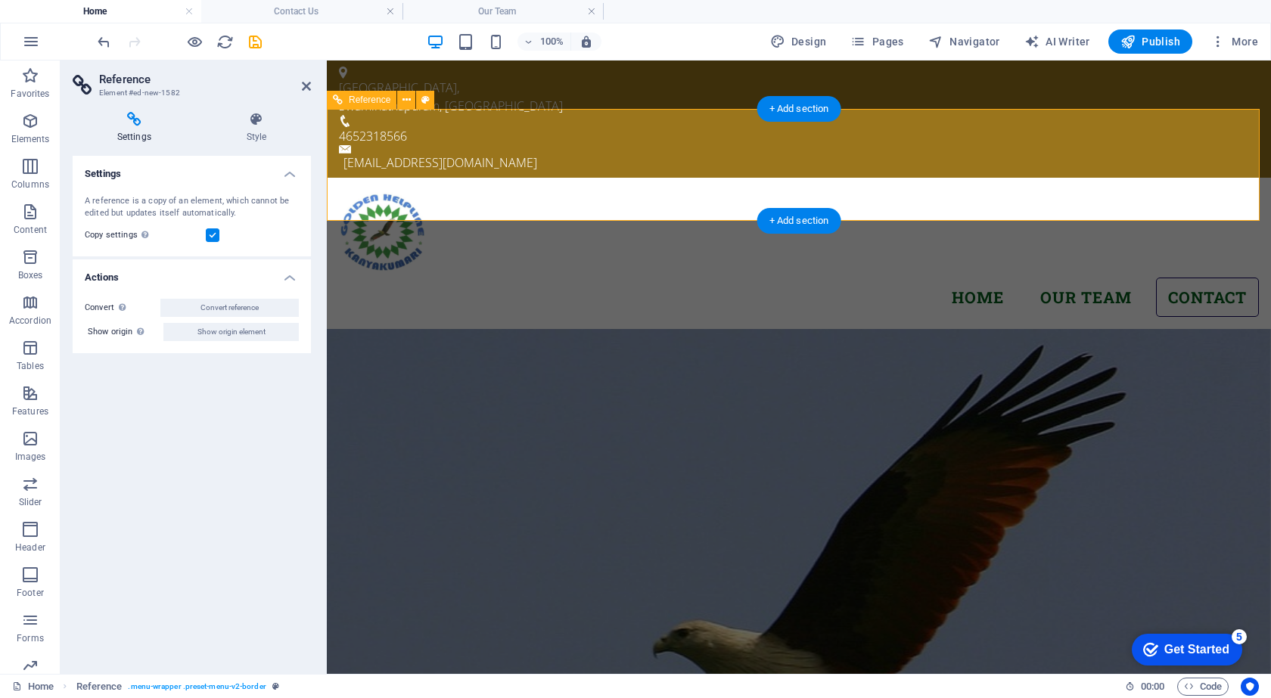
click at [1021, 278] on nav "Home Our Team Contact" at bounding box center [799, 298] width 920 height 40
click at [958, 278] on nav "Home Our Team Contact" at bounding box center [799, 298] width 920 height 40
click at [248, 124] on icon at bounding box center [256, 119] width 109 height 15
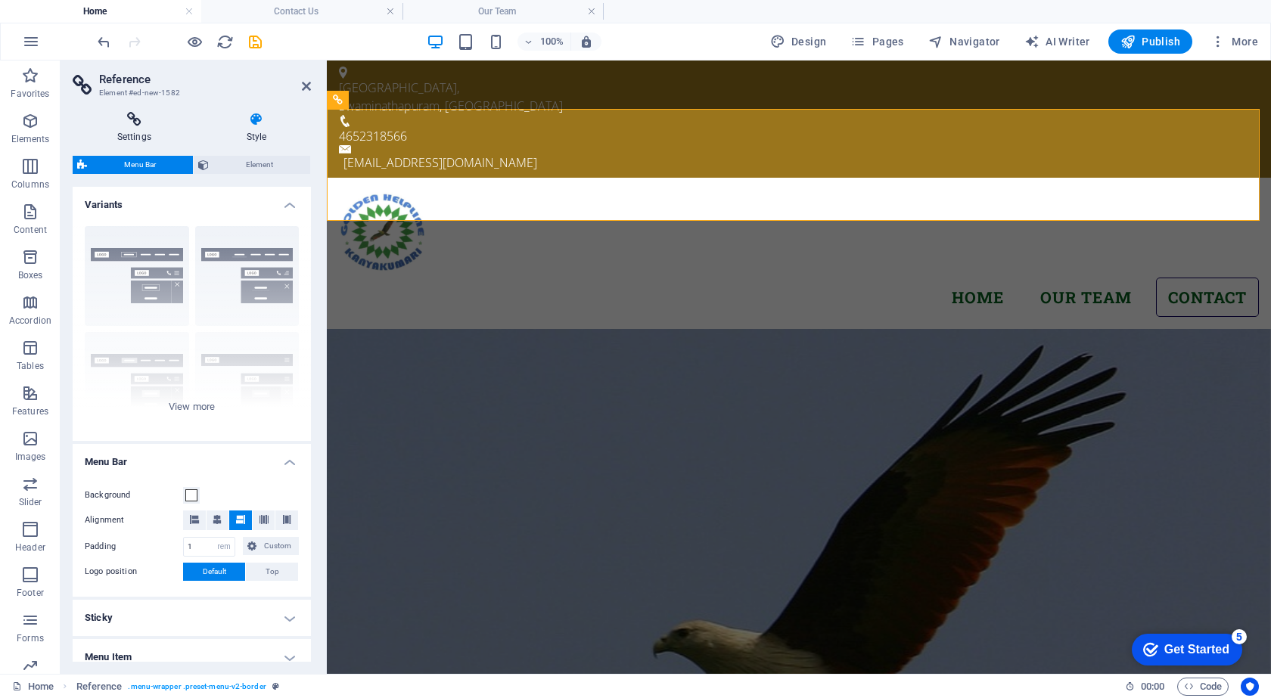
click at [123, 126] on icon at bounding box center [134, 119] width 123 height 15
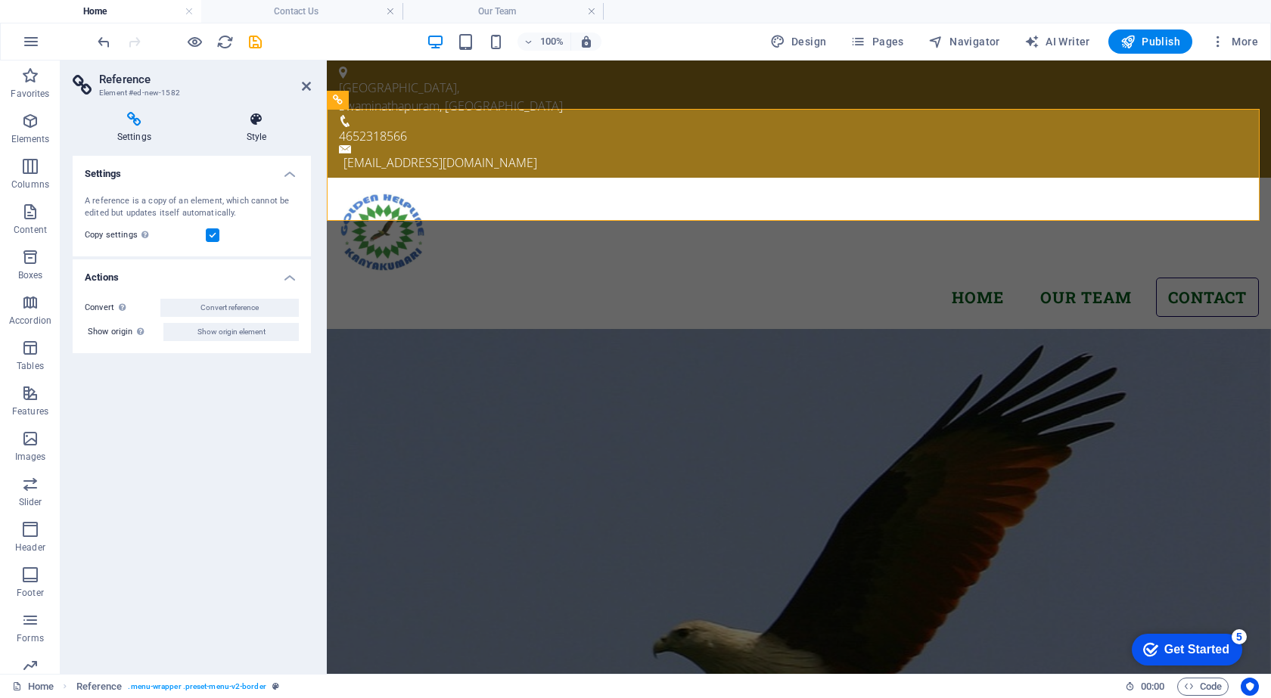
click at [245, 135] on h4 "Style" at bounding box center [256, 128] width 109 height 32
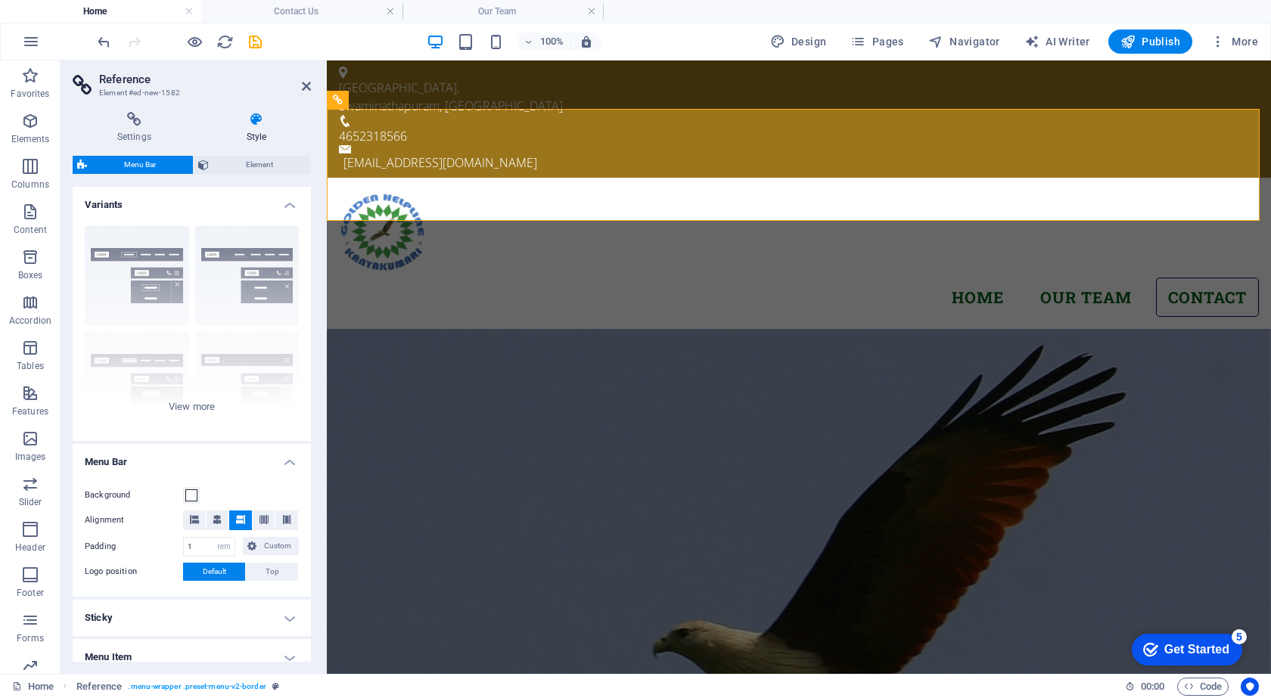
click at [149, 163] on span "Menu Bar" at bounding box center [140, 165] width 97 height 18
click at [163, 167] on span "Menu Bar" at bounding box center [140, 165] width 97 height 18
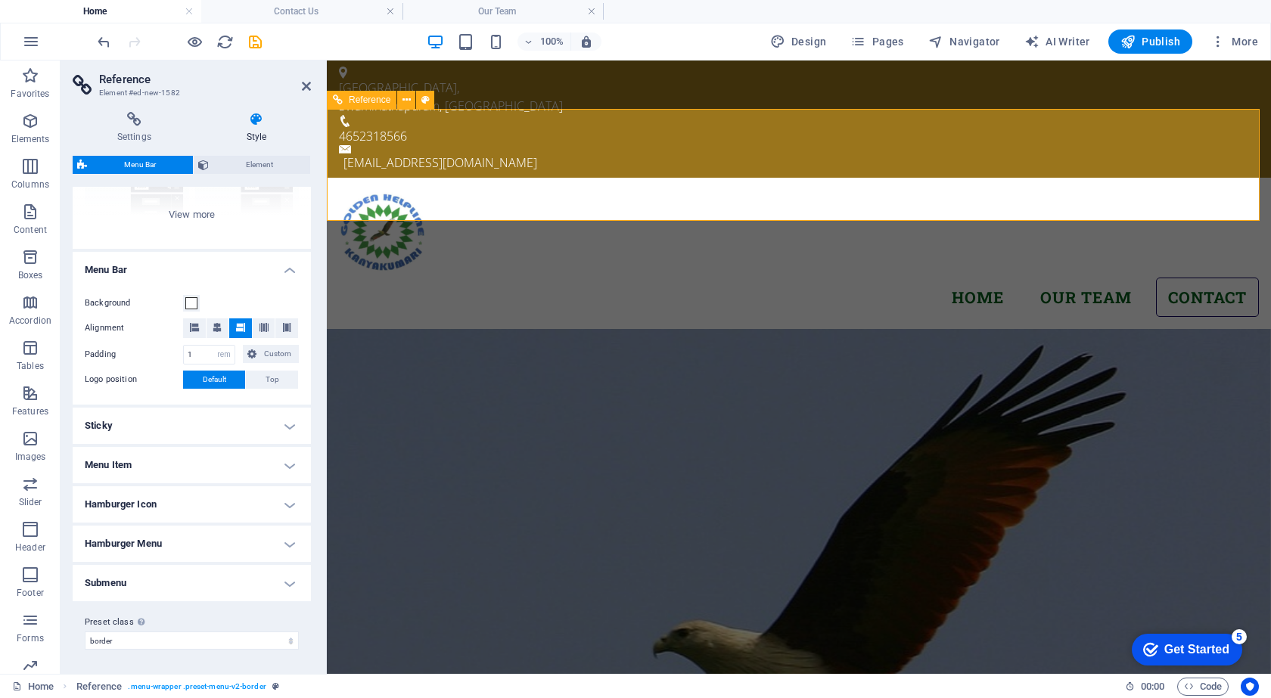
click at [990, 278] on nav "Home Our Team Contact" at bounding box center [799, 298] width 920 height 40
click at [1013, 278] on nav "Home Our Team Contact" at bounding box center [799, 298] width 920 height 40
click at [259, 35] on icon "save" at bounding box center [255, 41] width 17 height 17
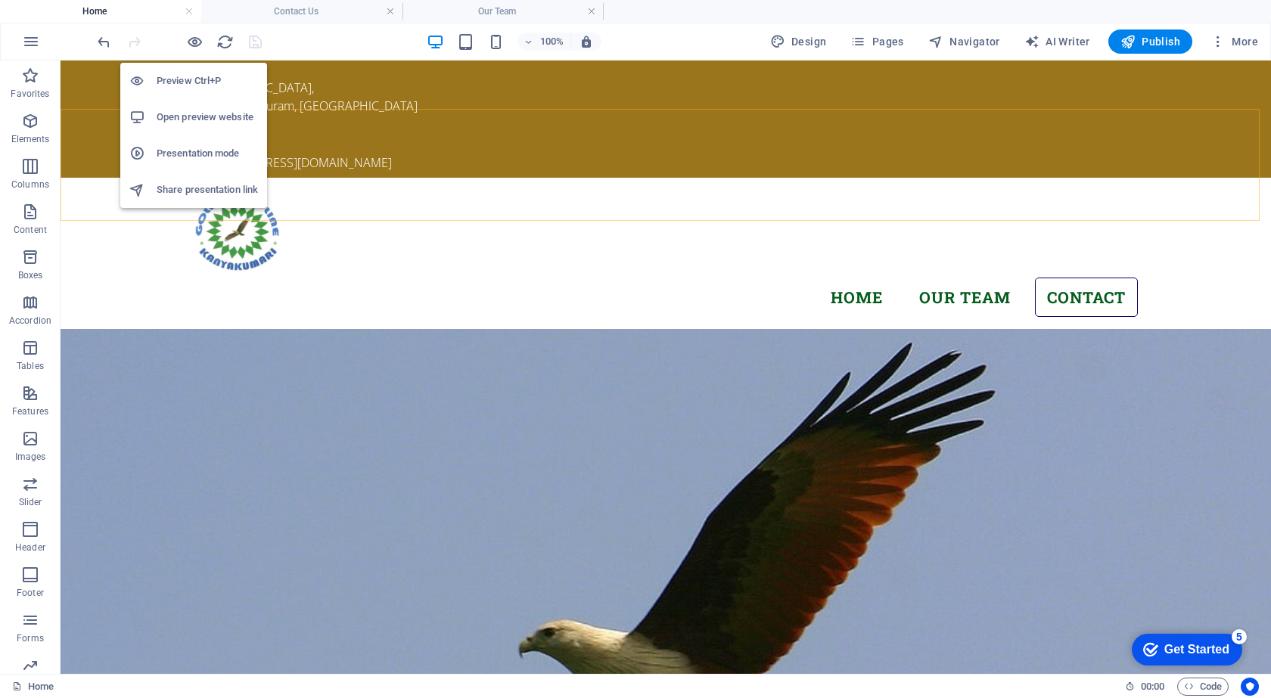
click at [192, 115] on h6 "Open preview website" at bounding box center [207, 117] width 101 height 18
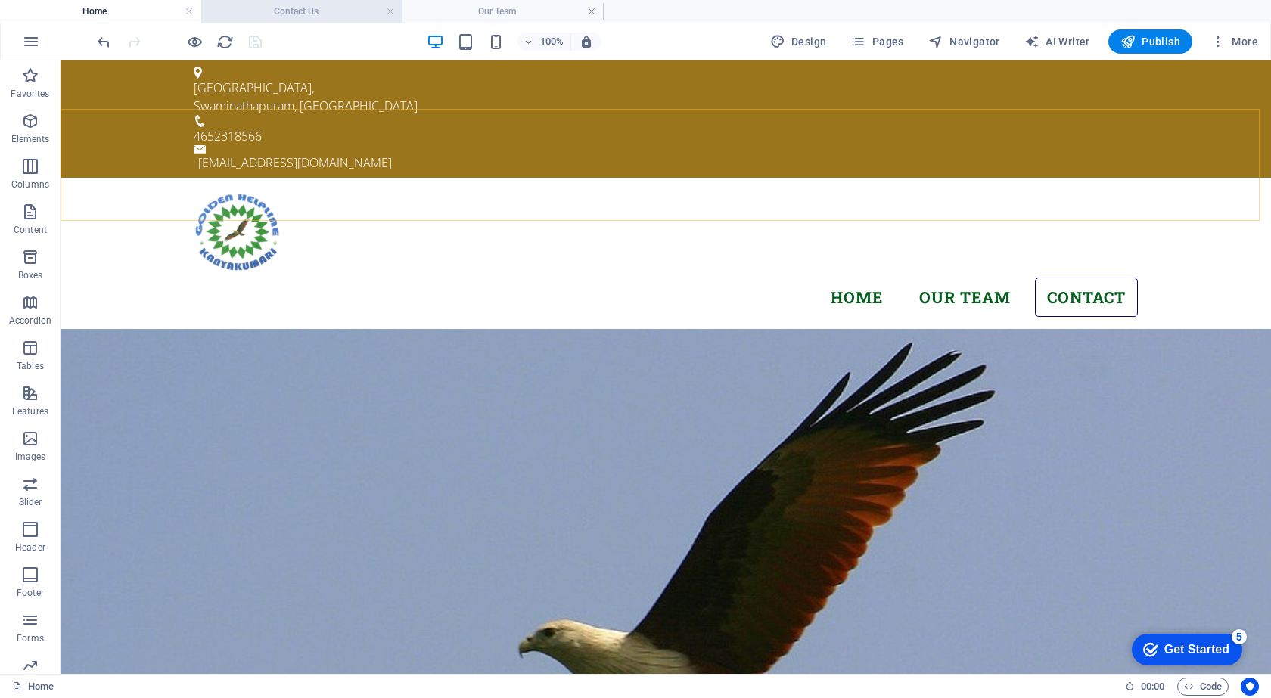
click at [316, 12] on h4 "Contact Us" at bounding box center [301, 11] width 201 height 17
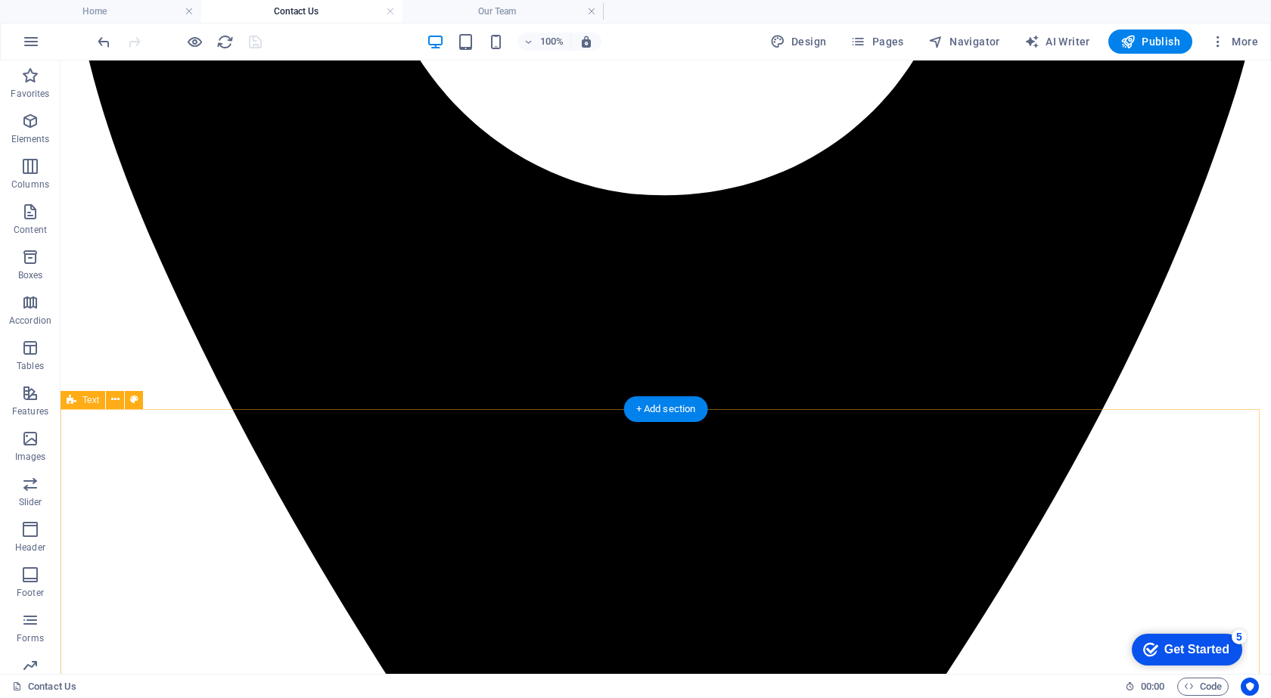
scroll to position [885, 0]
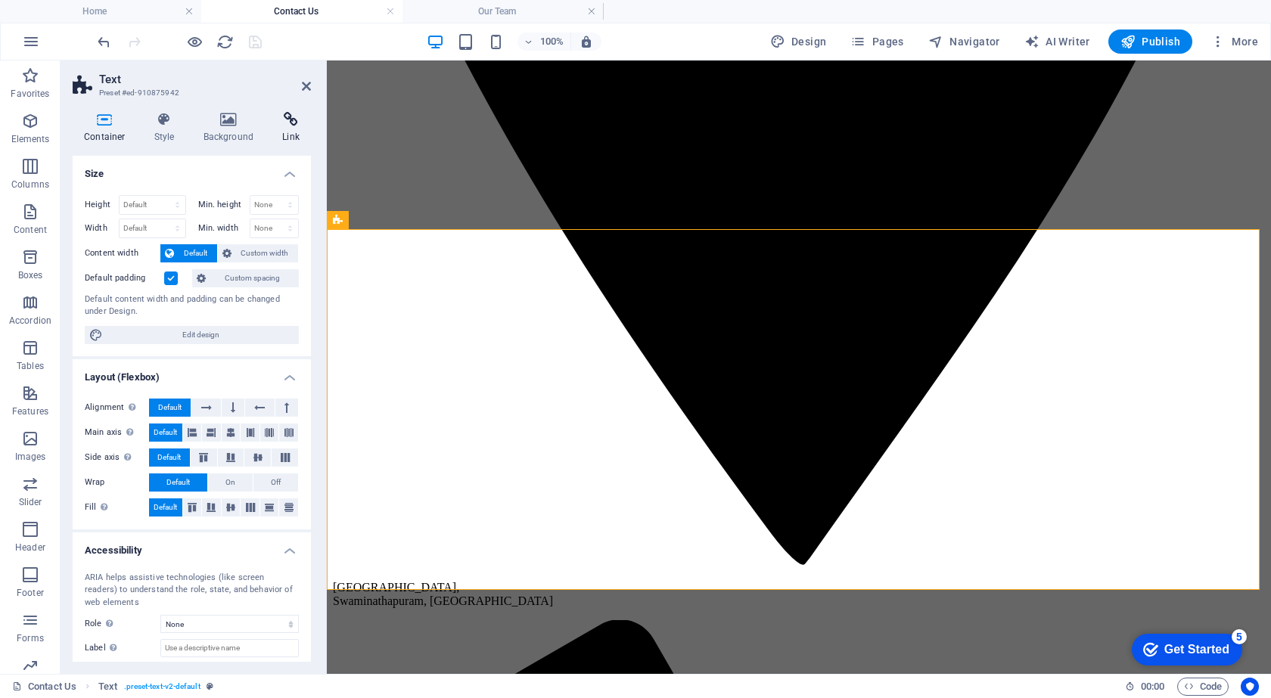
click at [296, 113] on icon at bounding box center [291, 119] width 40 height 15
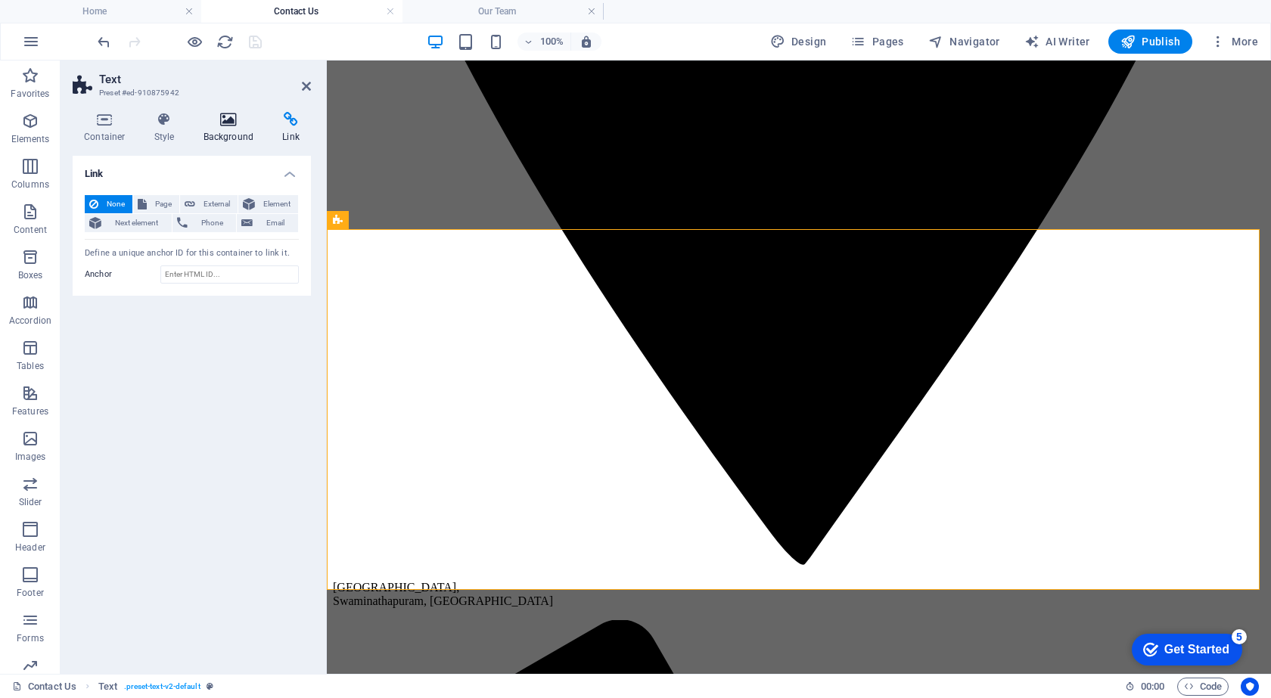
click at [205, 113] on icon at bounding box center [228, 119] width 73 height 15
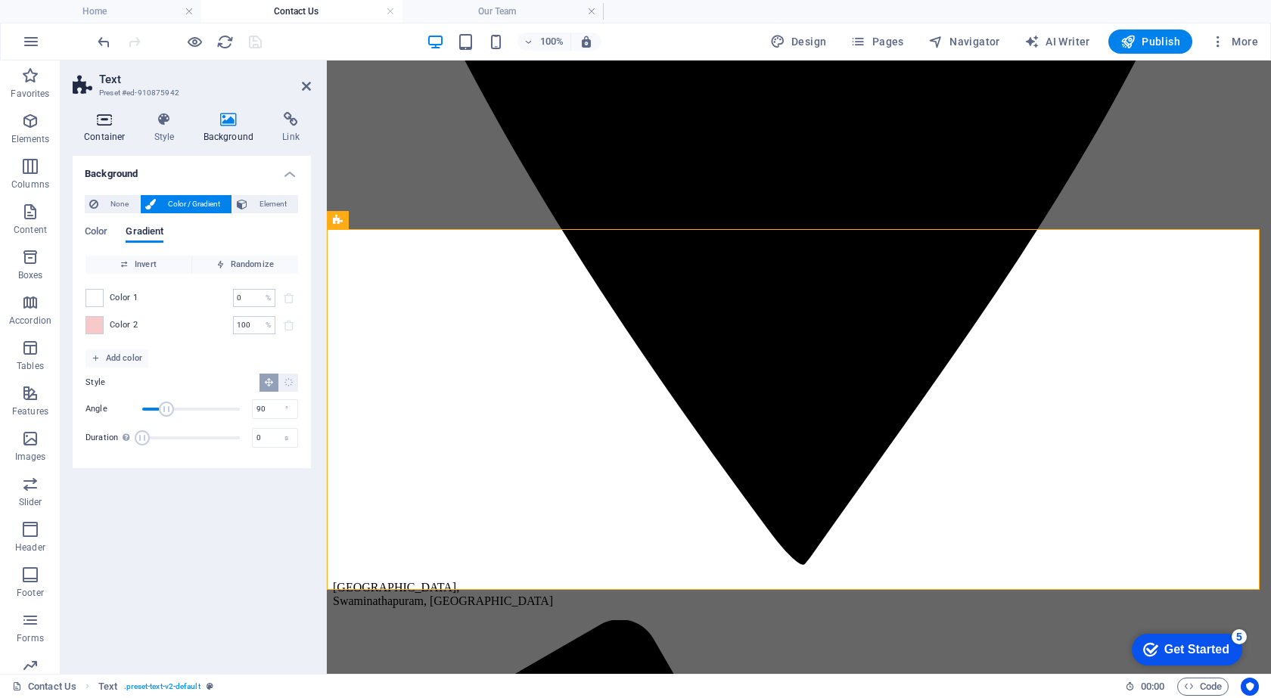
click at [139, 127] on h4 "Container" at bounding box center [108, 128] width 70 height 32
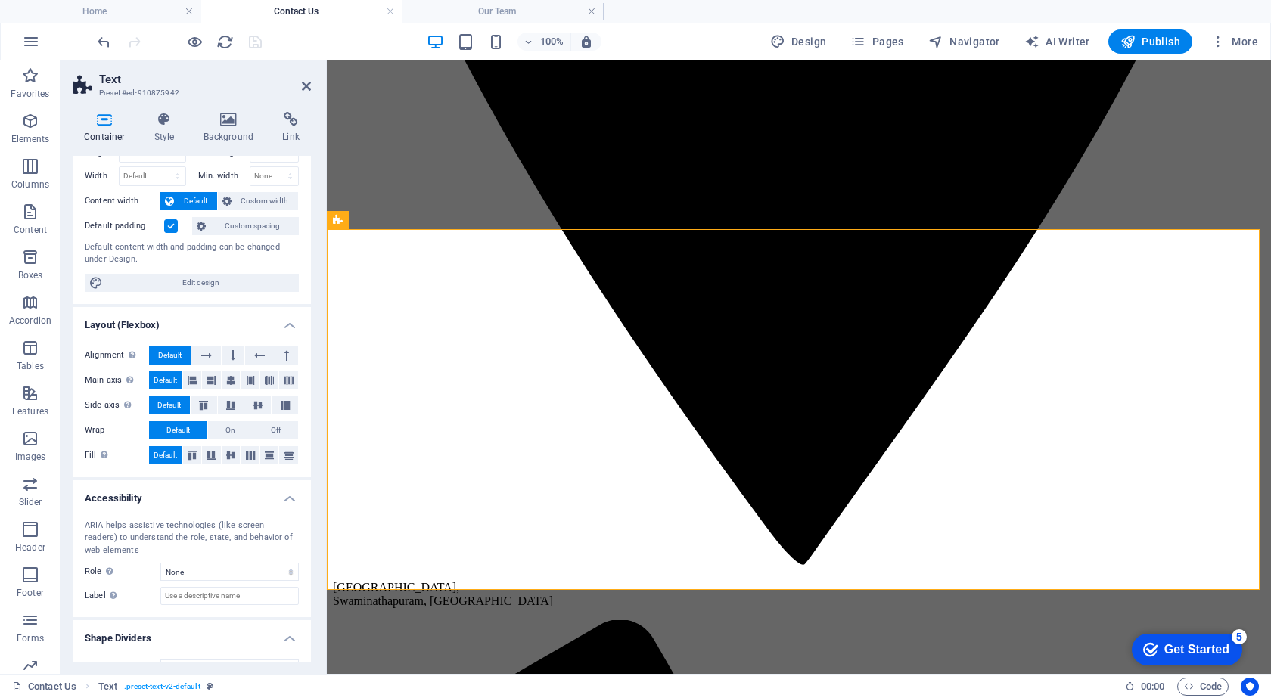
scroll to position [80, 0]
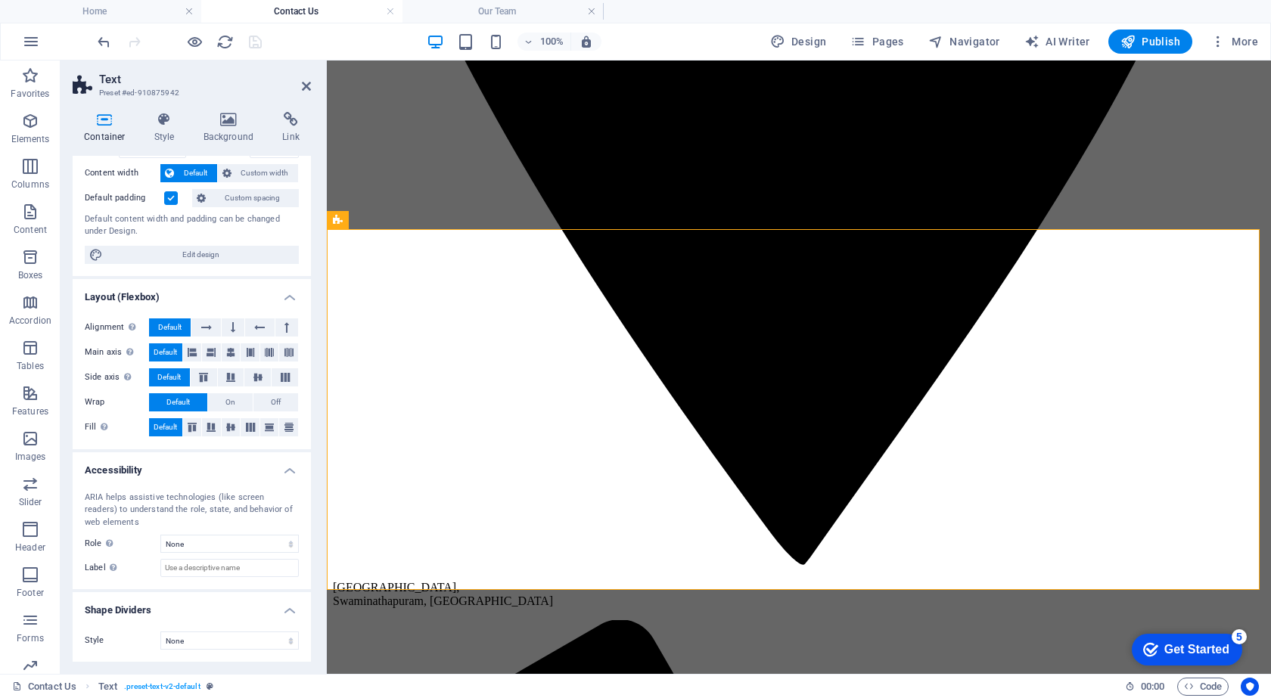
click at [104, 130] on h4 "Container" at bounding box center [108, 128] width 70 height 32
click at [164, 126] on icon at bounding box center [164, 119] width 43 height 15
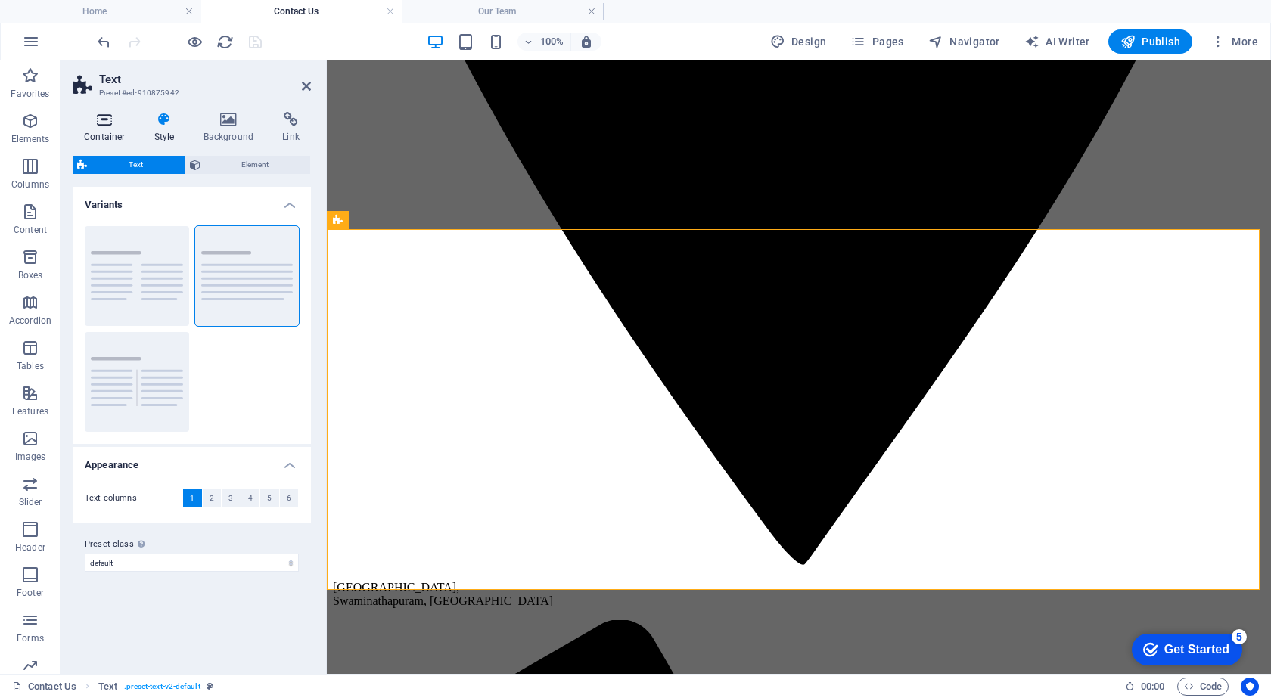
click at [105, 136] on h4 "Container" at bounding box center [108, 128] width 70 height 32
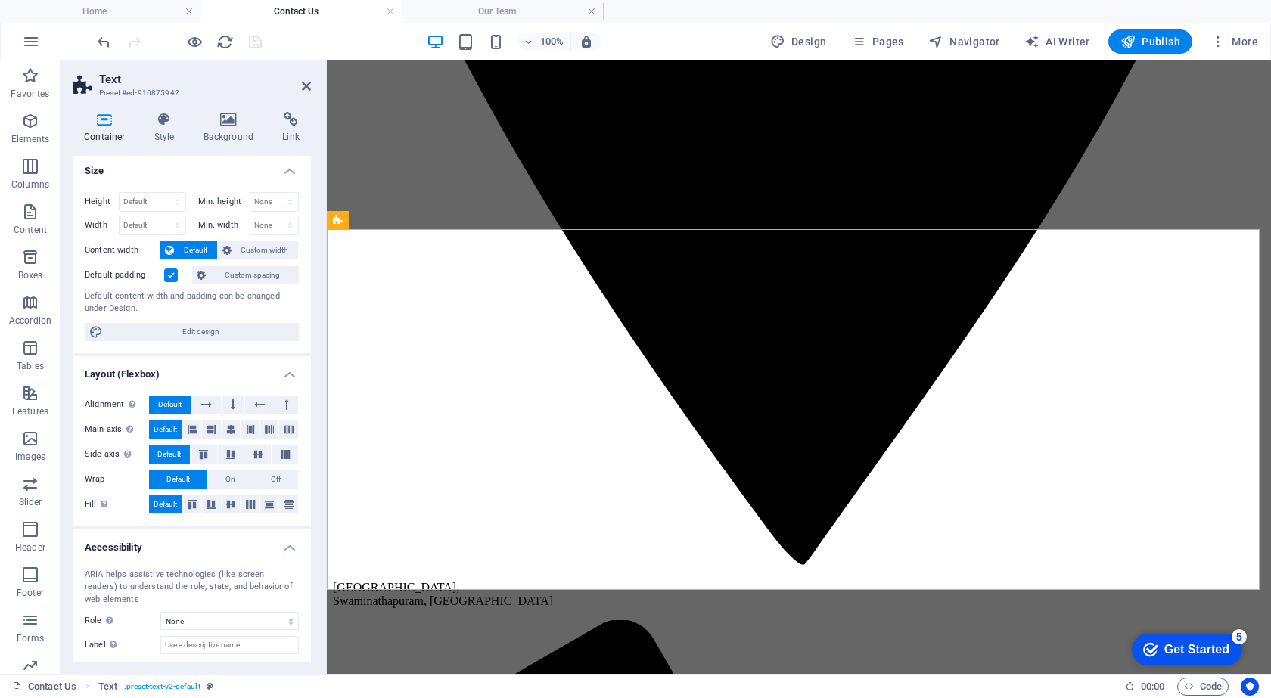
scroll to position [0, 0]
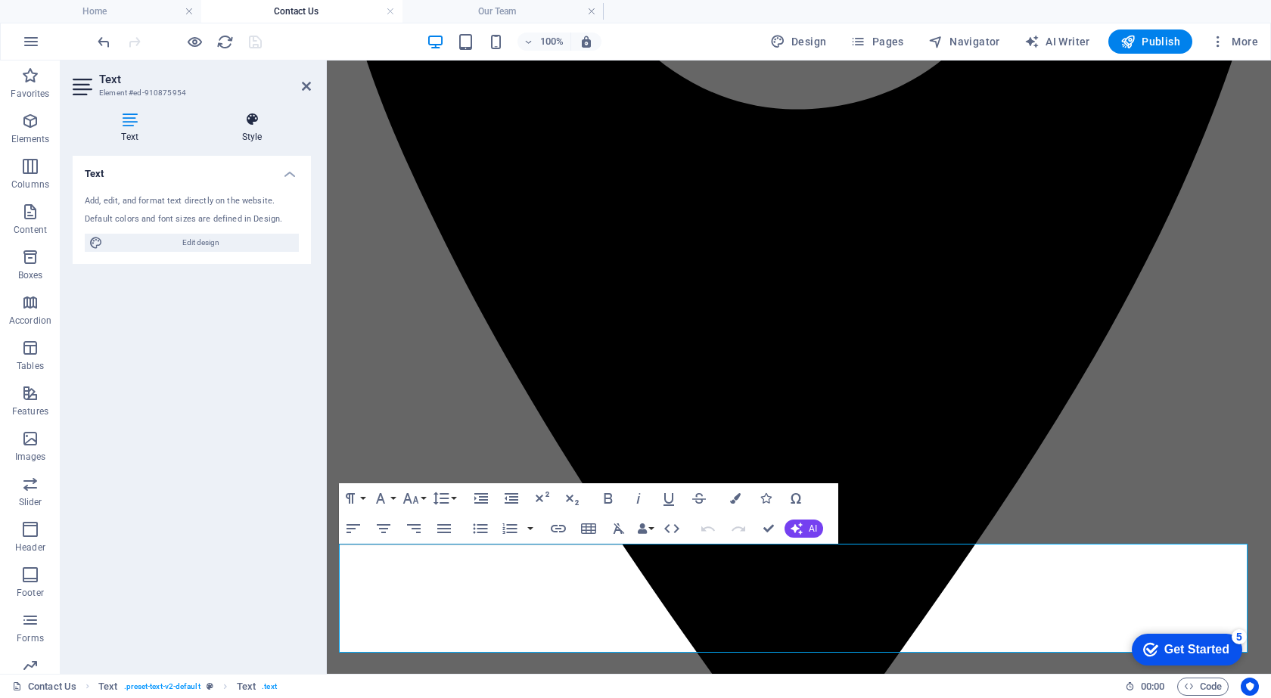
click at [226, 133] on h4 "Style" at bounding box center [252, 128] width 118 height 32
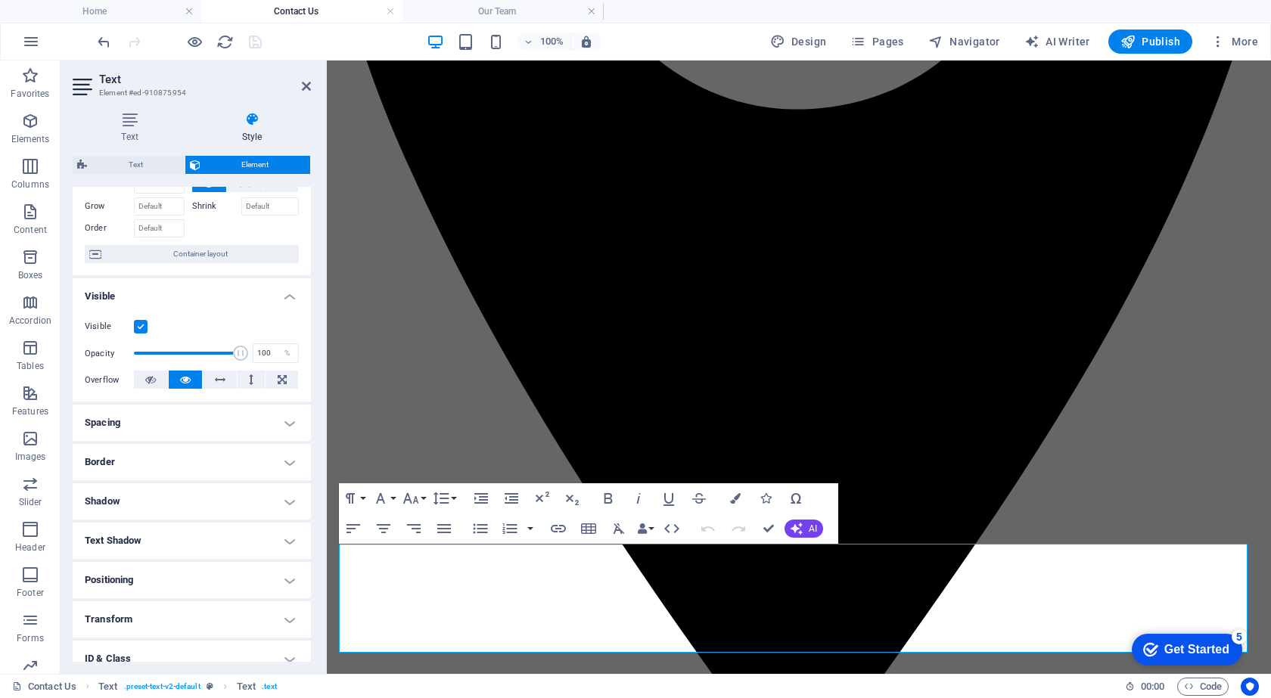
scroll to position [164, 0]
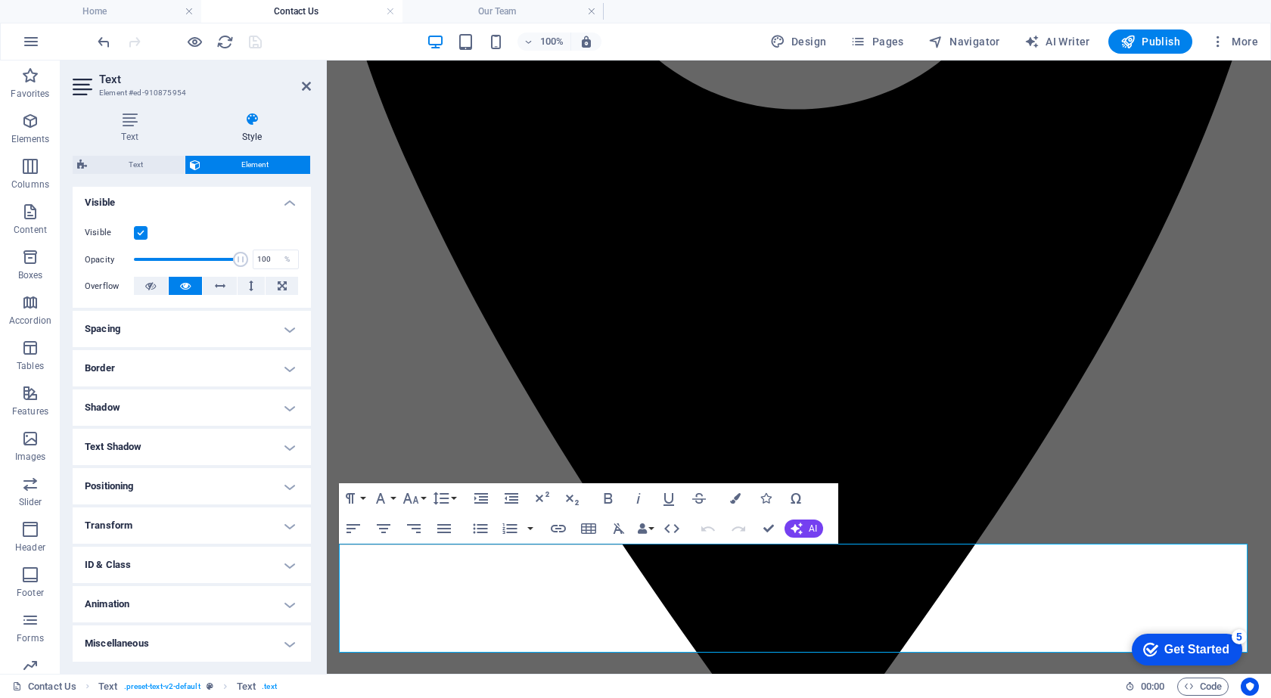
click at [154, 605] on h4 "Animation" at bounding box center [192, 604] width 238 height 36
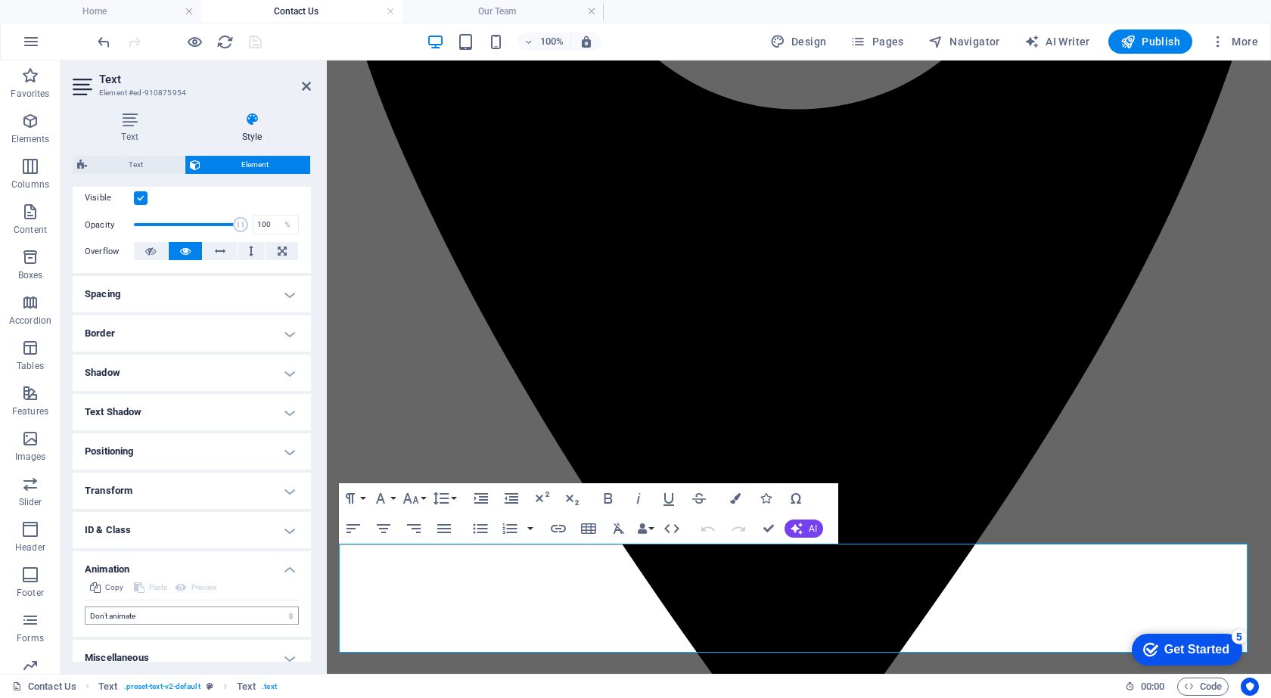
scroll to position [213, 0]
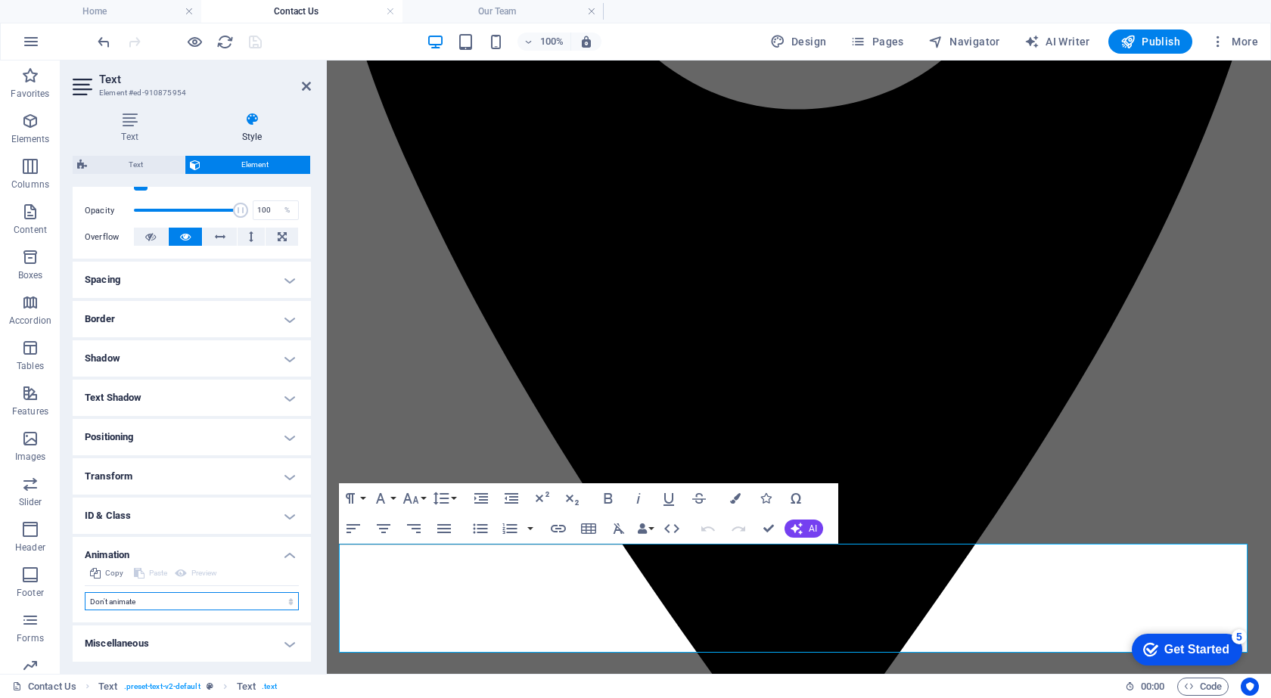
click at [166, 602] on select "Don't animate Show / Hide Slide up/down Zoom in/out Slide left to right Slide r…" at bounding box center [192, 601] width 214 height 18
select select "move-bottom-to-top"
click at [85, 592] on select "Don't animate Show / Hide Slide up/down Zoom in/out Slide left to right Slide r…" at bounding box center [192, 601] width 214 height 18
select select "scroll"
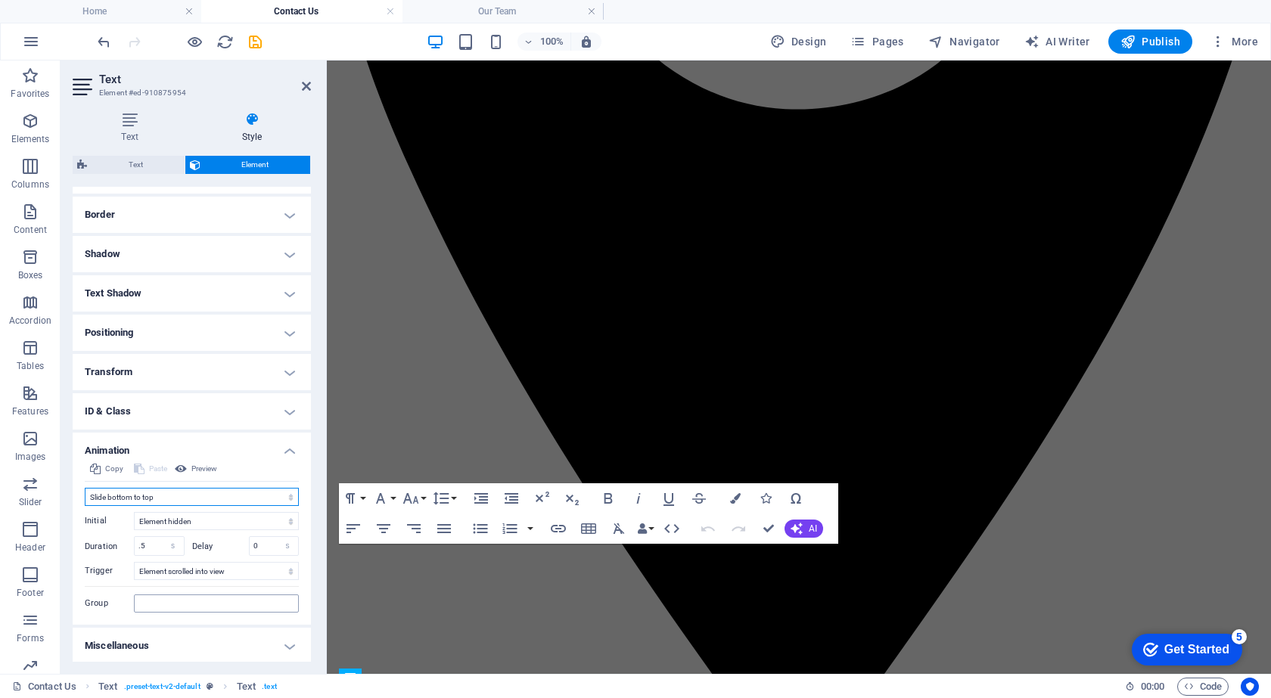
scroll to position [320, 0]
click at [166, 539] on select "s ms" at bounding box center [173, 544] width 21 height 18
click at [150, 544] on input ".5" at bounding box center [159, 544] width 49 height 18
drag, startPoint x: 150, startPoint y: 544, endPoint x: 129, endPoint y: 544, distance: 20.4
click at [129, 544] on div "Duration .5 s ms" at bounding box center [135, 544] width 100 height 20
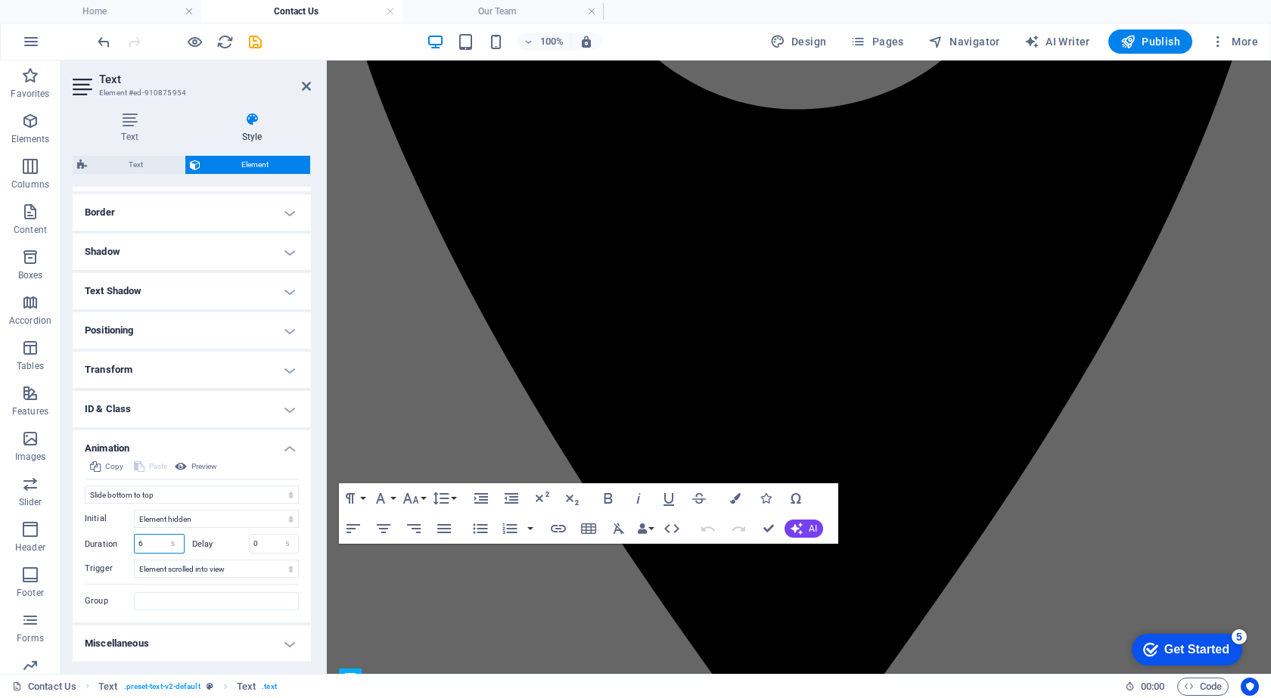
type input "6"
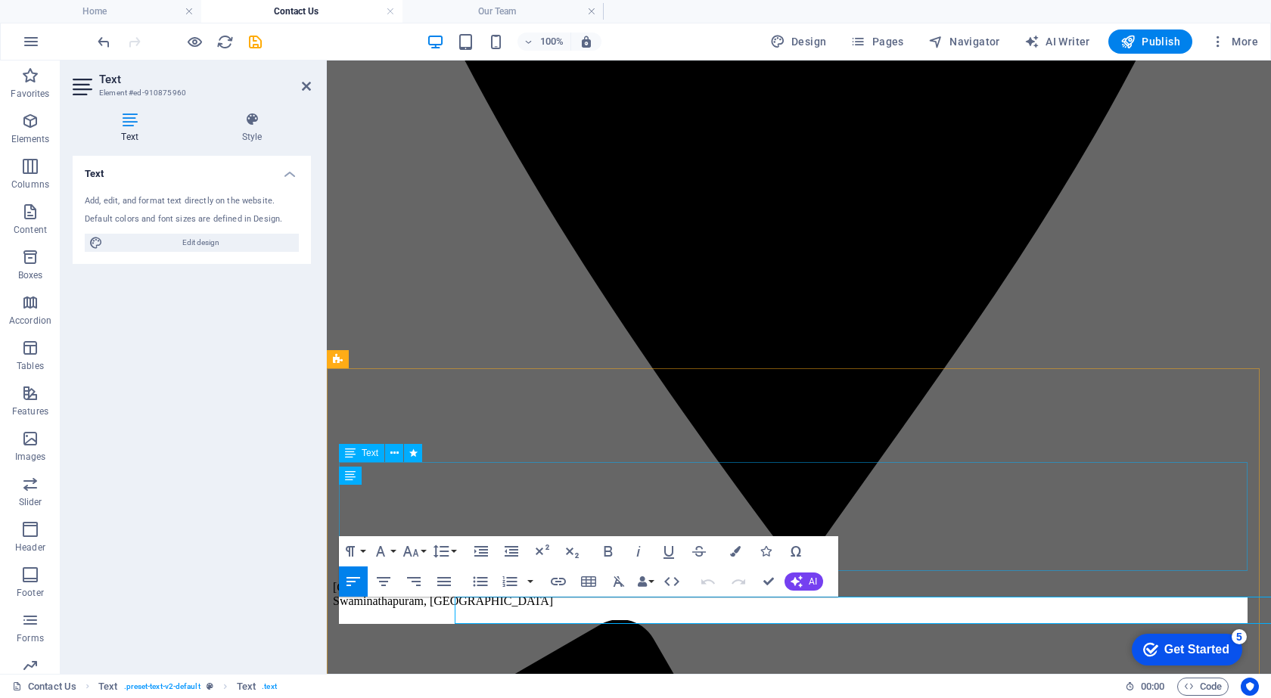
scroll to position [746, 0]
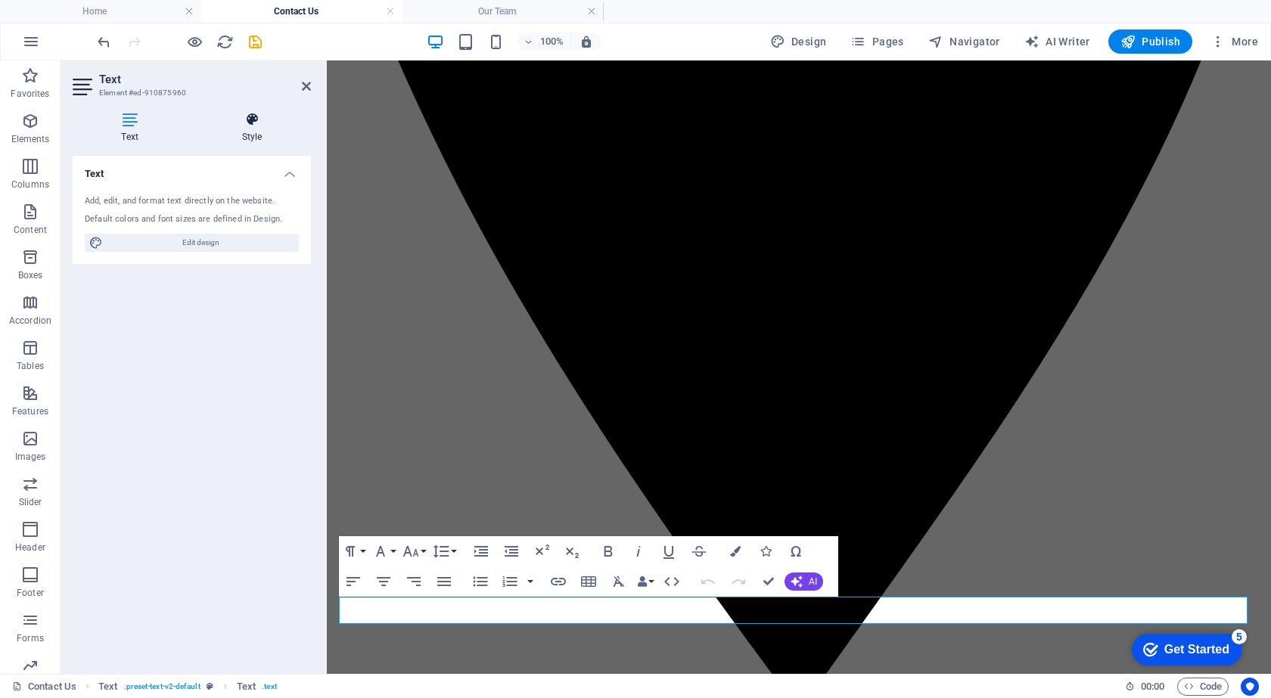
click at [236, 125] on icon at bounding box center [252, 119] width 118 height 15
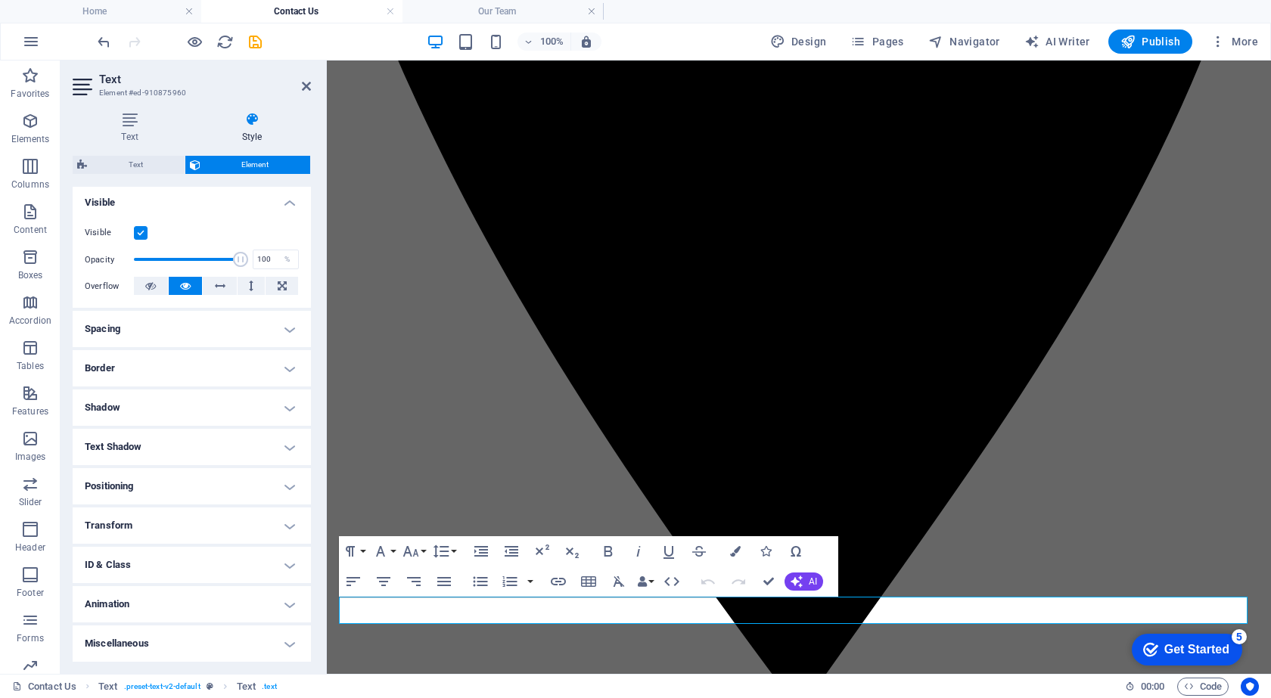
click at [147, 599] on h4 "Animation" at bounding box center [192, 604] width 238 height 36
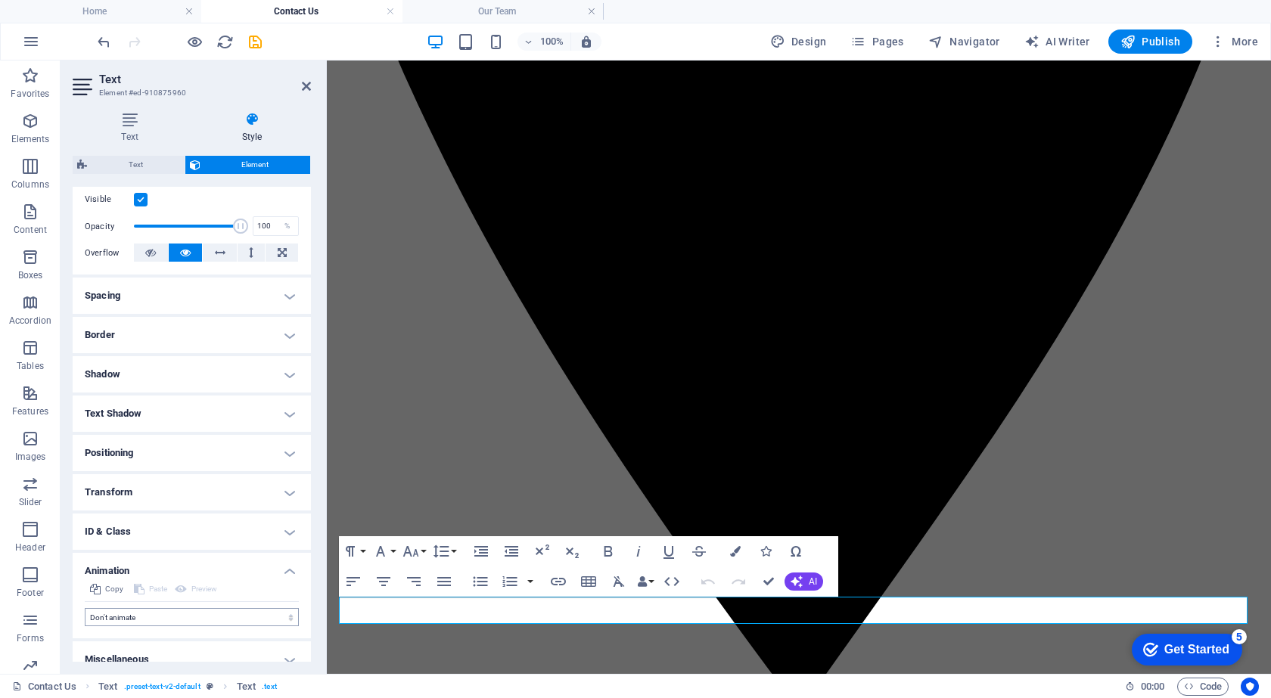
scroll to position [213, 0]
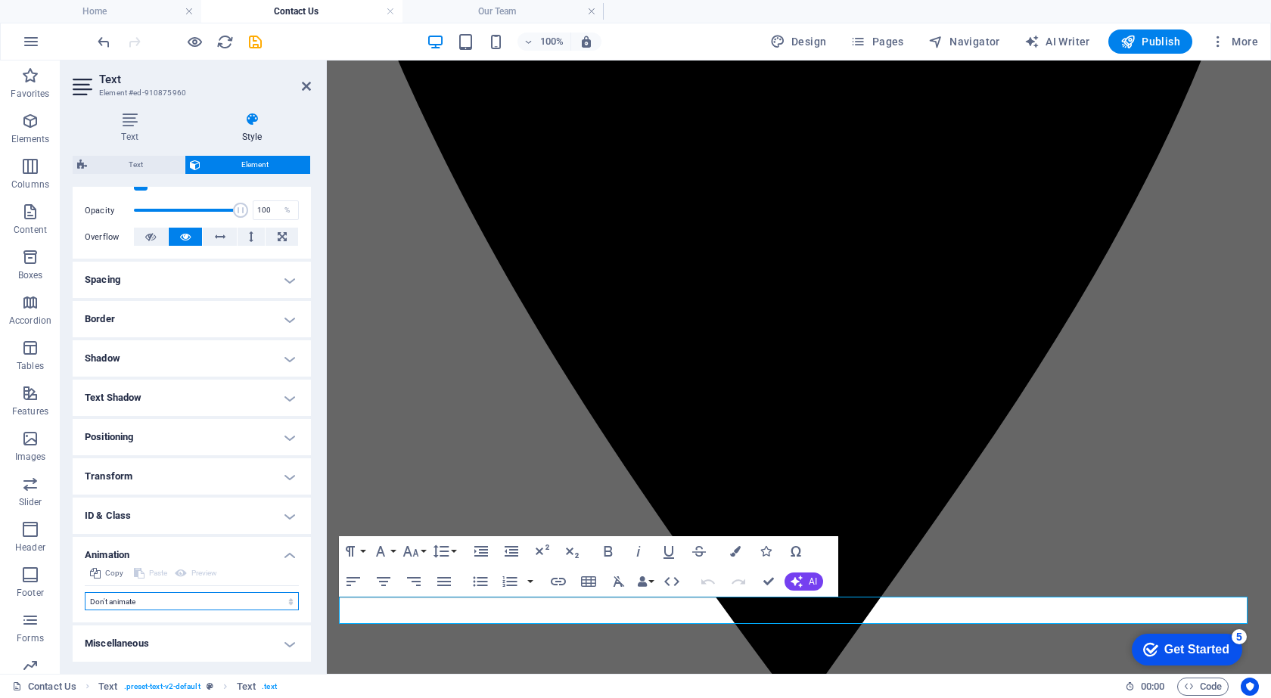
click at [158, 602] on select "Don't animate Show / Hide Slide up/down Zoom in/out Slide left to right Slide r…" at bounding box center [192, 601] width 214 height 18
select select "move-bottom-to-top"
click at [85, 592] on select "Don't animate Show / Hide Slide up/down Zoom in/out Slide left to right Slide r…" at bounding box center [192, 601] width 214 height 18
select select "scroll"
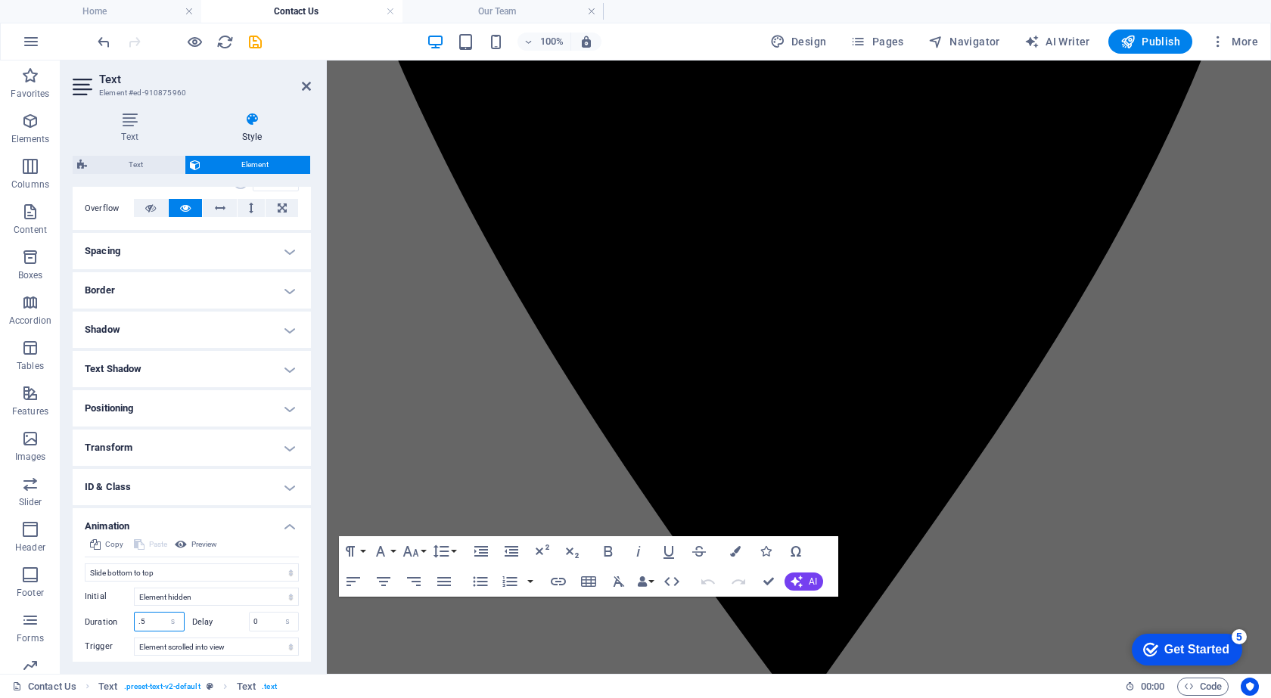
scroll to position [258, 0]
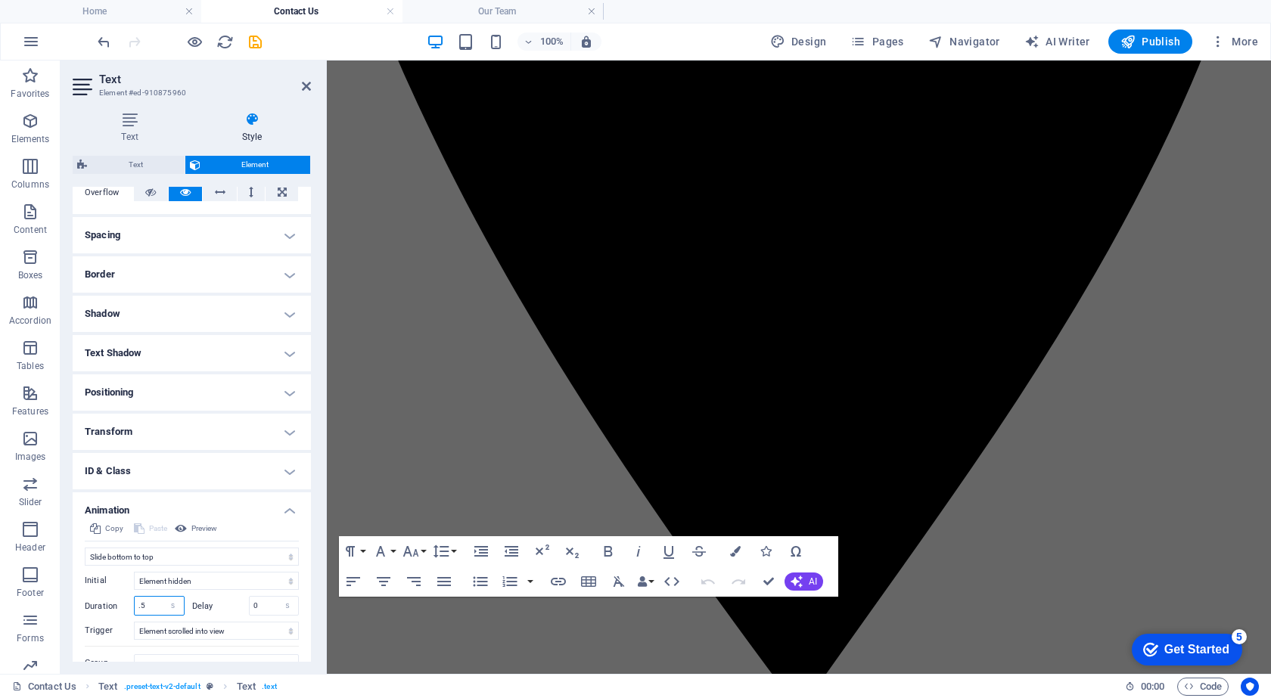
drag, startPoint x: 152, startPoint y: 650, endPoint x: 120, endPoint y: 648, distance: 32.6
click at [120, 648] on div "Initial Element hidden Element shown Duration .5 s [PERSON_NAME] 0 s ms [PERSON…" at bounding box center [192, 619] width 214 height 107
type input "7"
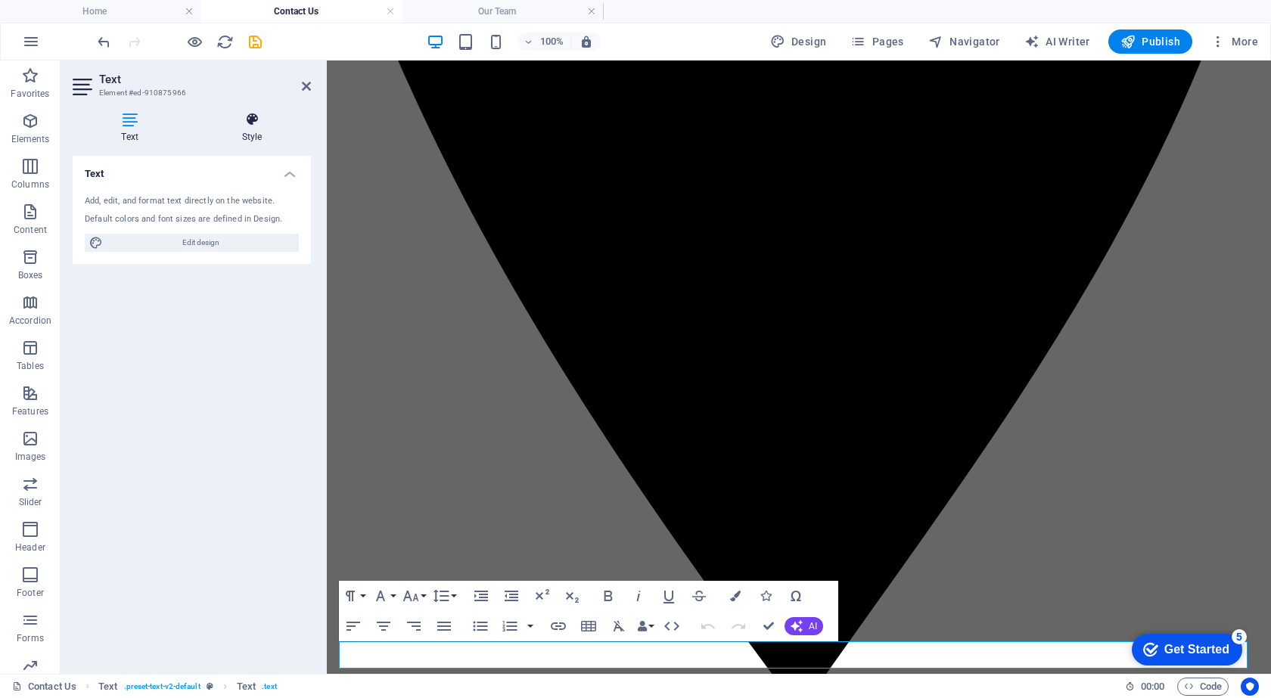
click at [238, 117] on icon at bounding box center [252, 119] width 118 height 15
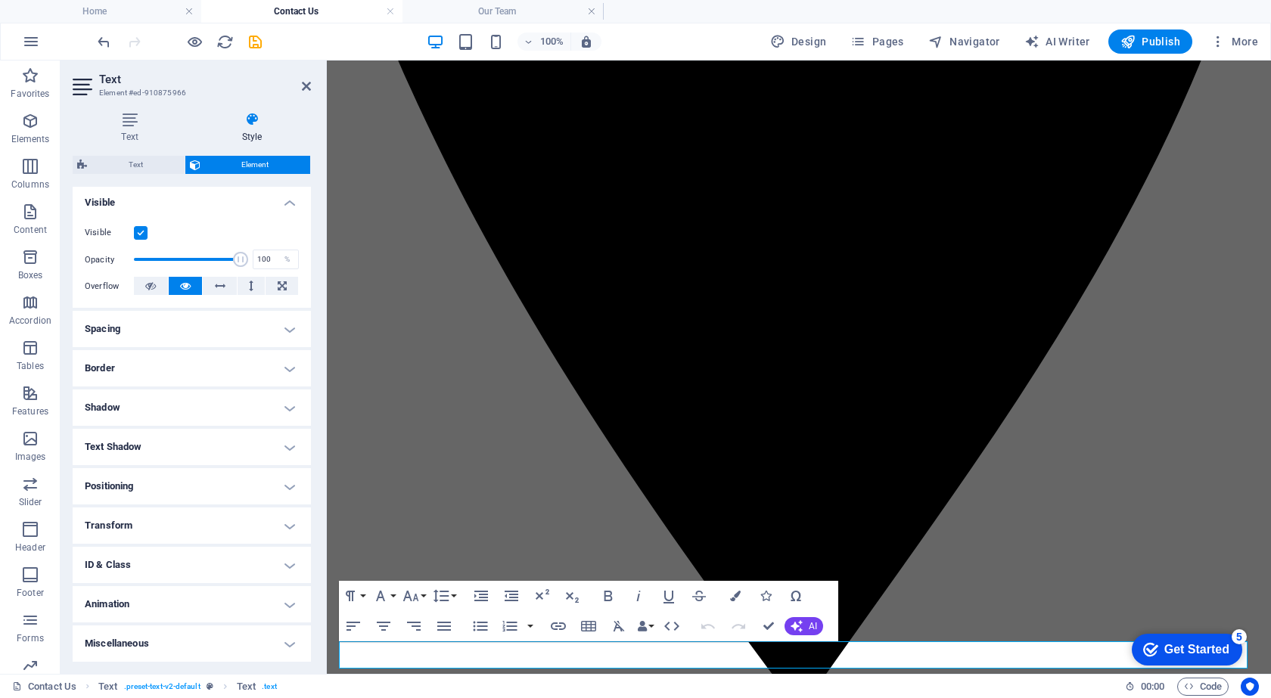
click at [155, 601] on h4 "Animation" at bounding box center [192, 604] width 238 height 36
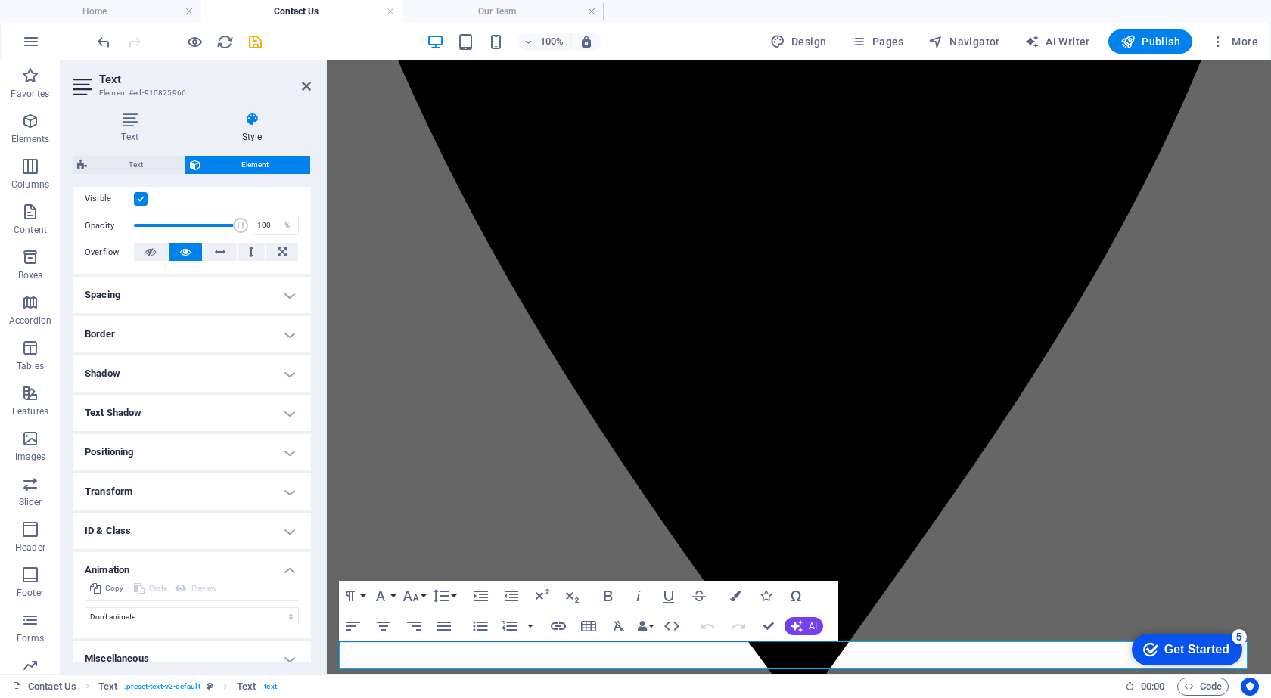
scroll to position [213, 0]
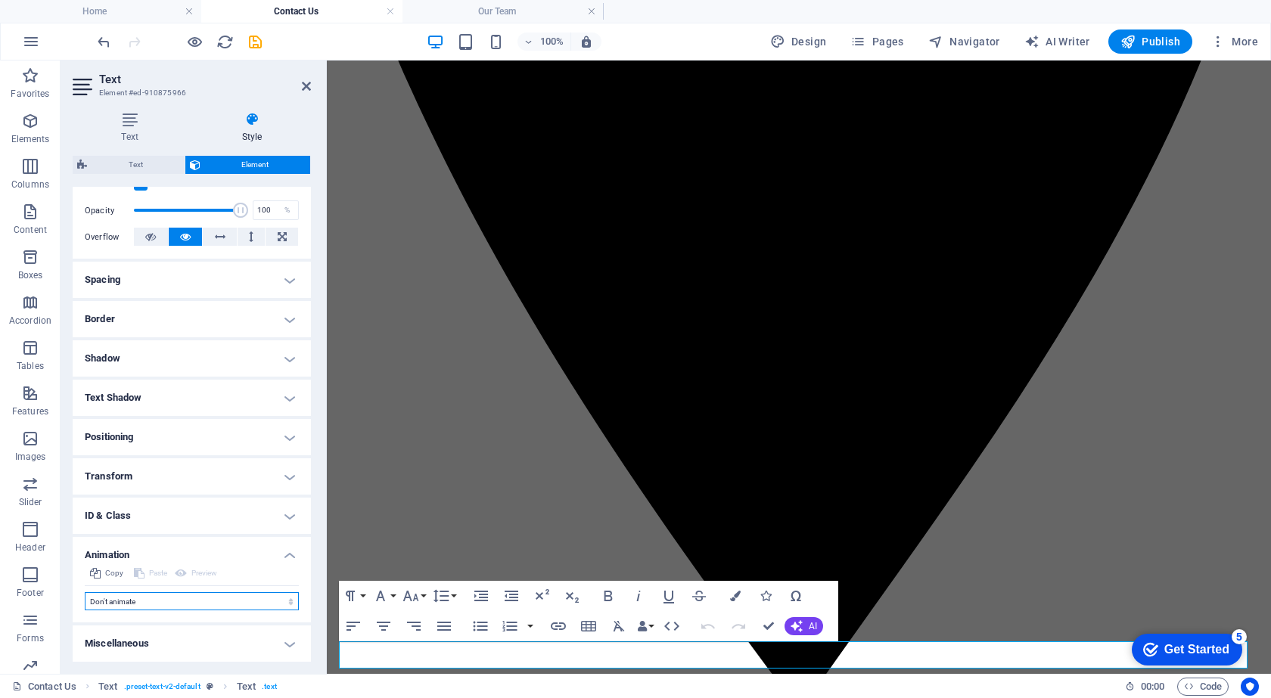
click at [163, 604] on select "Don't animate Show / Hide Slide up/down Zoom in/out Slide left to right Slide r…" at bounding box center [192, 601] width 214 height 18
click at [154, 596] on select "Don't animate Show / Hide Slide up/down Zoom in/out Slide left to right Slide r…" at bounding box center [192, 601] width 214 height 18
select select "move-bottom-to-top"
click at [85, 592] on select "Don't animate Show / Hide Slide up/down Zoom in/out Slide left to right Slide r…" at bounding box center [192, 601] width 214 height 18
select select "scroll"
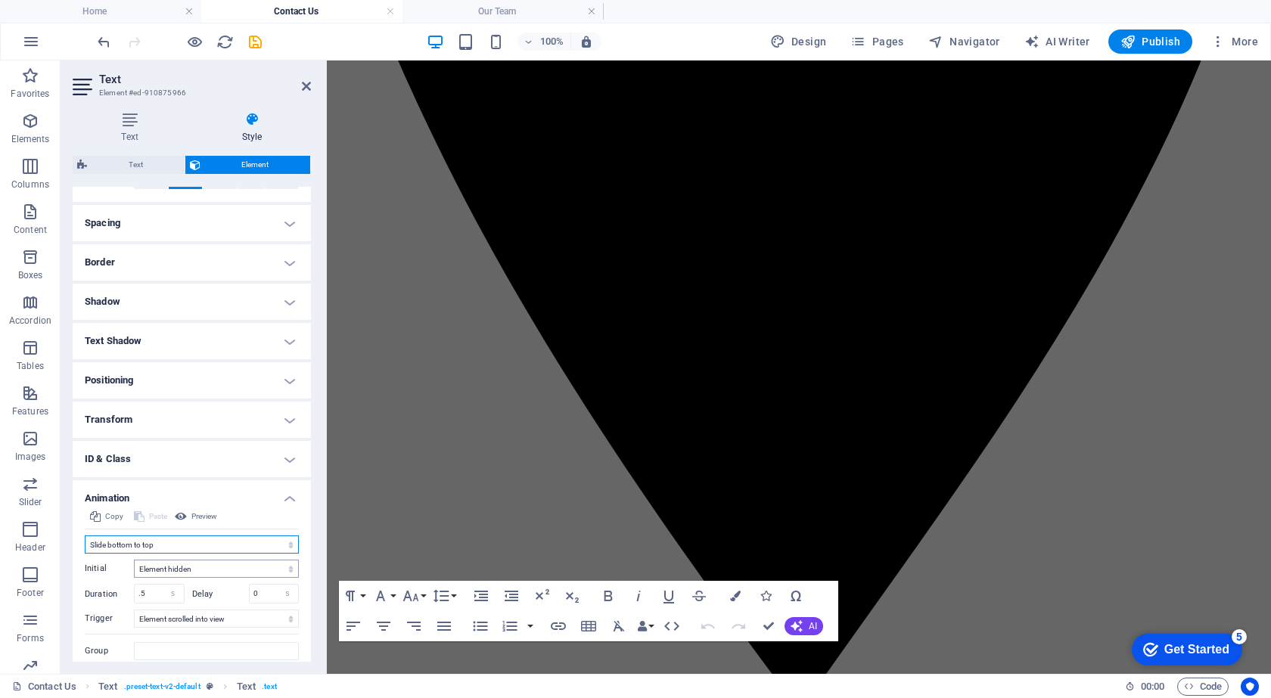
scroll to position [320, 0]
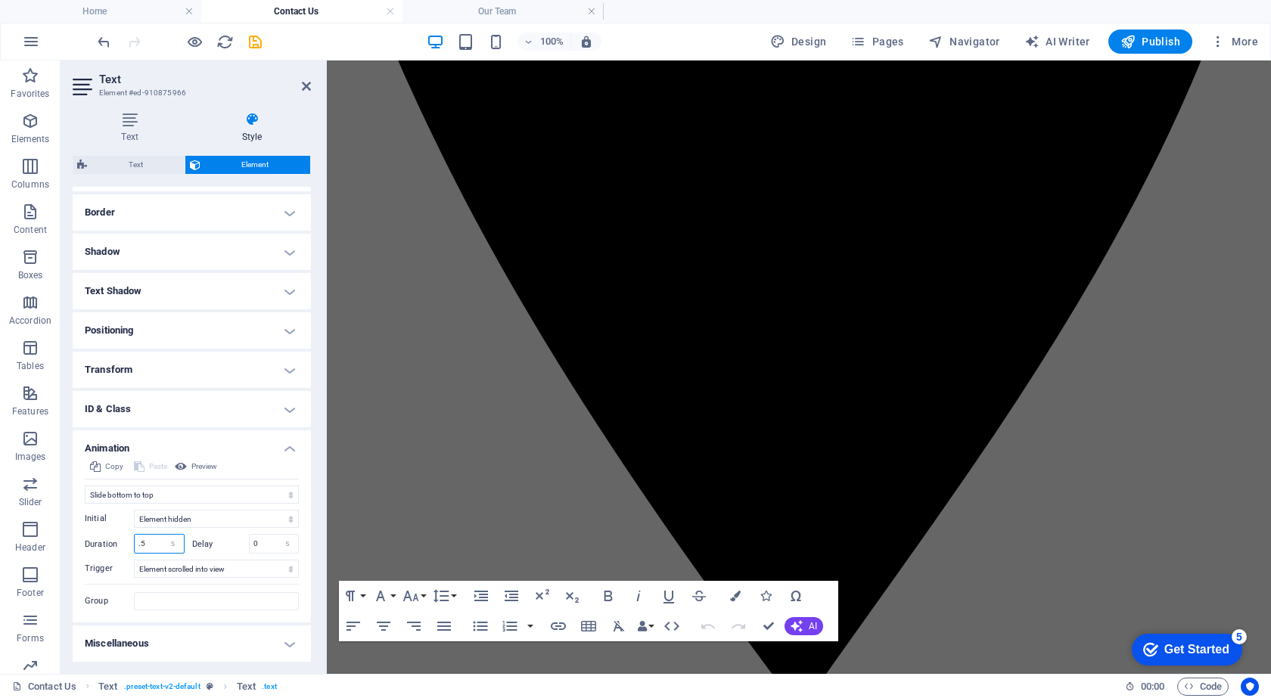
drag, startPoint x: 152, startPoint y: 543, endPoint x: 114, endPoint y: 542, distance: 37.8
click at [114, 542] on div "Duration .5 s ms" at bounding box center [135, 544] width 100 height 20
type input "8"
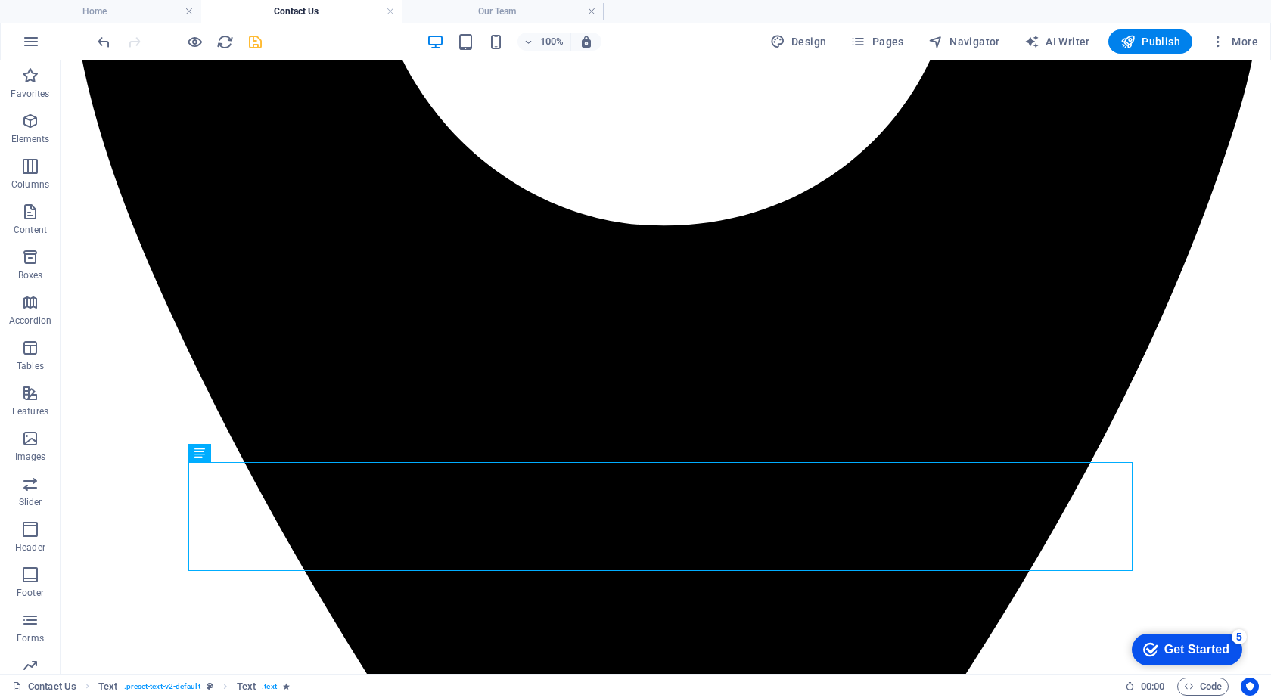
click at [255, 35] on icon "save" at bounding box center [255, 41] width 17 height 17
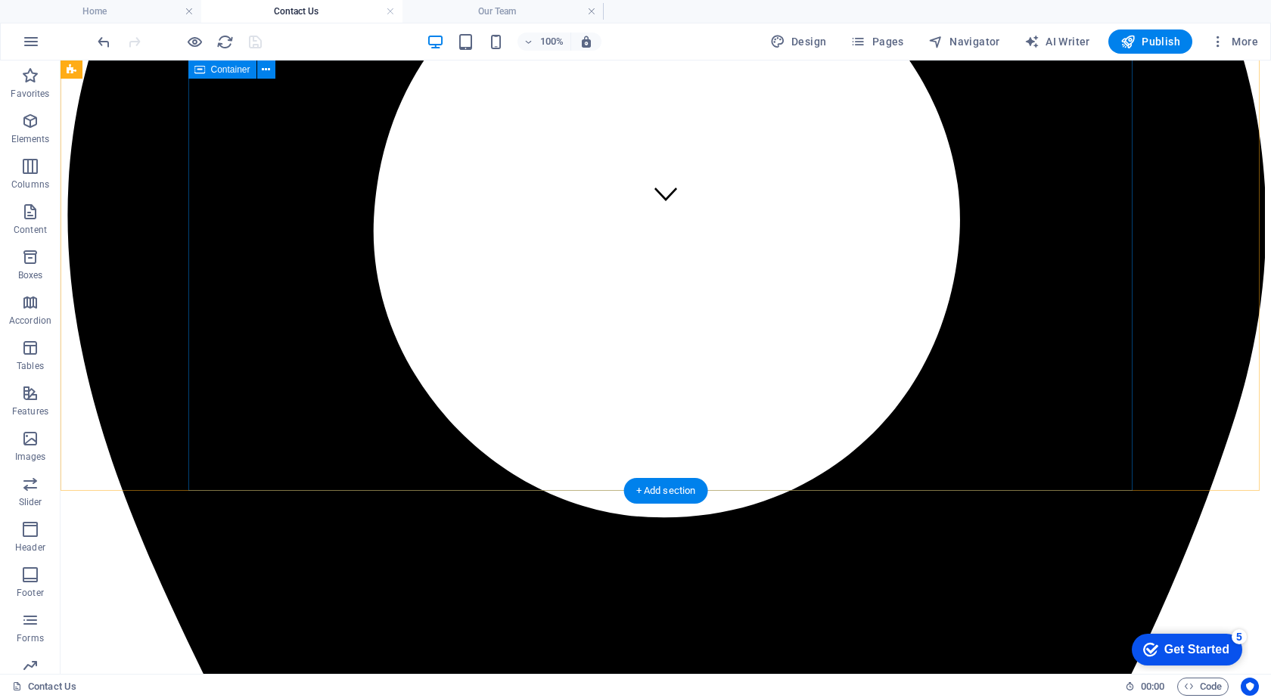
scroll to position [885, 0]
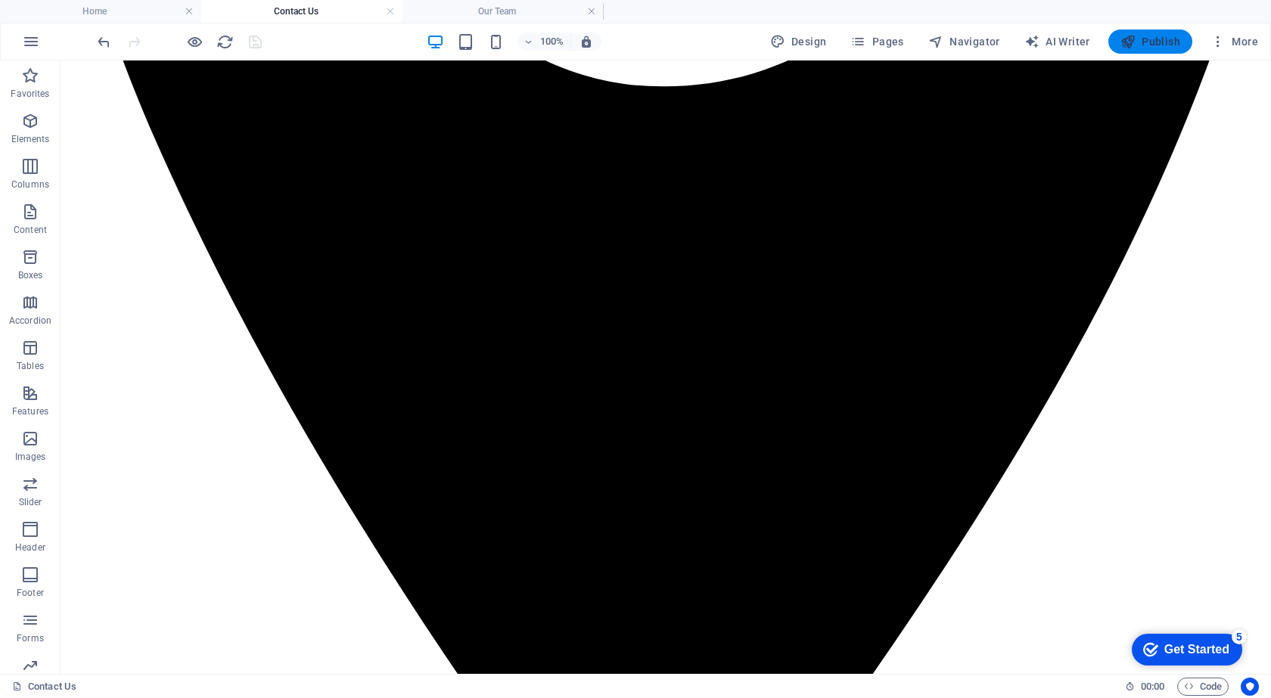
click at [1155, 38] on span "Publish" at bounding box center [1150, 41] width 60 height 15
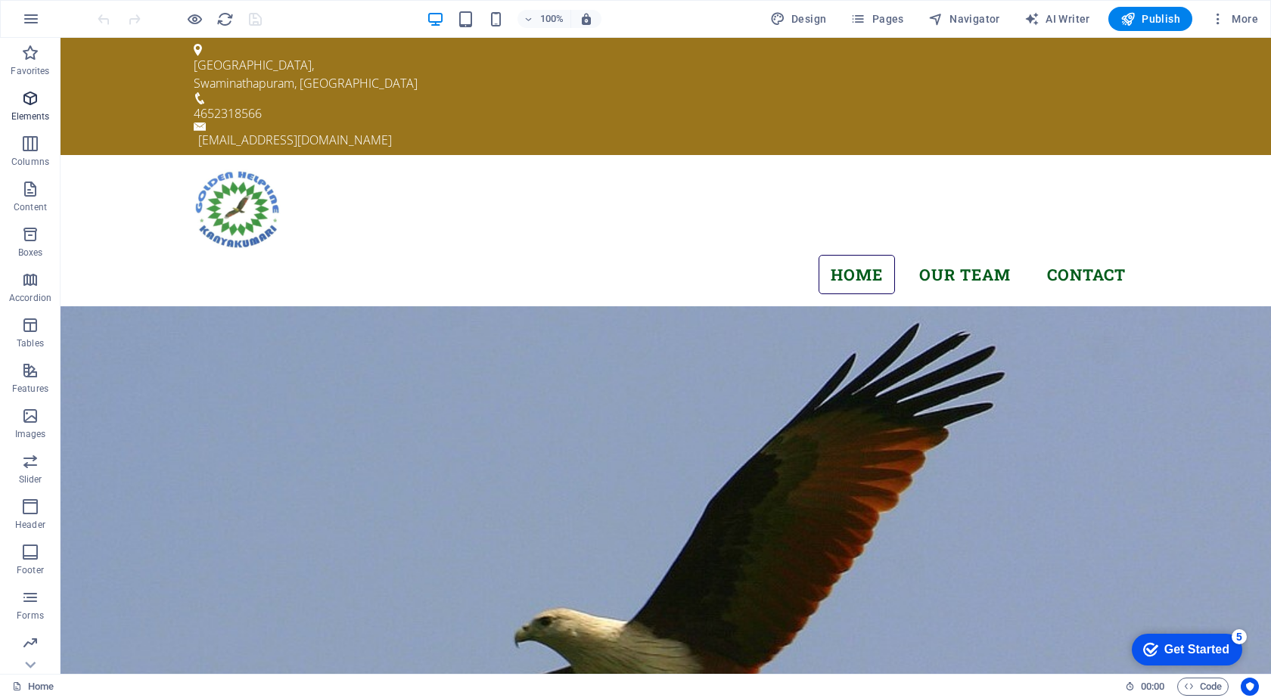
click at [39, 109] on span "Elements" at bounding box center [30, 107] width 61 height 36
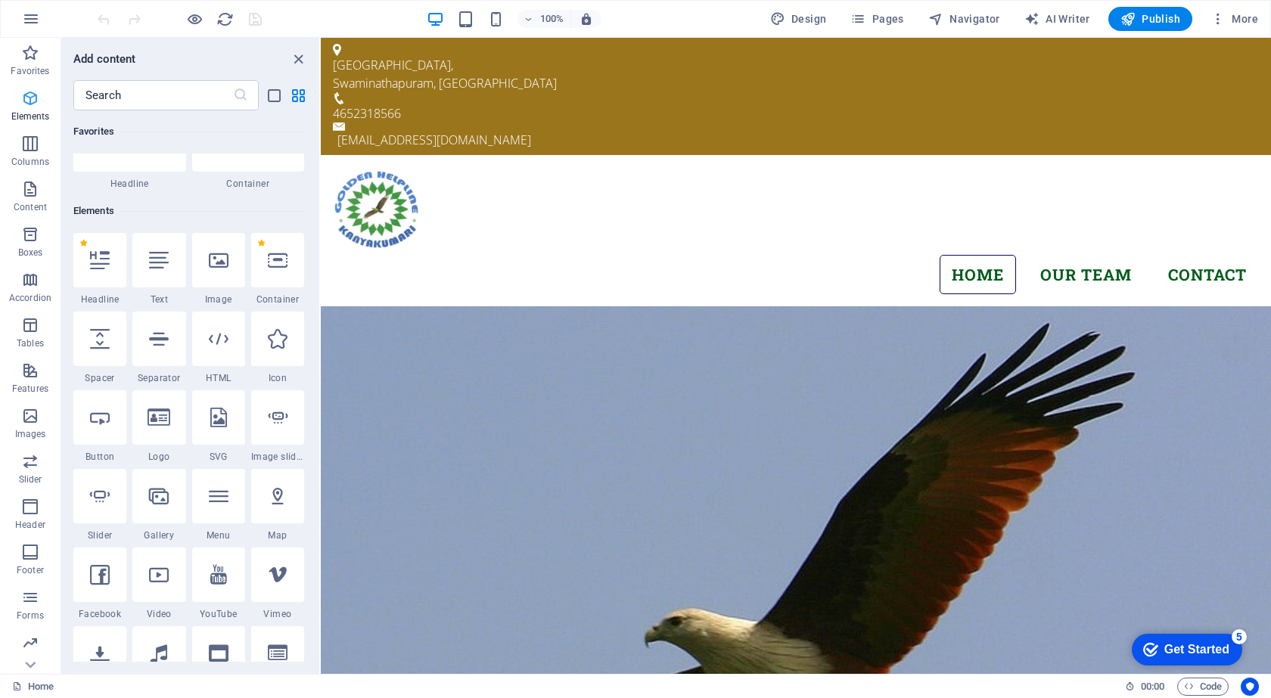
scroll to position [161, 0]
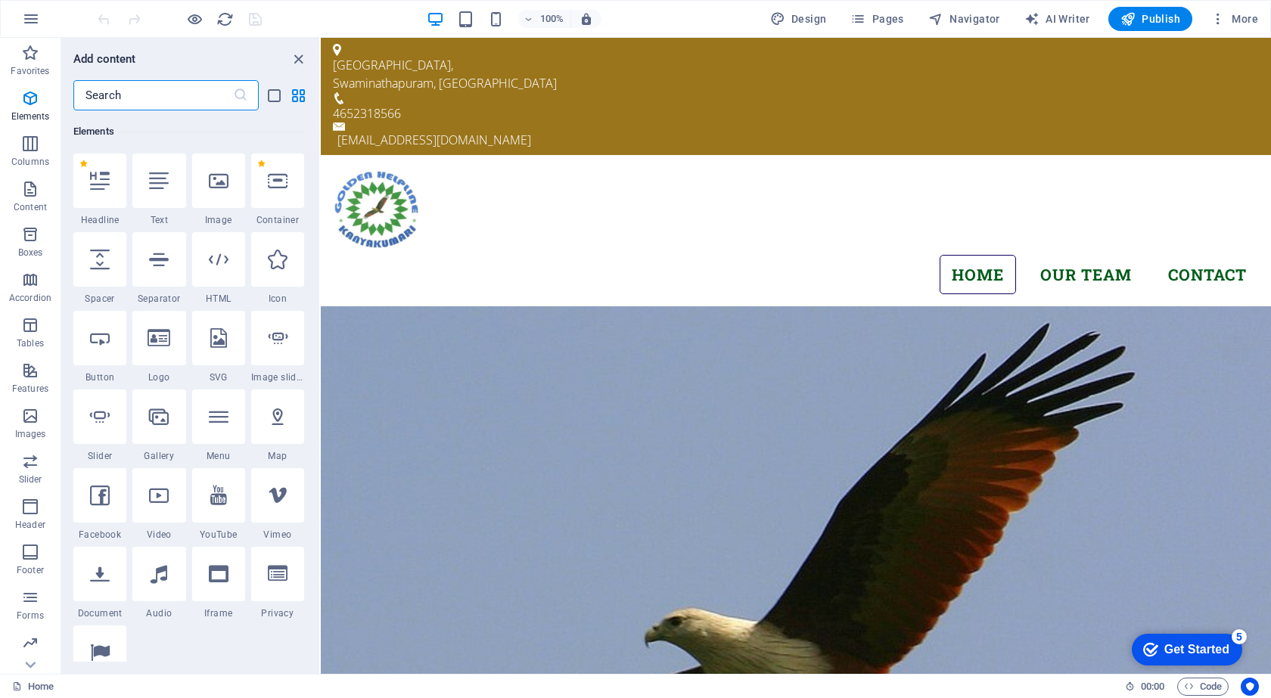
click at [135, 96] on input "text" at bounding box center [153, 95] width 160 height 30
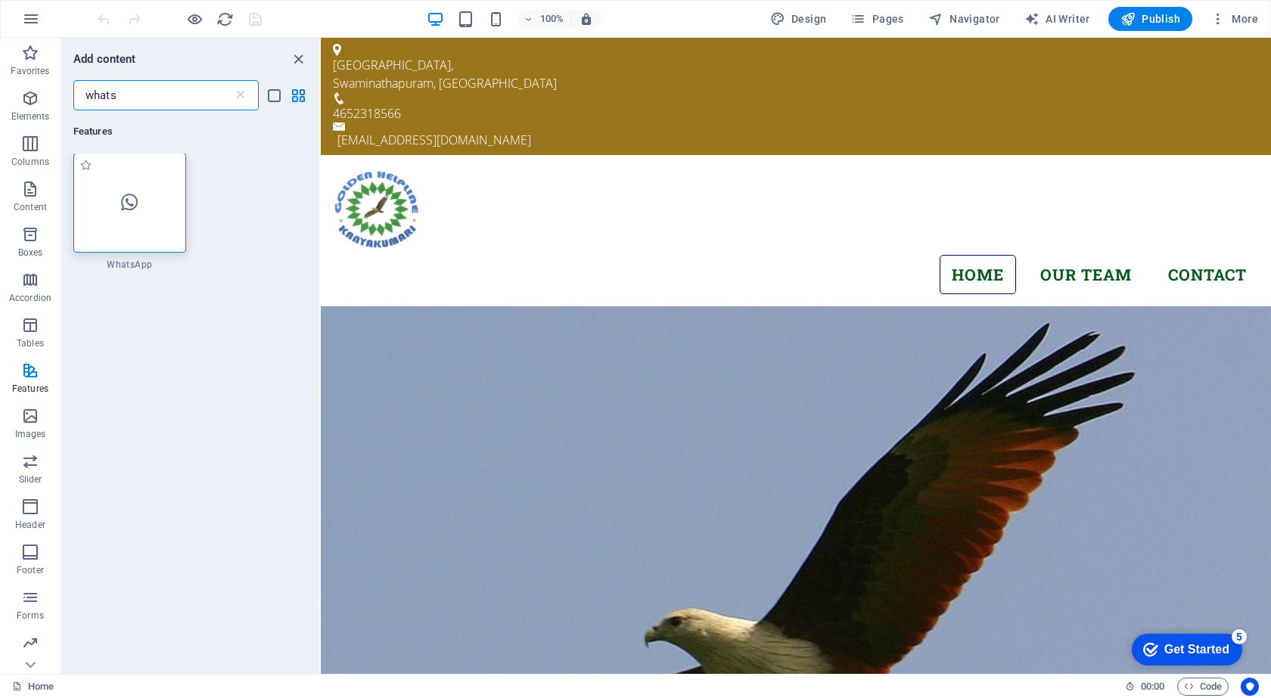
scroll to position [0, 0]
type input "whats"
click at [124, 234] on div at bounding box center [129, 204] width 113 height 100
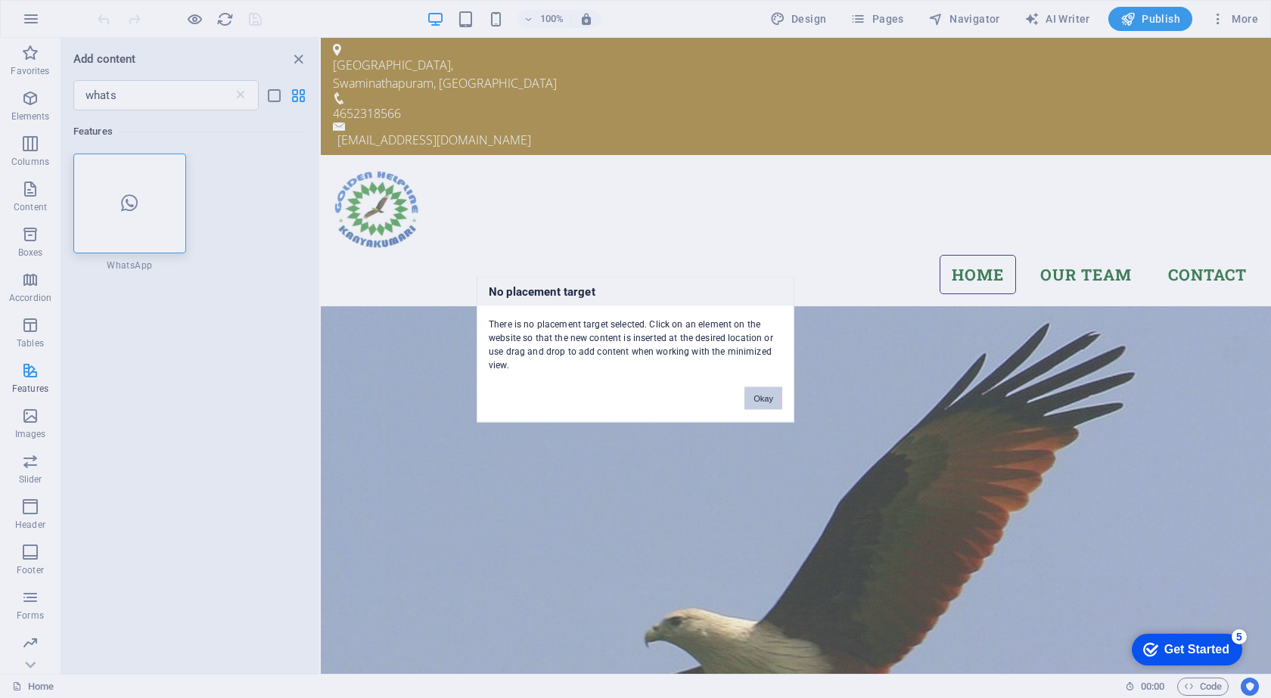
click at [760, 394] on button "Okay" at bounding box center [763, 398] width 38 height 23
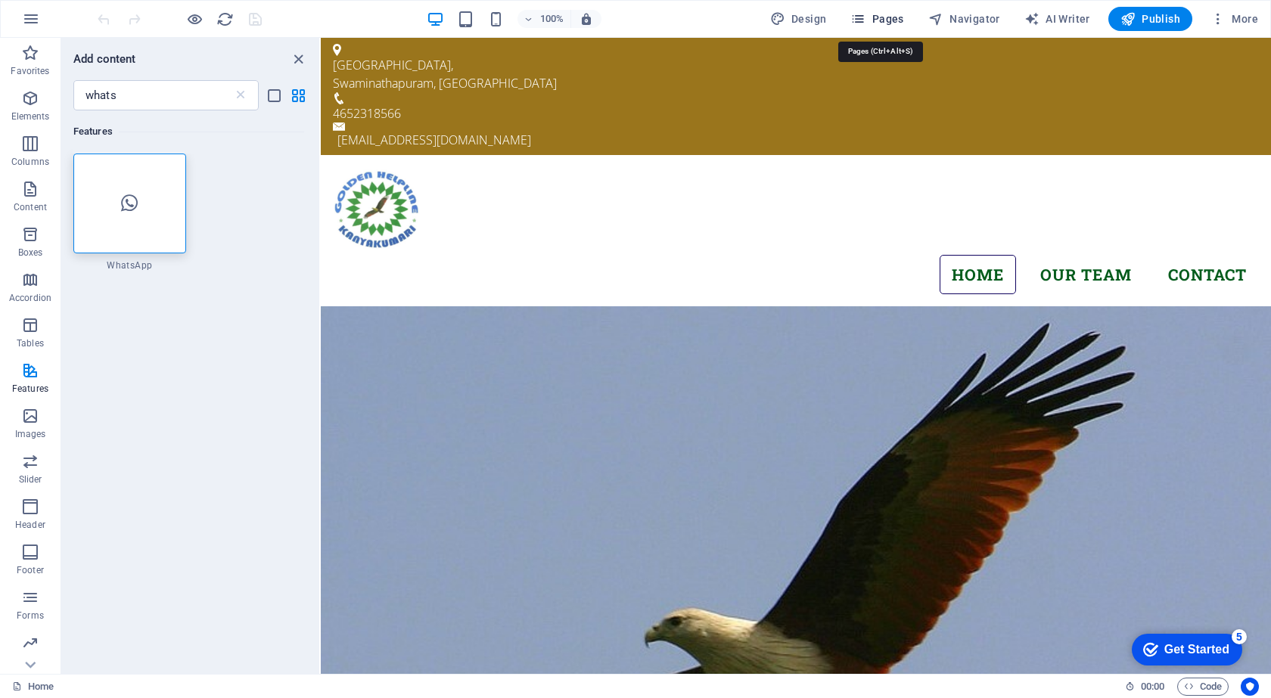
click at [884, 21] on span "Pages" at bounding box center [876, 18] width 53 height 15
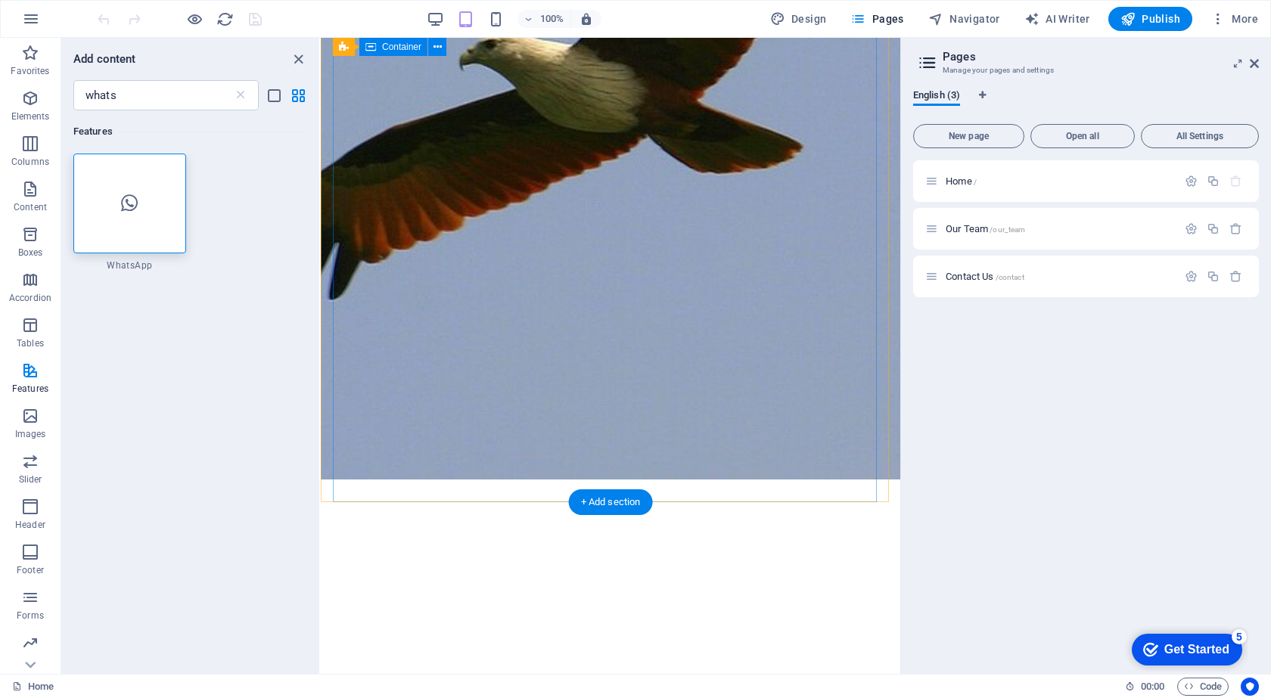
scroll to position [757, 0]
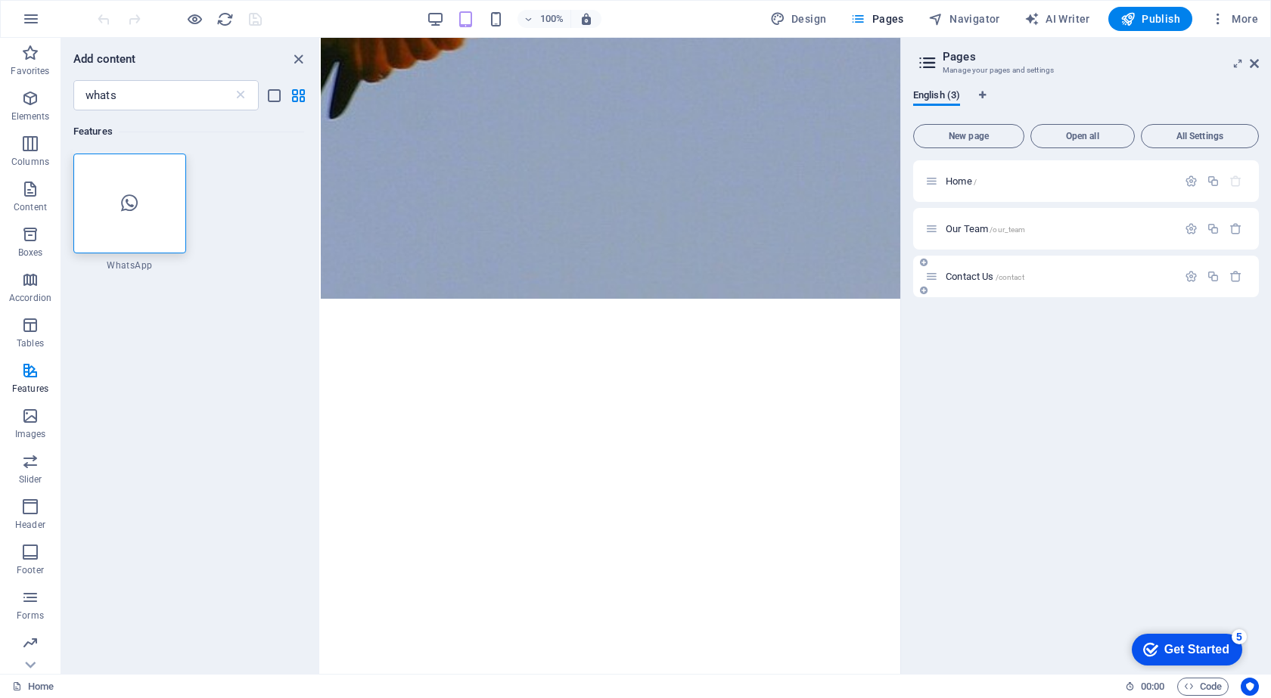
click at [971, 276] on span "Contact Us /contact" at bounding box center [985, 276] width 79 height 11
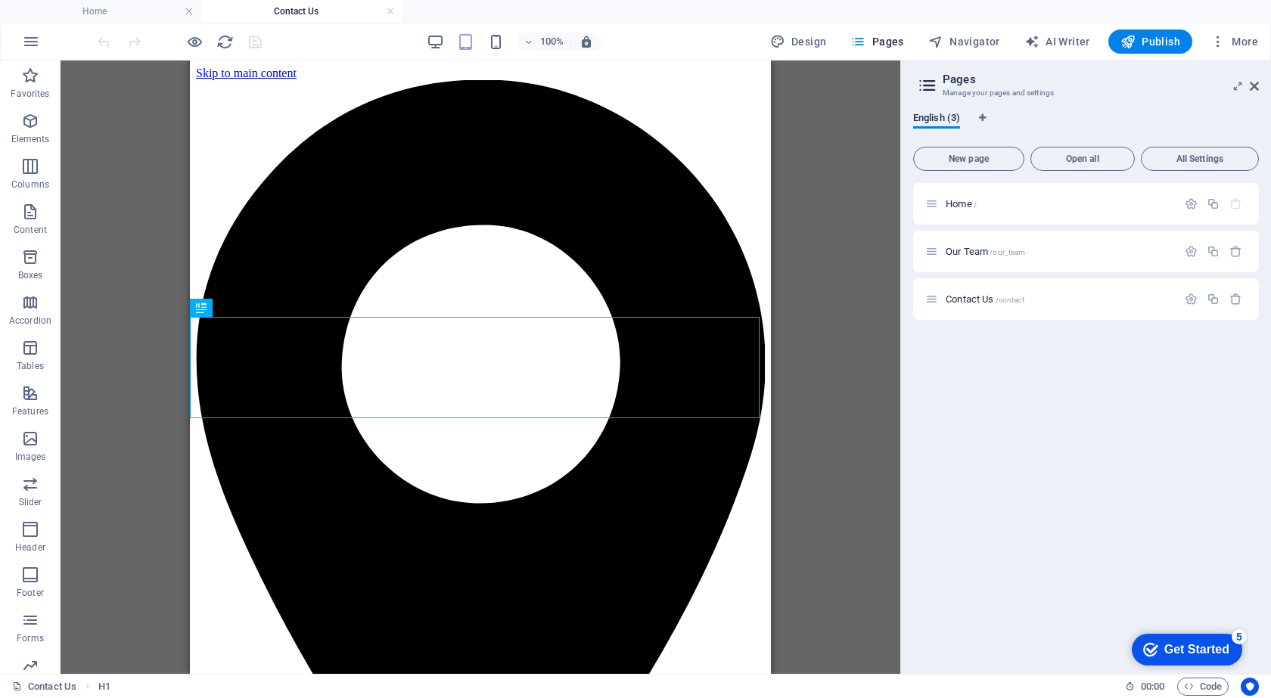
scroll to position [628, 0]
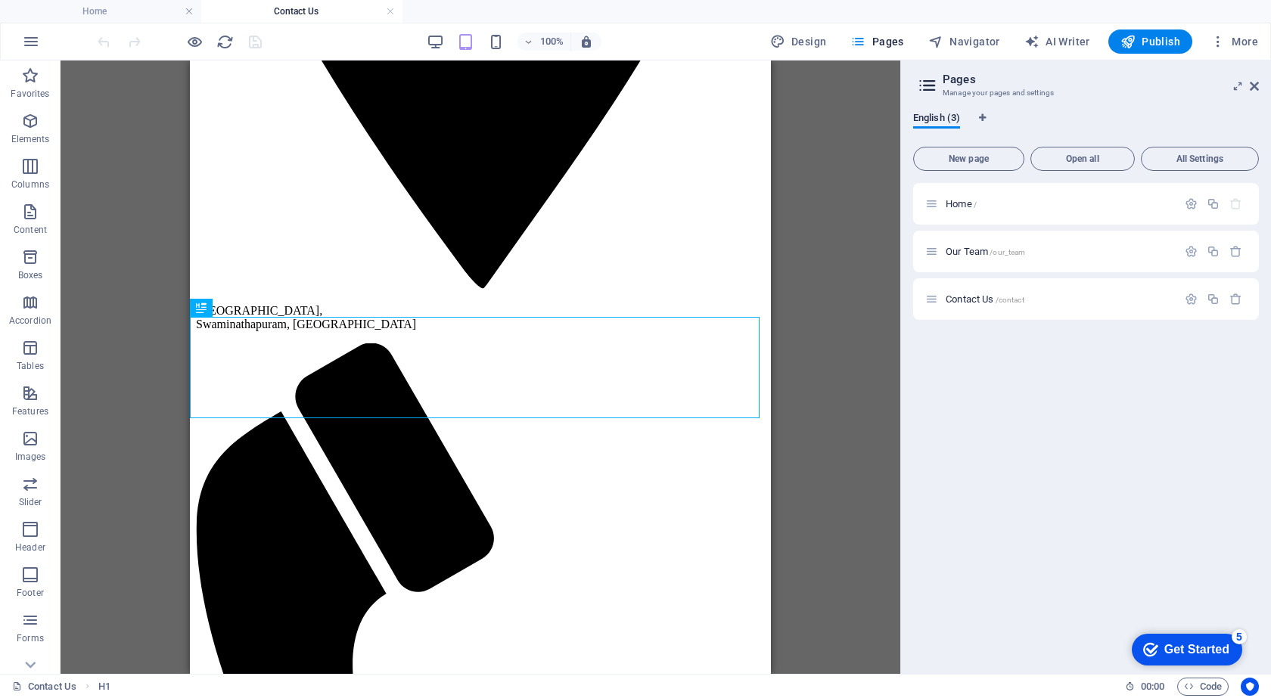
click at [1260, 90] on aside "Pages Manage your pages and settings English (3) New page Open all All Settings…" at bounding box center [1085, 368] width 371 height 614
click at [1253, 89] on icon at bounding box center [1254, 86] width 9 height 12
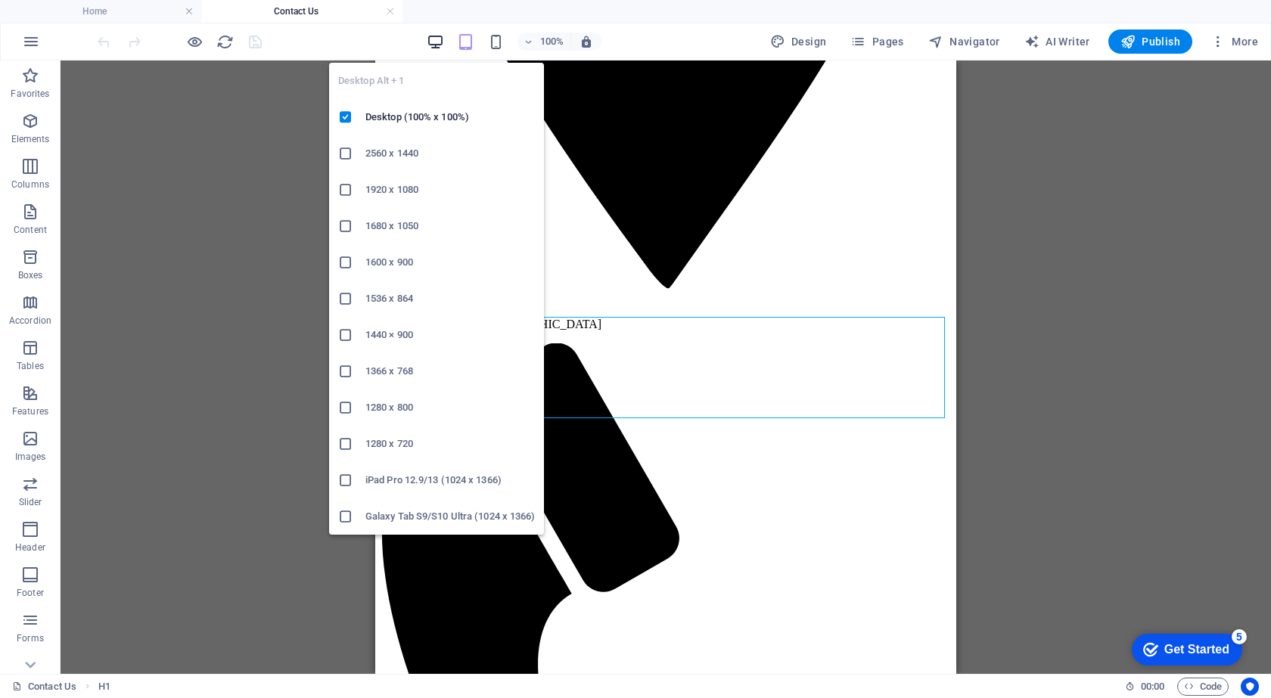
click at [438, 48] on icon "button" at bounding box center [435, 41] width 17 height 17
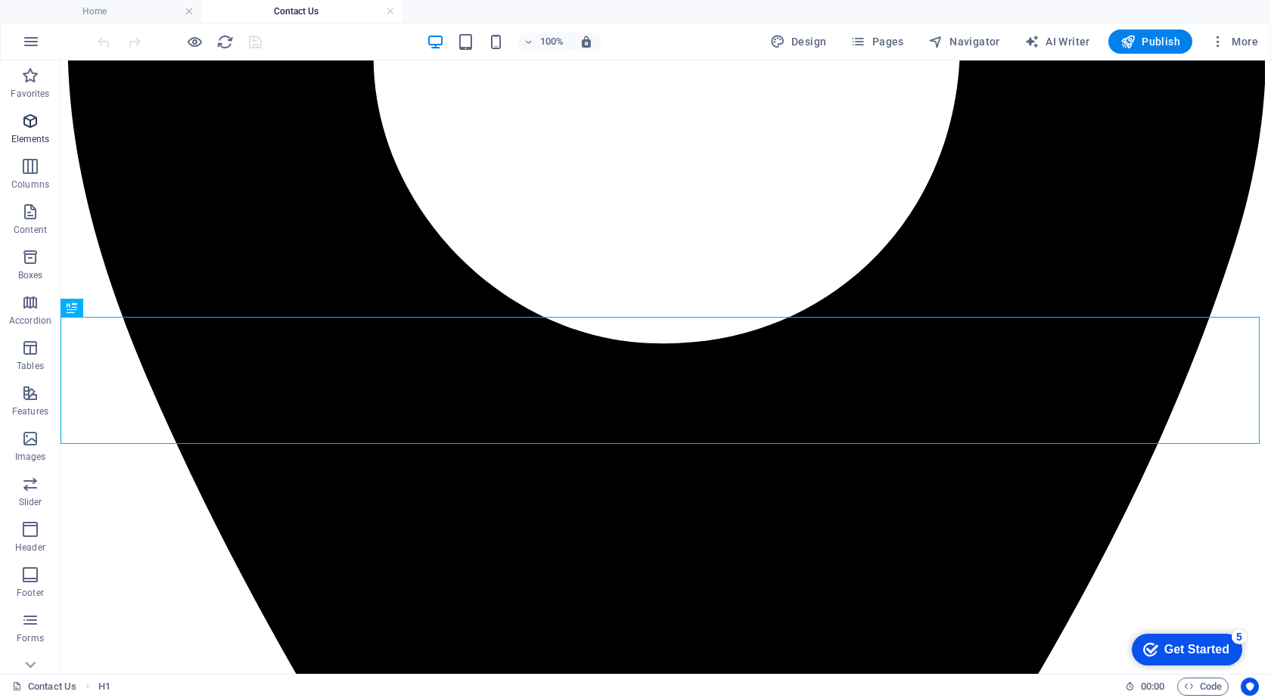
click at [36, 129] on icon "button" at bounding box center [30, 121] width 18 height 18
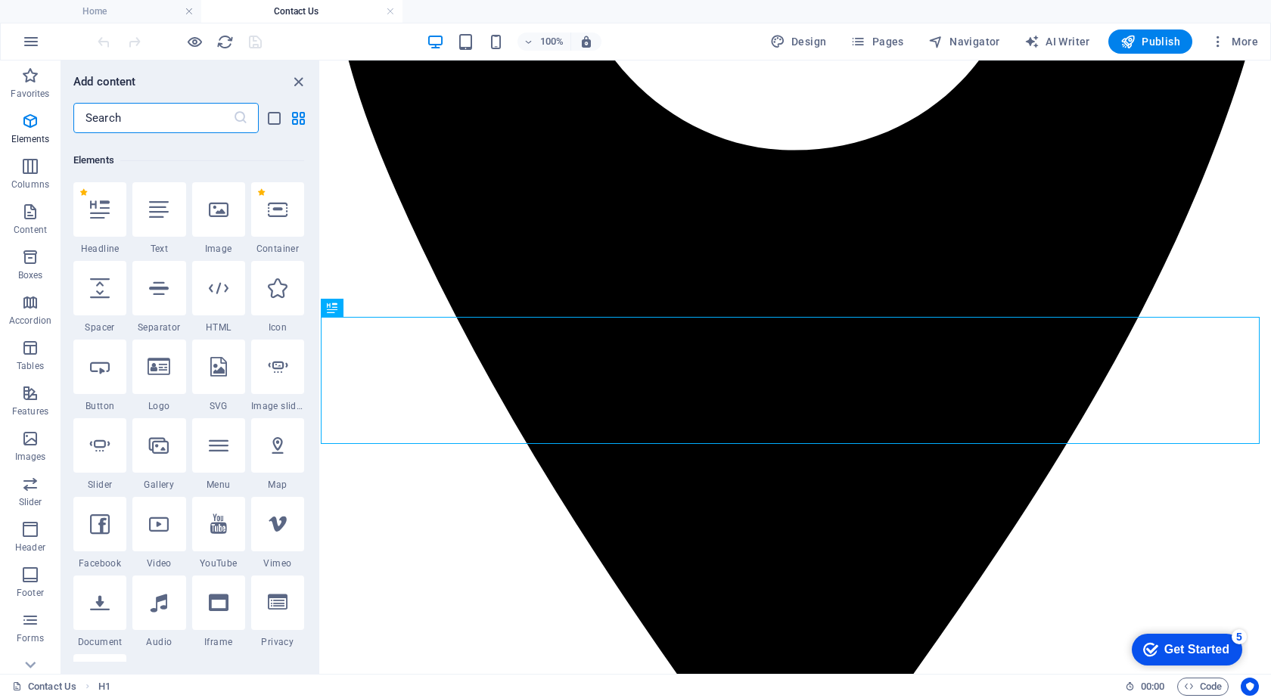
scroll to position [161, 0]
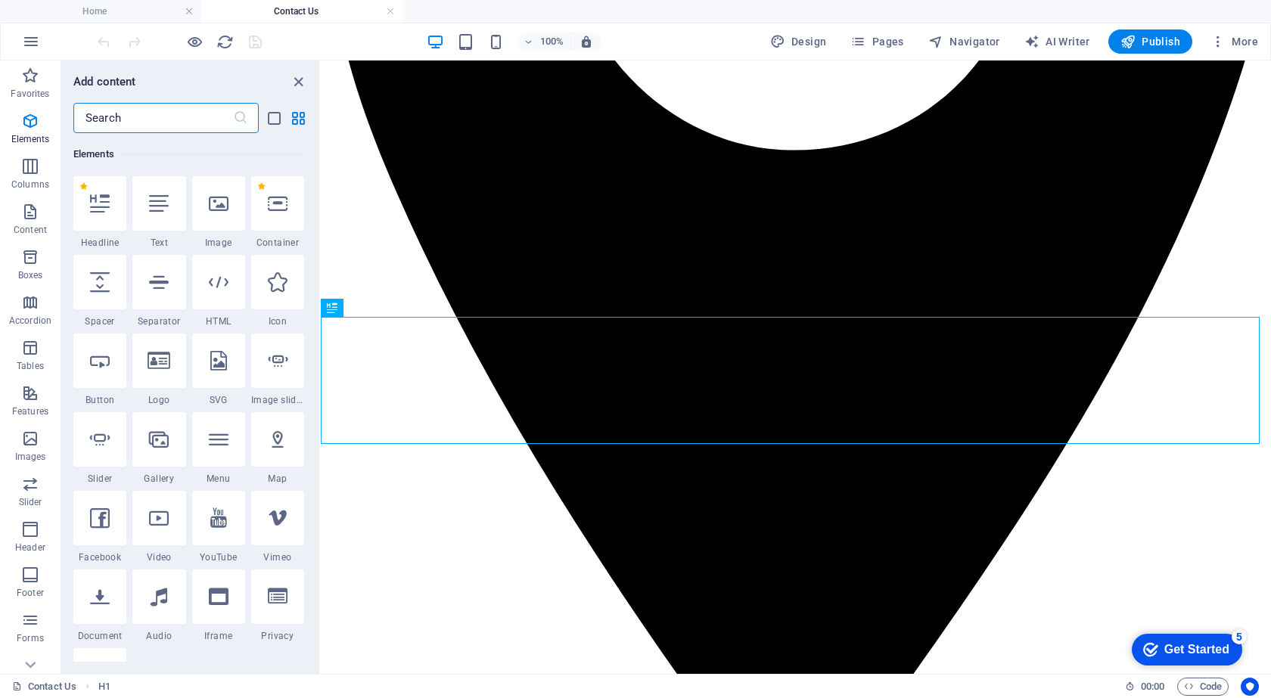
click at [116, 117] on input "text" at bounding box center [153, 118] width 160 height 30
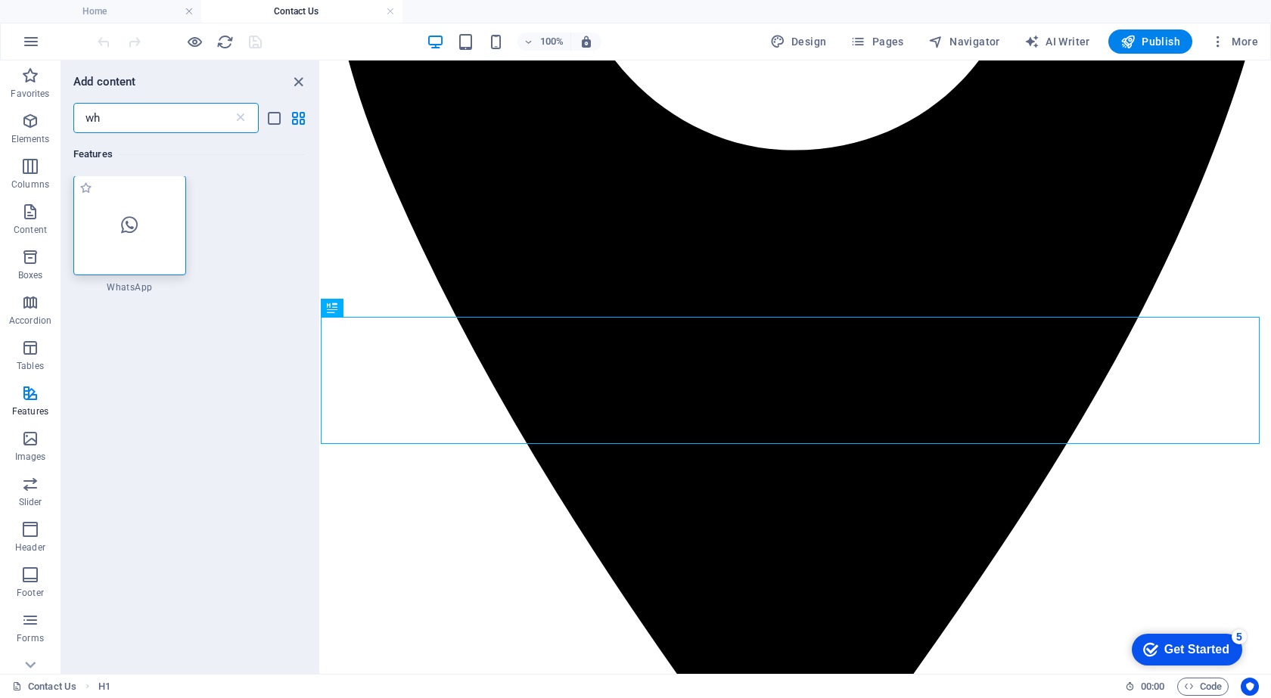
scroll to position [0, 0]
type input "wh"
click at [120, 209] on div at bounding box center [129, 226] width 113 height 100
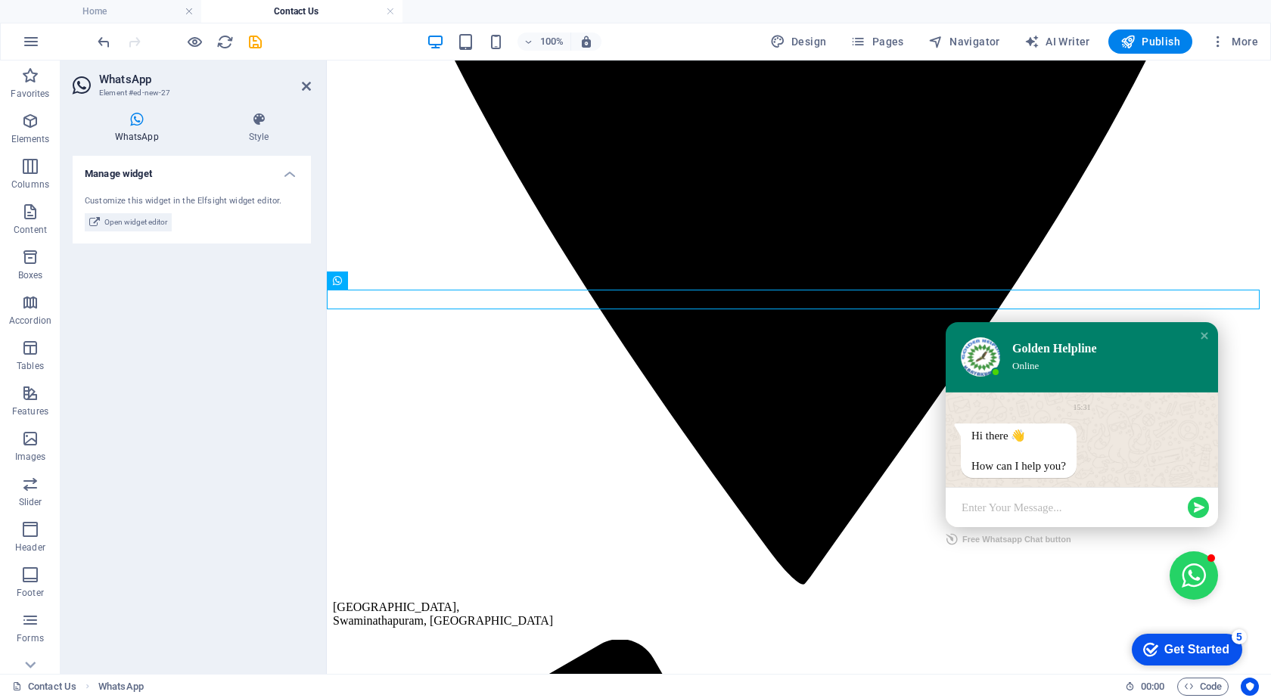
scroll to position [905, 0]
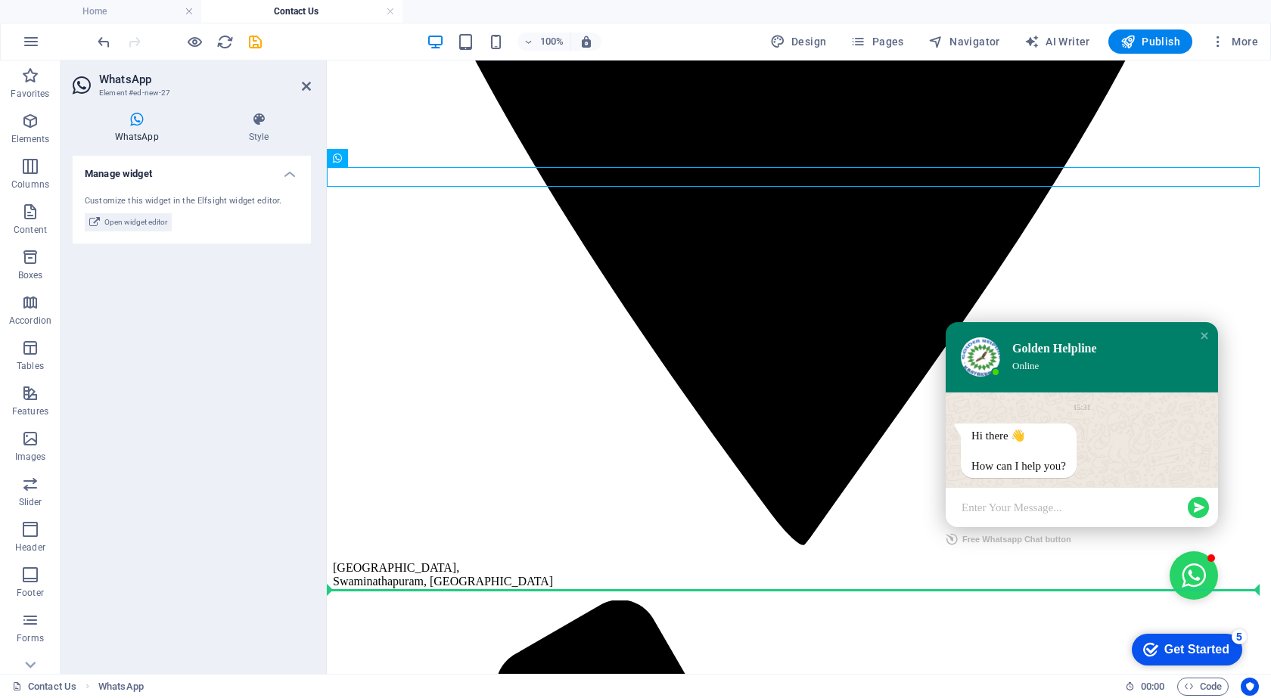
drag, startPoint x: 387, startPoint y: 453, endPoint x: 391, endPoint y: 568, distance: 115.1
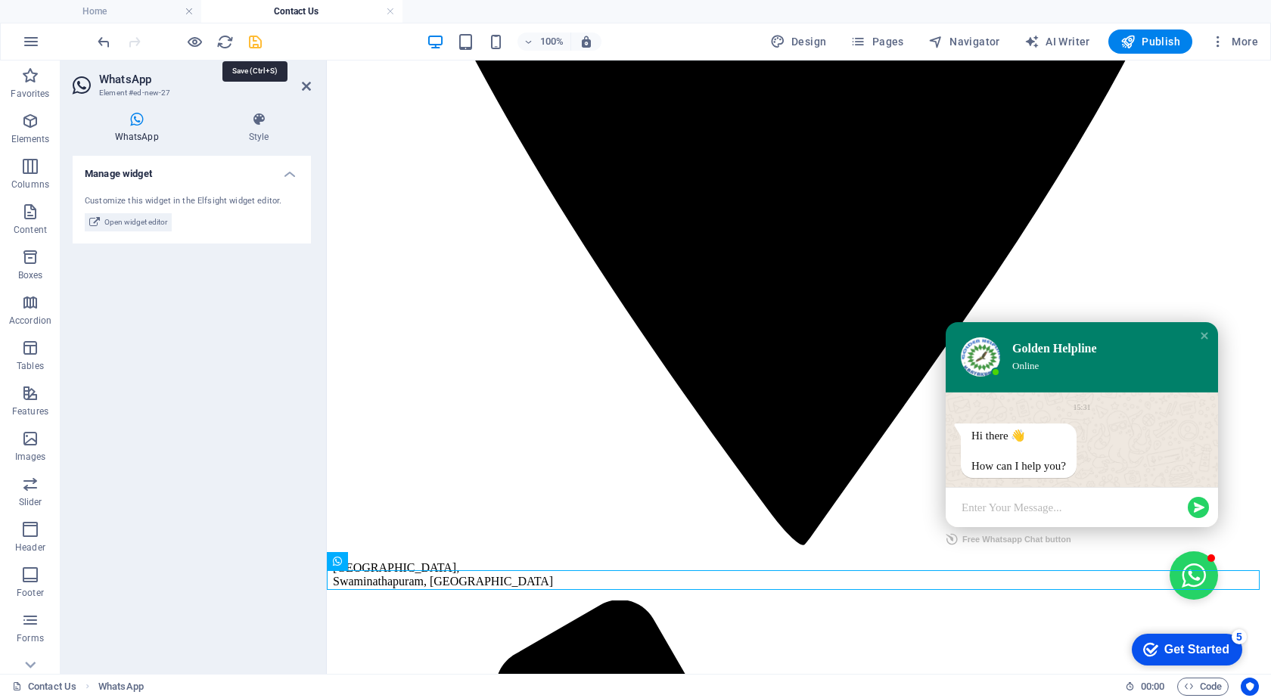
click at [250, 39] on icon "save" at bounding box center [255, 41] width 17 height 17
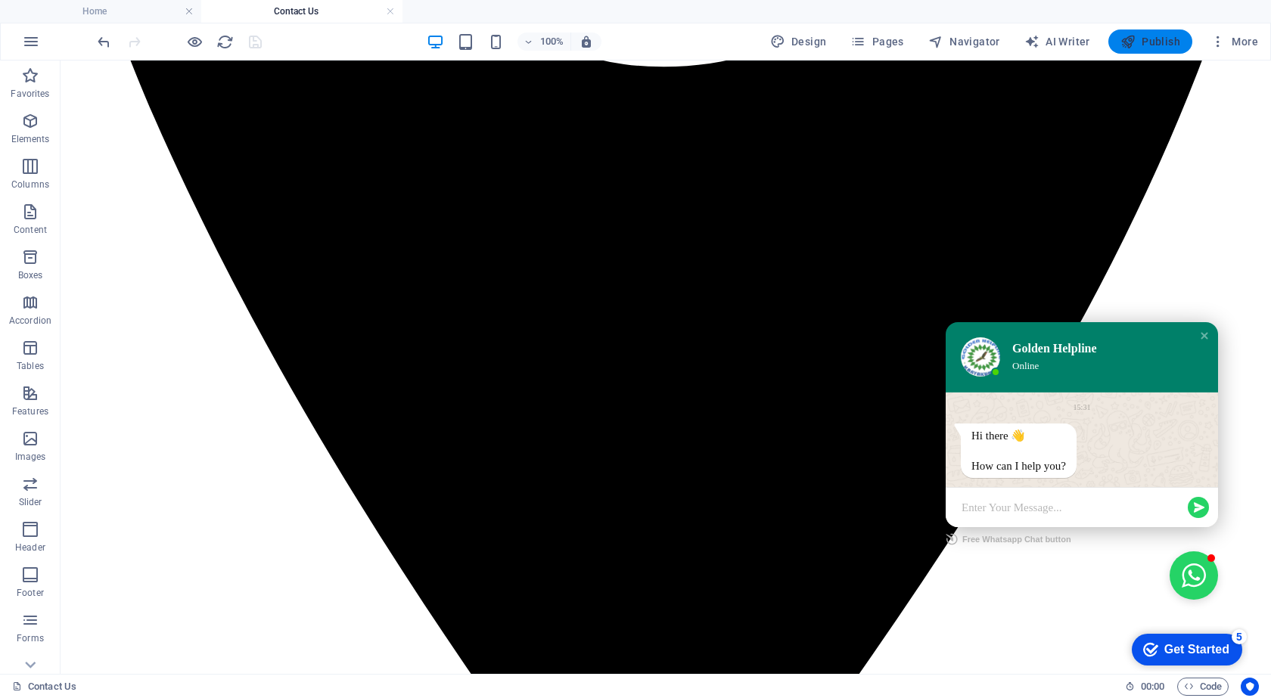
click at [1164, 39] on span "Publish" at bounding box center [1150, 41] width 60 height 15
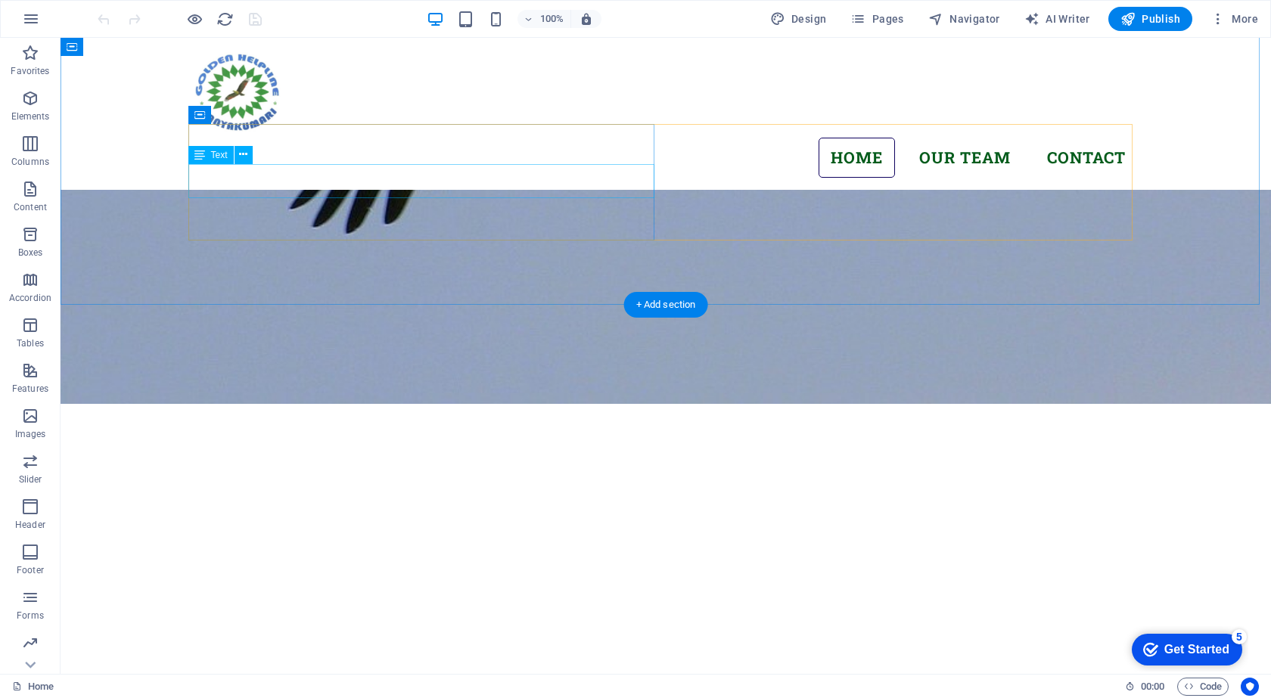
scroll to position [235, 0]
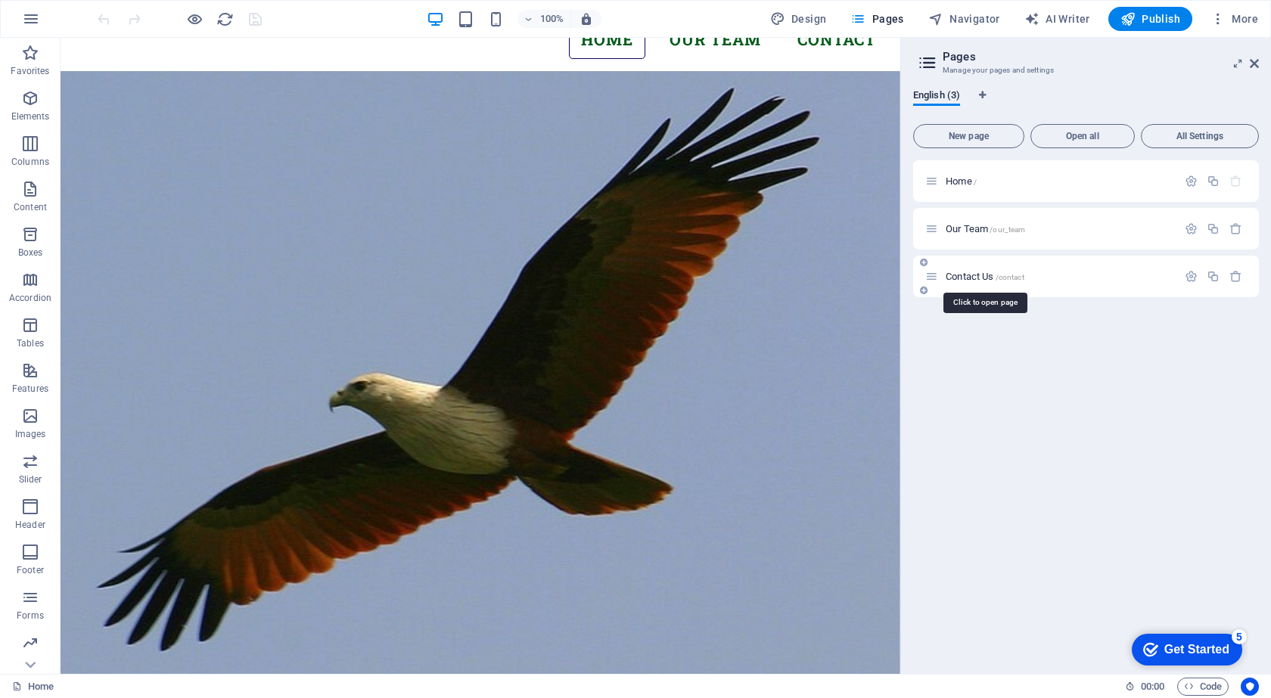
click at [949, 278] on span "Contact Us /contact" at bounding box center [985, 276] width 79 height 11
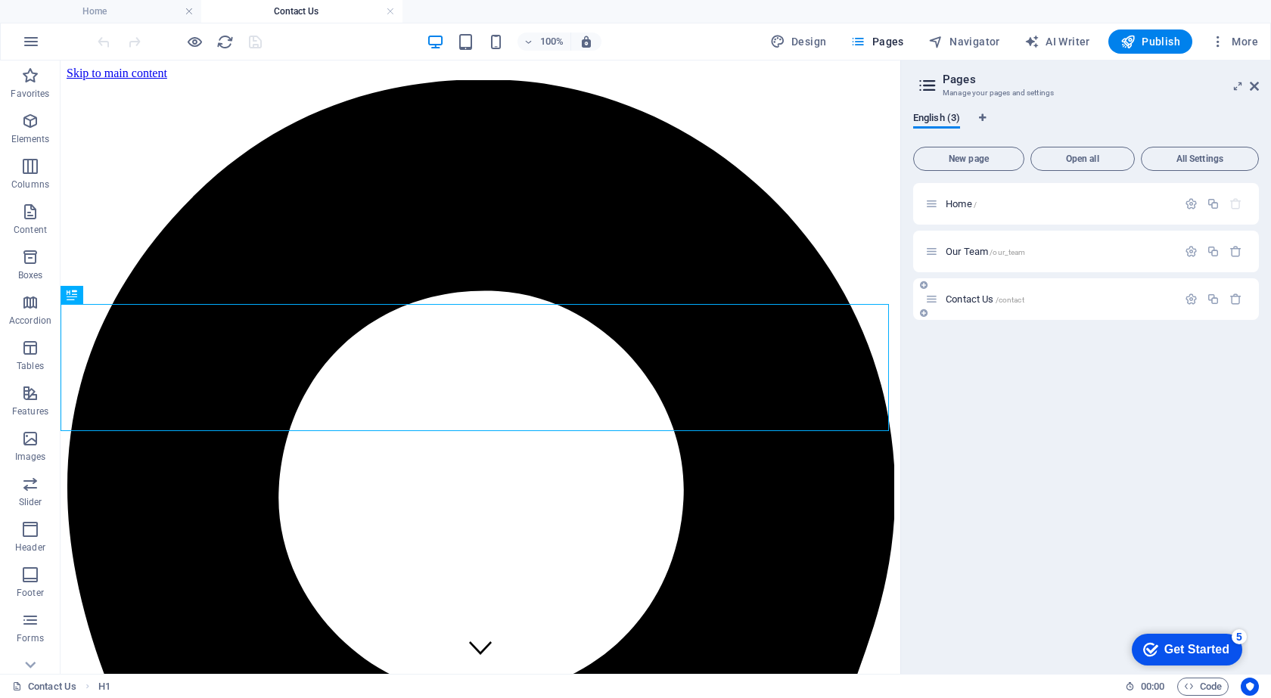
scroll to position [641, 0]
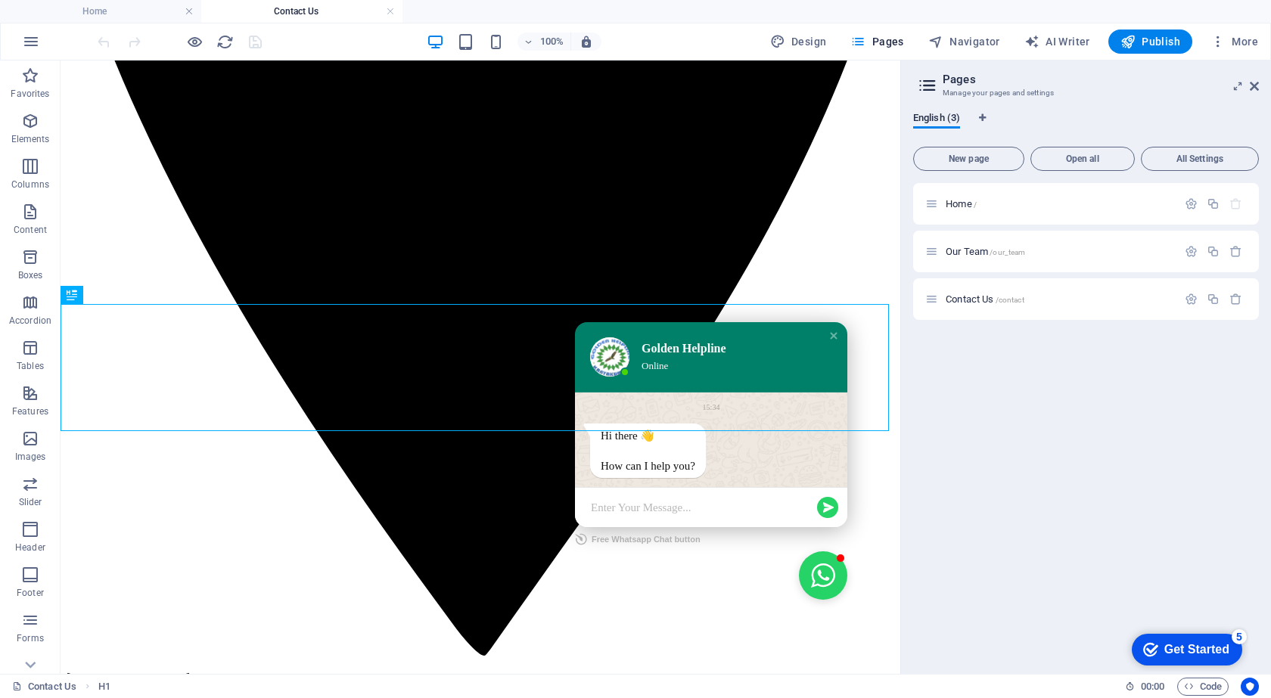
click at [719, 502] on textarea at bounding box center [702, 507] width 222 height 15
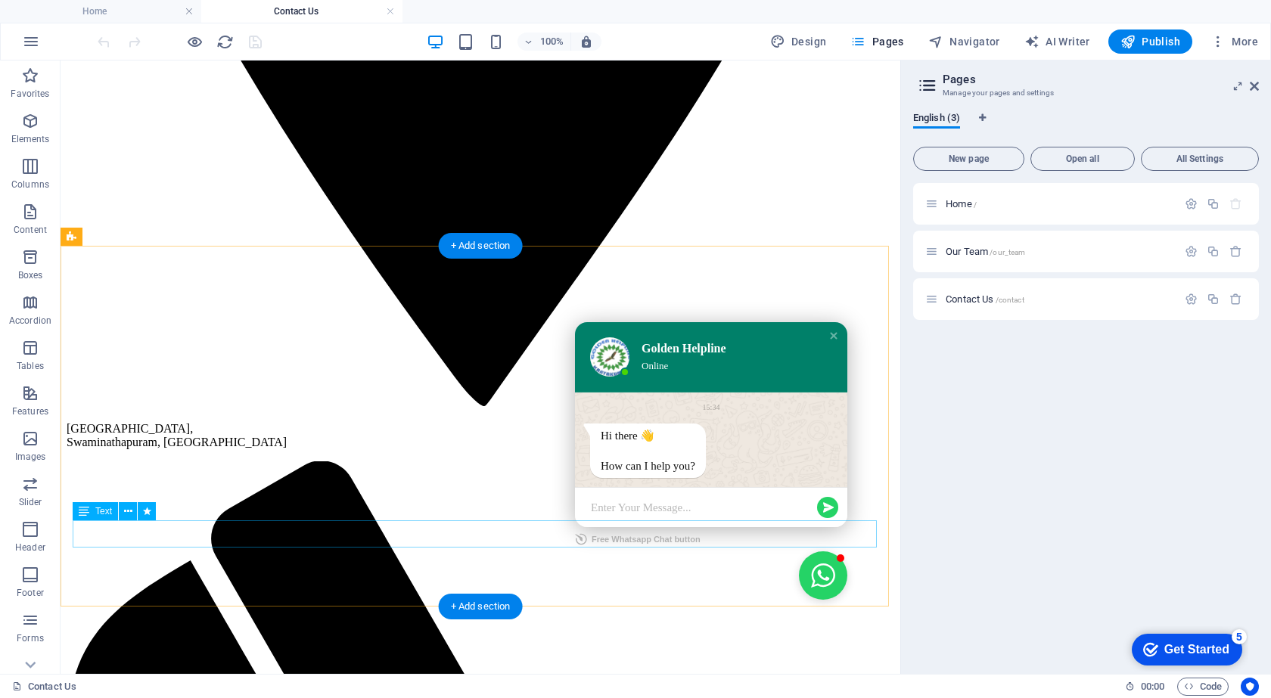
scroll to position [925, 0]
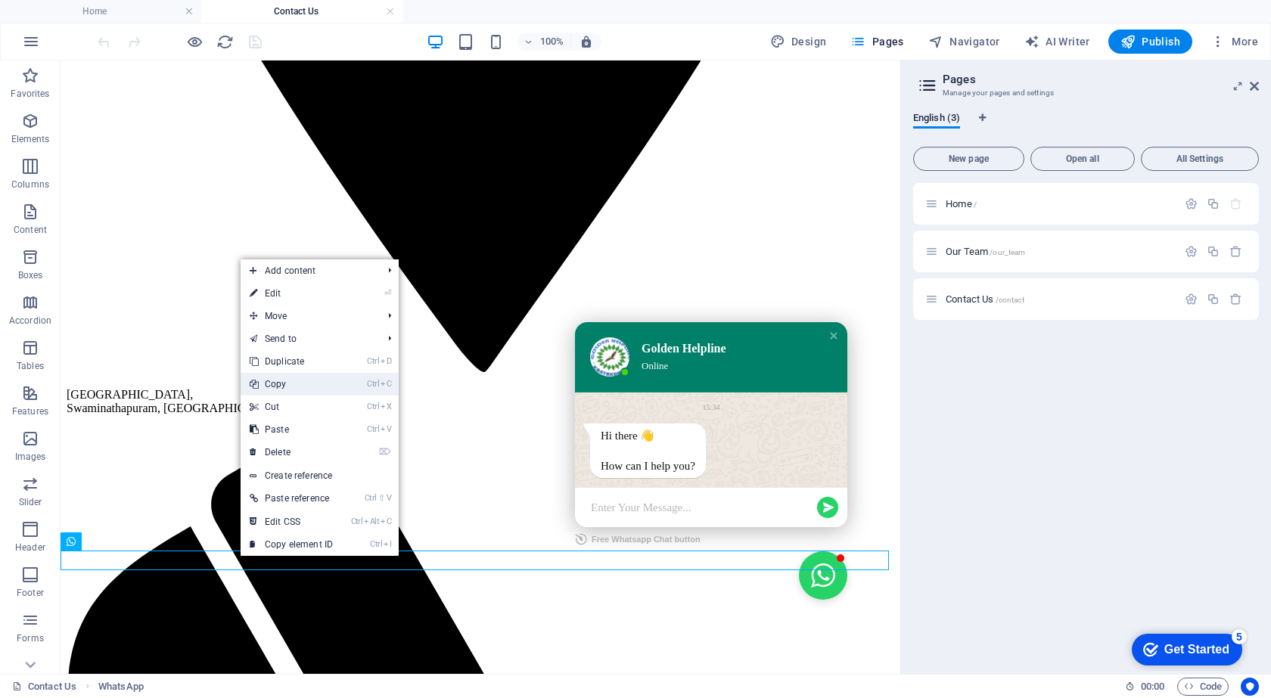
click at [287, 388] on link "Ctrl C Copy" at bounding box center [291, 384] width 101 height 23
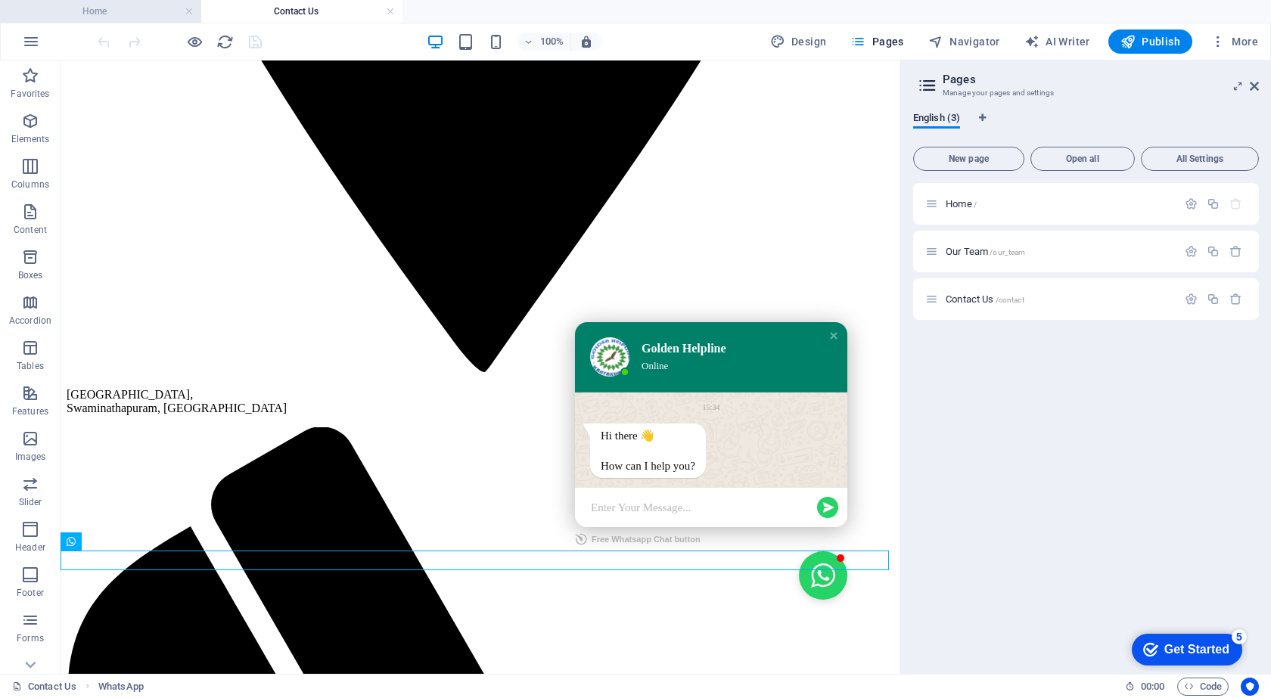
click at [116, 12] on h4 "Home" at bounding box center [100, 11] width 201 height 17
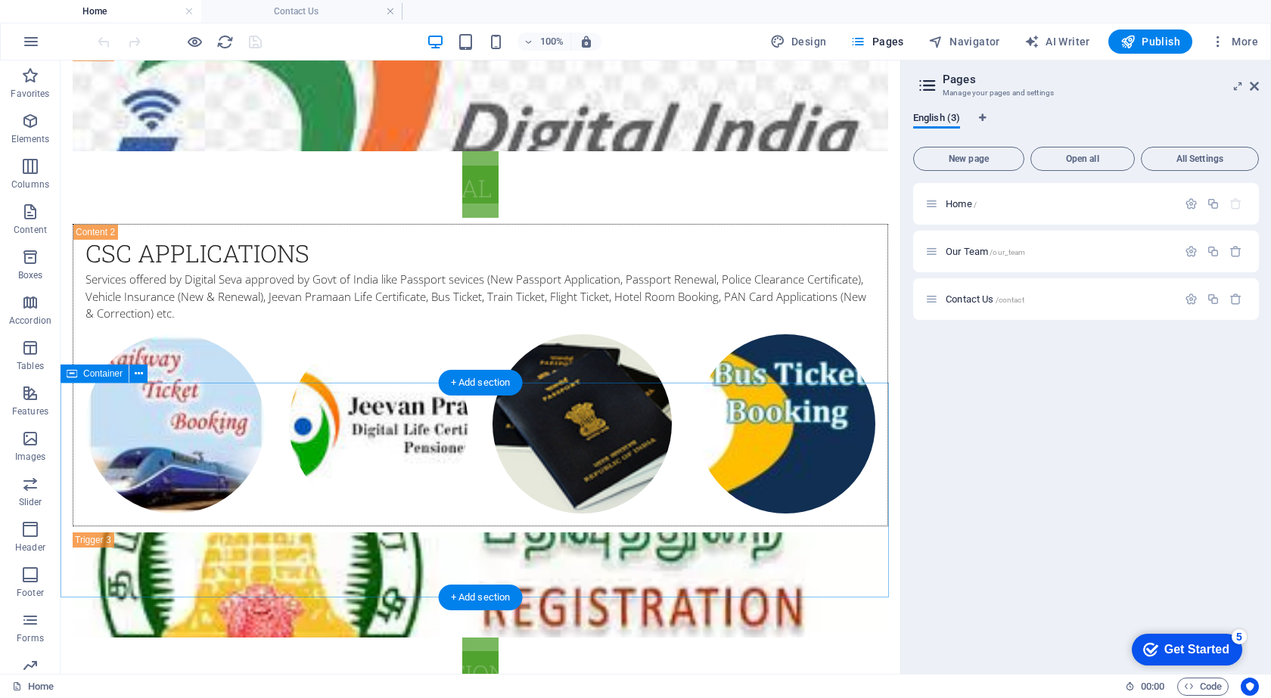
scroll to position [2969, 0]
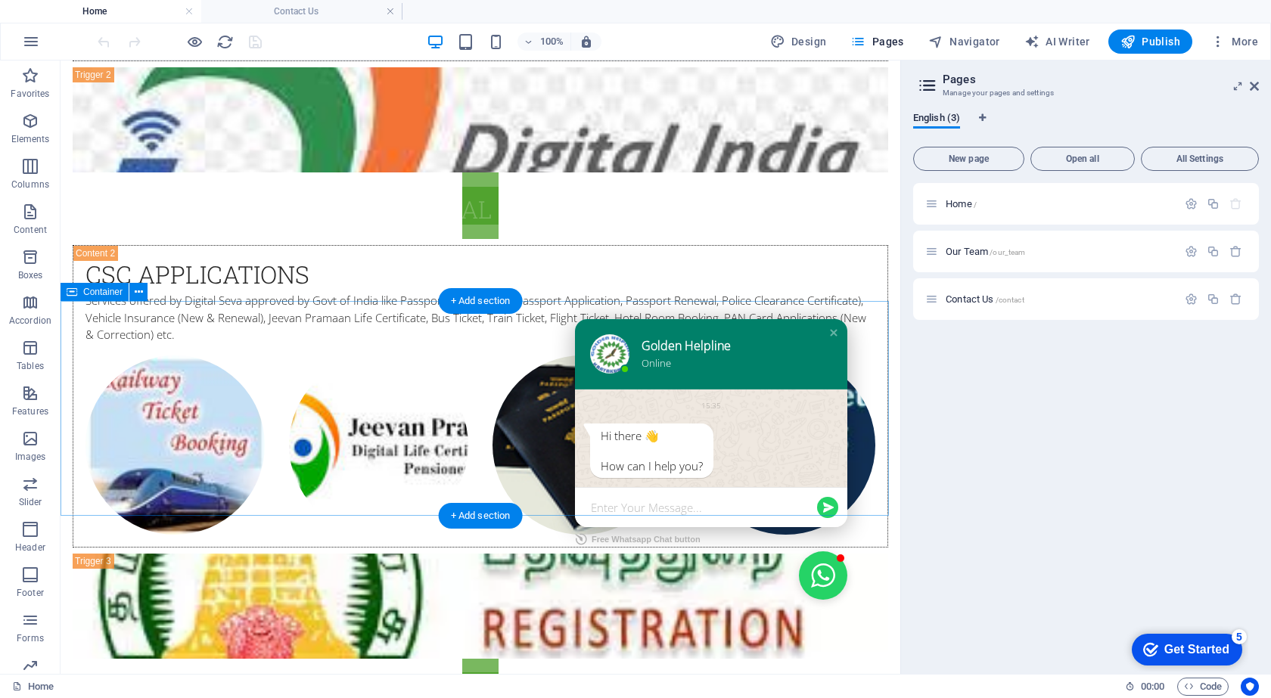
scroll to position [3092, 0]
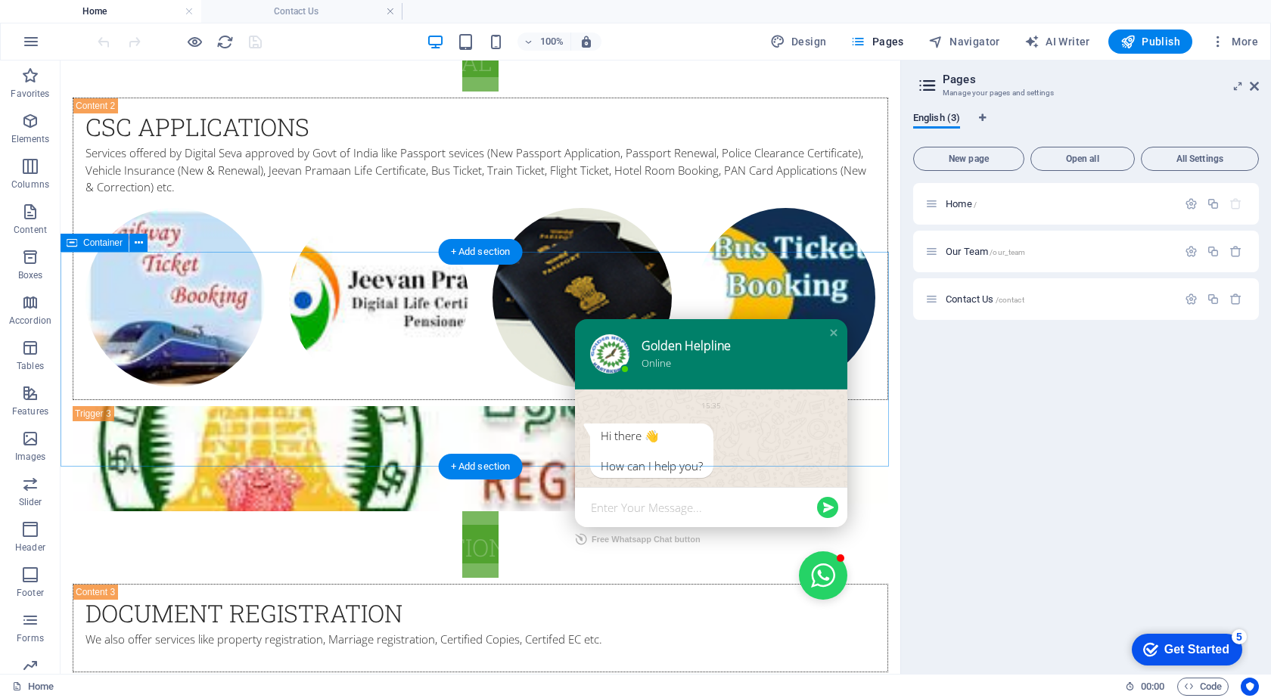
drag, startPoint x: 159, startPoint y: 586, endPoint x: 169, endPoint y: 469, distance: 116.9
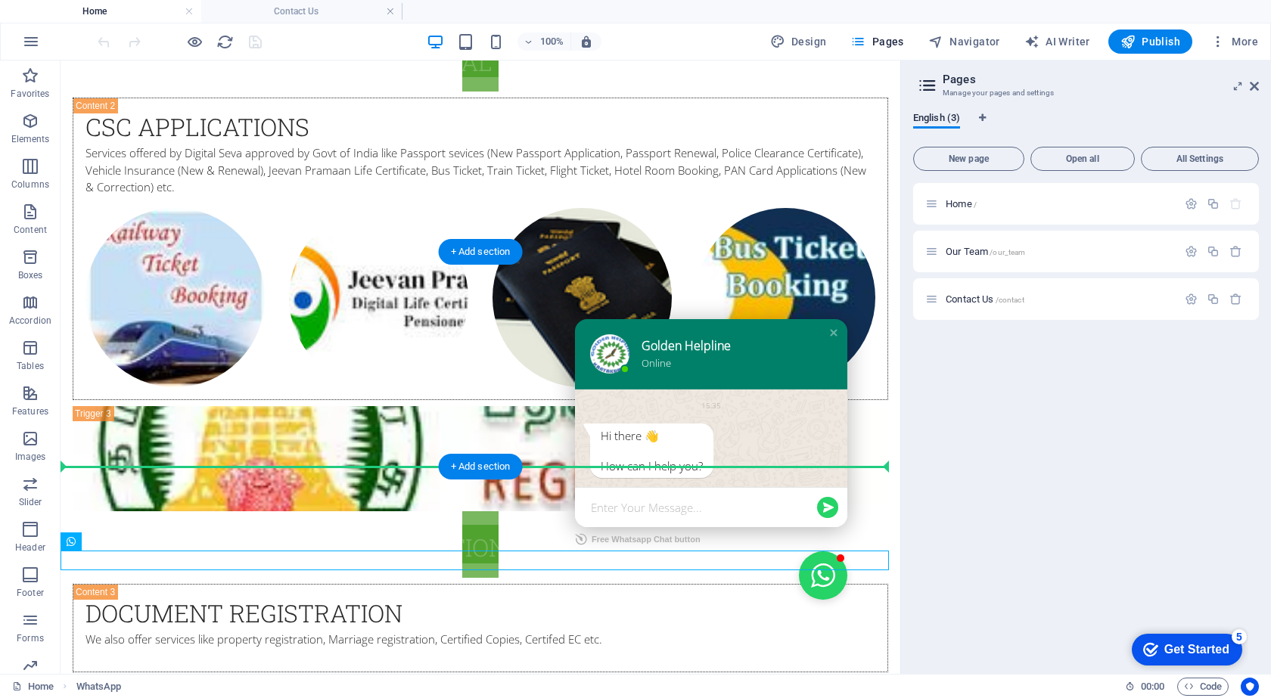
drag, startPoint x: 145, startPoint y: 561, endPoint x: 158, endPoint y: 459, distance: 102.9
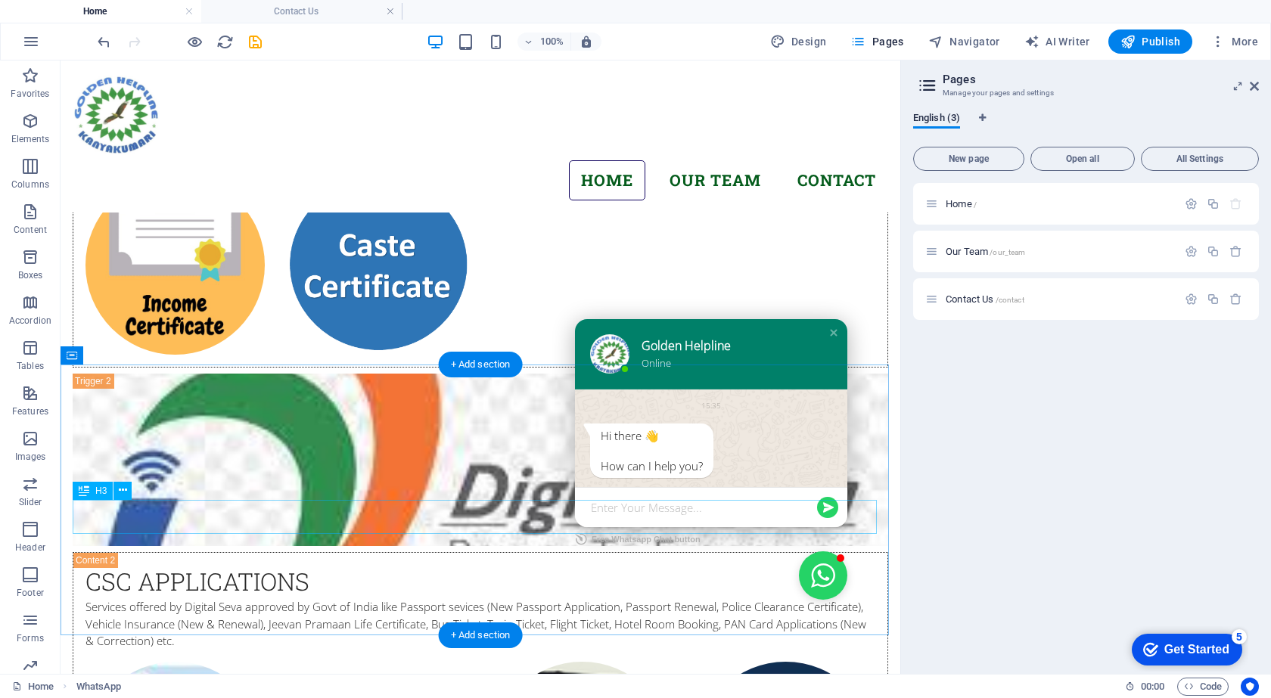
scroll to position [2597, 0]
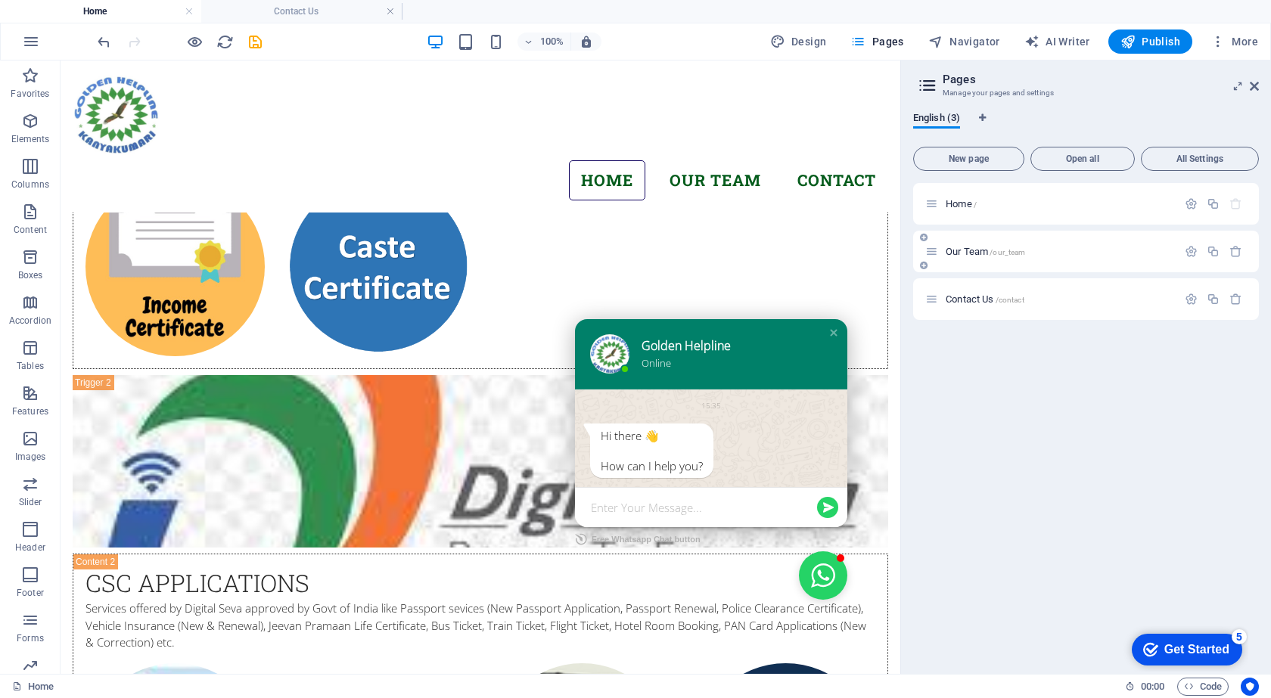
click at [943, 250] on div "Our Team /our_team" at bounding box center [1059, 252] width 236 height 10
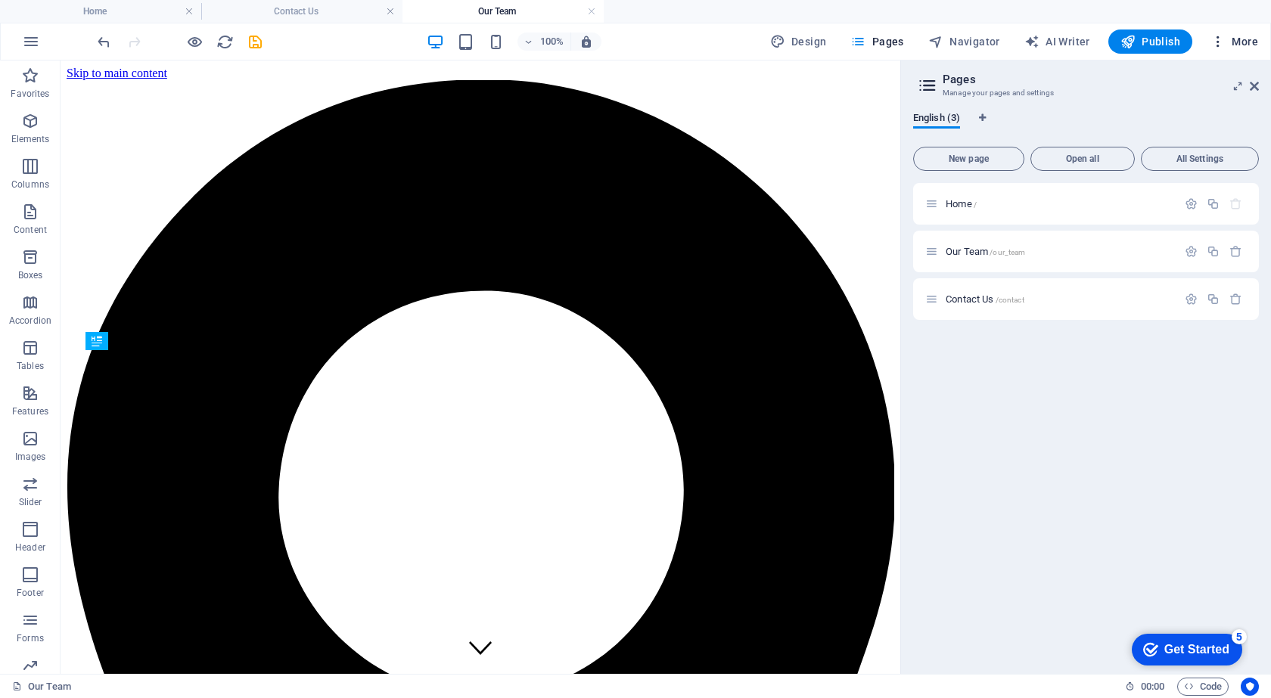
scroll to position [724, 0]
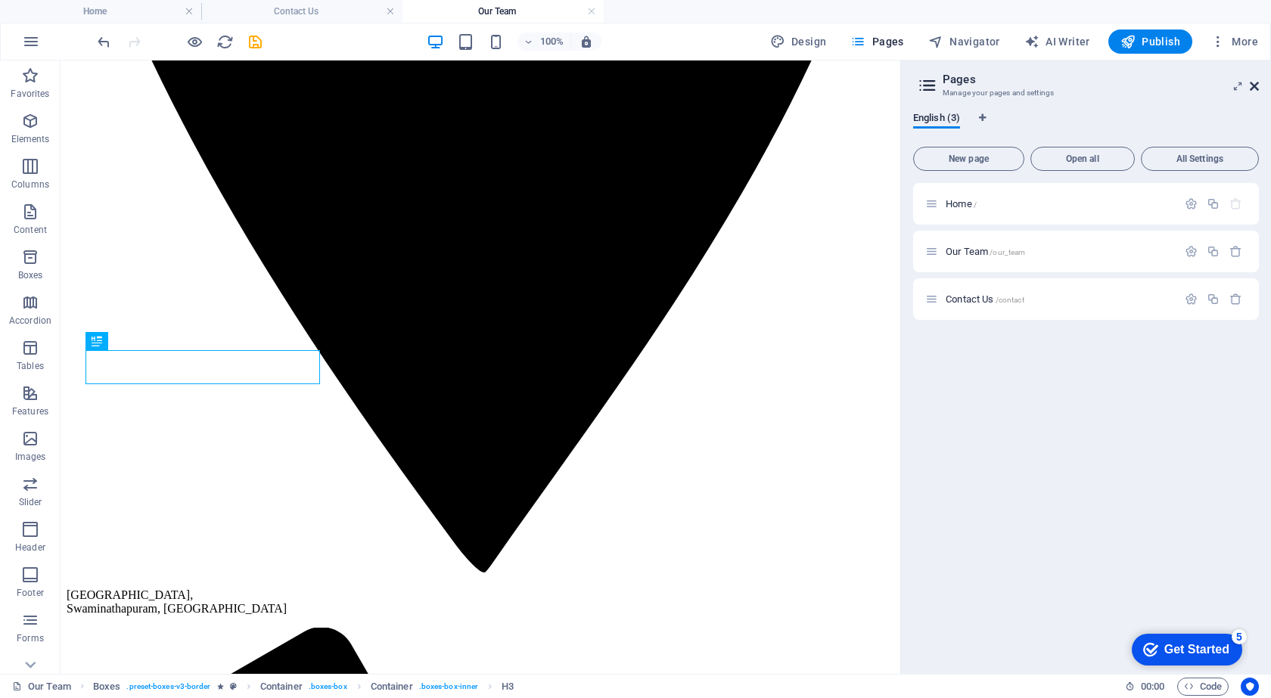
click at [1257, 87] on icon at bounding box center [1254, 86] width 9 height 12
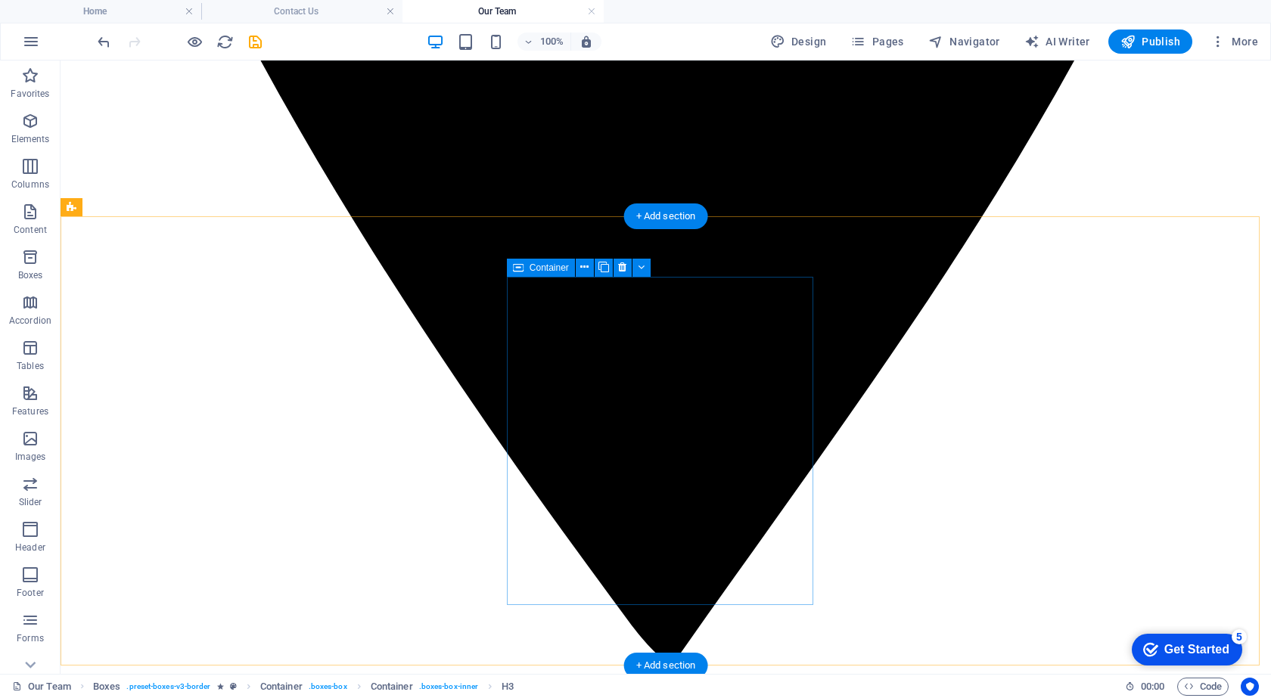
scroll to position [1254, 0]
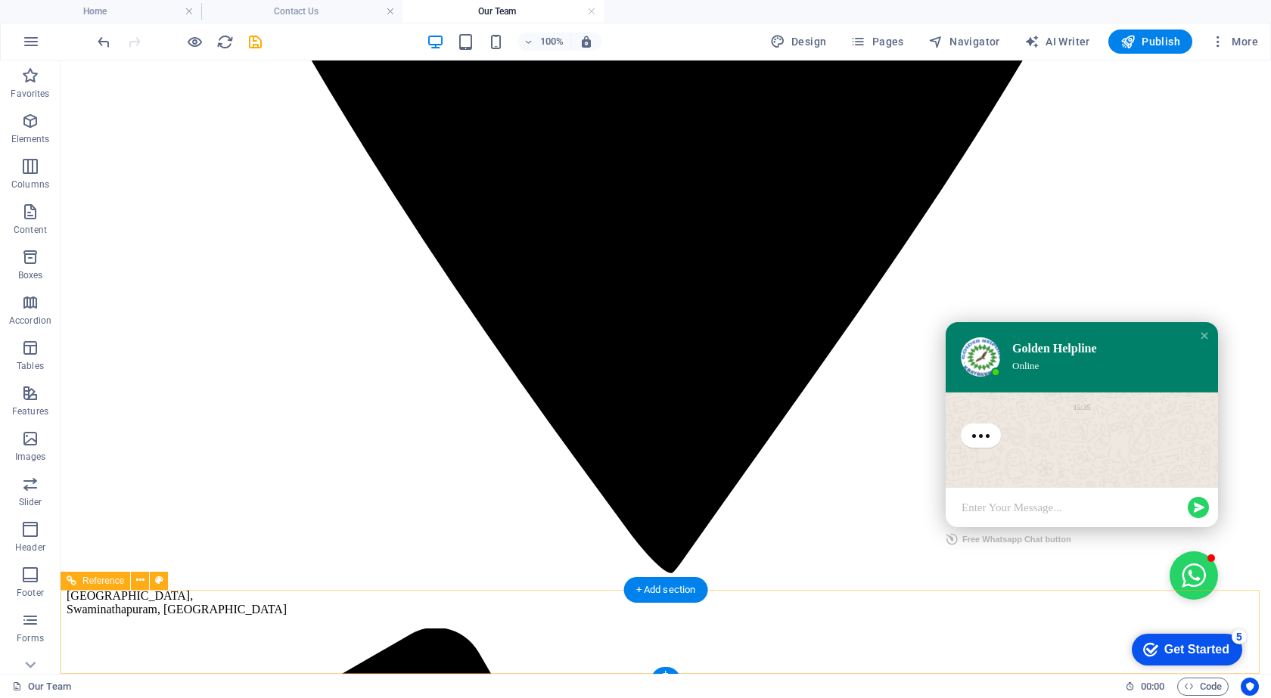
scroll to position [1275, 0]
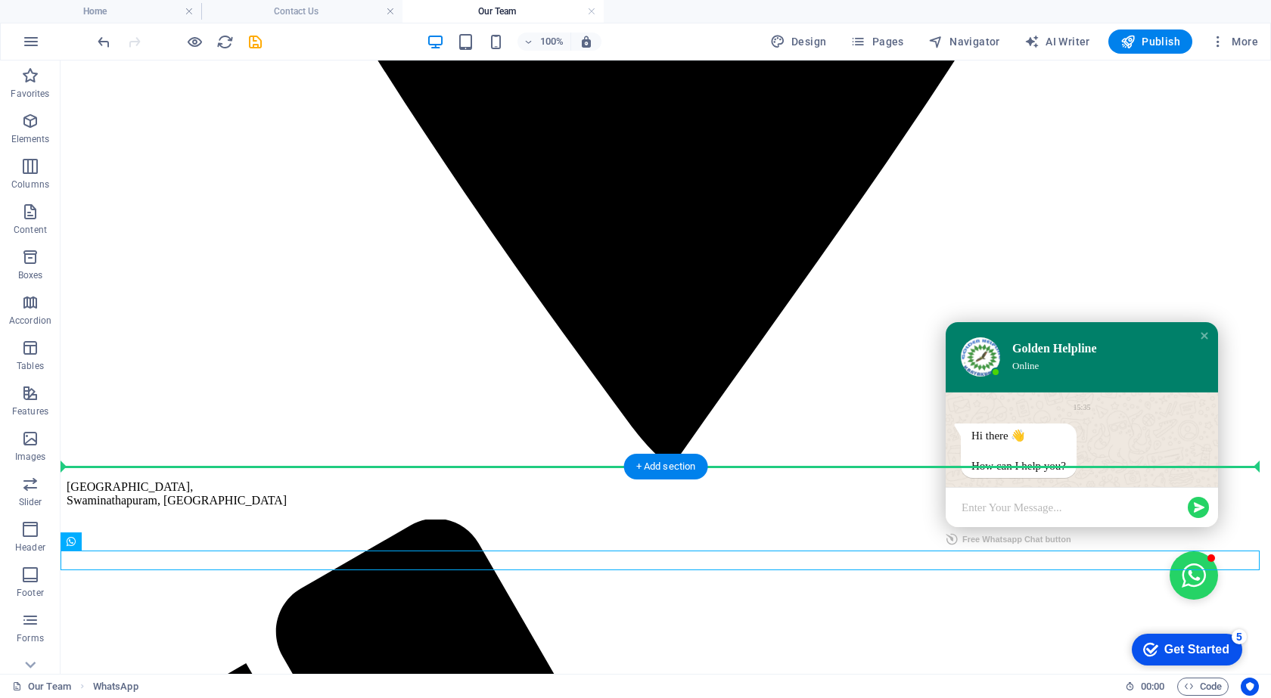
drag, startPoint x: 201, startPoint y: 666, endPoint x: 226, endPoint y: 459, distance: 208.0
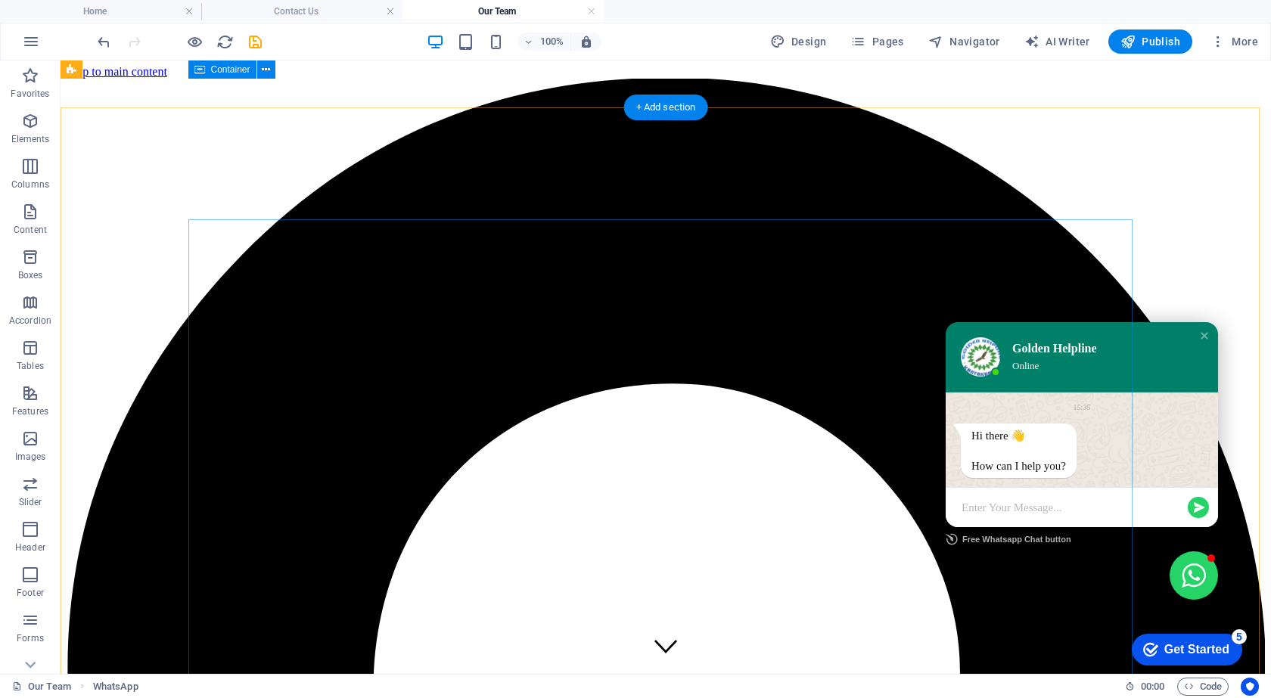
scroll to position [0, 0]
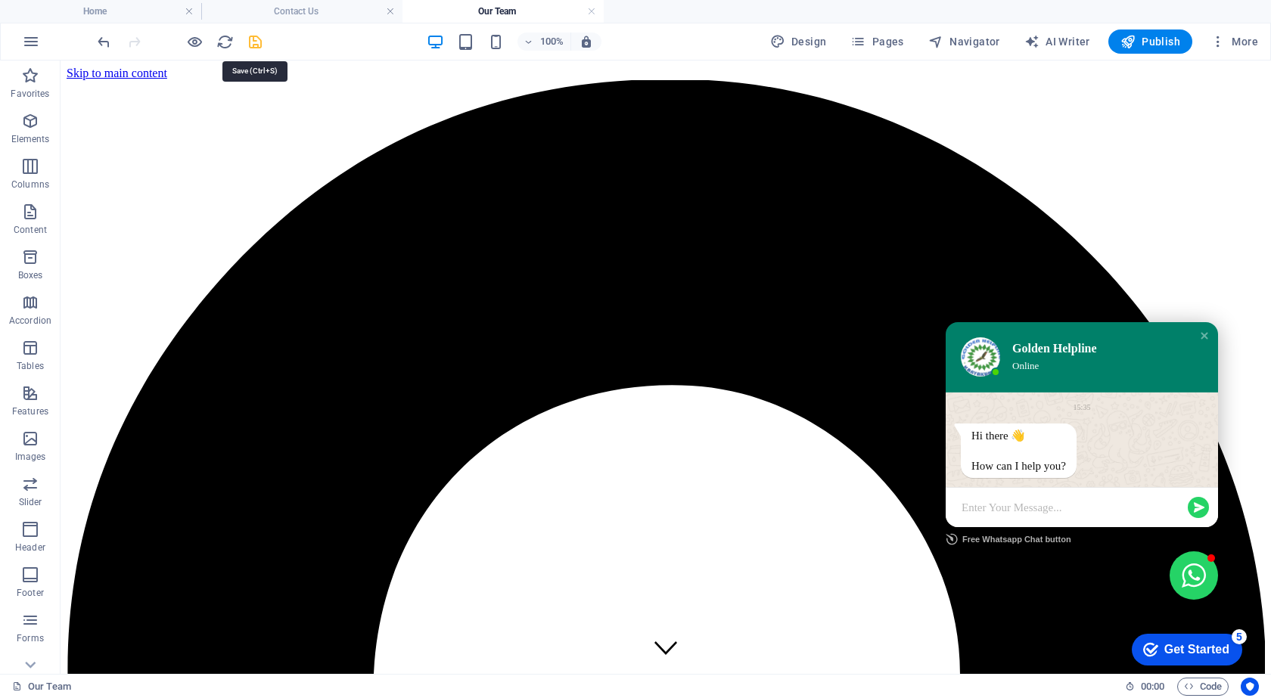
click at [254, 38] on icon "save" at bounding box center [255, 41] width 17 height 17
click at [1014, 400] on div "15:35" at bounding box center [1082, 407] width 242 height 14
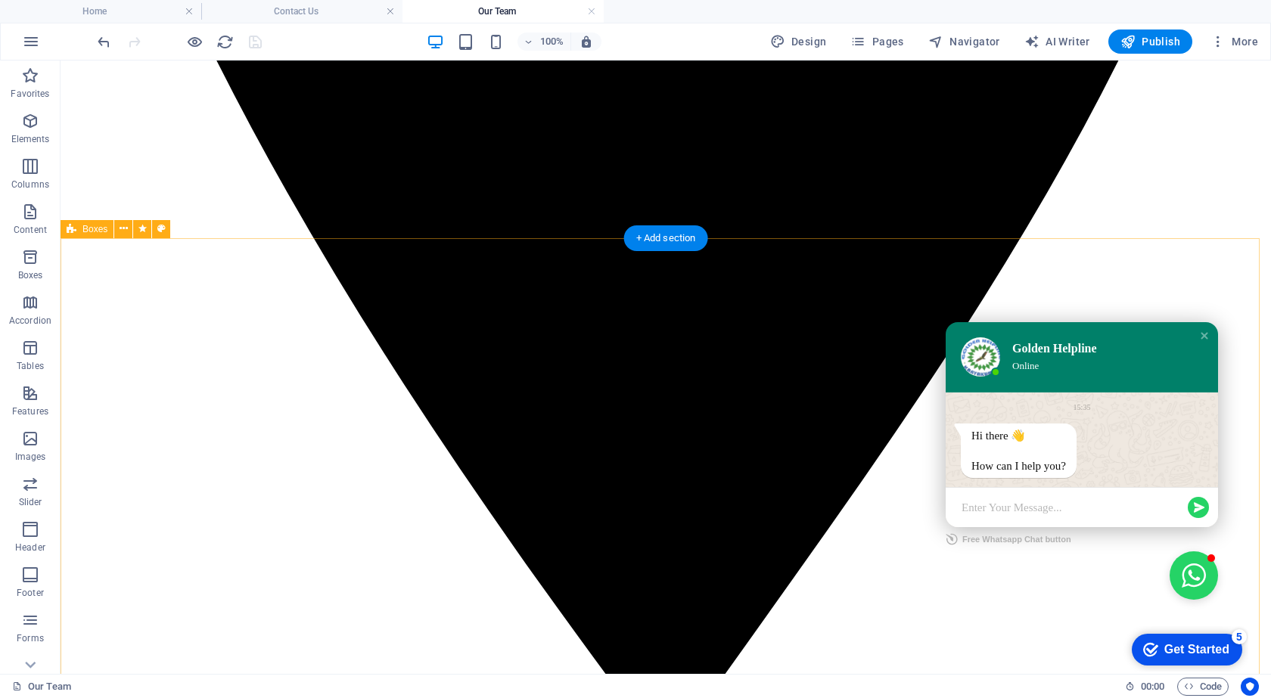
scroll to position [1293, 0]
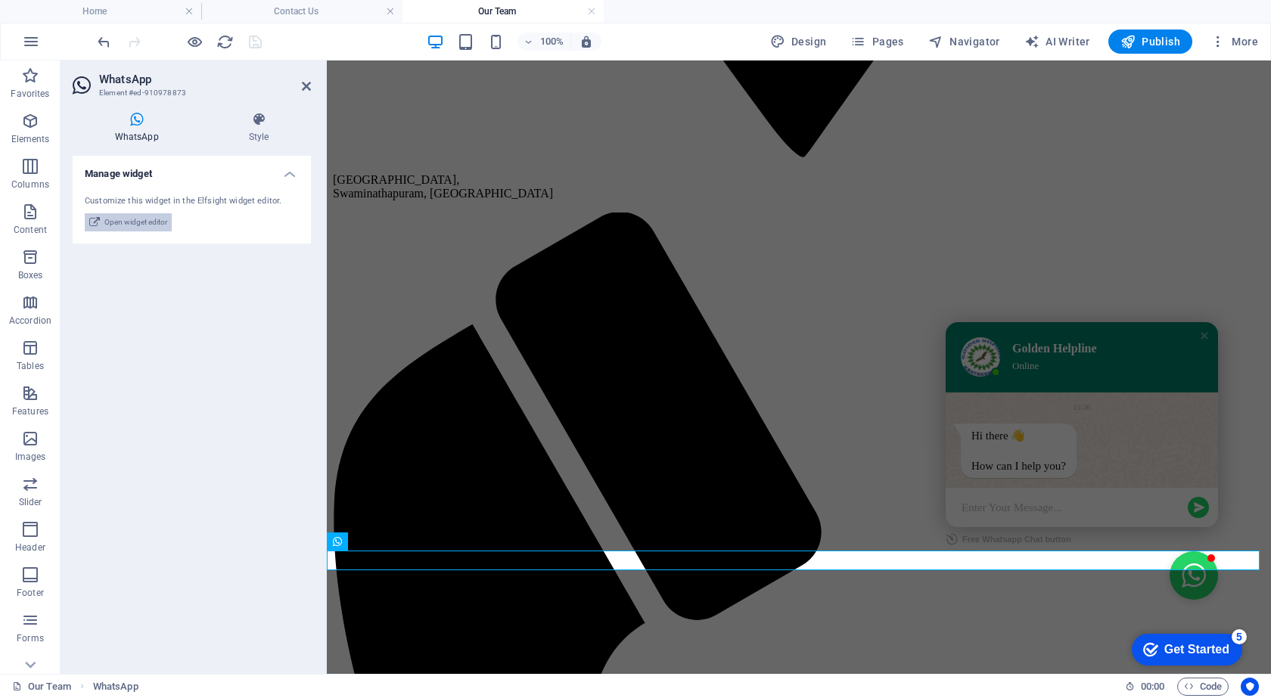
click at [154, 222] on span "Open widget editor" at bounding box center [135, 222] width 63 height 18
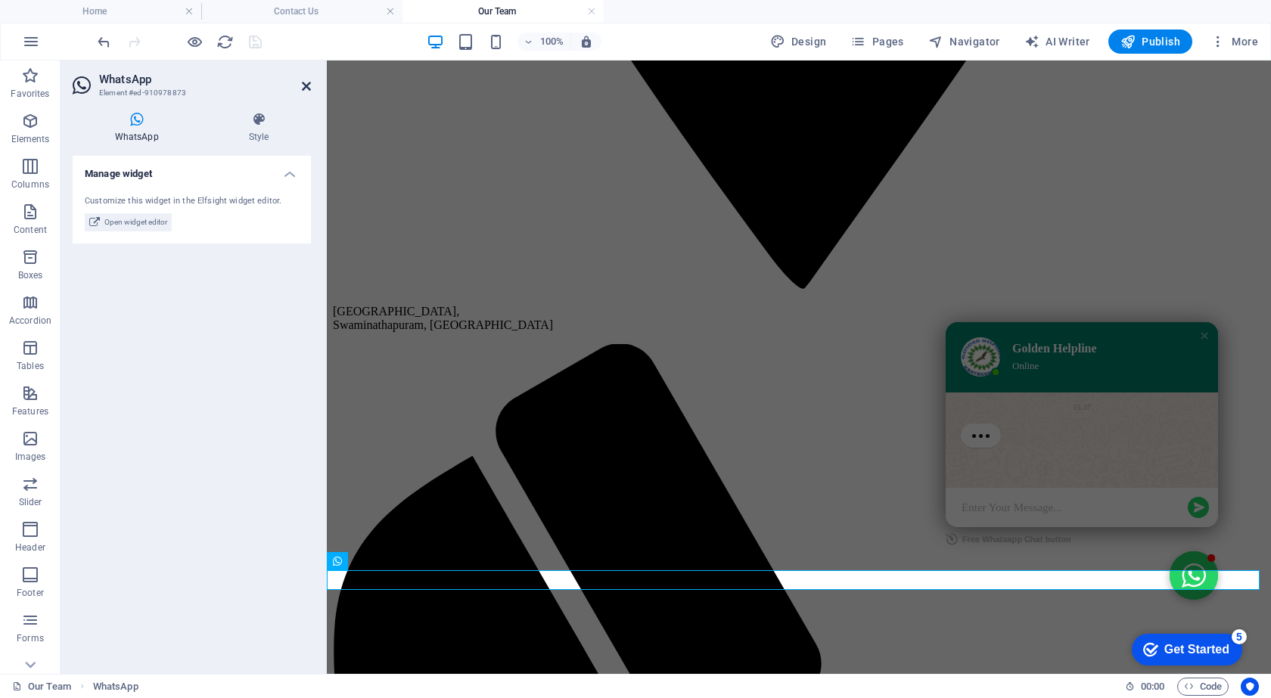
click at [306, 86] on icon at bounding box center [306, 86] width 9 height 12
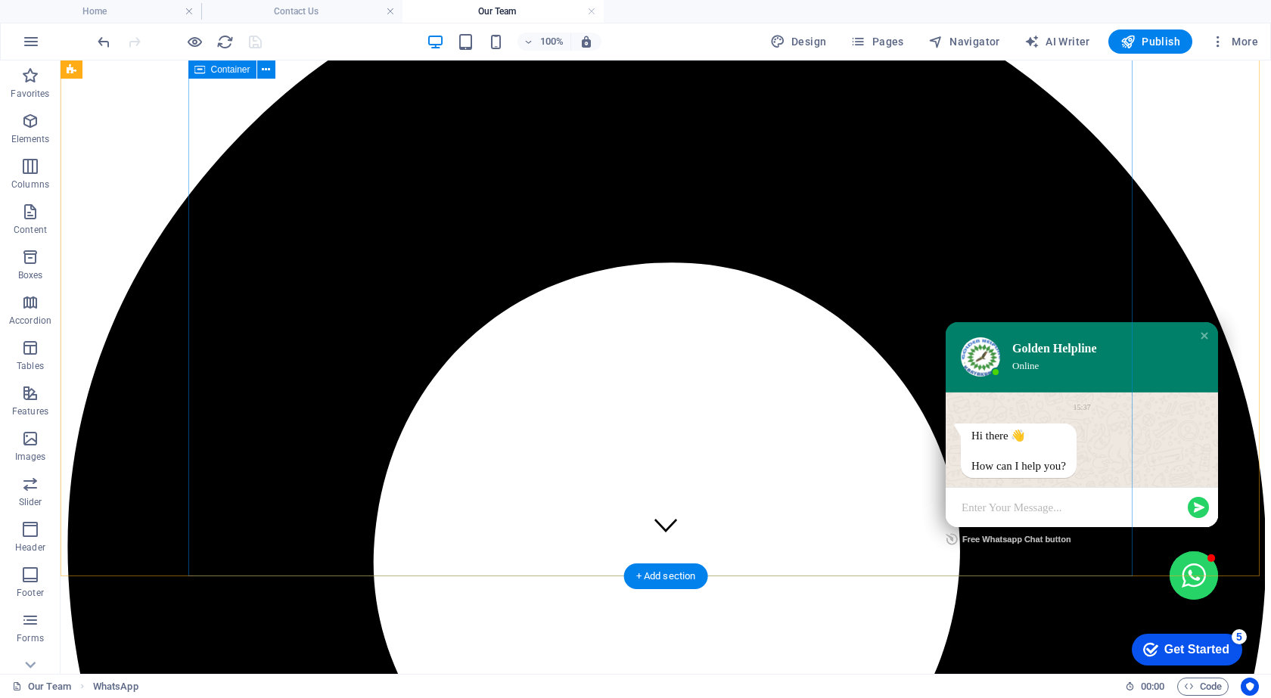
scroll to position [0, 0]
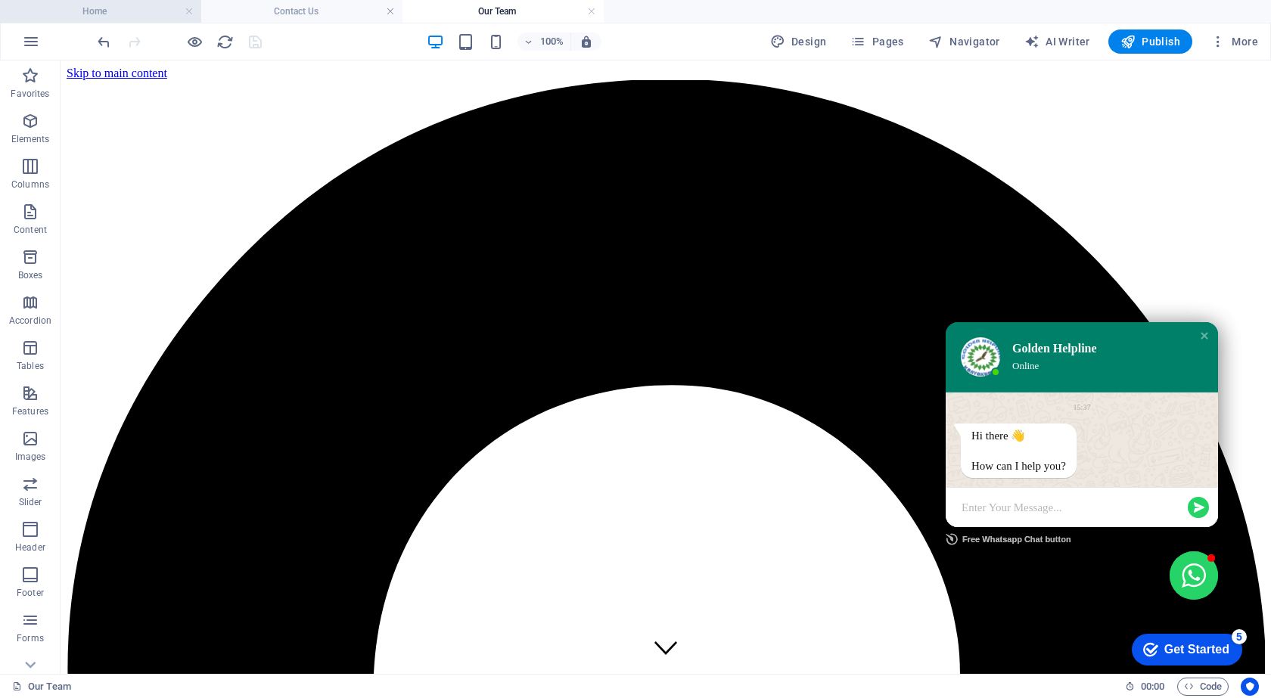
click at [117, 6] on h4 "Home" at bounding box center [100, 11] width 201 height 17
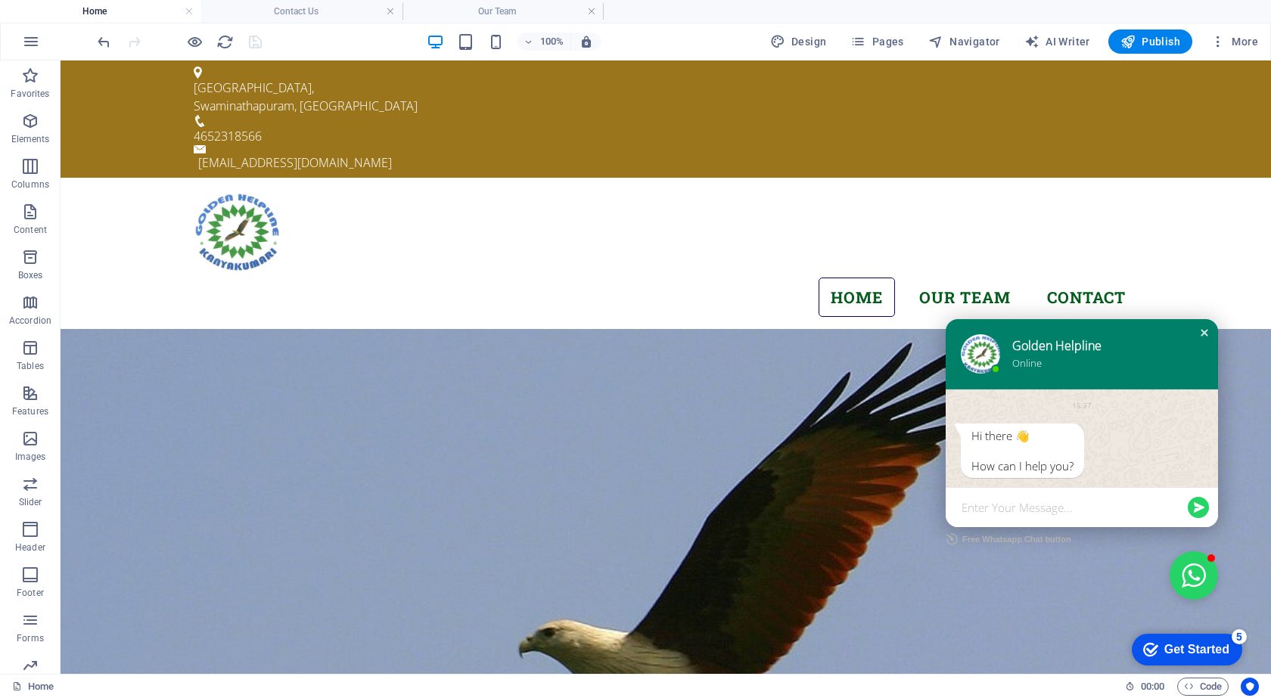
click at [1197, 334] on div "Close chat window" at bounding box center [1204, 332] width 15 height 15
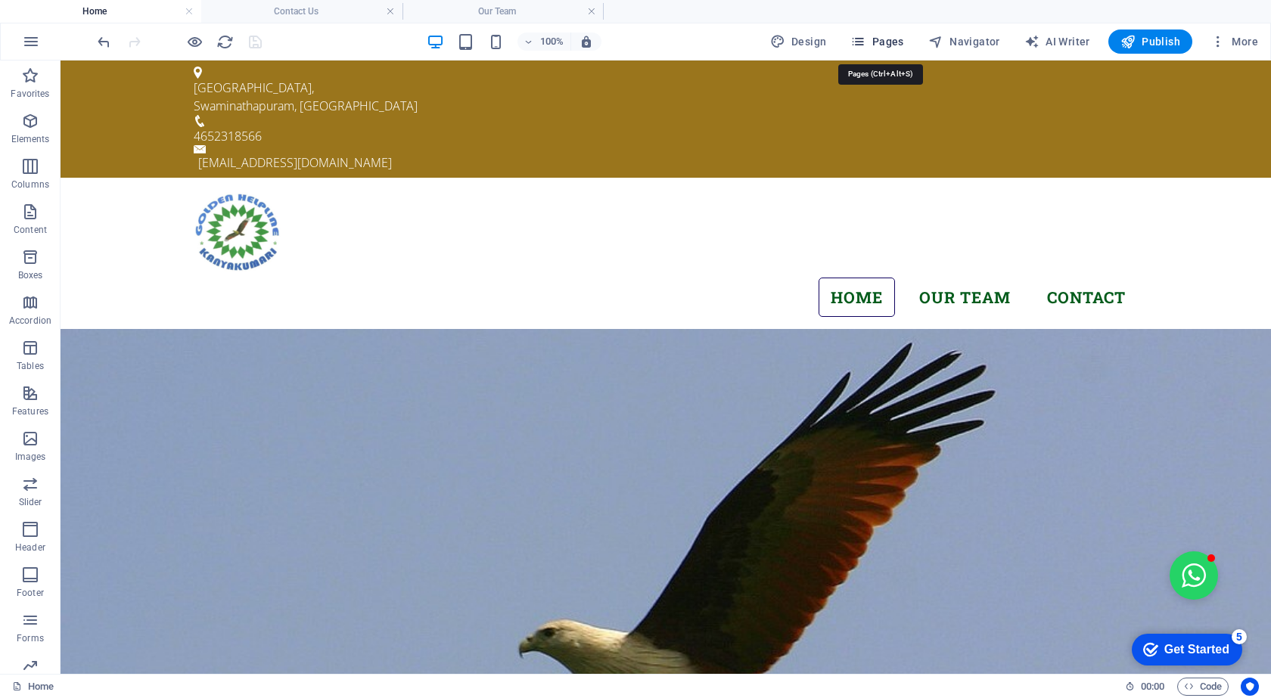
click at [872, 34] on span "Pages" at bounding box center [876, 41] width 53 height 15
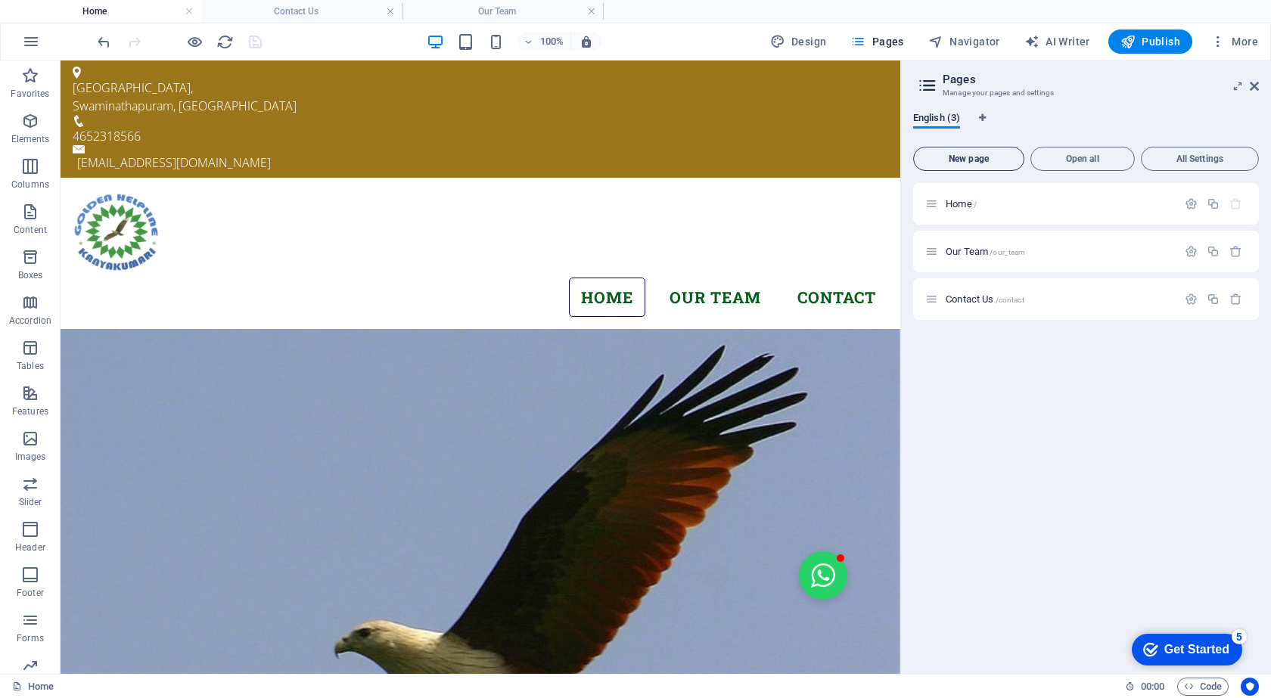
click at [990, 149] on button "New page" at bounding box center [968, 159] width 111 height 24
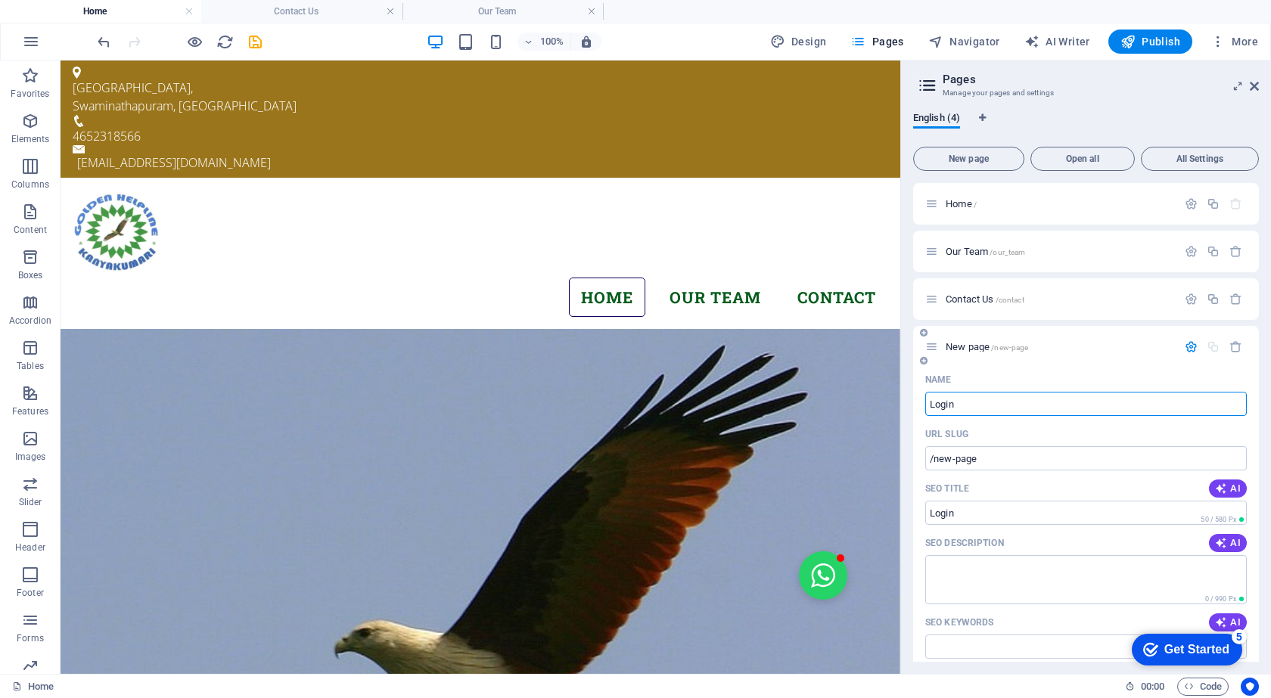
type input "Login"
type input "/login"
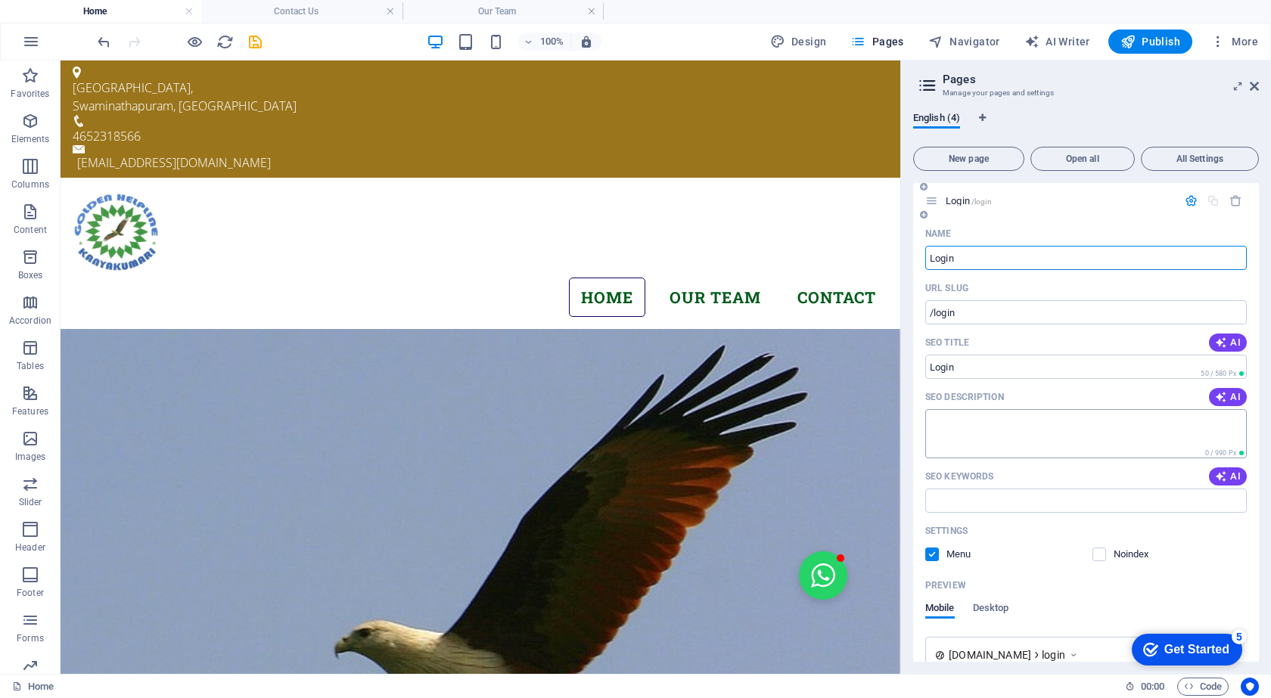
scroll to position [151, 0]
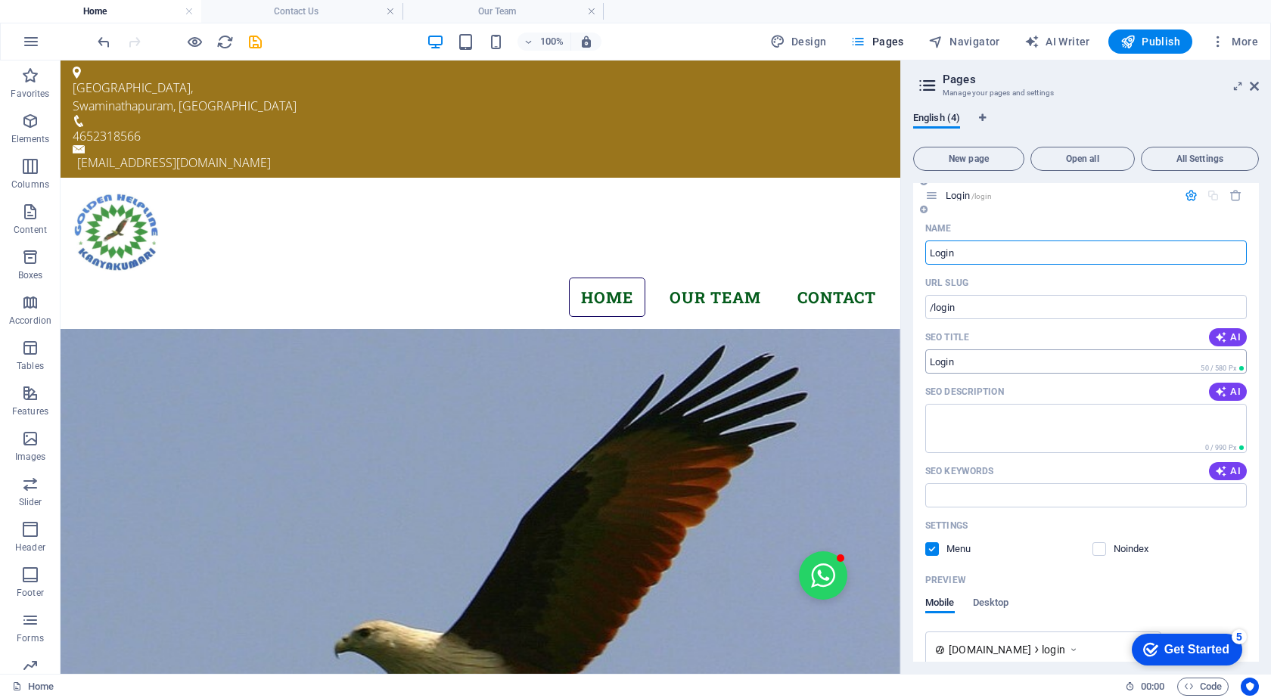
type input "Login"
drag, startPoint x: 984, startPoint y: 361, endPoint x: 921, endPoint y: 353, distance: 64.0
click at [921, 353] on div "Name Login ​ URL SLUG /login ​ SEO Title AI ​ 50 / 580 Px SEO Description AI ​ …" at bounding box center [1086, 479] width 346 height 527
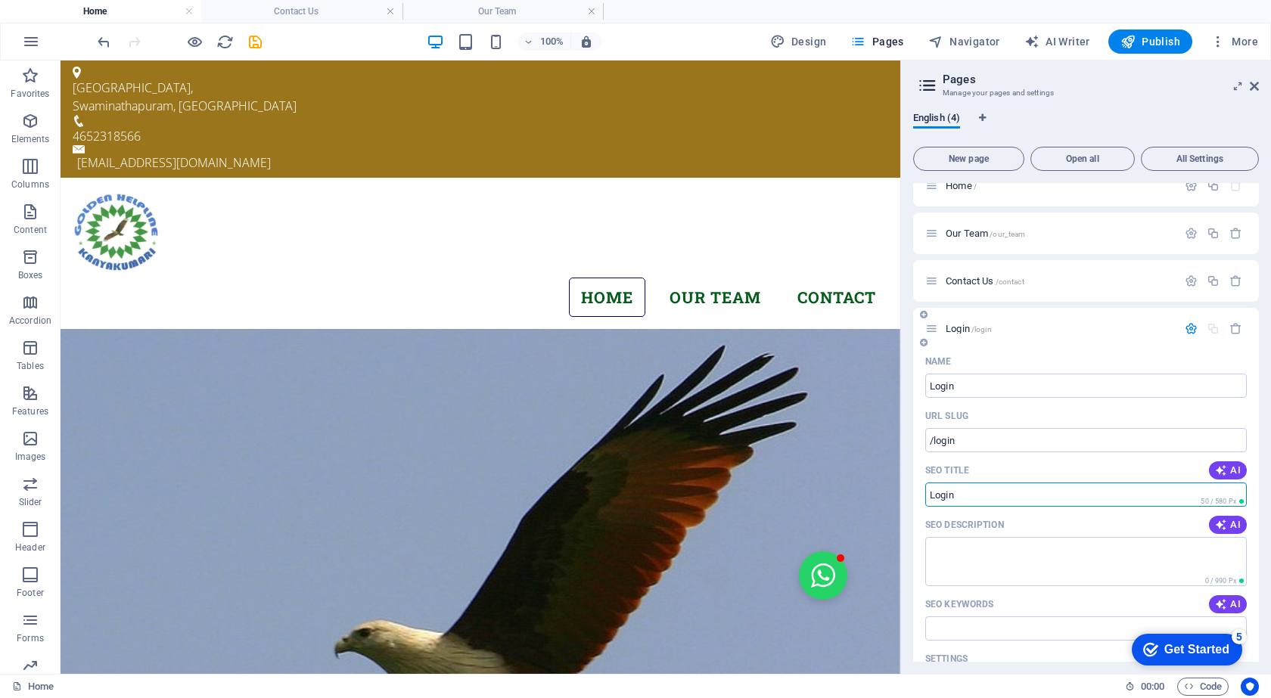
scroll to position [0, 0]
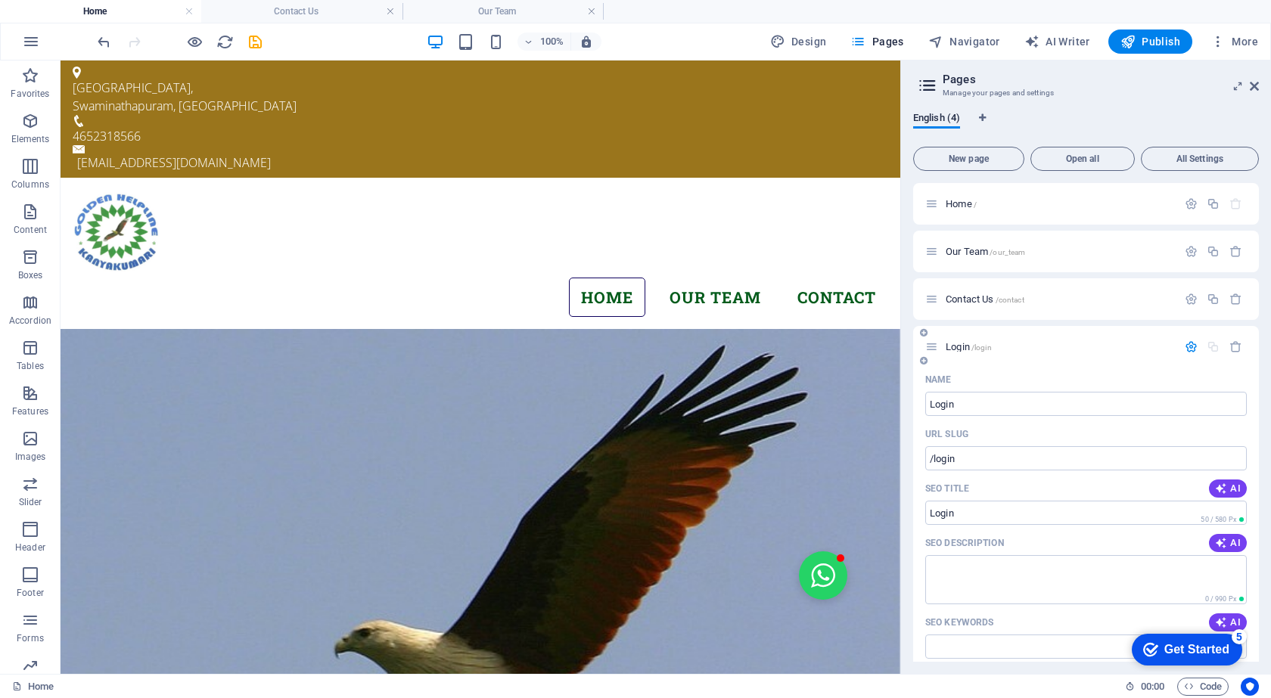
click at [962, 347] on span "Login /login" at bounding box center [969, 346] width 46 height 11
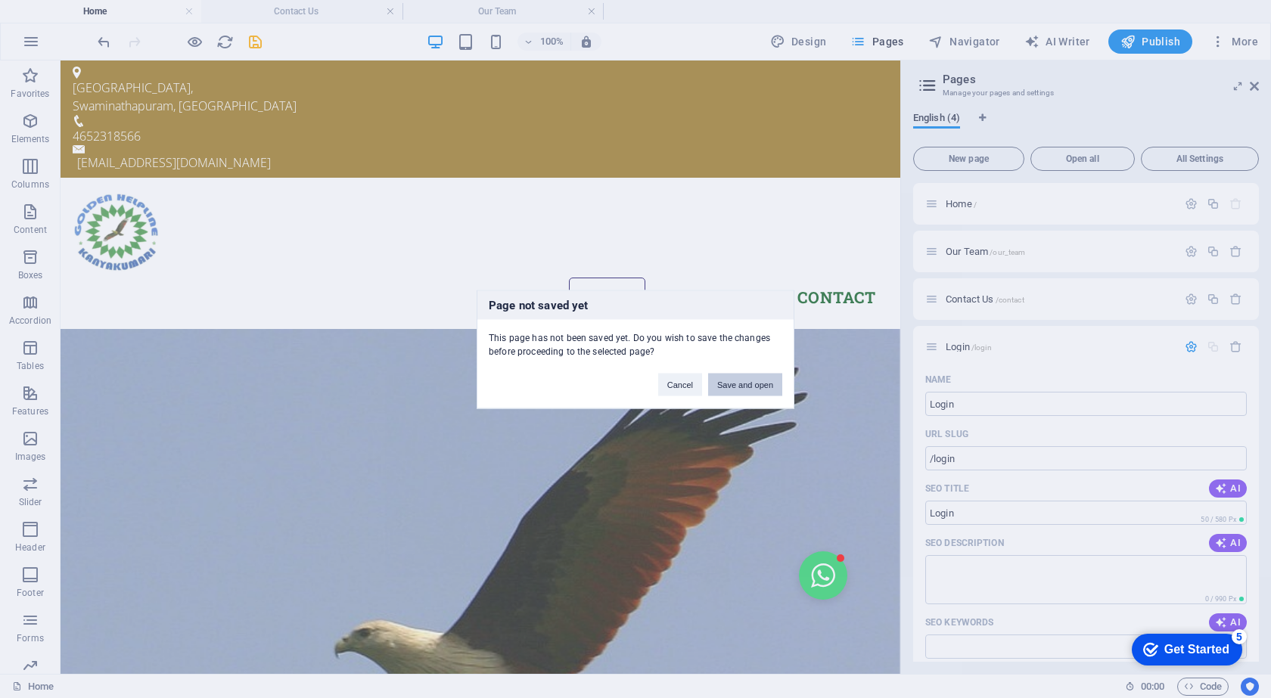
click at [726, 381] on button "Save and open" at bounding box center [745, 384] width 74 height 23
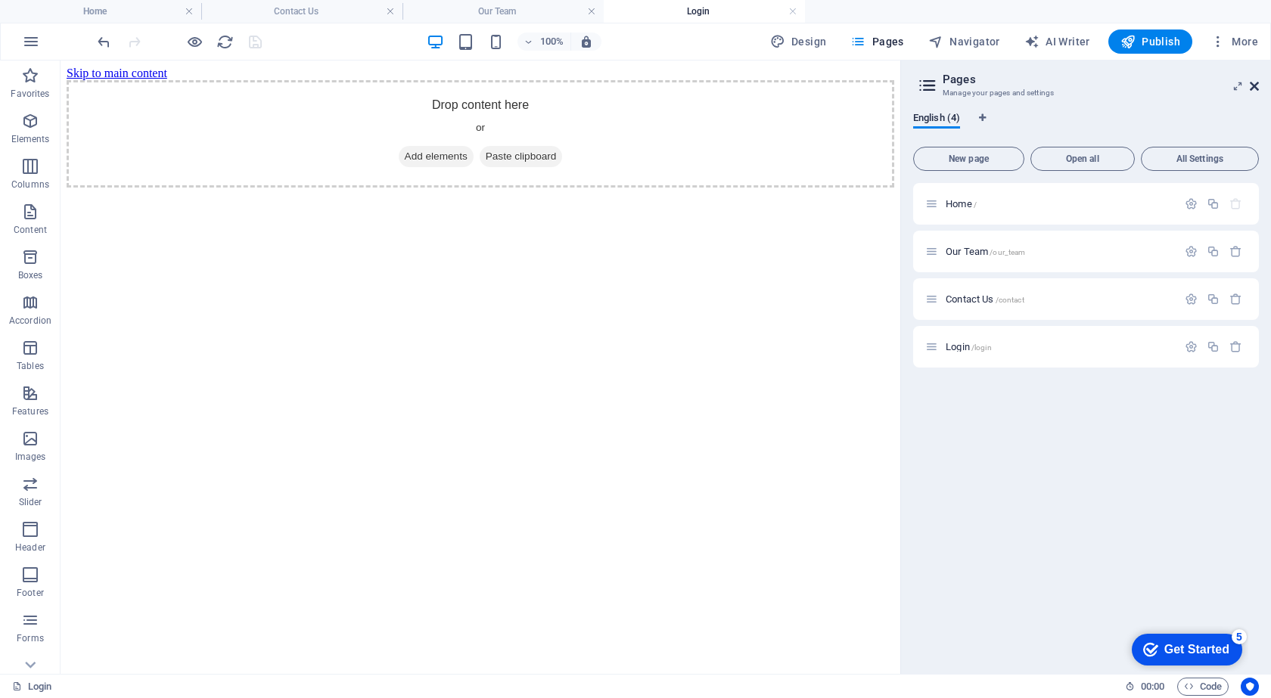
click at [1257, 84] on icon at bounding box center [1254, 86] width 9 height 12
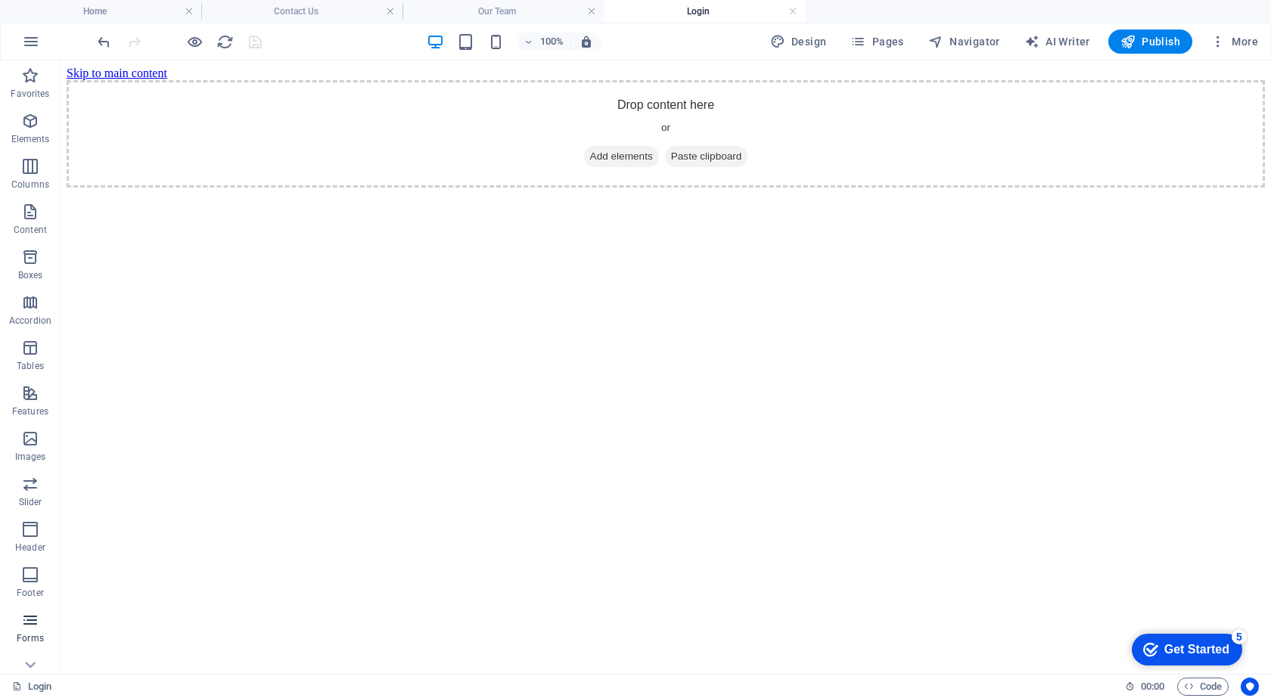
click at [29, 631] on span "Forms" at bounding box center [30, 629] width 61 height 36
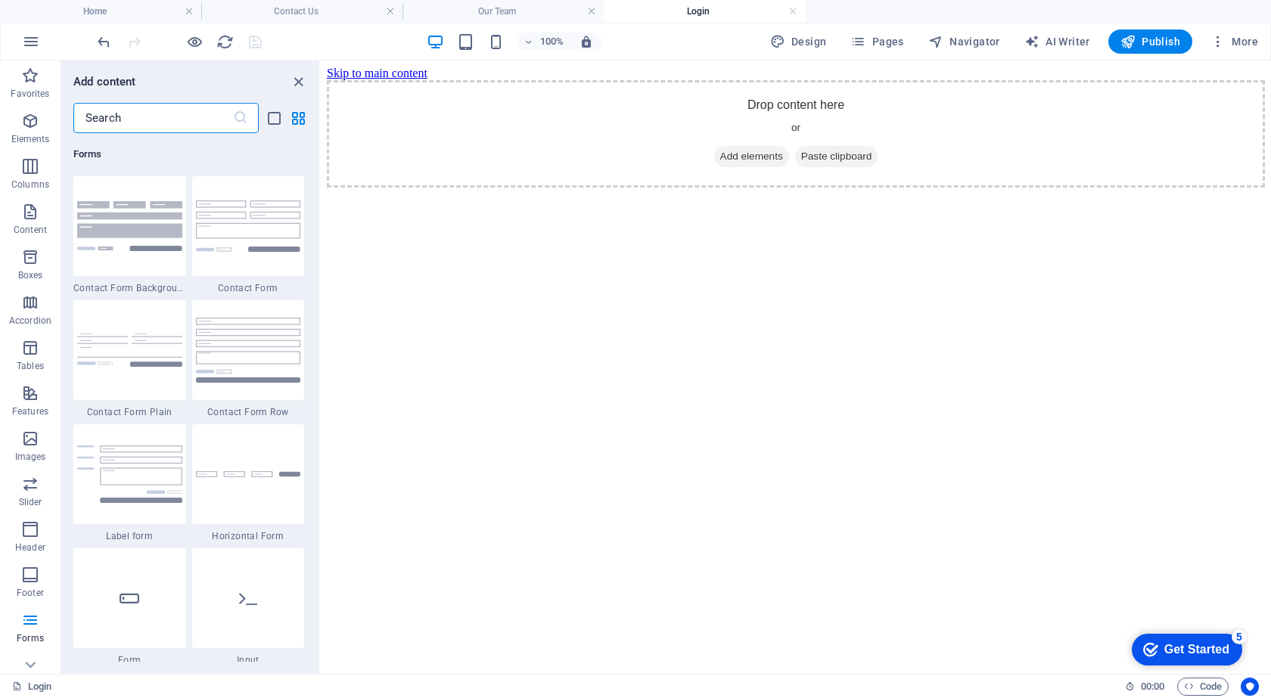
scroll to position [10894, 0]
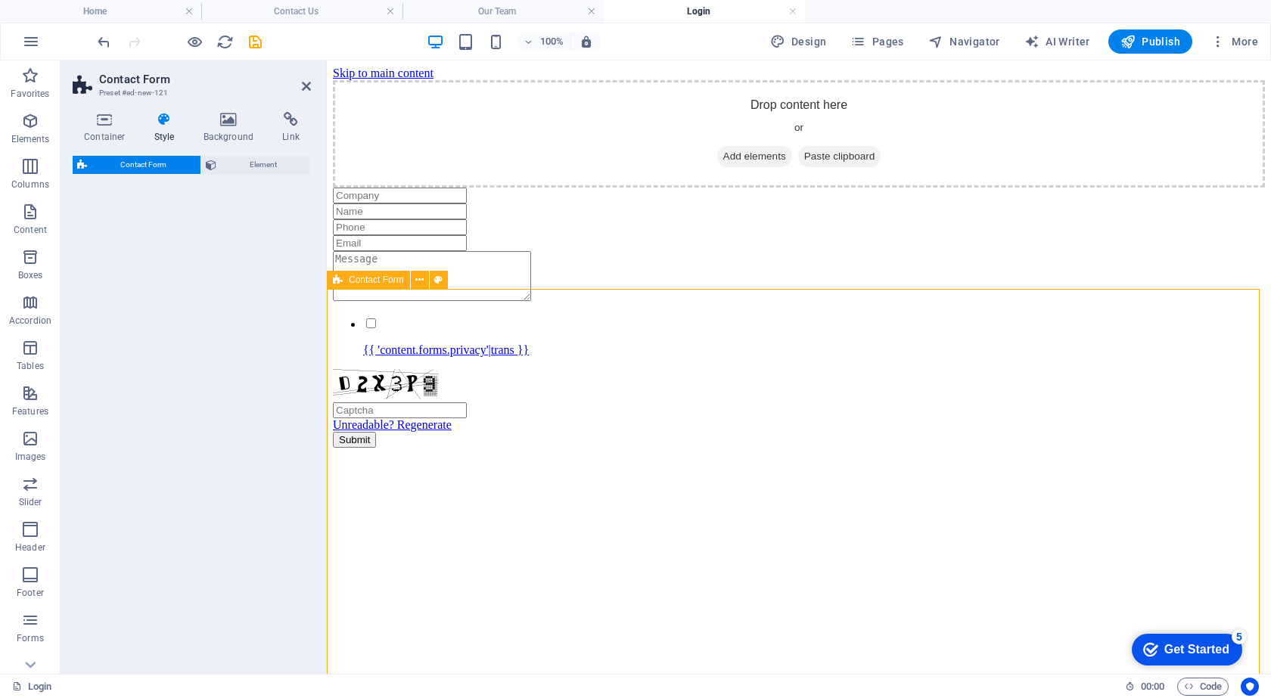
select select "rem"
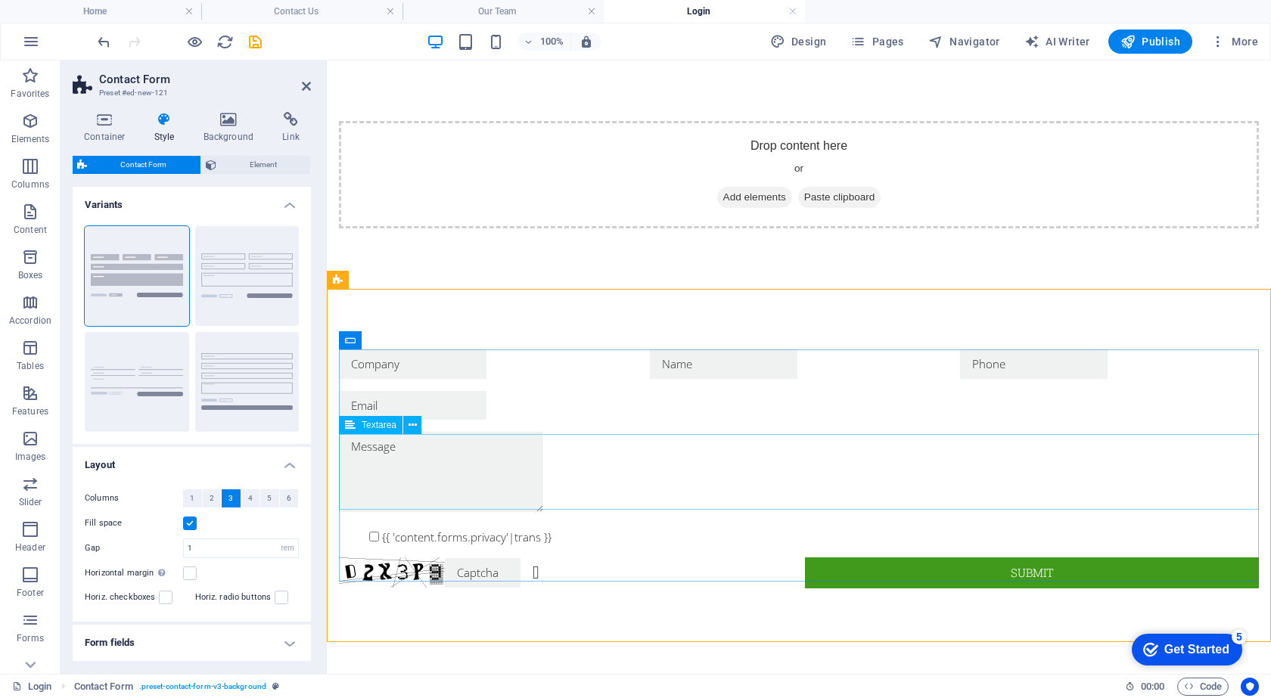
scroll to position [0, 0]
click at [589, 330] on div "{{ 'content.forms.privacy'|trans }} Unreadable? Regenerate Submit" at bounding box center [799, 469] width 944 height 360
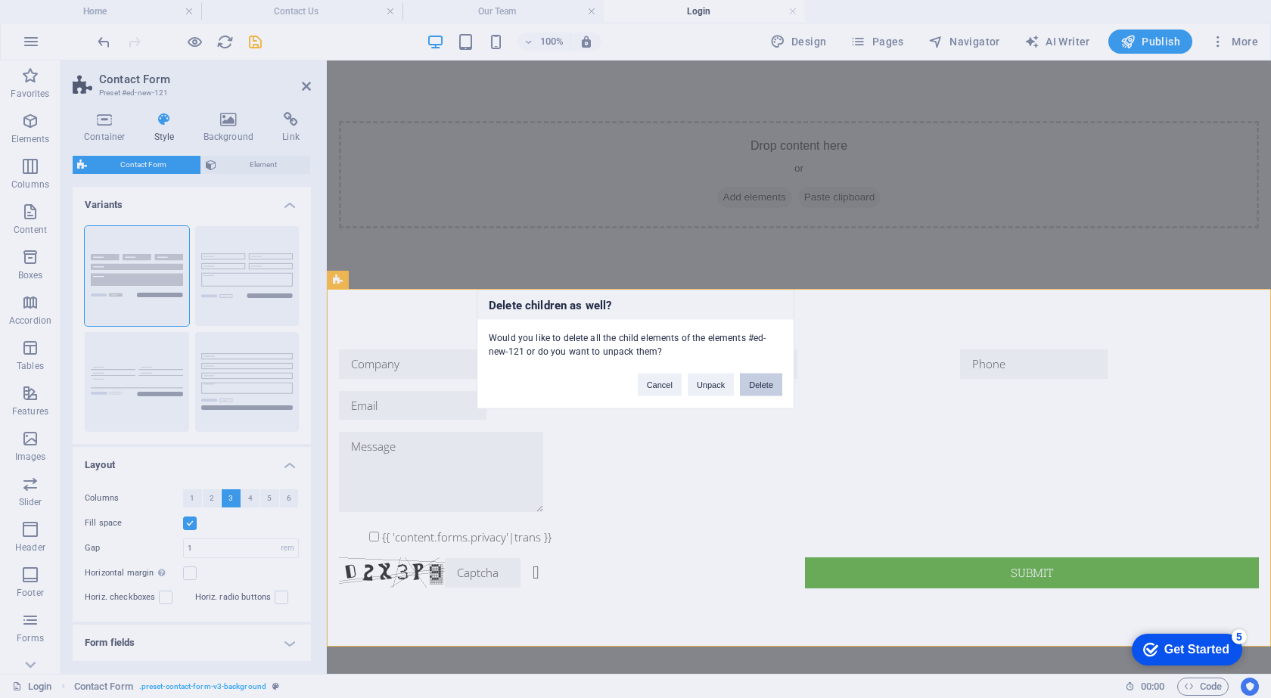
click at [763, 384] on button "Delete" at bounding box center [761, 384] width 42 height 23
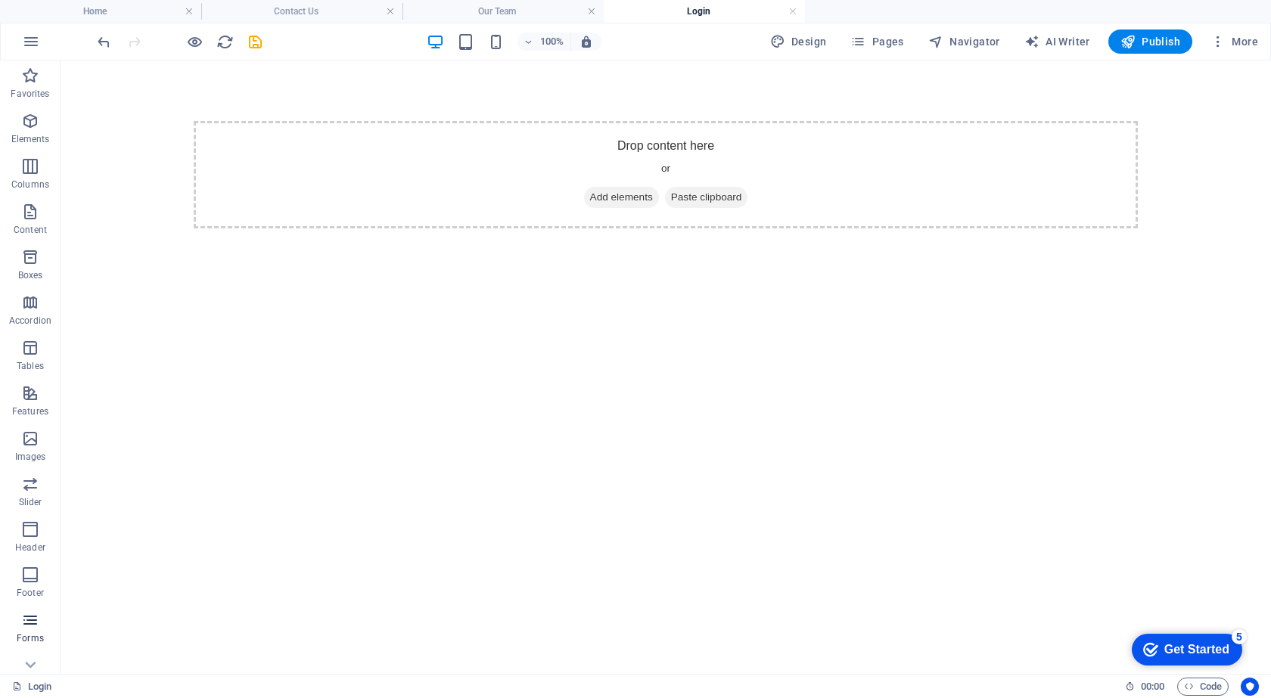
drag, startPoint x: 30, startPoint y: 576, endPoint x: 50, endPoint y: 614, distance: 43.3
click at [57, 606] on div "Favorites Elements Columns Content Boxes Accordion Tables Features Images Slide…" at bounding box center [30, 401] width 61 height 681
click at [31, 625] on icon "button" at bounding box center [30, 620] width 18 height 18
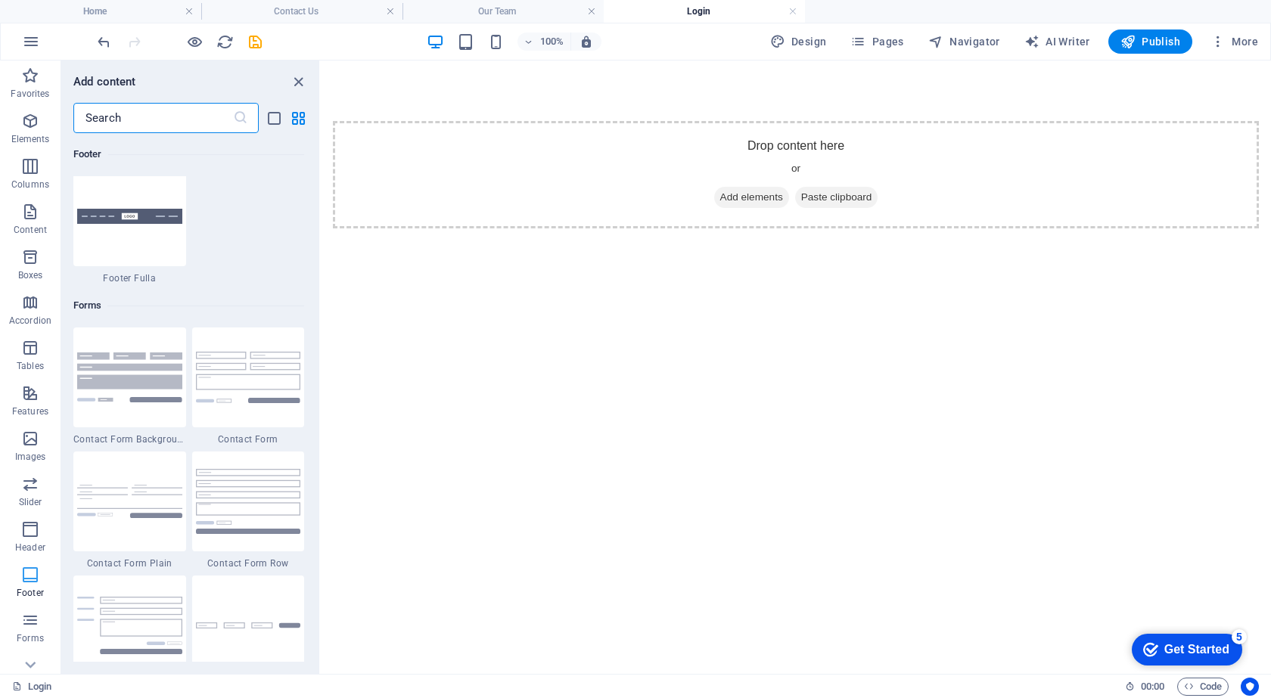
scroll to position [67, 0]
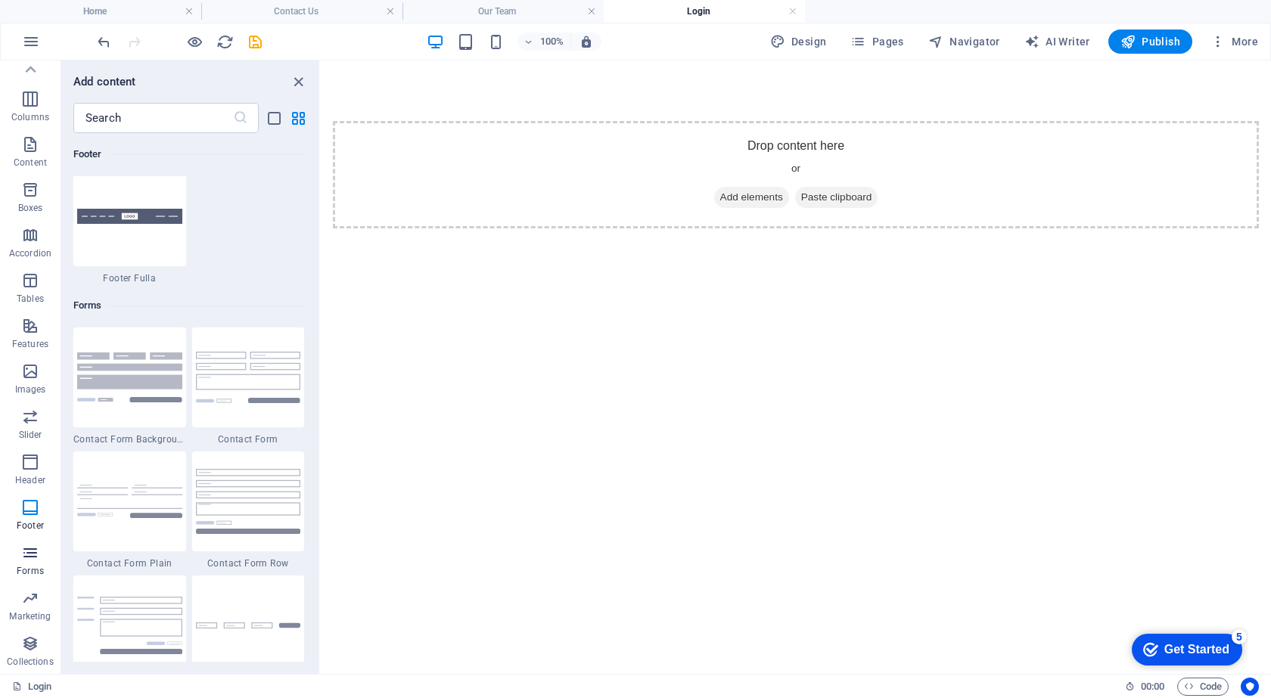
click at [27, 558] on icon "button" at bounding box center [30, 553] width 18 height 18
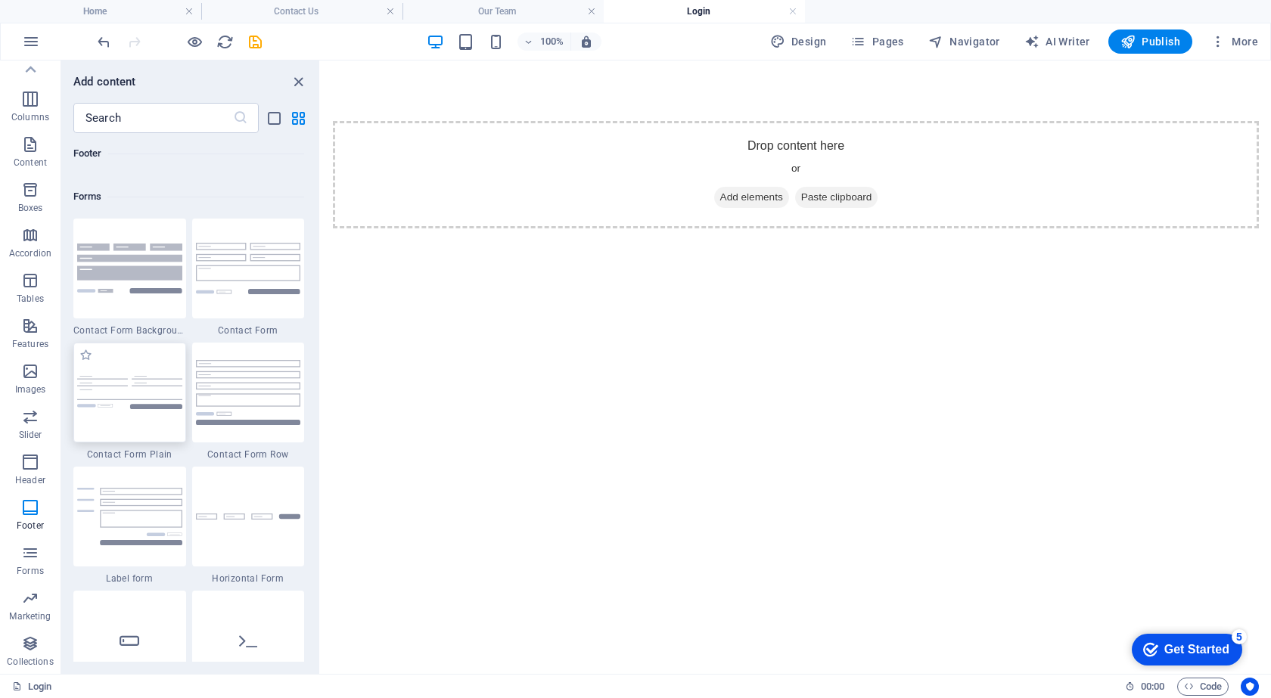
scroll to position [10970, 0]
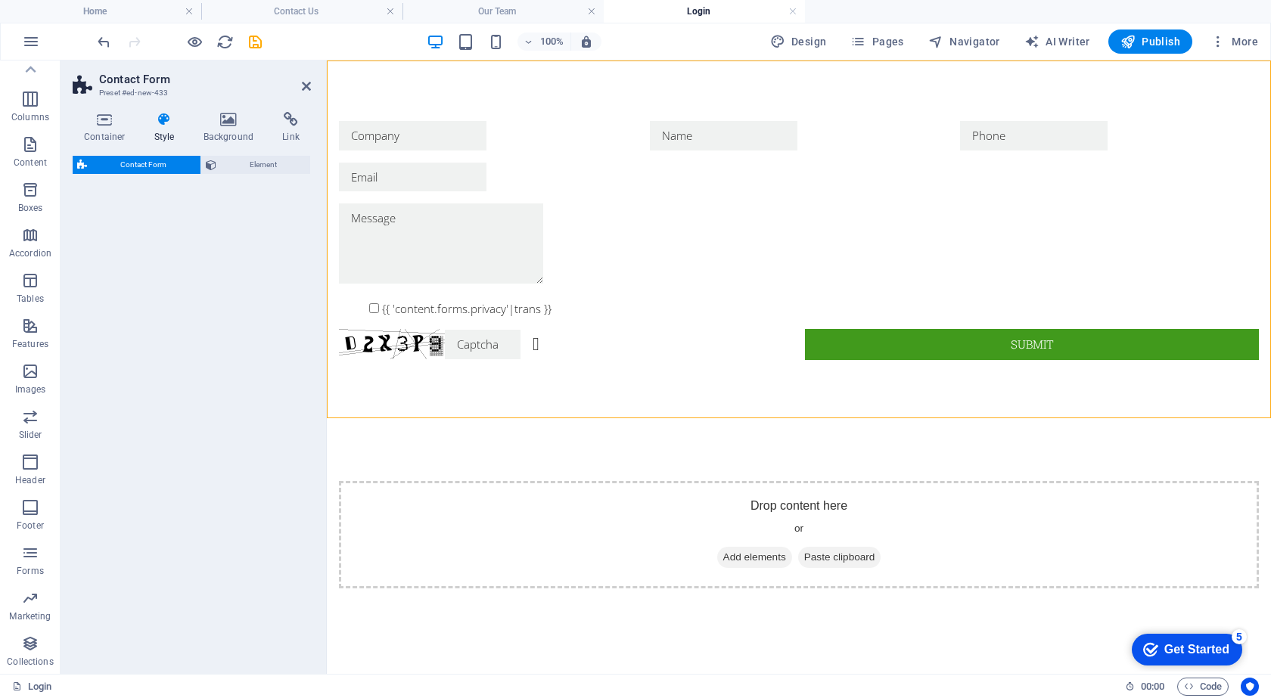
select select "rem"
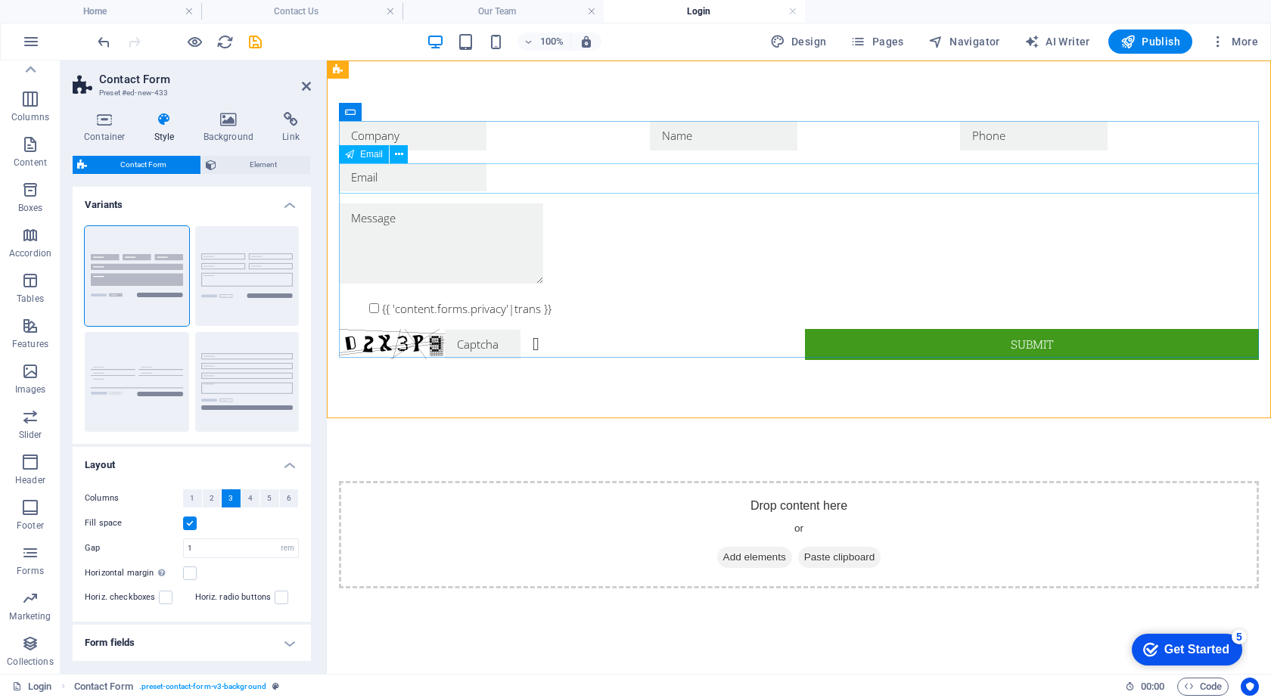
click at [486, 184] on input "email" at bounding box center [413, 178] width 148 height 30
click at [678, 377] on div "{{ 'content.forms.privacy'|trans }} Unreadable? Regenerate Submit" at bounding box center [799, 241] width 944 height 360
click at [635, 353] on div "Unreadable? Regenerate" at bounding box center [566, 344] width 454 height 31
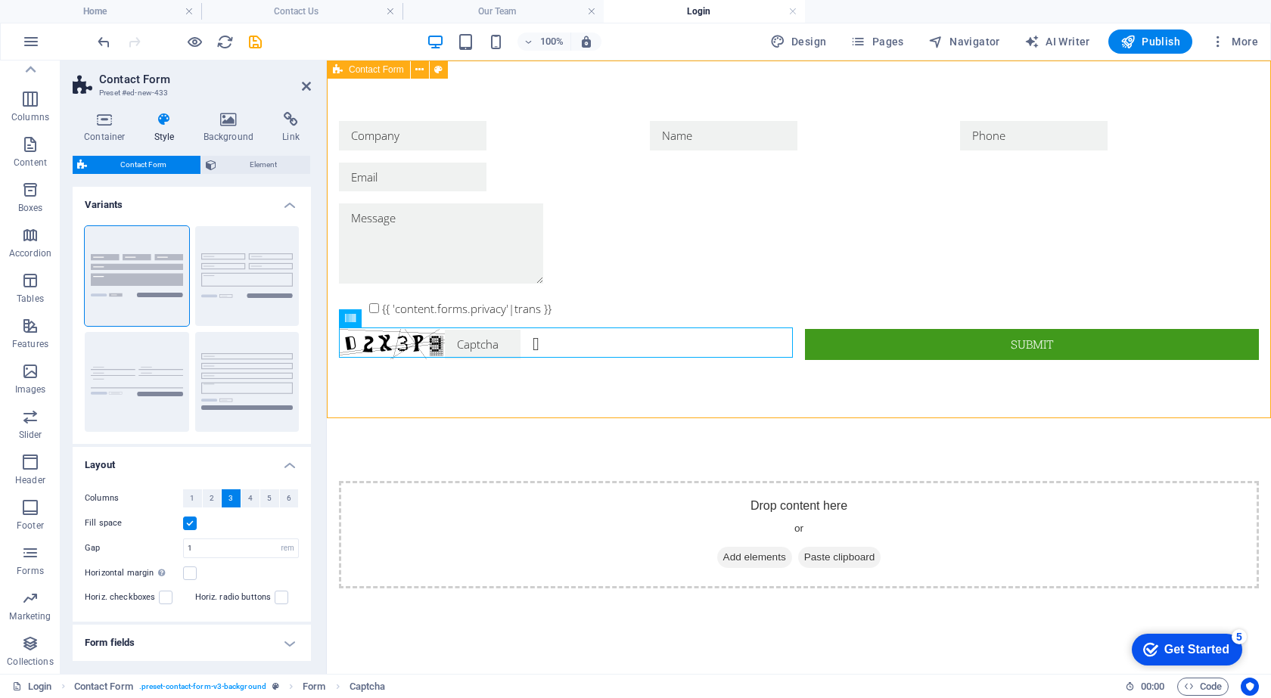
click at [662, 378] on div "{{ 'content.forms.privacy'|trans }} Unreadable? Regenerate Submit" at bounding box center [799, 241] width 944 height 360
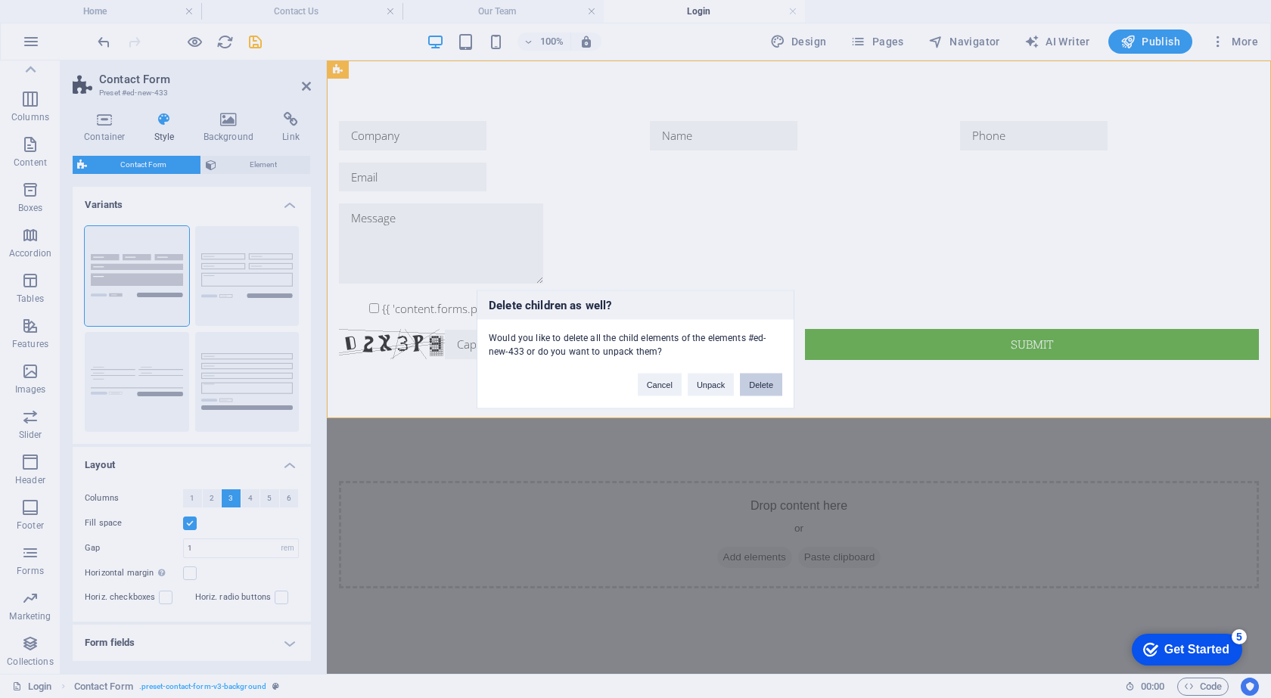
click at [763, 384] on button "Delete" at bounding box center [761, 384] width 42 height 23
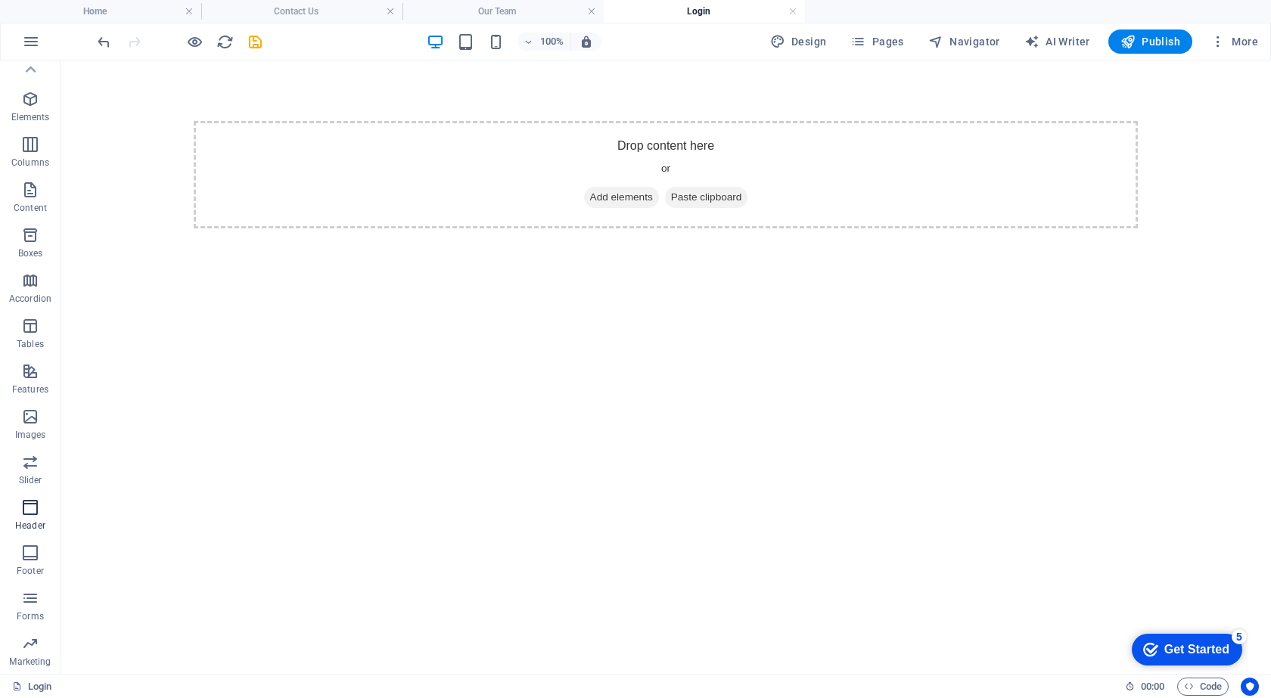
scroll to position [0, 0]
click at [39, 134] on p "Elements" at bounding box center [30, 139] width 39 height 12
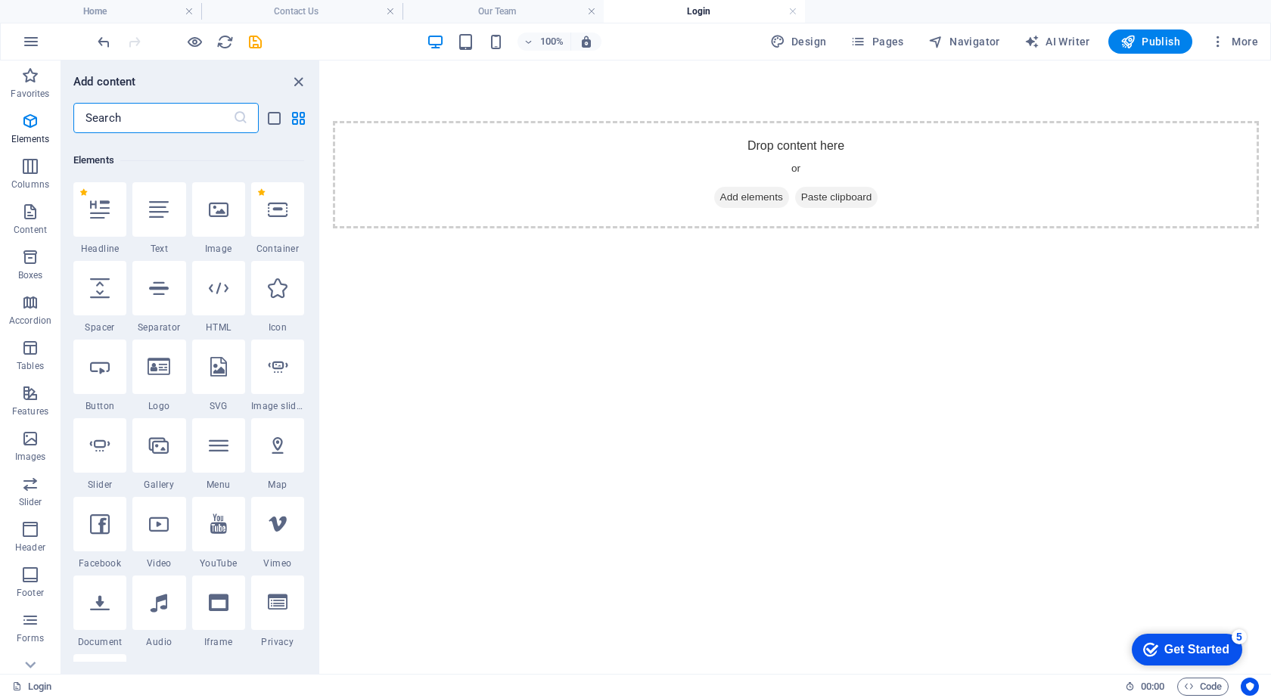
scroll to position [161, 0]
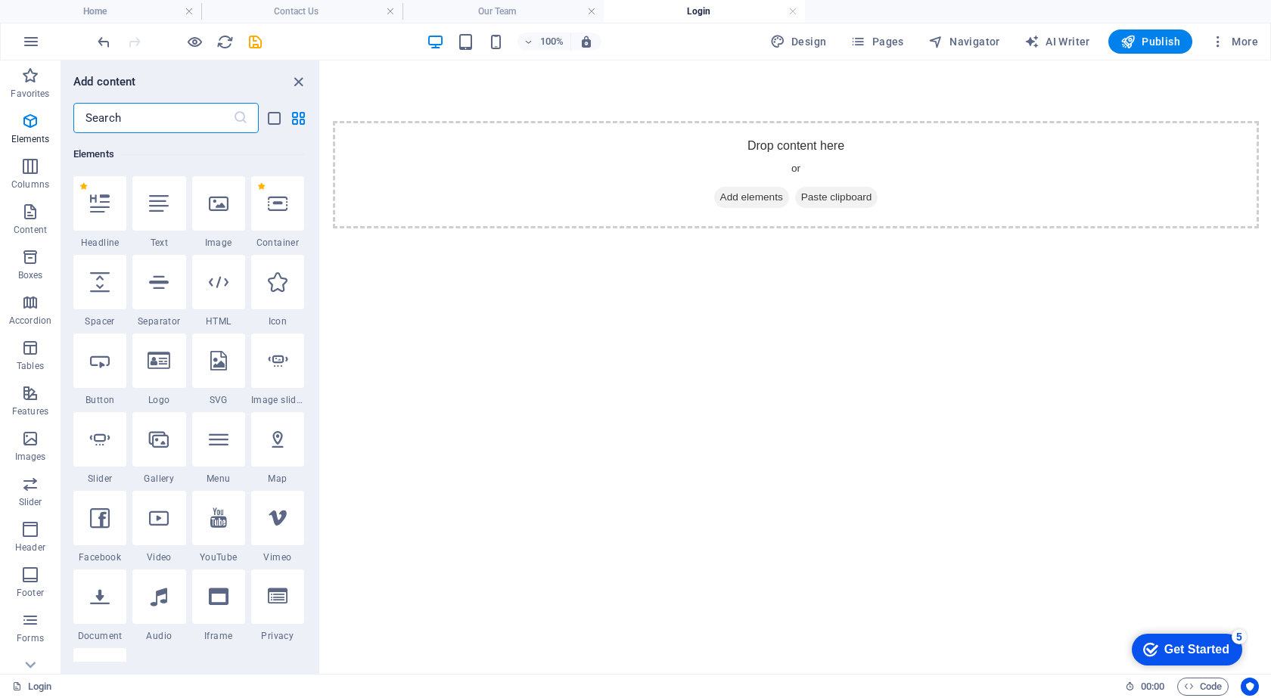
click at [126, 119] on input "text" at bounding box center [153, 118] width 160 height 30
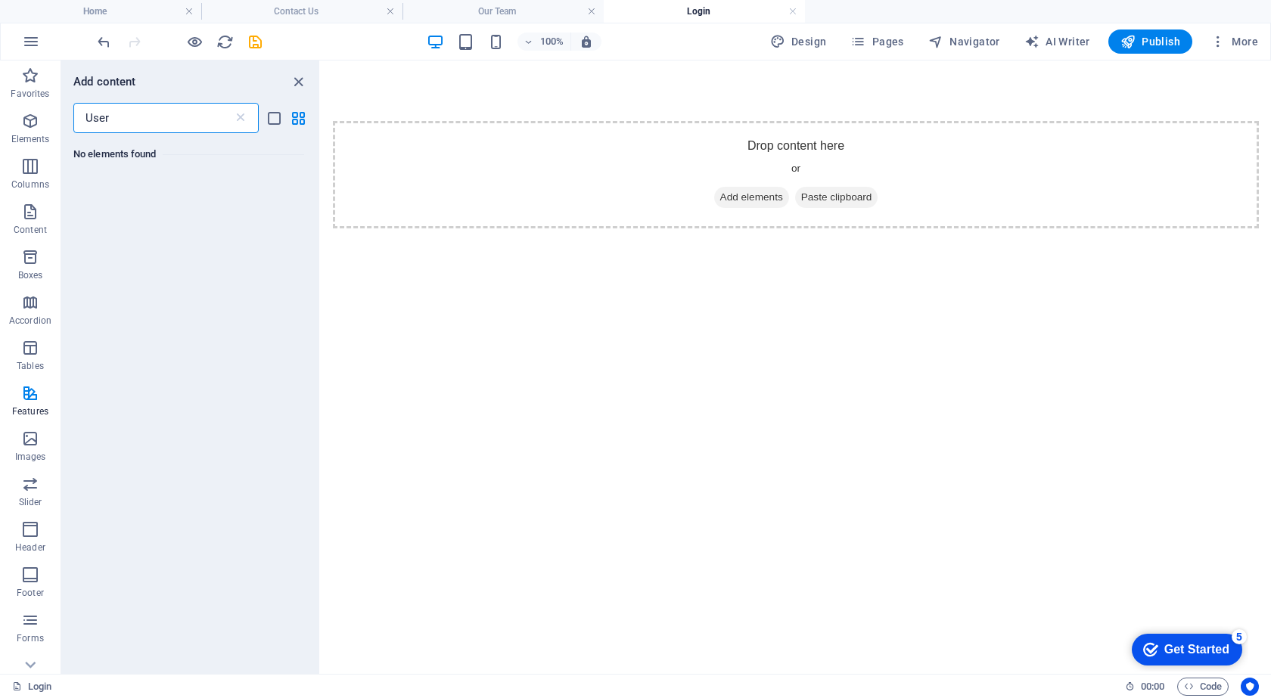
scroll to position [0, 0]
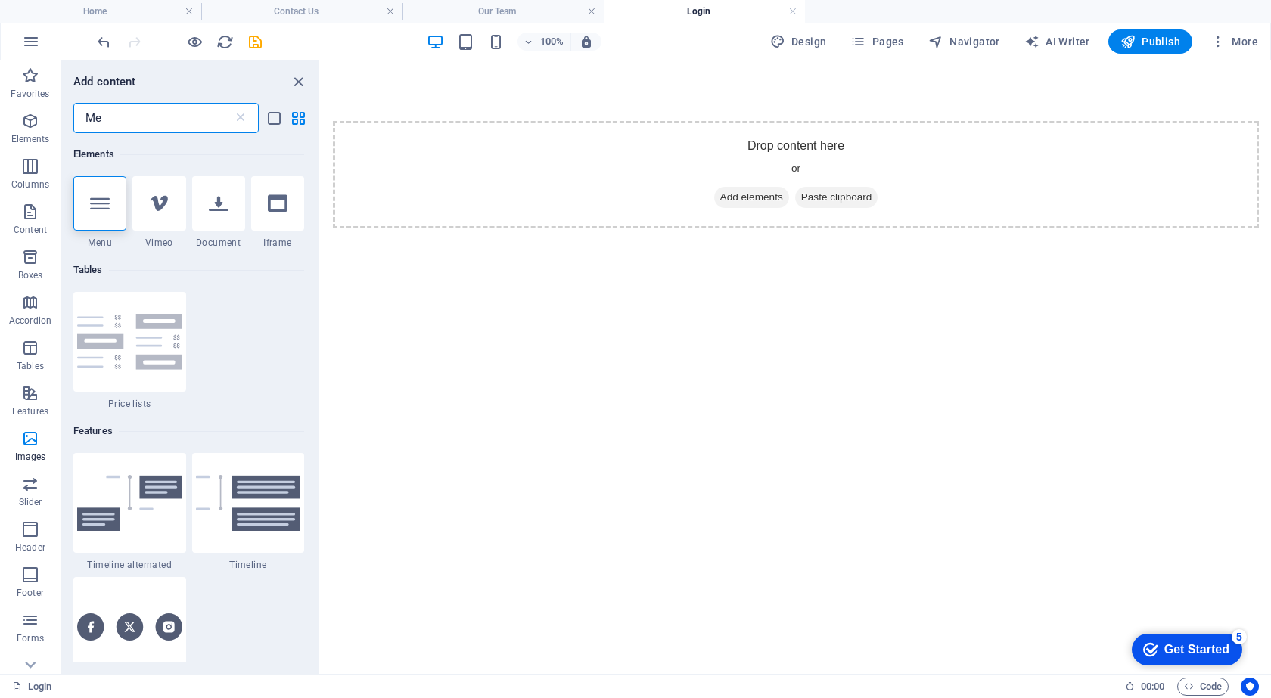
type input "M"
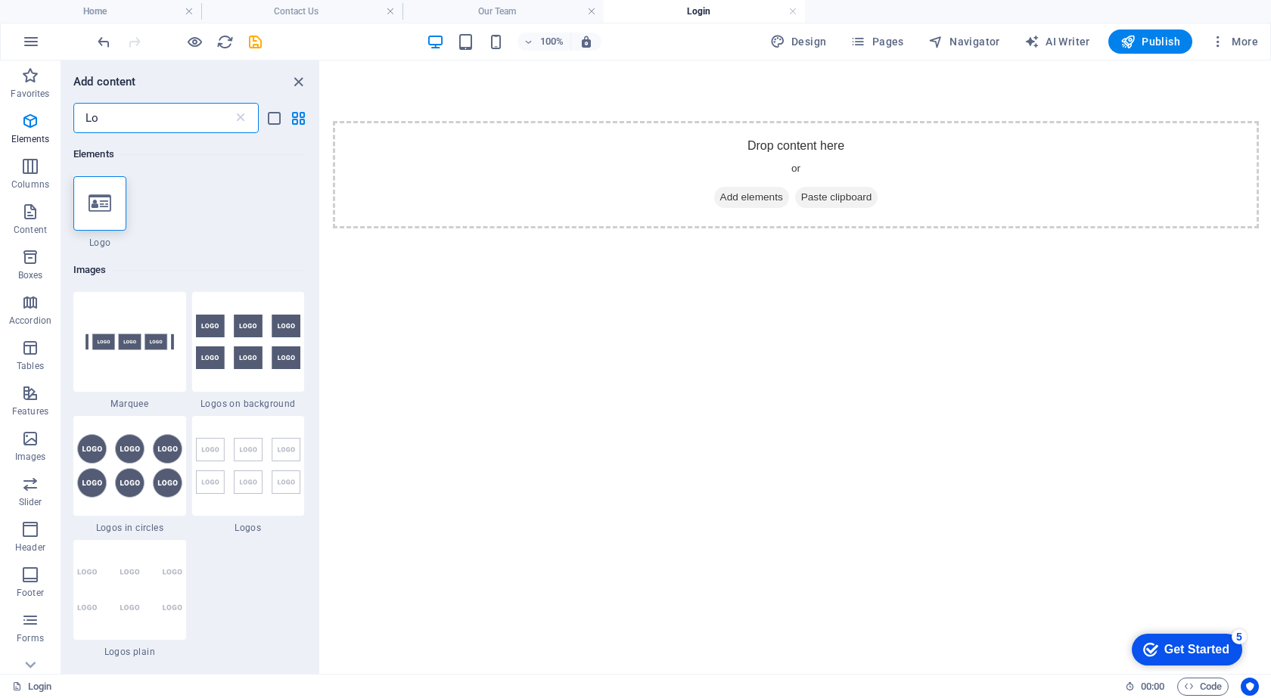
type input "L"
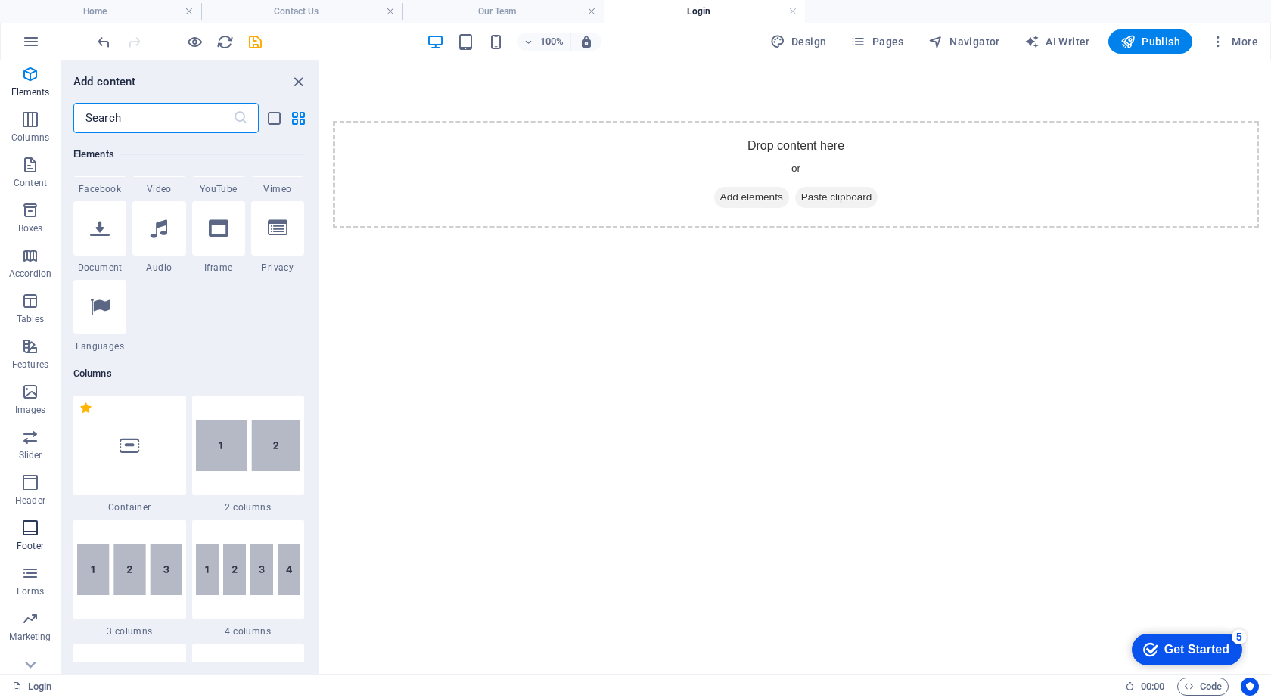
scroll to position [67, 0]
click at [33, 608] on span "Marketing" at bounding box center [30, 607] width 61 height 36
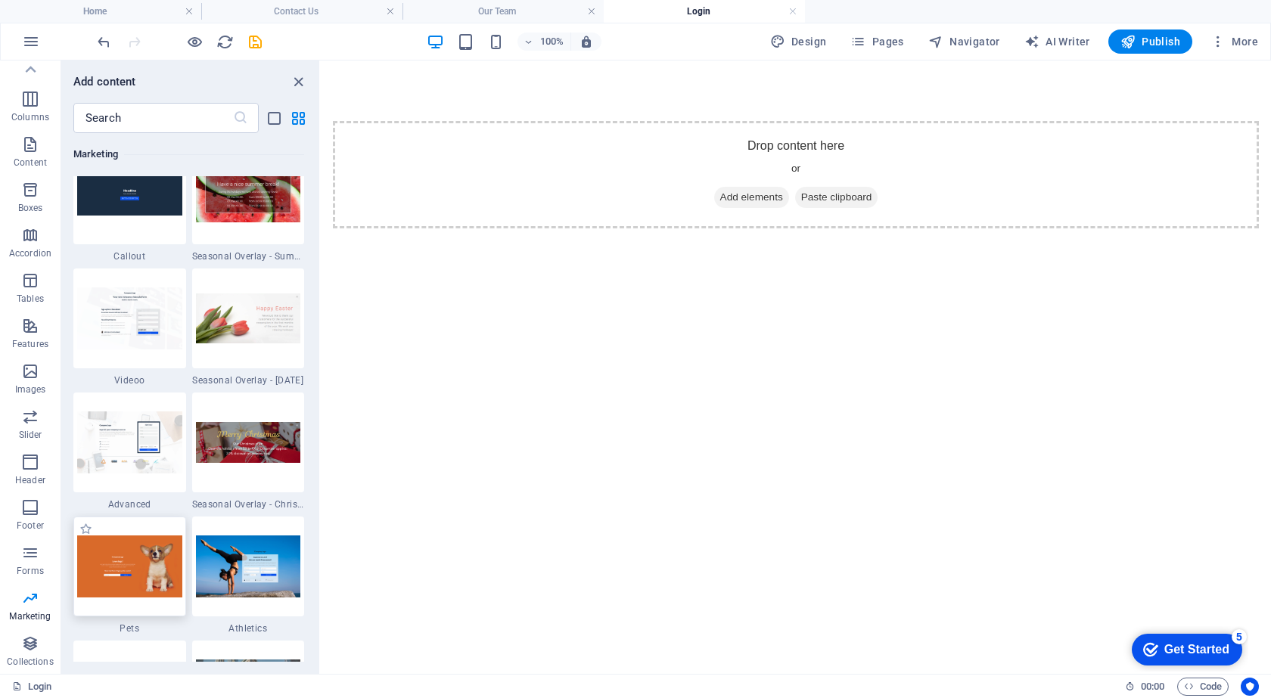
scroll to position [12626, 0]
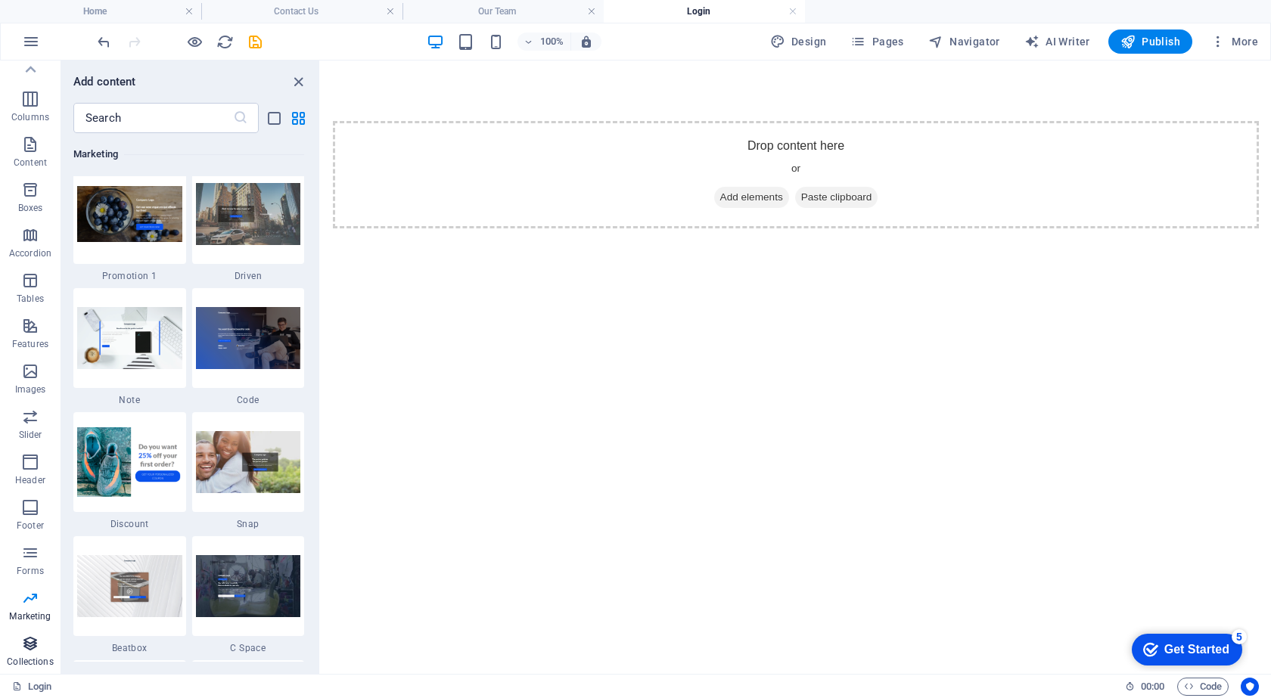
click at [15, 657] on p "Collections" at bounding box center [30, 662] width 46 height 12
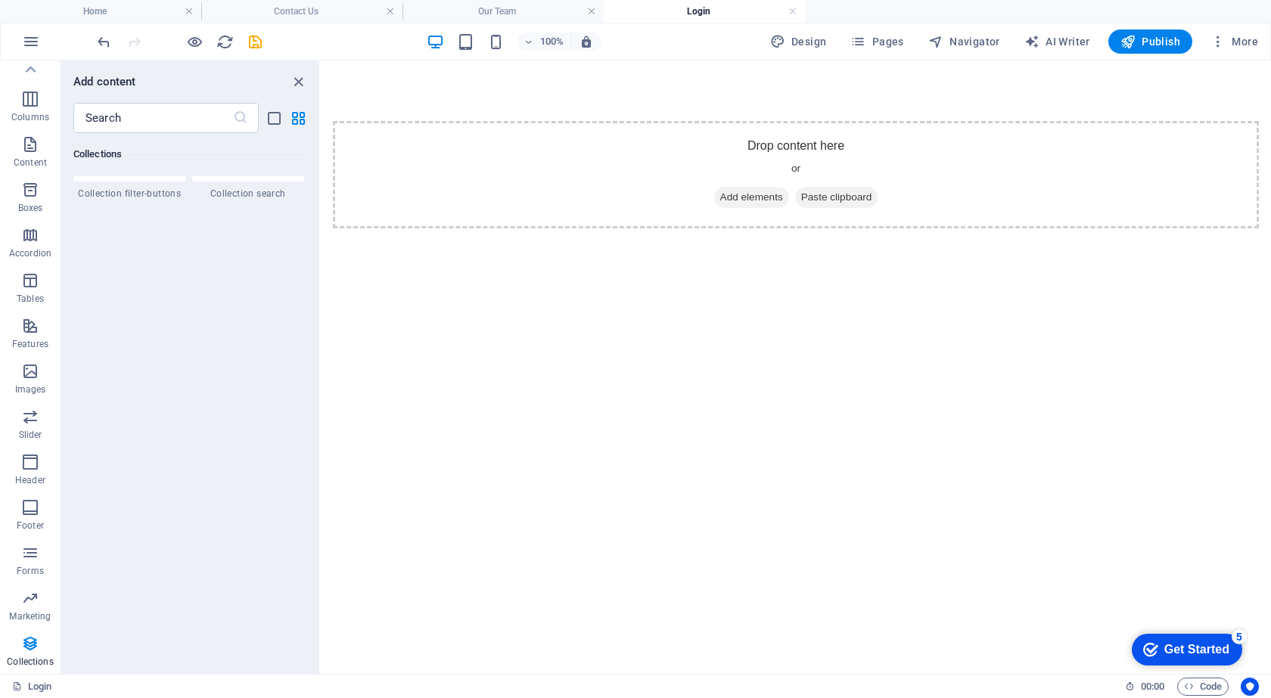
scroll to position [14522, 0]
click at [26, 685] on link "Login" at bounding box center [32, 687] width 40 height 18
click at [43, 687] on link "Login" at bounding box center [32, 687] width 40 height 18
click at [40, 688] on link "Login" at bounding box center [32, 687] width 40 height 18
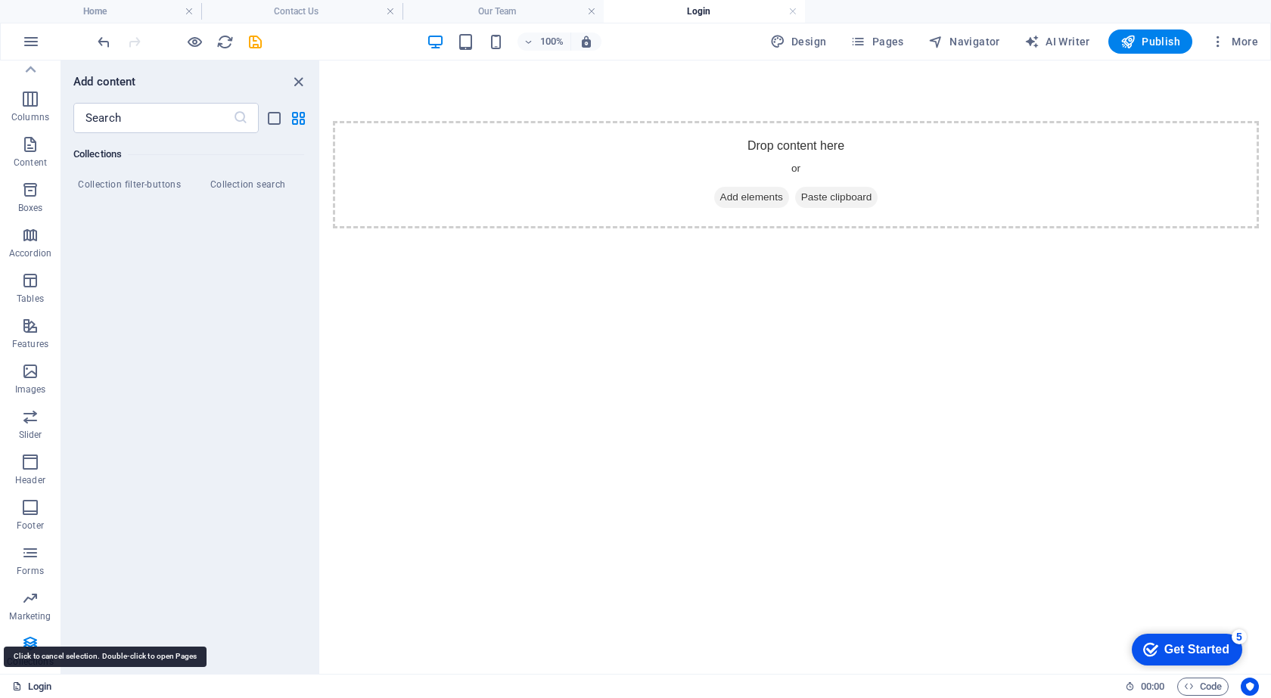
click at [40, 688] on link "Login" at bounding box center [32, 687] width 40 height 18
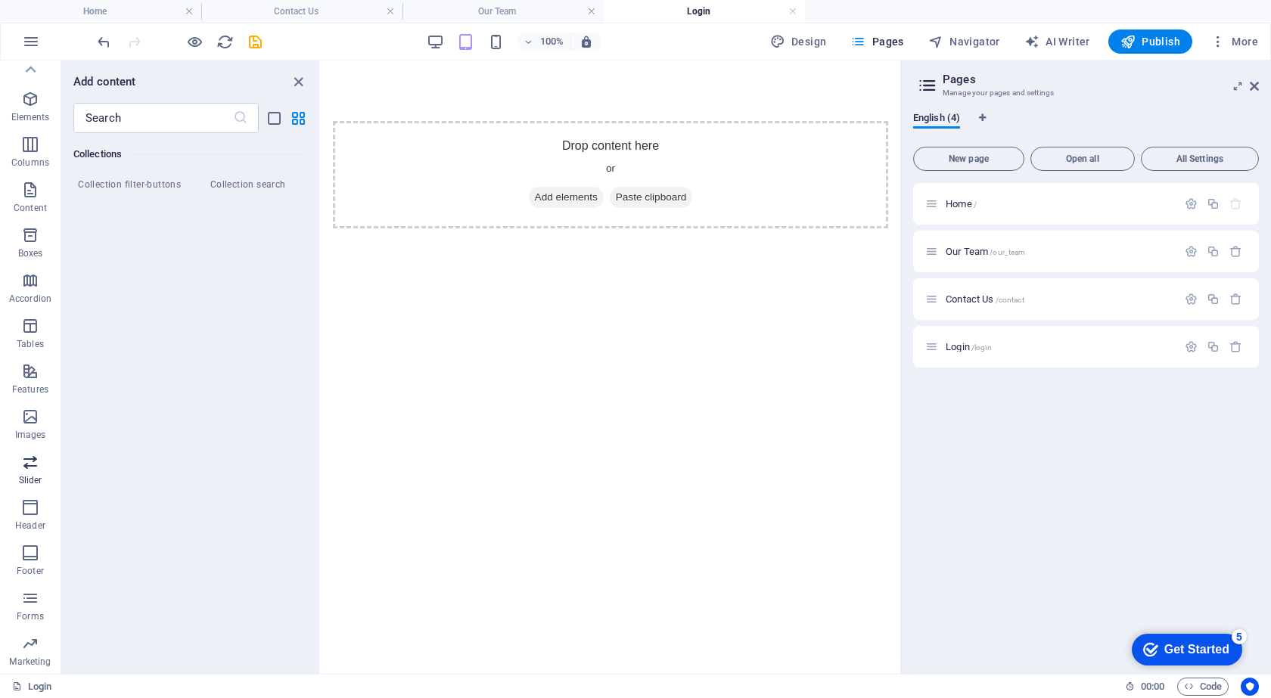
scroll to position [0, 0]
click at [34, 128] on icon "button" at bounding box center [30, 121] width 18 height 18
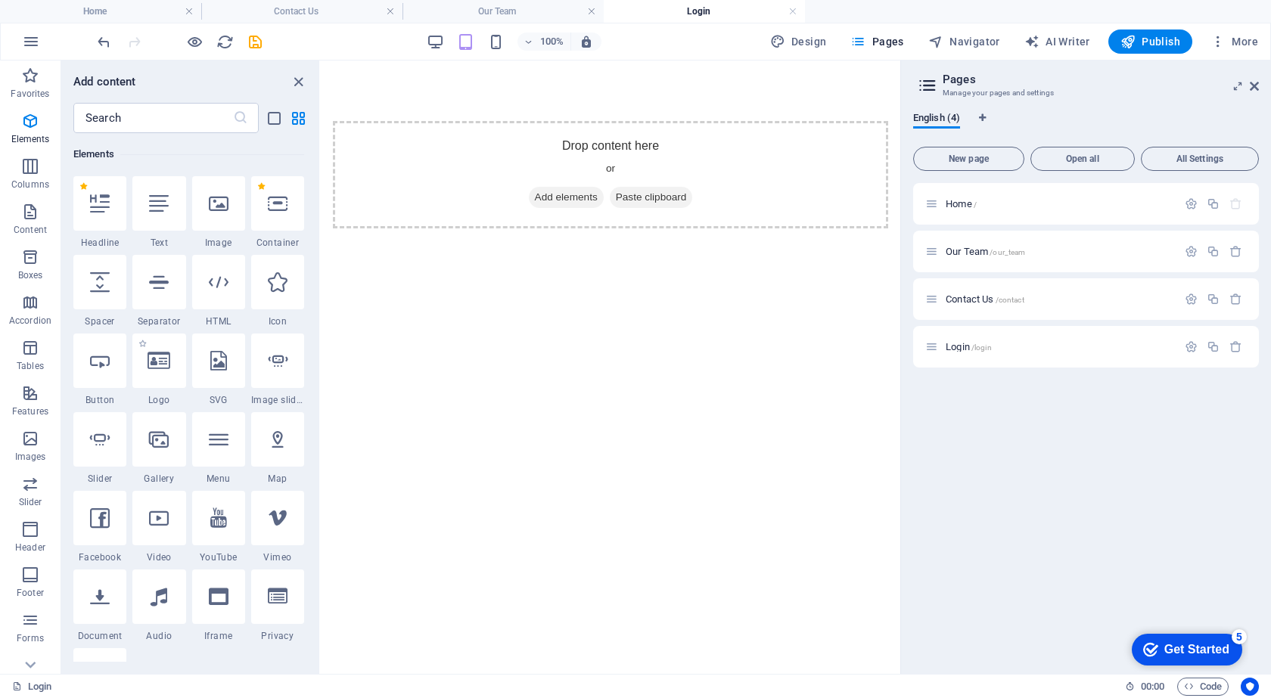
scroll to position [237, 0]
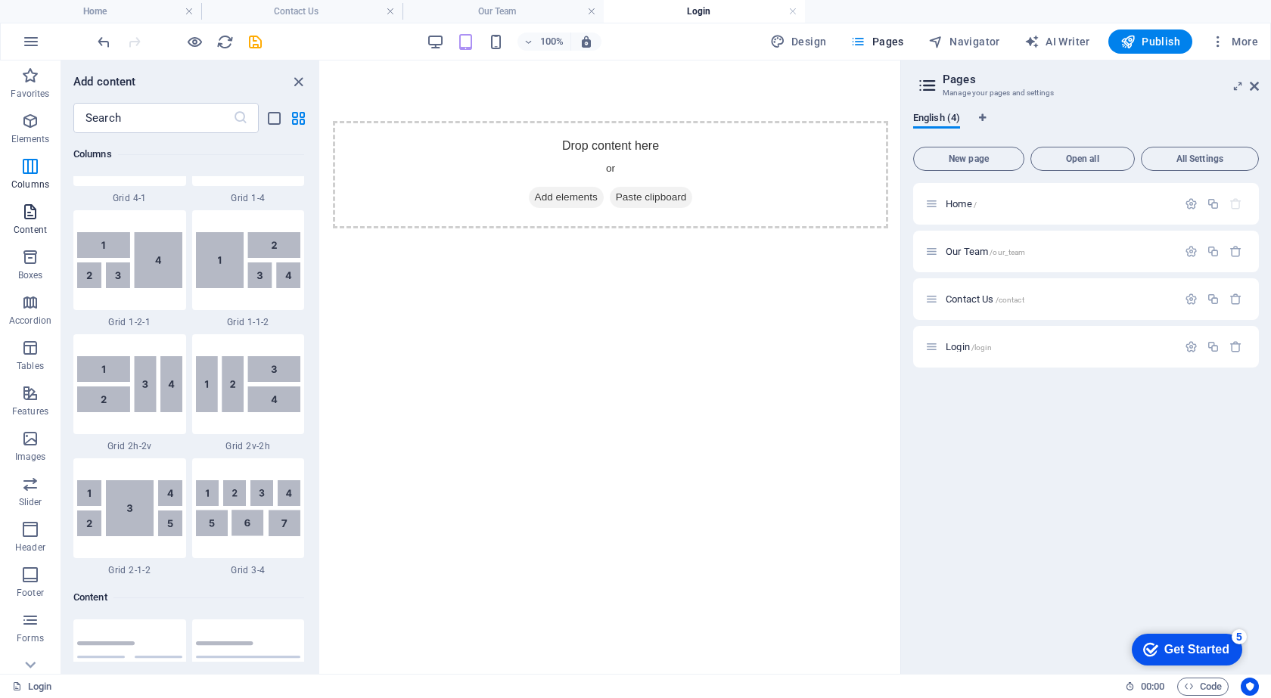
click at [36, 208] on icon "button" at bounding box center [30, 212] width 18 height 18
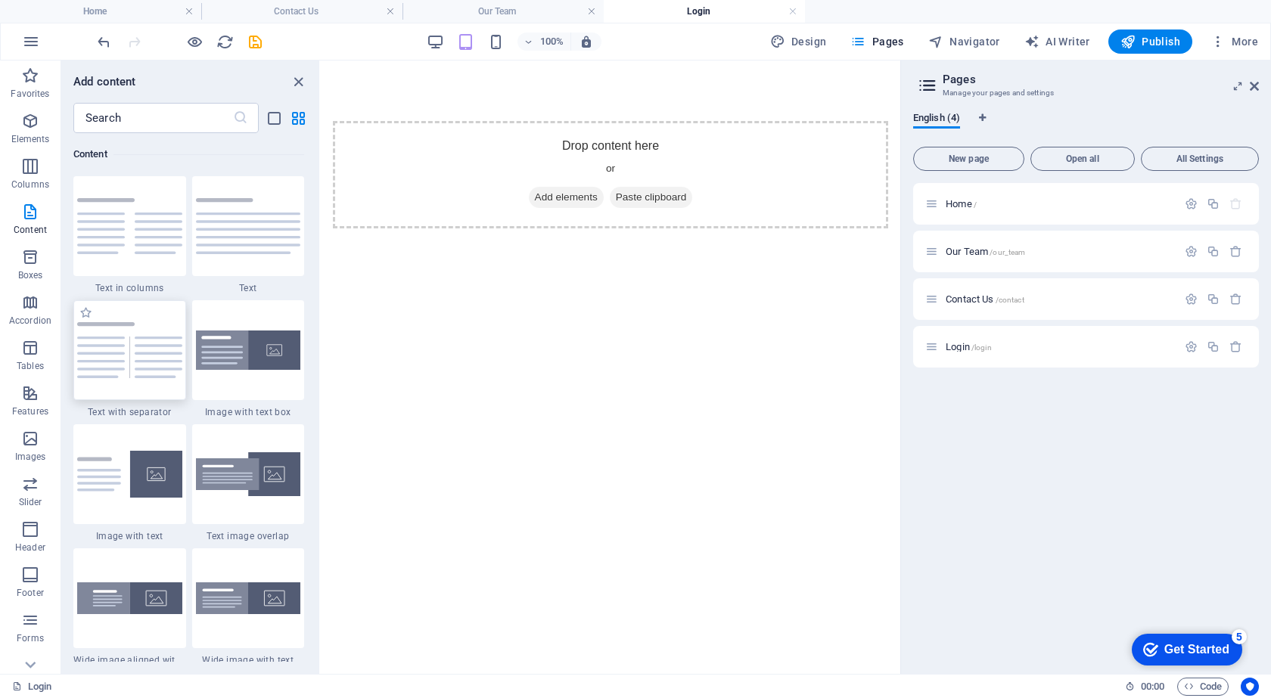
scroll to position [2647, 0]
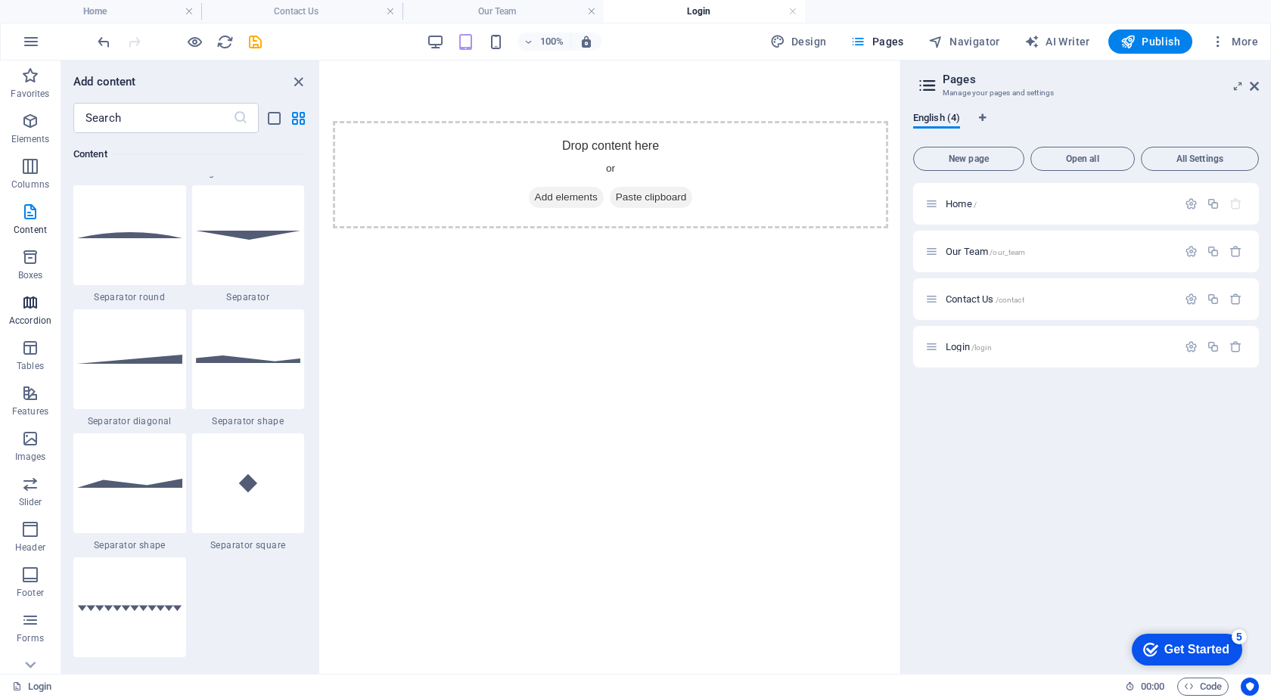
click at [40, 301] on span "Accordion" at bounding box center [30, 312] width 61 height 36
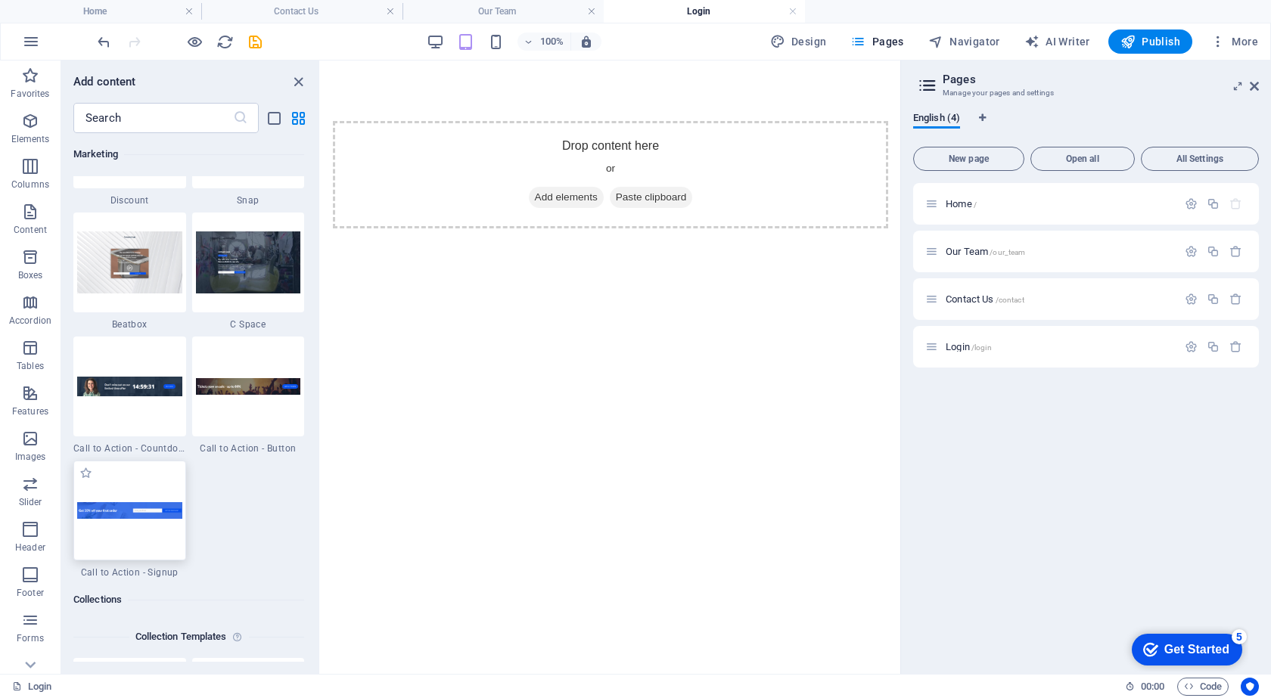
scroll to position [13380, 0]
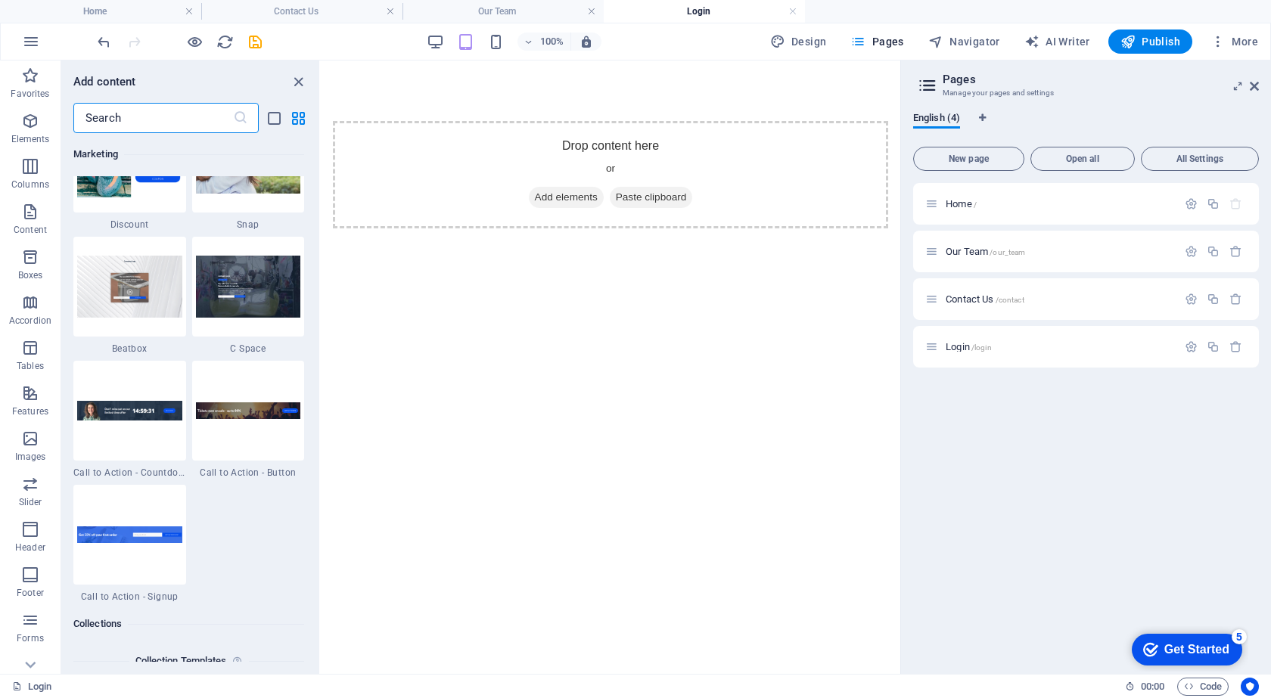
click at [138, 120] on input "text" at bounding box center [153, 118] width 160 height 30
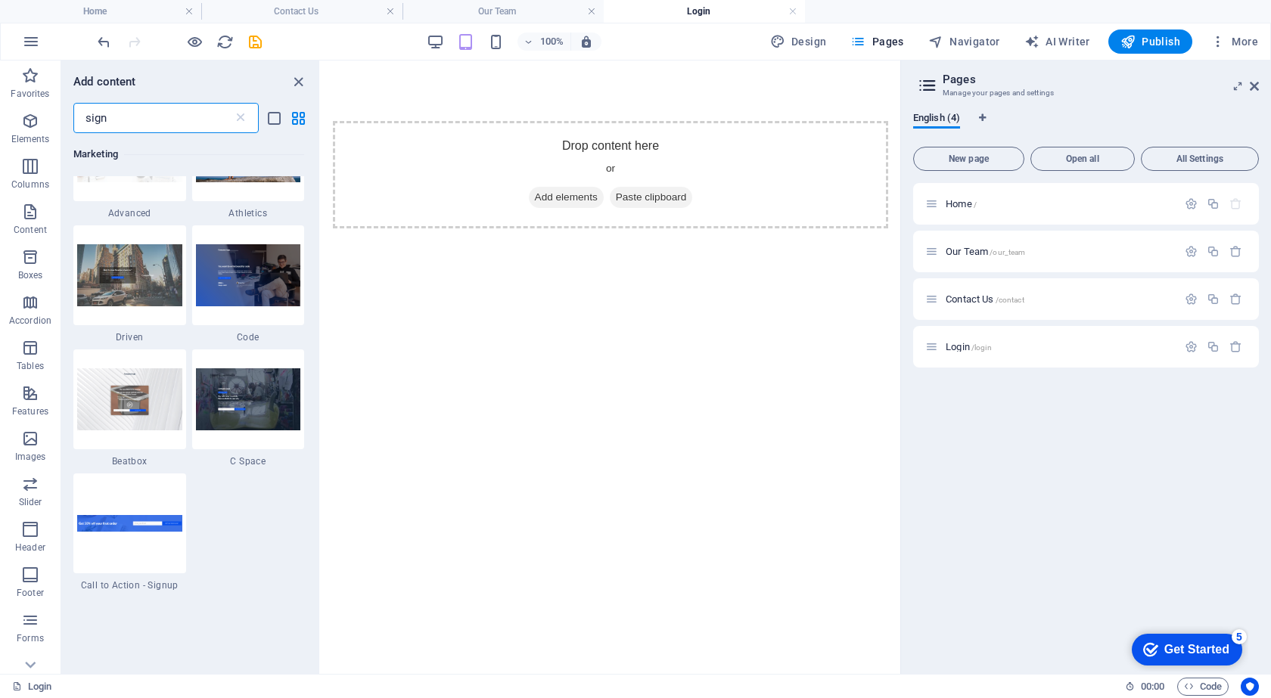
scroll to position [454, 0]
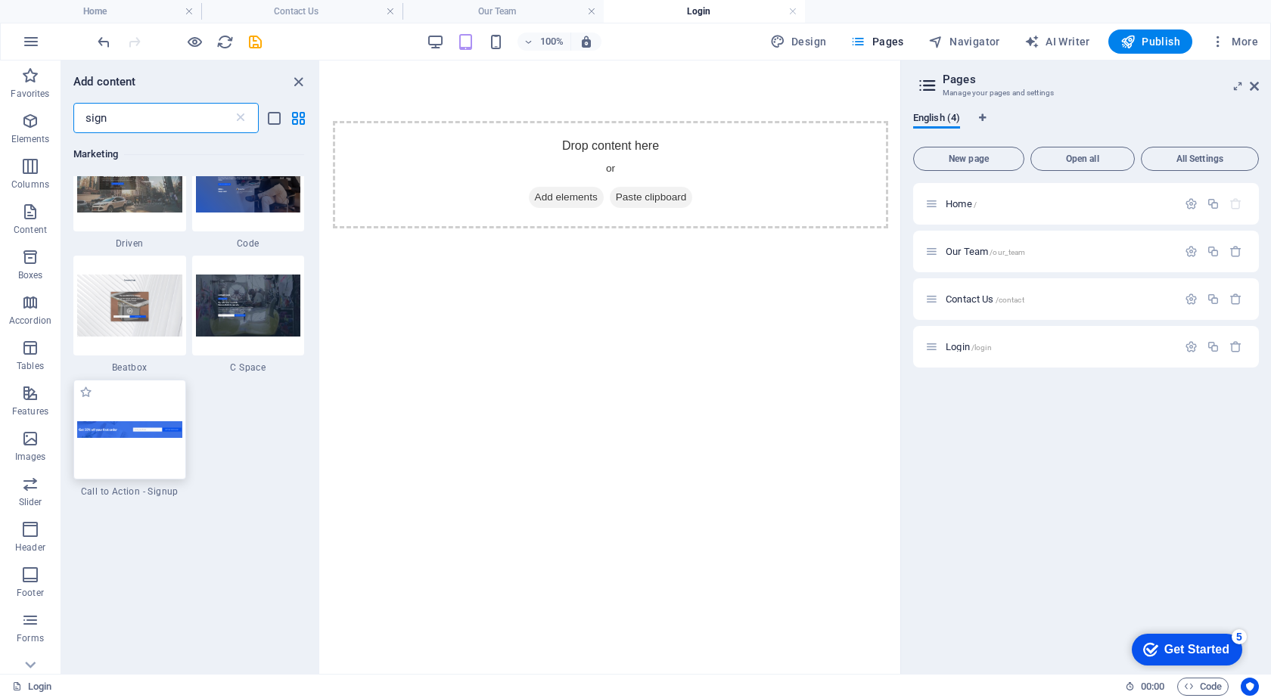
type input "sign"
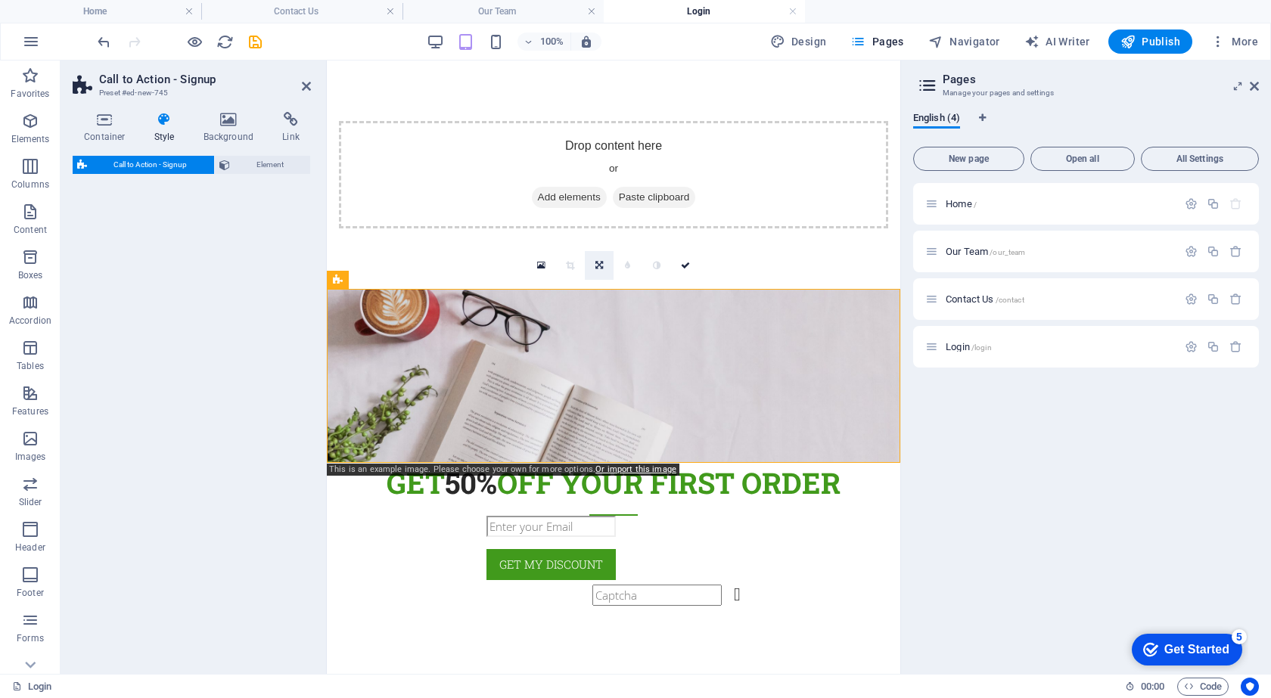
select select "rem"
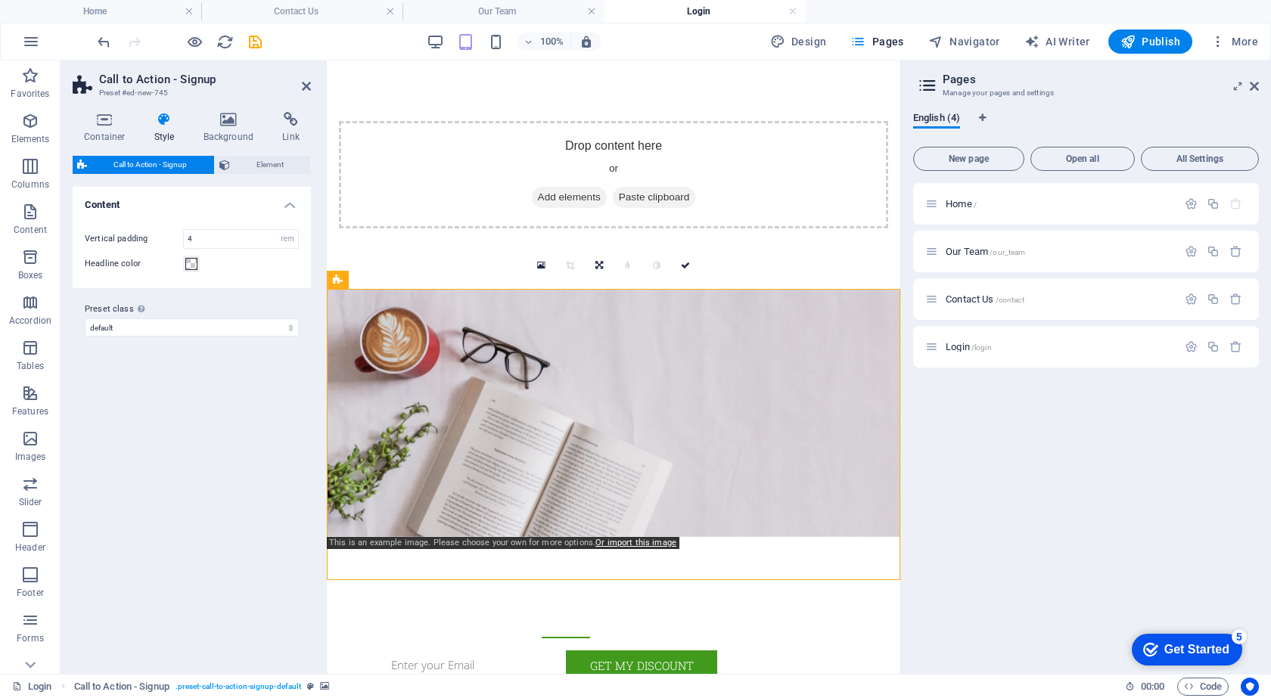
click at [868, 326] on figure at bounding box center [613, 413] width 573 height 248
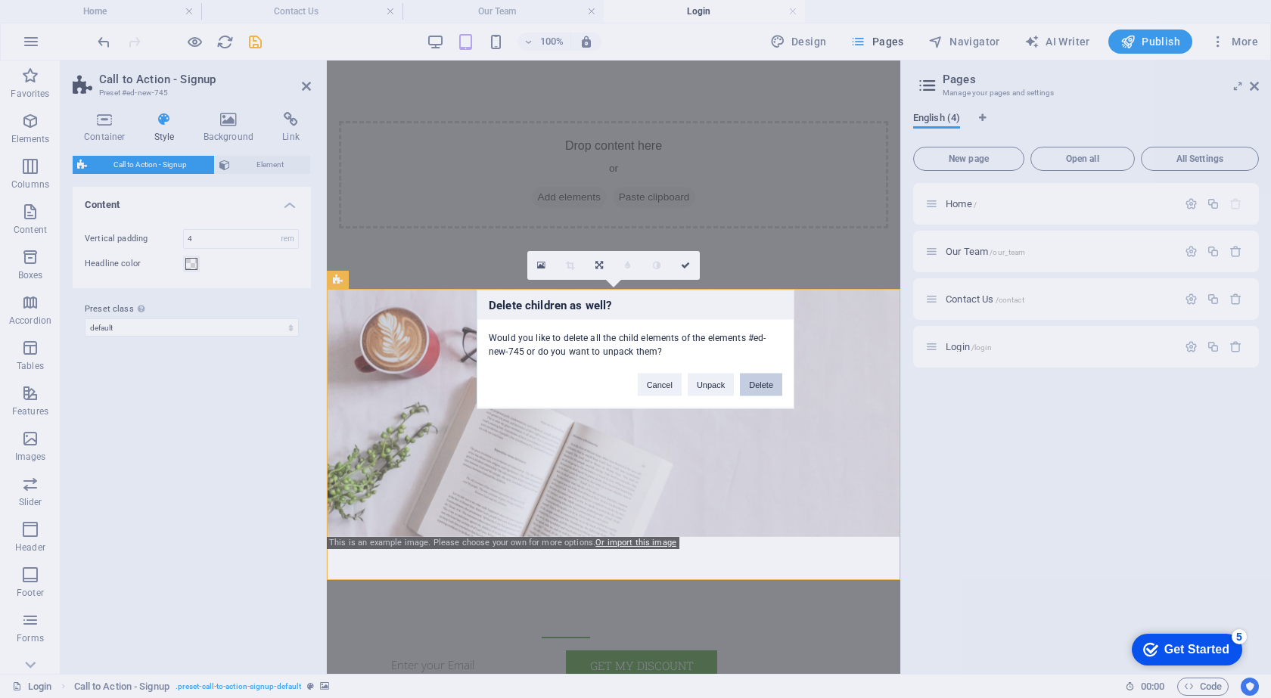
click at [761, 385] on button "Delete" at bounding box center [761, 384] width 42 height 23
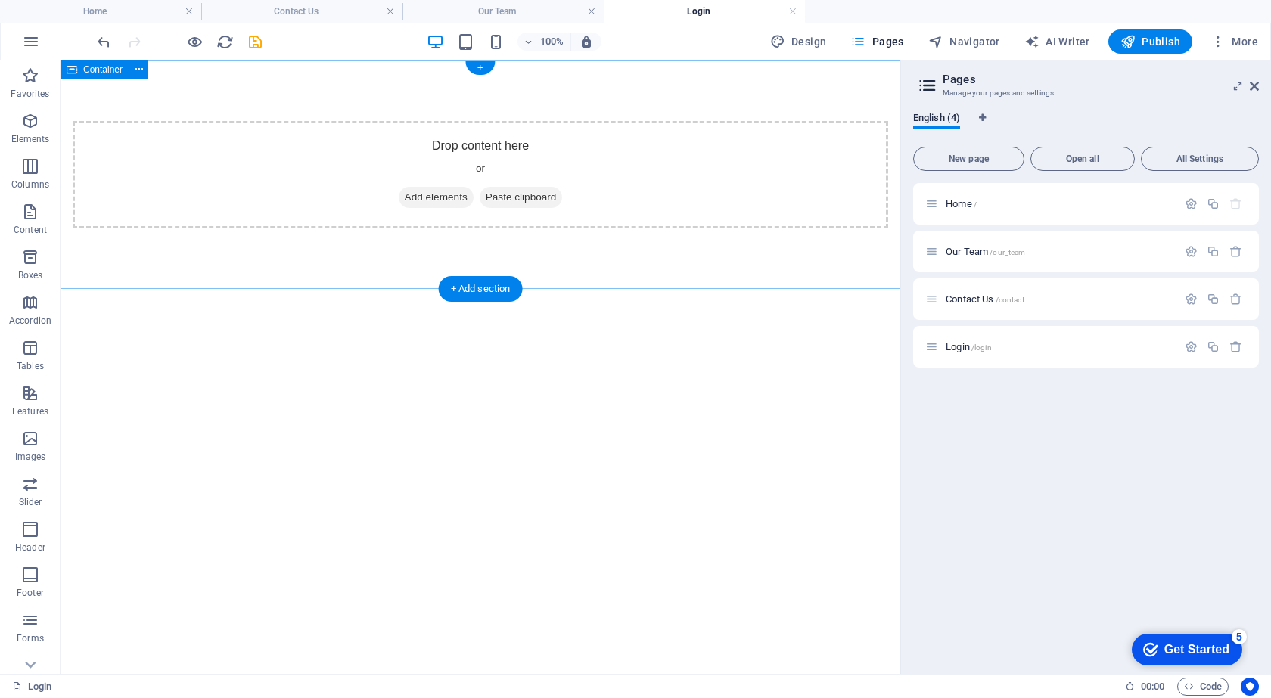
click at [431, 197] on span "Add elements" at bounding box center [436, 197] width 75 height 21
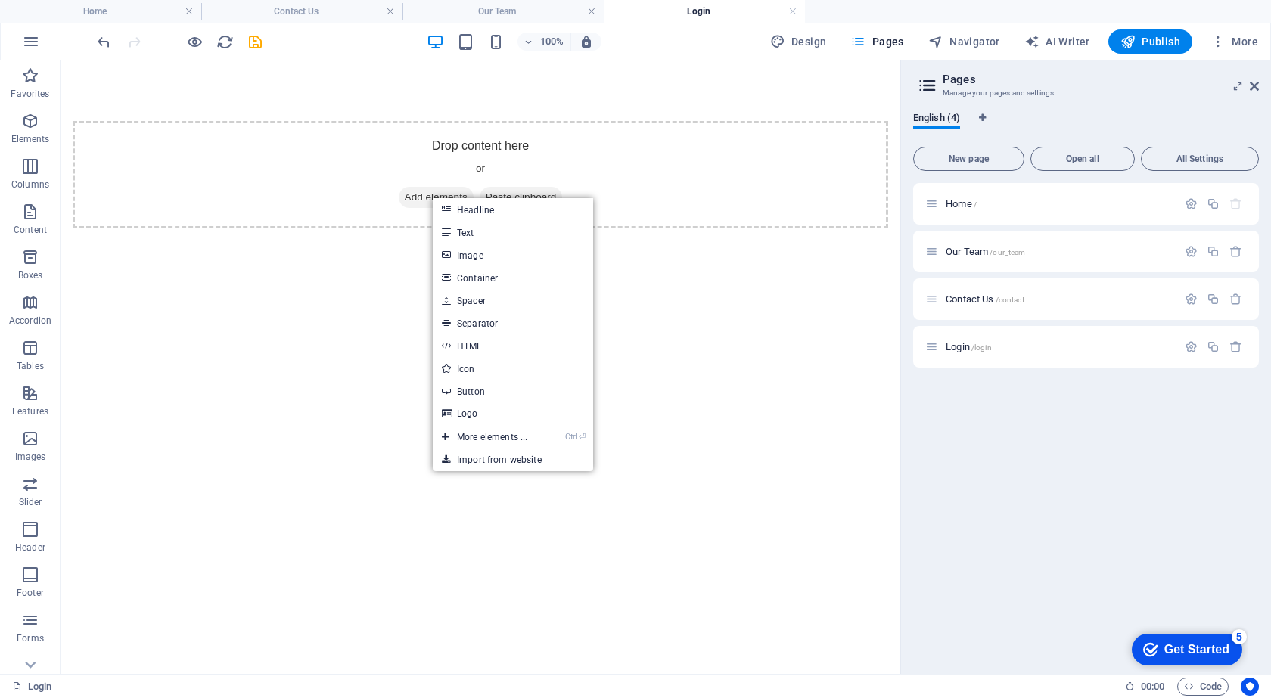
click at [112, 289] on html "Skip to main content Drop content here or Add elements Paste clipboard" at bounding box center [481, 175] width 840 height 228
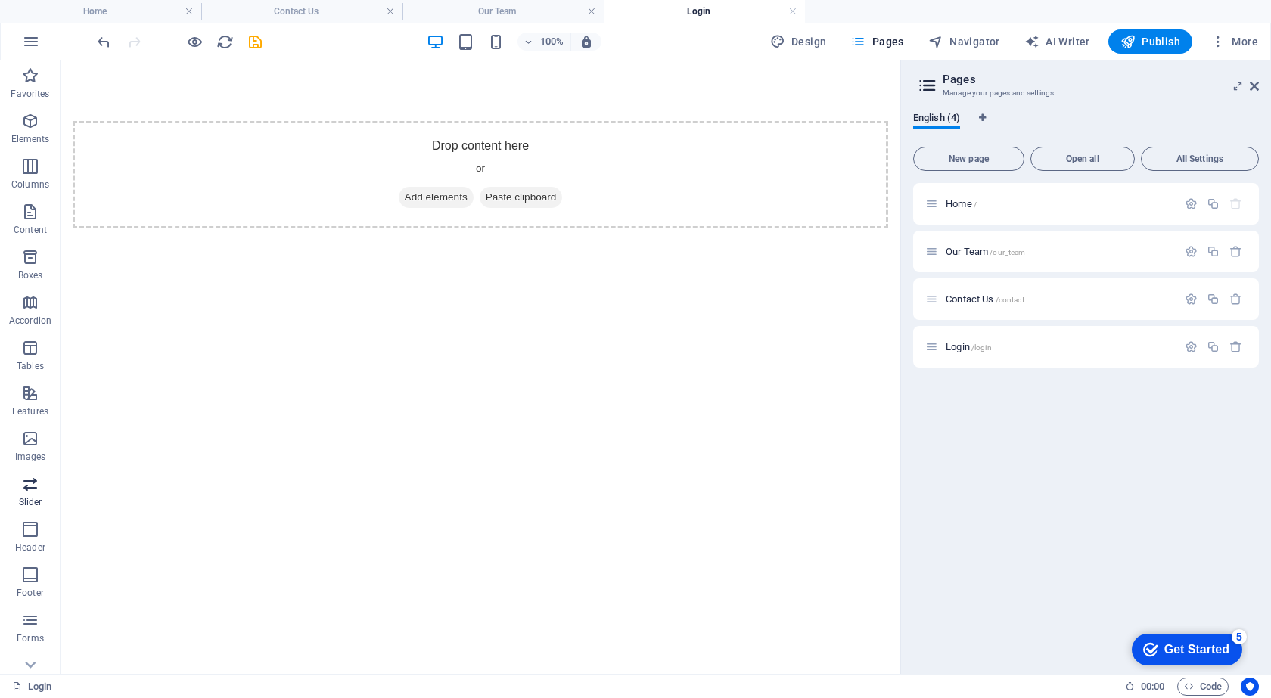
scroll to position [67, 0]
click at [23, 138] on icon "button" at bounding box center [30, 144] width 18 height 18
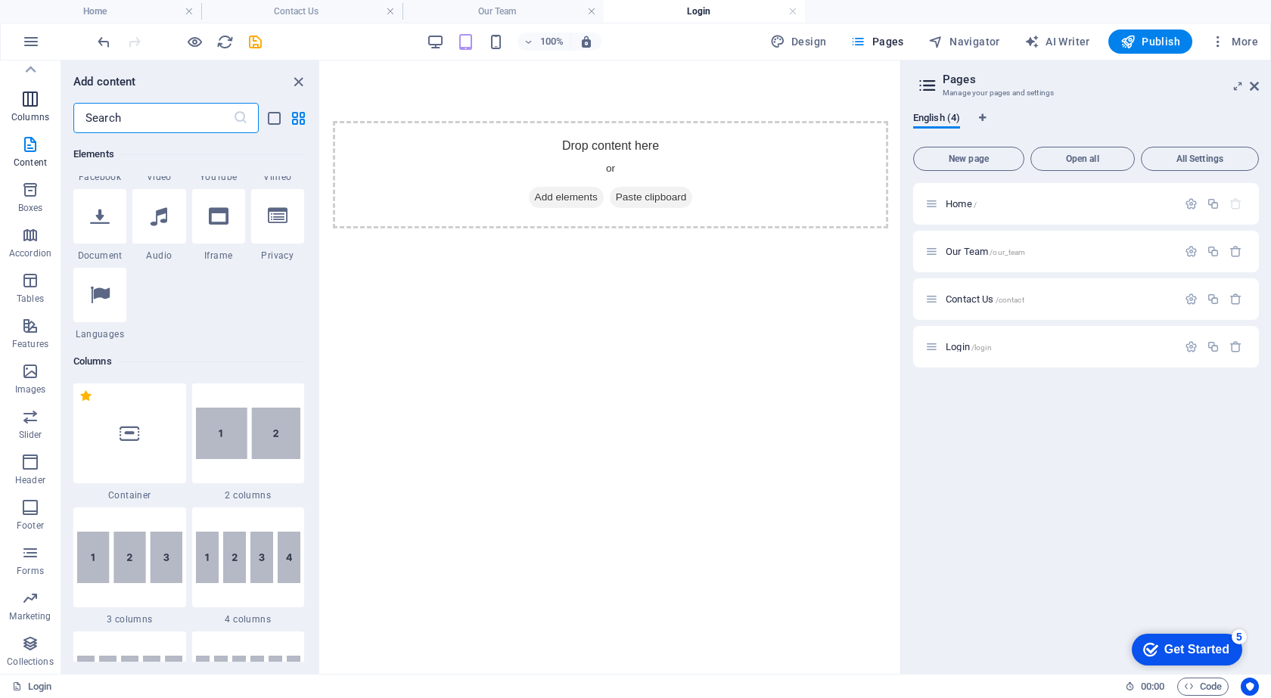
click at [31, 110] on span "Columns" at bounding box center [30, 108] width 61 height 36
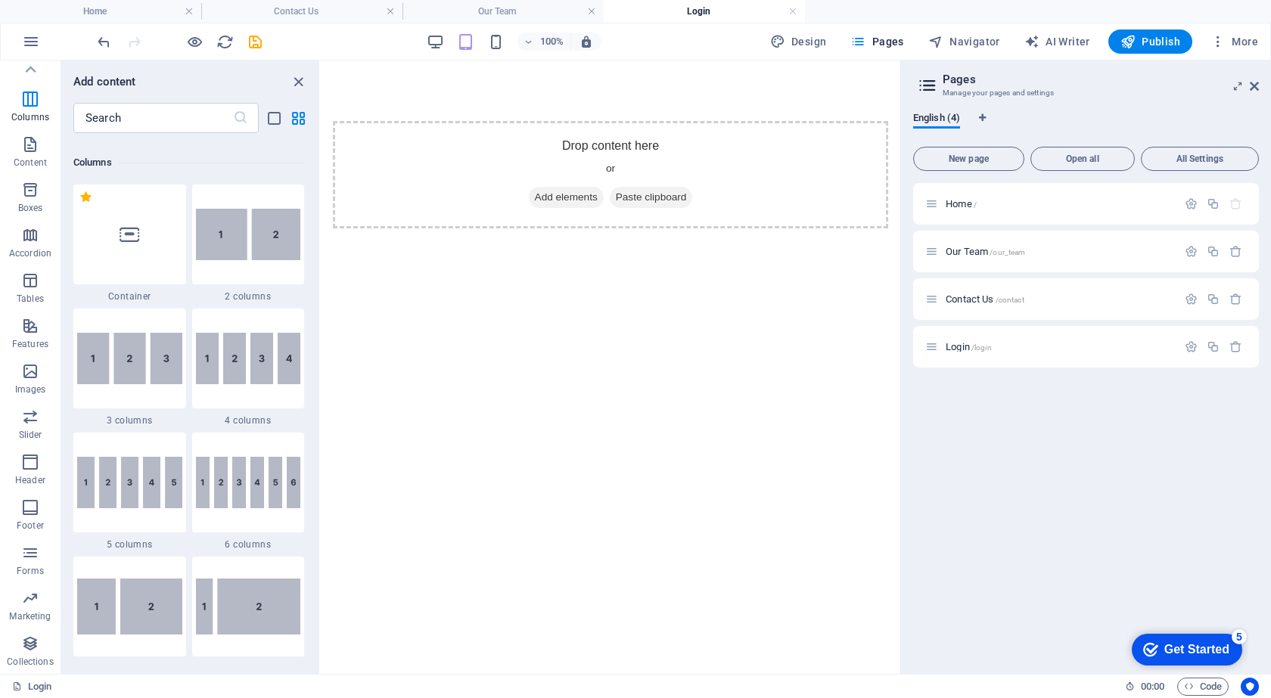
scroll to position [749, 0]
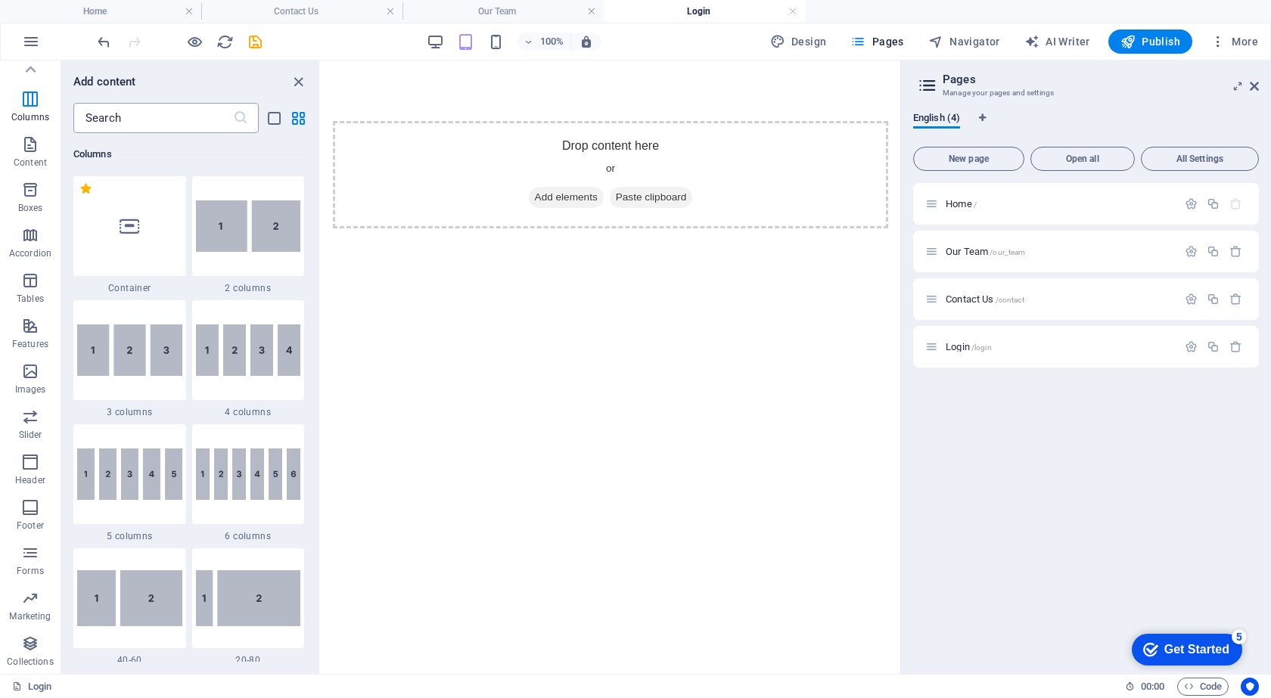
click at [122, 106] on input "text" at bounding box center [153, 118] width 160 height 30
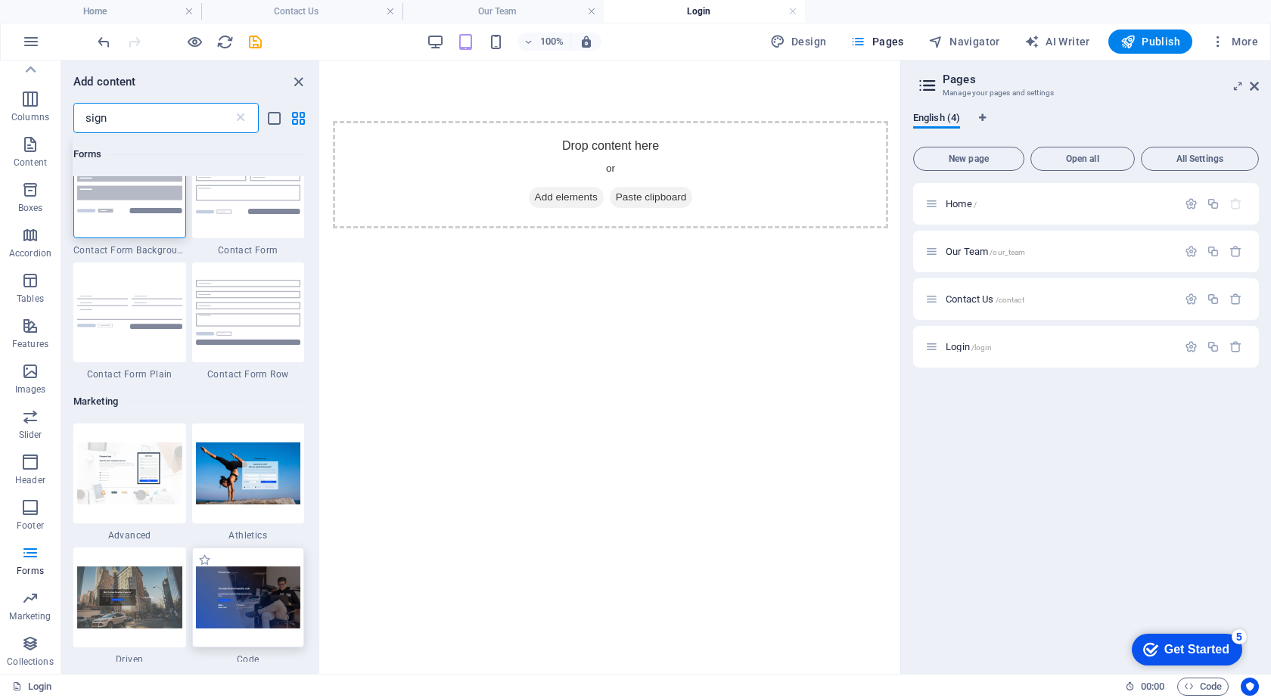
scroll to position [0, 0]
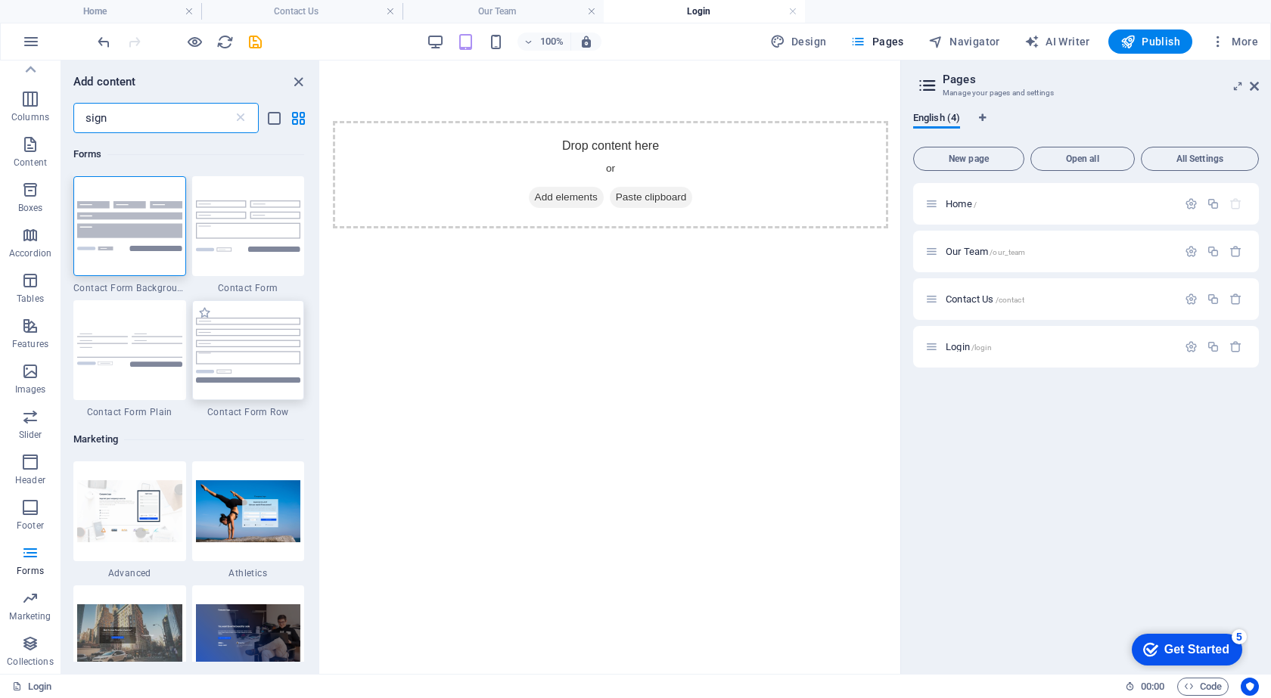
type input "sign"
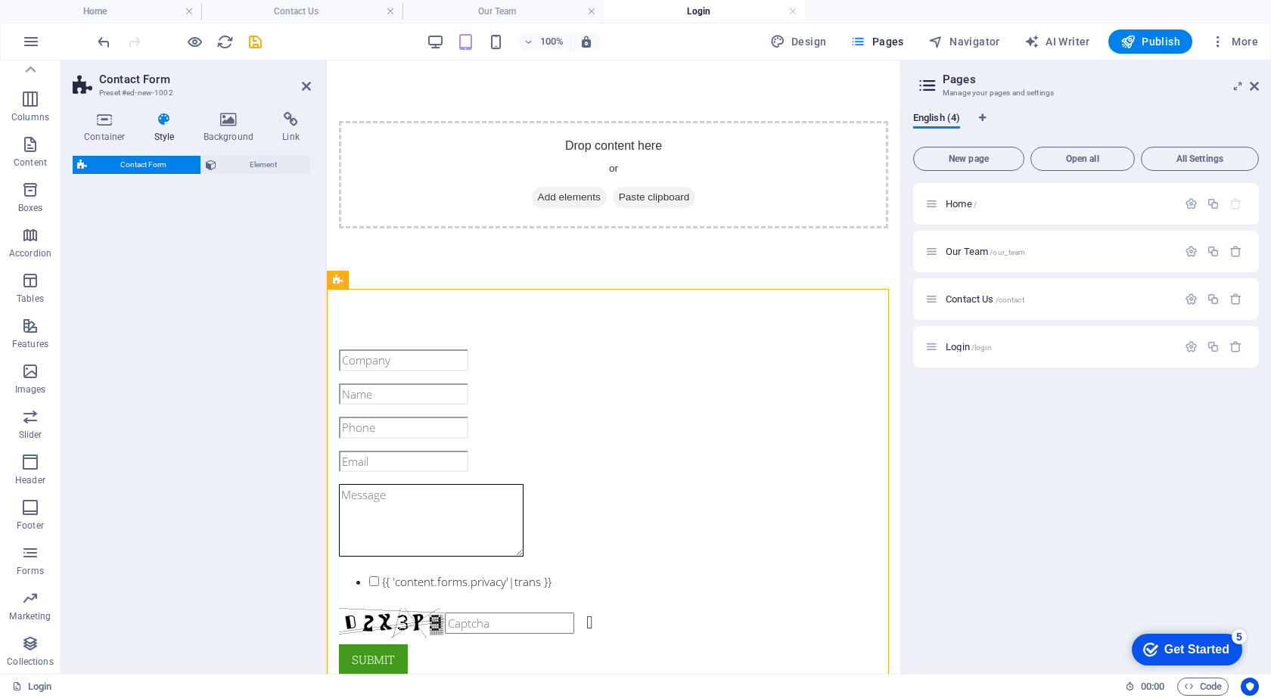
select select "rem"
select select "preset-contact-form-v3-row"
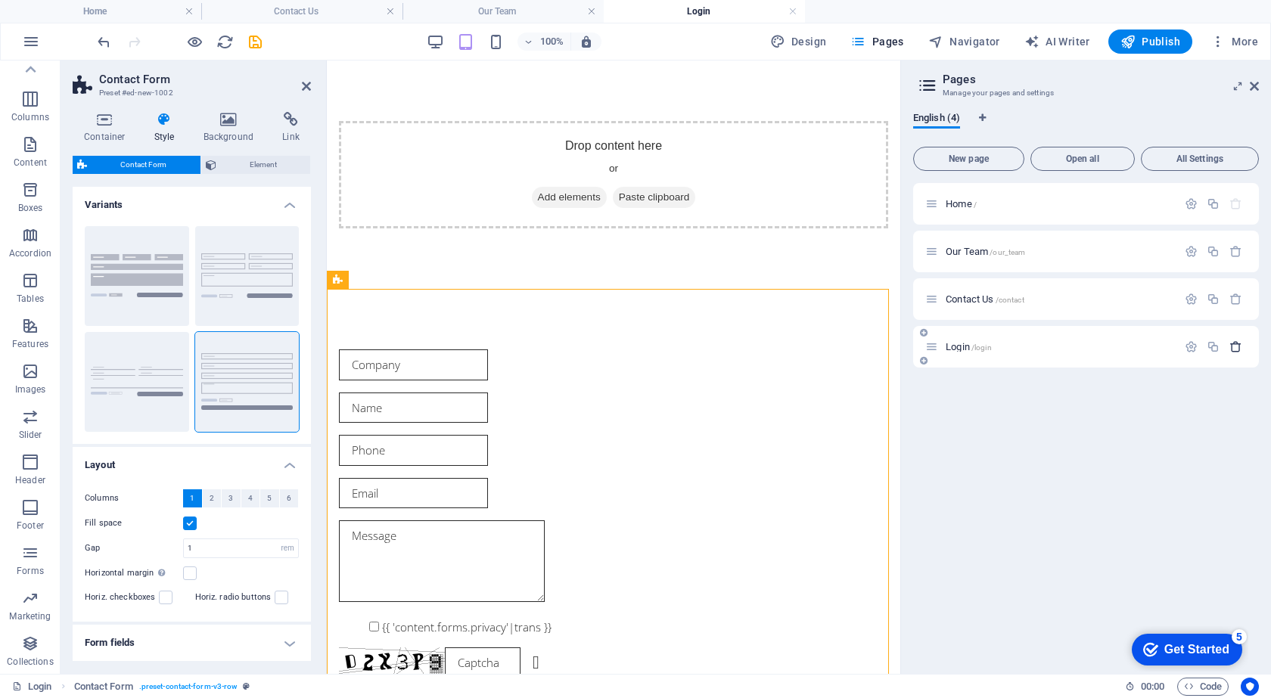
click at [1238, 352] on icon "button" at bounding box center [1235, 346] width 13 height 13
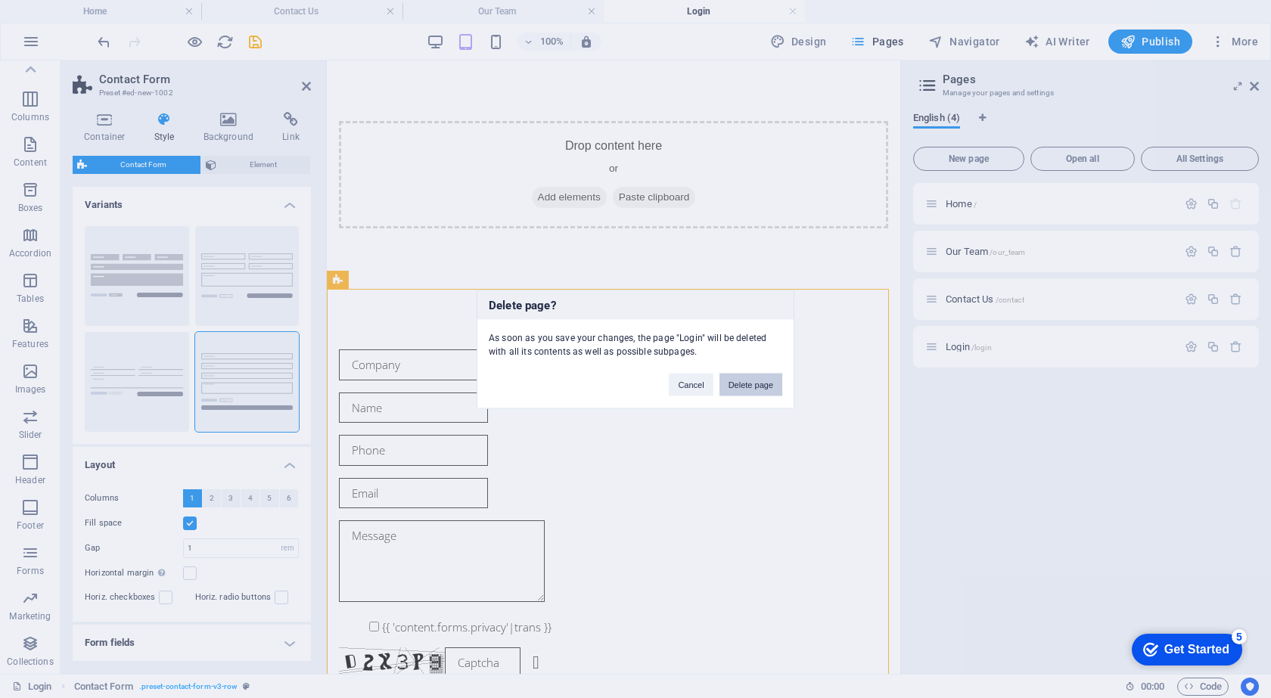
click at [746, 385] on button "Delete page" at bounding box center [750, 384] width 63 height 23
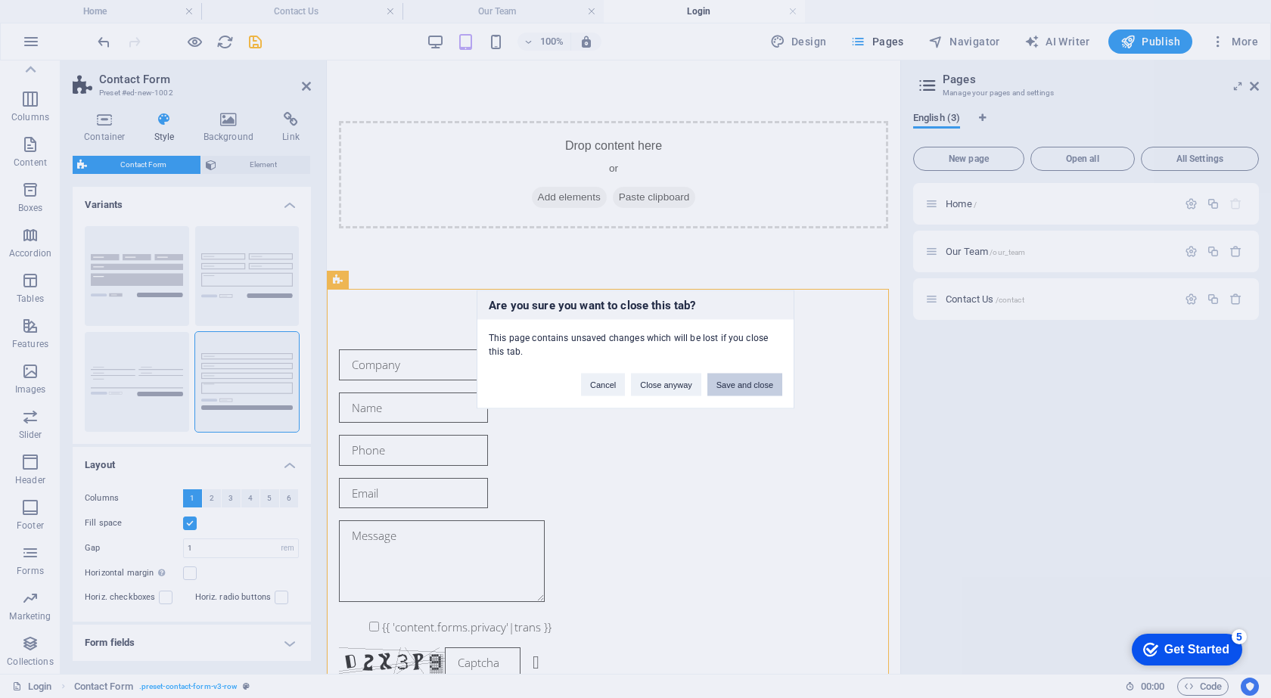
click at [741, 384] on button "Save and close" at bounding box center [744, 384] width 75 height 23
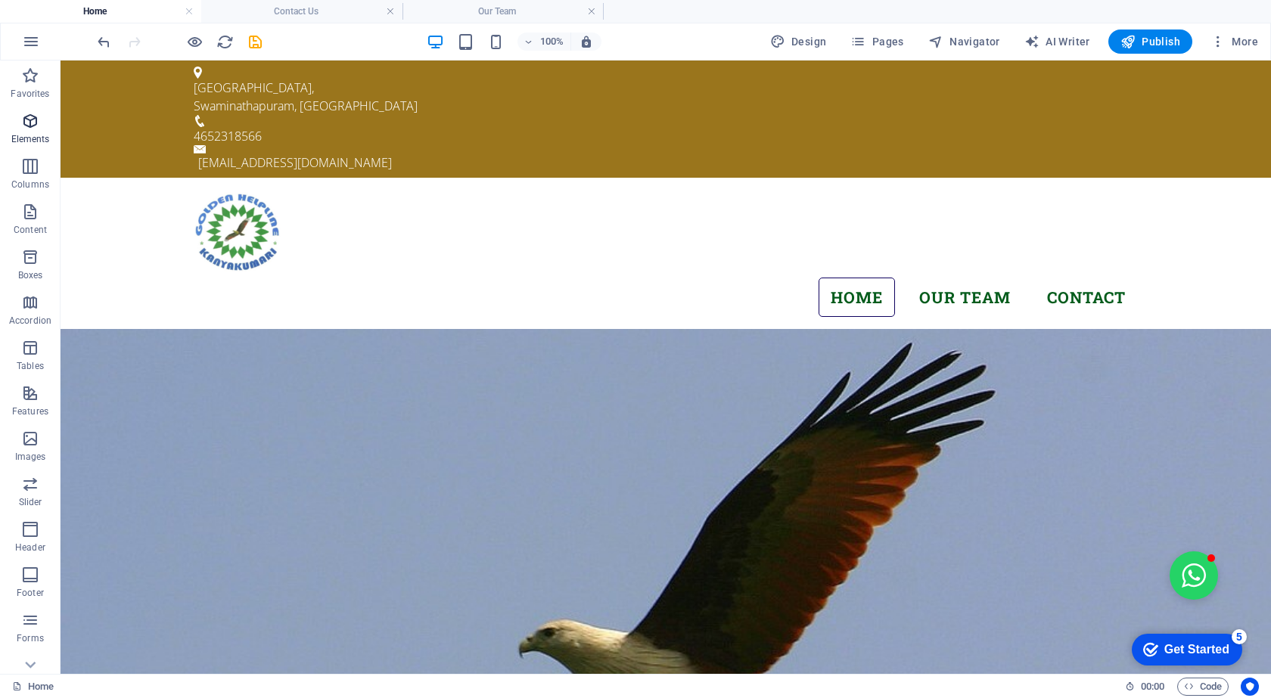
click at [36, 129] on icon "button" at bounding box center [30, 121] width 18 height 18
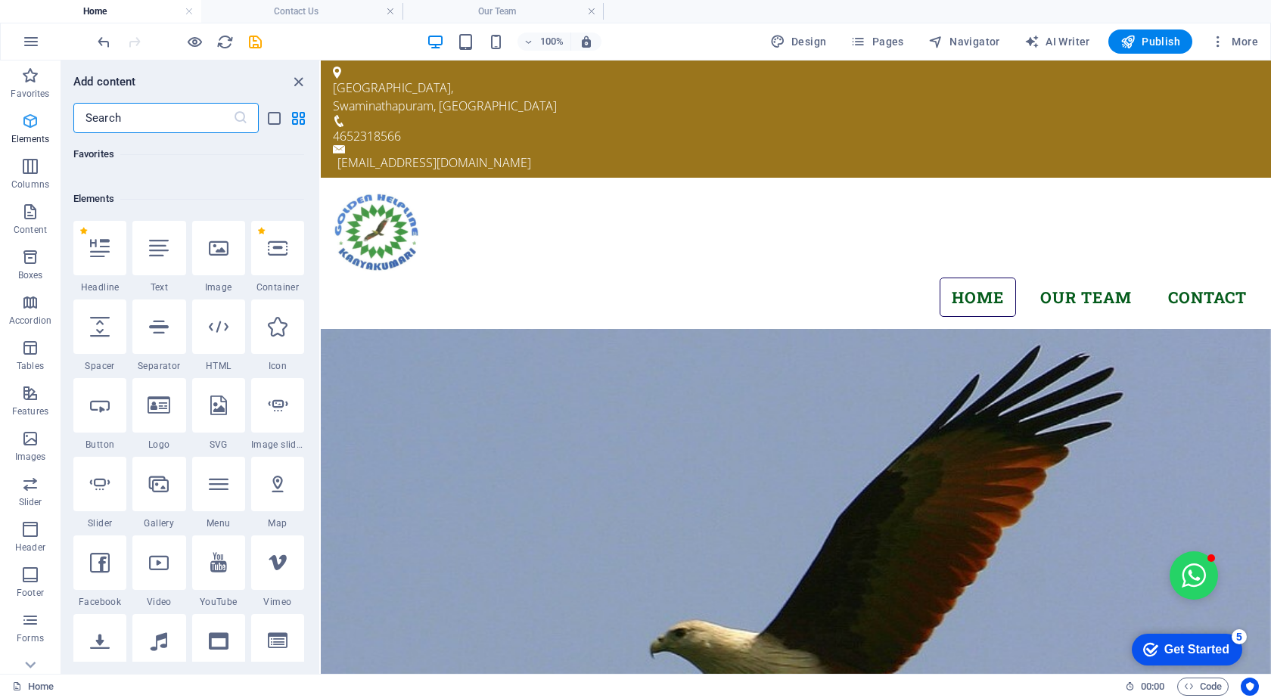
scroll to position [161, 0]
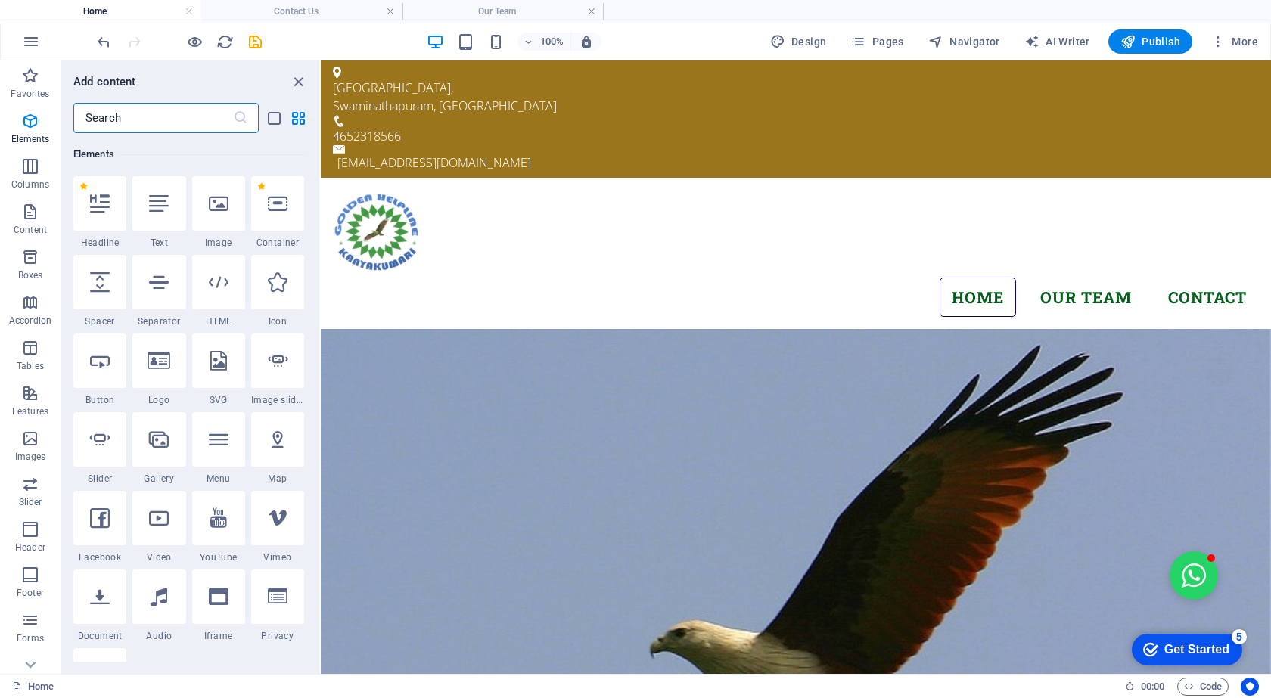
click at [108, 111] on input "text" at bounding box center [153, 118] width 160 height 30
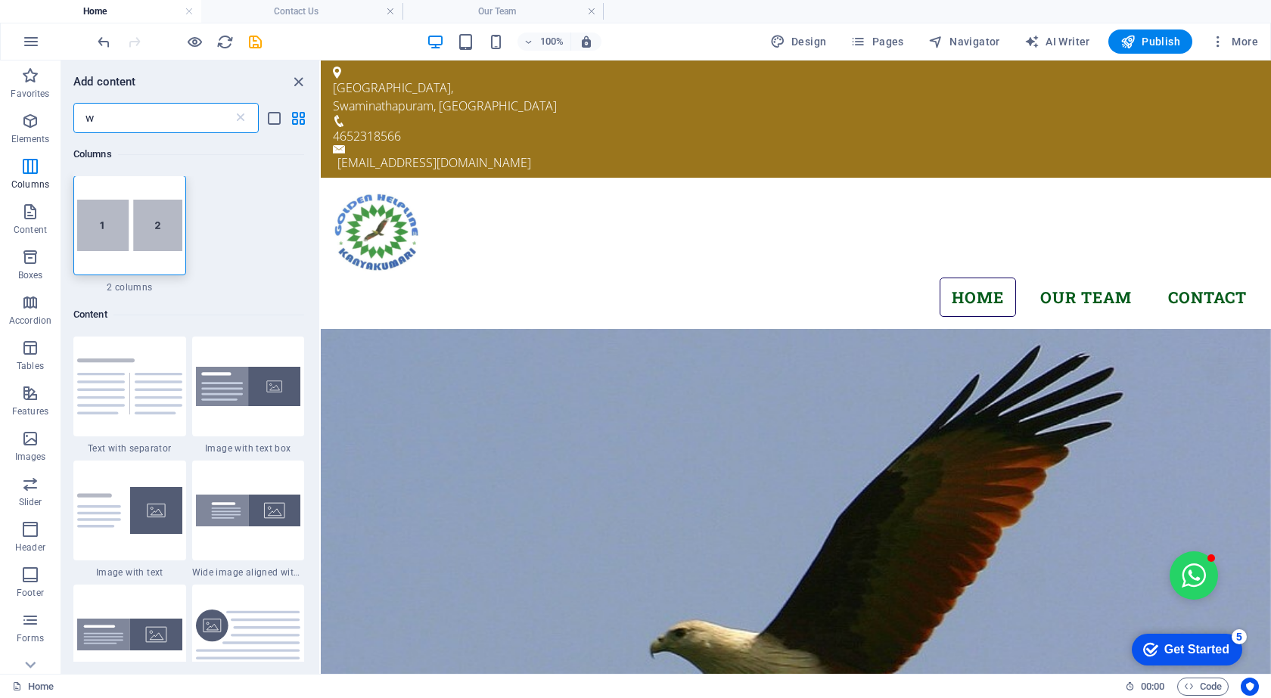
scroll to position [0, 0]
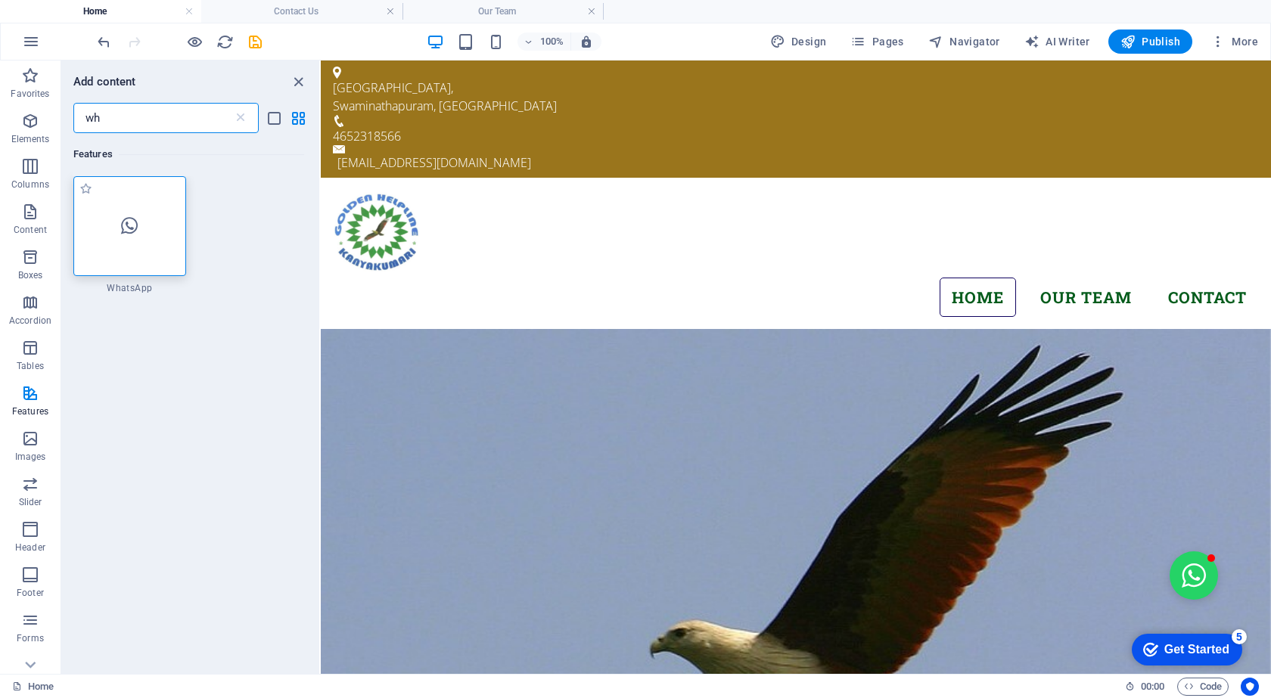
type input "wh"
click at [128, 191] on div at bounding box center [129, 226] width 113 height 100
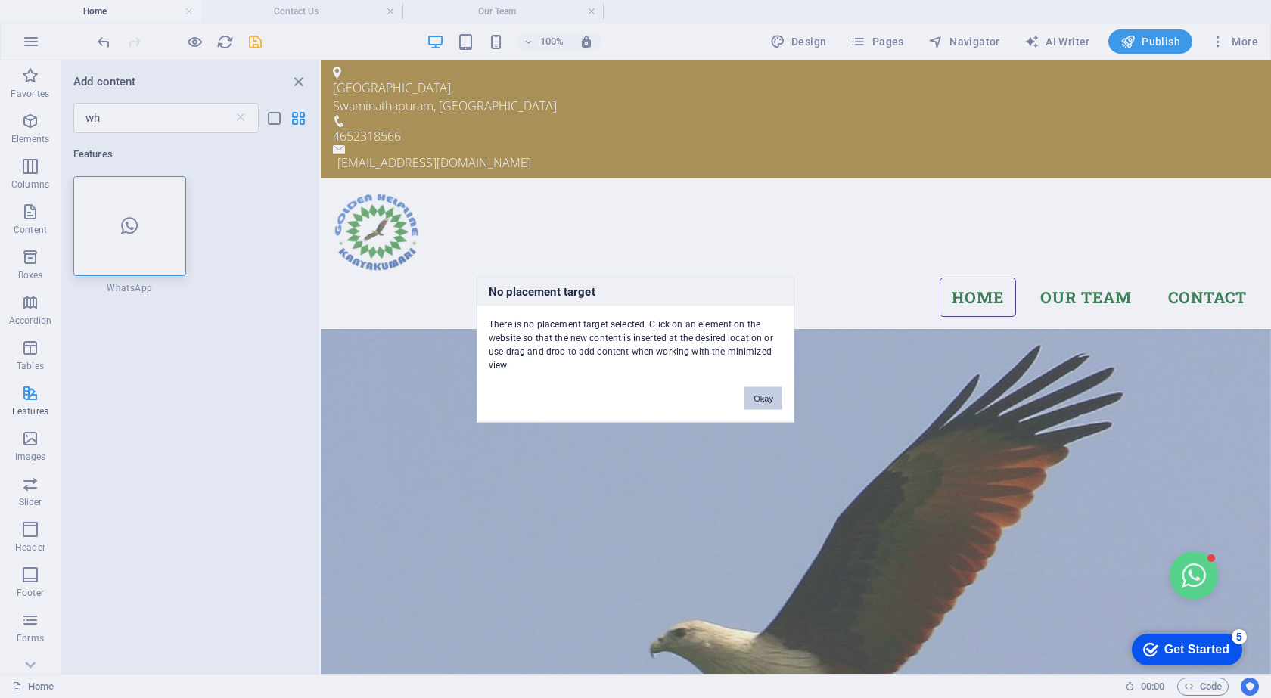
click at [758, 396] on button "Okay" at bounding box center [763, 398] width 38 height 23
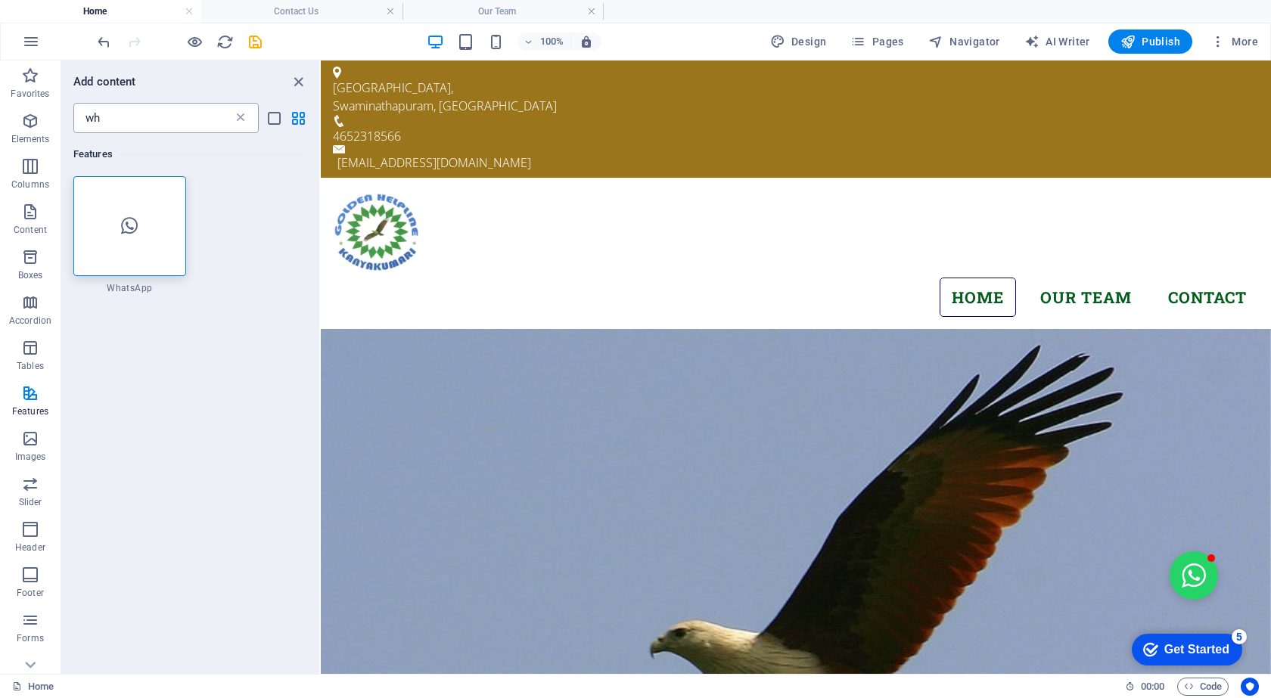
click at [237, 120] on icon at bounding box center [240, 117] width 15 height 15
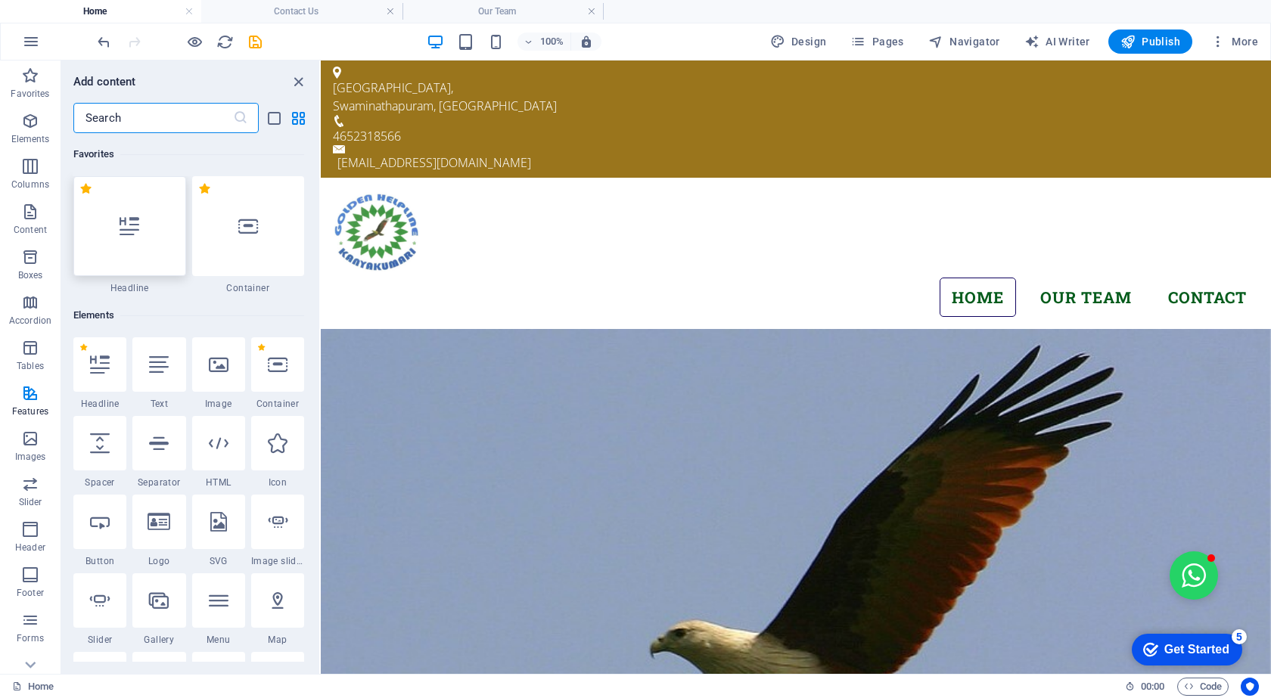
type input "a"
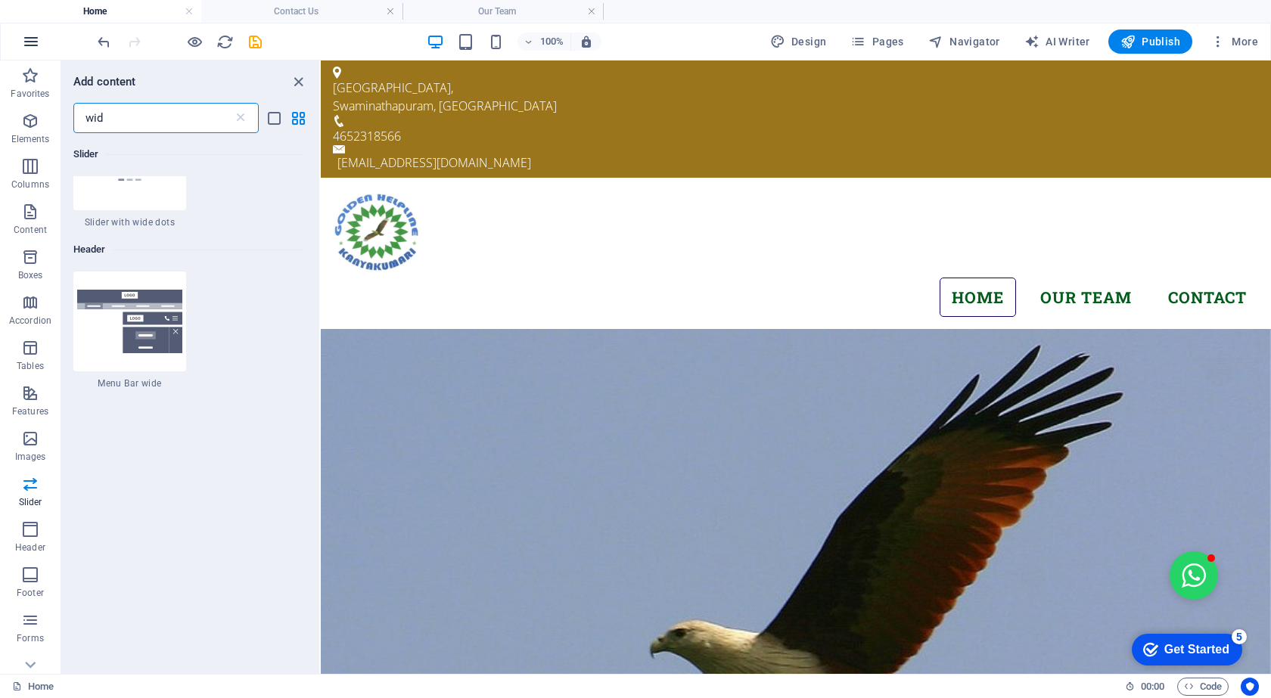
type input "wid"
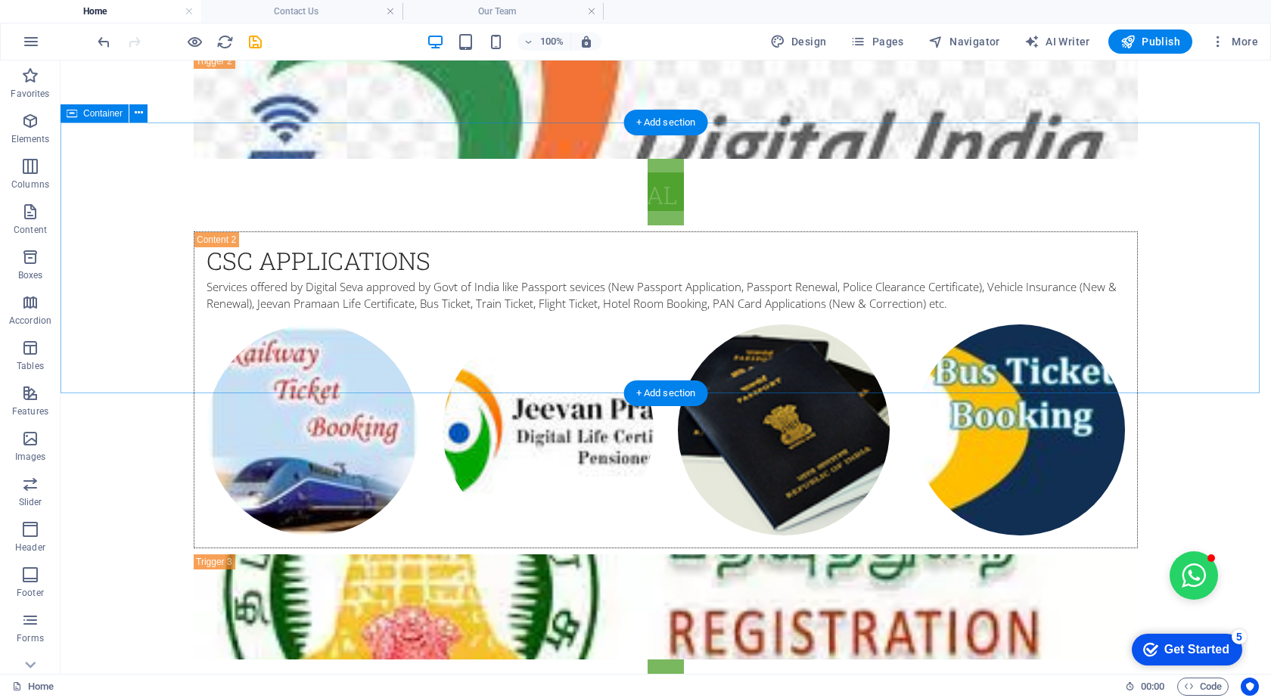
scroll to position [2950, 0]
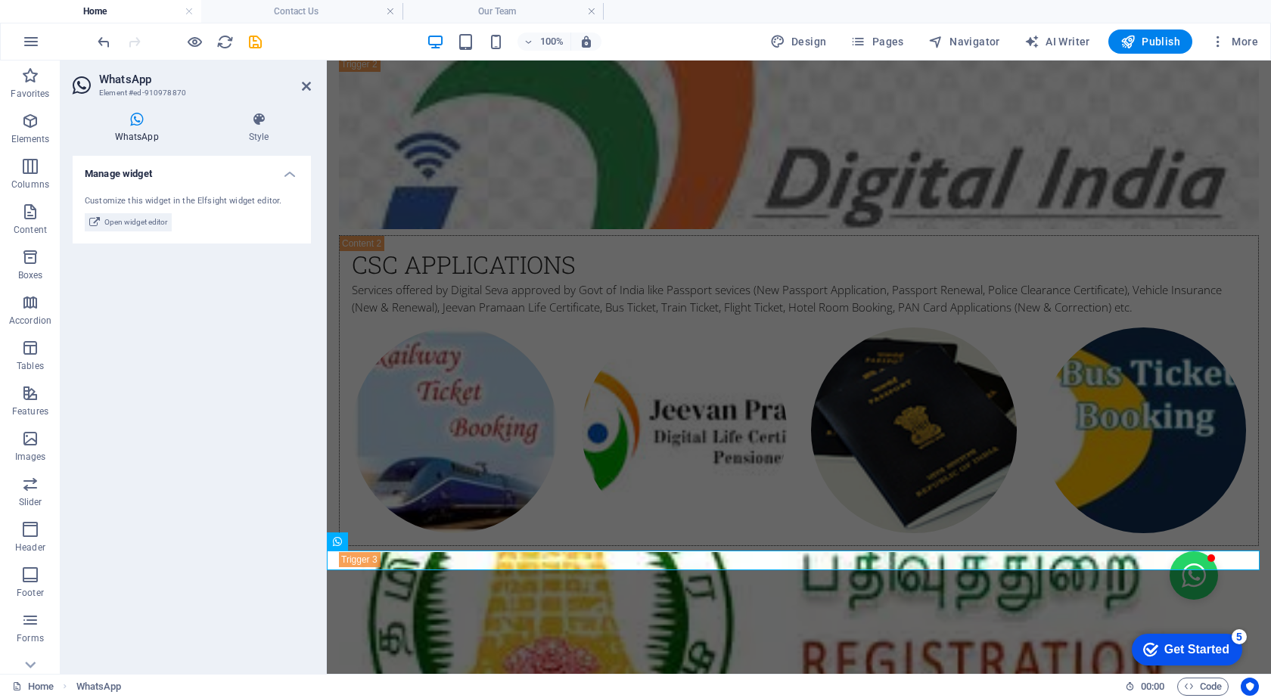
scroll to position [3012, 0]
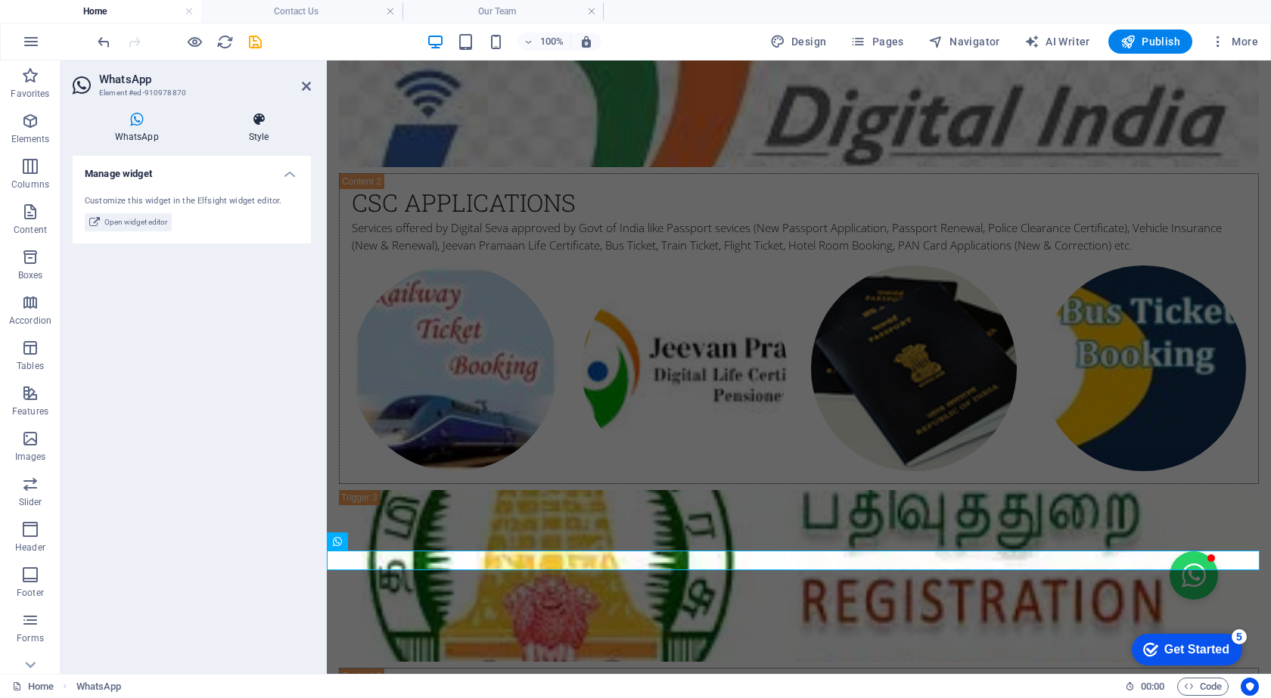
click at [241, 135] on h4 "Style" at bounding box center [259, 128] width 104 height 32
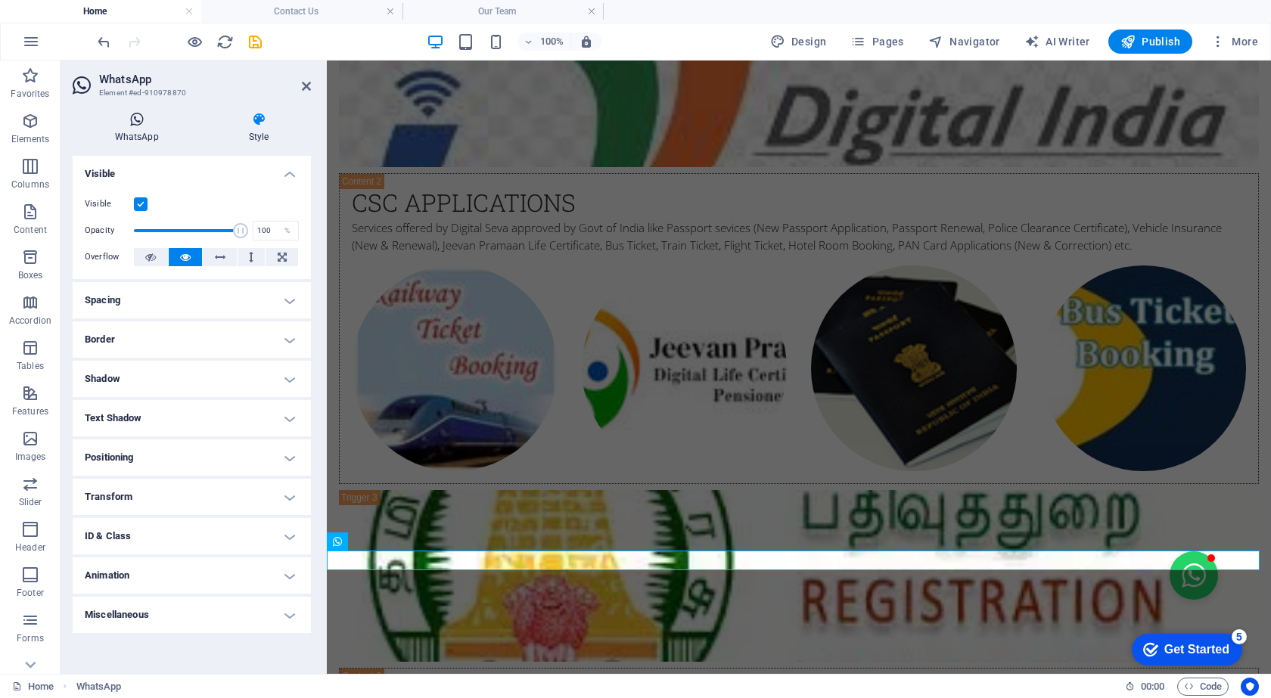
click at [156, 127] on h4 "WhatsApp" at bounding box center [140, 128] width 134 height 32
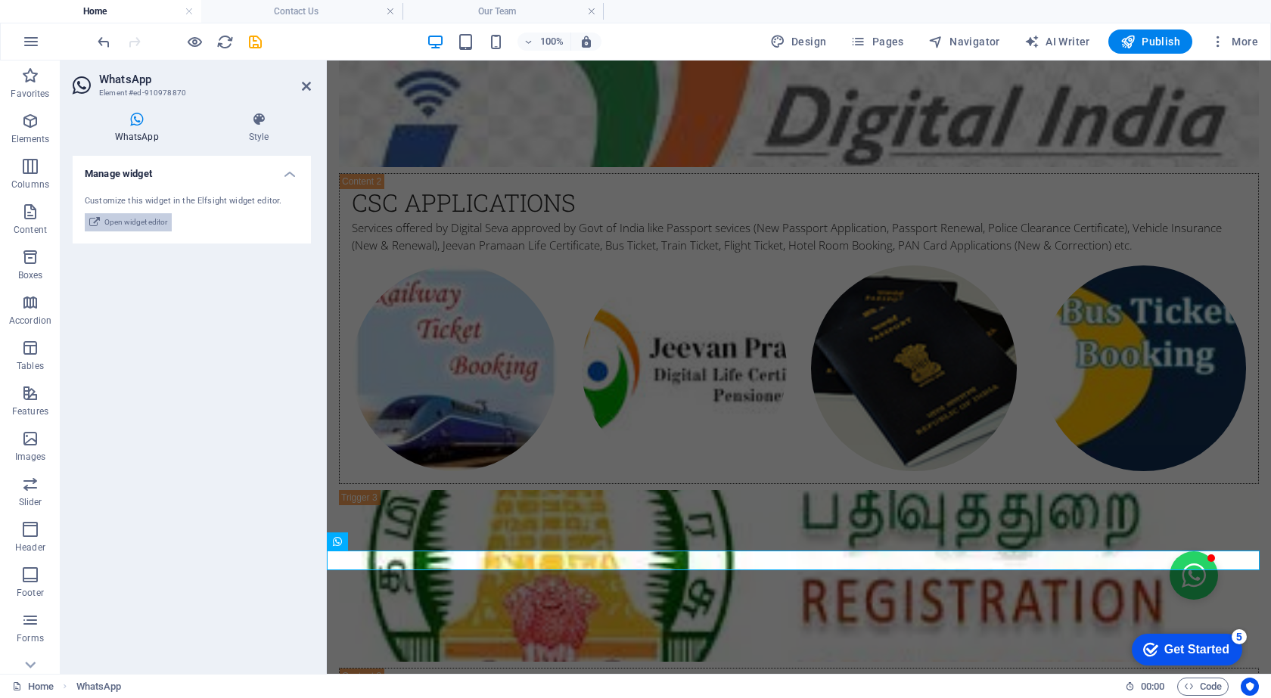
click at [129, 225] on span "Open widget editor" at bounding box center [135, 222] width 63 height 18
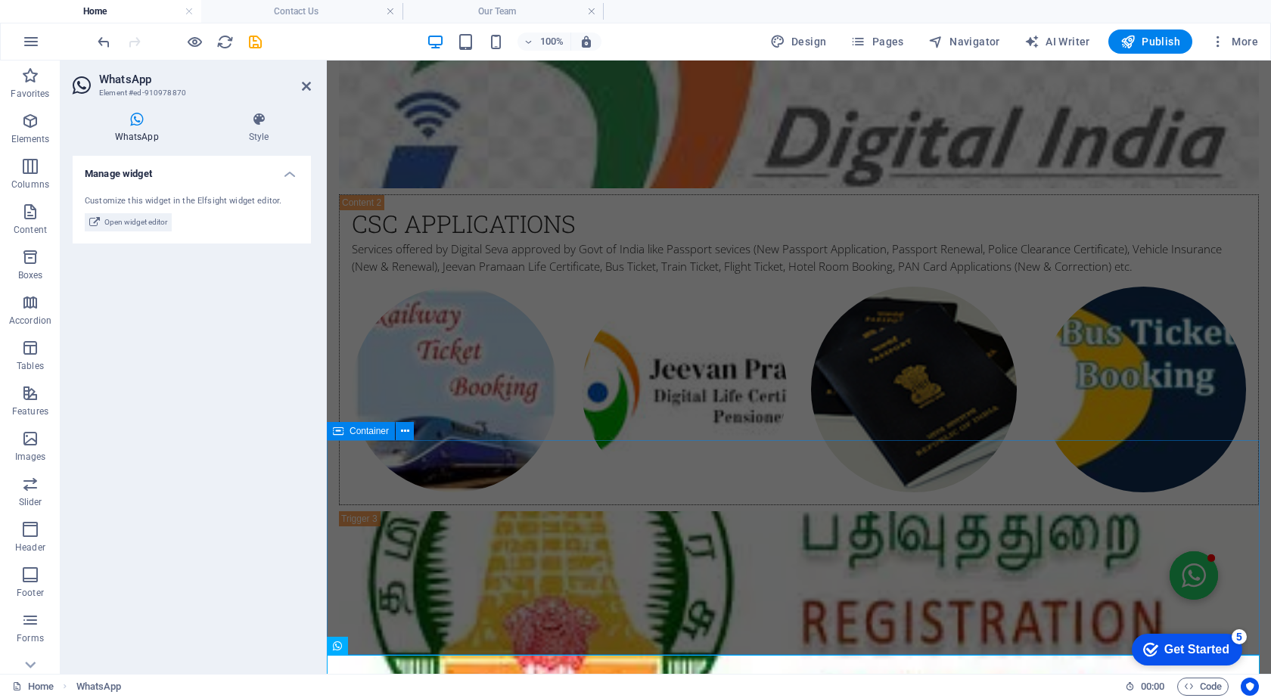
scroll to position [2992, 0]
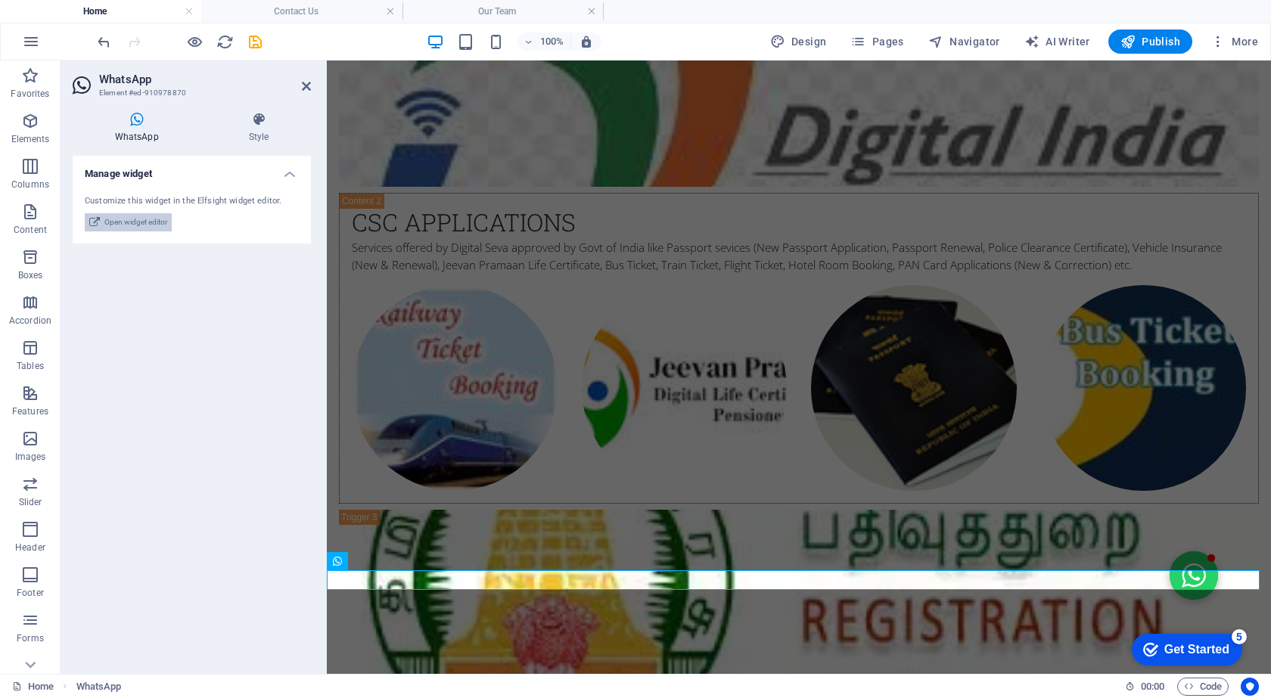
click at [152, 216] on span "Open widget editor" at bounding box center [135, 222] width 63 height 18
click at [149, 225] on span "Open widget editor" at bounding box center [135, 222] width 63 height 18
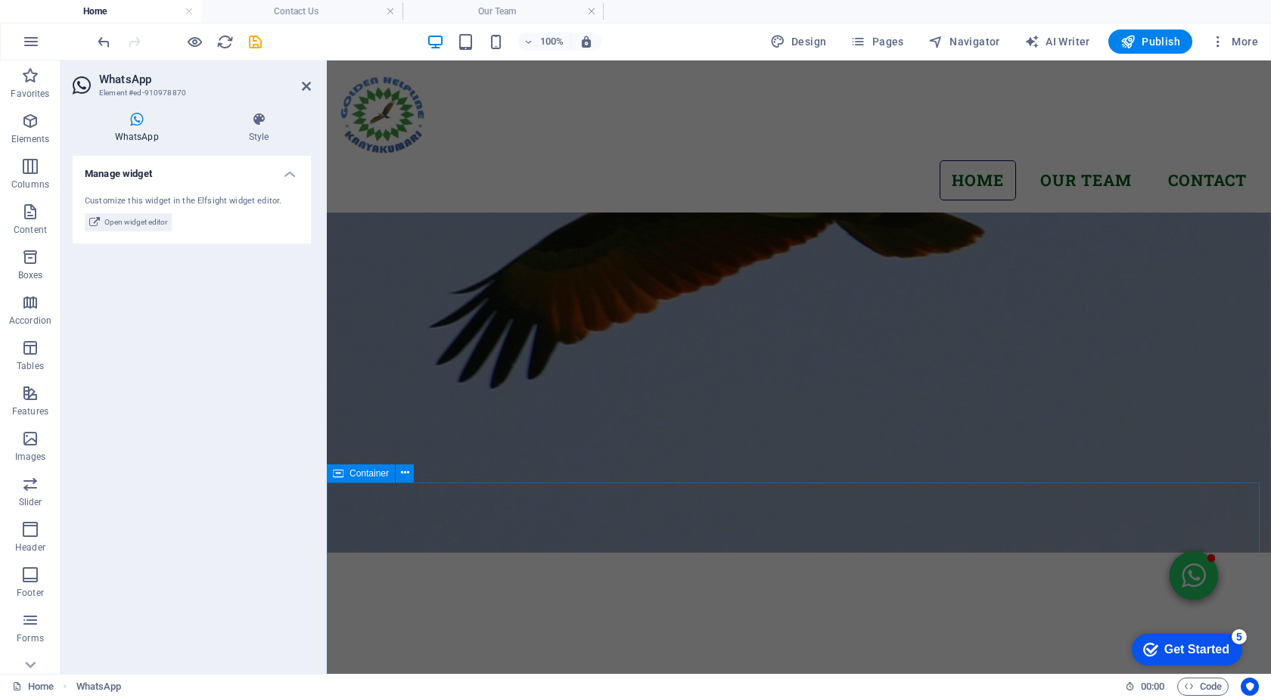
scroll to position [158, 0]
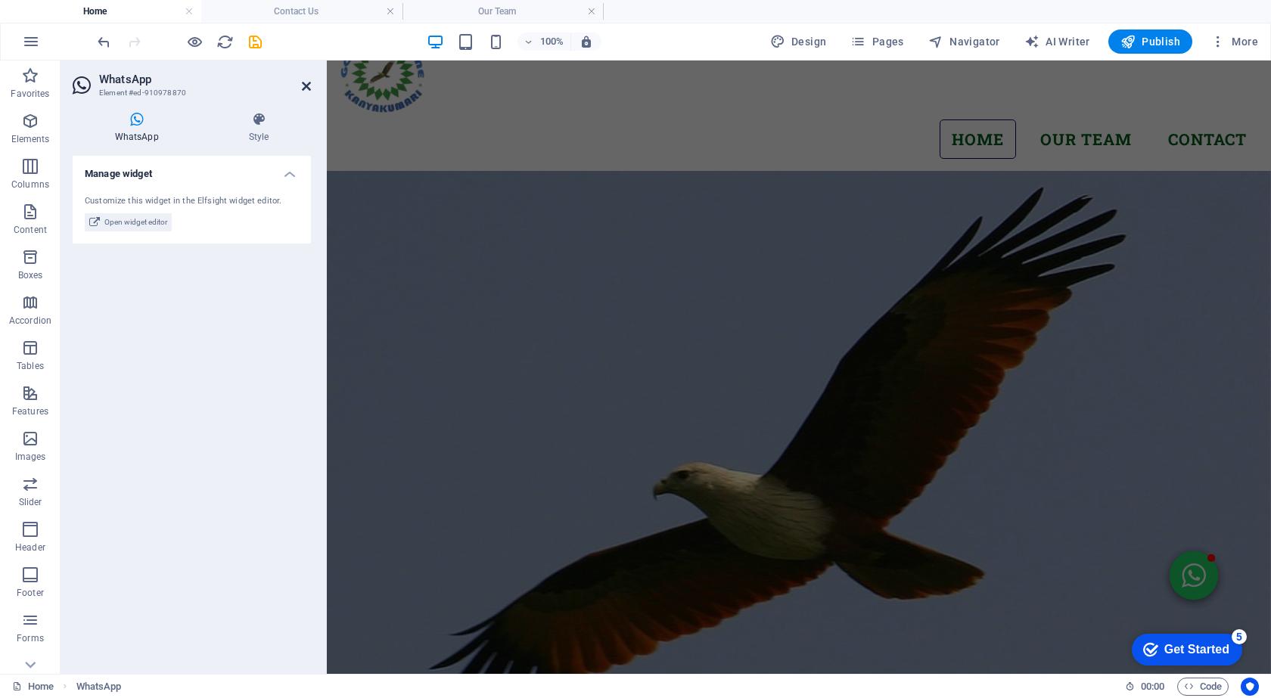
drag, startPoint x: 302, startPoint y: 82, endPoint x: 419, endPoint y: 200, distance: 166.9
click at [302, 82] on icon at bounding box center [306, 86] width 9 height 12
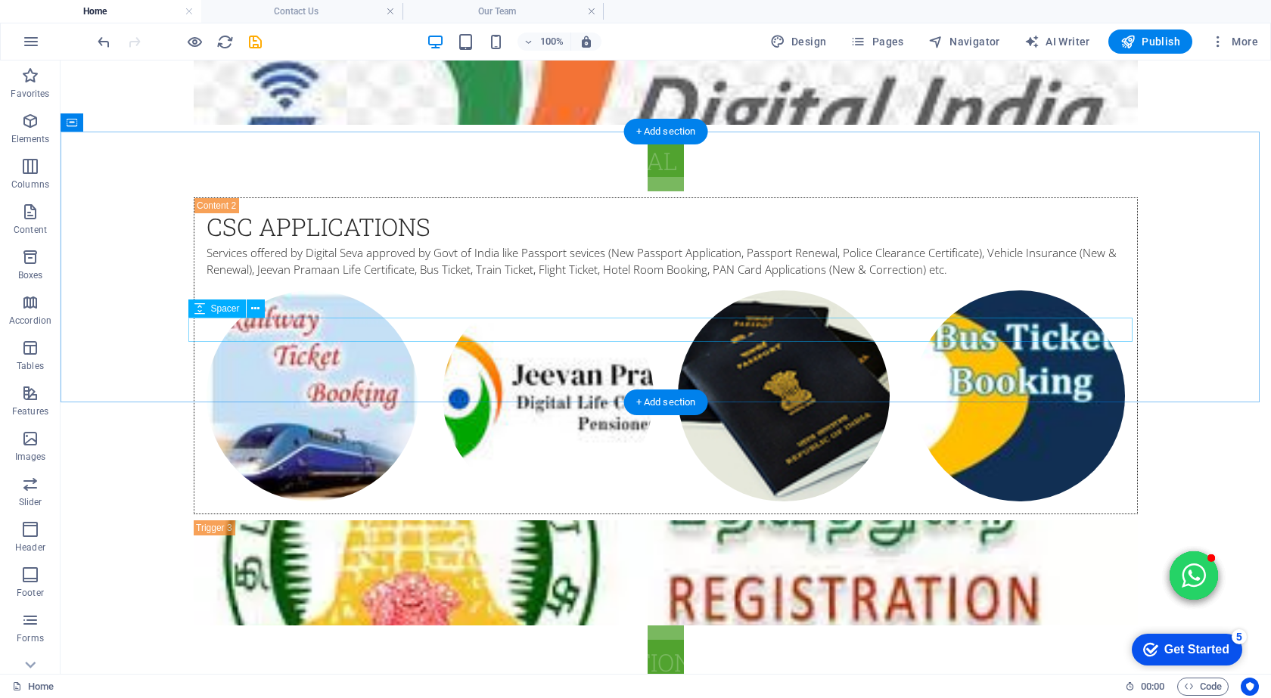
scroll to position [2930, 0]
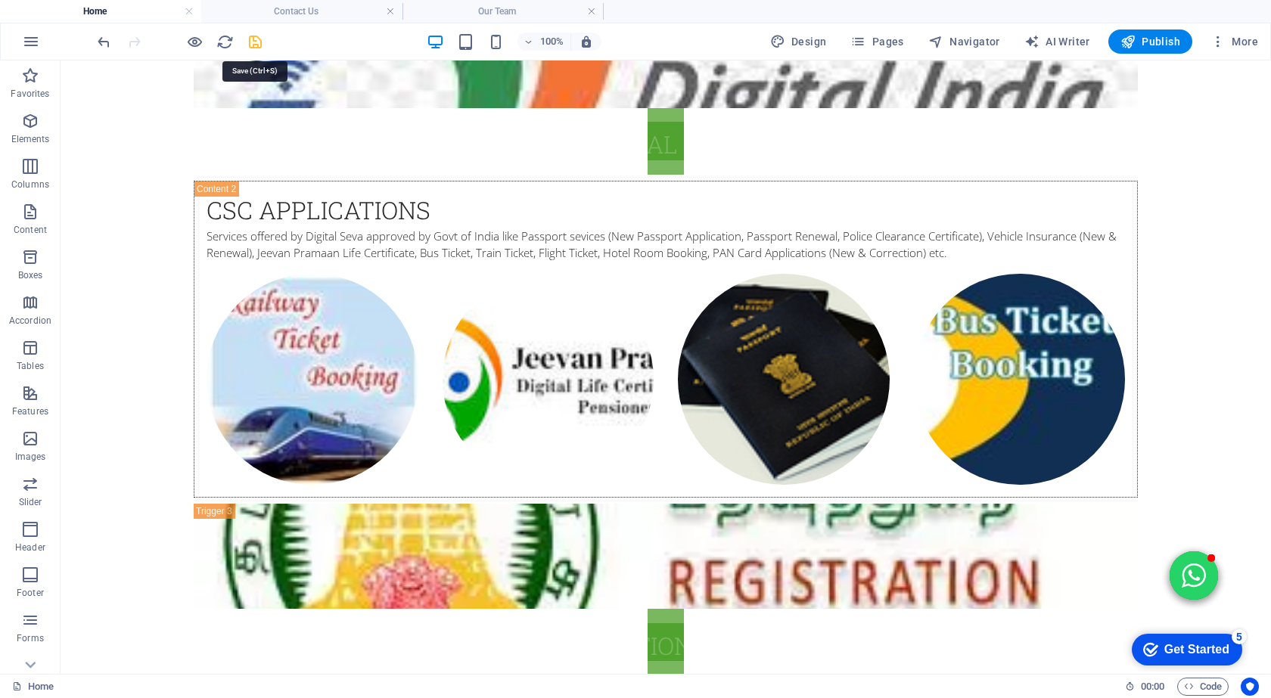
click at [256, 48] on icon "save" at bounding box center [255, 41] width 17 height 17
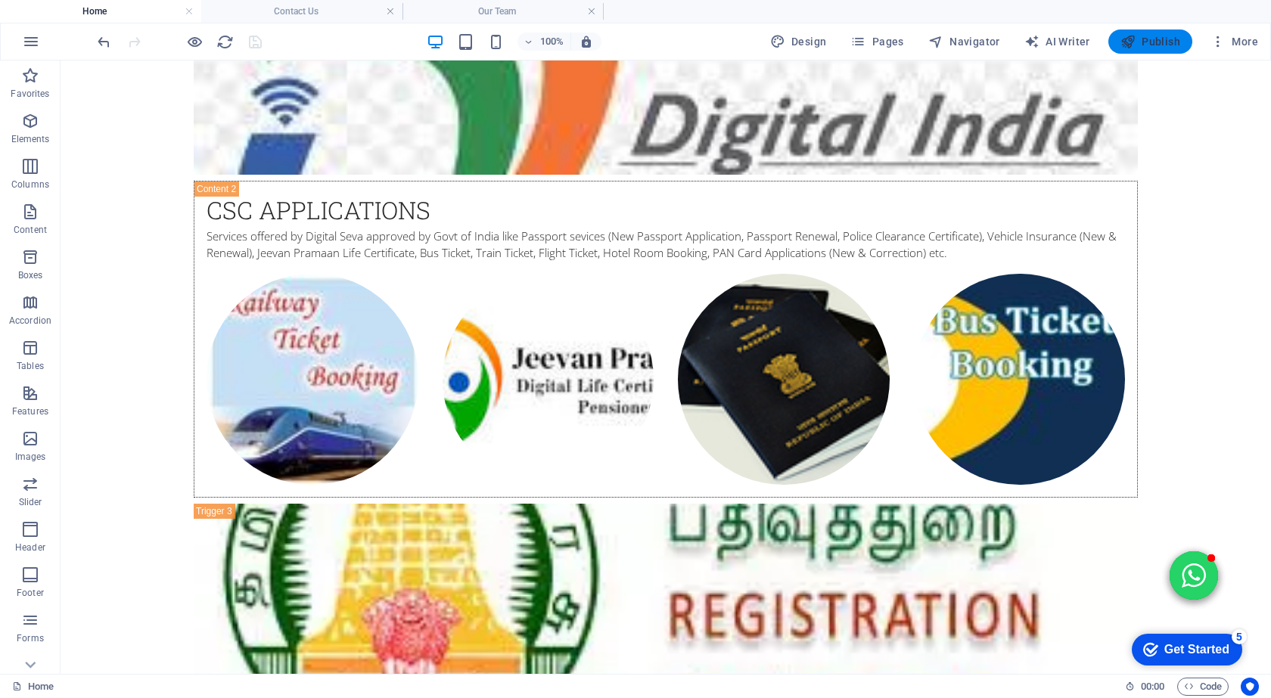
click at [1145, 36] on span "Publish" at bounding box center [1150, 41] width 60 height 15
